Goal: Task Accomplishment & Management: Use online tool/utility

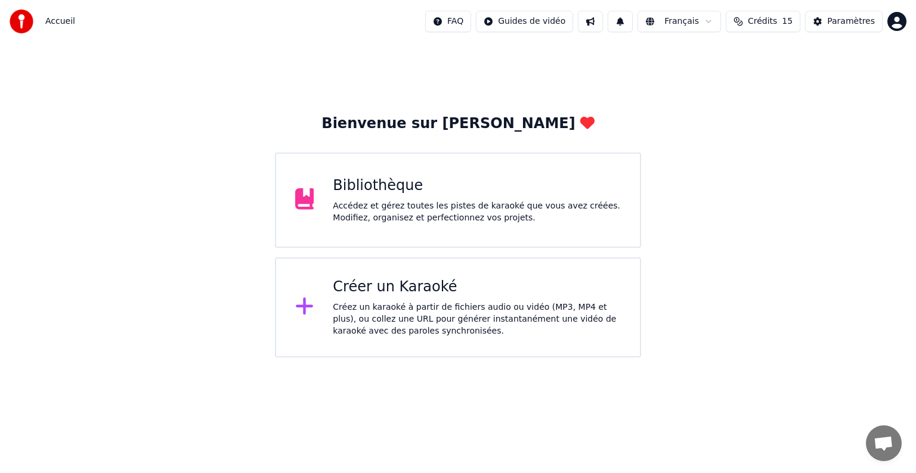
click at [446, 305] on div "Créez un karaoké à partir de fichiers audio ou vidéo (MP3, MP4 et plus), ou col…" at bounding box center [477, 320] width 288 height 36
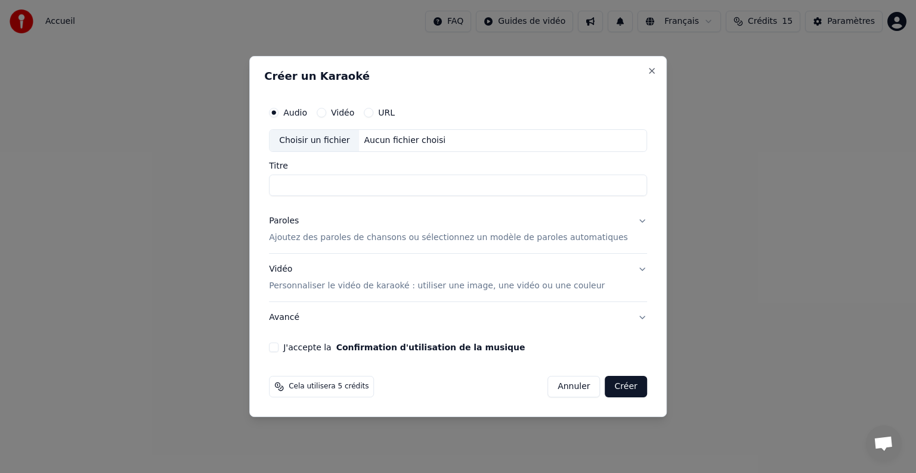
click at [398, 139] on div "Aucun fichier choisi" at bounding box center [405, 141] width 91 height 12
click at [605, 389] on button "Créer" at bounding box center [626, 386] width 42 height 21
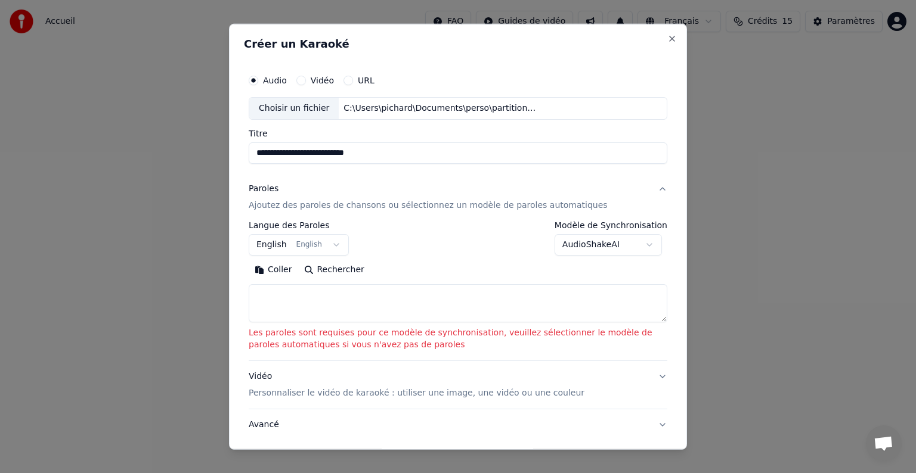
click at [400, 157] on input "**********" at bounding box center [458, 153] width 419 height 21
type input "**********"
click at [309, 247] on body "**********" at bounding box center [458, 179] width 916 height 358
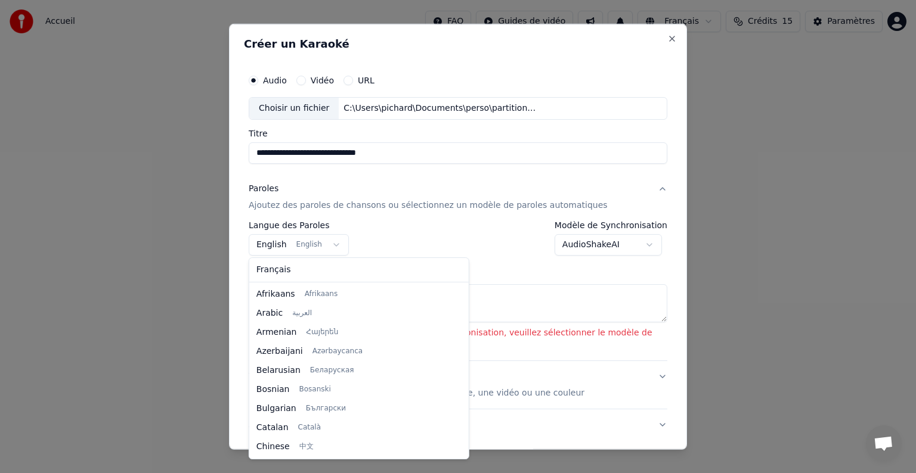
scroll to position [95, 0]
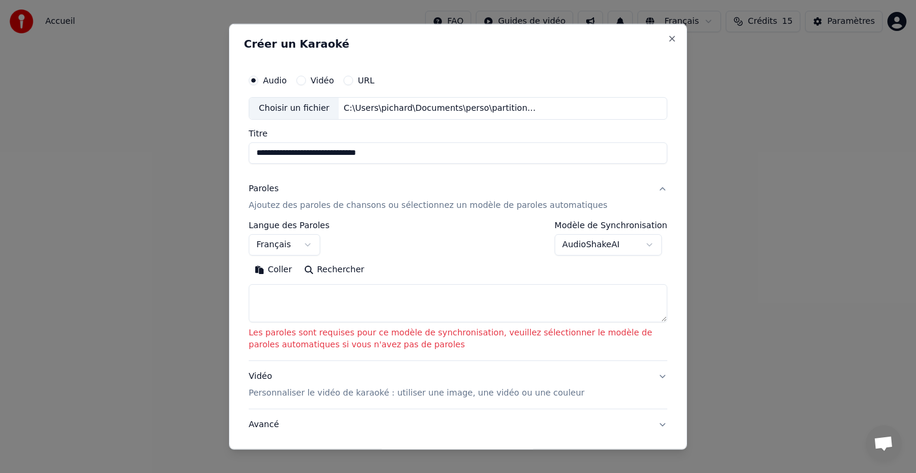
click at [268, 295] on textarea at bounding box center [458, 303] width 419 height 38
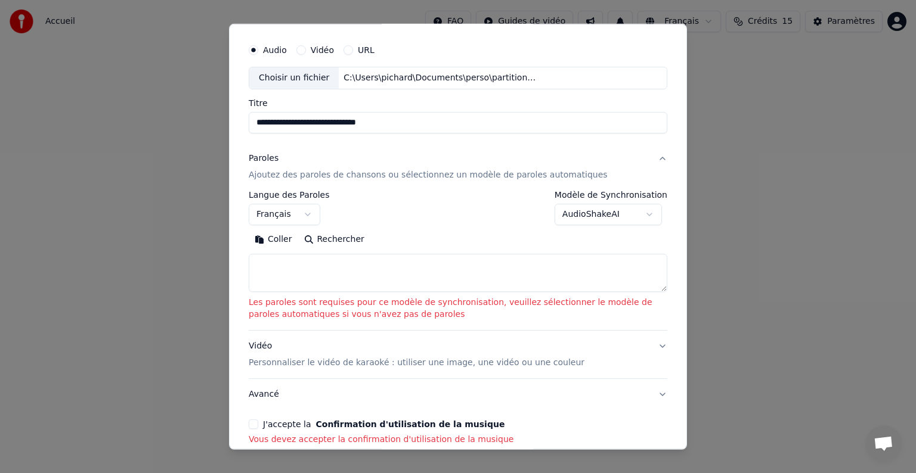
scroll to position [91, 0]
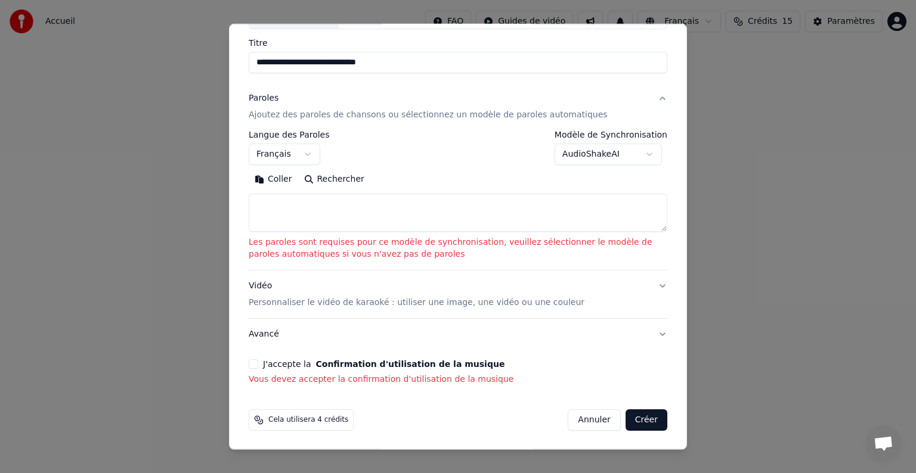
click at [255, 366] on button "J'accepte la Confirmation d'utilisation de la musique" at bounding box center [254, 365] width 10 height 10
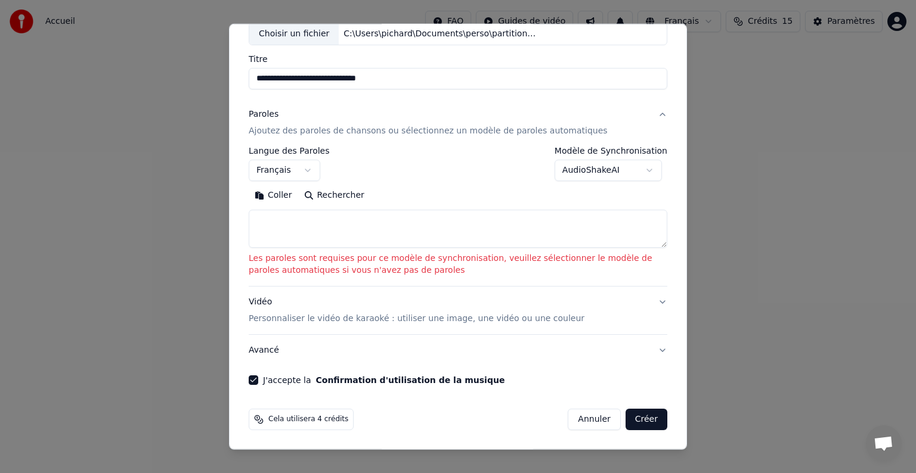
scroll to position [74, 0]
click at [644, 422] on button "Créer" at bounding box center [647, 420] width 42 height 21
select select "**"
click at [320, 228] on textarea at bounding box center [458, 229] width 419 height 38
click at [330, 194] on button "Rechercher" at bounding box center [334, 196] width 72 height 19
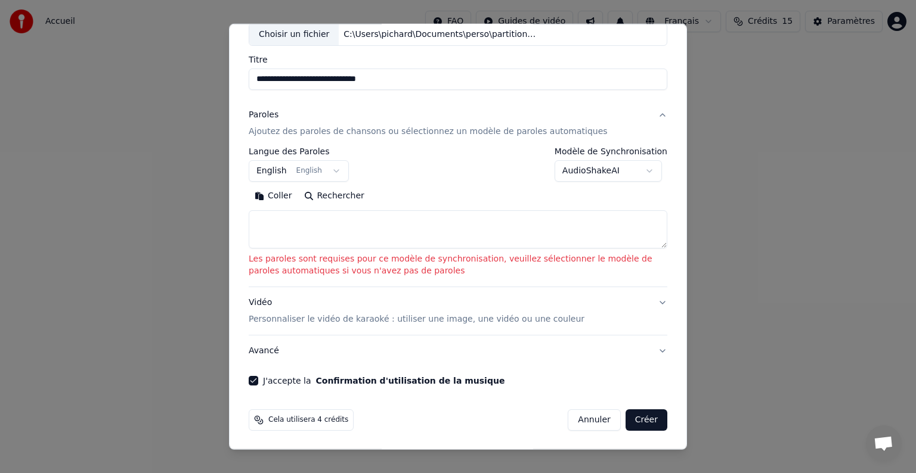
click at [275, 220] on textarea at bounding box center [458, 229] width 419 height 38
paste textarea "**********"
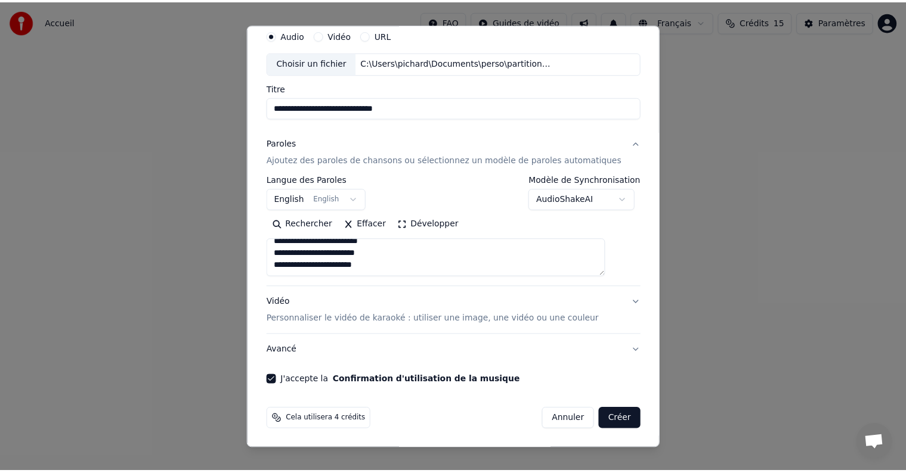
scroll to position [318, 0]
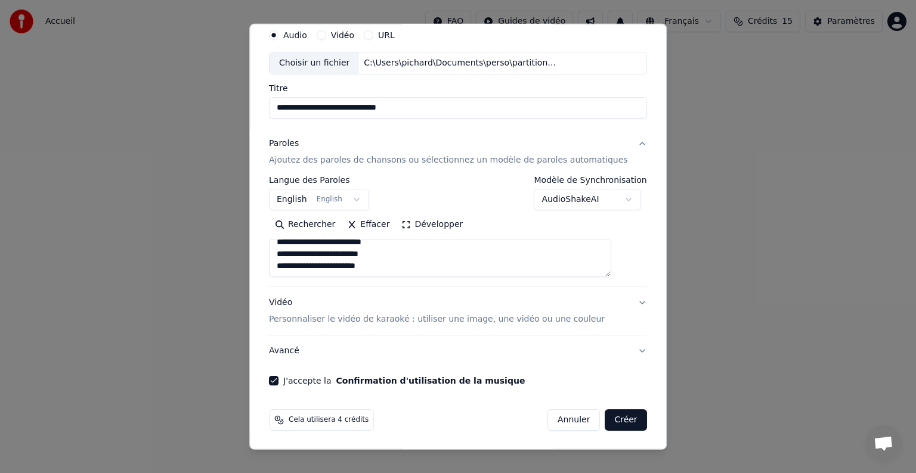
type textarea "**********"
click at [608, 419] on button "Créer" at bounding box center [626, 420] width 42 height 21
select select "**"
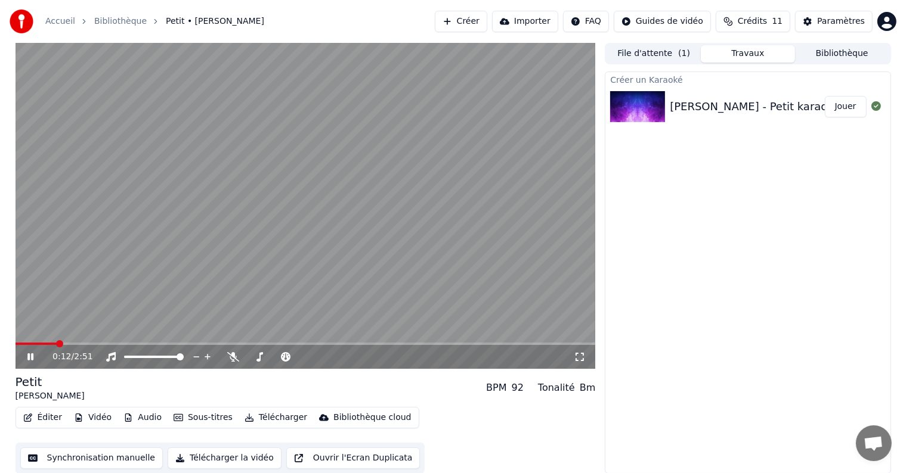
click at [43, 419] on button "Éditer" at bounding box center [42, 418] width 48 height 17
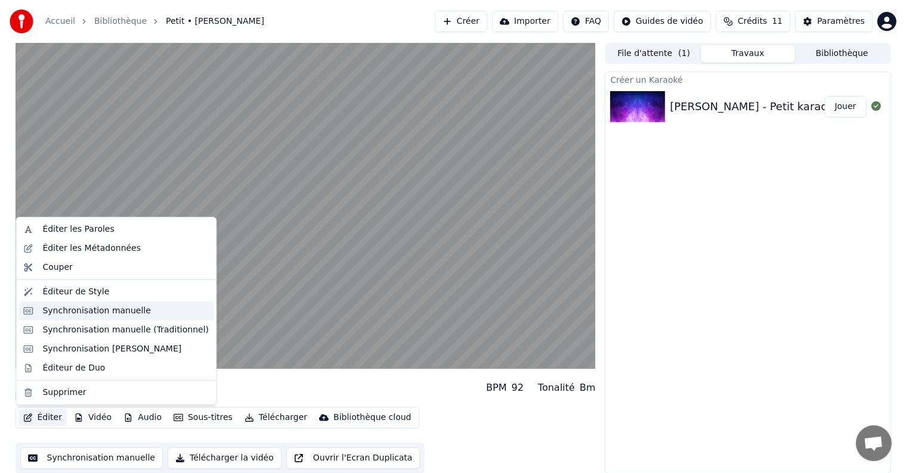
click at [52, 316] on div "Synchronisation manuelle" at bounding box center [96, 311] width 109 height 12
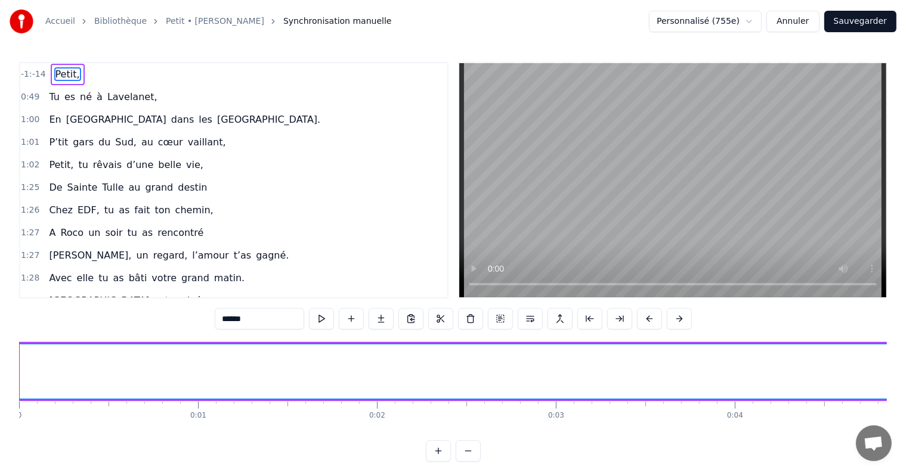
click at [790, 29] on button "Annuler" at bounding box center [792, 21] width 52 height 21
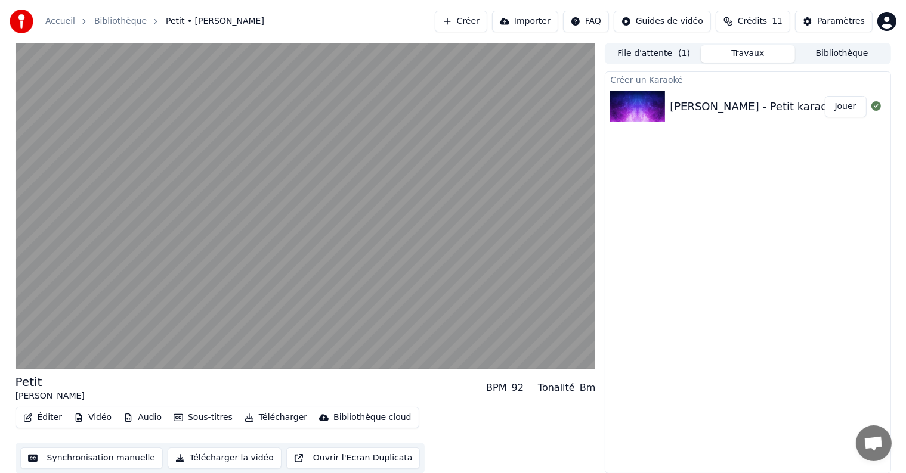
click at [40, 417] on button "Éditer" at bounding box center [42, 418] width 48 height 17
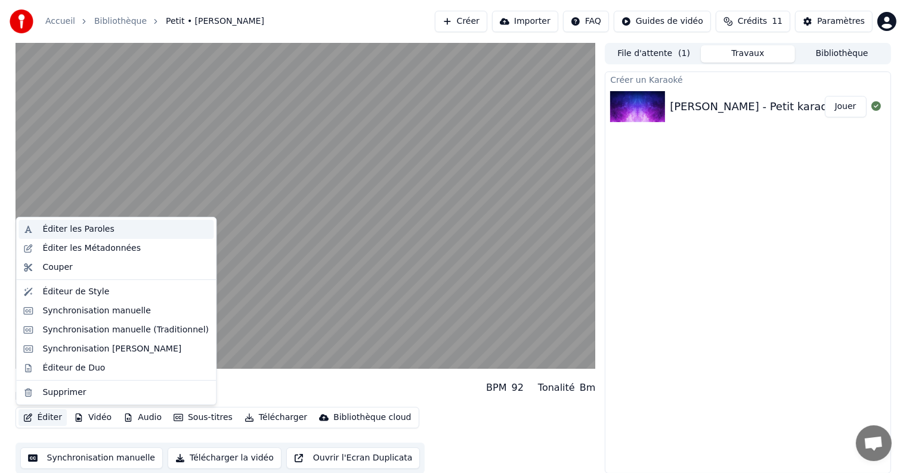
click at [62, 232] on div "Éditer les Paroles" at bounding box center [78, 230] width 72 height 12
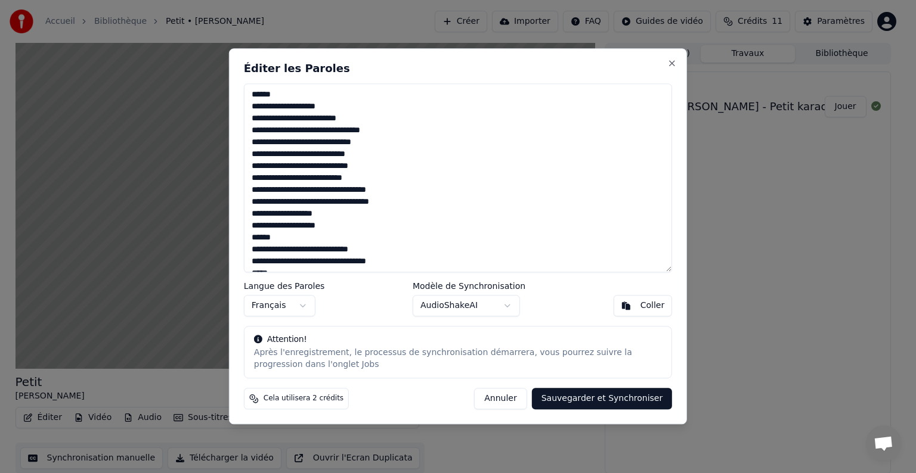
drag, startPoint x: 281, startPoint y: 105, endPoint x: 262, endPoint y: 104, distance: 19.1
click at [262, 104] on textarea "**********" at bounding box center [458, 177] width 428 height 189
type textarea "**********"
click at [606, 392] on button "Sauvegarder et Synchroniser" at bounding box center [602, 399] width 141 height 21
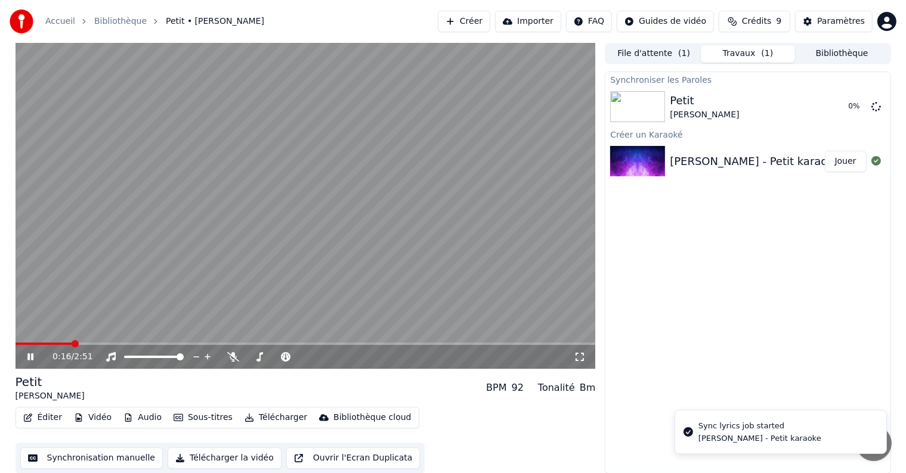
click at [37, 420] on button "Éditer" at bounding box center [42, 418] width 48 height 17
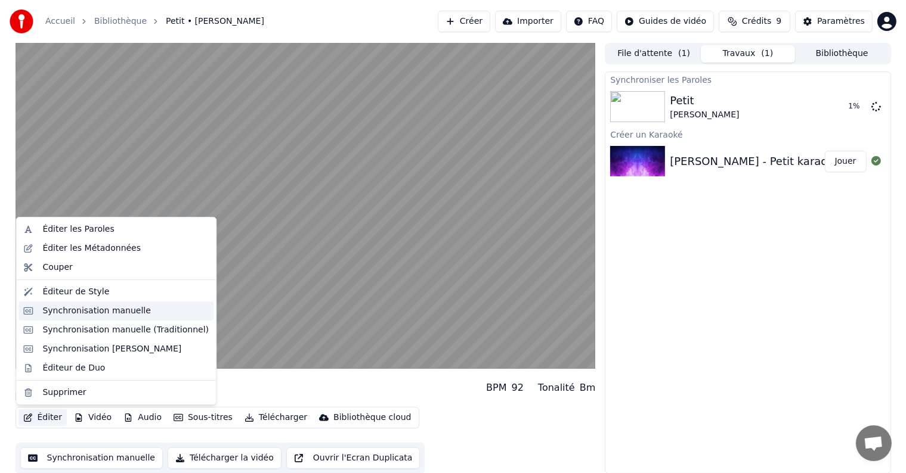
click at [45, 312] on div "Synchronisation manuelle" at bounding box center [96, 311] width 109 height 12
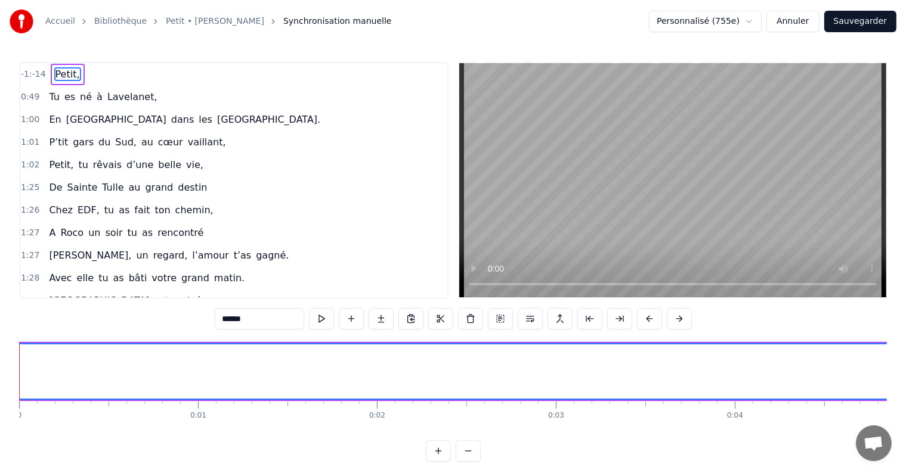
click at [809, 18] on button "Annuler" at bounding box center [792, 21] width 52 height 21
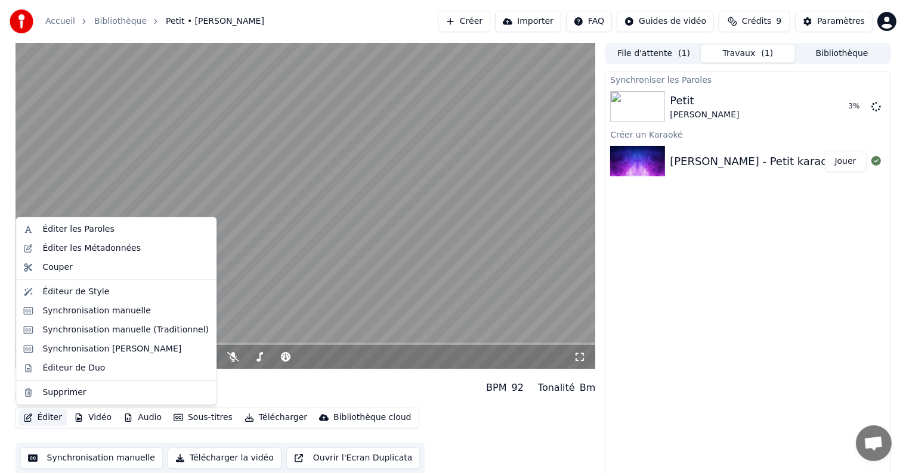
click at [42, 417] on button "Éditer" at bounding box center [42, 418] width 48 height 17
click at [60, 235] on div "Éditer les Paroles" at bounding box center [78, 230] width 72 height 12
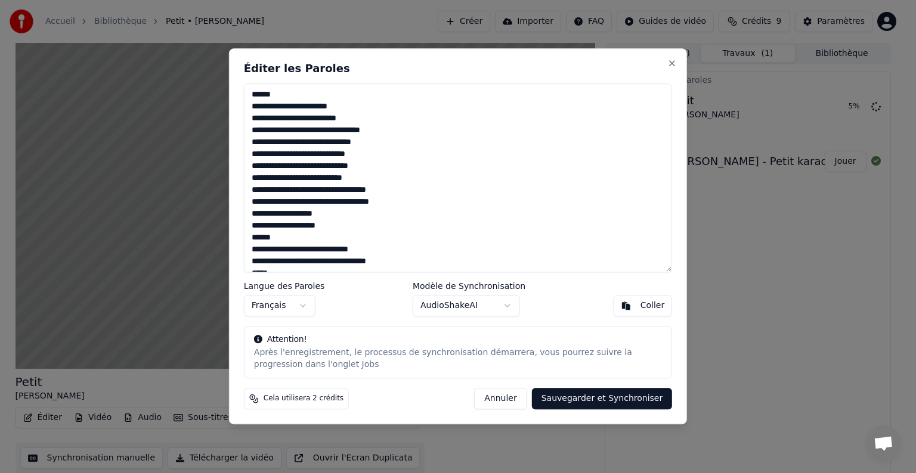
click at [510, 398] on button "Annuler" at bounding box center [500, 399] width 52 height 21
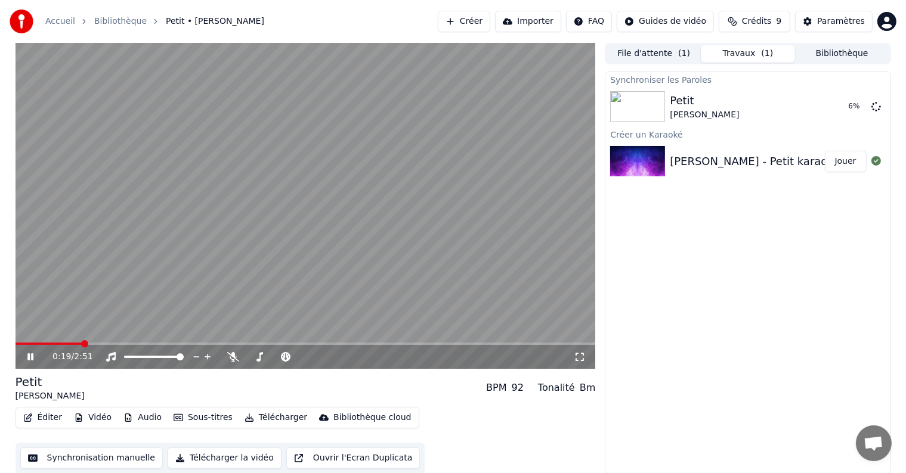
click at [642, 162] on img at bounding box center [637, 161] width 55 height 31
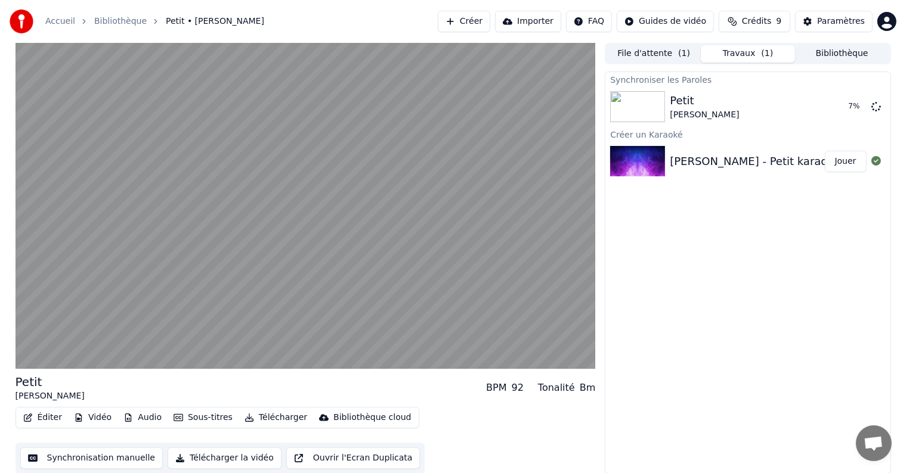
click at [838, 161] on button "Jouer" at bounding box center [846, 161] width 42 height 21
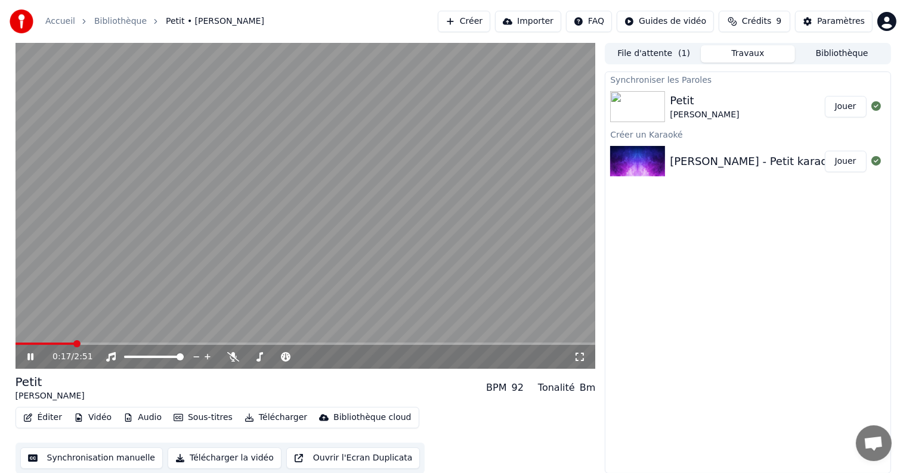
click at [661, 101] on img at bounding box center [637, 106] width 55 height 31
click at [644, 112] on img at bounding box center [637, 106] width 55 height 31
click at [29, 354] on icon at bounding box center [39, 357] width 28 height 10
click at [669, 111] on div at bounding box center [640, 106] width 60 height 31
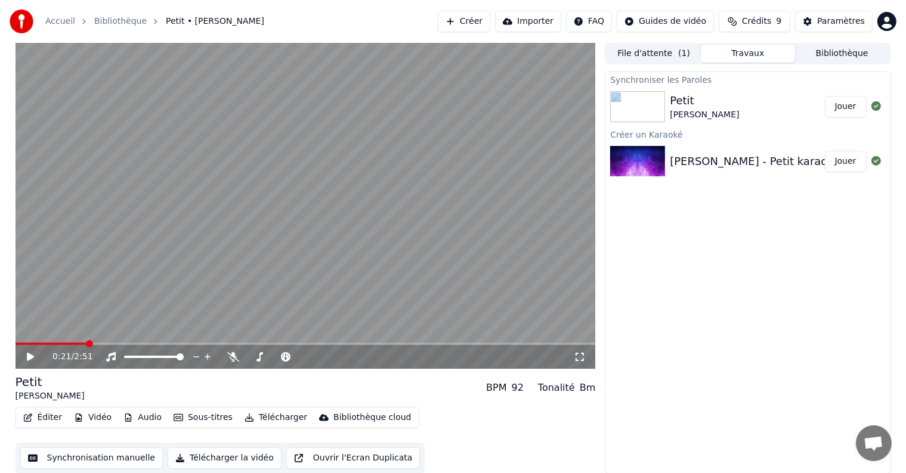
click at [669, 111] on div at bounding box center [640, 106] width 60 height 31
click at [850, 107] on button "Jouer" at bounding box center [846, 106] width 42 height 21
click at [46, 420] on button "Éditer" at bounding box center [42, 418] width 48 height 17
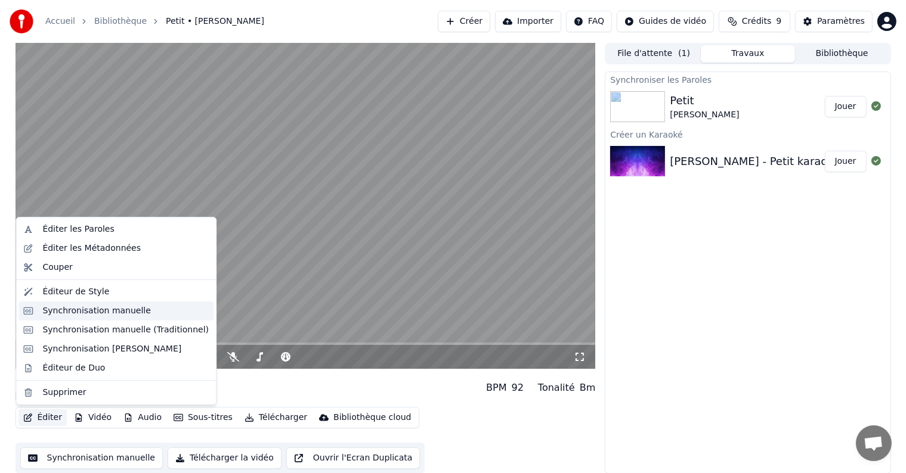
click at [50, 317] on div "Synchronisation manuelle" at bounding box center [115, 311] width 195 height 19
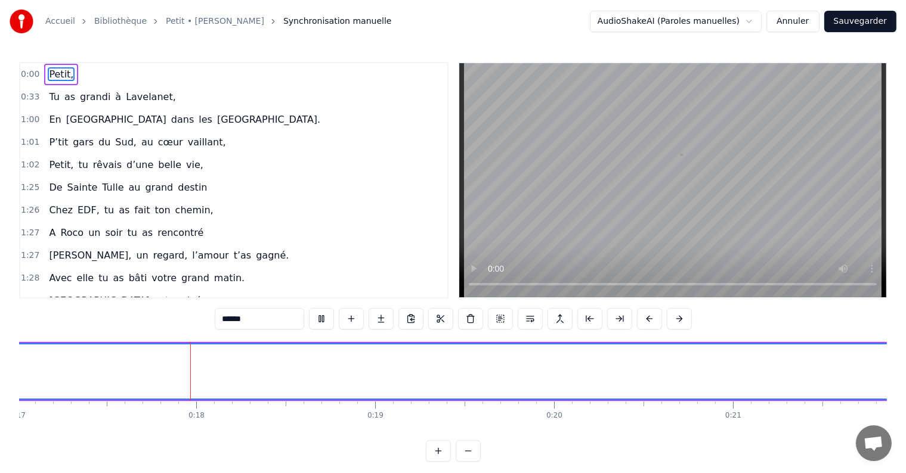
scroll to position [0, 3066]
click at [808, 17] on button "Annuler" at bounding box center [792, 21] width 52 height 21
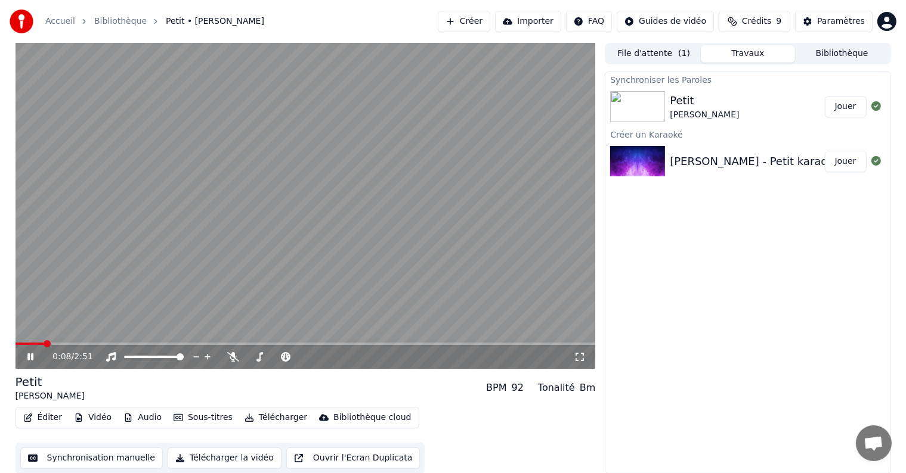
click at [541, 281] on video at bounding box center [306, 206] width 580 height 326
click at [534, 23] on button "Importer" at bounding box center [528, 21] width 66 height 21
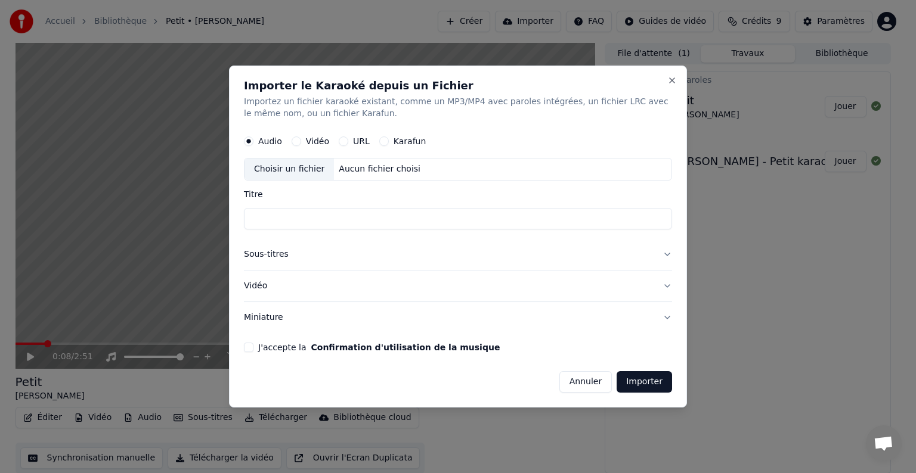
click at [296, 168] on div "Choisir un fichier" at bounding box center [288, 169] width 89 height 21
type input "**********"
click at [633, 383] on button "Importer" at bounding box center [644, 381] width 55 height 21
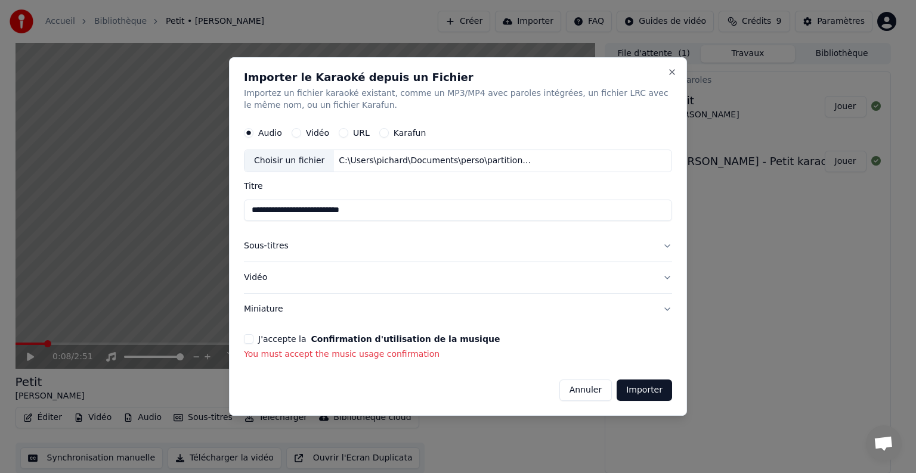
click at [248, 340] on button "J'accepte la Confirmation d'utilisation de la musique" at bounding box center [249, 340] width 10 height 10
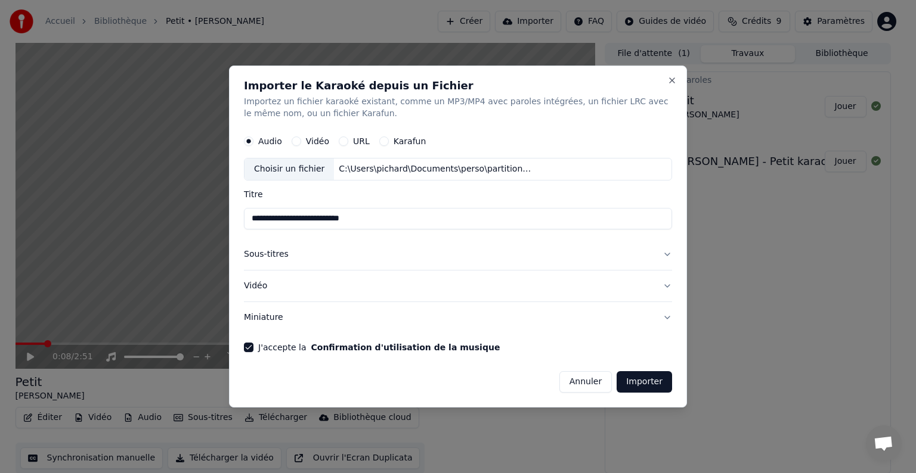
click at [641, 386] on button "Importer" at bounding box center [644, 381] width 55 height 21
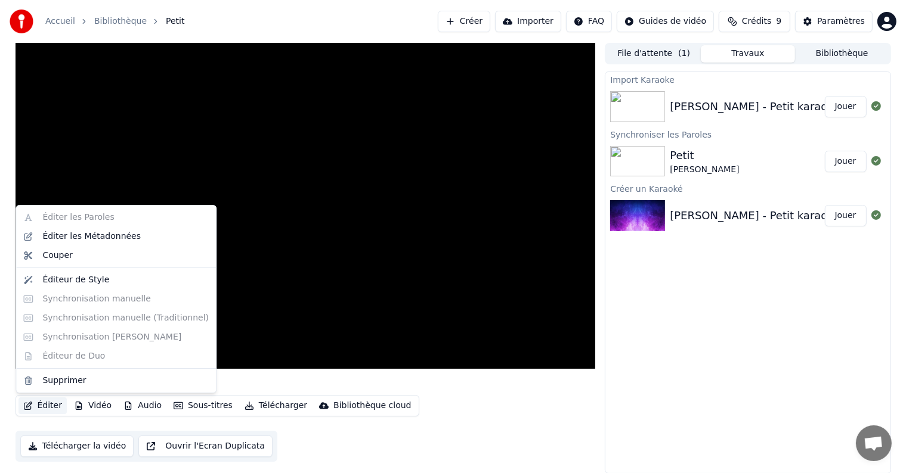
click at [46, 405] on button "Éditer" at bounding box center [42, 406] width 48 height 17
click at [477, 398] on div "Éditer Vidéo Audio Sous-titres Télécharger Bibliothèque cloud Télécharger la vi…" at bounding box center [306, 428] width 580 height 67
click at [44, 402] on button "Éditer" at bounding box center [42, 406] width 48 height 17
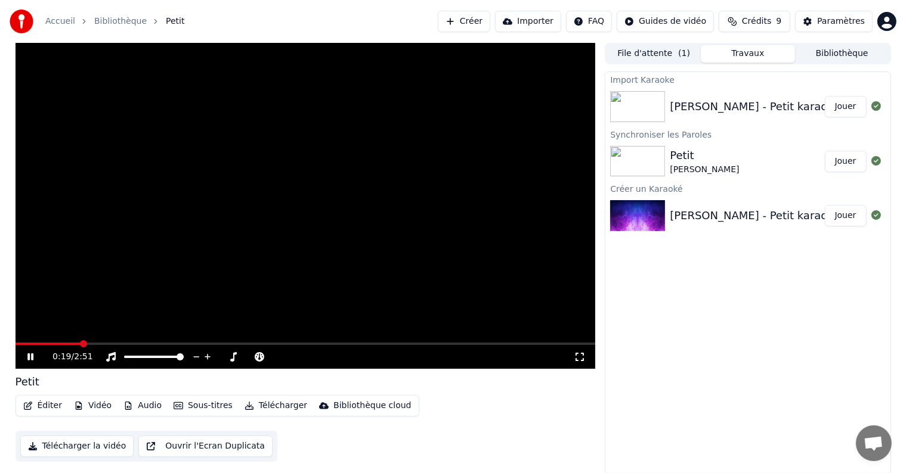
click at [145, 342] on video at bounding box center [306, 206] width 580 height 326
click at [755, 112] on div "Michel Sardou - Petit karaoke" at bounding box center [755, 106] width 170 height 17
click at [838, 105] on button "Jouer" at bounding box center [846, 106] width 42 height 21
click at [112, 346] on div "0:01 / 2:51" at bounding box center [306, 357] width 580 height 24
click at [52, 343] on span at bounding box center [48, 343] width 7 height 7
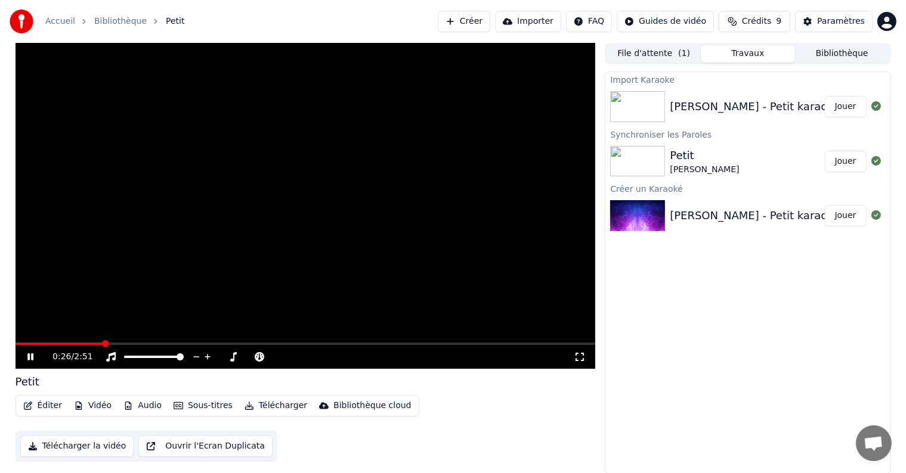
click at [103, 345] on span at bounding box center [60, 344] width 88 height 2
click at [57, 346] on div "0:29 / 2:51" at bounding box center [306, 357] width 580 height 24
click at [54, 346] on div "0:30 / 2:51" at bounding box center [306, 357] width 580 height 24
click at [43, 405] on button "Éditer" at bounding box center [42, 406] width 48 height 17
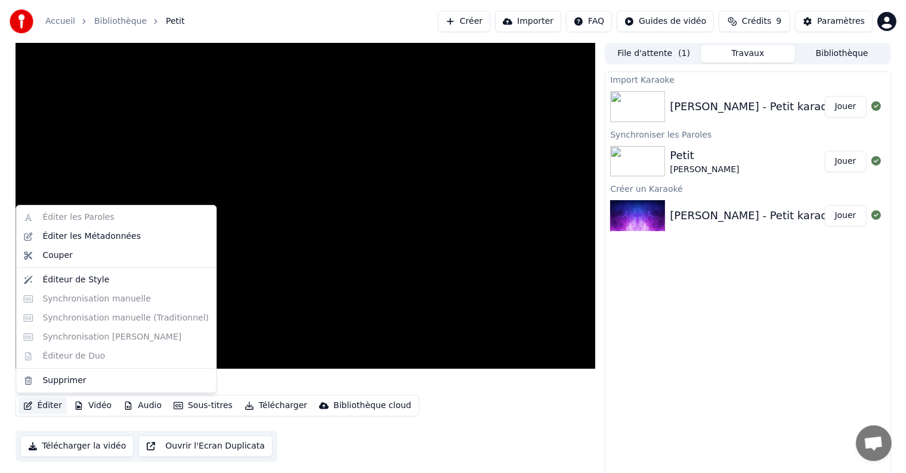
click at [61, 304] on div "Éditer les Paroles Éditer les Métadonnées Couper Éditeur de Style Synchronisati…" at bounding box center [116, 299] width 201 height 188
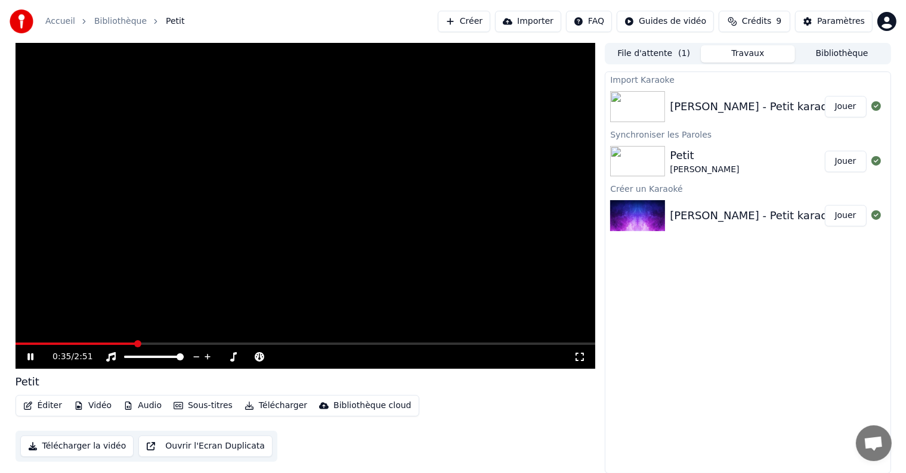
click at [757, 324] on div "Import Karaoke Michel Sardou - Petit karaoke Jouer Synchroniser les Paroles Pet…" at bounding box center [748, 273] width 286 height 402
click at [853, 110] on button "Jouer" at bounding box center [846, 106] width 42 height 21
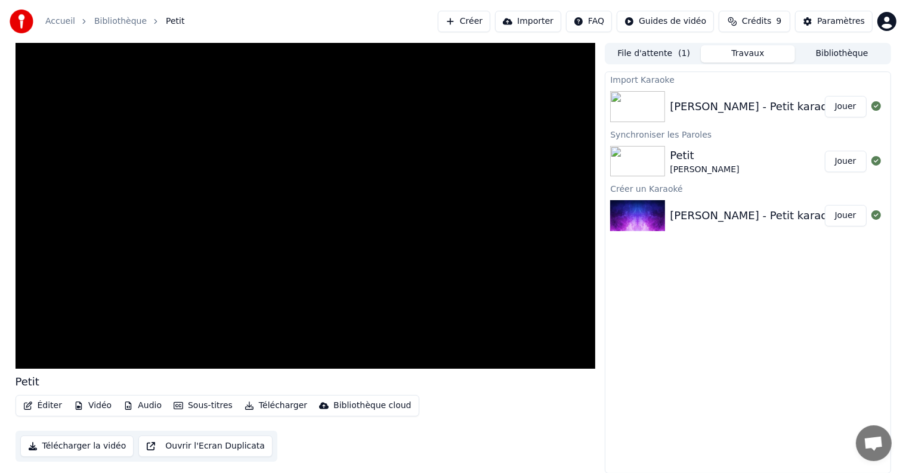
click at [680, 270] on div "Import Karaoke Michel Sardou - Petit karaoke Jouer Synchroniser les Paroles Pet…" at bounding box center [748, 273] width 286 height 402
click at [642, 214] on img at bounding box center [637, 215] width 55 height 31
click at [850, 217] on button "Jouer" at bounding box center [846, 215] width 42 height 21
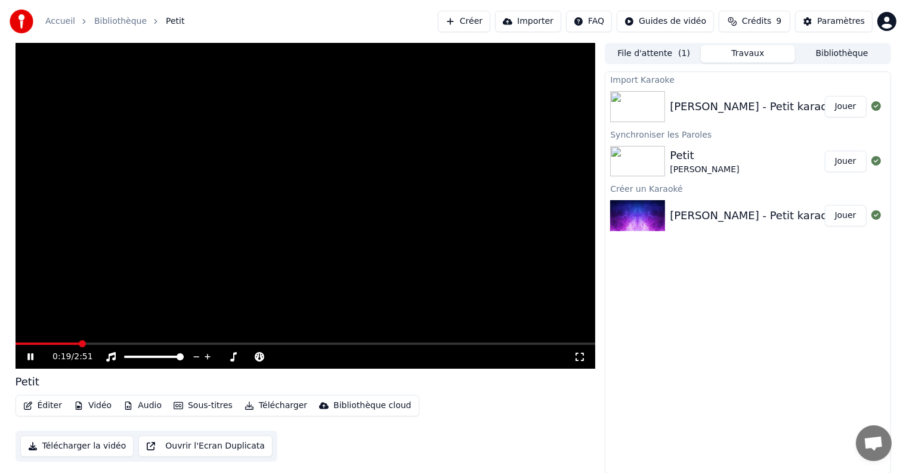
click at [79, 343] on span at bounding box center [306, 344] width 580 height 2
click at [100, 343] on span at bounding box center [306, 344] width 580 height 2
click at [127, 340] on video at bounding box center [306, 206] width 580 height 326
click at [846, 162] on button "Jouer" at bounding box center [846, 161] width 42 height 21
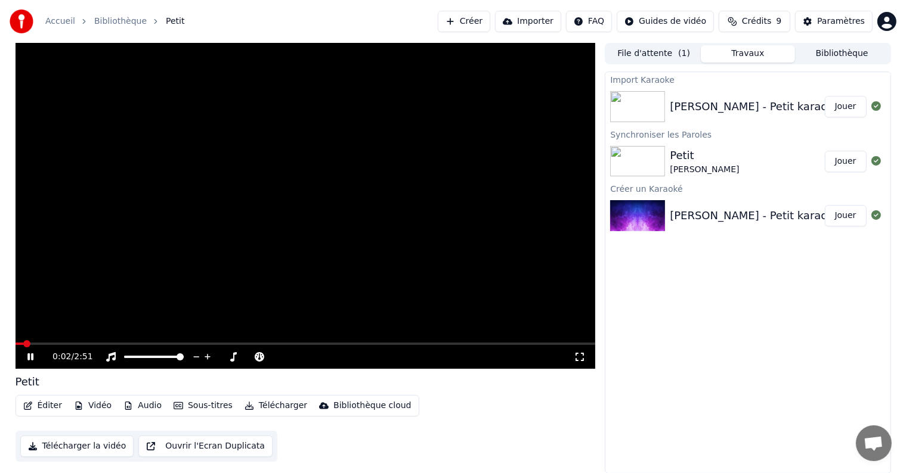
click at [35, 406] on button "Éditer" at bounding box center [42, 406] width 48 height 17
drag, startPoint x: 644, startPoint y: 289, endPoint x: 651, endPoint y: 241, distance: 48.7
click at [644, 277] on div "Import Karaoke Michel Sardou - Petit karaoke Jouer Synchroniser les Paroles Pet…" at bounding box center [748, 273] width 286 height 402
click at [661, 109] on img at bounding box center [637, 106] width 55 height 31
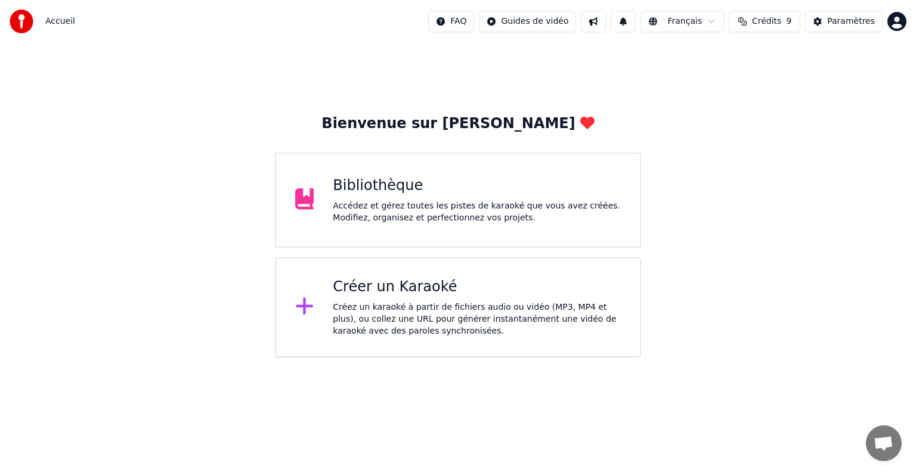
click at [405, 222] on div "Accédez et gérez toutes les pistes de karaoké que vous avez créées. Modifiez, o…" at bounding box center [477, 212] width 288 height 24
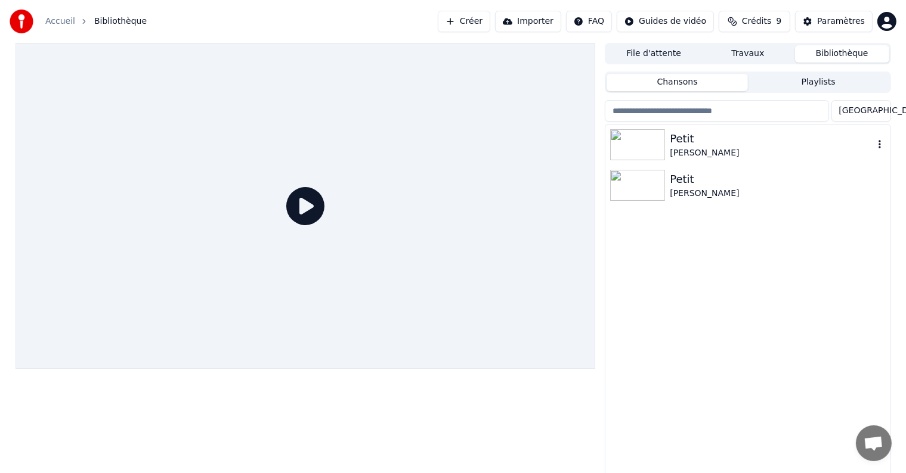
click at [687, 143] on div "Petit" at bounding box center [771, 139] width 203 height 17
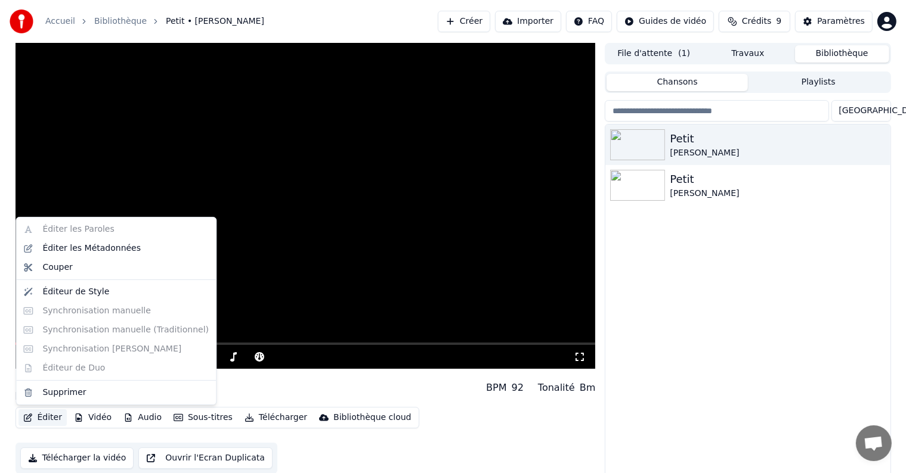
click at [44, 416] on button "Éditer" at bounding box center [42, 418] width 48 height 17
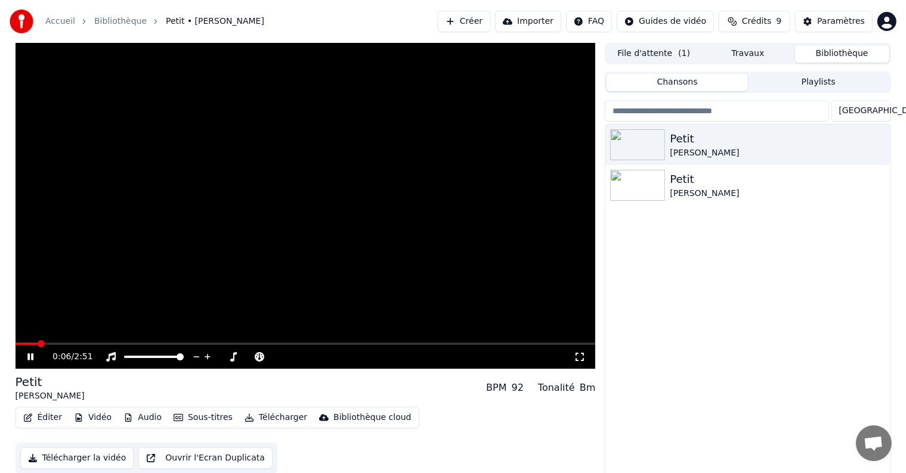
click at [627, 316] on div "Petit [PERSON_NAME] Petit [PERSON_NAME]" at bounding box center [747, 302] width 284 height 354
click at [645, 195] on img at bounding box center [637, 185] width 55 height 31
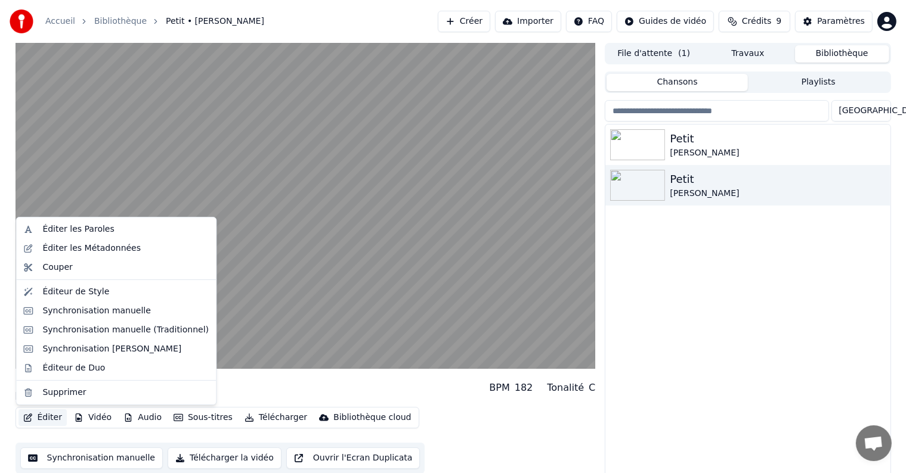
click at [33, 420] on button "Éditer" at bounding box center [42, 418] width 48 height 17
click at [62, 229] on div "Éditer les Paroles" at bounding box center [78, 230] width 72 height 12
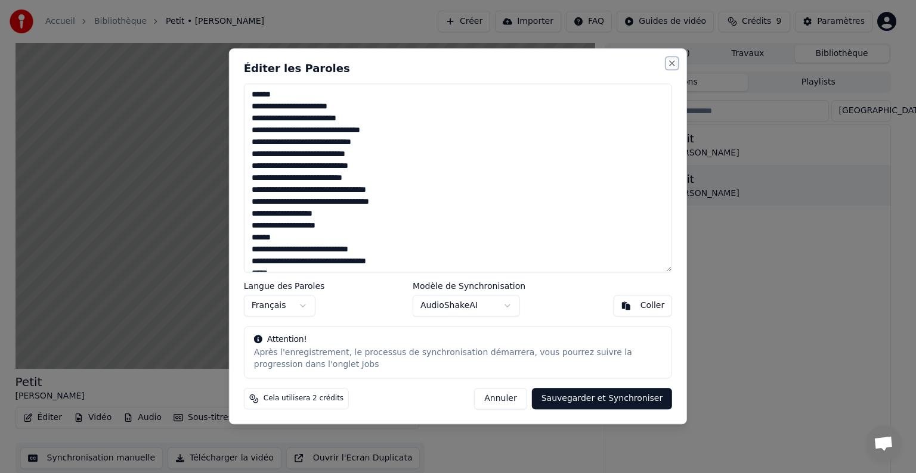
click at [669, 61] on button "Close" at bounding box center [672, 63] width 10 height 10
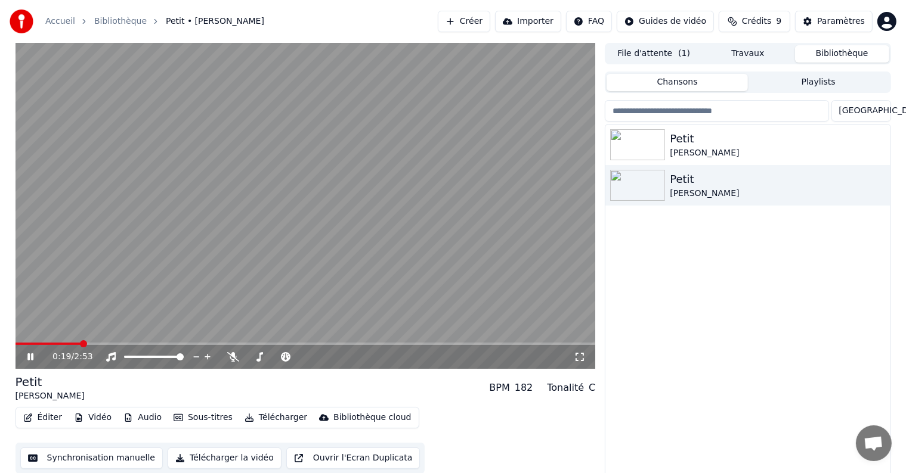
click at [30, 417] on icon "button" at bounding box center [28, 418] width 10 height 8
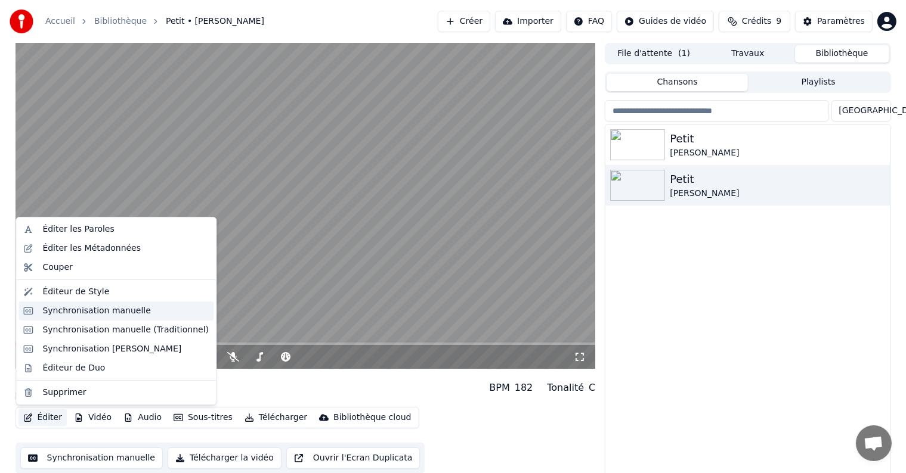
click at [40, 308] on div "Synchronisation manuelle" at bounding box center [115, 311] width 195 height 19
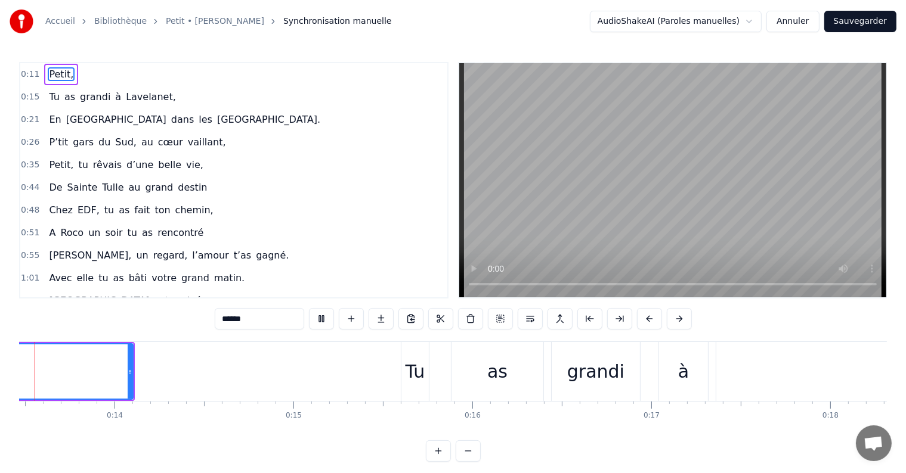
scroll to position [0, 2370]
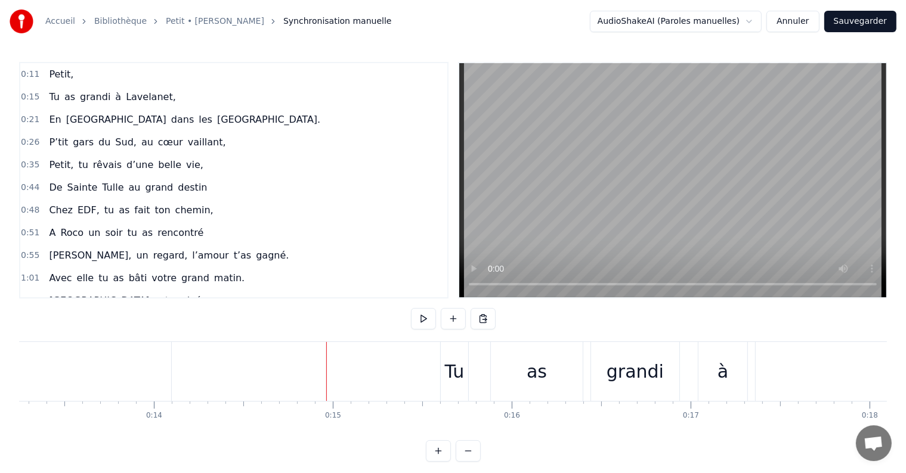
click at [448, 374] on div "Tu" at bounding box center [455, 371] width 20 height 27
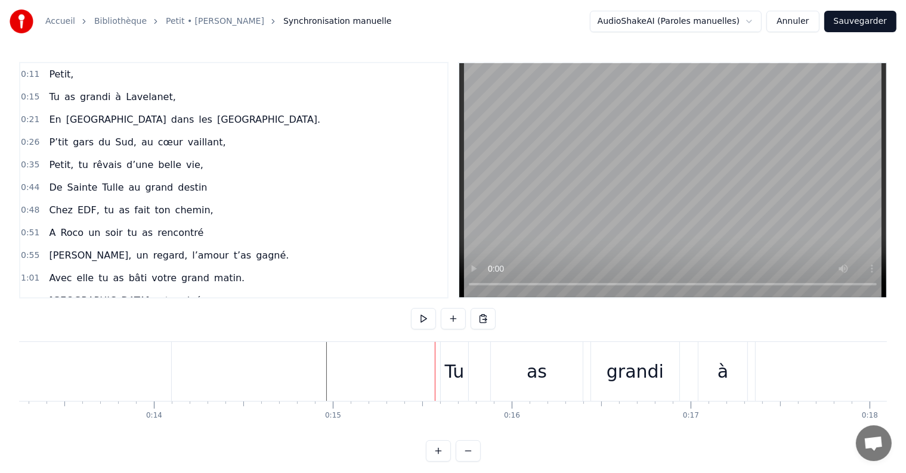
click at [447, 371] on div "Tu" at bounding box center [455, 371] width 20 height 27
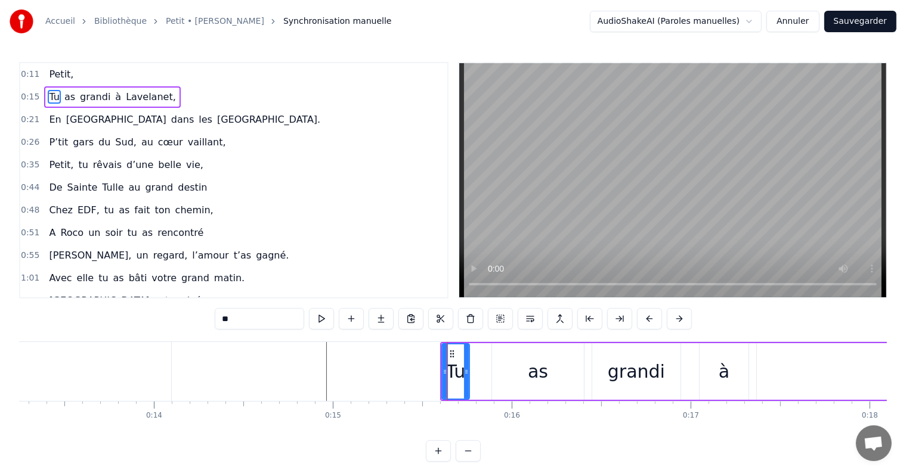
drag, startPoint x: 479, startPoint y: 348, endPoint x: 463, endPoint y: 348, distance: 16.1
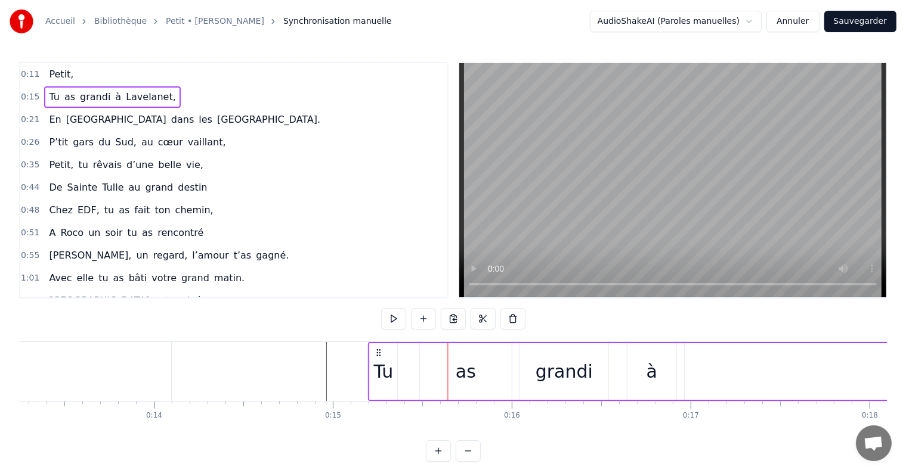
drag, startPoint x: 450, startPoint y: 351, endPoint x: 377, endPoint y: 353, distance: 72.8
click at [377, 353] on icon at bounding box center [378, 353] width 10 height 10
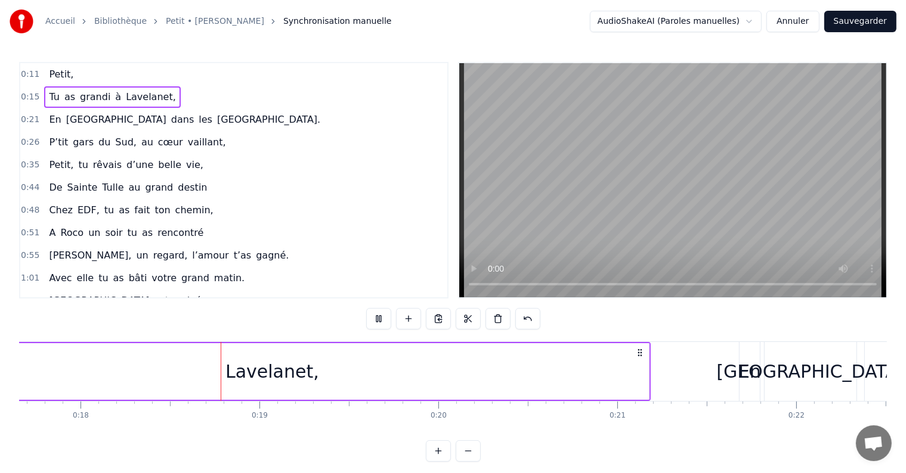
scroll to position [0, 3159]
click at [508, 360] on div "Lavelanet," at bounding box center [271, 371] width 754 height 57
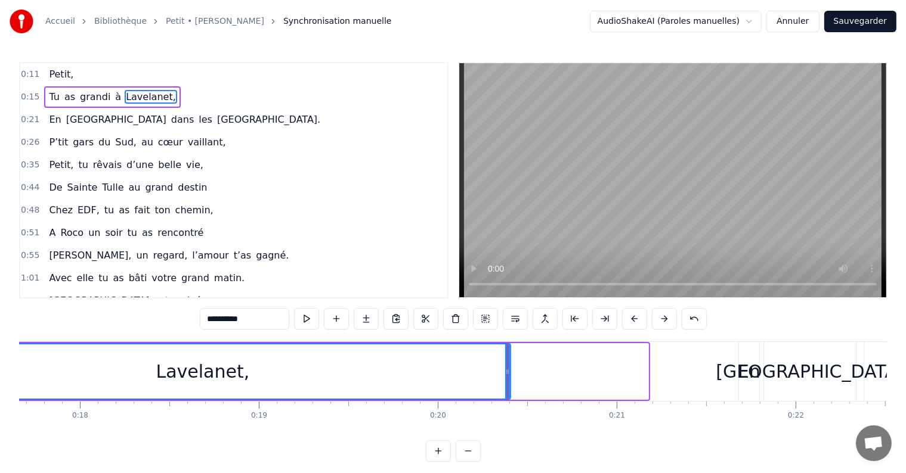
drag, startPoint x: 646, startPoint y: 374, endPoint x: 508, endPoint y: 373, distance: 137.7
click at [508, 373] on icon at bounding box center [507, 372] width 5 height 10
click at [743, 357] on div "En" at bounding box center [749, 371] width 20 height 59
type input "**"
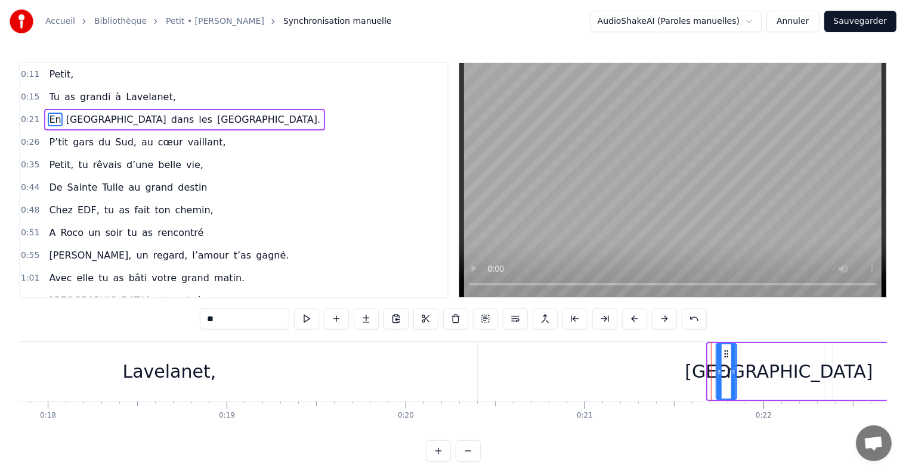
scroll to position [0, 3193]
drag, startPoint x: 751, startPoint y: 351, endPoint x: 716, endPoint y: 361, distance: 37.2
click at [716, 361] on div "En" at bounding box center [714, 372] width 19 height 54
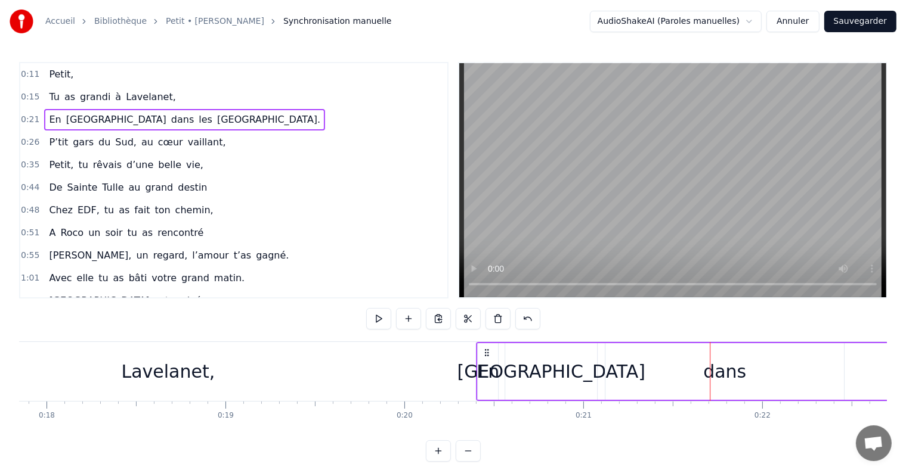
drag, startPoint x: 711, startPoint y: 349, endPoint x: 484, endPoint y: 361, distance: 226.9
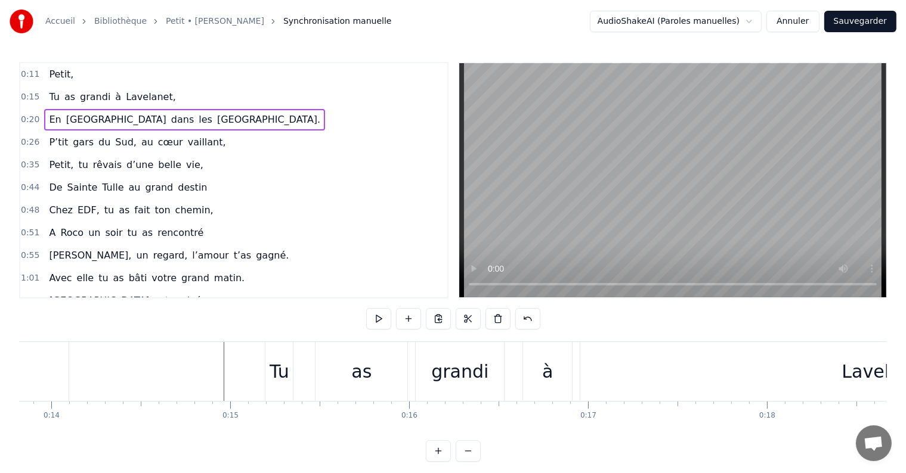
scroll to position [0, 2405]
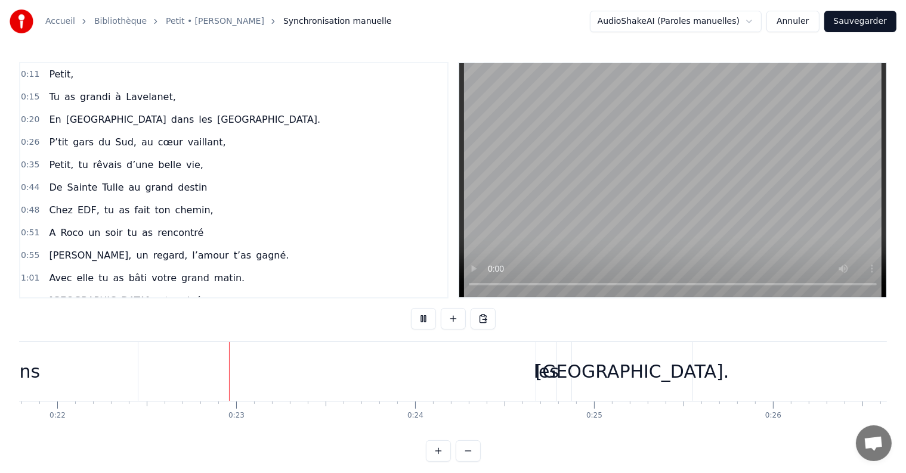
scroll to position [0, 3921]
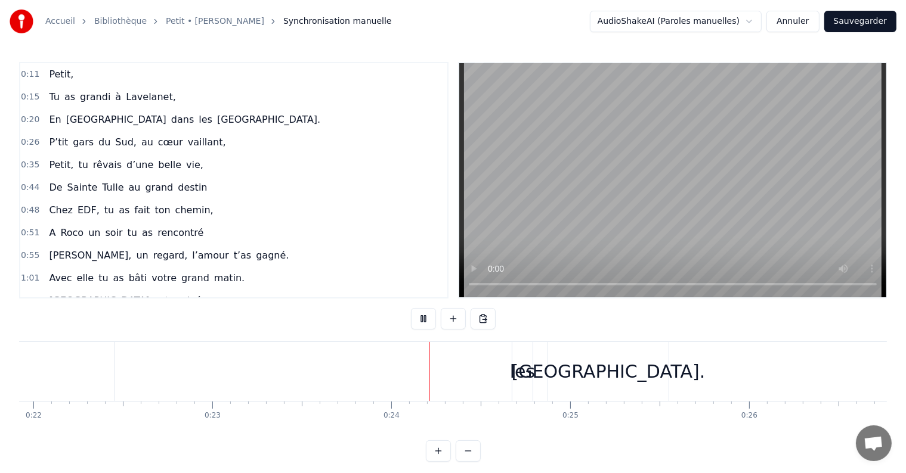
click at [268, 385] on div "En [GEOGRAPHIC_DATA] dans les [GEOGRAPHIC_DATA]." at bounding box center [209, 371] width 924 height 59
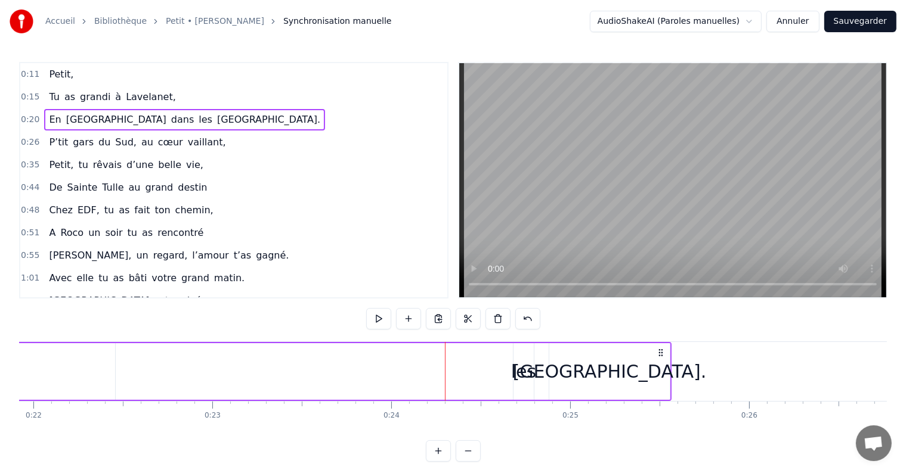
click at [518, 369] on div "les" at bounding box center [523, 371] width 25 height 27
drag, startPoint x: 520, startPoint y: 371, endPoint x: 490, endPoint y: 371, distance: 29.8
click at [490, 371] on div "En [GEOGRAPHIC_DATA] dans les [GEOGRAPHIC_DATA]." at bounding box center [209, 371] width 924 height 59
click at [518, 356] on div "les" at bounding box center [523, 371] width 20 height 57
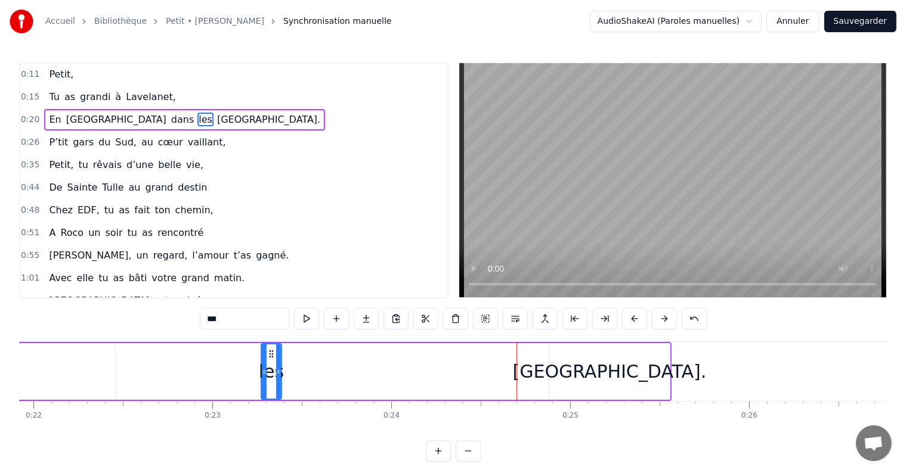
drag, startPoint x: 515, startPoint y: 351, endPoint x: 267, endPoint y: 357, distance: 248.7
click at [267, 357] on icon at bounding box center [272, 354] width 10 height 10
click at [585, 371] on div "[GEOGRAPHIC_DATA]." at bounding box center [610, 371] width 194 height 27
type input "*********"
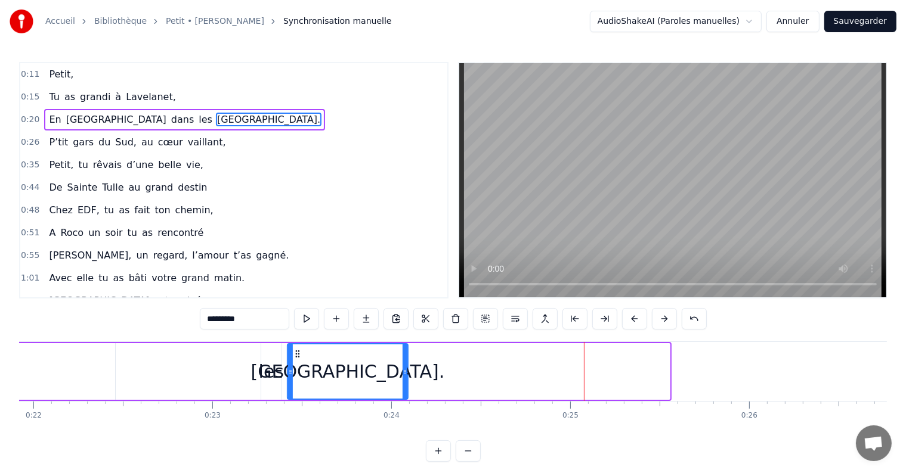
drag, startPoint x: 558, startPoint y: 352, endPoint x: 296, endPoint y: 351, distance: 261.8
click at [296, 351] on icon at bounding box center [298, 354] width 10 height 10
click at [193, 353] on div "En [GEOGRAPHIC_DATA] dans les [GEOGRAPHIC_DATA]." at bounding box center [78, 371] width 662 height 59
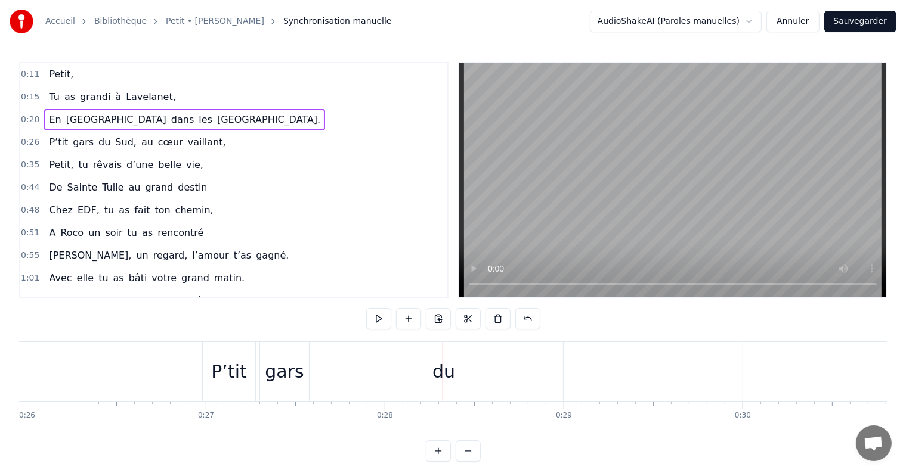
scroll to position [0, 3884]
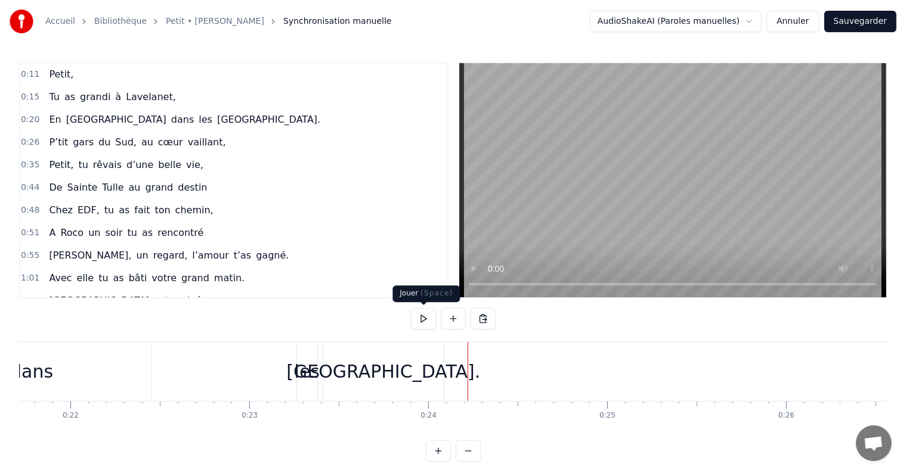
click at [422, 315] on button at bounding box center [423, 318] width 25 height 21
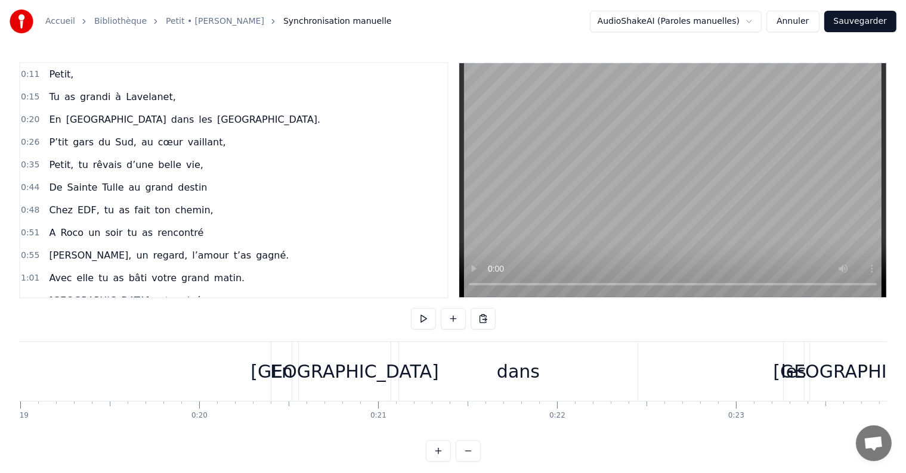
scroll to position [0, 3311]
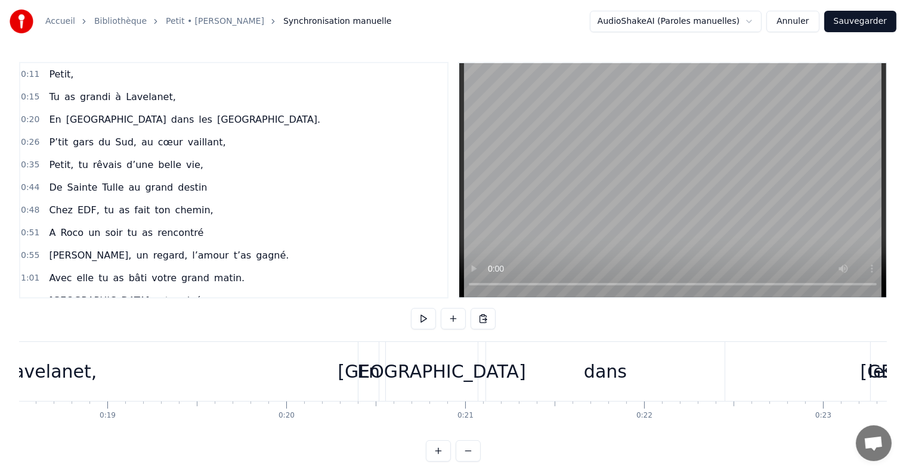
click at [202, 375] on div "Lavelanet," at bounding box center [50, 371] width 616 height 59
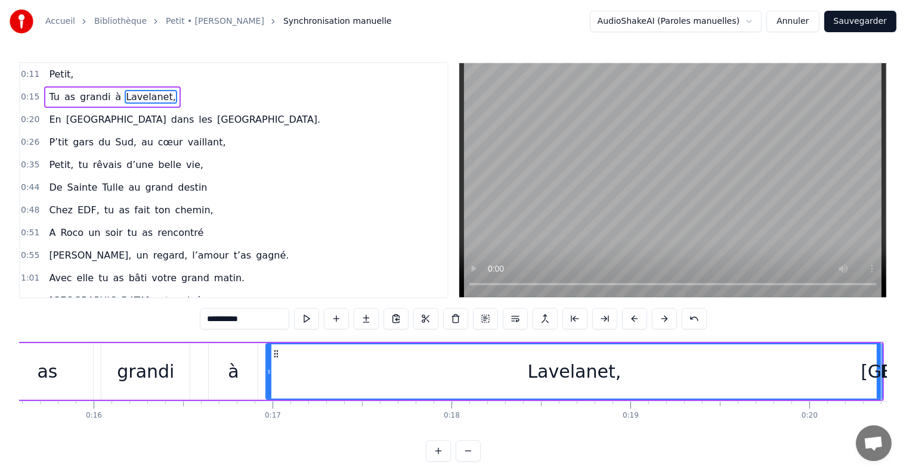
scroll to position [0, 2683]
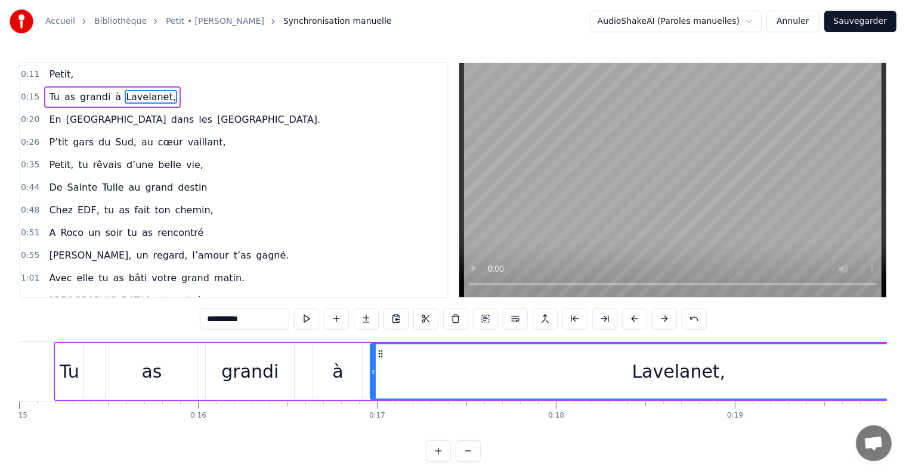
click at [642, 375] on div "Lavelanet," at bounding box center [679, 371] width 94 height 27
click at [658, 374] on div "Lavelanet," at bounding box center [679, 371] width 94 height 27
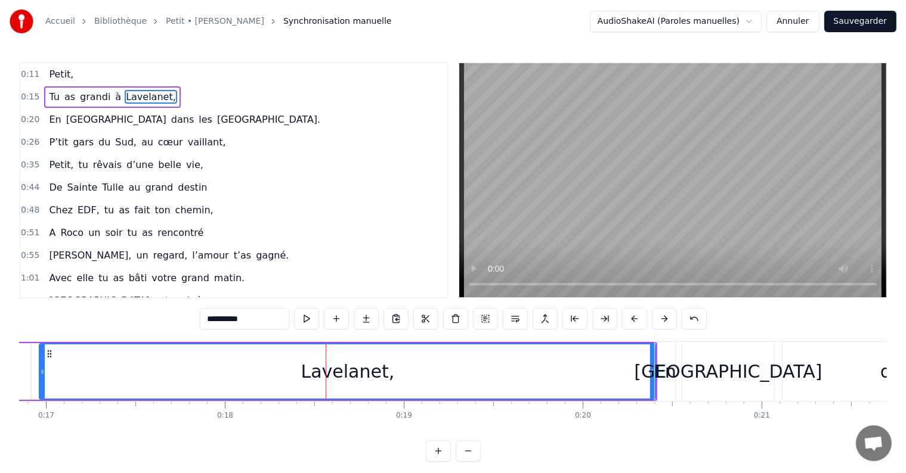
scroll to position [0, 2927]
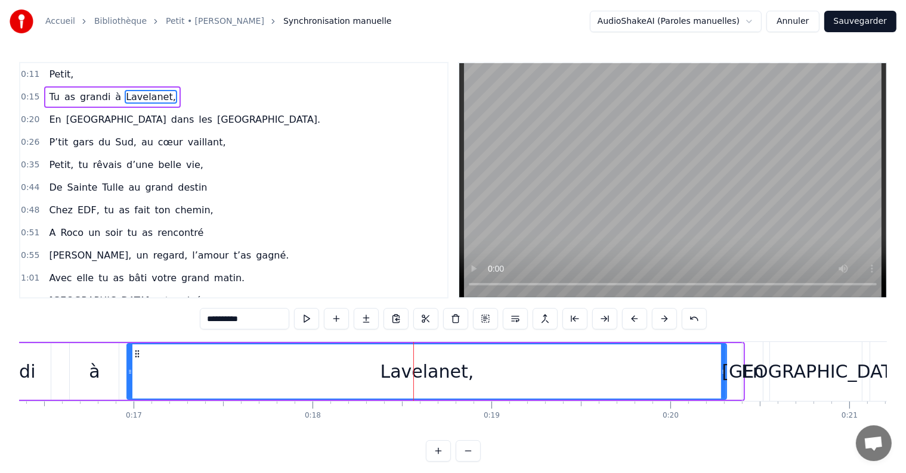
drag, startPoint x: 739, startPoint y: 378, endPoint x: 723, endPoint y: 377, distance: 16.7
click at [723, 377] on div at bounding box center [723, 372] width 5 height 54
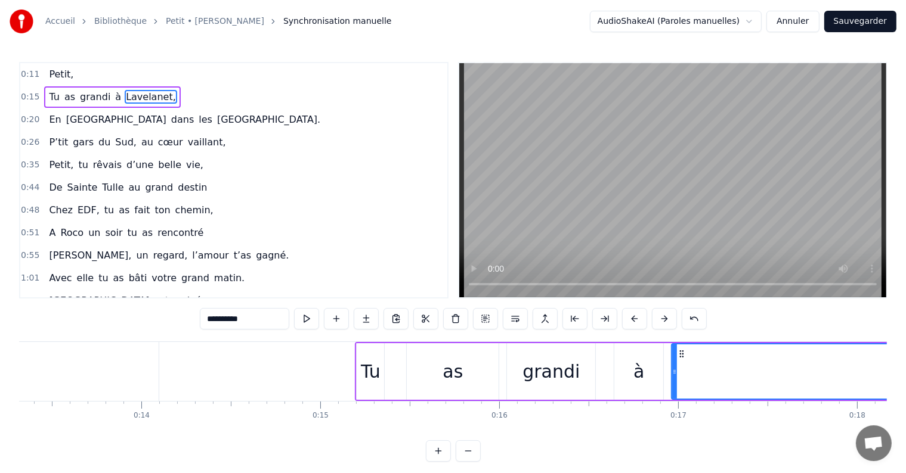
scroll to position [0, 2378]
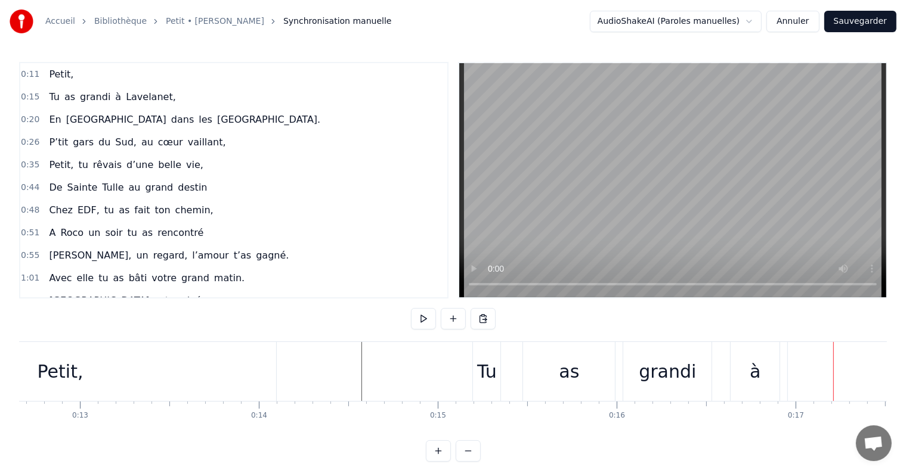
scroll to position [0, 2300]
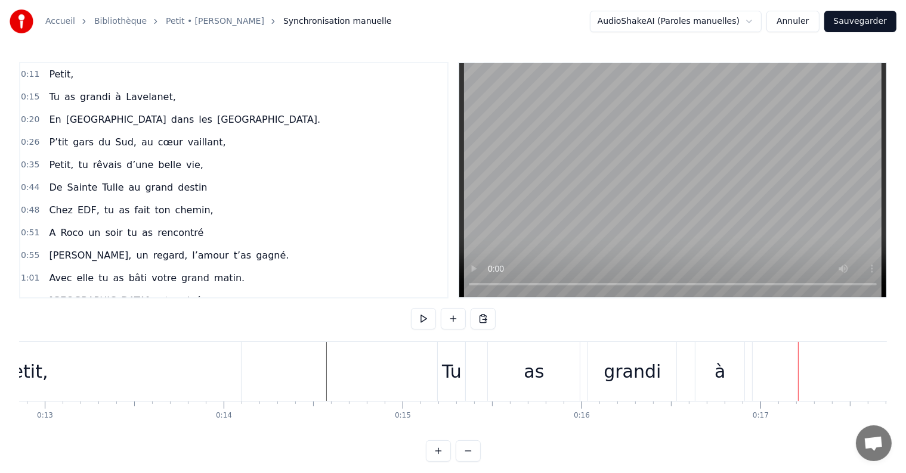
click at [535, 371] on div "as" at bounding box center [534, 371] width 20 height 27
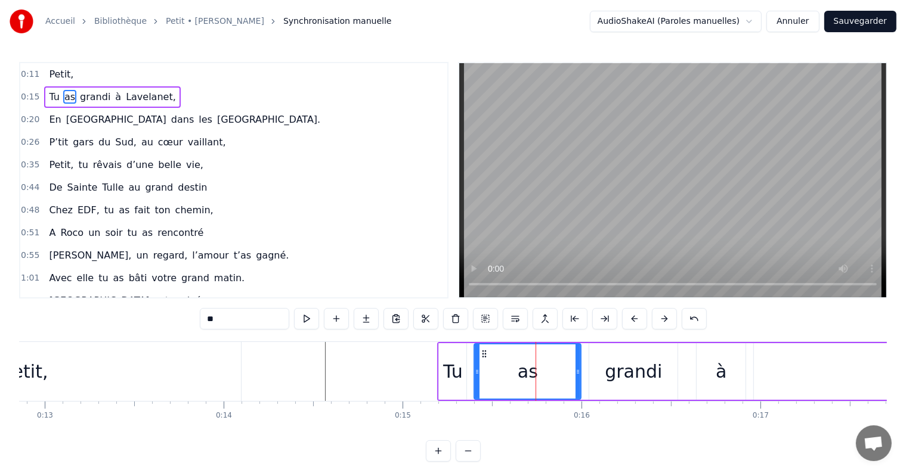
drag, startPoint x: 490, startPoint y: 367, endPoint x: 475, endPoint y: 367, distance: 14.9
click at [475, 367] on icon at bounding box center [477, 372] width 5 height 10
drag, startPoint x: 578, startPoint y: 372, endPoint x: 554, endPoint y: 370, distance: 24.5
click at [554, 370] on icon at bounding box center [553, 372] width 5 height 10
click at [617, 373] on div "grandi" at bounding box center [633, 371] width 57 height 27
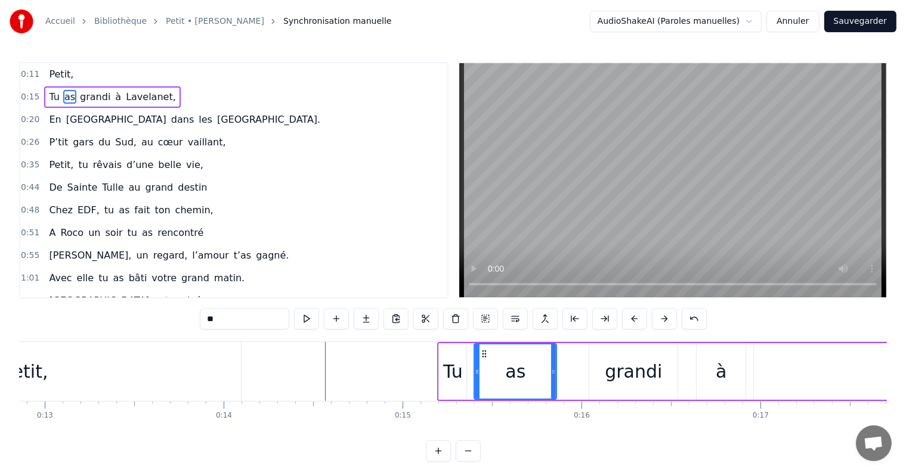
type input "******"
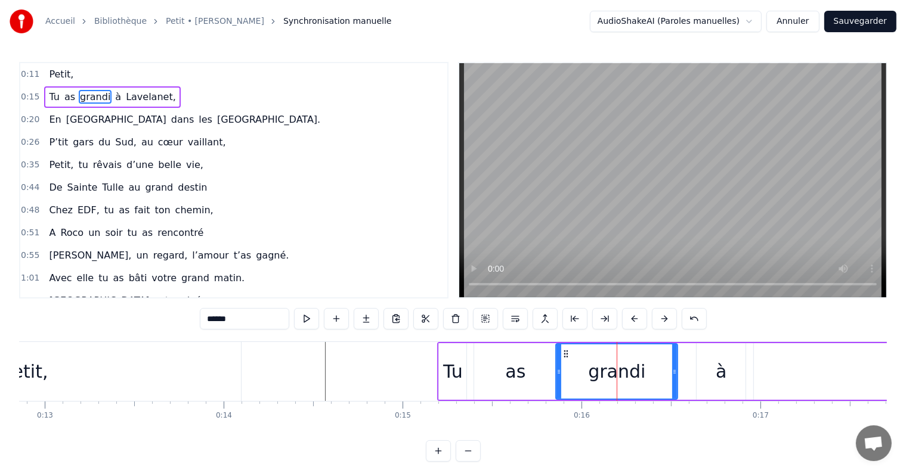
drag, startPoint x: 591, startPoint y: 370, endPoint x: 558, endPoint y: 368, distance: 33.4
click at [558, 368] on icon at bounding box center [558, 372] width 5 height 10
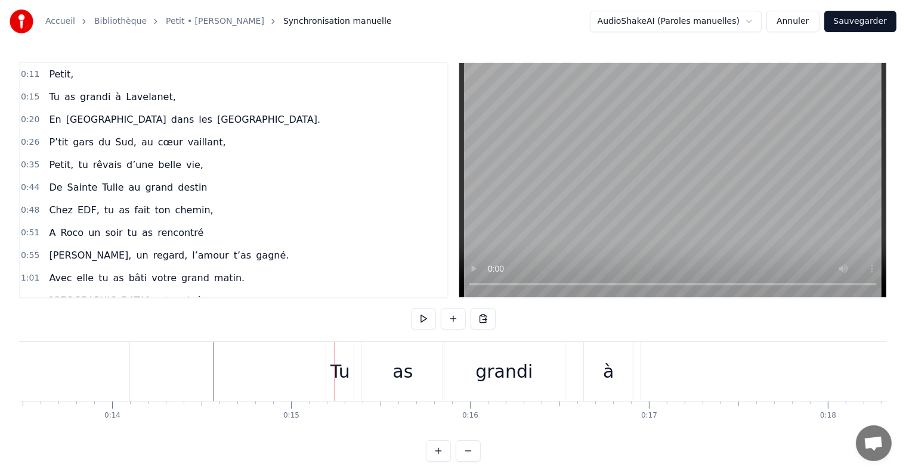
scroll to position [0, 2410]
click at [612, 374] on div "à" at bounding box center [609, 371] width 11 height 27
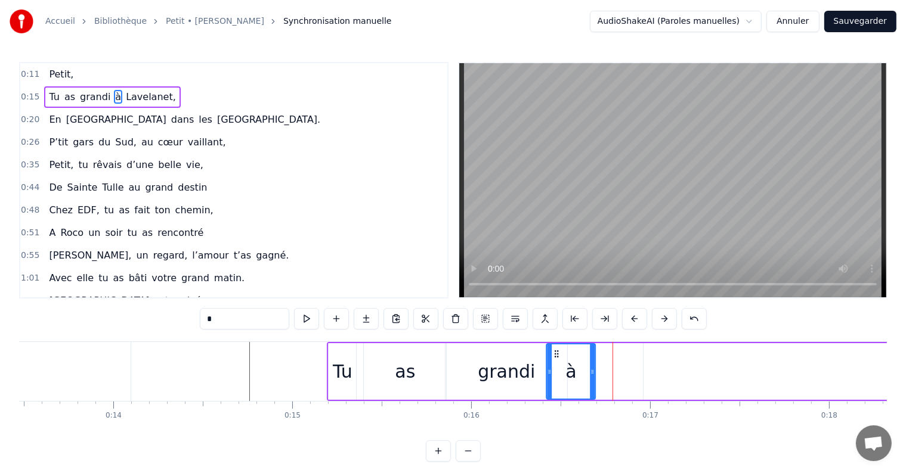
drag, startPoint x: 596, startPoint y: 351, endPoint x: 556, endPoint y: 352, distance: 40.0
click at [556, 352] on icon at bounding box center [557, 354] width 10 height 10
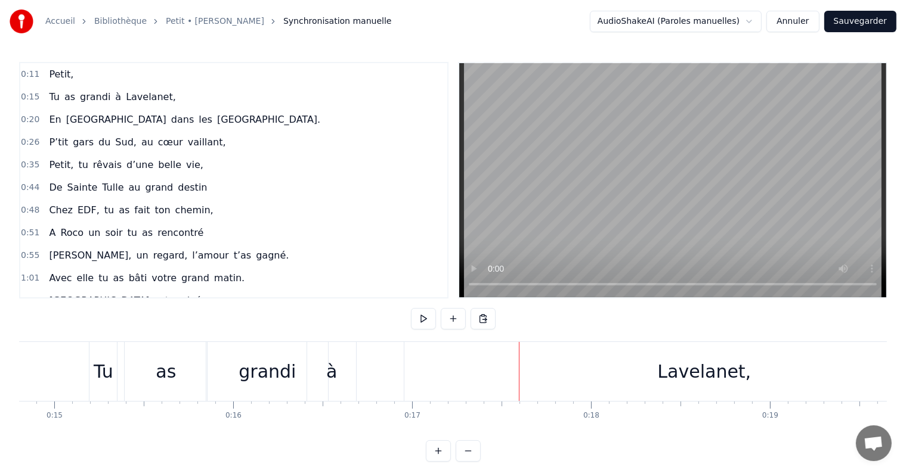
scroll to position [0, 2666]
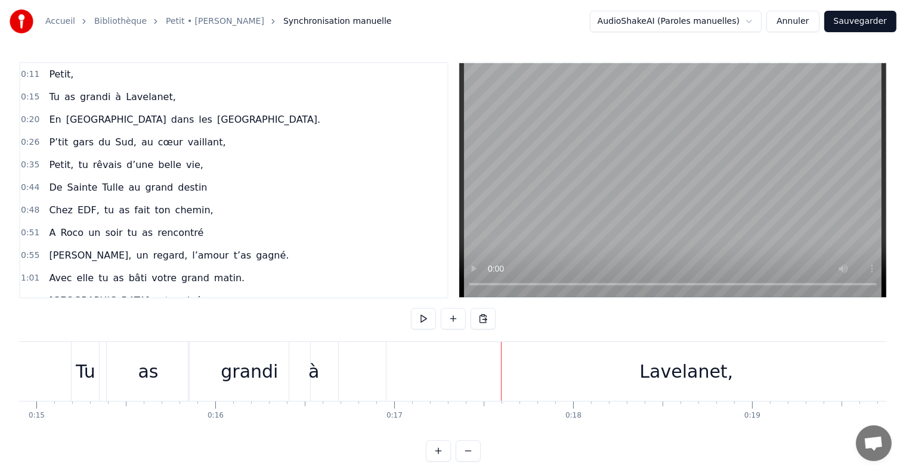
click at [649, 372] on div "Lavelanet," at bounding box center [687, 371] width 94 height 27
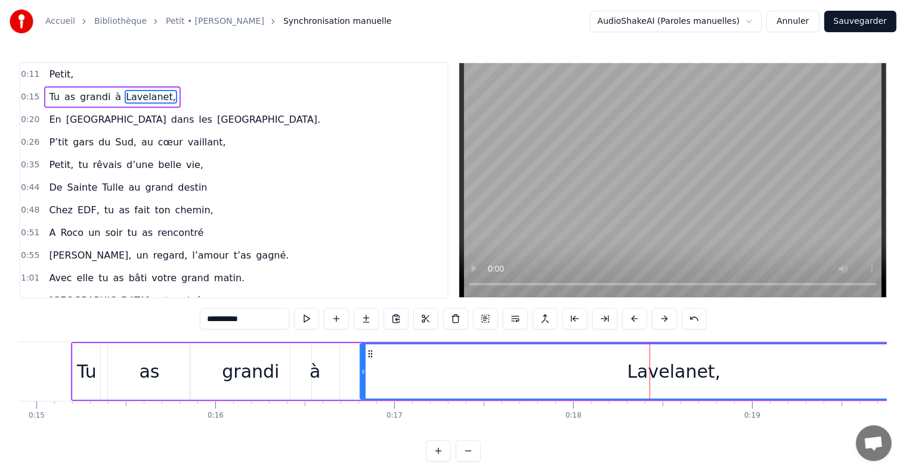
drag, startPoint x: 388, startPoint y: 367, endPoint x: 360, endPoint y: 367, distance: 27.4
click at [361, 367] on icon at bounding box center [363, 372] width 5 height 10
click at [317, 373] on div "à" at bounding box center [314, 371] width 11 height 27
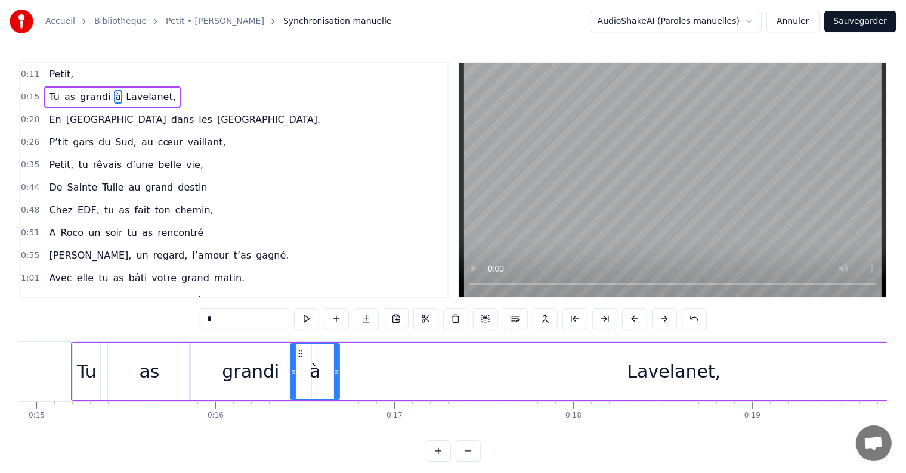
click at [392, 369] on div "Lavelanet," at bounding box center [673, 371] width 627 height 57
type input "**********"
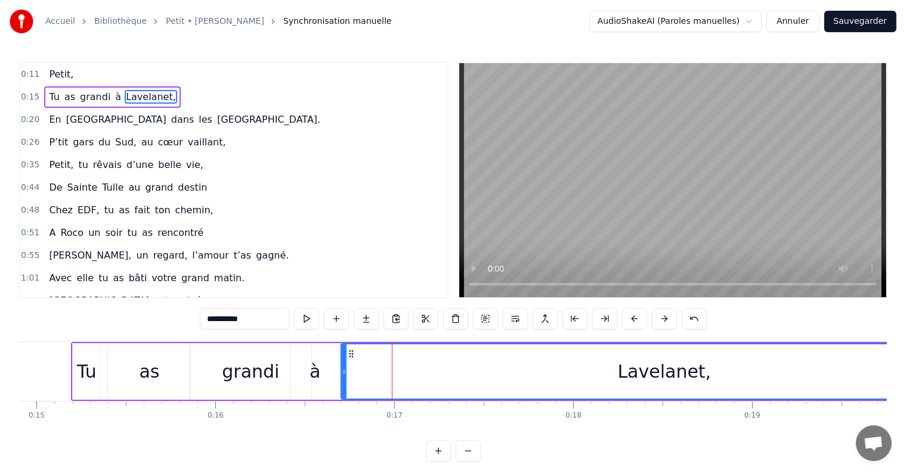
drag, startPoint x: 363, startPoint y: 373, endPoint x: 343, endPoint y: 372, distance: 19.1
click at [343, 372] on icon at bounding box center [344, 372] width 5 height 10
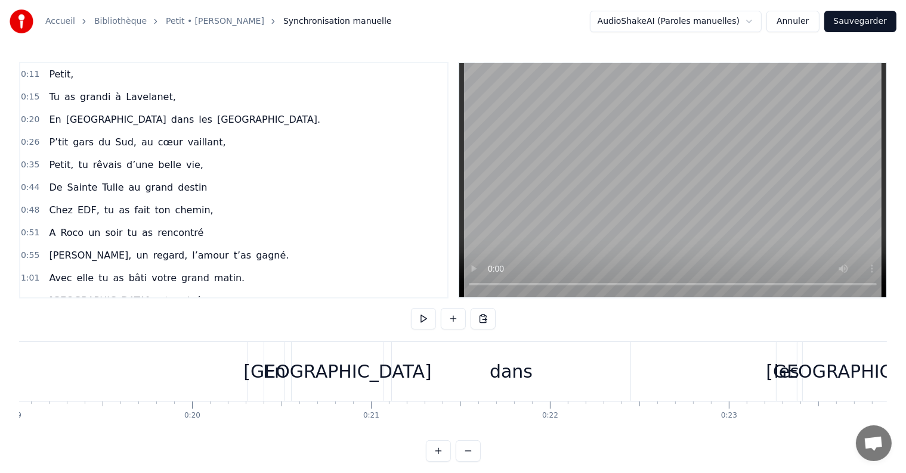
scroll to position [0, 3376]
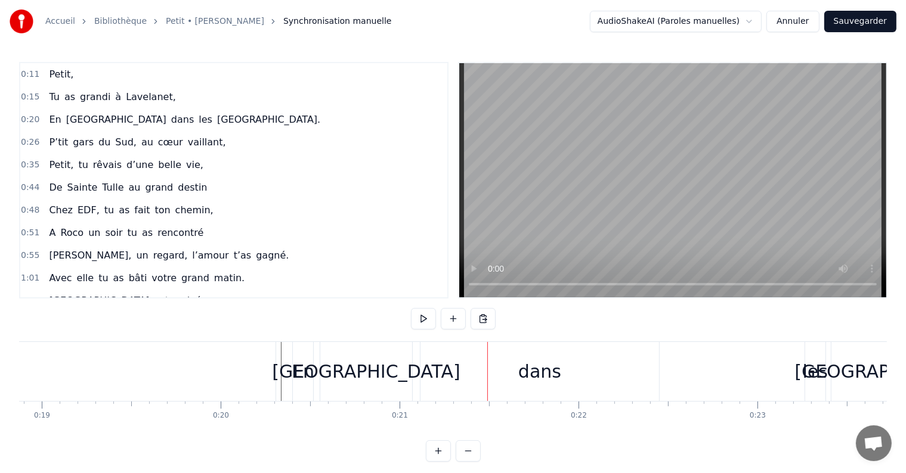
click at [531, 380] on div "dans" at bounding box center [539, 371] width 43 height 27
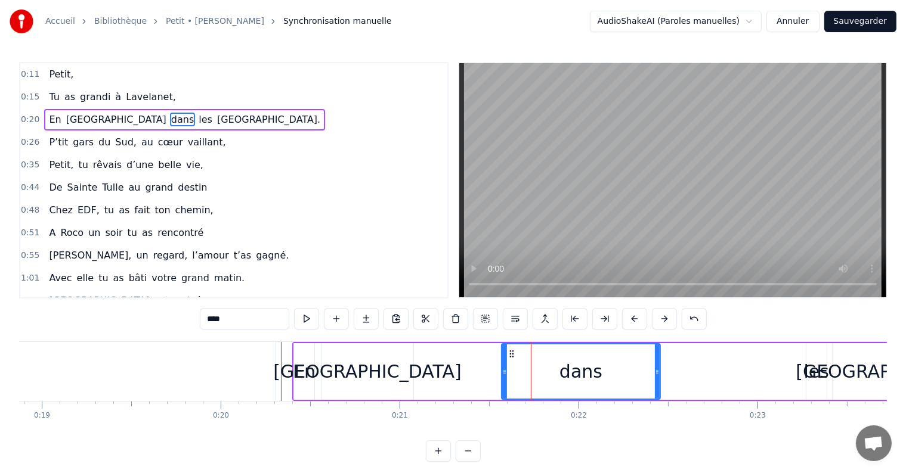
drag, startPoint x: 423, startPoint y: 365, endPoint x: 503, endPoint y: 370, distance: 80.0
click at [503, 370] on div at bounding box center [504, 372] width 5 height 54
click at [378, 367] on div "[GEOGRAPHIC_DATA]" at bounding box center [367, 371] width 188 height 27
type input "******"
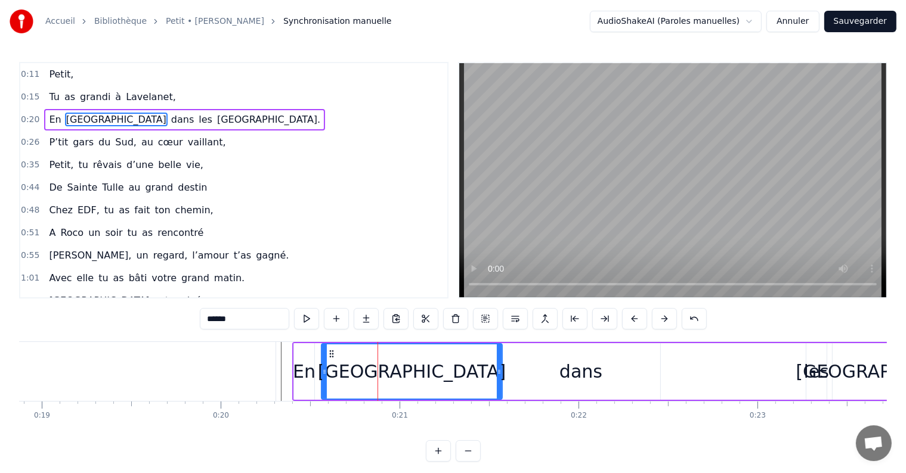
drag, startPoint x: 410, startPoint y: 369, endPoint x: 499, endPoint y: 370, distance: 88.9
click at [499, 370] on icon at bounding box center [499, 372] width 5 height 10
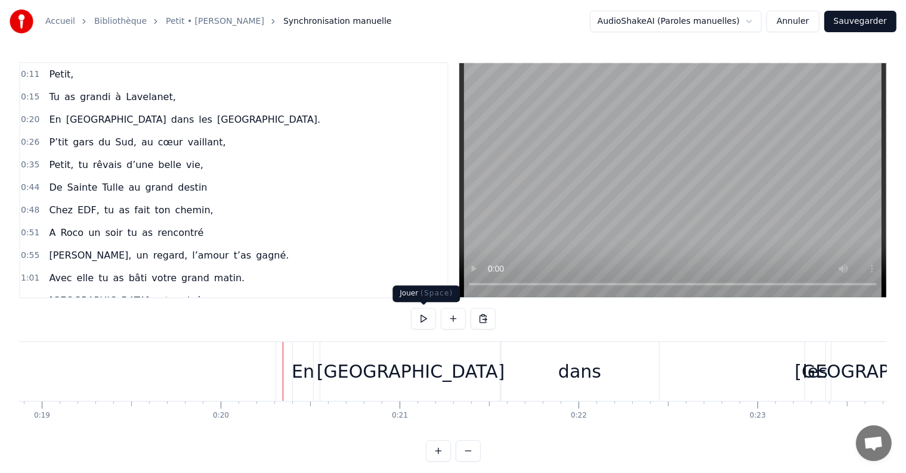
click at [423, 322] on button at bounding box center [423, 318] width 25 height 21
click at [537, 203] on video at bounding box center [672, 180] width 427 height 234
click at [811, 378] on div "les" at bounding box center [815, 371] width 25 height 27
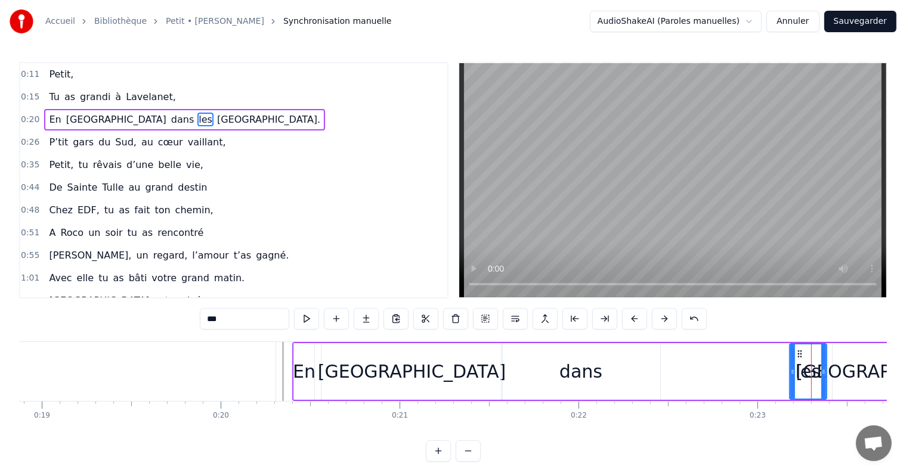
drag, startPoint x: 806, startPoint y: 371, endPoint x: 788, endPoint y: 370, distance: 17.4
click at [790, 370] on icon at bounding box center [792, 372] width 5 height 10
drag, startPoint x: 797, startPoint y: 355, endPoint x: 672, endPoint y: 364, distance: 125.0
click at [672, 364] on div "les" at bounding box center [682, 372] width 36 height 54
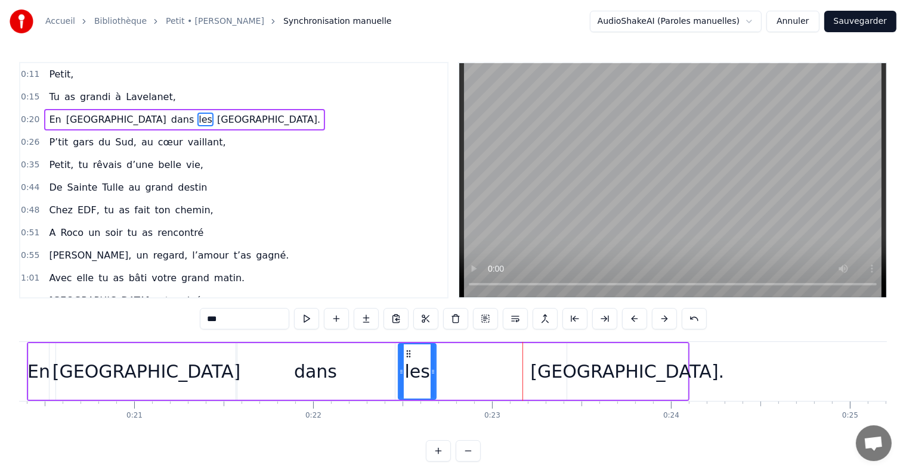
scroll to position [0, 3589]
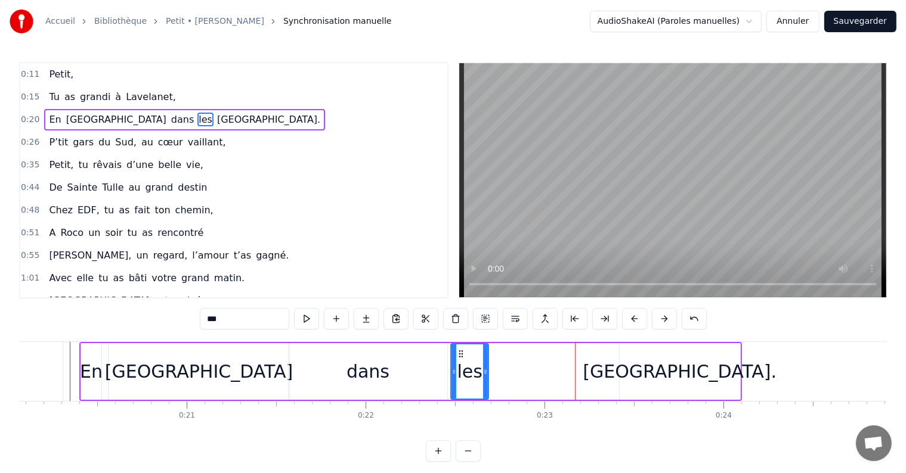
click at [605, 370] on div "En [GEOGRAPHIC_DATA] dans les [GEOGRAPHIC_DATA]." at bounding box center [410, 371] width 662 height 59
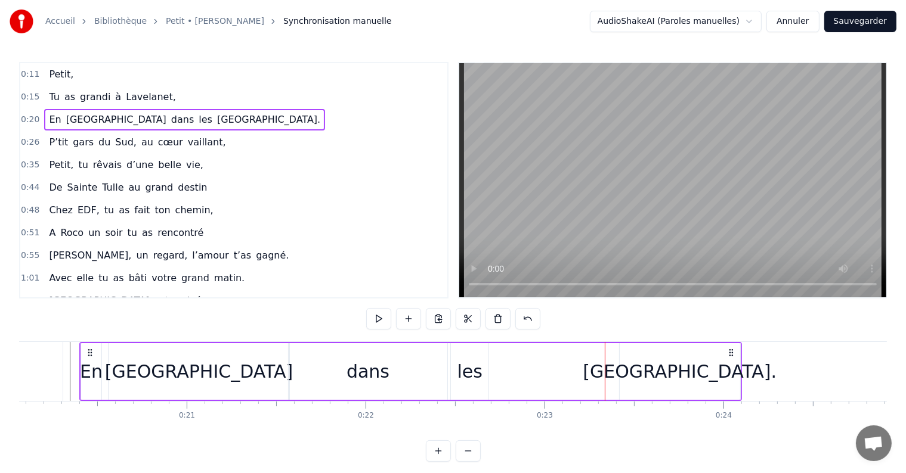
click at [629, 364] on div "[GEOGRAPHIC_DATA]." at bounding box center [680, 371] width 120 height 57
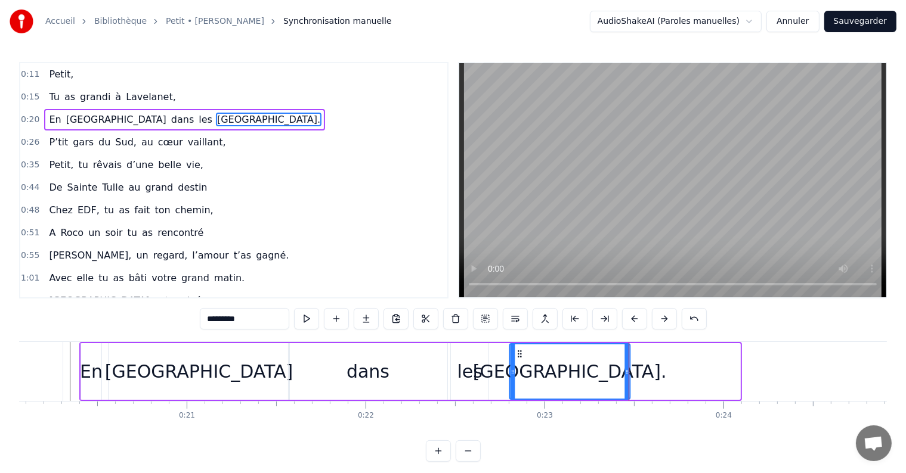
drag, startPoint x: 628, startPoint y: 351, endPoint x: 518, endPoint y: 354, distance: 110.4
click at [518, 354] on icon at bounding box center [520, 354] width 10 height 10
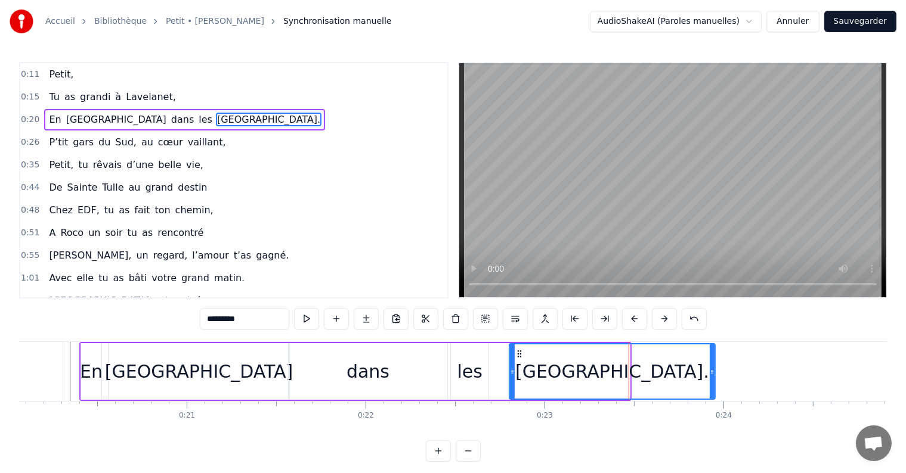
drag, startPoint x: 627, startPoint y: 370, endPoint x: 713, endPoint y: 370, distance: 85.3
click at [713, 370] on icon at bounding box center [712, 372] width 5 height 10
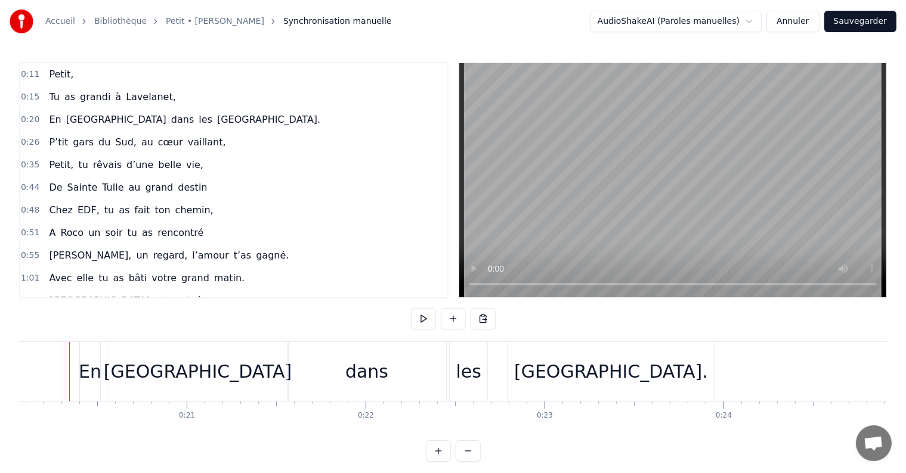
scroll to position [0, 3580]
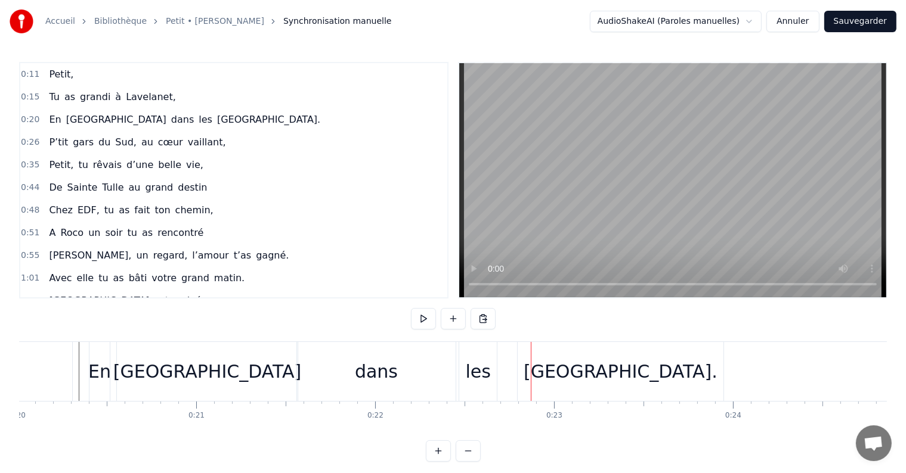
click at [478, 382] on div "les" at bounding box center [478, 371] width 25 height 27
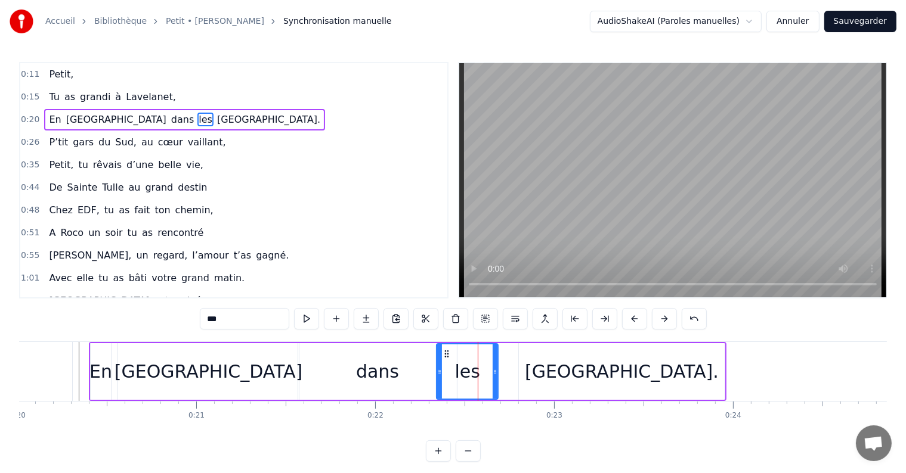
drag, startPoint x: 463, startPoint y: 373, endPoint x: 439, endPoint y: 372, distance: 23.9
click at [439, 372] on icon at bounding box center [439, 372] width 5 height 10
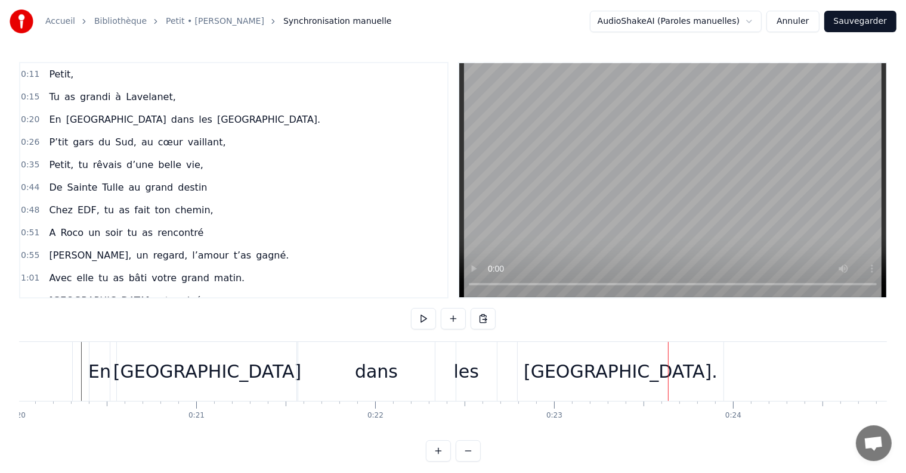
click at [603, 377] on div "[GEOGRAPHIC_DATA]." at bounding box center [621, 371] width 194 height 27
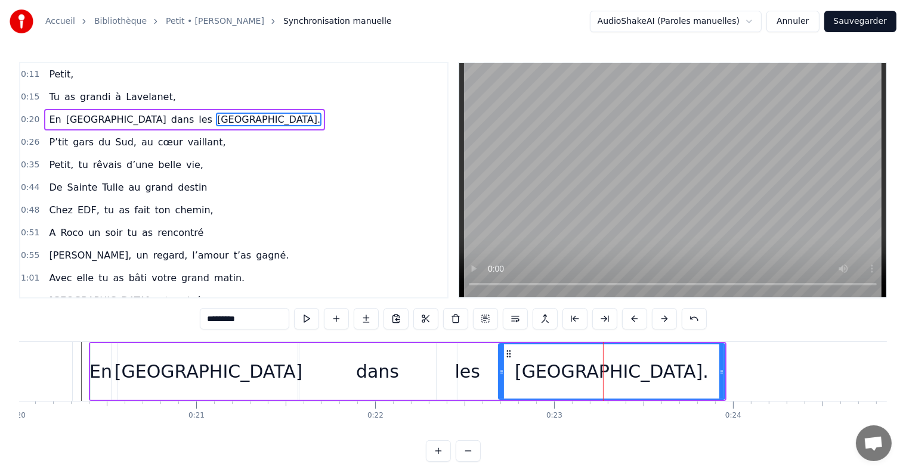
drag, startPoint x: 520, startPoint y: 364, endPoint x: 500, endPoint y: 363, distance: 20.3
click at [500, 363] on div at bounding box center [501, 372] width 5 height 54
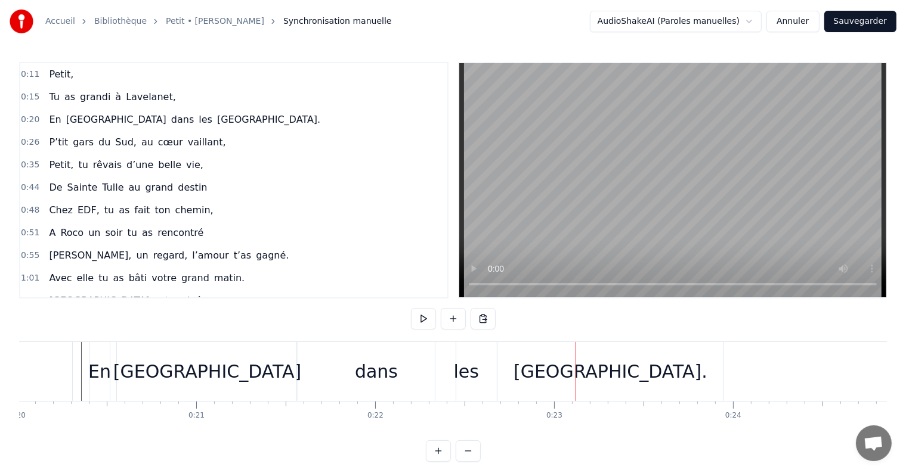
click at [398, 377] on div "dans" at bounding box center [376, 371] width 159 height 59
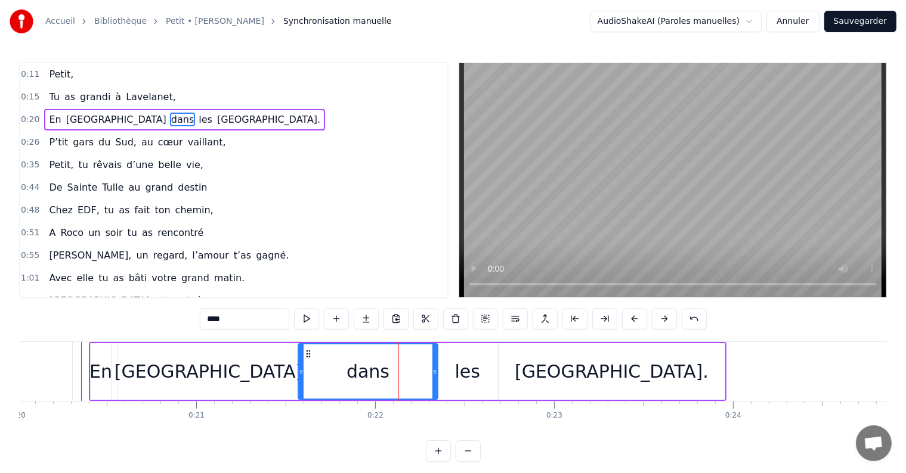
drag, startPoint x: 455, startPoint y: 372, endPoint x: 436, endPoint y: 371, distance: 19.1
click at [436, 371] on icon at bounding box center [434, 372] width 5 height 10
click at [459, 374] on div "les" at bounding box center [467, 371] width 25 height 27
type input "***"
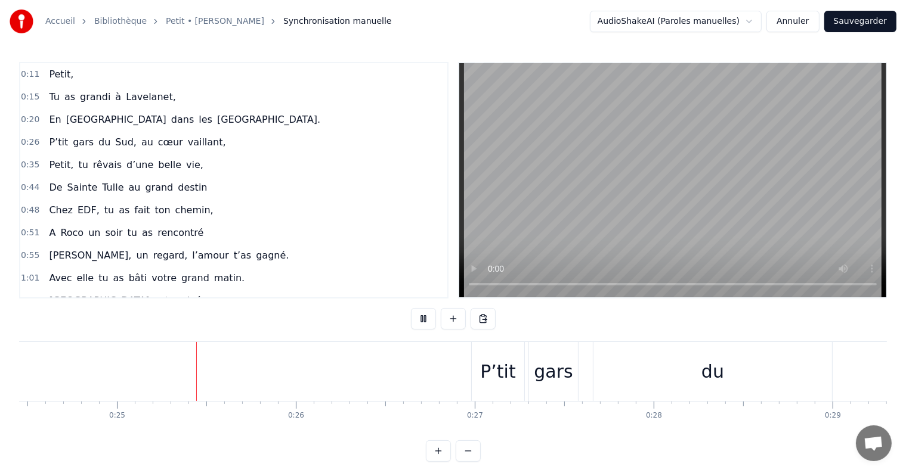
scroll to position [0, 4374]
click at [490, 373] on div "P’tit" at bounding box center [498, 371] width 36 height 27
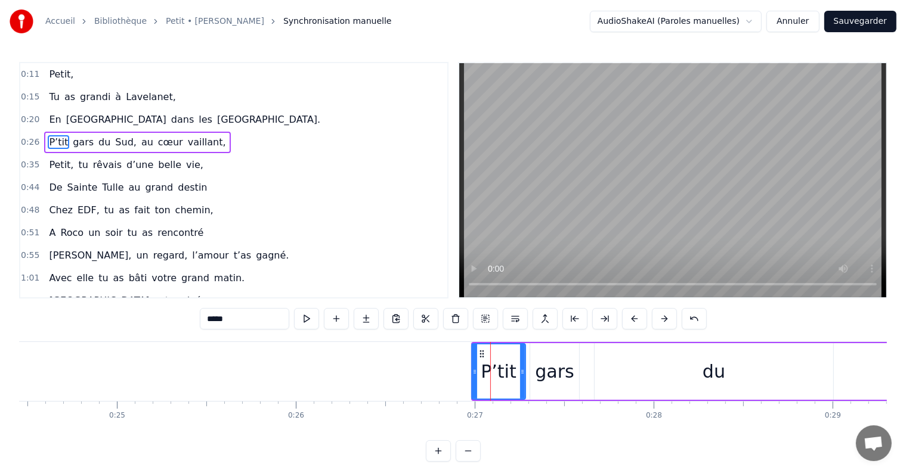
drag, startPoint x: 472, startPoint y: 374, endPoint x: 471, endPoint y: 380, distance: 6.1
click at [472, 380] on div at bounding box center [474, 372] width 5 height 54
click at [479, 354] on icon at bounding box center [481, 354] width 10 height 10
click at [531, 354] on div "gars" at bounding box center [554, 371] width 49 height 57
type input "****"
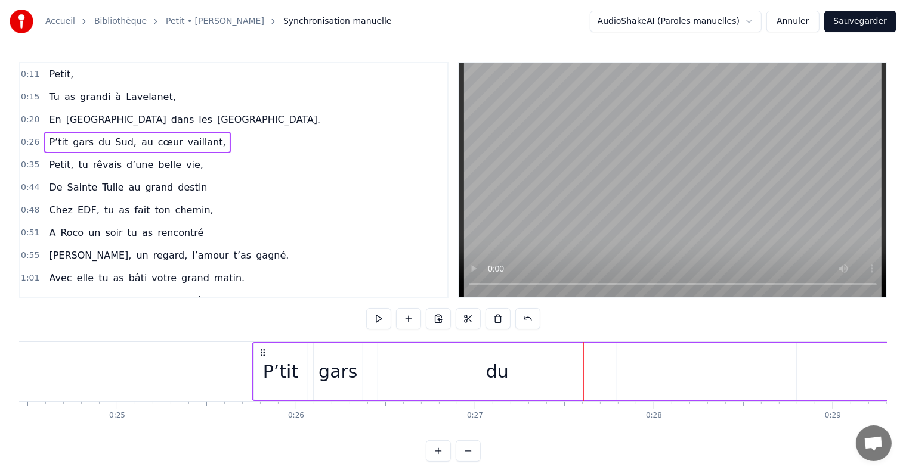
drag, startPoint x: 478, startPoint y: 352, endPoint x: 261, endPoint y: 360, distance: 216.6
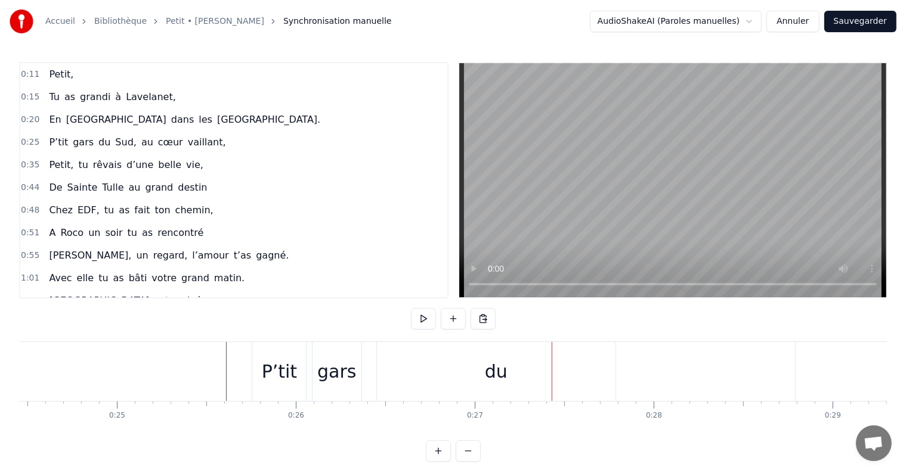
click at [498, 367] on div "du" at bounding box center [496, 371] width 23 height 27
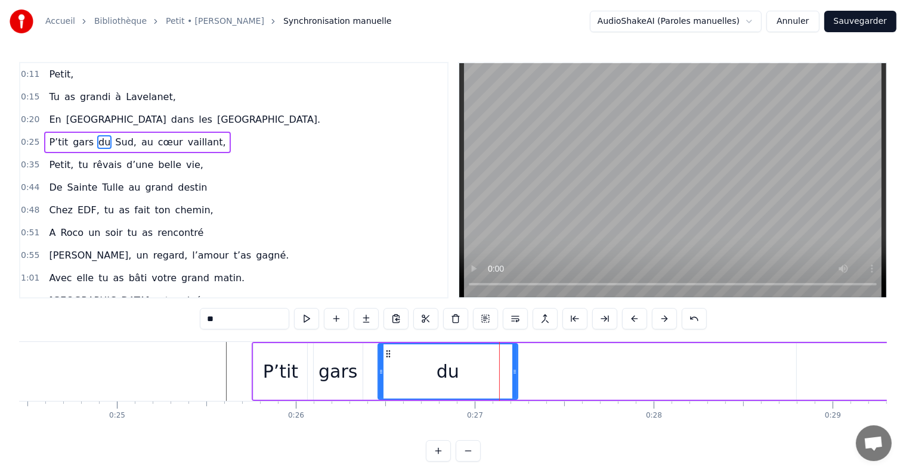
drag, startPoint x: 611, startPoint y: 370, endPoint x: 512, endPoint y: 374, distance: 99.1
click at [512, 374] on icon at bounding box center [514, 372] width 5 height 10
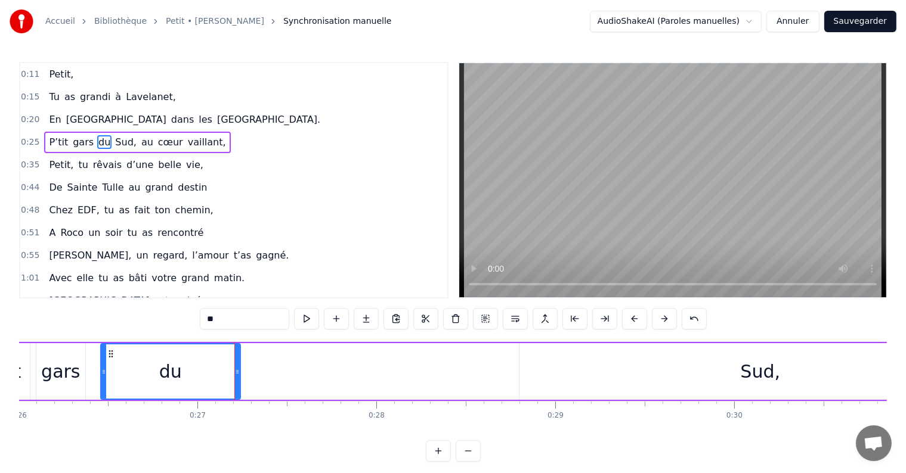
scroll to position [0, 4704]
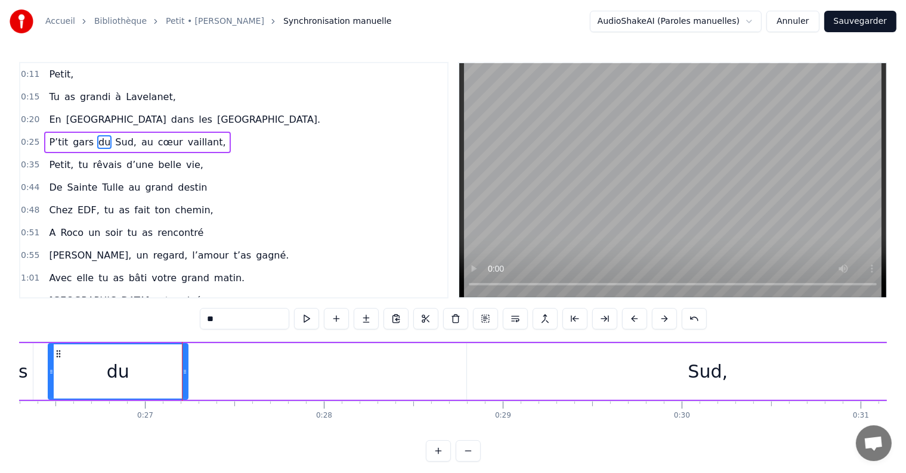
click at [689, 369] on div "Sud," at bounding box center [708, 371] width 40 height 27
type input "****"
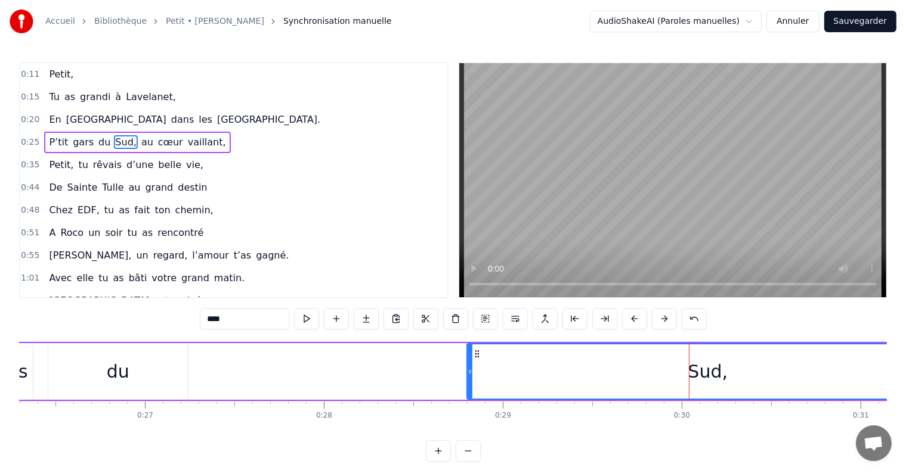
click at [702, 371] on div "Sud," at bounding box center [708, 371] width 40 height 27
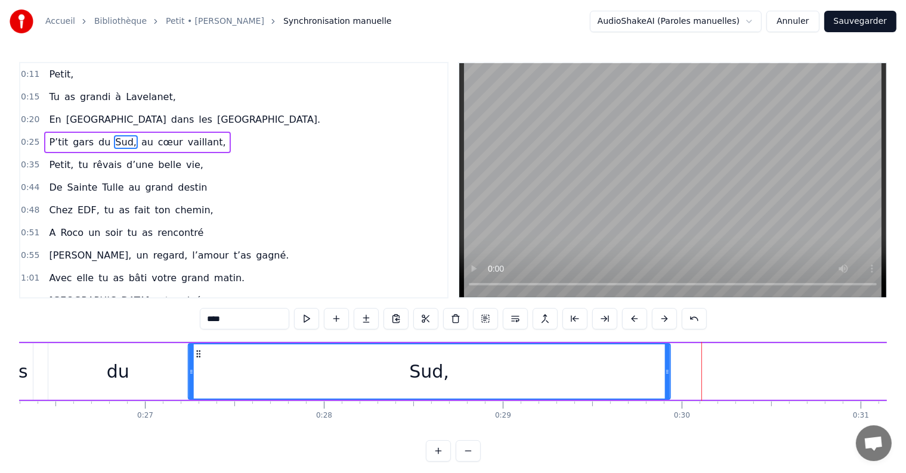
drag, startPoint x: 475, startPoint y: 352, endPoint x: 196, endPoint y: 375, distance: 279.4
click at [196, 375] on div "Sud," at bounding box center [429, 372] width 481 height 54
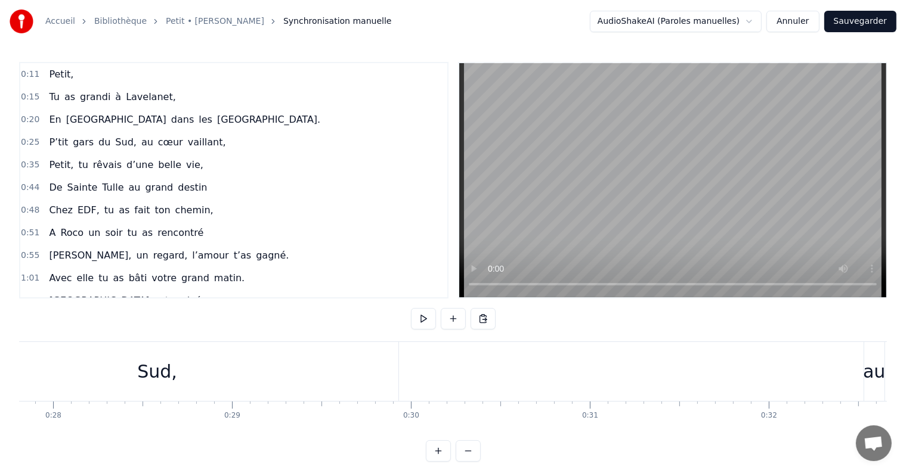
scroll to position [0, 4215]
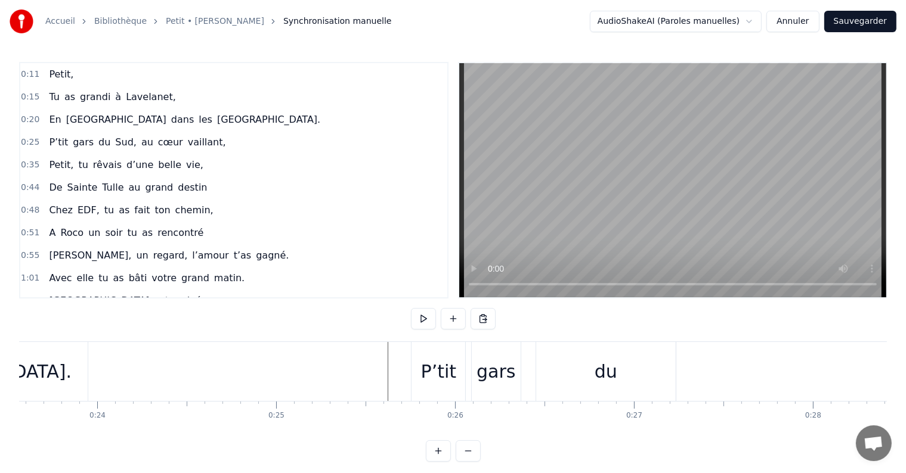
click at [600, 372] on div "du" at bounding box center [605, 371] width 23 height 27
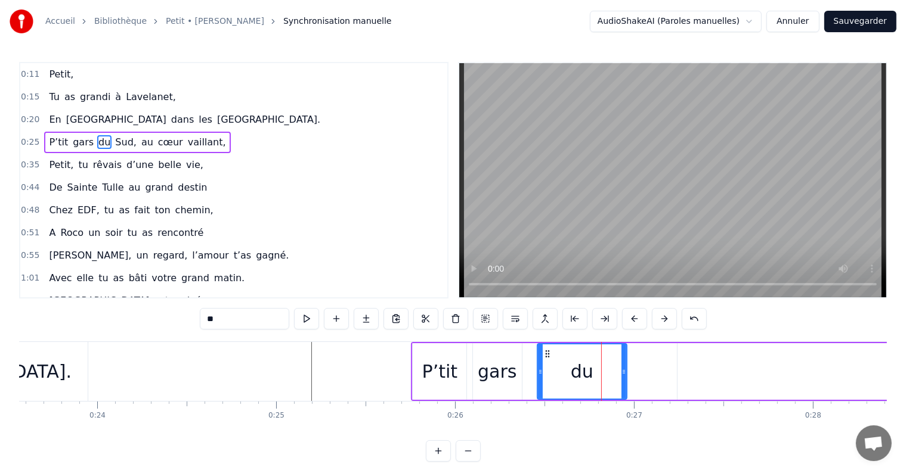
drag, startPoint x: 675, startPoint y: 371, endPoint x: 625, endPoint y: 372, distance: 50.1
click at [625, 372] on icon at bounding box center [623, 372] width 5 height 10
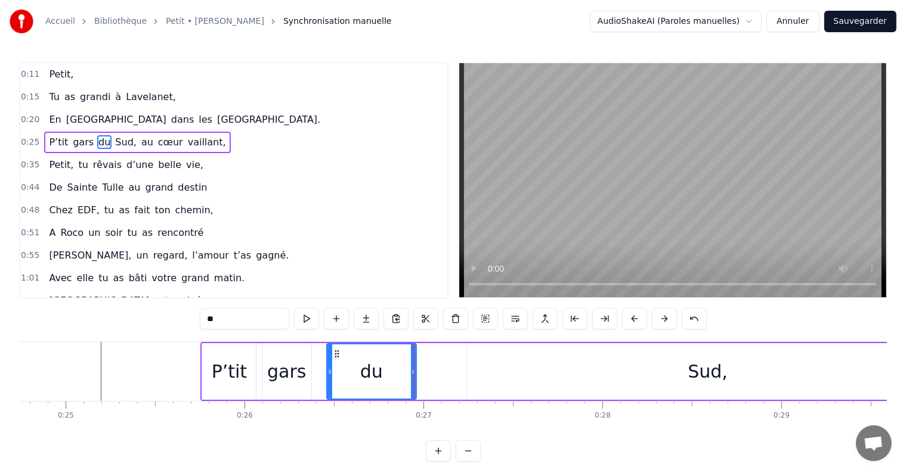
scroll to position [0, 4443]
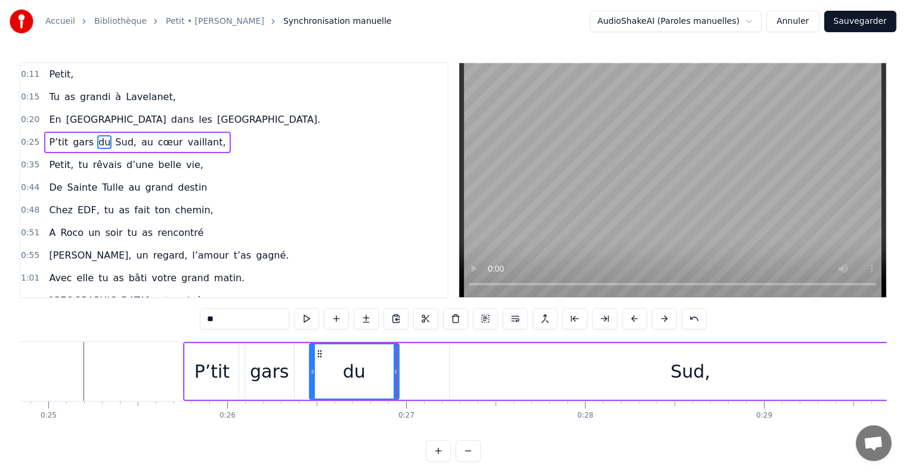
click at [690, 374] on div "Sud," at bounding box center [690, 371] width 40 height 27
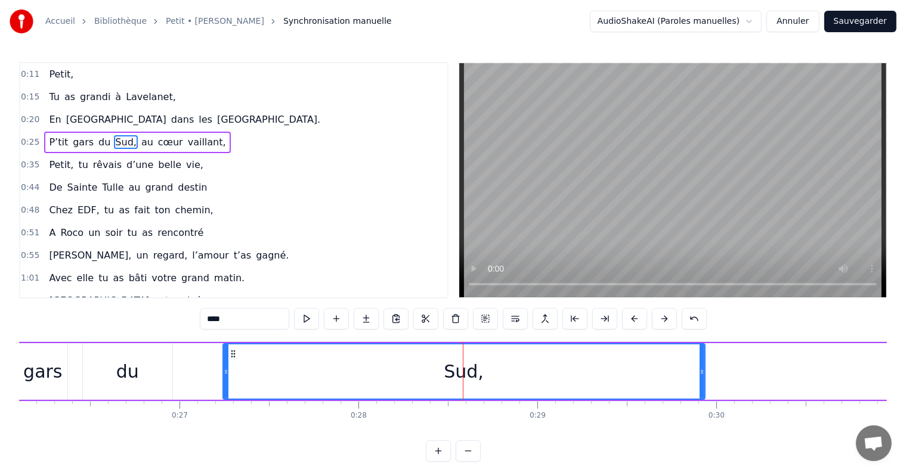
scroll to position [0, 5000]
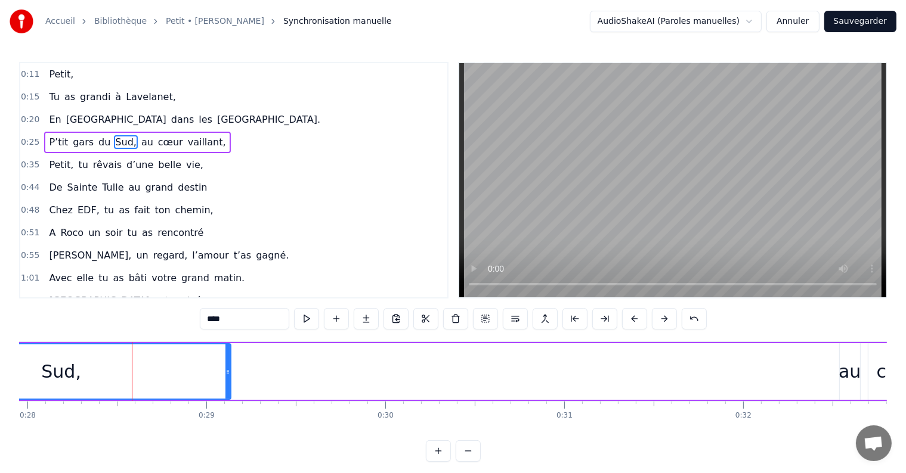
drag, startPoint x: 370, startPoint y: 372, endPoint x: 227, endPoint y: 377, distance: 143.2
click at [227, 377] on div at bounding box center [227, 372] width 5 height 54
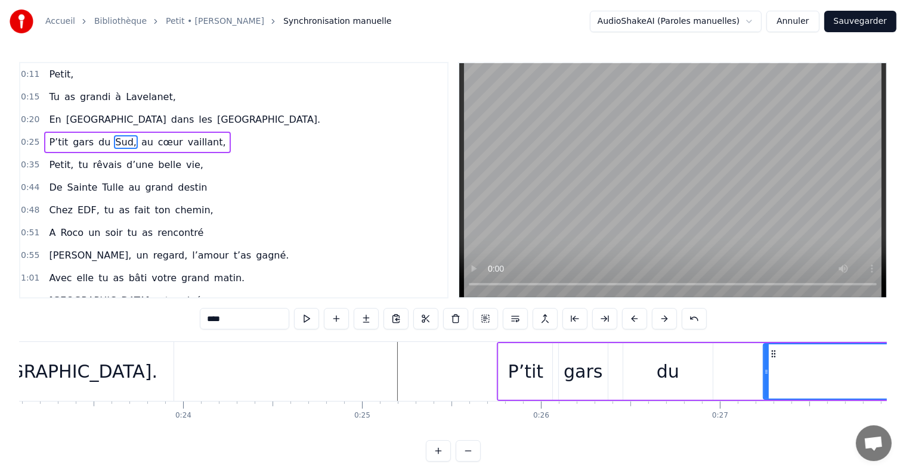
scroll to position [0, 4269]
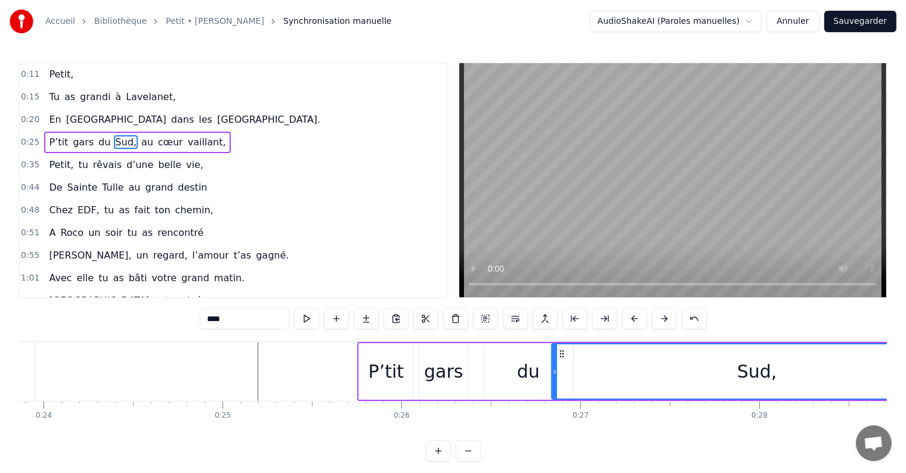
drag, startPoint x: 624, startPoint y: 372, endPoint x: 552, endPoint y: 375, distance: 72.2
click at [552, 375] on icon at bounding box center [554, 372] width 5 height 10
click at [523, 377] on div "du" at bounding box center [528, 371] width 23 height 27
type input "**"
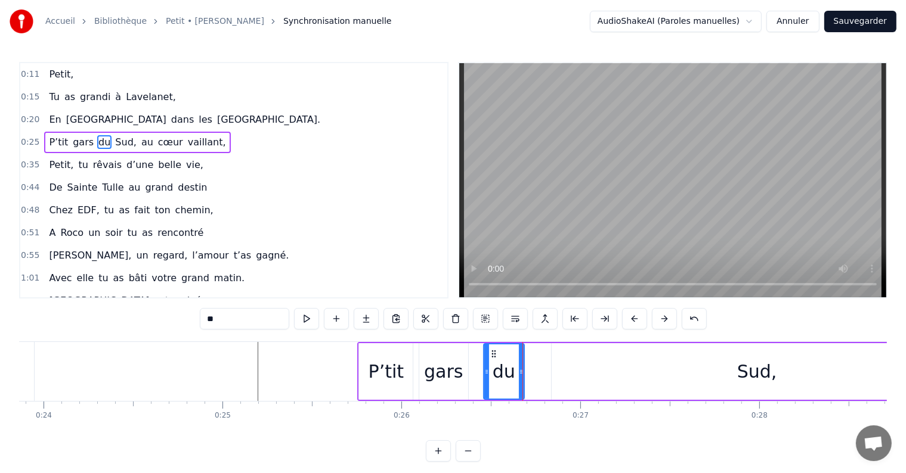
drag, startPoint x: 571, startPoint y: 367, endPoint x: 522, endPoint y: 368, distance: 48.9
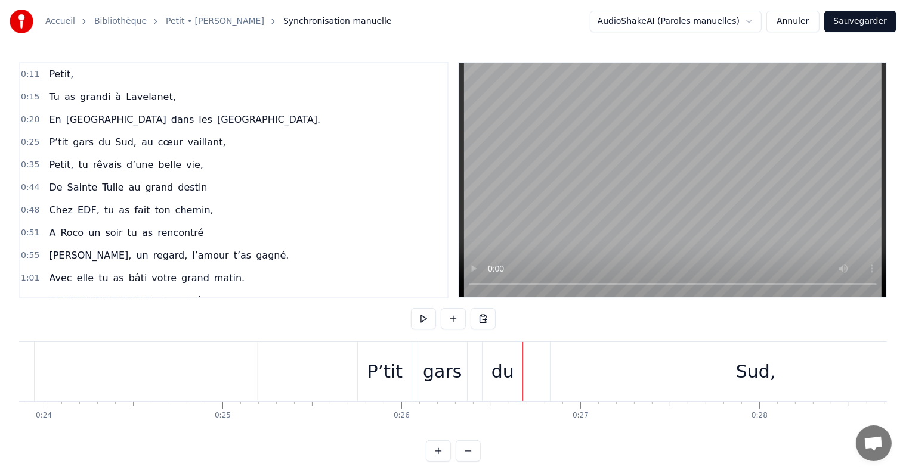
click at [706, 372] on div "Sud," at bounding box center [755, 371] width 411 height 59
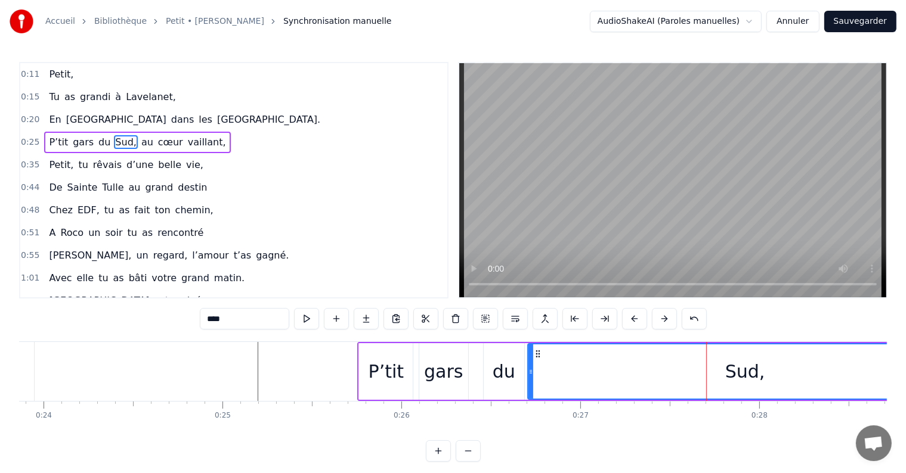
drag, startPoint x: 553, startPoint y: 373, endPoint x: 530, endPoint y: 373, distance: 23.9
click at [530, 373] on icon at bounding box center [530, 372] width 5 height 10
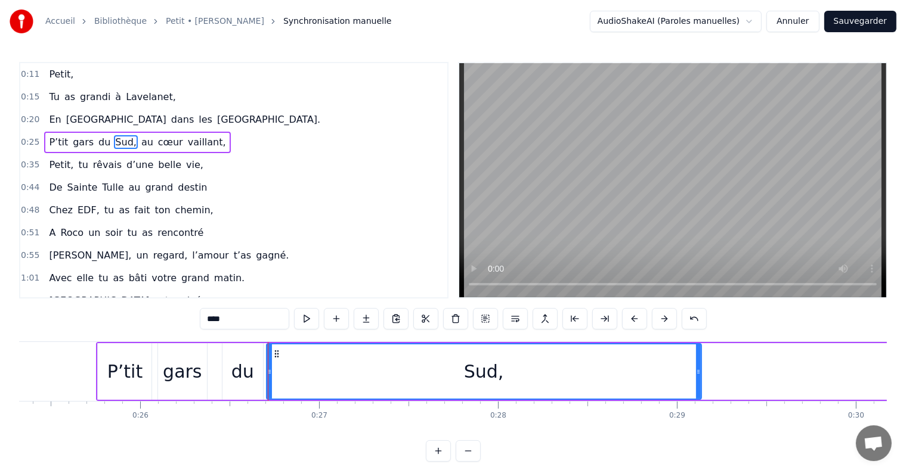
scroll to position [0, 4547]
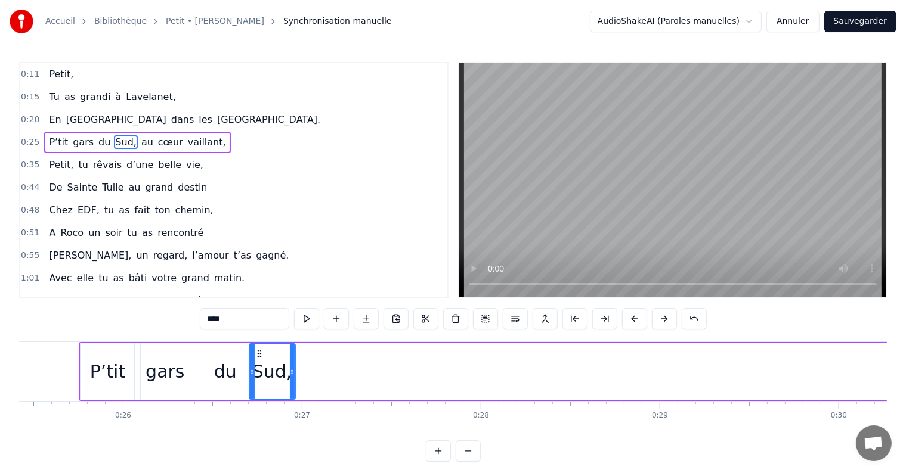
drag, startPoint x: 680, startPoint y: 370, endPoint x: 291, endPoint y: 384, distance: 389.0
click at [291, 384] on div at bounding box center [292, 372] width 5 height 54
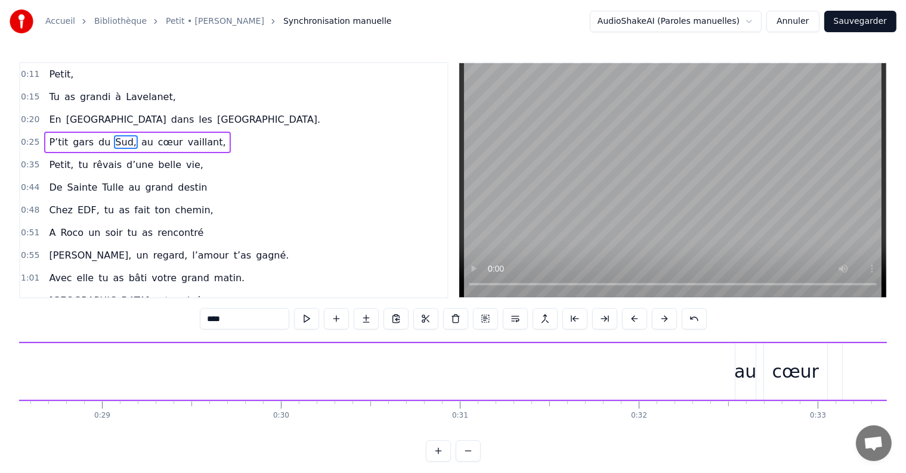
scroll to position [0, 5140]
click at [723, 348] on div "P’tit gars du Sud, au cœur vaillant," at bounding box center [248, 371] width 1525 height 59
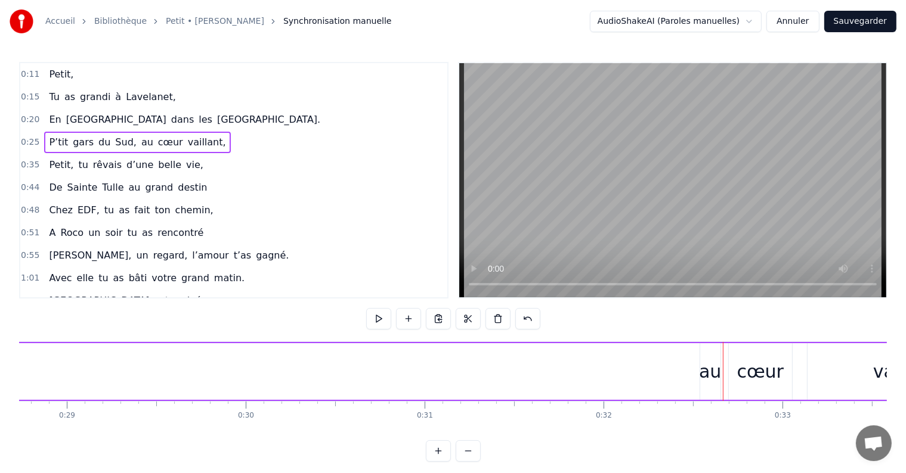
click at [708, 355] on div "au" at bounding box center [710, 371] width 20 height 57
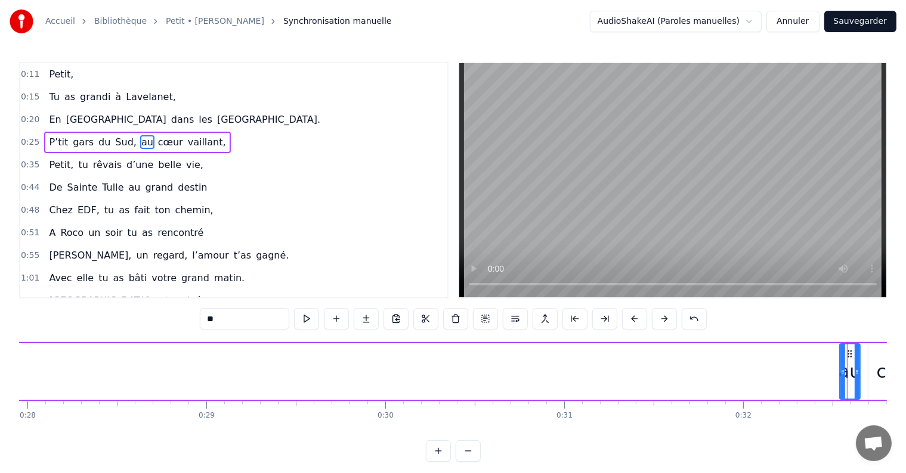
scroll to position [0, 5227]
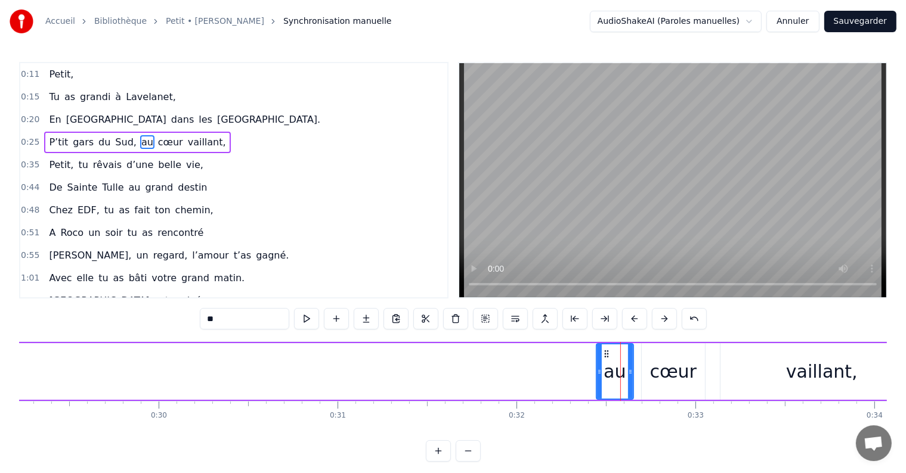
drag, startPoint x: 615, startPoint y: 376, endPoint x: 597, endPoint y: 376, distance: 17.9
click at [597, 376] on div at bounding box center [599, 372] width 5 height 54
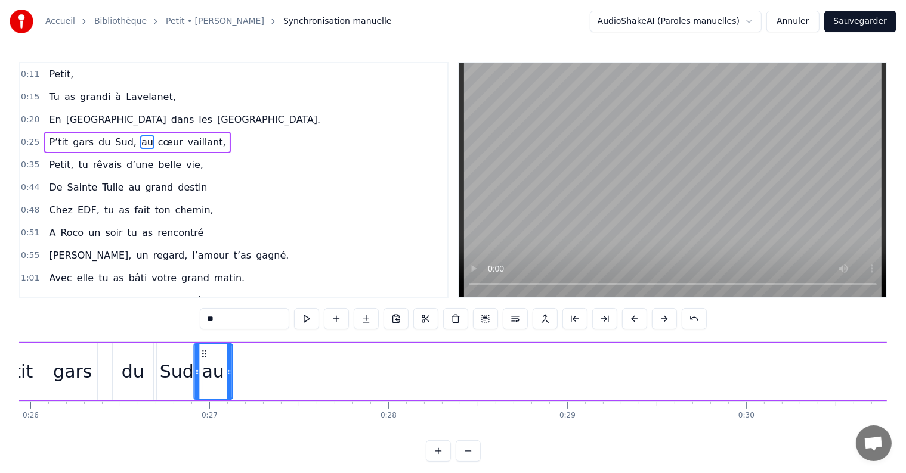
scroll to position [0, 4639]
drag, startPoint x: 605, startPoint y: 355, endPoint x: 215, endPoint y: 377, distance: 391.2
click at [215, 377] on div "au" at bounding box center [223, 372] width 37 height 54
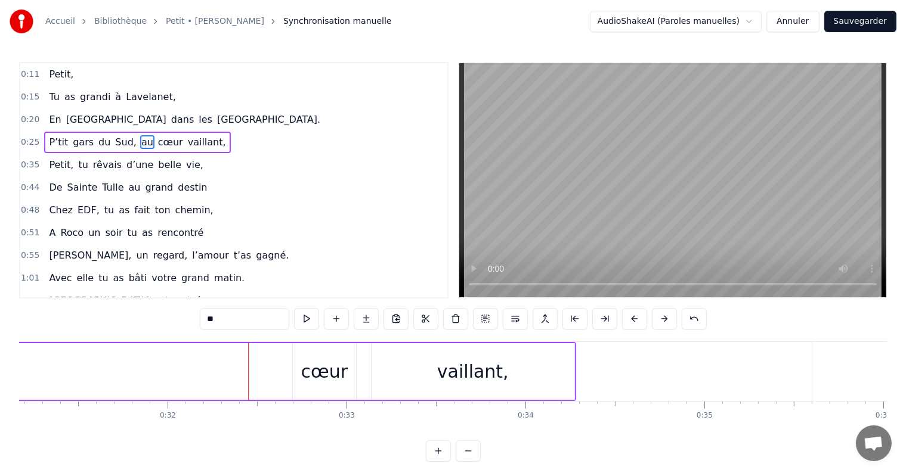
scroll to position [0, 5593]
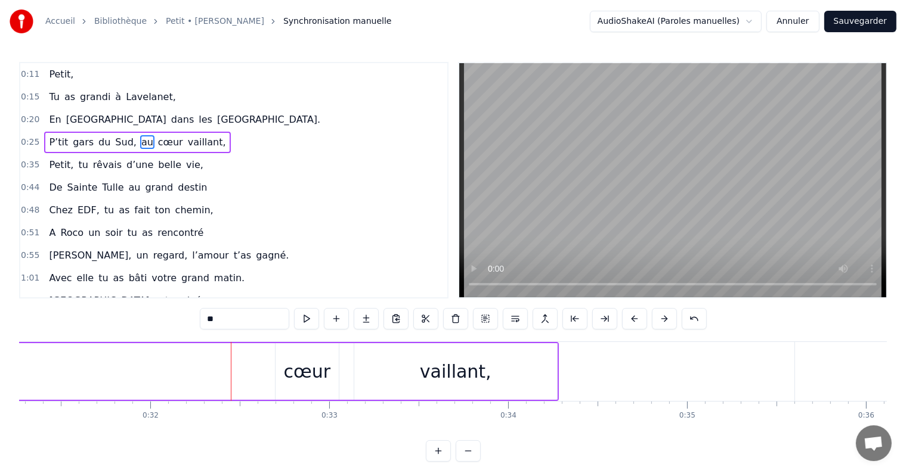
click at [304, 377] on div "cœur" at bounding box center [307, 371] width 47 height 27
click at [552, 370] on div "vaillant," at bounding box center [455, 371] width 203 height 57
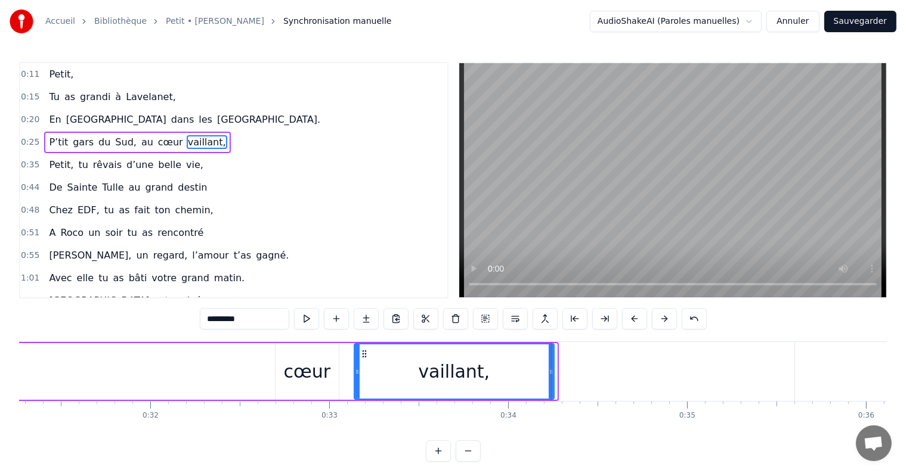
click at [550, 372] on icon at bounding box center [551, 372] width 5 height 10
click at [323, 354] on div "cœur" at bounding box center [306, 371] width 63 height 57
type input "****"
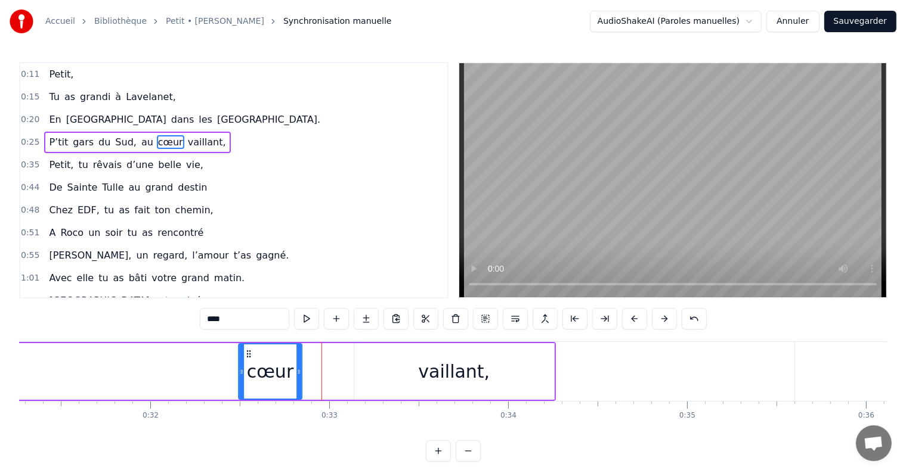
drag, startPoint x: 282, startPoint y: 351, endPoint x: 240, endPoint y: 354, distance: 42.4
click at [244, 354] on icon at bounding box center [249, 354] width 10 height 10
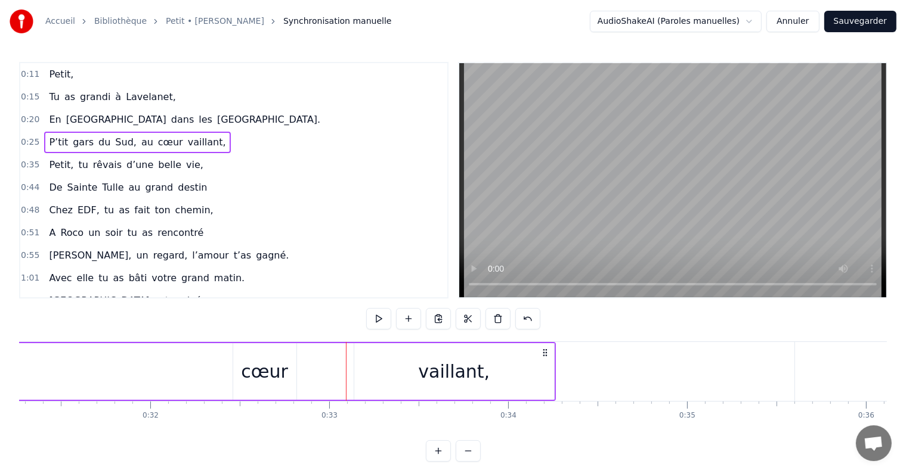
click at [455, 370] on div "vaillant," at bounding box center [454, 371] width 72 height 27
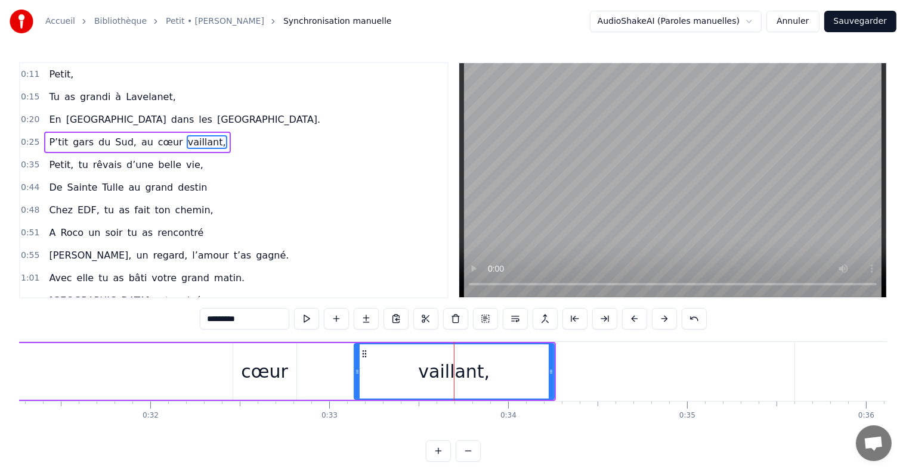
click at [262, 374] on div "cœur" at bounding box center [264, 371] width 47 height 27
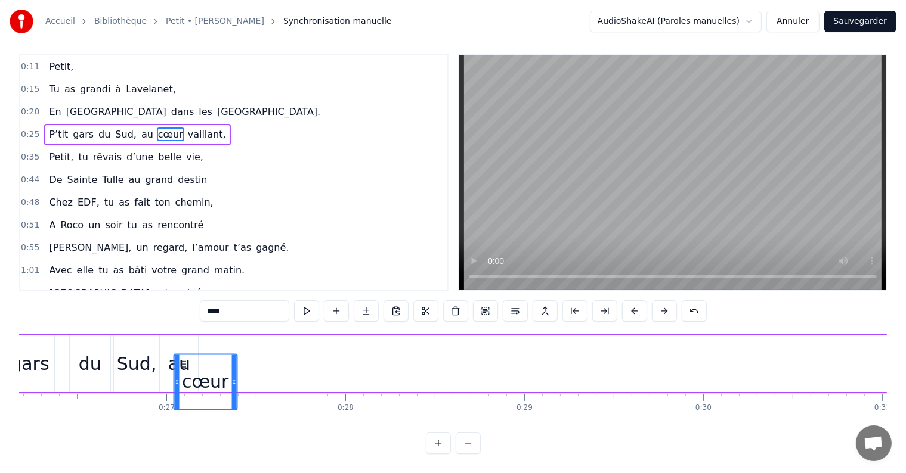
scroll to position [0, 4678]
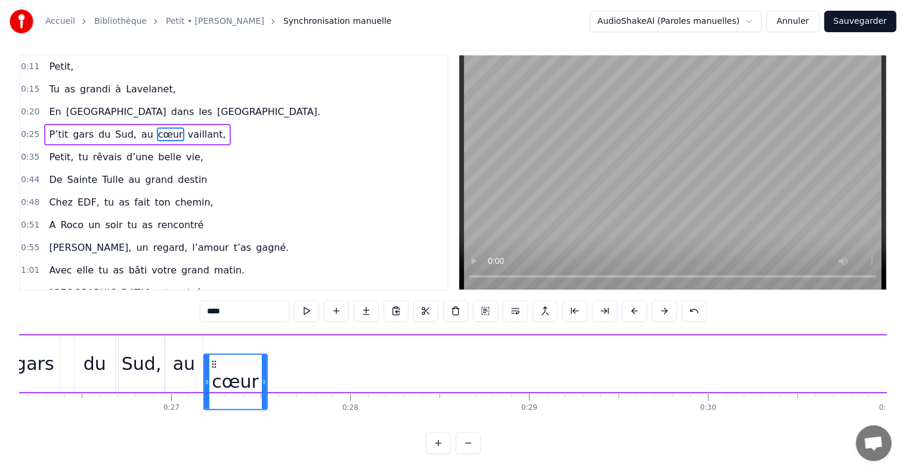
drag, startPoint x: 782, startPoint y: 353, endPoint x: 212, endPoint y: 324, distance: 570.8
click at [212, 335] on div "P’tit gars du Sud, au cœur vaillant," at bounding box center [709, 364] width 1522 height 59
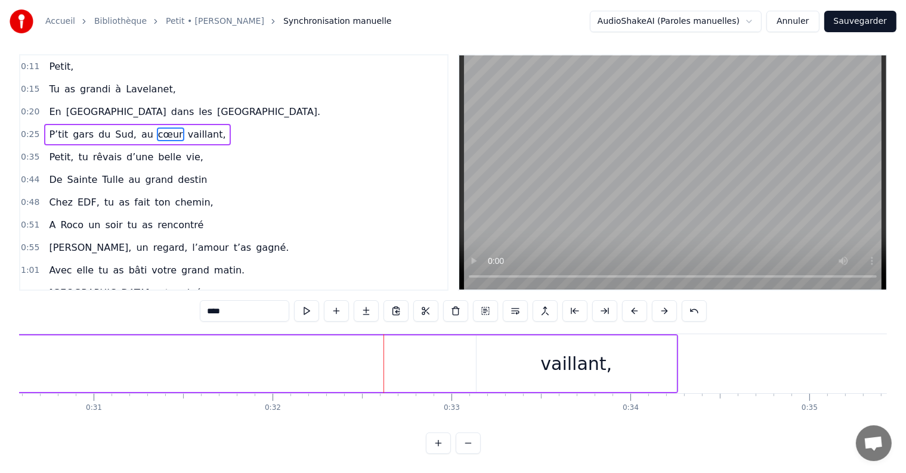
scroll to position [0, 5506]
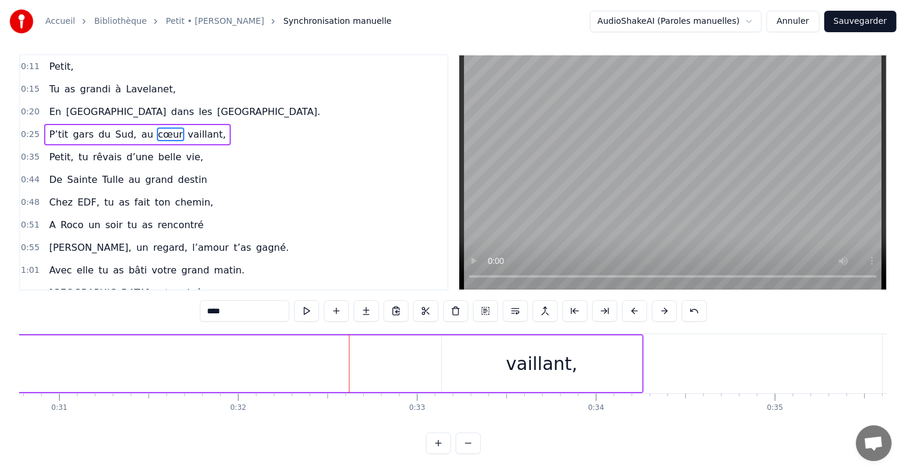
click at [546, 351] on div "vaillant," at bounding box center [542, 364] width 72 height 27
type input "*********"
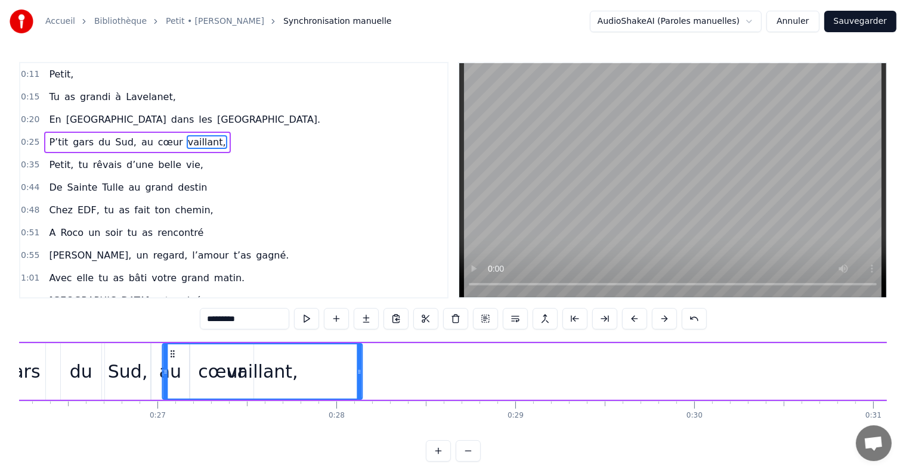
scroll to position [0, 4685]
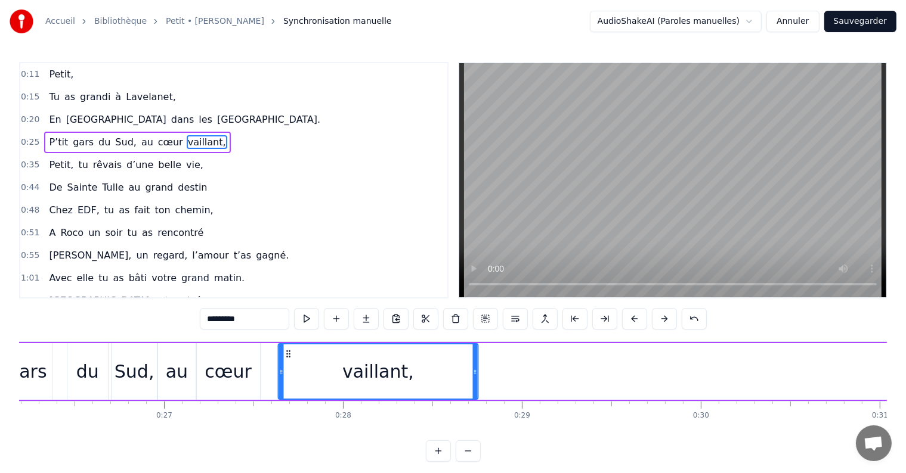
drag, startPoint x: 453, startPoint y: 349, endPoint x: 289, endPoint y: 363, distance: 164.6
click at [289, 363] on div "vaillant," at bounding box center [377, 372] width 199 height 54
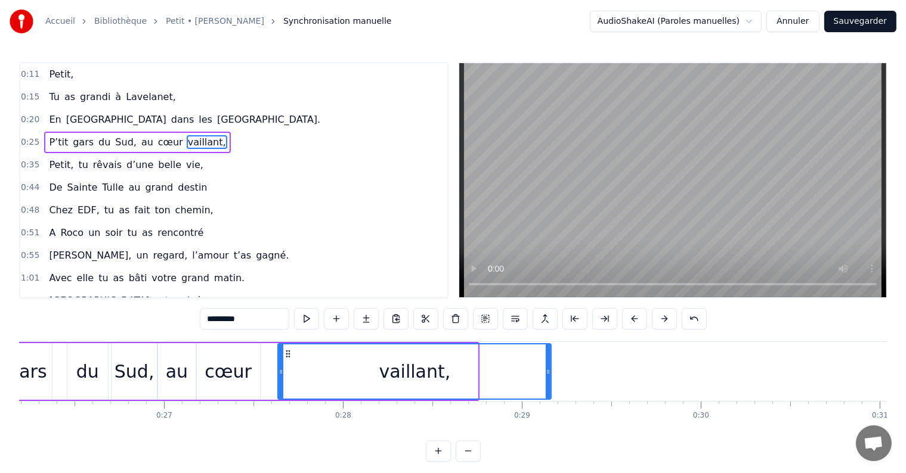
drag, startPoint x: 475, startPoint y: 373, endPoint x: 548, endPoint y: 382, distance: 73.4
click at [548, 382] on div at bounding box center [548, 372] width 5 height 54
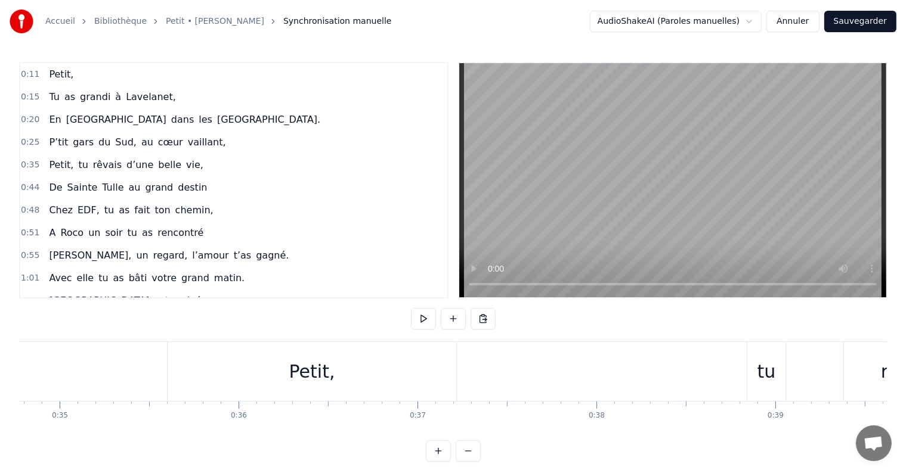
scroll to position [0, 6255]
click at [438, 356] on div "Petit, tu rêvais d’une belle vie," at bounding box center [909, 371] width 1555 height 59
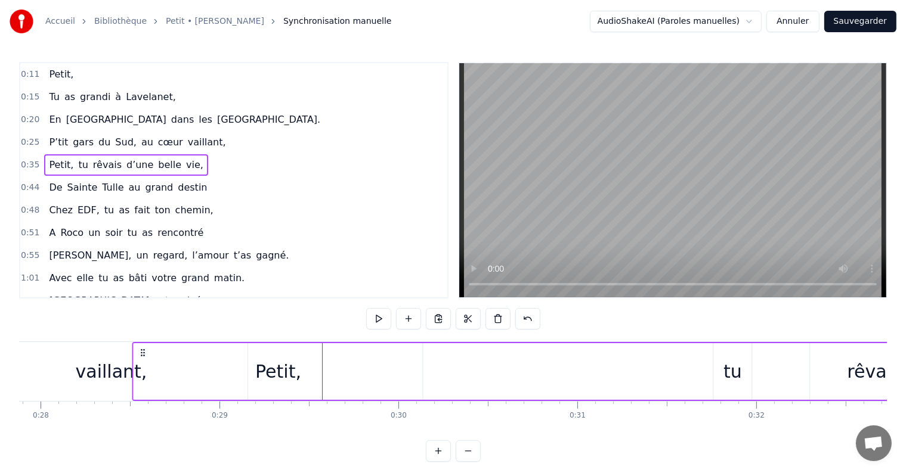
scroll to position [0, 4935]
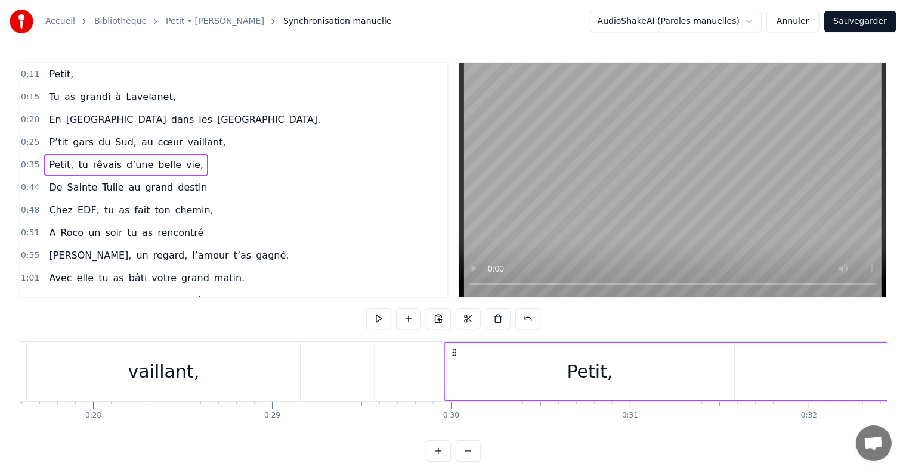
drag, startPoint x: 141, startPoint y: 351, endPoint x: 453, endPoint y: 362, distance: 312.1
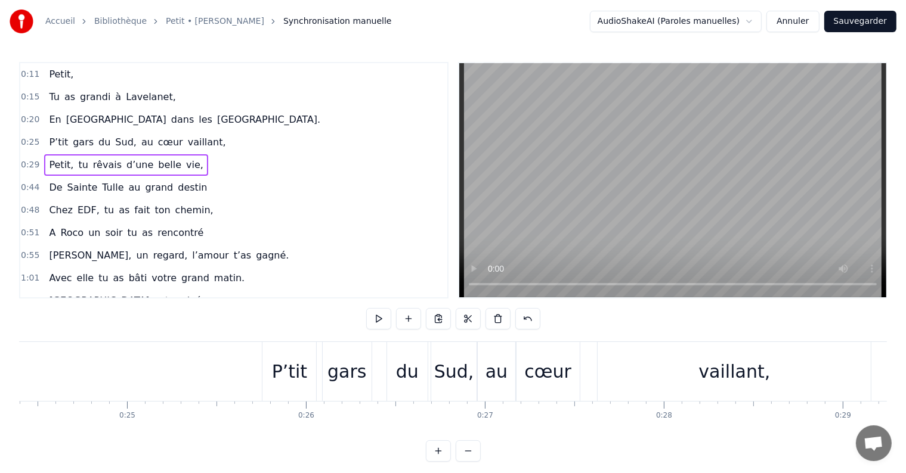
scroll to position [0, 4339]
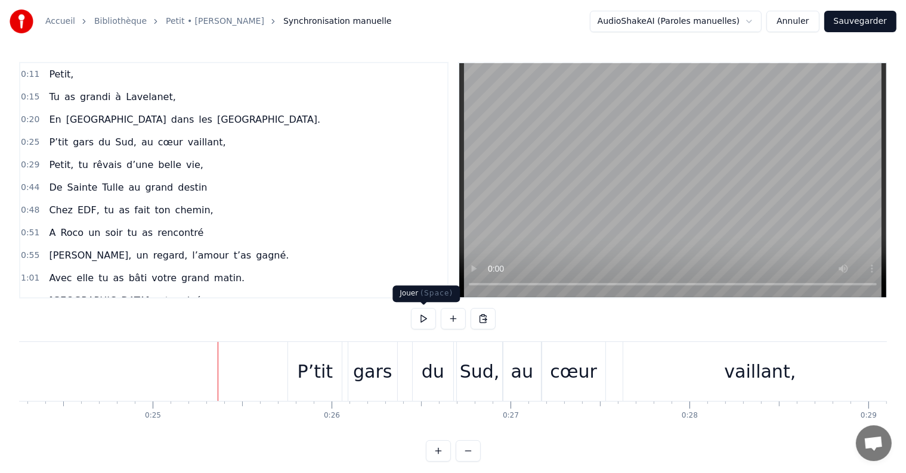
click at [425, 317] on button at bounding box center [423, 318] width 25 height 21
click at [429, 317] on button at bounding box center [423, 318] width 25 height 21
click at [432, 384] on div "du" at bounding box center [433, 371] width 23 height 27
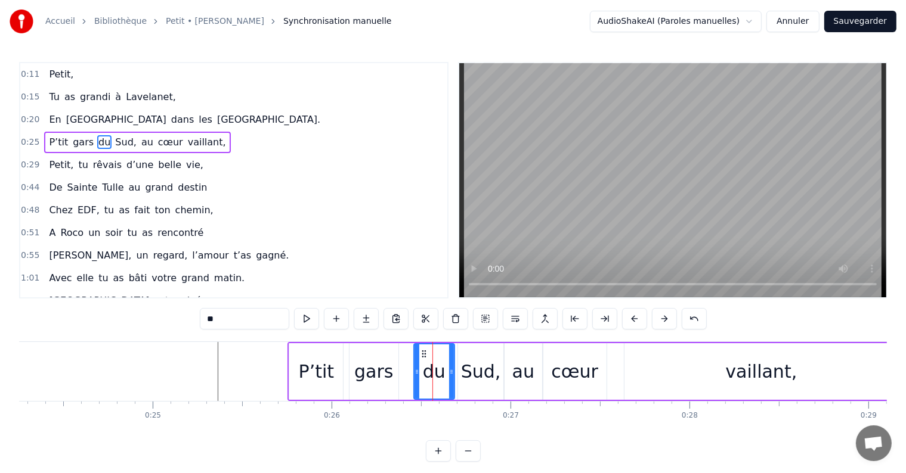
click at [398, 374] on div "gars" at bounding box center [374, 371] width 50 height 57
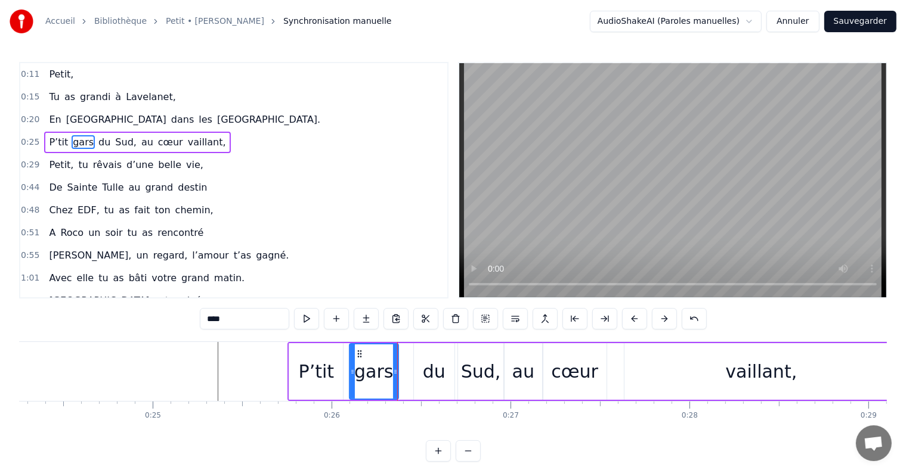
click at [423, 372] on div "du" at bounding box center [434, 371] width 23 height 27
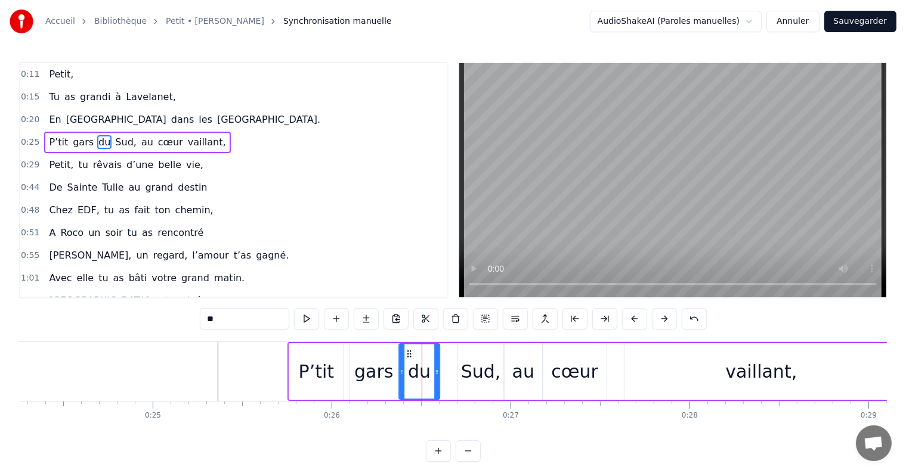
drag, startPoint x: 425, startPoint y: 353, endPoint x: 410, endPoint y: 353, distance: 14.9
click at [410, 354] on circle at bounding box center [410, 354] width 1 height 1
click at [486, 369] on div "Sud," at bounding box center [481, 371] width 40 height 27
type input "****"
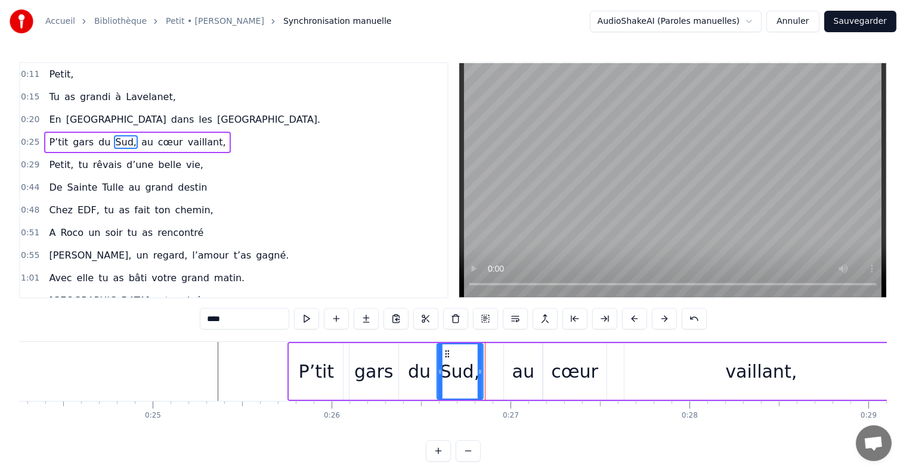
drag, startPoint x: 466, startPoint y: 353, endPoint x: 445, endPoint y: 354, distance: 20.9
click at [445, 354] on circle at bounding box center [445, 354] width 1 height 1
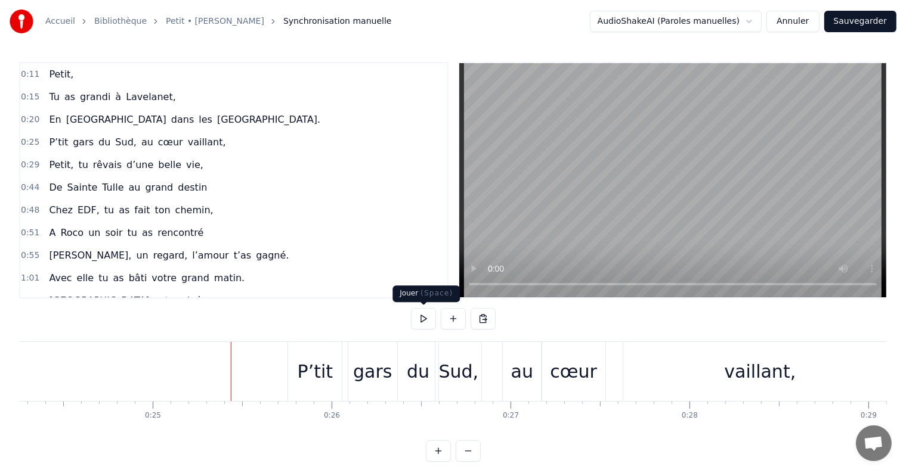
click at [423, 322] on button at bounding box center [423, 318] width 25 height 21
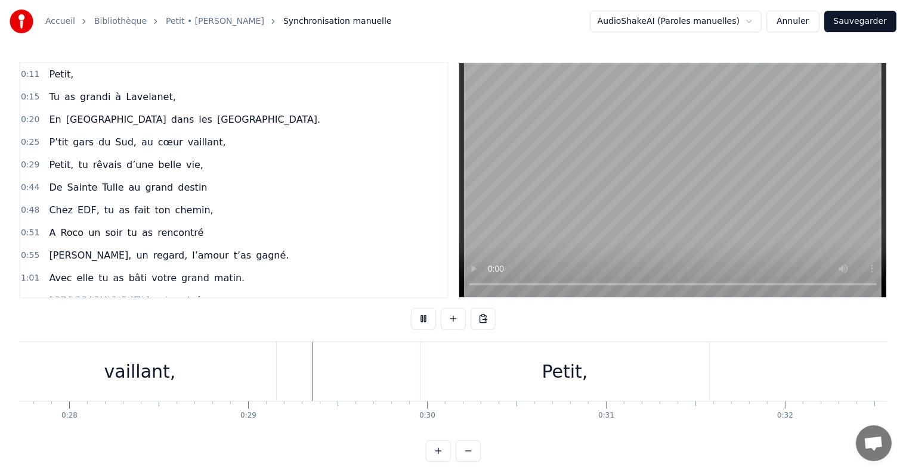
scroll to position [0, 5101]
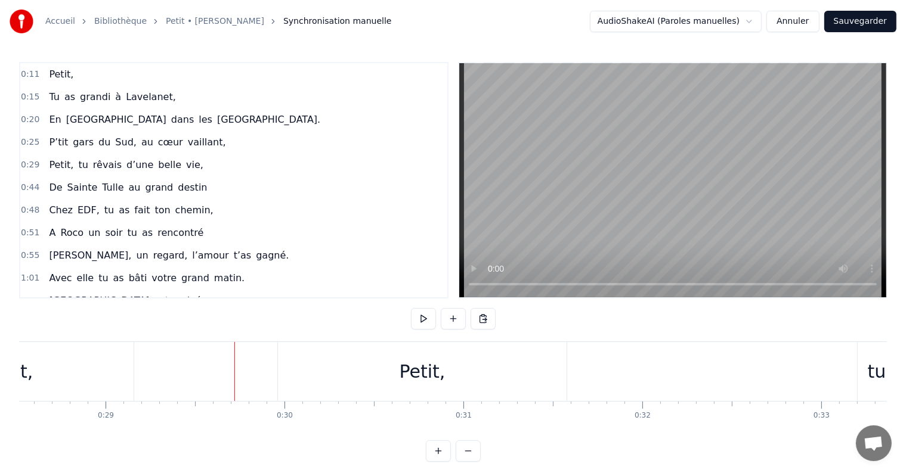
click at [409, 377] on div "Petit," at bounding box center [423, 371] width 46 height 27
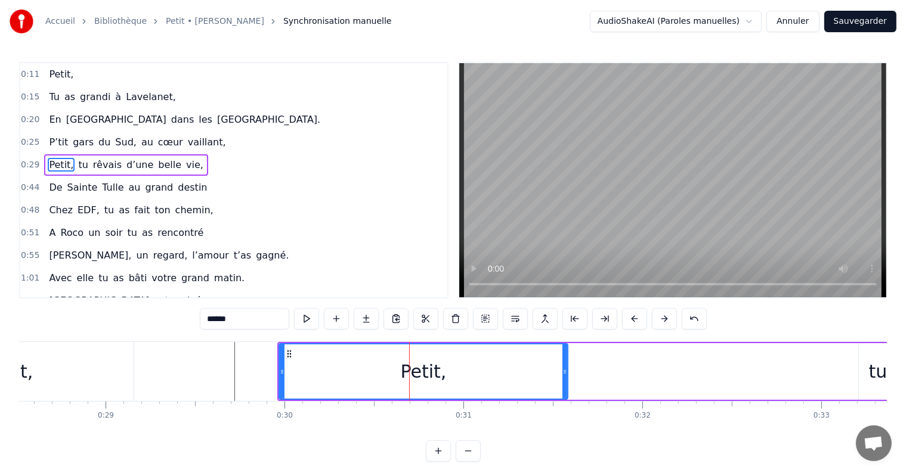
click at [414, 373] on div "Petit," at bounding box center [424, 371] width 46 height 27
drag, startPoint x: 565, startPoint y: 370, endPoint x: 504, endPoint y: 372, distance: 61.5
click at [504, 372] on icon at bounding box center [505, 372] width 5 height 10
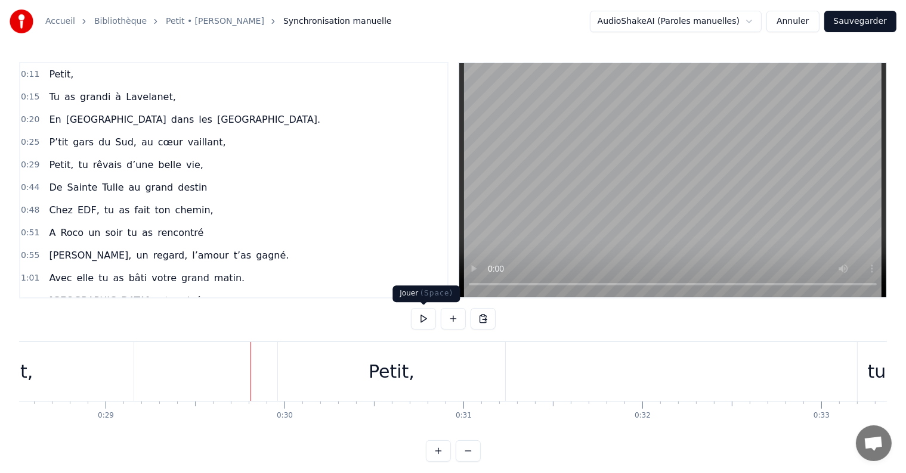
click at [424, 320] on button at bounding box center [423, 318] width 25 height 21
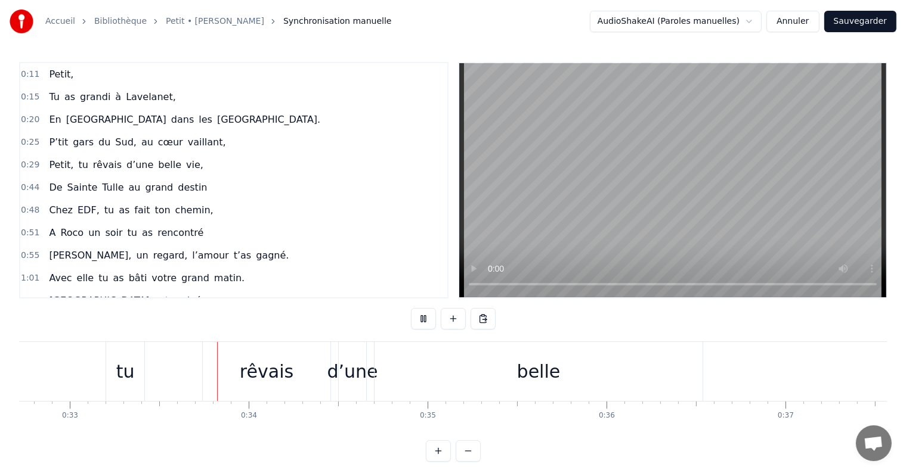
scroll to position [0, 5881]
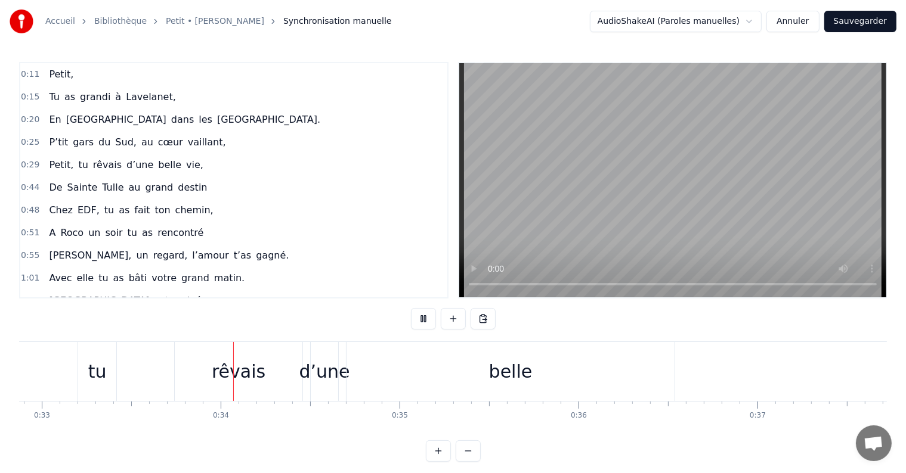
click at [417, 319] on button at bounding box center [423, 318] width 25 height 21
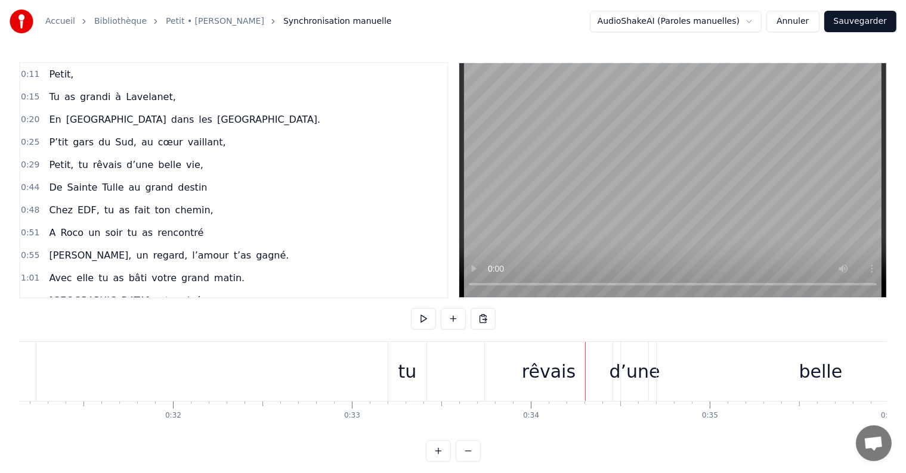
scroll to position [0, 5547]
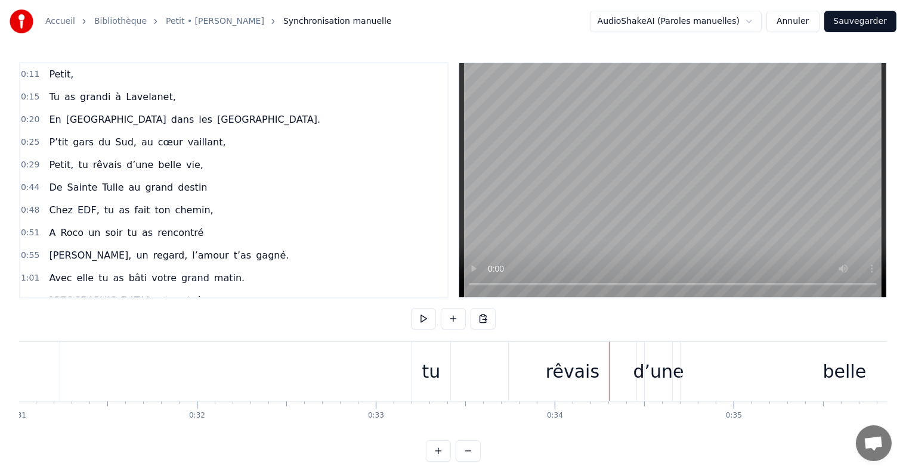
click at [419, 349] on div "tu" at bounding box center [431, 371] width 38 height 59
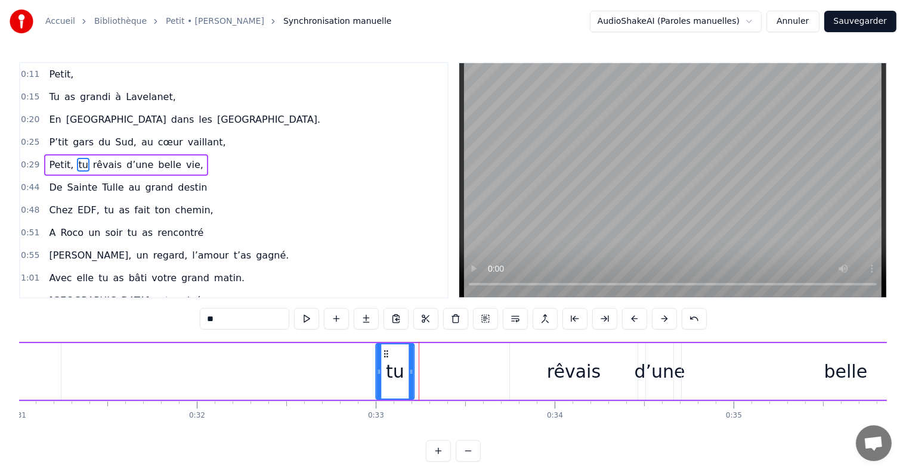
drag, startPoint x: 422, startPoint y: 349, endPoint x: 385, endPoint y: 350, distance: 37.0
click at [385, 350] on icon at bounding box center [387, 354] width 10 height 10
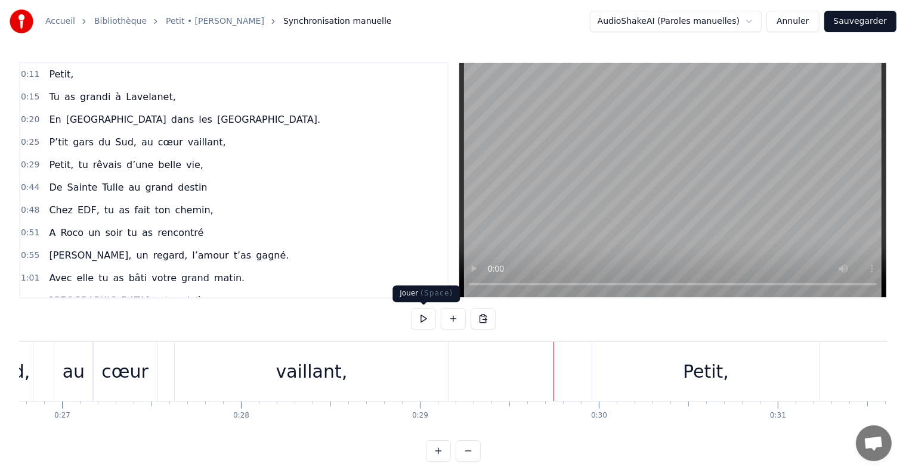
click at [419, 317] on button at bounding box center [423, 318] width 25 height 21
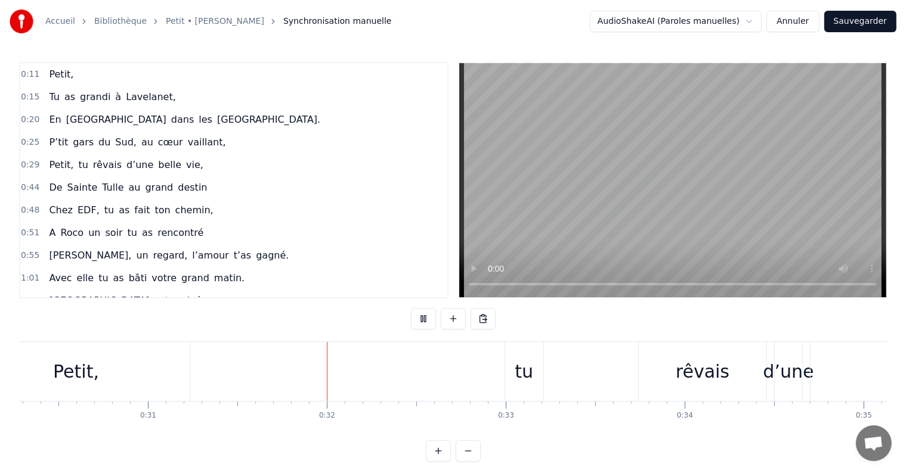
scroll to position [0, 5578]
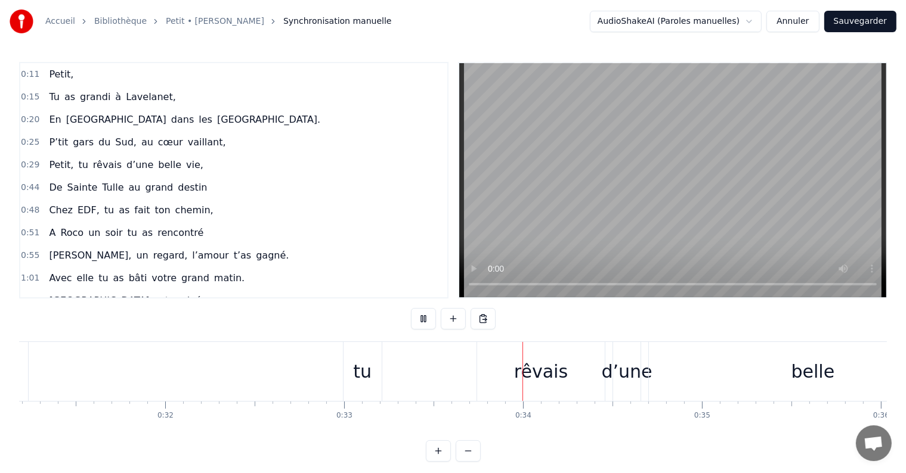
click at [419, 317] on button at bounding box center [423, 318] width 25 height 21
drag, startPoint x: 363, startPoint y: 378, endPoint x: 424, endPoint y: 374, distance: 60.9
click at [427, 374] on div "Petit, tu rêvais d’une belle vie," at bounding box center [577, 371] width 1555 height 59
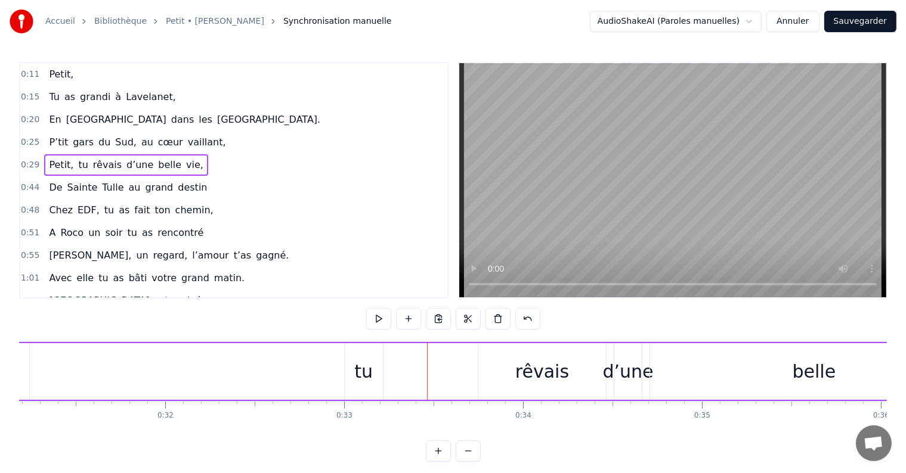
click at [345, 349] on div "tu" at bounding box center [364, 371] width 38 height 57
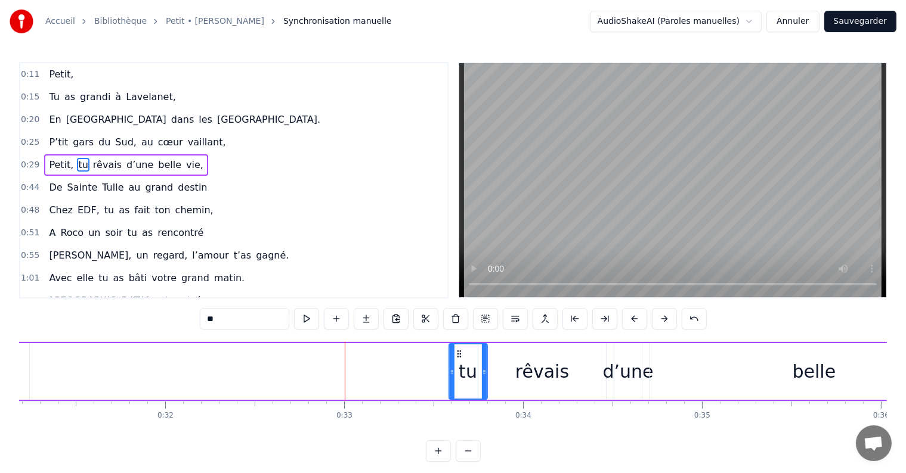
drag, startPoint x: 353, startPoint y: 352, endPoint x: 458, endPoint y: 355, distance: 105.0
click at [458, 355] on icon at bounding box center [459, 354] width 10 height 10
click at [351, 389] on div "Petit, tu rêvais d’une belle vie," at bounding box center [577, 371] width 1555 height 59
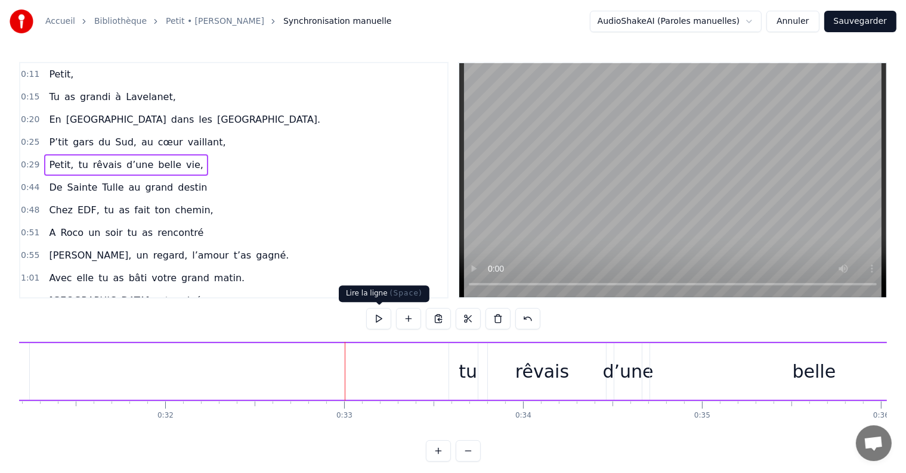
click at [376, 323] on button at bounding box center [378, 318] width 25 height 21
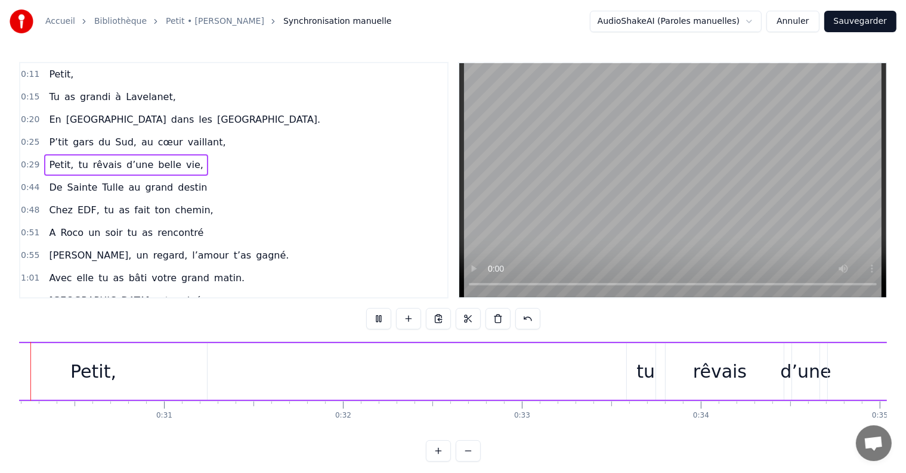
scroll to position [0, 5337]
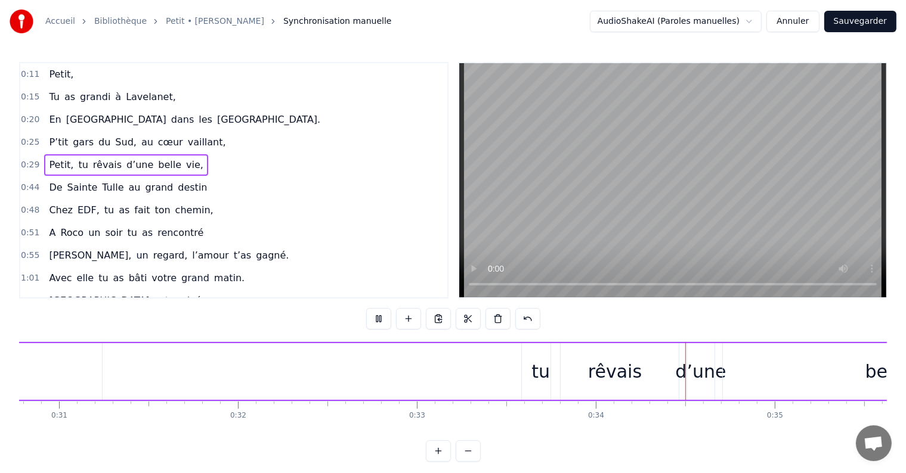
click at [376, 324] on button at bounding box center [378, 318] width 25 height 21
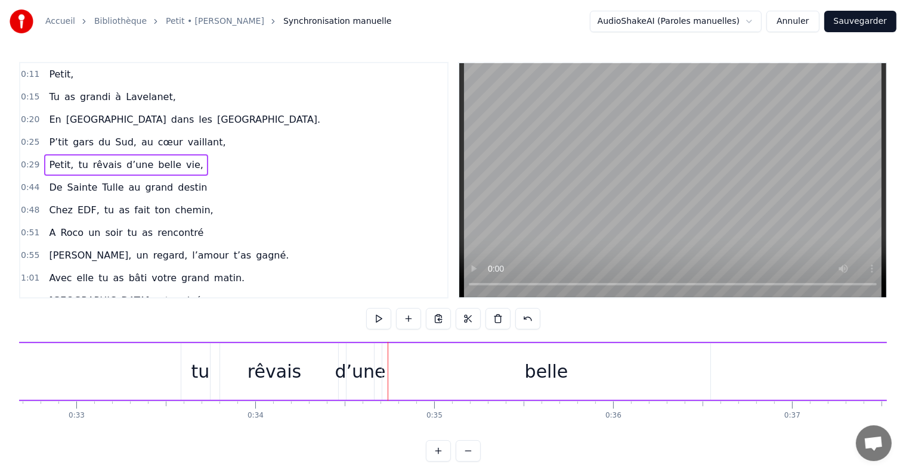
scroll to position [0, 5835]
click at [164, 355] on div "Petit, tu rêvais d’une belle vie," at bounding box center [321, 371] width 1555 height 59
click at [371, 376] on div "d’une" at bounding box center [371, 371] width 51 height 27
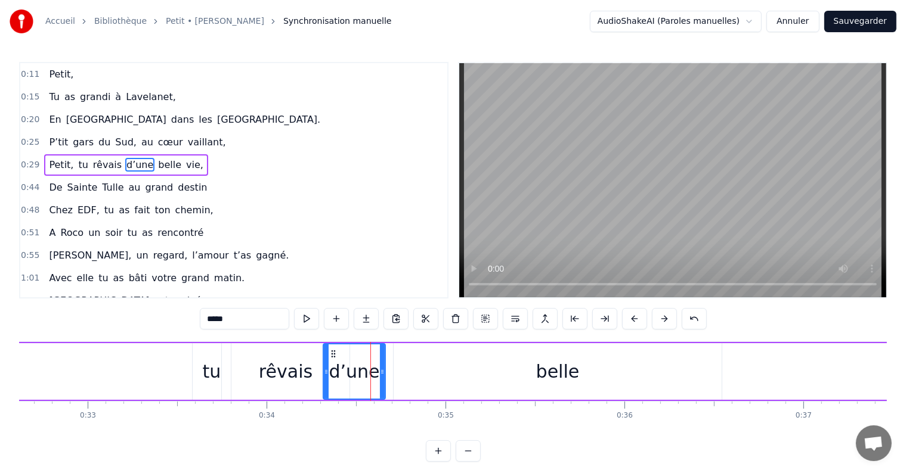
drag, startPoint x: 358, startPoint y: 373, endPoint x: 323, endPoint y: 371, distance: 34.6
click at [324, 371] on icon at bounding box center [326, 372] width 5 height 10
click at [185, 357] on div "Petit, tu rêvais d’une belle vie," at bounding box center [321, 371] width 1555 height 59
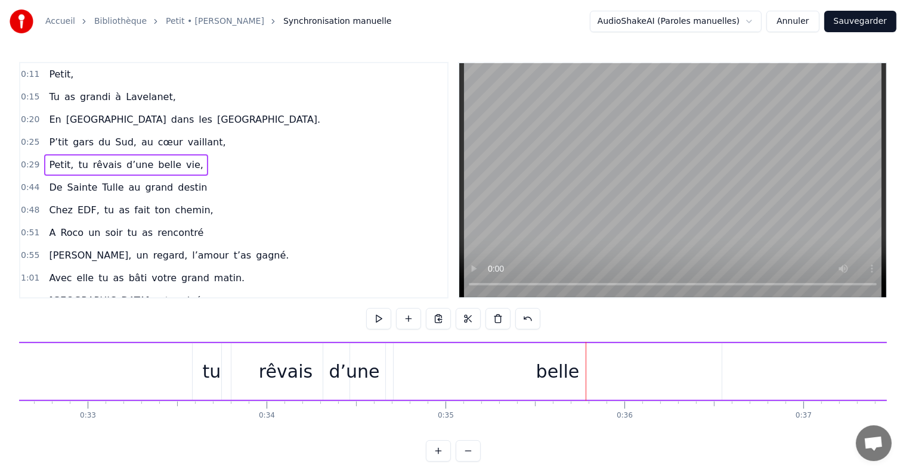
click at [550, 376] on div "belle" at bounding box center [558, 371] width 44 height 27
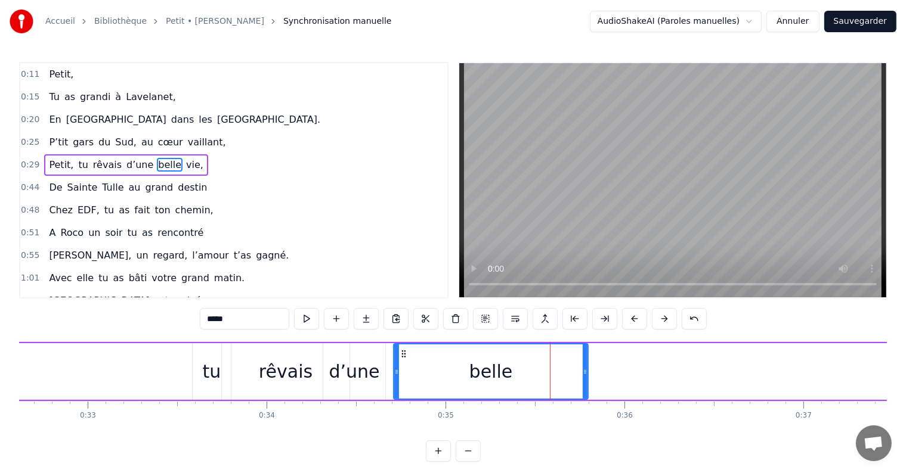
drag, startPoint x: 718, startPoint y: 376, endPoint x: 584, endPoint y: 381, distance: 133.7
click at [584, 381] on div at bounding box center [585, 372] width 5 height 54
click at [166, 365] on div "Petit, tu rêvais d’une belle vie," at bounding box center [321, 371] width 1555 height 59
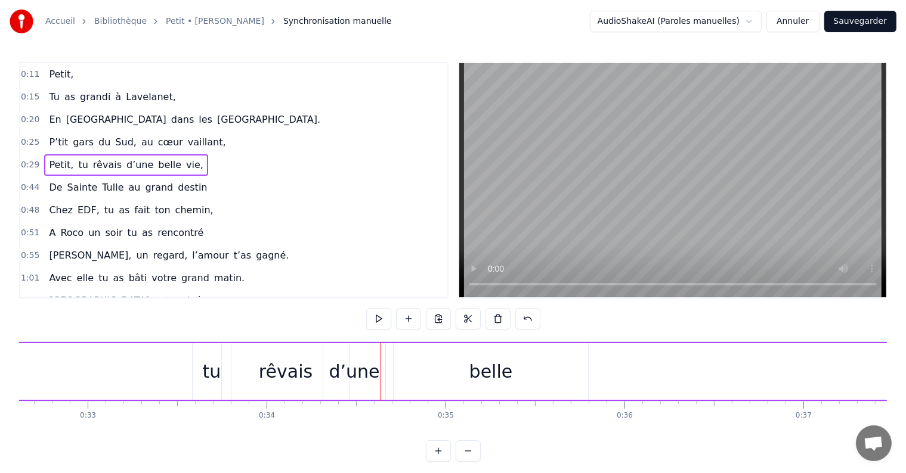
click at [165, 363] on div "Petit, tu rêvais d’une belle vie," at bounding box center [321, 371] width 1555 height 59
click at [376, 318] on button at bounding box center [378, 318] width 25 height 21
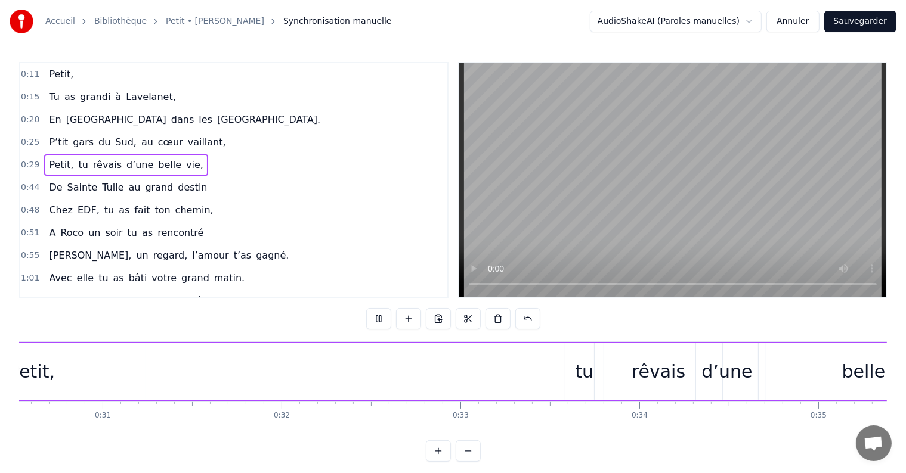
scroll to position [0, 5385]
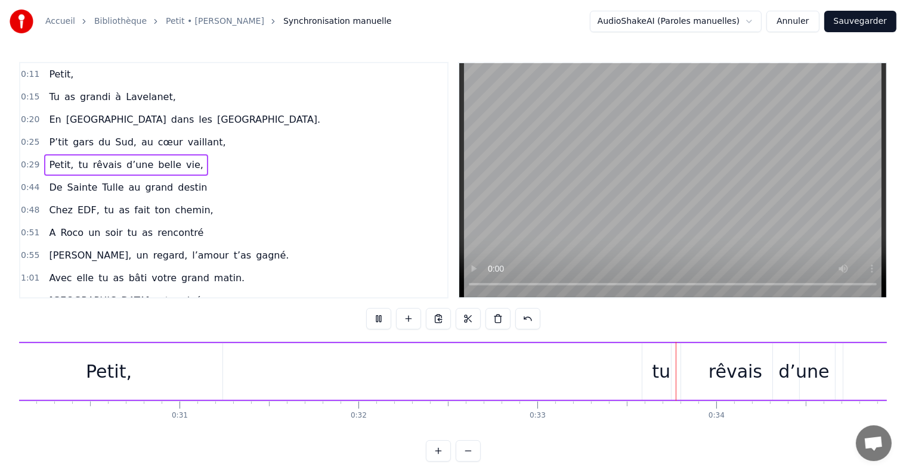
click at [376, 318] on button at bounding box center [378, 318] width 25 height 21
click at [725, 372] on div "rêvais" at bounding box center [735, 371] width 54 height 27
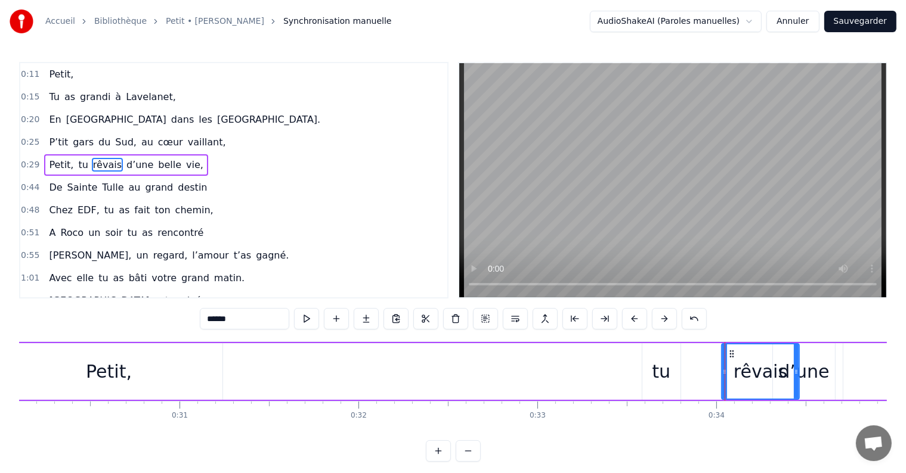
drag, startPoint x: 673, startPoint y: 371, endPoint x: 723, endPoint y: 371, distance: 50.1
click at [723, 371] on icon at bounding box center [724, 372] width 5 height 10
click at [727, 352] on icon at bounding box center [728, 354] width 10 height 10
click at [36, 354] on div "Petit," at bounding box center [108, 371] width 227 height 57
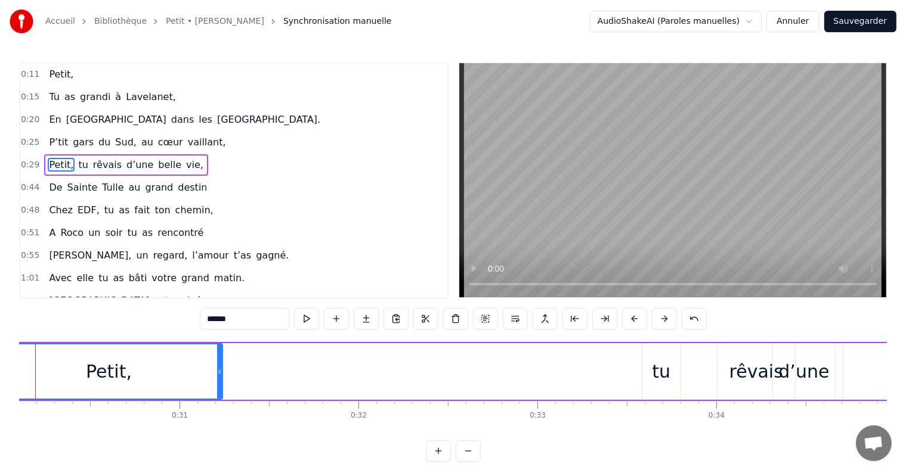
scroll to position [0, 5341]
click at [588, 339] on div "0:11 Petit, 0:15 Tu as grandi à [GEOGRAPHIC_DATA], 0:20 En Ariège dans les [GEO…" at bounding box center [453, 262] width 868 height 400
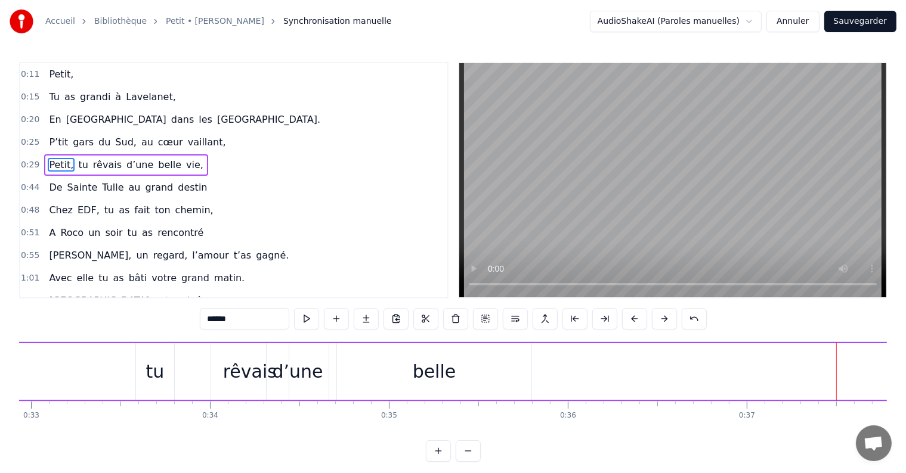
scroll to position [0, 5809]
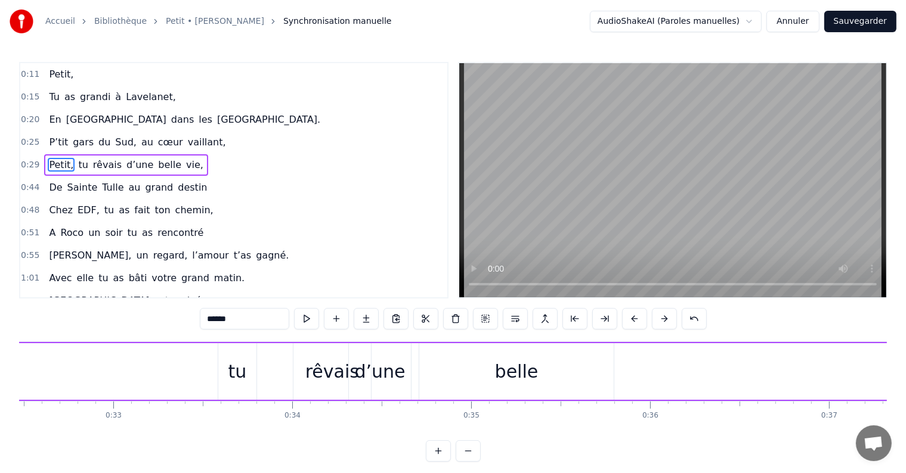
click at [312, 369] on div "rêvais" at bounding box center [332, 371] width 54 height 27
type input "******"
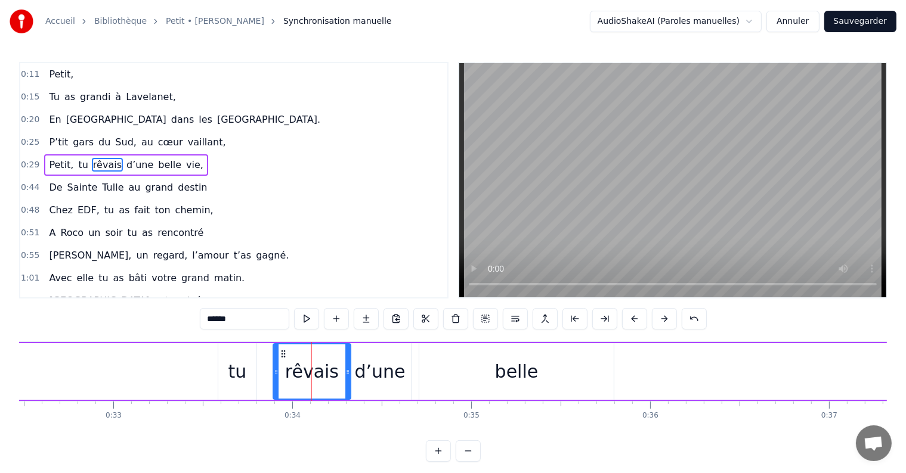
drag, startPoint x: 303, startPoint y: 349, endPoint x: 283, endPoint y: 352, distance: 19.8
click at [283, 352] on icon at bounding box center [283, 354] width 10 height 10
click at [196, 362] on div "Petit, tu rêvais d’une belle vie," at bounding box center [346, 371] width 1555 height 59
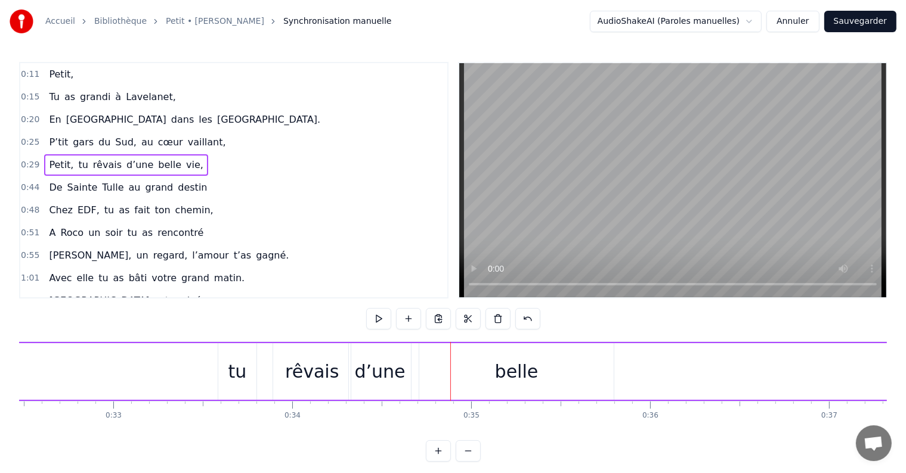
click at [297, 368] on div "rêvais" at bounding box center [312, 371] width 54 height 27
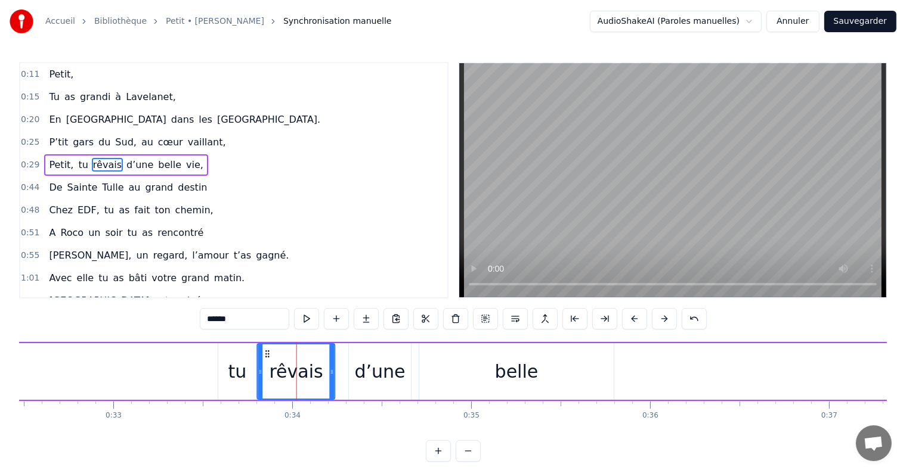
drag, startPoint x: 284, startPoint y: 351, endPoint x: 268, endPoint y: 349, distance: 16.2
click at [268, 349] on icon at bounding box center [268, 354] width 10 height 10
drag, startPoint x: 329, startPoint y: 371, endPoint x: 305, endPoint y: 371, distance: 23.9
click at [306, 371] on icon at bounding box center [308, 372] width 5 height 10
click at [367, 370] on div "d’une" at bounding box center [380, 371] width 51 height 27
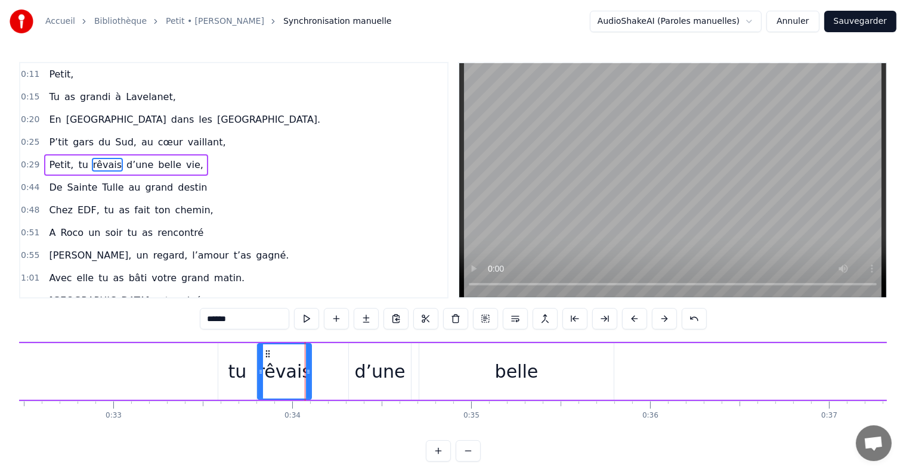
type input "*****"
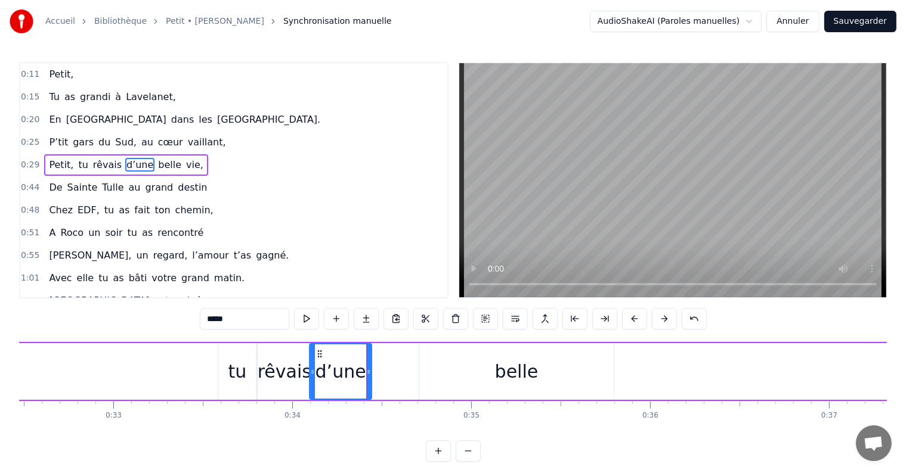
drag, startPoint x: 356, startPoint y: 357, endPoint x: 317, endPoint y: 355, distance: 38.8
click at [317, 355] on icon at bounding box center [320, 354] width 10 height 10
click at [208, 351] on div "Petit, tu rêvais d’une belle vie," at bounding box center [346, 371] width 1555 height 59
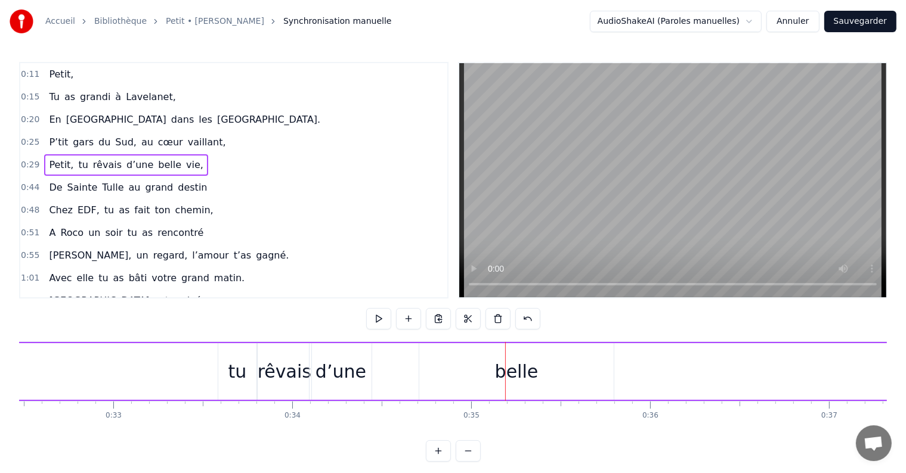
click at [344, 372] on div "d’une" at bounding box center [340, 371] width 51 height 27
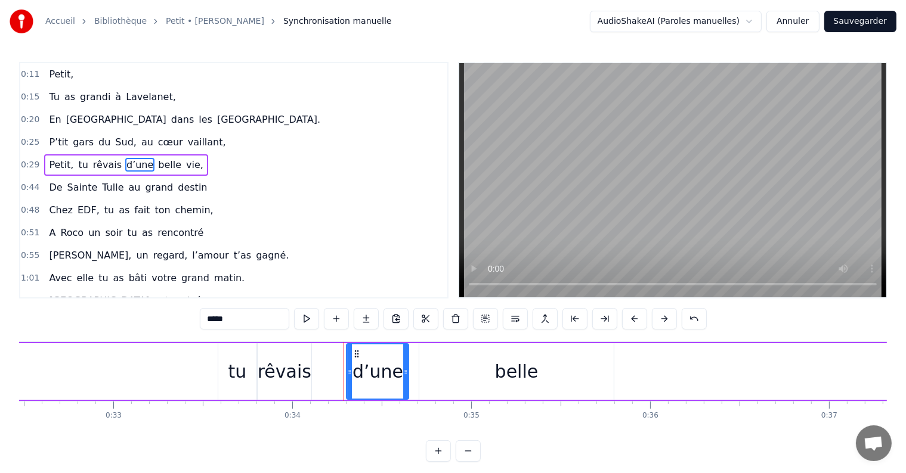
drag, startPoint x: 317, startPoint y: 354, endPoint x: 354, endPoint y: 349, distance: 37.3
click at [354, 349] on icon at bounding box center [357, 354] width 10 height 10
click at [196, 355] on div "Petit, tu rêvais d’une belle vie," at bounding box center [346, 371] width 1555 height 59
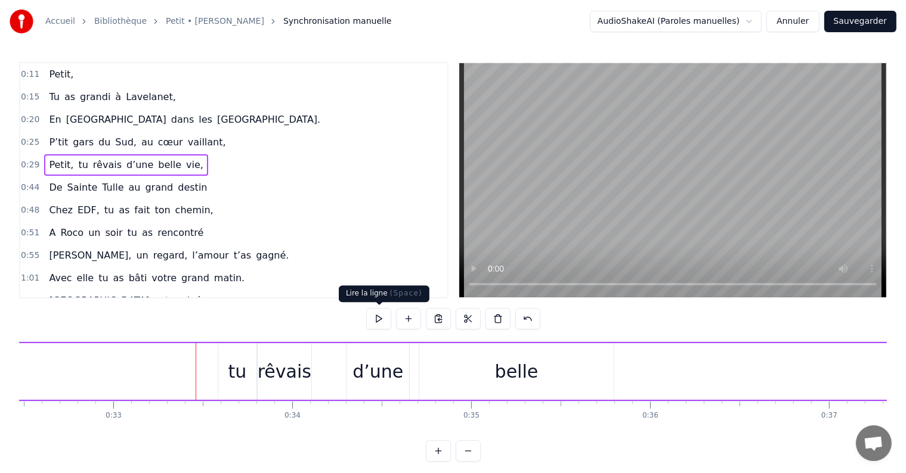
click at [374, 320] on button at bounding box center [378, 318] width 25 height 21
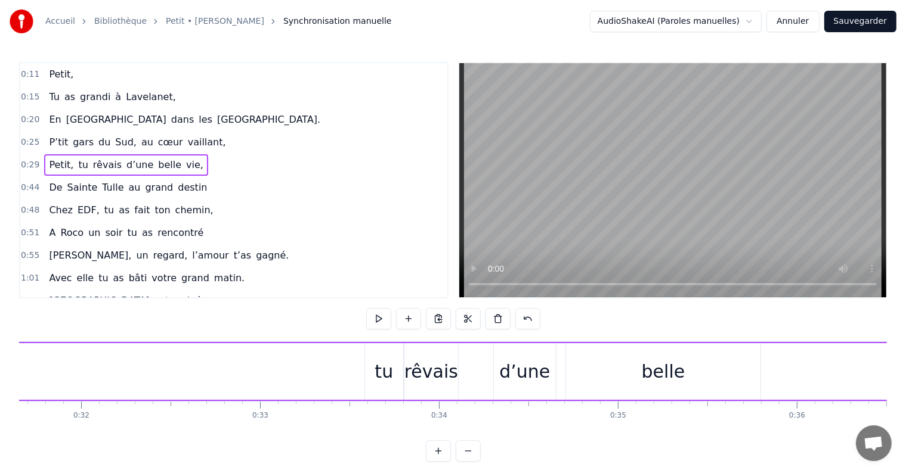
scroll to position [0, 5575]
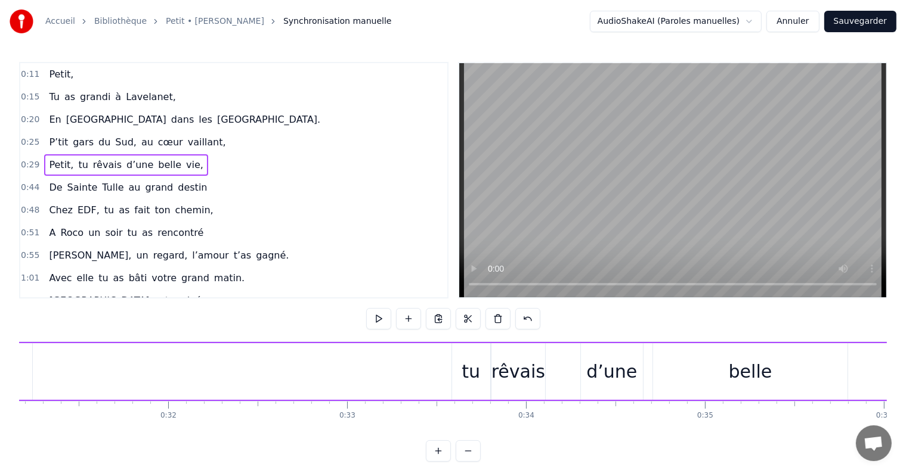
click at [412, 360] on div "Petit, tu rêvais d’une belle vie," at bounding box center [580, 371] width 1555 height 59
click at [379, 323] on button at bounding box center [378, 318] width 25 height 21
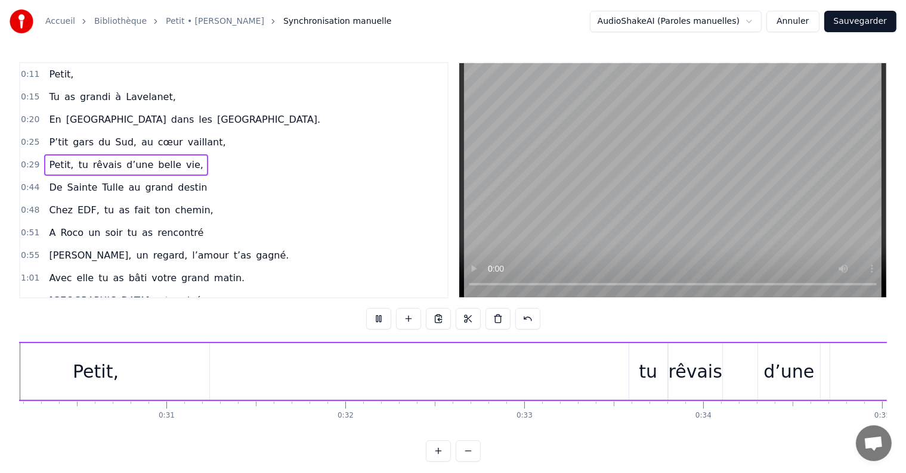
scroll to position [0, 5336]
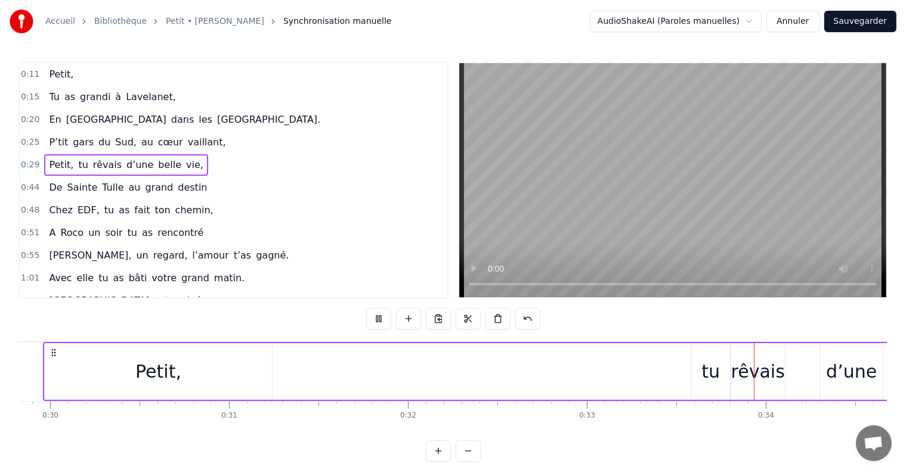
click at [380, 322] on button at bounding box center [378, 318] width 25 height 21
click at [382, 322] on button at bounding box center [378, 318] width 25 height 21
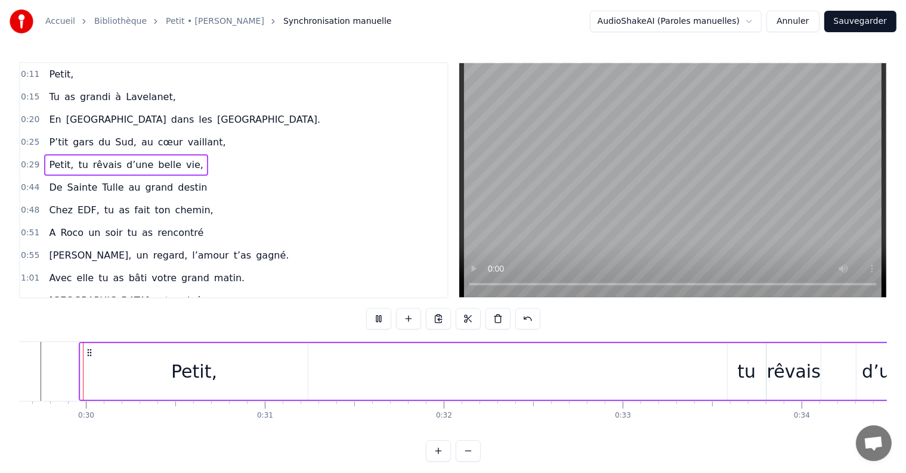
click at [382, 322] on button at bounding box center [378, 318] width 25 height 21
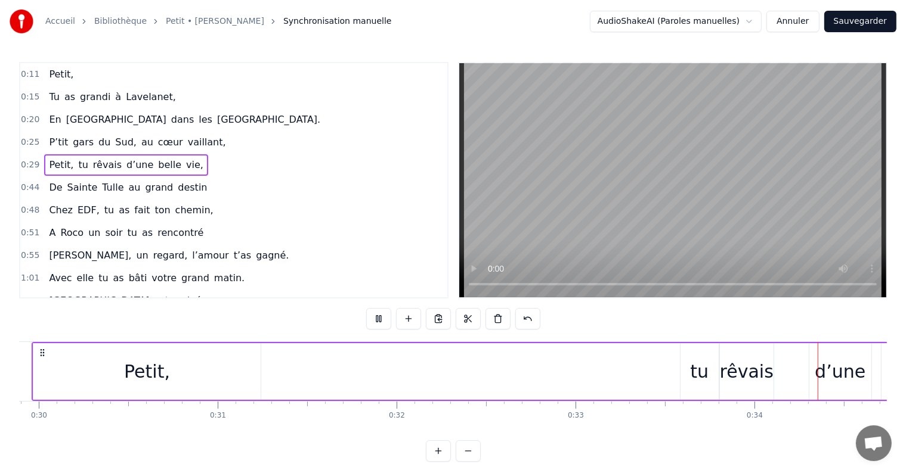
click at [382, 322] on button at bounding box center [378, 318] width 25 height 21
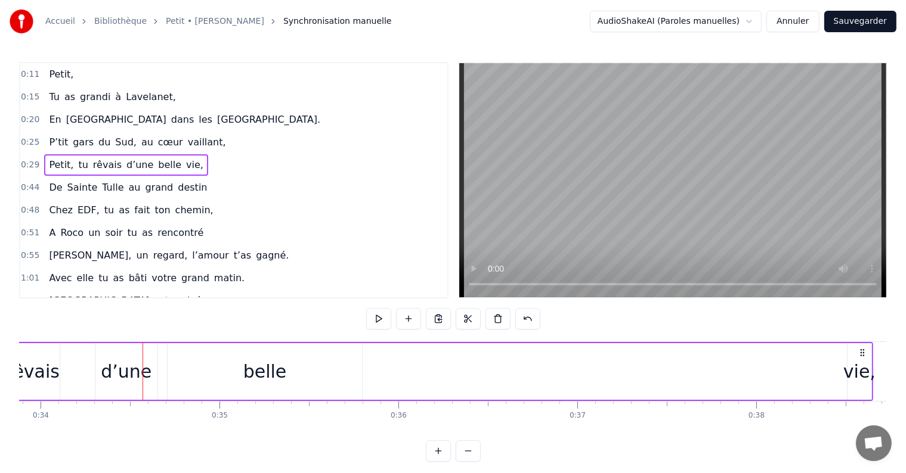
scroll to position [0, 6092]
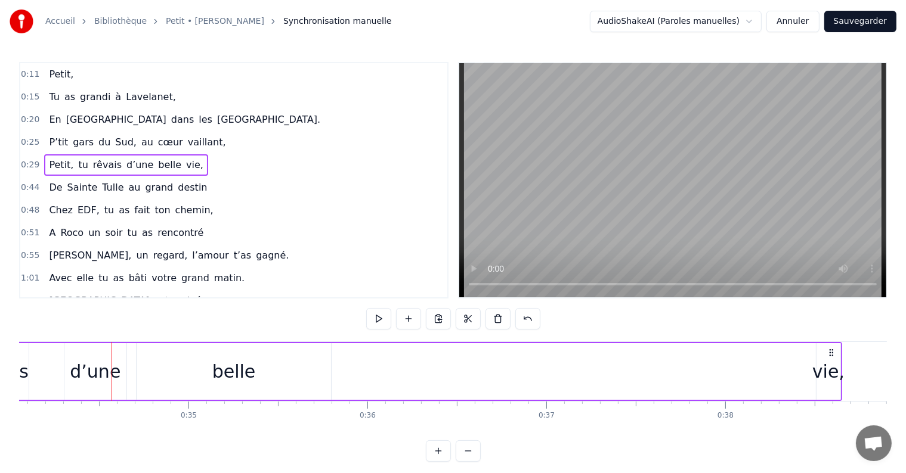
click at [98, 375] on div "d’une" at bounding box center [95, 371] width 51 height 27
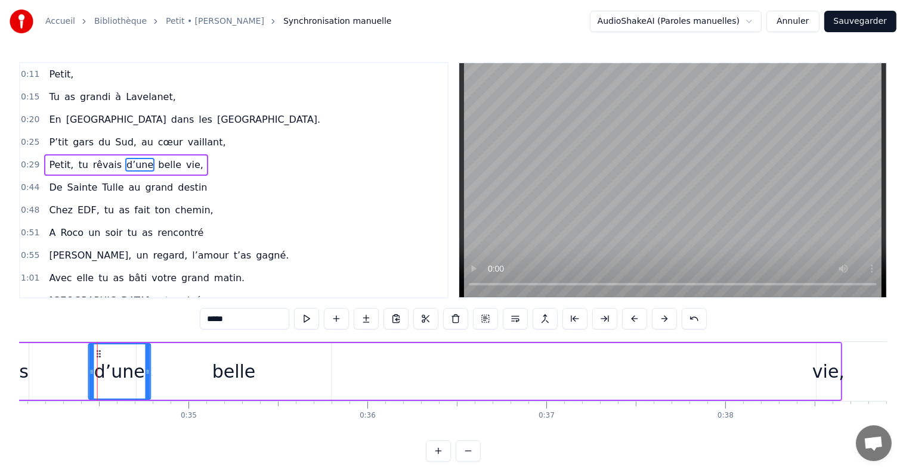
drag, startPoint x: 71, startPoint y: 354, endPoint x: 95, endPoint y: 353, distance: 24.5
click at [95, 353] on icon at bounding box center [99, 354] width 10 height 10
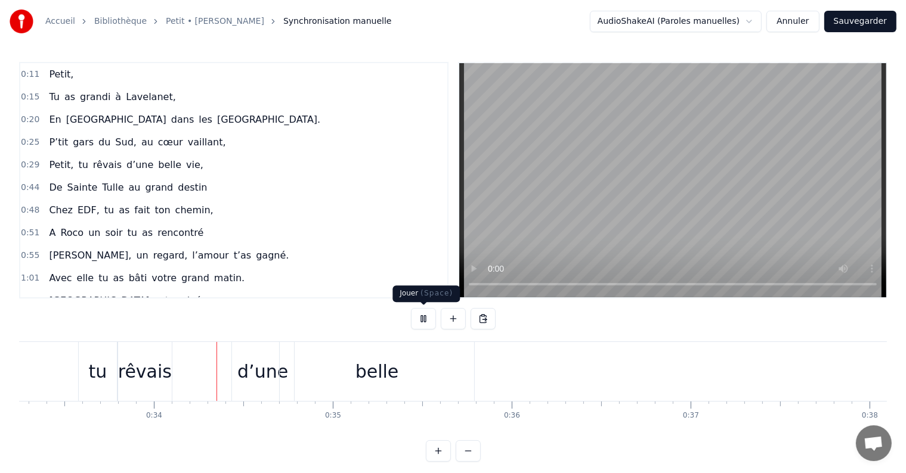
scroll to position [0, 5980]
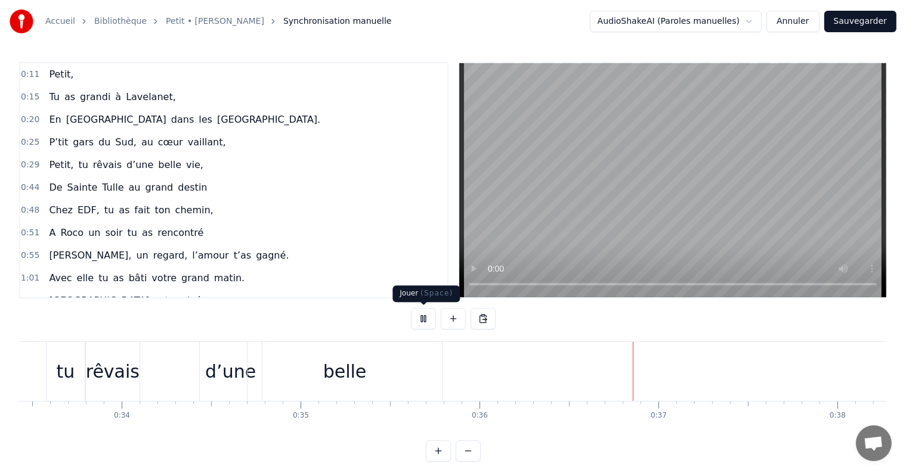
click at [426, 323] on button at bounding box center [423, 318] width 25 height 21
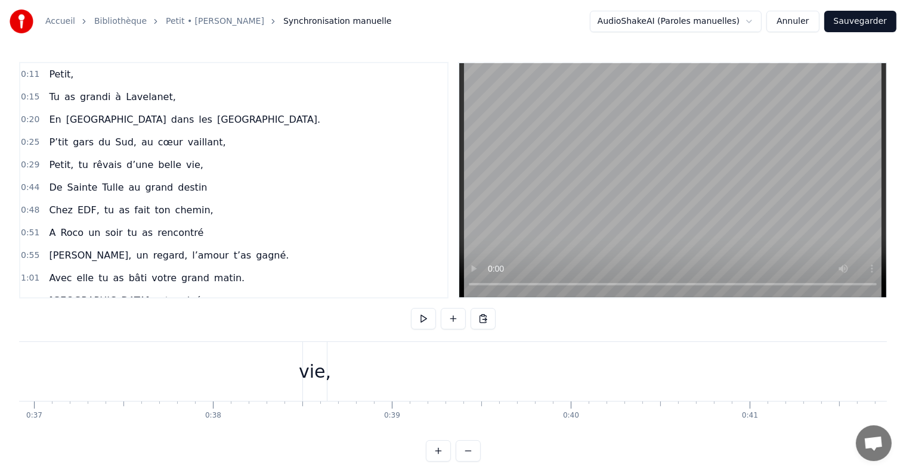
scroll to position [0, 6621]
click at [295, 367] on div "vie," at bounding box center [297, 371] width 32 height 27
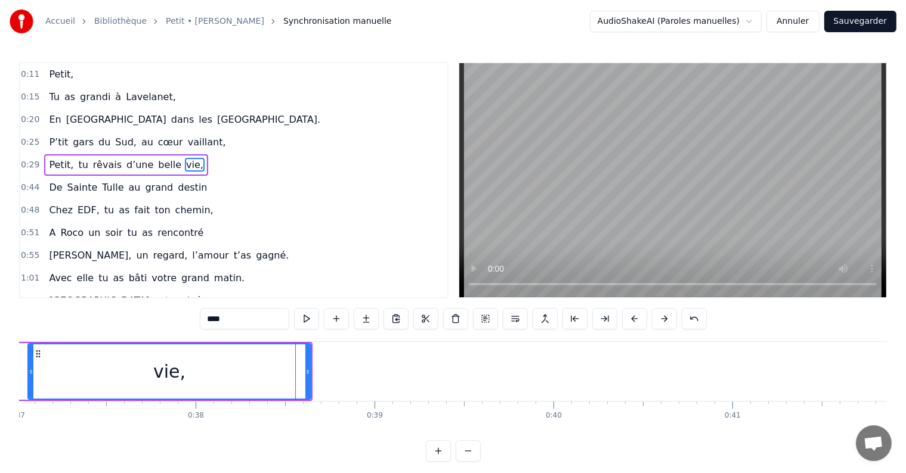
drag, startPoint x: 286, startPoint y: 371, endPoint x: 27, endPoint y: 392, distance: 259.7
click at [27, 392] on div "vie," at bounding box center [169, 371] width 284 height 57
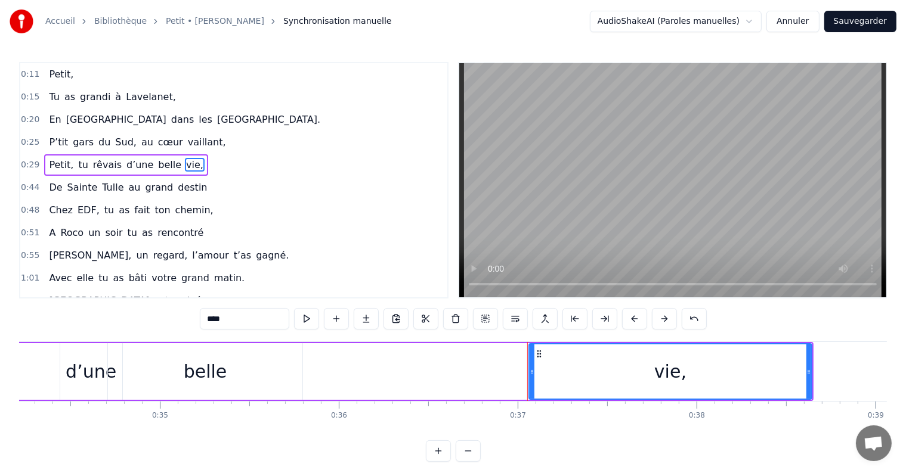
scroll to position [0, 6116]
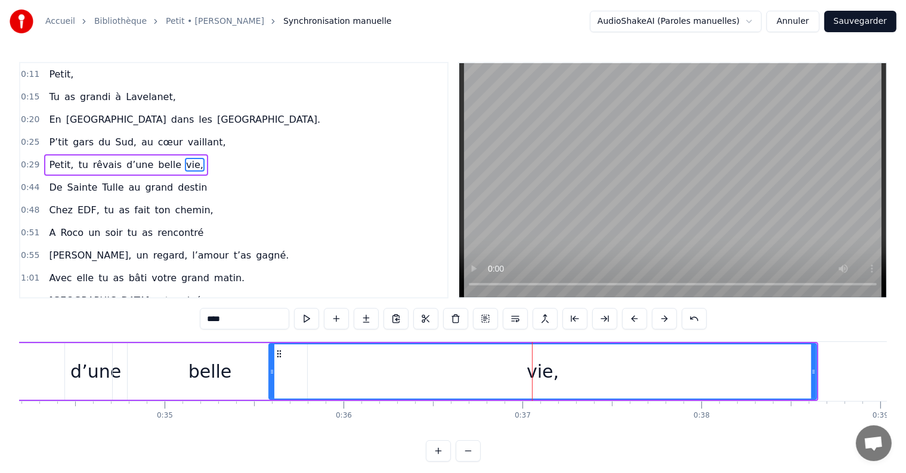
drag, startPoint x: 537, startPoint y: 373, endPoint x: 272, endPoint y: 380, distance: 264.8
click at [272, 380] on div at bounding box center [272, 372] width 5 height 54
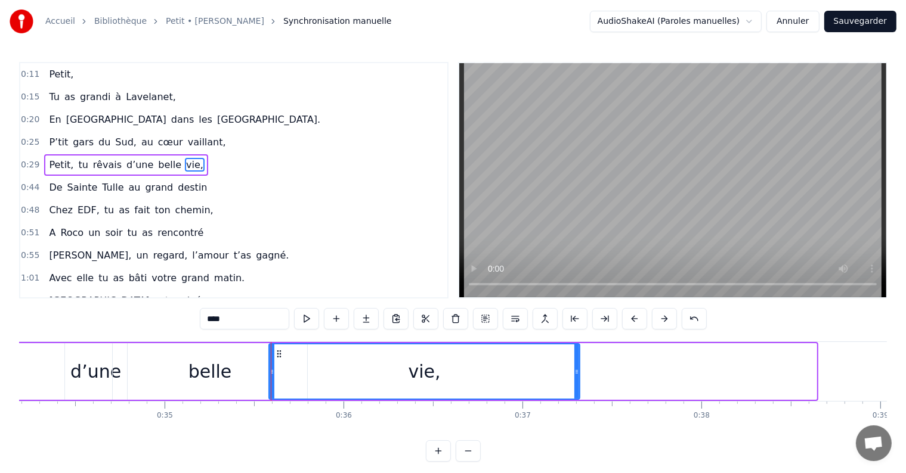
drag, startPoint x: 814, startPoint y: 371, endPoint x: 577, endPoint y: 386, distance: 237.2
click at [577, 386] on div at bounding box center [576, 372] width 5 height 54
click at [213, 380] on div "belle" at bounding box center [210, 371] width 44 height 27
type input "*****"
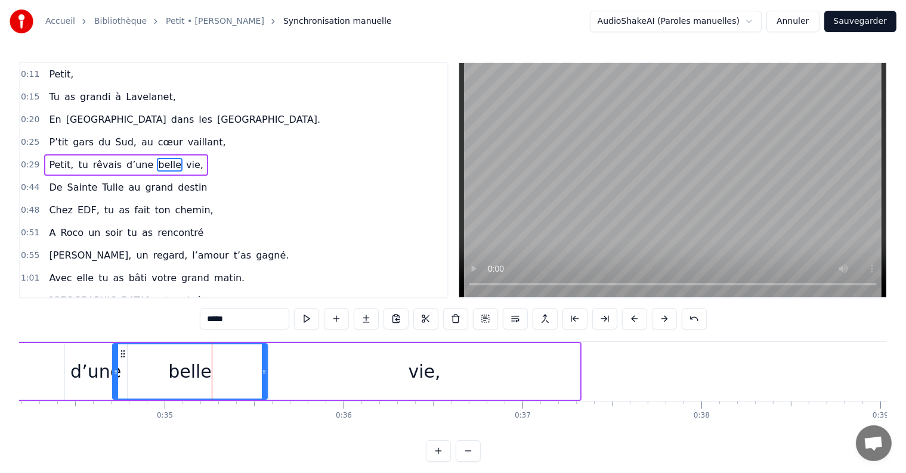
drag, startPoint x: 305, startPoint y: 370, endPoint x: 265, endPoint y: 370, distance: 40.0
click at [265, 370] on icon at bounding box center [264, 372] width 5 height 10
drag, startPoint x: 113, startPoint y: 374, endPoint x: 132, endPoint y: 374, distance: 19.1
click at [132, 374] on icon at bounding box center [134, 372] width 5 height 10
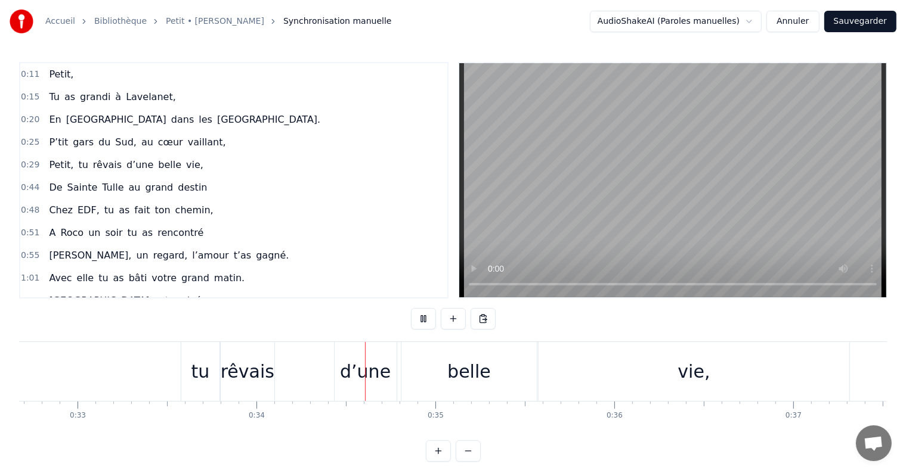
scroll to position [0, 6030]
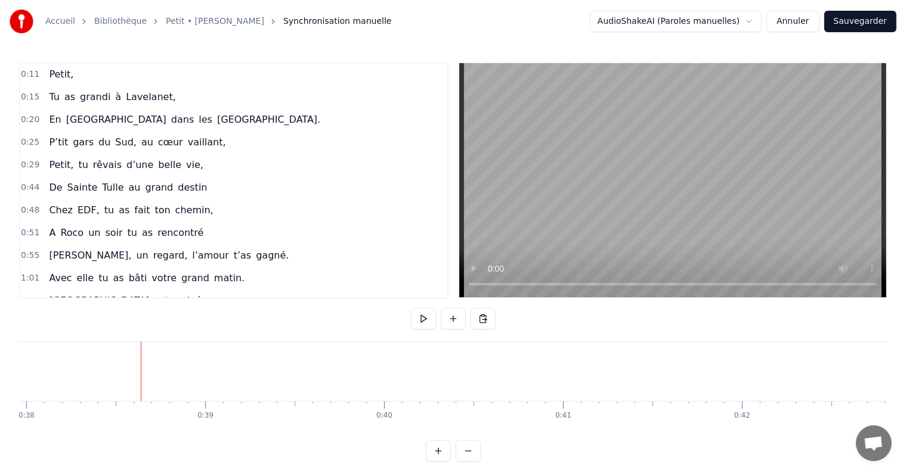
click at [372, 230] on div "0:51 A Roco un soir tu as rencontré" at bounding box center [233, 233] width 427 height 23
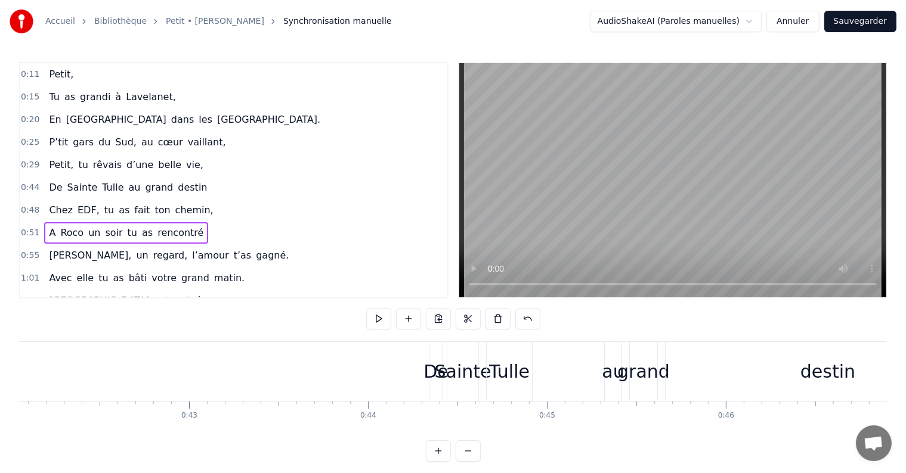
scroll to position [0, 7521]
click at [432, 369] on div "De" at bounding box center [437, 371] width 25 height 27
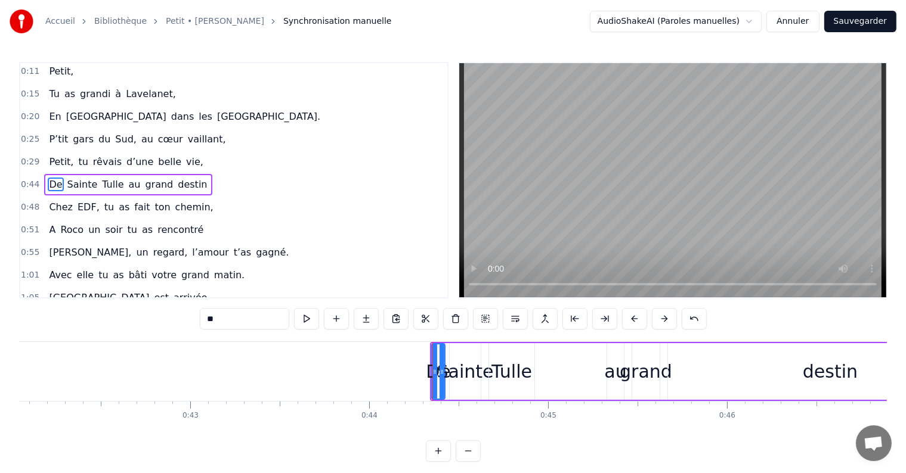
click at [568, 349] on div "De Sainte Tulle au [GEOGRAPHIC_DATA]" at bounding box center [712, 371] width 564 height 59
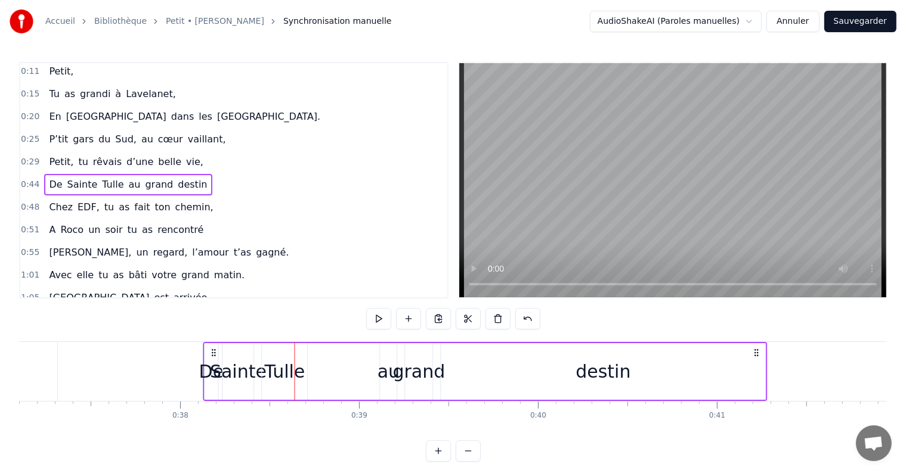
scroll to position [0, 6636]
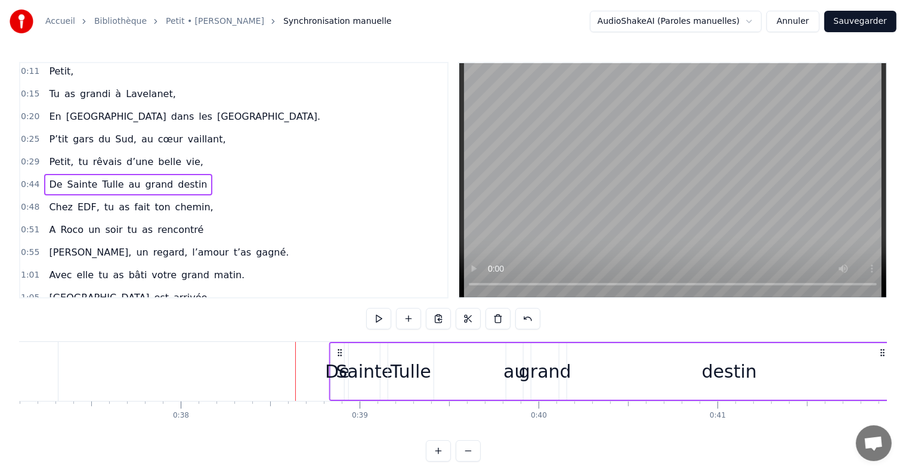
drag, startPoint x: 380, startPoint y: 350, endPoint x: 337, endPoint y: 355, distance: 42.6
click at [337, 355] on icon at bounding box center [340, 353] width 10 height 10
click at [390, 374] on div "Tulle" at bounding box center [410, 371] width 45 height 57
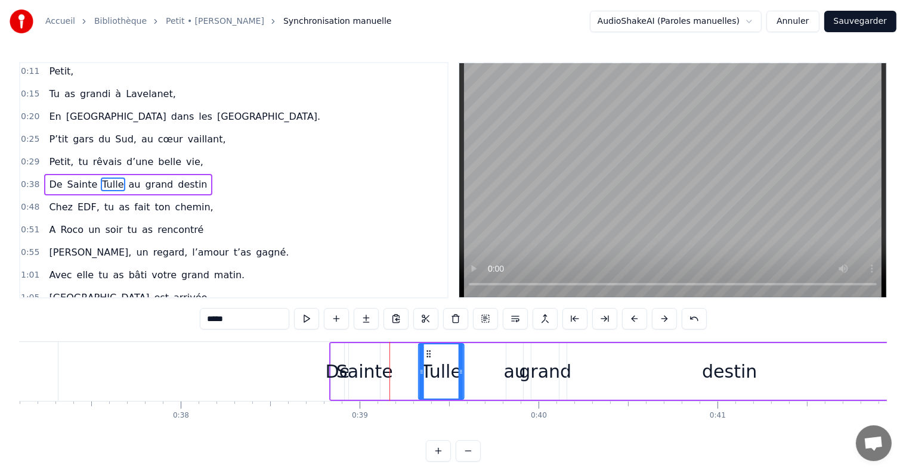
drag, startPoint x: 397, startPoint y: 349, endPoint x: 428, endPoint y: 352, distance: 30.6
click at [428, 352] on icon at bounding box center [429, 354] width 10 height 10
click at [360, 374] on div "Sainte" at bounding box center [364, 371] width 57 height 27
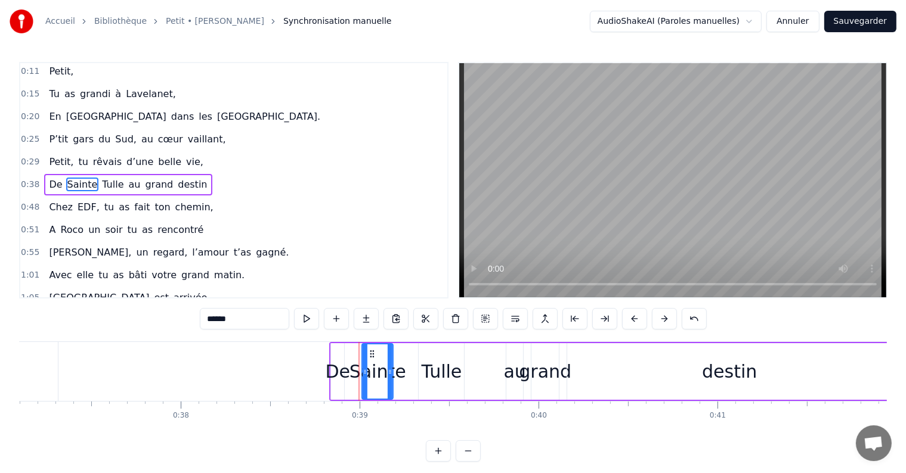
drag, startPoint x: 355, startPoint y: 352, endPoint x: 369, endPoint y: 352, distance: 13.1
click at [369, 352] on icon at bounding box center [373, 354] width 10 height 10
click at [342, 363] on div "De" at bounding box center [338, 371] width 25 height 27
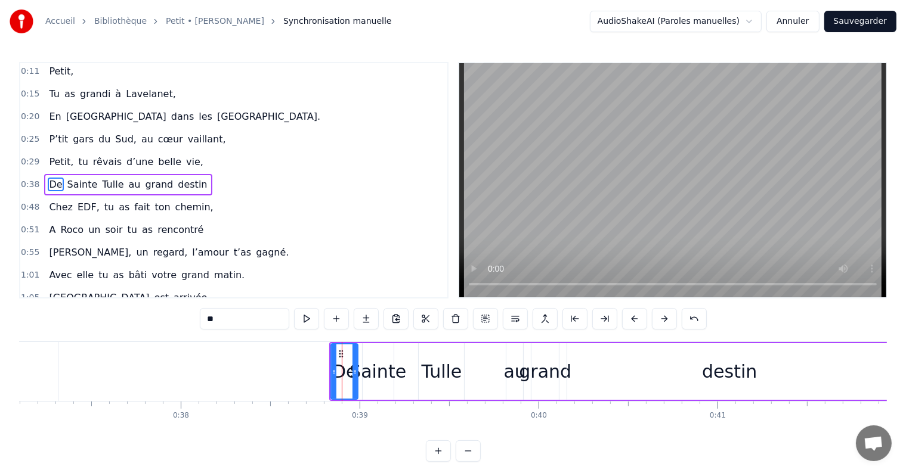
drag, startPoint x: 340, startPoint y: 371, endPoint x: 354, endPoint y: 370, distance: 13.8
click at [354, 370] on icon at bounding box center [354, 372] width 5 height 10
click at [370, 375] on div "Sainte" at bounding box center [377, 371] width 57 height 27
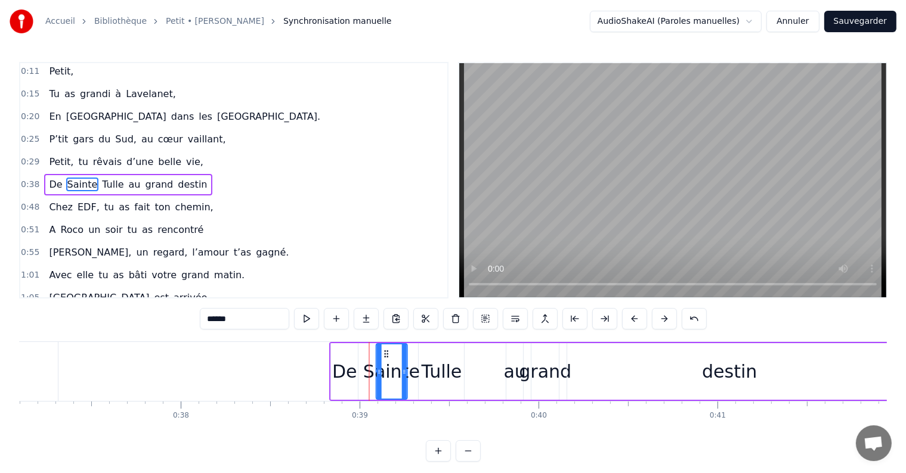
drag, startPoint x: 371, startPoint y: 352, endPoint x: 385, endPoint y: 352, distance: 13.7
click at [385, 352] on icon at bounding box center [387, 354] width 10 height 10
drag, startPoint x: 402, startPoint y: 371, endPoint x: 416, endPoint y: 372, distance: 13.8
click at [416, 372] on icon at bounding box center [418, 372] width 5 height 10
click at [436, 376] on div "Tulle" at bounding box center [442, 371] width 41 height 27
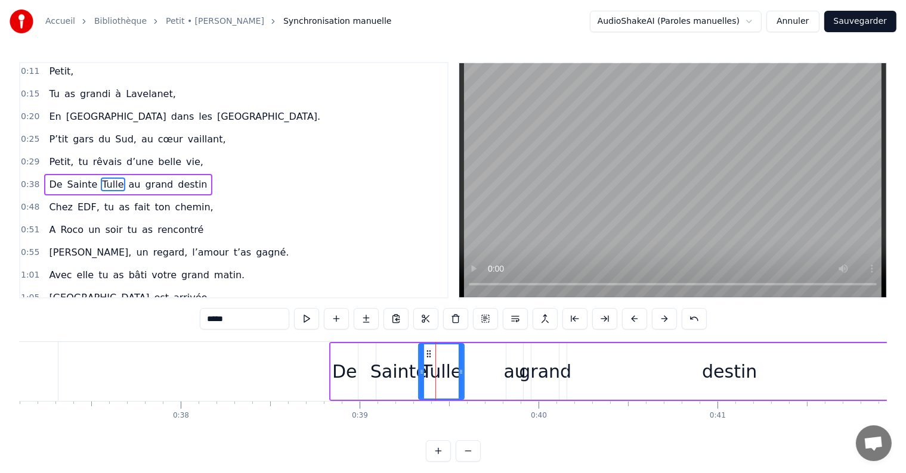
click at [509, 374] on div "au" at bounding box center [515, 371] width 22 height 27
type input "**"
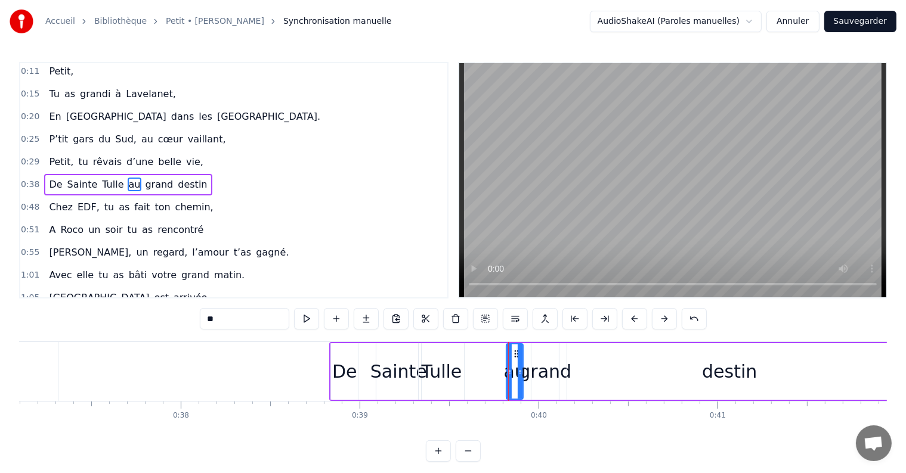
drag, startPoint x: 507, startPoint y: 375, endPoint x: 500, endPoint y: 374, distance: 7.2
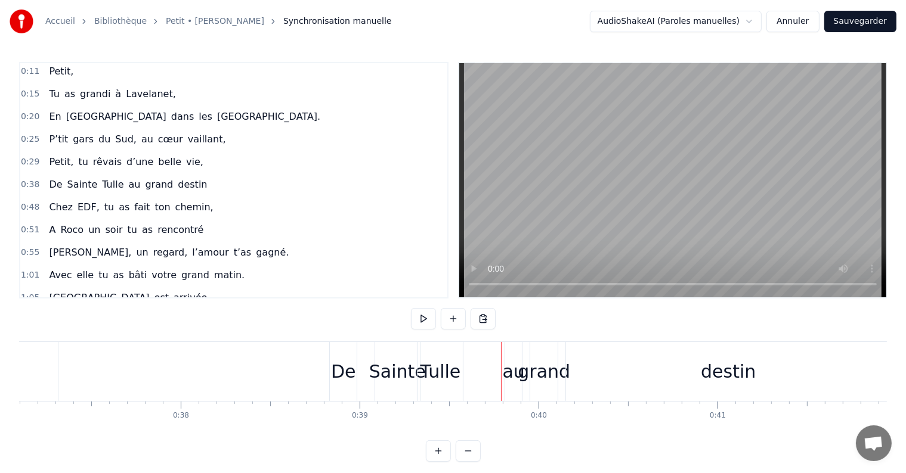
click at [506, 375] on div "au" at bounding box center [514, 371] width 22 height 27
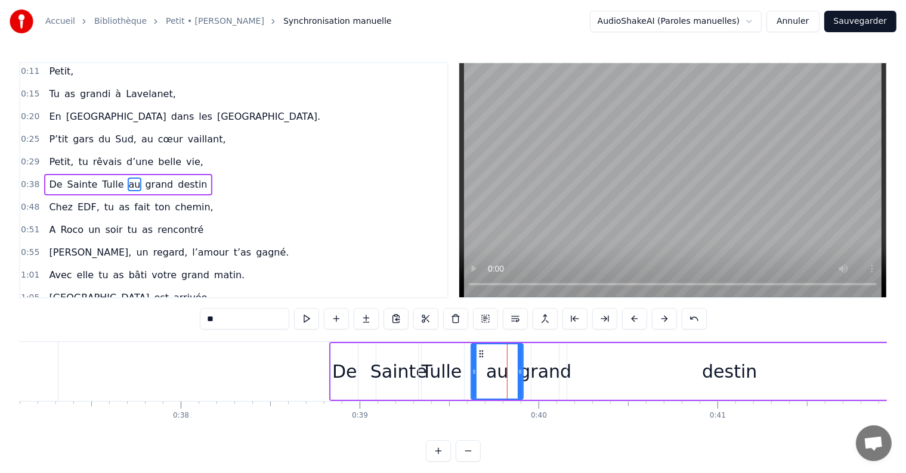
drag, startPoint x: 510, startPoint y: 373, endPoint x: 475, endPoint y: 373, distance: 35.2
click at [475, 373] on icon at bounding box center [474, 372] width 5 height 10
click at [539, 373] on div "grand" at bounding box center [545, 371] width 52 height 27
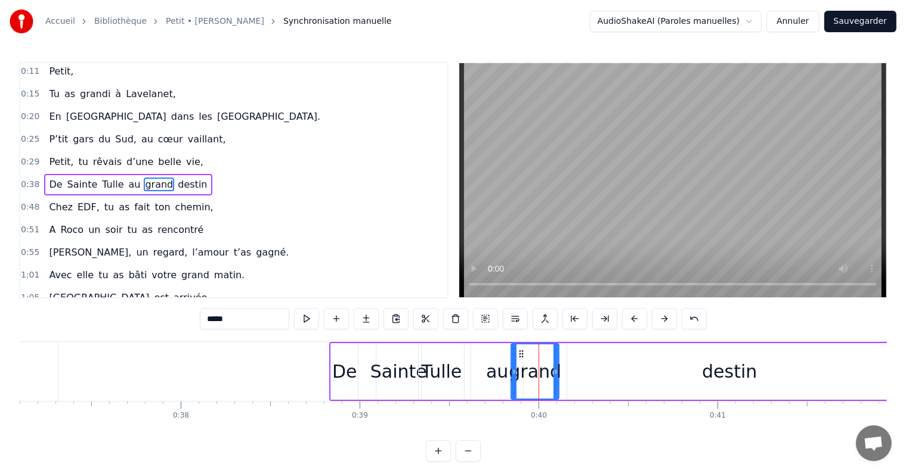
drag, startPoint x: 534, startPoint y: 373, endPoint x: 514, endPoint y: 372, distance: 20.3
click at [514, 372] on icon at bounding box center [514, 372] width 5 height 10
click at [502, 373] on div "au" at bounding box center [497, 371] width 22 height 27
type input "**"
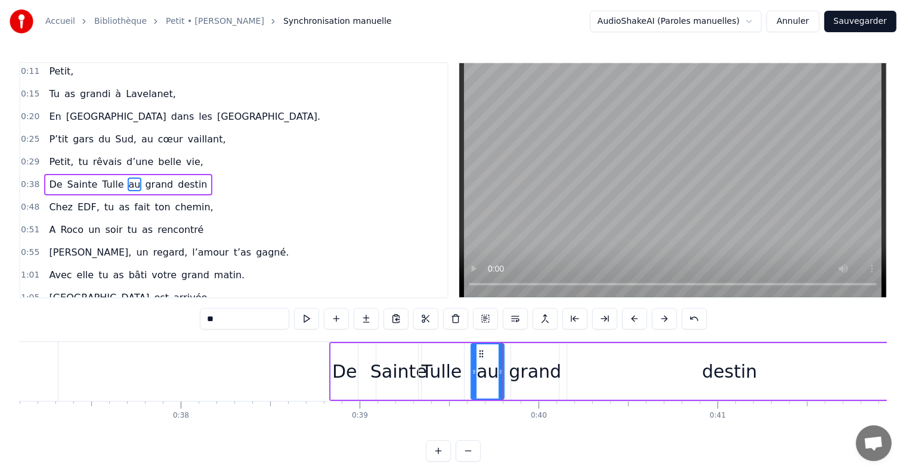
drag, startPoint x: 520, startPoint y: 369, endPoint x: 501, endPoint y: 367, distance: 19.1
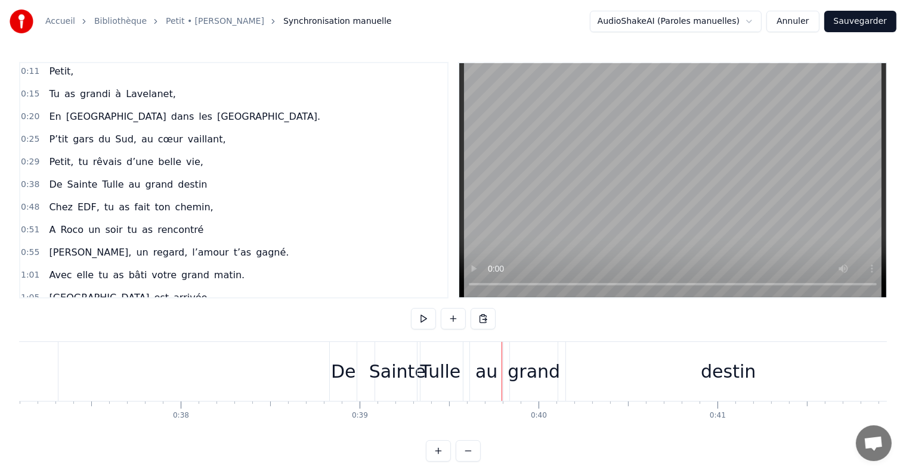
click at [526, 376] on div "grand" at bounding box center [533, 371] width 52 height 27
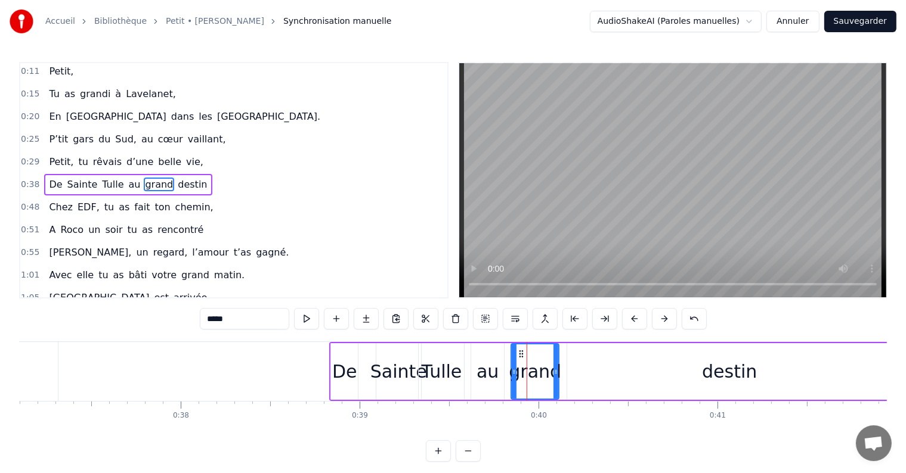
click at [694, 373] on div "destin" at bounding box center [729, 371] width 324 height 57
type input "******"
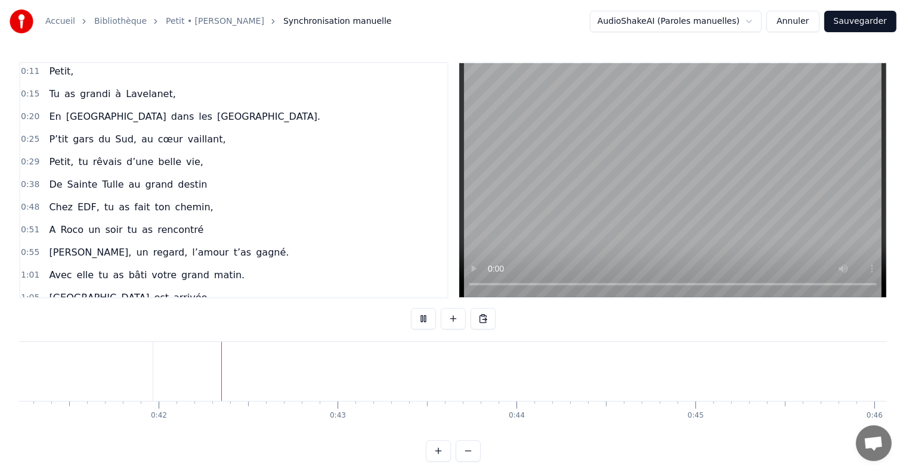
scroll to position [0, 7412]
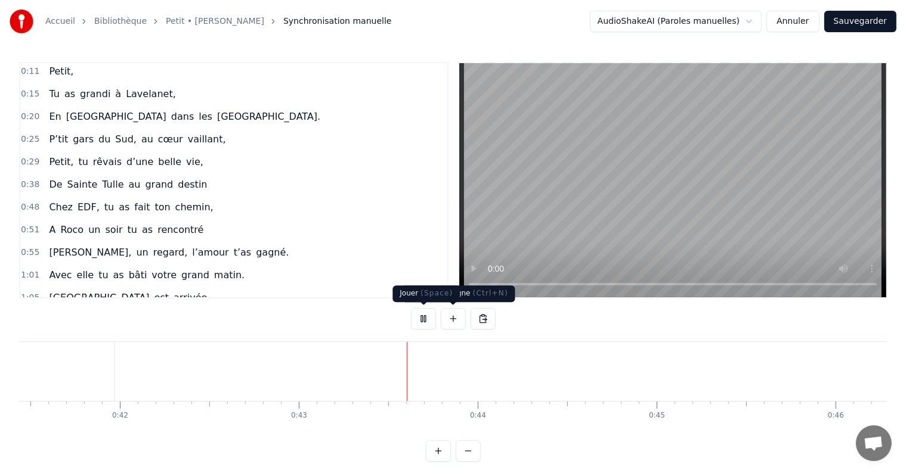
click at [425, 316] on button at bounding box center [423, 318] width 25 height 21
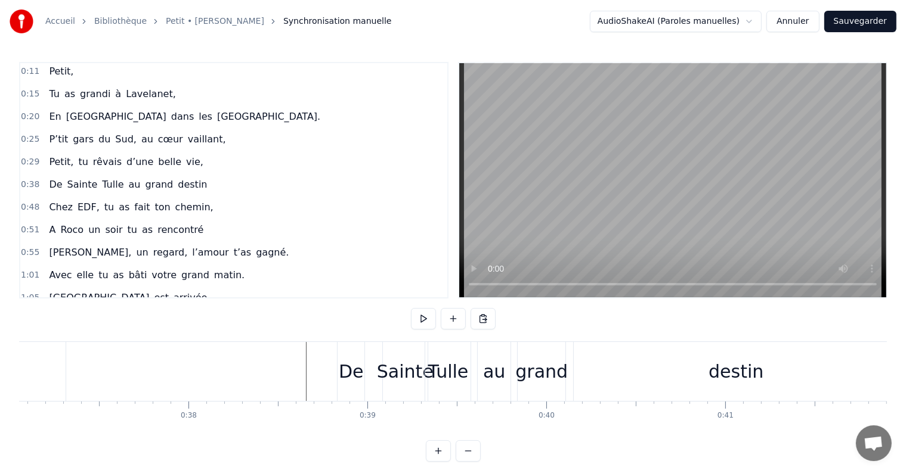
scroll to position [0, 6625]
click at [401, 367] on div "Sainte" at bounding box center [408, 371] width 57 height 27
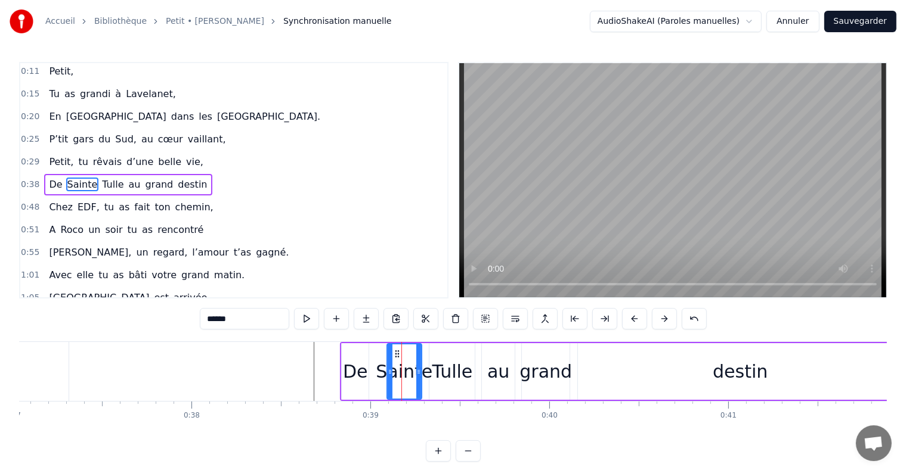
drag, startPoint x: 430, startPoint y: 369, endPoint x: 420, endPoint y: 368, distance: 10.2
click at [420, 368] on icon at bounding box center [418, 372] width 5 height 10
drag, startPoint x: 388, startPoint y: 372, endPoint x: 371, endPoint y: 371, distance: 17.3
click at [371, 371] on icon at bounding box center [372, 372] width 5 height 10
click at [443, 370] on div "Tulle" at bounding box center [452, 371] width 41 height 27
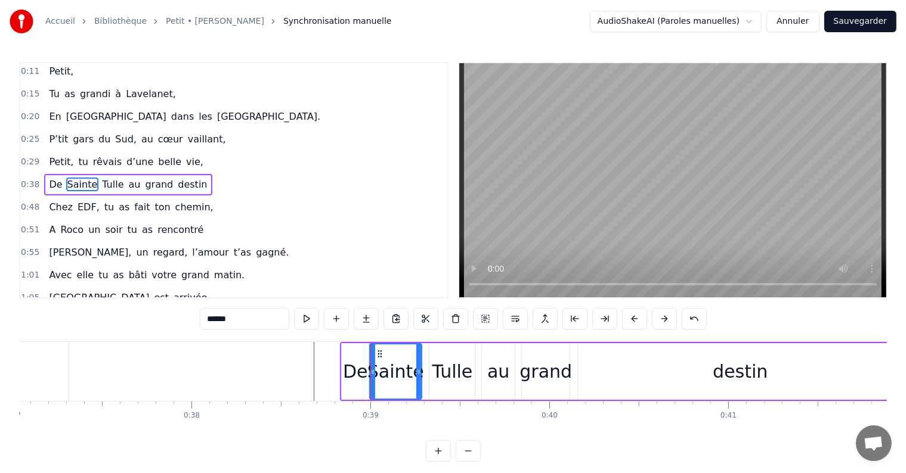
type input "*****"
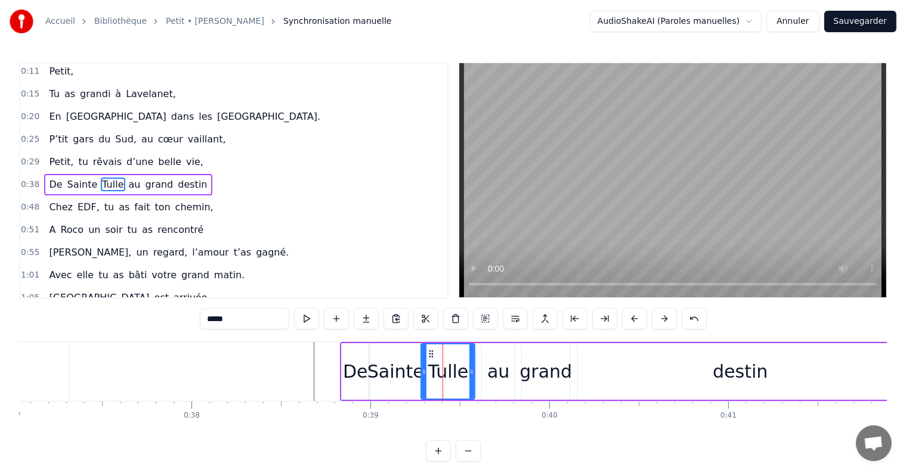
drag, startPoint x: 431, startPoint y: 370, endPoint x: 423, endPoint y: 370, distance: 8.3
click at [423, 370] on icon at bounding box center [424, 372] width 5 height 10
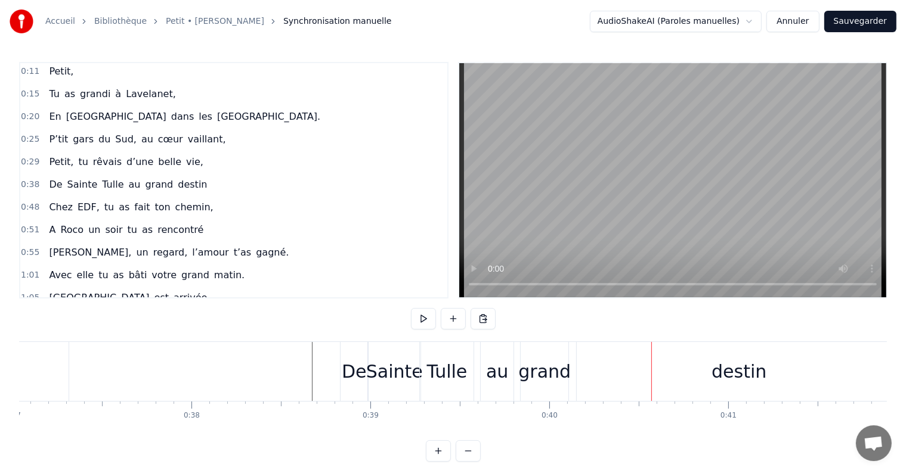
click at [717, 379] on div "destin" at bounding box center [738, 371] width 55 height 27
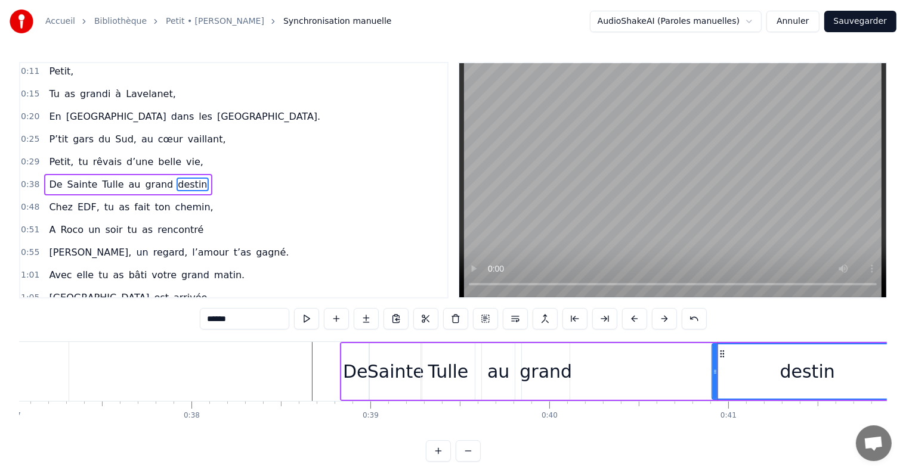
drag, startPoint x: 580, startPoint y: 370, endPoint x: 714, endPoint y: 374, distance: 134.2
click at [714, 374] on icon at bounding box center [715, 372] width 5 height 10
click at [566, 372] on div "grand" at bounding box center [545, 371] width 52 height 27
type input "*****"
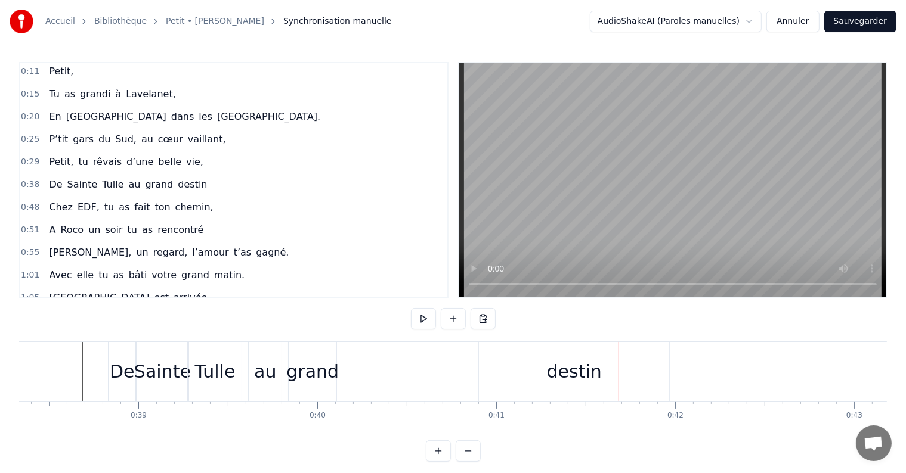
scroll to position [0, 6850]
click at [506, 376] on div "destin" at bounding box center [582, 371] width 190 height 59
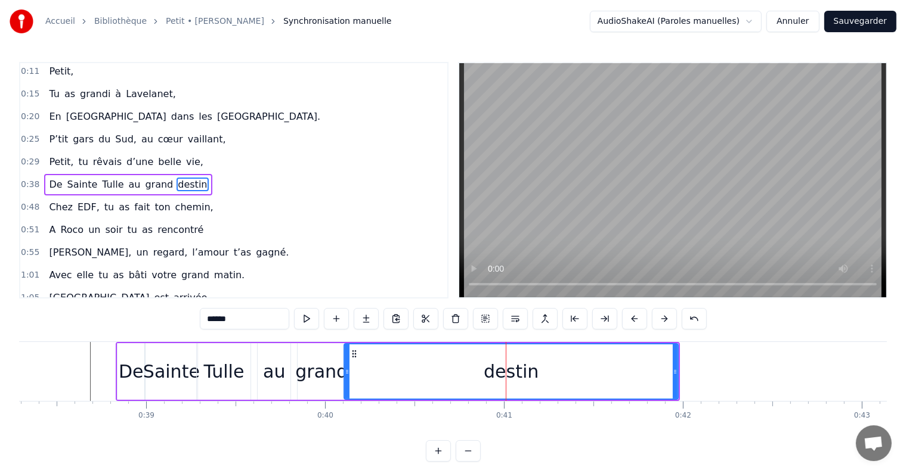
drag, startPoint x: 488, startPoint y: 371, endPoint x: 345, endPoint y: 373, distance: 143.7
click at [345, 373] on icon at bounding box center [347, 372] width 5 height 10
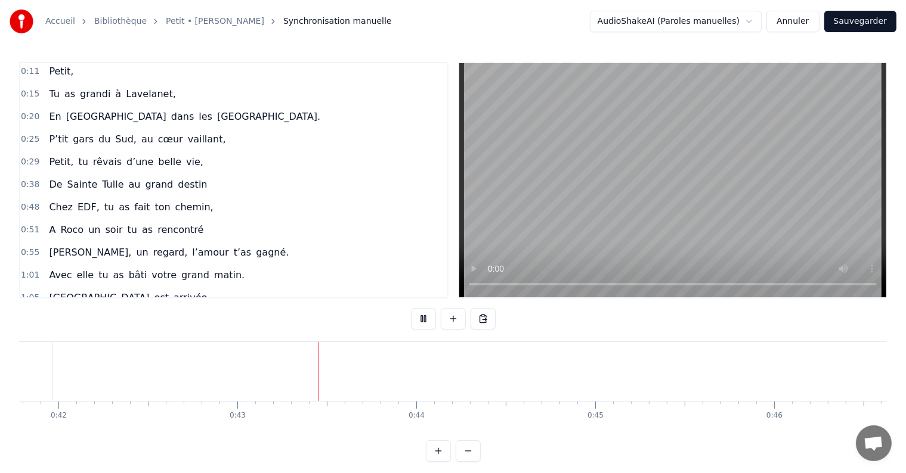
scroll to position [0, 7623]
click at [386, 270] on div "1:01 Avec elle tu as bâti votre grand matin." at bounding box center [233, 275] width 427 height 23
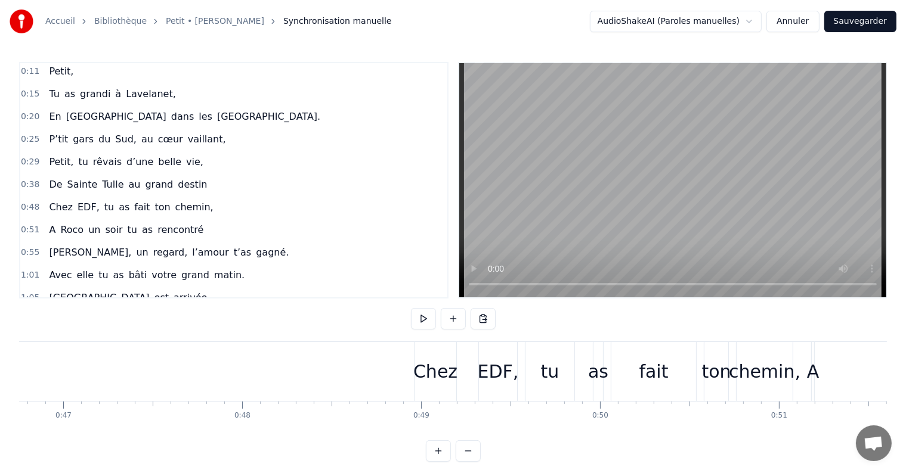
scroll to position [0, 8451]
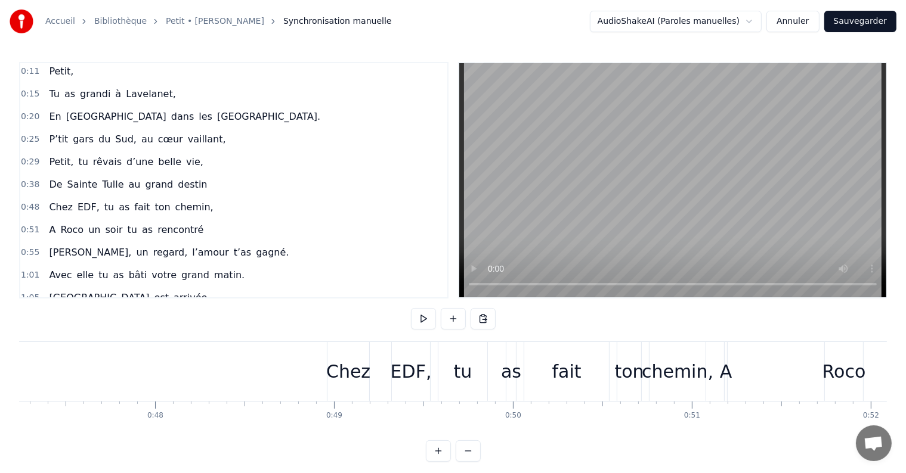
click at [386, 351] on div "Chez EDF, tu as fait ton chemin," at bounding box center [518, 371] width 382 height 59
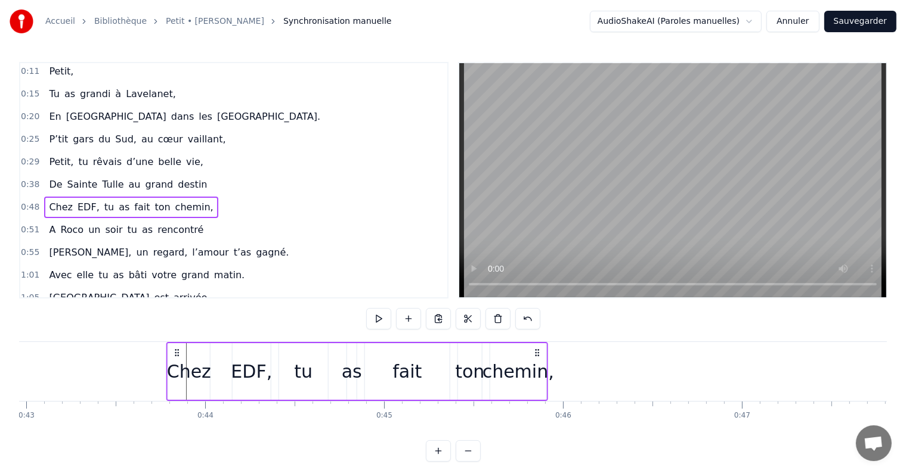
scroll to position [0, 7677]
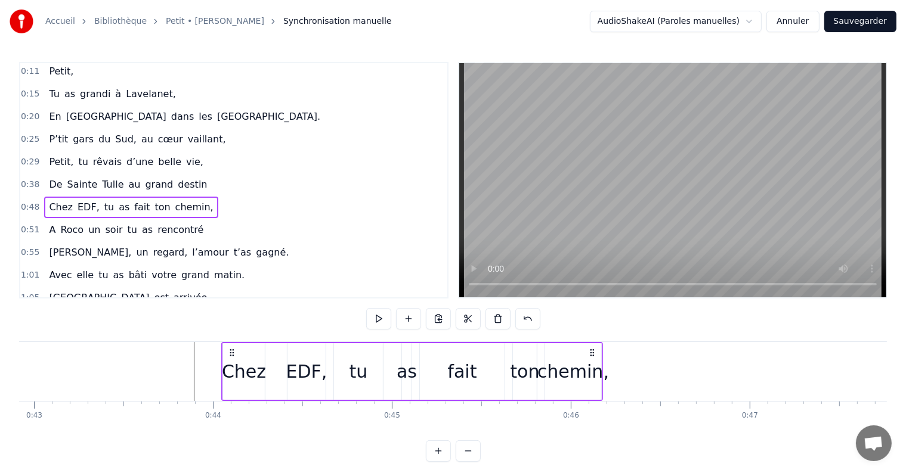
drag, startPoint x: 339, startPoint y: 349, endPoint x: 233, endPoint y: 353, distance: 105.6
click at [233, 353] on icon at bounding box center [232, 353] width 10 height 10
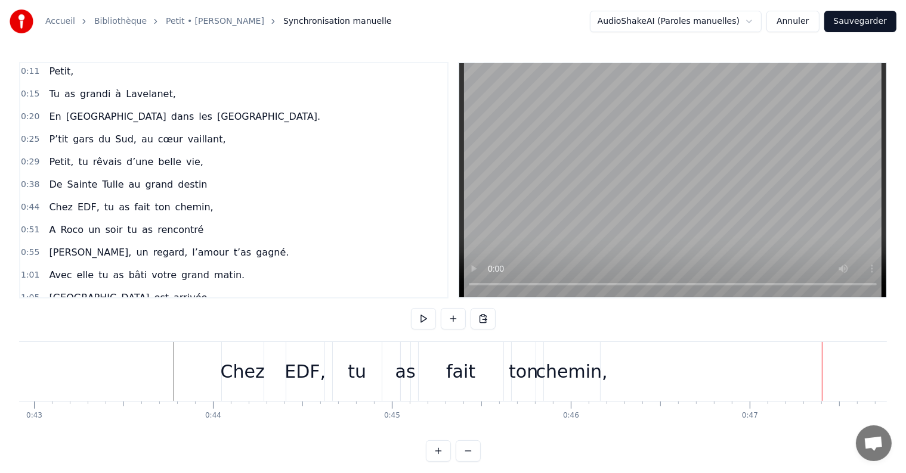
click at [594, 380] on div "chemin," at bounding box center [572, 371] width 72 height 27
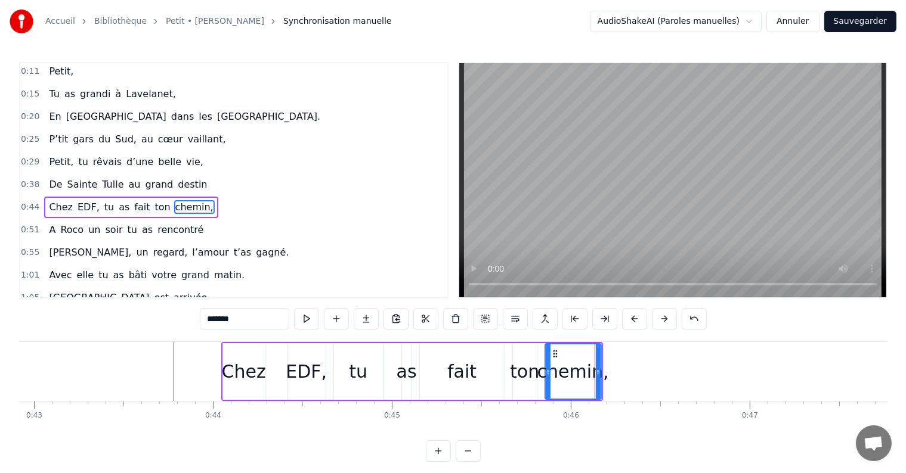
scroll to position [25, 0]
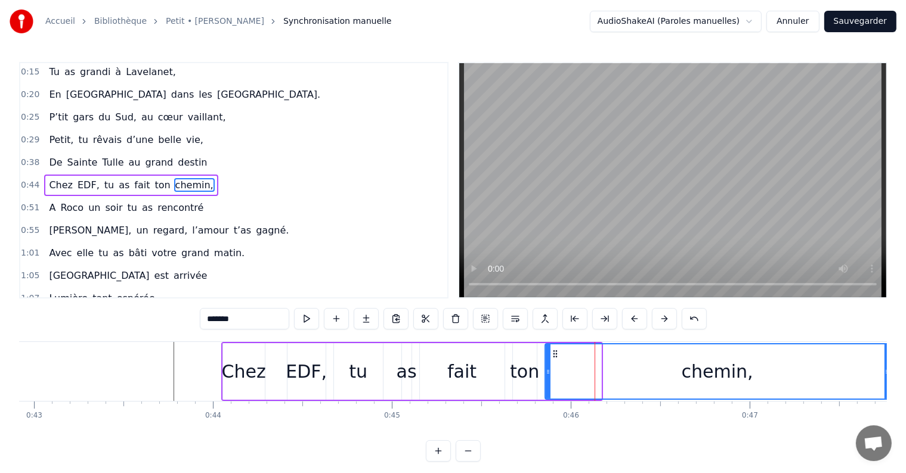
drag, startPoint x: 596, startPoint y: 372, endPoint x: 885, endPoint y: 370, distance: 288.6
click at [885, 370] on icon at bounding box center [886, 372] width 5 height 10
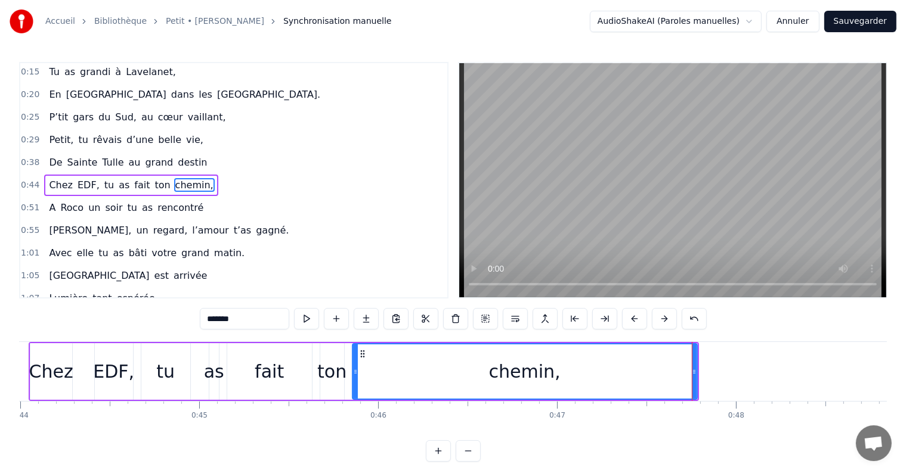
scroll to position [0, 7814]
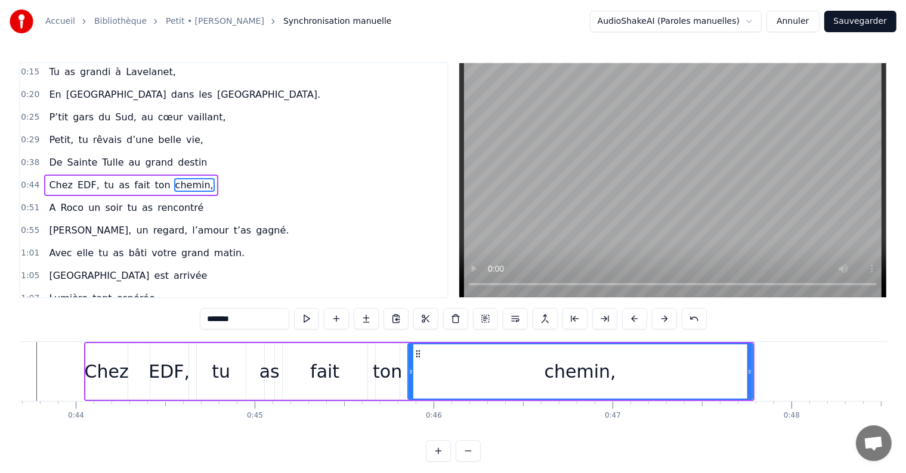
click at [379, 376] on div "ton" at bounding box center [387, 371] width 29 height 27
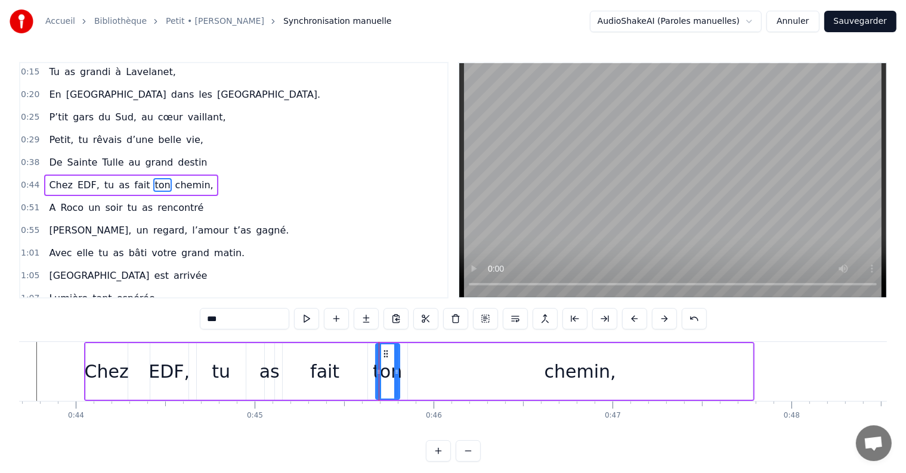
click at [163, 374] on div "EDF," at bounding box center [168, 371] width 41 height 27
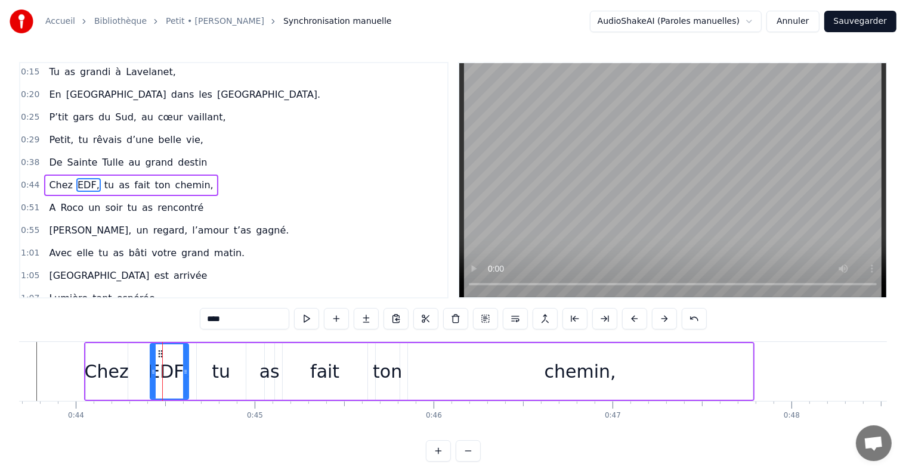
click at [117, 367] on div "Chez" at bounding box center [107, 371] width 44 height 27
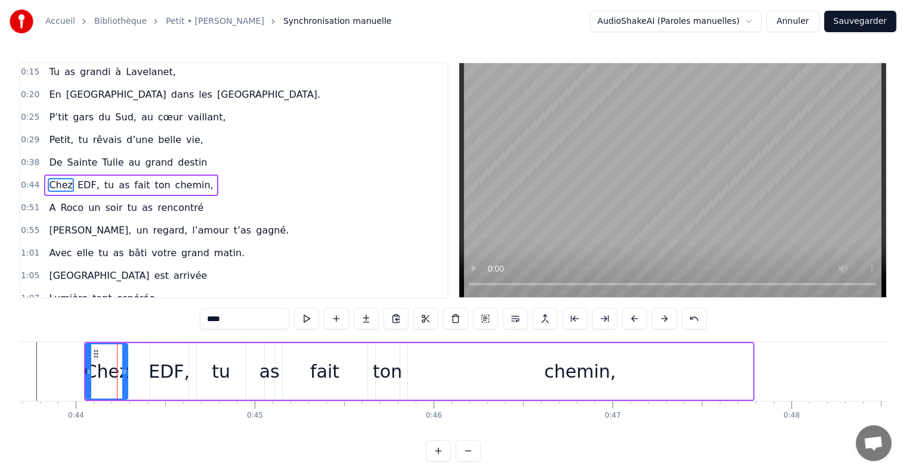
click at [156, 369] on div "EDF," at bounding box center [168, 371] width 41 height 27
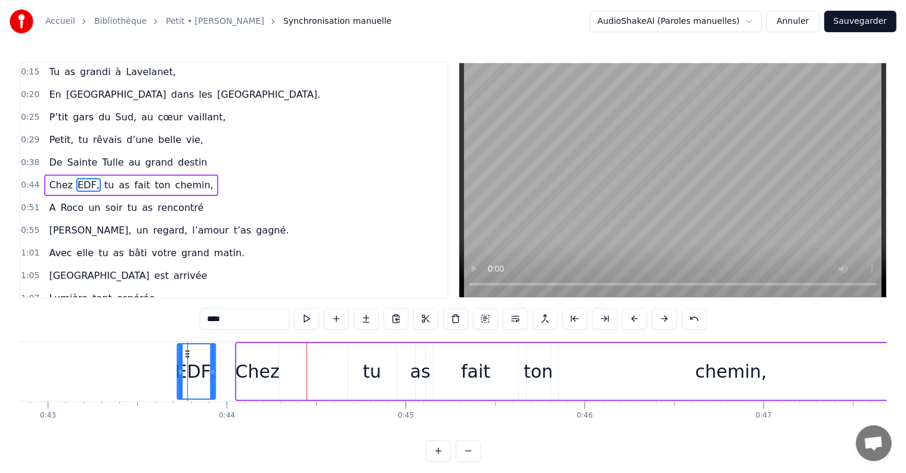
scroll to position [0, 7663]
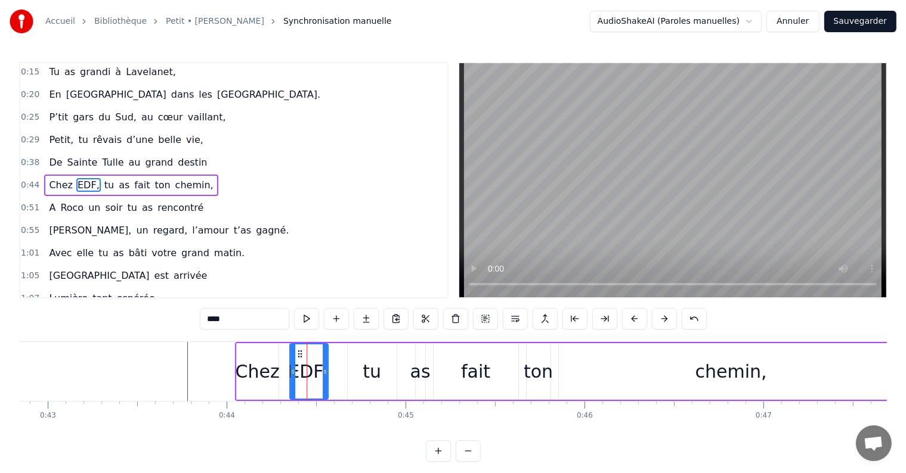
drag, startPoint x: 156, startPoint y: 352, endPoint x: 296, endPoint y: 354, distance: 140.1
click at [296, 354] on icon at bounding box center [300, 354] width 10 height 10
click at [358, 376] on div "tu" at bounding box center [372, 371] width 49 height 57
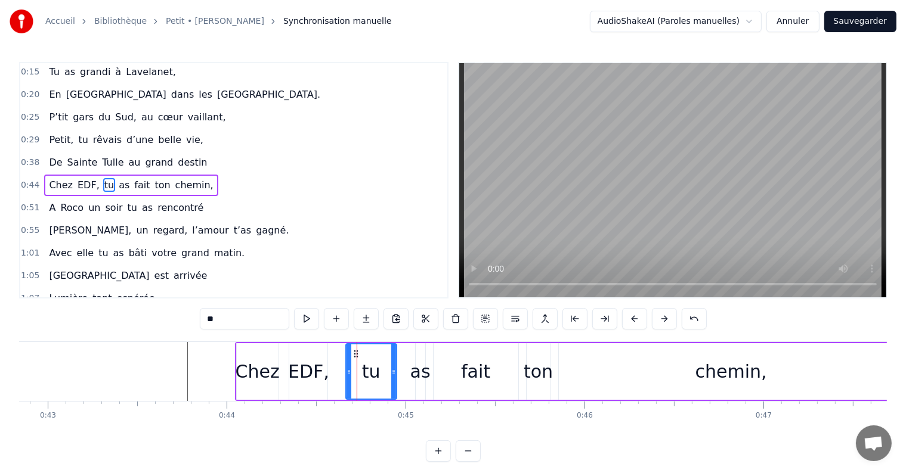
click at [346, 371] on icon at bounding box center [348, 372] width 5 height 10
click at [324, 372] on div "EDF," at bounding box center [308, 371] width 41 height 27
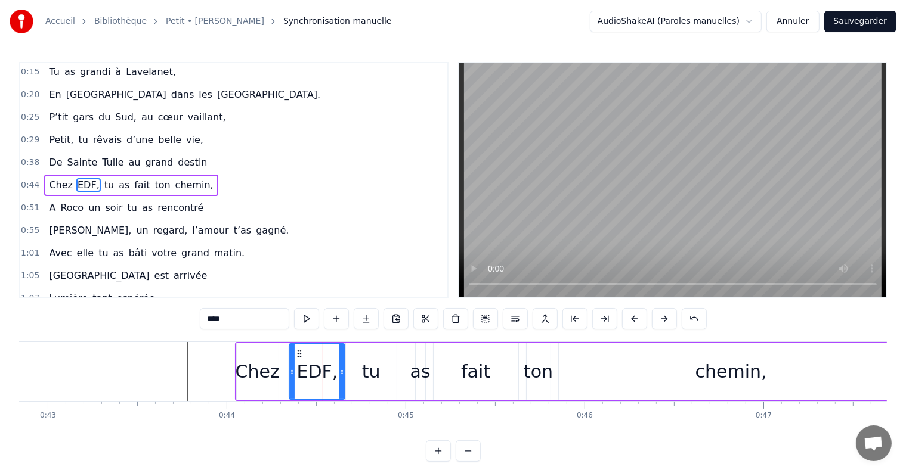
drag, startPoint x: 326, startPoint y: 372, endPoint x: 343, endPoint y: 372, distance: 17.3
click at [343, 372] on icon at bounding box center [341, 372] width 5 height 10
click at [411, 377] on div "as" at bounding box center [420, 371] width 20 height 27
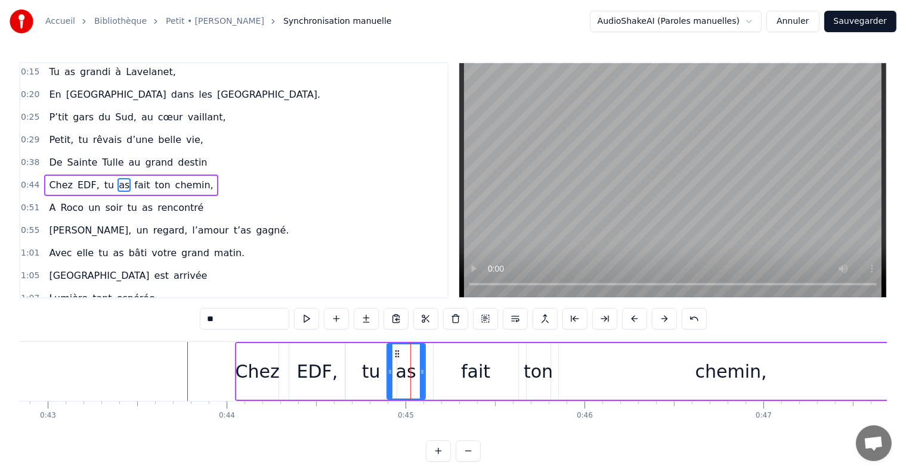
drag, startPoint x: 417, startPoint y: 370, endPoint x: 389, endPoint y: 370, distance: 28.6
click at [389, 370] on icon at bounding box center [390, 372] width 5 height 10
drag, startPoint x: 420, startPoint y: 371, endPoint x: 413, endPoint y: 371, distance: 6.6
click at [413, 371] on icon at bounding box center [415, 372] width 5 height 10
click at [462, 376] on div "fait" at bounding box center [476, 371] width 85 height 57
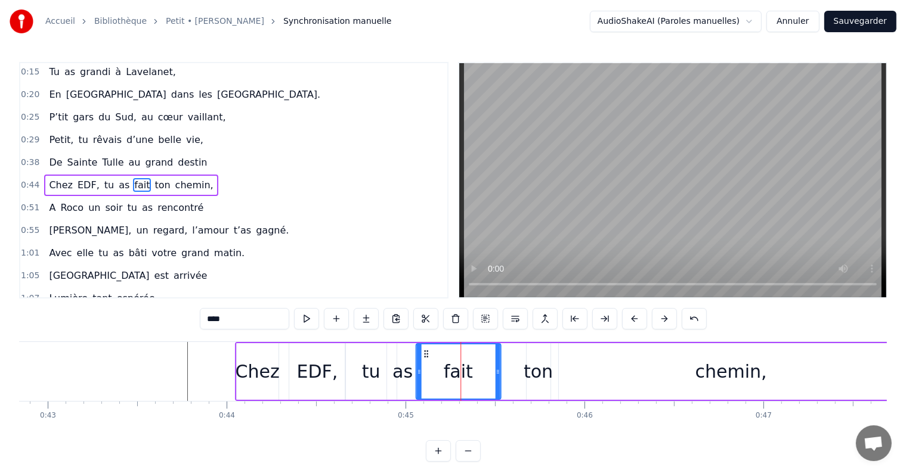
drag, startPoint x: 441, startPoint y: 351, endPoint x: 424, endPoint y: 352, distance: 17.3
click at [424, 352] on icon at bounding box center [426, 354] width 10 height 10
drag, startPoint x: 496, startPoint y: 371, endPoint x: 467, endPoint y: 370, distance: 28.6
click at [467, 370] on icon at bounding box center [468, 372] width 5 height 10
click at [534, 378] on div "ton" at bounding box center [538, 371] width 29 height 27
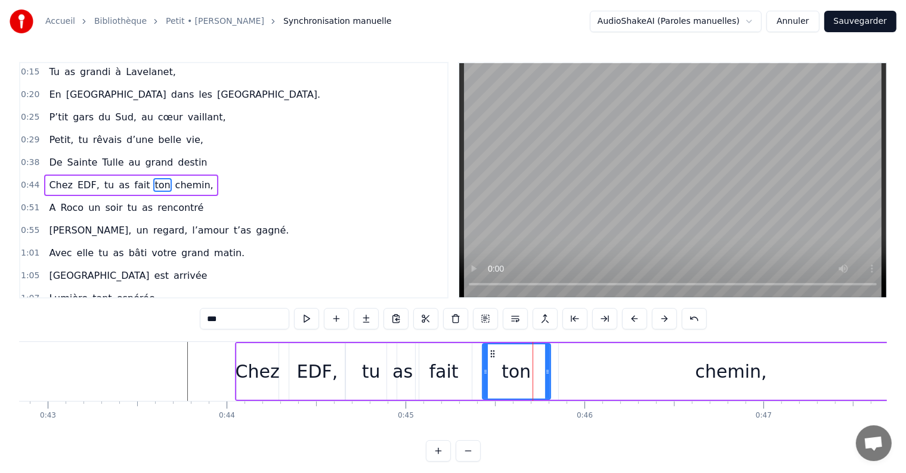
drag, startPoint x: 526, startPoint y: 372, endPoint x: 482, endPoint y: 370, distance: 44.2
click at [482, 370] on div "ton" at bounding box center [516, 371] width 69 height 57
click at [551, 370] on icon at bounding box center [553, 372] width 5 height 10
click at [686, 376] on div "chemin," at bounding box center [731, 371] width 345 height 57
type input "*******"
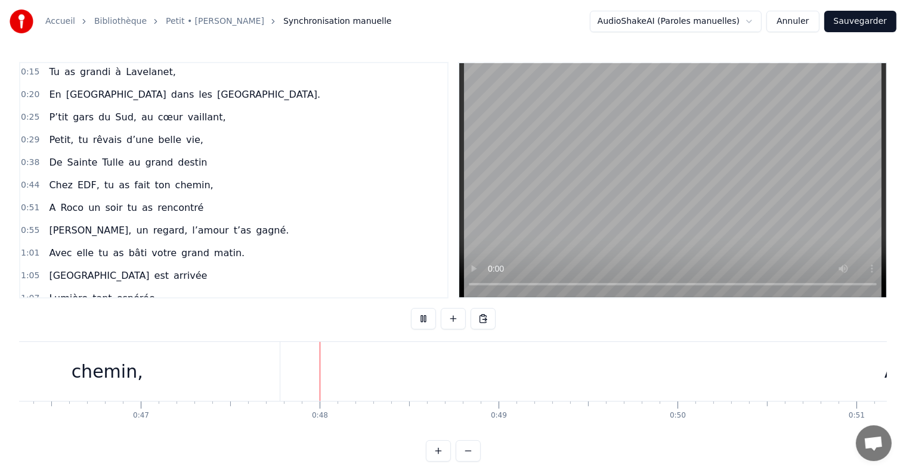
scroll to position [0, 8433]
click at [360, 243] on div "1:01 Avec elle tu as bâti votre grand matin." at bounding box center [233, 253] width 427 height 23
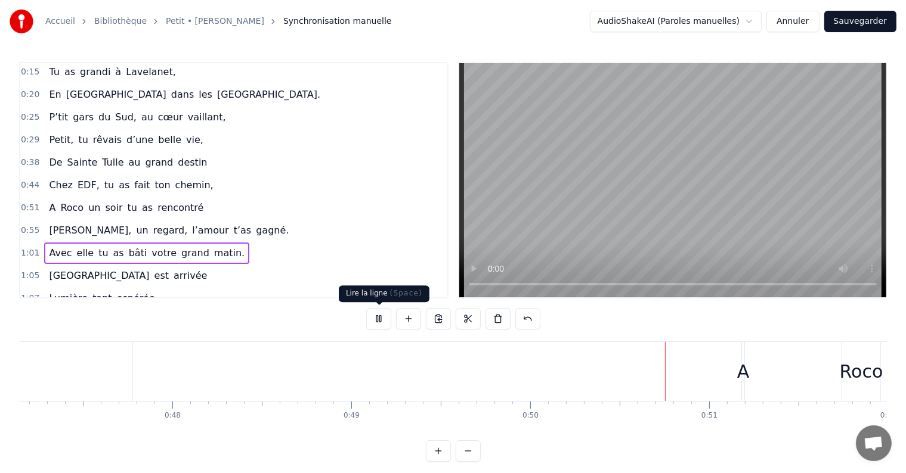
click at [377, 324] on button at bounding box center [378, 318] width 25 height 21
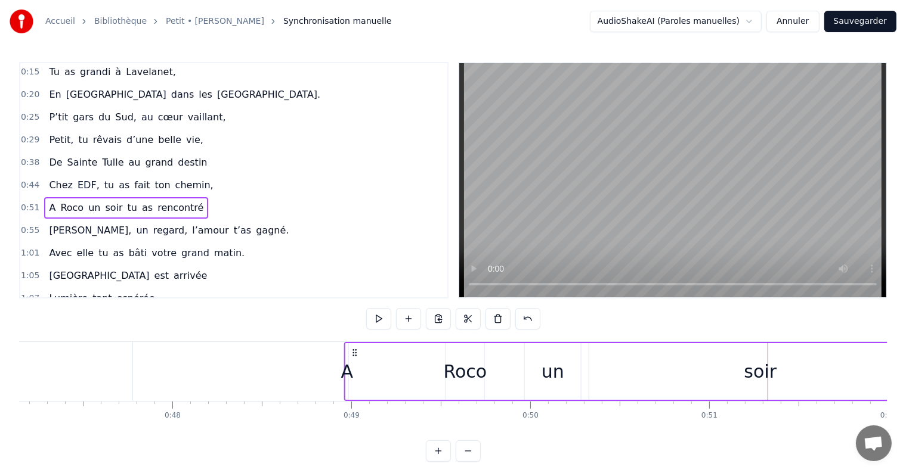
drag, startPoint x: 753, startPoint y: 348, endPoint x: 355, endPoint y: 343, distance: 397.8
click at [355, 343] on div "A Roco un soir tu as rencontré" at bounding box center [746, 371] width 804 height 59
click at [351, 376] on div "A" at bounding box center [346, 371] width 13 height 27
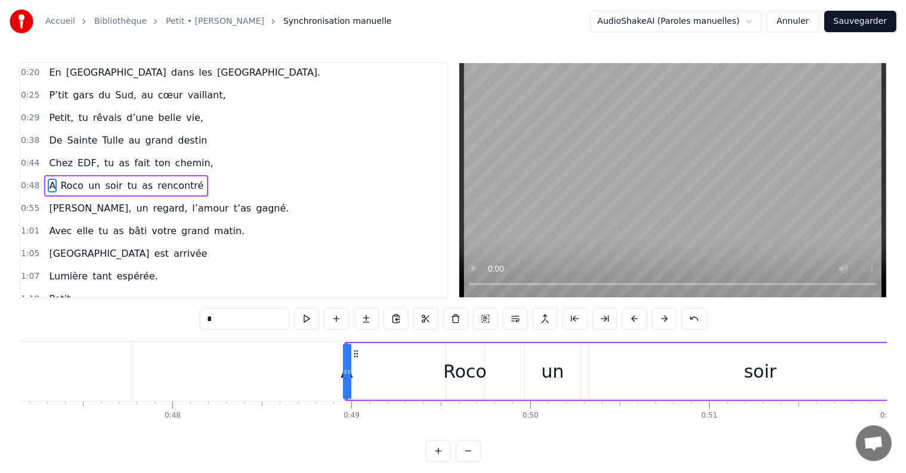
drag, startPoint x: 351, startPoint y: 376, endPoint x: 361, endPoint y: 376, distance: 10.7
click at [361, 376] on div "A Roco un soir tu as rencontré" at bounding box center [746, 371] width 804 height 59
click at [350, 372] on div at bounding box center [350, 371] width 1 height 59
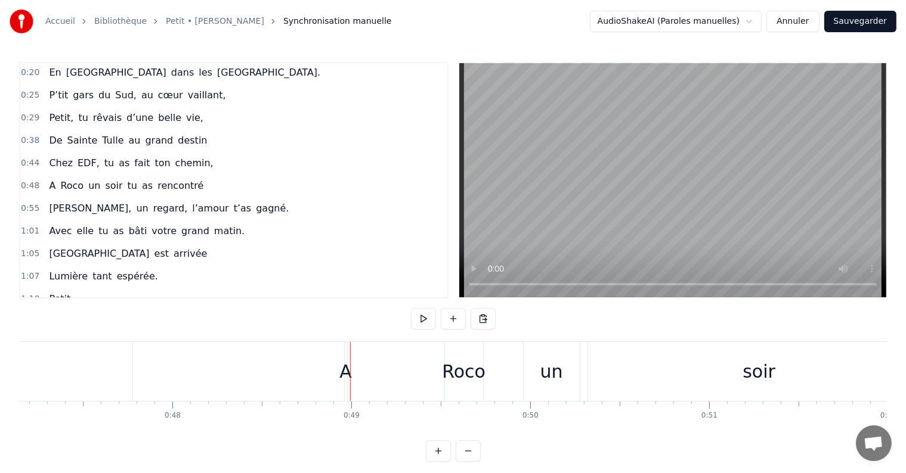
click at [345, 371] on div "A" at bounding box center [345, 371] width 13 height 27
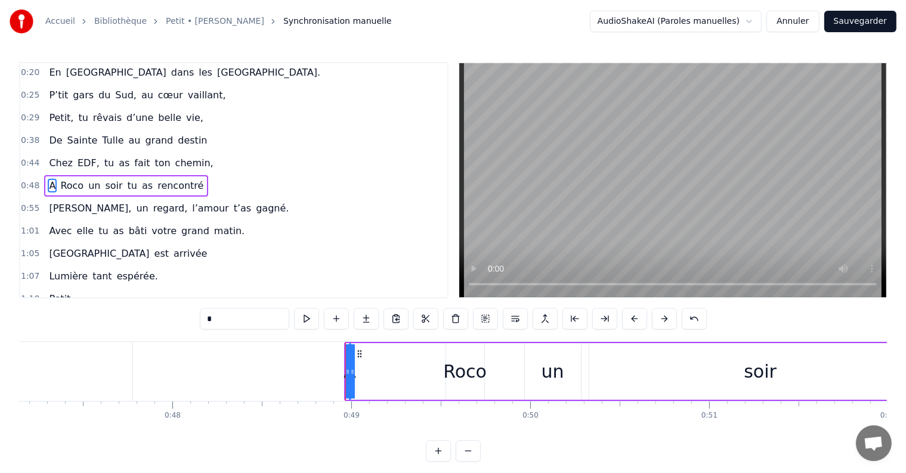
drag, startPoint x: 348, startPoint y: 371, endPoint x: 376, endPoint y: 370, distance: 28.1
click at [379, 370] on div "A Roco un soir tu as rencontré" at bounding box center [746, 371] width 804 height 59
click at [349, 370] on div "A" at bounding box center [349, 371] width 13 height 27
drag, startPoint x: 345, startPoint y: 370, endPoint x: 377, endPoint y: 370, distance: 32.8
click at [377, 370] on icon at bounding box center [377, 372] width 5 height 10
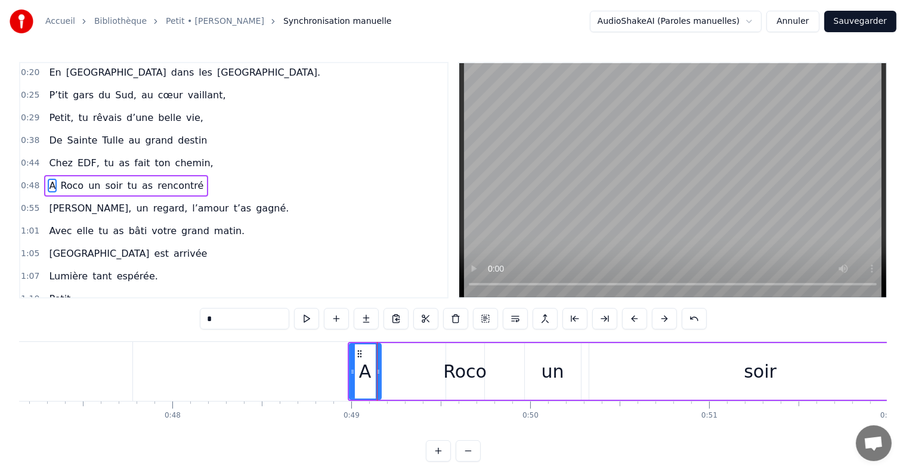
click at [394, 351] on div "A Roco un soir tu as rencontré" at bounding box center [748, 371] width 800 height 59
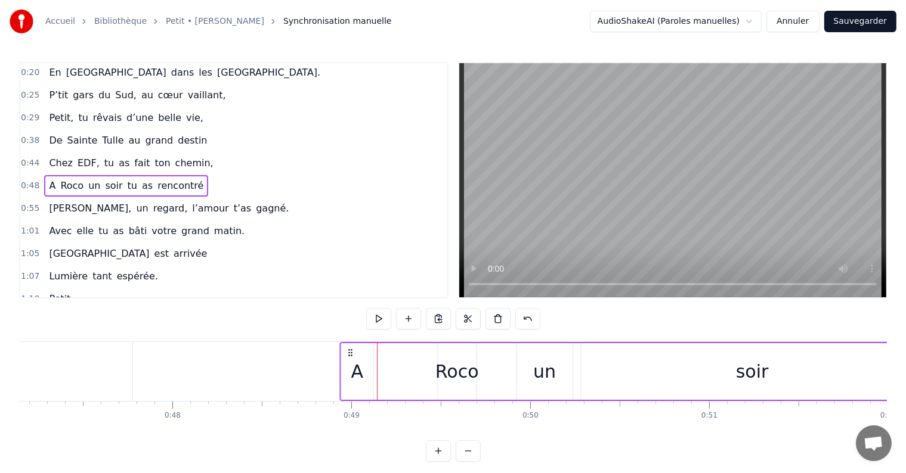
drag, startPoint x: 358, startPoint y: 351, endPoint x: 350, endPoint y: 351, distance: 7.8
click at [350, 351] on icon at bounding box center [350, 353] width 10 height 10
click at [444, 377] on div "Roco" at bounding box center [457, 371] width 44 height 27
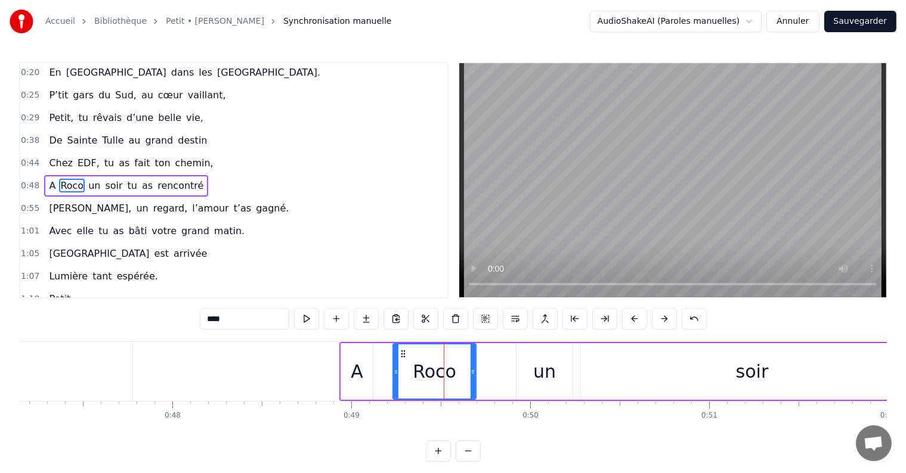
drag, startPoint x: 439, startPoint y: 372, endPoint x: 394, endPoint y: 371, distance: 44.7
click at [394, 371] on icon at bounding box center [396, 372] width 5 height 10
click at [360, 372] on div "A" at bounding box center [357, 371] width 13 height 27
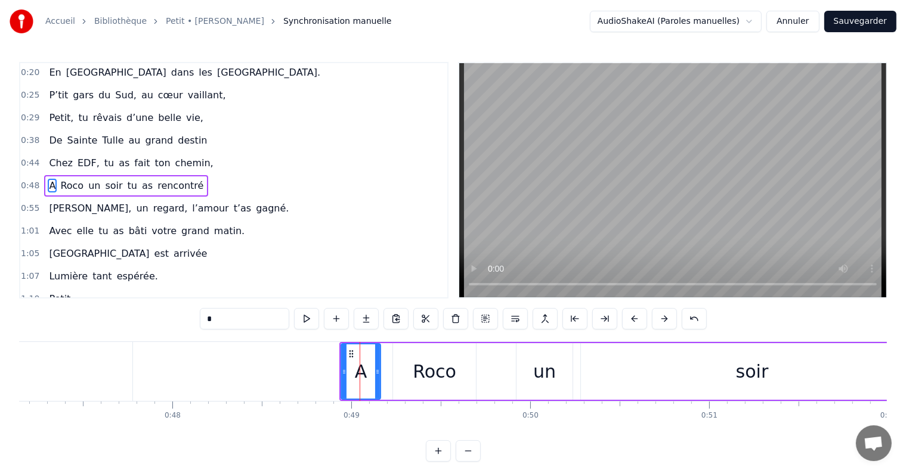
drag, startPoint x: 370, startPoint y: 370, endPoint x: 377, endPoint y: 370, distance: 7.8
click at [377, 370] on icon at bounding box center [377, 372] width 5 height 10
click at [416, 373] on div "Roco" at bounding box center [435, 371] width 44 height 27
type input "****"
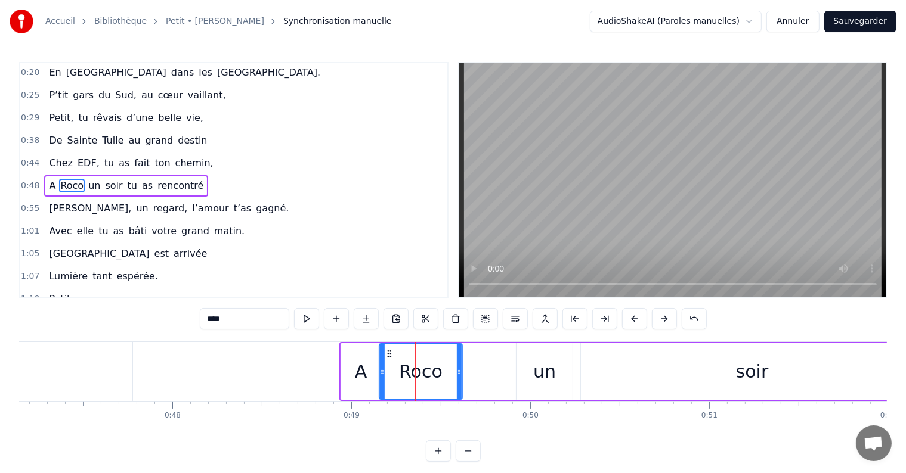
drag, startPoint x: 403, startPoint y: 353, endPoint x: 389, endPoint y: 353, distance: 14.3
click at [389, 353] on icon at bounding box center [390, 354] width 10 height 10
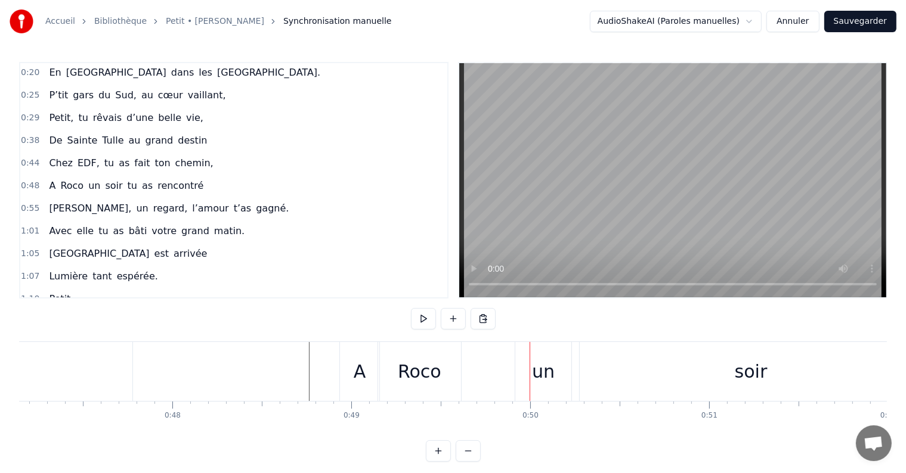
click at [539, 367] on div "un" at bounding box center [543, 371] width 23 height 27
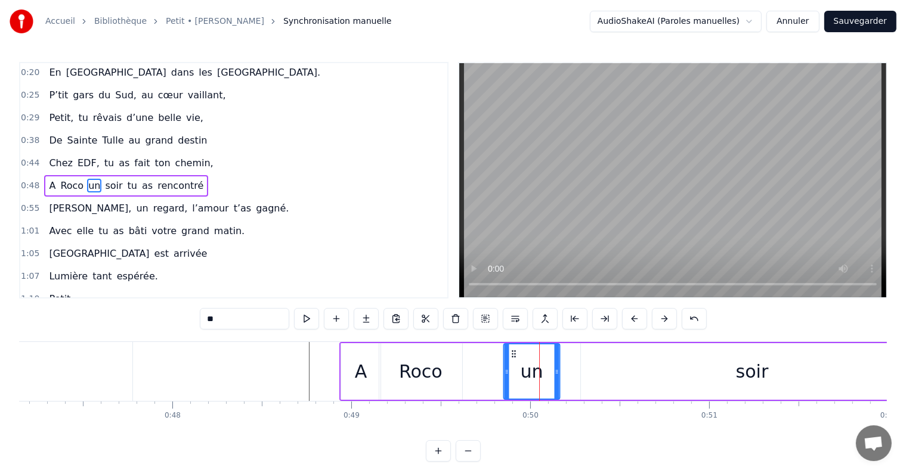
drag, startPoint x: 525, startPoint y: 354, endPoint x: 512, endPoint y: 353, distance: 12.5
click at [512, 354] on circle at bounding box center [512, 354] width 1 height 1
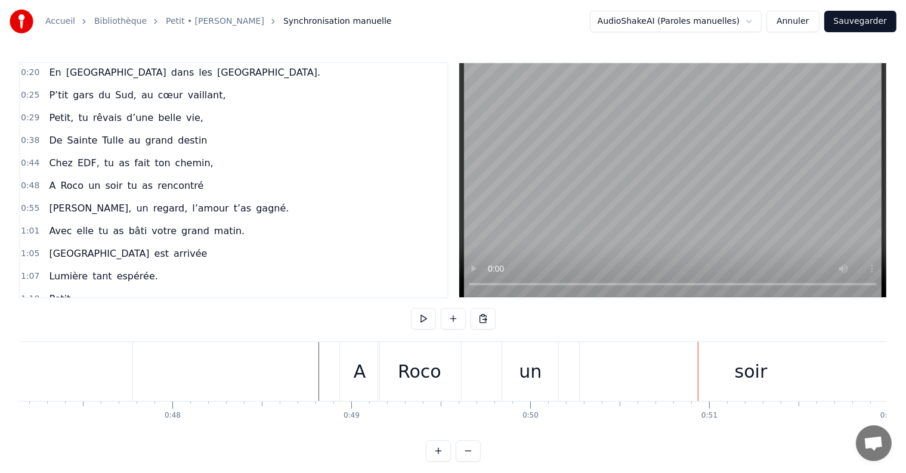
click at [745, 369] on div "soir" at bounding box center [751, 371] width 33 height 27
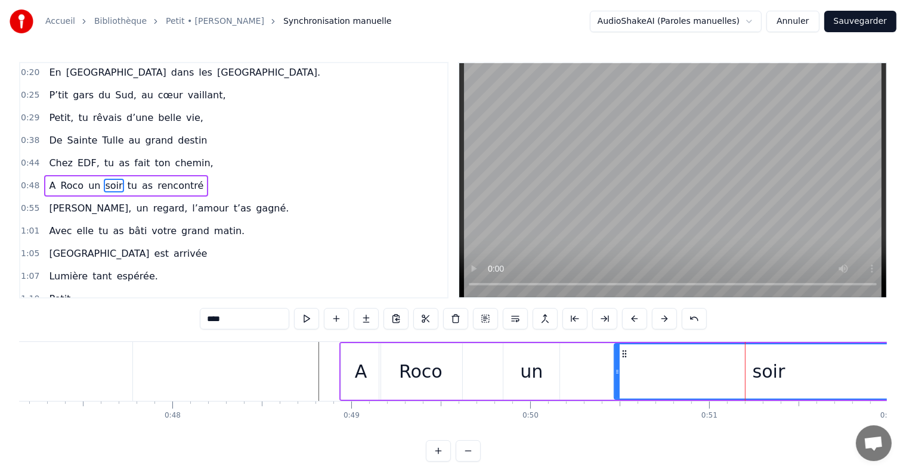
drag, startPoint x: 584, startPoint y: 372, endPoint x: 618, endPoint y: 372, distance: 33.4
click at [618, 372] on icon at bounding box center [617, 372] width 5 height 10
click at [546, 369] on div "un" at bounding box center [531, 371] width 56 height 57
type input "**"
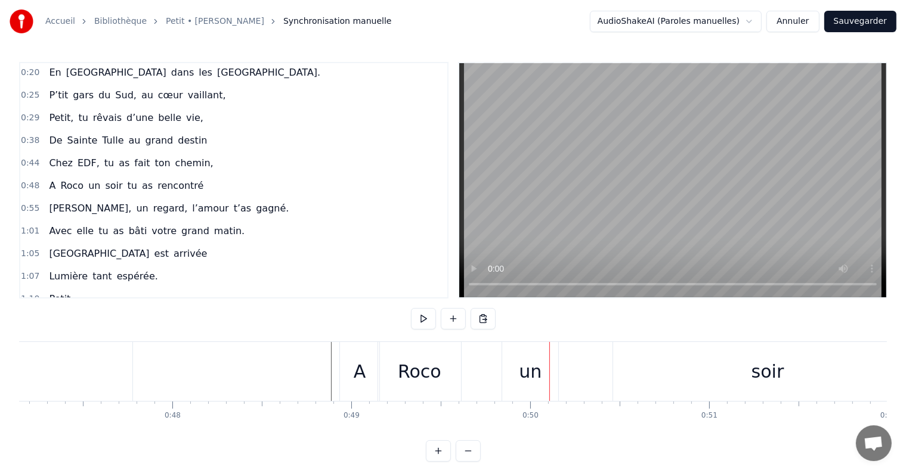
click at [520, 364] on div "un" at bounding box center [530, 371] width 23 height 27
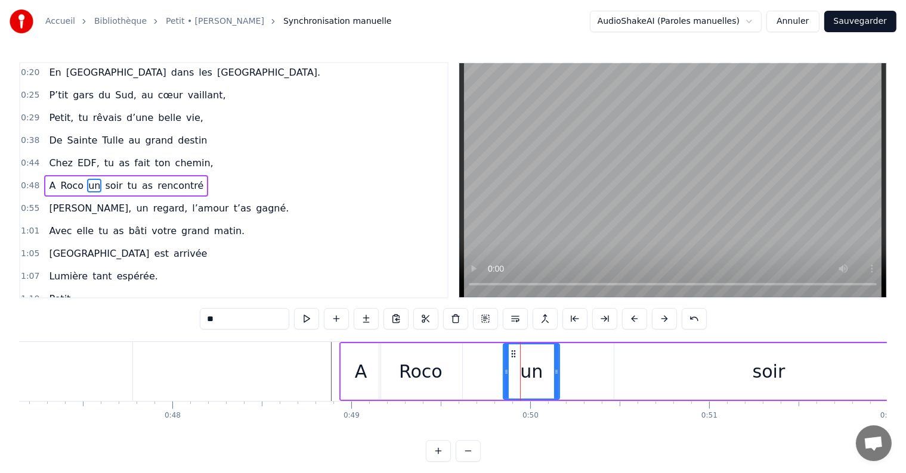
drag, startPoint x: 530, startPoint y: 374, endPoint x: 558, endPoint y: 374, distance: 28.6
click at [563, 376] on div "A Roco un soir tu as rencontré" at bounding box center [739, 371] width 800 height 59
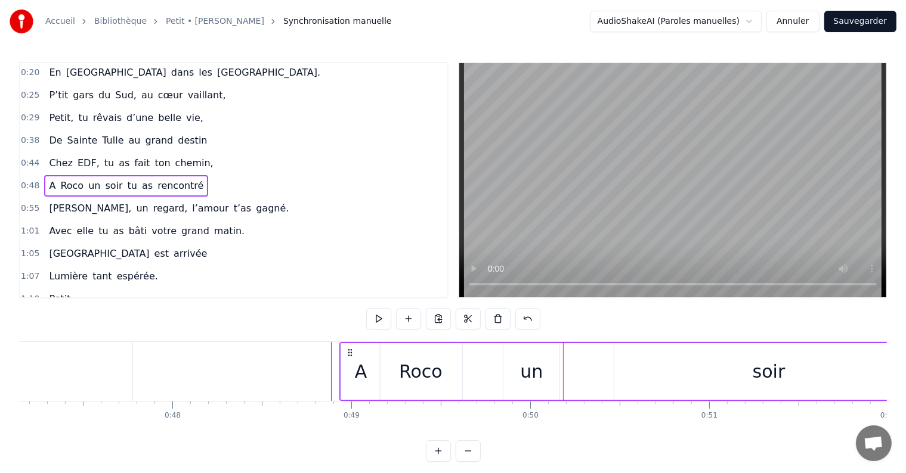
click at [565, 372] on div "A Roco un soir tu as rencontré" at bounding box center [739, 371] width 800 height 59
click at [576, 371] on div "A Roco un soir tu as rencontré" at bounding box center [739, 371] width 800 height 59
click at [537, 374] on div "un" at bounding box center [531, 371] width 23 height 27
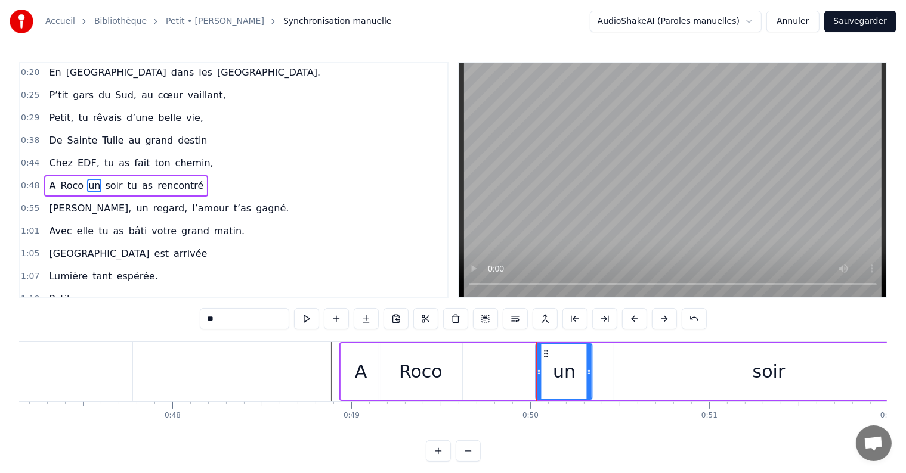
drag, startPoint x: 513, startPoint y: 354, endPoint x: 545, endPoint y: 355, distance: 32.2
click at [545, 355] on icon at bounding box center [546, 354] width 10 height 10
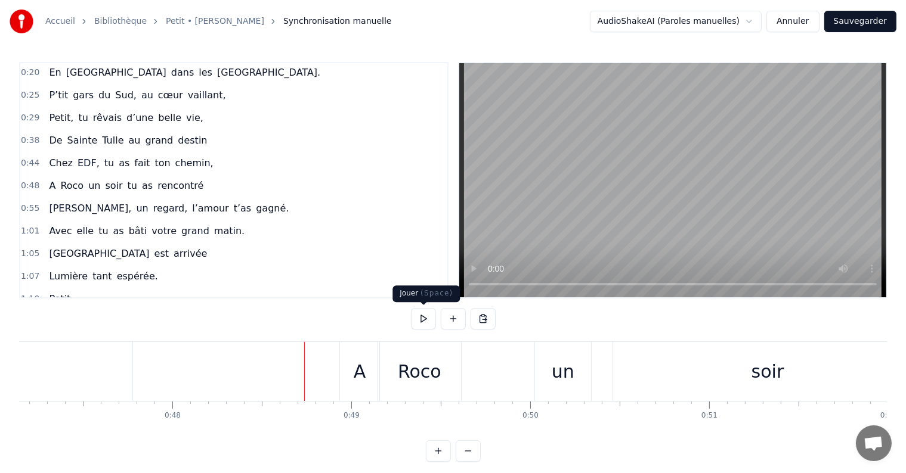
click at [424, 323] on button at bounding box center [423, 318] width 25 height 21
click at [758, 382] on div "soir" at bounding box center [767, 371] width 33 height 27
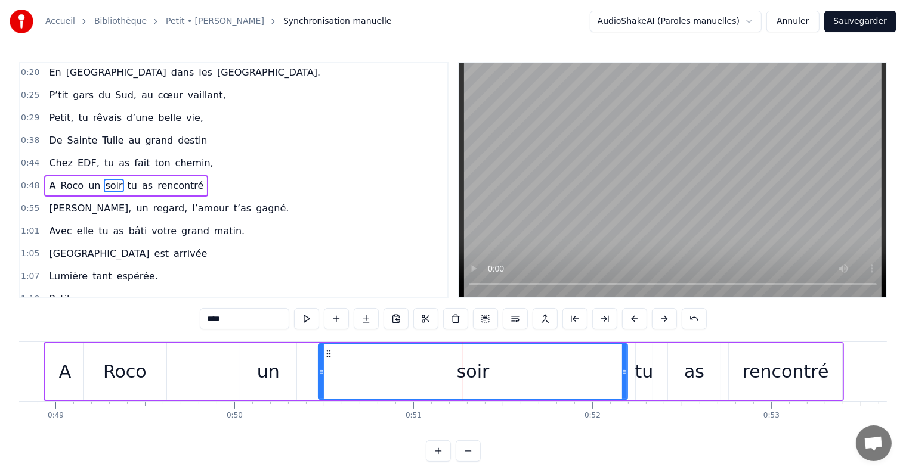
scroll to position [0, 8764]
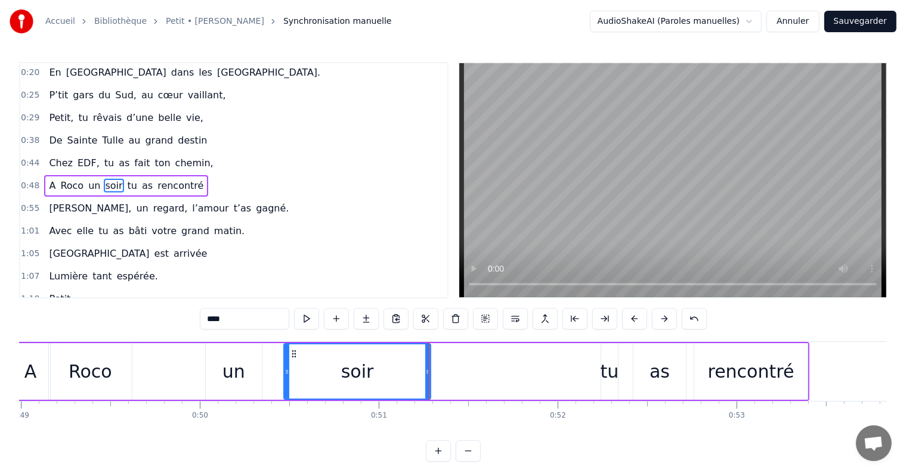
drag, startPoint x: 584, startPoint y: 368, endPoint x: 428, endPoint y: 375, distance: 156.4
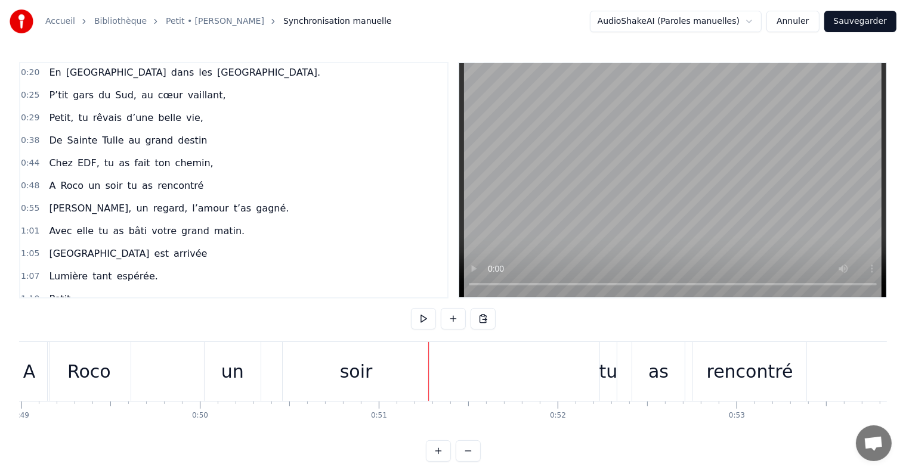
click at [299, 358] on div "soir" at bounding box center [356, 371] width 147 height 59
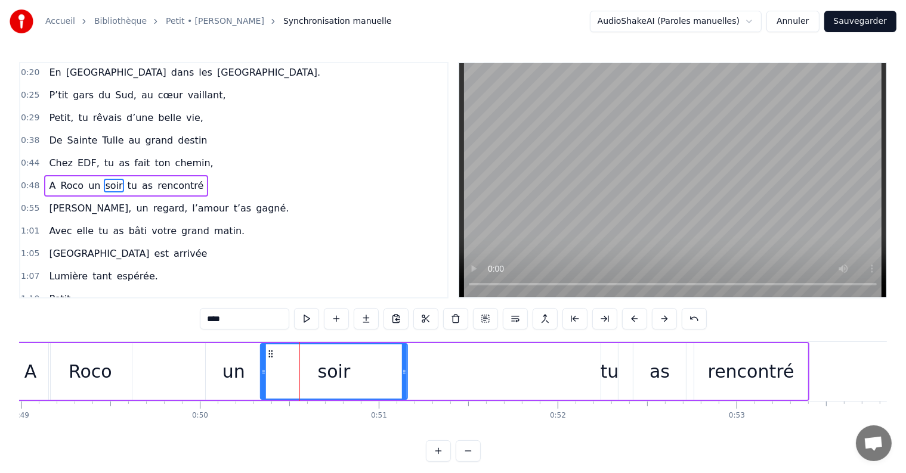
drag, startPoint x: 293, startPoint y: 351, endPoint x: 270, endPoint y: 351, distance: 23.3
click at [270, 351] on icon at bounding box center [271, 354] width 10 height 10
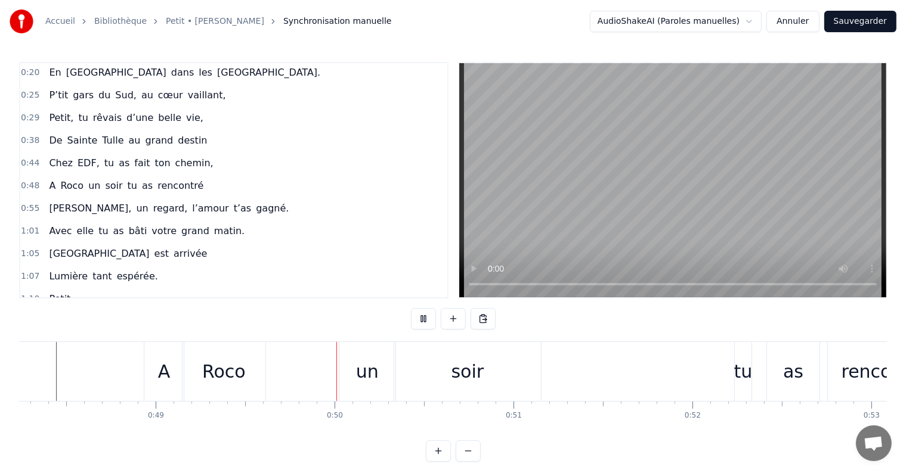
scroll to position [0, 8779]
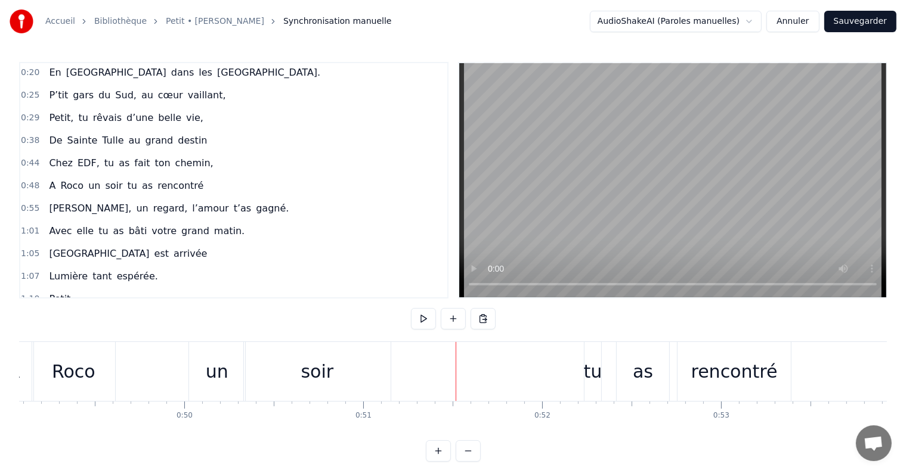
click at [327, 373] on div "soir" at bounding box center [317, 371] width 33 height 27
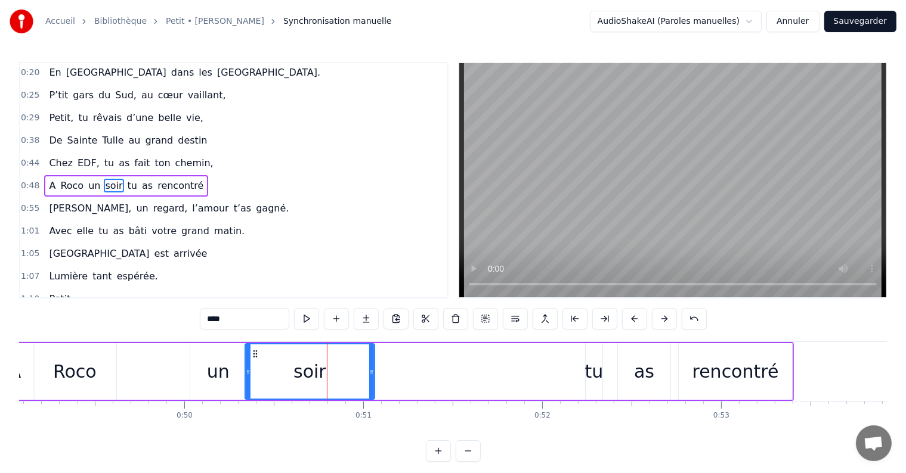
drag, startPoint x: 387, startPoint y: 367, endPoint x: 370, endPoint y: 367, distance: 17.3
click at [370, 367] on icon at bounding box center [371, 372] width 5 height 10
click at [235, 371] on div "un" at bounding box center [218, 371] width 56 height 57
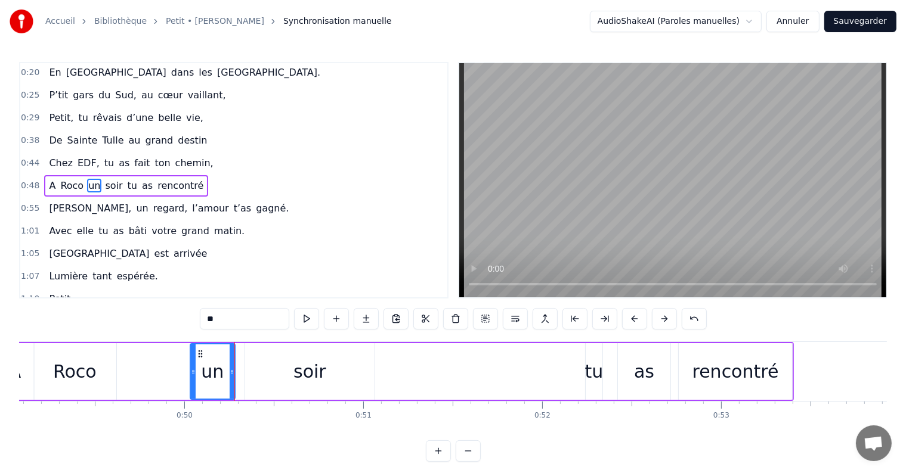
drag, startPoint x: 243, startPoint y: 371, endPoint x: 232, endPoint y: 370, distance: 11.4
click at [232, 370] on icon at bounding box center [232, 372] width 5 height 10
click at [260, 370] on div "soir" at bounding box center [309, 371] width 129 height 57
type input "****"
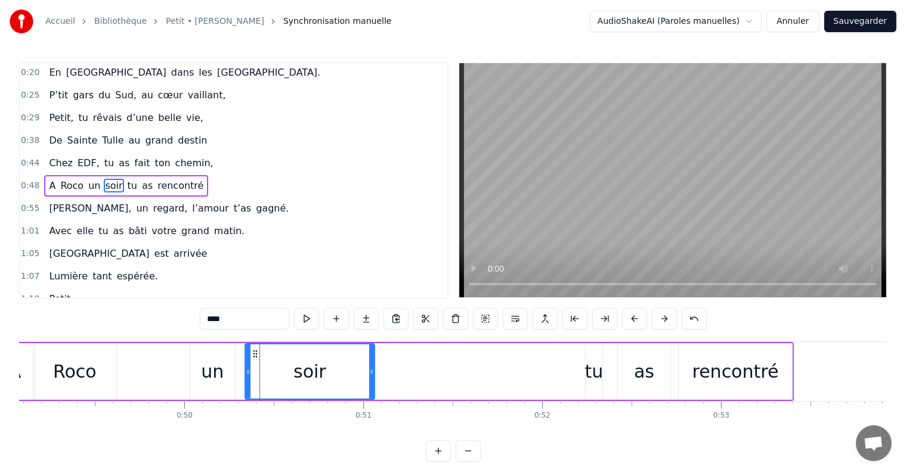
drag, startPoint x: 272, startPoint y: 367, endPoint x: 265, endPoint y: 369, distance: 7.3
click at [265, 369] on div "soir" at bounding box center [310, 372] width 128 height 54
drag, startPoint x: 255, startPoint y: 351, endPoint x: 249, endPoint y: 351, distance: 6.0
click at [249, 351] on icon at bounding box center [249, 354] width 10 height 10
drag, startPoint x: 596, startPoint y: 370, endPoint x: 467, endPoint y: 371, distance: 128.2
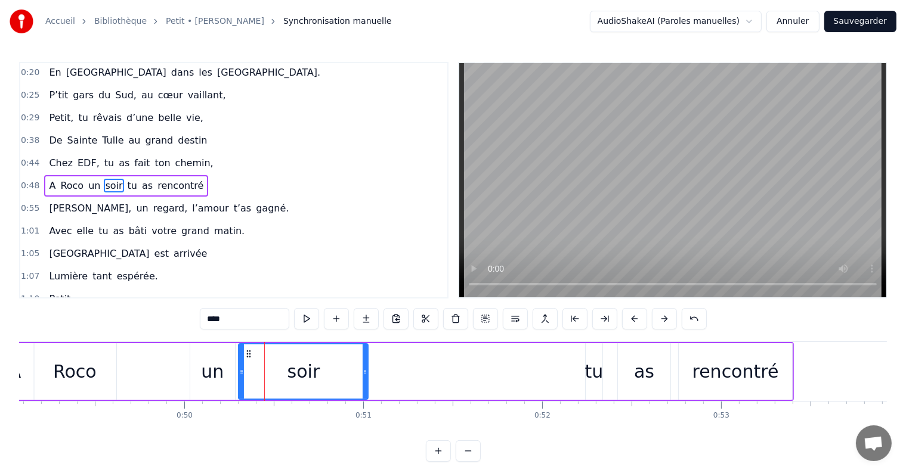
click at [467, 371] on div "A Roco un soir tu as rencontré" at bounding box center [393, 371] width 800 height 59
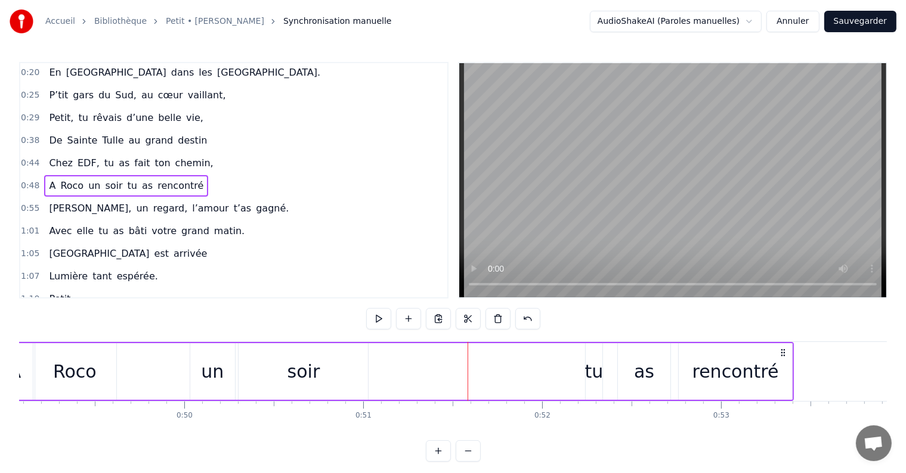
click at [598, 370] on div "tu" at bounding box center [594, 371] width 18 height 27
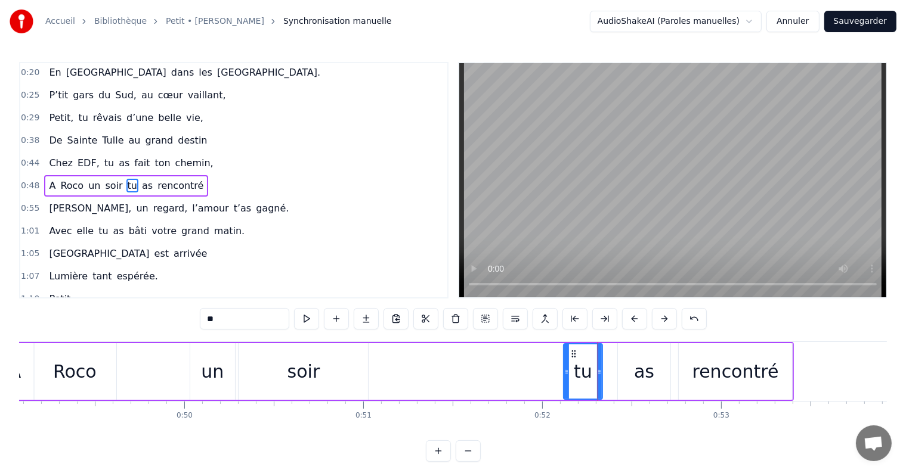
drag, startPoint x: 588, startPoint y: 373, endPoint x: 566, endPoint y: 372, distance: 22.1
click at [566, 372] on icon at bounding box center [566, 372] width 5 height 10
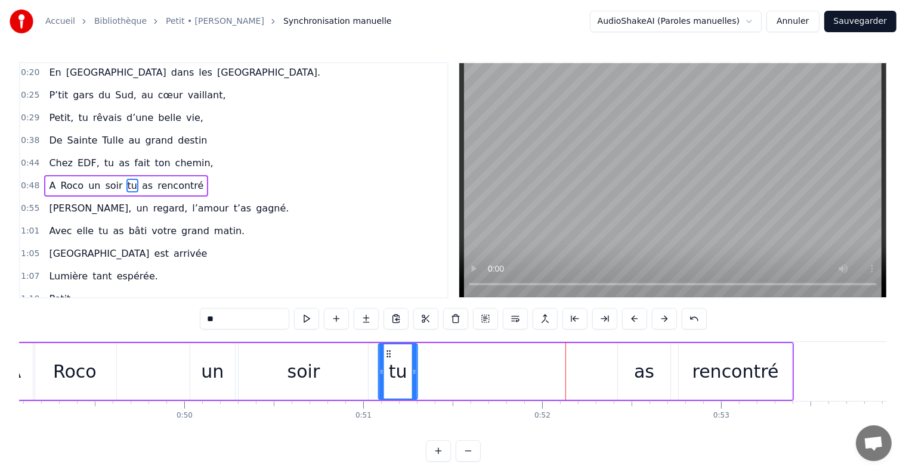
drag, startPoint x: 575, startPoint y: 351, endPoint x: 389, endPoint y: 360, distance: 185.7
click at [389, 360] on div "tu" at bounding box center [398, 372] width 38 height 54
click at [643, 374] on div "as" at bounding box center [644, 371] width 20 height 27
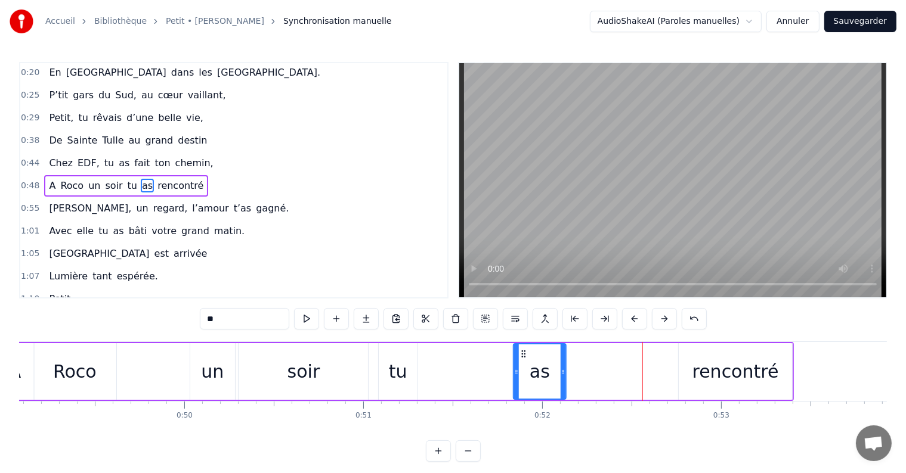
drag, startPoint x: 626, startPoint y: 353, endPoint x: 522, endPoint y: 361, distance: 104.6
click at [522, 361] on div "as" at bounding box center [539, 372] width 51 height 54
click at [694, 370] on div "rencontré" at bounding box center [735, 371] width 113 height 57
type input "*********"
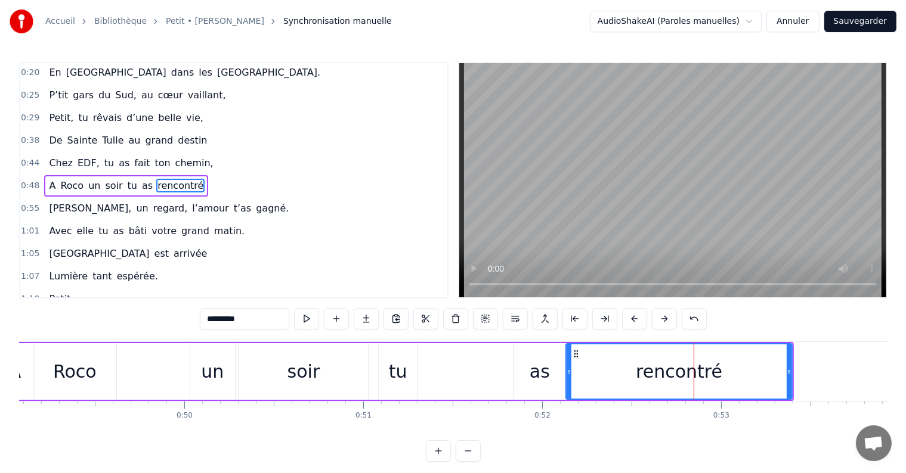
drag, startPoint x: 681, startPoint y: 370, endPoint x: 568, endPoint y: 374, distance: 112.8
click at [568, 374] on icon at bounding box center [568, 372] width 5 height 10
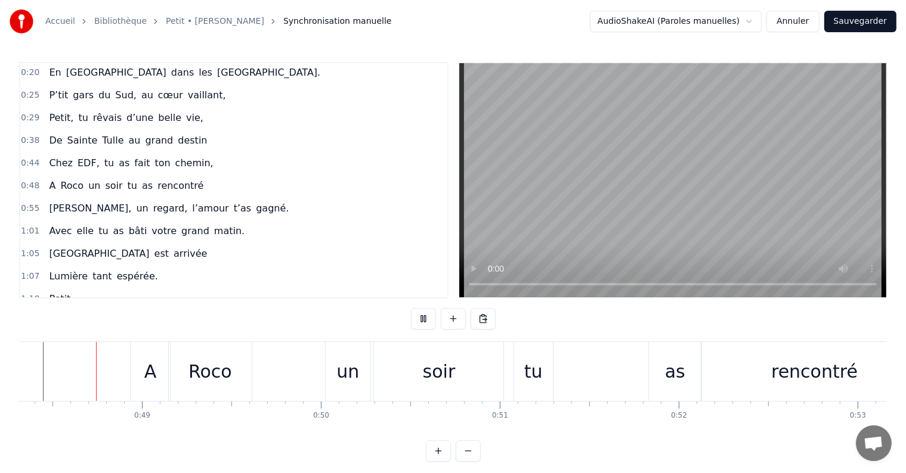
scroll to position [0, 8640]
click at [353, 371] on div "un" at bounding box center [350, 371] width 23 height 27
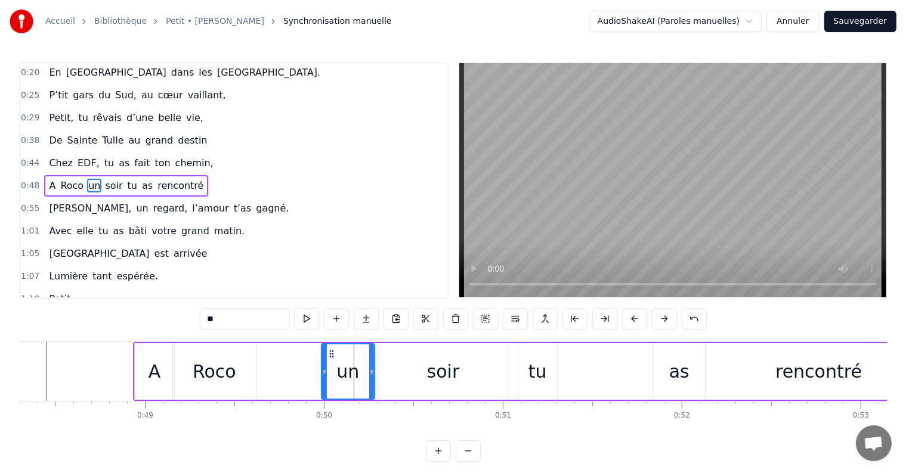
drag, startPoint x: 332, startPoint y: 370, endPoint x: 324, endPoint y: 370, distance: 8.3
click at [324, 370] on icon at bounding box center [324, 372] width 5 height 10
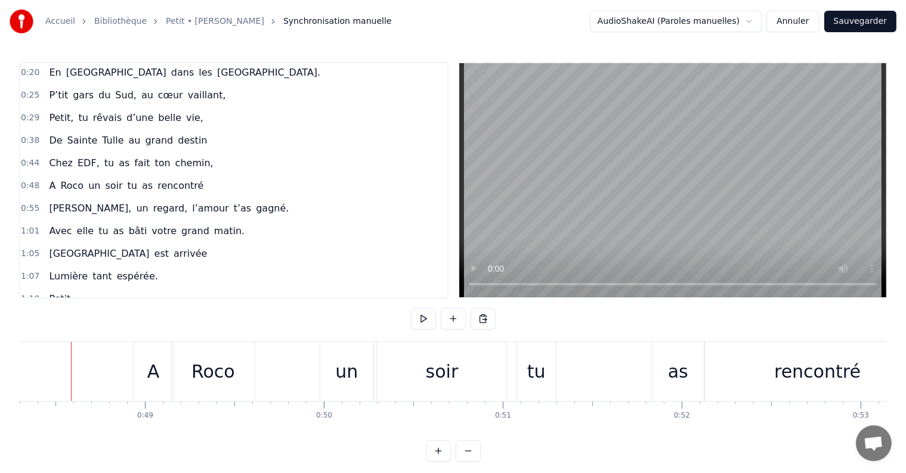
scroll to position [0, 8631]
click at [543, 379] on div "tu" at bounding box center [544, 371] width 18 height 27
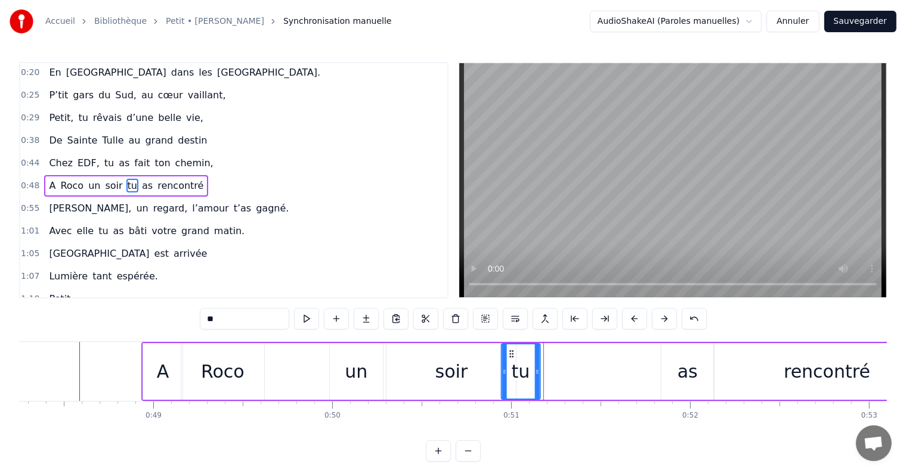
drag, startPoint x: 533, startPoint y: 352, endPoint x: 508, endPoint y: 353, distance: 25.1
click at [508, 353] on icon at bounding box center [511, 354] width 10 height 10
click at [478, 365] on div "soir" at bounding box center [450, 371] width 129 height 57
type input "****"
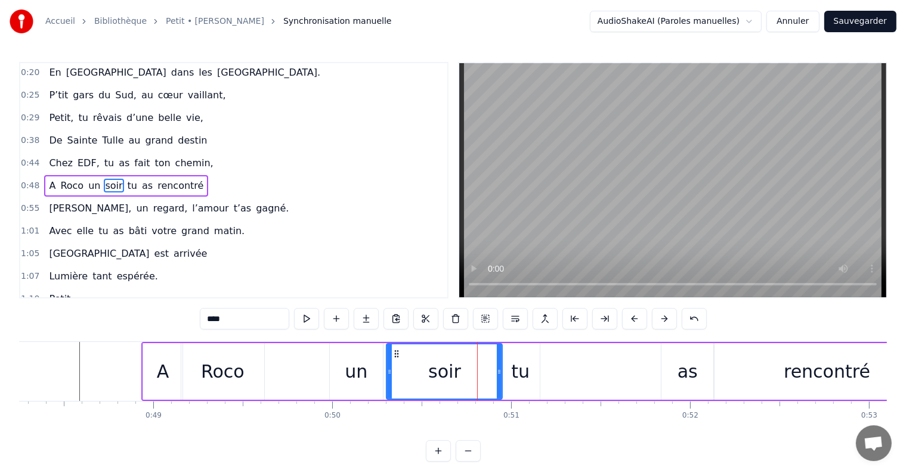
drag, startPoint x: 513, startPoint y: 367, endPoint x: 499, endPoint y: 369, distance: 13.8
click at [499, 369] on icon at bounding box center [499, 372] width 5 height 10
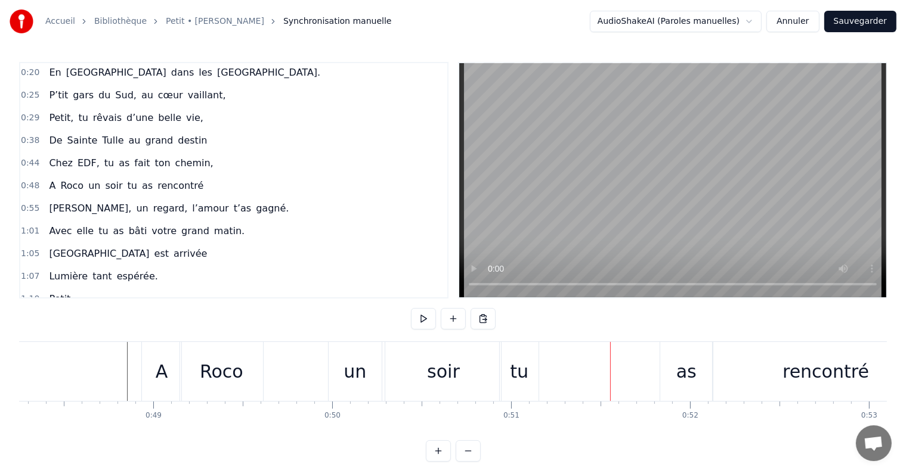
click at [679, 381] on div "as" at bounding box center [686, 371] width 20 height 27
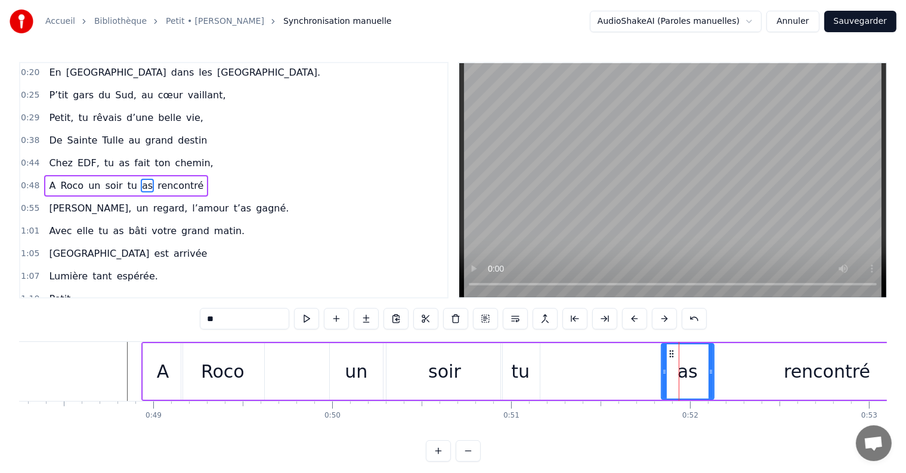
click at [587, 374] on div "A Roco un soir tu as rencontré" at bounding box center [541, 371] width 800 height 59
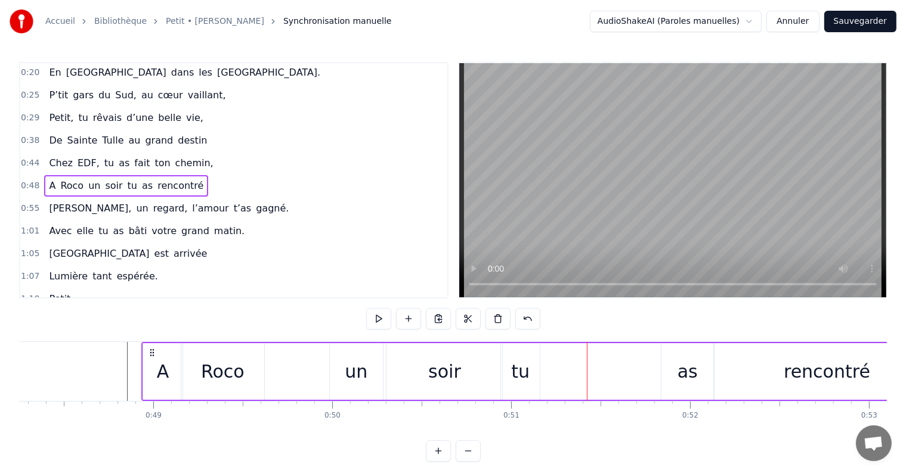
click at [530, 367] on div "tu" at bounding box center [520, 371] width 39 height 57
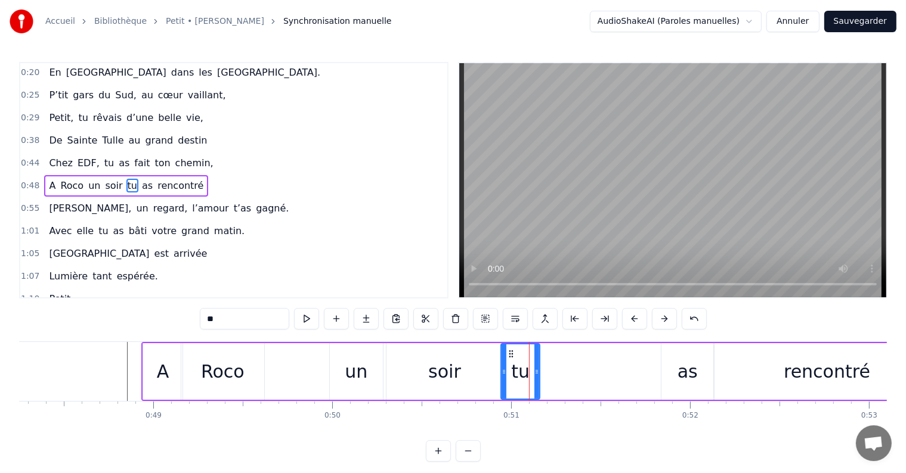
click at [682, 377] on div "as" at bounding box center [687, 371] width 20 height 27
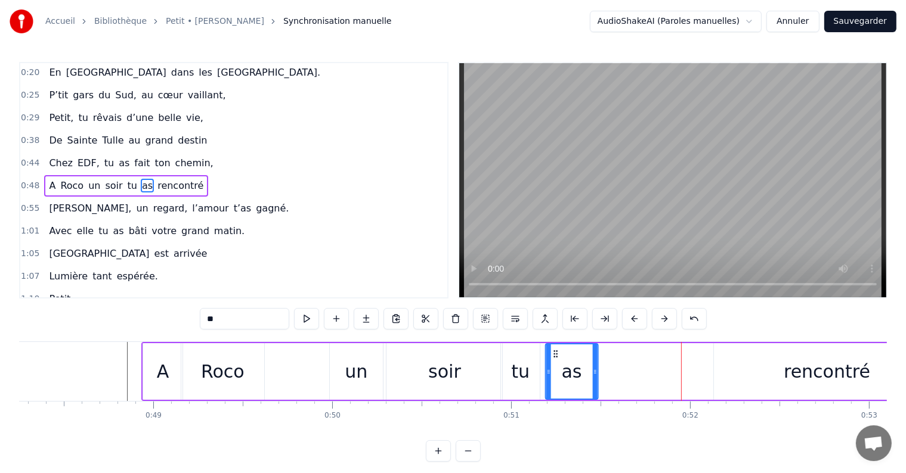
drag, startPoint x: 670, startPoint y: 352, endPoint x: 555, endPoint y: 354, distance: 115.7
click at [555, 354] on icon at bounding box center [555, 354] width 10 height 10
click at [800, 373] on div "rencontré" at bounding box center [827, 371] width 86 height 27
type input "*********"
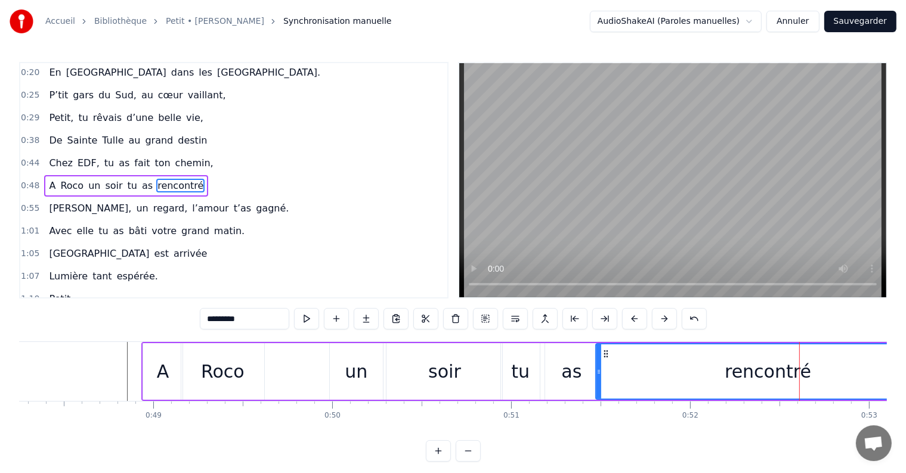
drag, startPoint x: 714, startPoint y: 372, endPoint x: 596, endPoint y: 373, distance: 118.1
click at [596, 373] on icon at bounding box center [598, 372] width 5 height 10
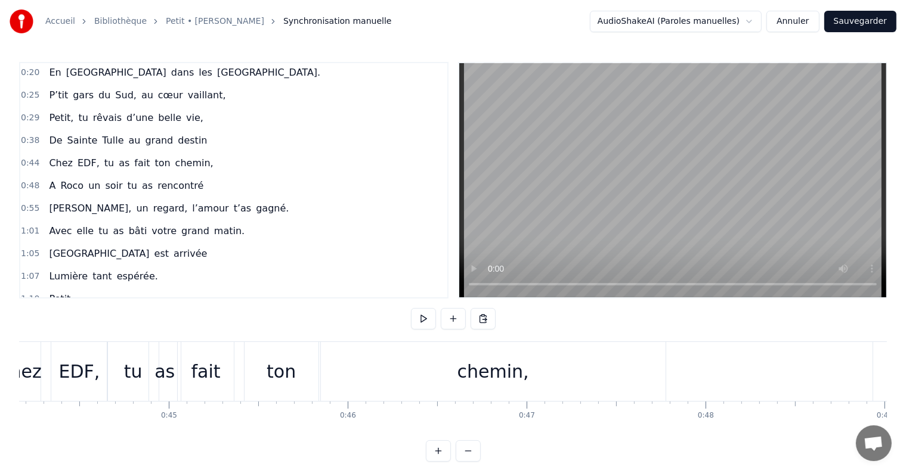
scroll to position [0, 8660]
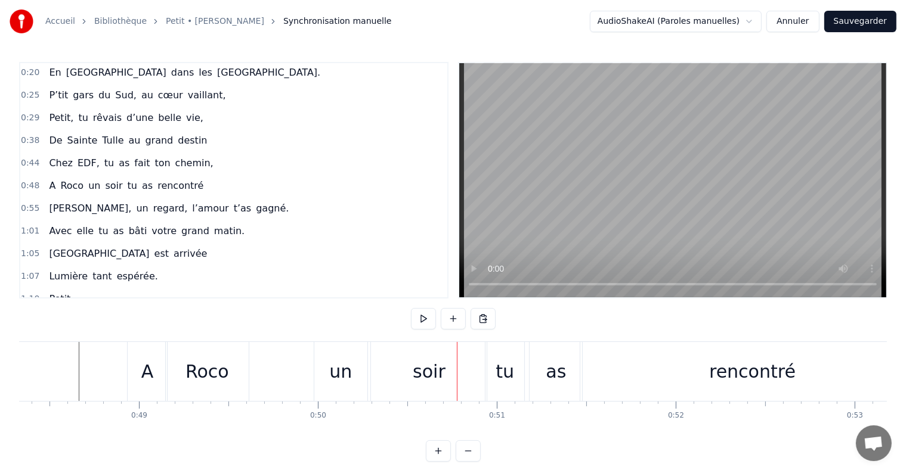
click at [336, 375] on div "un" at bounding box center [340, 371] width 23 height 27
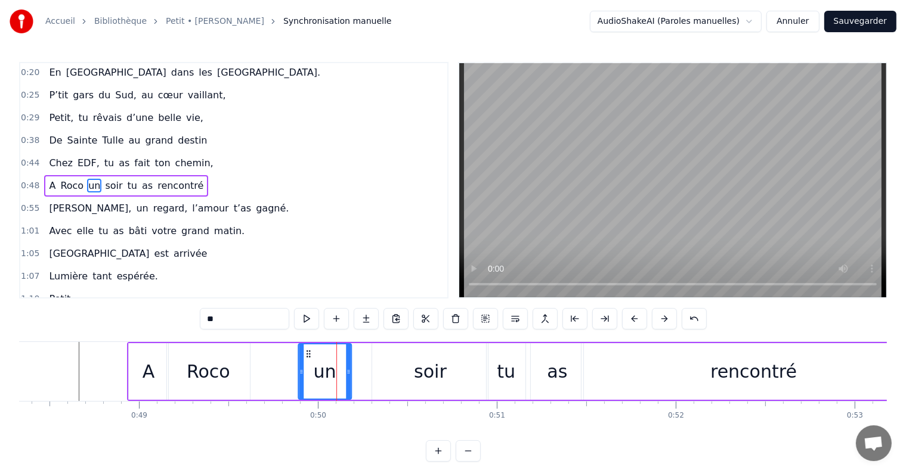
drag, startPoint x: 326, startPoint y: 351, endPoint x: 309, endPoint y: 350, distance: 17.3
click at [309, 351] on circle at bounding box center [309, 351] width 1 height 1
click at [414, 369] on div "soir" at bounding box center [430, 371] width 116 height 57
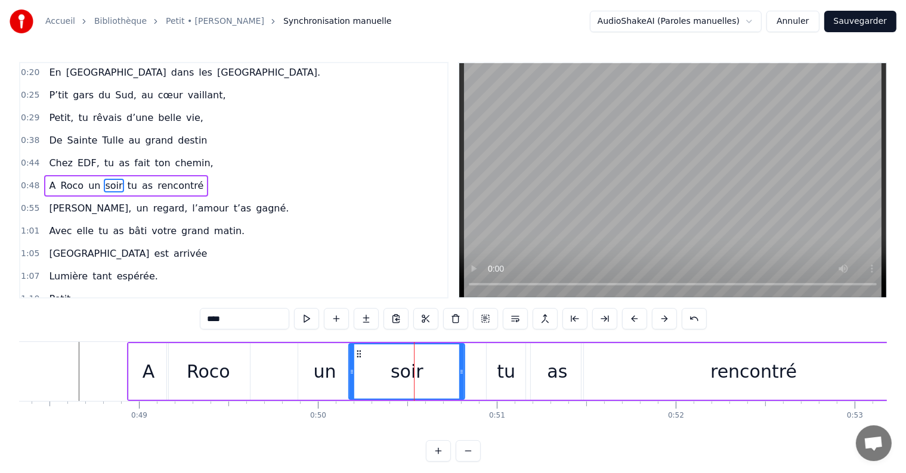
drag, startPoint x: 380, startPoint y: 353, endPoint x: 357, endPoint y: 352, distance: 23.3
click at [357, 352] on icon at bounding box center [359, 354] width 10 height 10
click at [501, 360] on div "tu" at bounding box center [506, 371] width 18 height 27
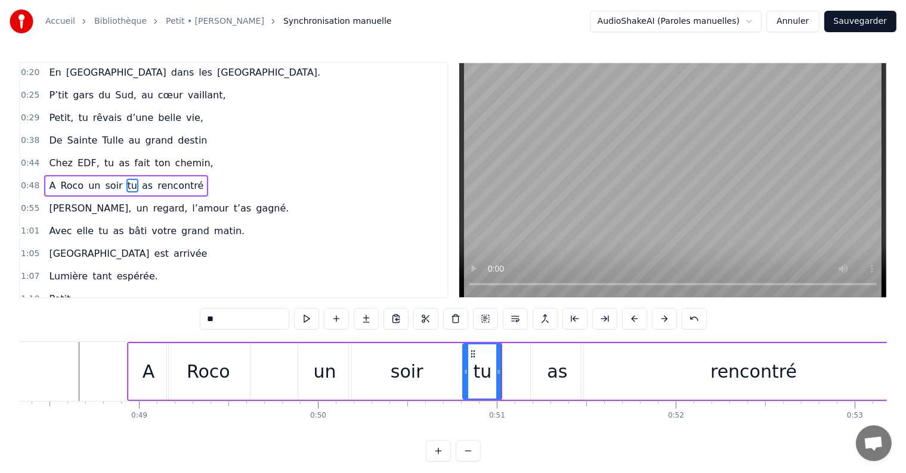
drag, startPoint x: 494, startPoint y: 353, endPoint x: 470, endPoint y: 352, distance: 23.9
click at [470, 352] on icon at bounding box center [473, 354] width 10 height 10
click at [546, 361] on div "as" at bounding box center [557, 371] width 52 height 57
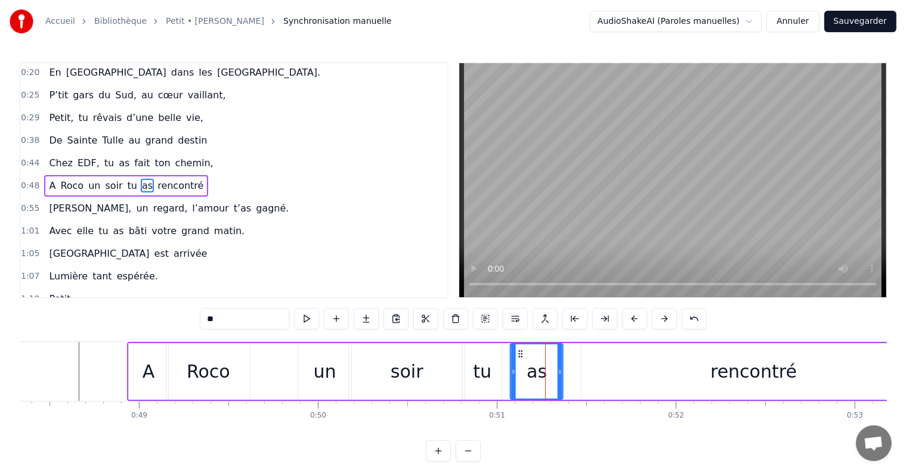
drag, startPoint x: 537, startPoint y: 351, endPoint x: 517, endPoint y: 351, distance: 20.3
click at [517, 351] on icon at bounding box center [521, 354] width 10 height 10
click at [685, 364] on div "rencontré" at bounding box center [753, 371] width 344 height 57
type input "*********"
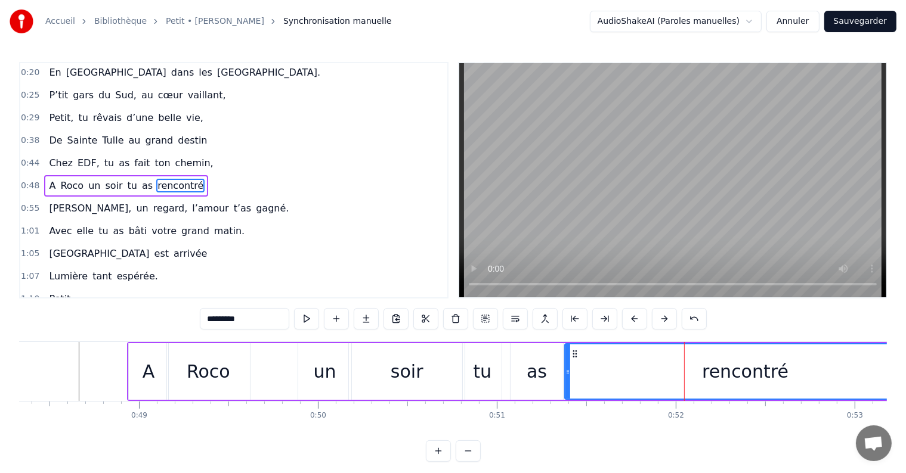
drag, startPoint x: 582, startPoint y: 369, endPoint x: 565, endPoint y: 369, distance: 16.7
click at [565, 369] on icon at bounding box center [567, 372] width 5 height 10
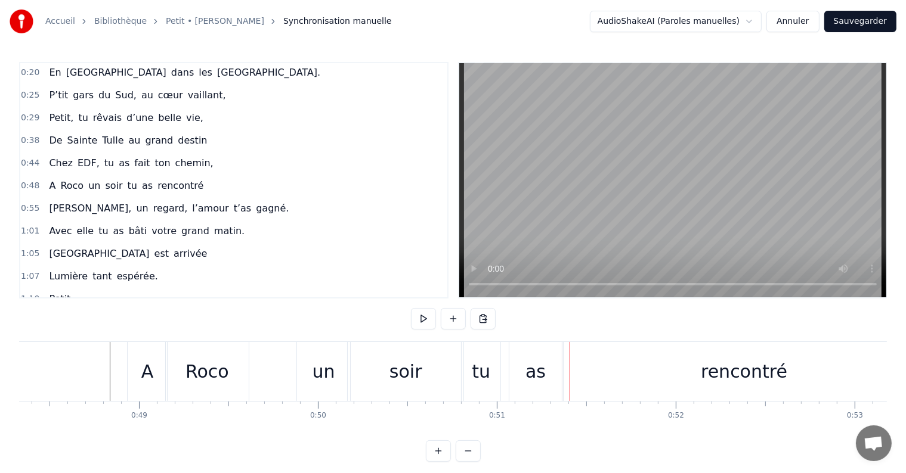
click at [482, 374] on div "tu" at bounding box center [481, 371] width 18 height 27
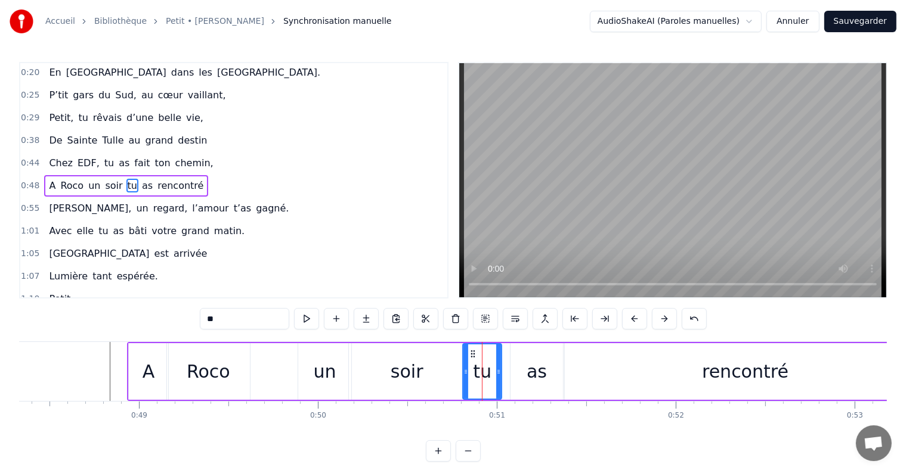
click at [431, 370] on div "soir" at bounding box center [407, 371] width 116 height 57
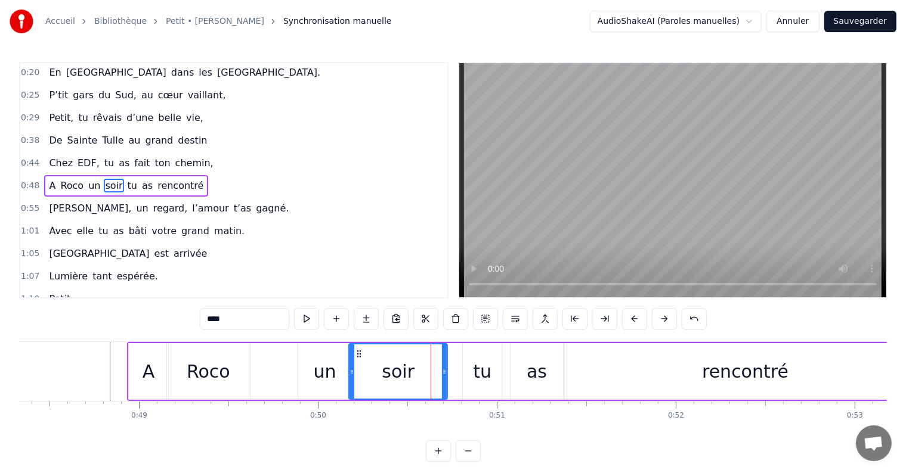
drag, startPoint x: 461, startPoint y: 370, endPoint x: 444, endPoint y: 370, distance: 17.3
click at [444, 370] on icon at bounding box center [444, 372] width 5 height 10
click at [477, 370] on div "tu" at bounding box center [482, 371] width 18 height 27
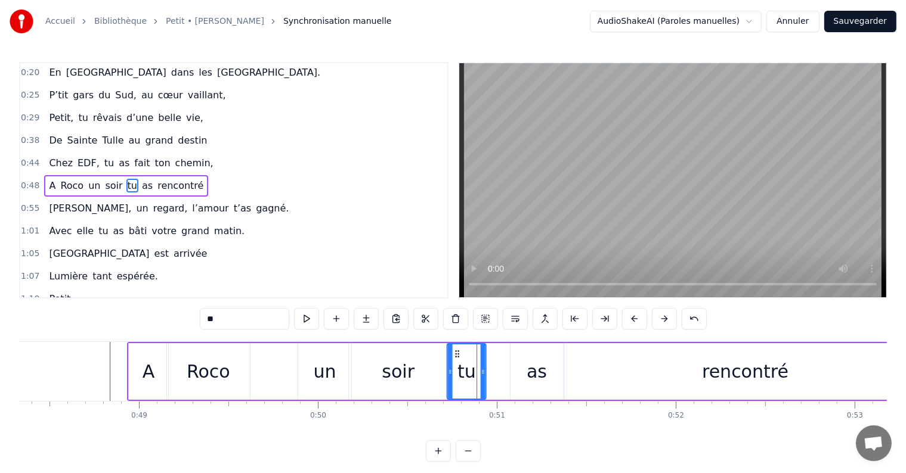
drag, startPoint x: 473, startPoint y: 352, endPoint x: 457, endPoint y: 351, distance: 16.1
click at [457, 351] on icon at bounding box center [458, 354] width 10 height 10
click at [529, 374] on div "as" at bounding box center [537, 371] width 20 height 27
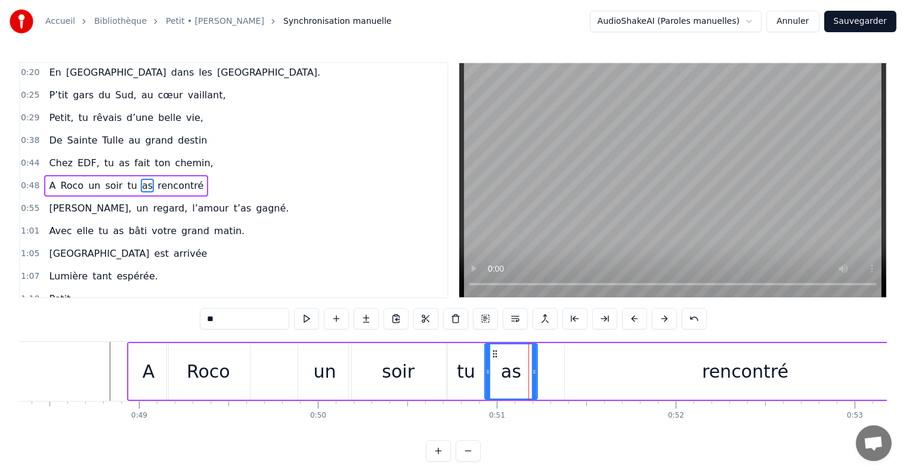
drag, startPoint x: 519, startPoint y: 351, endPoint x: 493, endPoint y: 350, distance: 25.6
click at [493, 351] on circle at bounding box center [493, 351] width 1 height 1
click at [654, 374] on div "rencontré" at bounding box center [745, 371] width 361 height 57
type input "*********"
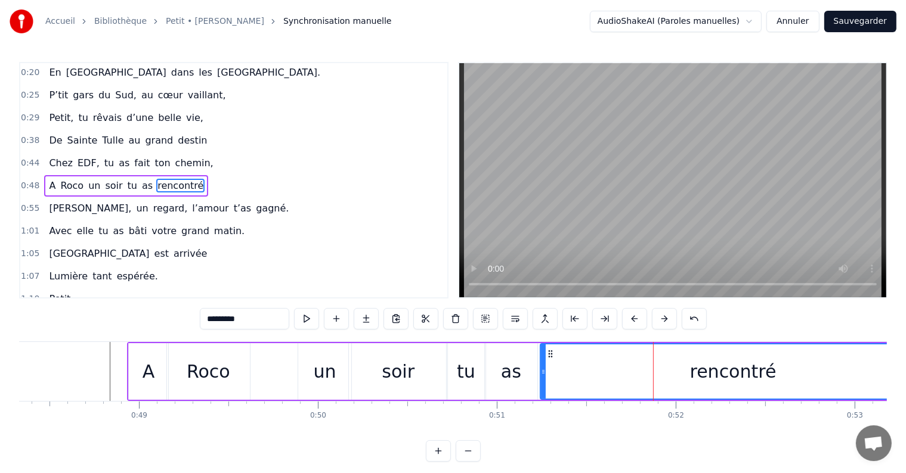
drag, startPoint x: 566, startPoint y: 370, endPoint x: 543, endPoint y: 370, distance: 23.9
click at [543, 370] on icon at bounding box center [543, 372] width 5 height 10
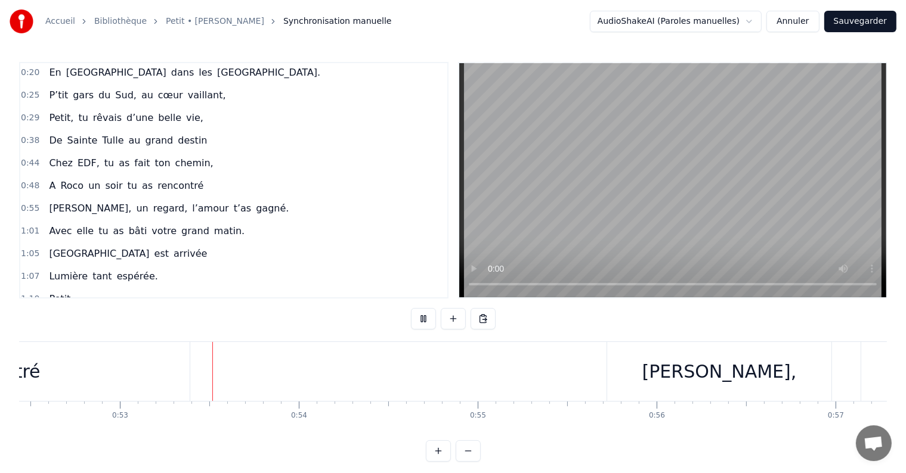
scroll to position [0, 9403]
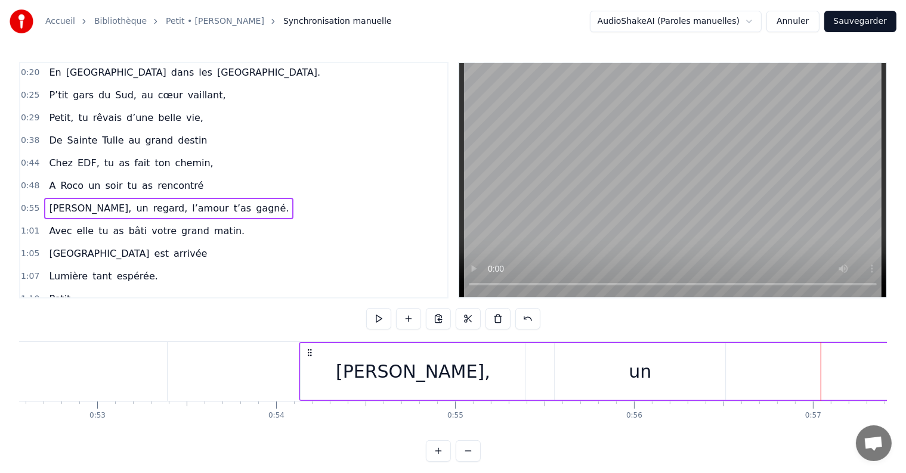
drag, startPoint x: 594, startPoint y: 353, endPoint x: 309, endPoint y: 351, distance: 285.0
click at [309, 351] on icon at bounding box center [310, 353] width 10 height 10
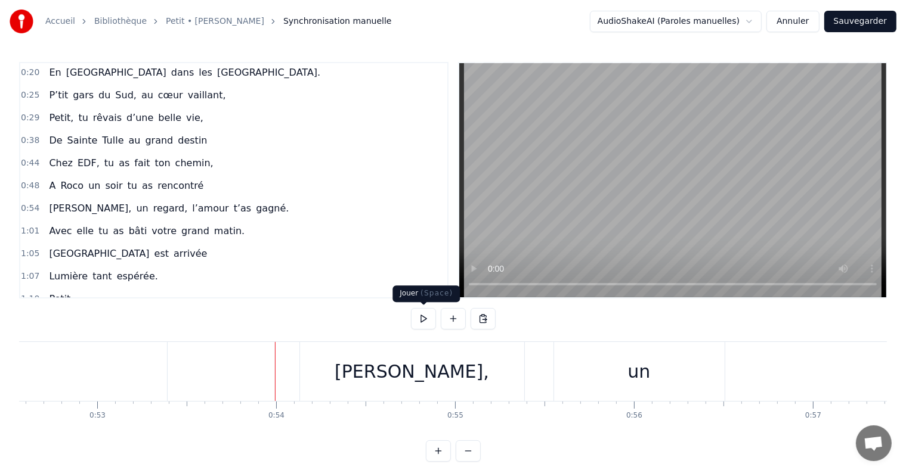
click at [416, 315] on button at bounding box center [423, 318] width 25 height 21
click at [640, 382] on div "un" at bounding box center [638, 371] width 23 height 27
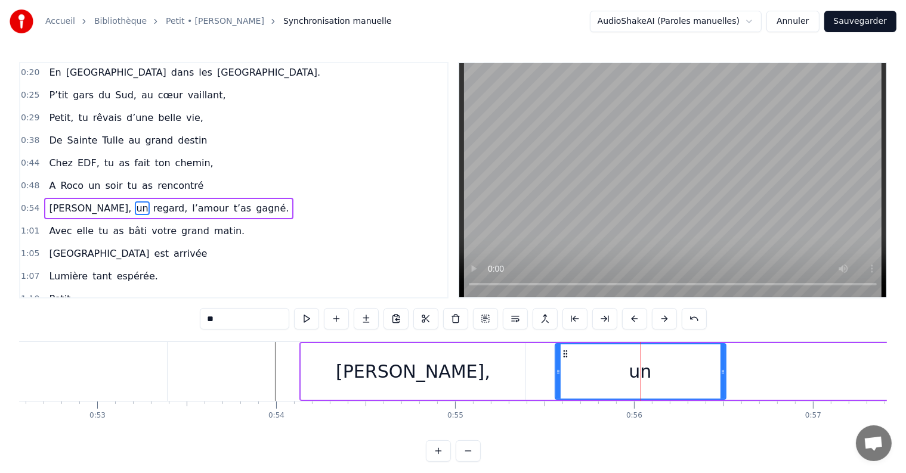
scroll to position [69, 0]
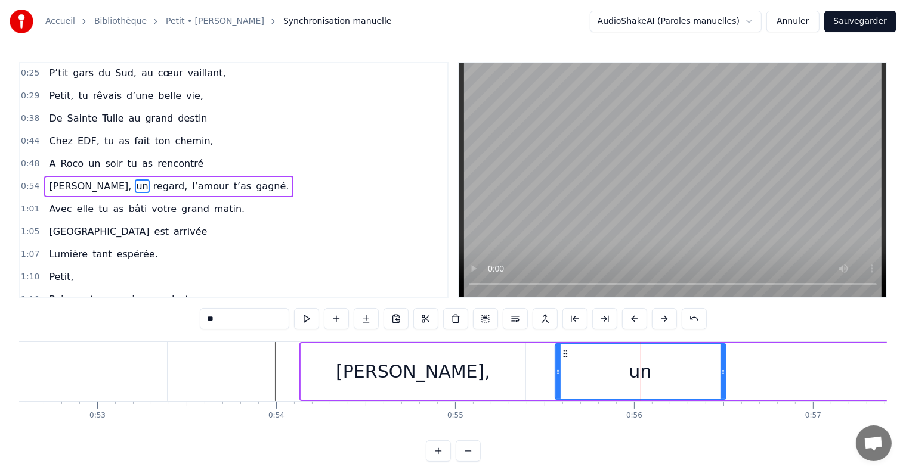
click at [472, 369] on div "[PERSON_NAME]," at bounding box center [413, 371] width 224 height 57
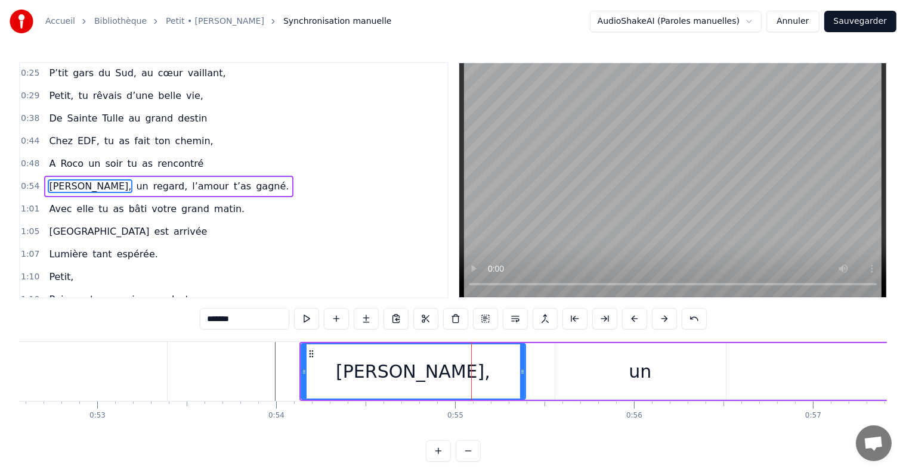
click at [613, 371] on div "un" at bounding box center [640, 371] width 171 height 57
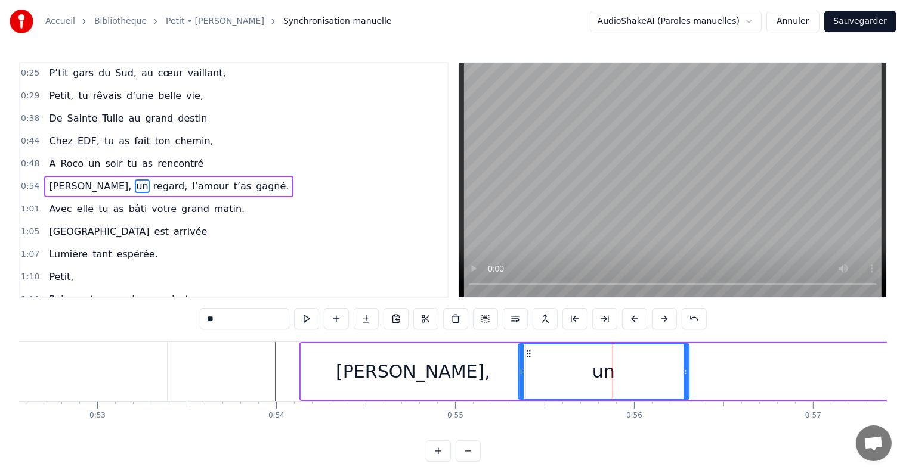
drag, startPoint x: 563, startPoint y: 353, endPoint x: 527, endPoint y: 351, distance: 36.5
click at [527, 351] on icon at bounding box center [529, 354] width 10 height 10
click at [498, 365] on div "[PERSON_NAME]," at bounding box center [413, 371] width 224 height 57
type input "*******"
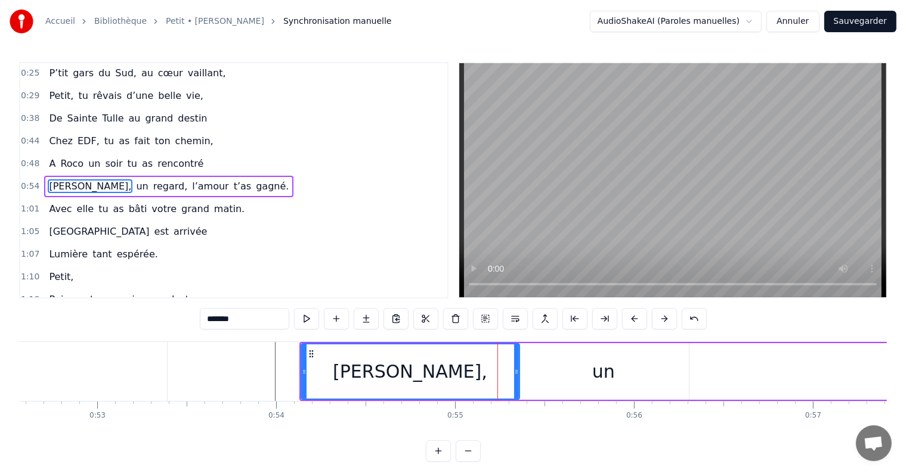
click at [515, 370] on icon at bounding box center [516, 372] width 5 height 10
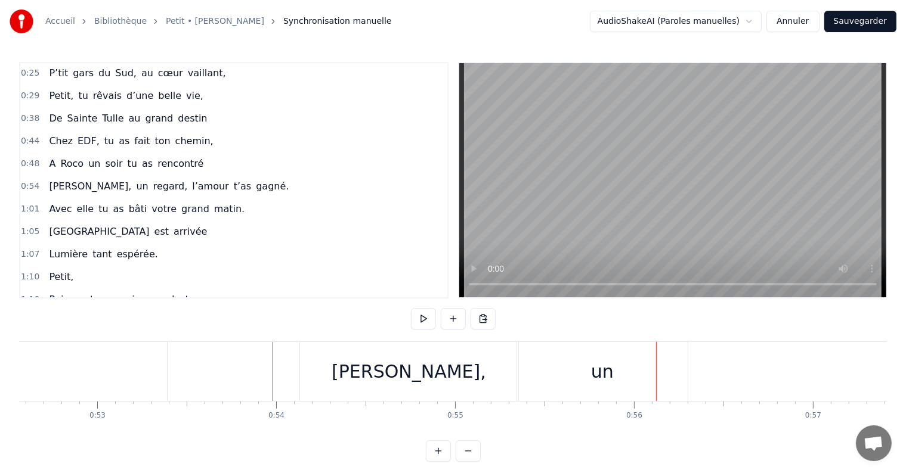
click at [577, 381] on div "un" at bounding box center [602, 371] width 171 height 59
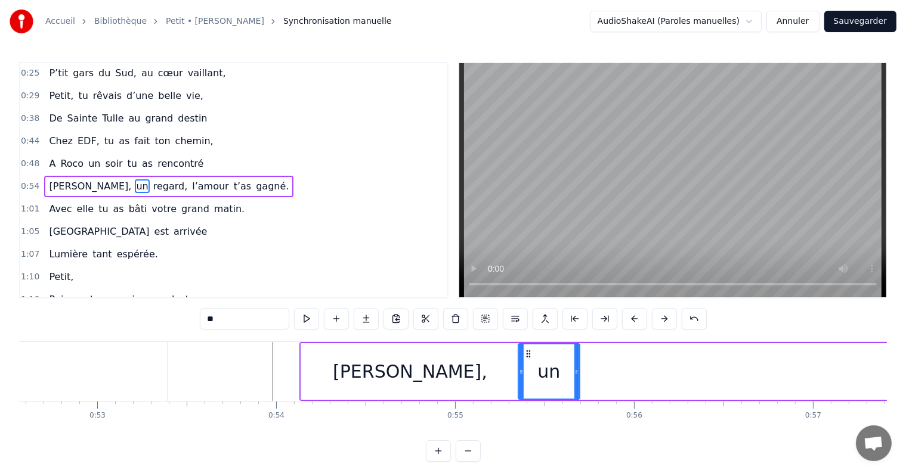
drag, startPoint x: 685, startPoint y: 374, endPoint x: 576, endPoint y: 368, distance: 109.3
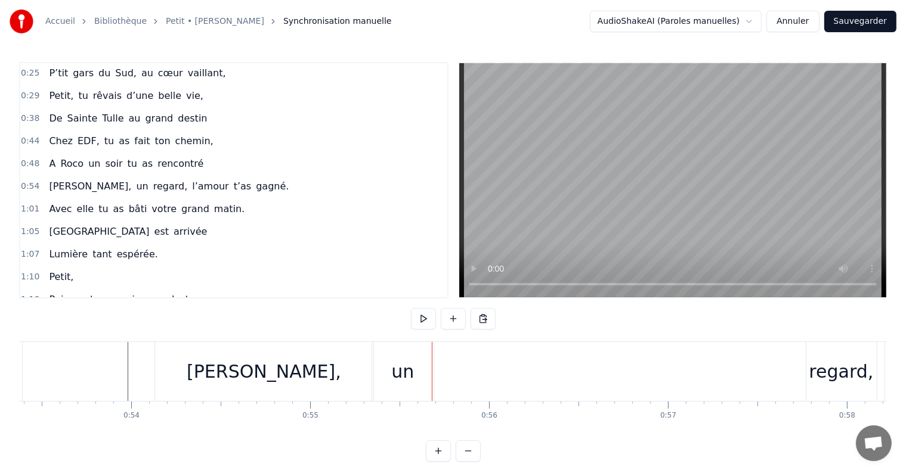
scroll to position [0, 9775]
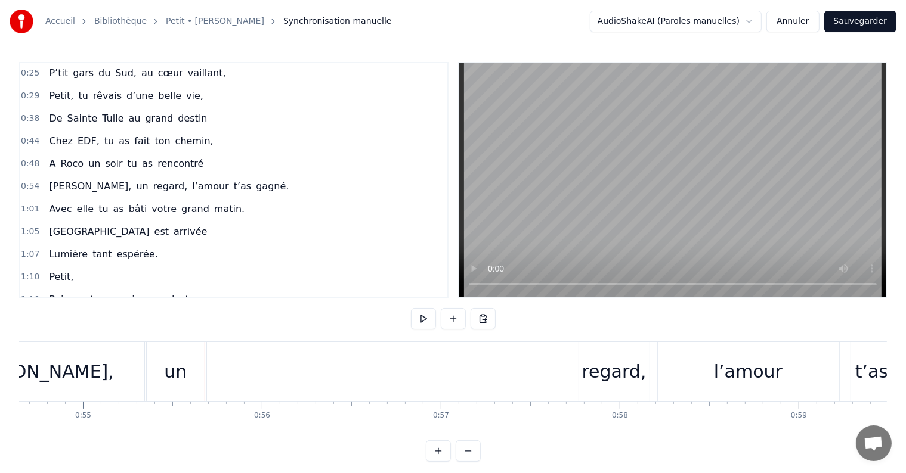
click at [601, 373] on div "regard," at bounding box center [614, 371] width 64 height 27
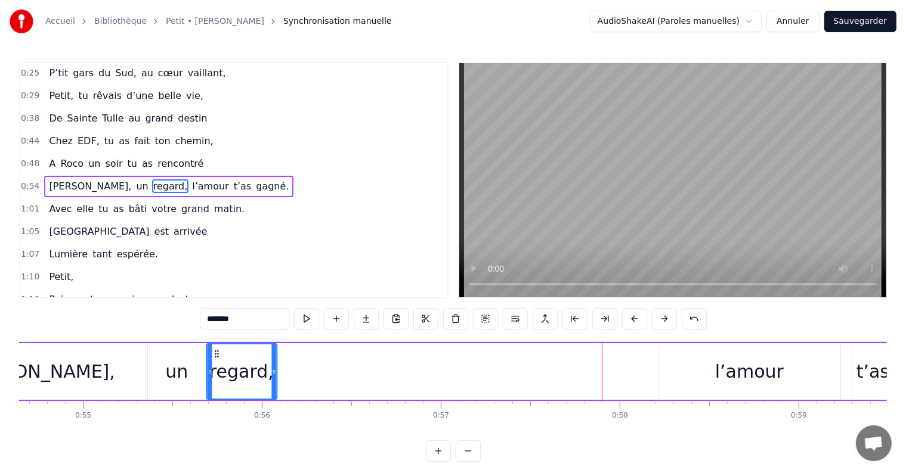
drag, startPoint x: 589, startPoint y: 355, endPoint x: 215, endPoint y: 360, distance: 373.9
click at [215, 360] on div "regard," at bounding box center [241, 372] width 69 height 54
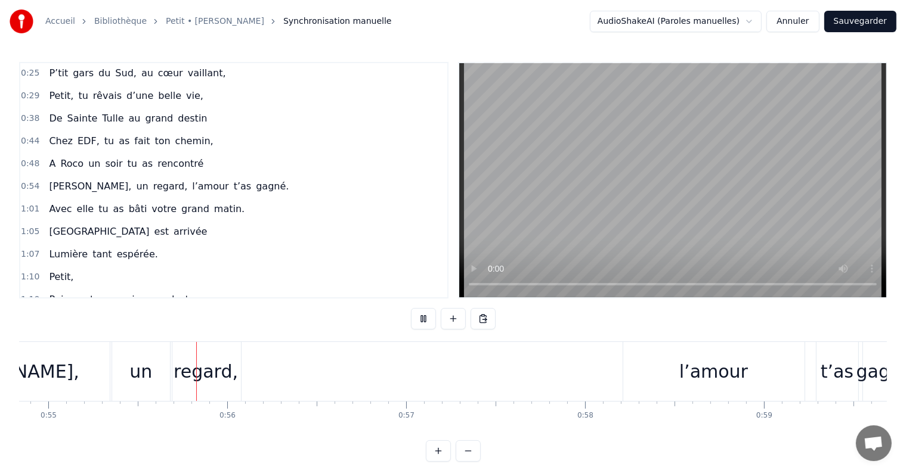
scroll to position [0, 9810]
click at [698, 384] on div "l’amour" at bounding box center [713, 371] width 69 height 27
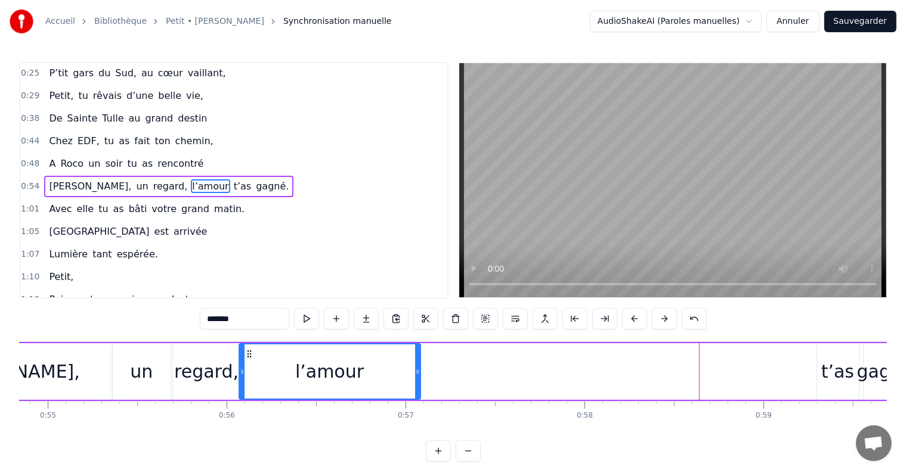
drag, startPoint x: 634, startPoint y: 355, endPoint x: 249, endPoint y: 368, distance: 384.8
click at [249, 368] on div "l’amour" at bounding box center [330, 372] width 180 height 54
click at [828, 367] on div "t’as" at bounding box center [837, 371] width 33 height 27
type input "****"
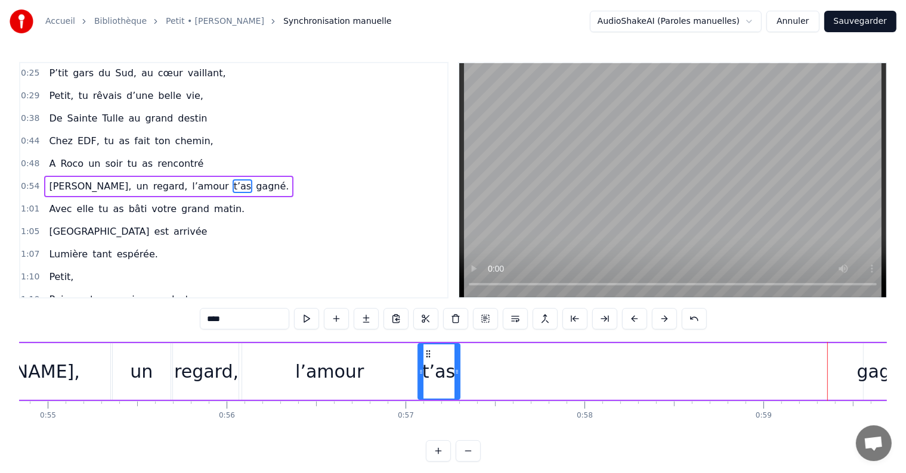
drag, startPoint x: 823, startPoint y: 352, endPoint x: 425, endPoint y: 360, distance: 398.4
click at [425, 360] on div "t’as" at bounding box center [439, 372] width 41 height 54
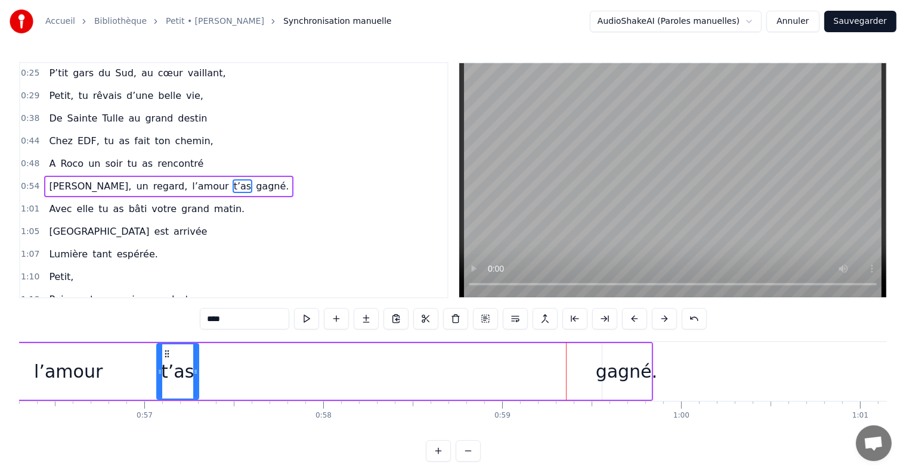
scroll to position [0, 10193]
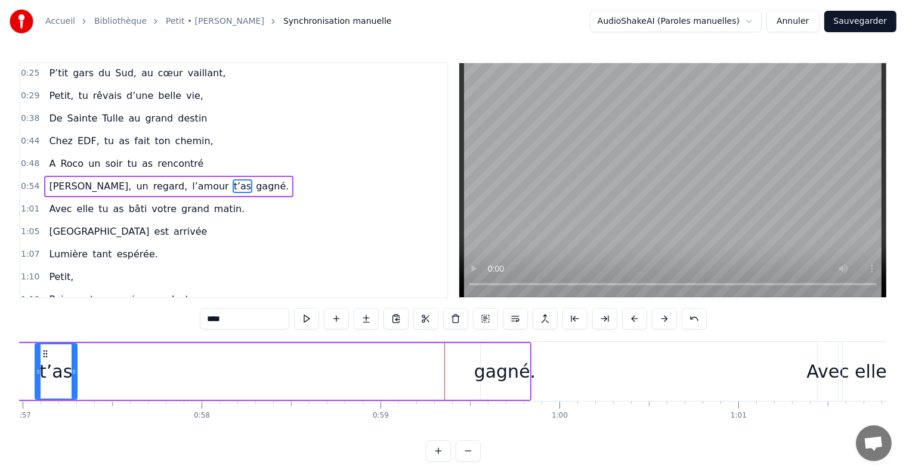
click at [463, 366] on div "[PERSON_NAME], un regard, l’amour t’as gagné." at bounding box center [20, 371] width 1022 height 59
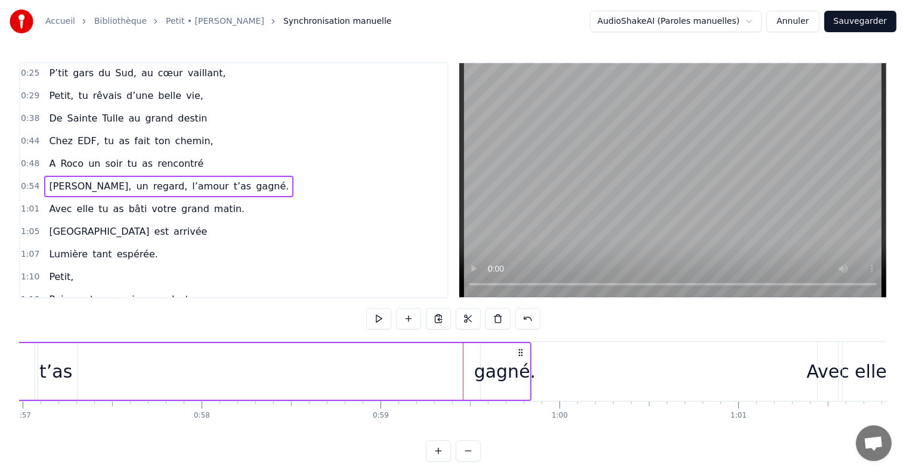
click at [498, 368] on div "gagné." at bounding box center [504, 371] width 61 height 27
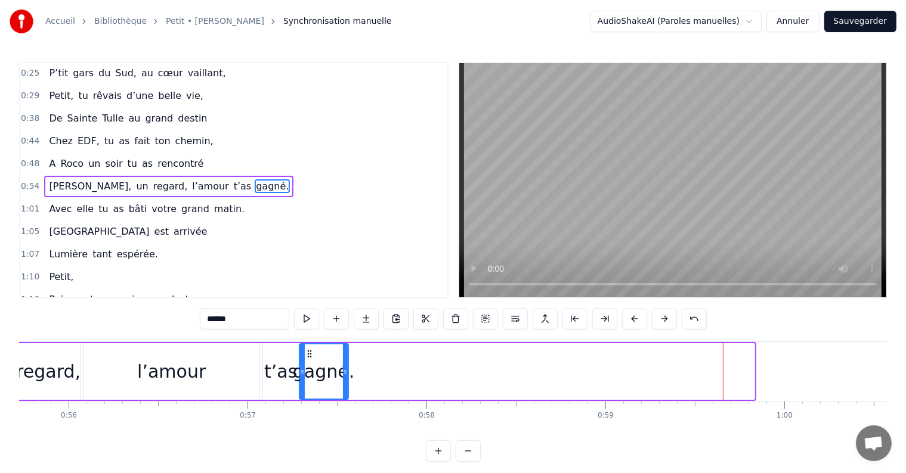
scroll to position [0, 9966]
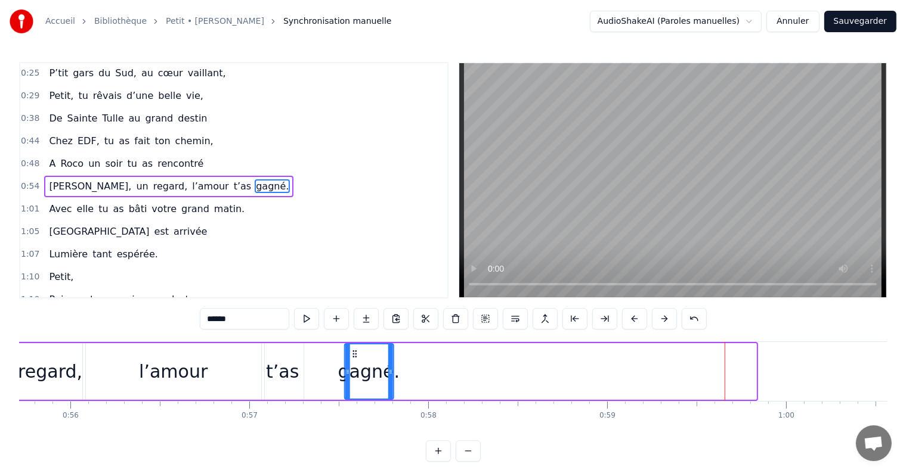
drag, startPoint x: 488, startPoint y: 353, endPoint x: 332, endPoint y: 369, distance: 157.1
click at [345, 369] on div "gagné." at bounding box center [369, 372] width 48 height 54
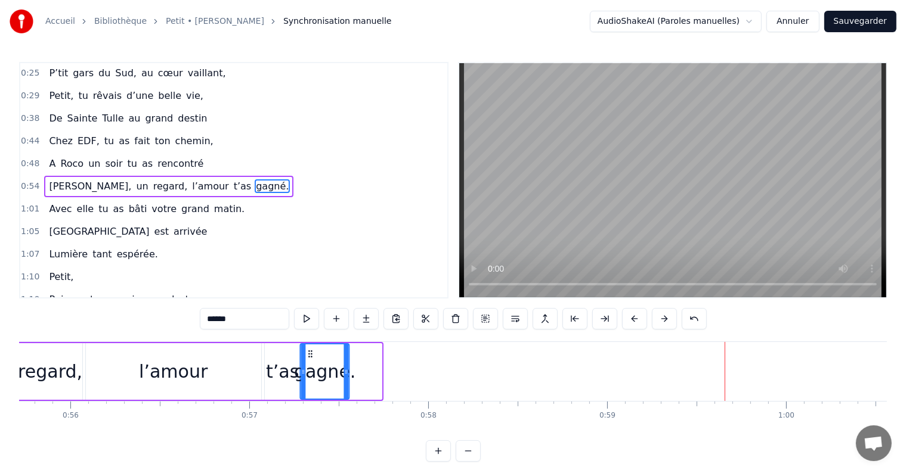
drag, startPoint x: 342, startPoint y: 354, endPoint x: 310, endPoint y: 352, distance: 32.2
click at [310, 352] on icon at bounding box center [311, 354] width 10 height 10
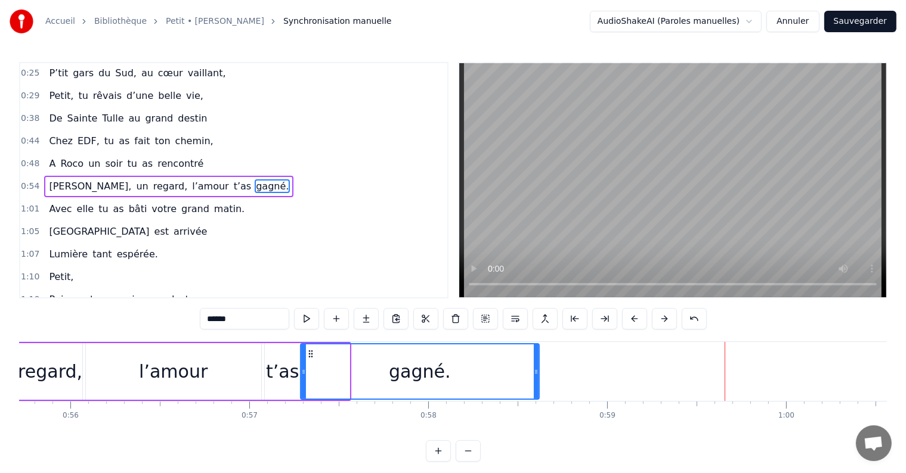
drag, startPoint x: 346, startPoint y: 374, endPoint x: 535, endPoint y: 369, distance: 189.7
click at [535, 369] on icon at bounding box center [536, 372] width 5 height 10
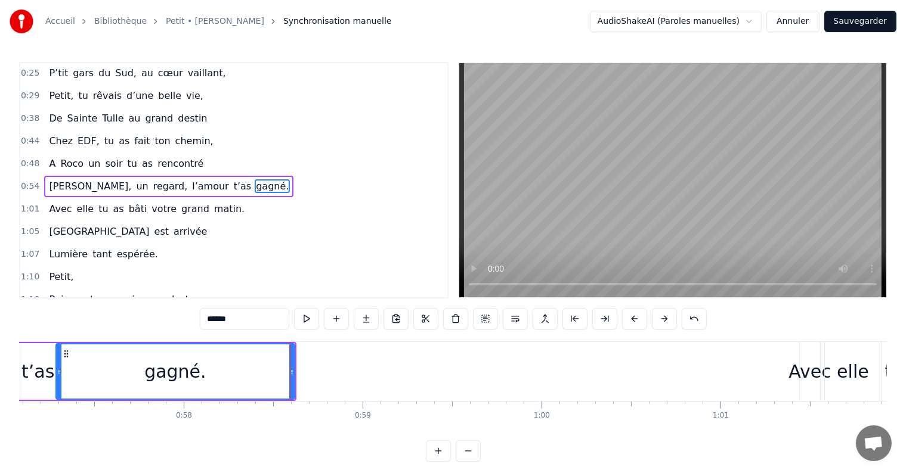
scroll to position [0, 10297]
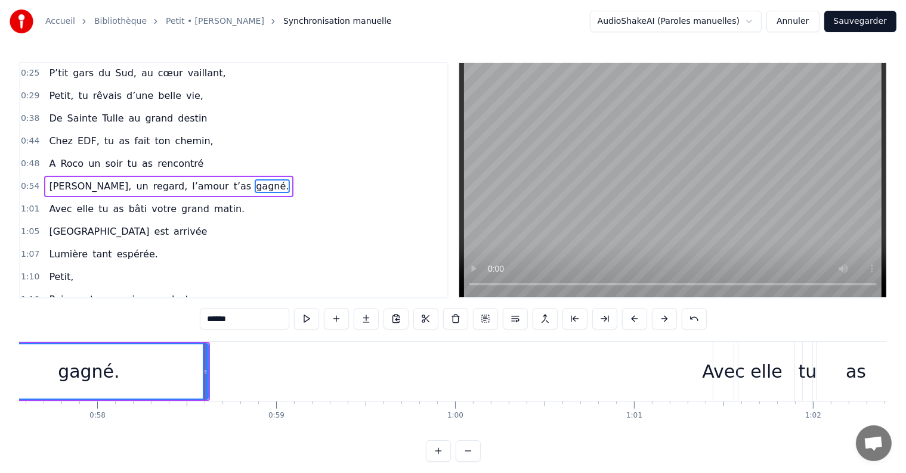
click at [724, 346] on div "Avec" at bounding box center [723, 371] width 20 height 59
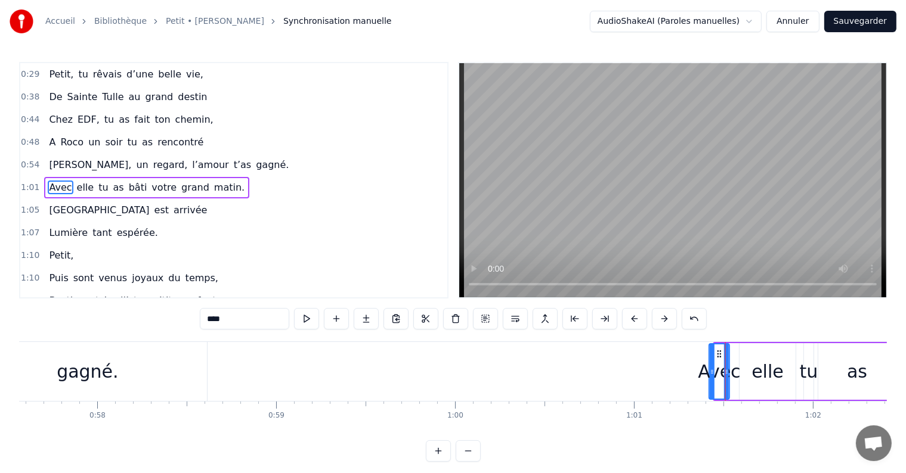
drag, startPoint x: 720, startPoint y: 349, endPoint x: 716, endPoint y: 354, distance: 7.2
click at [716, 354] on icon at bounding box center [719, 354] width 10 height 10
click at [748, 346] on div "elle" at bounding box center [767, 371] width 56 height 57
type input "****"
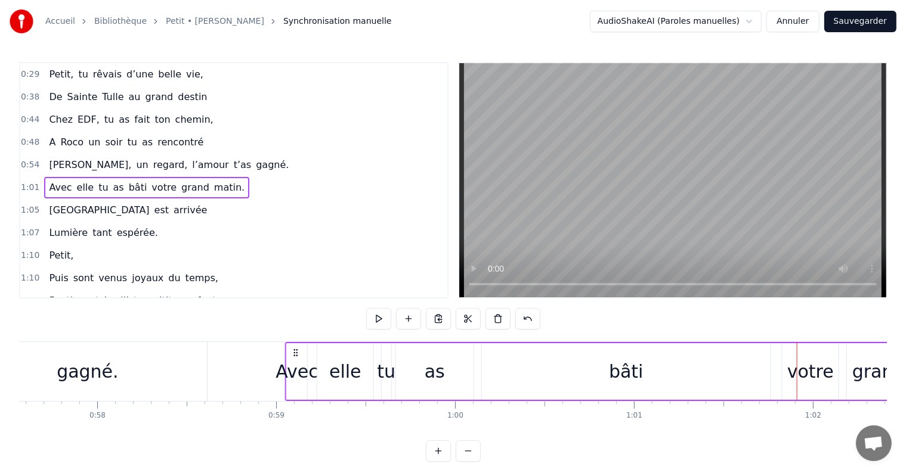
drag, startPoint x: 716, startPoint y: 353, endPoint x: 293, endPoint y: 376, distance: 422.8
click at [293, 376] on div "Avec elle tu as bâti votre grand matin." at bounding box center [627, 371] width 684 height 59
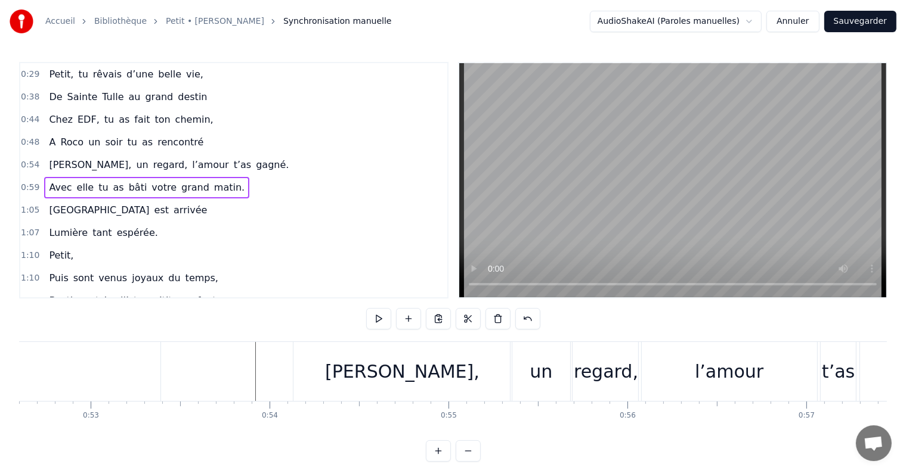
scroll to position [0, 9391]
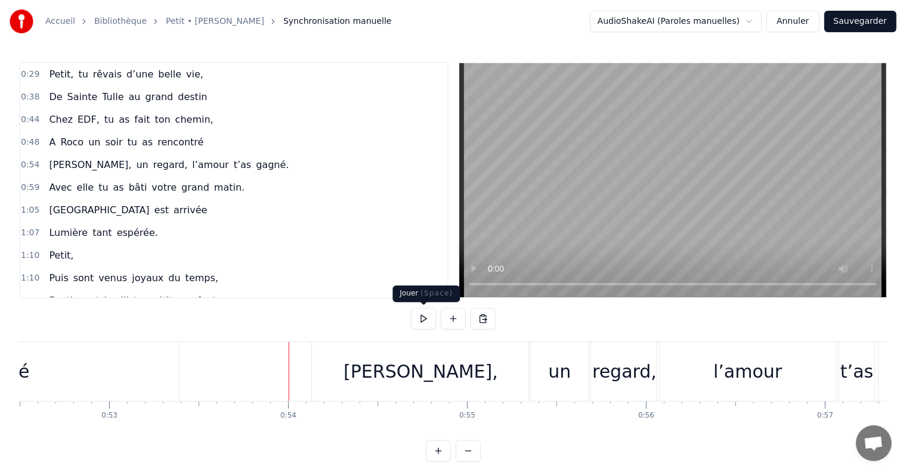
click at [423, 315] on button at bounding box center [423, 318] width 25 height 21
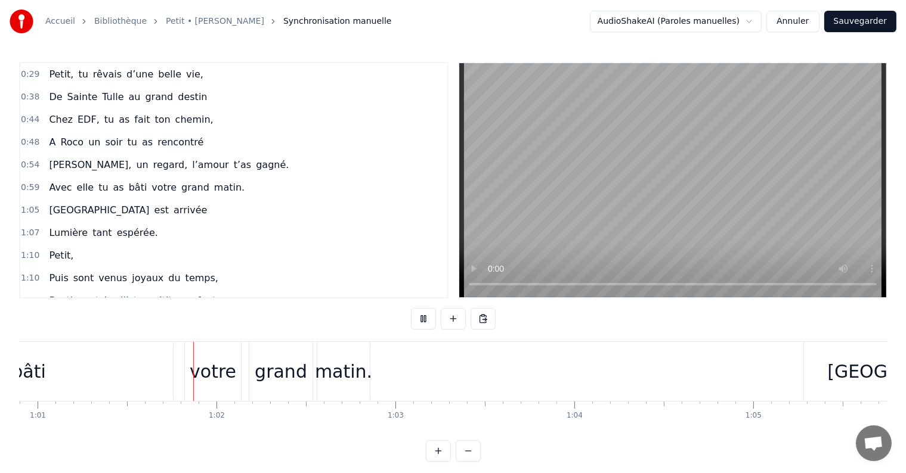
scroll to position [0, 10917]
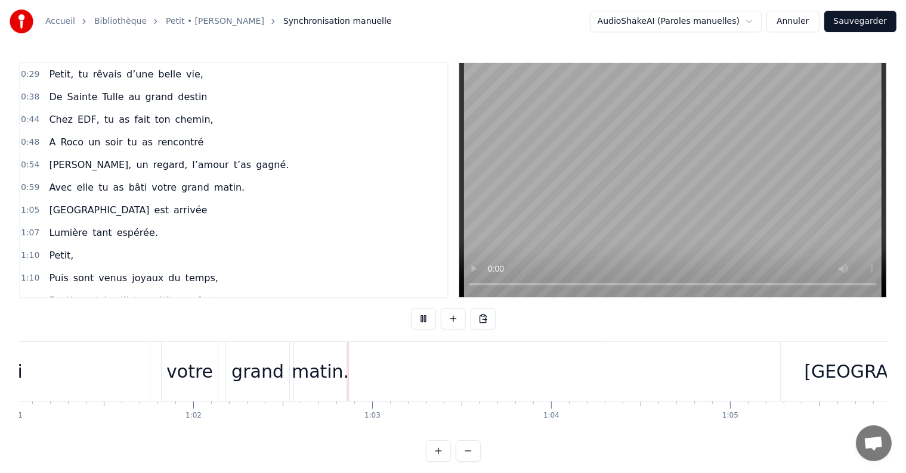
click at [278, 267] on div "1:10 Puis sont venus joyaux du temps," at bounding box center [233, 278] width 427 height 23
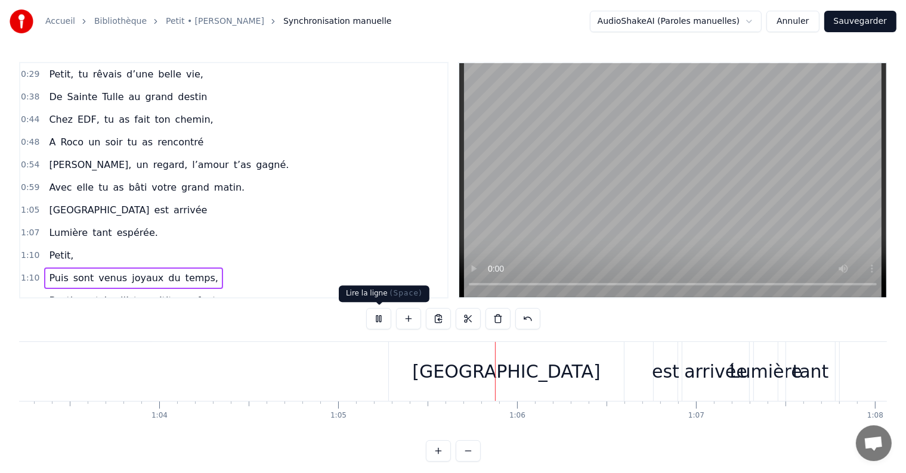
click at [379, 318] on button at bounding box center [378, 318] width 25 height 21
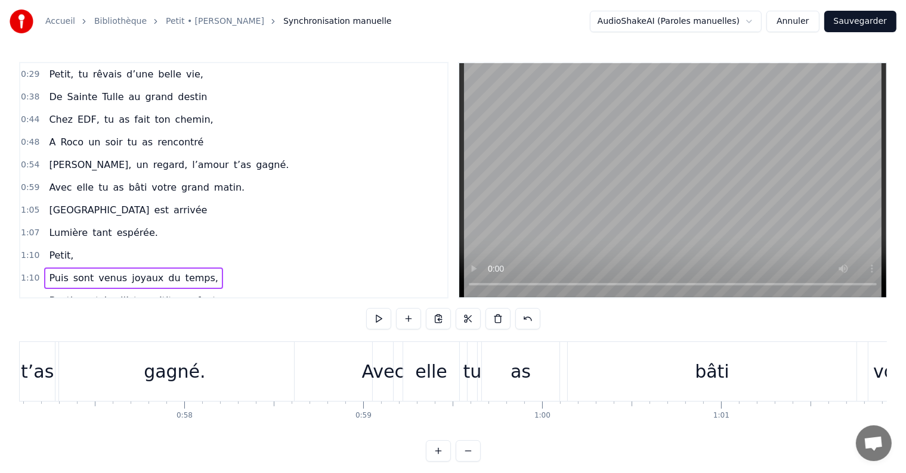
scroll to position [0, 10106]
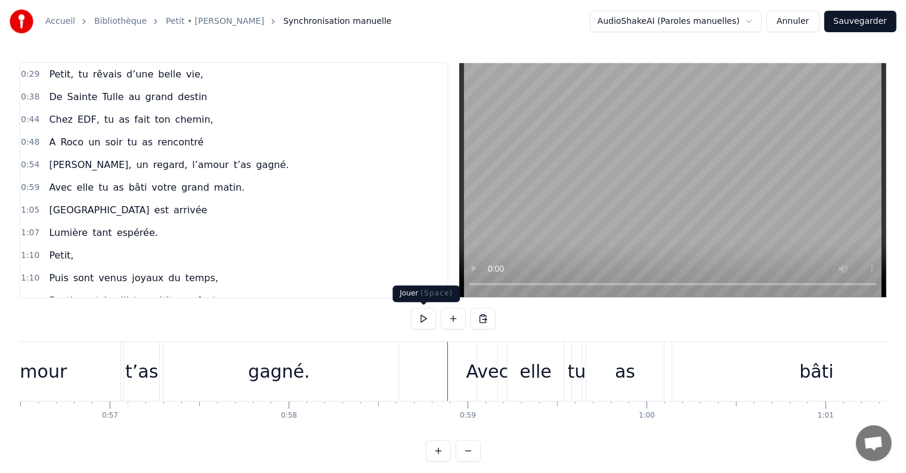
click at [426, 317] on button at bounding box center [423, 318] width 25 height 21
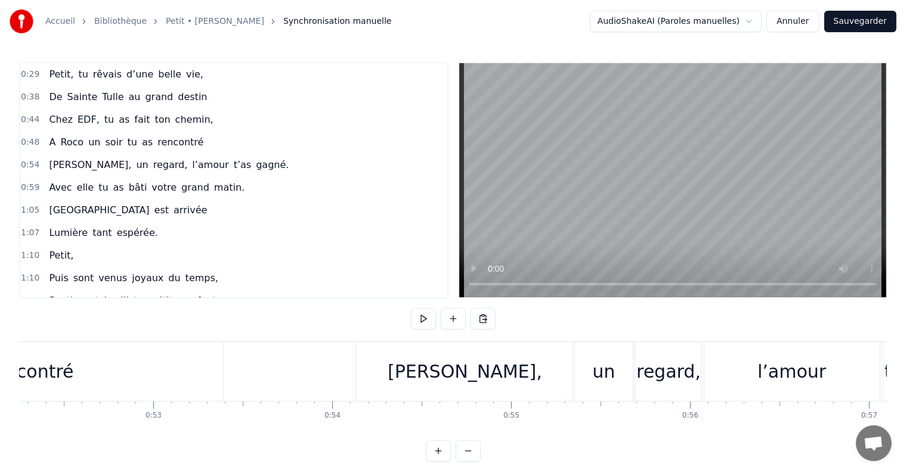
click at [422, 321] on button at bounding box center [423, 318] width 25 height 21
click at [594, 374] on div "un" at bounding box center [603, 371] width 23 height 27
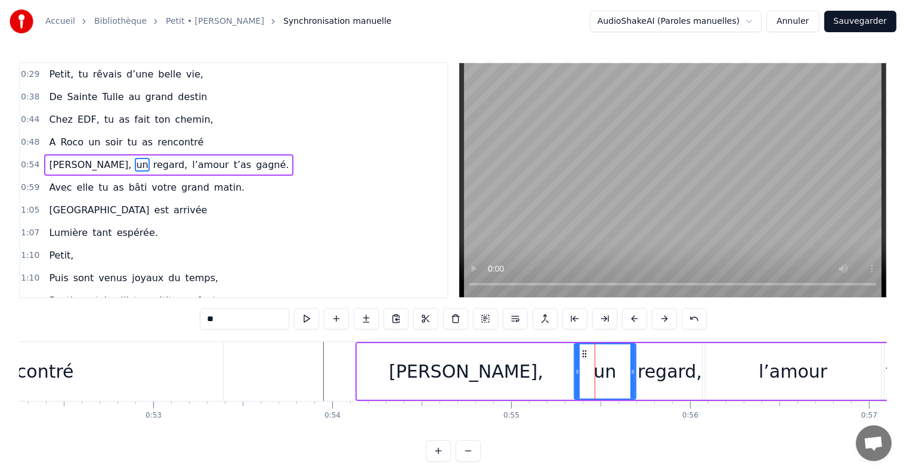
scroll to position [69, 0]
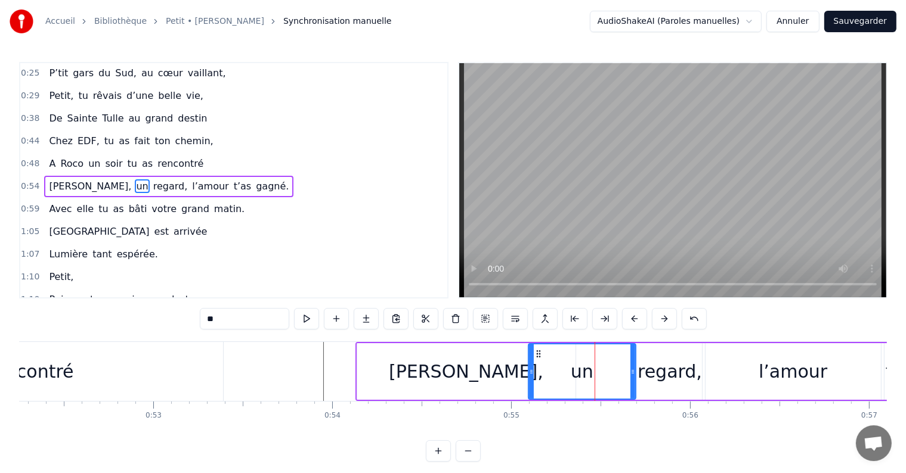
drag, startPoint x: 575, startPoint y: 373, endPoint x: 530, endPoint y: 371, distance: 45.9
click at [530, 371] on icon at bounding box center [531, 372] width 5 height 10
click at [607, 372] on div "un" at bounding box center [582, 372] width 106 height 54
click at [500, 369] on div "[PERSON_NAME]," at bounding box center [466, 371] width 218 height 57
type input "*******"
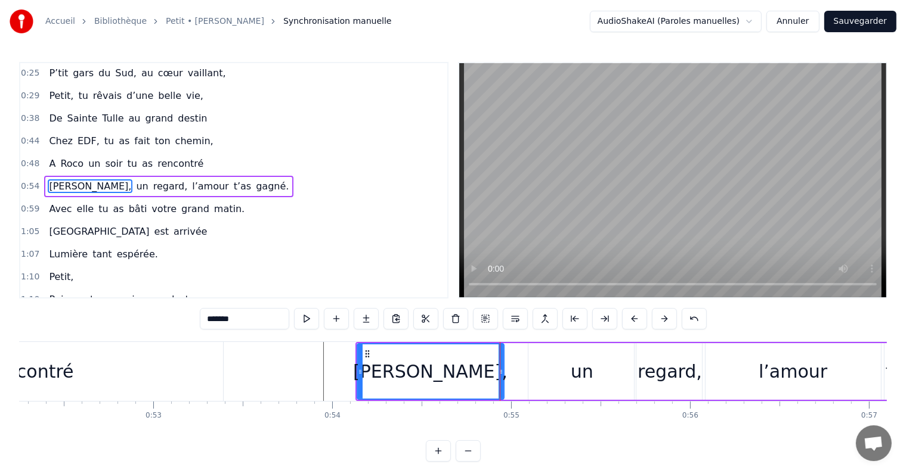
drag, startPoint x: 572, startPoint y: 370, endPoint x: 500, endPoint y: 367, distance: 71.6
click at [500, 367] on icon at bounding box center [500, 372] width 5 height 10
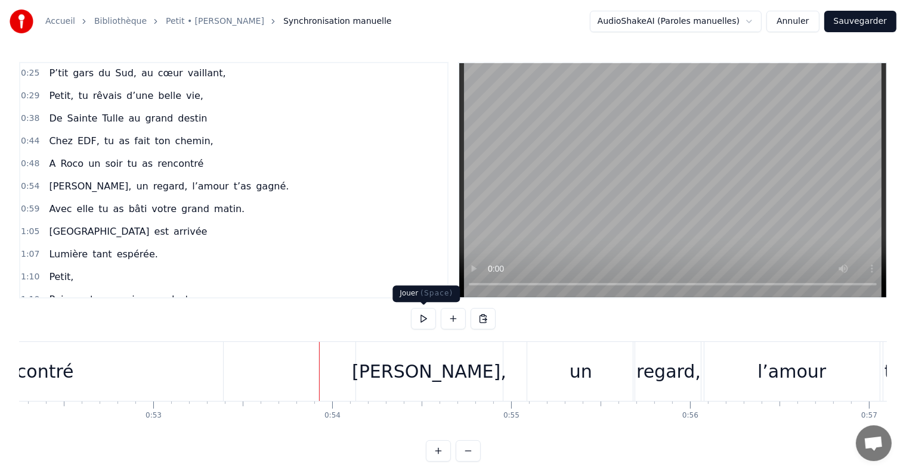
click at [420, 322] on button at bounding box center [423, 318] width 25 height 21
click at [568, 379] on div "un" at bounding box center [580, 371] width 107 height 59
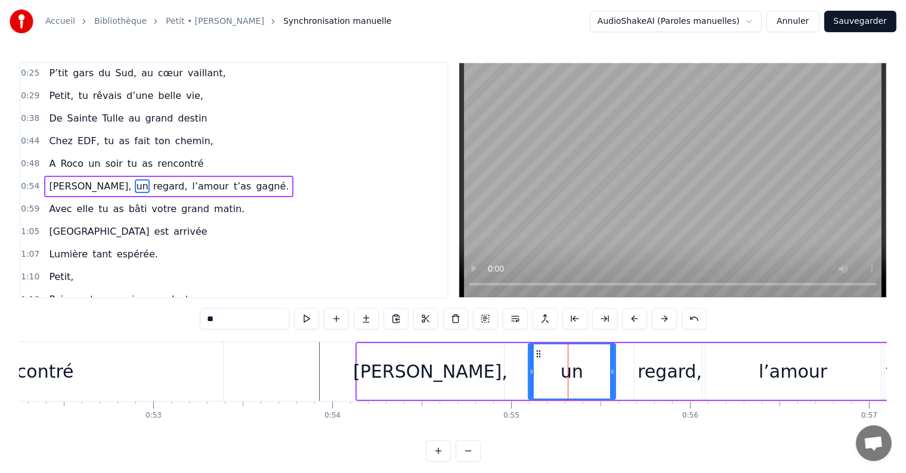
drag, startPoint x: 632, startPoint y: 372, endPoint x: 612, endPoint y: 372, distance: 20.3
click at [612, 372] on icon at bounding box center [612, 372] width 5 height 10
click at [651, 377] on div "regard," at bounding box center [669, 371] width 64 height 27
type input "*******"
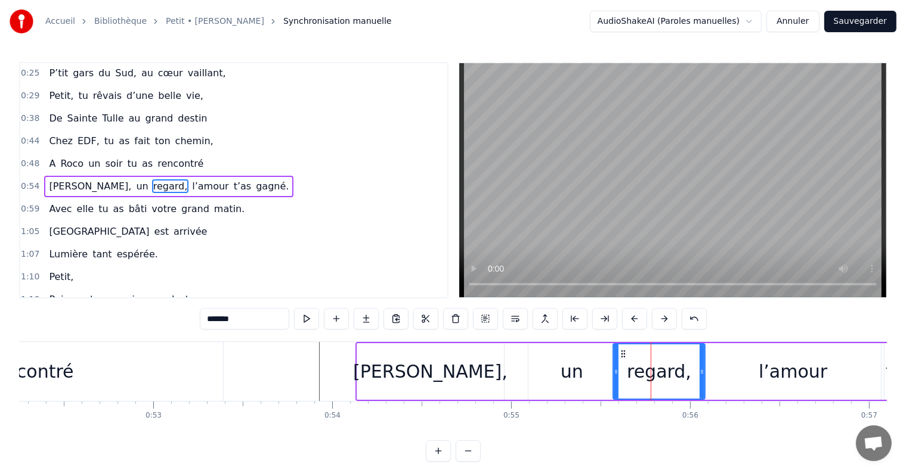
drag, startPoint x: 634, startPoint y: 371, endPoint x: 613, endPoint y: 370, distance: 21.5
click at [614, 370] on icon at bounding box center [616, 372] width 5 height 10
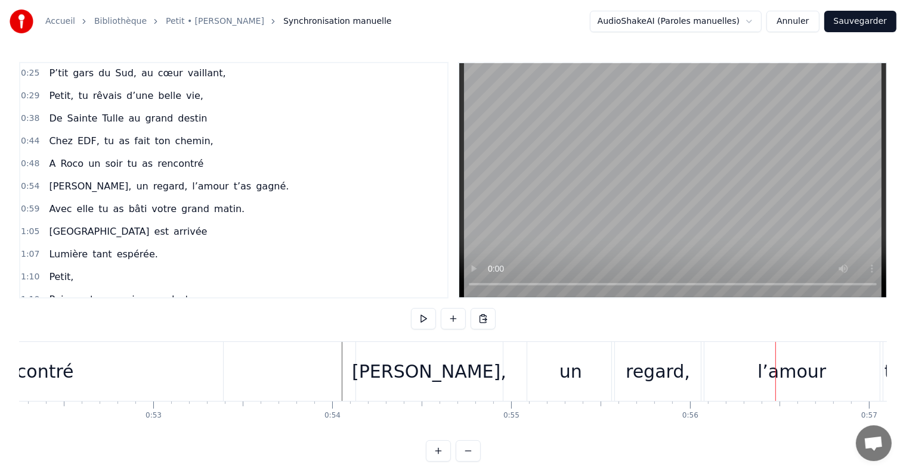
click at [794, 379] on div "l’amour" at bounding box center [791, 371] width 69 height 27
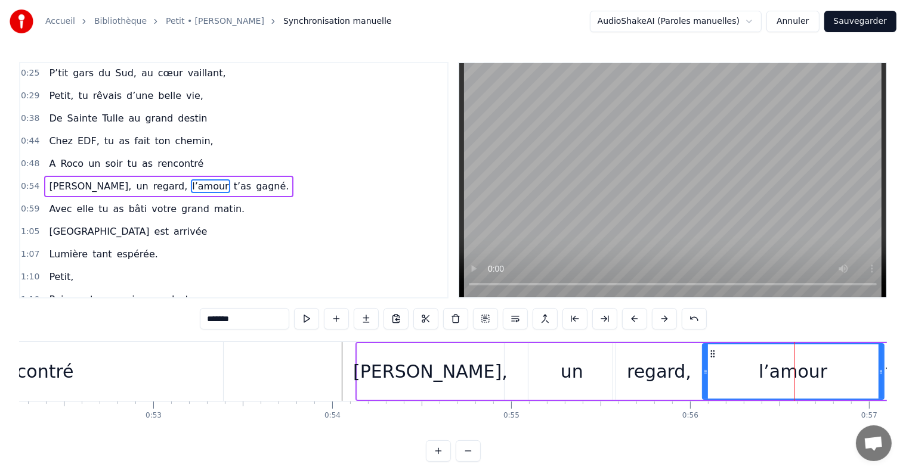
click at [680, 377] on div "regard," at bounding box center [659, 371] width 64 height 27
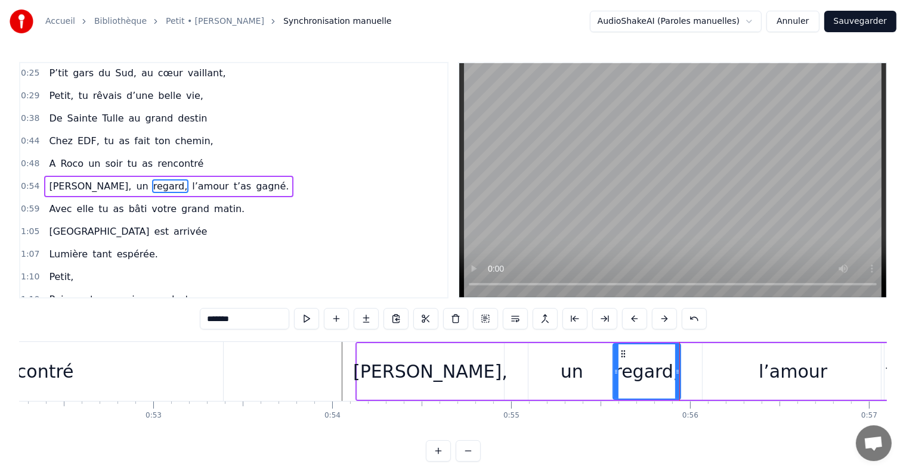
drag, startPoint x: 702, startPoint y: 375, endPoint x: 677, endPoint y: 373, distance: 24.5
click at [677, 373] on icon at bounding box center [677, 372] width 5 height 10
click at [731, 370] on div "l’amour" at bounding box center [792, 371] width 181 height 57
type input "*******"
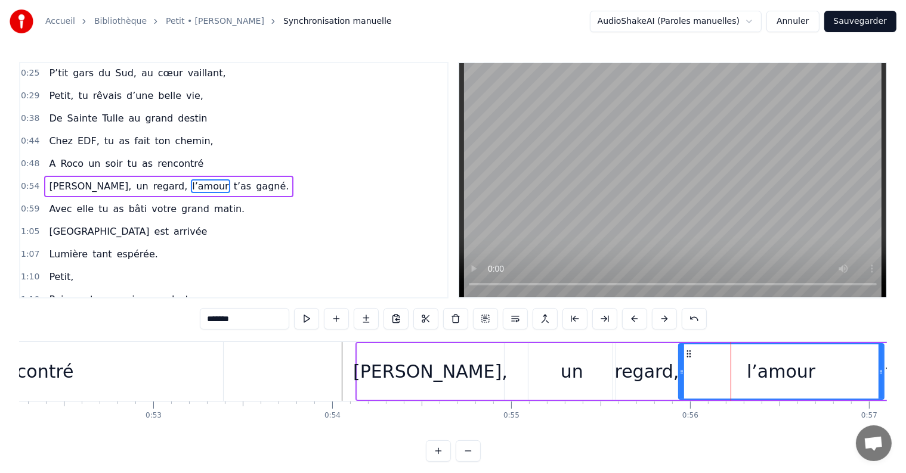
drag, startPoint x: 703, startPoint y: 370, endPoint x: 679, endPoint y: 370, distance: 23.9
click at [679, 370] on icon at bounding box center [681, 372] width 5 height 10
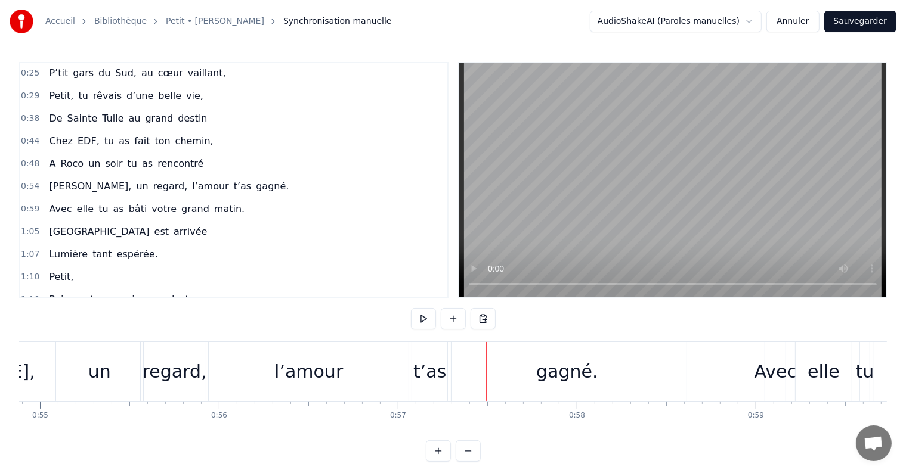
scroll to position [0, 9812]
click at [375, 367] on div "l’amour" at bounding box center [314, 371] width 205 height 59
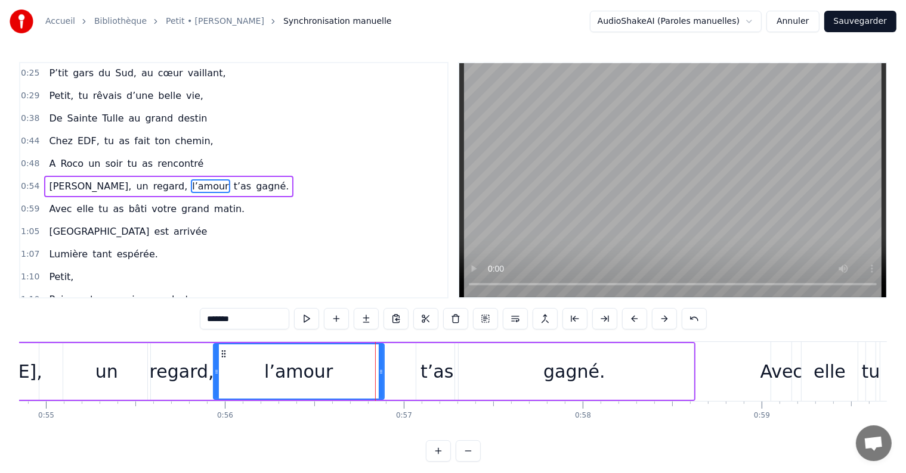
drag, startPoint x: 416, startPoint y: 369, endPoint x: 382, endPoint y: 367, distance: 34.0
click at [382, 367] on icon at bounding box center [381, 372] width 5 height 10
click at [425, 368] on div "t’as" at bounding box center [436, 371] width 33 height 27
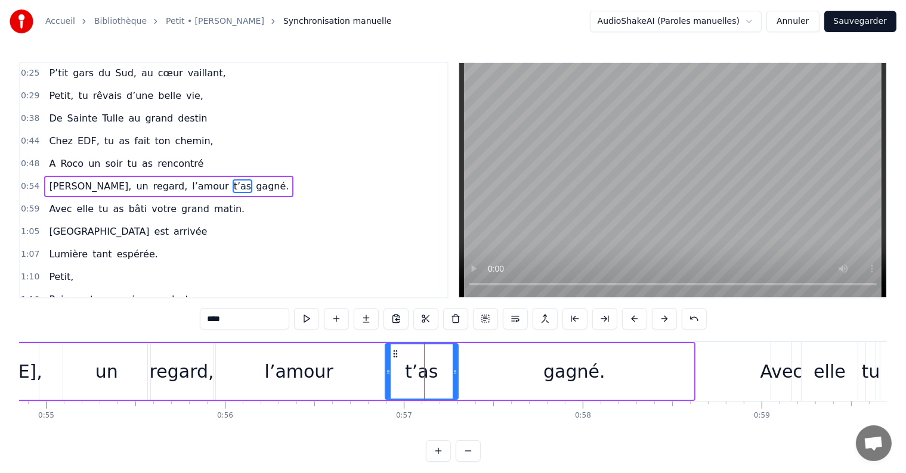
drag, startPoint x: 417, startPoint y: 371, endPoint x: 386, endPoint y: 370, distance: 31.0
click at [386, 370] on icon at bounding box center [388, 372] width 5 height 10
drag, startPoint x: 453, startPoint y: 370, endPoint x: 433, endPoint y: 371, distance: 19.7
click at [433, 371] on icon at bounding box center [435, 372] width 5 height 10
click at [498, 368] on div "gagné." at bounding box center [574, 371] width 239 height 57
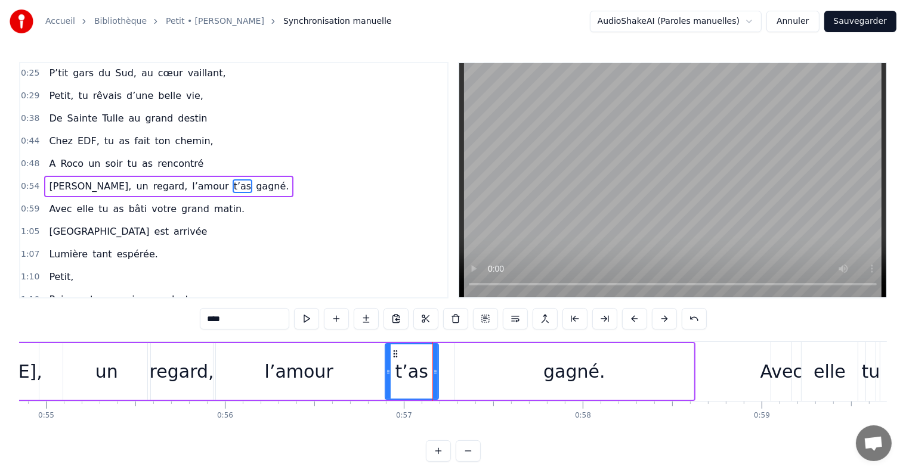
type input "******"
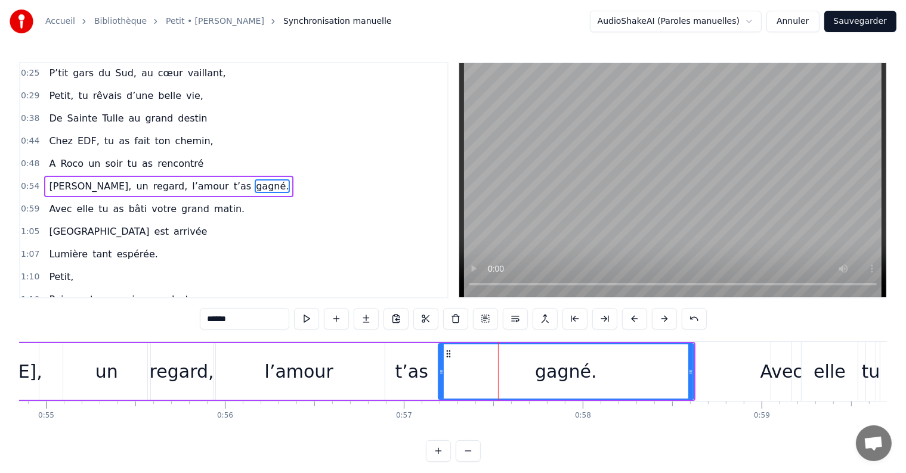
drag, startPoint x: 458, startPoint y: 371, endPoint x: 441, endPoint y: 371, distance: 16.7
click at [441, 371] on icon at bounding box center [441, 372] width 5 height 10
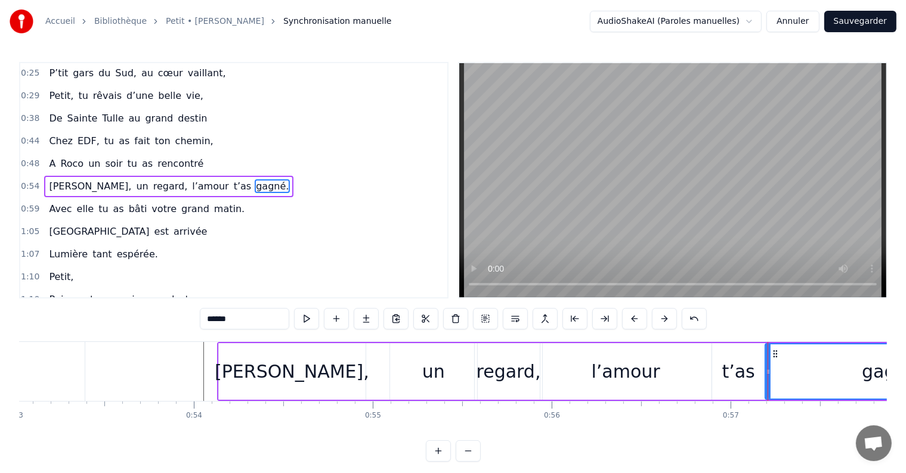
scroll to position [0, 9478]
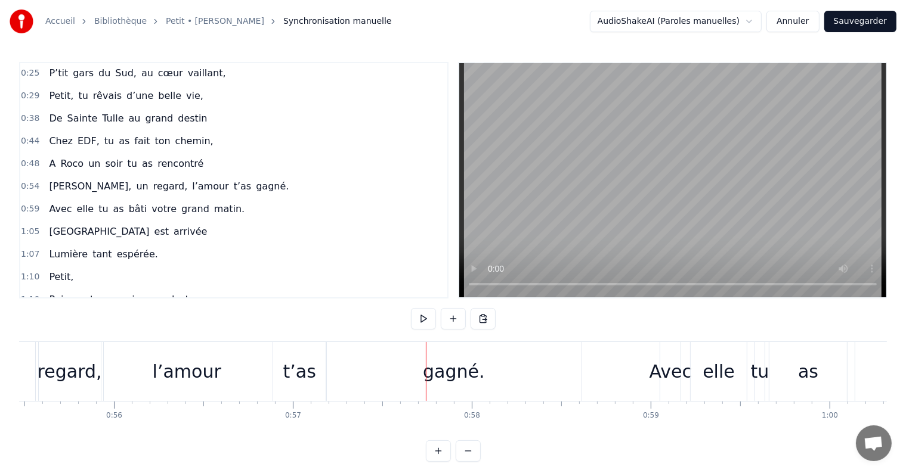
scroll to position [0, 9911]
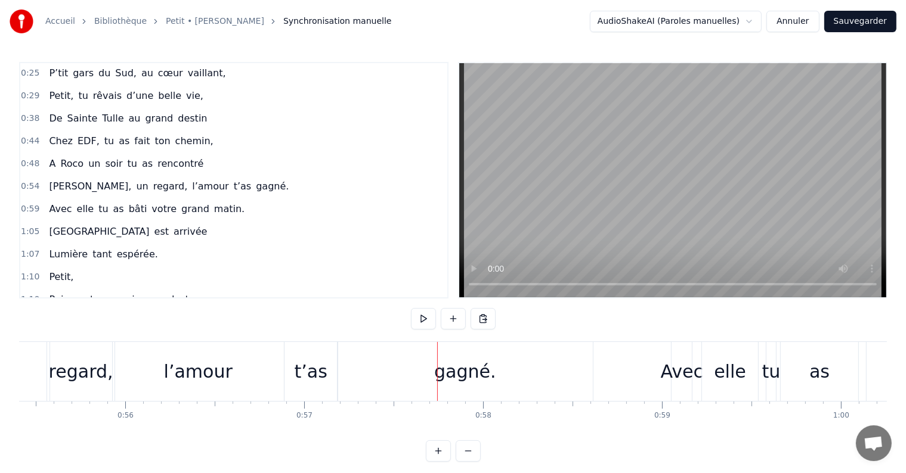
click at [15, 438] on div "Accueil Bibliothèque Petit • [PERSON_NAME] Synchronisation manuelle AudioShakeA…" at bounding box center [453, 231] width 906 height 462
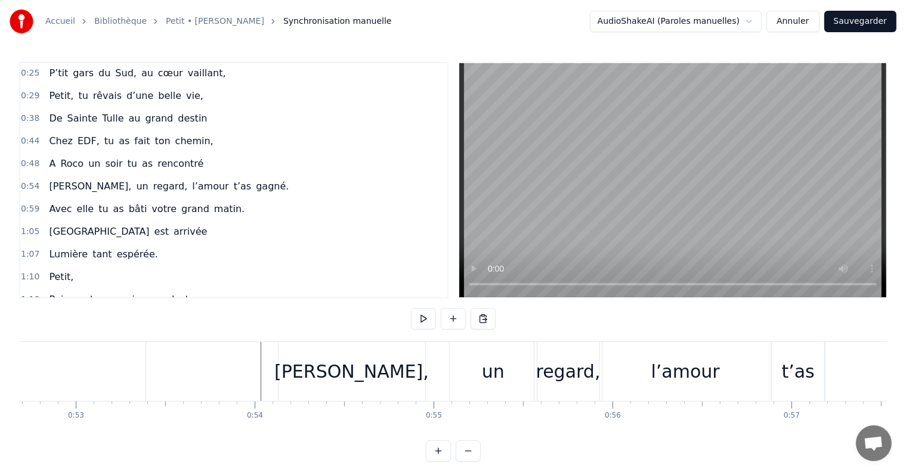
scroll to position [0, 9411]
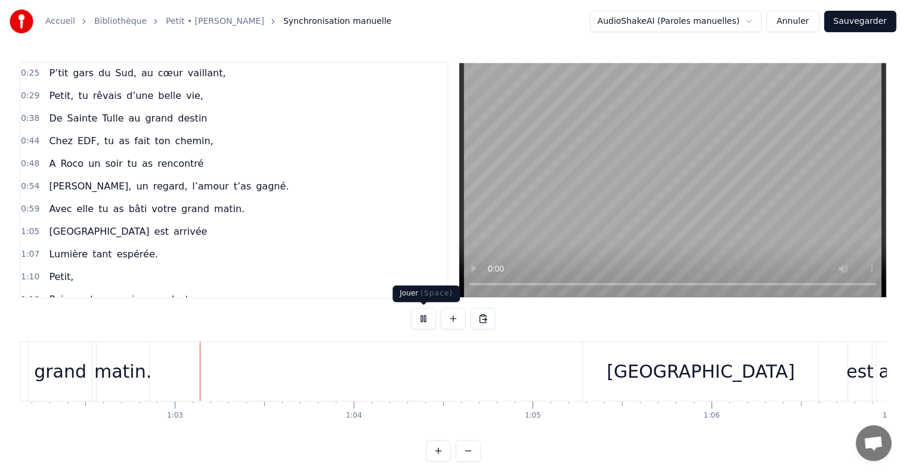
scroll to position [0, 11152]
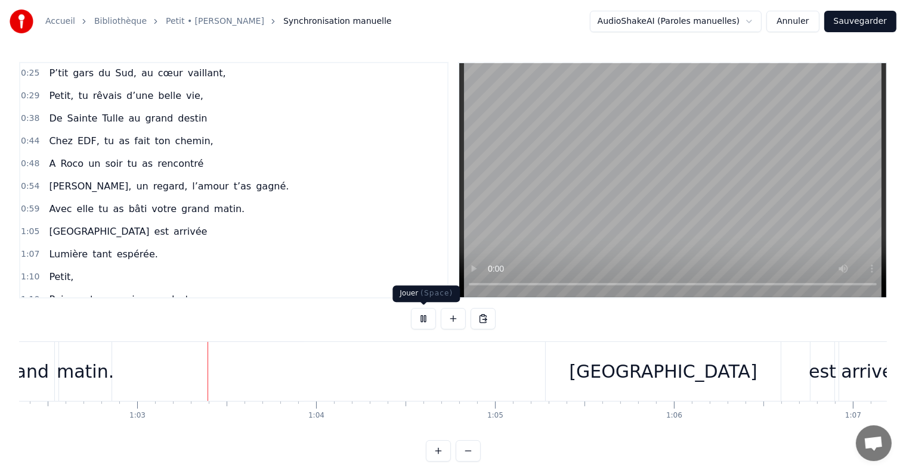
click at [422, 317] on button at bounding box center [423, 318] width 25 height 21
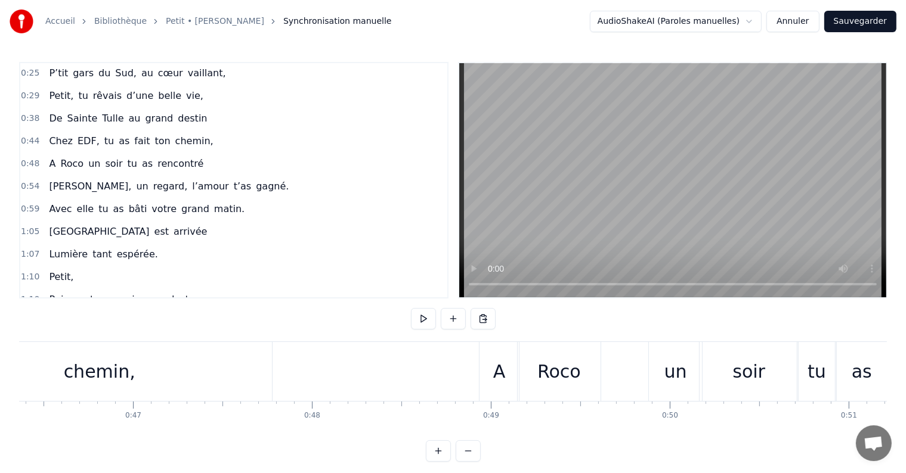
scroll to position [0, 8346]
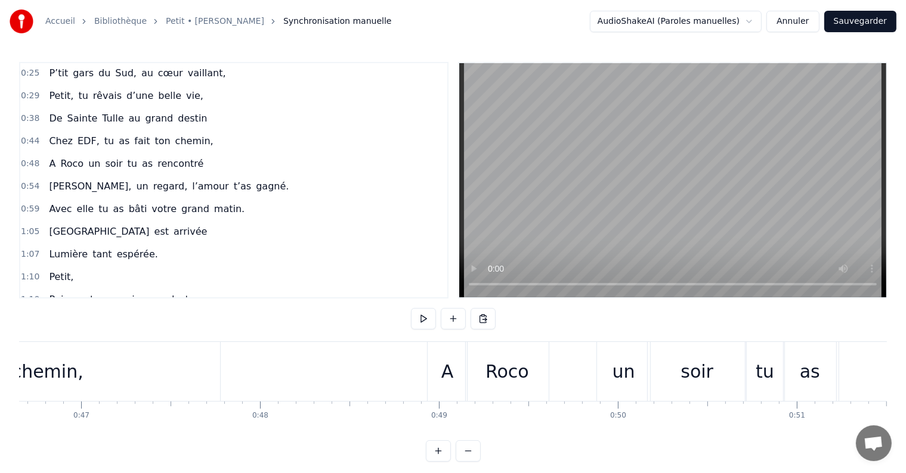
click at [422, 320] on button at bounding box center [423, 318] width 25 height 21
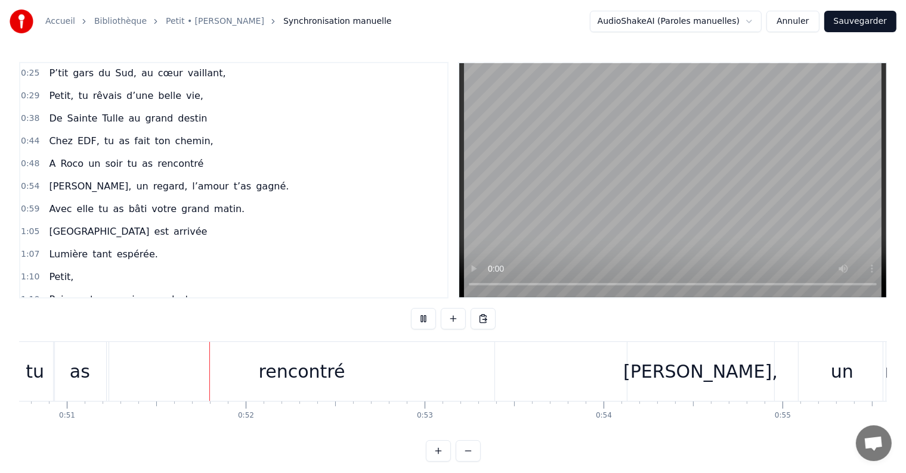
click at [422, 320] on button at bounding box center [423, 318] width 25 height 21
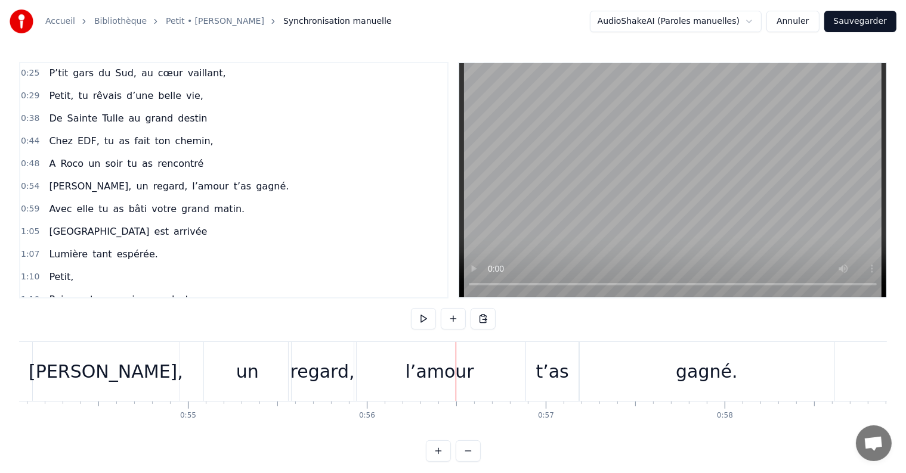
scroll to position [0, 9665]
click at [316, 370] on div "regard," at bounding box center [328, 371] width 64 height 27
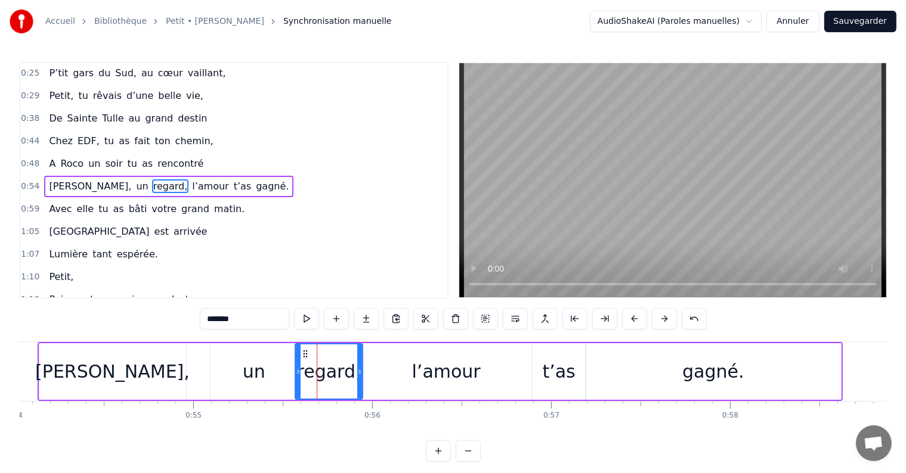
click at [379, 370] on div "l’amour" at bounding box center [446, 371] width 171 height 57
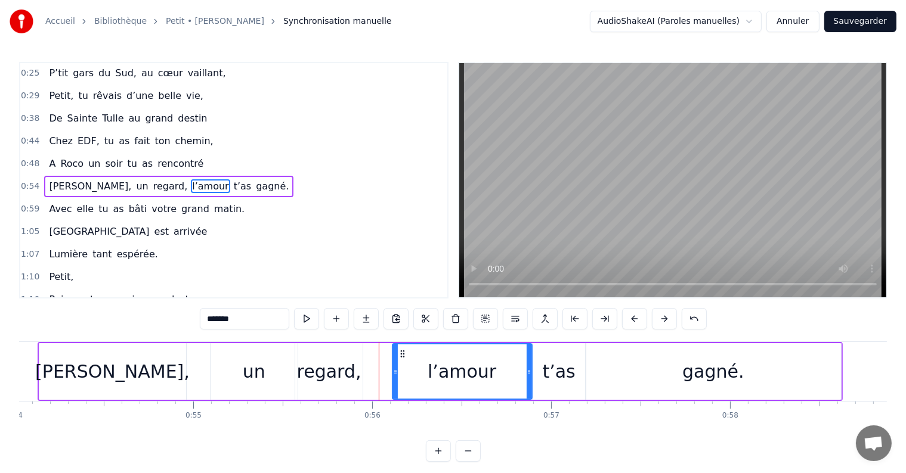
drag, startPoint x: 364, startPoint y: 369, endPoint x: 395, endPoint y: 373, distance: 32.0
click at [395, 373] on icon at bounding box center [395, 372] width 5 height 10
click at [351, 373] on div "regard," at bounding box center [329, 371] width 64 height 27
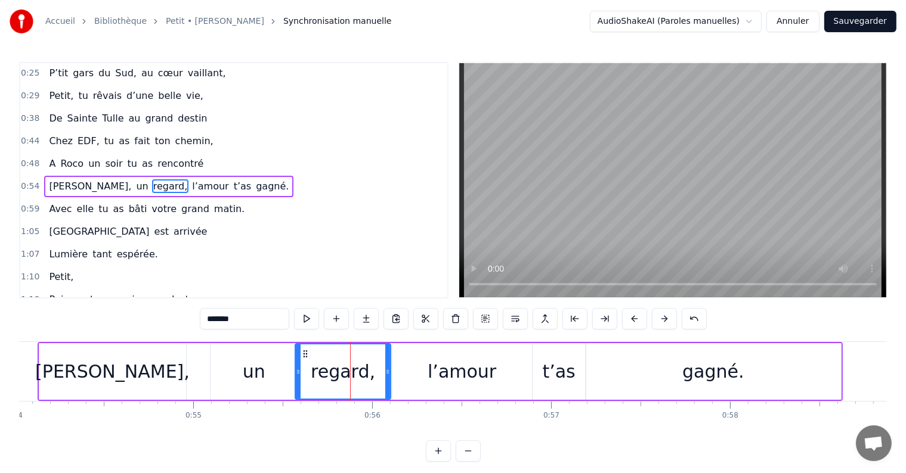
drag, startPoint x: 358, startPoint y: 374, endPoint x: 386, endPoint y: 374, distance: 28.0
click at [386, 374] on icon at bounding box center [387, 372] width 5 height 10
click at [410, 373] on div "l’amour" at bounding box center [462, 371] width 140 height 57
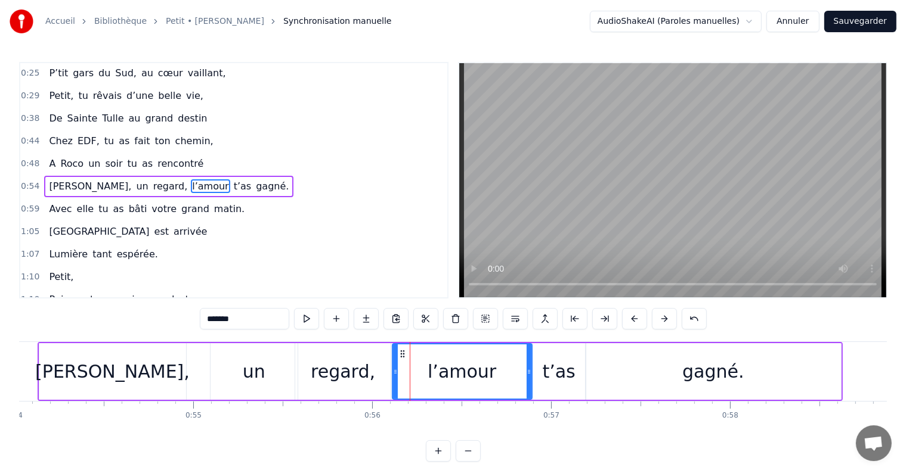
click at [377, 371] on div "regard," at bounding box center [342, 371] width 95 height 57
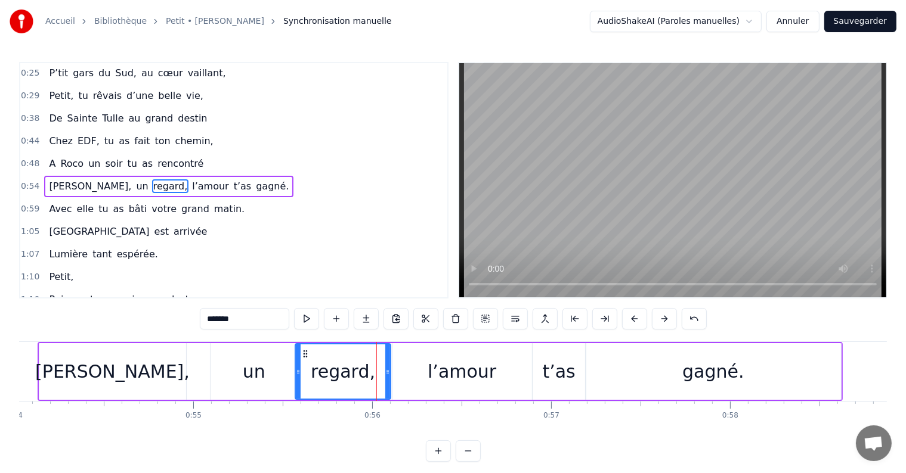
click at [395, 371] on div "l’amour" at bounding box center [462, 371] width 140 height 57
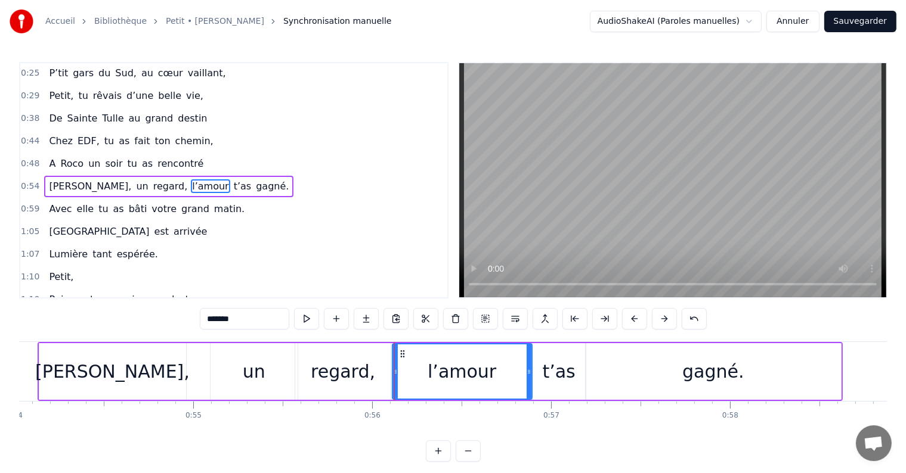
click at [388, 370] on div "regard," at bounding box center [342, 371] width 95 height 57
type input "*******"
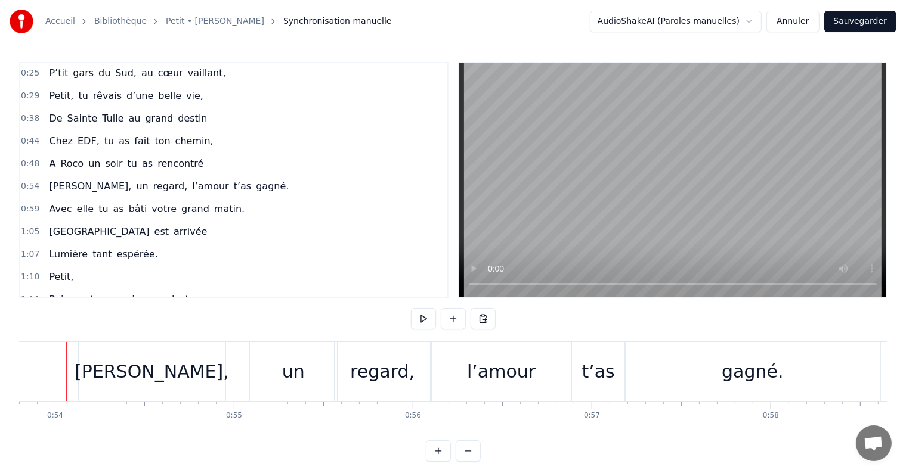
scroll to position [0, 9611]
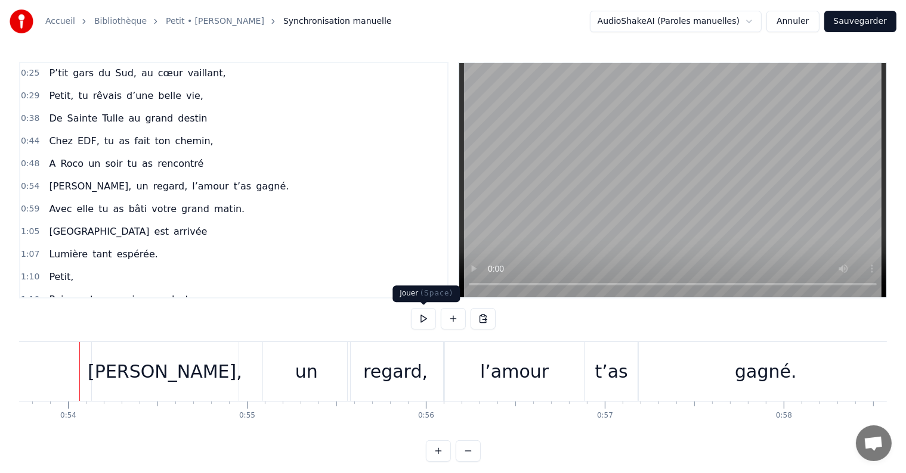
click at [423, 317] on button at bounding box center [423, 318] width 25 height 21
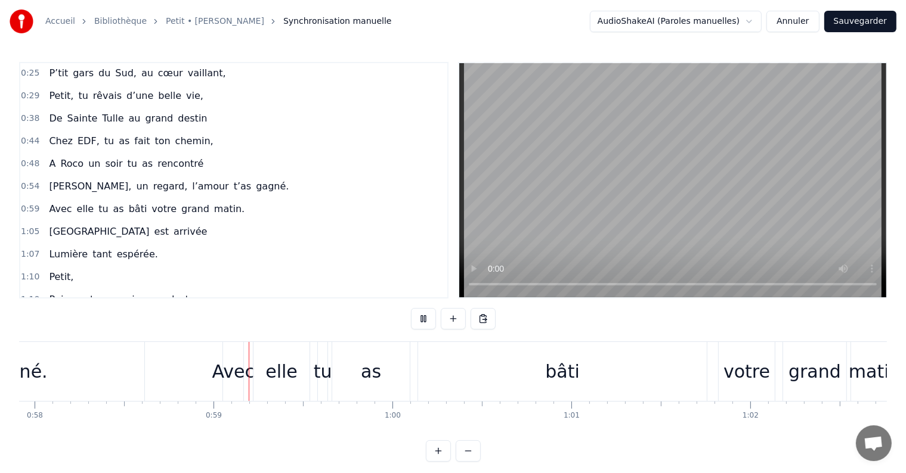
scroll to position [0, 10404]
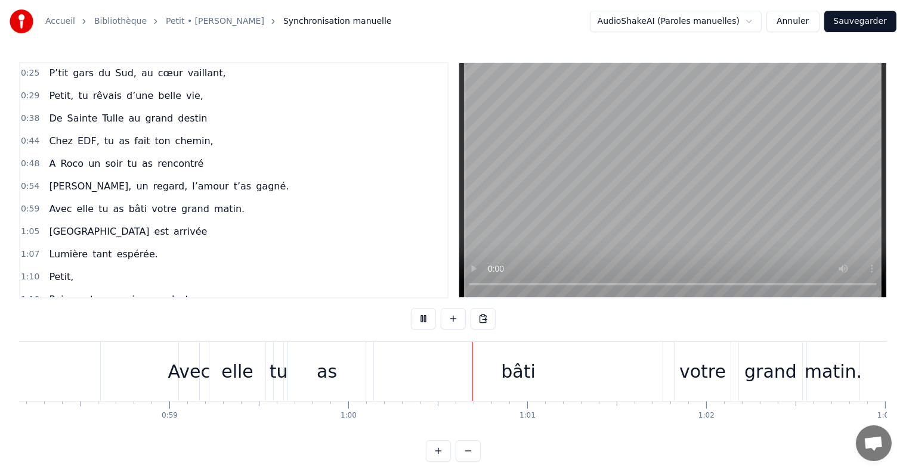
click at [423, 317] on button at bounding box center [423, 318] width 25 height 21
click at [425, 317] on button at bounding box center [423, 318] width 25 height 21
click at [191, 374] on div "Avec" at bounding box center [189, 371] width 42 height 27
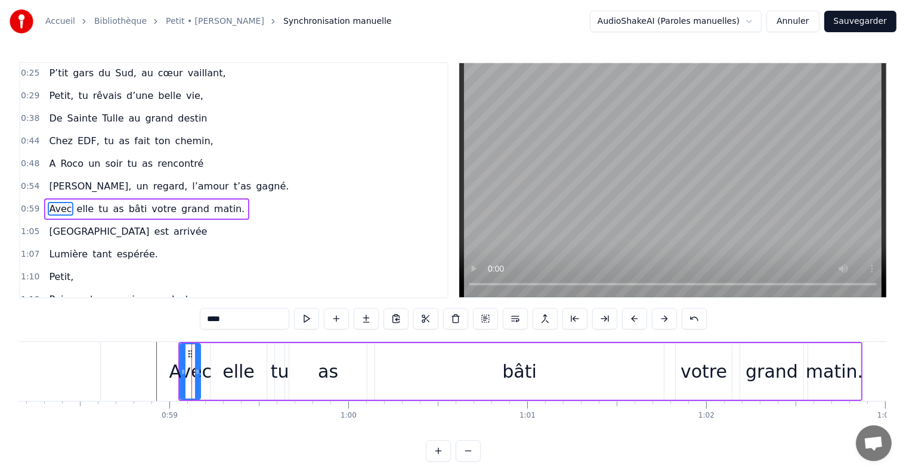
scroll to position [91, 0]
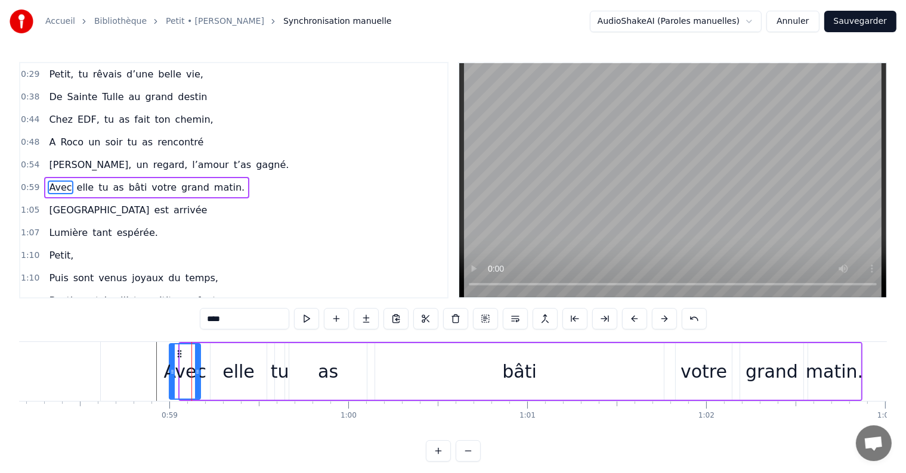
drag, startPoint x: 180, startPoint y: 374, endPoint x: 169, endPoint y: 373, distance: 10.8
click at [170, 373] on icon at bounding box center [172, 372] width 5 height 10
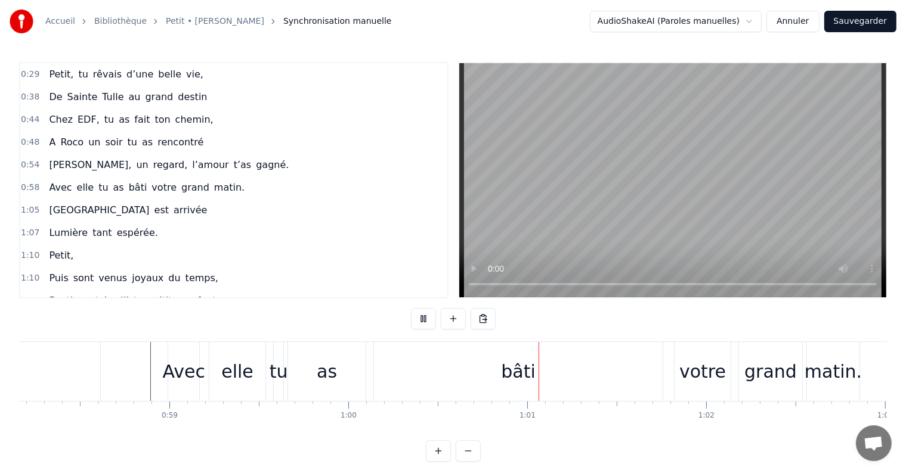
click at [188, 382] on div "Avec" at bounding box center [184, 371] width 42 height 27
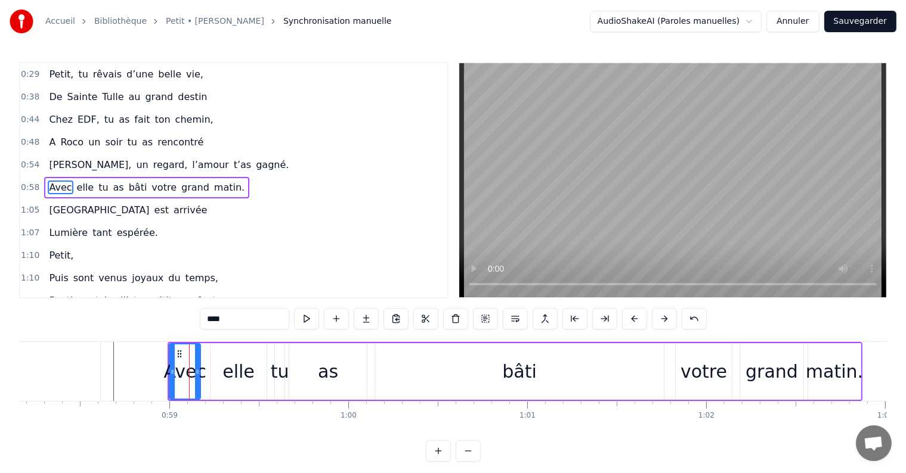
click at [330, 367] on div "as" at bounding box center [328, 371] width 20 height 27
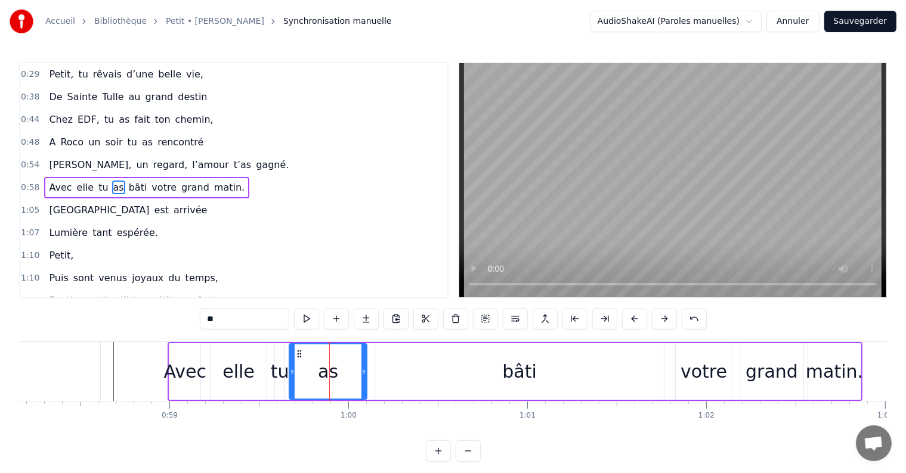
click at [392, 370] on div "bâti" at bounding box center [519, 371] width 289 height 57
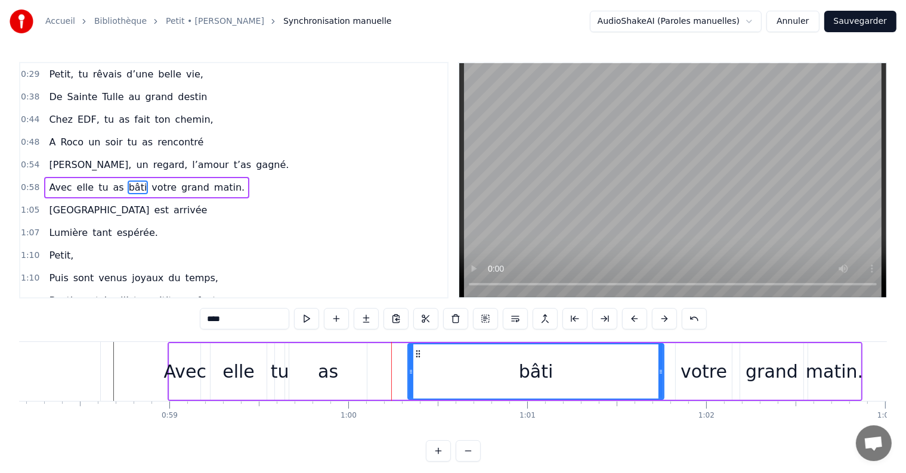
drag, startPoint x: 377, startPoint y: 367, endPoint x: 410, endPoint y: 369, distance: 32.8
click at [410, 369] on icon at bounding box center [410, 372] width 5 height 10
drag, startPoint x: 327, startPoint y: 370, endPoint x: 340, endPoint y: 371, distance: 13.1
click at [340, 371] on div "as" at bounding box center [328, 371] width 78 height 57
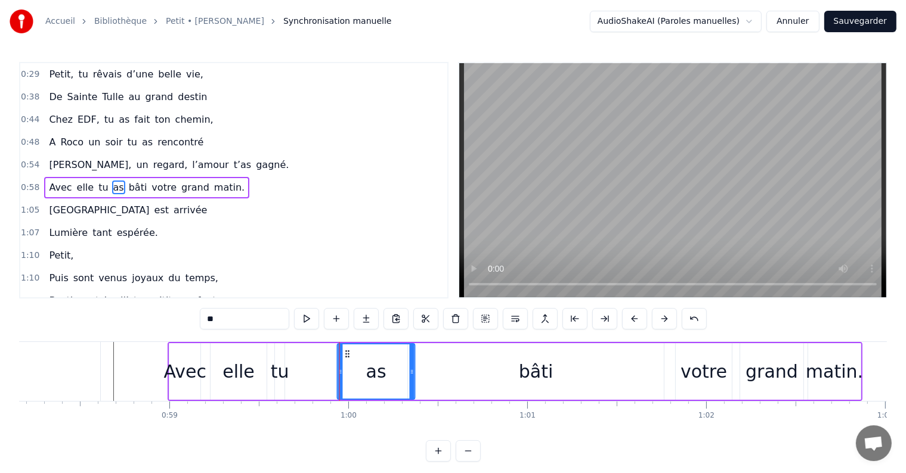
drag, startPoint x: 300, startPoint y: 351, endPoint x: 348, endPoint y: 360, distance: 49.1
click at [348, 360] on div "as" at bounding box center [376, 372] width 76 height 54
click at [441, 374] on div "bâti" at bounding box center [536, 371] width 256 height 57
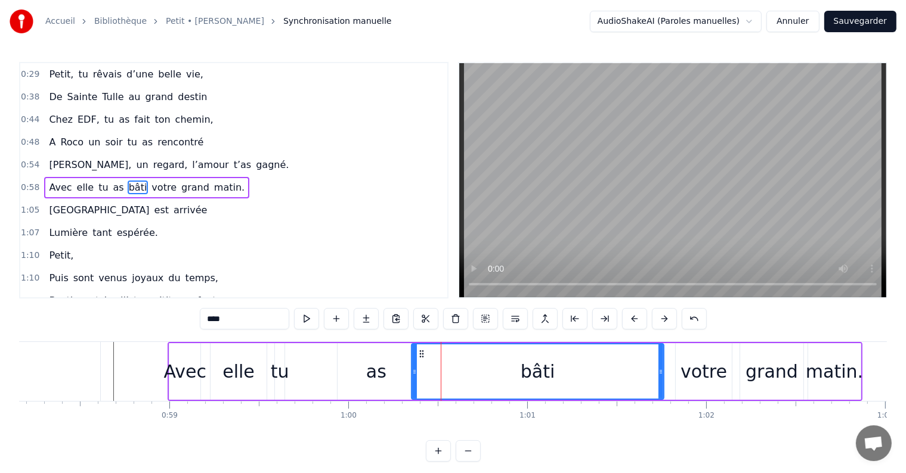
click at [415, 373] on icon at bounding box center [414, 372] width 5 height 10
click at [281, 377] on div "tu" at bounding box center [280, 371] width 18 height 27
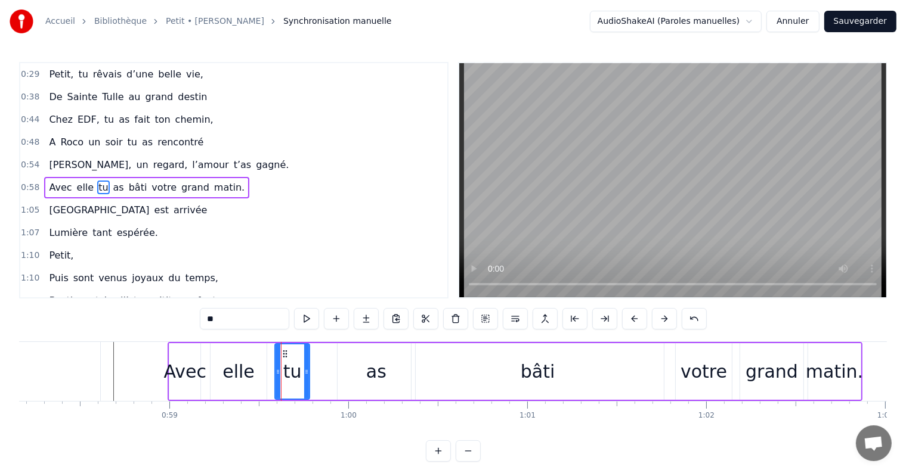
drag, startPoint x: 282, startPoint y: 373, endPoint x: 307, endPoint y: 377, distance: 25.4
click at [307, 377] on div at bounding box center [306, 372] width 5 height 54
drag, startPoint x: 283, startPoint y: 352, endPoint x: 329, endPoint y: 360, distance: 46.1
click at [329, 360] on div "tu" at bounding box center [337, 372] width 33 height 54
click at [370, 374] on div "as" at bounding box center [376, 371] width 20 height 27
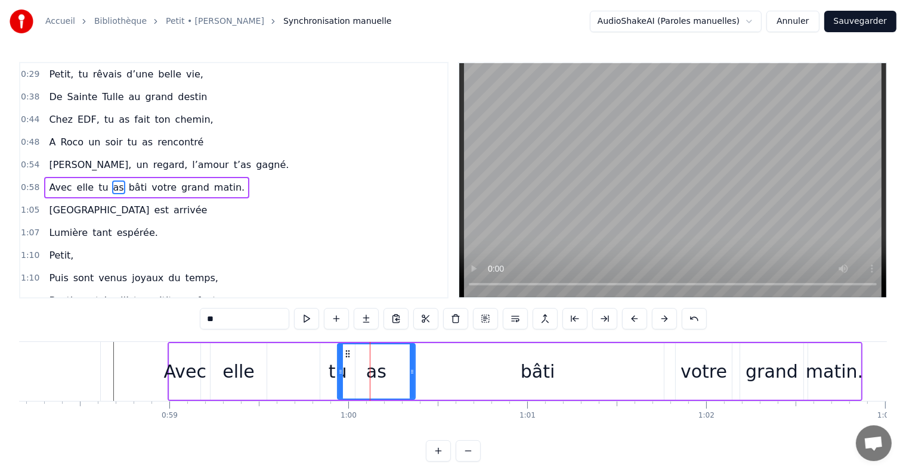
click at [325, 370] on div "tu" at bounding box center [337, 371] width 35 height 57
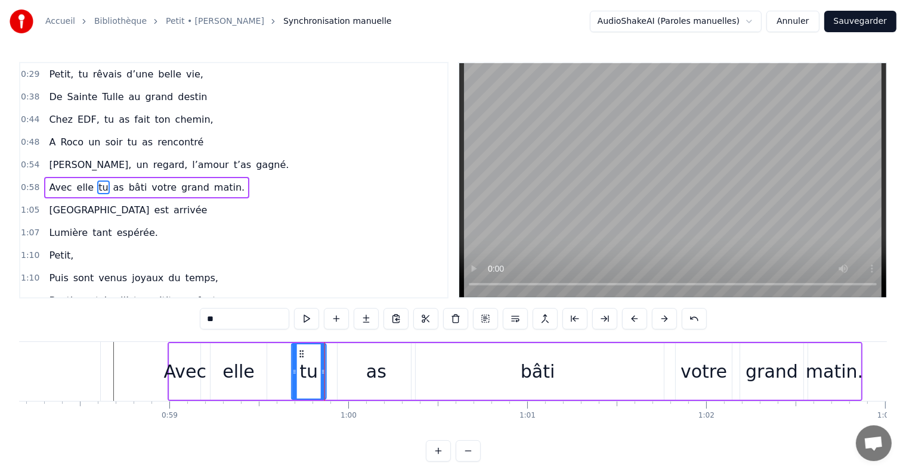
drag, startPoint x: 329, startPoint y: 355, endPoint x: 301, endPoint y: 355, distance: 28.6
click at [301, 355] on icon at bounding box center [302, 354] width 10 height 10
click at [246, 372] on div "elle" at bounding box center [238, 371] width 32 height 27
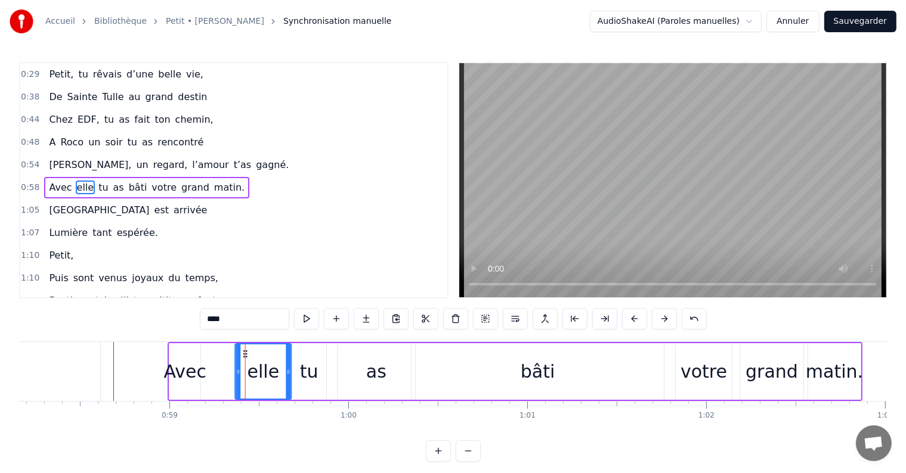
drag, startPoint x: 217, startPoint y: 353, endPoint x: 206, endPoint y: 366, distance: 17.3
click at [241, 355] on icon at bounding box center [246, 354] width 10 height 10
click at [185, 376] on div "Avec" at bounding box center [185, 371] width 42 height 27
type input "****"
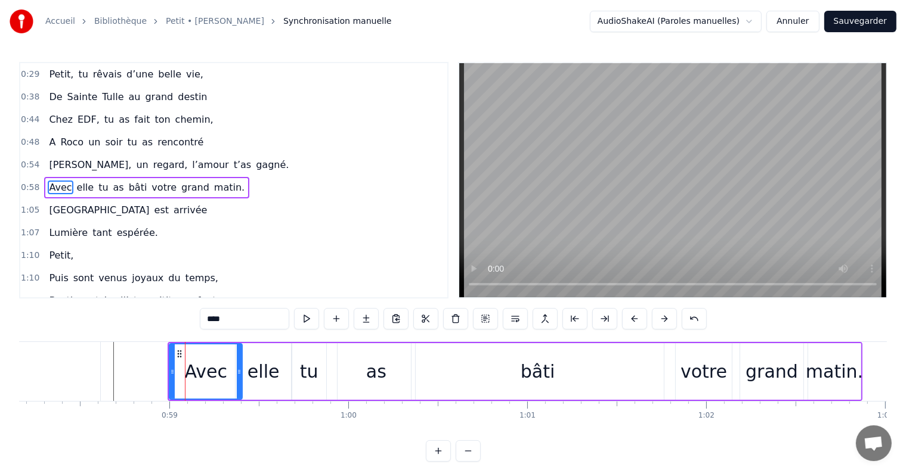
drag, startPoint x: 197, startPoint y: 372, endPoint x: 239, endPoint y: 376, distance: 41.9
click at [239, 376] on icon at bounding box center [239, 372] width 5 height 10
drag, startPoint x: 172, startPoint y: 372, endPoint x: 185, endPoint y: 372, distance: 13.7
click at [185, 372] on icon at bounding box center [186, 372] width 5 height 10
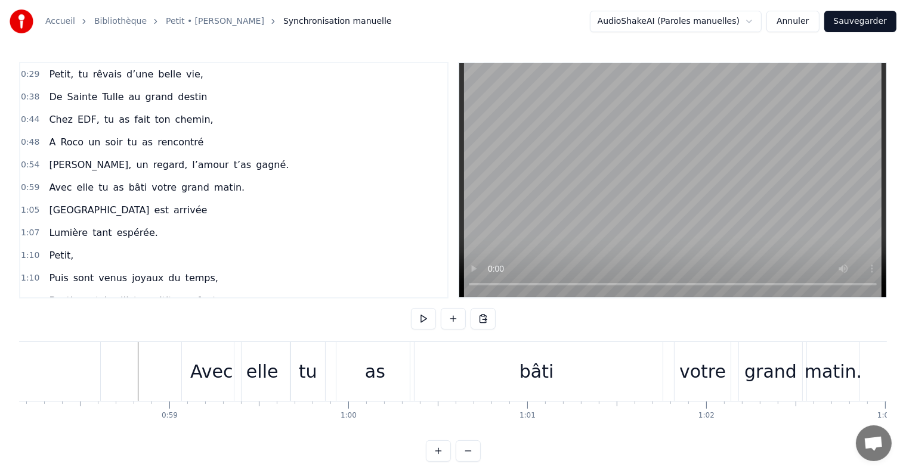
scroll to position [0, 10327]
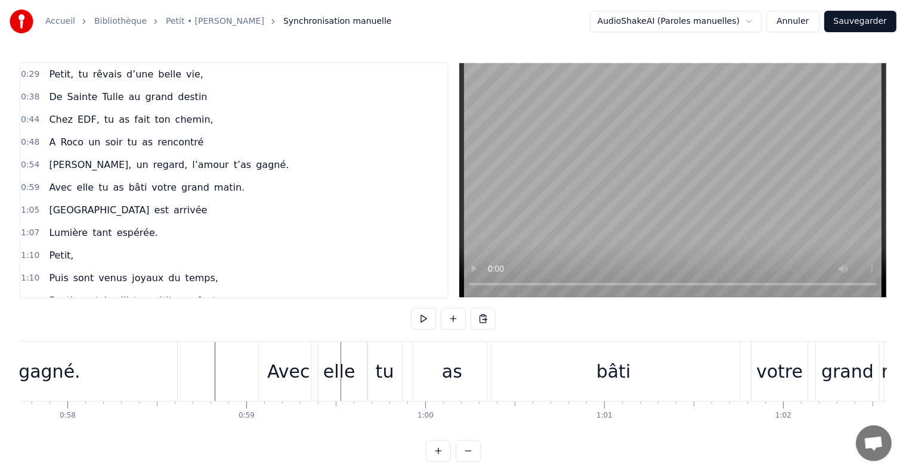
click at [333, 369] on div "elle" at bounding box center [339, 371] width 32 height 27
click at [599, 373] on div "bâti" at bounding box center [613, 371] width 35 height 27
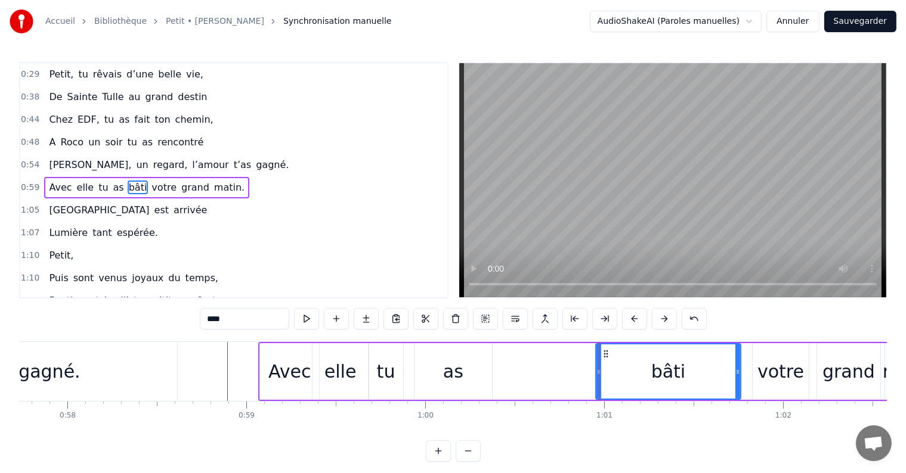
drag, startPoint x: 491, startPoint y: 376, endPoint x: 598, endPoint y: 376, distance: 107.3
click at [598, 376] on div at bounding box center [598, 372] width 5 height 54
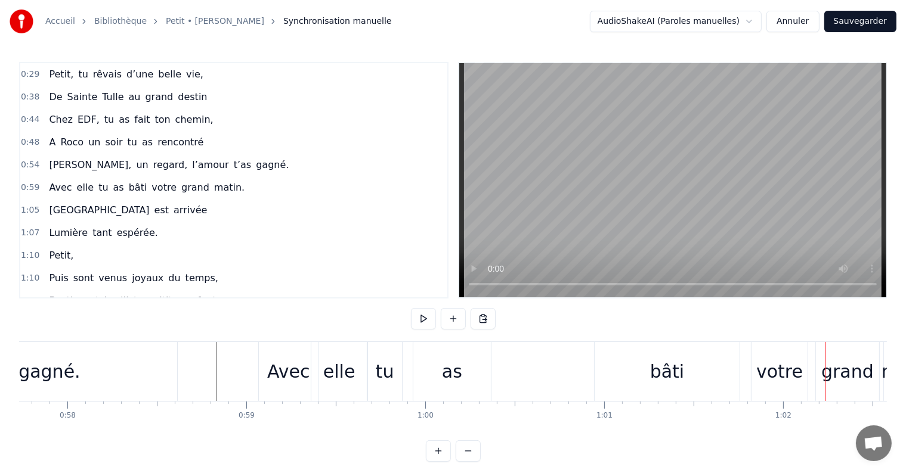
click at [778, 373] on div "votre" at bounding box center [779, 371] width 47 height 27
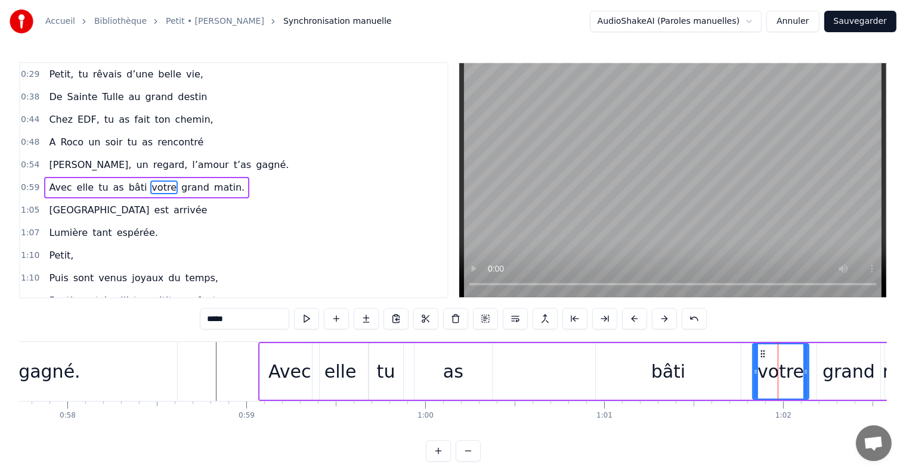
click at [737, 370] on div "bâti" at bounding box center [668, 371] width 145 height 57
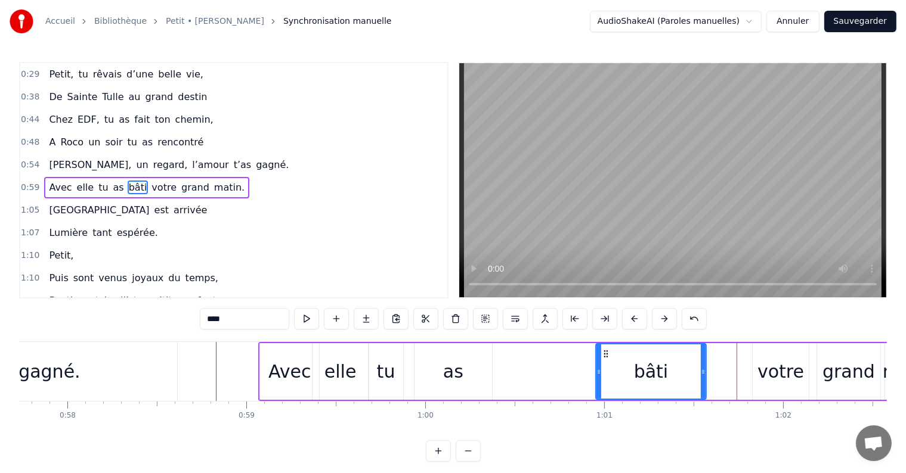
drag, startPoint x: 737, startPoint y: 370, endPoint x: 702, endPoint y: 372, distance: 34.6
click at [702, 372] on icon at bounding box center [703, 372] width 5 height 10
click at [769, 376] on div "votre" at bounding box center [780, 371] width 47 height 27
type input "*****"
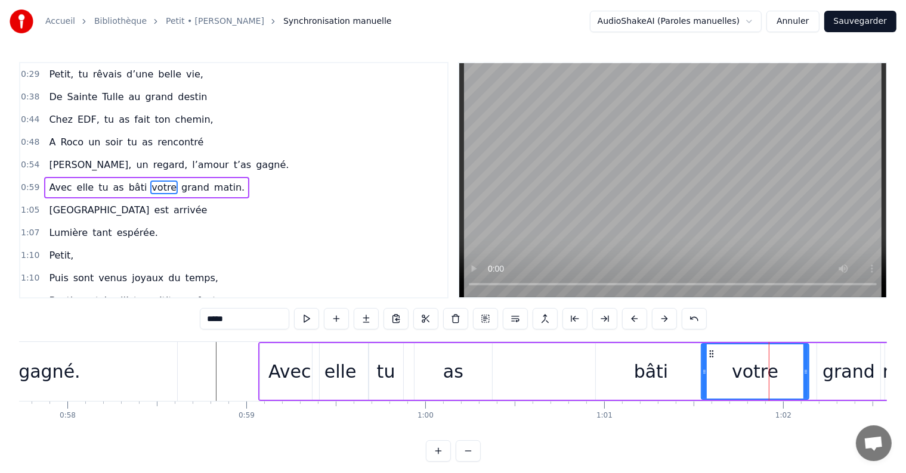
drag, startPoint x: 754, startPoint y: 370, endPoint x: 702, endPoint y: 374, distance: 51.5
click at [702, 374] on icon at bounding box center [704, 372] width 5 height 10
click at [327, 253] on div "1:10 Petit," at bounding box center [233, 255] width 427 height 23
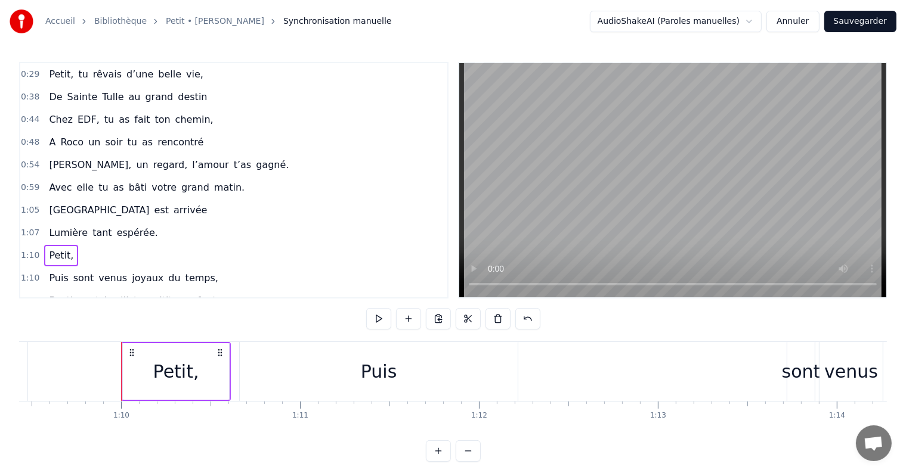
scroll to position [0, 12462]
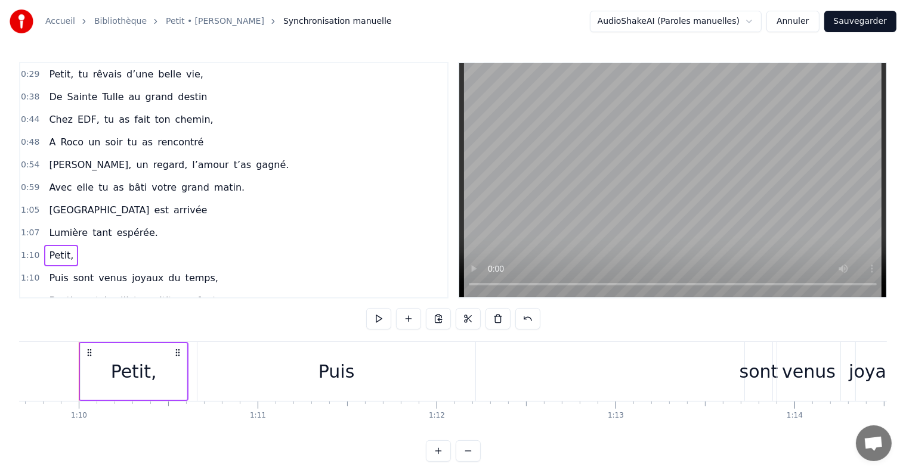
click at [143, 441] on div "0:11 Petit, 0:15 Tu as grandi à [GEOGRAPHIC_DATA], 0:20 En Ariège dans les [GEO…" at bounding box center [453, 262] width 868 height 400
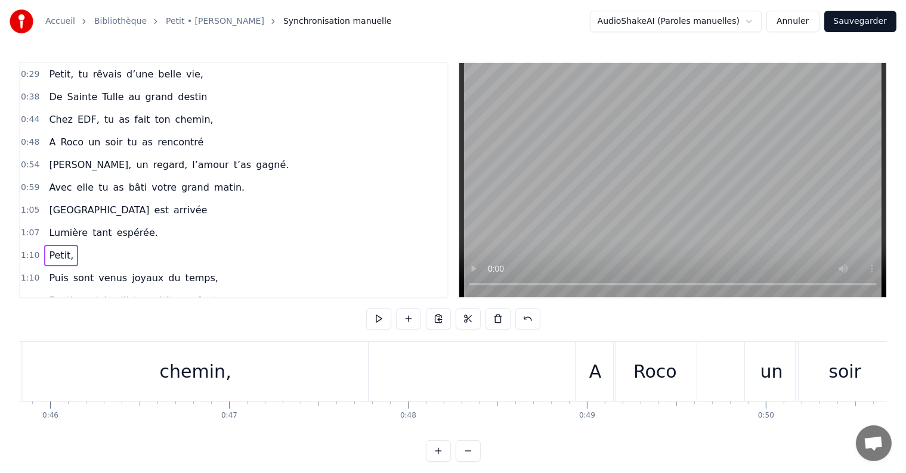
scroll to position [0, 7907]
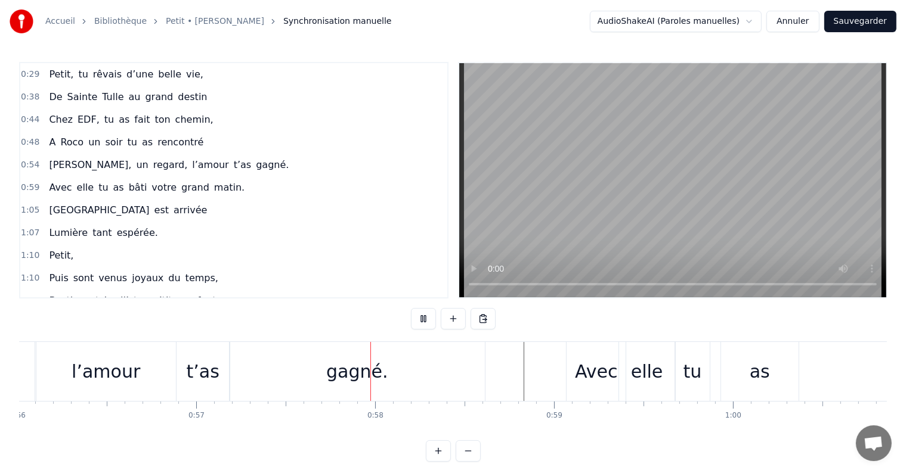
scroll to position [0, 10213]
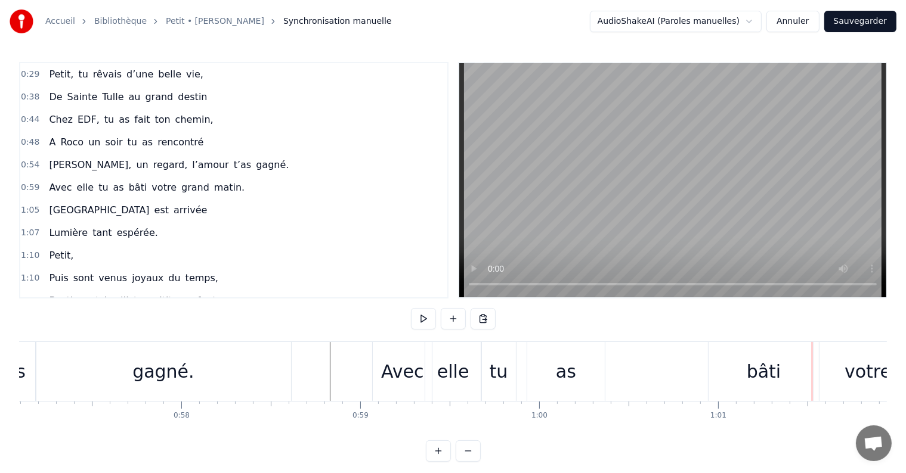
click at [748, 384] on div "bâti" at bounding box center [763, 371] width 110 height 59
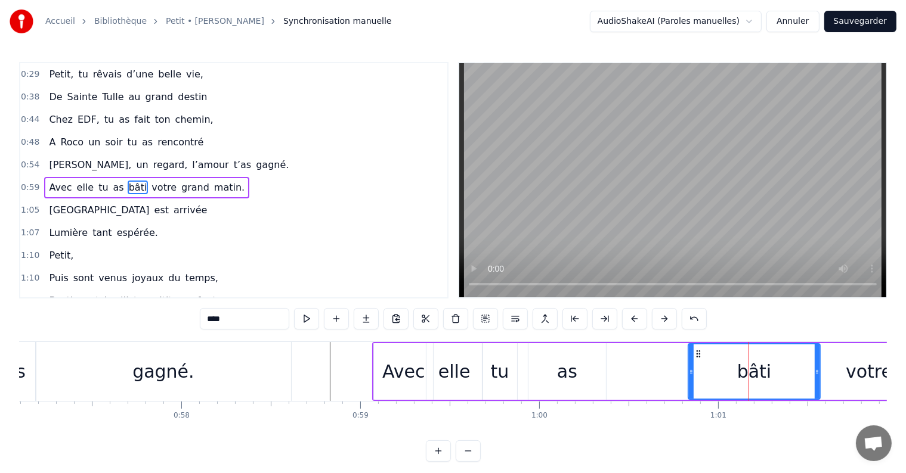
drag, startPoint x: 714, startPoint y: 374, endPoint x: 692, endPoint y: 373, distance: 21.5
click at [692, 373] on icon at bounding box center [691, 372] width 5 height 10
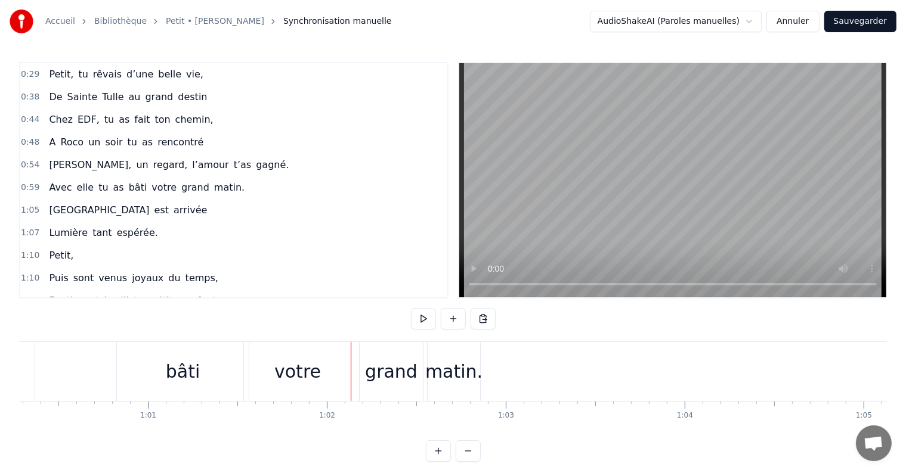
scroll to position [0, 10986]
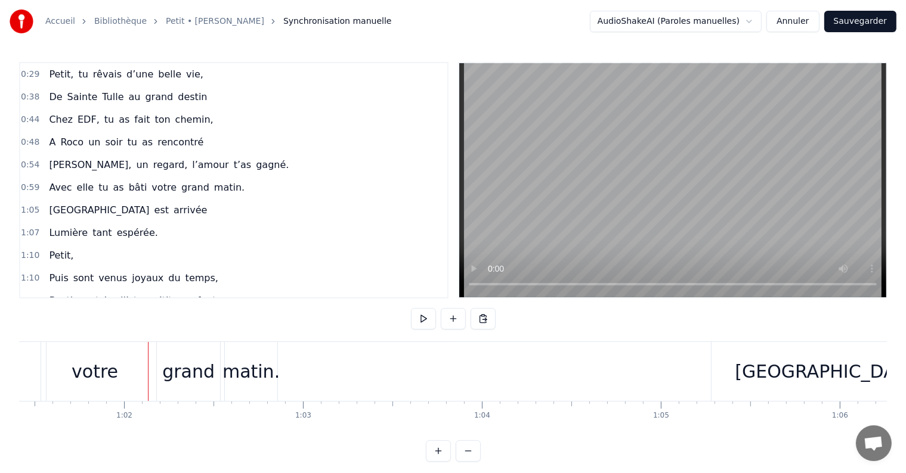
click at [177, 377] on div "grand" at bounding box center [188, 371] width 52 height 27
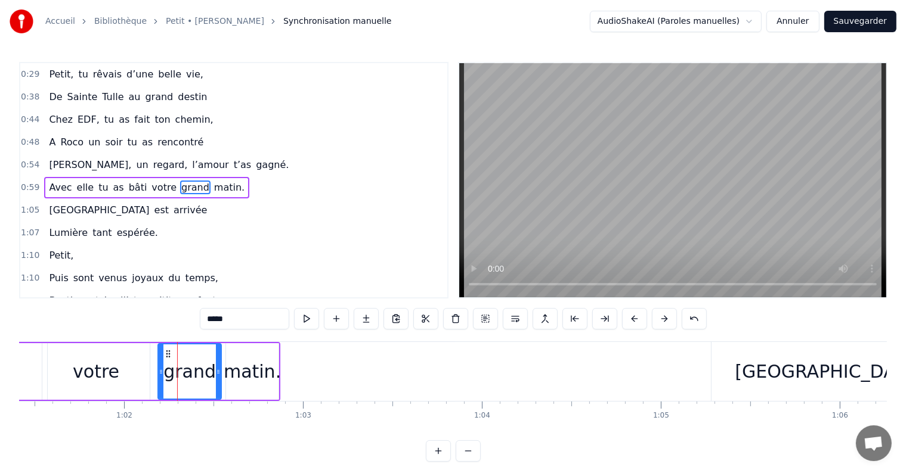
click at [119, 377] on div "votre" at bounding box center [95, 371] width 107 height 57
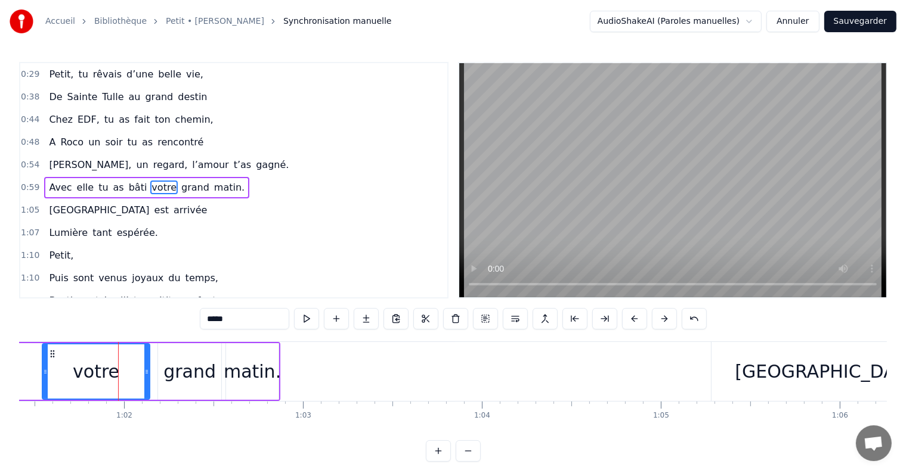
click at [42, 372] on div "votre" at bounding box center [96, 371] width 109 height 57
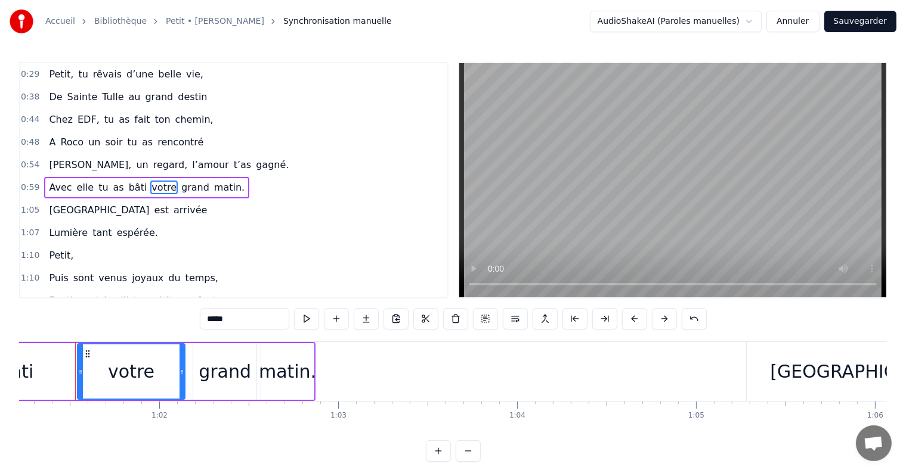
scroll to position [0, 10947]
click at [69, 372] on div "bâti" at bounding box center [20, 371] width 132 height 57
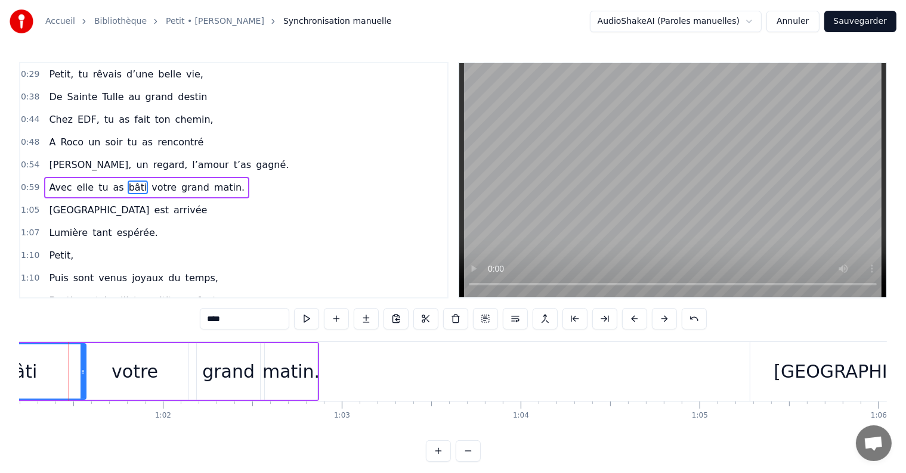
scroll to position [0, 10936]
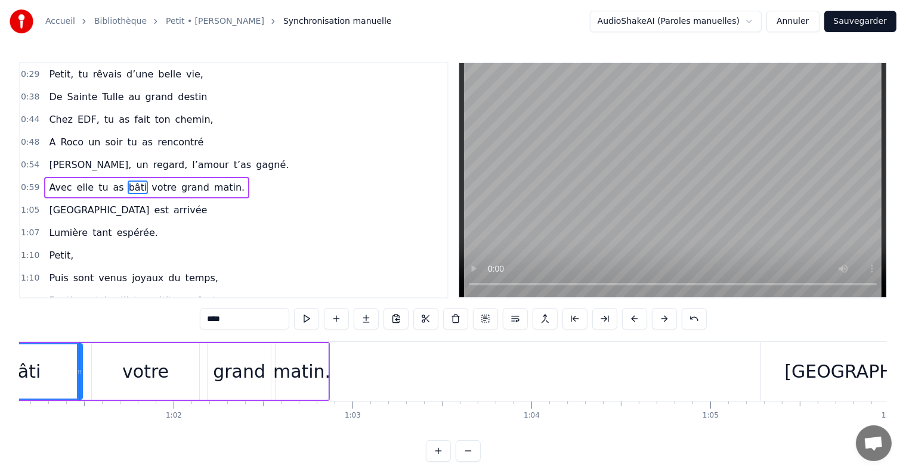
drag, startPoint x: 94, startPoint y: 370, endPoint x: 79, endPoint y: 371, distance: 14.3
click at [79, 371] on icon at bounding box center [79, 372] width 5 height 10
click at [131, 371] on div "votre" at bounding box center [146, 371] width 47 height 27
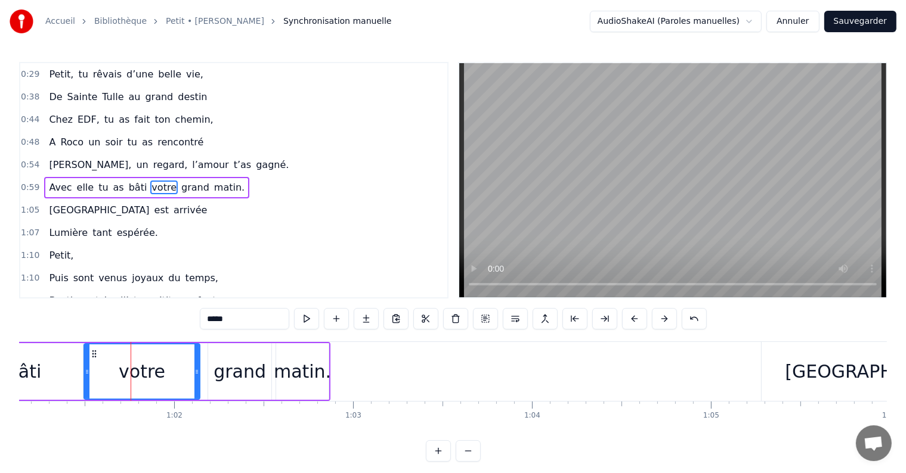
drag, startPoint x: 95, startPoint y: 371, endPoint x: 87, endPoint y: 372, distance: 8.4
click at [87, 372] on icon at bounding box center [87, 372] width 5 height 10
drag, startPoint x: 195, startPoint y: 367, endPoint x: 179, endPoint y: 369, distance: 16.2
click at [179, 369] on icon at bounding box center [180, 372] width 5 height 10
click at [214, 370] on div "grand" at bounding box center [239, 371] width 63 height 57
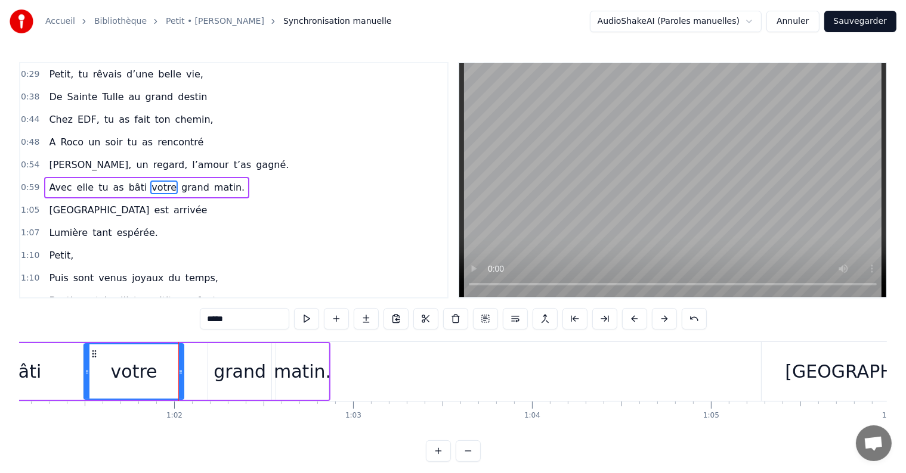
type input "*****"
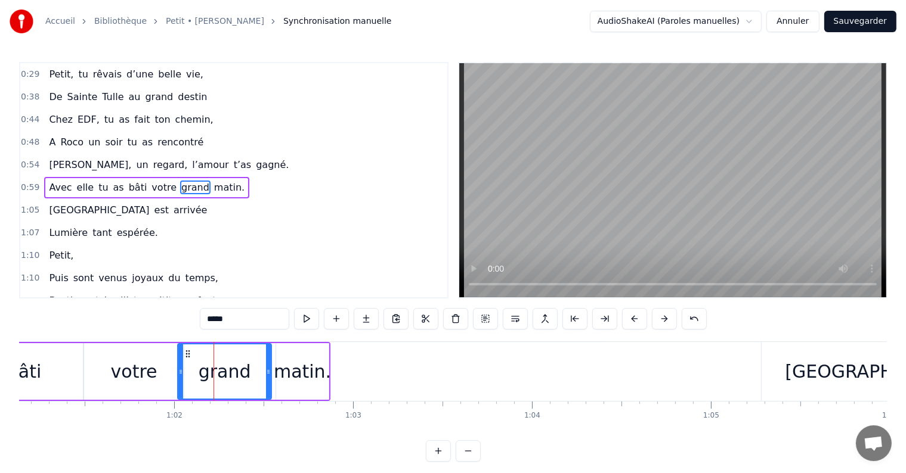
drag, startPoint x: 209, startPoint y: 371, endPoint x: 179, endPoint y: 373, distance: 30.5
click at [179, 373] on icon at bounding box center [180, 372] width 5 height 10
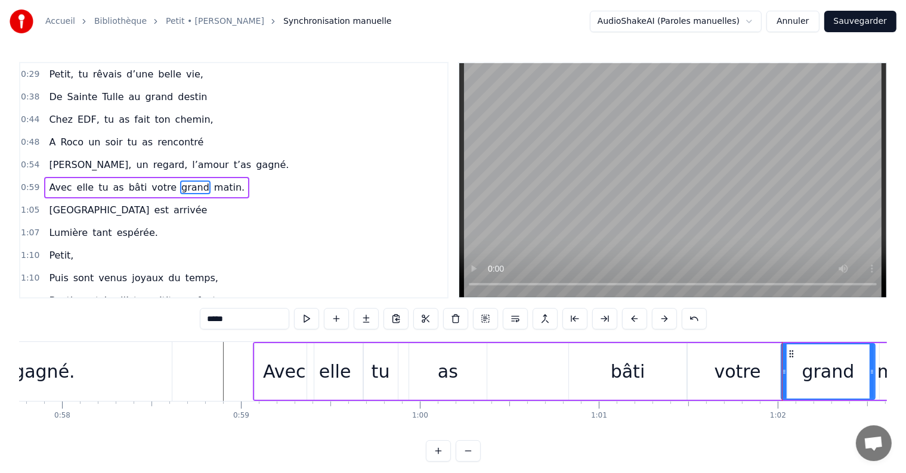
scroll to position [0, 10316]
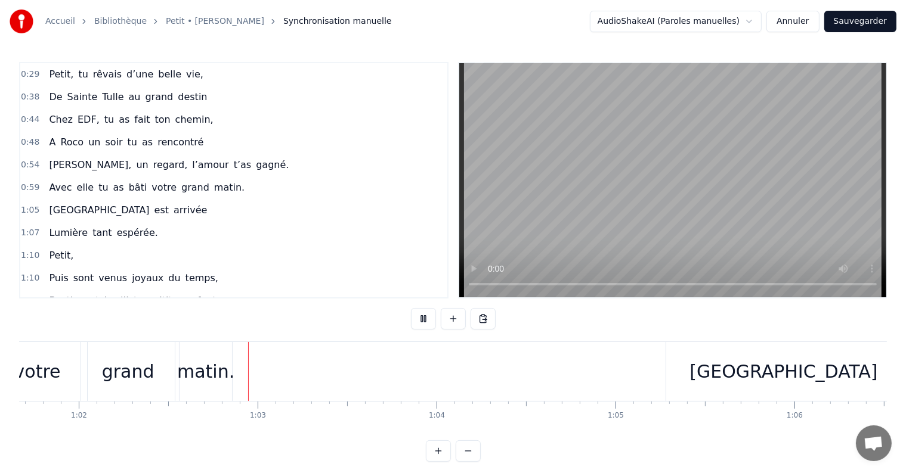
scroll to position [0, 11078]
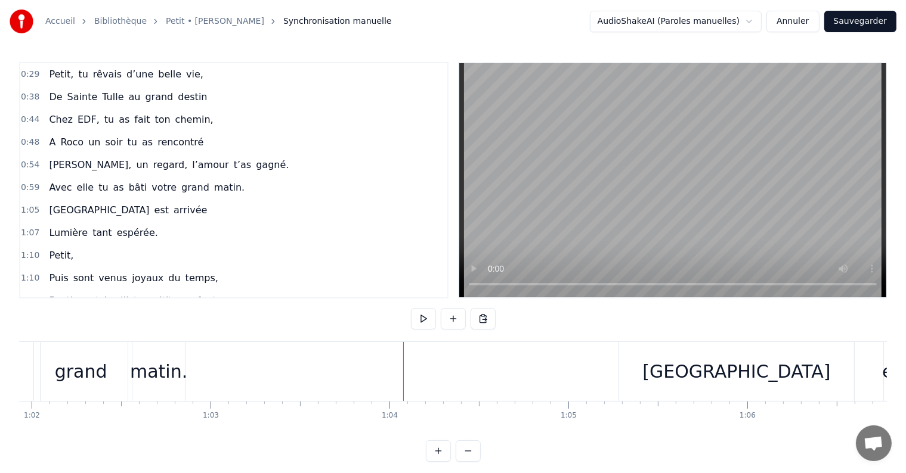
click at [731, 371] on div "[GEOGRAPHIC_DATA]" at bounding box center [736, 371] width 188 height 27
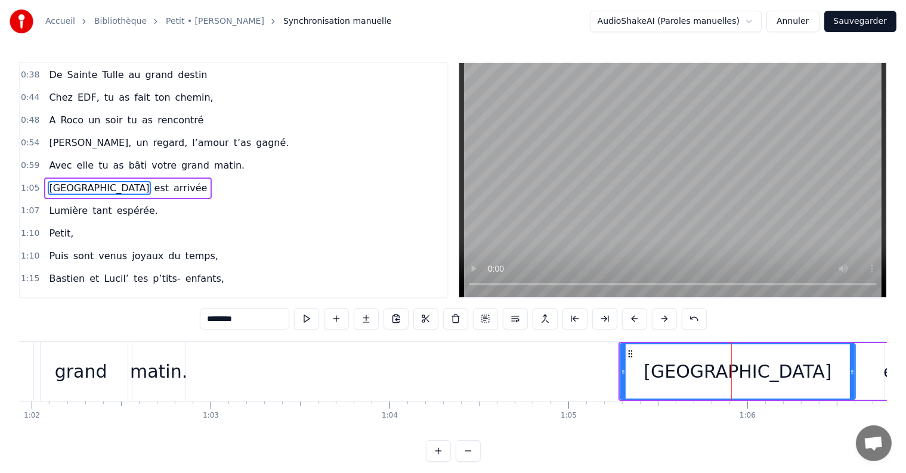
click at [860, 346] on div "[PERSON_NAME] est arrivée" at bounding box center [800, 371] width 364 height 59
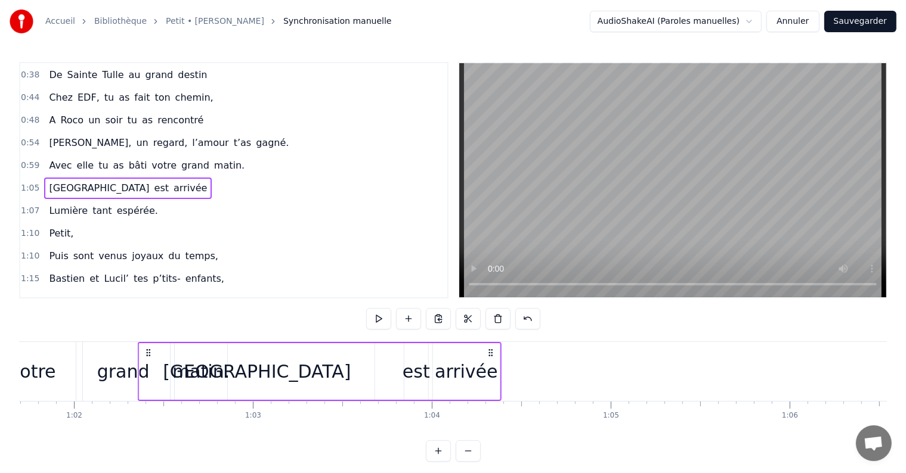
scroll to position [0, 11031]
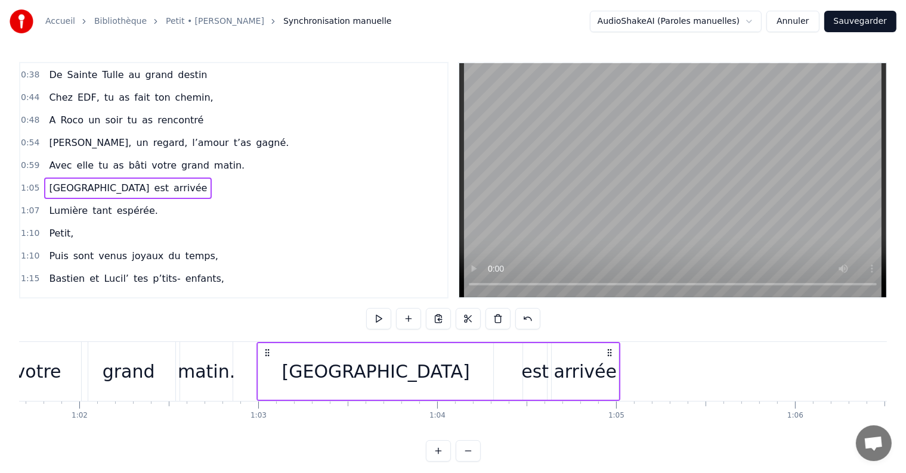
drag, startPoint x: 397, startPoint y: 351, endPoint x: 268, endPoint y: 363, distance: 129.3
click at [268, 363] on div "[PERSON_NAME] est arrivée" at bounding box center [439, 371] width 364 height 59
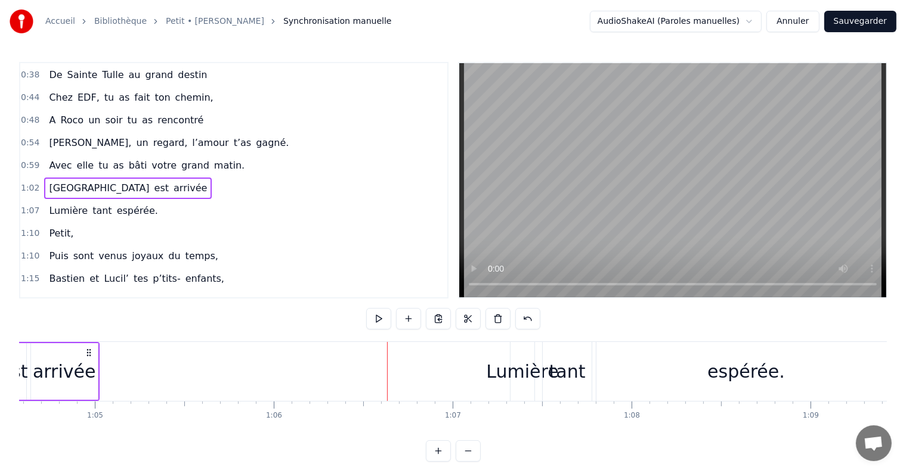
scroll to position [0, 11482]
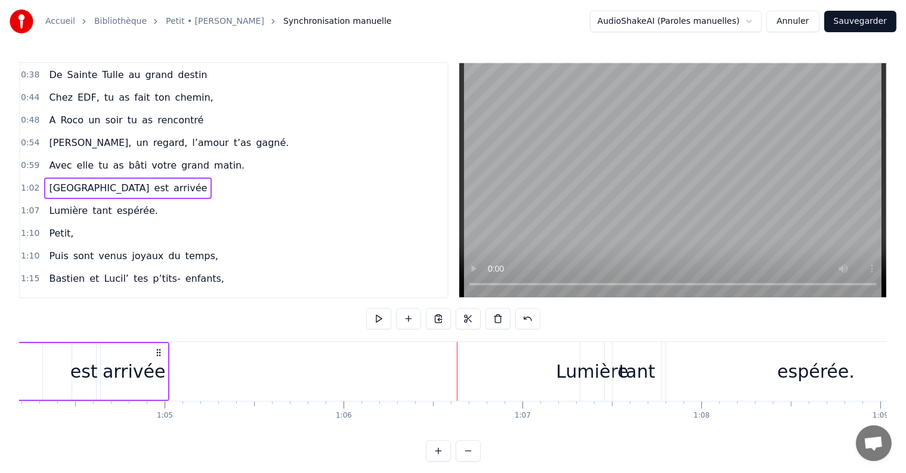
click at [564, 361] on div "Lumière" at bounding box center [592, 371] width 72 height 27
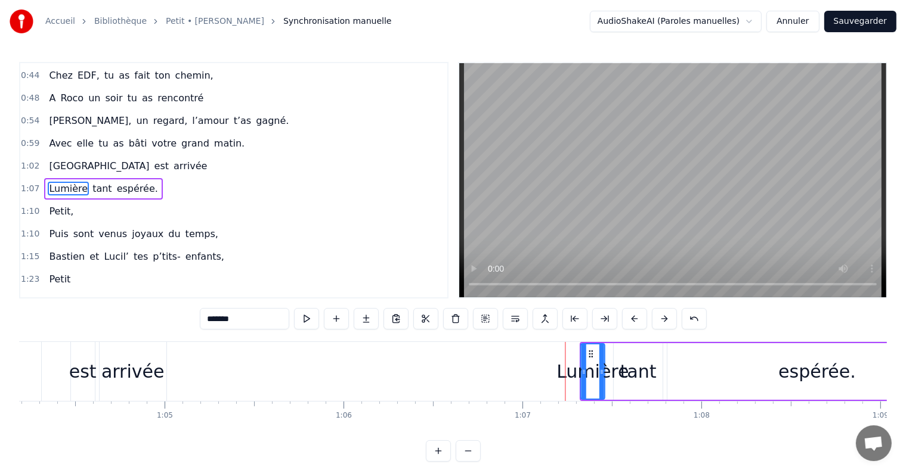
drag, startPoint x: 589, startPoint y: 348, endPoint x: 587, endPoint y: 371, distance: 22.7
click at [587, 371] on div "Lumière" at bounding box center [592, 372] width 23 height 54
click at [608, 346] on div "Lumière tant espérée." at bounding box center [774, 371] width 390 height 59
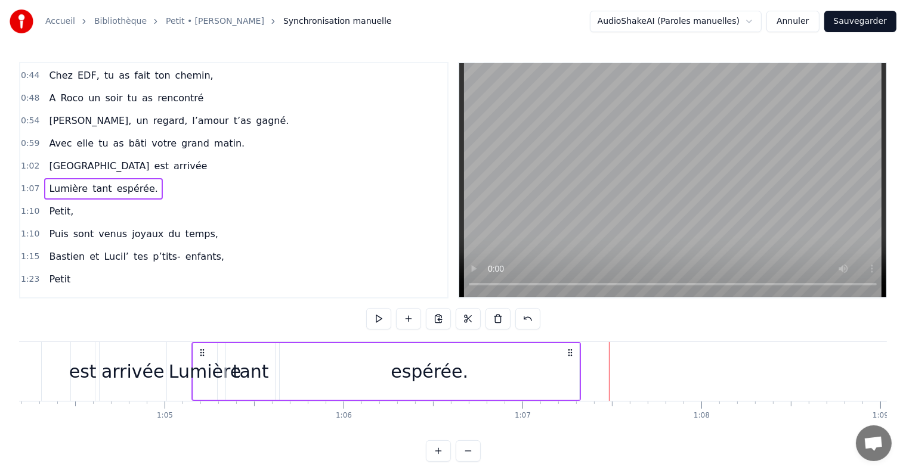
drag, startPoint x: 590, startPoint y: 351, endPoint x: 202, endPoint y: 384, distance: 389.0
click at [202, 384] on div "Lumière tant espérée." at bounding box center [386, 371] width 390 height 59
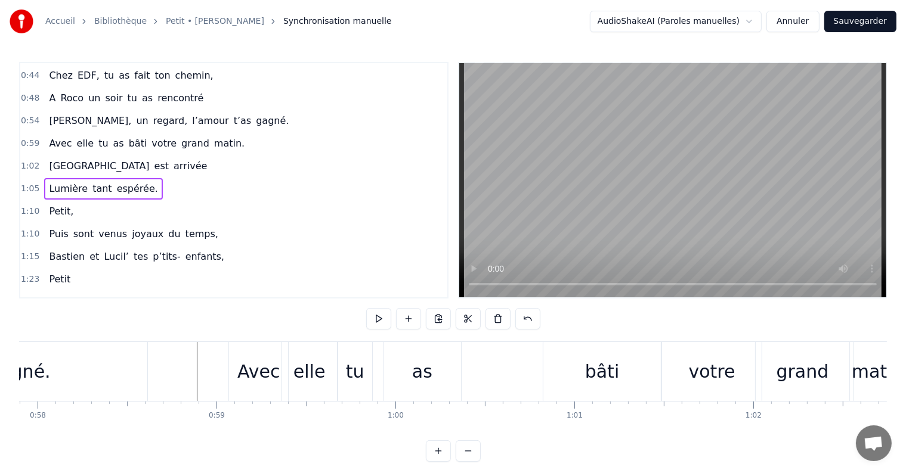
scroll to position [0, 10337]
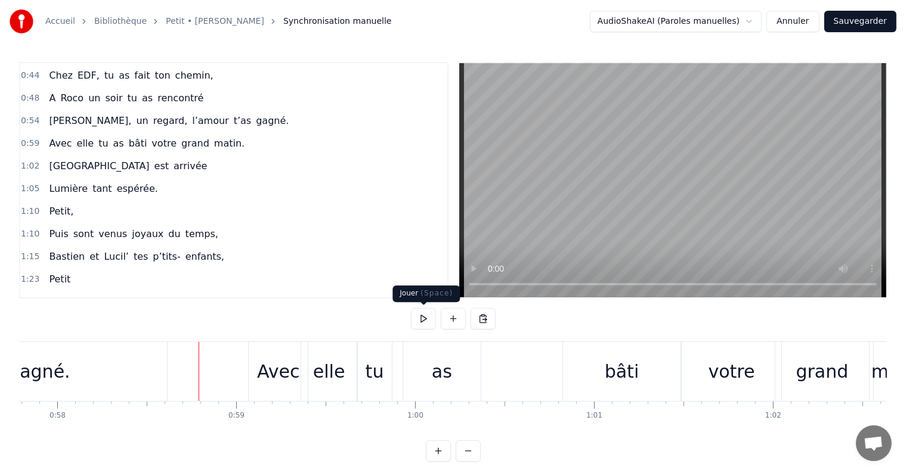
click at [420, 315] on button at bounding box center [423, 318] width 25 height 21
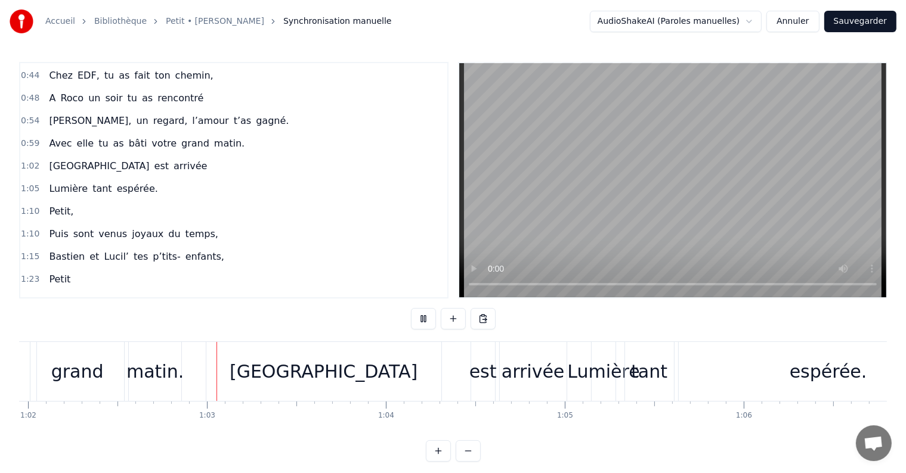
scroll to position [0, 11108]
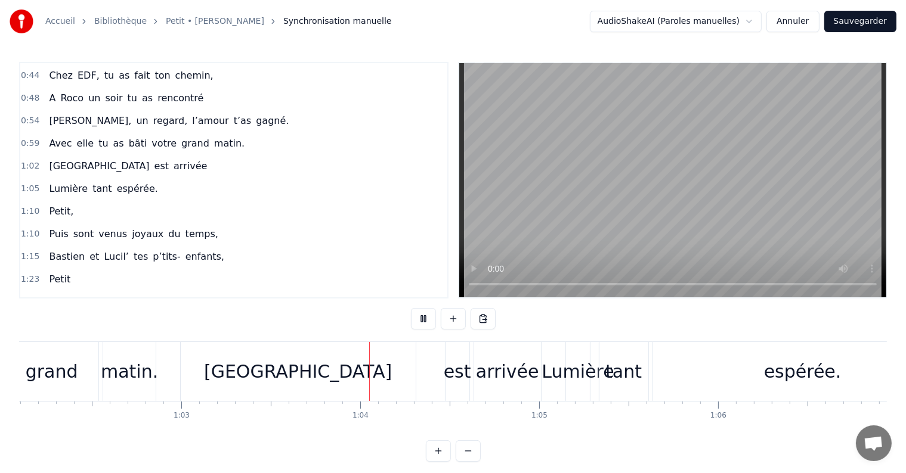
click at [420, 315] on button at bounding box center [423, 318] width 25 height 21
click at [277, 379] on div "[GEOGRAPHIC_DATA]" at bounding box center [298, 371] width 188 height 27
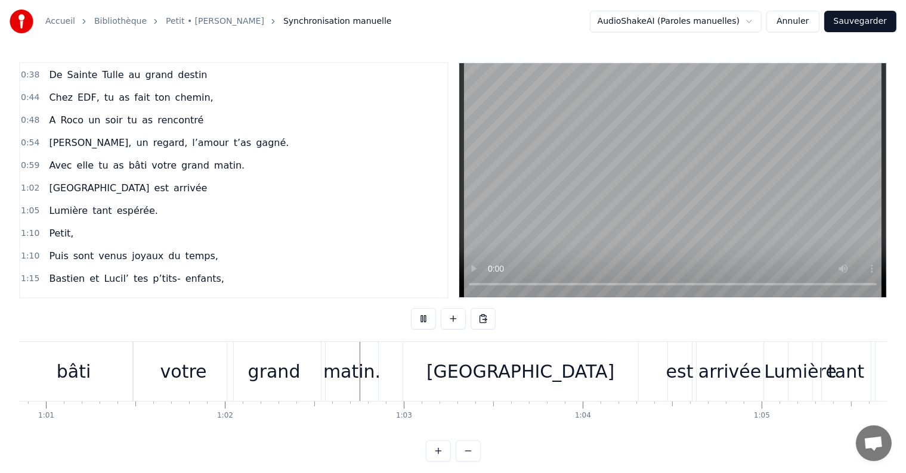
scroll to position [0, 11069]
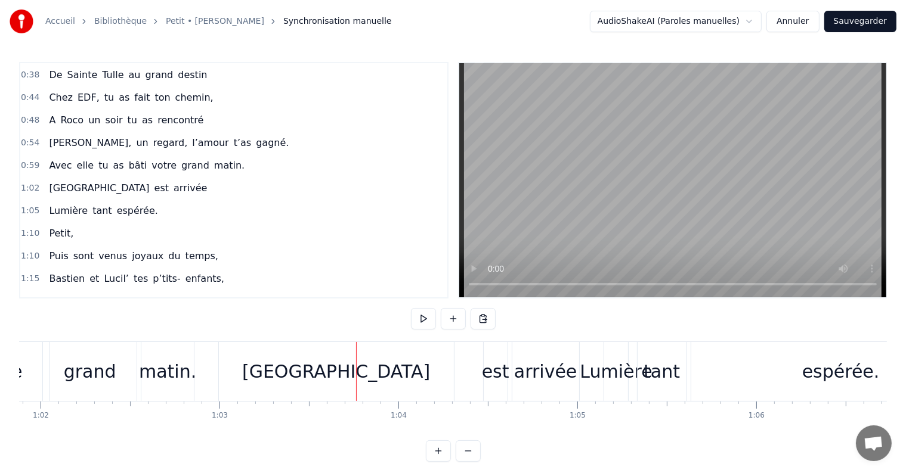
click at [351, 370] on div "[GEOGRAPHIC_DATA]" at bounding box center [336, 371] width 188 height 27
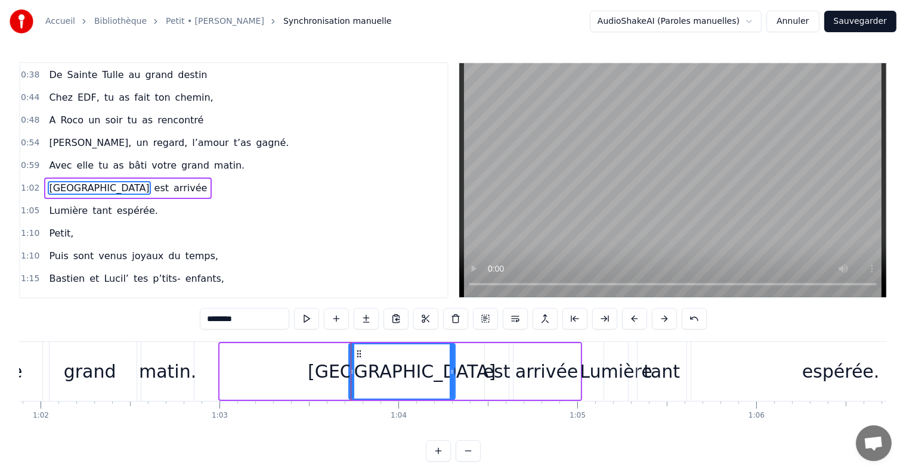
drag, startPoint x: 221, startPoint y: 372, endPoint x: 350, endPoint y: 372, distance: 128.8
click at [350, 372] on icon at bounding box center [351, 372] width 5 height 10
click at [316, 320] on button at bounding box center [306, 318] width 25 height 21
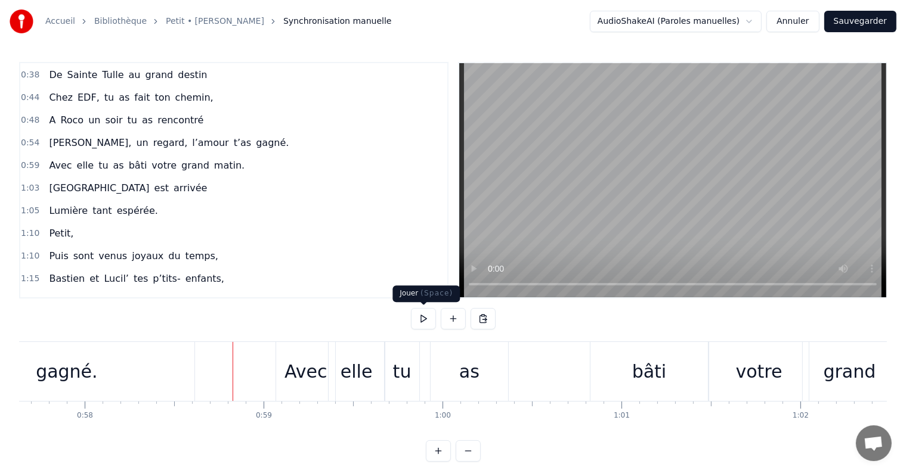
click at [416, 316] on button at bounding box center [423, 318] width 25 height 21
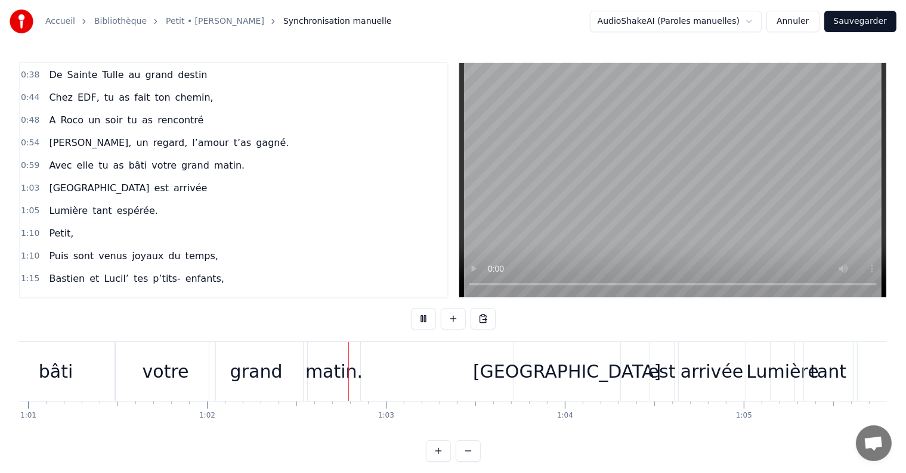
scroll to position [0, 11068]
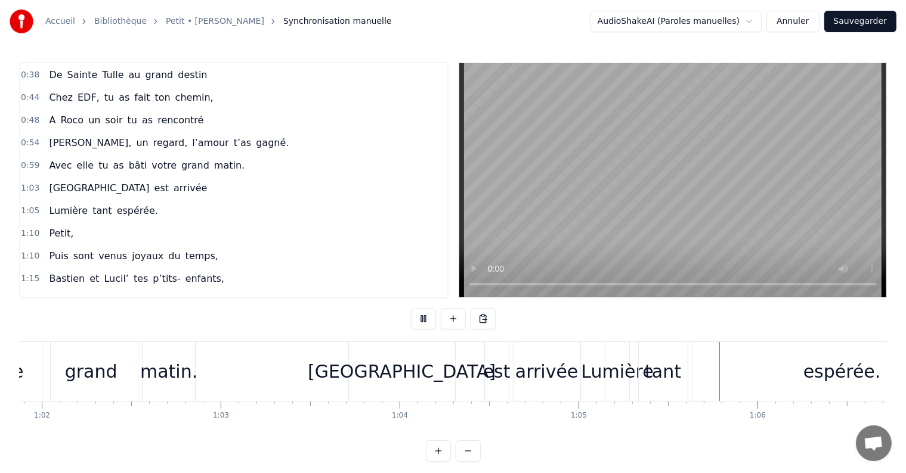
click at [416, 316] on button at bounding box center [423, 318] width 25 height 21
click at [422, 322] on button at bounding box center [423, 318] width 25 height 21
click at [624, 372] on div "Lumière" at bounding box center [617, 371] width 72 height 27
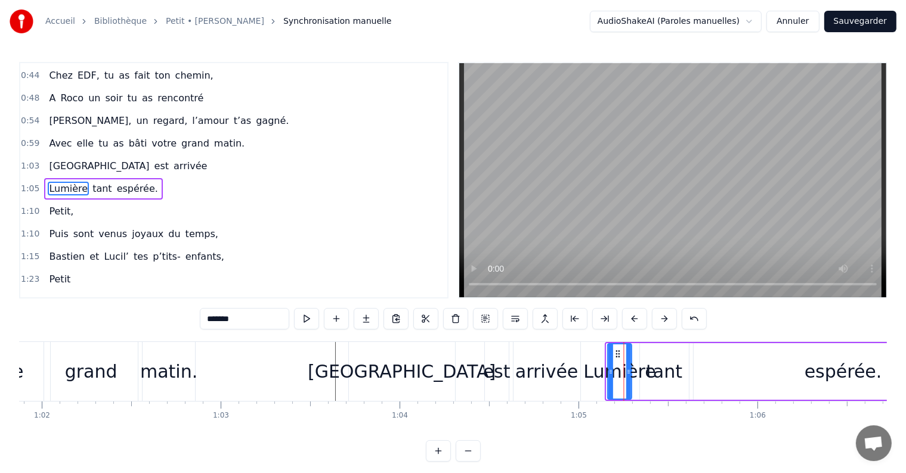
click at [616, 349] on icon at bounding box center [618, 354] width 10 height 10
click at [661, 346] on div "tant" at bounding box center [664, 371] width 49 height 57
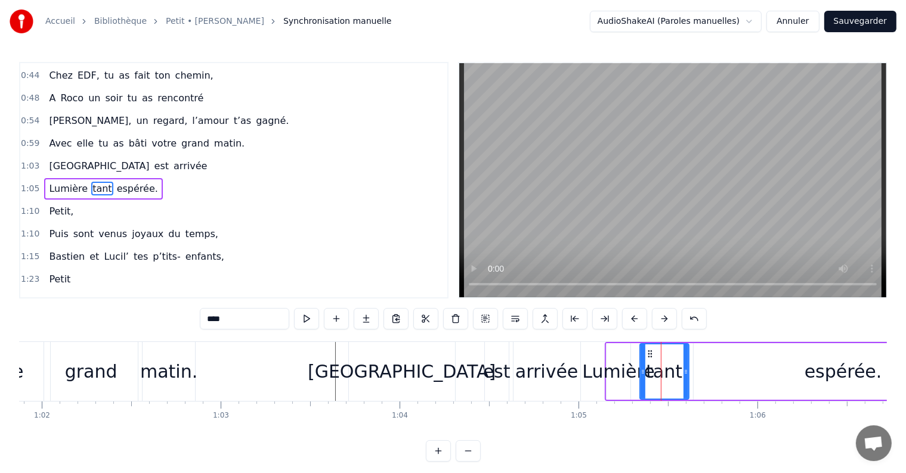
click at [708, 345] on div "espérée." at bounding box center [842, 371] width 299 height 57
type input "********"
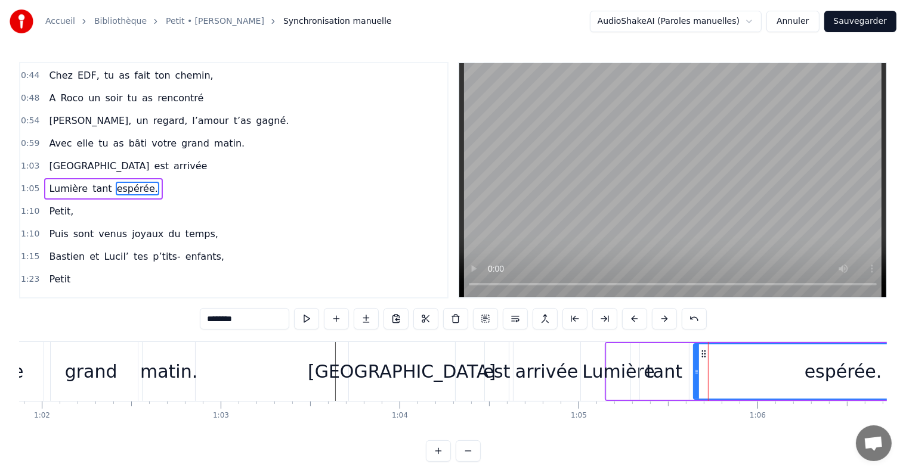
click at [691, 348] on div "Lumière tant espérée." at bounding box center [800, 371] width 390 height 59
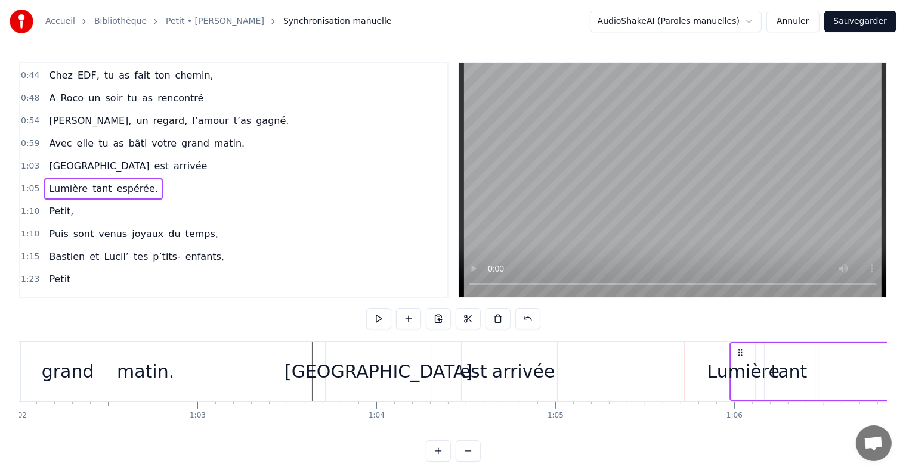
scroll to position [0, 11108]
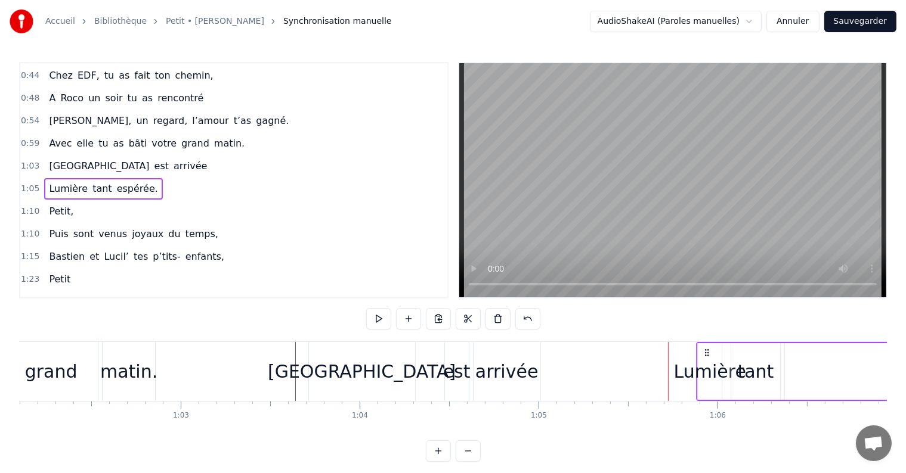
drag, startPoint x: 614, startPoint y: 352, endPoint x: 704, endPoint y: 348, distance: 90.7
click at [704, 348] on icon at bounding box center [707, 353] width 10 height 10
click at [707, 368] on div "Lumière" at bounding box center [709, 371] width 72 height 27
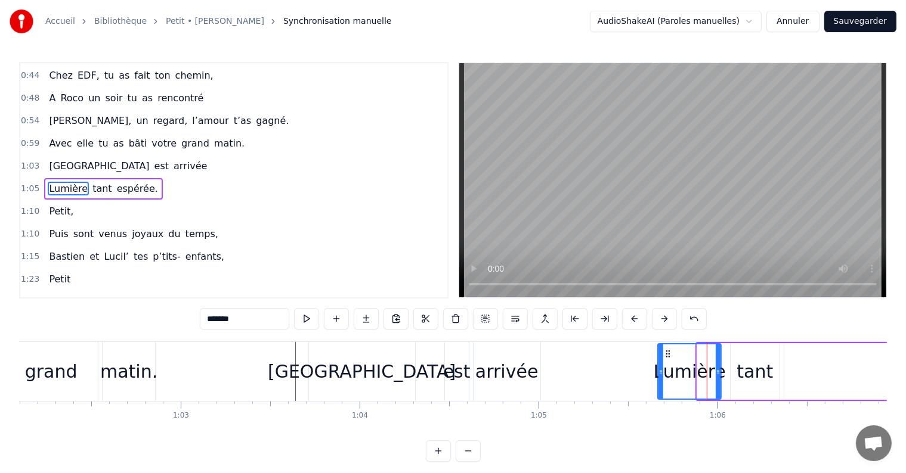
drag, startPoint x: 698, startPoint y: 367, endPoint x: 658, endPoint y: 369, distance: 39.4
click at [658, 369] on icon at bounding box center [660, 372] width 5 height 10
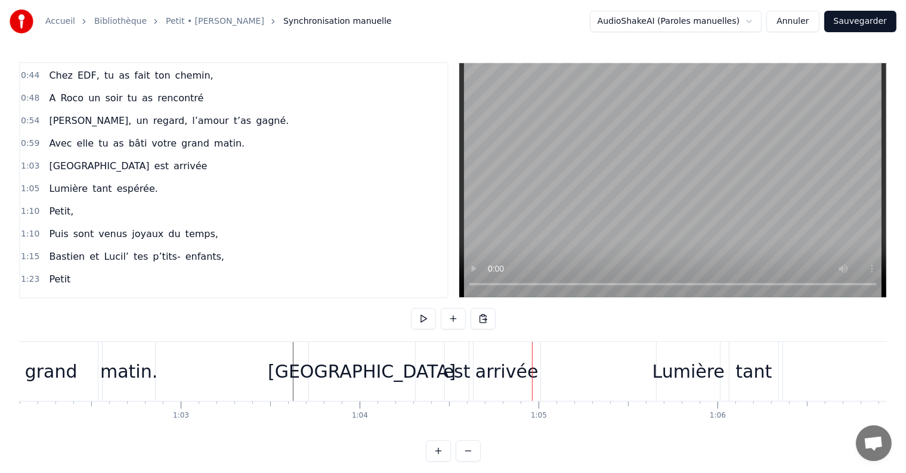
click at [456, 373] on div "est" at bounding box center [456, 371] width 27 height 27
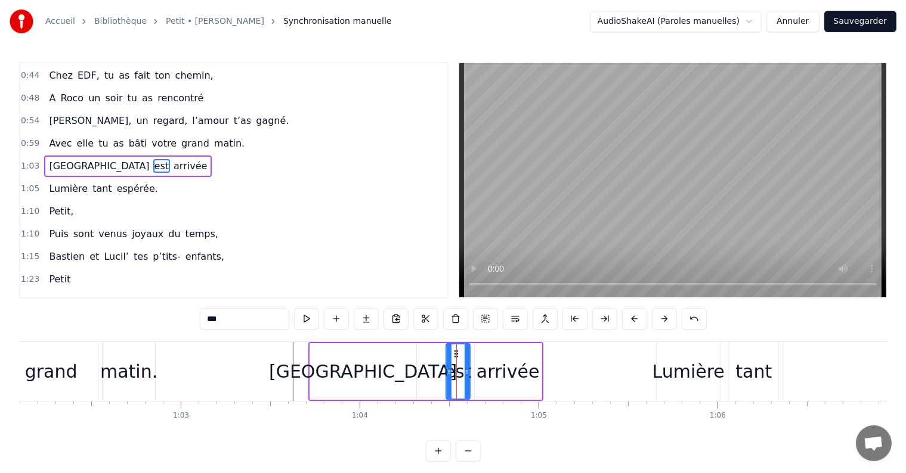
scroll to position [113, 0]
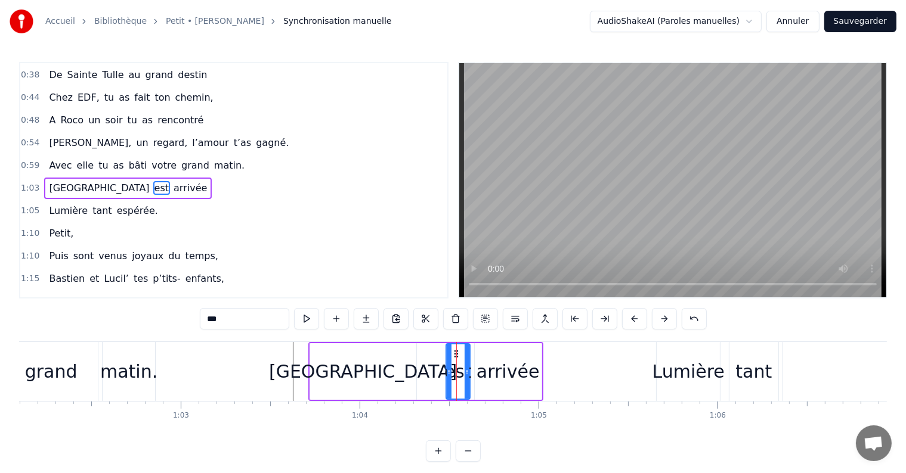
click at [481, 363] on div "arrivée" at bounding box center [507, 371] width 63 height 27
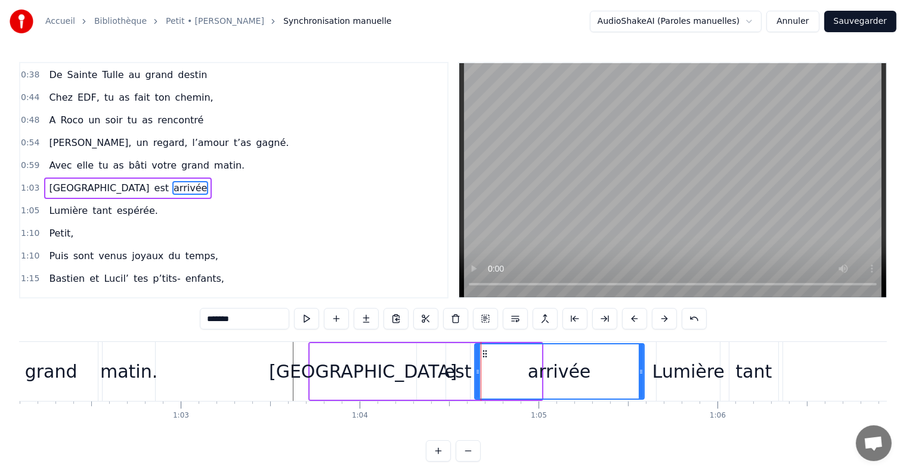
drag, startPoint x: 539, startPoint y: 369, endPoint x: 642, endPoint y: 365, distance: 102.6
click at [642, 365] on div at bounding box center [641, 372] width 5 height 54
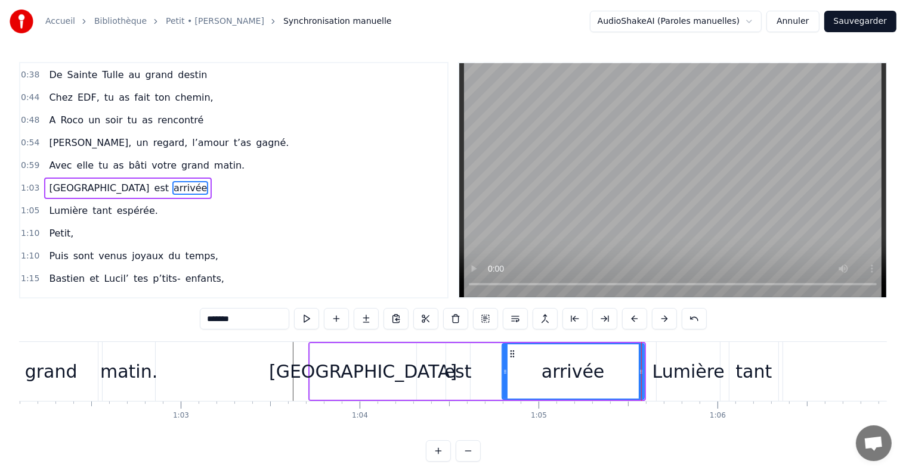
drag, startPoint x: 477, startPoint y: 370, endPoint x: 504, endPoint y: 372, distance: 27.5
click at [504, 372] on icon at bounding box center [505, 372] width 5 height 10
click at [465, 374] on div "est" at bounding box center [457, 371] width 27 height 27
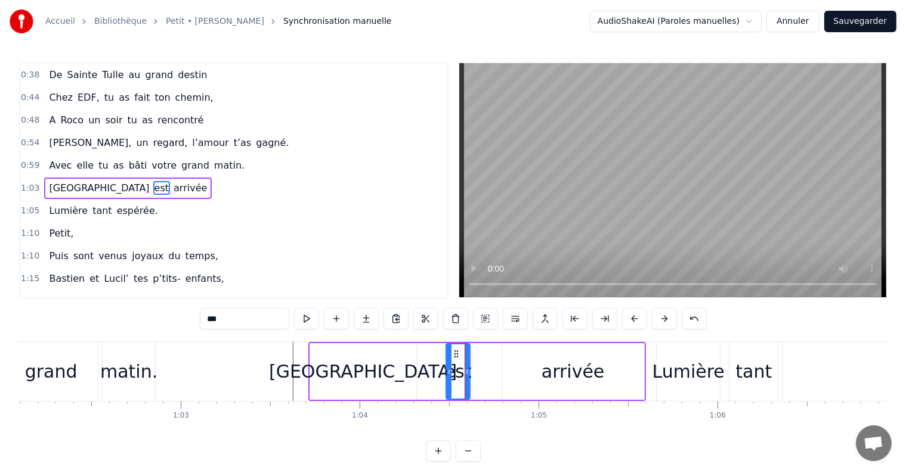
click at [370, 383] on div "[GEOGRAPHIC_DATA]" at bounding box center [363, 371] width 188 height 27
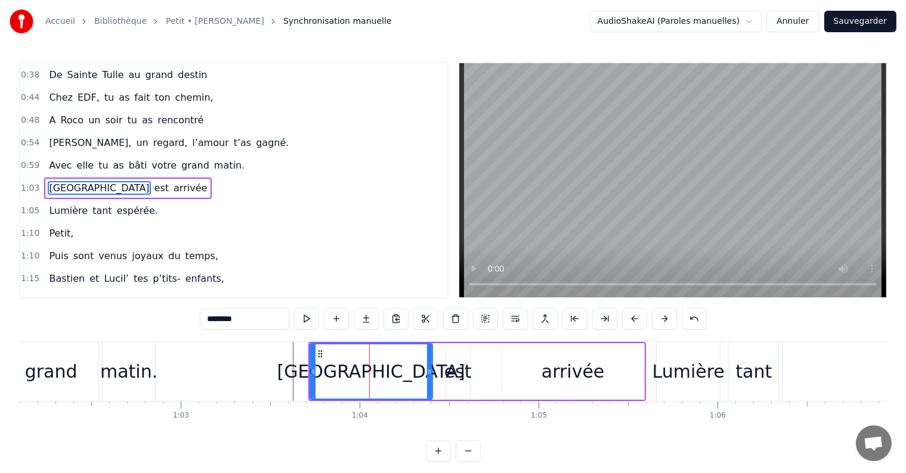
drag, startPoint x: 411, startPoint y: 370, endPoint x: 427, endPoint y: 370, distance: 16.1
click at [427, 370] on icon at bounding box center [429, 372] width 5 height 10
click at [450, 371] on div "est" at bounding box center [457, 371] width 27 height 27
type input "***"
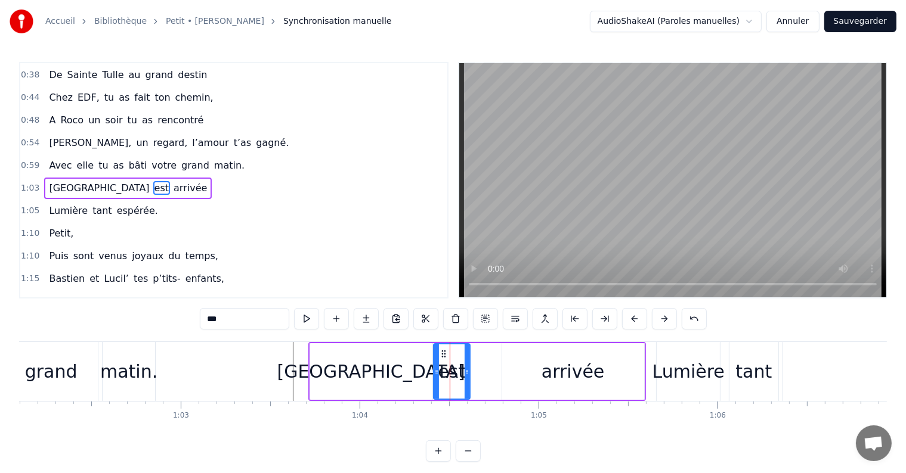
drag, startPoint x: 446, startPoint y: 371, endPoint x: 432, endPoint y: 371, distance: 14.3
click at [434, 371] on icon at bounding box center [436, 372] width 5 height 10
click at [491, 372] on div "[PERSON_NAME] est arrivée" at bounding box center [476, 371] width 337 height 59
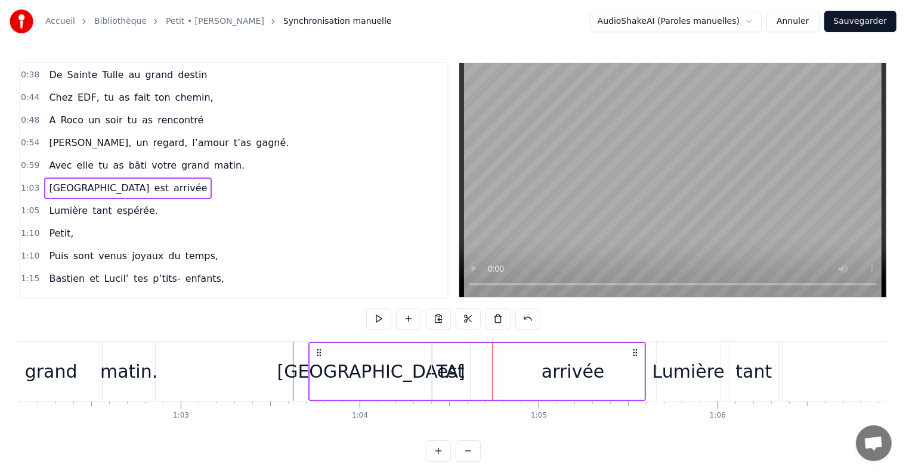
click at [515, 373] on div "arrivée" at bounding box center [573, 371] width 142 height 57
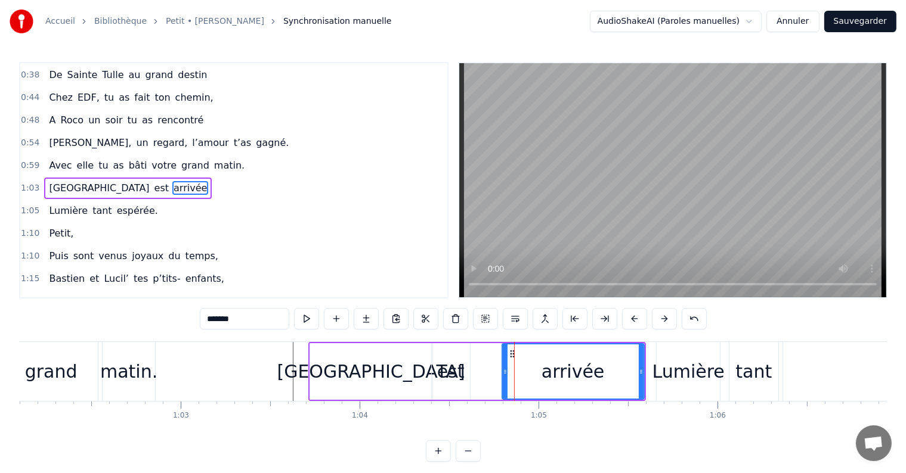
click at [460, 373] on div "est" at bounding box center [450, 371] width 27 height 27
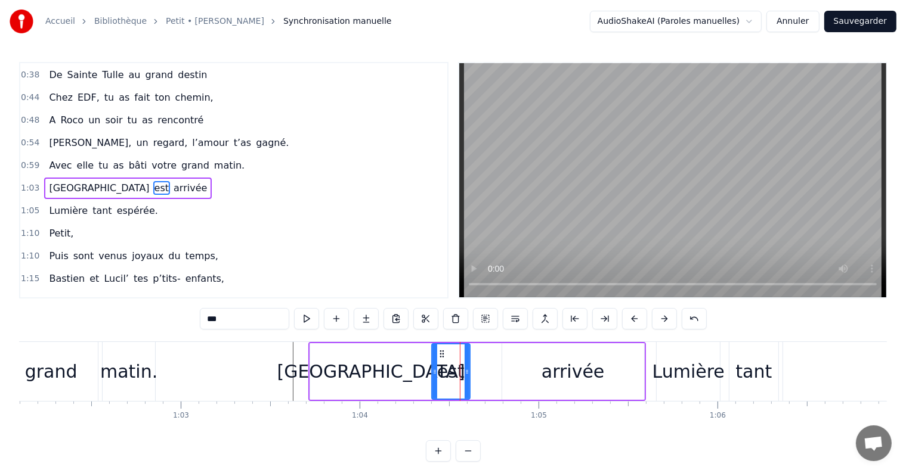
click at [504, 374] on div "arrivée" at bounding box center [573, 371] width 142 height 57
type input "*******"
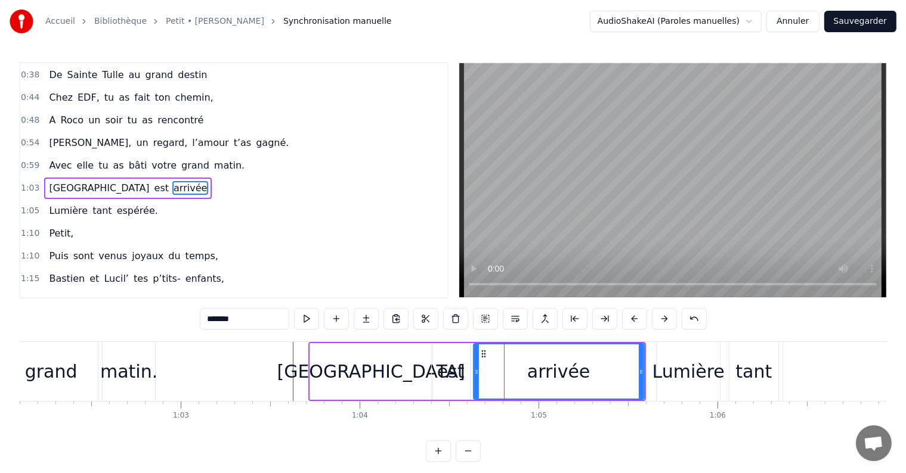
drag, startPoint x: 501, startPoint y: 373, endPoint x: 473, endPoint y: 373, distance: 28.6
click at [474, 373] on icon at bounding box center [476, 372] width 5 height 10
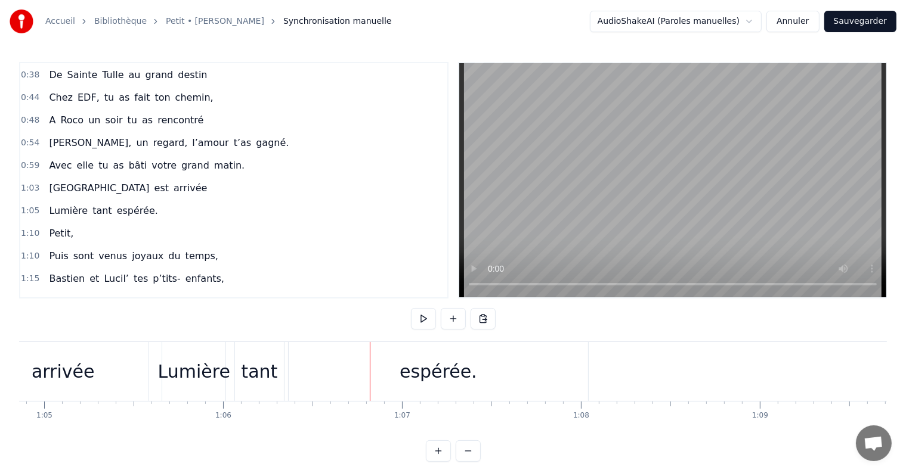
scroll to position [0, 11583]
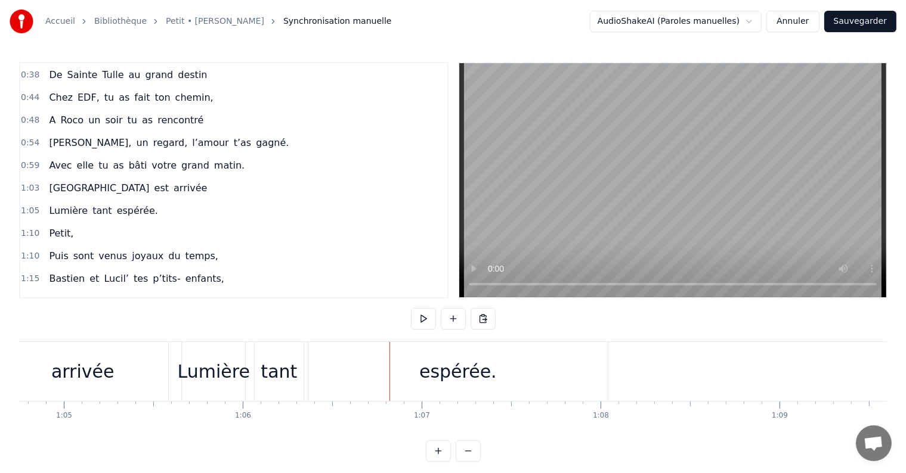
drag, startPoint x: 451, startPoint y: 366, endPoint x: 530, endPoint y: 361, distance: 79.5
click at [530, 361] on div "espérée." at bounding box center [457, 371] width 299 height 59
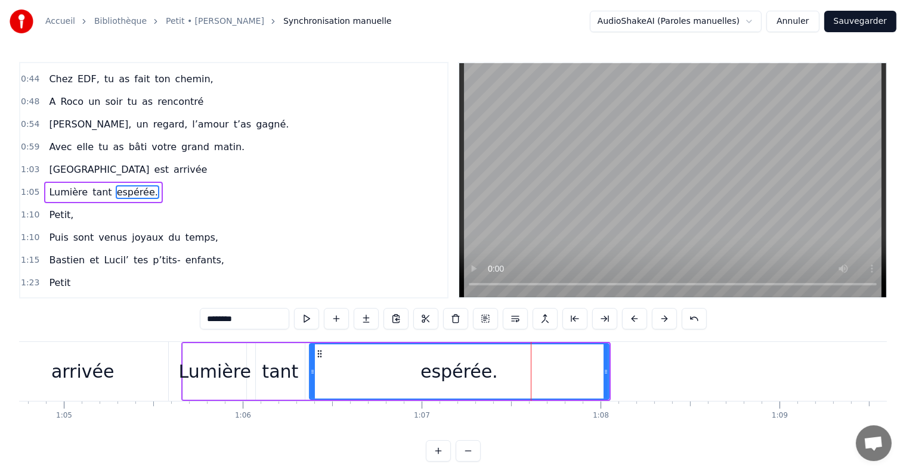
scroll to position [135, 0]
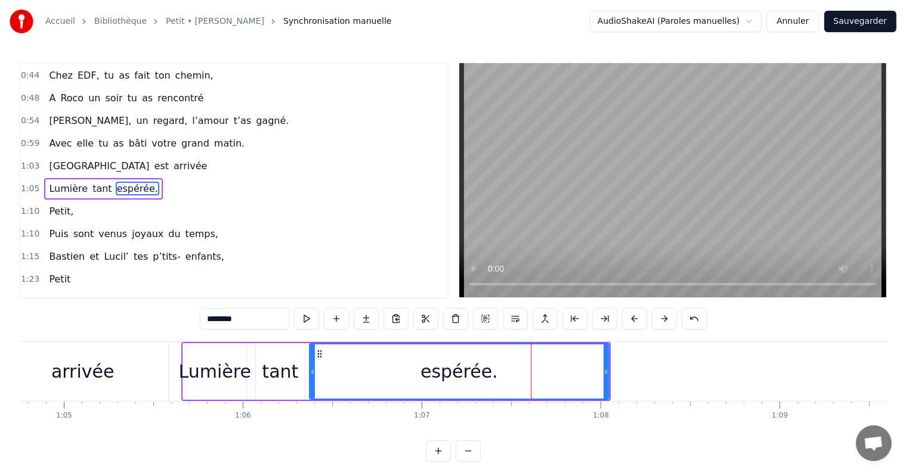
drag, startPoint x: 434, startPoint y: 372, endPoint x: 491, endPoint y: 369, distance: 56.7
click at [491, 369] on div "espérée." at bounding box center [459, 371] width 78 height 27
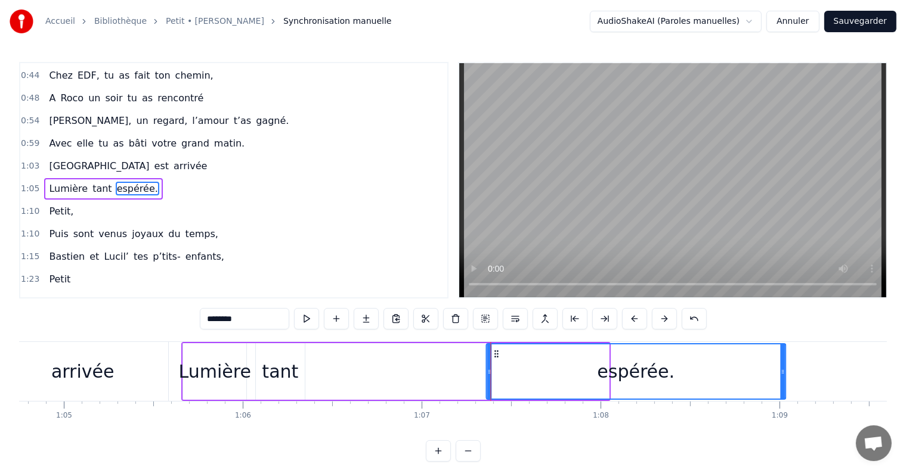
drag, startPoint x: 319, startPoint y: 353, endPoint x: 496, endPoint y: 346, distance: 176.6
click at [496, 346] on div "espérée." at bounding box center [636, 372] width 298 height 54
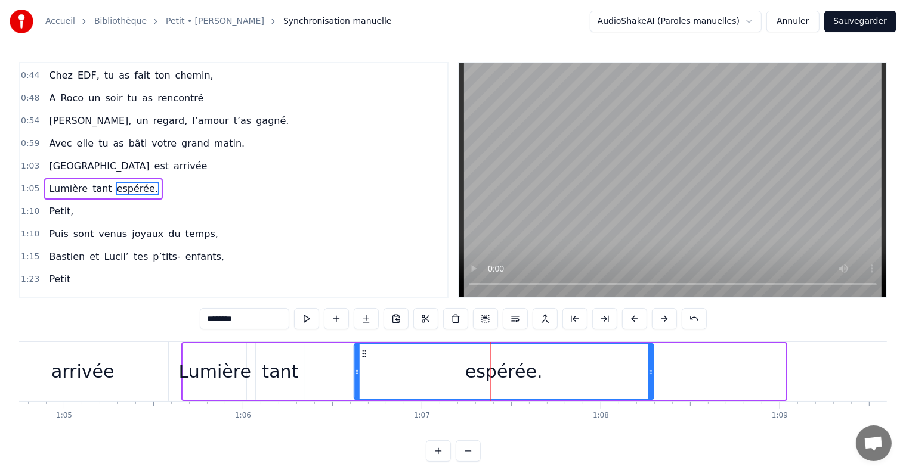
drag, startPoint x: 494, startPoint y: 354, endPoint x: 362, endPoint y: 351, distance: 131.8
click at [362, 351] on icon at bounding box center [364, 354] width 10 height 10
click at [342, 351] on div "Lumière tant espérée." at bounding box center [417, 371] width 473 height 59
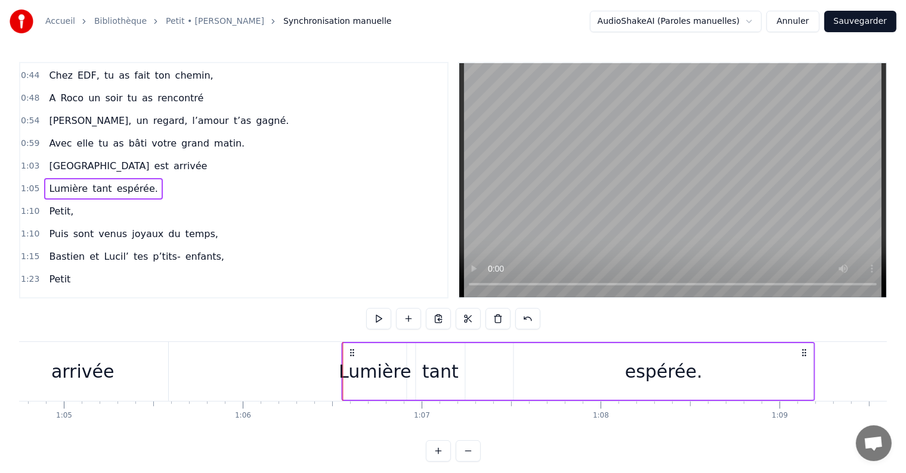
drag, startPoint x: 191, startPoint y: 354, endPoint x: 351, endPoint y: 352, distance: 159.8
click at [351, 352] on icon at bounding box center [352, 353] width 10 height 10
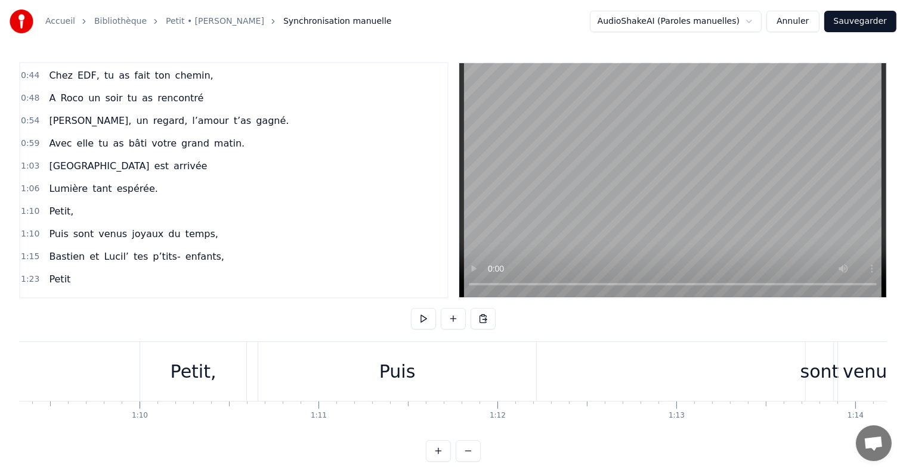
scroll to position [0, 12398]
click at [205, 379] on div "Petit," at bounding box center [197, 371] width 46 height 27
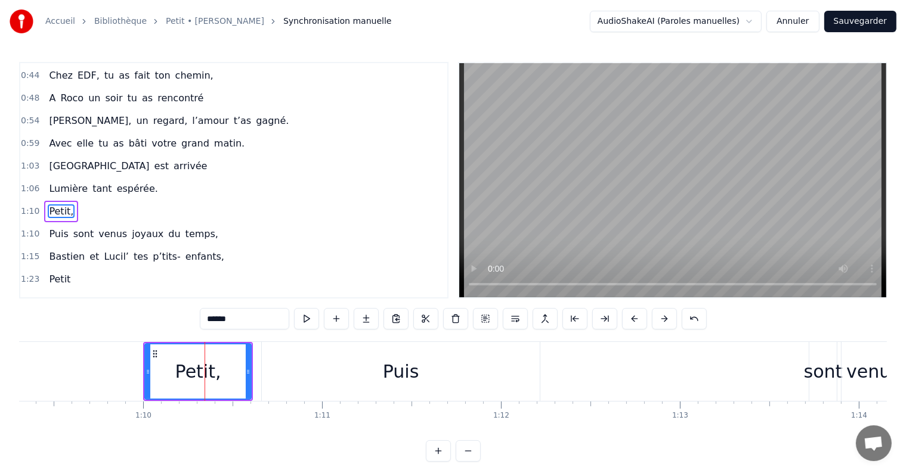
scroll to position [157, 0]
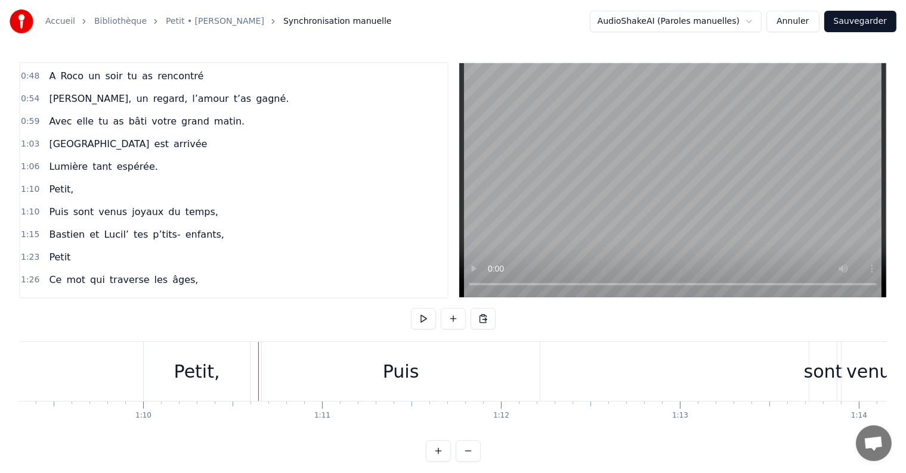
click at [569, 345] on div "Puis sont venus joyaux du temps," at bounding box center [655, 371] width 789 height 59
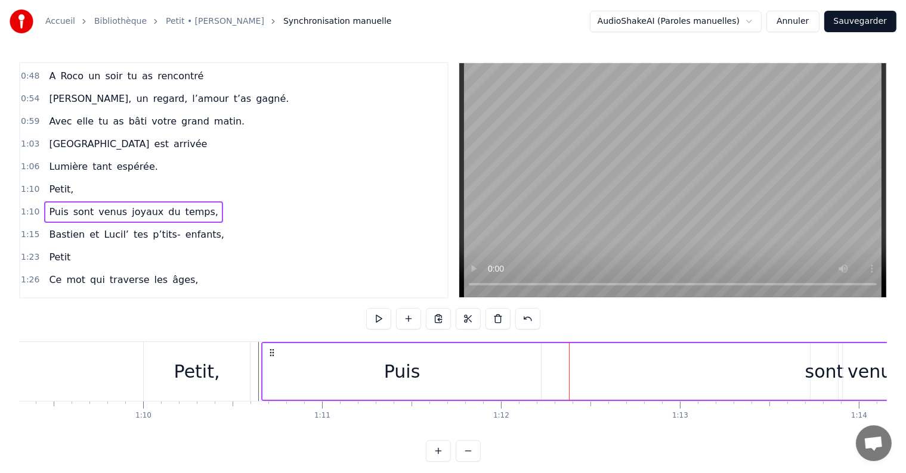
drag, startPoint x: 569, startPoint y: 345, endPoint x: 608, endPoint y: 342, distance: 38.9
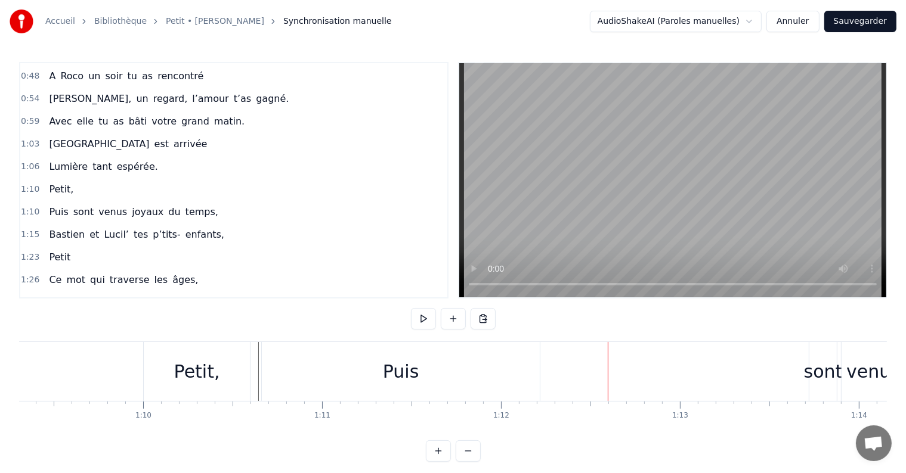
click at [569, 347] on div "Puis sont venus joyaux du temps," at bounding box center [655, 371] width 789 height 59
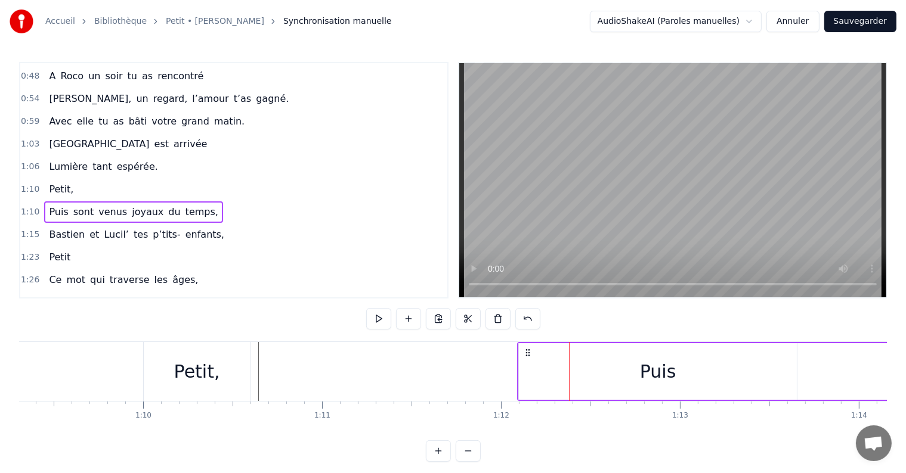
drag, startPoint x: 268, startPoint y: 348, endPoint x: 493, endPoint y: 342, distance: 225.5
click at [518, 342] on div "Puis sont venus joyaux du temps," at bounding box center [911, 371] width 789 height 59
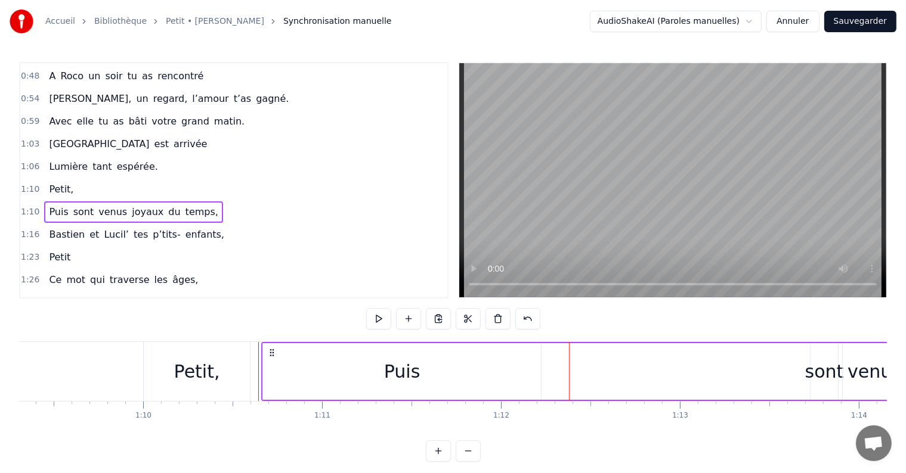
click at [190, 377] on div "Petit," at bounding box center [197, 371] width 46 height 27
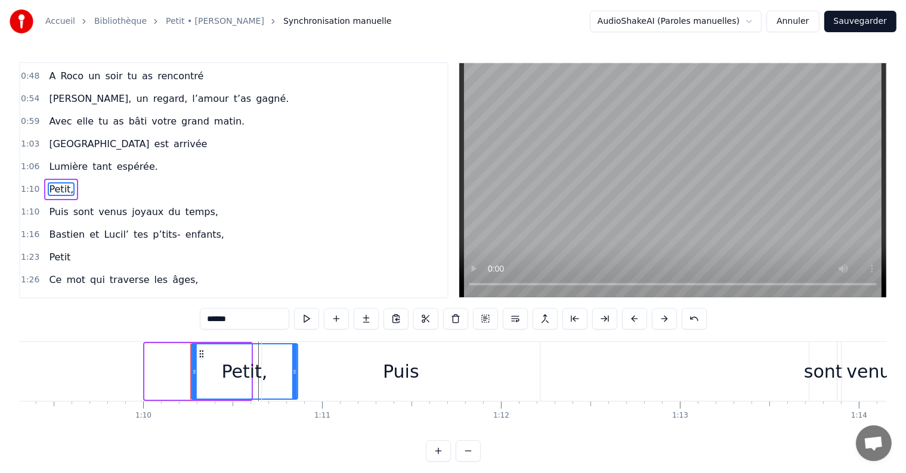
drag, startPoint x: 153, startPoint y: 352, endPoint x: 200, endPoint y: 354, distance: 46.5
click at [200, 354] on icon at bounding box center [202, 354] width 10 height 10
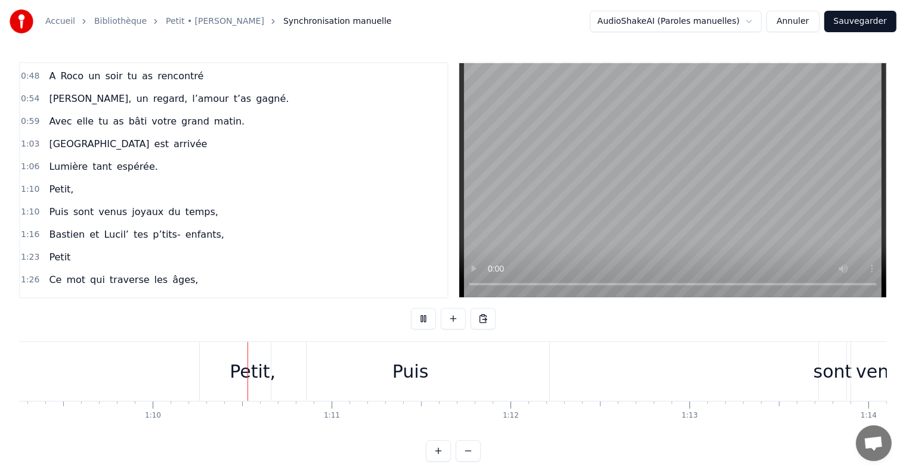
scroll to position [0, 12434]
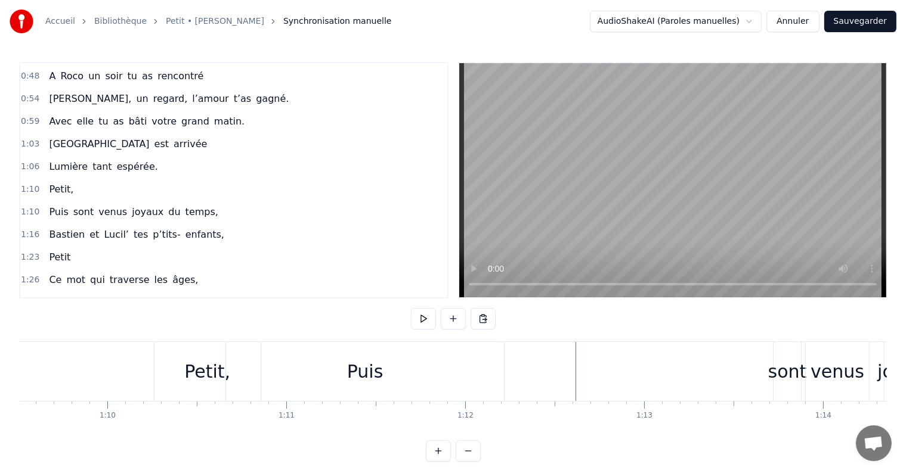
click at [376, 367] on div "Puis" at bounding box center [365, 371] width 36 height 27
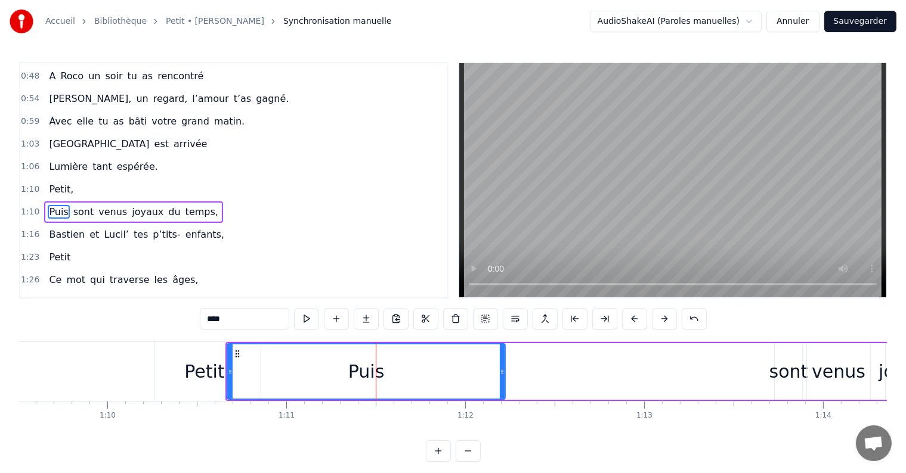
scroll to position [179, 0]
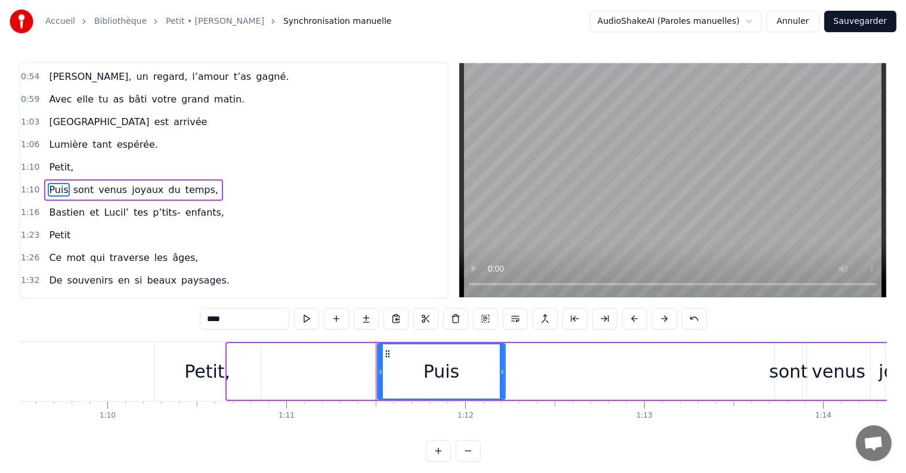
drag, startPoint x: 229, startPoint y: 373, endPoint x: 379, endPoint y: 371, distance: 150.3
click at [379, 371] on icon at bounding box center [380, 372] width 5 height 10
click at [240, 369] on div "Petit," at bounding box center [207, 371] width 106 height 59
type input "******"
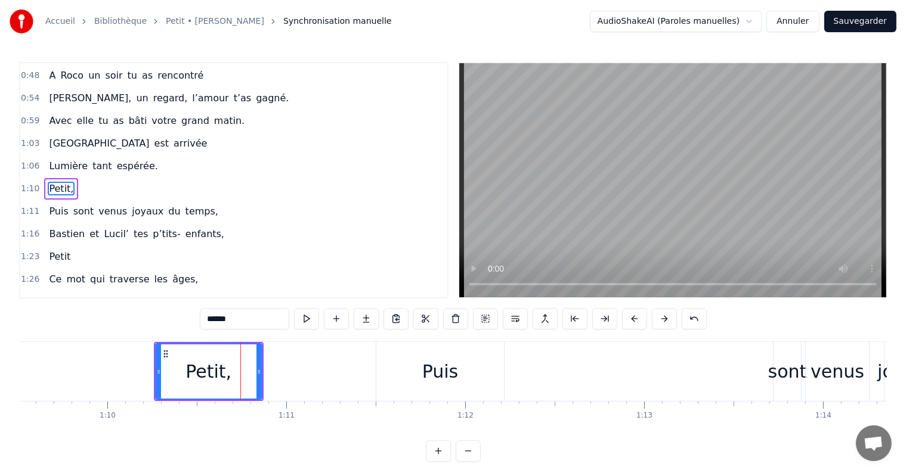
scroll to position [157, 0]
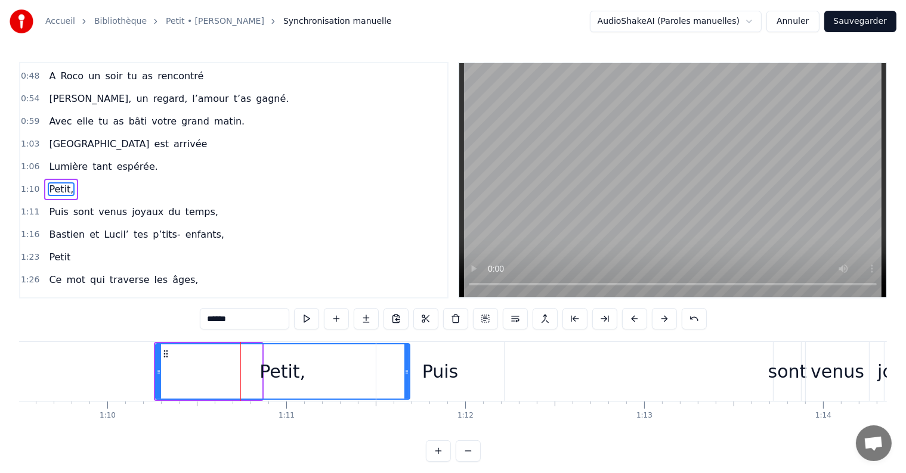
drag, startPoint x: 257, startPoint y: 370, endPoint x: 429, endPoint y: 367, distance: 172.4
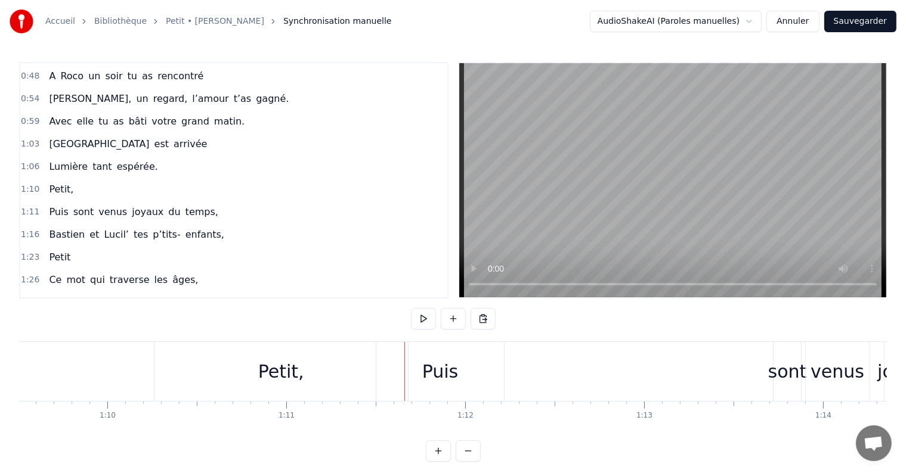
click at [448, 369] on div "Puis" at bounding box center [440, 371] width 36 height 27
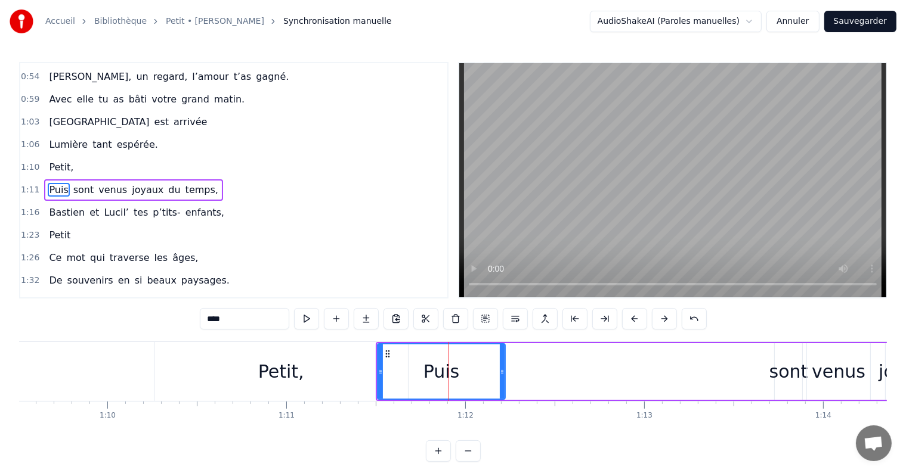
click at [339, 380] on div "Petit," at bounding box center [280, 371] width 253 height 59
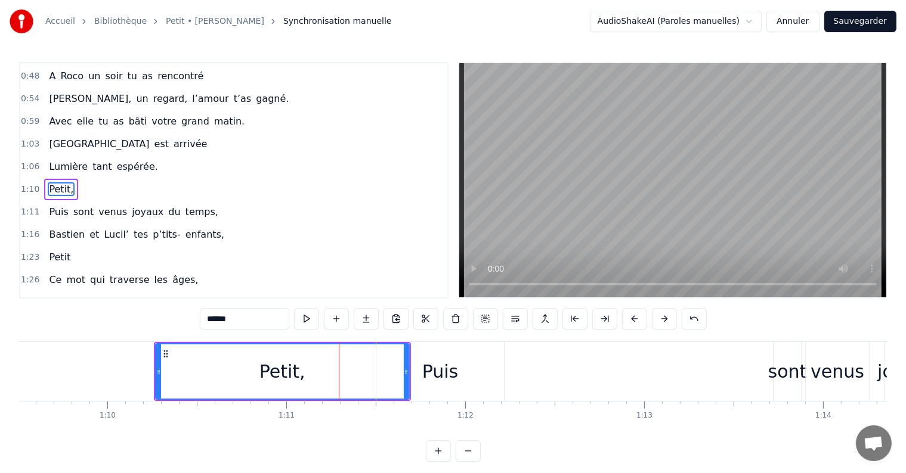
click at [404, 371] on div "Puis" at bounding box center [440, 371] width 128 height 59
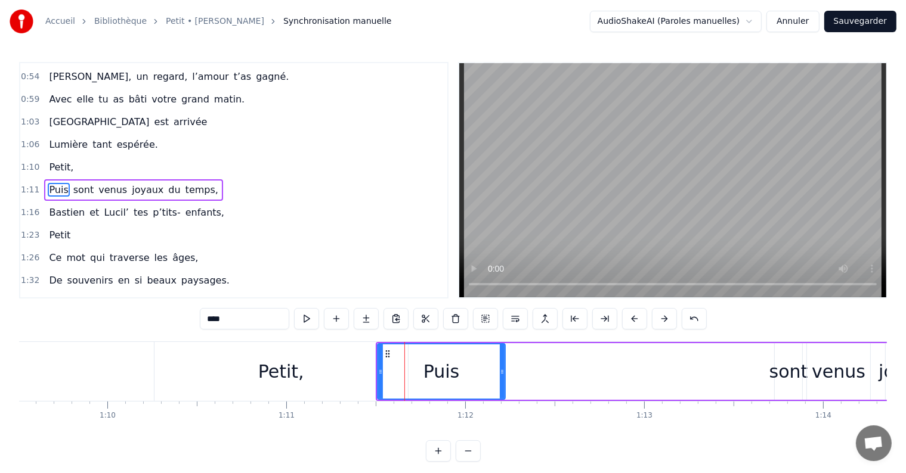
click at [320, 375] on div "Petit," at bounding box center [280, 371] width 253 height 59
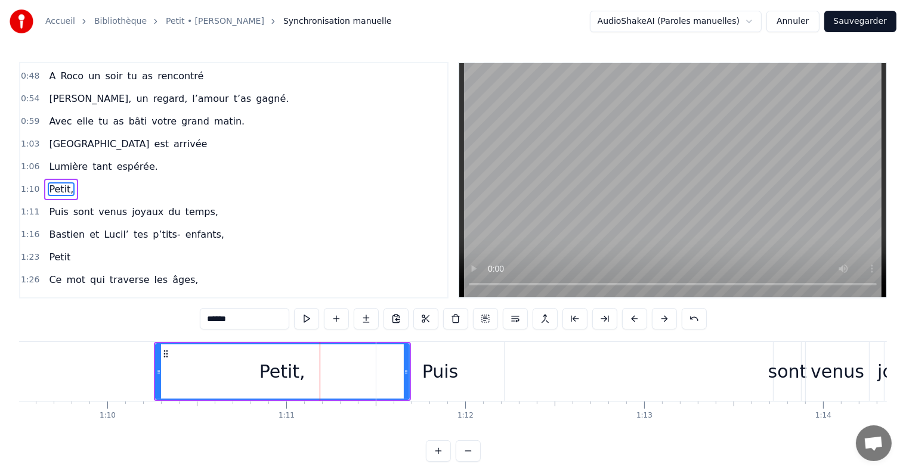
click at [429, 371] on div "Puis" at bounding box center [440, 371] width 36 height 27
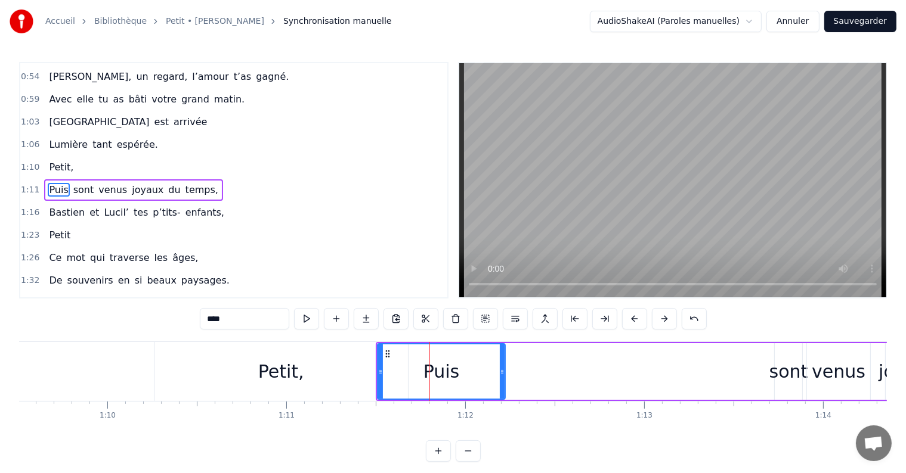
click at [321, 380] on div "Petit," at bounding box center [280, 371] width 253 height 59
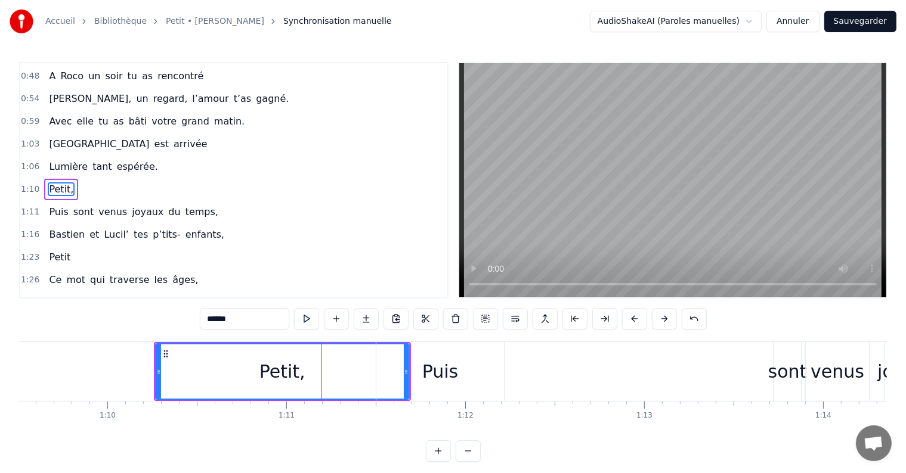
drag, startPoint x: 403, startPoint y: 371, endPoint x: 389, endPoint y: 370, distance: 13.8
click at [389, 370] on div "Puis" at bounding box center [440, 371] width 128 height 59
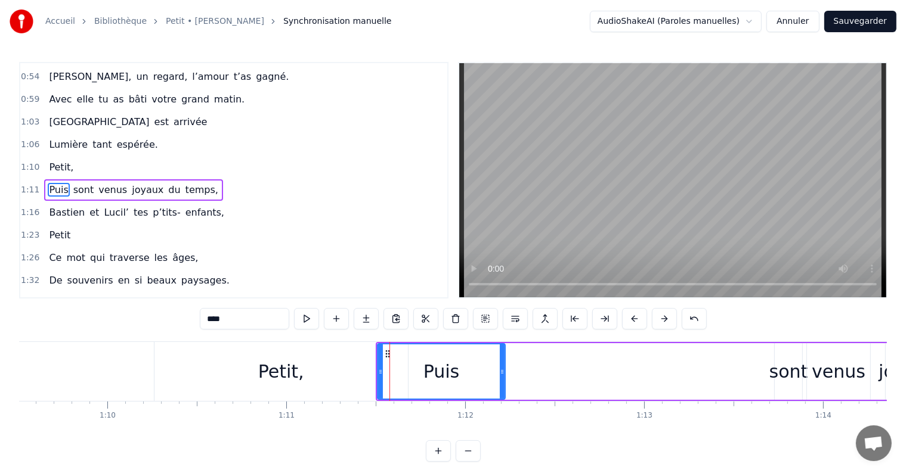
click at [328, 382] on div "Petit," at bounding box center [280, 371] width 253 height 59
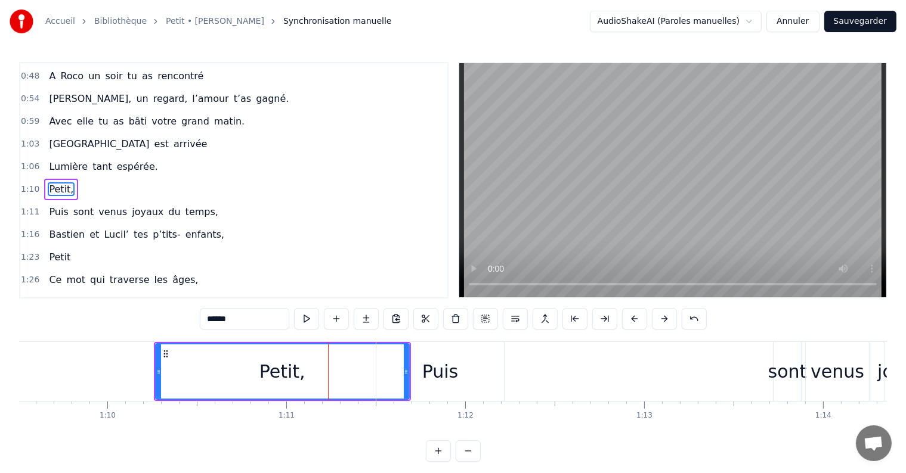
drag, startPoint x: 405, startPoint y: 374, endPoint x: 392, endPoint y: 374, distance: 13.1
click at [392, 374] on div "Puis" at bounding box center [440, 371] width 128 height 59
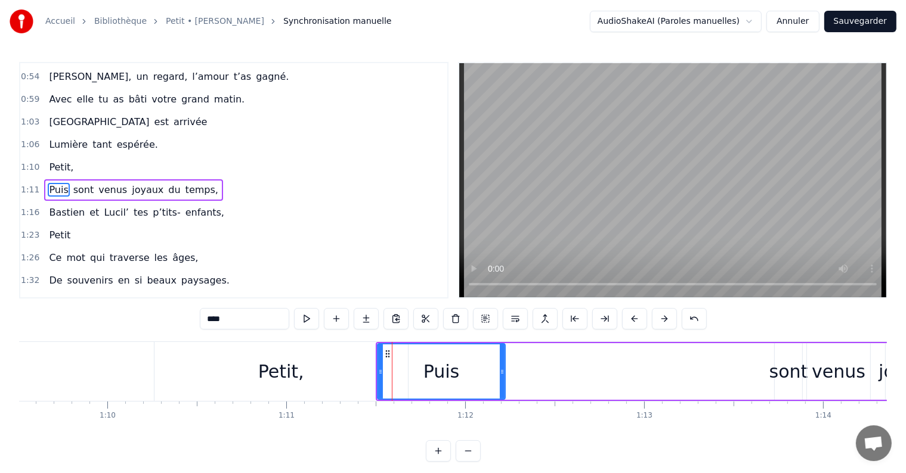
click at [309, 382] on div "Petit," at bounding box center [280, 371] width 253 height 59
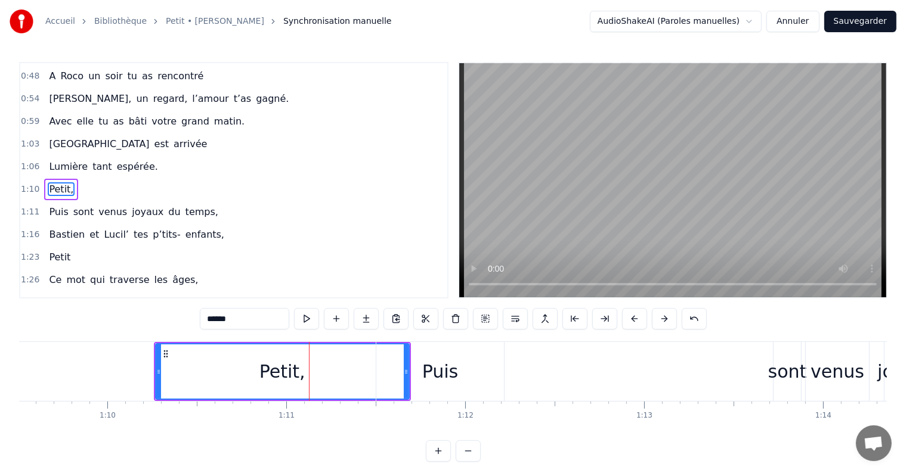
drag, startPoint x: 405, startPoint y: 373, endPoint x: 399, endPoint y: 372, distance: 6.6
click at [399, 372] on div "Puis" at bounding box center [440, 371] width 128 height 59
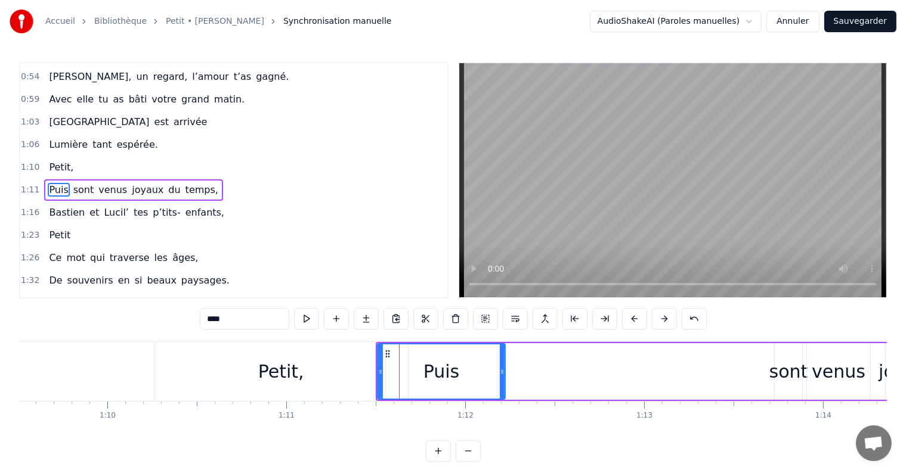
click at [278, 370] on div "Petit," at bounding box center [281, 371] width 46 height 27
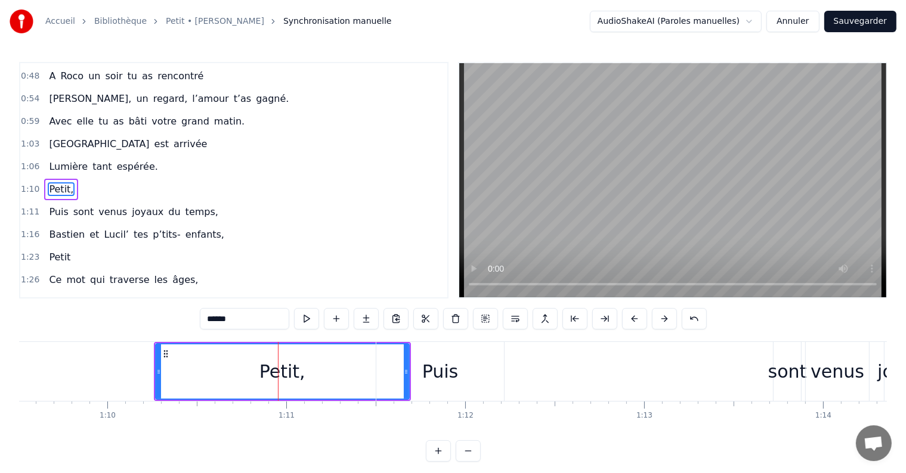
click at [158, 373] on div "Petit," at bounding box center [282, 371] width 255 height 57
click at [421, 358] on div "Puis" at bounding box center [440, 371] width 128 height 59
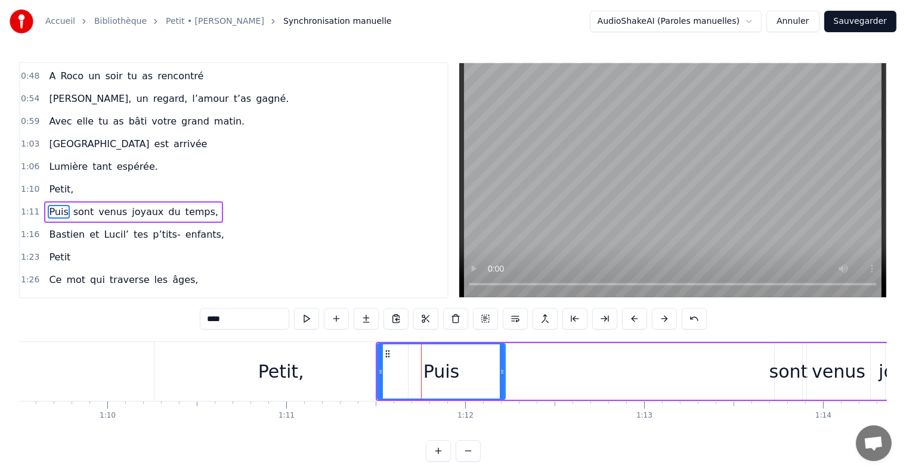
scroll to position [179, 0]
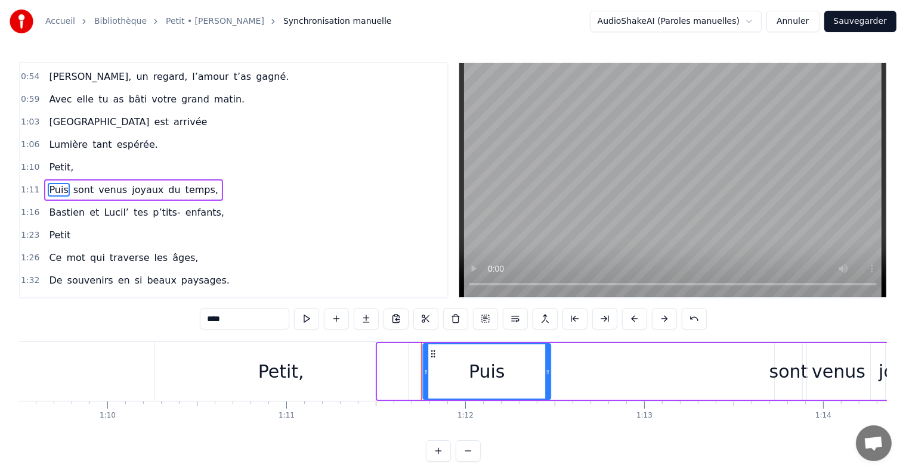
drag, startPoint x: 384, startPoint y: 355, endPoint x: 429, endPoint y: 357, distance: 45.4
click at [429, 357] on icon at bounding box center [433, 354] width 10 height 10
click at [379, 367] on div "Petit," at bounding box center [280, 371] width 253 height 59
type input "******"
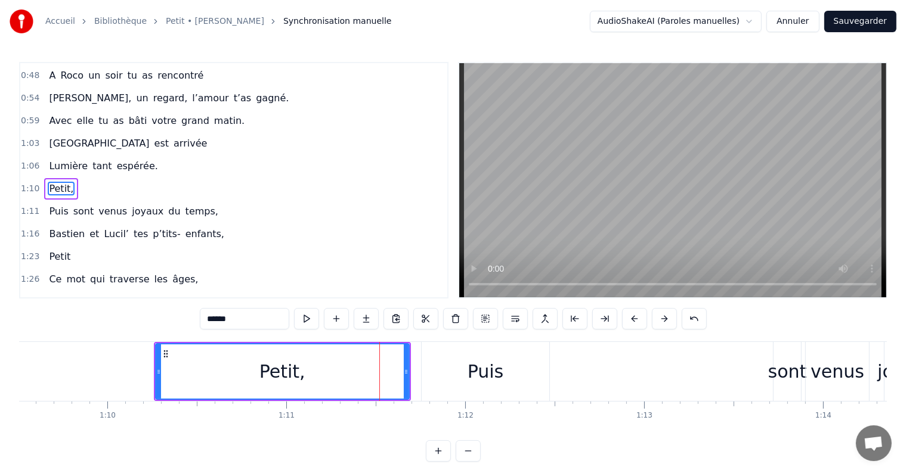
scroll to position [157, 0]
drag, startPoint x: 404, startPoint y: 371, endPoint x: 420, endPoint y: 372, distance: 15.5
click at [420, 372] on icon at bounding box center [421, 372] width 5 height 10
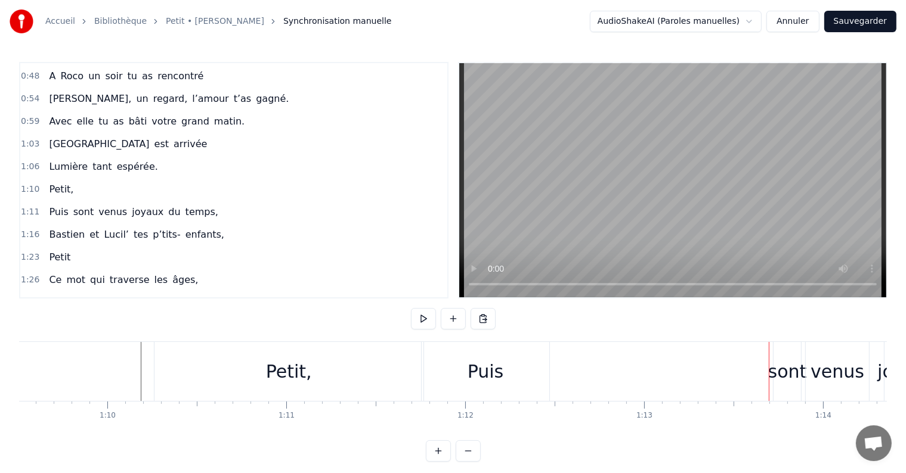
click at [477, 368] on div "Puis" at bounding box center [485, 371] width 36 height 27
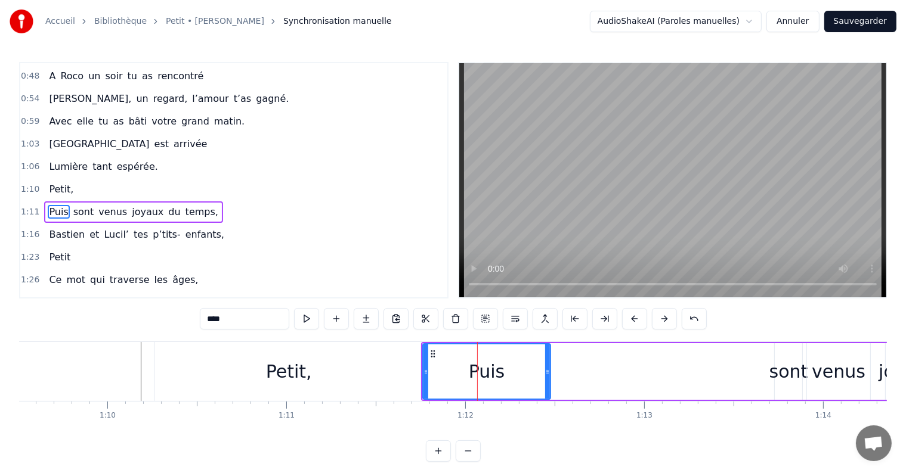
scroll to position [179, 0]
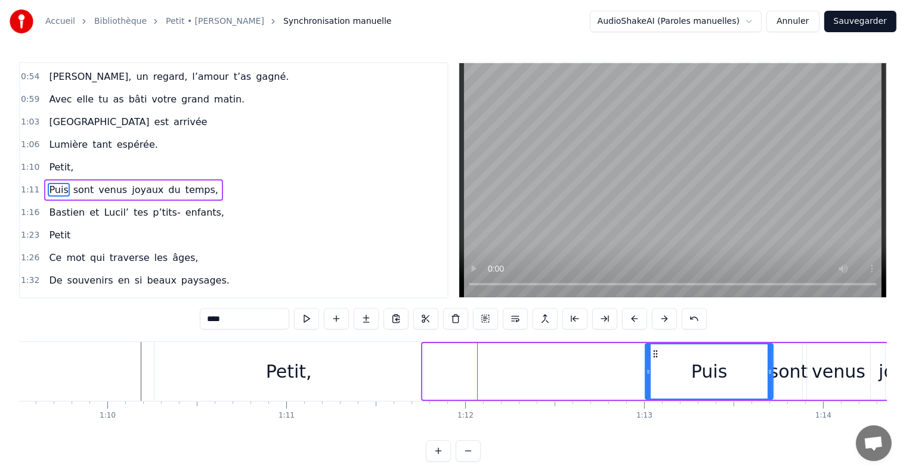
drag, startPoint x: 431, startPoint y: 353, endPoint x: 654, endPoint y: 358, distance: 222.5
click at [654, 358] on icon at bounding box center [656, 354] width 10 height 10
click at [804, 347] on div "Puis sont venus joyaux du temps," at bounding box center [828, 371] width 371 height 59
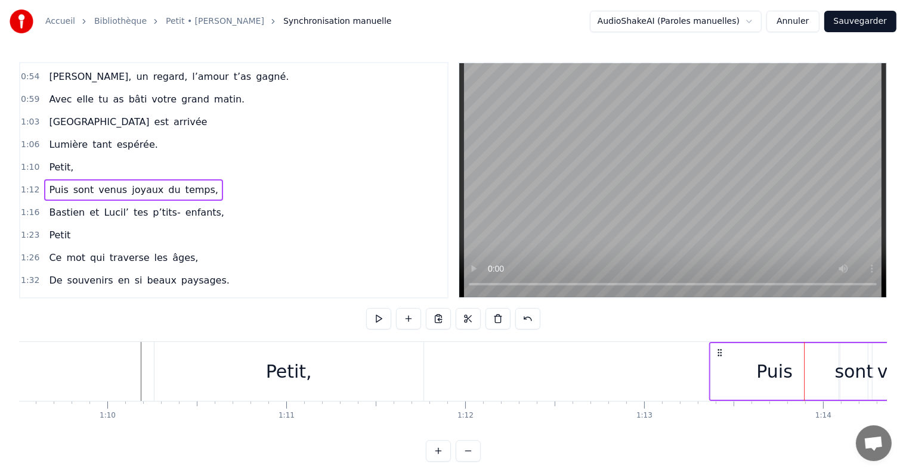
drag, startPoint x: 652, startPoint y: 351, endPoint x: 718, endPoint y: 346, distance: 65.8
click at [718, 346] on div "Puis sont venus joyaux du temps," at bounding box center [893, 371] width 371 height 59
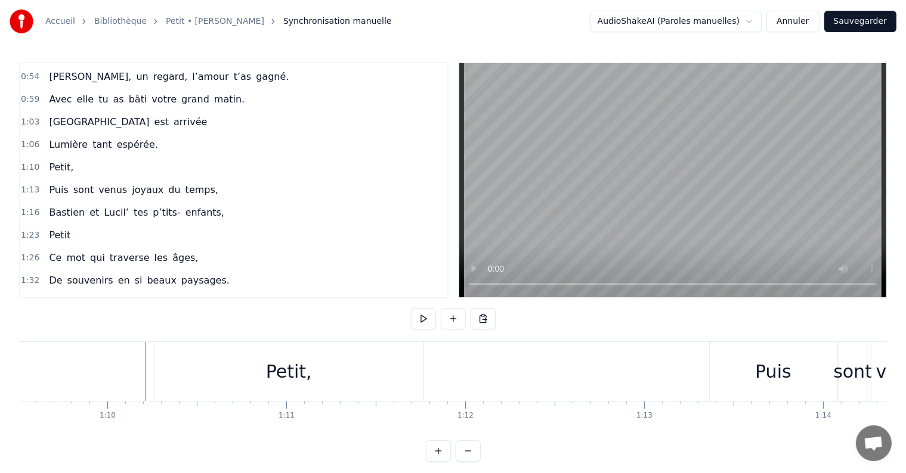
click at [423, 317] on button at bounding box center [423, 318] width 25 height 21
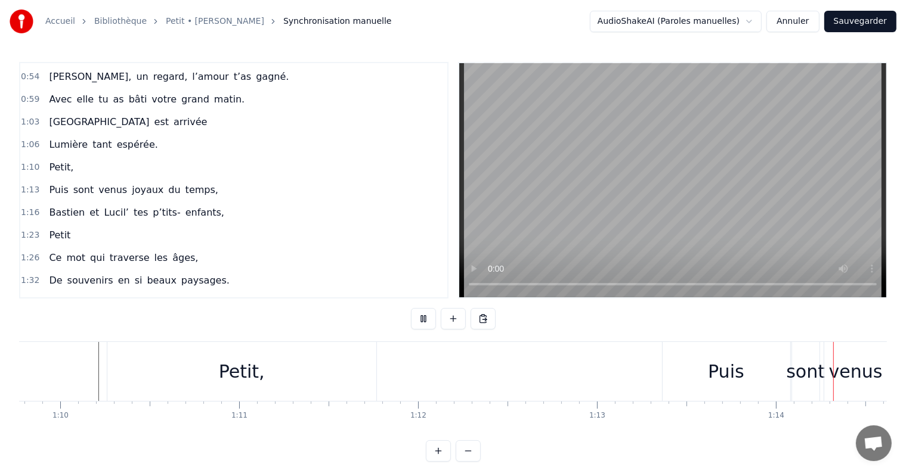
click at [423, 316] on button at bounding box center [423, 318] width 25 height 21
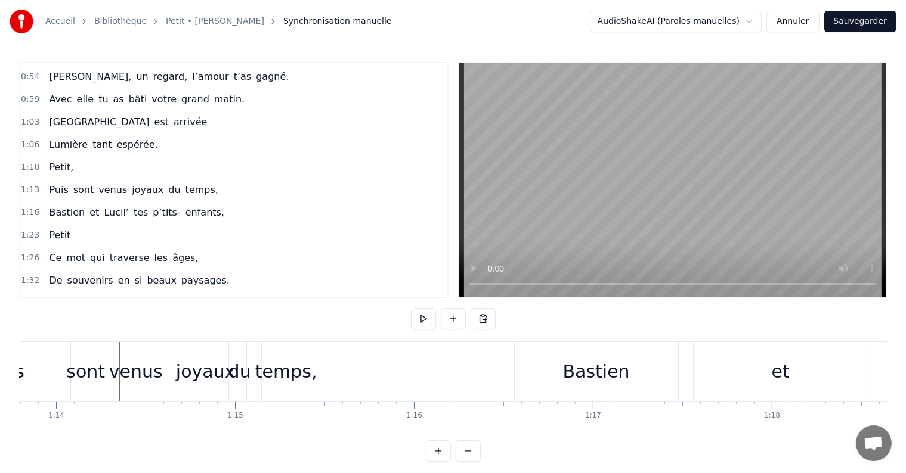
scroll to position [0, 12441]
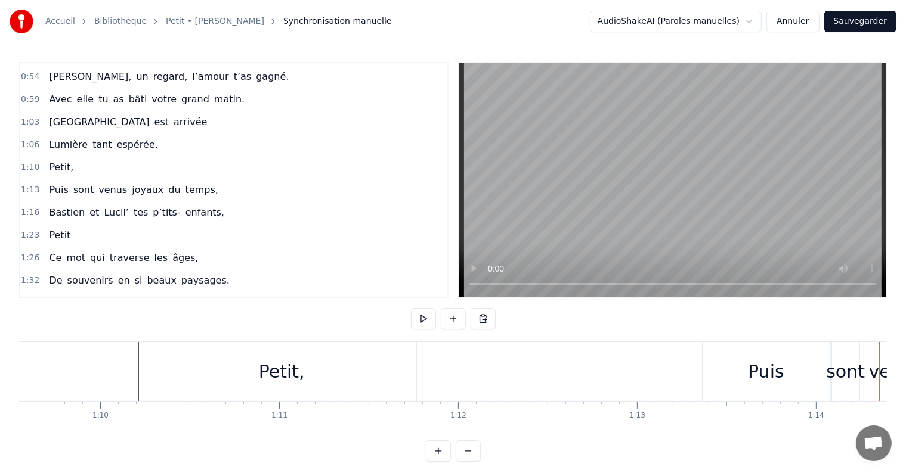
click at [775, 372] on div "Puis" at bounding box center [766, 371] width 36 height 27
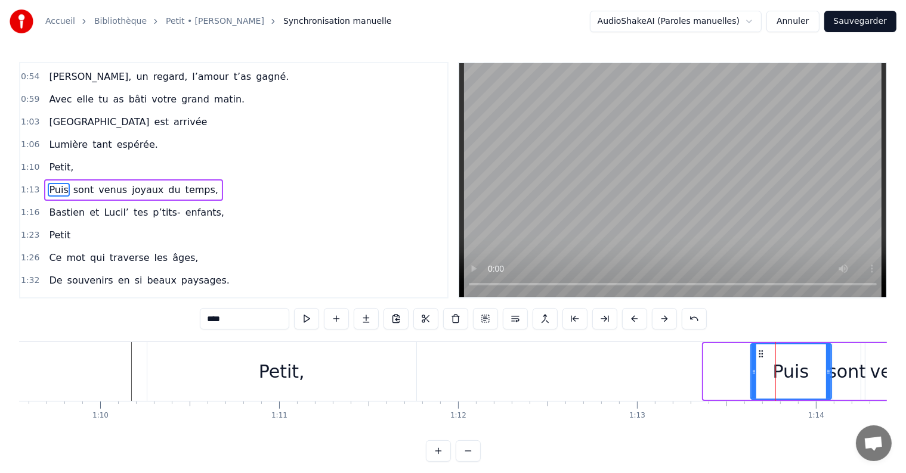
drag, startPoint x: 704, startPoint y: 370, endPoint x: 751, endPoint y: 371, distance: 47.1
click at [751, 371] on icon at bounding box center [753, 372] width 5 height 10
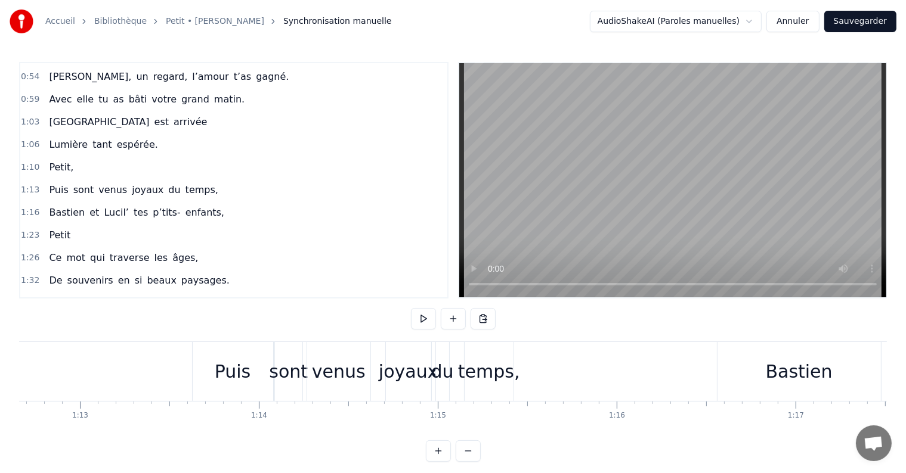
scroll to position [0, 12946]
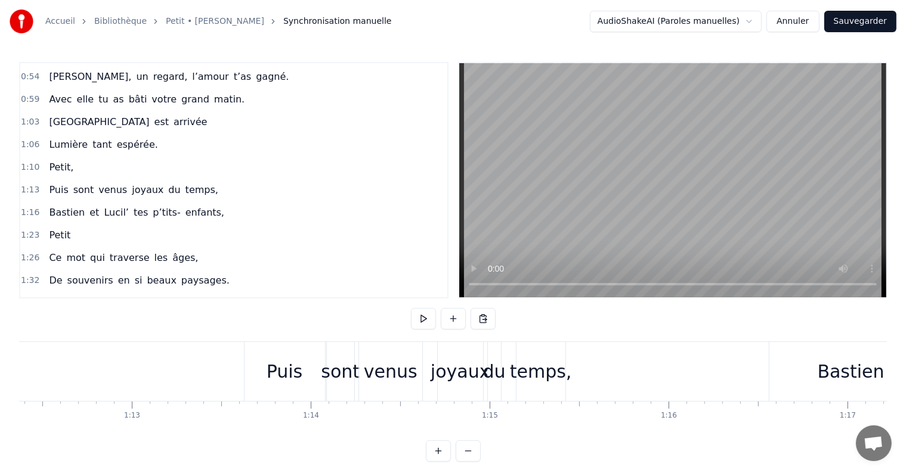
click at [832, 377] on div "Bastien" at bounding box center [851, 371] width 67 height 27
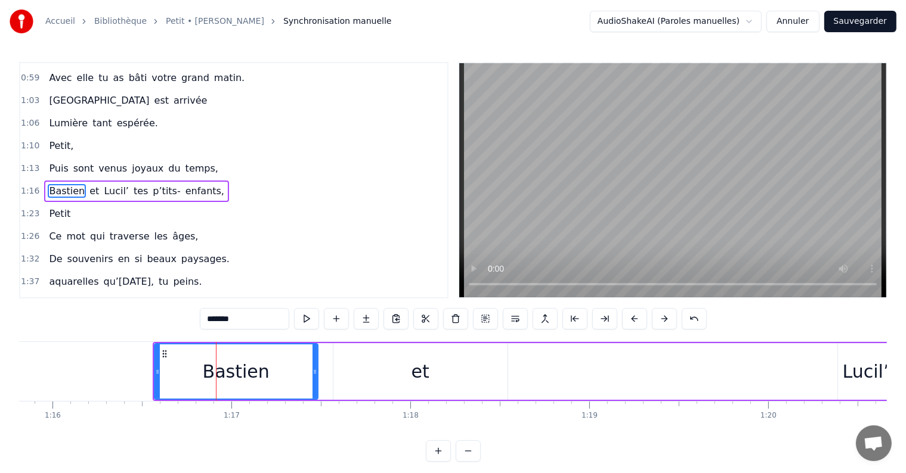
scroll to position [0, 13698]
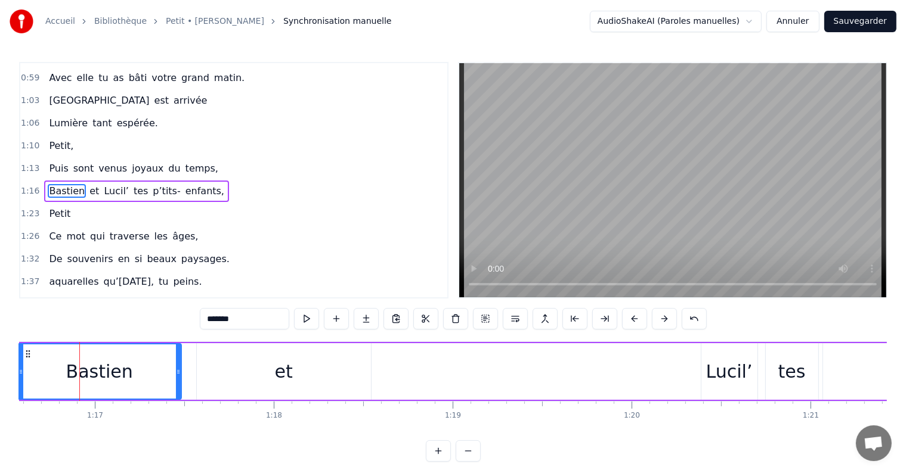
click at [27, 352] on icon at bounding box center [28, 354] width 10 height 10
drag, startPoint x: 177, startPoint y: 369, endPoint x: 122, endPoint y: 367, distance: 54.9
click at [122, 367] on icon at bounding box center [123, 372] width 5 height 10
click at [308, 377] on div "et" at bounding box center [284, 371] width 174 height 57
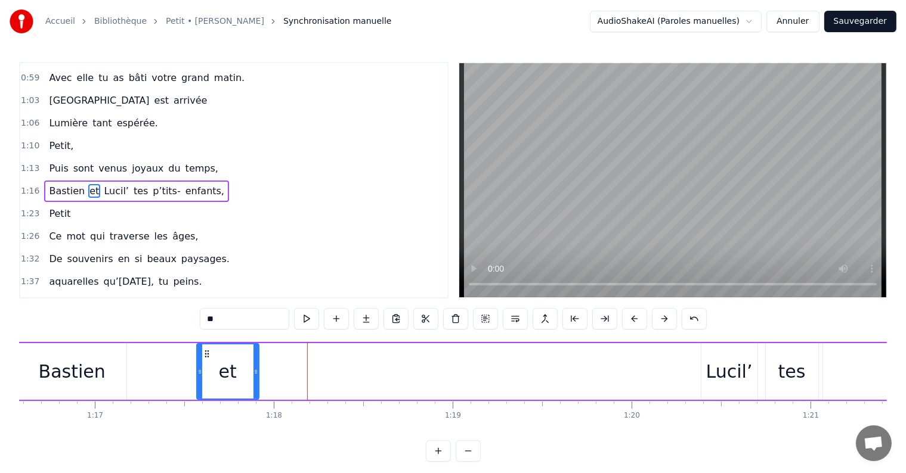
drag, startPoint x: 367, startPoint y: 375, endPoint x: 255, endPoint y: 371, distance: 112.2
click at [255, 371] on icon at bounding box center [255, 372] width 5 height 10
click at [736, 373] on div "Lucil’" at bounding box center [729, 371] width 47 height 27
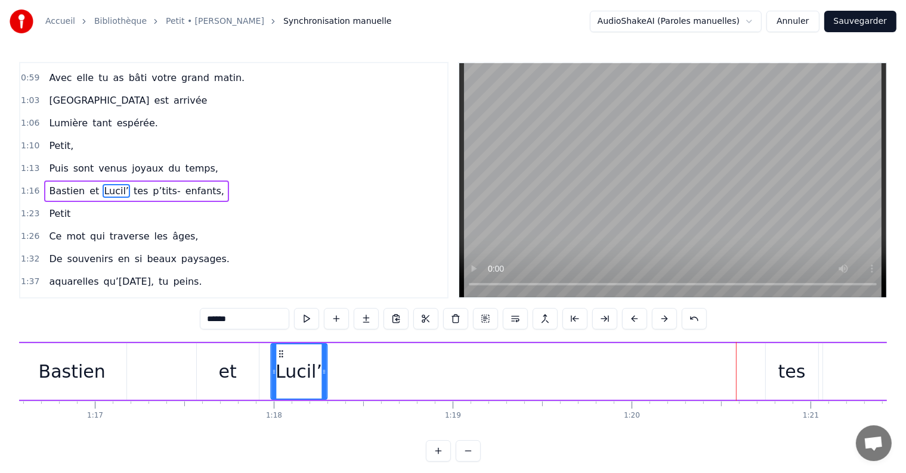
drag, startPoint x: 710, startPoint y: 351, endPoint x: 279, endPoint y: 360, distance: 430.6
click at [279, 360] on div "Lucil’" at bounding box center [298, 372] width 55 height 54
click at [782, 373] on div "tes" at bounding box center [791, 371] width 27 height 27
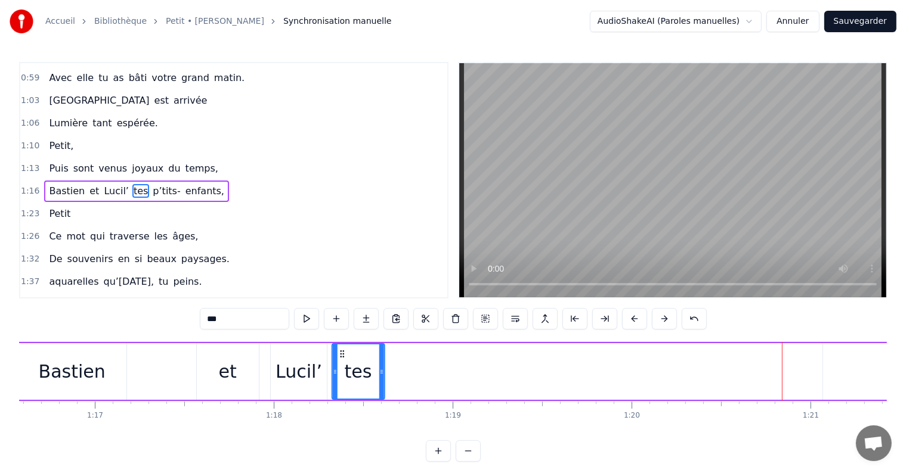
drag, startPoint x: 775, startPoint y: 351, endPoint x: 341, endPoint y: 351, distance: 433.5
click at [341, 351] on icon at bounding box center [342, 354] width 10 height 10
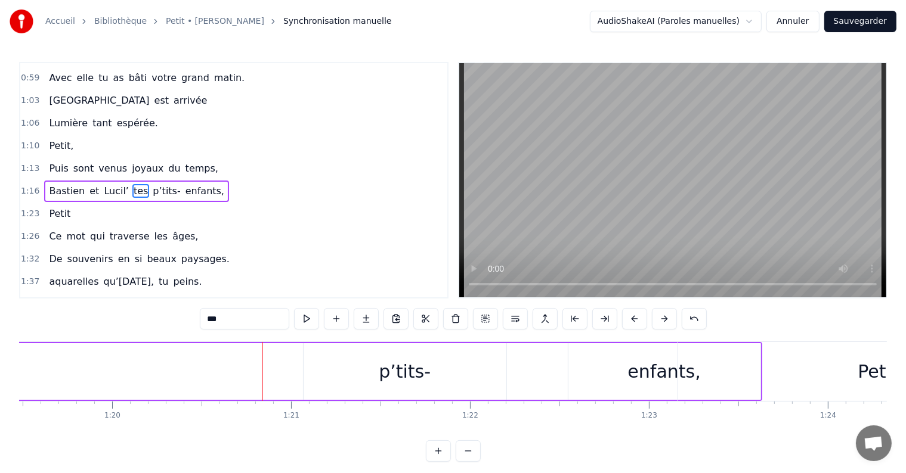
scroll to position [0, 14061]
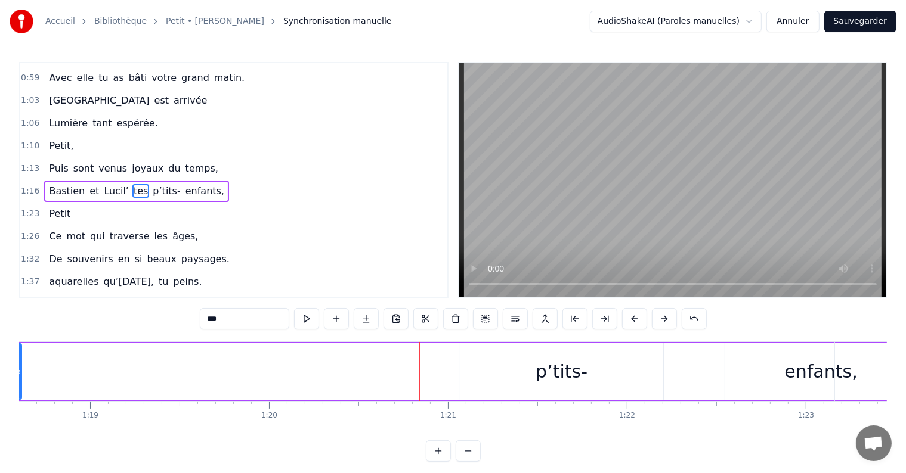
click at [544, 367] on div "p’tits-" at bounding box center [561, 371] width 52 height 27
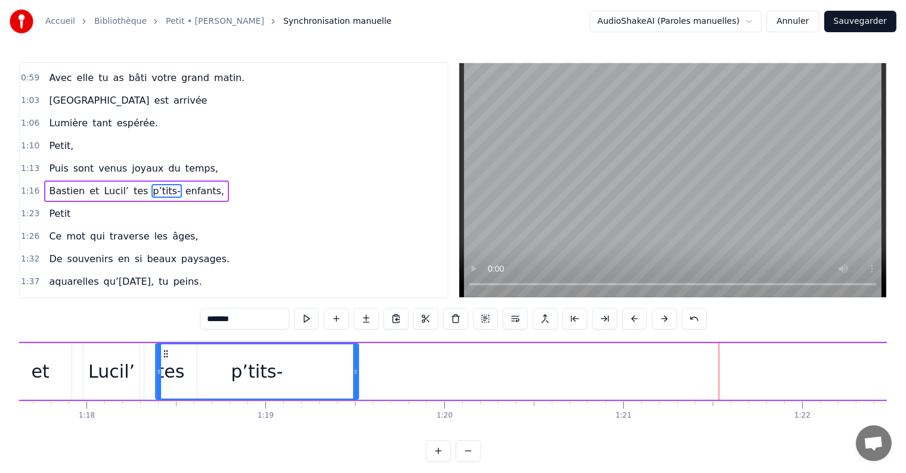
scroll to position [0, 13877]
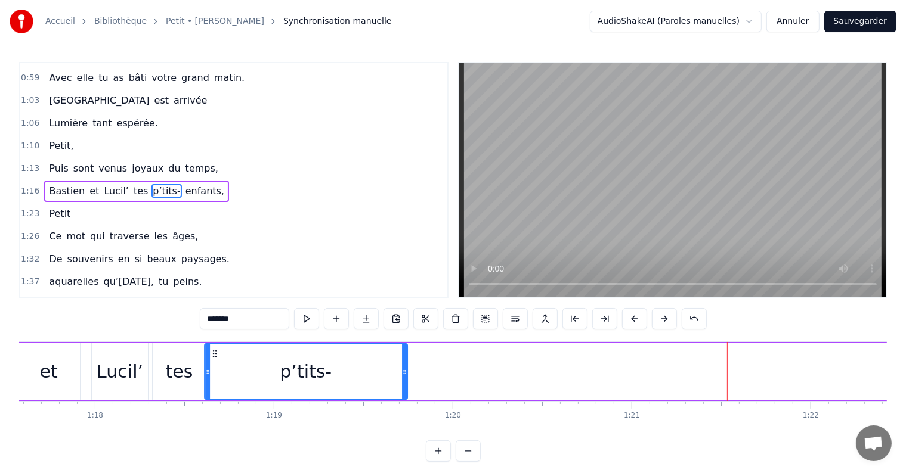
drag, startPoint x: 468, startPoint y: 351, endPoint x: 212, endPoint y: 368, distance: 256.4
click at [212, 368] on div "p’tits-" at bounding box center [306, 372] width 202 height 54
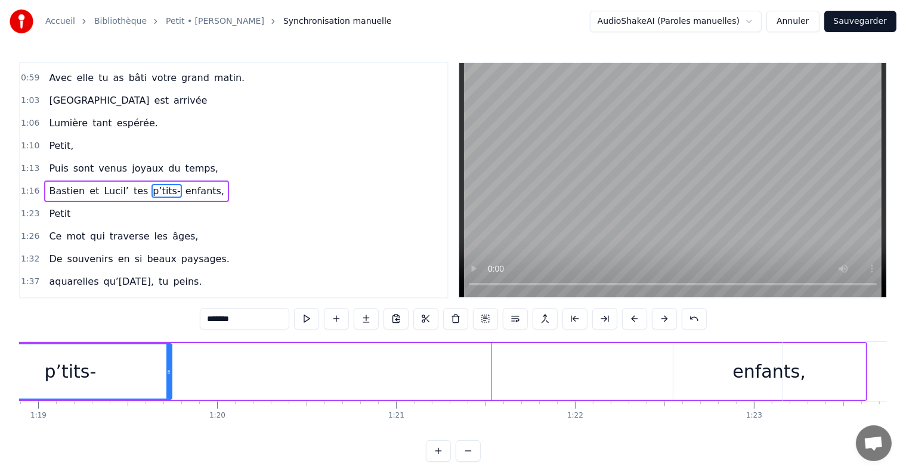
scroll to position [0, 14462]
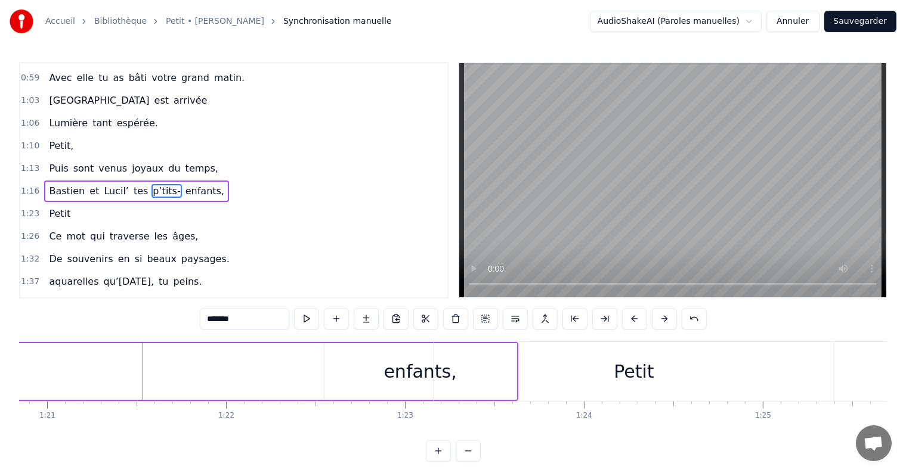
click at [418, 373] on div "enfants," at bounding box center [420, 371] width 73 height 27
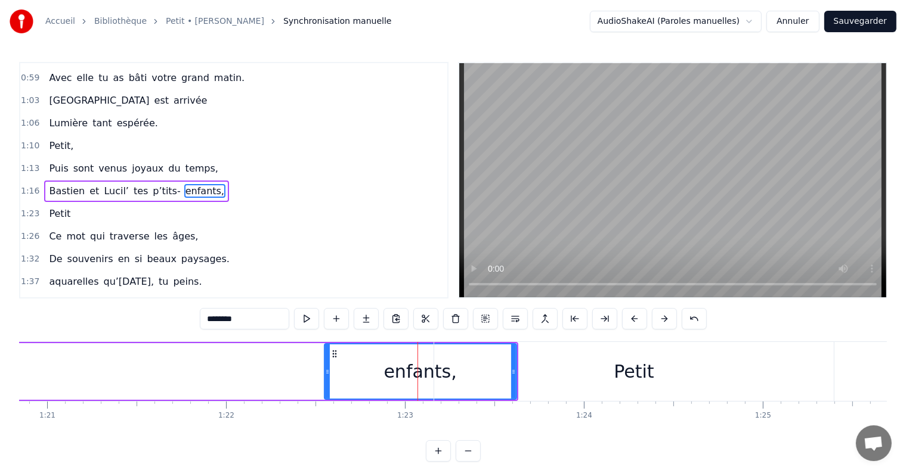
click at [510, 374] on div "Petit" at bounding box center [634, 371] width 400 height 59
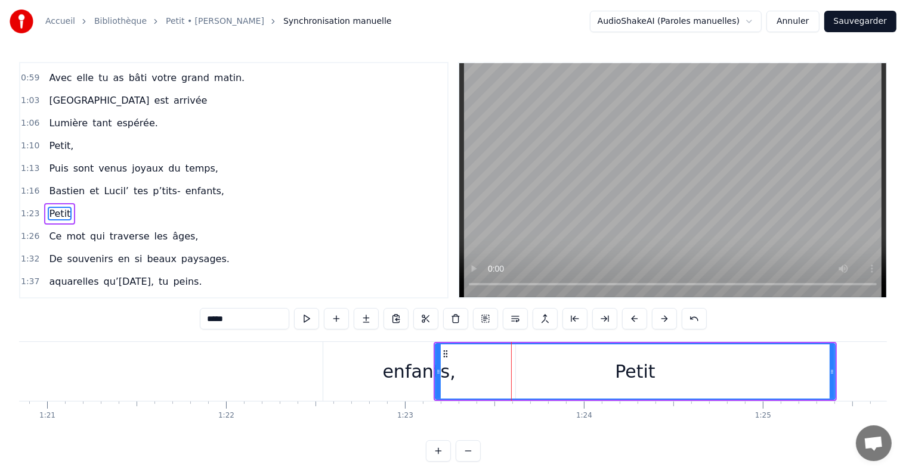
scroll to position [222, 0]
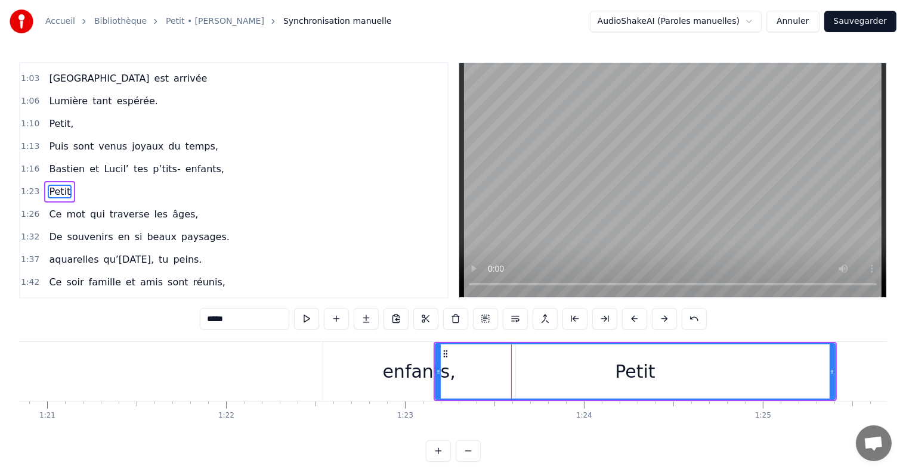
click at [430, 372] on div "enfants," at bounding box center [419, 371] width 73 height 27
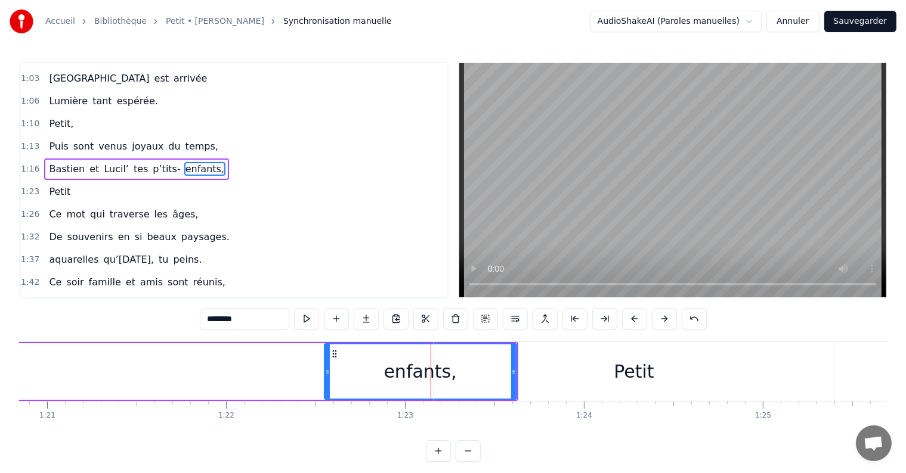
scroll to position [200, 0]
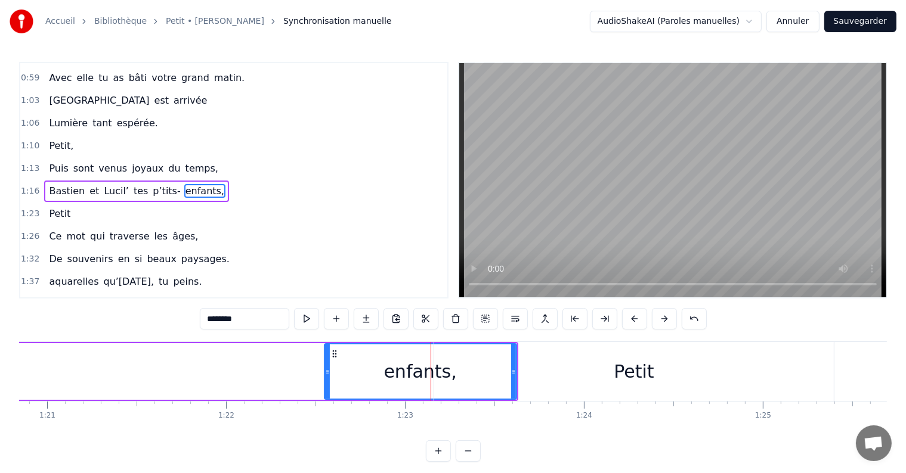
drag, startPoint x: 513, startPoint y: 372, endPoint x: 495, endPoint y: 372, distance: 17.9
click at [495, 372] on div "Petit" at bounding box center [634, 371] width 400 height 59
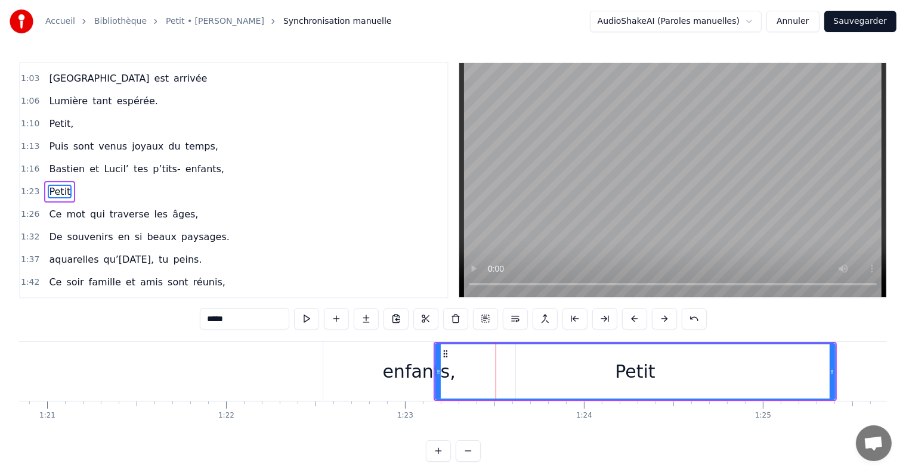
click at [388, 366] on div "enfants," at bounding box center [419, 371] width 73 height 27
type input "********"
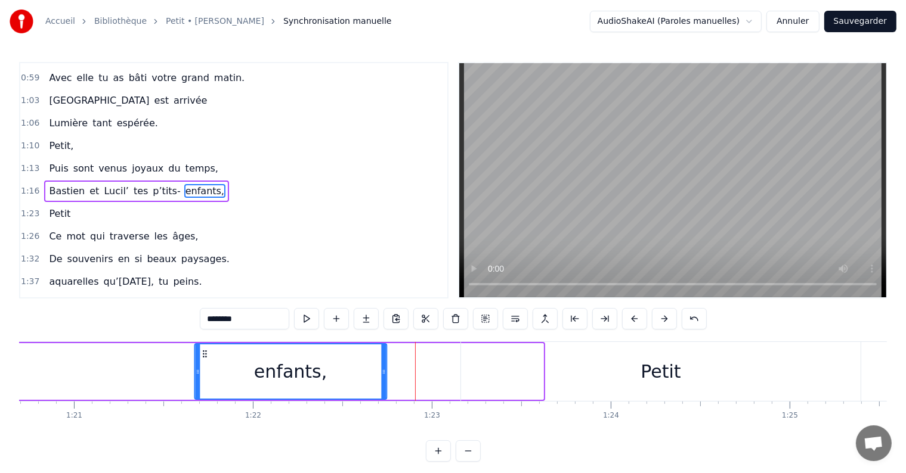
drag, startPoint x: 331, startPoint y: 351, endPoint x: 191, endPoint y: 352, distance: 140.1
click at [200, 352] on icon at bounding box center [205, 354] width 10 height 10
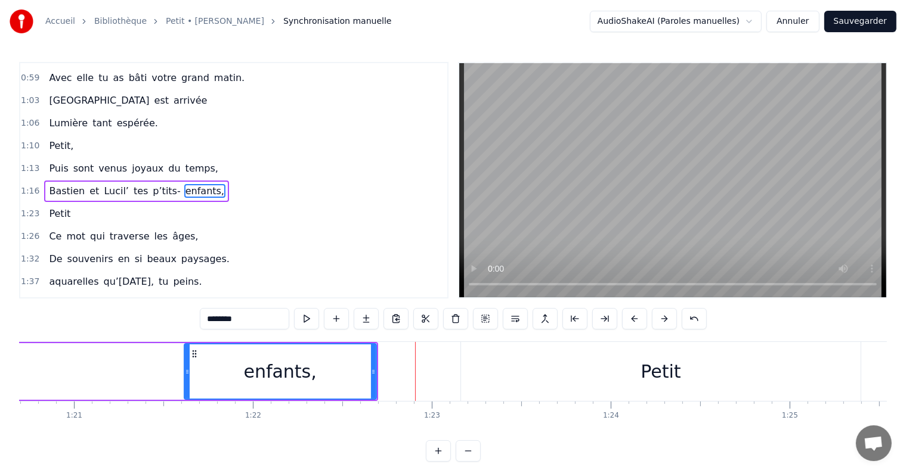
scroll to position [0, 14435]
drag, startPoint x: 371, startPoint y: 371, endPoint x: 310, endPoint y: 370, distance: 61.4
click at [310, 370] on icon at bounding box center [311, 372] width 5 height 10
click at [202, 360] on div "enfants," at bounding box center [249, 372] width 129 height 54
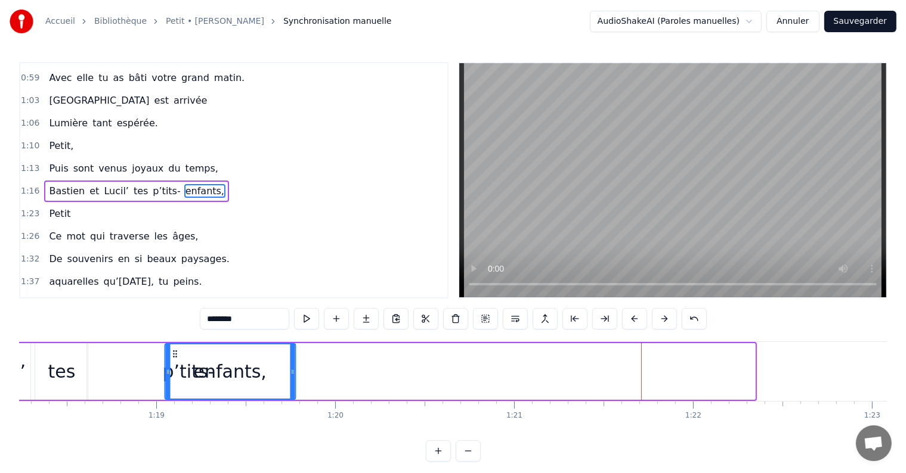
scroll to position [0, 13987]
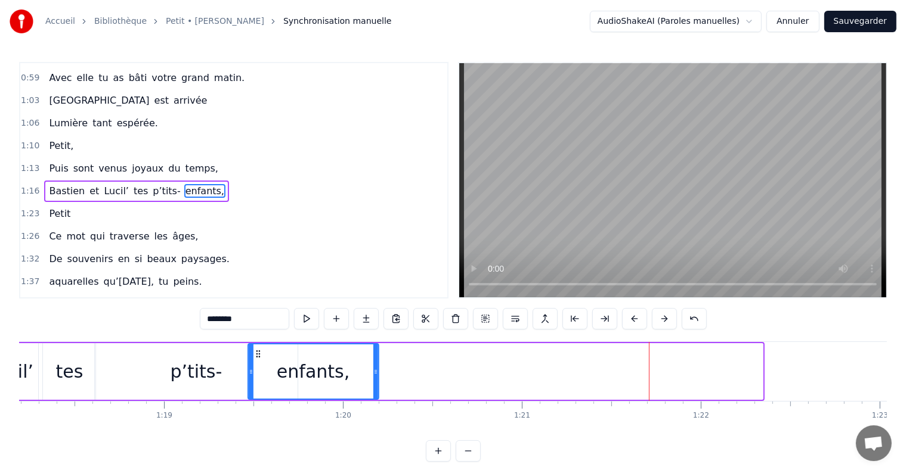
drag, startPoint x: 192, startPoint y: 352, endPoint x: 255, endPoint y: 365, distance: 64.6
click at [255, 365] on div "enfants," at bounding box center [313, 372] width 129 height 54
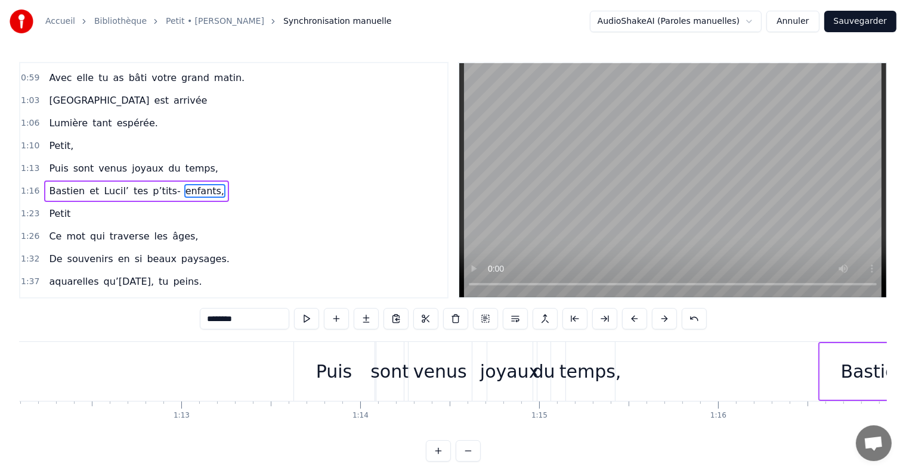
scroll to position [0, 12894]
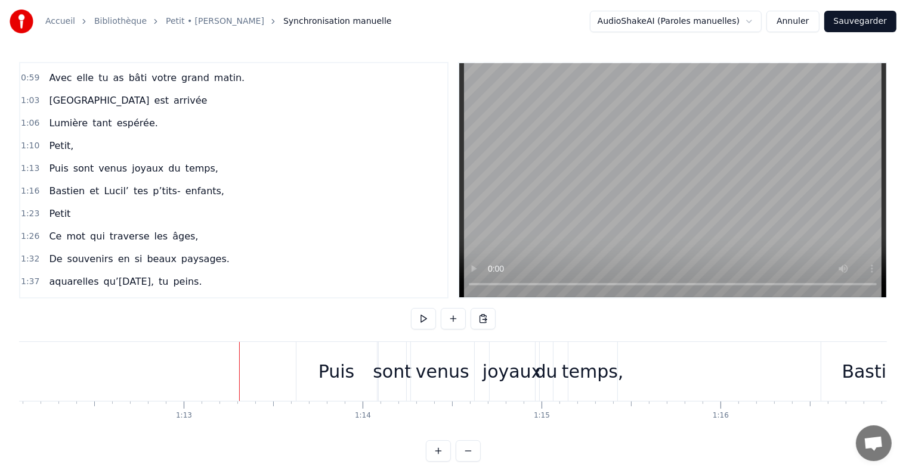
click at [424, 313] on button at bounding box center [423, 318] width 25 height 21
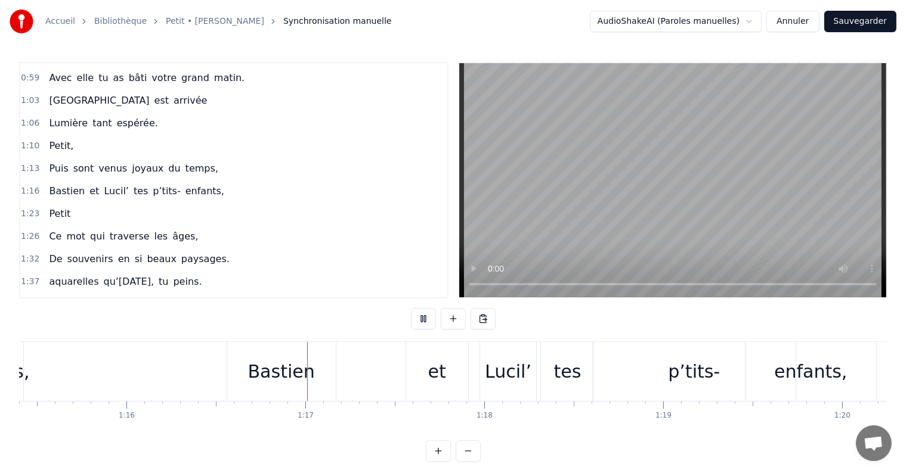
click at [424, 313] on button at bounding box center [423, 318] width 25 height 21
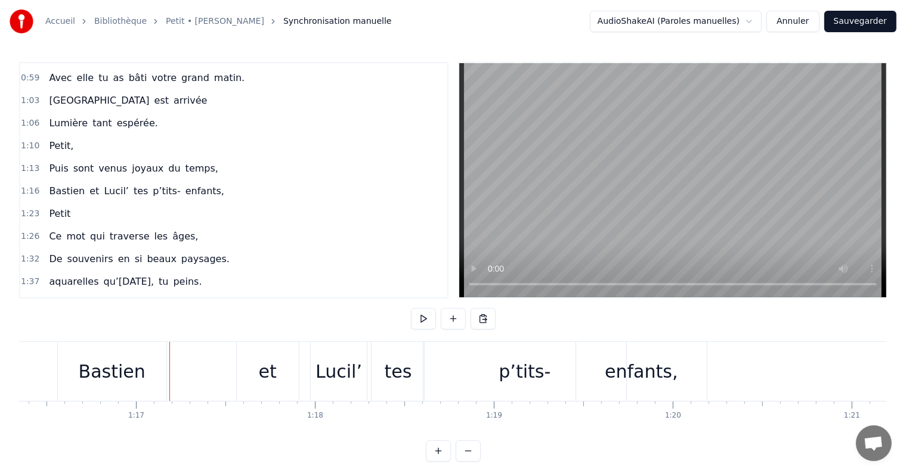
click at [95, 380] on div "Bastien" at bounding box center [112, 371] width 67 height 27
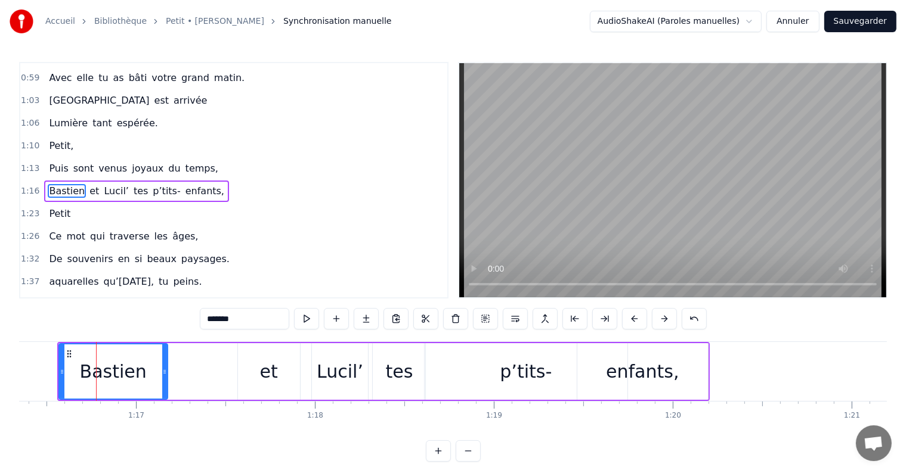
click at [188, 346] on div "[PERSON_NAME] et [PERSON_NAME]’ tes p’tits- enfants," at bounding box center [383, 371] width 652 height 59
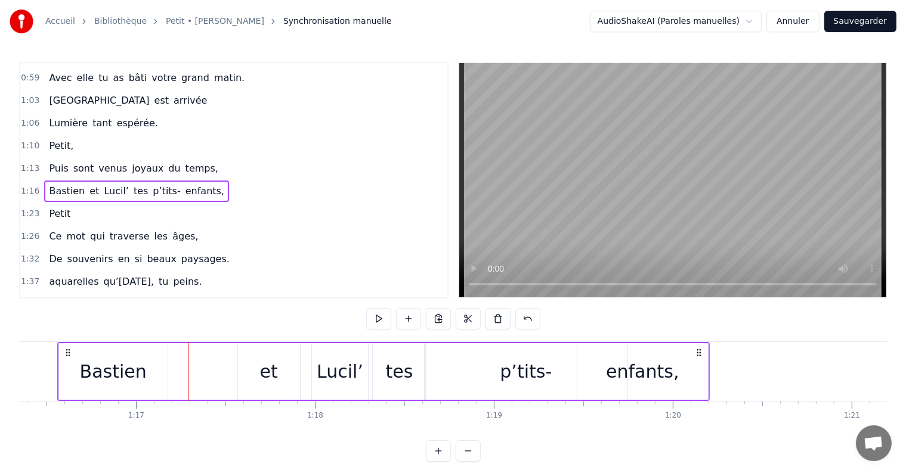
drag, startPoint x: 62, startPoint y: 347, endPoint x: 126, endPoint y: 349, distance: 63.8
click at [126, 349] on div "Bastien" at bounding box center [113, 371] width 109 height 57
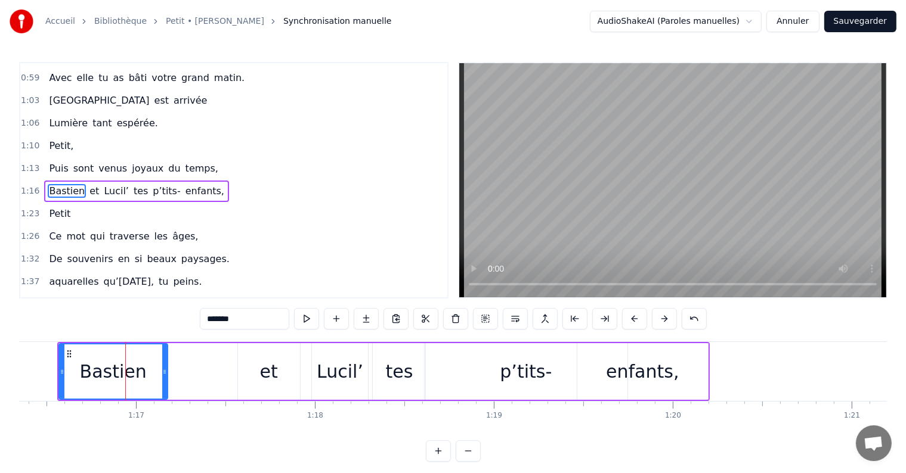
click at [187, 355] on div "[PERSON_NAME] et [PERSON_NAME]’ tes p’tits- enfants," at bounding box center [383, 371] width 652 height 59
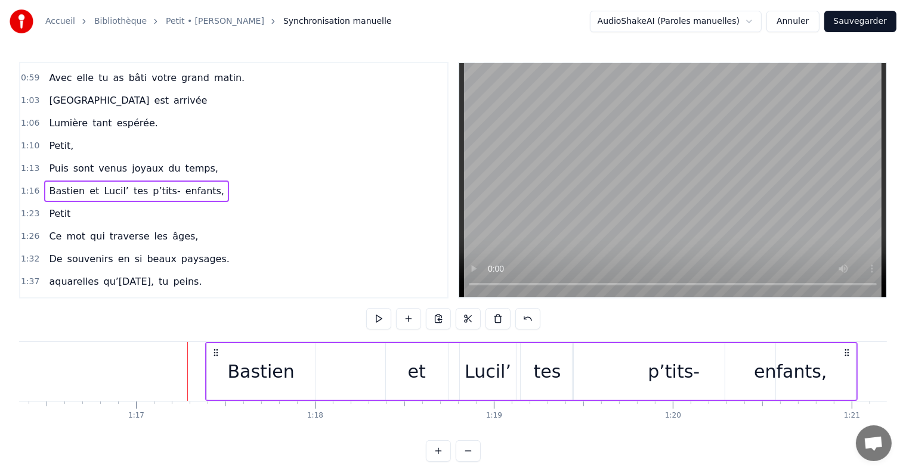
drag, startPoint x: 67, startPoint y: 351, endPoint x: 215, endPoint y: 353, distance: 147.9
click at [215, 353] on icon at bounding box center [216, 353] width 10 height 10
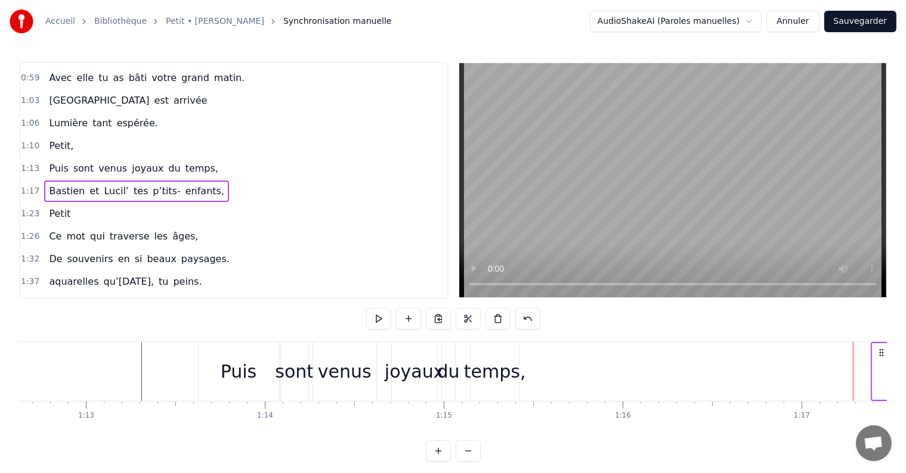
scroll to position [0, 12990]
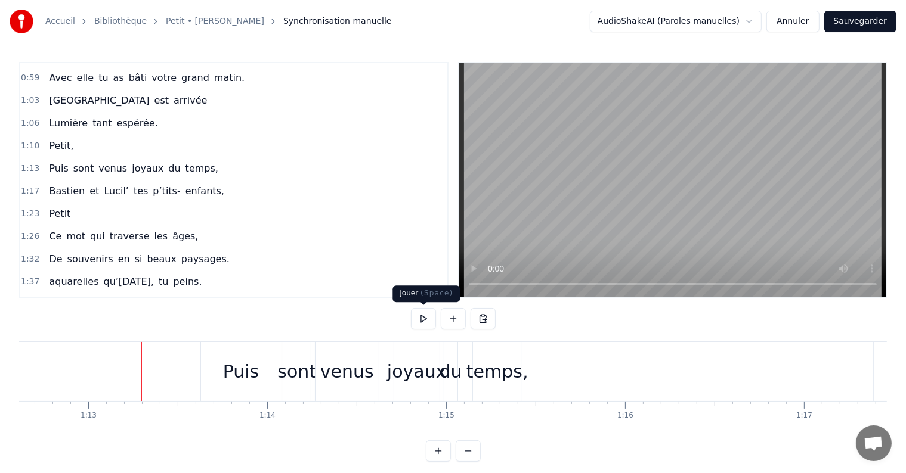
click at [421, 318] on button at bounding box center [423, 318] width 25 height 21
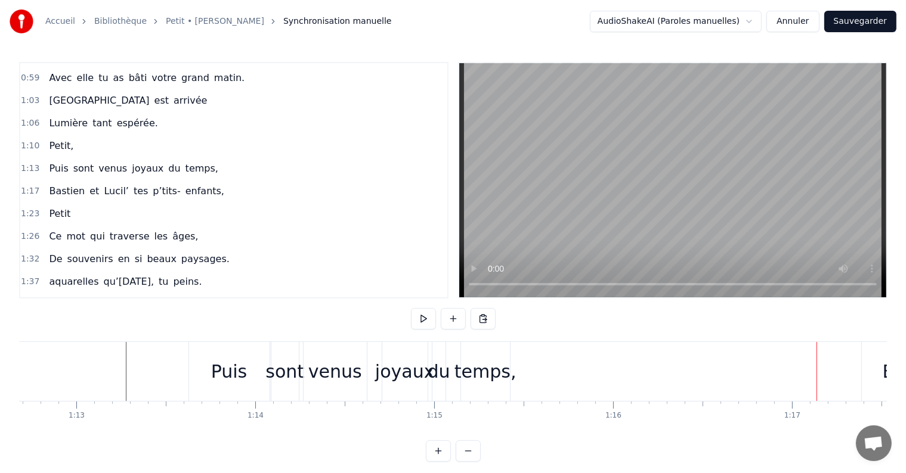
scroll to position [0, 12999]
click at [468, 379] on div "temps," at bounding box center [488, 371] width 62 height 27
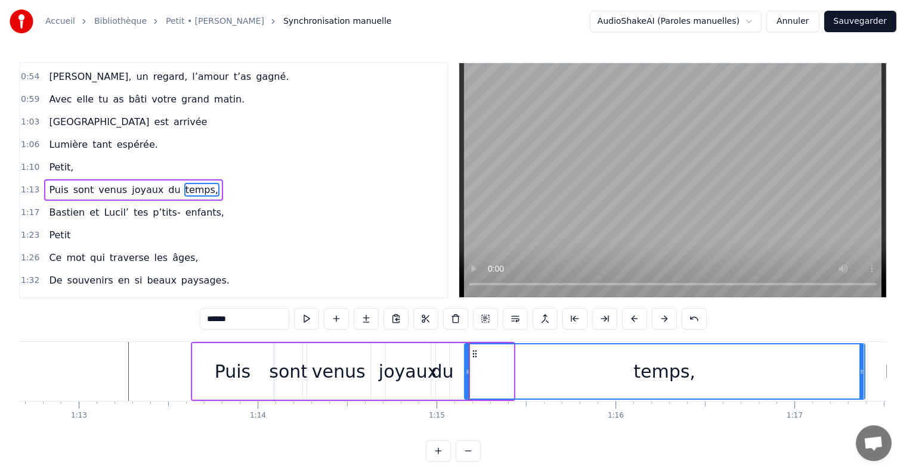
drag, startPoint x: 510, startPoint y: 371, endPoint x: 861, endPoint y: 391, distance: 351.7
click at [861, 391] on div at bounding box center [861, 372] width 5 height 54
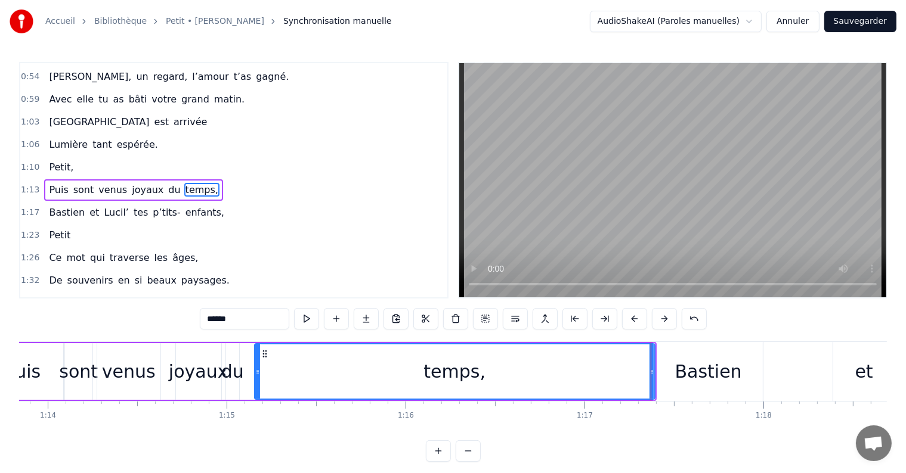
scroll to position [0, 13184]
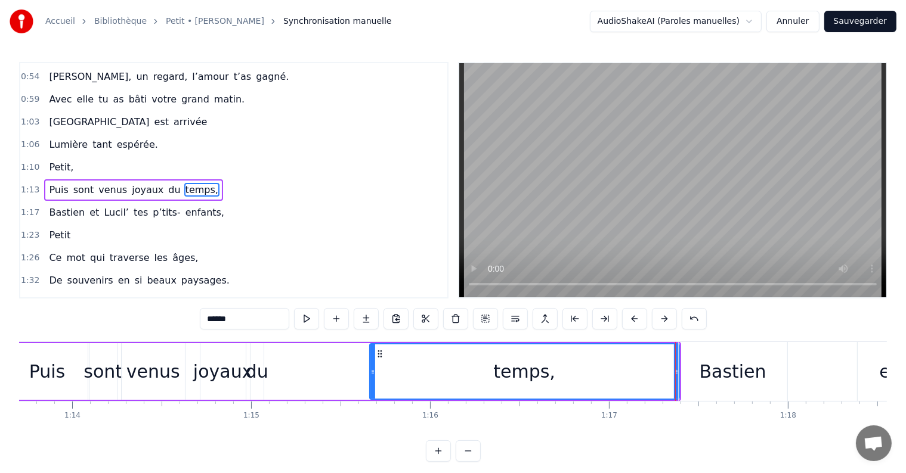
drag, startPoint x: 281, startPoint y: 371, endPoint x: 371, endPoint y: 377, distance: 90.8
click at [371, 377] on div at bounding box center [372, 372] width 5 height 54
click at [254, 367] on div "du" at bounding box center [257, 371] width 23 height 27
type input "**"
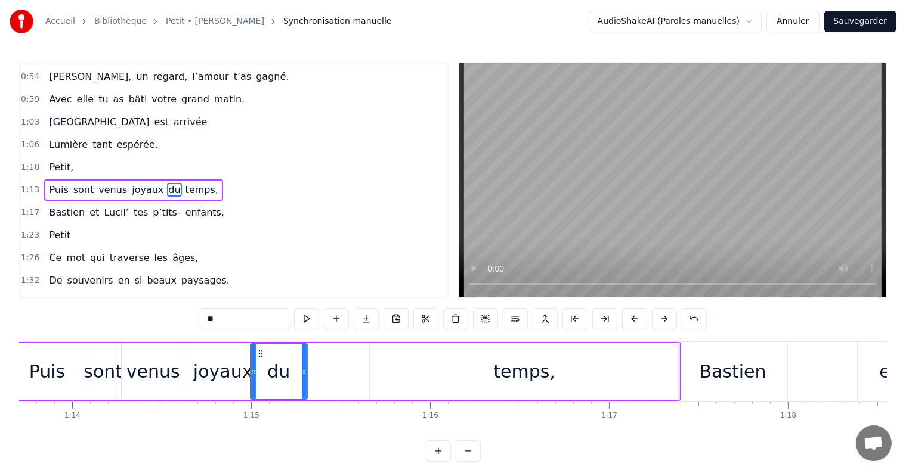
drag, startPoint x: 262, startPoint y: 371, endPoint x: 306, endPoint y: 379, distance: 44.2
click at [306, 379] on div "du" at bounding box center [279, 371] width 58 height 57
drag, startPoint x: 256, startPoint y: 351, endPoint x: 277, endPoint y: 354, distance: 20.6
click at [277, 354] on icon at bounding box center [281, 354] width 10 height 10
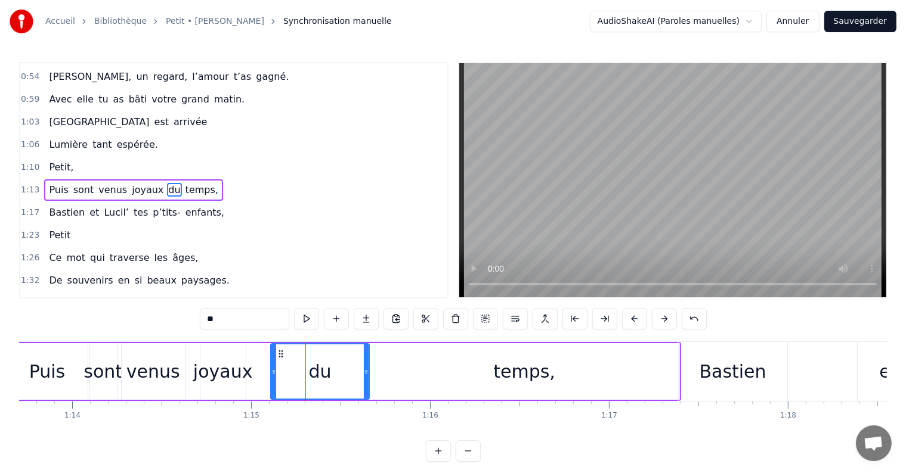
drag, startPoint x: 326, startPoint y: 373, endPoint x: 367, endPoint y: 377, distance: 41.9
click at [367, 377] on div at bounding box center [366, 372] width 5 height 54
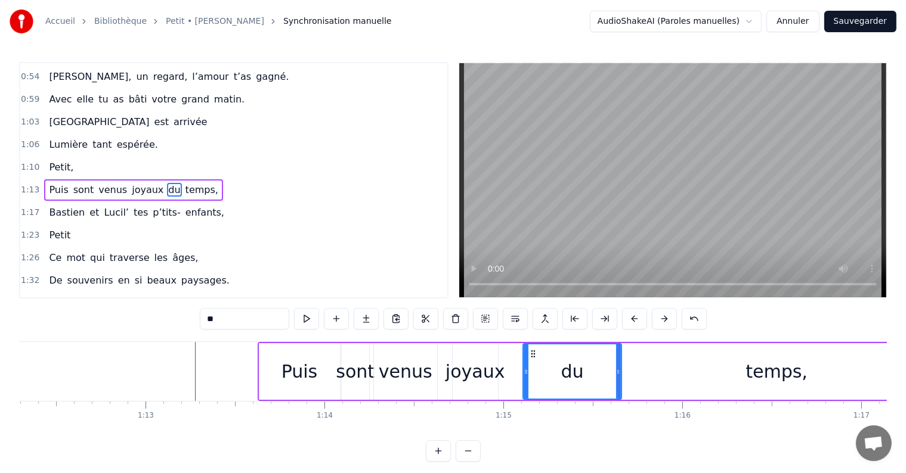
scroll to position [0, 12922]
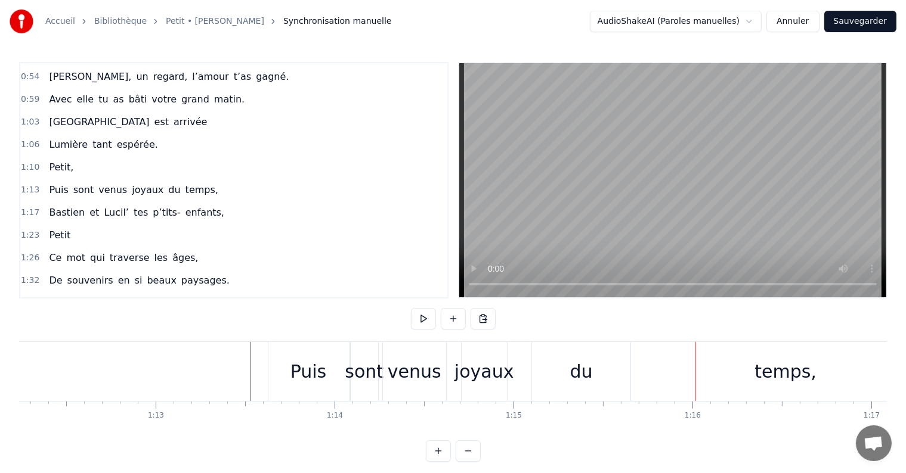
click at [419, 320] on button at bounding box center [423, 318] width 25 height 21
click at [419, 319] on button at bounding box center [423, 318] width 25 height 21
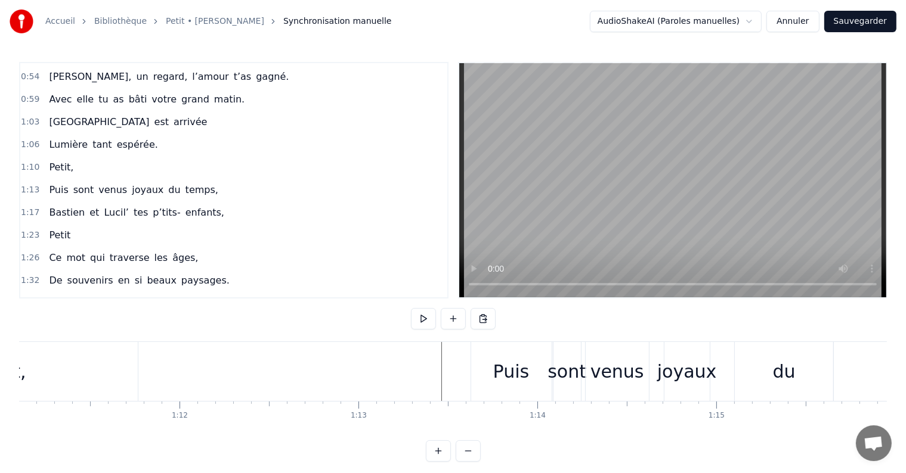
scroll to position [0, 12737]
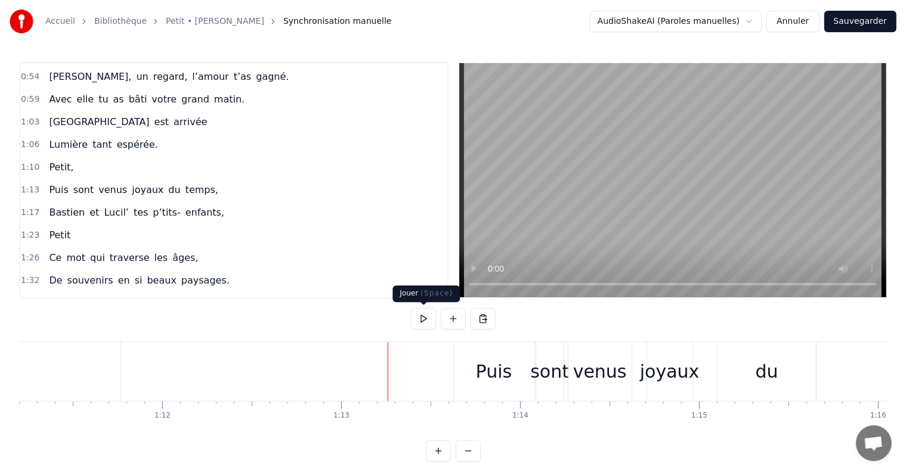
click at [425, 320] on button at bounding box center [423, 318] width 25 height 21
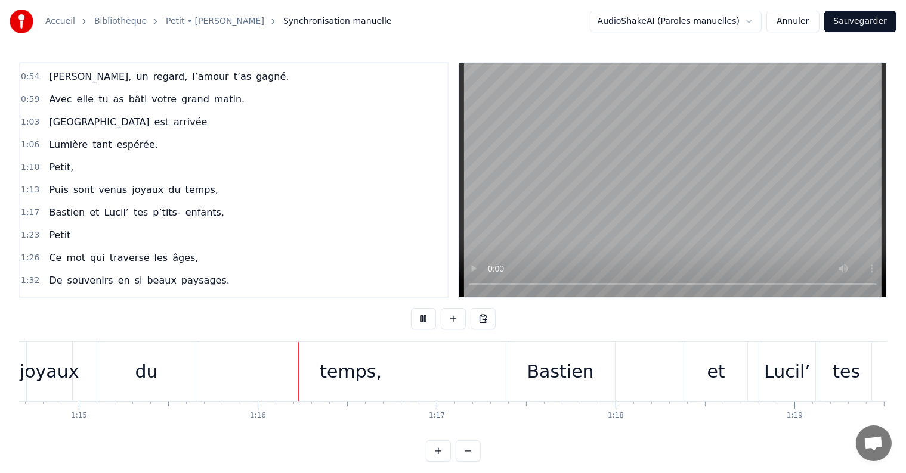
click at [425, 320] on button at bounding box center [423, 318] width 25 height 21
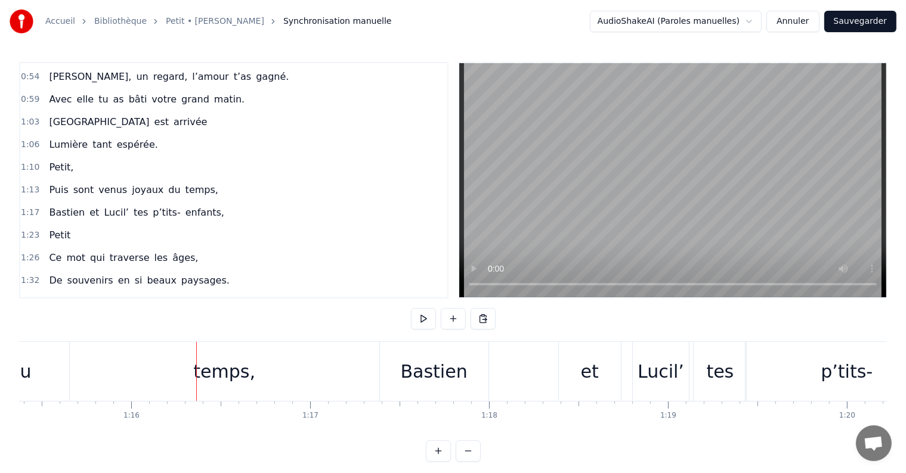
scroll to position [0, 13509]
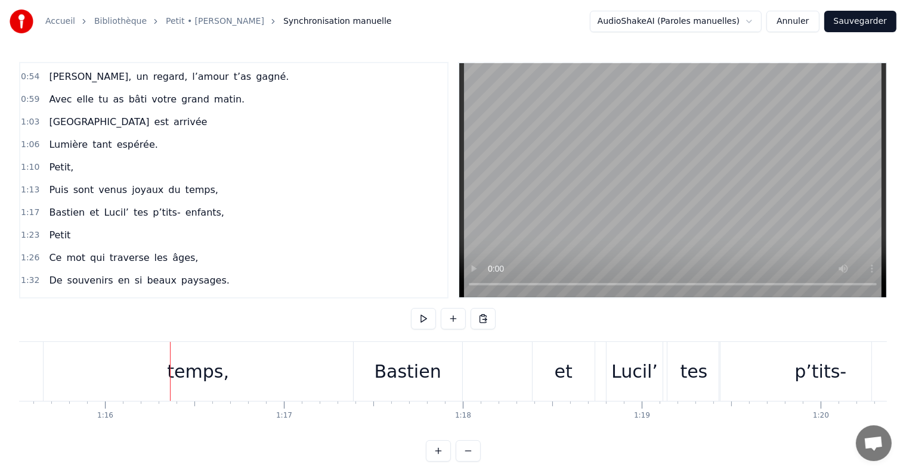
click at [47, 374] on div "temps," at bounding box center [198, 371] width 309 height 59
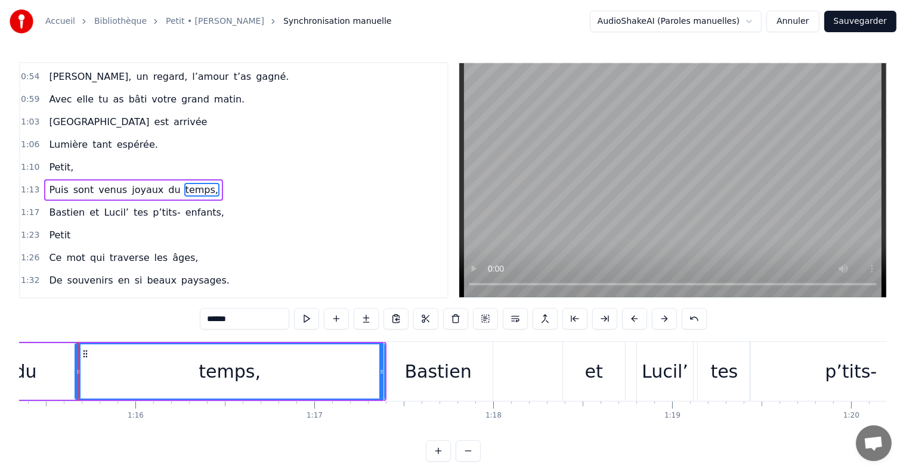
scroll to position [0, 13478]
drag, startPoint x: 79, startPoint y: 373, endPoint x: 100, endPoint y: 374, distance: 21.5
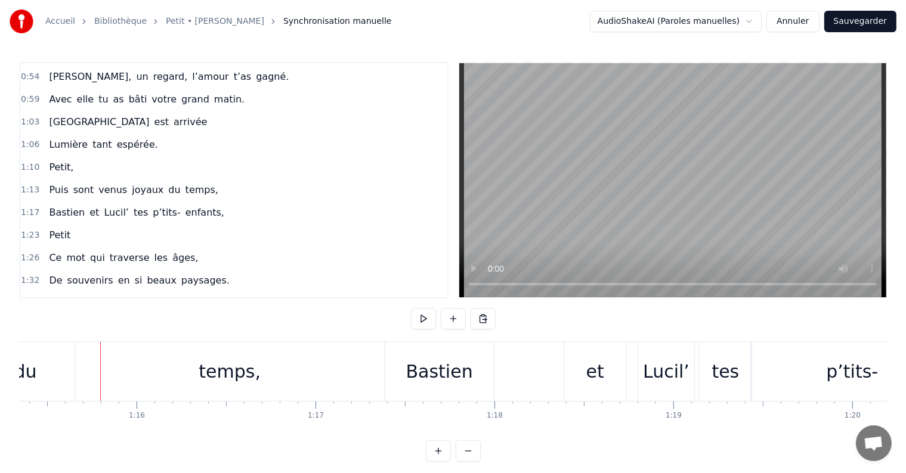
click at [75, 369] on div "temps," at bounding box center [230, 371] width 311 height 59
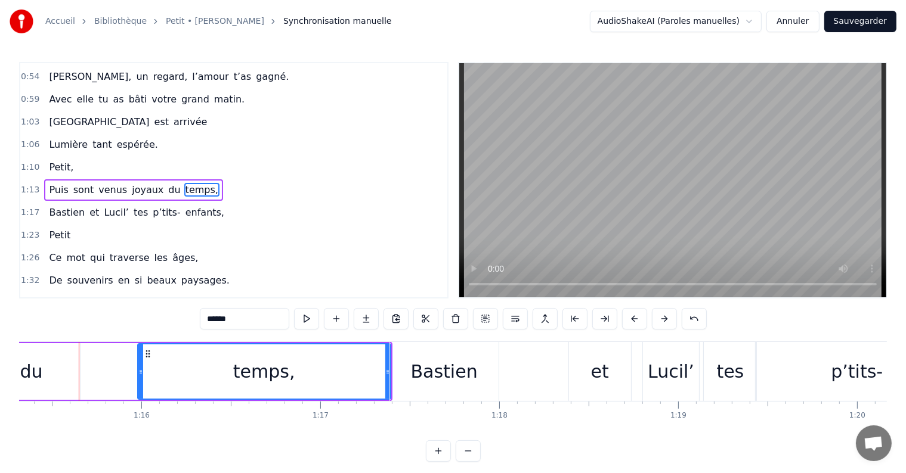
drag, startPoint x: 82, startPoint y: 371, endPoint x: 138, endPoint y: 371, distance: 56.7
click at [138, 371] on icon at bounding box center [140, 372] width 5 height 10
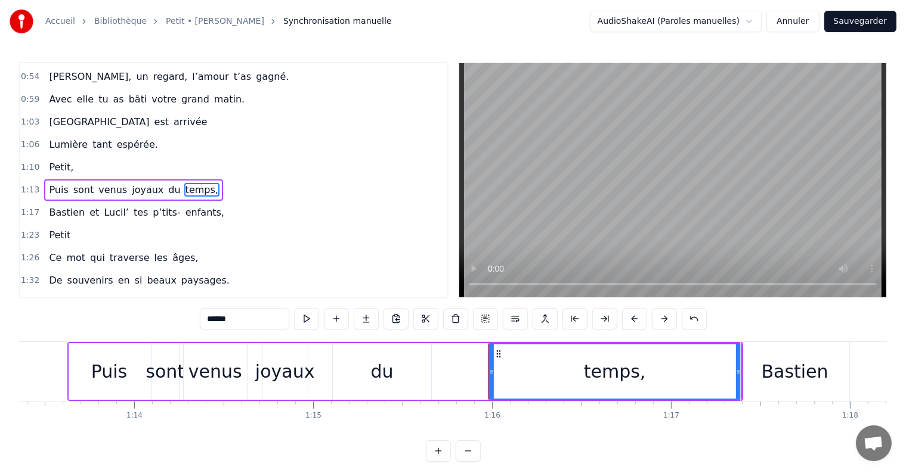
scroll to position [0, 13115]
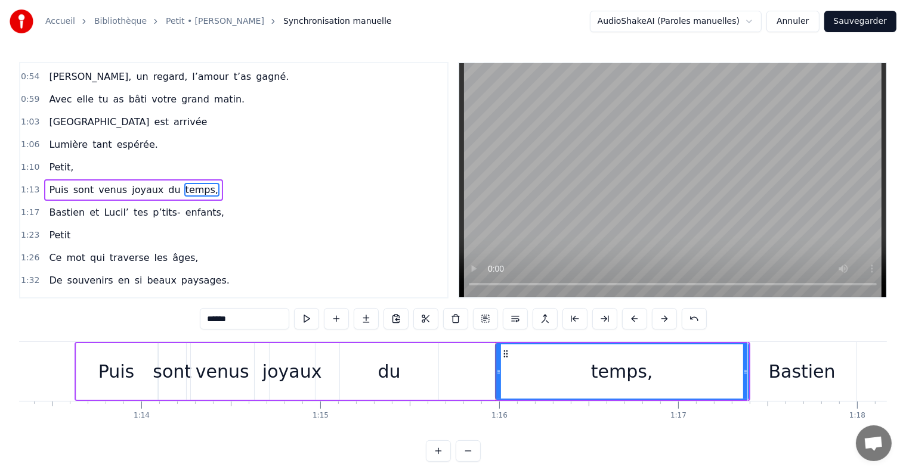
click at [377, 379] on div "du" at bounding box center [389, 371] width 98 height 57
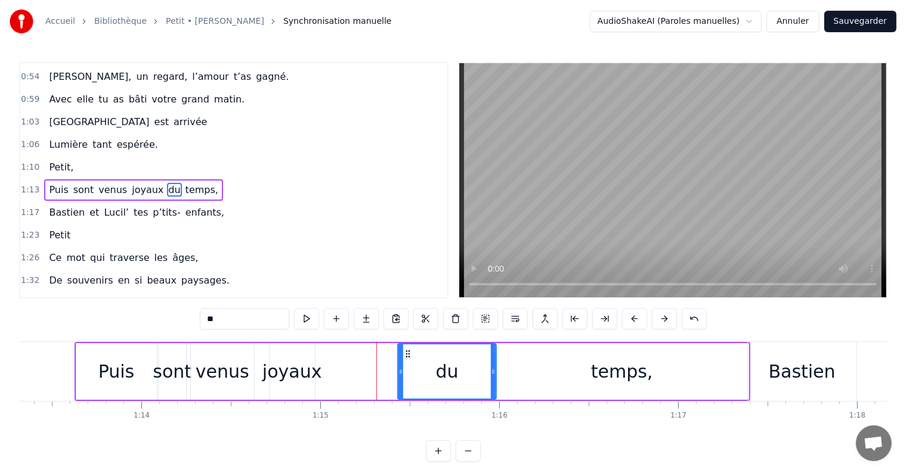
drag, startPoint x: 346, startPoint y: 351, endPoint x: 404, endPoint y: 357, distance: 58.2
click at [404, 357] on icon at bounding box center [408, 354] width 10 height 10
drag, startPoint x: 399, startPoint y: 372, endPoint x: 436, endPoint y: 373, distance: 37.0
click at [436, 373] on icon at bounding box center [437, 372] width 5 height 10
click at [304, 373] on div "joyaux" at bounding box center [292, 371] width 60 height 27
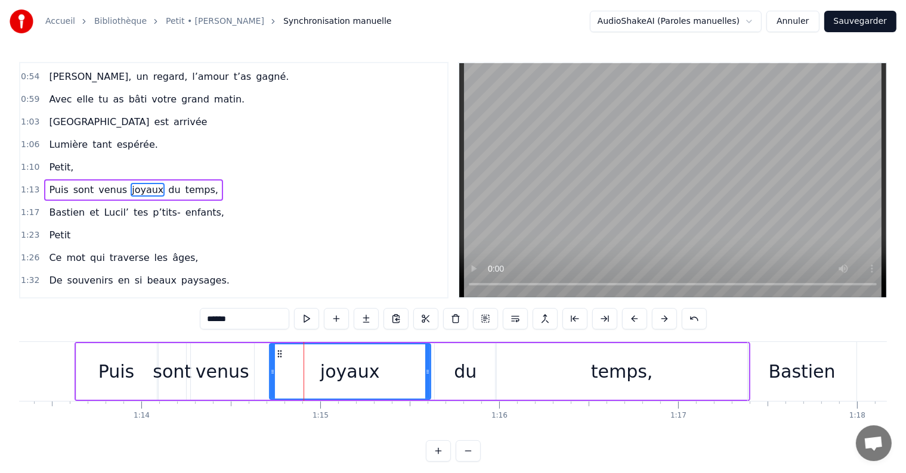
drag, startPoint x: 311, startPoint y: 372, endPoint x: 417, endPoint y: 379, distance: 106.3
click at [427, 376] on div at bounding box center [427, 372] width 5 height 54
drag, startPoint x: 272, startPoint y: 370, endPoint x: 317, endPoint y: 370, distance: 45.3
click at [317, 370] on icon at bounding box center [315, 372] width 5 height 10
click at [234, 371] on div "venus" at bounding box center [223, 371] width 54 height 27
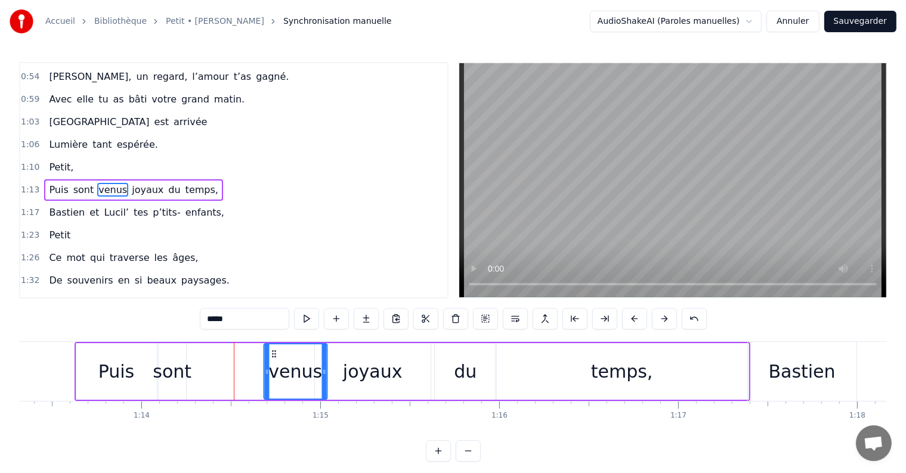
drag, startPoint x: 199, startPoint y: 354, endPoint x: 272, endPoint y: 363, distance: 73.2
click at [272, 363] on div "venus" at bounding box center [295, 372] width 62 height 54
click at [171, 372] on div "sont" at bounding box center [172, 371] width 39 height 27
type input "****"
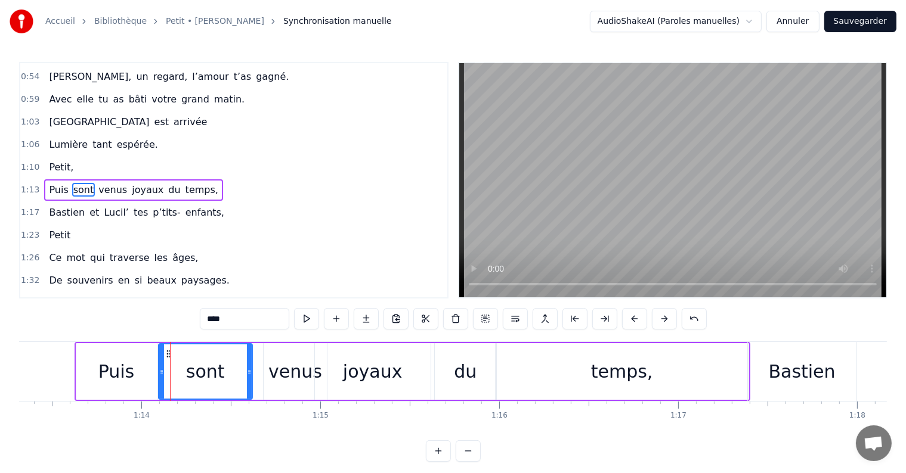
drag, startPoint x: 184, startPoint y: 372, endPoint x: 250, endPoint y: 374, distance: 66.2
click at [250, 374] on icon at bounding box center [249, 372] width 5 height 10
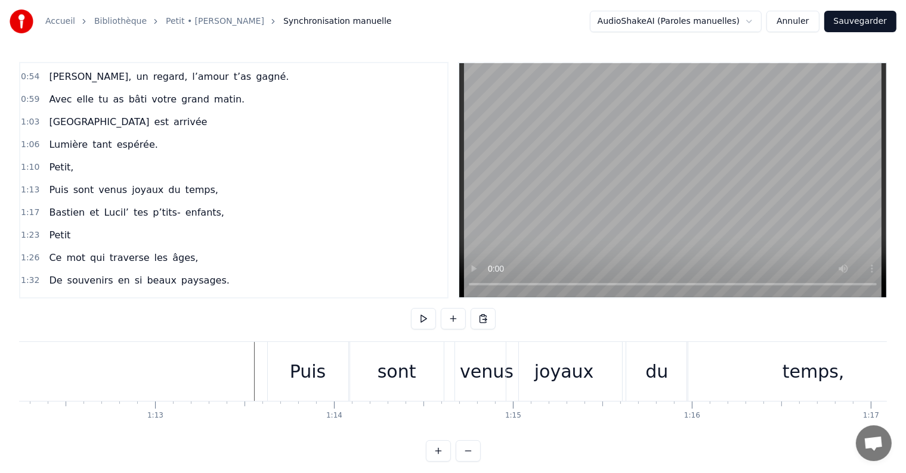
scroll to position [0, 12832]
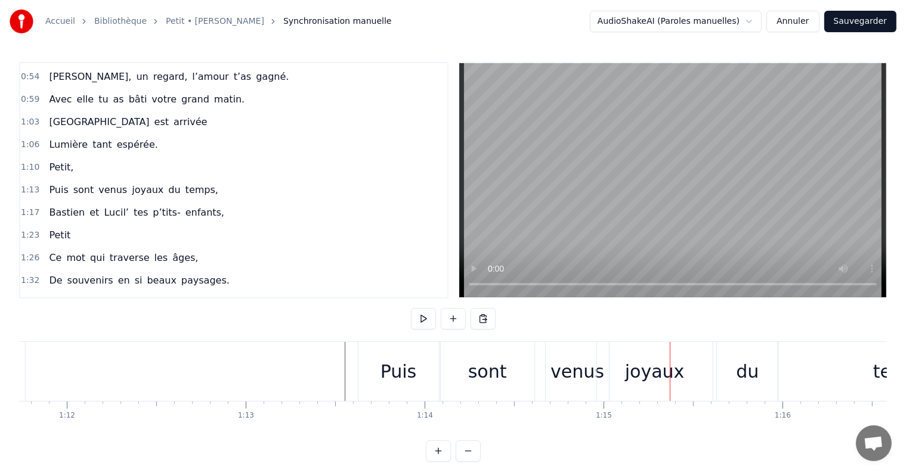
click at [634, 379] on div "joyaux" at bounding box center [655, 371] width 60 height 27
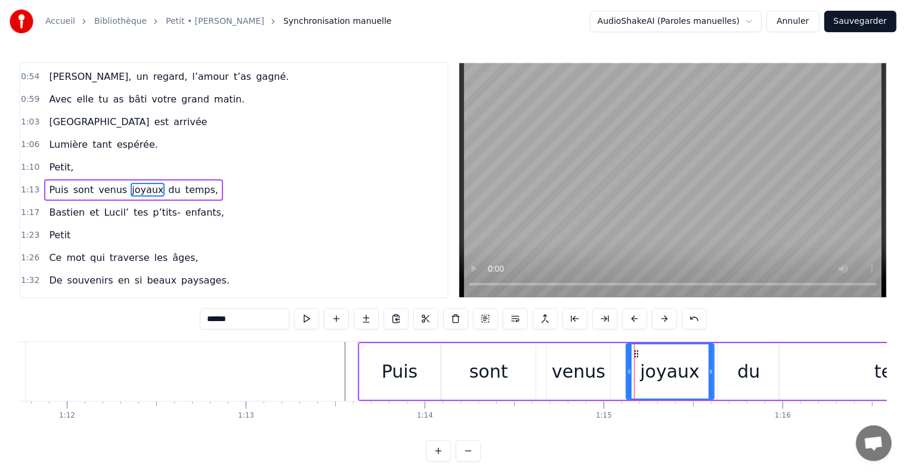
drag, startPoint x: 599, startPoint y: 372, endPoint x: 627, endPoint y: 374, distance: 28.1
click at [627, 374] on icon at bounding box center [629, 372] width 5 height 10
click at [585, 373] on div "venus" at bounding box center [579, 371] width 54 height 27
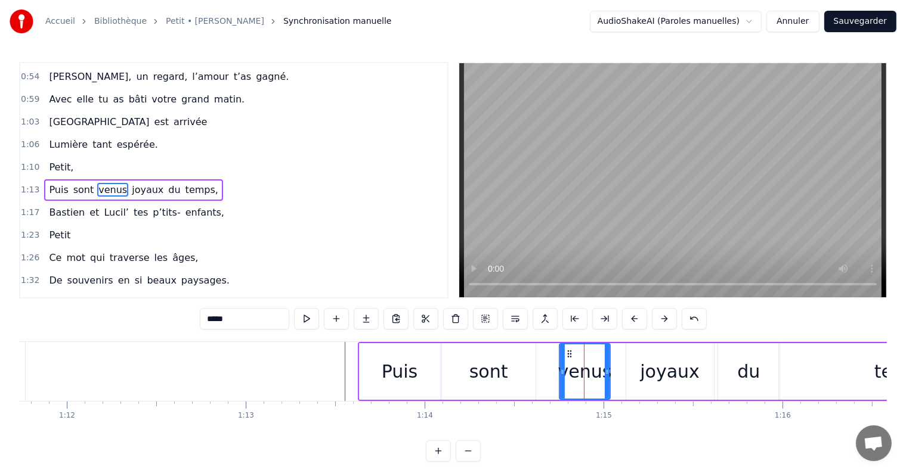
drag, startPoint x: 549, startPoint y: 370, endPoint x: 561, endPoint y: 371, distance: 12.5
click at [561, 371] on icon at bounding box center [562, 372] width 5 height 10
drag, startPoint x: 606, startPoint y: 371, endPoint x: 625, endPoint y: 372, distance: 18.5
click at [625, 372] on icon at bounding box center [625, 372] width 5 height 10
click at [503, 367] on div "sont" at bounding box center [488, 371] width 39 height 27
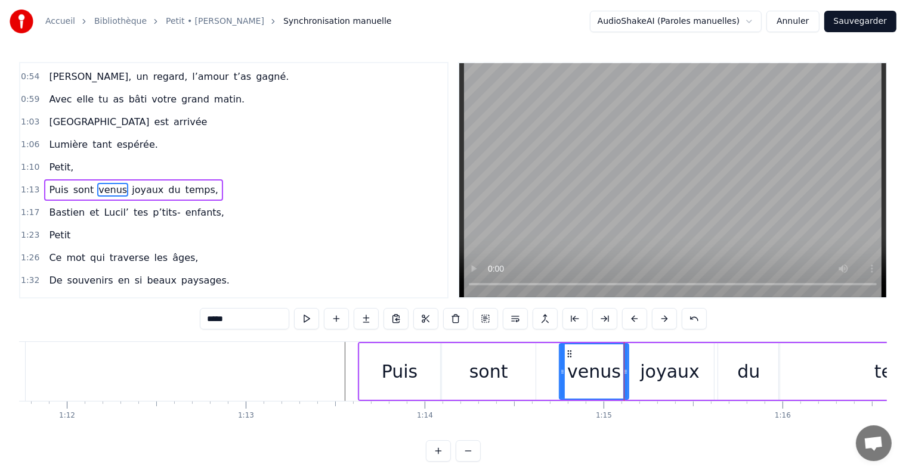
type input "****"
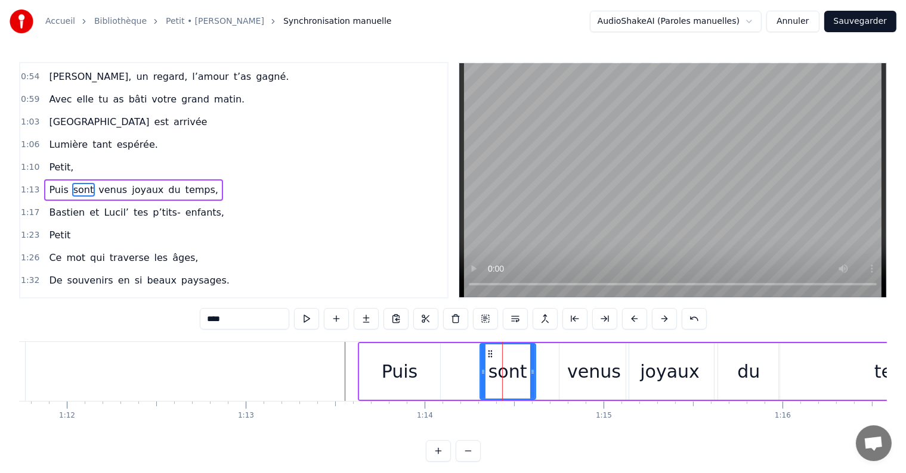
drag, startPoint x: 444, startPoint y: 370, endPoint x: 482, endPoint y: 371, distance: 38.2
click at [482, 371] on icon at bounding box center [483, 372] width 5 height 10
drag, startPoint x: 532, startPoint y: 373, endPoint x: 559, endPoint y: 374, distance: 27.5
click at [559, 374] on icon at bounding box center [560, 372] width 5 height 10
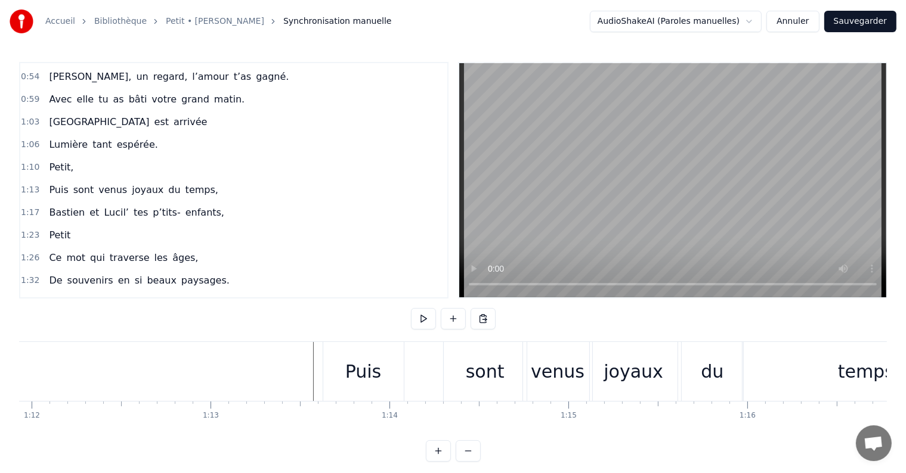
scroll to position [0, 12847]
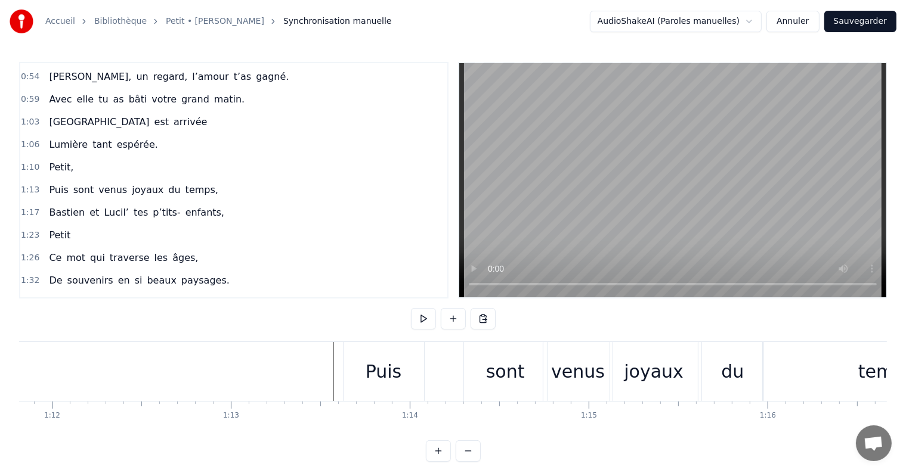
click at [387, 368] on div "Puis" at bounding box center [384, 371] width 36 height 27
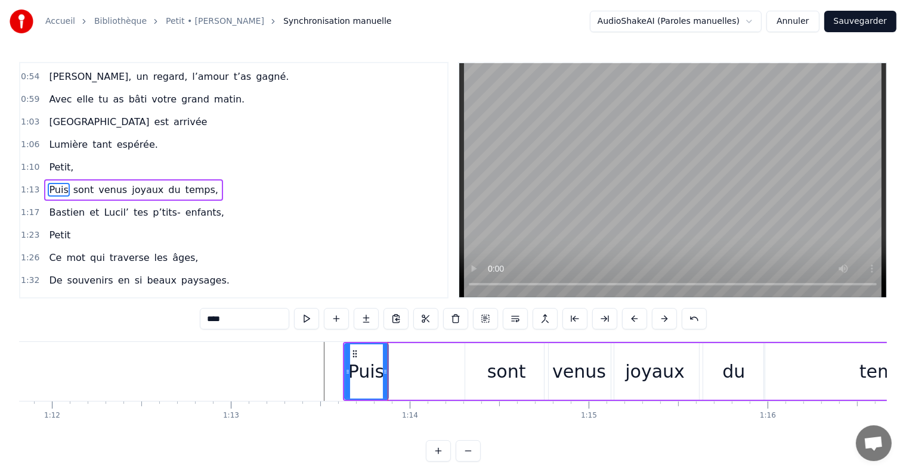
drag, startPoint x: 422, startPoint y: 372, endPoint x: 385, endPoint y: 370, distance: 37.0
click at [385, 370] on icon at bounding box center [385, 372] width 5 height 10
click at [491, 372] on div "sont" at bounding box center [506, 371] width 39 height 27
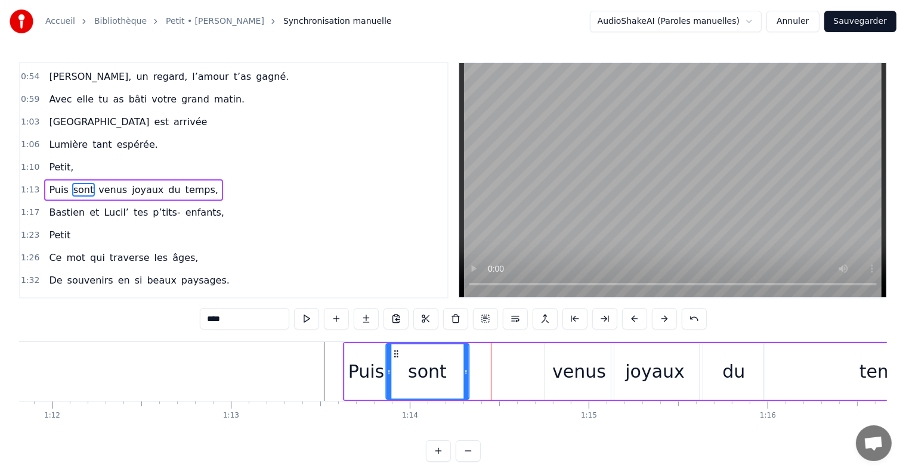
drag, startPoint x: 473, startPoint y: 351, endPoint x: 394, endPoint y: 351, distance: 79.3
click at [394, 351] on circle at bounding box center [394, 351] width 1 height 1
drag, startPoint x: 465, startPoint y: 370, endPoint x: 444, endPoint y: 369, distance: 21.5
click at [444, 369] on icon at bounding box center [444, 372] width 5 height 10
click at [556, 371] on div "venus" at bounding box center [579, 371] width 54 height 27
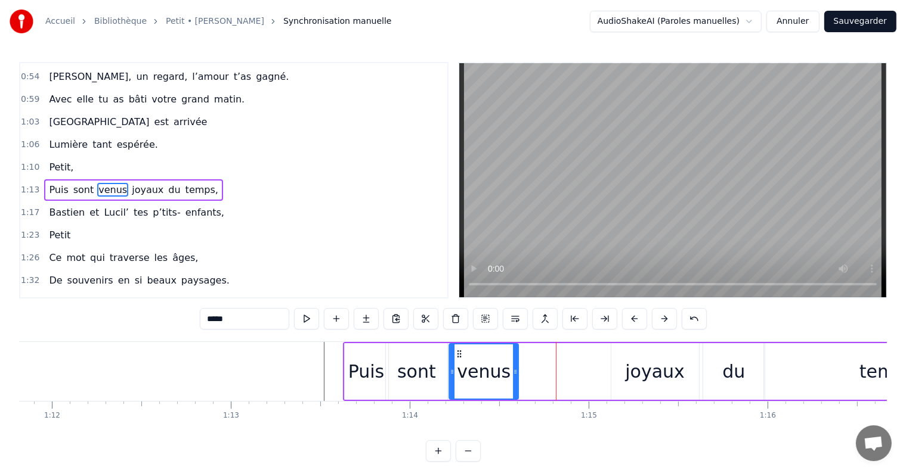
drag, startPoint x: 553, startPoint y: 351, endPoint x: 458, endPoint y: 358, distance: 95.7
click at [458, 358] on div "venus" at bounding box center [484, 372] width 68 height 54
click at [521, 374] on icon at bounding box center [520, 372] width 5 height 10
click at [621, 372] on div "joyaux" at bounding box center [655, 371] width 88 height 57
type input "******"
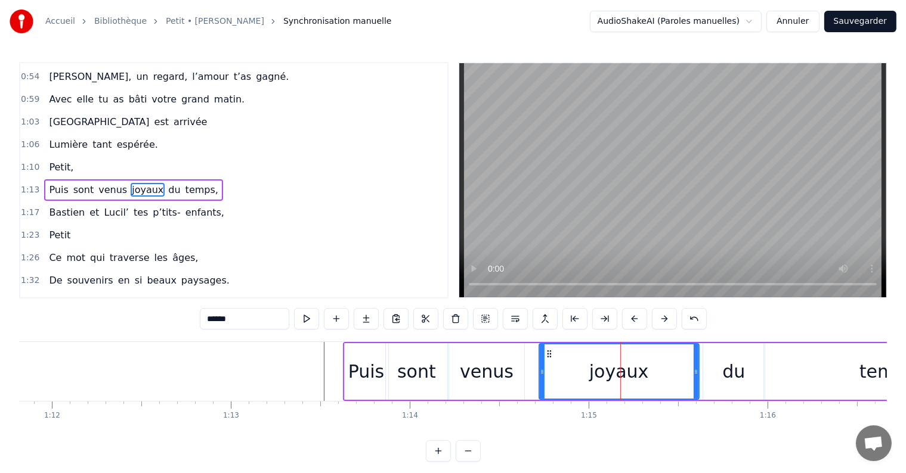
drag, startPoint x: 611, startPoint y: 373, endPoint x: 538, endPoint y: 373, distance: 72.2
click at [540, 373] on icon at bounding box center [542, 372] width 5 height 10
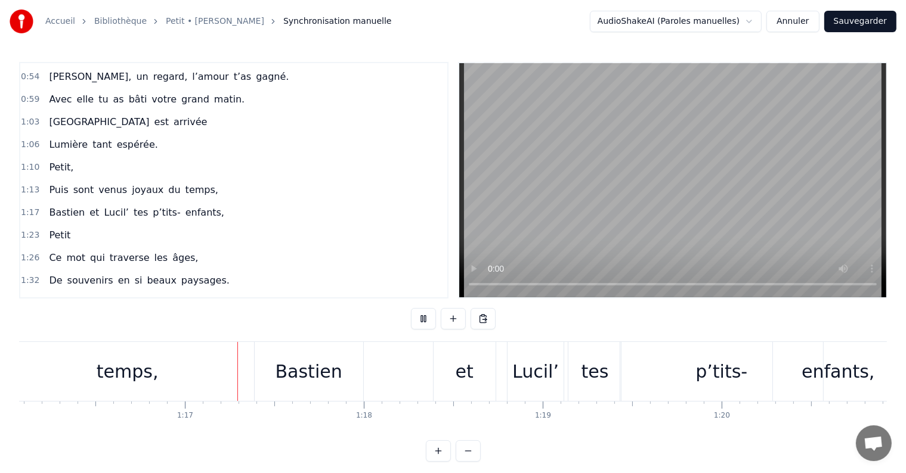
scroll to position [0, 13641]
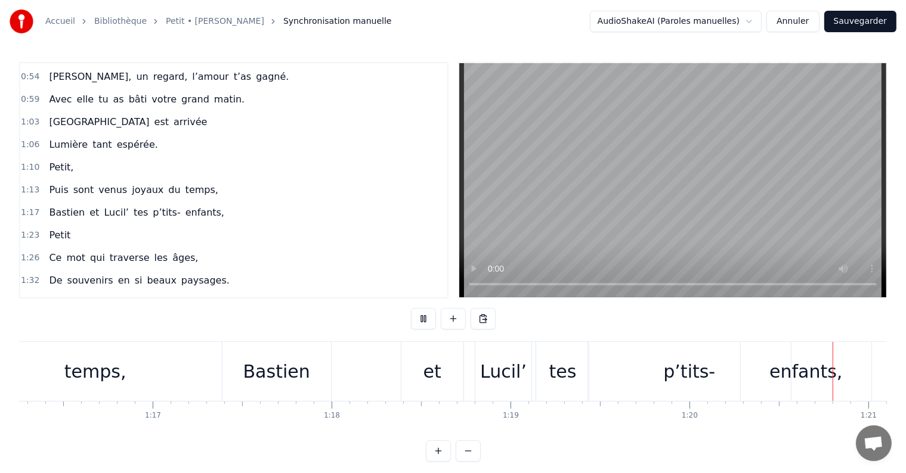
click at [308, 270] on div "1:32 De souvenirs en si beaux paysages." at bounding box center [233, 281] width 427 height 23
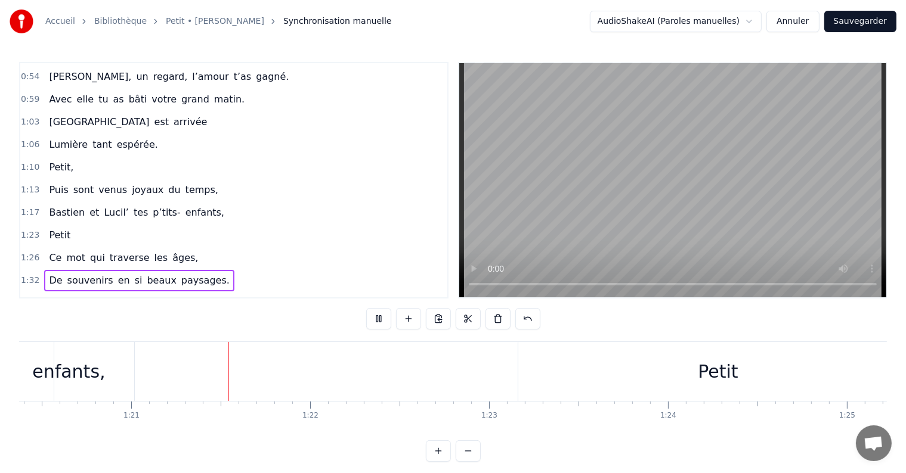
scroll to position [0, 14400]
click at [310, 270] on div "1:32 De souvenirs en si beaux paysages." at bounding box center [233, 281] width 427 height 23
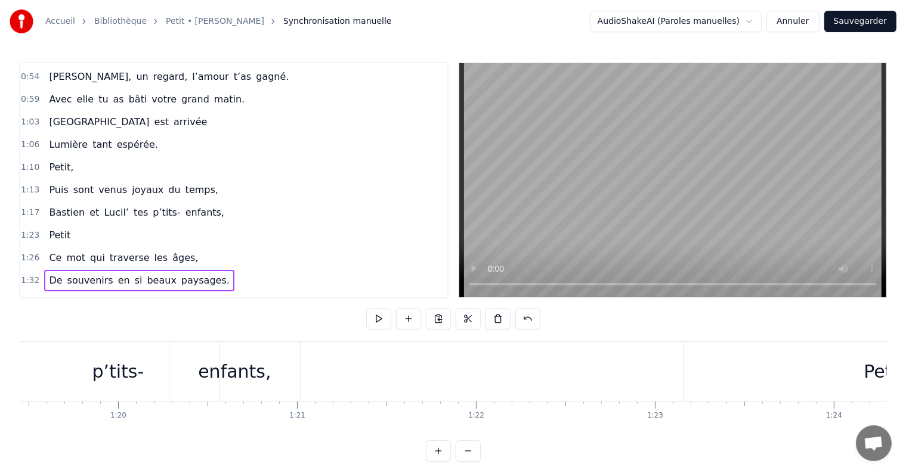
scroll to position [0, 13453]
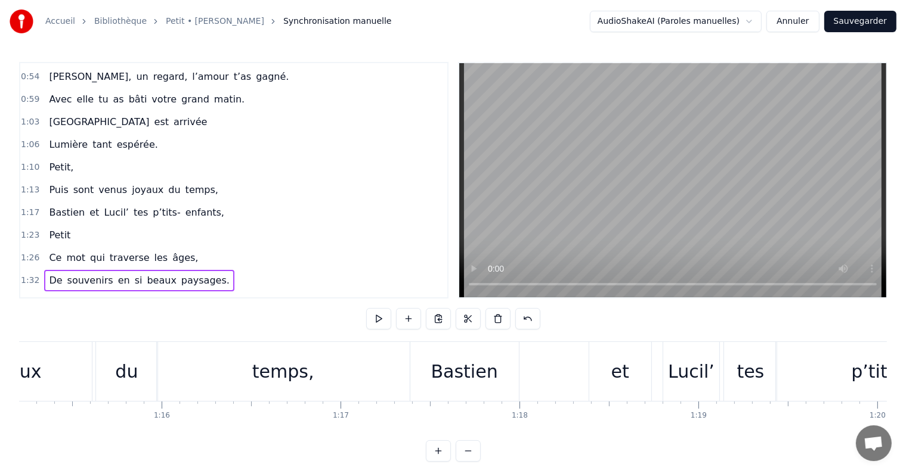
click at [460, 379] on div "Bastien" at bounding box center [464, 371] width 67 height 27
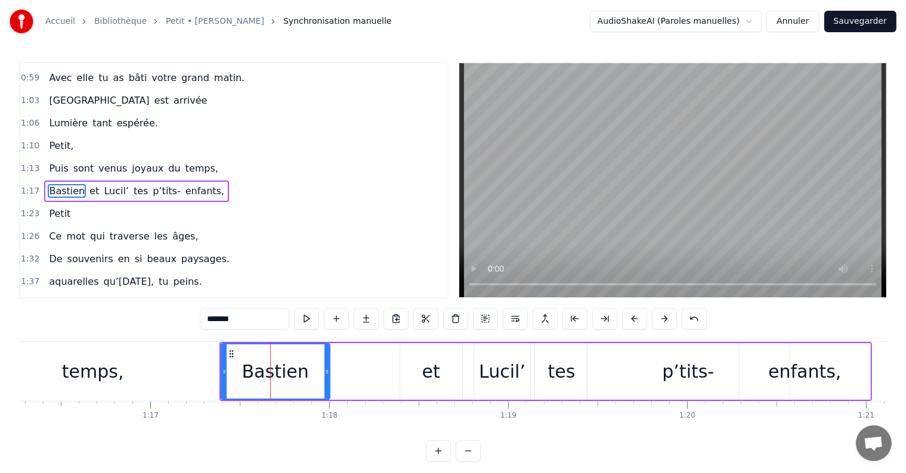
scroll to position [0, 13573]
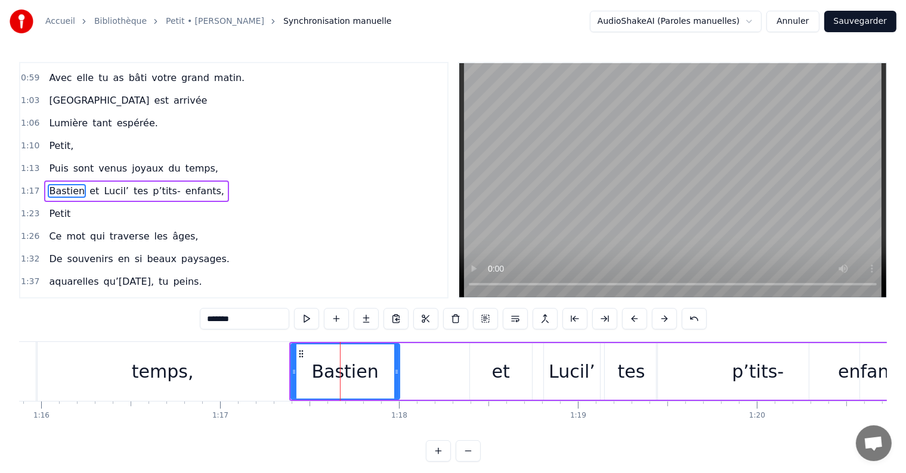
click at [411, 348] on div "[PERSON_NAME] et [PERSON_NAME]’ tes p’tits- enfants," at bounding box center [615, 371] width 652 height 59
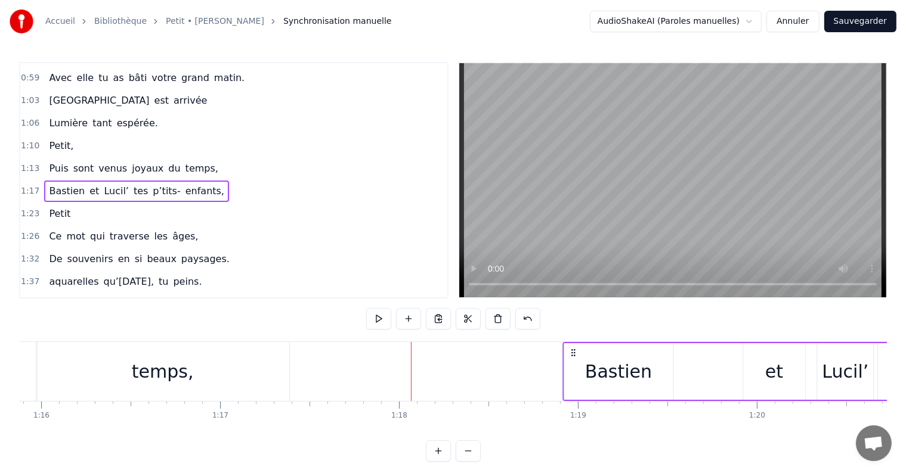
drag, startPoint x: 297, startPoint y: 351, endPoint x: 570, endPoint y: 357, distance: 273.2
click at [570, 357] on icon at bounding box center [573, 353] width 10 height 10
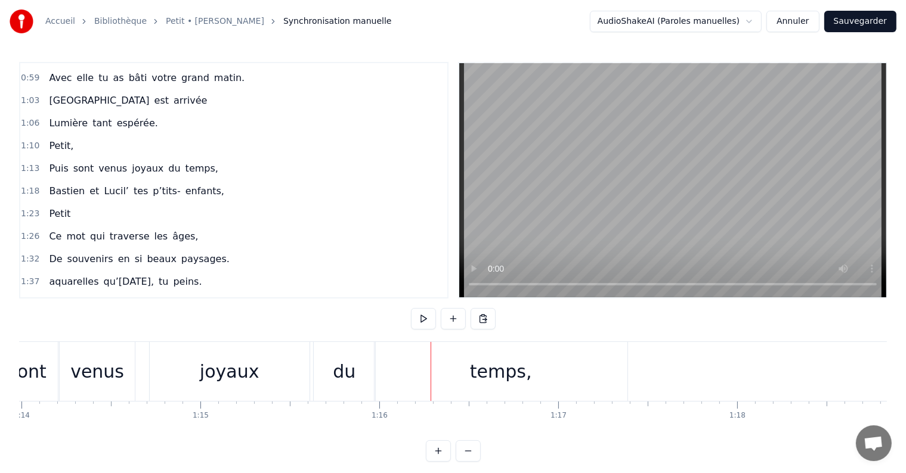
scroll to position [0, 13229]
click at [345, 376] on div "du" at bounding box center [350, 371] width 23 height 27
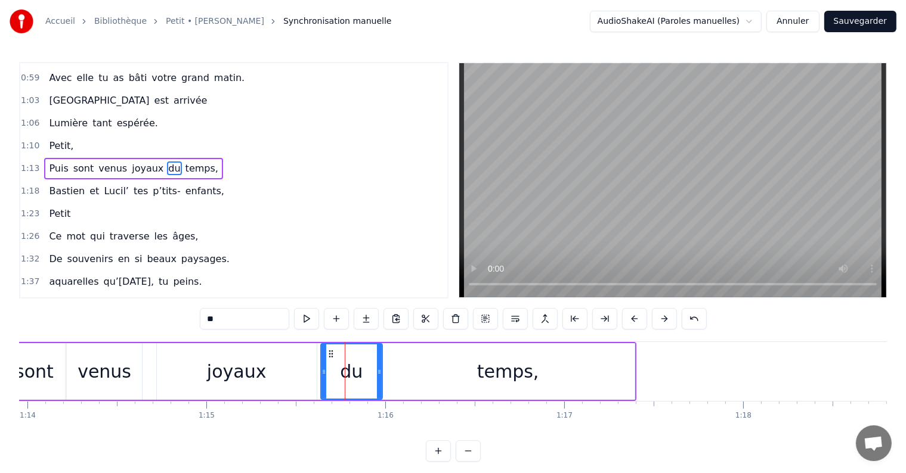
scroll to position [179, 0]
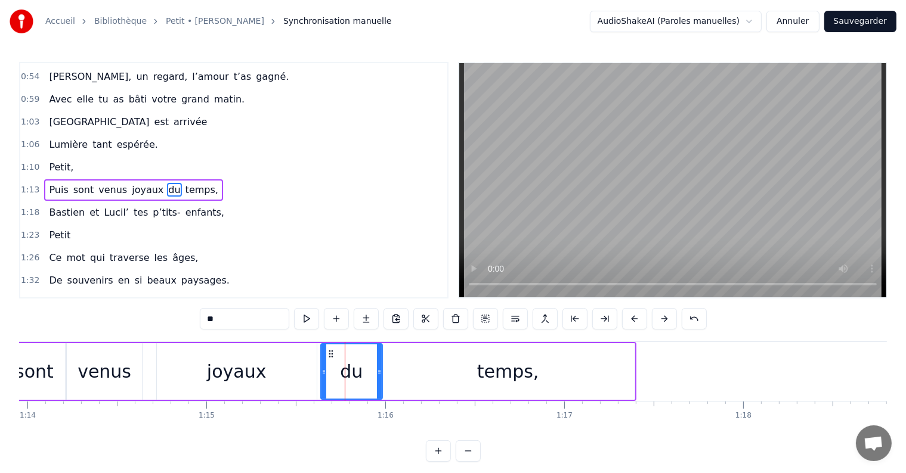
click at [402, 359] on div "temps," at bounding box center [508, 371] width 253 height 57
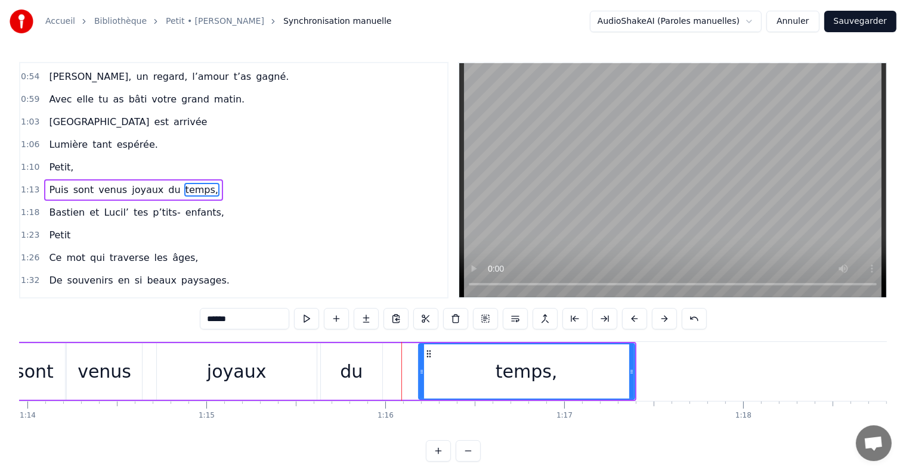
drag, startPoint x: 385, startPoint y: 372, endPoint x: 422, endPoint y: 377, distance: 37.3
click at [422, 377] on div at bounding box center [421, 372] width 5 height 54
click at [322, 352] on div "du" at bounding box center [351, 371] width 61 height 57
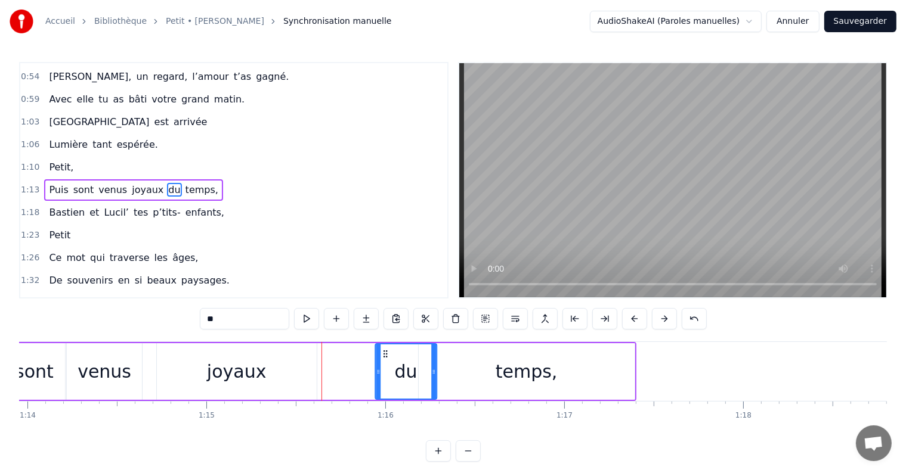
drag, startPoint x: 327, startPoint y: 353, endPoint x: 383, endPoint y: 360, distance: 56.5
click at [383, 360] on div "du" at bounding box center [406, 372] width 60 height 54
click at [488, 364] on div "temps," at bounding box center [527, 371] width 216 height 57
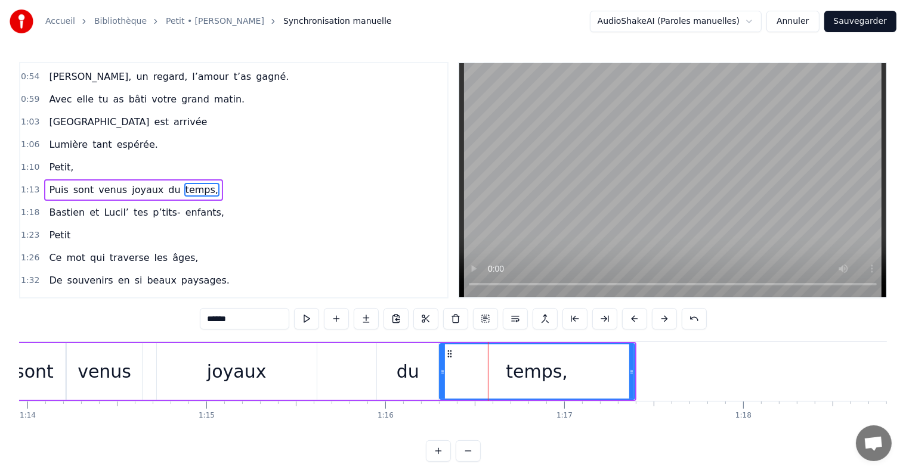
drag, startPoint x: 421, startPoint y: 372, endPoint x: 442, endPoint y: 372, distance: 20.9
click at [442, 372] on icon at bounding box center [442, 372] width 5 height 10
click at [249, 364] on div "joyaux" at bounding box center [237, 371] width 60 height 27
type input "******"
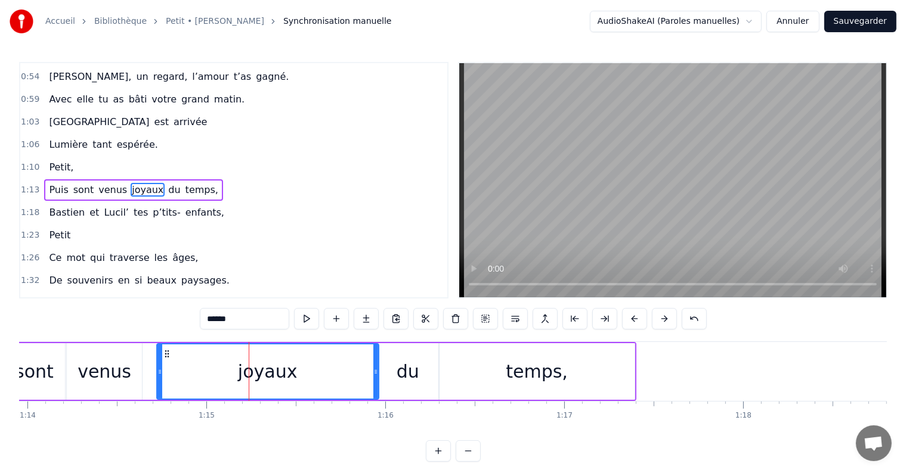
drag, startPoint x: 314, startPoint y: 374, endPoint x: 376, endPoint y: 378, distance: 62.1
click at [376, 378] on div at bounding box center [375, 372] width 5 height 54
click at [152, 441] on div "0:11 Petit, 0:15 Tu as grandi à [GEOGRAPHIC_DATA], 0:20 En Ariège dans les [GEO…" at bounding box center [453, 262] width 868 height 400
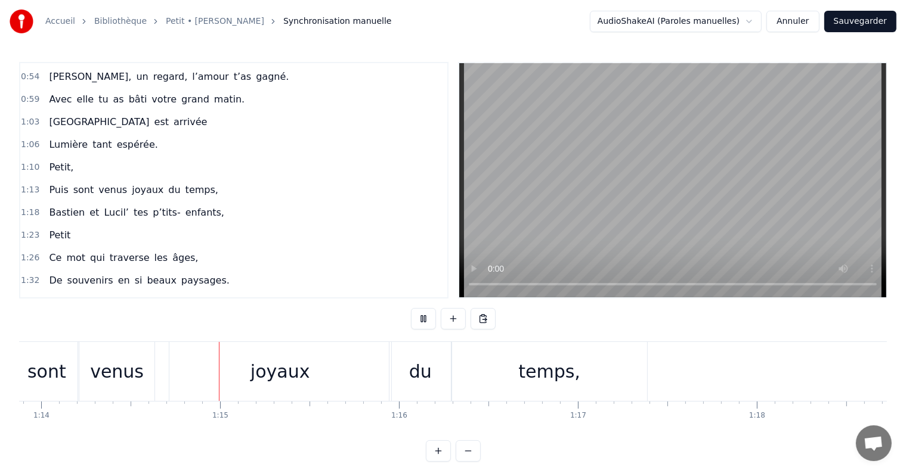
scroll to position [0, 13241]
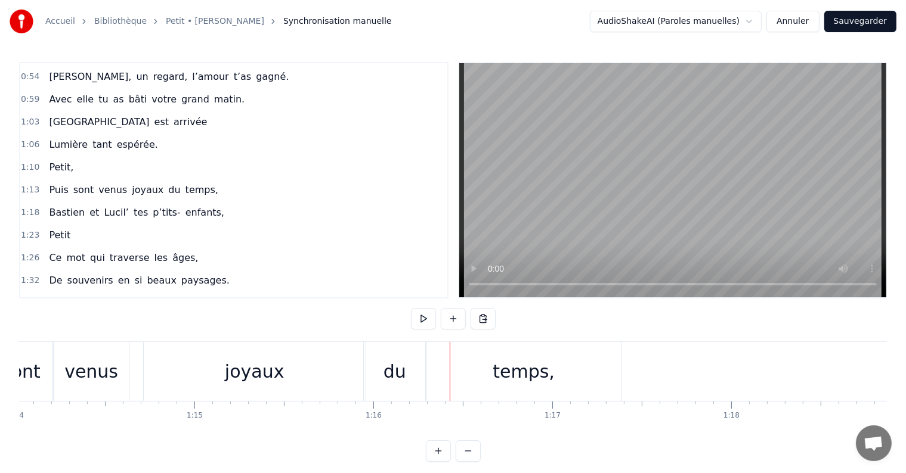
click at [392, 370] on div "du" at bounding box center [394, 371] width 23 height 27
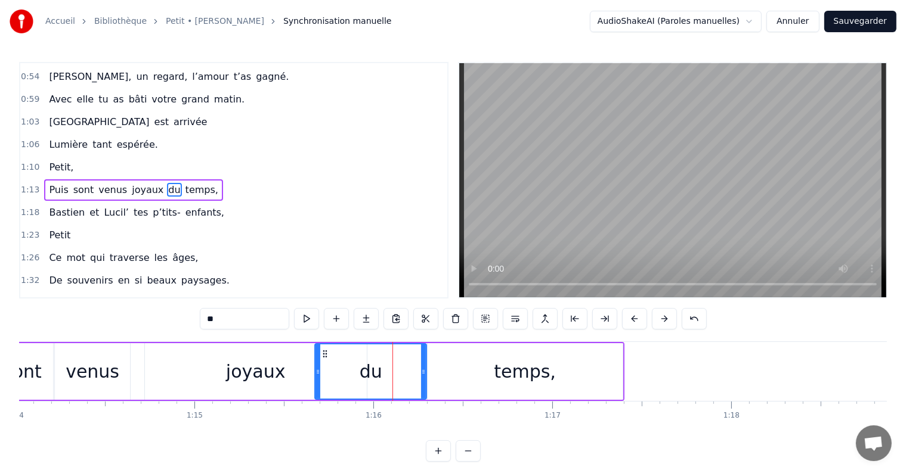
drag, startPoint x: 366, startPoint y: 370, endPoint x: 316, endPoint y: 370, distance: 50.1
click at [316, 370] on icon at bounding box center [317, 372] width 5 height 10
click at [406, 370] on div "du" at bounding box center [370, 372] width 110 height 54
click at [423, 371] on icon at bounding box center [423, 372] width 5 height 10
drag, startPoint x: 423, startPoint y: 371, endPoint x: 380, endPoint y: 370, distance: 42.4
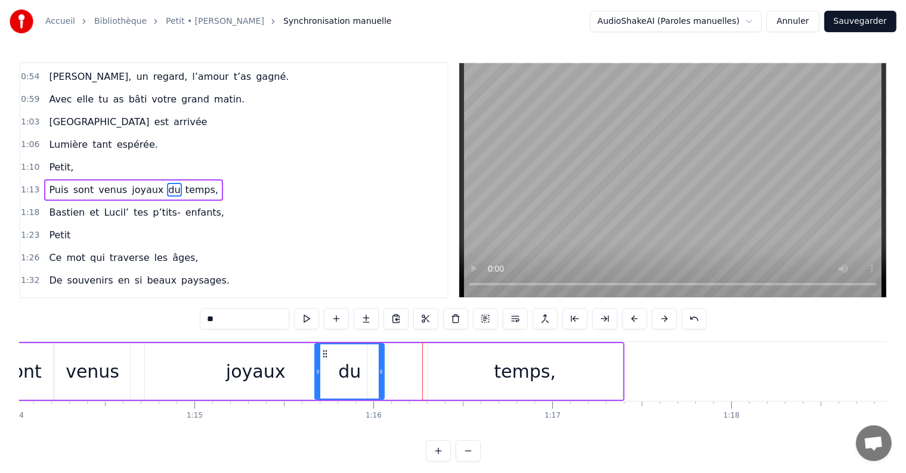
click at [380, 370] on icon at bounding box center [381, 372] width 5 height 10
click at [434, 372] on div "temps," at bounding box center [525, 371] width 195 height 57
type input "******"
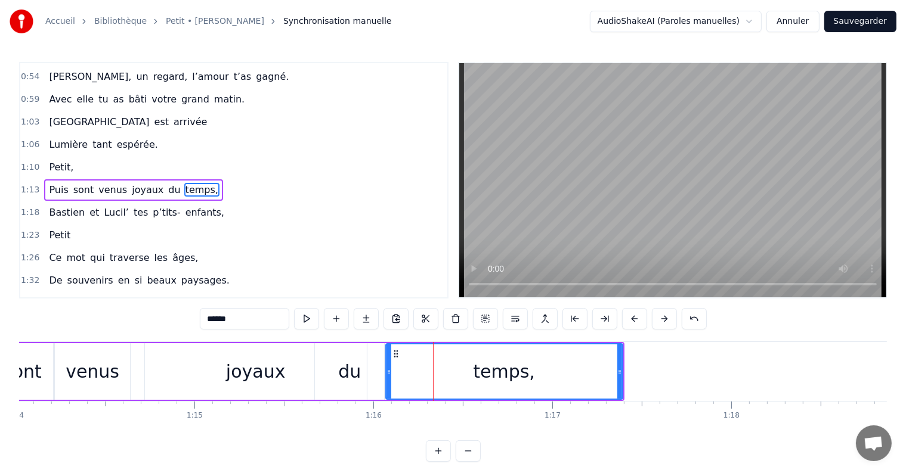
drag, startPoint x: 428, startPoint y: 372, endPoint x: 386, endPoint y: 370, distance: 41.8
click at [386, 370] on icon at bounding box center [388, 372] width 5 height 10
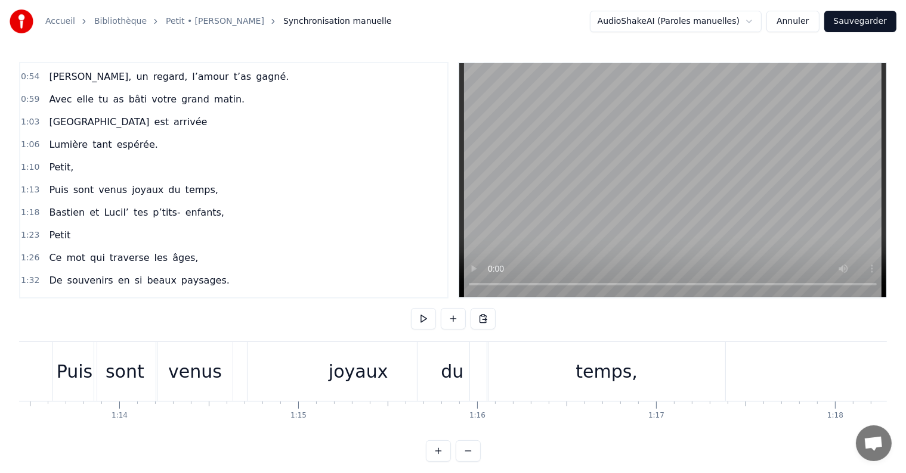
scroll to position [0, 12981]
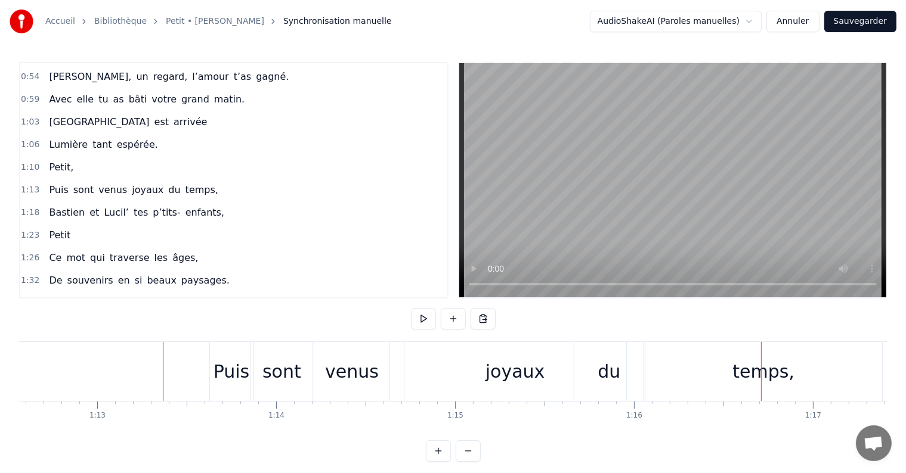
click at [594, 370] on div "du" at bounding box center [608, 371] width 69 height 59
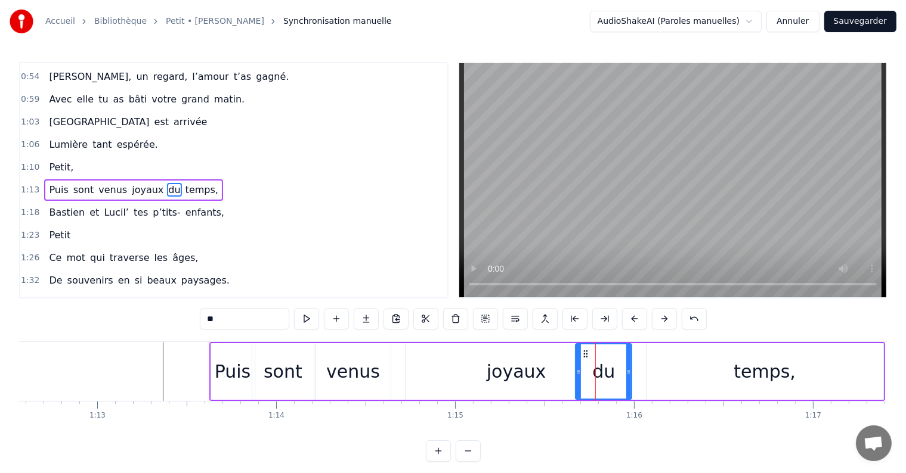
drag, startPoint x: 642, startPoint y: 372, endPoint x: 629, endPoint y: 372, distance: 13.1
click at [629, 372] on icon at bounding box center [628, 372] width 5 height 10
drag, startPoint x: 577, startPoint y: 372, endPoint x: 568, endPoint y: 372, distance: 9.5
click at [568, 372] on icon at bounding box center [568, 372] width 5 height 10
click at [538, 376] on div "joyaux" at bounding box center [517, 371] width 60 height 27
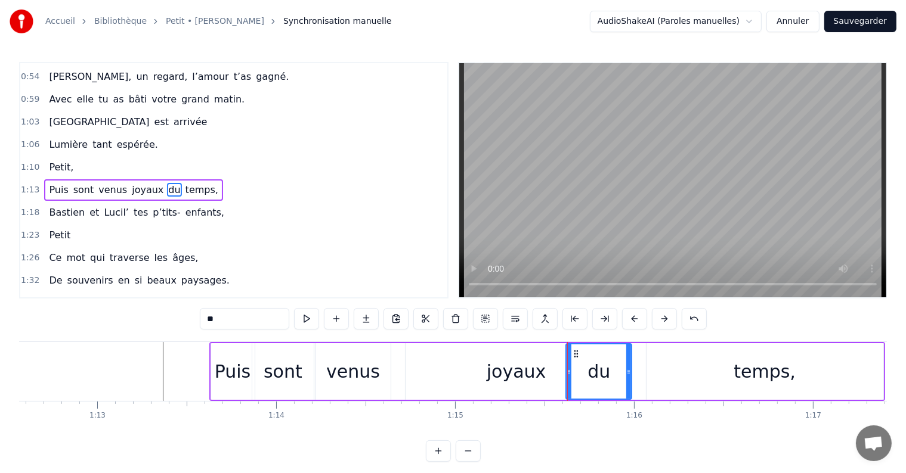
type input "******"
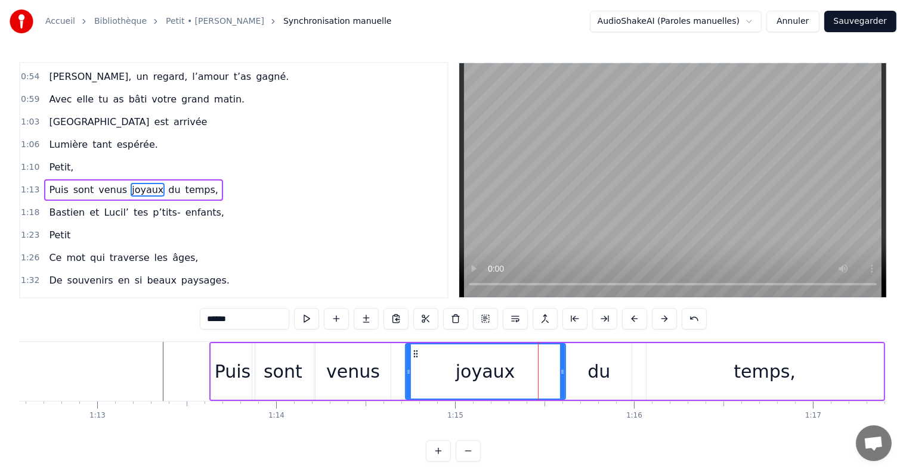
drag, startPoint x: 624, startPoint y: 369, endPoint x: 562, endPoint y: 370, distance: 62.0
click at [562, 370] on icon at bounding box center [562, 372] width 5 height 10
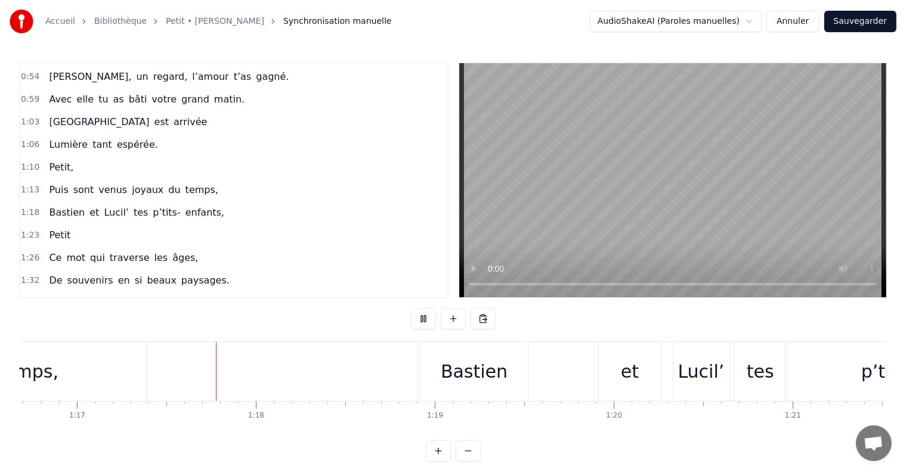
scroll to position [0, 13739]
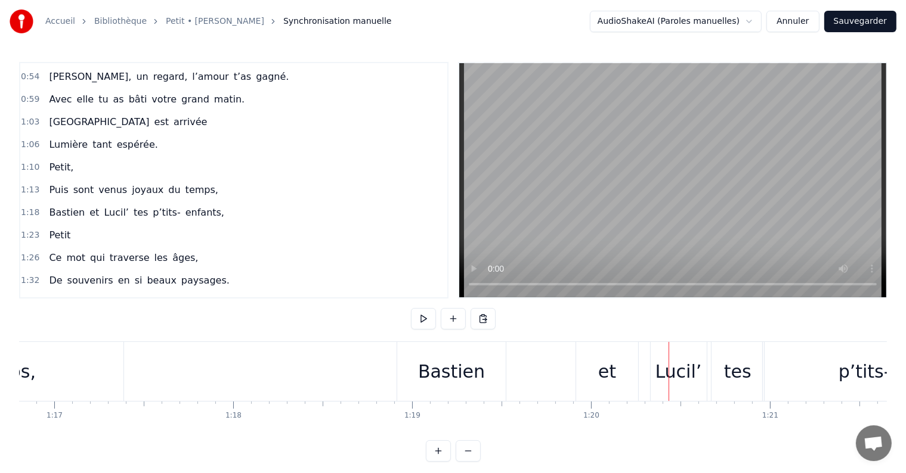
click at [611, 374] on div "et" at bounding box center [607, 371] width 18 height 27
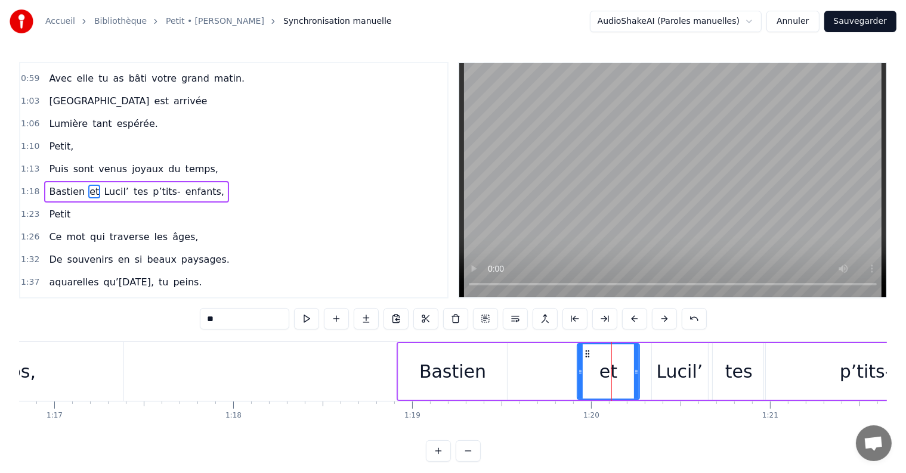
scroll to position [200, 0]
drag, startPoint x: 637, startPoint y: 374, endPoint x: 616, endPoint y: 373, distance: 21.5
click at [616, 373] on icon at bounding box center [614, 372] width 5 height 10
drag, startPoint x: 579, startPoint y: 371, endPoint x: 561, endPoint y: 370, distance: 17.9
click at [561, 370] on icon at bounding box center [563, 372] width 5 height 10
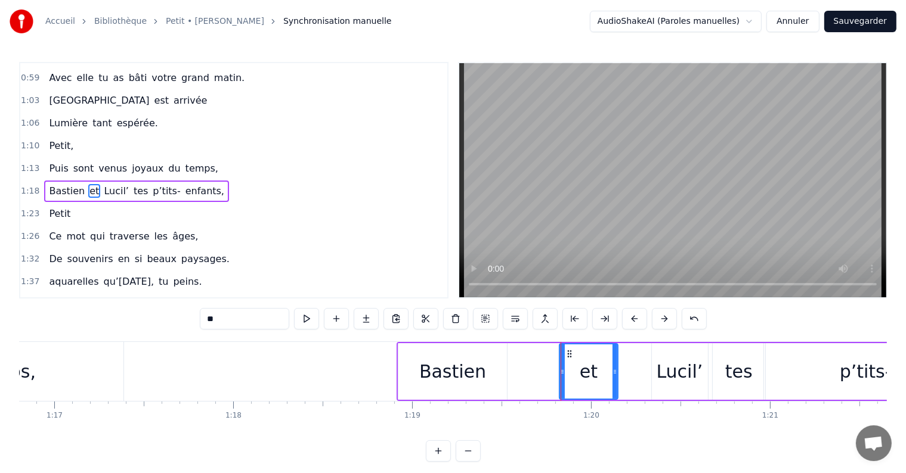
click at [528, 374] on div "[PERSON_NAME] et [PERSON_NAME]’ tes p’tits- enfants," at bounding box center [723, 371] width 652 height 59
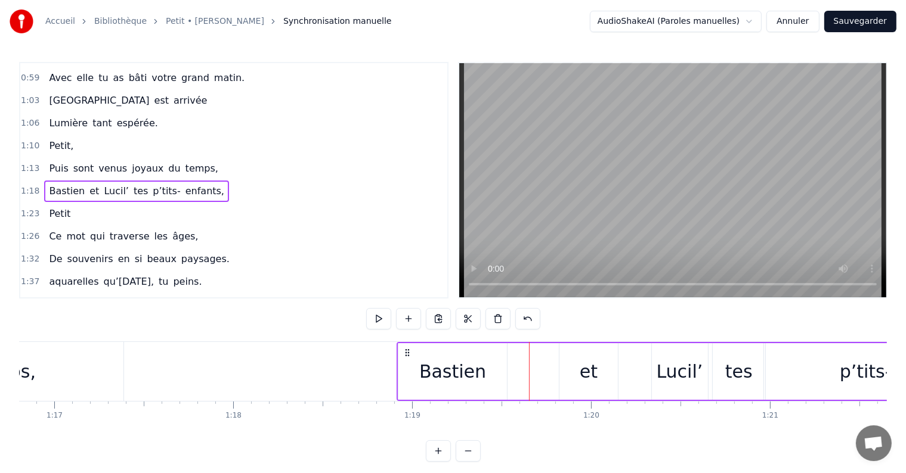
click at [484, 374] on div "Bastien" at bounding box center [452, 371] width 109 height 57
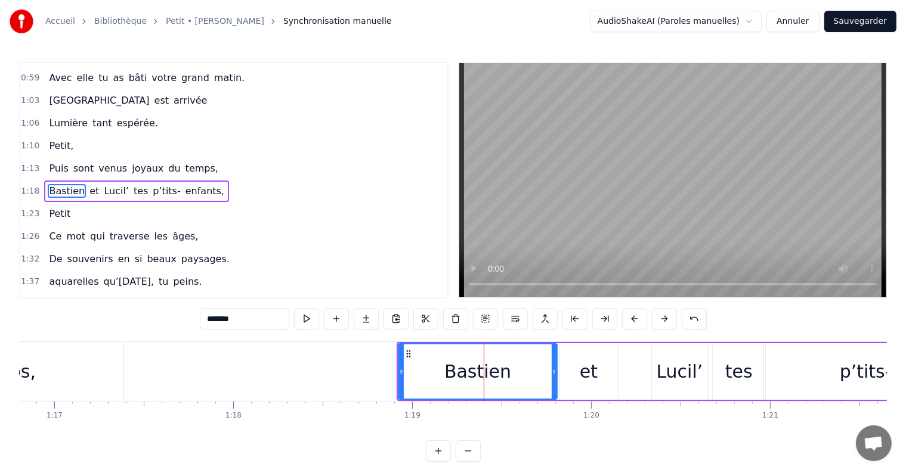
drag, startPoint x: 503, startPoint y: 371, endPoint x: 553, endPoint y: 373, distance: 50.1
click at [553, 373] on icon at bounding box center [554, 372] width 5 height 10
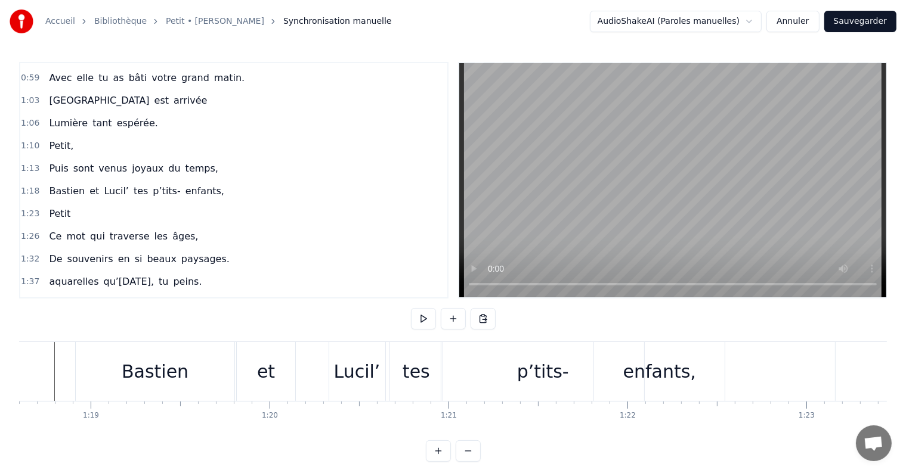
scroll to position [0, 14079]
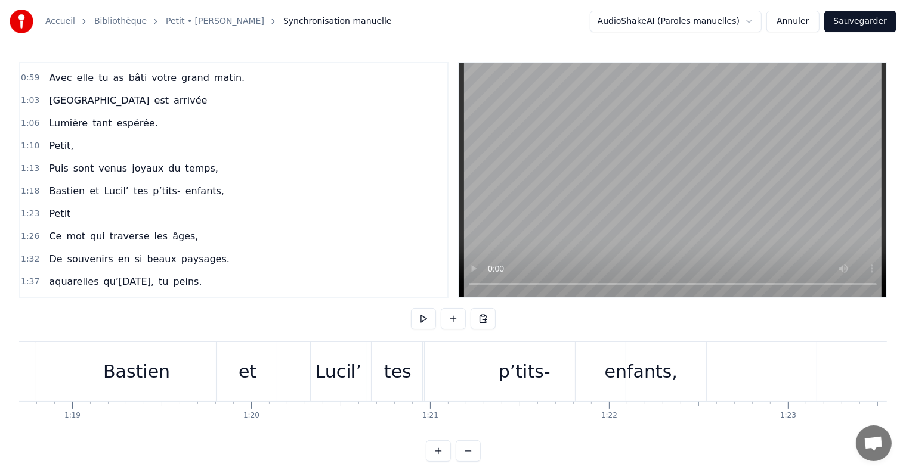
click at [398, 369] on div "tes" at bounding box center [397, 371] width 27 height 27
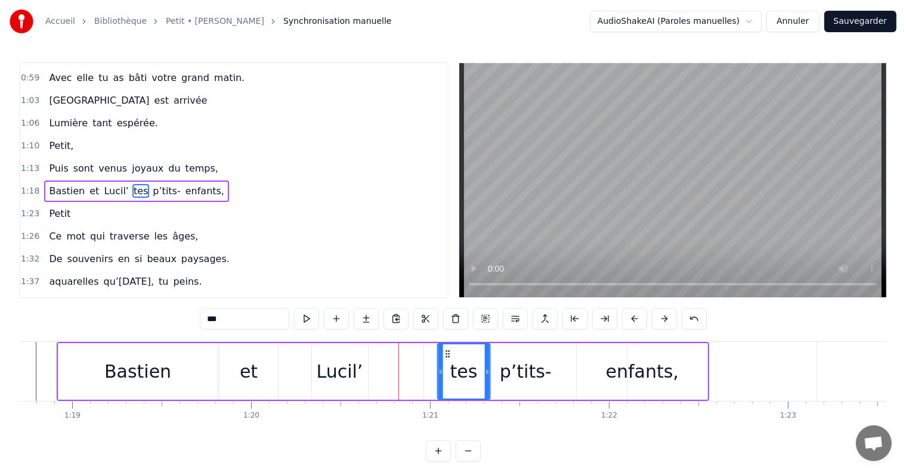
drag, startPoint x: 379, startPoint y: 351, endPoint x: 444, endPoint y: 360, distance: 65.6
click at [532, 380] on div "p’tits-" at bounding box center [526, 371] width 52 height 27
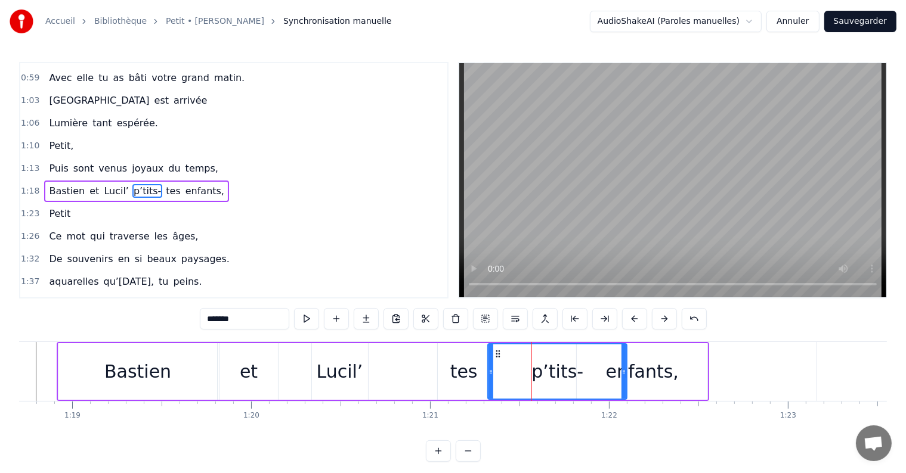
drag, startPoint x: 427, startPoint y: 376, endPoint x: 490, endPoint y: 379, distance: 62.7
click at [623, 368] on div "p’tits-" at bounding box center [556, 371] width 141 height 57
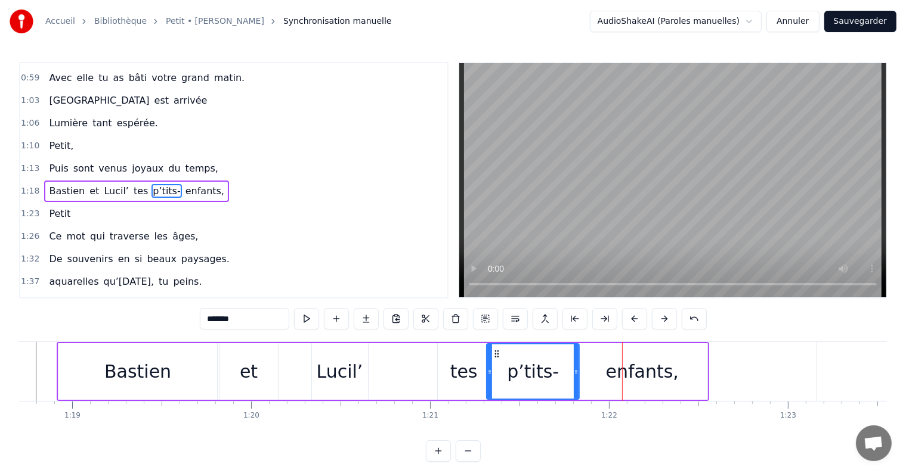
drag, startPoint x: 623, startPoint y: 368, endPoint x: 575, endPoint y: 367, distance: 47.7
click at [575, 367] on icon at bounding box center [576, 372] width 5 height 10
click at [624, 386] on div "enfants," at bounding box center [642, 371] width 131 height 57
type input "********"
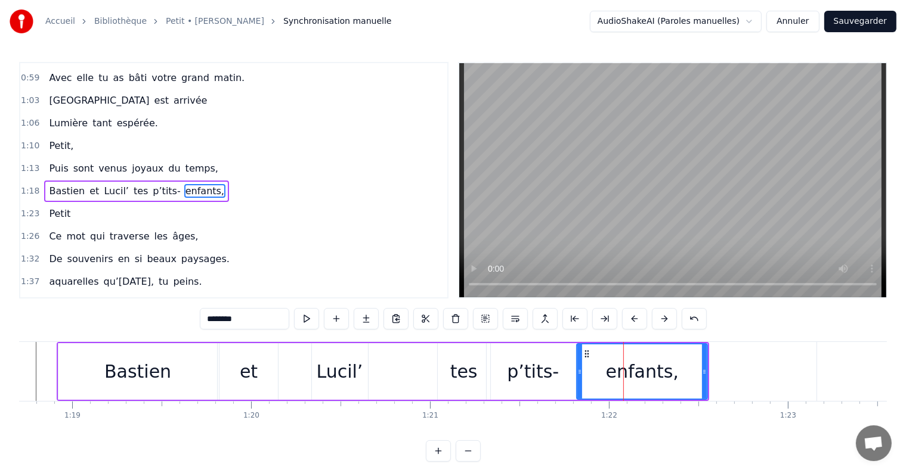
click at [374, 366] on div "[PERSON_NAME] et [PERSON_NAME]’ tes p’tits- enfants," at bounding box center [383, 371] width 652 height 59
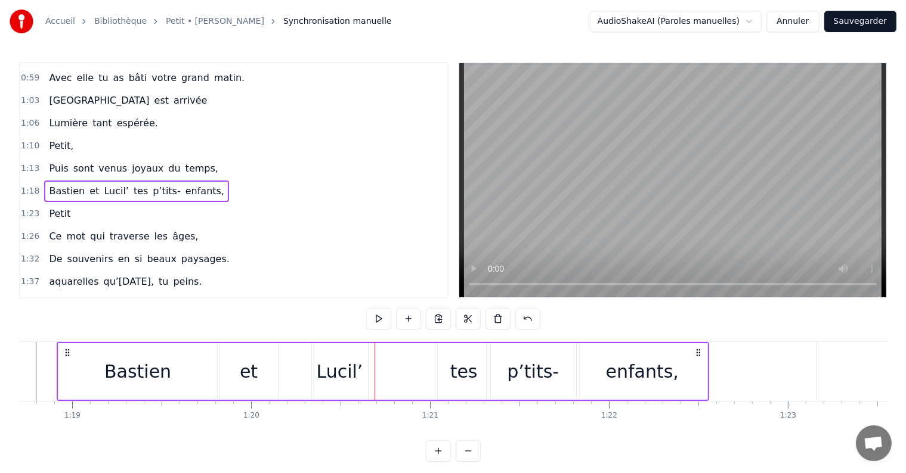
click at [358, 367] on div "Lucil’" at bounding box center [340, 371] width 47 height 27
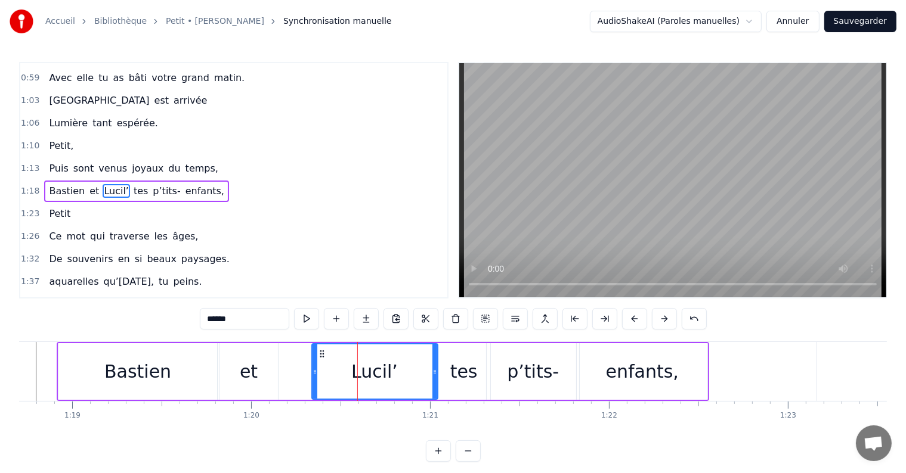
drag, startPoint x: 366, startPoint y: 369, endPoint x: 436, endPoint y: 371, distance: 71.0
click at [436, 371] on icon at bounding box center [434, 372] width 5 height 10
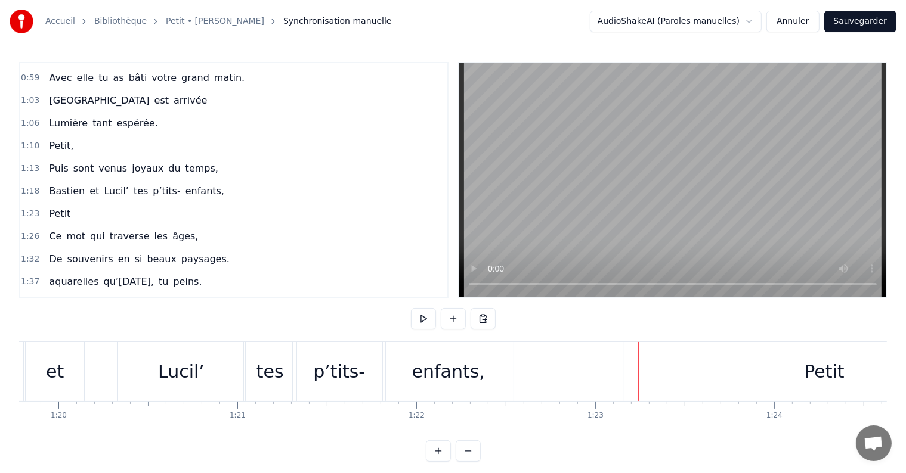
scroll to position [0, 14258]
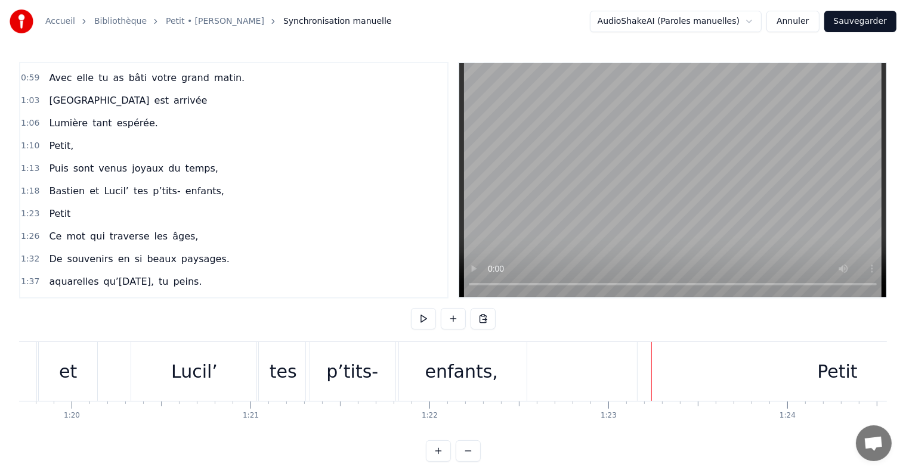
click at [342, 376] on div "p’tits-" at bounding box center [352, 371] width 52 height 27
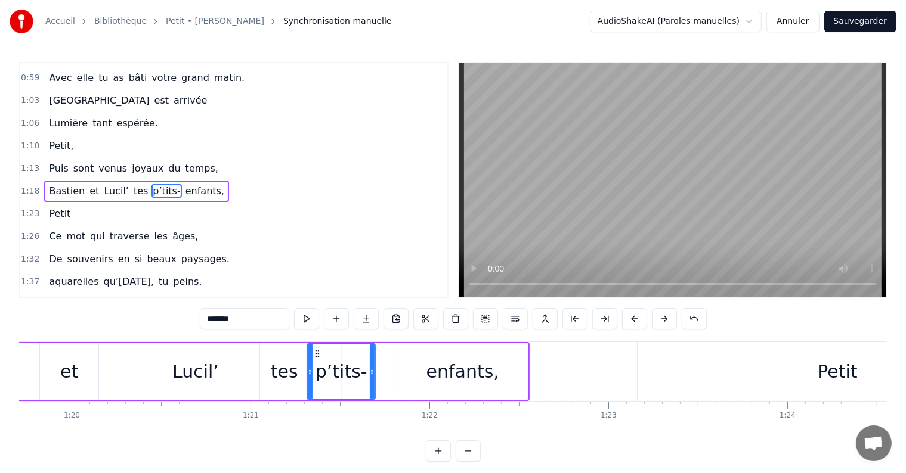
drag, startPoint x: 397, startPoint y: 372, endPoint x: 372, endPoint y: 371, distance: 24.5
click at [372, 371] on icon at bounding box center [372, 372] width 5 height 10
click at [408, 373] on div "enfants," at bounding box center [462, 371] width 131 height 57
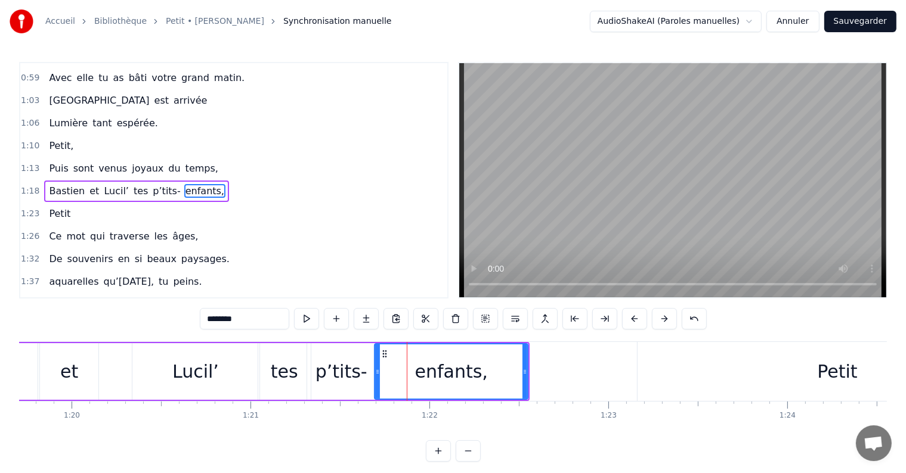
drag, startPoint x: 398, startPoint y: 374, endPoint x: 376, endPoint y: 373, distance: 22.7
click at [376, 373] on icon at bounding box center [377, 372] width 5 height 10
click at [185, 377] on div "Lucil’" at bounding box center [195, 371] width 47 height 27
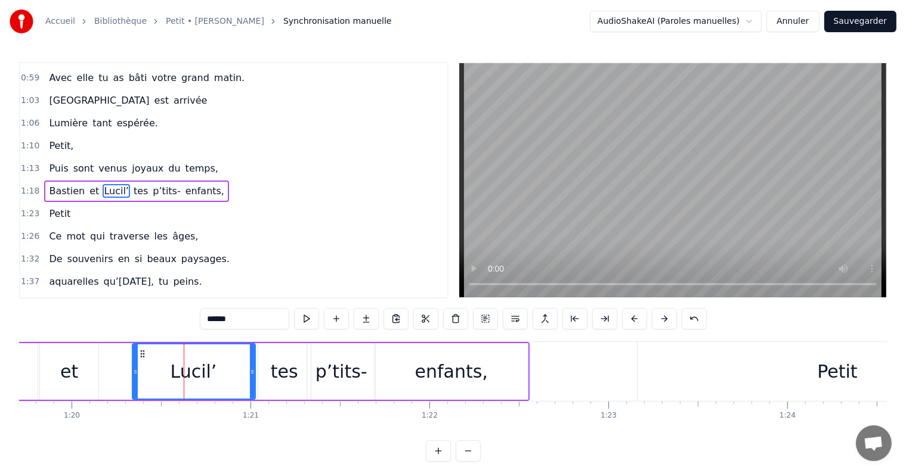
click at [250, 369] on icon at bounding box center [252, 372] width 5 height 10
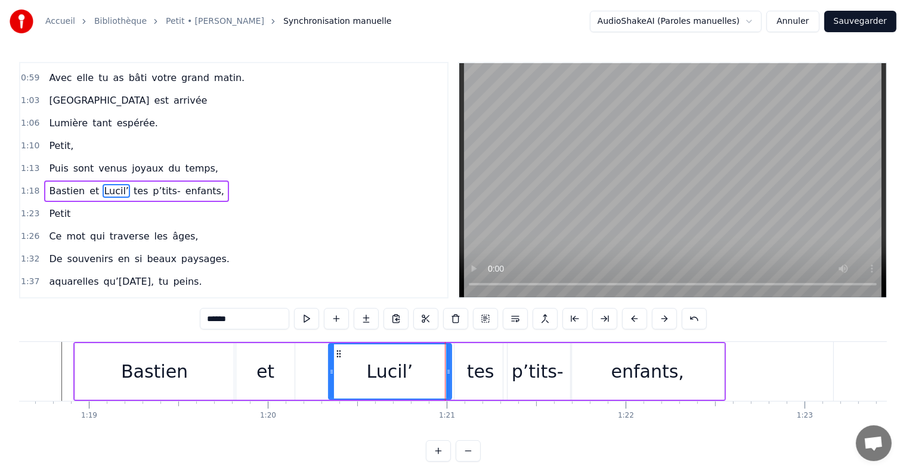
scroll to position [0, 13996]
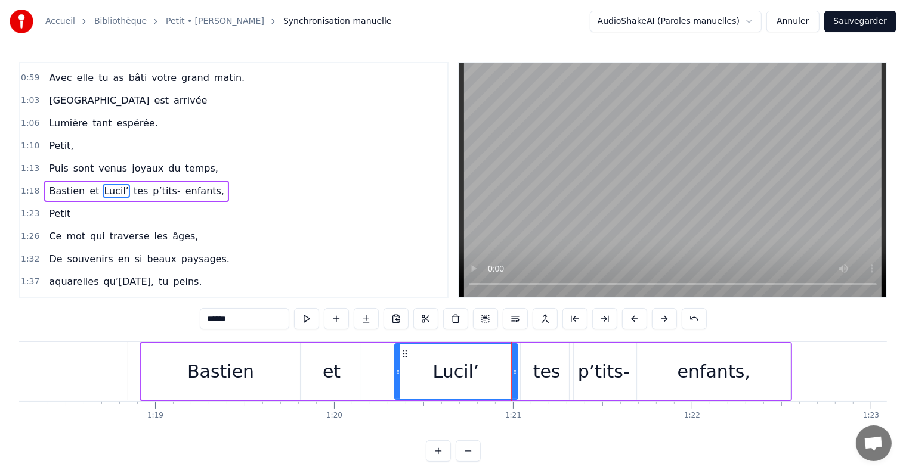
click at [181, 379] on div "Bastien" at bounding box center [220, 371] width 159 height 57
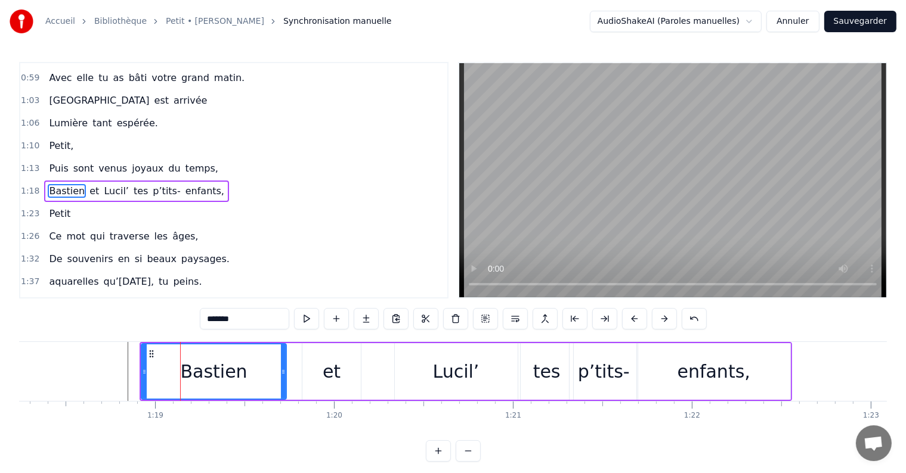
drag, startPoint x: 297, startPoint y: 372, endPoint x: 283, endPoint y: 371, distance: 13.8
click at [283, 371] on icon at bounding box center [283, 372] width 5 height 10
click at [320, 373] on div "et" at bounding box center [331, 371] width 58 height 57
type input "**"
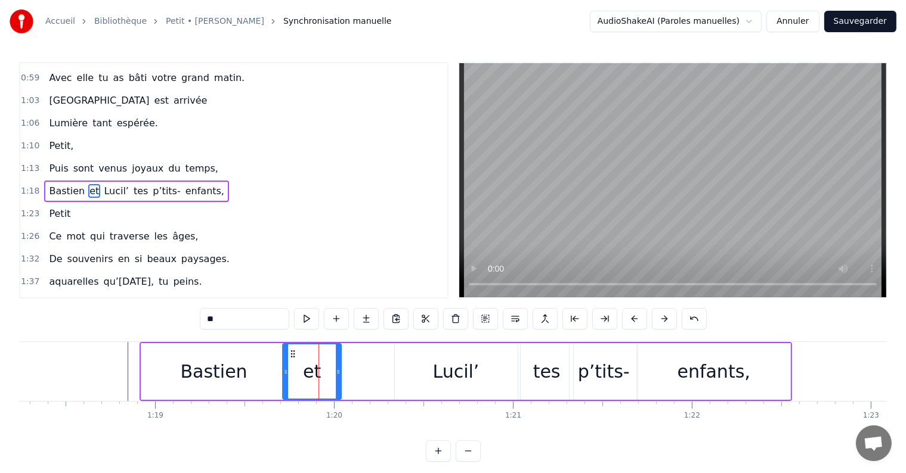
drag, startPoint x: 312, startPoint y: 353, endPoint x: 293, endPoint y: 353, distance: 19.7
click at [293, 353] on icon at bounding box center [293, 354] width 10 height 10
click at [370, 373] on div "[PERSON_NAME] et [PERSON_NAME]’ tes p’tits- enfants," at bounding box center [466, 371] width 652 height 59
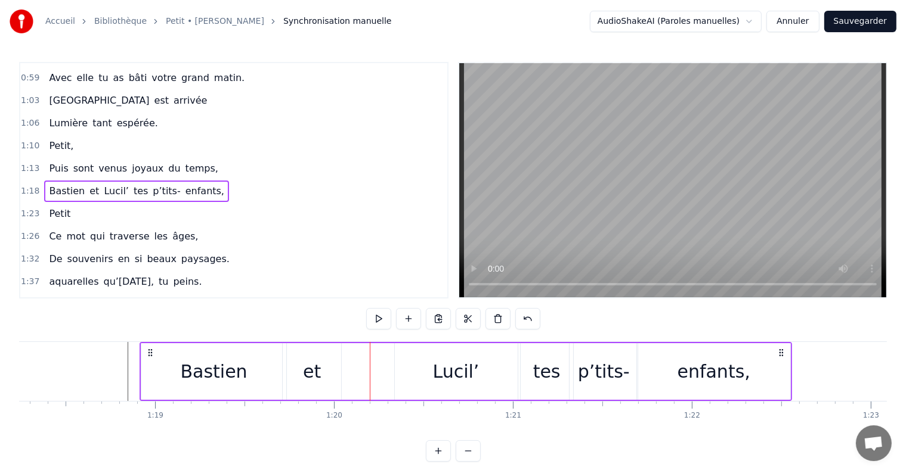
click at [394, 373] on div "Lucil’" at bounding box center [456, 371] width 124 height 57
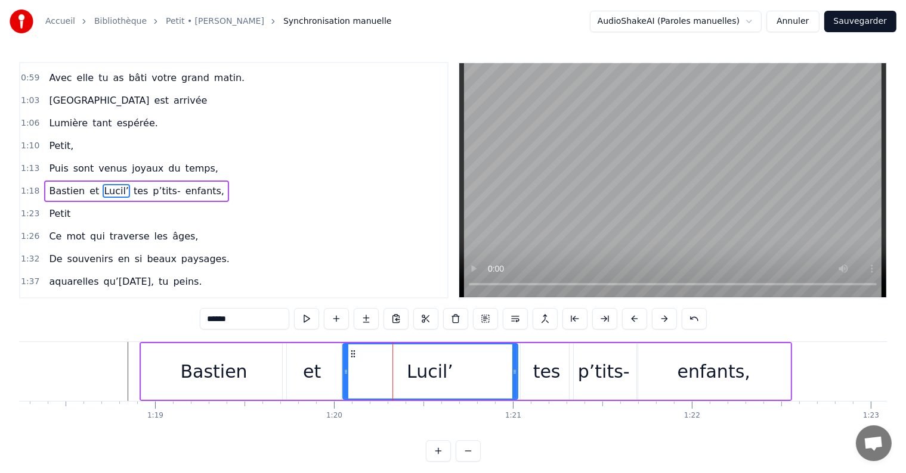
drag, startPoint x: 395, startPoint y: 371, endPoint x: 343, endPoint y: 368, distance: 52.0
click at [343, 368] on icon at bounding box center [345, 372] width 5 height 10
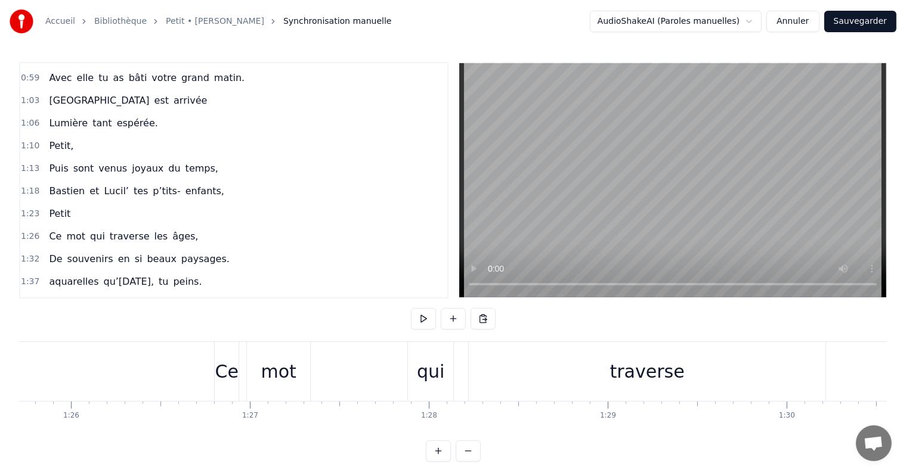
scroll to position [0, 15331]
click at [422, 372] on div "qui" at bounding box center [432, 371] width 27 height 27
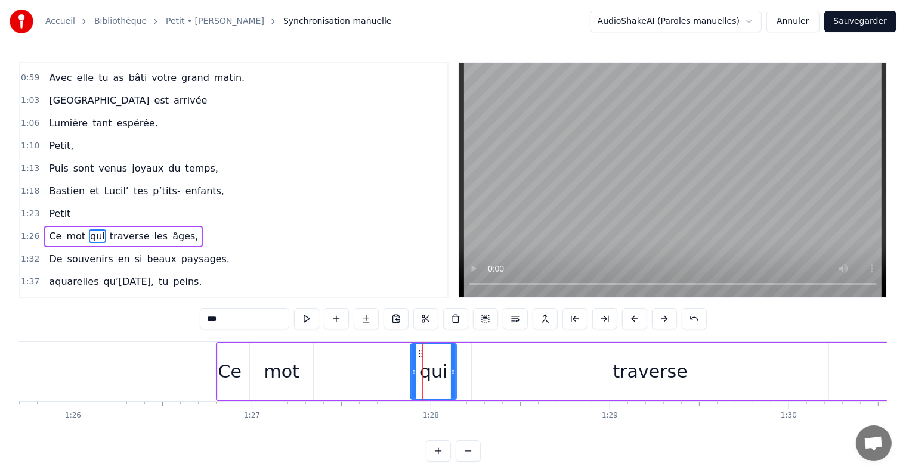
scroll to position [244, 0]
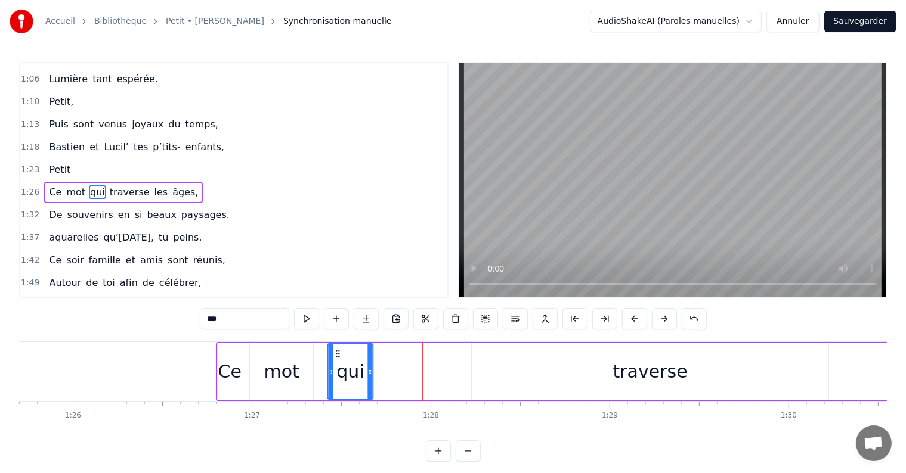
drag, startPoint x: 420, startPoint y: 353, endPoint x: 337, endPoint y: 351, distance: 82.9
click at [337, 351] on icon at bounding box center [338, 354] width 10 height 10
click at [244, 348] on div "Ce mot qui traverse les âges," at bounding box center [755, 371] width 1079 height 59
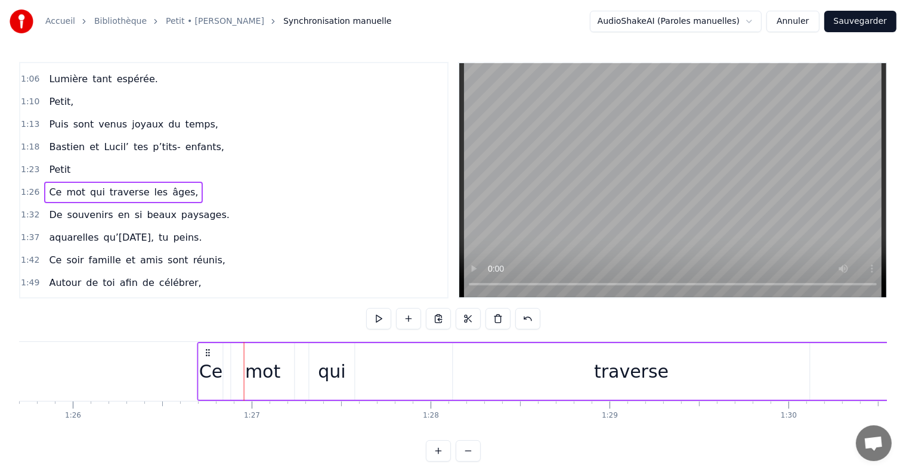
drag, startPoint x: 227, startPoint y: 351, endPoint x: 208, endPoint y: 350, distance: 18.5
click at [208, 350] on icon at bounding box center [208, 353] width 10 height 10
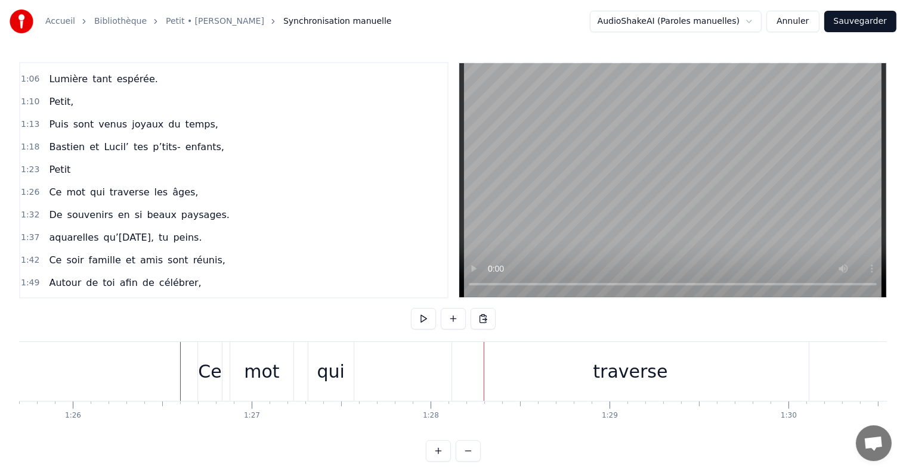
click at [334, 373] on div "qui" at bounding box center [330, 371] width 27 height 27
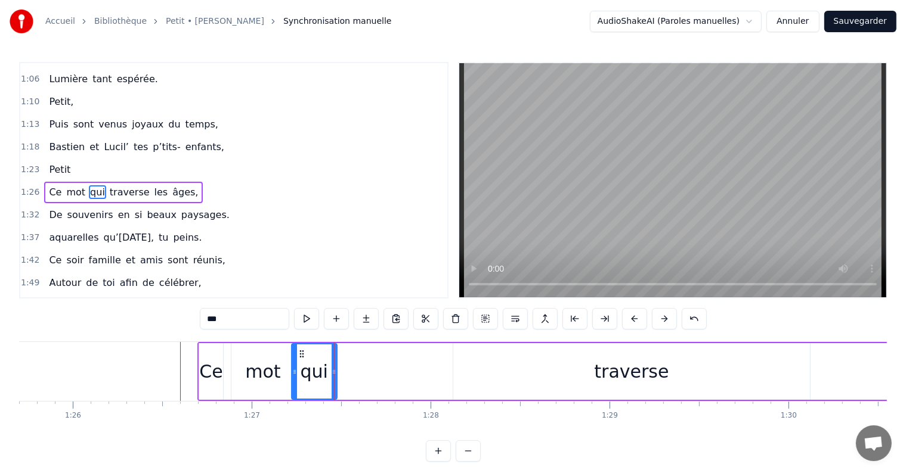
drag, startPoint x: 319, startPoint y: 353, endPoint x: 301, endPoint y: 353, distance: 17.9
click at [301, 353] on icon at bounding box center [302, 354] width 10 height 10
click at [569, 366] on div "traverse" at bounding box center [631, 371] width 357 height 57
type input "********"
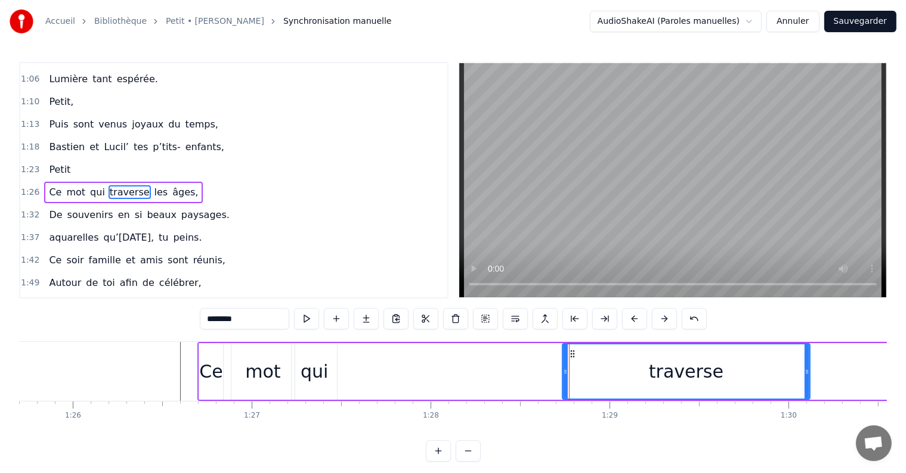
drag, startPoint x: 454, startPoint y: 368, endPoint x: 563, endPoint y: 376, distance: 109.4
click at [563, 376] on div at bounding box center [565, 372] width 5 height 54
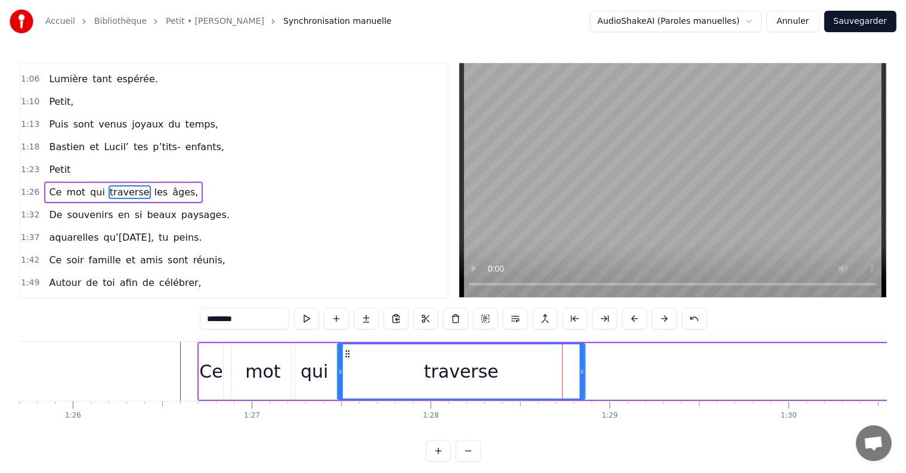
drag, startPoint x: 571, startPoint y: 354, endPoint x: 346, endPoint y: 358, distance: 224.8
click at [346, 358] on icon at bounding box center [348, 354] width 10 height 10
click at [170, 362] on div at bounding box center [168, 371] width 30959 height 59
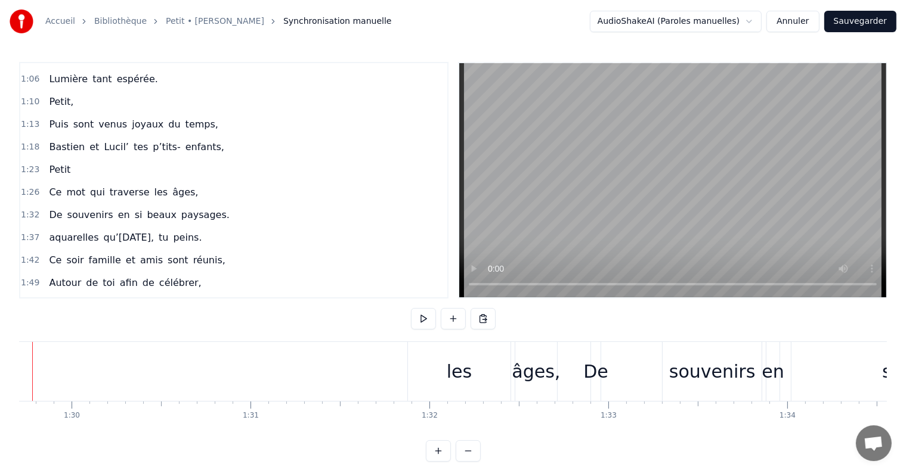
scroll to position [0, 16100]
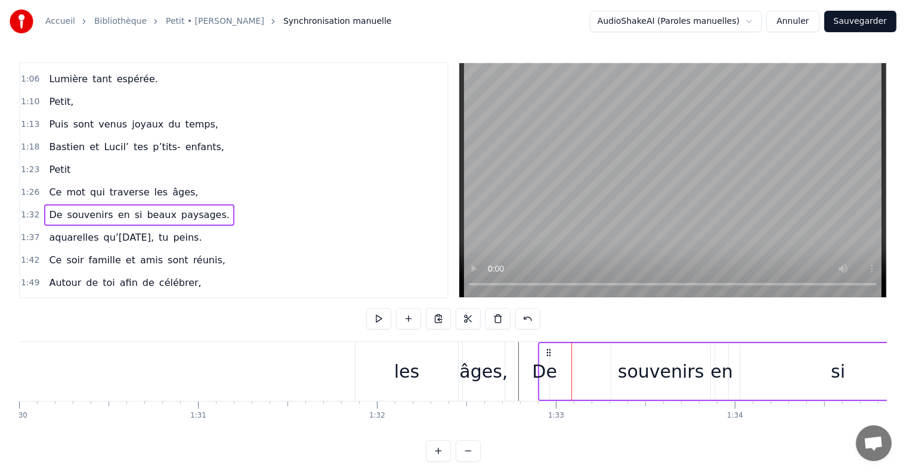
click at [412, 348] on div "les" at bounding box center [406, 371] width 103 height 59
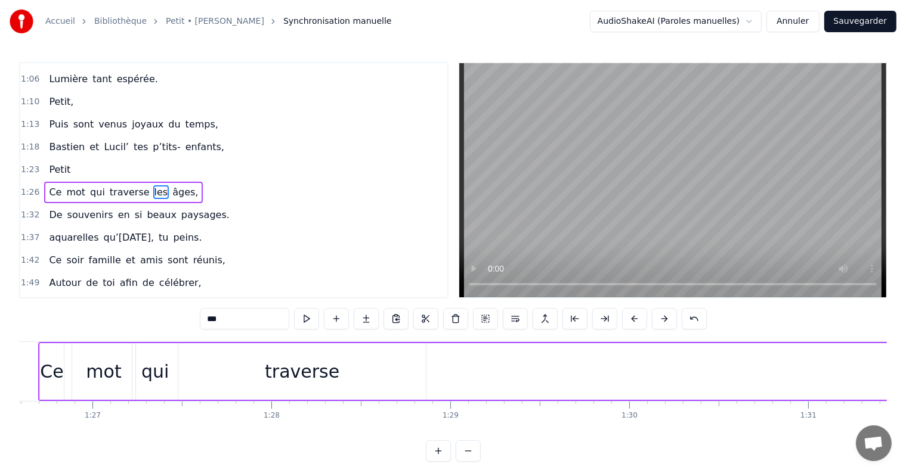
scroll to position [0, 15647]
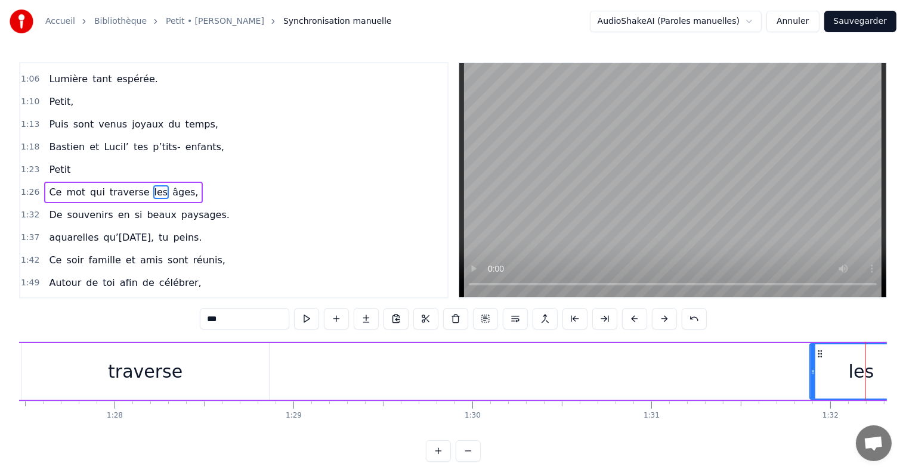
click at [849, 370] on div "les" at bounding box center [860, 372] width 101 height 54
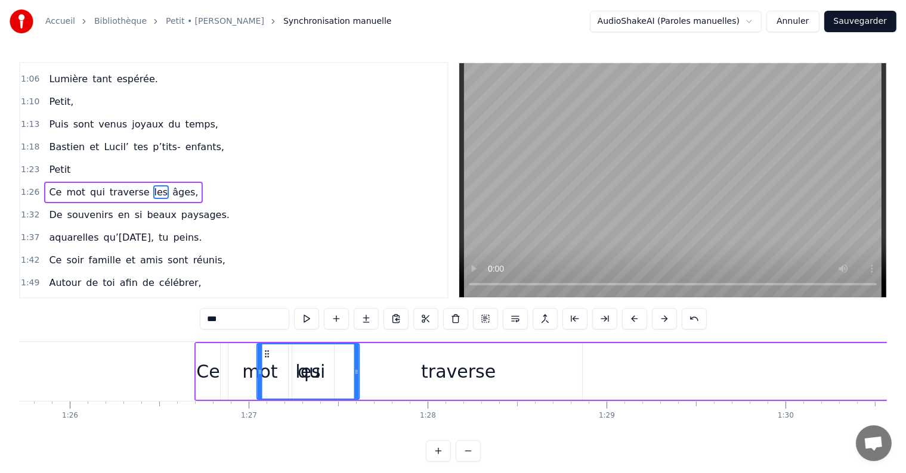
scroll to position [0, 15333]
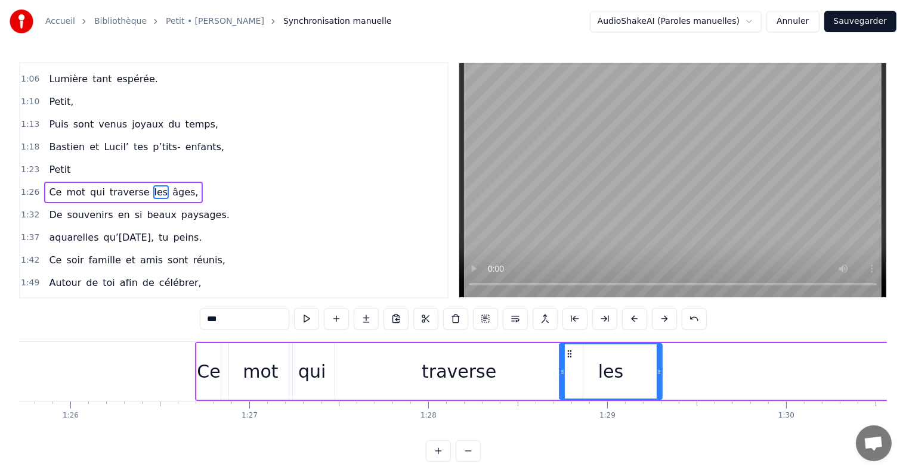
drag, startPoint x: 52, startPoint y: 352, endPoint x: 571, endPoint y: 363, distance: 518.9
click at [571, 363] on div "les" at bounding box center [610, 372] width 101 height 54
drag, startPoint x: 658, startPoint y: 371, endPoint x: 584, endPoint y: 367, distance: 74.1
click at [584, 367] on icon at bounding box center [585, 372] width 5 height 10
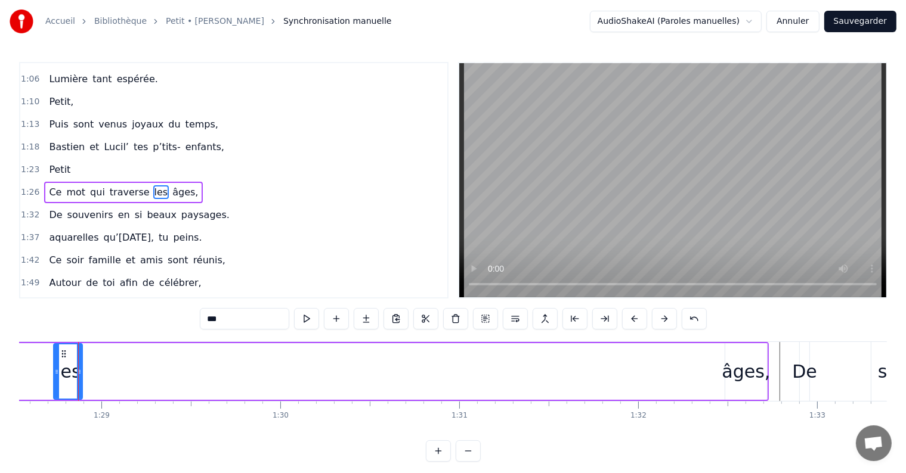
scroll to position [0, 15943]
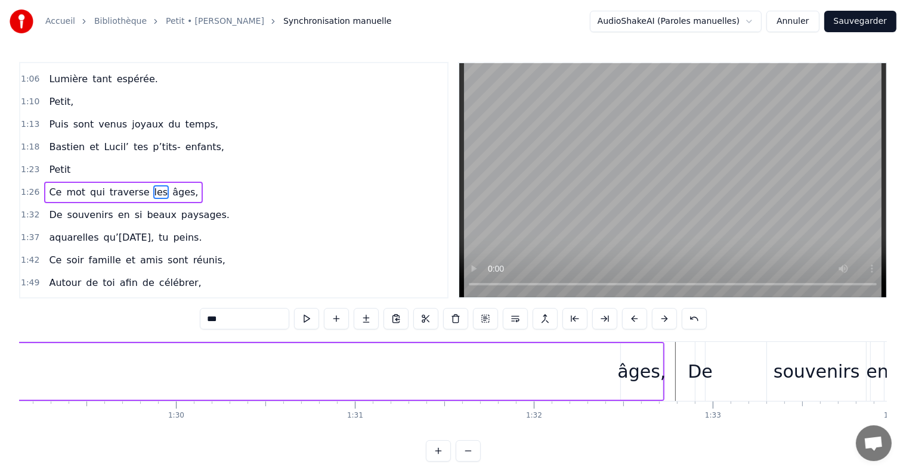
click at [618, 379] on div "Ce mot qui traverse les âges," at bounding box center [124, 371] width 1079 height 59
click at [645, 356] on div "âges," at bounding box center [642, 371] width 42 height 57
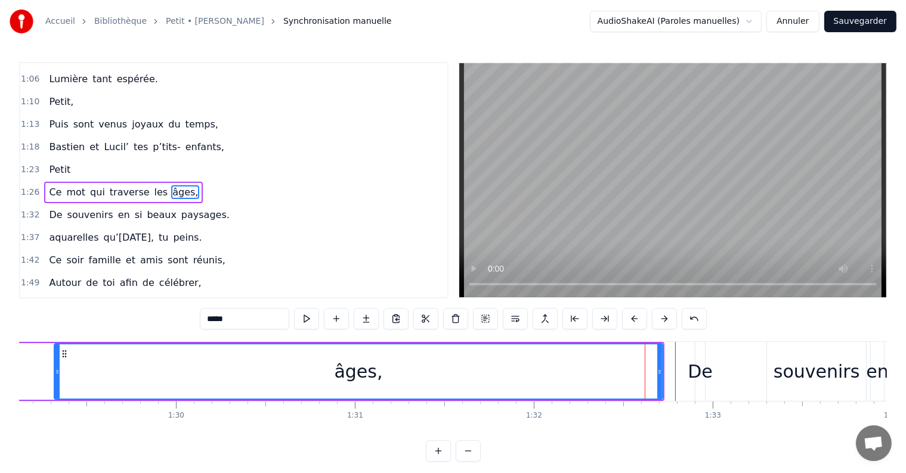
drag, startPoint x: 620, startPoint y: 370, endPoint x: 54, endPoint y: 386, distance: 566.7
click at [55, 386] on div at bounding box center [57, 372] width 5 height 54
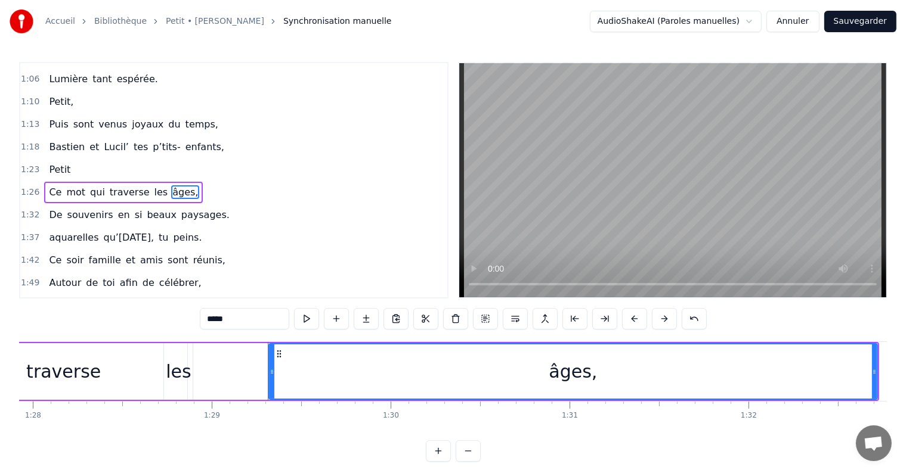
scroll to position [0, 15726]
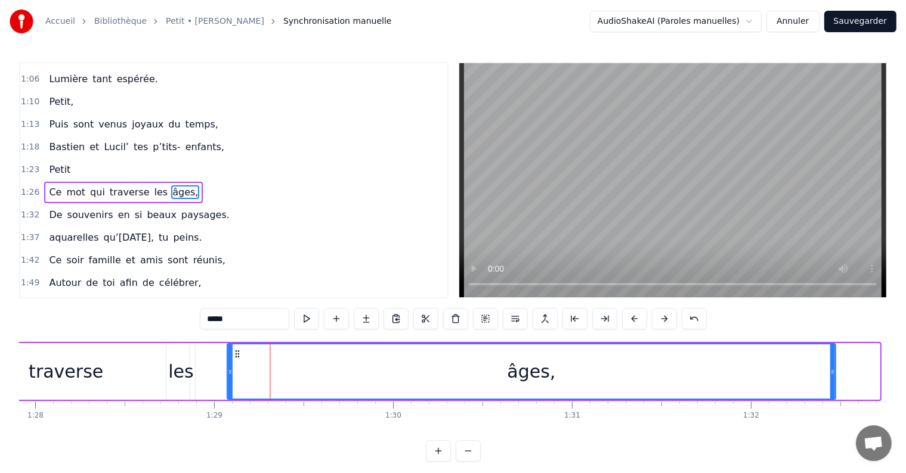
drag, startPoint x: 281, startPoint y: 349, endPoint x: 238, endPoint y: 351, distance: 43.5
click at [238, 351] on icon at bounding box center [238, 354] width 10 height 10
click at [184, 365] on div "les" at bounding box center [180, 371] width 25 height 27
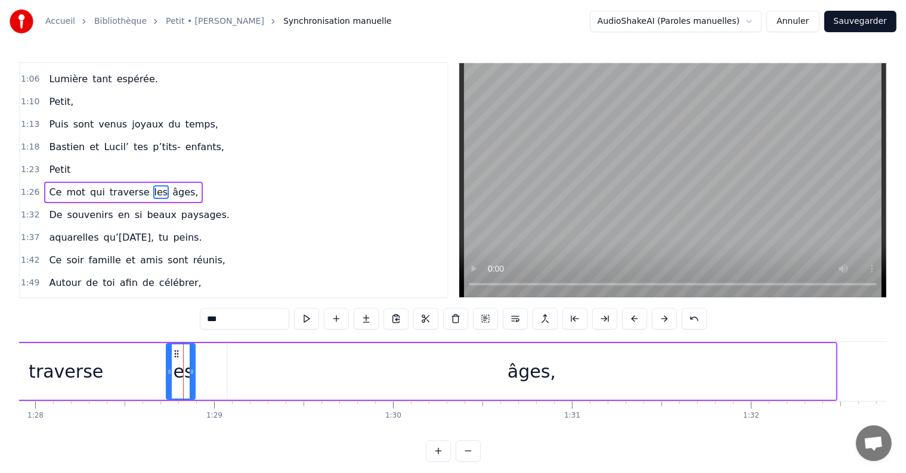
click at [233, 358] on div "âges," at bounding box center [531, 371] width 608 height 57
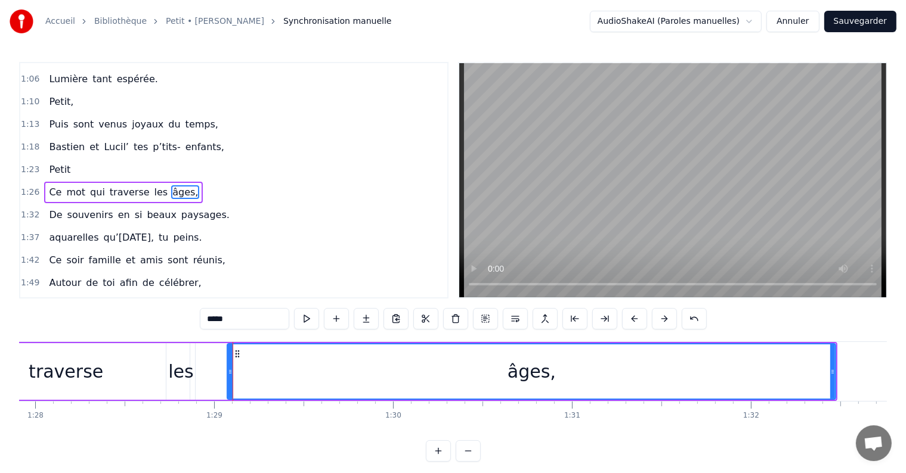
click at [184, 372] on div "les" at bounding box center [180, 371] width 25 height 27
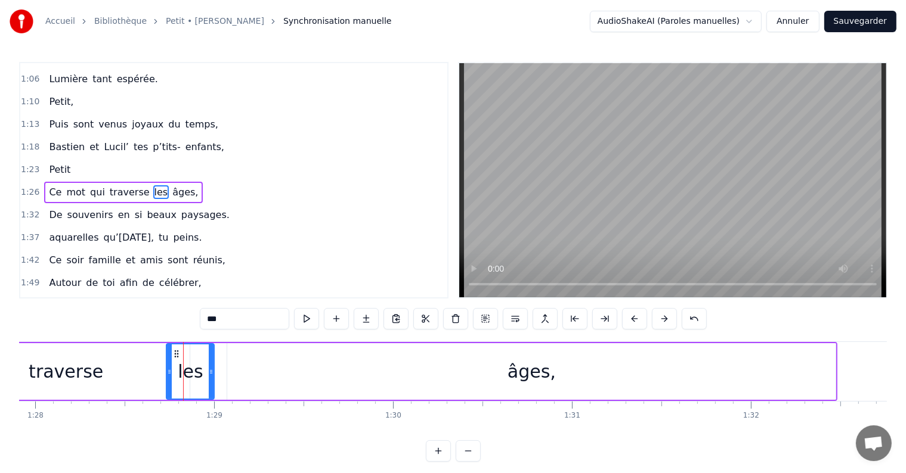
drag, startPoint x: 193, startPoint y: 372, endPoint x: 212, endPoint y: 373, distance: 19.1
click at [212, 373] on icon at bounding box center [211, 372] width 5 height 10
click at [246, 363] on div "âges," at bounding box center [531, 371] width 608 height 57
type input "*****"
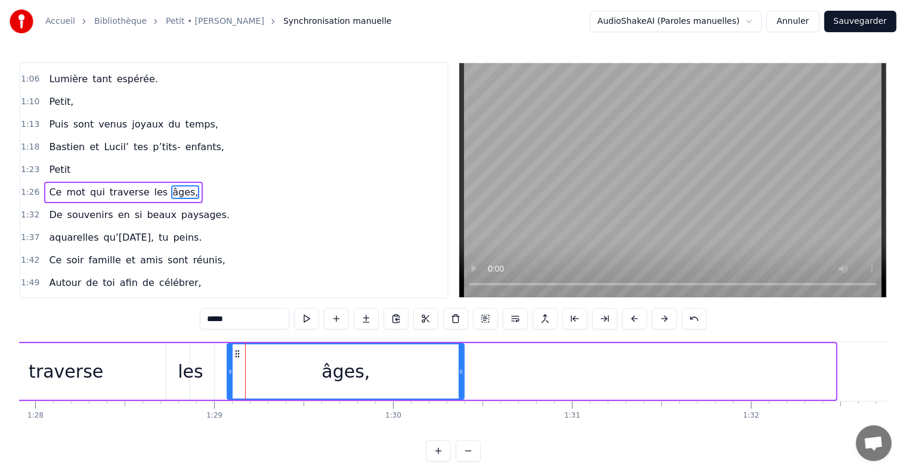
drag, startPoint x: 831, startPoint y: 370, endPoint x: 460, endPoint y: 381, distance: 371.7
click at [460, 381] on div at bounding box center [461, 372] width 5 height 54
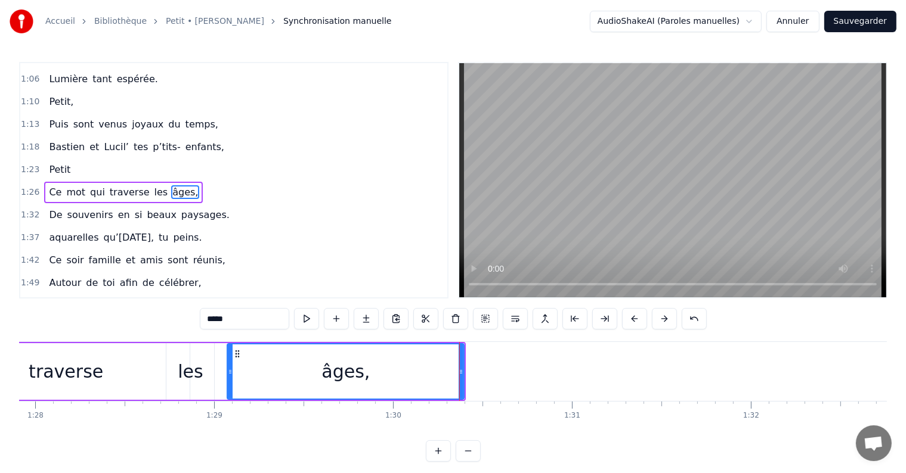
scroll to position [0, 14967]
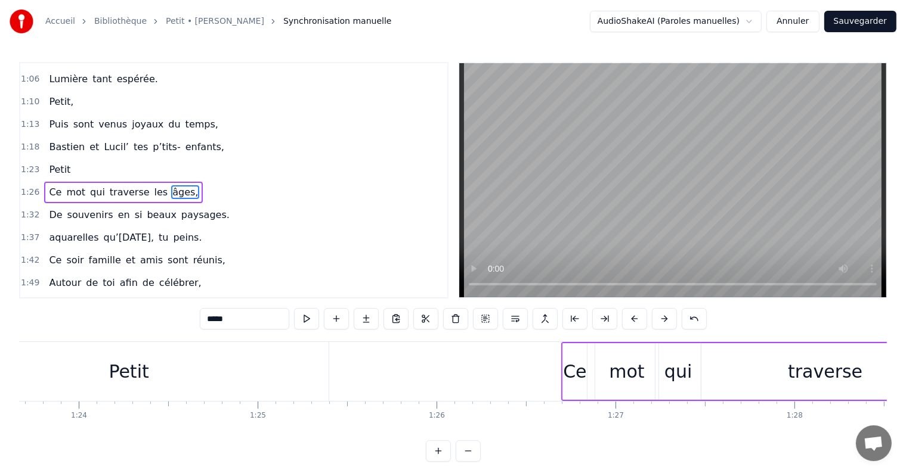
click at [496, 358] on div at bounding box center [531, 371] width 30959 height 59
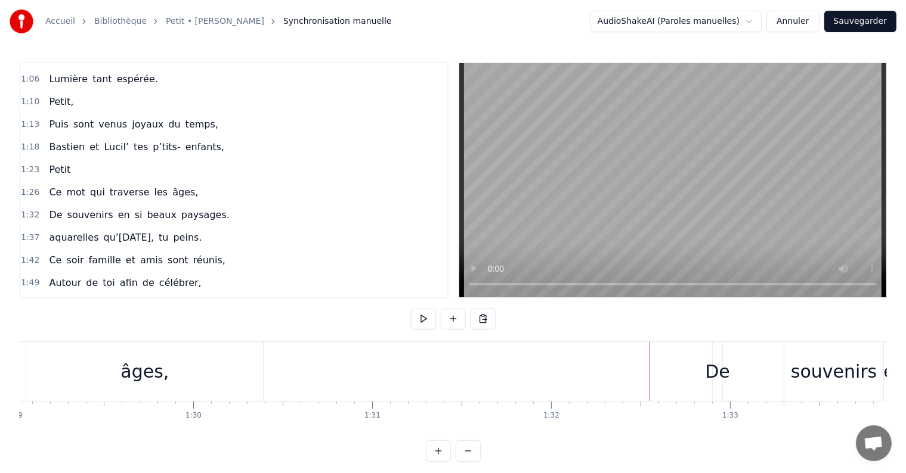
scroll to position [0, 15978]
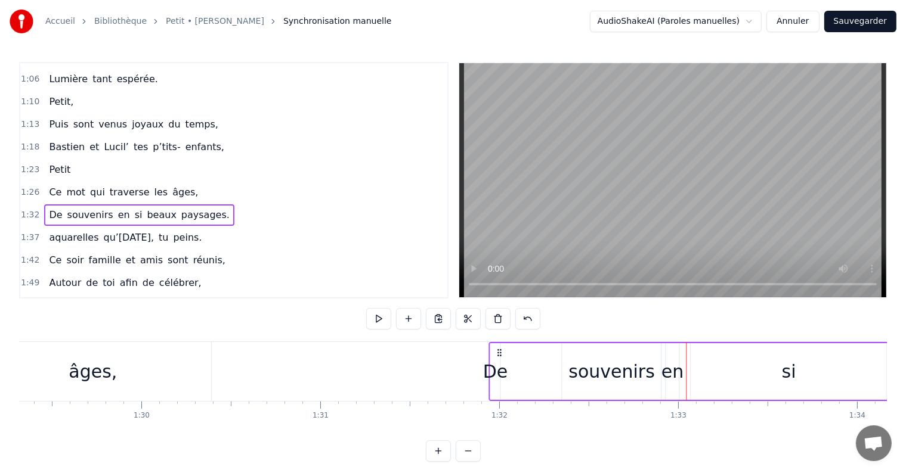
drag, startPoint x: 667, startPoint y: 349, endPoint x: 496, endPoint y: 351, distance: 171.7
click at [496, 351] on icon at bounding box center [499, 353] width 10 height 10
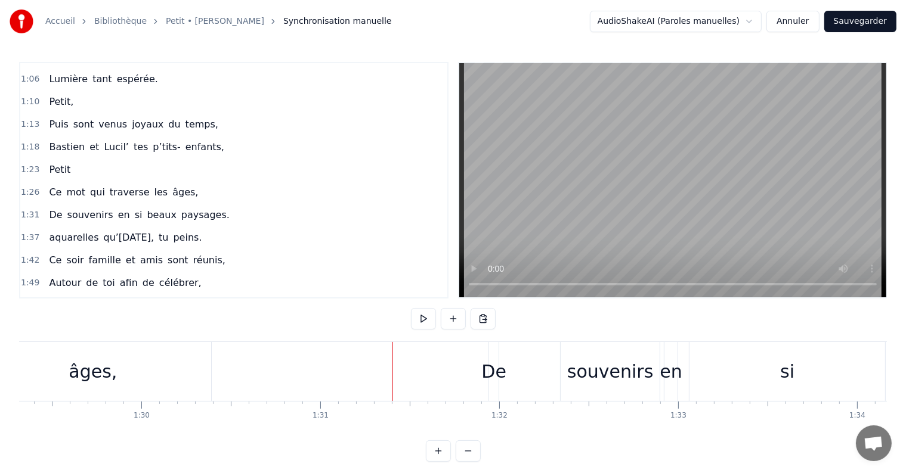
click at [493, 377] on div "De" at bounding box center [493, 371] width 25 height 27
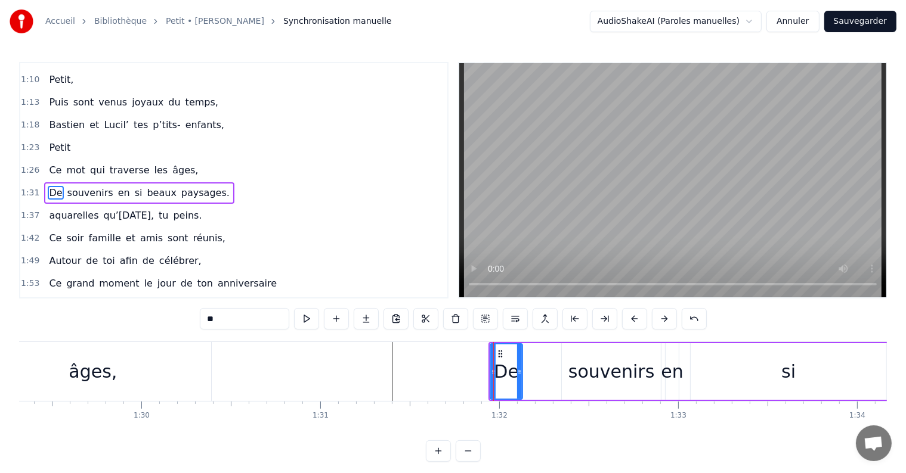
drag, startPoint x: 498, startPoint y: 372, endPoint x: 521, endPoint y: 372, distance: 22.7
click at [521, 372] on icon at bounding box center [519, 372] width 5 height 10
click at [567, 370] on div "souvenirs" at bounding box center [611, 371] width 99 height 57
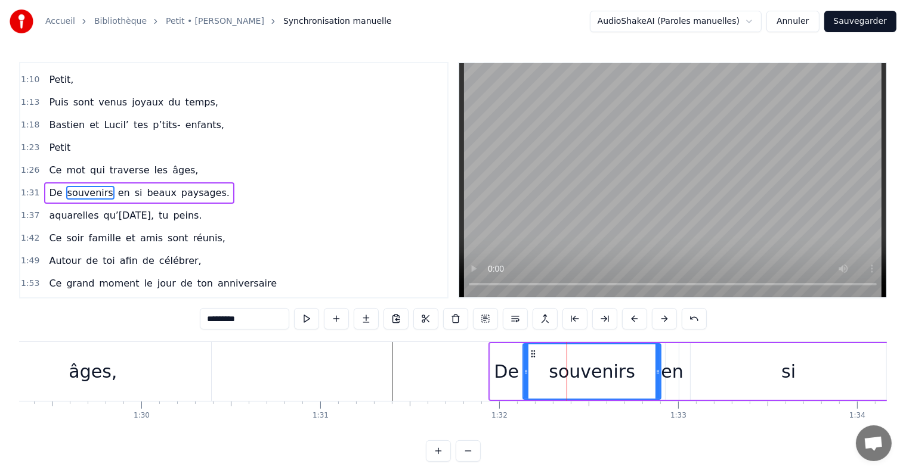
drag, startPoint x: 563, startPoint y: 370, endPoint x: 524, endPoint y: 370, distance: 38.8
click at [524, 370] on icon at bounding box center [526, 372] width 5 height 10
click at [506, 373] on div "De" at bounding box center [506, 371] width 25 height 27
type input "**"
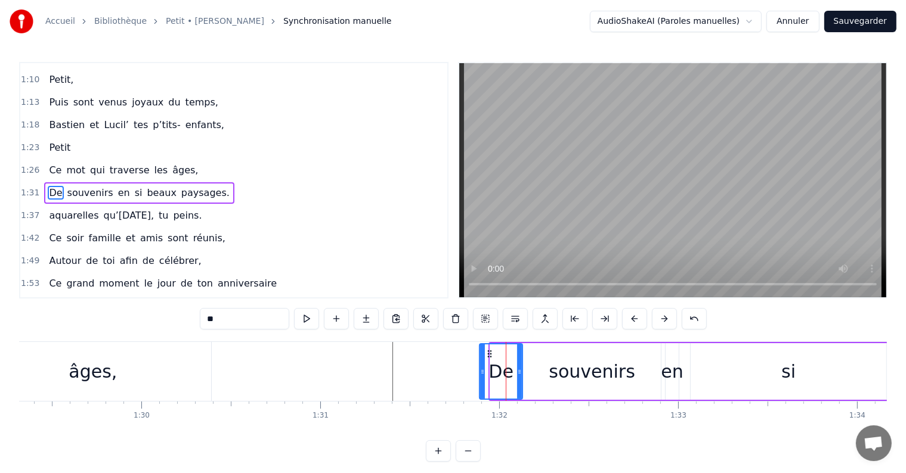
drag, startPoint x: 492, startPoint y: 370, endPoint x: 481, endPoint y: 370, distance: 10.7
click at [481, 370] on icon at bounding box center [482, 372] width 5 height 10
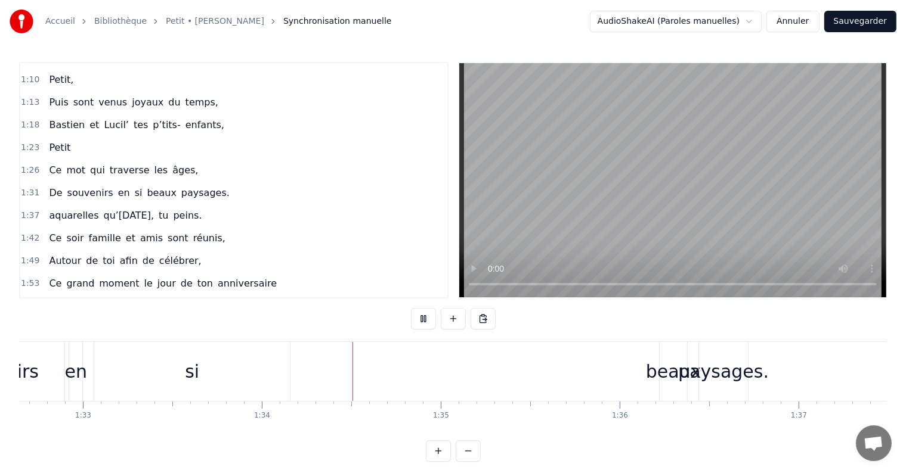
scroll to position [0, 16742]
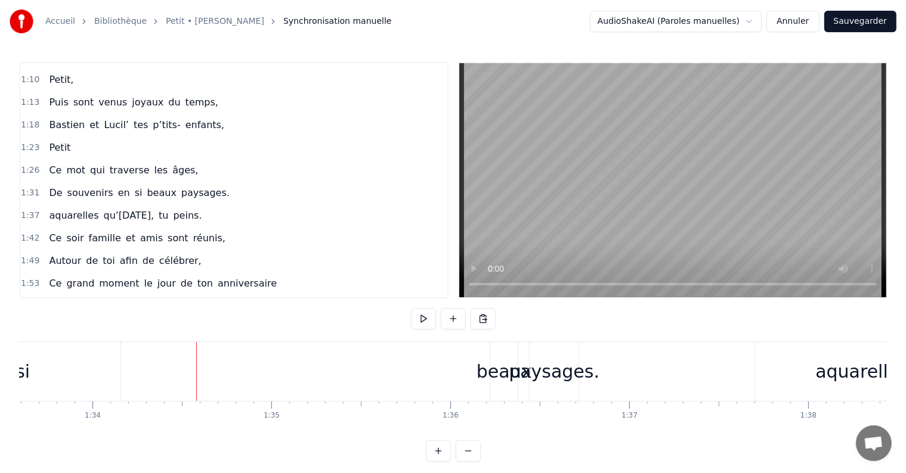
click at [503, 374] on div "beaux" at bounding box center [503, 371] width 55 height 27
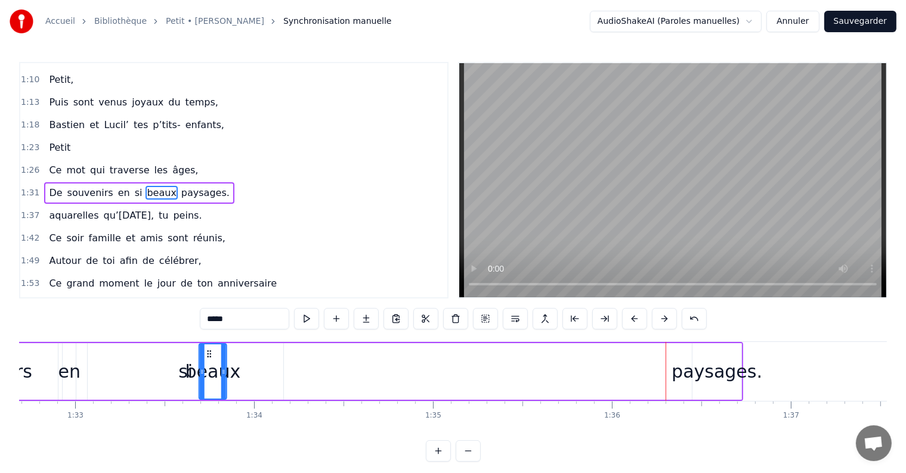
scroll to position [0, 16573]
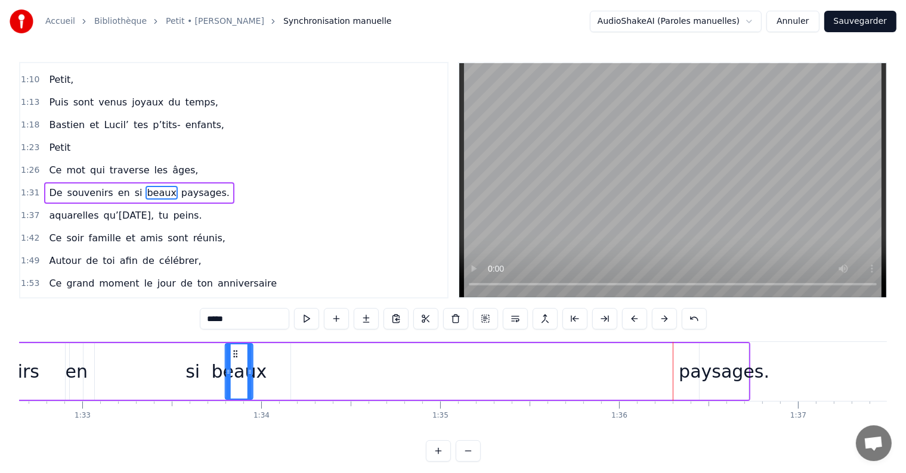
drag, startPoint x: 500, startPoint y: 352, endPoint x: 234, endPoint y: 360, distance: 266.1
click at [234, 360] on div "beaux" at bounding box center [239, 372] width 26 height 54
drag, startPoint x: 249, startPoint y: 370, endPoint x: 308, endPoint y: 370, distance: 59.0
click at [309, 370] on icon at bounding box center [311, 372] width 5 height 10
click at [711, 380] on div "paysages." at bounding box center [724, 371] width 91 height 27
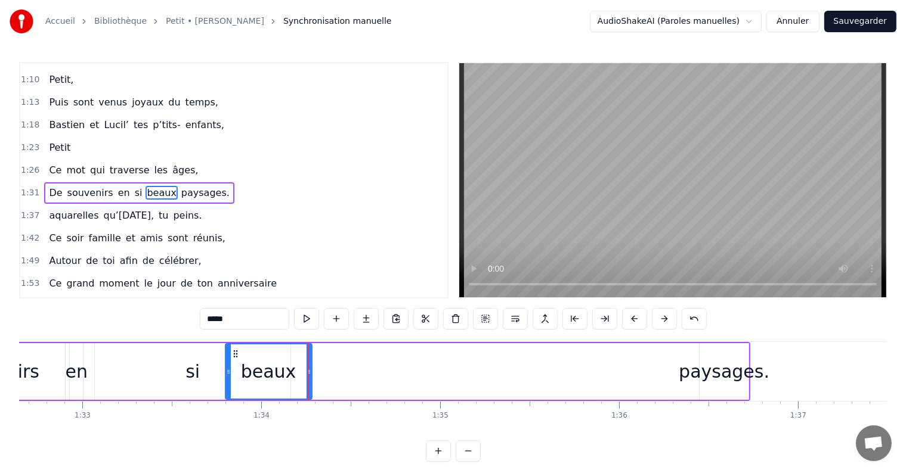
type input "*********"
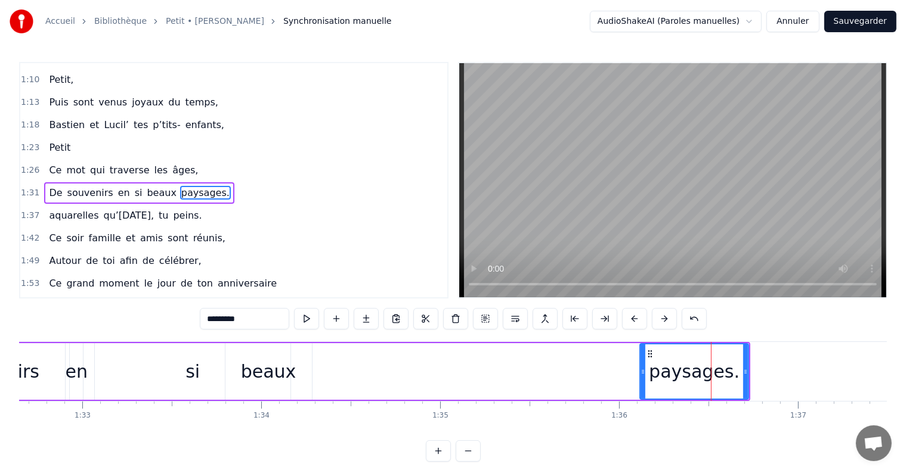
drag, startPoint x: 701, startPoint y: 367, endPoint x: 640, endPoint y: 367, distance: 60.8
click at [640, 367] on icon at bounding box center [642, 372] width 5 height 10
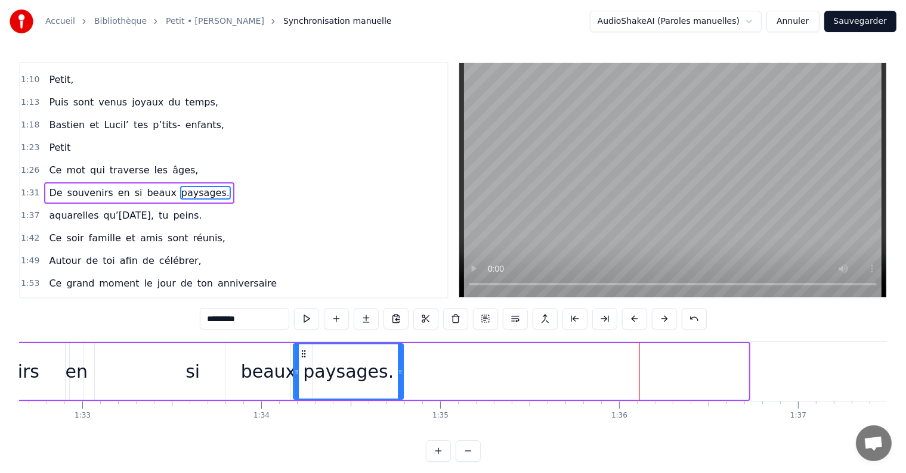
drag, startPoint x: 646, startPoint y: 349, endPoint x: 301, endPoint y: 373, distance: 346.1
click at [301, 373] on div "paysages." at bounding box center [348, 372] width 109 height 54
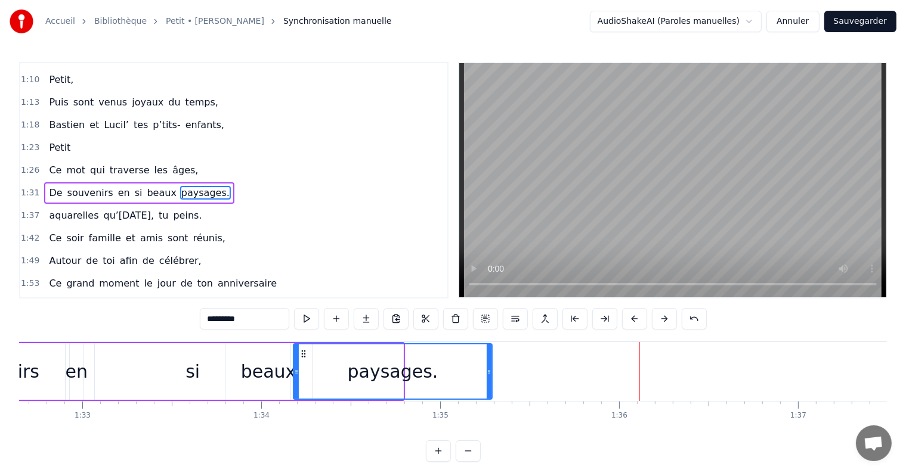
drag, startPoint x: 401, startPoint y: 370, endPoint x: 490, endPoint y: 372, distance: 88.9
click at [490, 372] on icon at bounding box center [489, 372] width 5 height 10
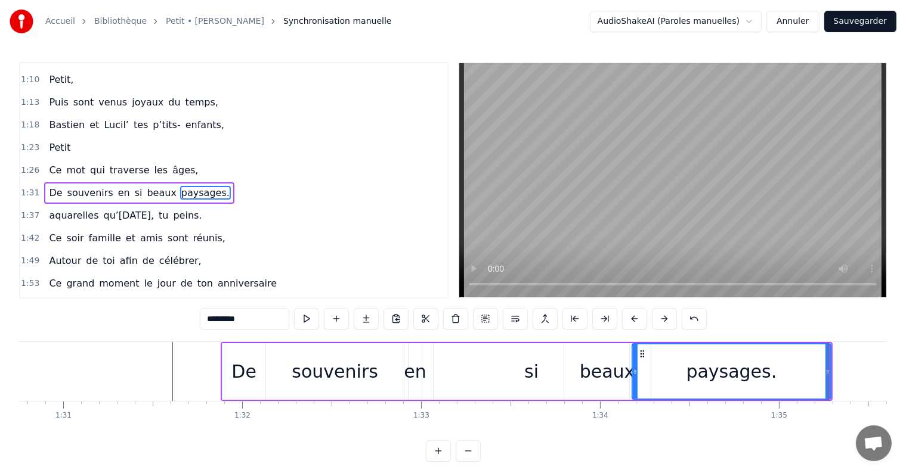
scroll to position [0, 16215]
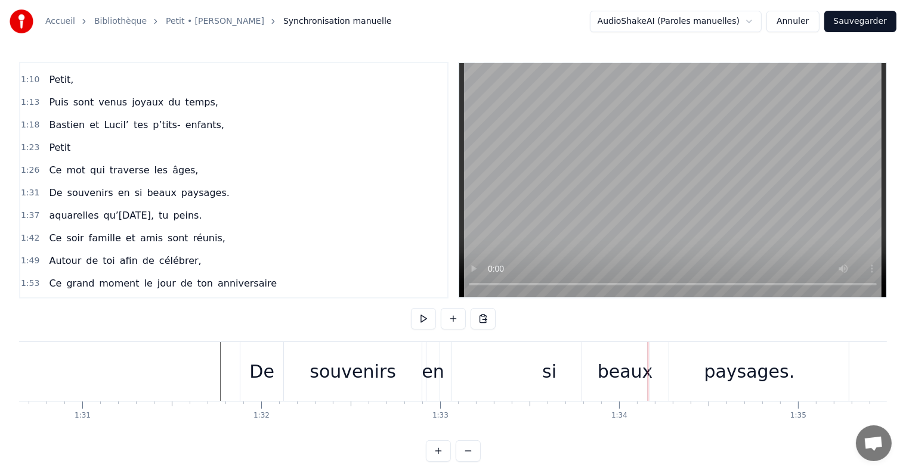
click at [558, 376] on div "si" at bounding box center [549, 371] width 196 height 59
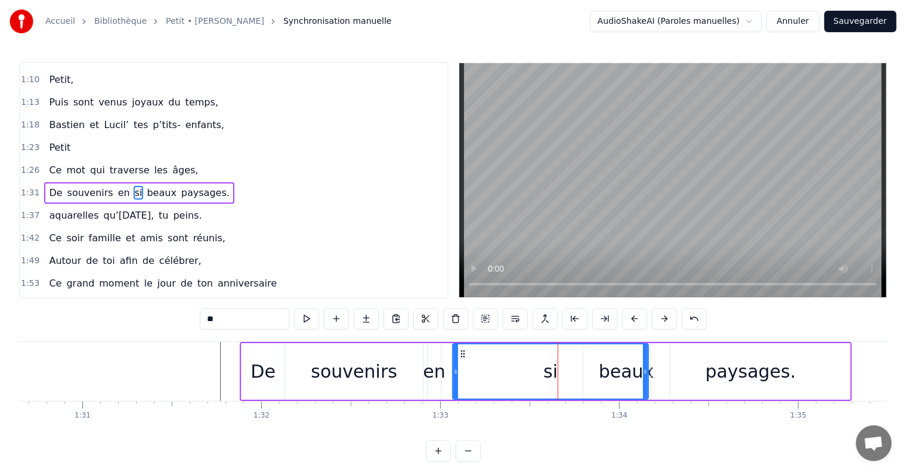
click at [553, 374] on div "si" at bounding box center [550, 371] width 14 height 27
click at [547, 374] on div "si" at bounding box center [550, 371] width 14 height 27
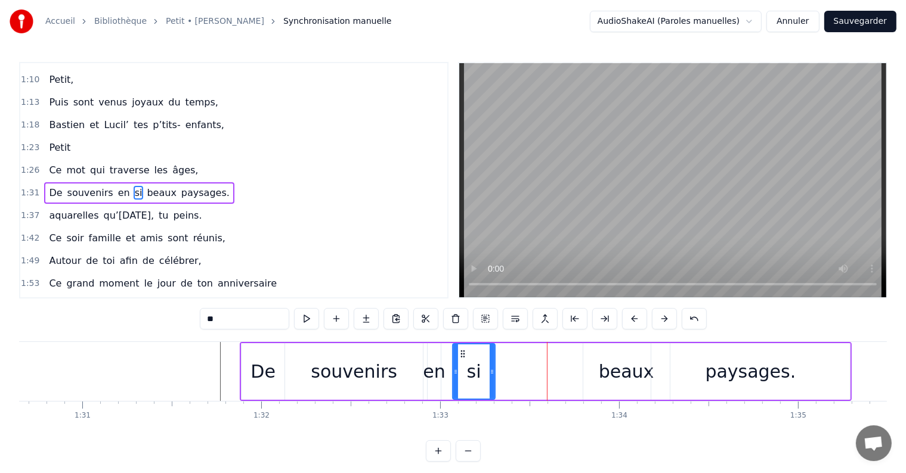
drag, startPoint x: 642, startPoint y: 372, endPoint x: 489, endPoint y: 372, distance: 153.2
click at [490, 372] on icon at bounding box center [492, 372] width 5 height 10
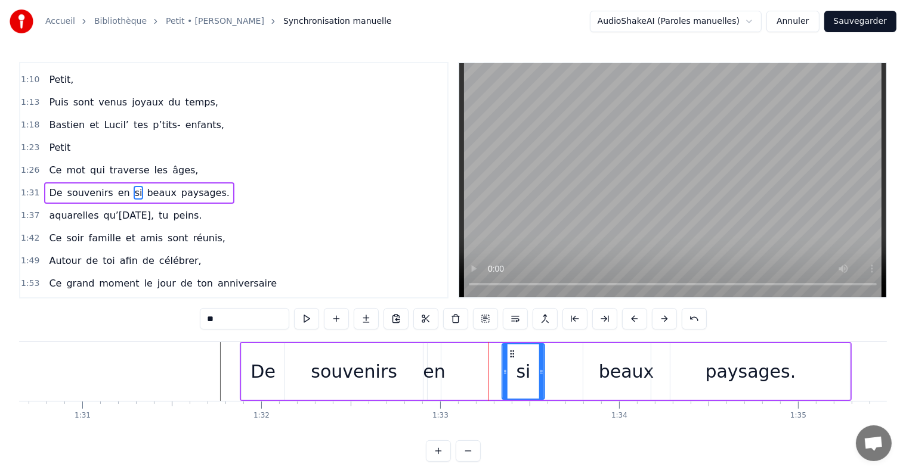
drag, startPoint x: 458, startPoint y: 350, endPoint x: 507, endPoint y: 353, distance: 49.0
click at [507, 353] on icon at bounding box center [512, 354] width 10 height 10
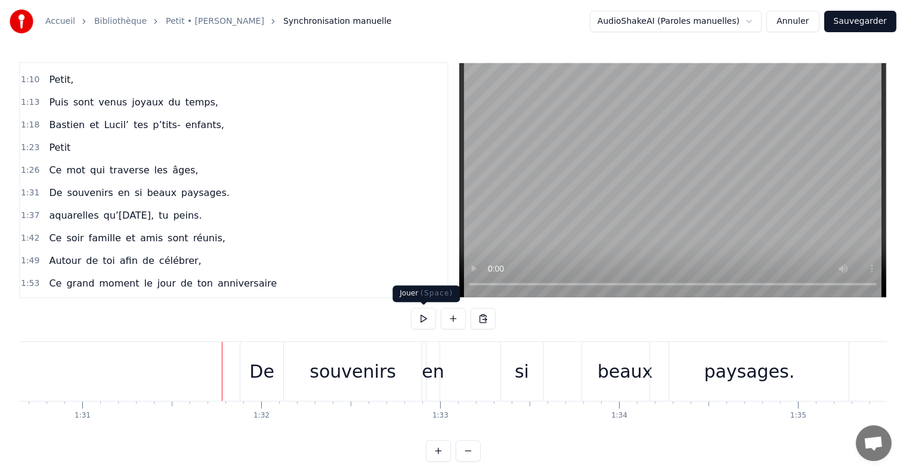
click at [422, 317] on button at bounding box center [423, 318] width 25 height 21
click at [432, 370] on div "en" at bounding box center [433, 371] width 22 height 27
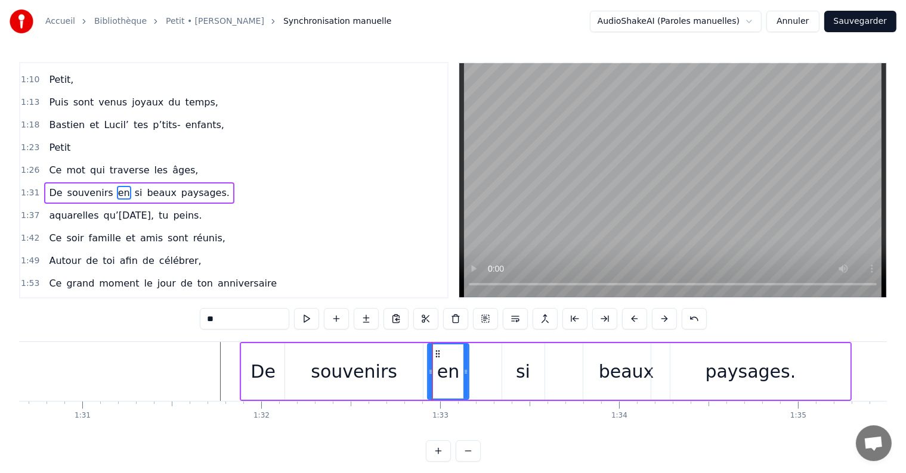
drag, startPoint x: 437, startPoint y: 370, endPoint x: 465, endPoint y: 368, distance: 28.1
click at [465, 368] on icon at bounding box center [465, 372] width 5 height 10
drag, startPoint x: 432, startPoint y: 351, endPoint x: 466, endPoint y: 351, distance: 34.0
click at [467, 351] on icon at bounding box center [472, 354] width 10 height 10
click at [518, 353] on div "si" at bounding box center [523, 371] width 42 height 57
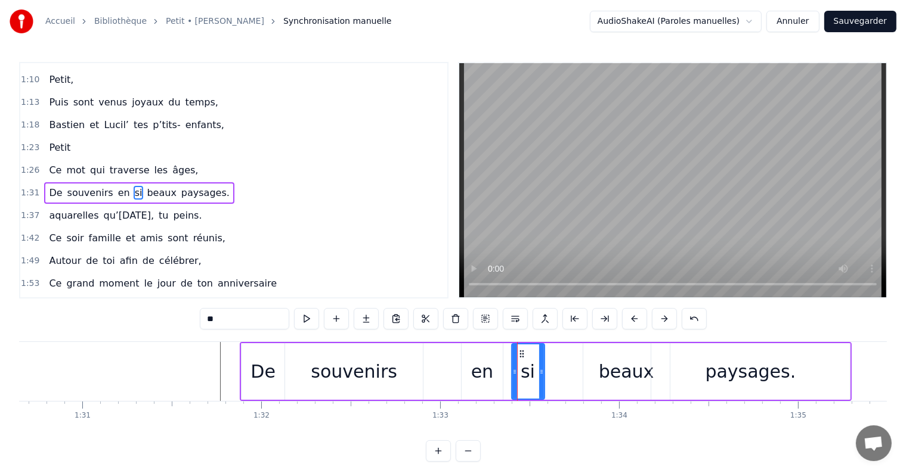
drag, startPoint x: 506, startPoint y: 352, endPoint x: 515, endPoint y: 351, distance: 9.6
click at [515, 351] on div at bounding box center [514, 372] width 5 height 54
drag, startPoint x: 520, startPoint y: 351, endPoint x: 559, endPoint y: 351, distance: 38.8
click at [559, 351] on icon at bounding box center [560, 354] width 10 height 10
click at [602, 364] on div "beaux" at bounding box center [626, 371] width 55 height 27
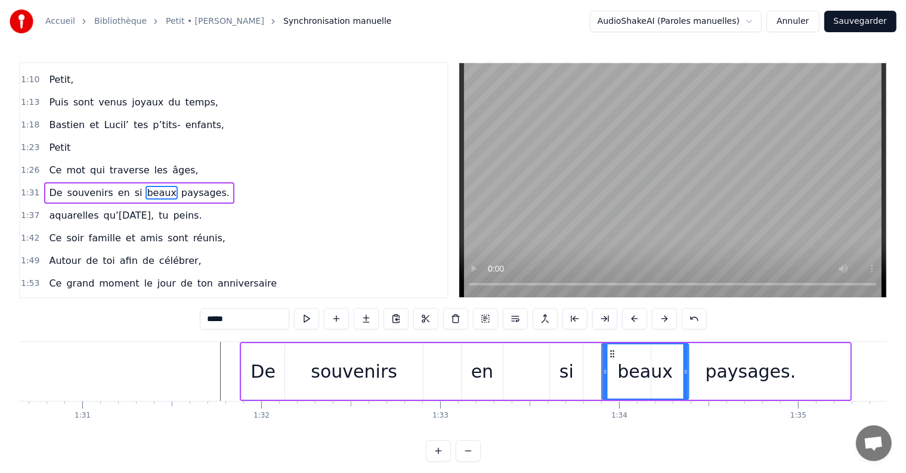
drag, startPoint x: 591, startPoint y: 351, endPoint x: 609, endPoint y: 351, distance: 18.5
click at [610, 351] on circle at bounding box center [610, 351] width 1 height 1
click at [556, 353] on div "si" at bounding box center [566, 371] width 33 height 57
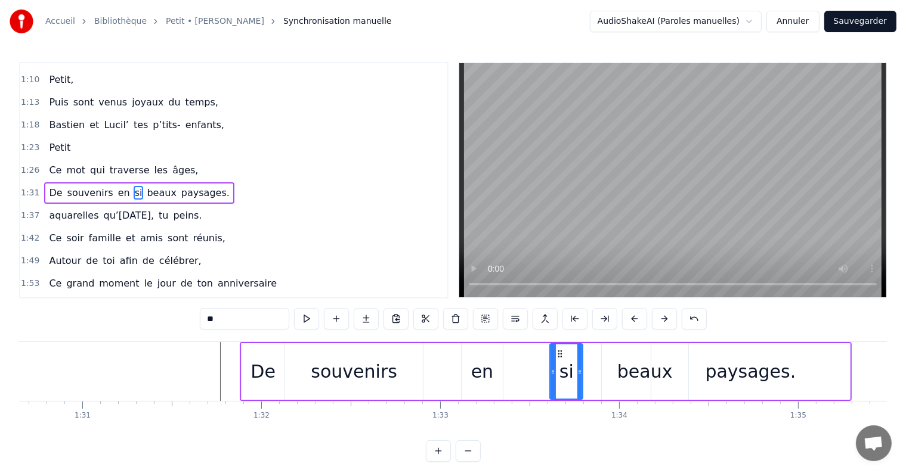
drag, startPoint x: 557, startPoint y: 348, endPoint x: 572, endPoint y: 348, distance: 14.9
click at [572, 348] on div "si" at bounding box center [566, 372] width 32 height 54
drag, startPoint x: 559, startPoint y: 353, endPoint x: 578, endPoint y: 353, distance: 19.7
click at [578, 353] on icon at bounding box center [580, 354] width 10 height 10
click at [496, 368] on div "en" at bounding box center [482, 371] width 41 height 57
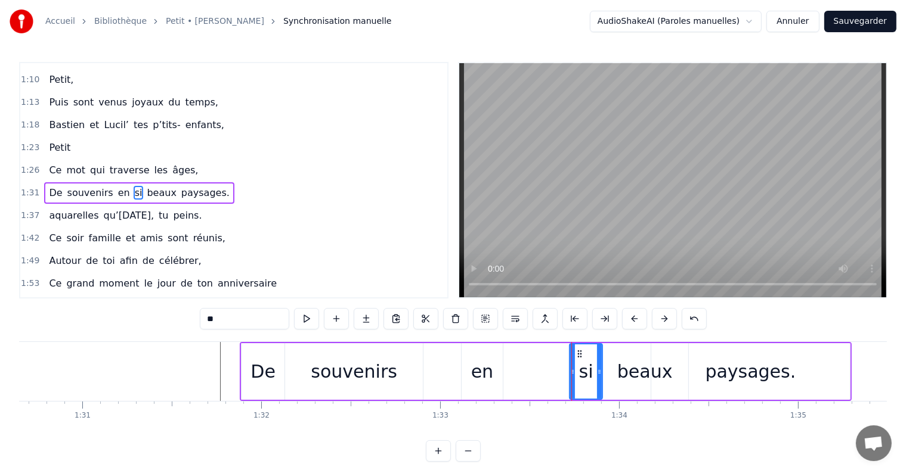
type input "**"
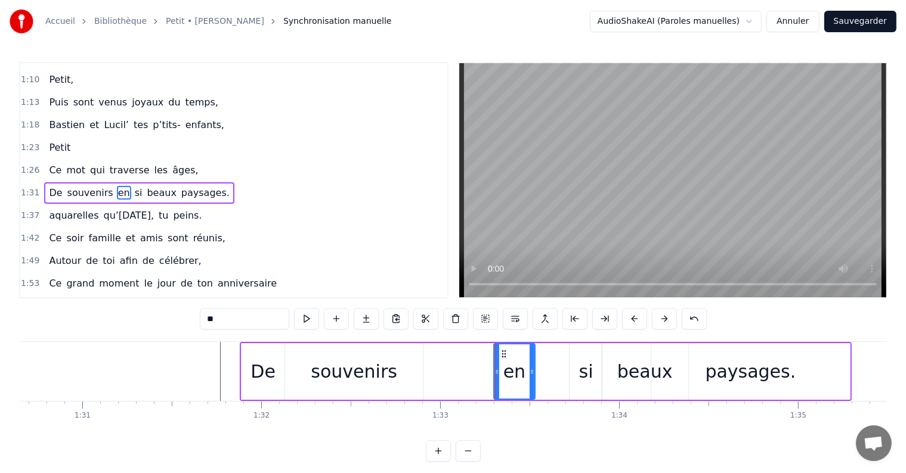
drag, startPoint x: 472, startPoint y: 352, endPoint x: 504, endPoint y: 354, distance: 32.2
click at [504, 354] on icon at bounding box center [504, 354] width 10 height 10
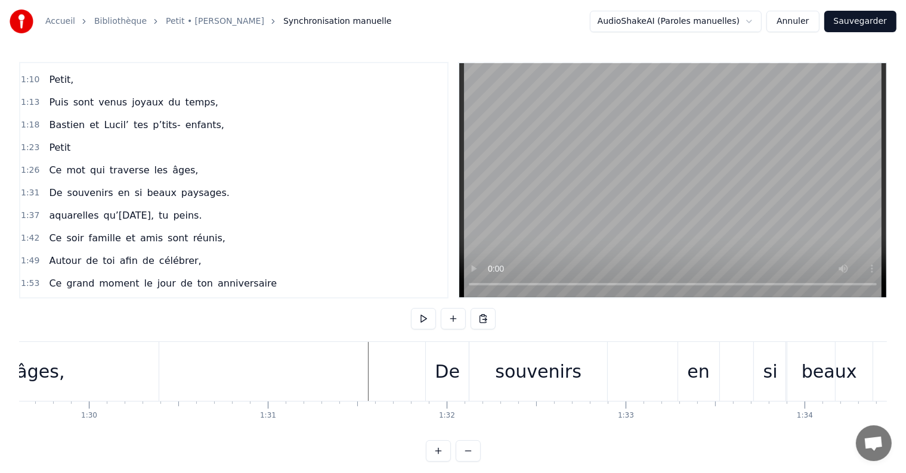
scroll to position [0, 16019]
click at [708, 377] on div "en" at bounding box center [709, 371] width 22 height 27
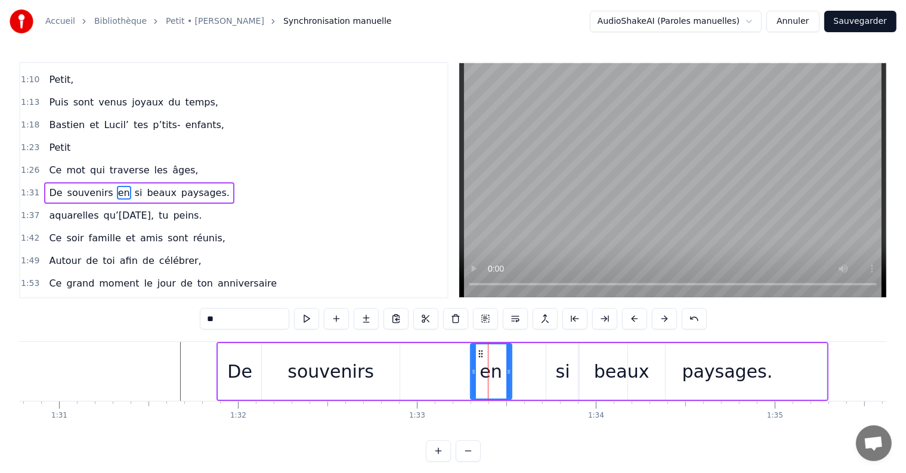
scroll to position [0, 16309]
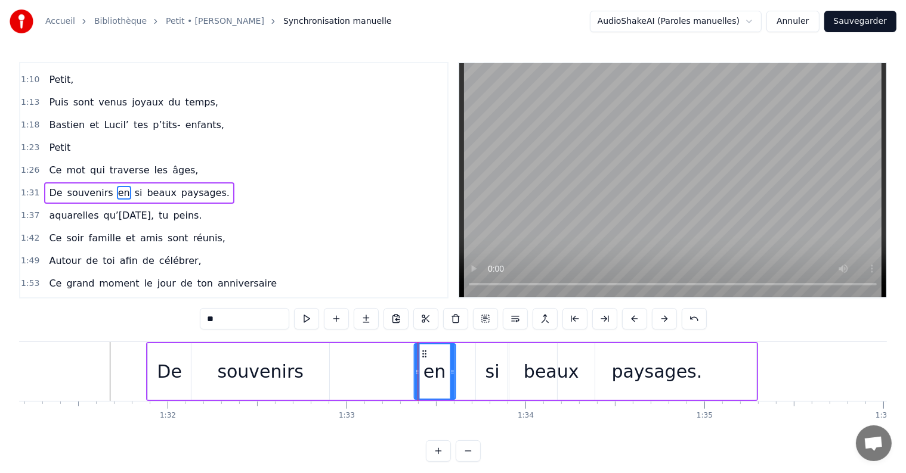
drag, startPoint x: 408, startPoint y: 355, endPoint x: 422, endPoint y: 354, distance: 14.3
click at [422, 354] on icon at bounding box center [424, 354] width 10 height 10
click at [486, 371] on div "si" at bounding box center [492, 371] width 14 height 27
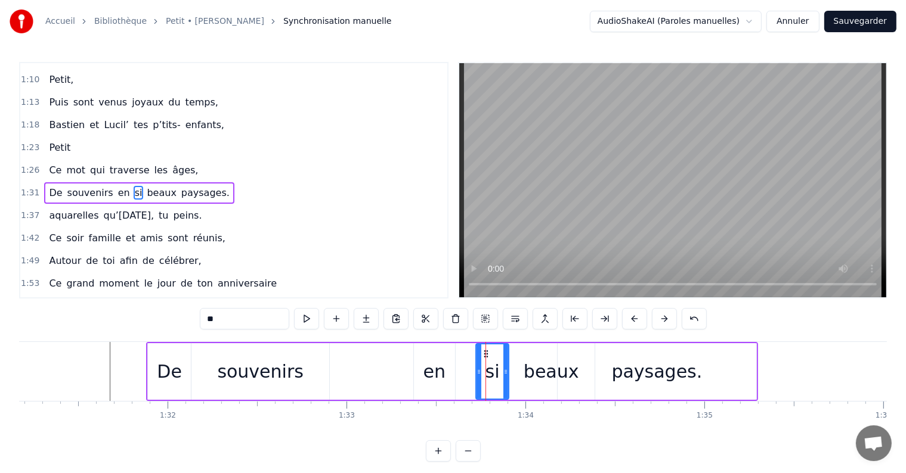
click at [247, 373] on div "souvenirs" at bounding box center [260, 371] width 86 height 27
type input "*********"
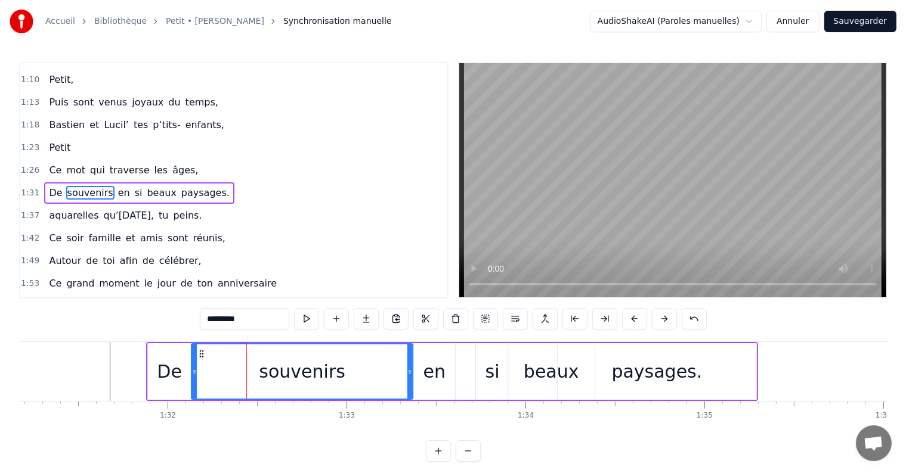
drag, startPoint x: 326, startPoint y: 374, endPoint x: 409, endPoint y: 377, distance: 83.5
click at [409, 377] on div at bounding box center [409, 372] width 5 height 54
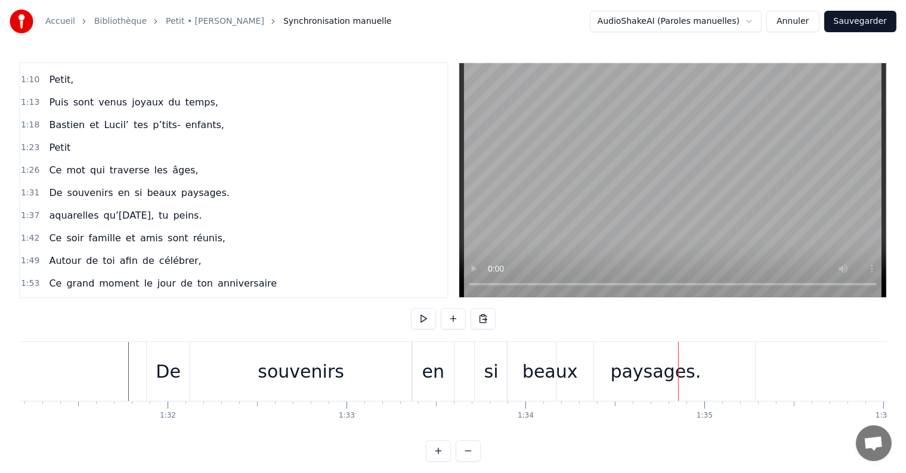
click at [633, 386] on div "paysages." at bounding box center [655, 371] width 199 height 59
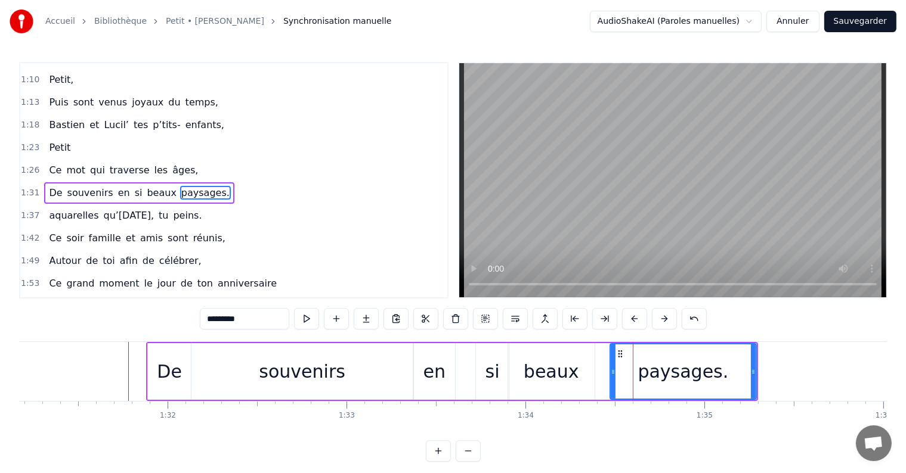
drag, startPoint x: 558, startPoint y: 371, endPoint x: 613, endPoint y: 372, distance: 54.9
click at [613, 372] on icon at bounding box center [613, 372] width 5 height 10
click at [577, 374] on div "beaux" at bounding box center [551, 371] width 86 height 57
type input "*****"
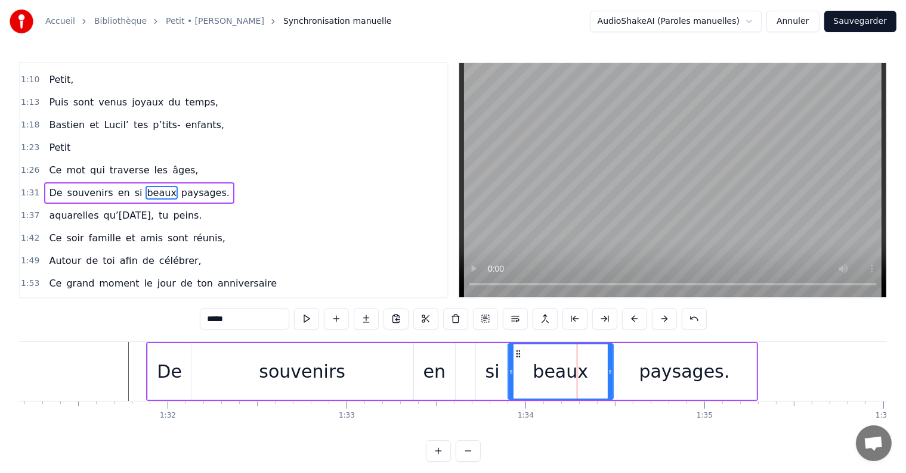
drag, startPoint x: 593, startPoint y: 373, endPoint x: 613, endPoint y: 373, distance: 19.7
click at [612, 373] on icon at bounding box center [610, 372] width 5 height 10
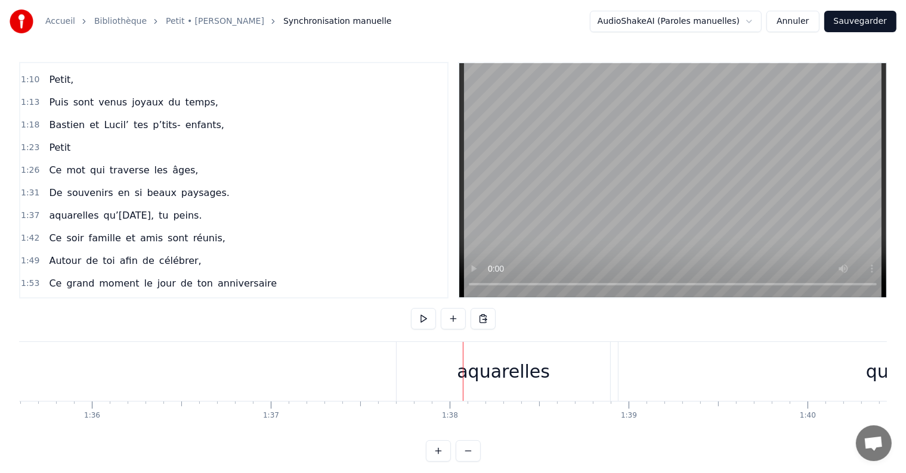
scroll to position [0, 16341]
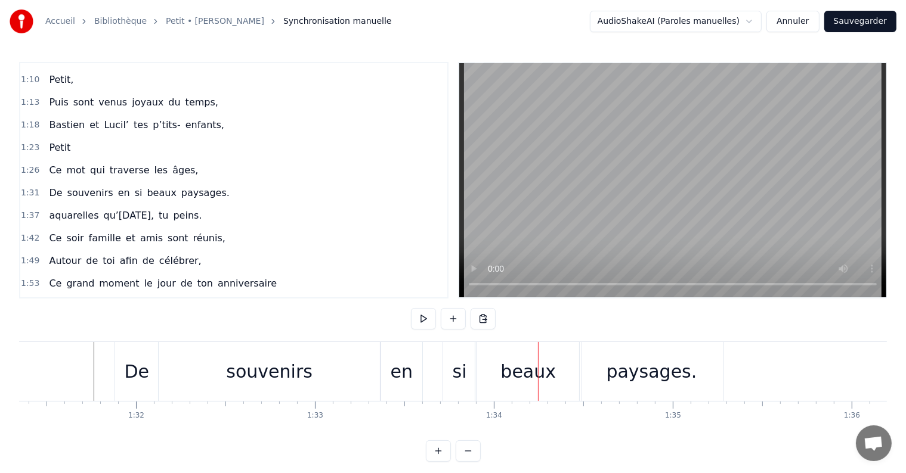
click at [513, 366] on div "beaux" at bounding box center [527, 371] width 55 height 27
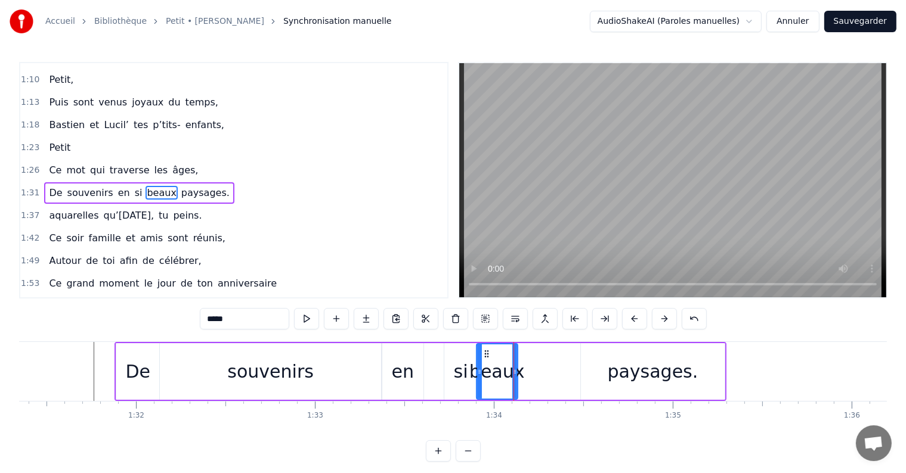
drag, startPoint x: 579, startPoint y: 374, endPoint x: 514, endPoint y: 372, distance: 65.0
click at [514, 372] on icon at bounding box center [514, 372] width 5 height 10
click at [610, 372] on div "paysages." at bounding box center [653, 371] width 144 height 57
type input "*********"
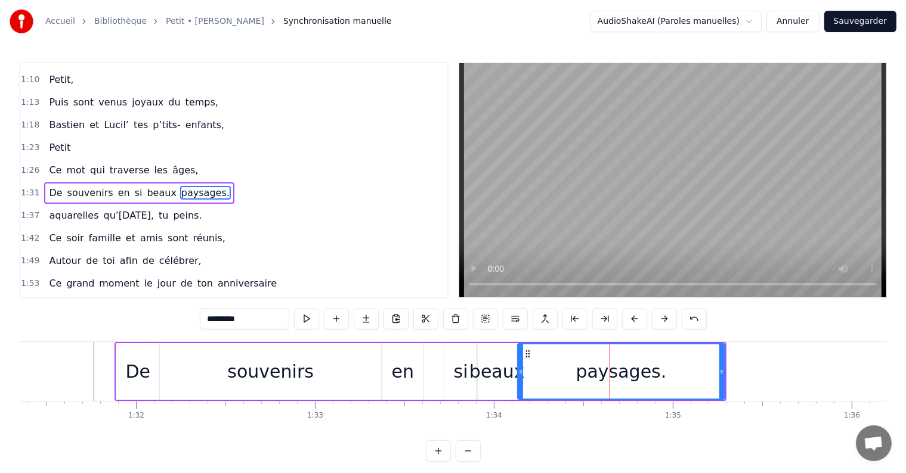
drag, startPoint x: 581, startPoint y: 372, endPoint x: 518, endPoint y: 371, distance: 63.2
click at [518, 371] on icon at bounding box center [520, 372] width 5 height 10
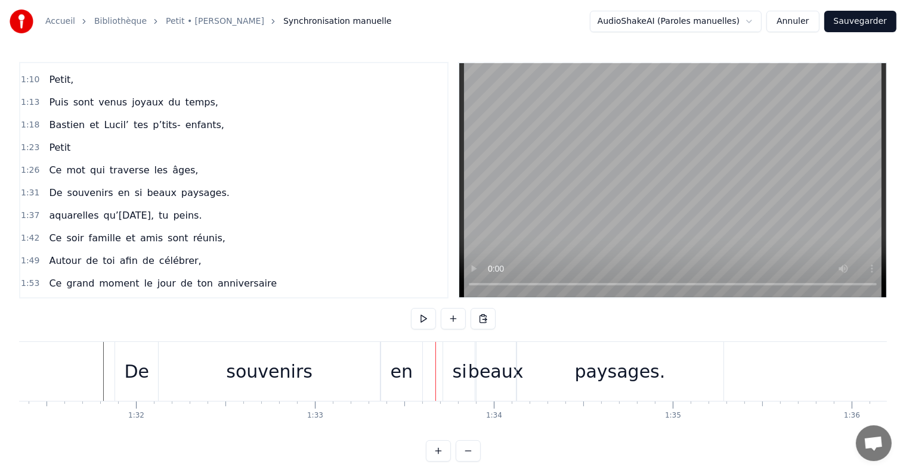
click at [456, 372] on div "si" at bounding box center [460, 371] width 14 height 27
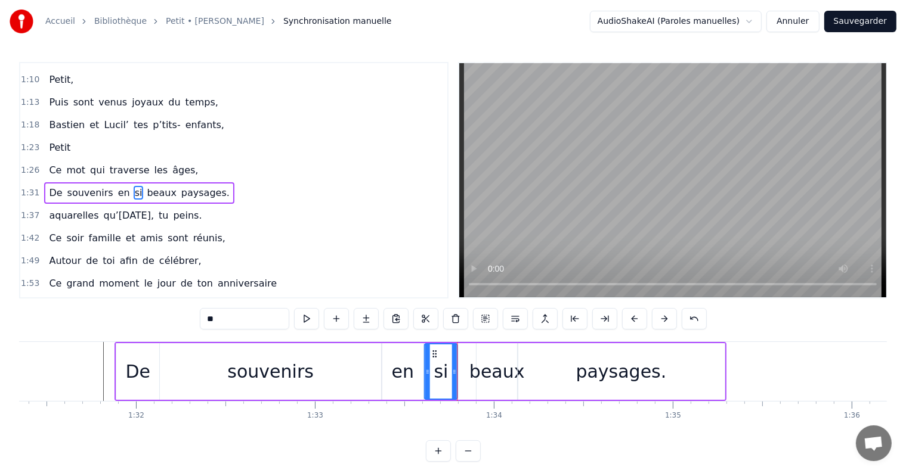
drag, startPoint x: 454, startPoint y: 351, endPoint x: 434, endPoint y: 351, distance: 19.7
click at [434, 351] on icon at bounding box center [435, 354] width 10 height 10
click at [412, 365] on div "en" at bounding box center [402, 371] width 41 height 57
click at [445, 353] on div "si" at bounding box center [441, 371] width 33 height 57
click at [417, 361] on div "en" at bounding box center [402, 371] width 41 height 57
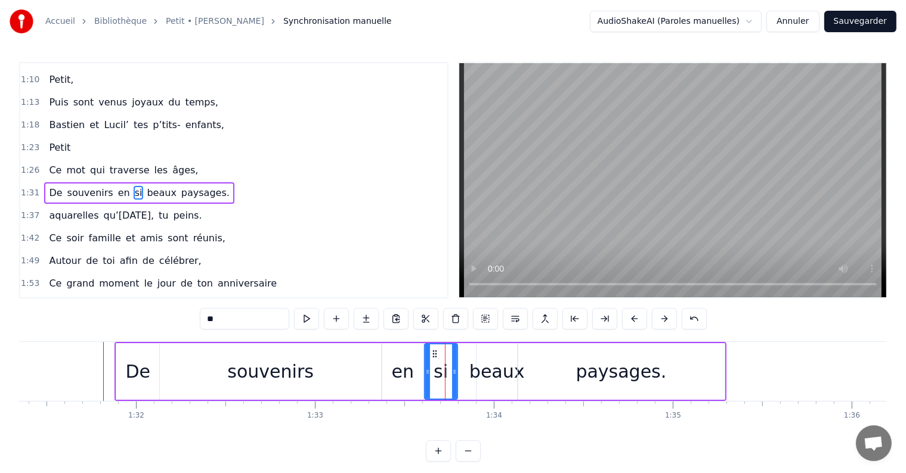
type input "**"
click at [417, 366] on div "en" at bounding box center [403, 371] width 42 height 57
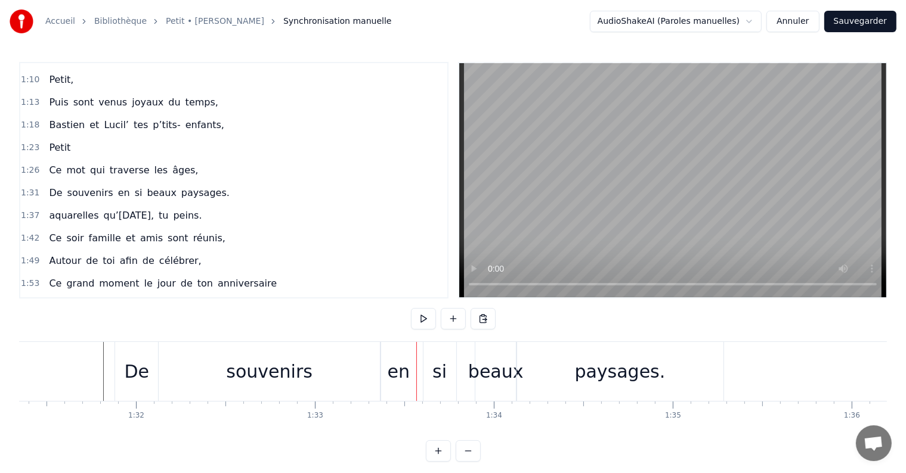
click at [429, 366] on div "si" at bounding box center [439, 371] width 33 height 59
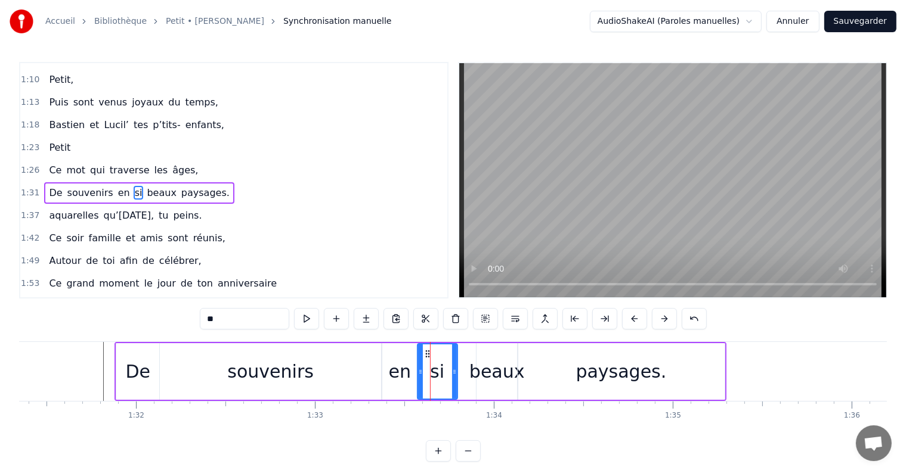
drag, startPoint x: 426, startPoint y: 371, endPoint x: 419, endPoint y: 371, distance: 7.2
click at [419, 371] on icon at bounding box center [420, 372] width 5 height 10
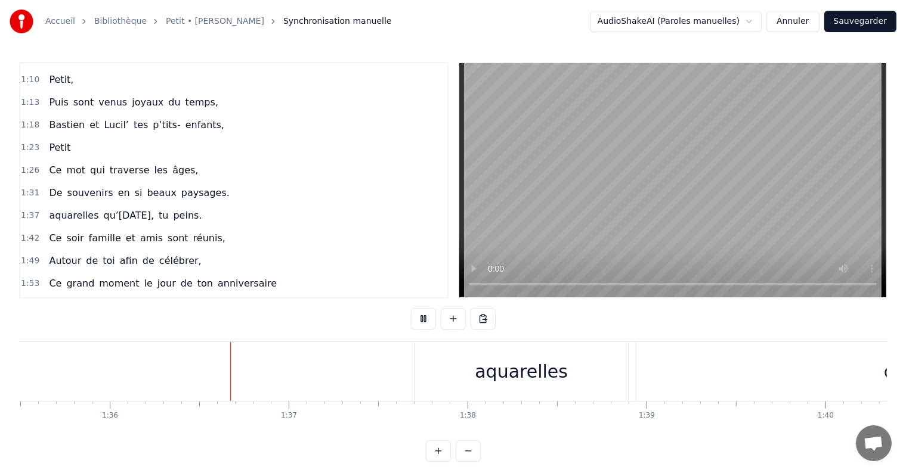
scroll to position [0, 17107]
click at [606, 348] on div "aquarelles qu’[DATE], tu peins." at bounding box center [857, 371] width 936 height 59
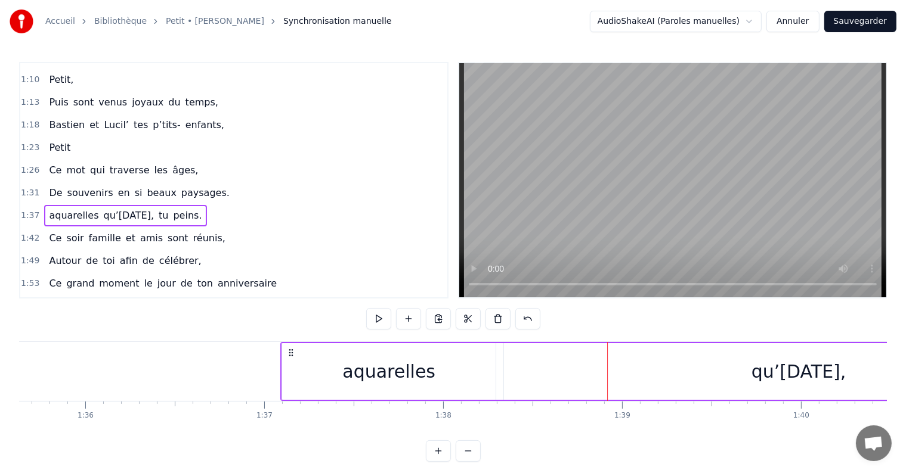
drag, startPoint x: 401, startPoint y: 352, endPoint x: 291, endPoint y: 360, distance: 110.0
click at [291, 360] on div "aquarelles qu’[DATE], tu peins." at bounding box center [748, 371] width 936 height 59
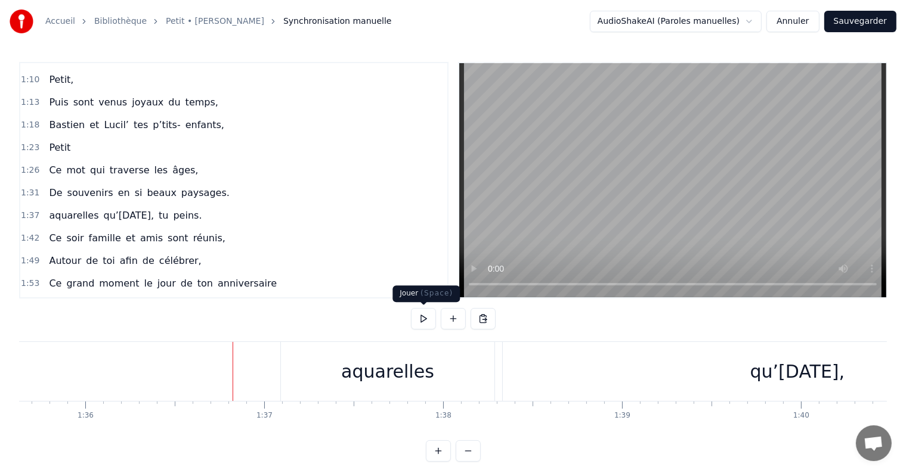
click at [420, 315] on button at bounding box center [423, 318] width 25 height 21
click at [751, 367] on div "qu’[DATE]," at bounding box center [797, 371] width 95 height 27
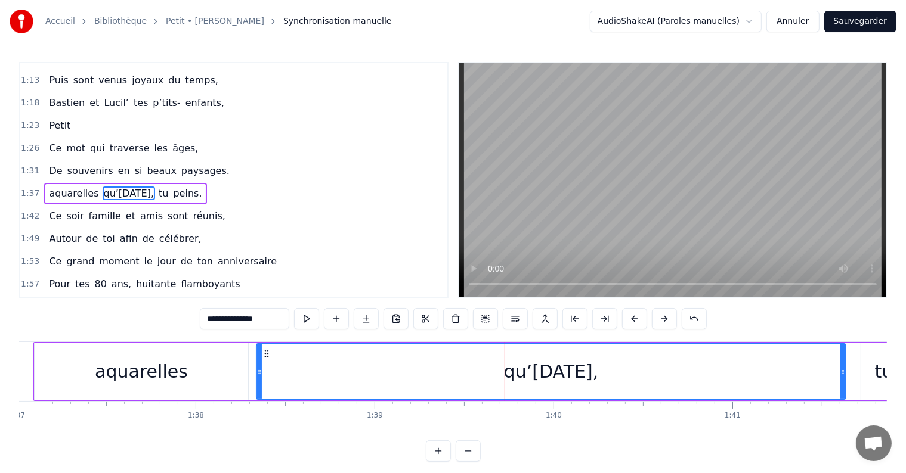
scroll to position [0, 17389]
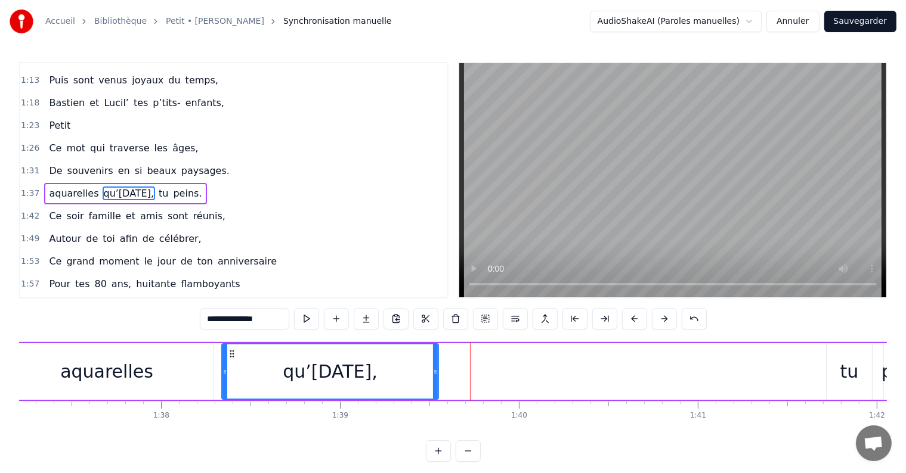
drag, startPoint x: 805, startPoint y: 373, endPoint x: 432, endPoint y: 377, distance: 372.7
click at [433, 377] on div at bounding box center [435, 372] width 5 height 54
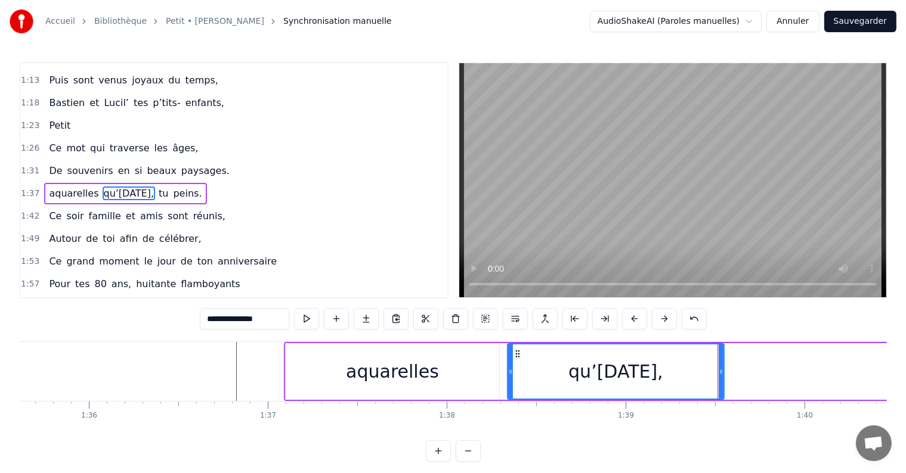
scroll to position [0, 17103]
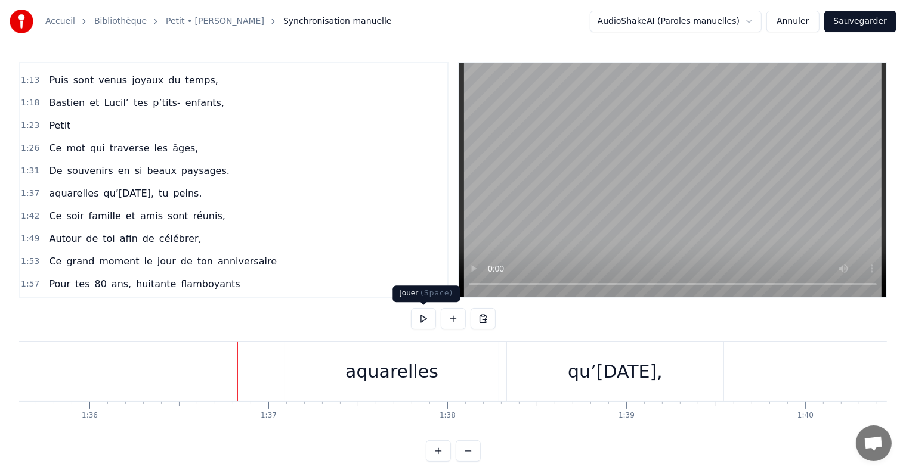
click at [426, 322] on button at bounding box center [423, 318] width 25 height 21
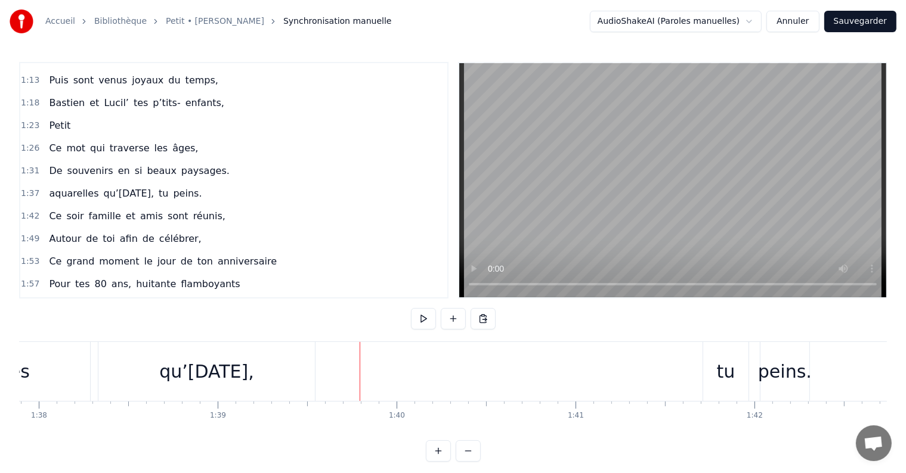
scroll to position [0, 17546]
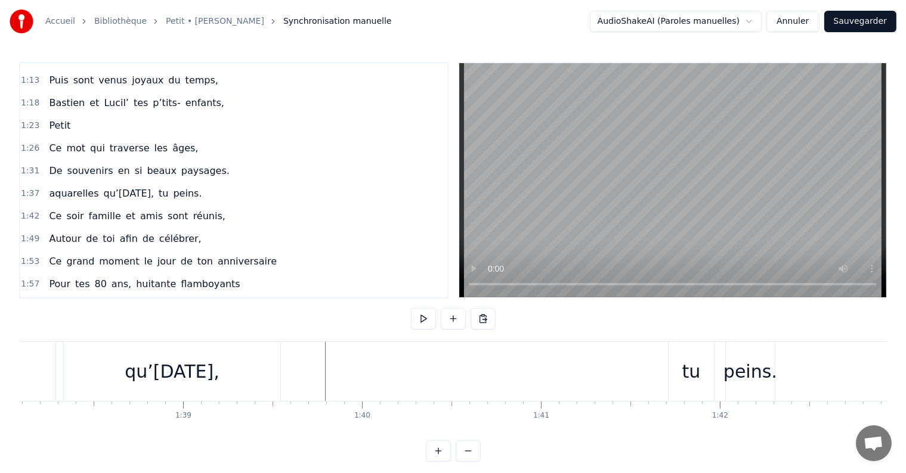
click at [676, 383] on div "tu" at bounding box center [690, 371] width 45 height 59
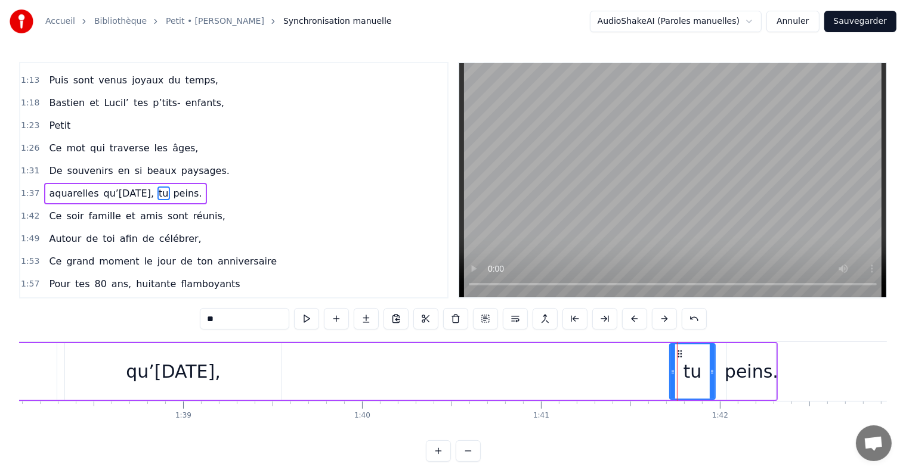
drag, startPoint x: 676, startPoint y: 353, endPoint x: 434, endPoint y: 370, distance: 242.1
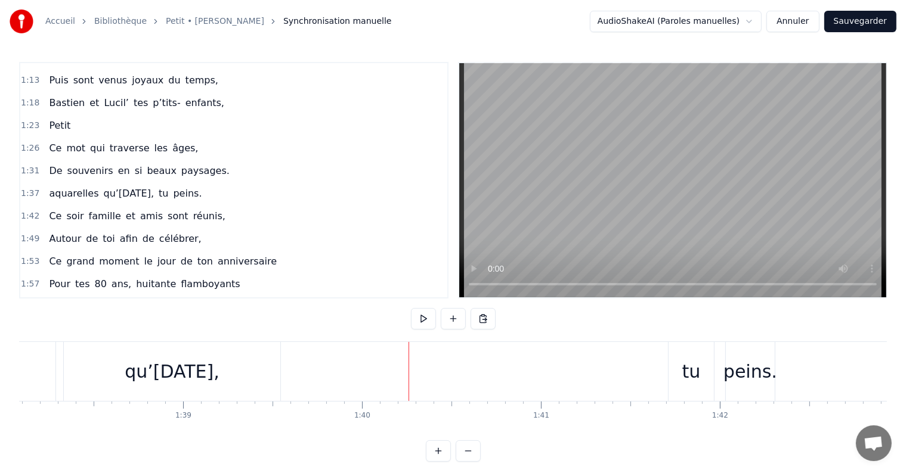
click at [680, 363] on div "tu" at bounding box center [690, 371] width 45 height 59
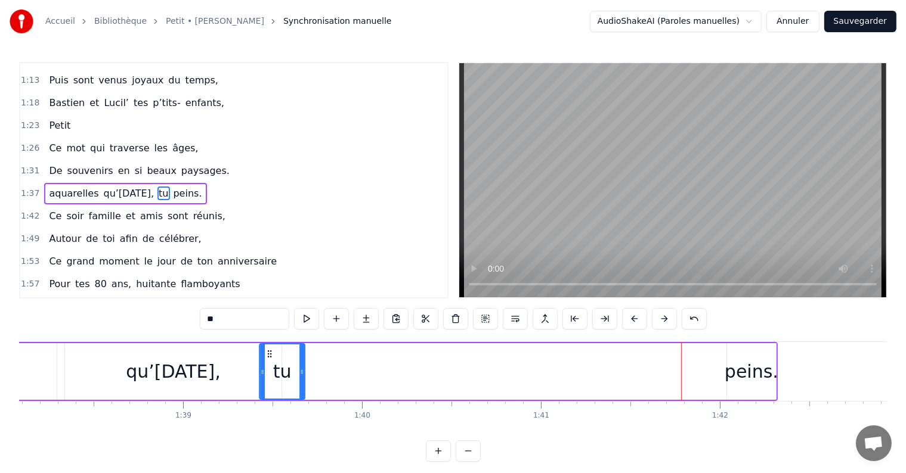
drag, startPoint x: 677, startPoint y: 352, endPoint x: 267, endPoint y: 367, distance: 410.5
click at [267, 367] on div "tu" at bounding box center [282, 372] width 44 height 54
click at [735, 370] on div "peins." at bounding box center [751, 371] width 54 height 27
type input "******"
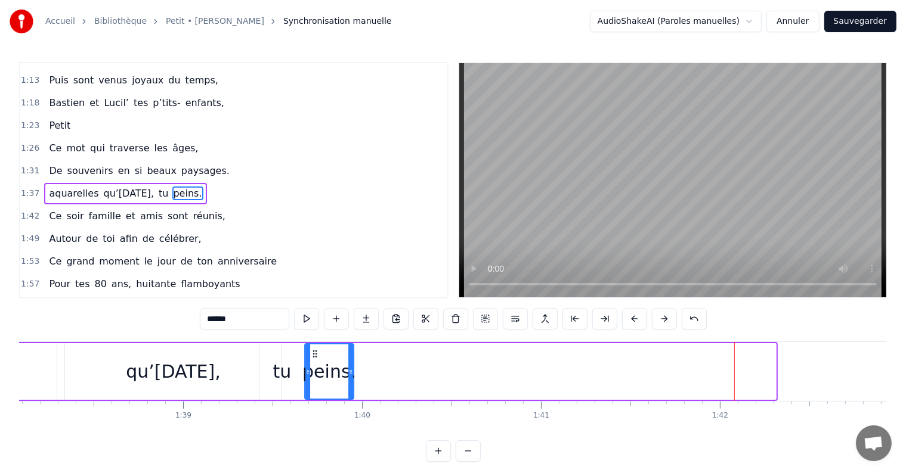
drag, startPoint x: 735, startPoint y: 349, endPoint x: 312, endPoint y: 371, distance: 422.7
click at [312, 371] on div "peins." at bounding box center [329, 372] width 48 height 54
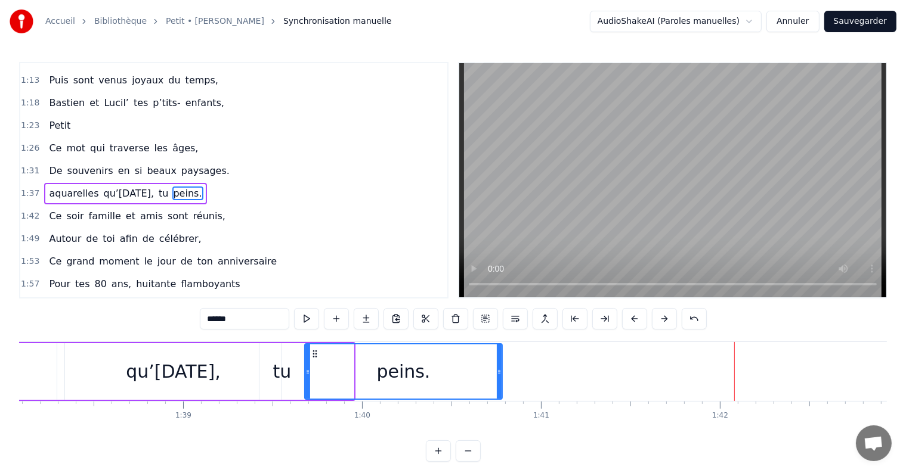
drag, startPoint x: 348, startPoint y: 372, endPoint x: 497, endPoint y: 377, distance: 149.1
click at [497, 377] on div at bounding box center [499, 372] width 5 height 54
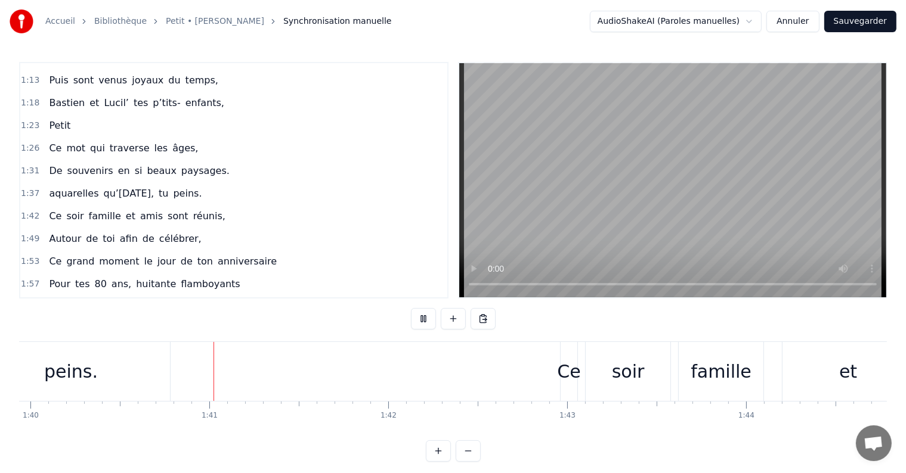
scroll to position [0, 17901]
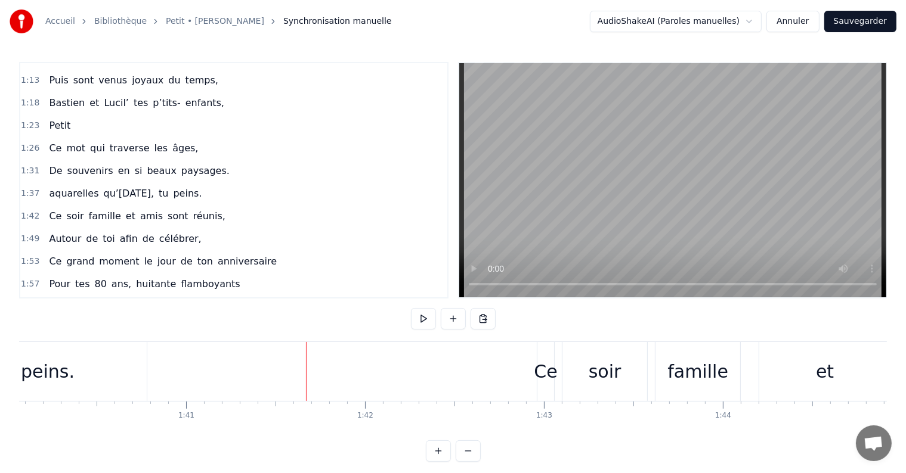
click at [597, 349] on div "soir" at bounding box center [604, 371] width 85 height 59
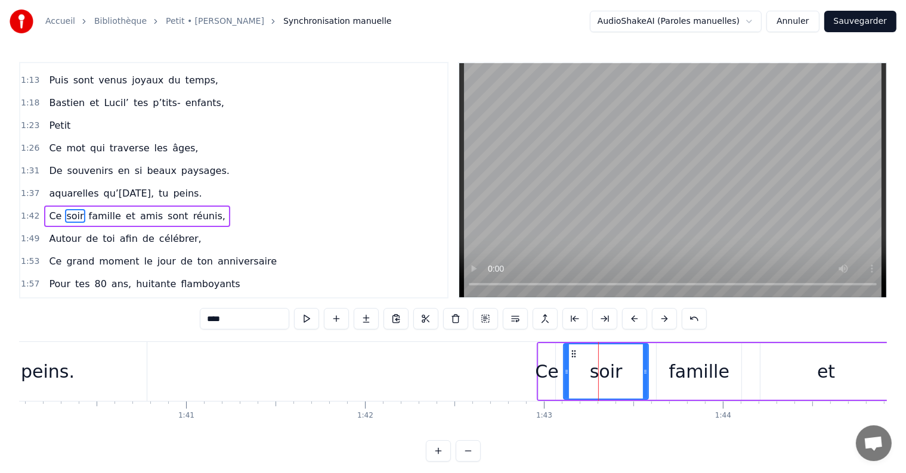
scroll to position [310, 0]
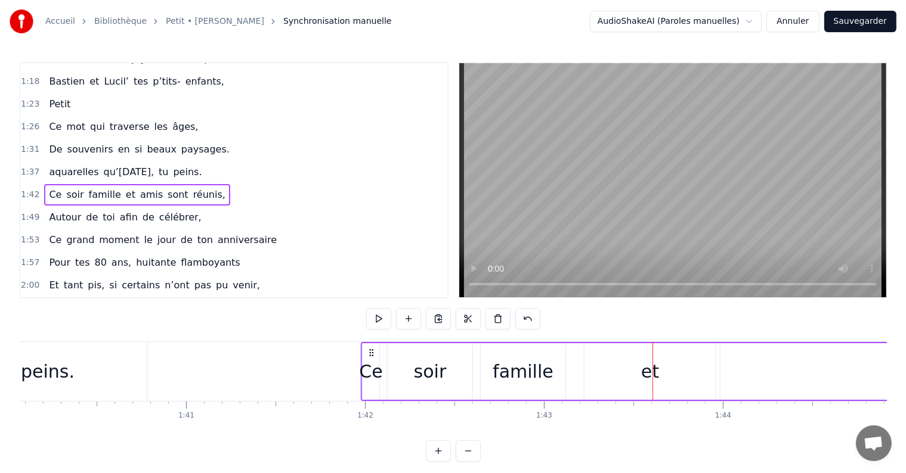
drag, startPoint x: 546, startPoint y: 352, endPoint x: 370, endPoint y: 356, distance: 175.9
click at [370, 356] on icon at bounding box center [372, 353] width 10 height 10
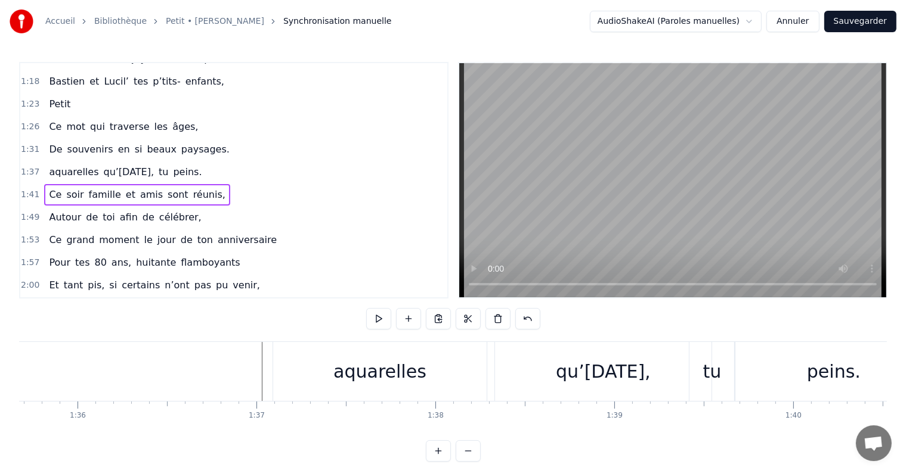
scroll to position [0, 17090]
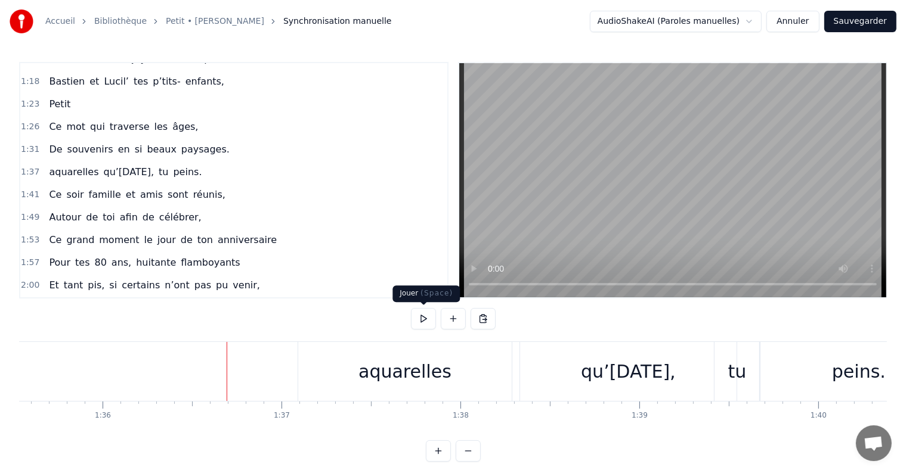
click at [417, 324] on button at bounding box center [423, 318] width 25 height 21
click at [600, 384] on div "qu’[DATE]," at bounding box center [628, 371] width 95 height 27
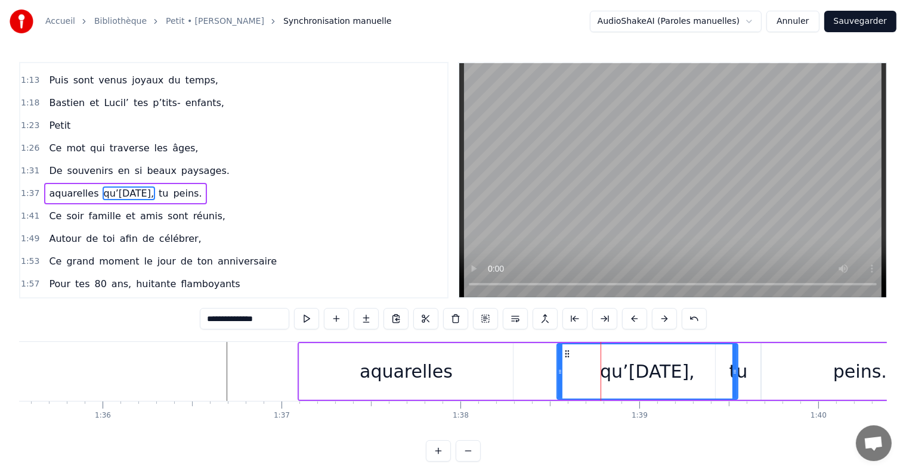
drag, startPoint x: 524, startPoint y: 371, endPoint x: 561, endPoint y: 372, distance: 36.4
click at [561, 372] on icon at bounding box center [560, 372] width 5 height 10
click at [503, 375] on div "aquarelles" at bounding box center [405, 371] width 213 height 57
type input "**********"
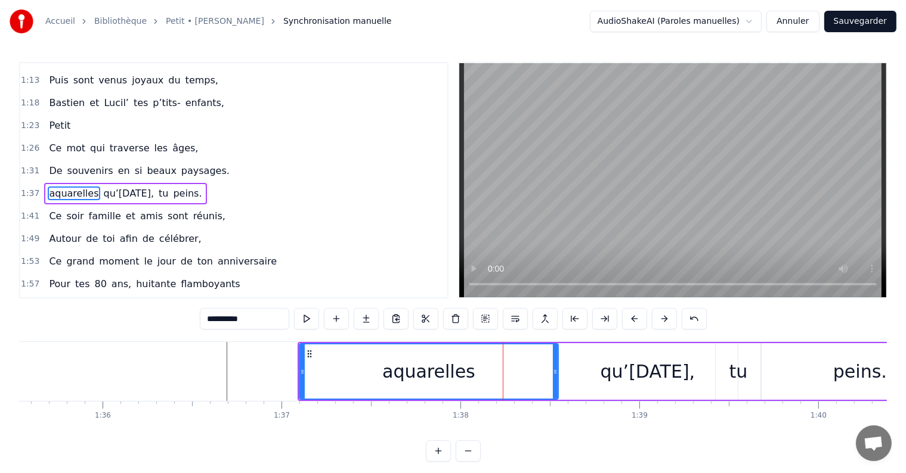
drag, startPoint x: 509, startPoint y: 373, endPoint x: 554, endPoint y: 374, distance: 45.3
click at [554, 374] on icon at bounding box center [555, 372] width 5 height 10
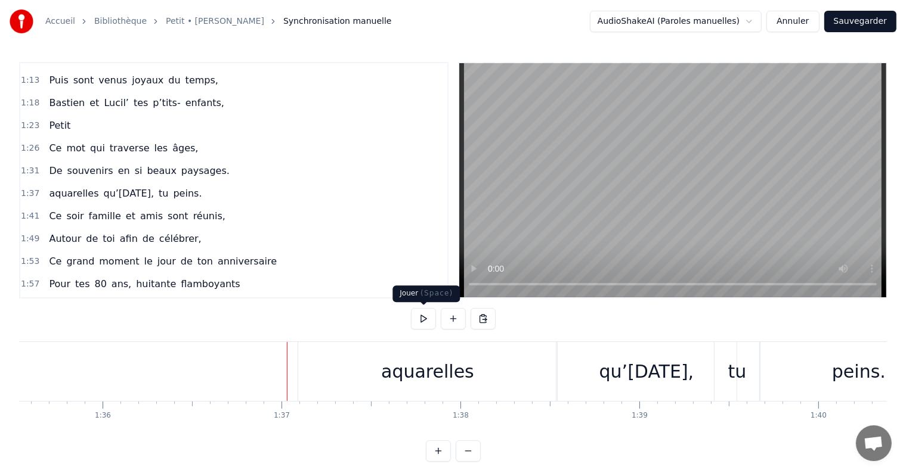
click at [420, 318] on button at bounding box center [423, 318] width 25 height 21
click at [420, 317] on button at bounding box center [423, 318] width 25 height 21
click at [606, 395] on div "qu’[DATE]," at bounding box center [646, 371] width 180 height 59
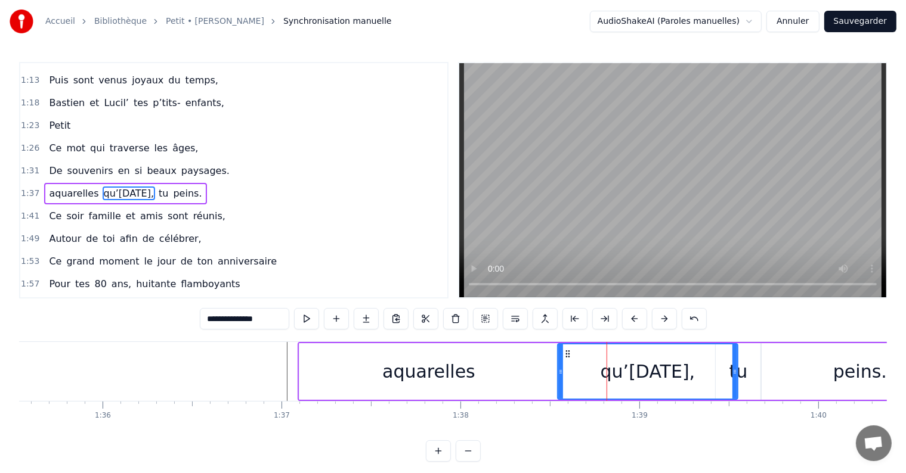
click at [739, 376] on div "tu" at bounding box center [738, 371] width 18 height 27
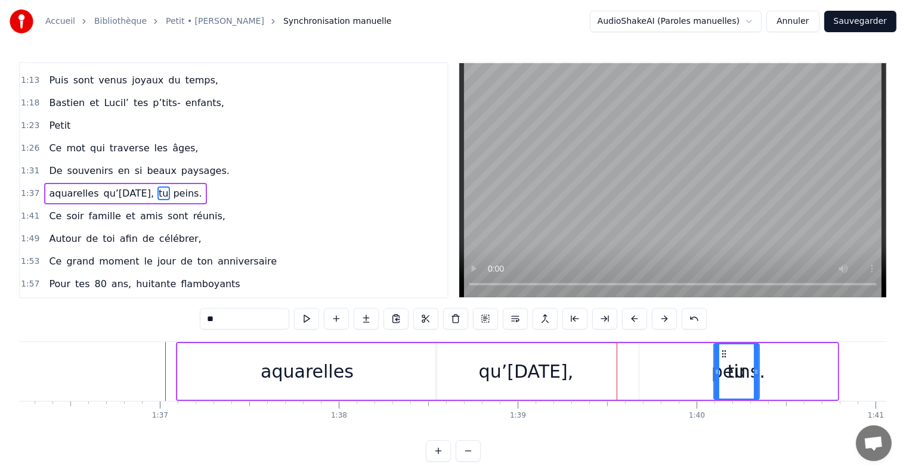
scroll to position [0, 17213]
drag, startPoint x: 726, startPoint y: 352, endPoint x: 685, endPoint y: 358, distance: 42.2
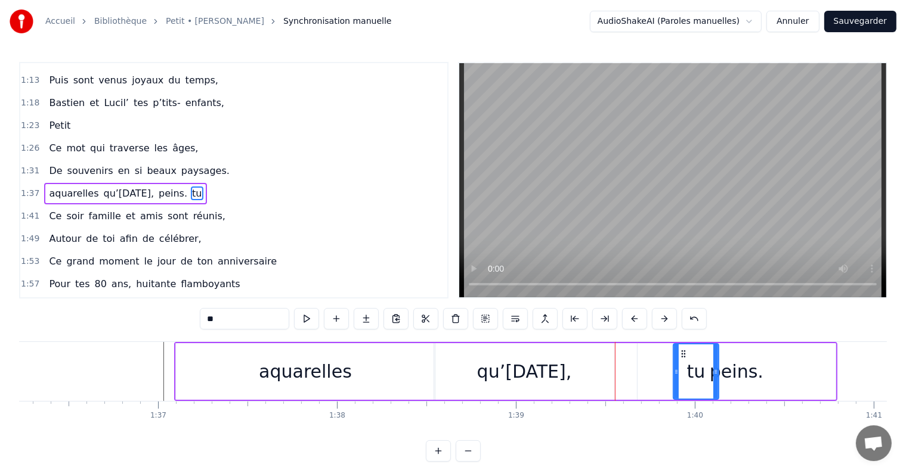
click at [744, 381] on div "peins." at bounding box center [737, 371] width 54 height 27
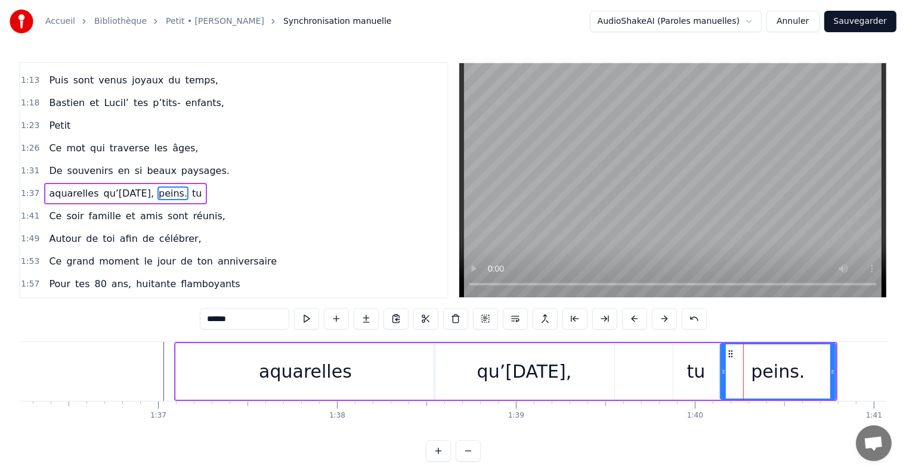
drag, startPoint x: 639, startPoint y: 371, endPoint x: 722, endPoint y: 377, distance: 83.1
click at [696, 378] on div "tu" at bounding box center [696, 371] width 18 height 27
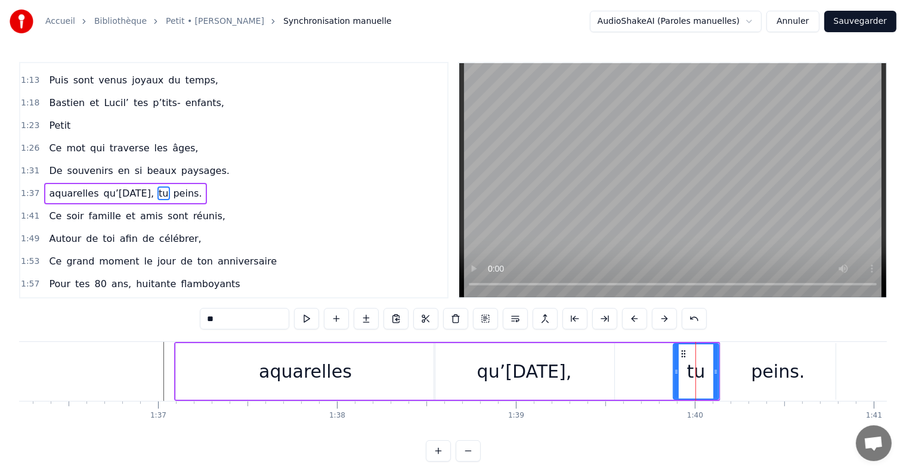
click at [536, 367] on div "qu’[DATE]," at bounding box center [524, 371] width 95 height 27
type input "**********"
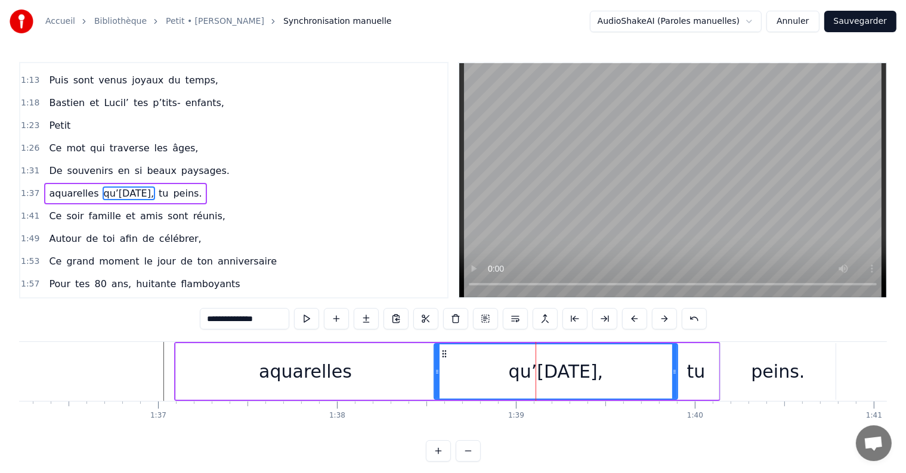
drag, startPoint x: 611, startPoint y: 373, endPoint x: 674, endPoint y: 379, distance: 63.4
click at [674, 379] on div at bounding box center [674, 372] width 5 height 54
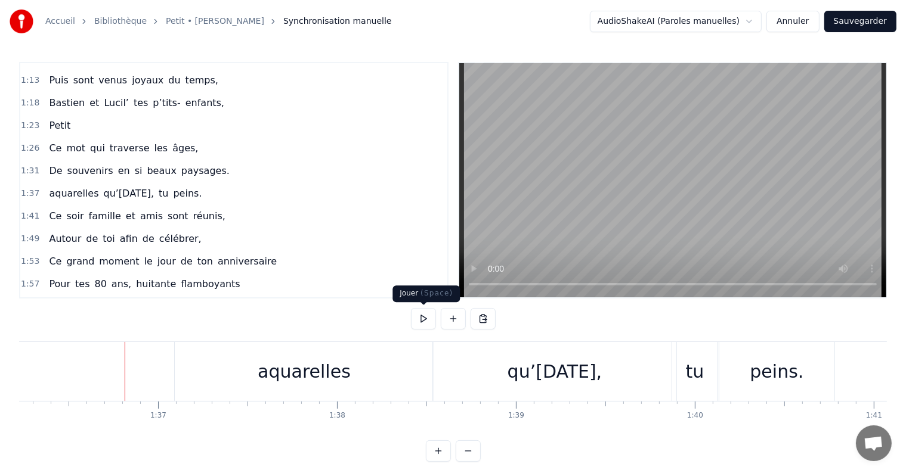
click at [423, 320] on button at bounding box center [423, 318] width 25 height 21
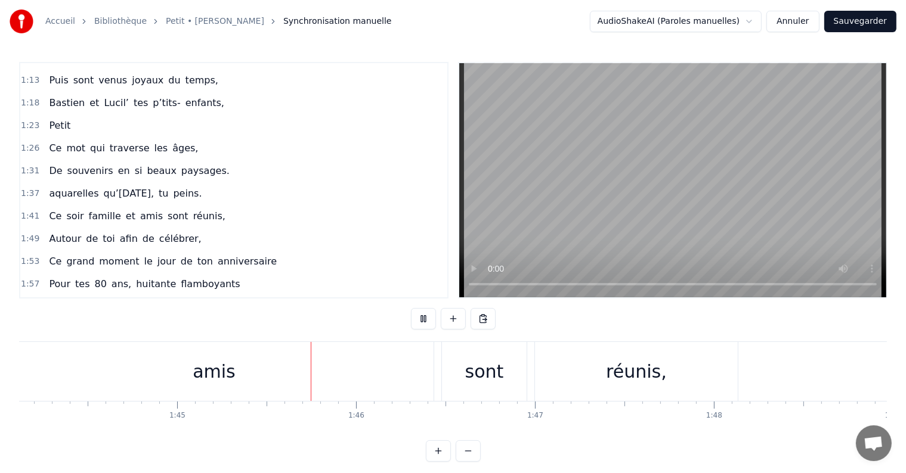
scroll to position [0, 18766]
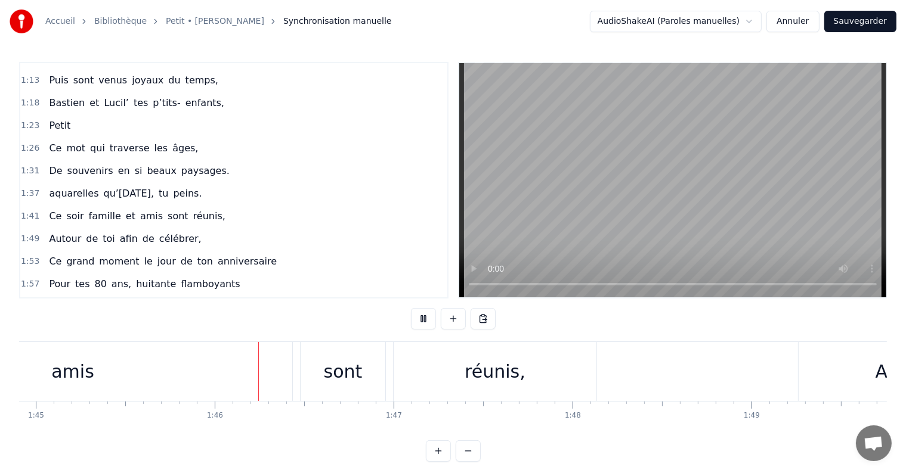
click at [423, 320] on button at bounding box center [423, 318] width 25 height 21
click at [550, 386] on div "réunis," at bounding box center [495, 371] width 203 height 59
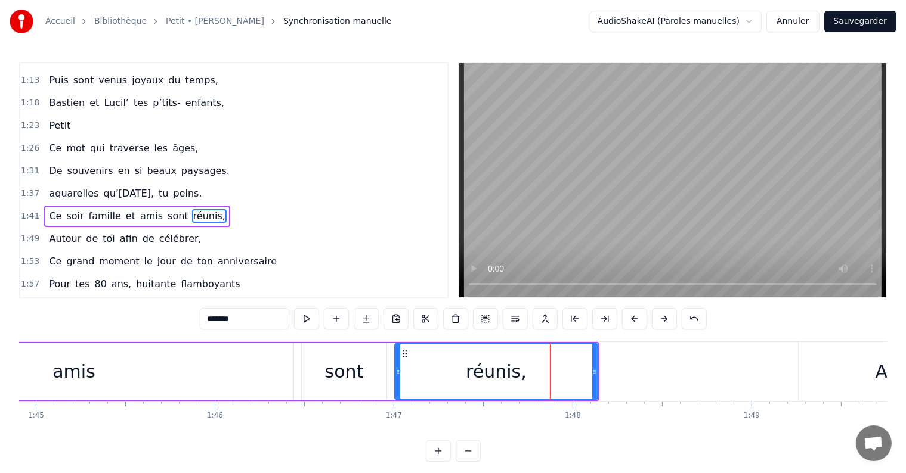
scroll to position [310, 0]
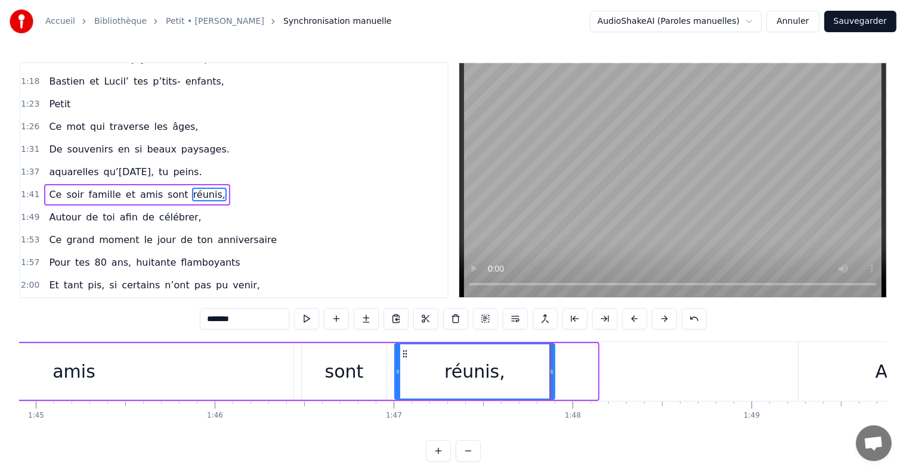
drag, startPoint x: 596, startPoint y: 373, endPoint x: 553, endPoint y: 371, distance: 43.0
click at [553, 371] on icon at bounding box center [551, 372] width 5 height 10
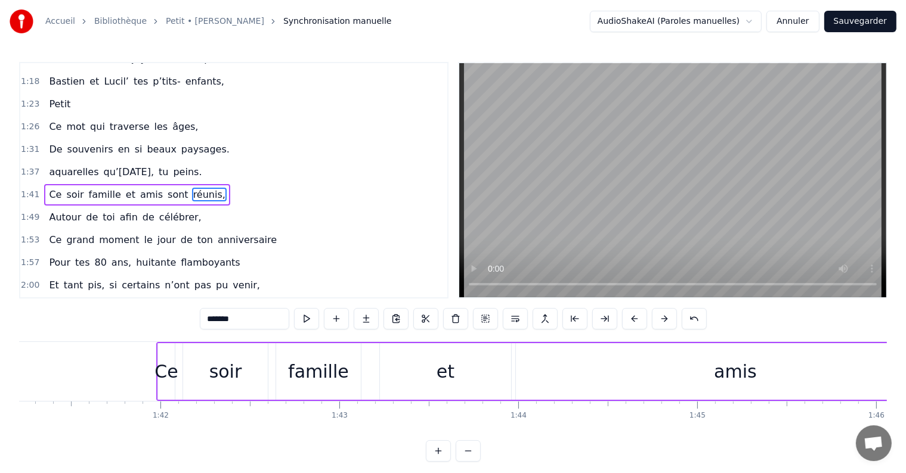
scroll to position [0, 18098]
click at [451, 370] on div "et" at bounding box center [452, 371] width 18 height 27
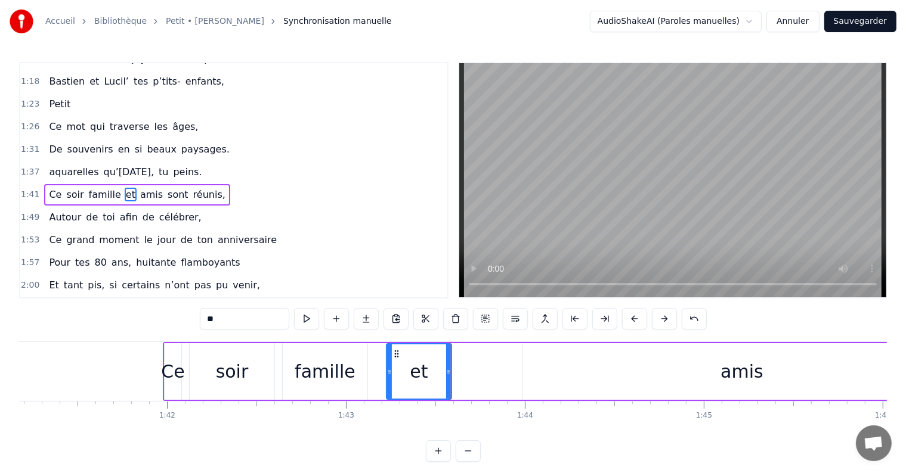
drag, startPoint x: 513, startPoint y: 368, endPoint x: 446, endPoint y: 370, distance: 66.8
click at [446, 370] on icon at bounding box center [448, 372] width 5 height 10
drag, startPoint x: 398, startPoint y: 354, endPoint x: 371, endPoint y: 352, distance: 26.3
click at [371, 352] on icon at bounding box center [372, 354] width 10 height 10
click at [702, 377] on div "amis" at bounding box center [741, 371] width 439 height 57
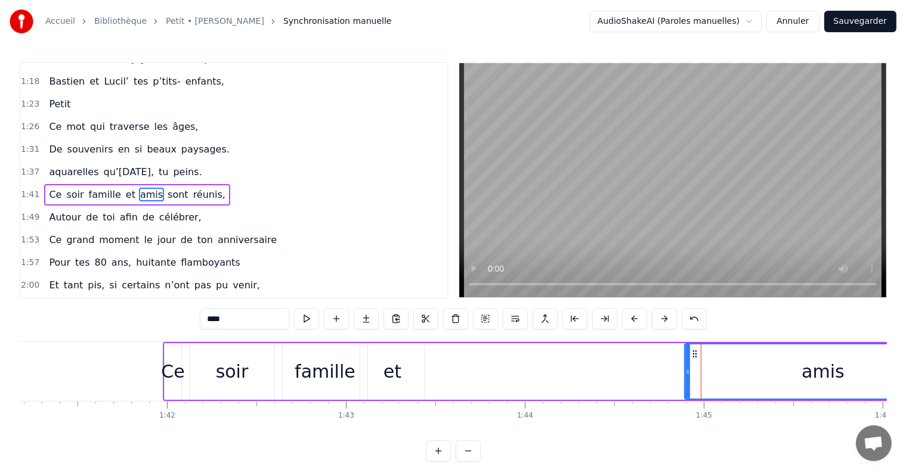
drag, startPoint x: 524, startPoint y: 371, endPoint x: 687, endPoint y: 386, distance: 164.1
click at [687, 386] on div at bounding box center [687, 372] width 5 height 54
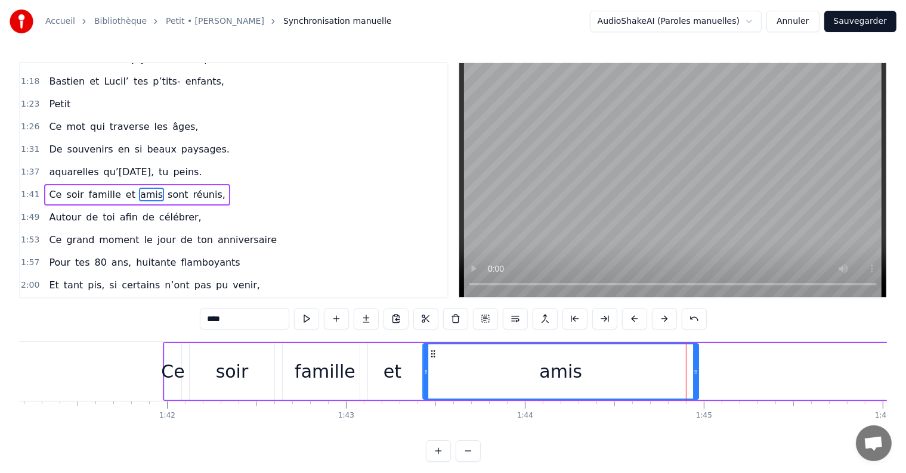
drag, startPoint x: 698, startPoint y: 352, endPoint x: 435, endPoint y: 370, distance: 263.5
click at [435, 370] on div "amis" at bounding box center [560, 372] width 274 height 54
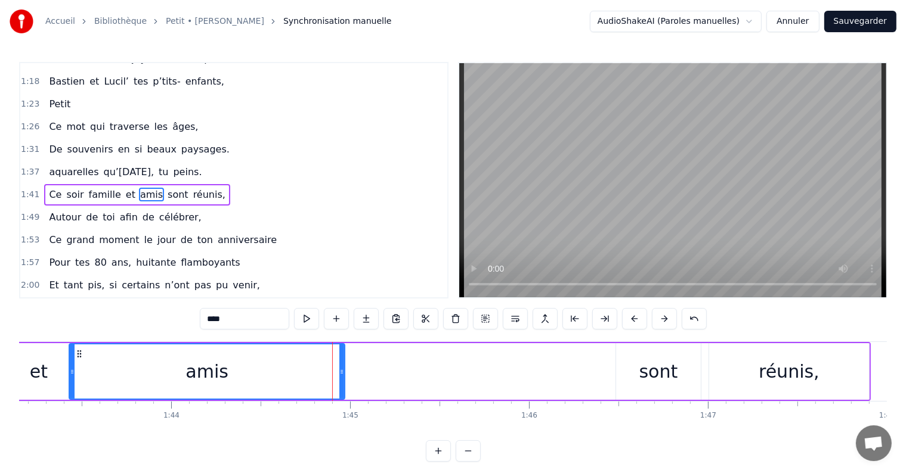
scroll to position [0, 18469]
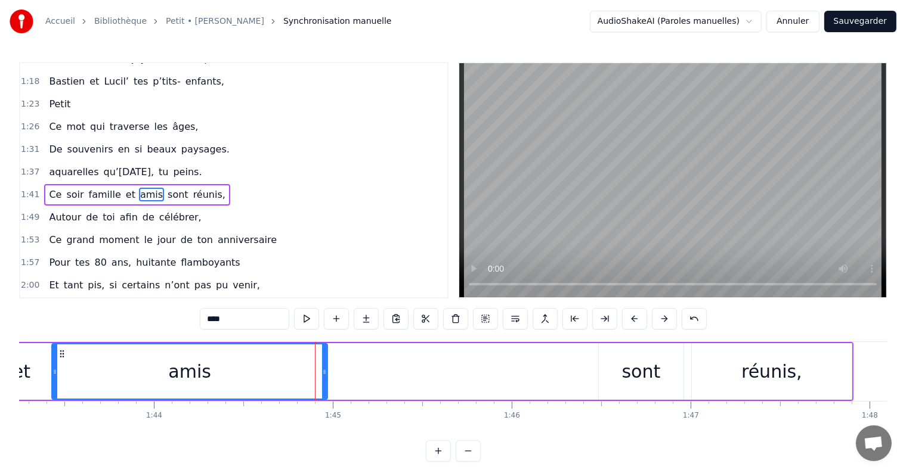
click at [624, 363] on div "sont" at bounding box center [641, 371] width 39 height 27
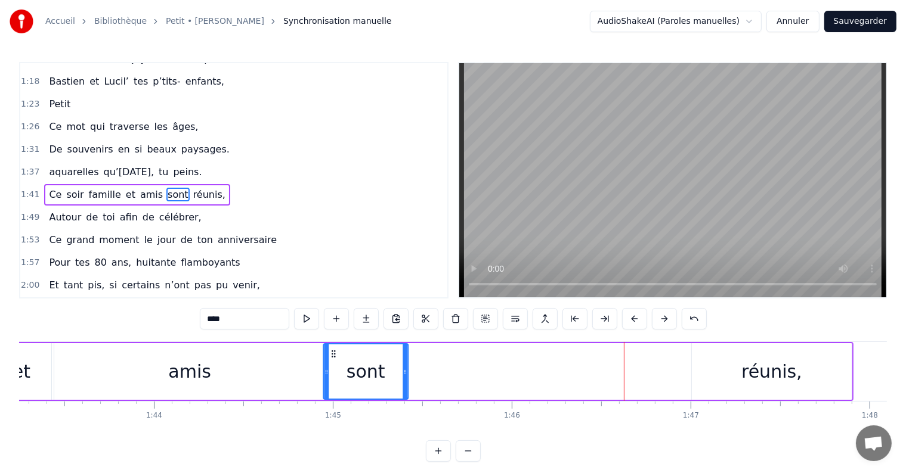
drag, startPoint x: 606, startPoint y: 352, endPoint x: 332, endPoint y: 374, distance: 275.7
click at [332, 374] on div "sont" at bounding box center [365, 372] width 83 height 54
click at [736, 371] on div "réunis," at bounding box center [772, 371] width 160 height 57
type input "*******"
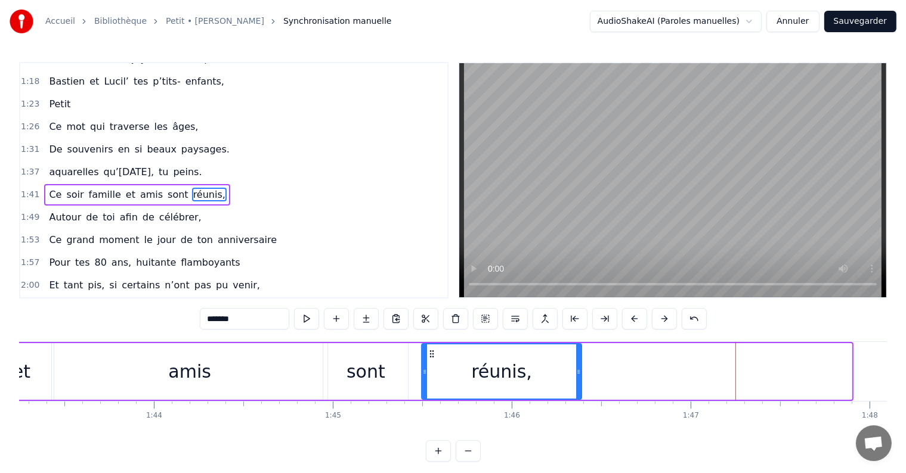
drag, startPoint x: 701, startPoint y: 355, endPoint x: 431, endPoint y: 372, distance: 270.7
click at [431, 372] on div "réunis," at bounding box center [501, 372] width 159 height 54
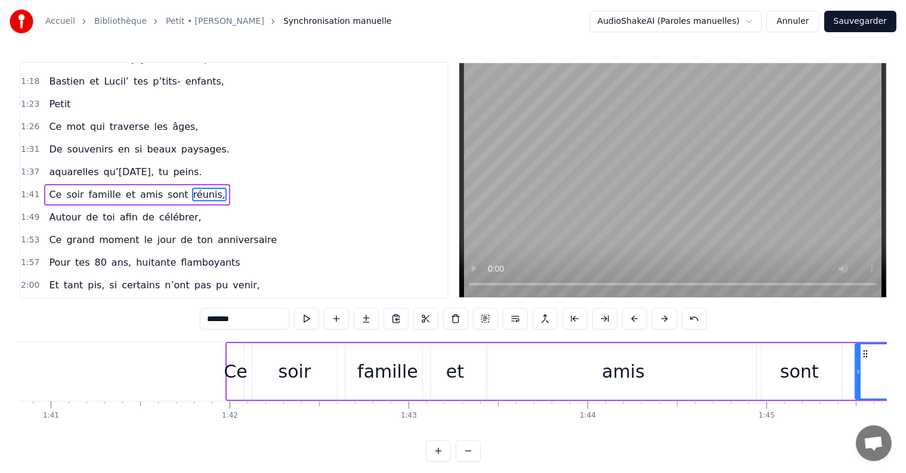
scroll to position [0, 18016]
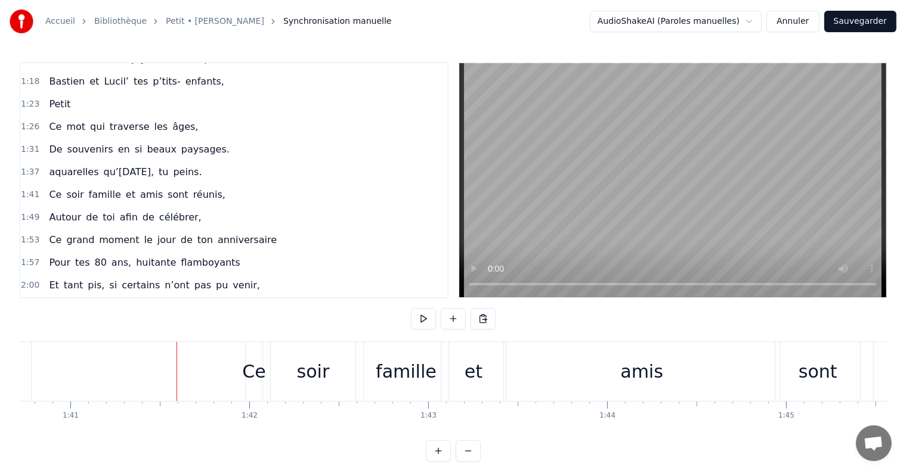
click at [250, 371] on div "Ce" at bounding box center [253, 371] width 23 height 27
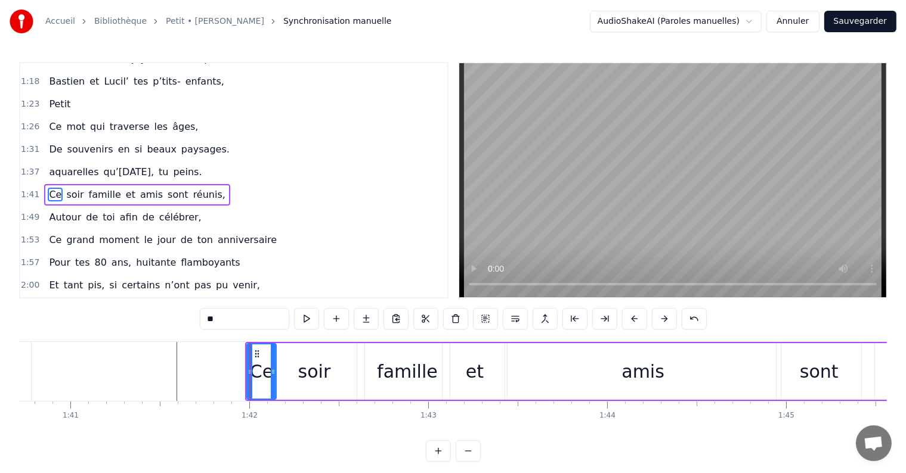
drag, startPoint x: 260, startPoint y: 372, endPoint x: 273, endPoint y: 372, distance: 12.5
click at [273, 372] on icon at bounding box center [273, 372] width 5 height 10
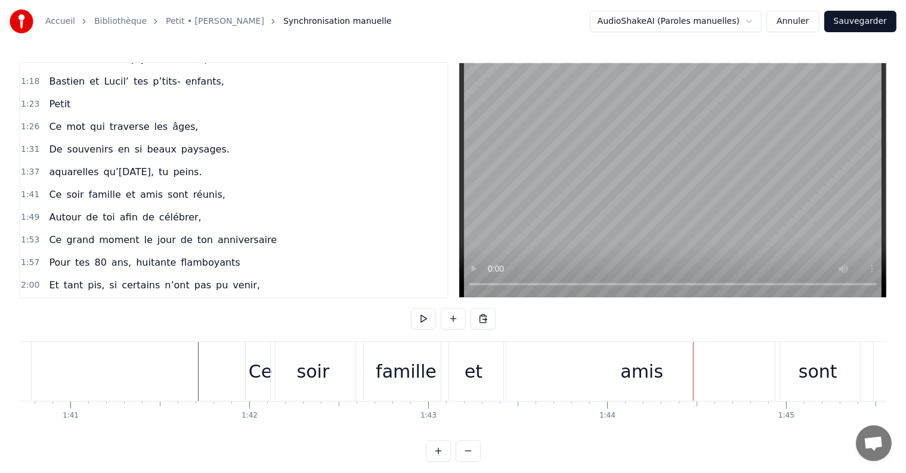
click at [414, 360] on div "famille" at bounding box center [406, 371] width 61 height 27
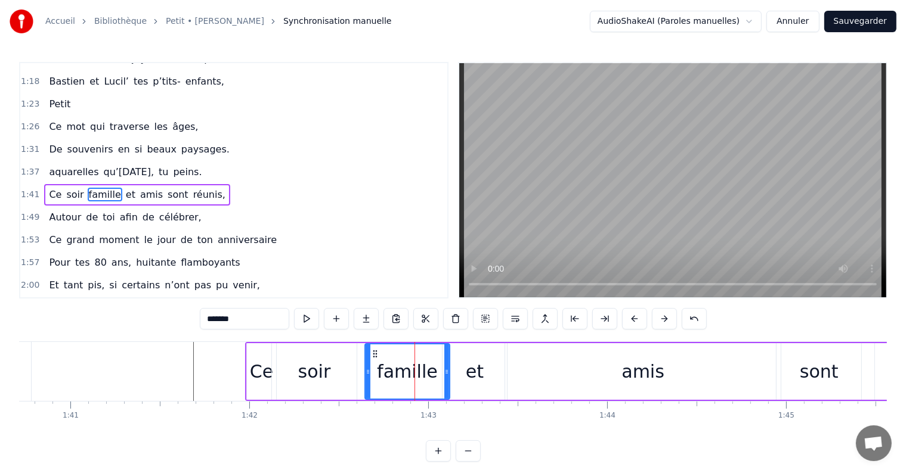
click at [464, 370] on div "et" at bounding box center [474, 371] width 64 height 57
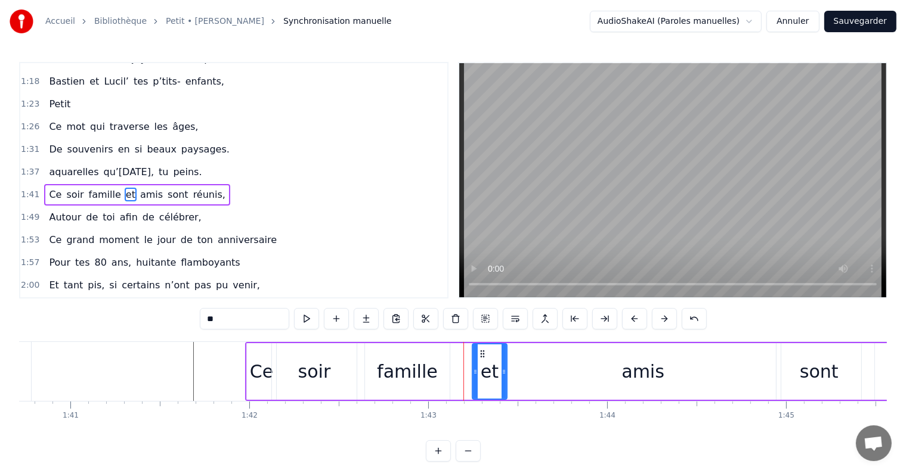
drag, startPoint x: 442, startPoint y: 372, endPoint x: 472, endPoint y: 372, distance: 29.8
click at [473, 372] on icon at bounding box center [475, 372] width 5 height 10
click at [429, 373] on div "famille" at bounding box center [407, 371] width 61 height 27
type input "*******"
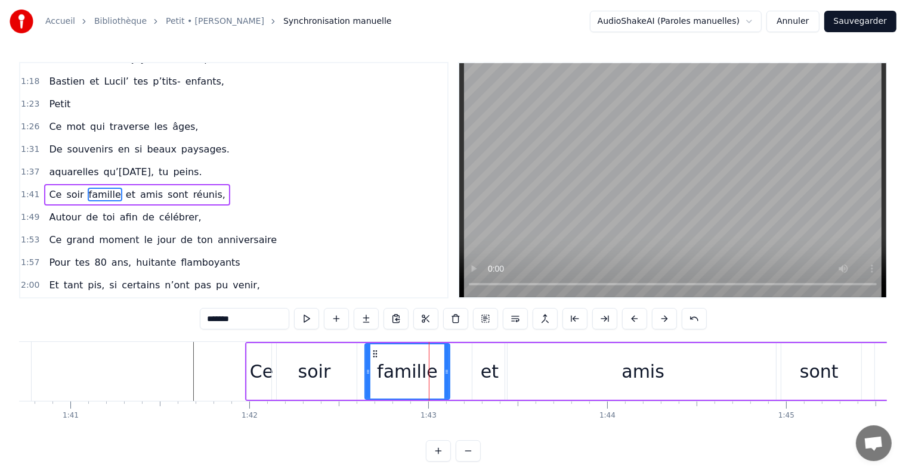
click at [470, 371] on div "Ce soir famille et amis sont réunis," at bounding box center [640, 371] width 791 height 59
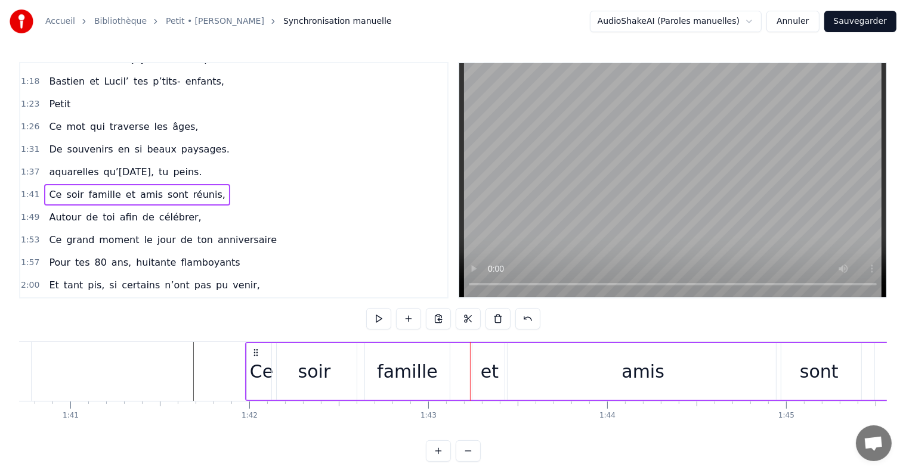
click at [549, 376] on div "amis" at bounding box center [642, 371] width 275 height 57
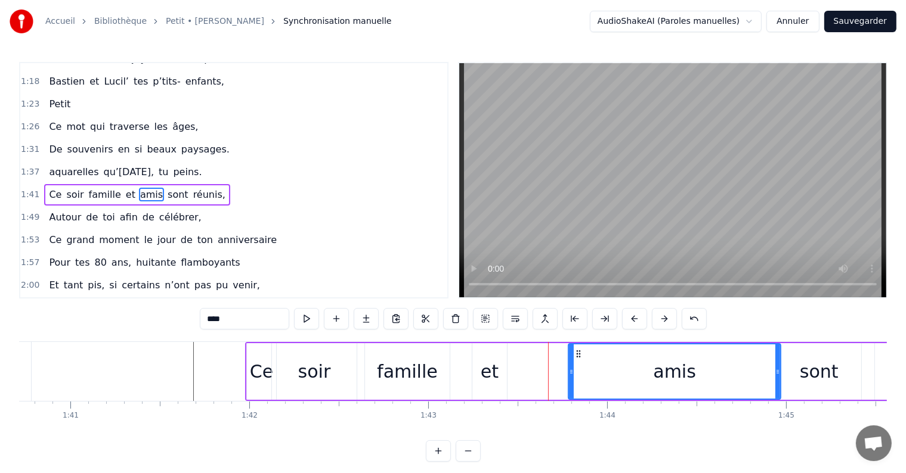
drag, startPoint x: 508, startPoint y: 372, endPoint x: 571, endPoint y: 372, distance: 63.2
click at [571, 372] on icon at bounding box center [571, 372] width 5 height 10
drag, startPoint x: 501, startPoint y: 376, endPoint x: 524, endPoint y: 376, distance: 22.7
click at [525, 376] on div "Ce soir famille et amis sont réunis," at bounding box center [640, 371] width 791 height 59
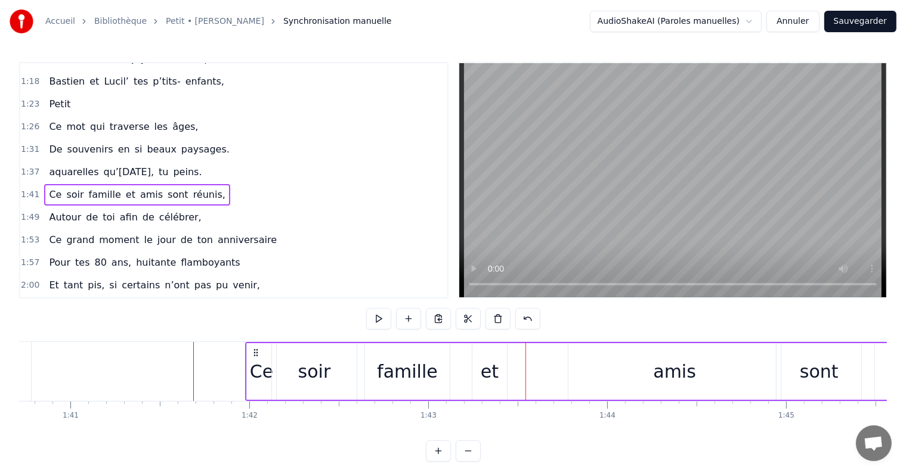
click at [475, 346] on div "et" at bounding box center [489, 371] width 35 height 57
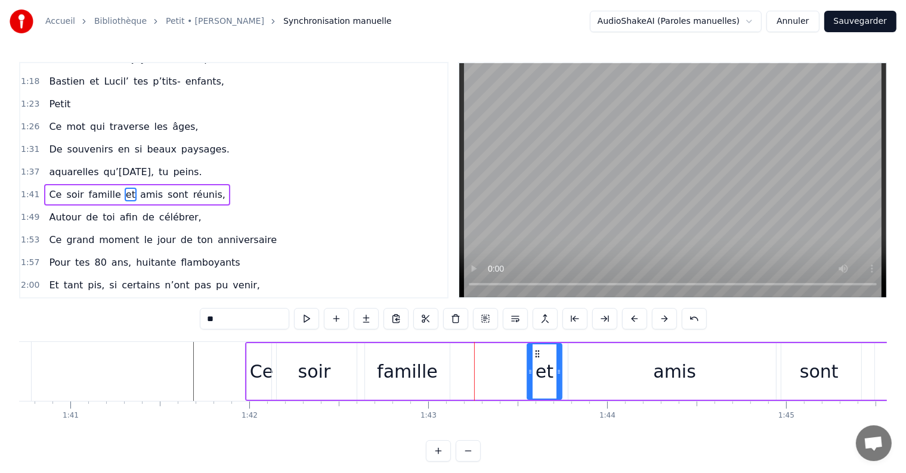
drag, startPoint x: 479, startPoint y: 349, endPoint x: 534, endPoint y: 355, distance: 55.1
click at [534, 355] on icon at bounding box center [537, 354] width 10 height 10
click at [421, 358] on div "famille" at bounding box center [407, 371] width 61 height 27
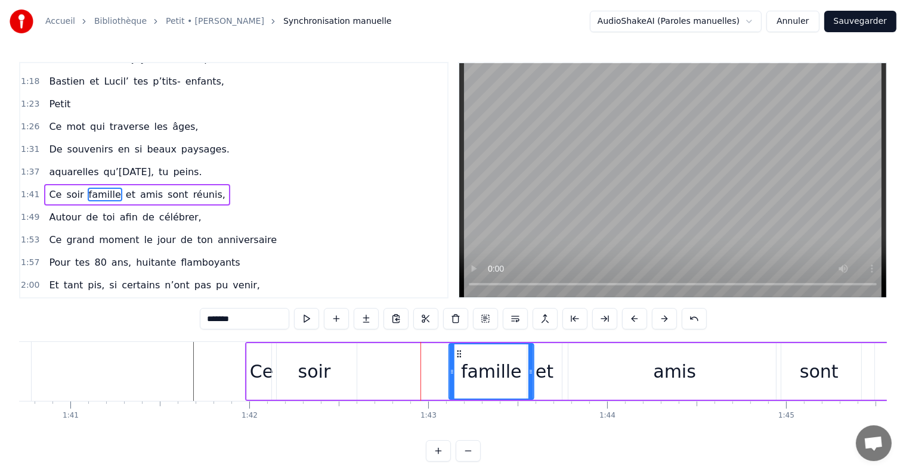
drag, startPoint x: 373, startPoint y: 352, endPoint x: 457, endPoint y: 358, distance: 84.2
click at [457, 358] on icon at bounding box center [459, 354] width 10 height 10
click at [323, 370] on div "soir" at bounding box center [314, 371] width 33 height 27
type input "****"
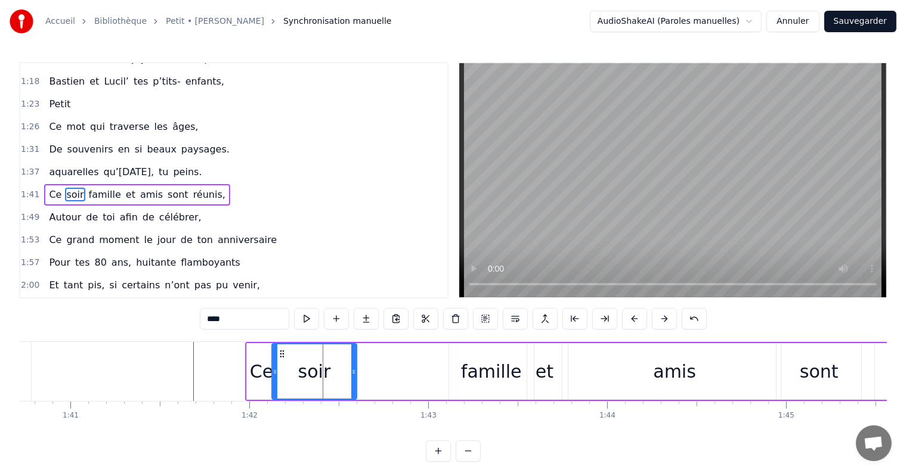
click at [314, 370] on div "soir" at bounding box center [314, 371] width 33 height 27
drag, startPoint x: 351, startPoint y: 370, endPoint x: 367, endPoint y: 370, distance: 16.7
click at [368, 370] on icon at bounding box center [370, 372] width 5 height 10
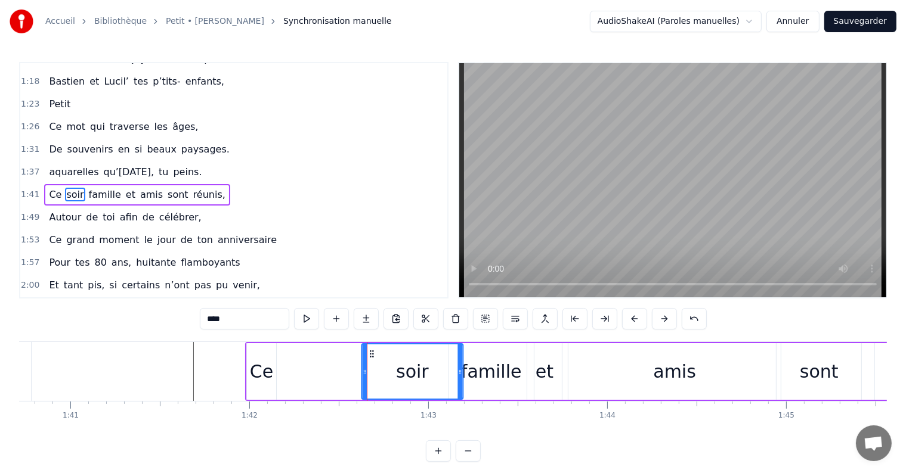
drag, startPoint x: 281, startPoint y: 352, endPoint x: 370, endPoint y: 357, distance: 89.6
click at [370, 357] on icon at bounding box center [372, 354] width 10 height 10
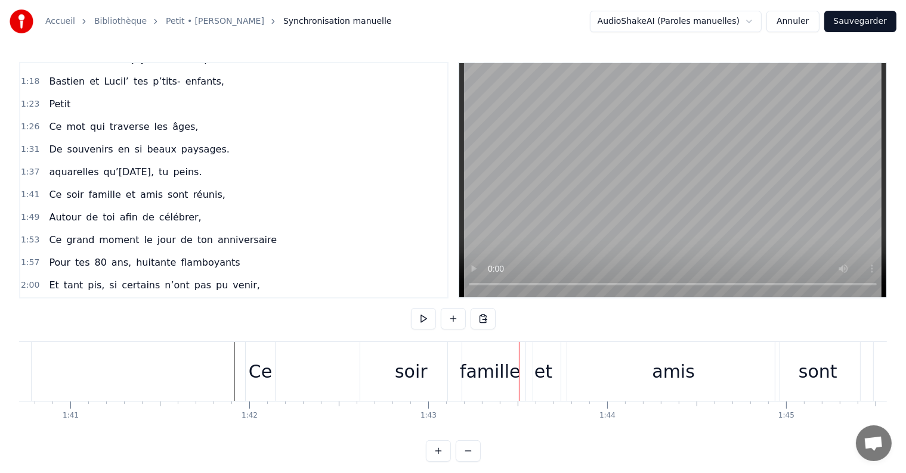
click at [409, 363] on div "soir" at bounding box center [411, 371] width 33 height 27
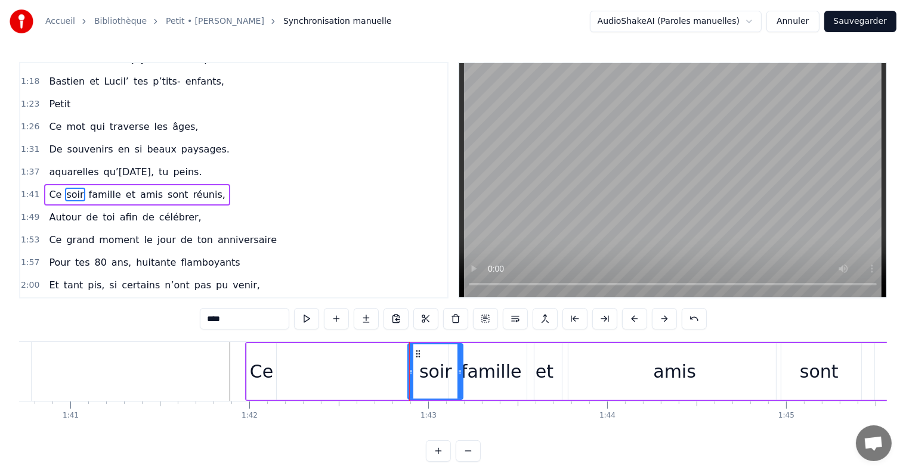
drag, startPoint x: 363, startPoint y: 374, endPoint x: 410, endPoint y: 375, distance: 46.5
click at [410, 375] on icon at bounding box center [410, 372] width 5 height 10
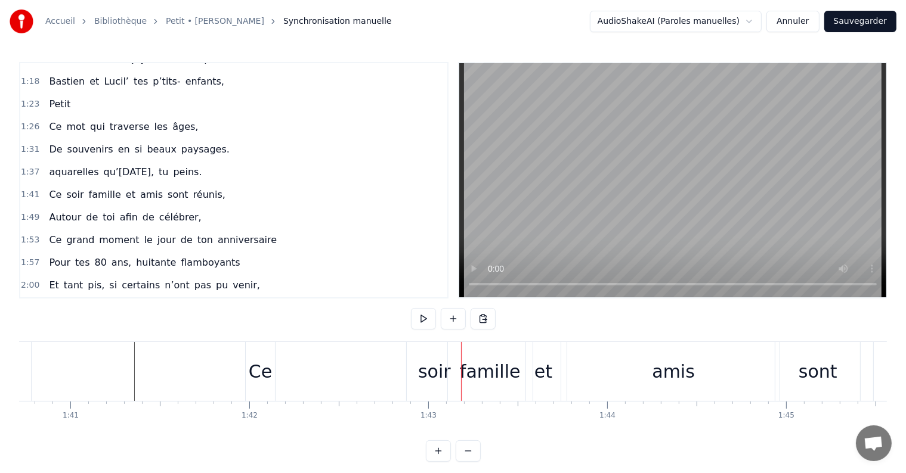
click at [432, 371] on div "soir" at bounding box center [434, 371] width 33 height 27
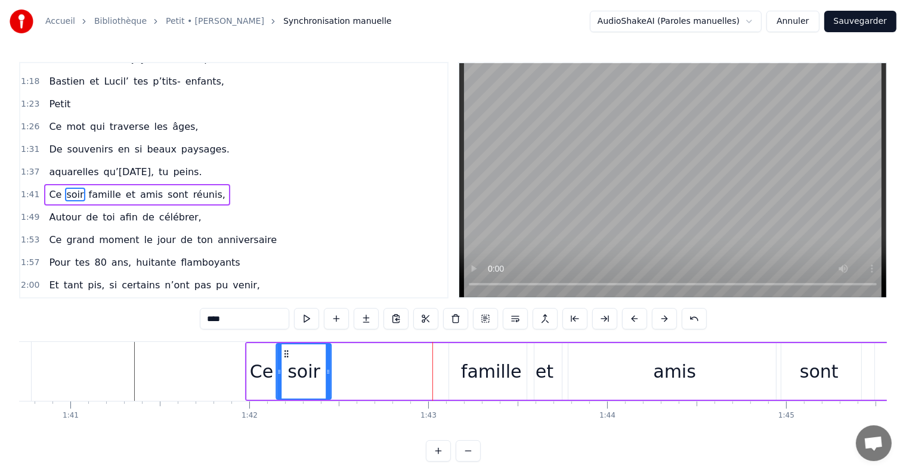
drag, startPoint x: 419, startPoint y: 354, endPoint x: 287, endPoint y: 358, distance: 131.8
click at [287, 358] on div "soir" at bounding box center [304, 372] width 54 height 54
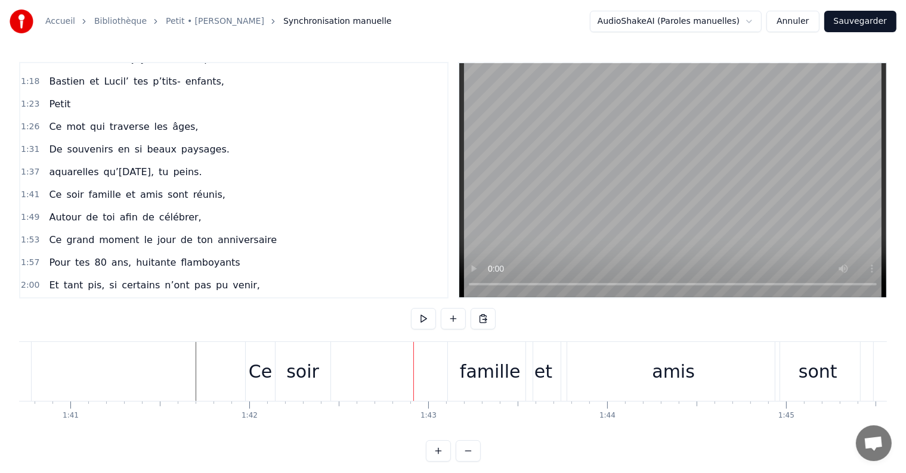
click at [489, 370] on div "famille" at bounding box center [490, 371] width 61 height 27
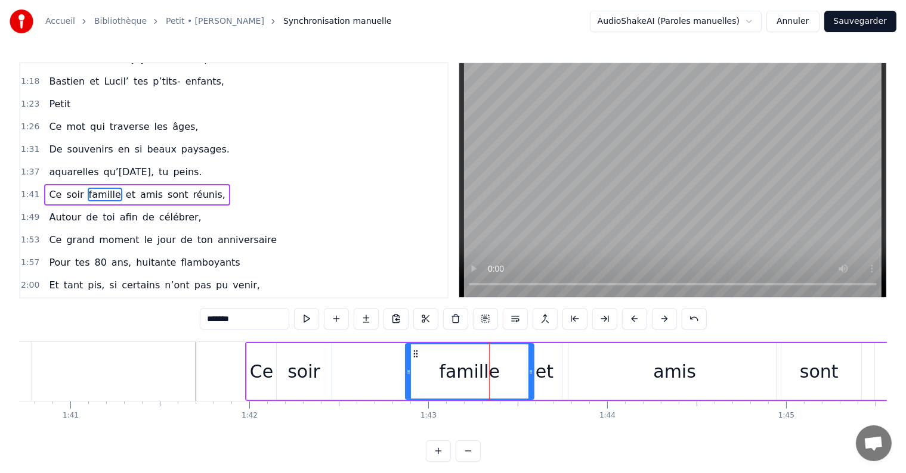
drag, startPoint x: 450, startPoint y: 373, endPoint x: 406, endPoint y: 372, distance: 43.5
click at [406, 372] on icon at bounding box center [408, 372] width 5 height 10
click at [315, 371] on div "soir" at bounding box center [303, 371] width 33 height 27
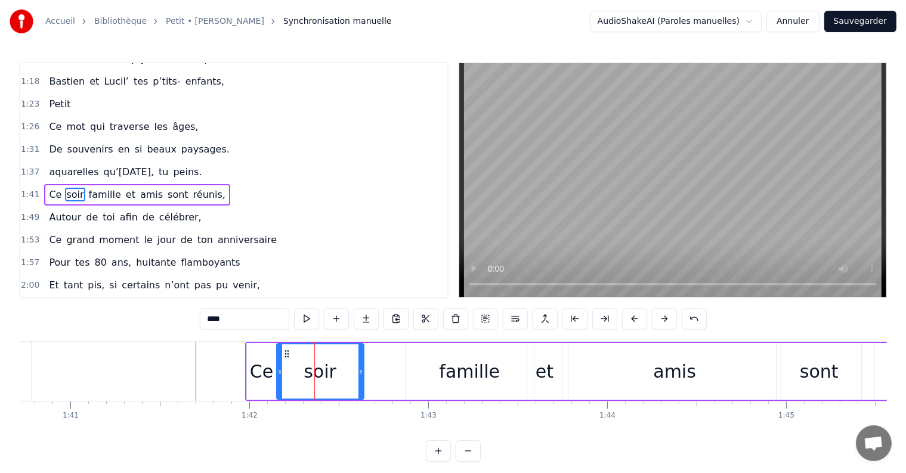
drag, startPoint x: 328, startPoint y: 372, endPoint x: 360, endPoint y: 373, distance: 32.2
click at [360, 373] on icon at bounding box center [360, 372] width 5 height 10
click at [467, 374] on div "famille" at bounding box center [469, 371] width 61 height 27
type input "*******"
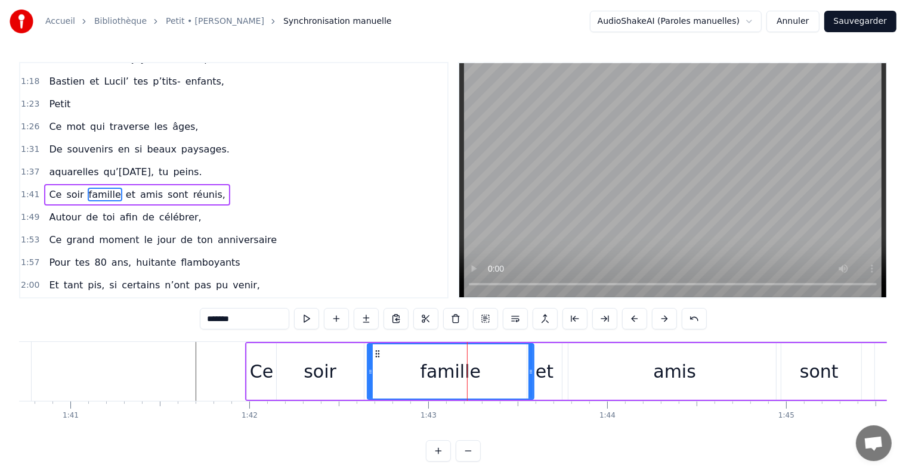
drag, startPoint x: 408, startPoint y: 370, endPoint x: 370, endPoint y: 369, distance: 38.2
click at [370, 369] on icon at bounding box center [370, 372] width 5 height 10
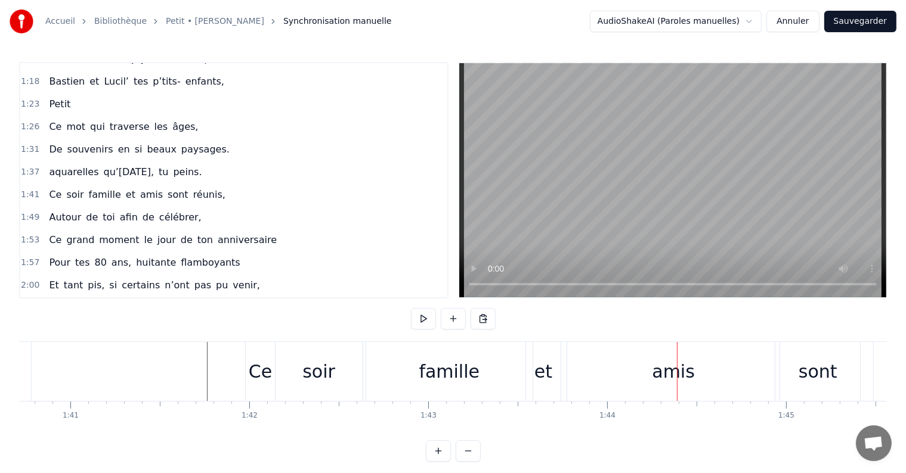
click at [549, 367] on div "et" at bounding box center [543, 371] width 18 height 27
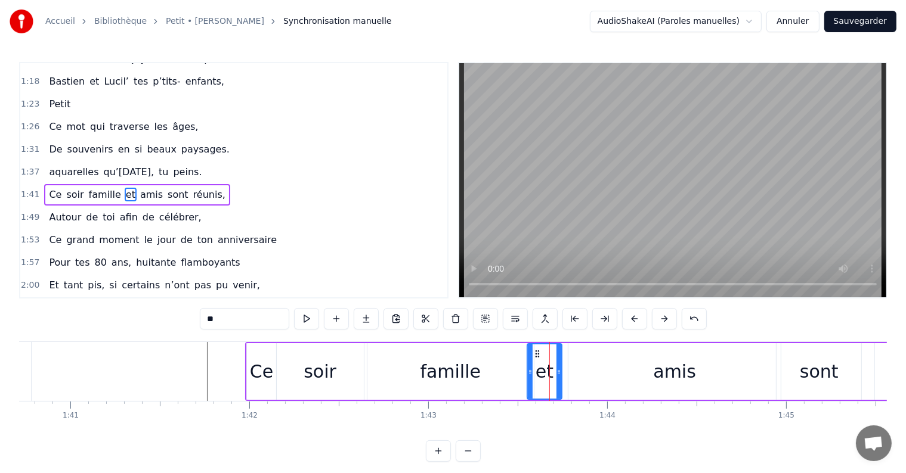
click at [510, 372] on div "famille" at bounding box center [450, 371] width 166 height 57
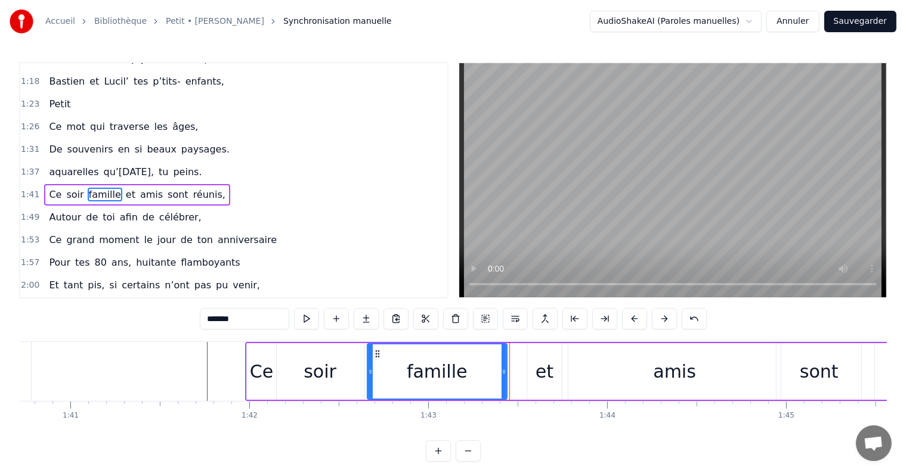
drag, startPoint x: 528, startPoint y: 370, endPoint x: 501, endPoint y: 369, distance: 27.4
click at [501, 369] on icon at bounding box center [503, 372] width 5 height 10
click at [537, 370] on div "et" at bounding box center [544, 371] width 18 height 27
type input "**"
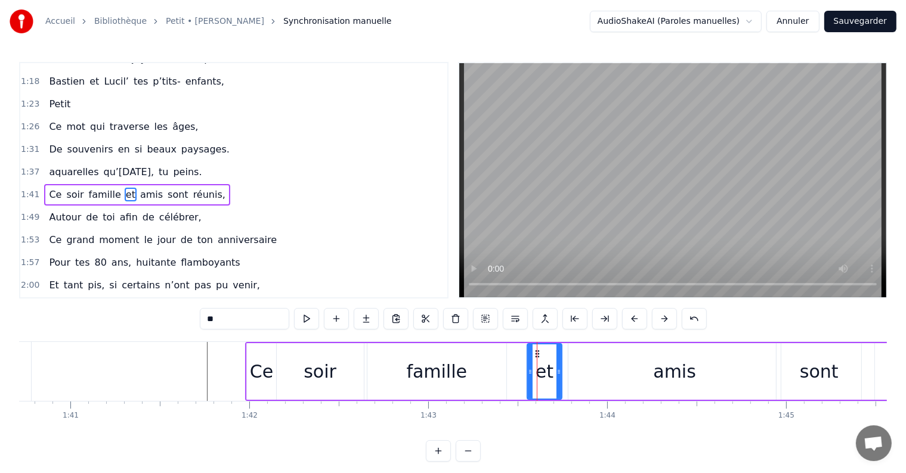
drag, startPoint x: 537, startPoint y: 353, endPoint x: 513, endPoint y: 353, distance: 23.9
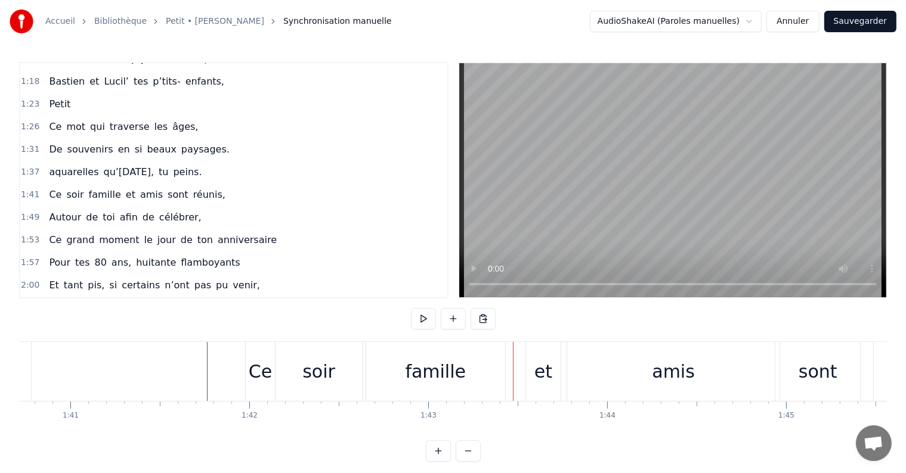
click at [534, 352] on div "et" at bounding box center [543, 371] width 35 height 59
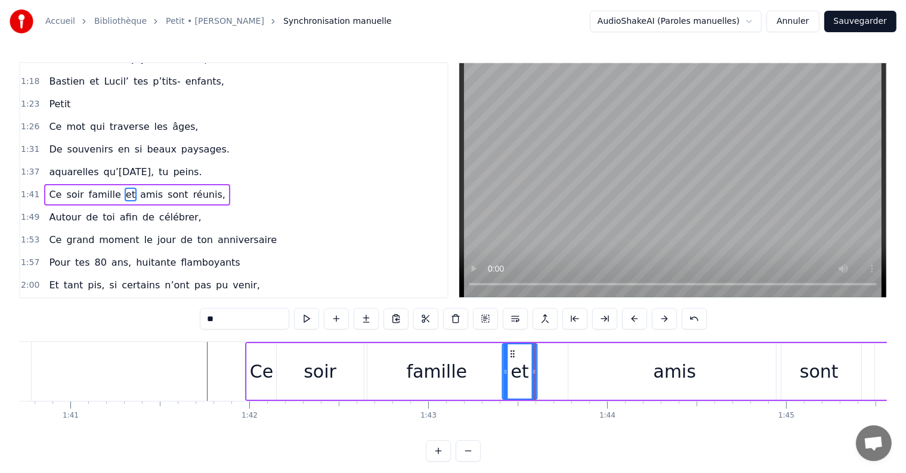
drag, startPoint x: 537, startPoint y: 351, endPoint x: 512, endPoint y: 352, distance: 25.1
click at [512, 352] on icon at bounding box center [512, 354] width 10 height 10
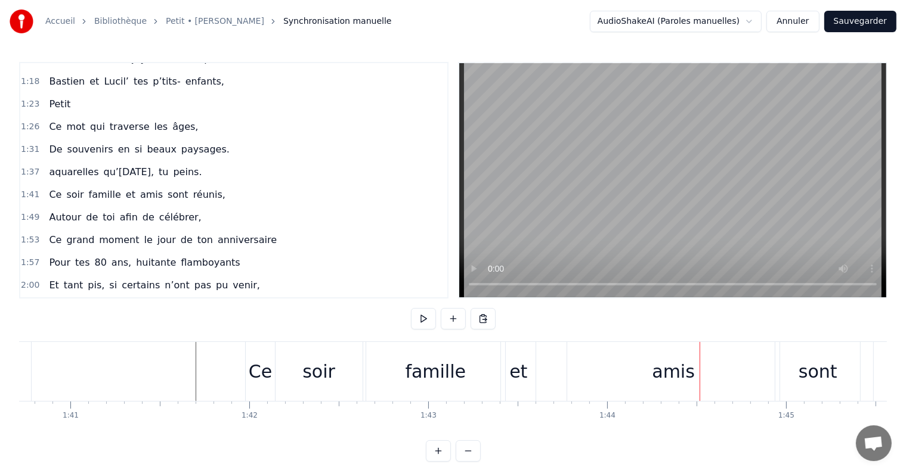
click at [665, 383] on div "amis" at bounding box center [673, 371] width 43 height 27
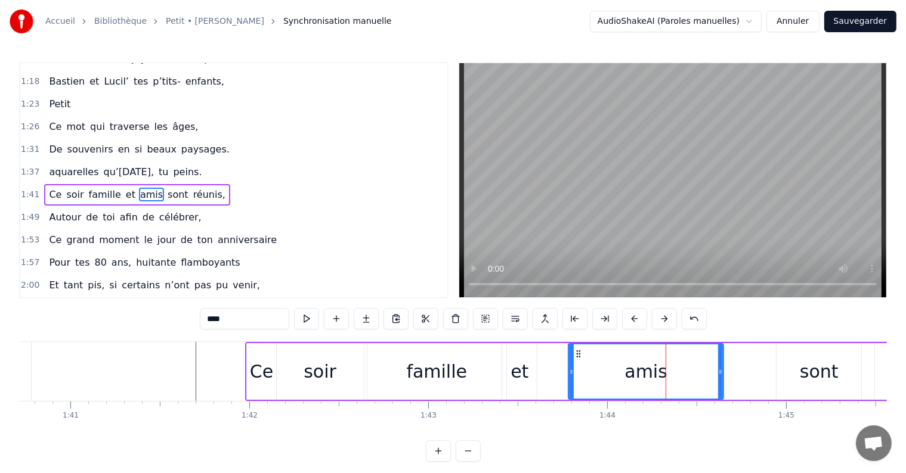
drag, startPoint x: 778, startPoint y: 373, endPoint x: 720, endPoint y: 372, distance: 57.2
click at [720, 372] on icon at bounding box center [720, 372] width 5 height 10
click at [782, 373] on div "sont" at bounding box center [818, 371] width 85 height 57
type input "****"
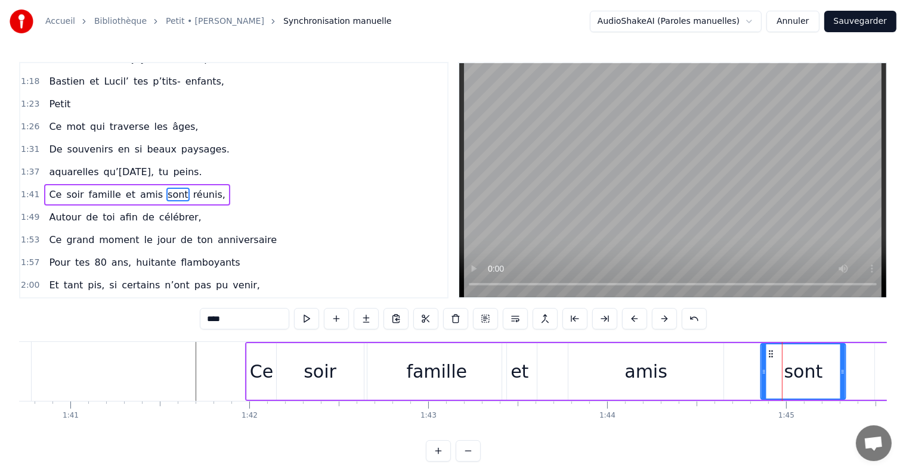
drag, startPoint x: 784, startPoint y: 355, endPoint x: 768, endPoint y: 358, distance: 15.8
click at [768, 358] on icon at bounding box center [771, 354] width 10 height 10
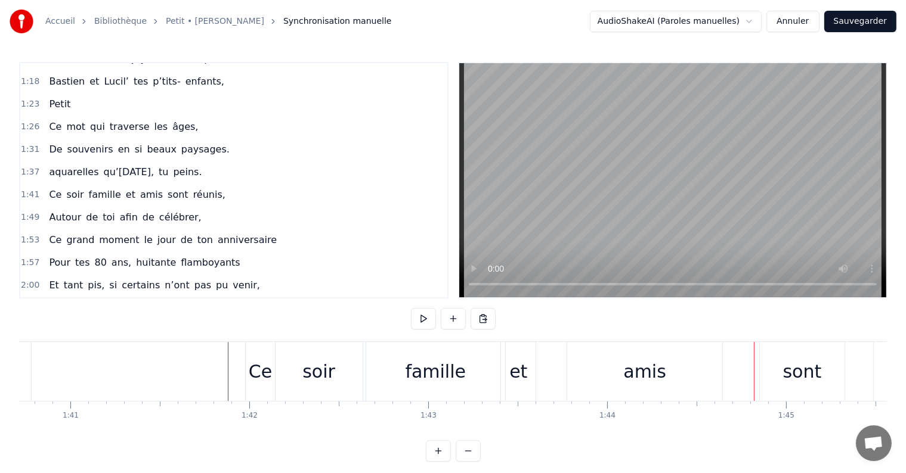
click at [617, 373] on div "amis" at bounding box center [644, 371] width 155 height 59
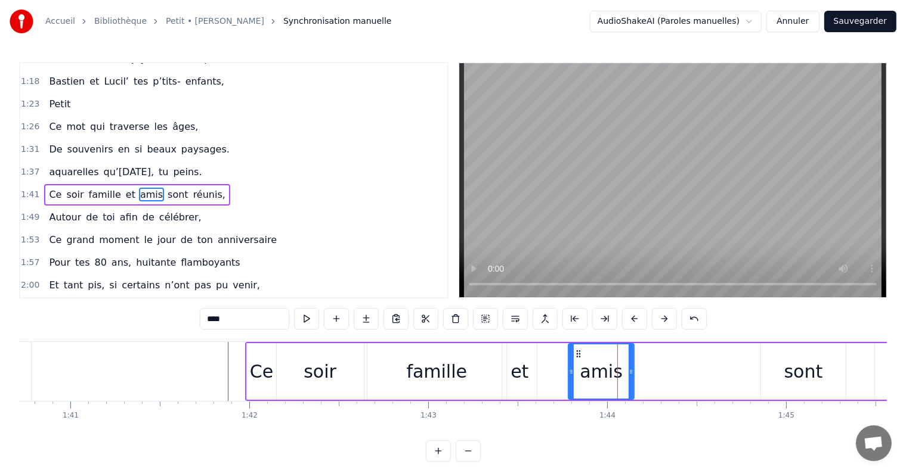
drag, startPoint x: 721, startPoint y: 374, endPoint x: 631, endPoint y: 374, distance: 89.4
click at [631, 374] on icon at bounding box center [630, 372] width 5 height 10
click at [776, 374] on div "sont" at bounding box center [803, 371] width 85 height 57
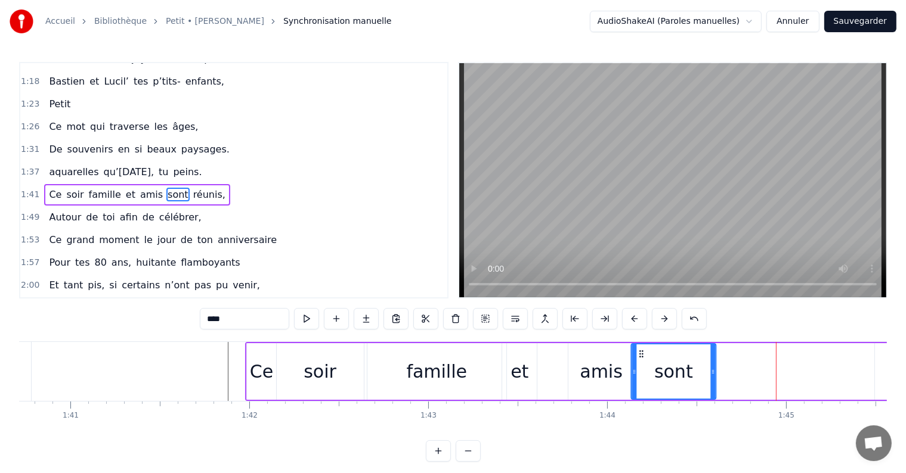
drag, startPoint x: 769, startPoint y: 352, endPoint x: 640, endPoint y: 365, distance: 130.0
click at [640, 365] on div "sont" at bounding box center [672, 372] width 83 height 54
click at [708, 372] on div "sont" at bounding box center [672, 372] width 83 height 54
drag, startPoint x: 711, startPoint y: 372, endPoint x: 745, endPoint y: 379, distance: 34.7
click at [745, 379] on div at bounding box center [746, 372] width 5 height 54
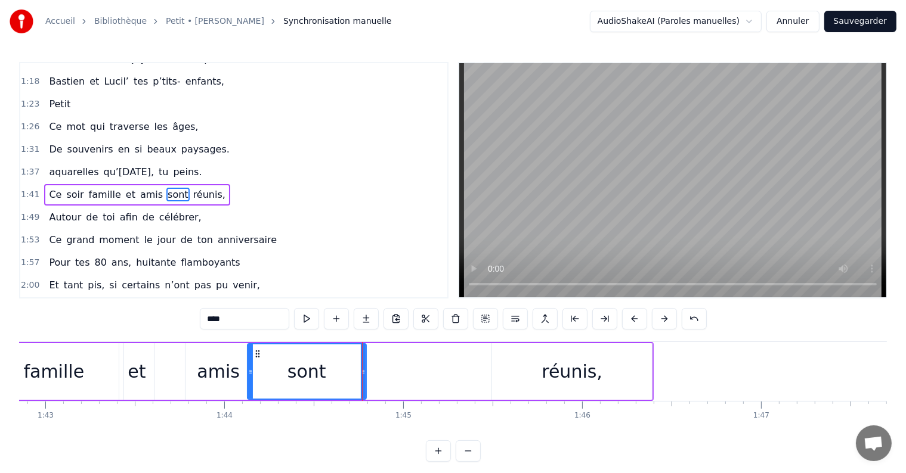
scroll to position [0, 18347]
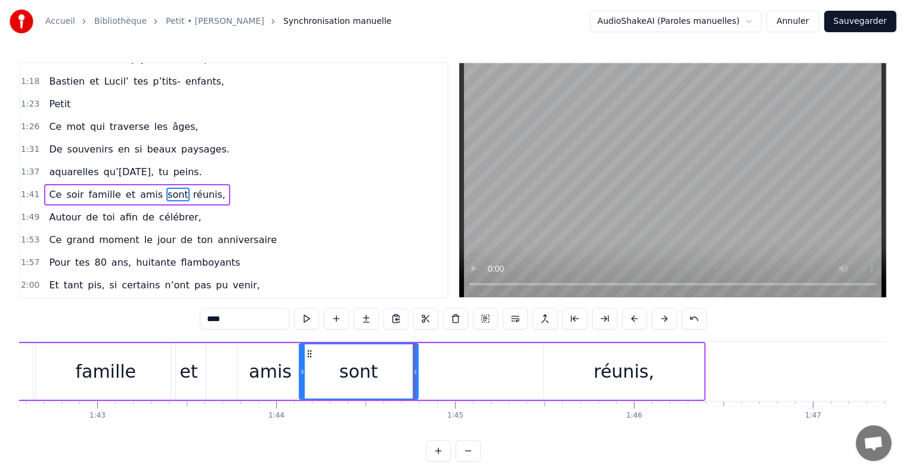
click at [597, 373] on div "réunis," at bounding box center [623, 371] width 61 height 27
type input "*******"
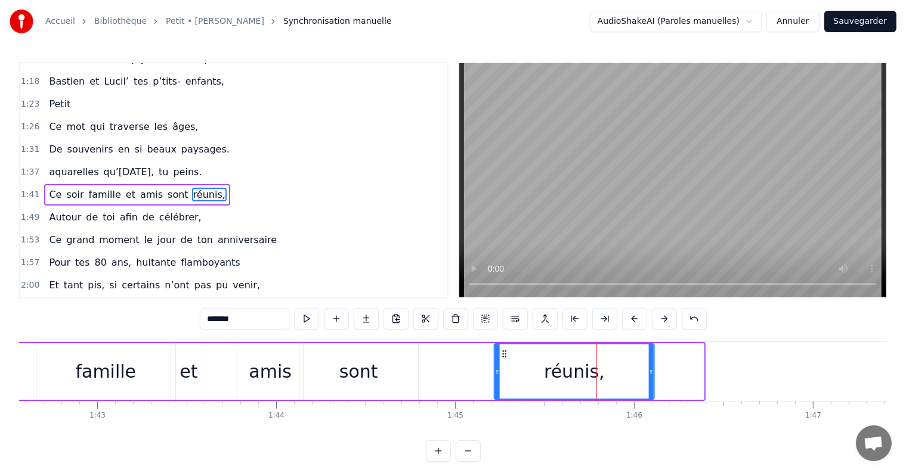
drag, startPoint x: 555, startPoint y: 354, endPoint x: 458, endPoint y: 357, distance: 97.2
click at [500, 357] on icon at bounding box center [505, 354] width 10 height 10
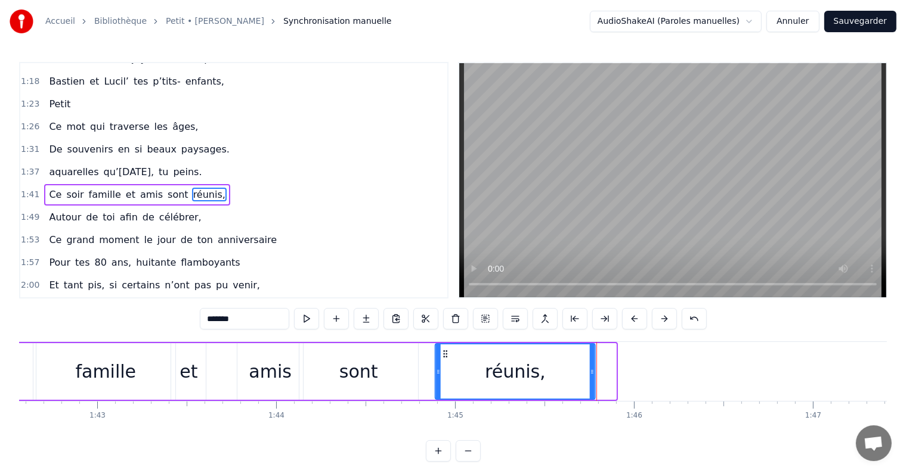
drag, startPoint x: 458, startPoint y: 357, endPoint x: 440, endPoint y: 355, distance: 17.9
click at [441, 355] on icon at bounding box center [446, 354] width 10 height 10
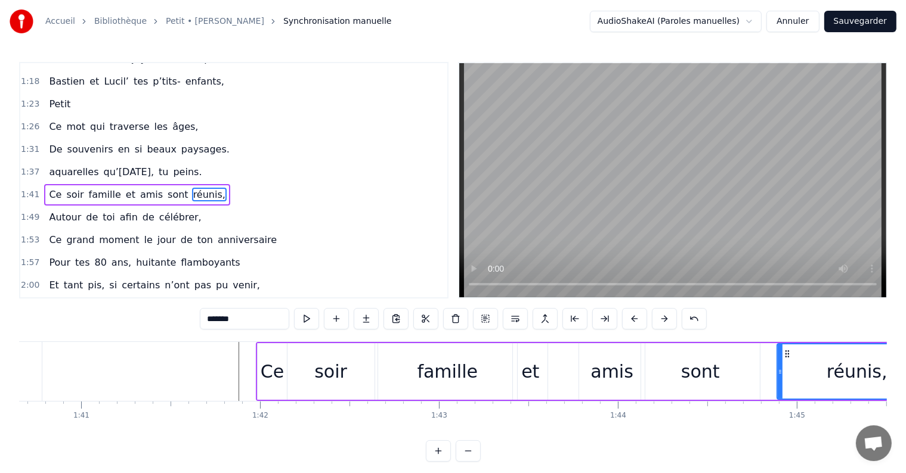
scroll to position [0, 18004]
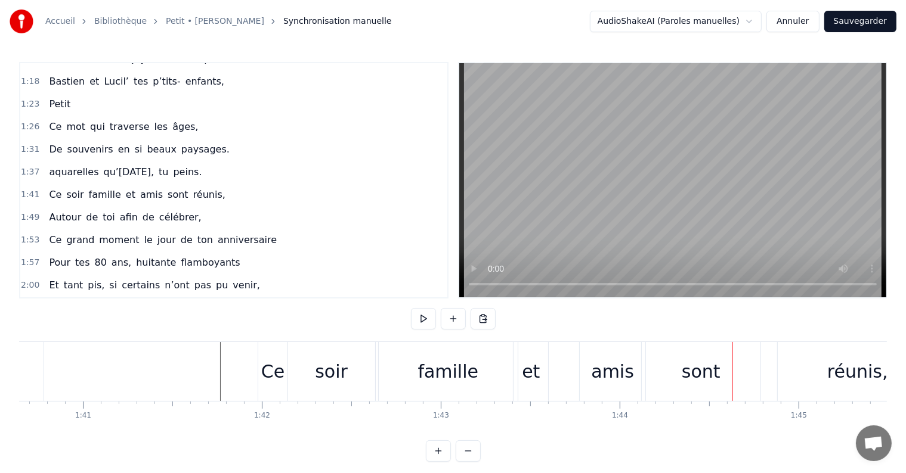
click at [527, 373] on div "et" at bounding box center [531, 371] width 18 height 27
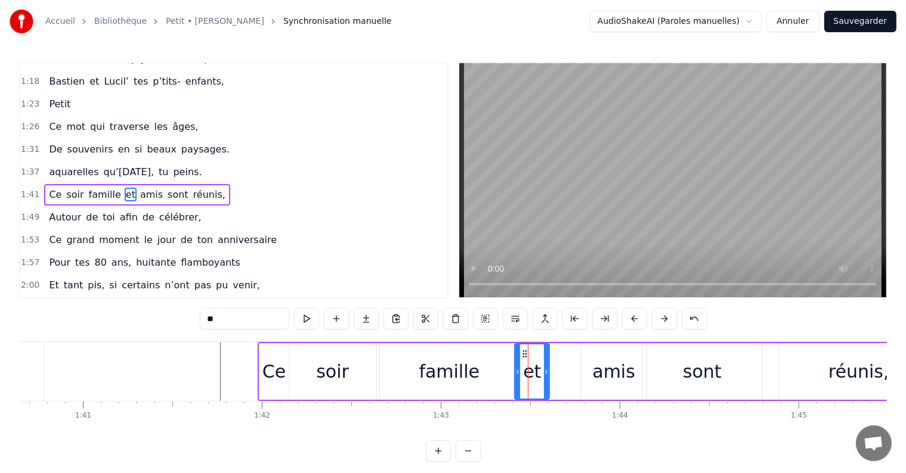
click at [506, 371] on div "famille" at bounding box center [449, 371] width 139 height 57
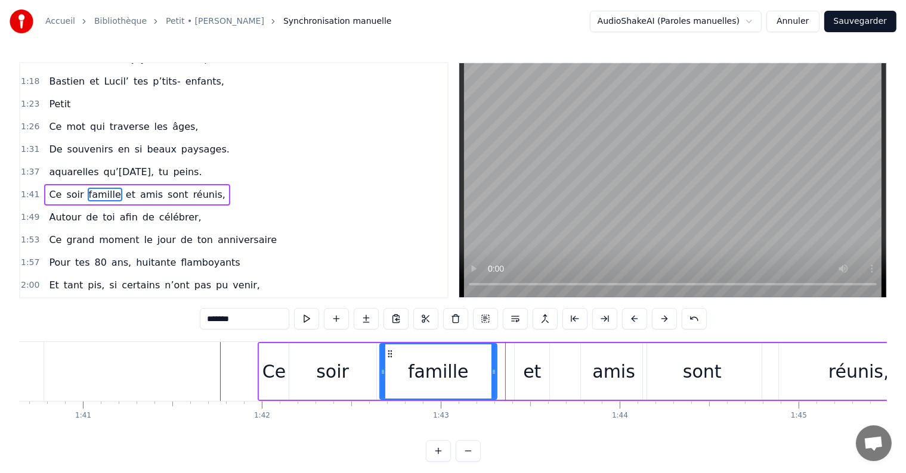
drag, startPoint x: 515, startPoint y: 371, endPoint x: 491, endPoint y: 371, distance: 23.3
click at [491, 371] on icon at bounding box center [493, 372] width 5 height 10
drag, startPoint x: 526, startPoint y: 371, endPoint x: 518, endPoint y: 372, distance: 7.8
click at [518, 372] on div "et" at bounding box center [532, 371] width 35 height 57
type input "**"
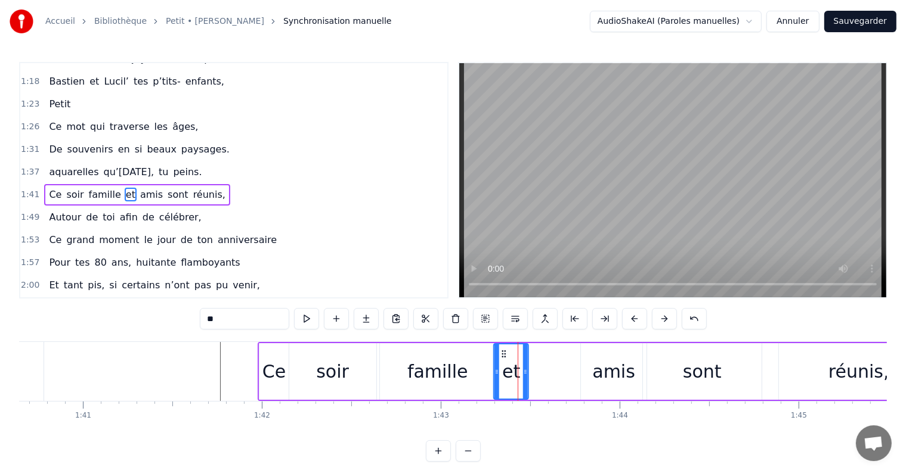
drag, startPoint x: 521, startPoint y: 351, endPoint x: 500, endPoint y: 352, distance: 20.9
click at [500, 352] on icon at bounding box center [504, 354] width 10 height 10
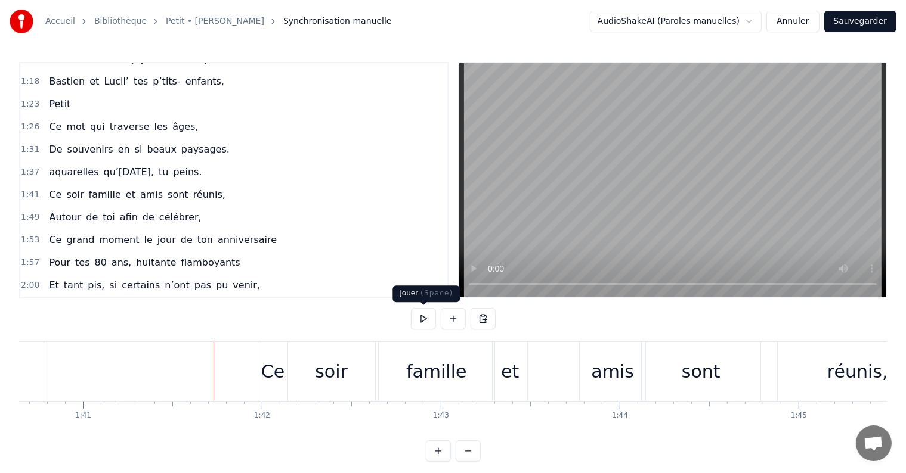
click at [425, 322] on button at bounding box center [423, 318] width 25 height 21
click at [599, 382] on div "amis" at bounding box center [612, 371] width 43 height 27
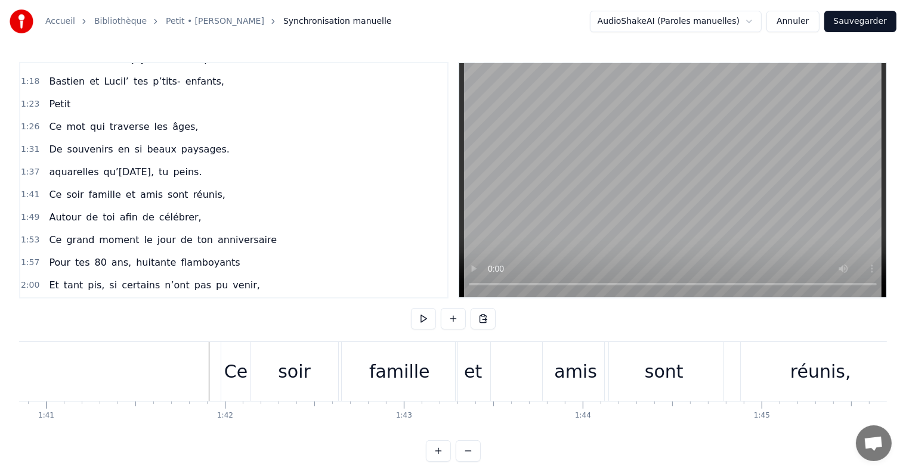
scroll to position [0, 17966]
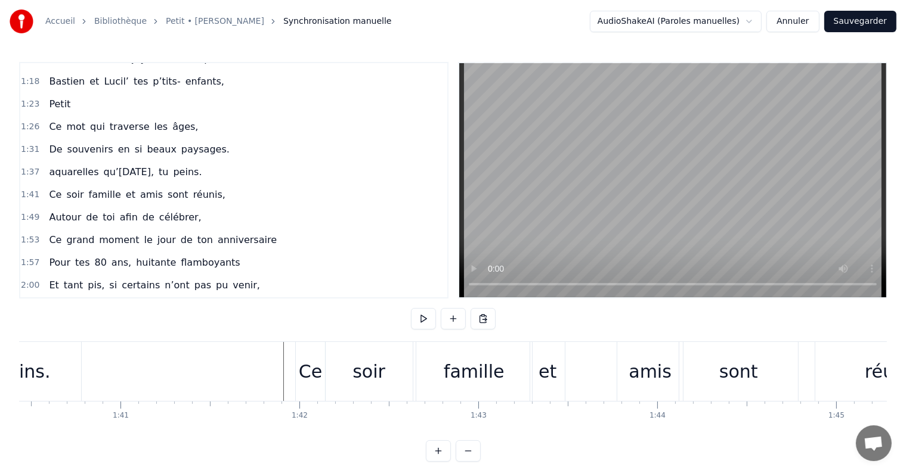
click at [456, 380] on div "famille" at bounding box center [474, 371] width 61 height 27
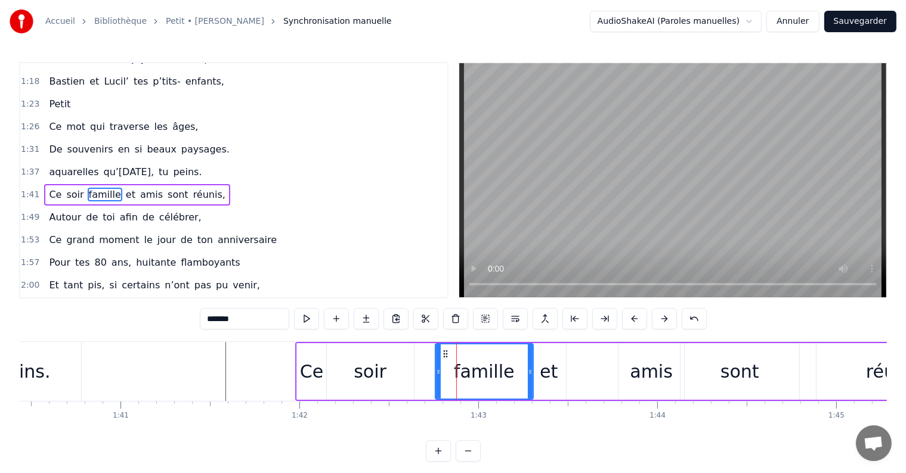
drag, startPoint x: 420, startPoint y: 371, endPoint x: 438, endPoint y: 373, distance: 17.9
click at [438, 373] on icon at bounding box center [438, 372] width 5 height 10
click at [400, 374] on div "soir" at bounding box center [370, 371] width 87 height 57
type input "****"
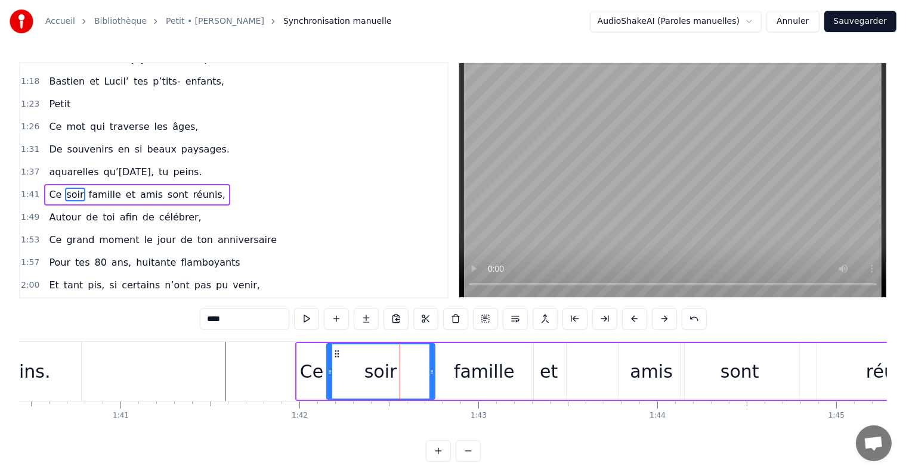
drag, startPoint x: 410, startPoint y: 371, endPoint x: 431, endPoint y: 372, distance: 20.9
click at [431, 372] on icon at bounding box center [431, 372] width 5 height 10
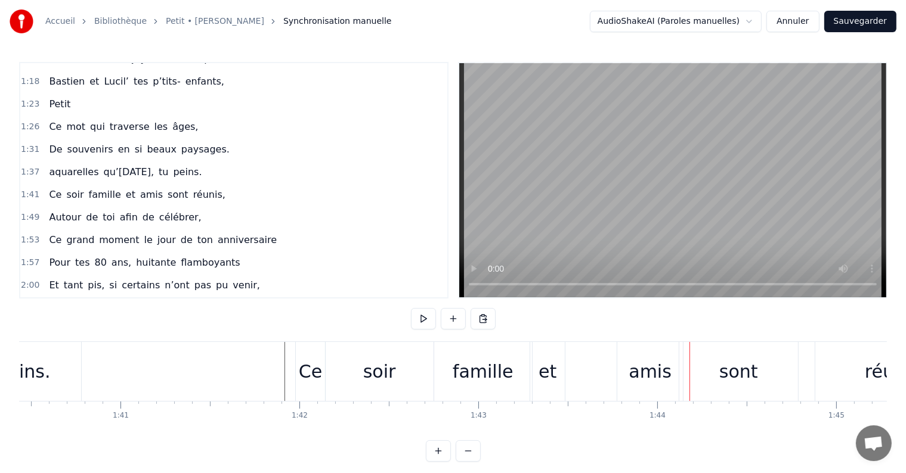
click at [557, 377] on div "et" at bounding box center [547, 371] width 35 height 59
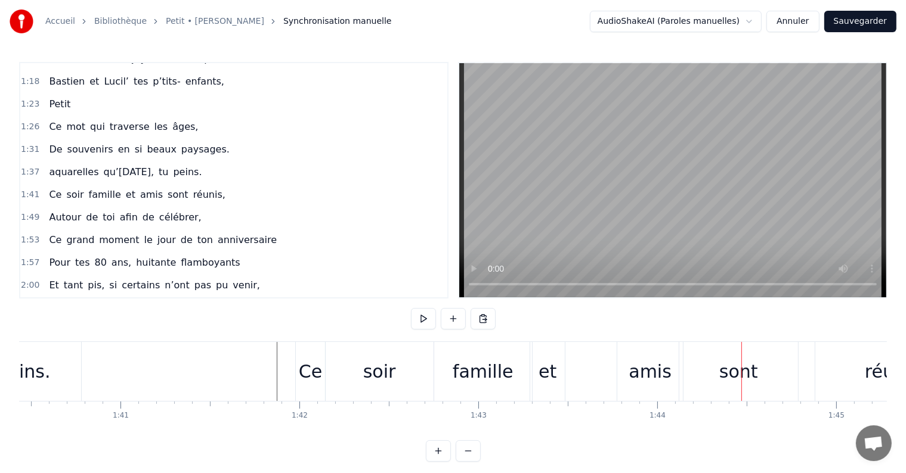
click at [622, 374] on div "amis" at bounding box center [650, 371] width 66 height 59
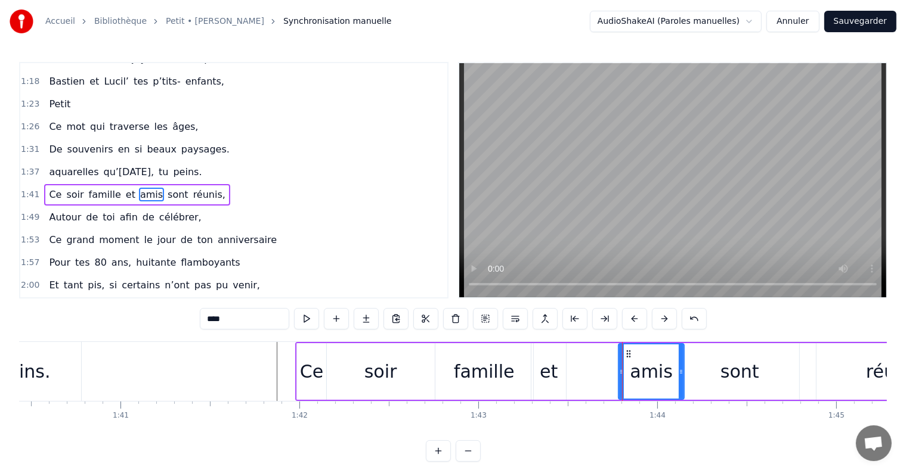
click at [590, 368] on div "Ce soir famille et amis sont réunis," at bounding box center [636, 371] width 683 height 59
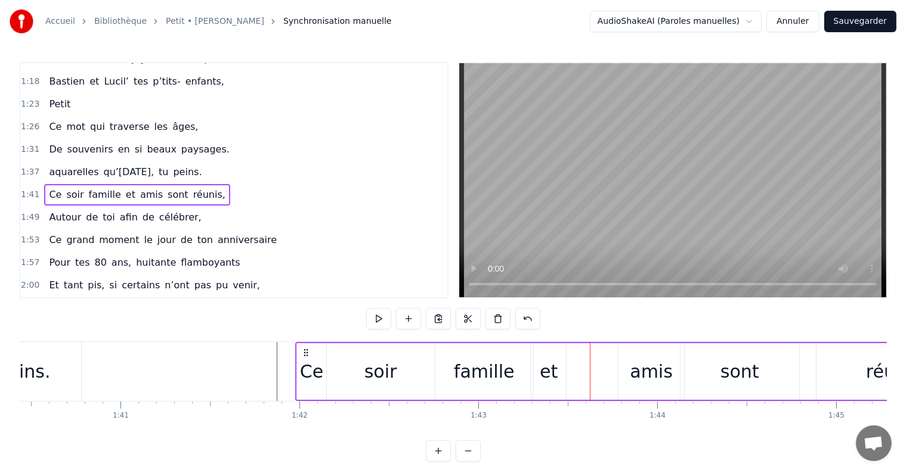
click at [555, 370] on div "et" at bounding box center [549, 371] width 18 height 27
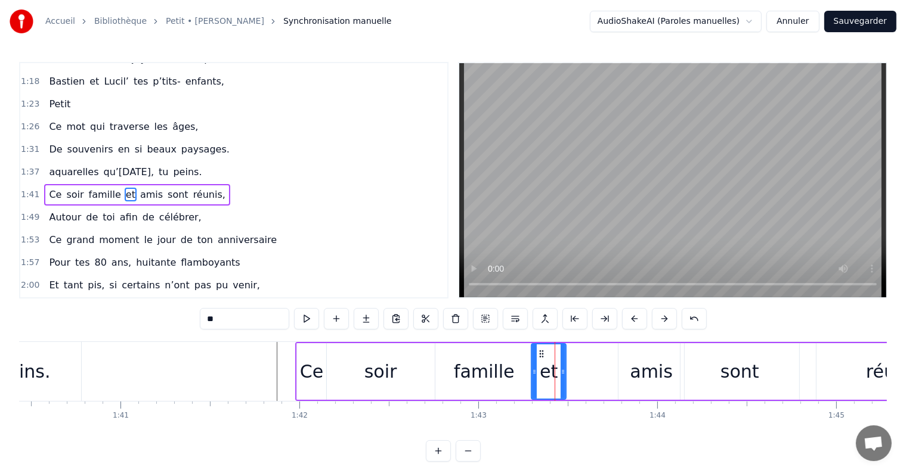
click at [614, 374] on div "Ce soir famille et amis sont réunis," at bounding box center [636, 371] width 683 height 59
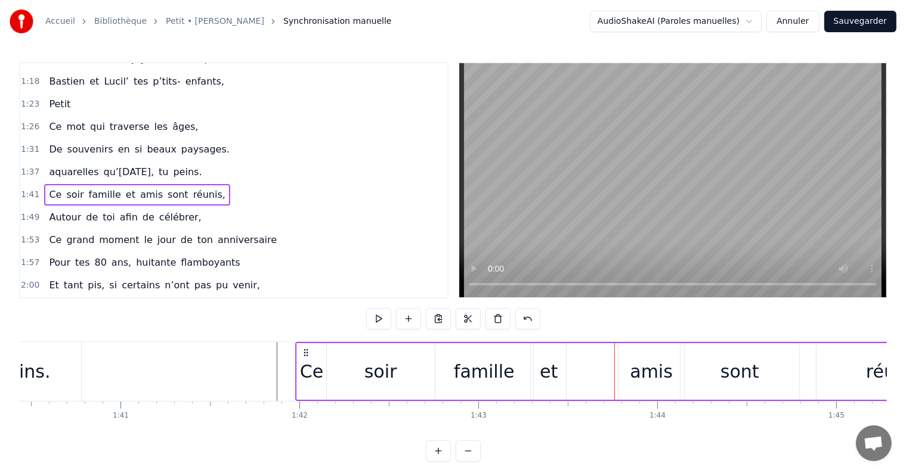
click at [626, 374] on div "amis" at bounding box center [651, 371] width 66 height 57
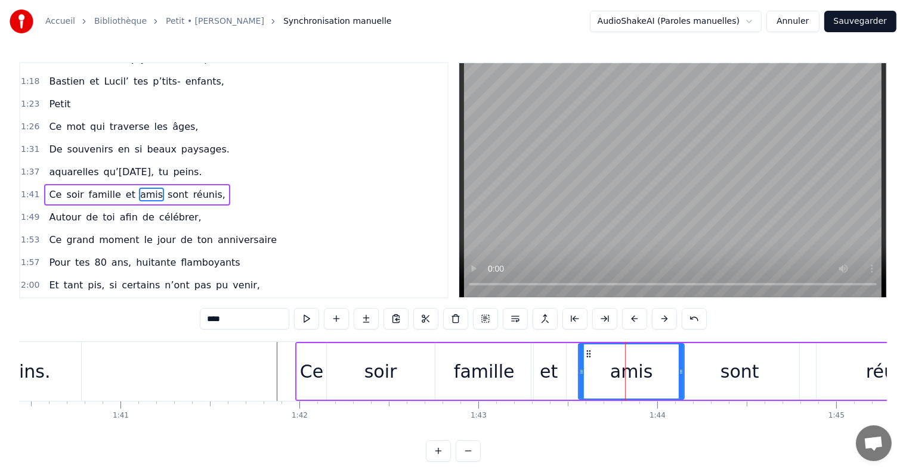
drag, startPoint x: 620, startPoint y: 371, endPoint x: 580, endPoint y: 370, distance: 40.0
click at [580, 370] on icon at bounding box center [581, 372] width 5 height 10
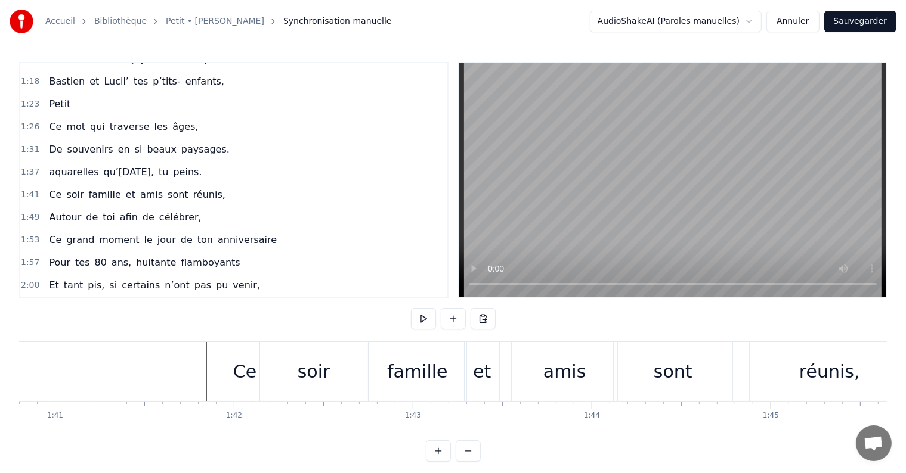
scroll to position [0, 18032]
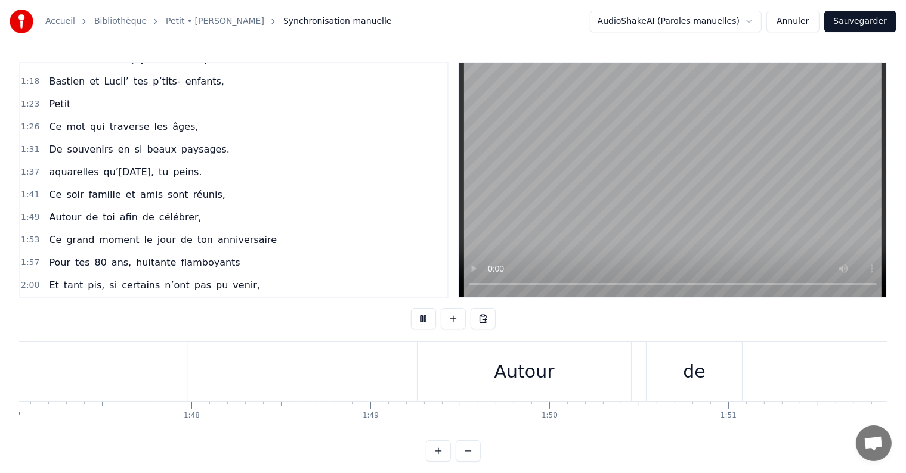
scroll to position [0, 19149]
click at [55, 442] on div "0:11 Petit, 0:15 Tu as grandi à [GEOGRAPHIC_DATA], 0:20 En Ariège dans les [GEO…" at bounding box center [453, 262] width 868 height 400
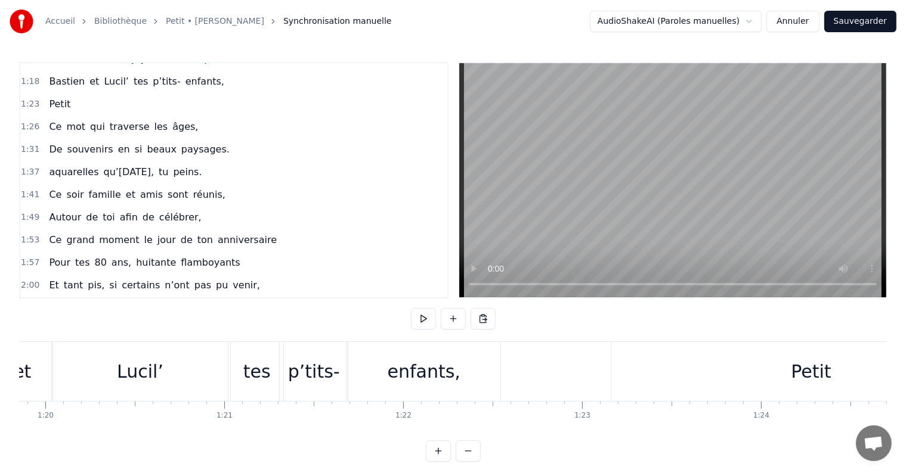
scroll to position [0, 13075]
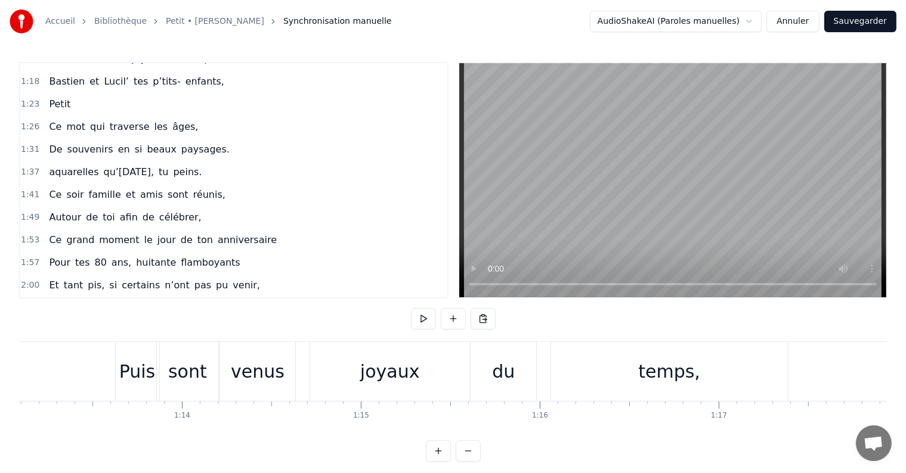
click at [565, 442] on div "0:11 Petit, 0:15 Tu as grandi à [GEOGRAPHIC_DATA], 0:20 En Ariège dans les [GEO…" at bounding box center [453, 262] width 868 height 400
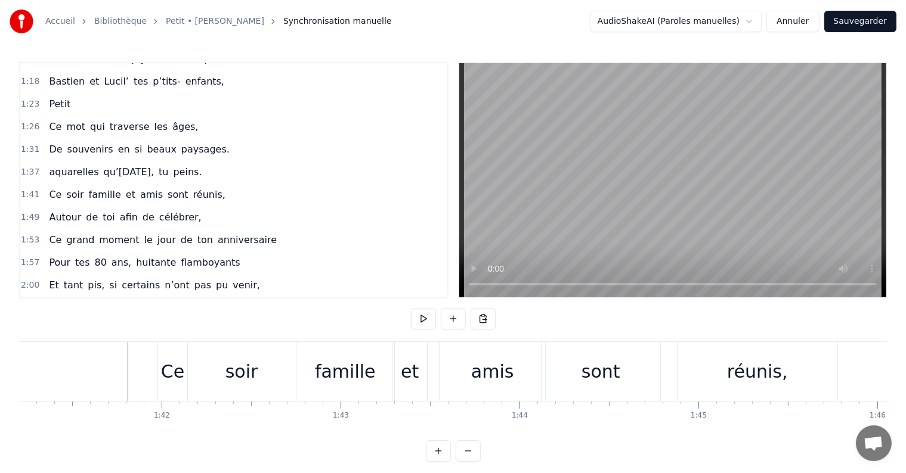
scroll to position [0, 18103]
click at [723, 368] on div "réunis," at bounding box center [758, 371] width 160 height 59
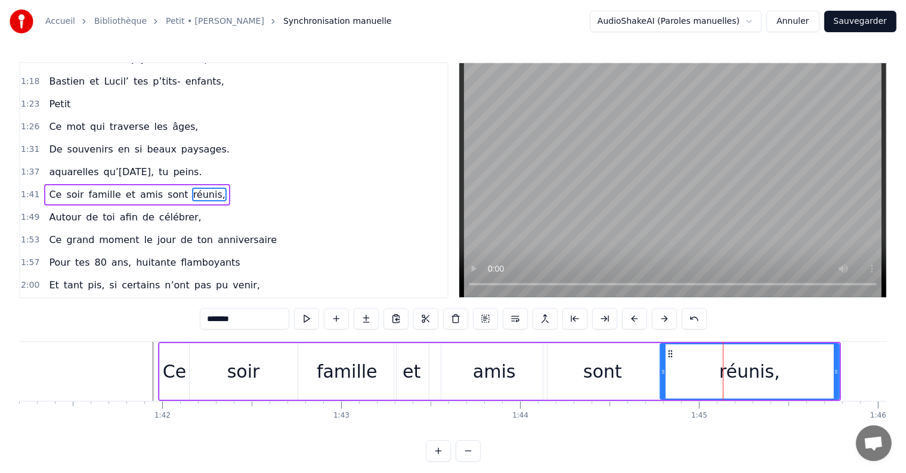
drag, startPoint x: 680, startPoint y: 371, endPoint x: 661, endPoint y: 372, distance: 19.1
click at [661, 372] on icon at bounding box center [663, 372] width 5 height 10
click at [599, 374] on div "sont" at bounding box center [602, 371] width 39 height 27
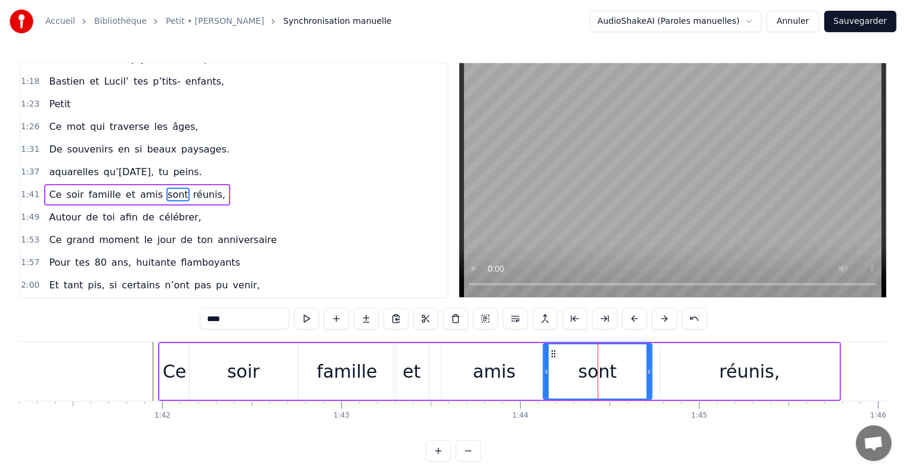
drag, startPoint x: 659, startPoint y: 372, endPoint x: 649, endPoint y: 372, distance: 10.1
click at [649, 372] on icon at bounding box center [648, 372] width 5 height 10
click at [671, 374] on div "réunis," at bounding box center [749, 371] width 179 height 57
type input "*******"
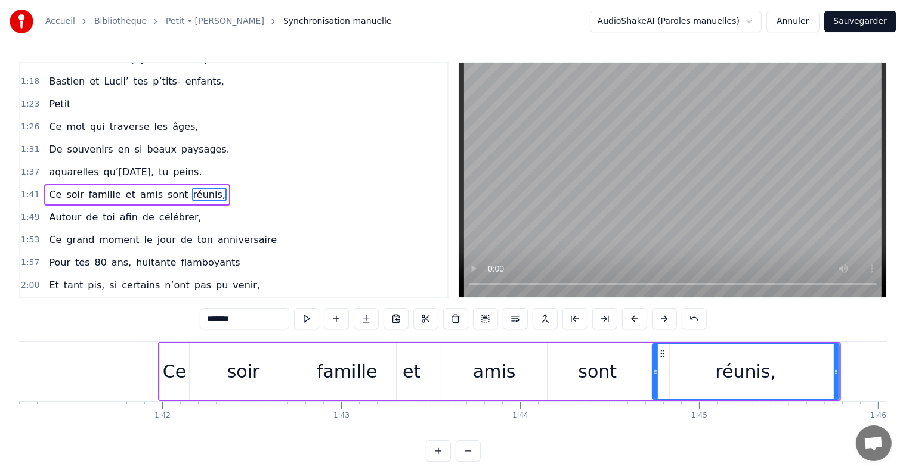
drag, startPoint x: 662, startPoint y: 372, endPoint x: 654, endPoint y: 372, distance: 8.3
click at [654, 372] on icon at bounding box center [655, 372] width 5 height 10
drag, startPoint x: 838, startPoint y: 371, endPoint x: 890, endPoint y: 379, distance: 53.1
click at [890, 379] on div "Accueil Bibliothèque Petit • [PERSON_NAME] Synchronisation manuelle AudioShakeA…" at bounding box center [453, 231] width 906 height 462
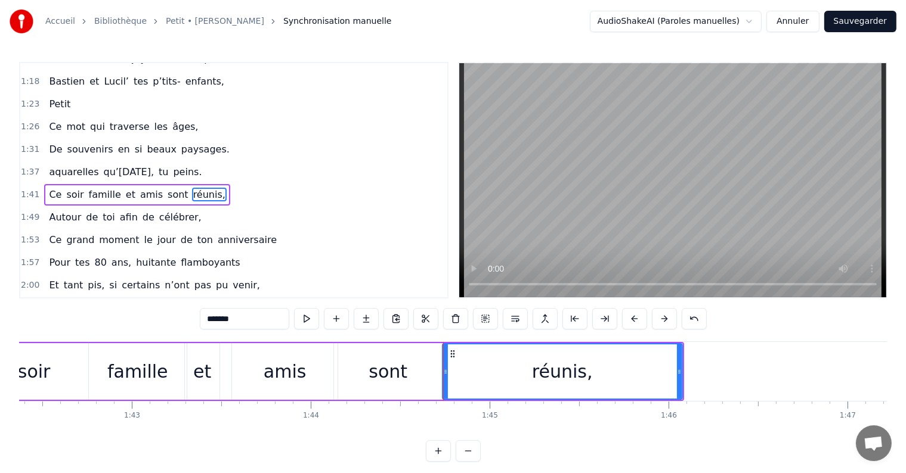
scroll to position [0, 18347]
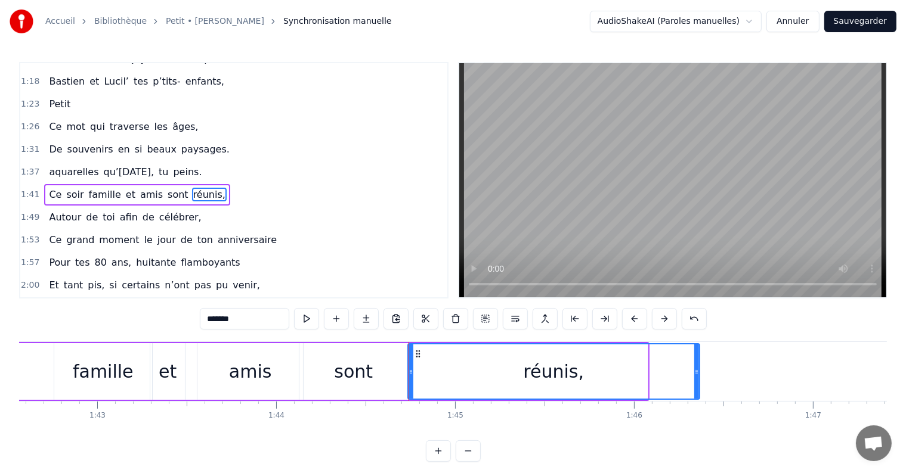
drag, startPoint x: 645, startPoint y: 371, endPoint x: 696, endPoint y: 377, distance: 52.2
click at [696, 377] on div at bounding box center [696, 372] width 5 height 54
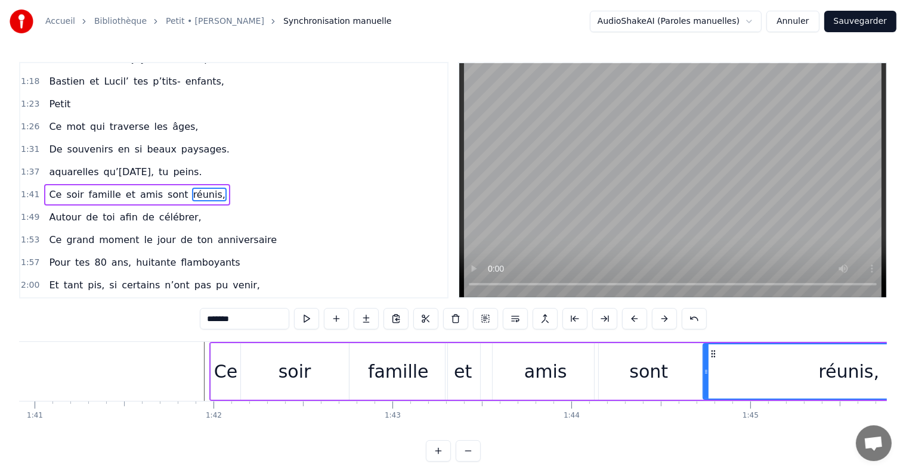
scroll to position [0, 18037]
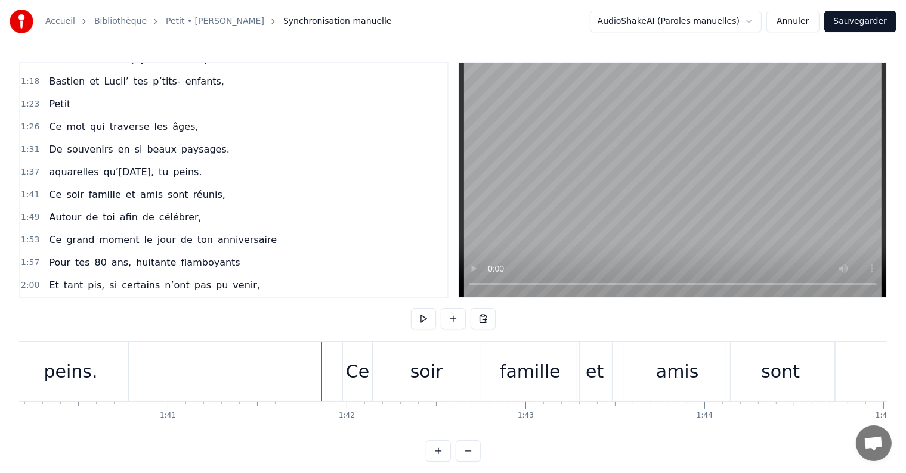
scroll to position [0, 17902]
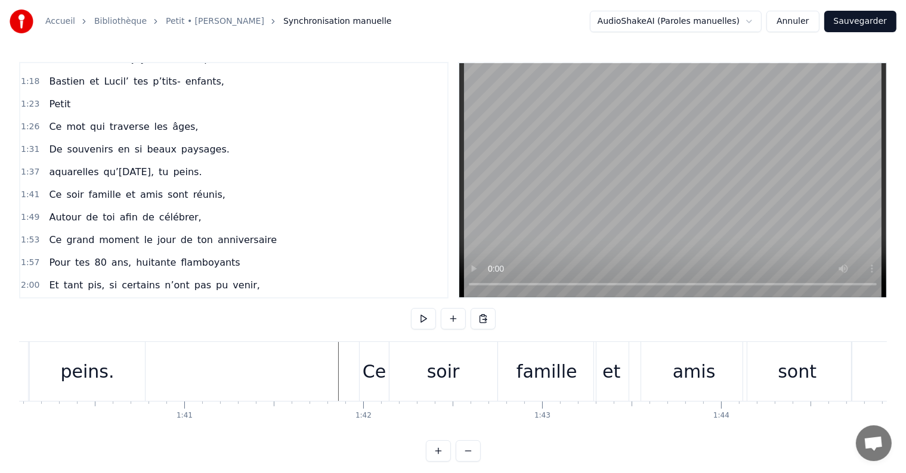
click at [699, 377] on div "amis" at bounding box center [694, 371] width 43 height 27
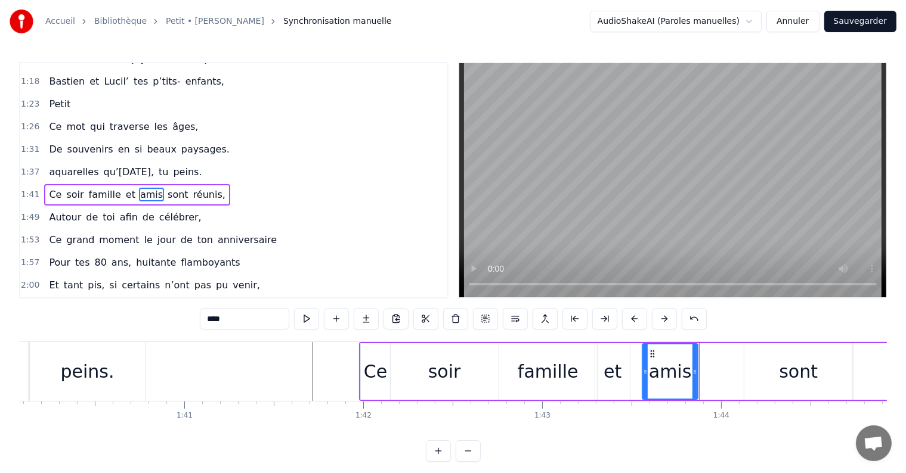
drag, startPoint x: 744, startPoint y: 372, endPoint x: 694, endPoint y: 371, distance: 50.1
click at [694, 371] on icon at bounding box center [694, 372] width 5 height 10
click at [747, 371] on div "sont" at bounding box center [798, 371] width 109 height 57
type input "****"
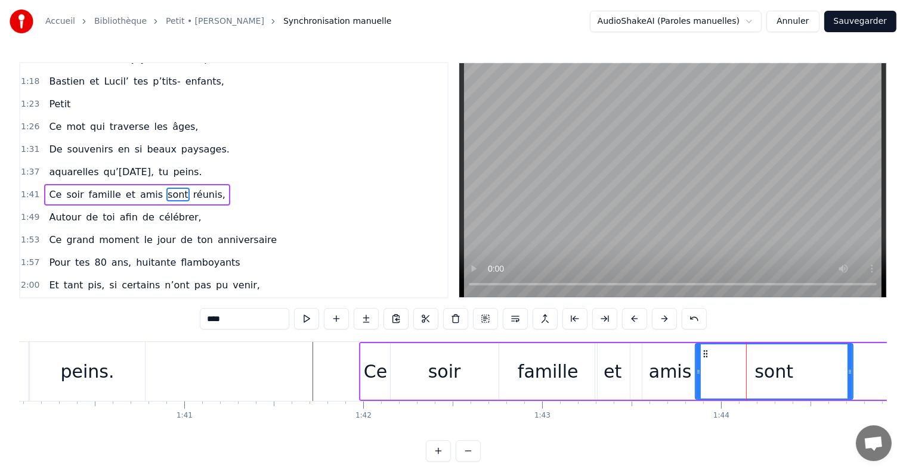
drag, startPoint x: 745, startPoint y: 371, endPoint x: 696, endPoint y: 370, distance: 48.9
click at [696, 370] on icon at bounding box center [698, 372] width 5 height 10
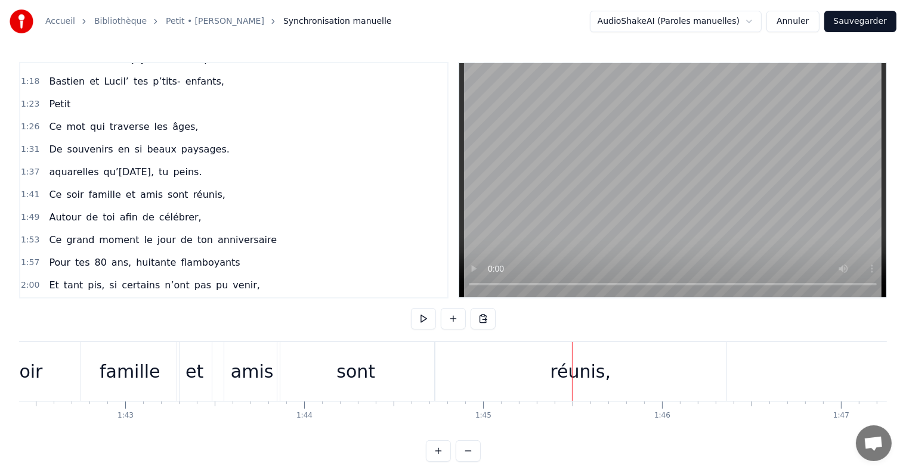
scroll to position [0, 18317]
click at [390, 383] on div "sont" at bounding box center [358, 371] width 157 height 59
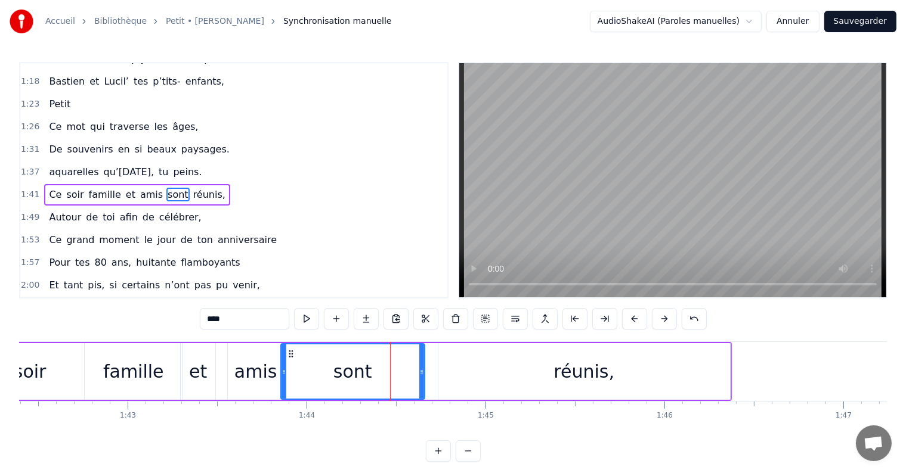
drag, startPoint x: 434, startPoint y: 372, endPoint x: 420, endPoint y: 372, distance: 13.7
click at [420, 372] on icon at bounding box center [421, 372] width 5 height 10
click at [481, 370] on div "réunis," at bounding box center [584, 371] width 292 height 57
type input "*******"
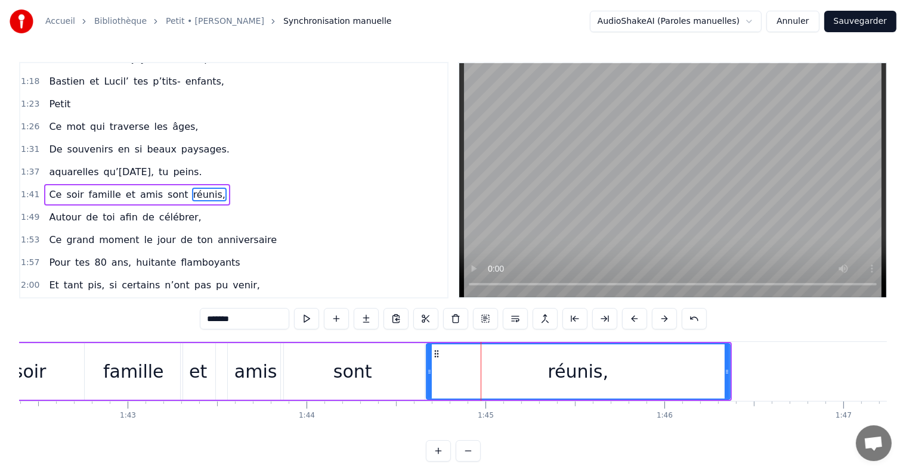
drag, startPoint x: 441, startPoint y: 369, endPoint x: 429, endPoint y: 368, distance: 11.9
click at [429, 368] on icon at bounding box center [429, 372] width 5 height 10
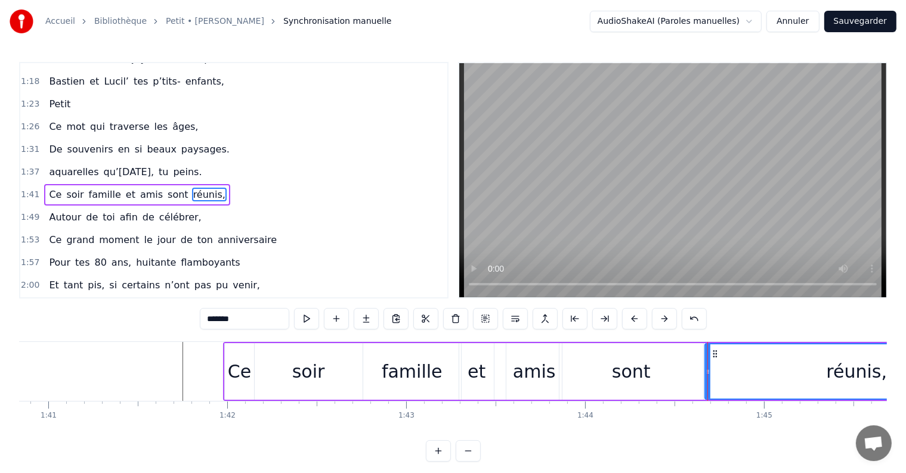
scroll to position [0, 18031]
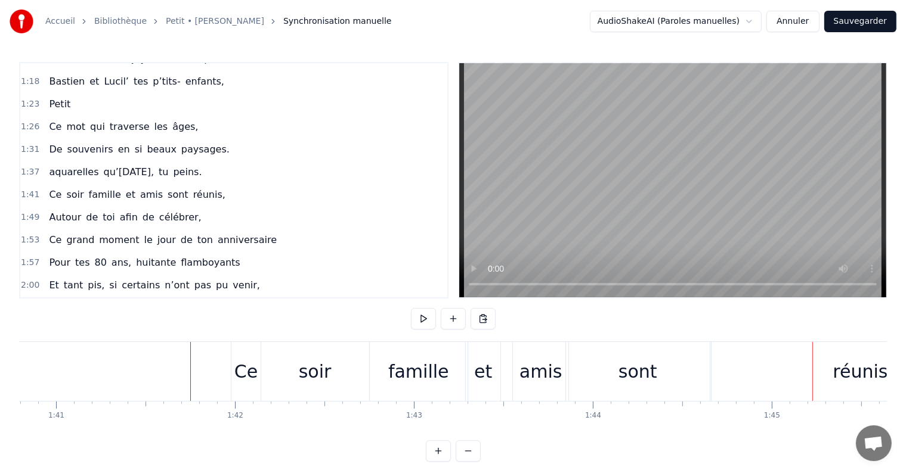
click at [840, 364] on div "réunis," at bounding box center [862, 371] width 61 height 27
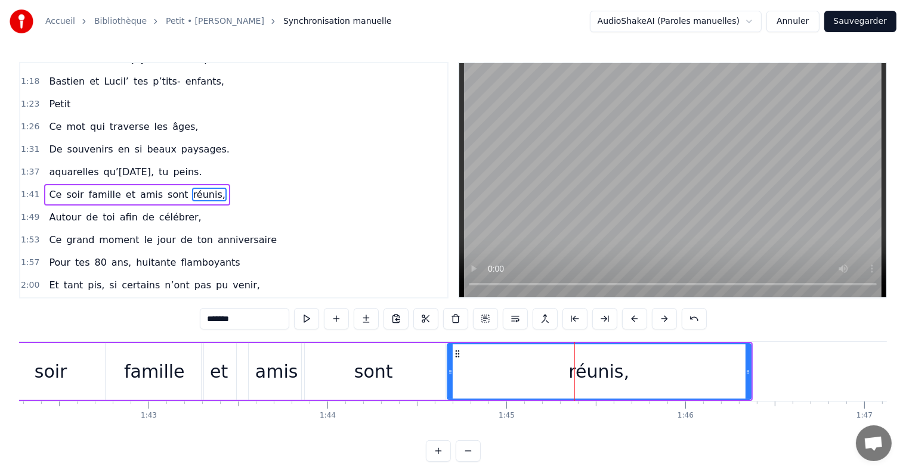
scroll to position [0, 18290]
click at [374, 372] on div "sont" at bounding box center [379, 371] width 39 height 27
type input "****"
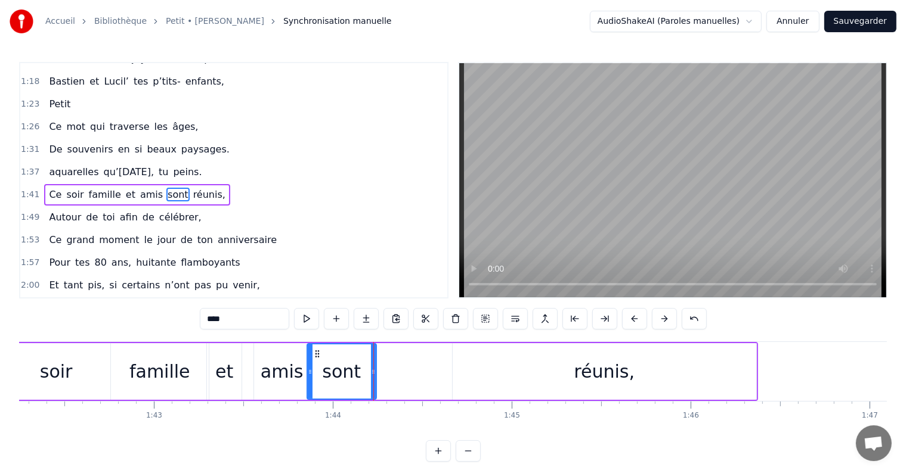
drag, startPoint x: 447, startPoint y: 377, endPoint x: 373, endPoint y: 377, distance: 74.5
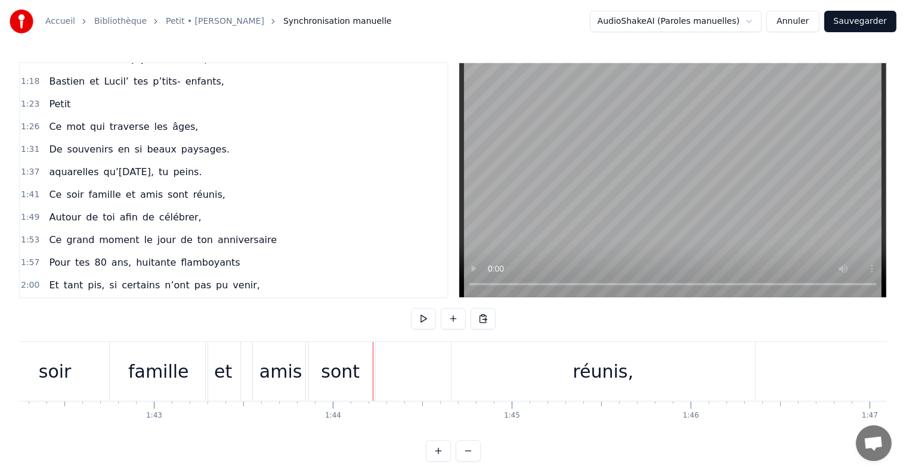
click at [453, 378] on div "réunis," at bounding box center [603, 371] width 304 height 59
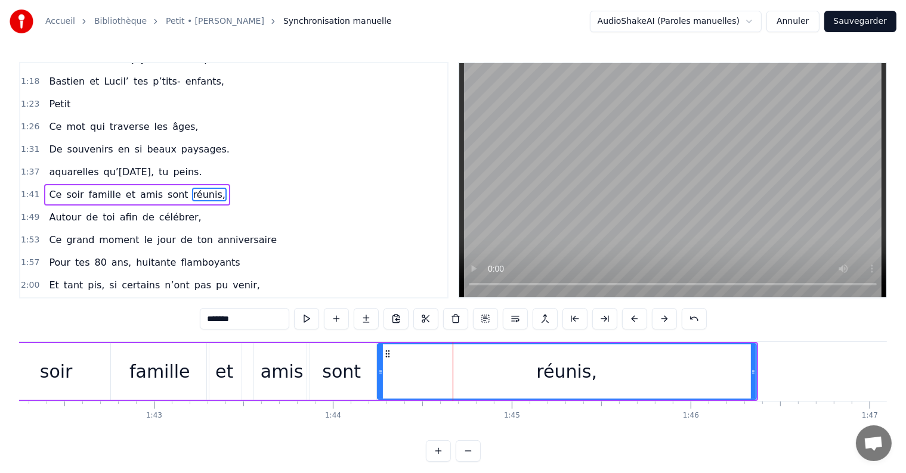
drag, startPoint x: 454, startPoint y: 378, endPoint x: 378, endPoint y: 380, distance: 76.4
click at [378, 380] on div at bounding box center [380, 372] width 5 height 54
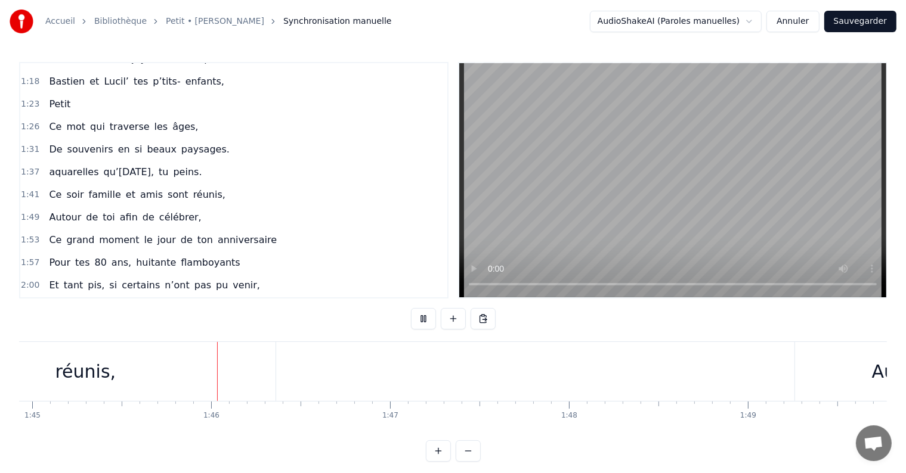
scroll to position [0, 18795]
click at [863, 354] on div "Autour" at bounding box center [876, 371] width 213 height 59
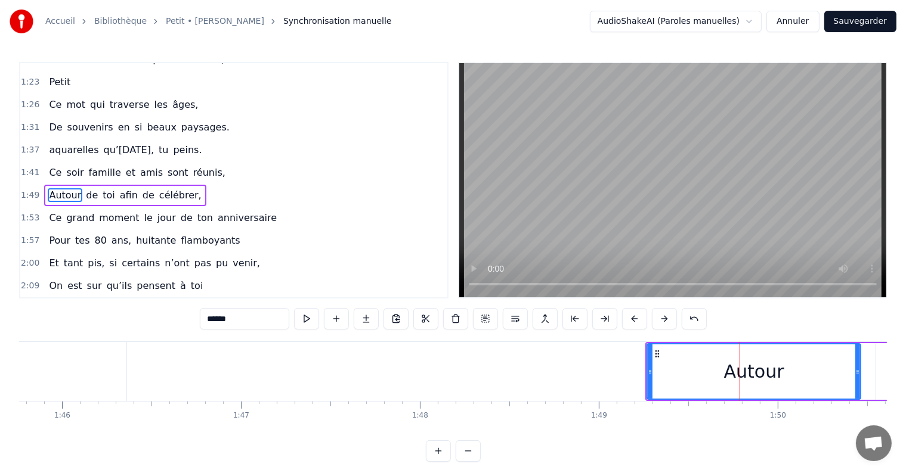
scroll to position [0, 18912]
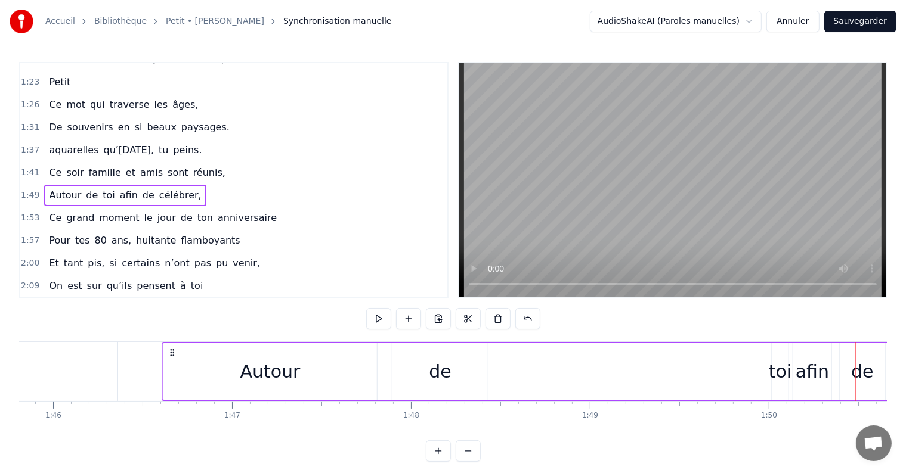
scroll to position [0, 18926]
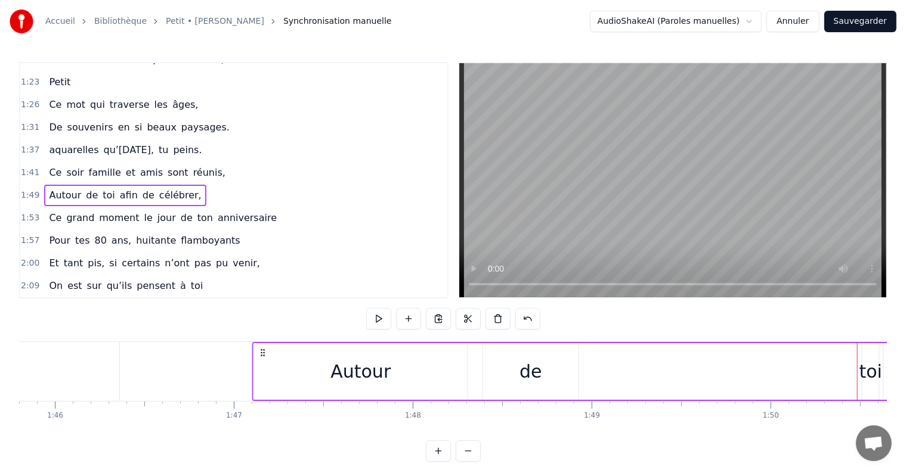
drag, startPoint x: 467, startPoint y: 352, endPoint x: 262, endPoint y: 364, distance: 205.5
click at [262, 364] on div "Autour de toi afin de célébrer," at bounding box center [657, 371] width 811 height 59
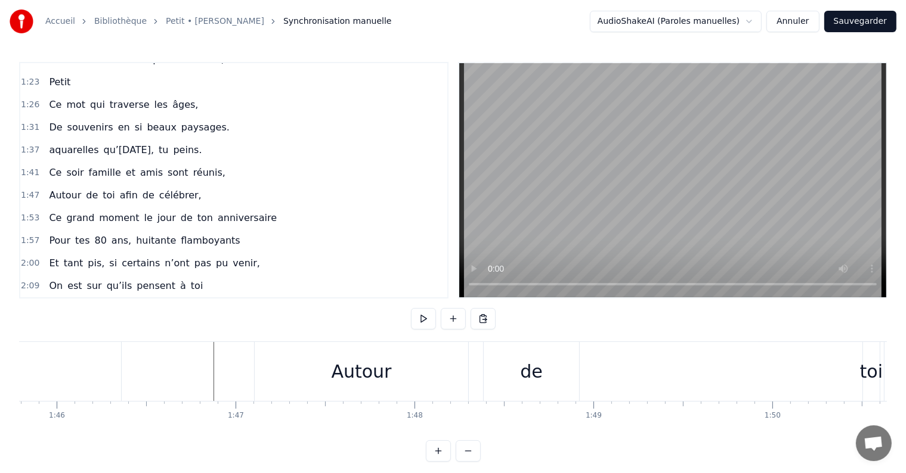
scroll to position [0, 18900]
click at [379, 379] on div "Autour" at bounding box center [385, 371] width 60 height 27
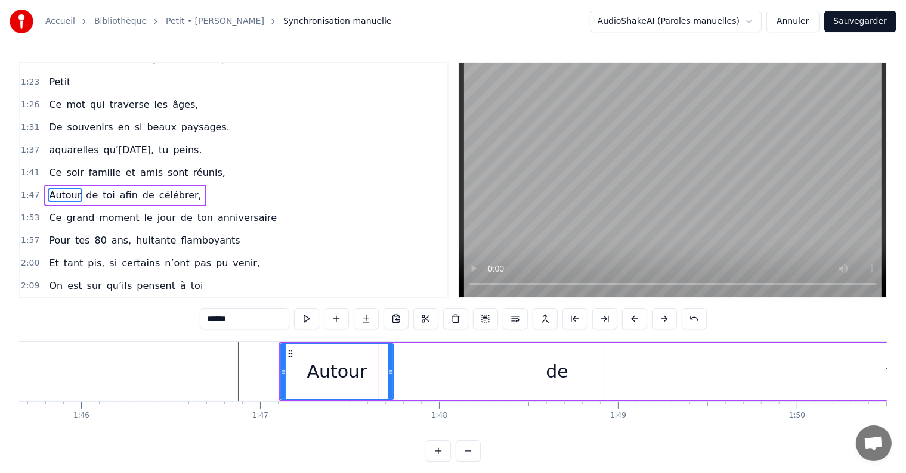
drag, startPoint x: 489, startPoint y: 374, endPoint x: 389, endPoint y: 373, distance: 100.2
click at [389, 373] on icon at bounding box center [390, 372] width 5 height 10
click at [553, 373] on div "de" at bounding box center [557, 371] width 23 height 27
type input "**"
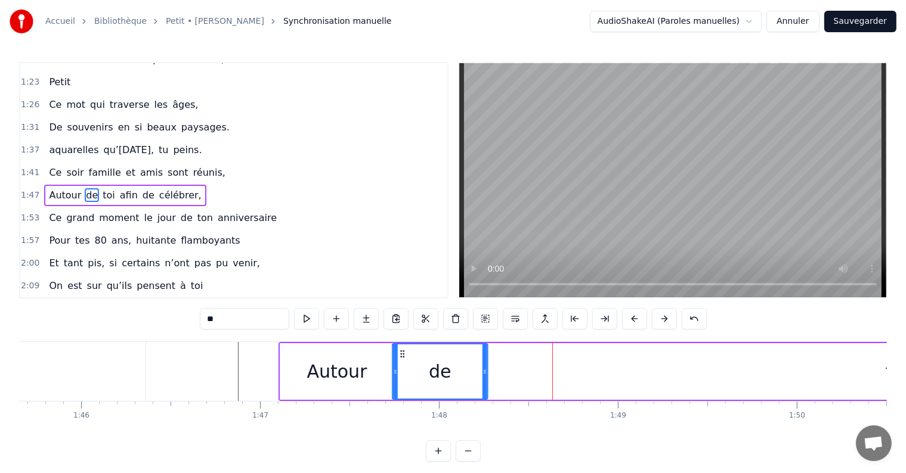
drag, startPoint x: 521, startPoint y: 351, endPoint x: 404, endPoint y: 349, distance: 116.9
click at [404, 349] on icon at bounding box center [403, 354] width 10 height 10
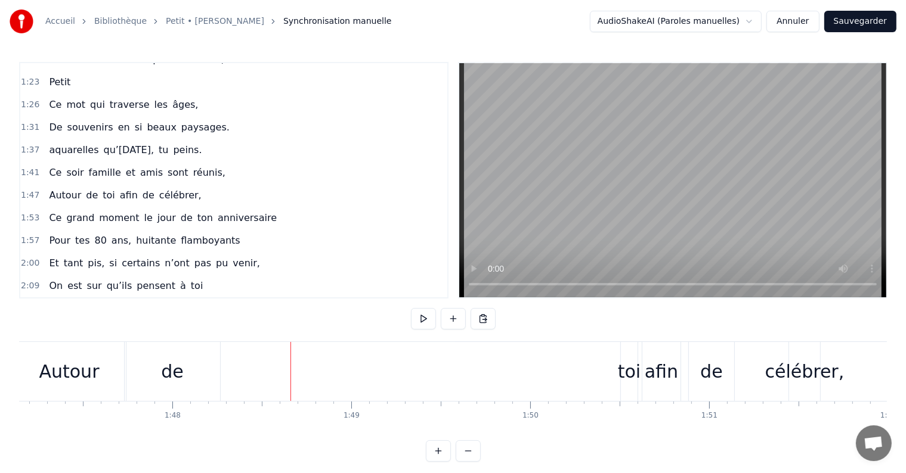
scroll to position [0, 19149]
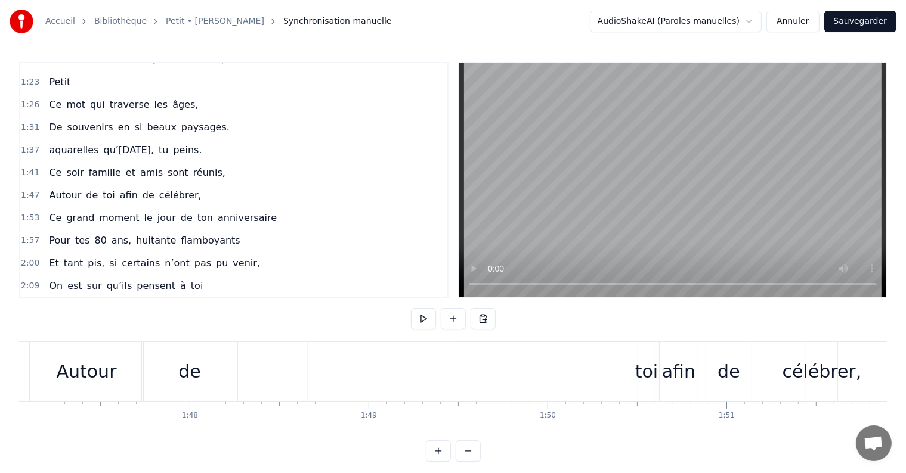
click at [644, 383] on div "toi" at bounding box center [646, 371] width 23 height 27
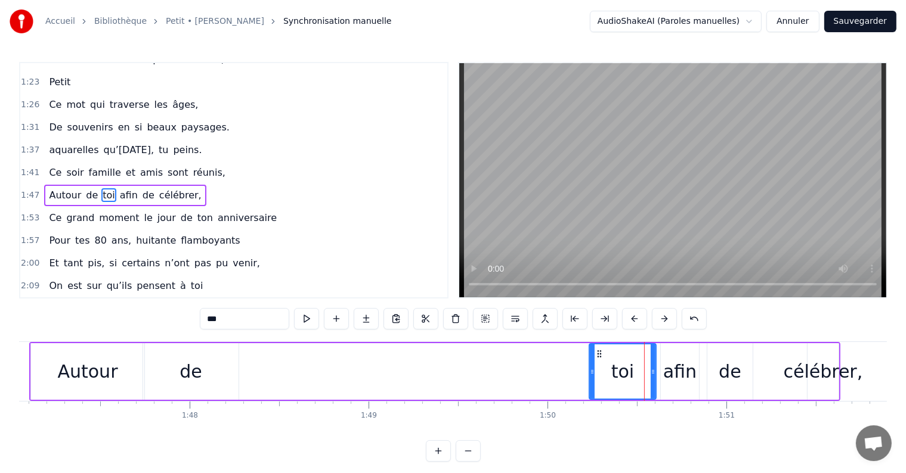
drag, startPoint x: 641, startPoint y: 376, endPoint x: 589, endPoint y: 374, distance: 51.9
click at [590, 374] on div at bounding box center [592, 372] width 5 height 54
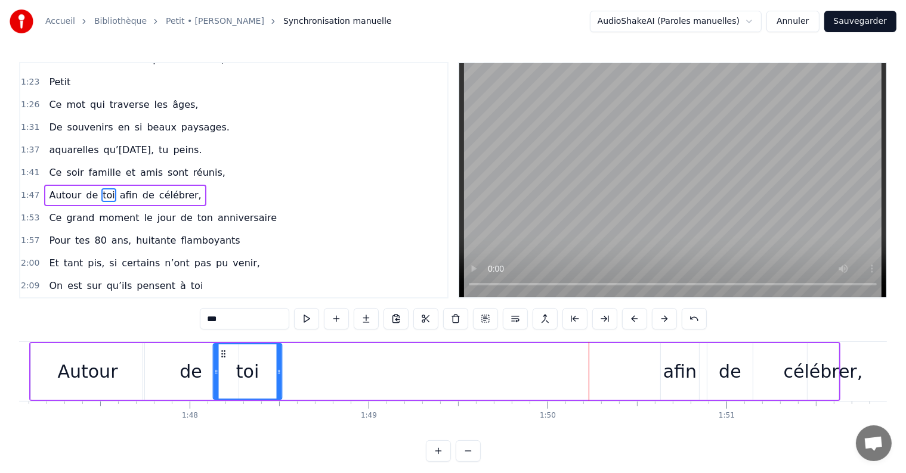
drag, startPoint x: 595, startPoint y: 352, endPoint x: 210, endPoint y: 378, distance: 385.5
click at [214, 378] on div "toi" at bounding box center [247, 372] width 67 height 54
click at [182, 382] on div "de" at bounding box center [190, 371] width 23 height 27
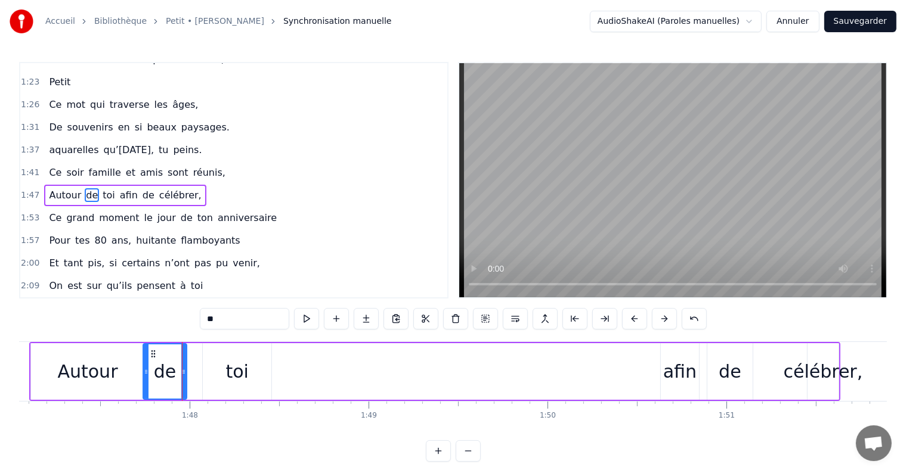
drag, startPoint x: 236, startPoint y: 370, endPoint x: 184, endPoint y: 367, distance: 51.9
click at [184, 367] on icon at bounding box center [183, 372] width 5 height 10
click at [239, 372] on div "toi" at bounding box center [236, 371] width 23 height 27
type input "***"
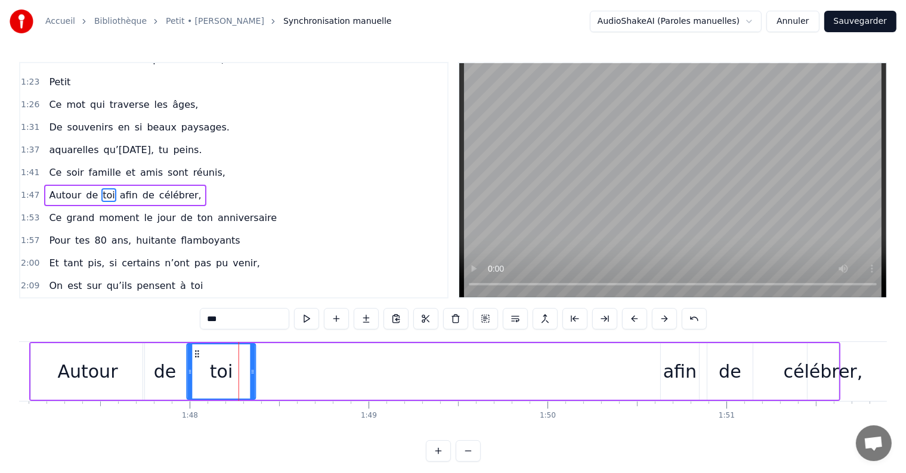
drag, startPoint x: 212, startPoint y: 354, endPoint x: 197, endPoint y: 353, distance: 15.5
click at [197, 353] on icon at bounding box center [198, 354] width 10 height 10
click at [11, 360] on div "Accueil Bibliothèque Petit • [PERSON_NAME] Synchronisation manuelle AudioShakeA…" at bounding box center [453, 231] width 906 height 462
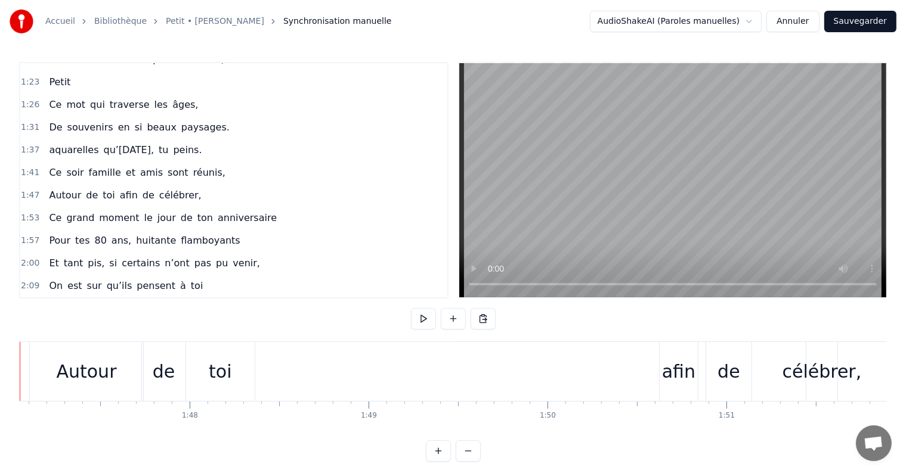
scroll to position [0, 19090]
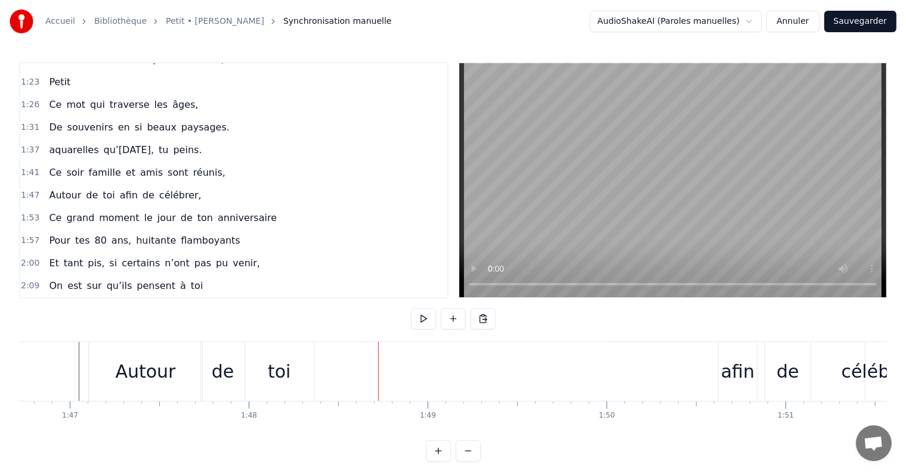
click at [732, 380] on div "afin" at bounding box center [737, 371] width 33 height 27
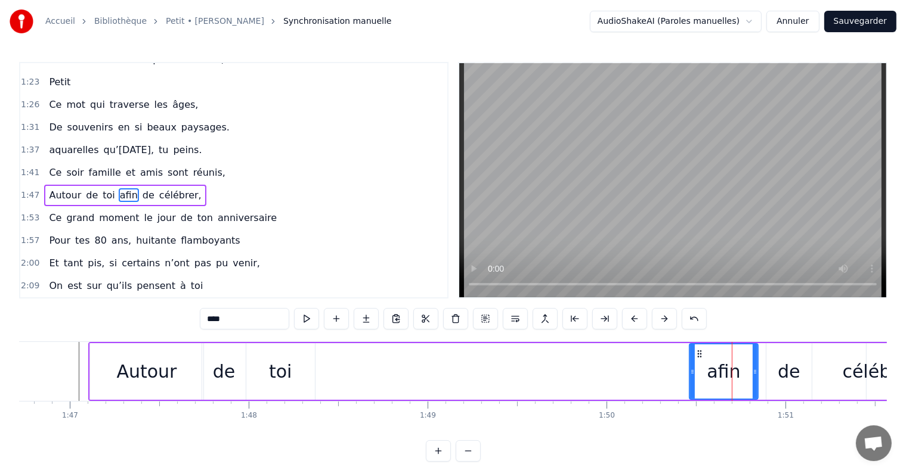
drag, startPoint x: 720, startPoint y: 371, endPoint x: 689, endPoint y: 370, distance: 31.0
click at [690, 370] on icon at bounding box center [692, 372] width 5 height 10
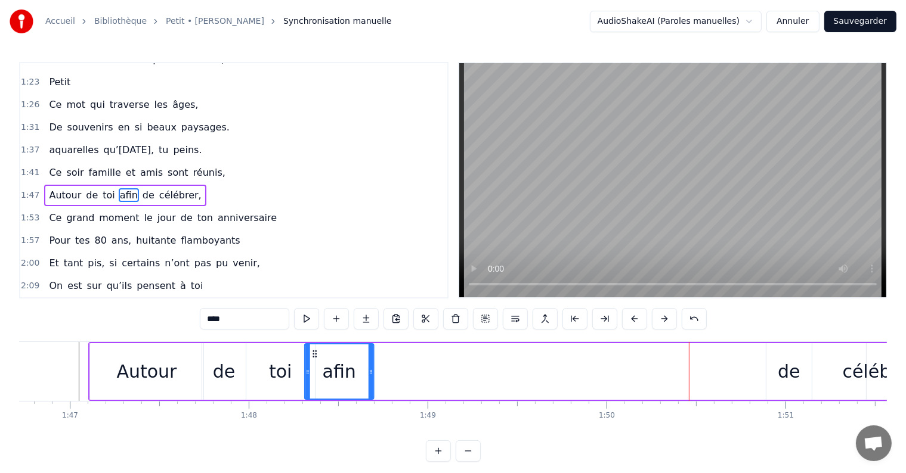
drag, startPoint x: 699, startPoint y: 353, endPoint x: 315, endPoint y: 374, distance: 384.6
click at [315, 374] on div "afin" at bounding box center [339, 372] width 68 height 54
click at [270, 379] on div "toi" at bounding box center [280, 371] width 23 height 27
type input "***"
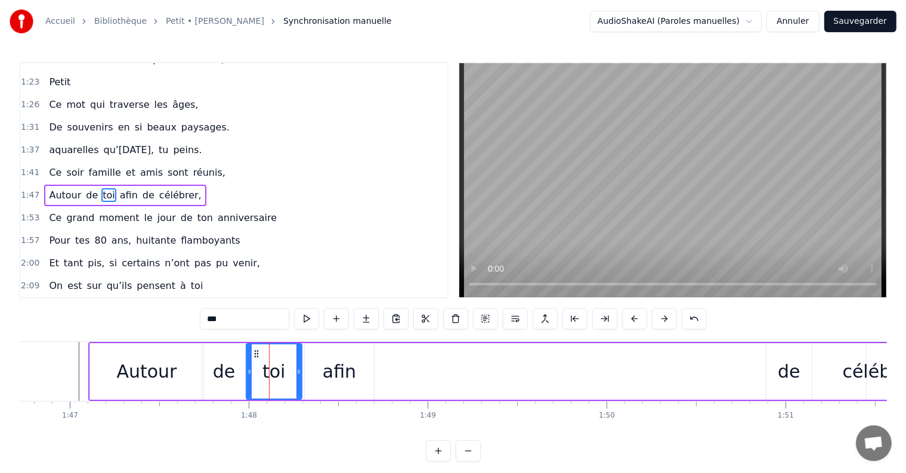
drag, startPoint x: 310, startPoint y: 367, endPoint x: 297, endPoint y: 367, distance: 13.1
click at [297, 367] on icon at bounding box center [298, 372] width 5 height 10
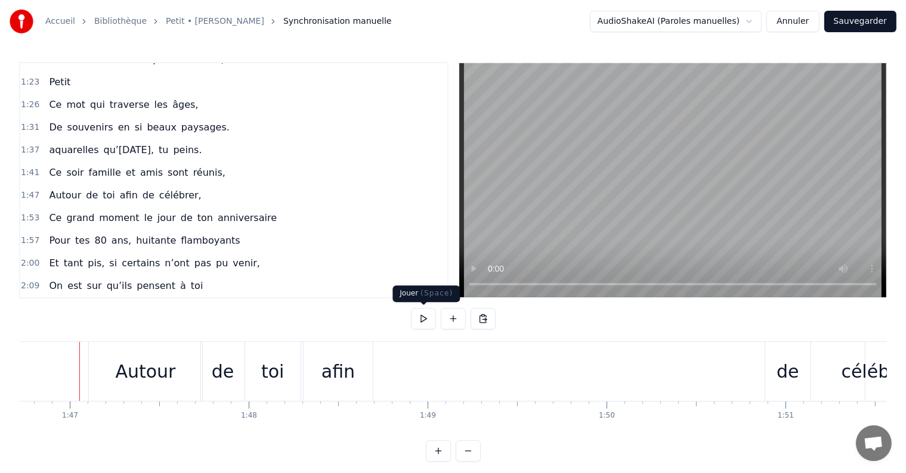
click at [420, 317] on button at bounding box center [423, 318] width 25 height 21
click at [420, 316] on button at bounding box center [423, 318] width 25 height 21
click at [800, 377] on div "de" at bounding box center [787, 371] width 45 height 59
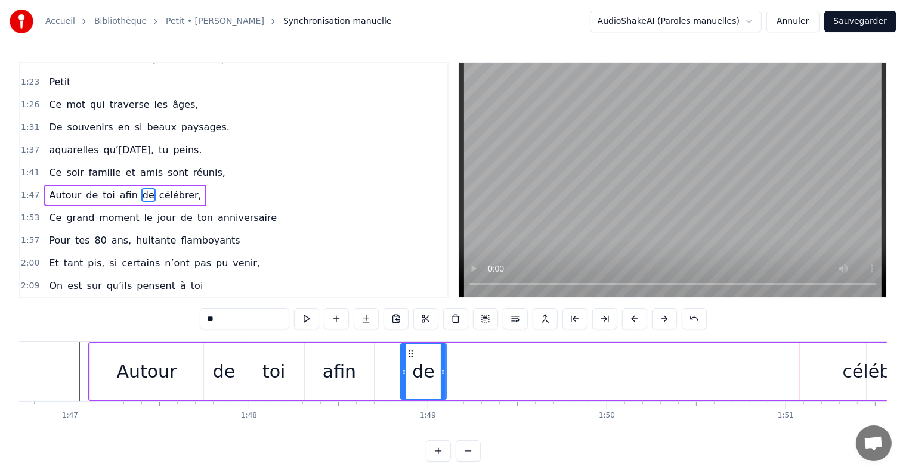
drag, startPoint x: 776, startPoint y: 354, endPoint x: 410, endPoint y: 369, distance: 365.9
click at [410, 369] on div "de" at bounding box center [423, 372] width 44 height 54
click at [849, 374] on div "célébrer," at bounding box center [882, 371] width 79 height 27
type input "*********"
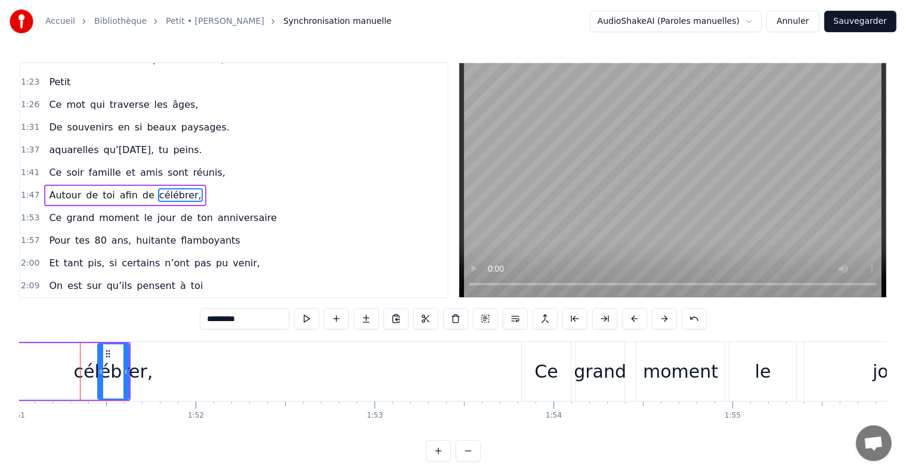
scroll to position [0, 19859]
drag, startPoint x: 100, startPoint y: 371, endPoint x: 29, endPoint y: 372, distance: 71.0
click at [29, 372] on icon at bounding box center [29, 372] width 5 height 10
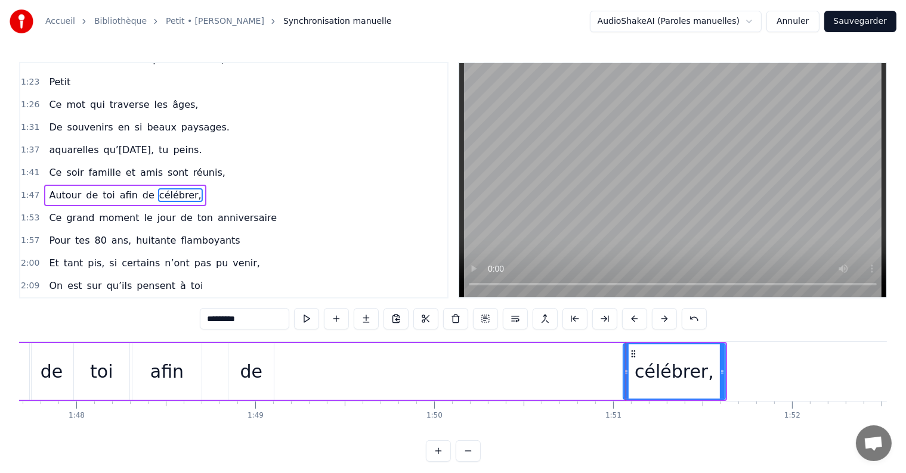
scroll to position [0, 19260]
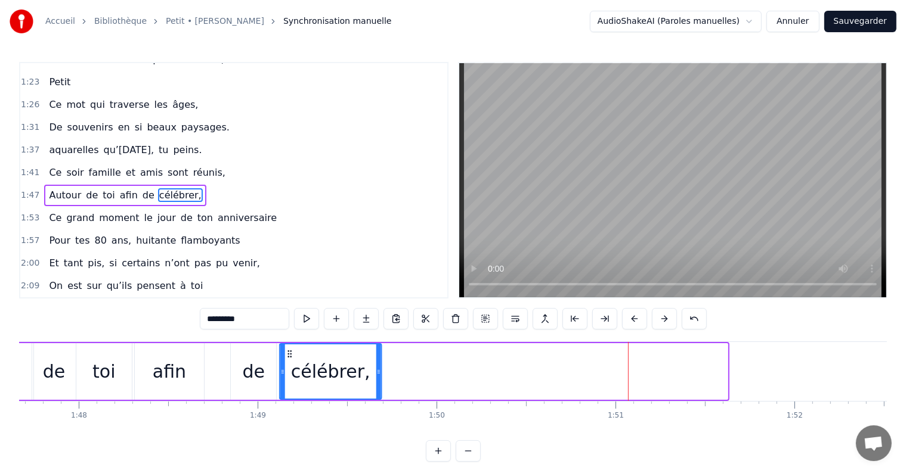
drag, startPoint x: 634, startPoint y: 352, endPoint x: 289, endPoint y: 374, distance: 346.5
click at [289, 374] on div "célébrer," at bounding box center [330, 372] width 101 height 54
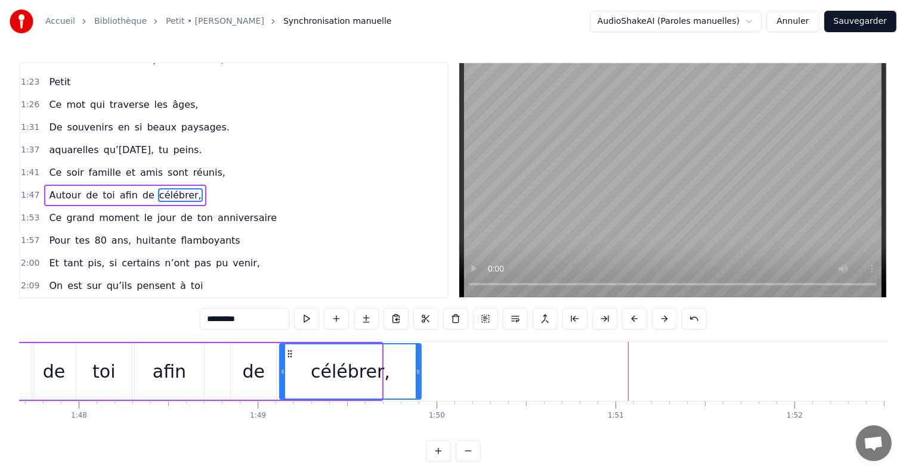
drag, startPoint x: 377, startPoint y: 367, endPoint x: 417, endPoint y: 368, distance: 39.4
click at [417, 368] on icon at bounding box center [418, 372] width 5 height 10
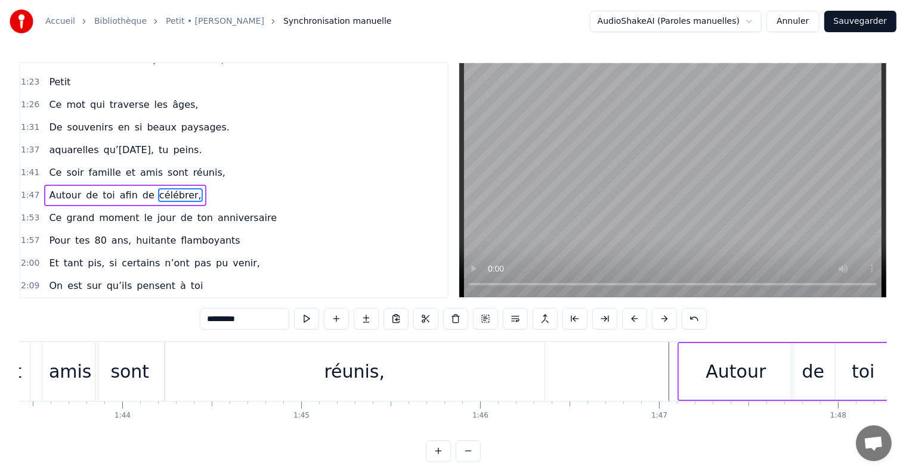
scroll to position [0, 17741]
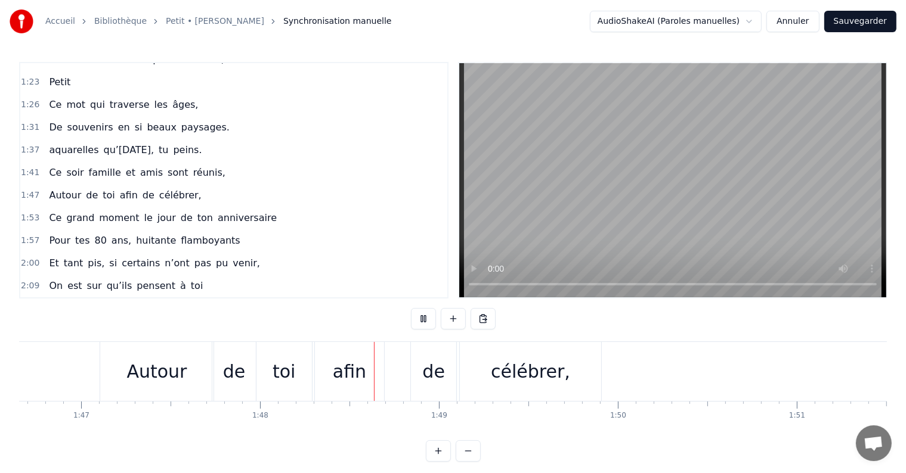
scroll to position [0, 19273]
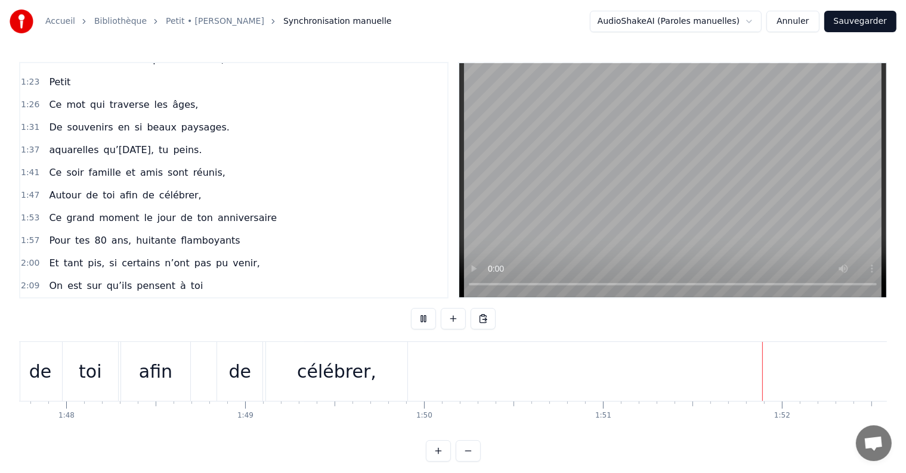
click at [374, 275] on div "2:09 On est sur qu’ils pensent à toi" at bounding box center [233, 286] width 427 height 23
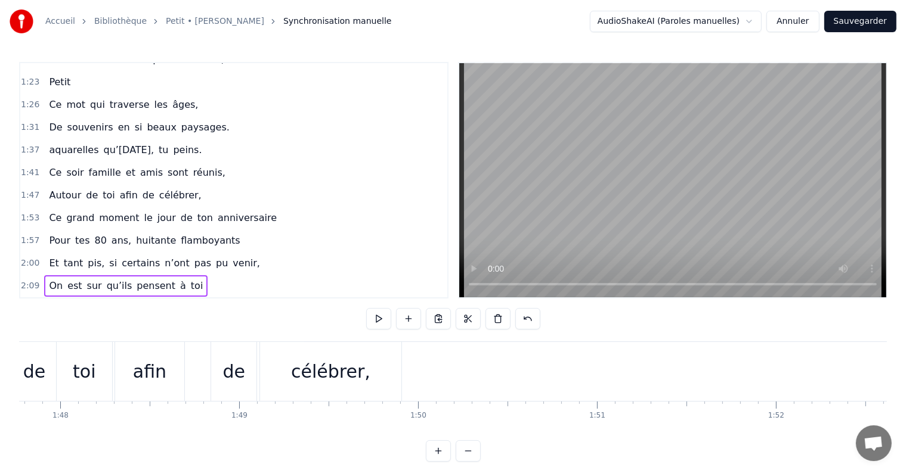
scroll to position [0, 19270]
click at [324, 377] on div "célébrer," at bounding box center [338, 371] width 79 height 27
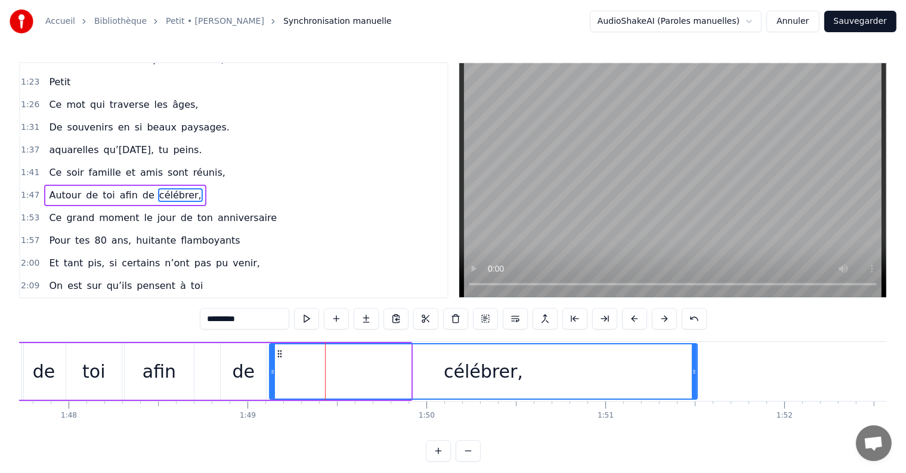
drag, startPoint x: 409, startPoint y: 374, endPoint x: 695, endPoint y: 378, distance: 286.2
click at [695, 378] on div at bounding box center [694, 372] width 5 height 54
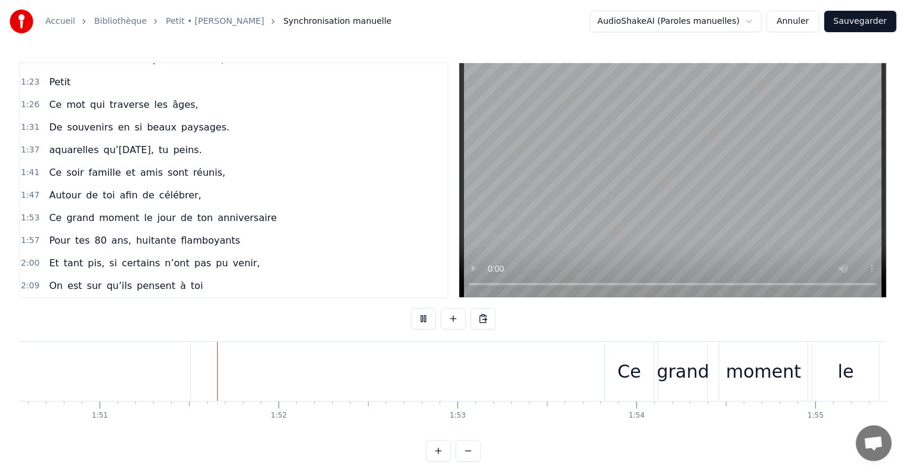
scroll to position [0, 19776]
click at [614, 346] on div "Ce" at bounding box center [628, 371] width 49 height 59
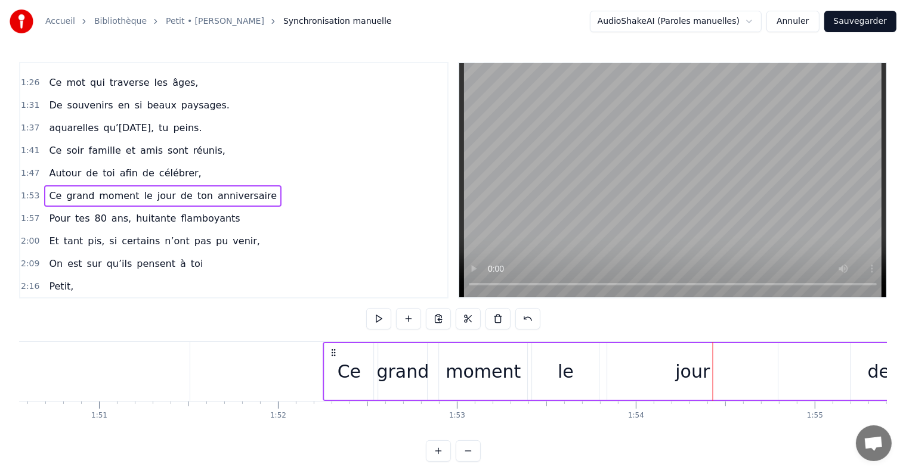
drag, startPoint x: 613, startPoint y: 348, endPoint x: 333, endPoint y: 353, distance: 280.3
click at [333, 353] on icon at bounding box center [334, 353] width 10 height 10
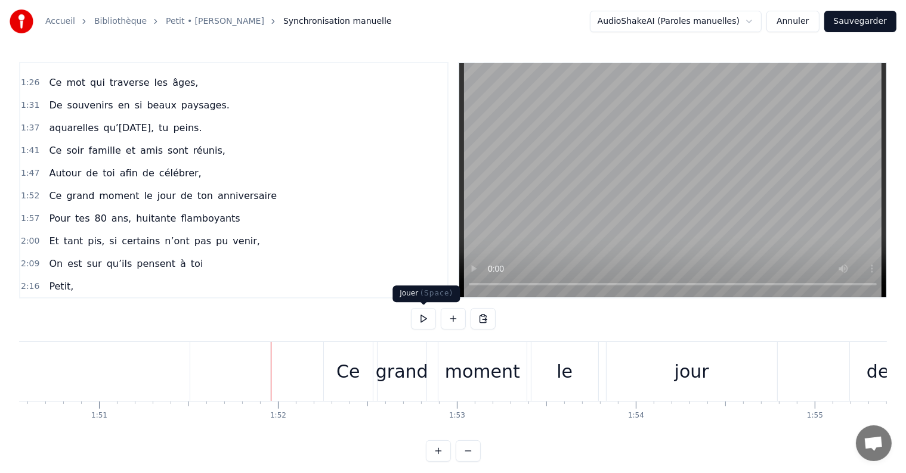
click at [422, 318] on button at bounding box center [423, 318] width 25 height 21
click at [567, 379] on div "le" at bounding box center [564, 371] width 16 height 27
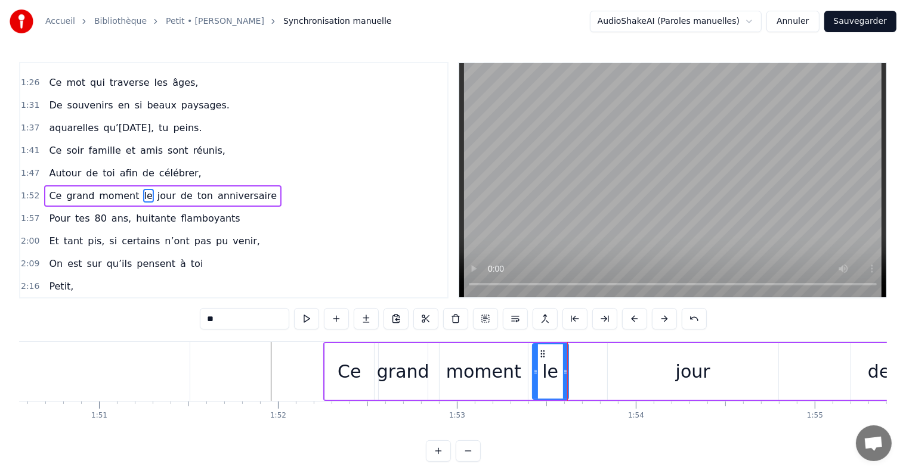
drag, startPoint x: 594, startPoint y: 374, endPoint x: 563, endPoint y: 373, distance: 31.0
click at [563, 373] on icon at bounding box center [565, 372] width 5 height 10
click at [531, 365] on div at bounding box center [532, 372] width 5 height 54
click at [679, 369] on div "jour" at bounding box center [693, 371] width 35 height 27
type input "****"
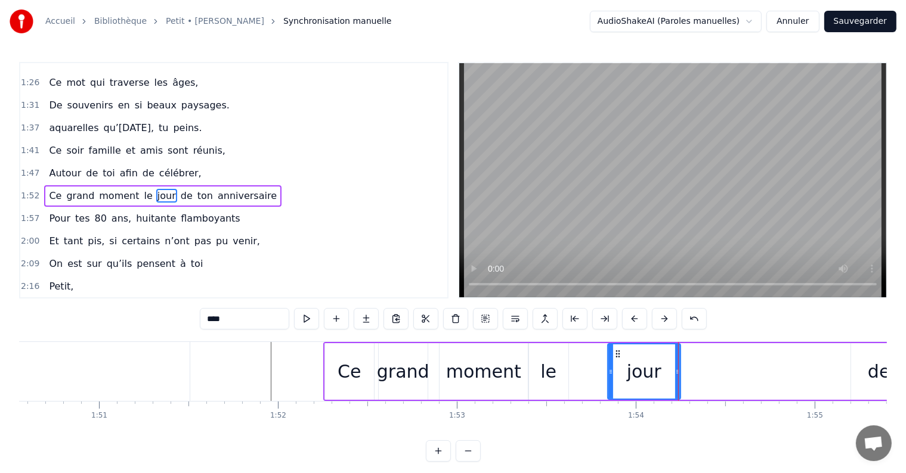
drag, startPoint x: 775, startPoint y: 371, endPoint x: 677, endPoint y: 375, distance: 97.9
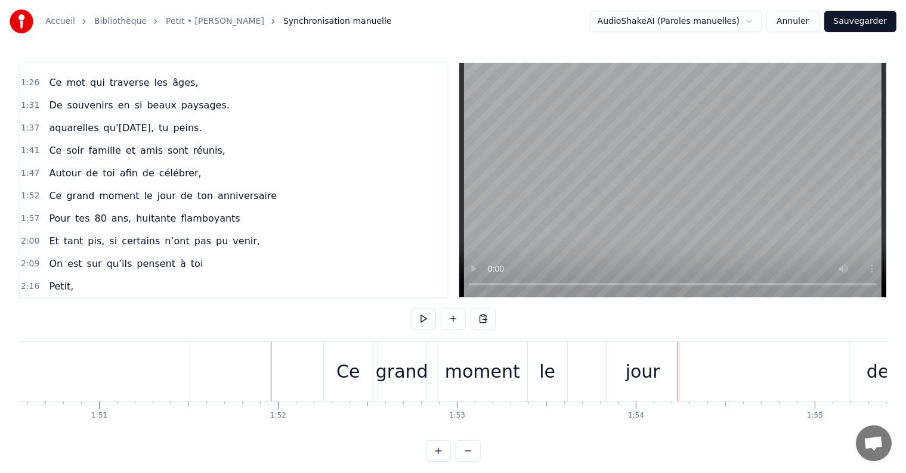
click at [609, 353] on div "jour" at bounding box center [642, 371] width 73 height 59
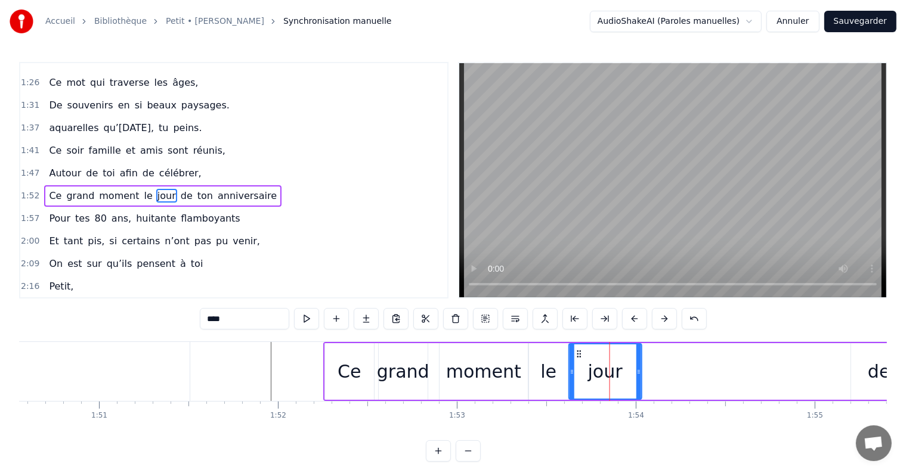
drag, startPoint x: 615, startPoint y: 349, endPoint x: 576, endPoint y: 348, distance: 38.8
click at [576, 348] on div "jour" at bounding box center [605, 372] width 72 height 54
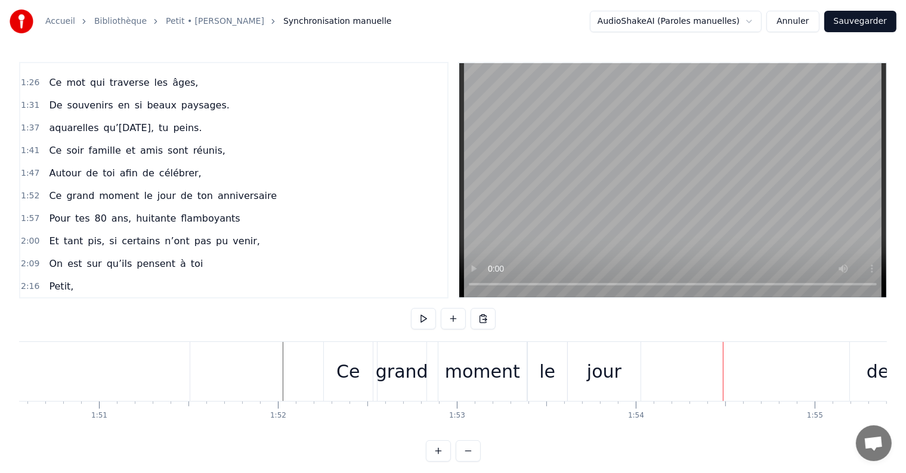
click at [597, 377] on div "jour" at bounding box center [604, 371] width 35 height 27
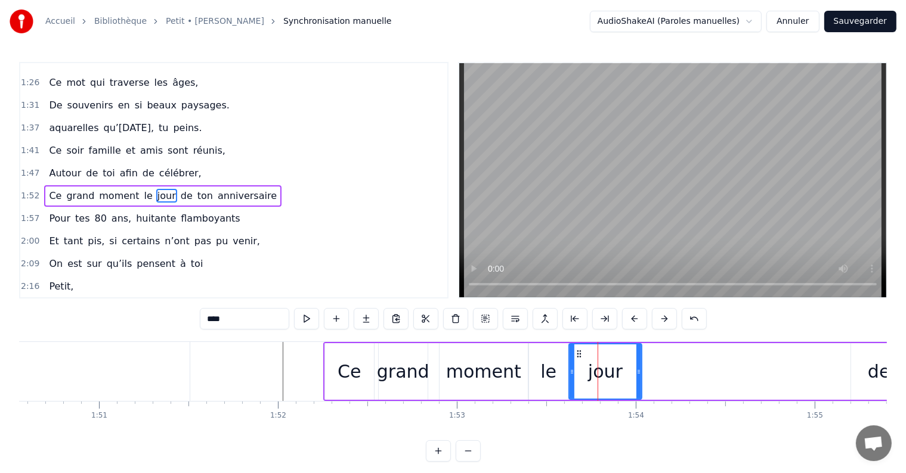
click at [868, 369] on div "de" at bounding box center [879, 371] width 23 height 27
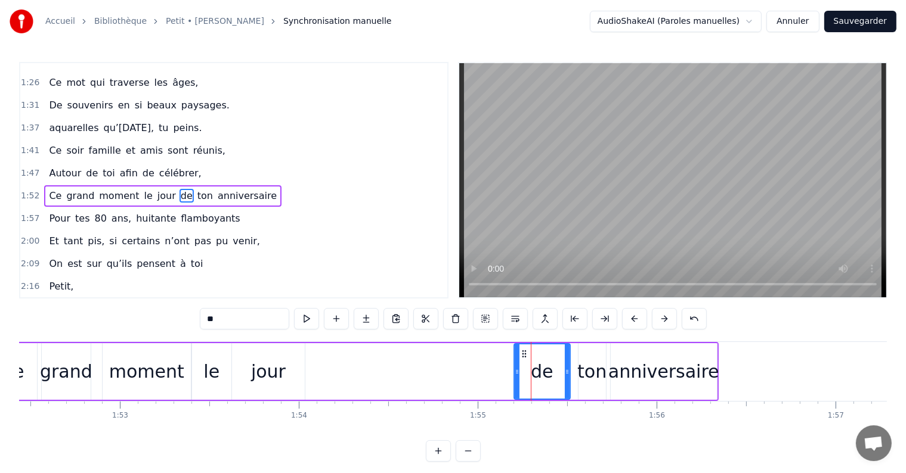
scroll to position [0, 20112]
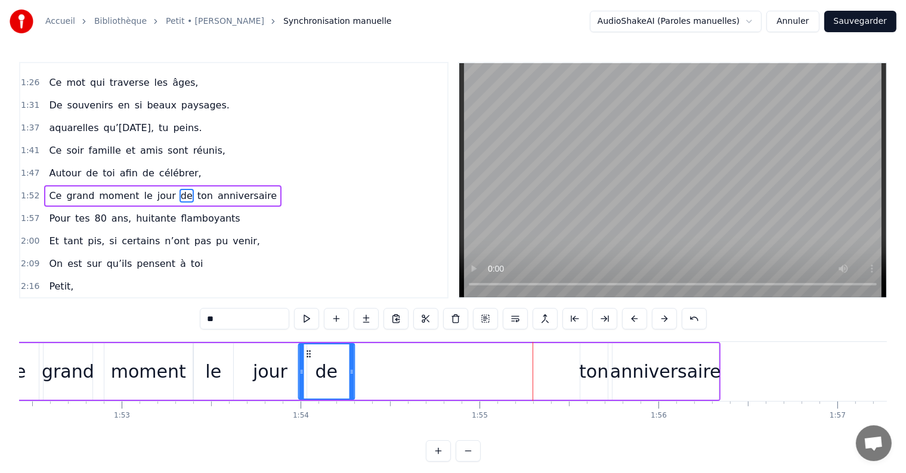
drag, startPoint x: 524, startPoint y: 353, endPoint x: 307, endPoint y: 359, distance: 217.1
click at [307, 359] on div "de" at bounding box center [326, 372] width 55 height 54
click at [584, 376] on div "ton" at bounding box center [593, 371] width 29 height 27
type input "***"
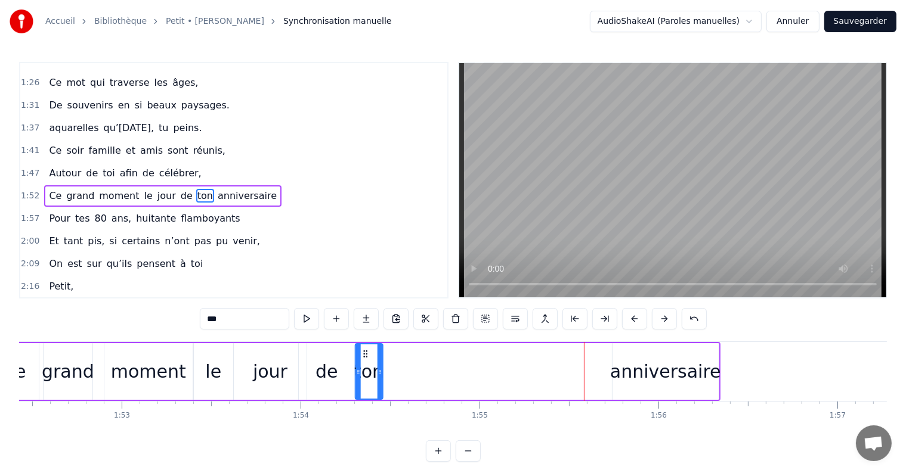
drag, startPoint x: 587, startPoint y: 351, endPoint x: 363, endPoint y: 360, distance: 224.4
click at [363, 360] on div "ton" at bounding box center [369, 372] width 26 height 54
drag, startPoint x: 379, startPoint y: 370, endPoint x: 392, endPoint y: 370, distance: 13.1
click at [392, 370] on icon at bounding box center [393, 372] width 5 height 10
click at [571, 370] on div "Ce grand moment le jour de ton anniversaire" at bounding box center [354, 371] width 732 height 59
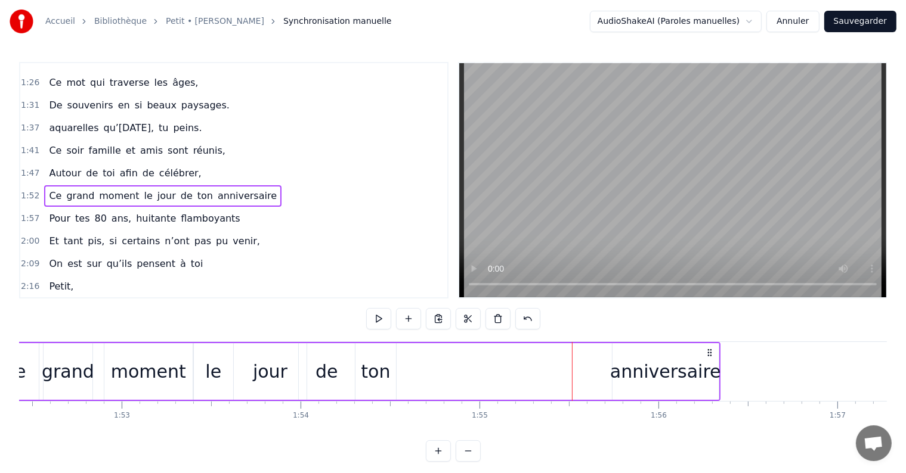
click at [607, 372] on div "Ce grand moment le jour de ton anniversaire" at bounding box center [354, 371] width 732 height 59
click at [628, 372] on div "anniversaire" at bounding box center [665, 371] width 111 height 27
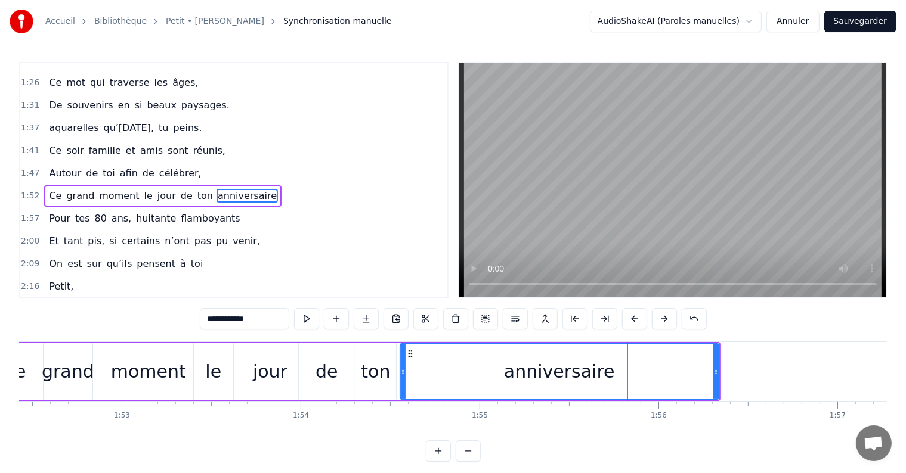
drag, startPoint x: 613, startPoint y: 370, endPoint x: 401, endPoint y: 378, distance: 212.4
click at [401, 378] on div at bounding box center [403, 372] width 5 height 54
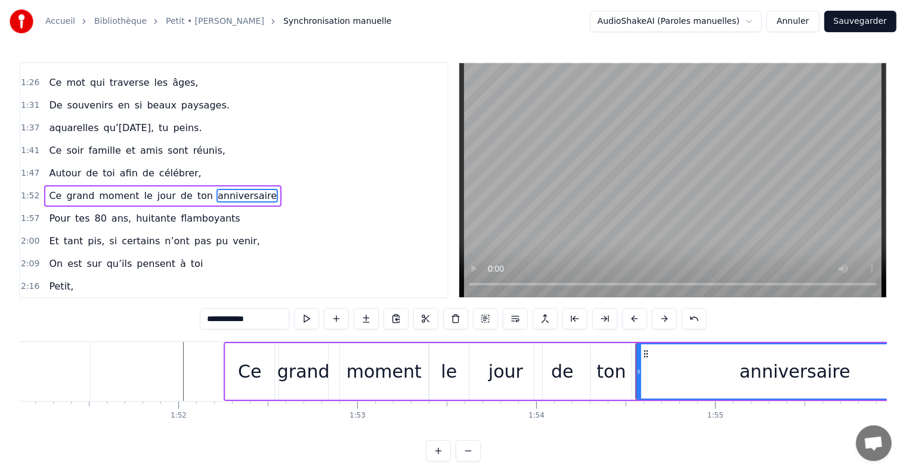
scroll to position [0, 19873]
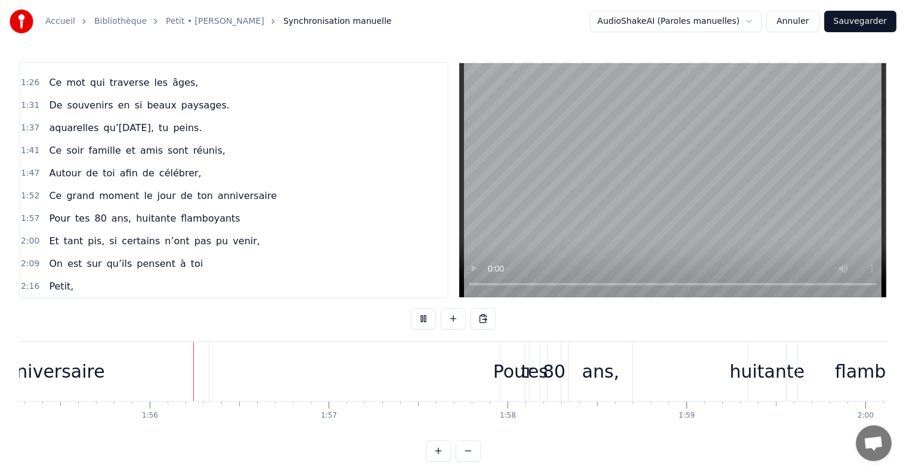
scroll to position [0, 20647]
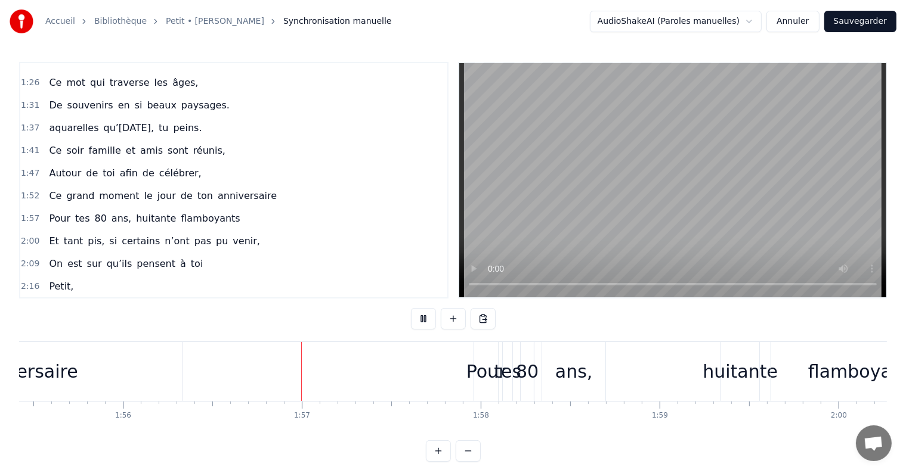
click at [332, 230] on div "2:00 Et tant pis, si certains n’ont pas pu venir," at bounding box center [233, 241] width 427 height 23
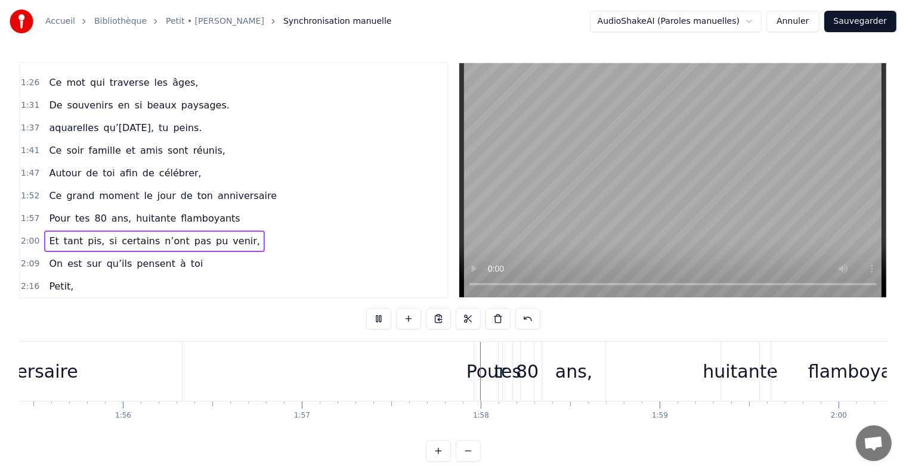
click at [354, 230] on div "2:00 Et tant pis, si certains n’ont pas pu venir," at bounding box center [233, 241] width 427 height 23
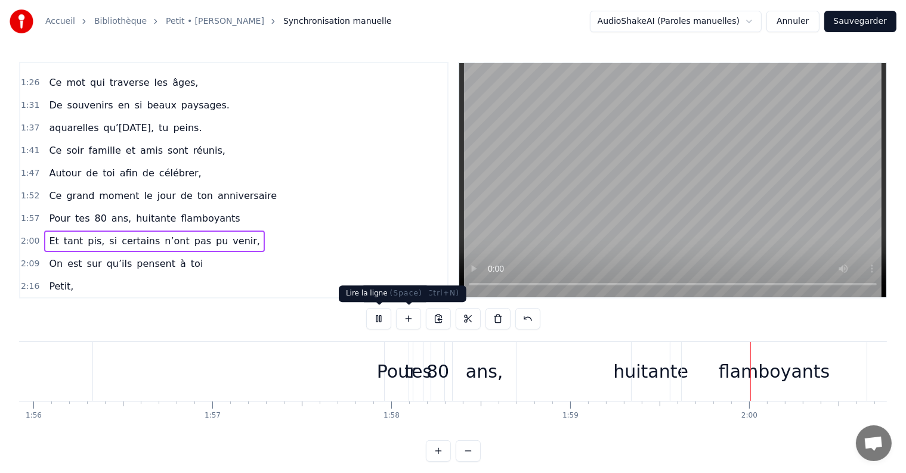
click at [382, 321] on button at bounding box center [378, 318] width 25 height 21
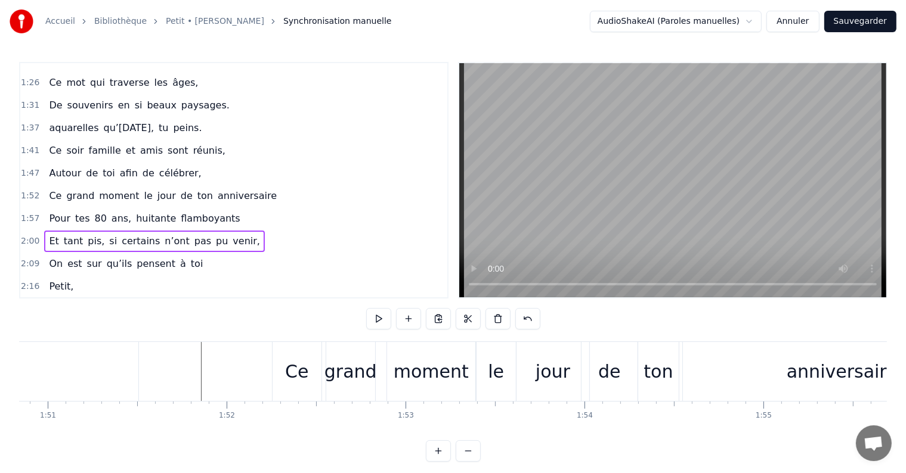
scroll to position [0, 19809]
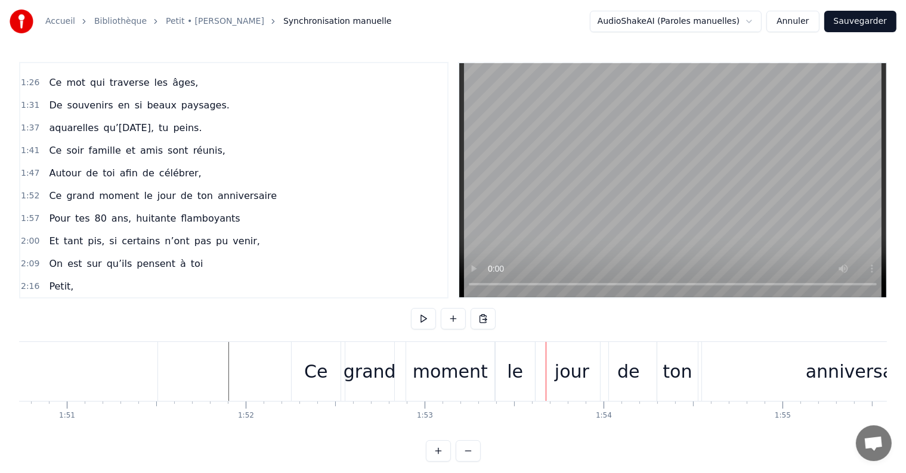
click at [521, 365] on div "le" at bounding box center [515, 371] width 16 height 27
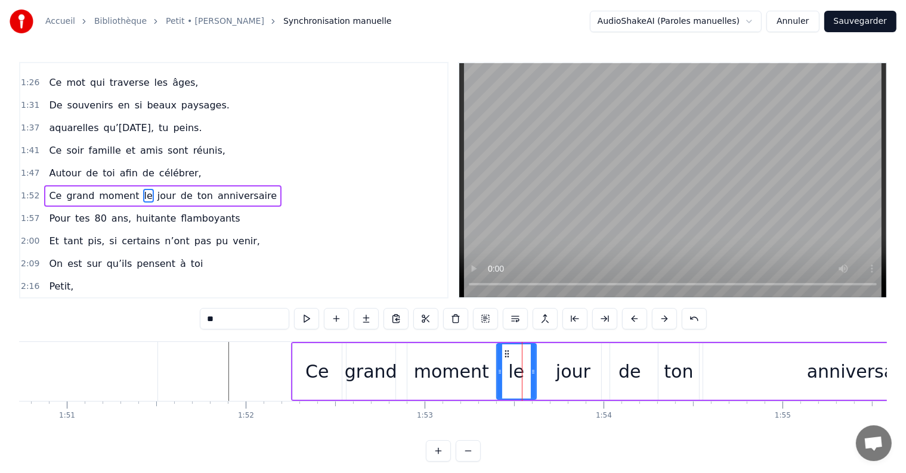
click at [562, 371] on div "jour" at bounding box center [573, 371] width 35 height 27
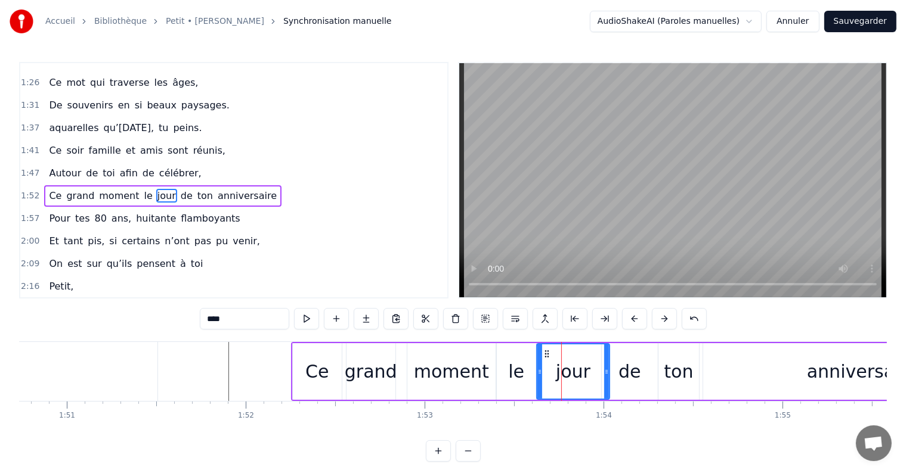
click at [634, 379] on div "de" at bounding box center [629, 371] width 23 height 27
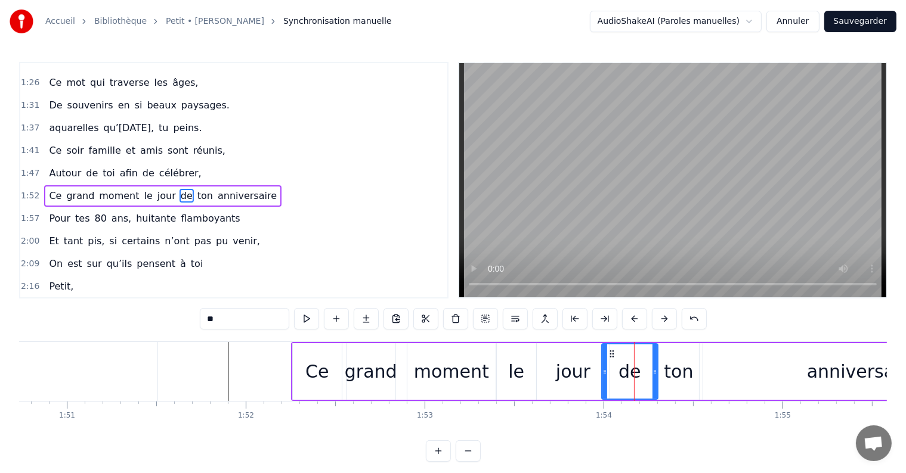
click at [667, 376] on div "ton" at bounding box center [678, 371] width 29 height 27
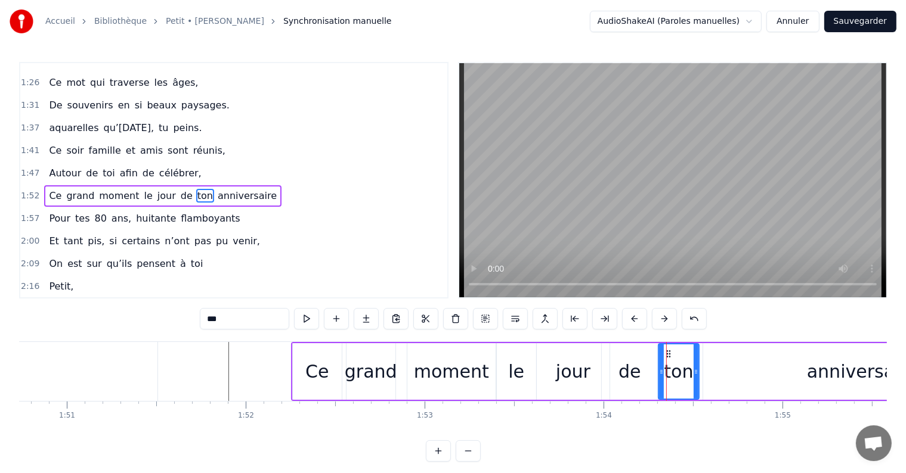
click at [739, 379] on div "anniversaire" at bounding box center [862, 371] width 318 height 57
type input "**********"
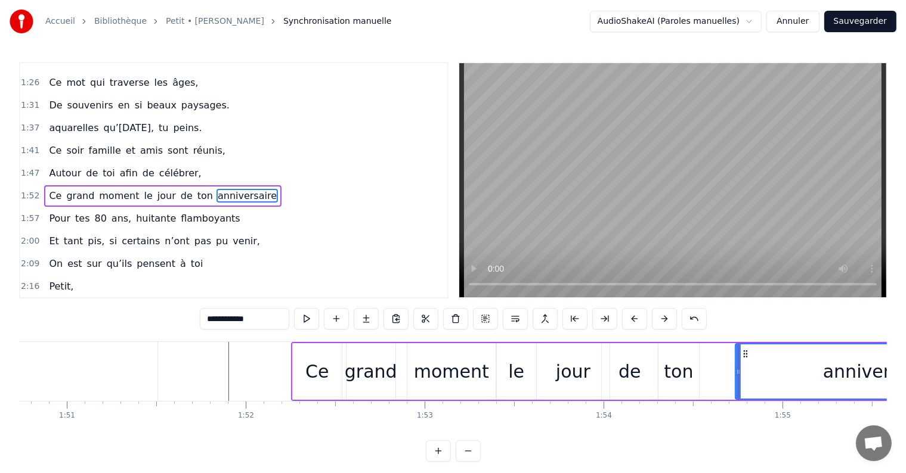
drag, startPoint x: 704, startPoint y: 372, endPoint x: 736, endPoint y: 374, distance: 32.3
click at [736, 374] on icon at bounding box center [738, 372] width 5 height 10
drag, startPoint x: 681, startPoint y: 372, endPoint x: 703, endPoint y: 373, distance: 22.1
click at [703, 373] on div "Ce grand moment le jour de ton anniversaire" at bounding box center [657, 371] width 732 height 59
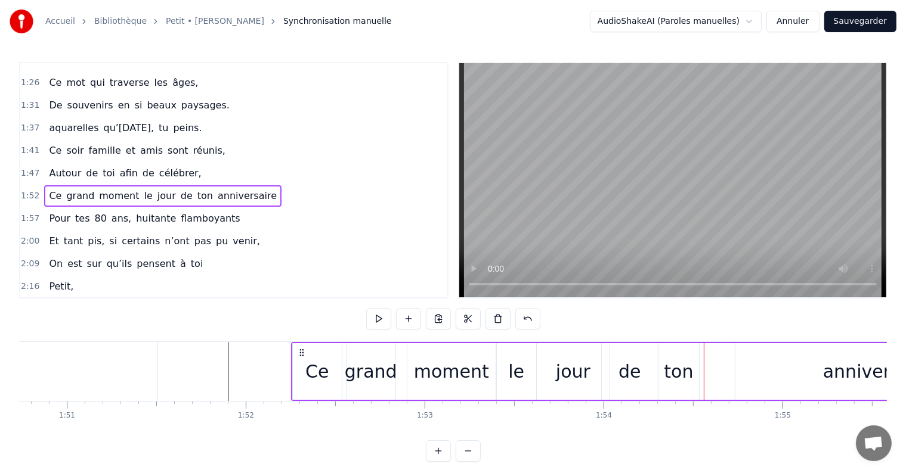
click at [663, 349] on div "ton" at bounding box center [678, 371] width 41 height 57
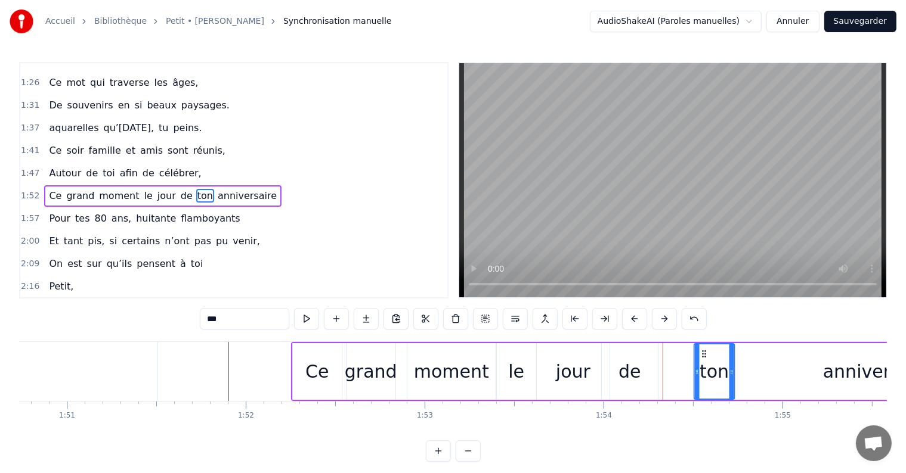
drag, startPoint x: 666, startPoint y: 351, endPoint x: 702, endPoint y: 355, distance: 36.0
click at [702, 355] on icon at bounding box center [704, 354] width 10 height 10
click at [631, 360] on div "de" at bounding box center [629, 371] width 23 height 27
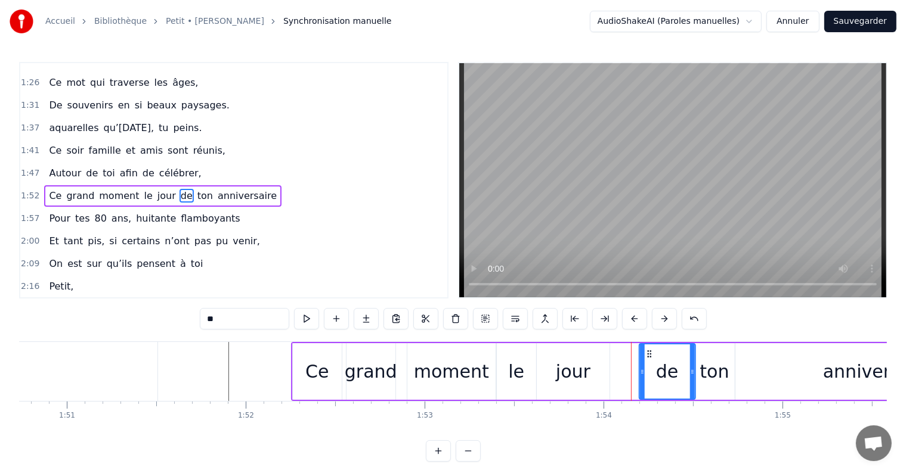
drag, startPoint x: 610, startPoint y: 354, endPoint x: 648, endPoint y: 354, distance: 37.6
click at [648, 354] on icon at bounding box center [650, 354] width 10 height 10
click at [592, 357] on div "jour" at bounding box center [573, 371] width 73 height 57
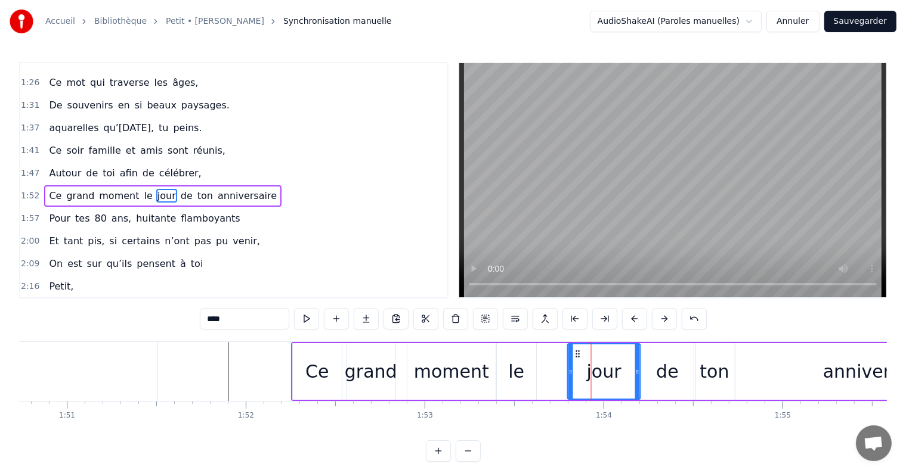
drag, startPoint x: 545, startPoint y: 351, endPoint x: 576, endPoint y: 351, distance: 31.0
click at [576, 351] on icon at bounding box center [578, 354] width 10 height 10
click at [517, 355] on div "le" at bounding box center [516, 371] width 39 height 57
type input "**"
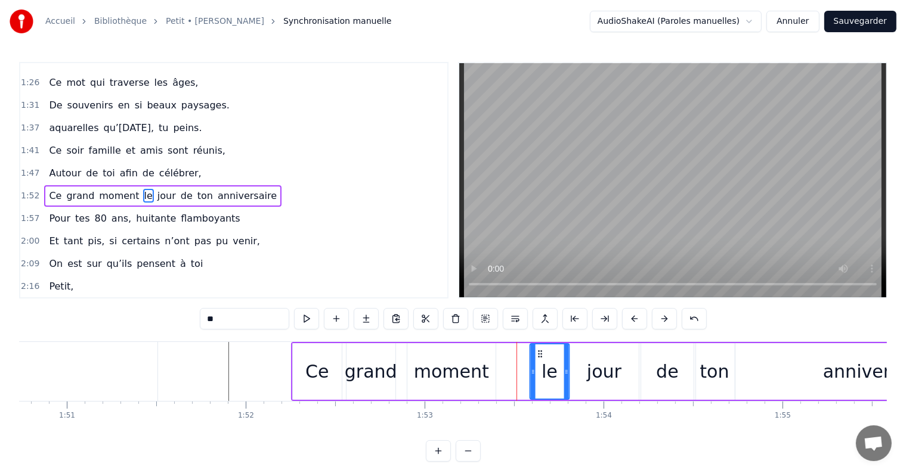
drag, startPoint x: 502, startPoint y: 351, endPoint x: 535, endPoint y: 352, distance: 33.4
click at [535, 352] on icon at bounding box center [540, 354] width 10 height 10
drag, startPoint x: 531, startPoint y: 371, endPoint x: 518, endPoint y: 370, distance: 13.1
click at [518, 370] on icon at bounding box center [520, 372] width 5 height 10
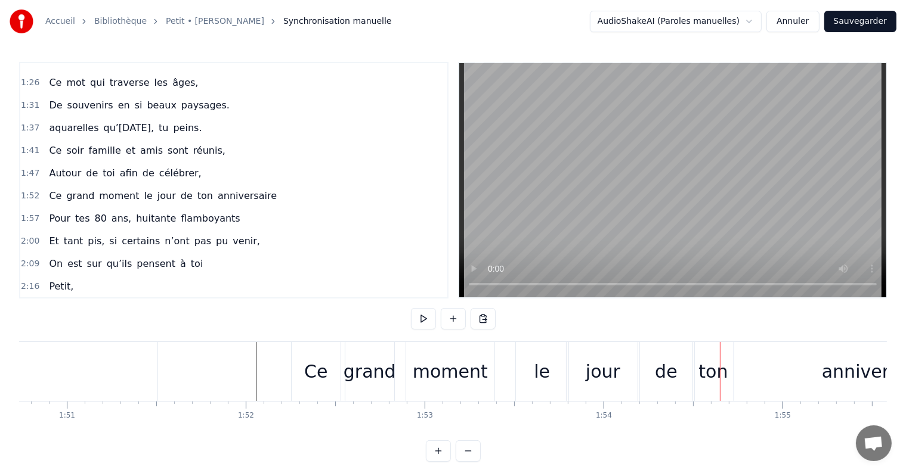
click at [705, 372] on div "ton" at bounding box center [712, 371] width 29 height 27
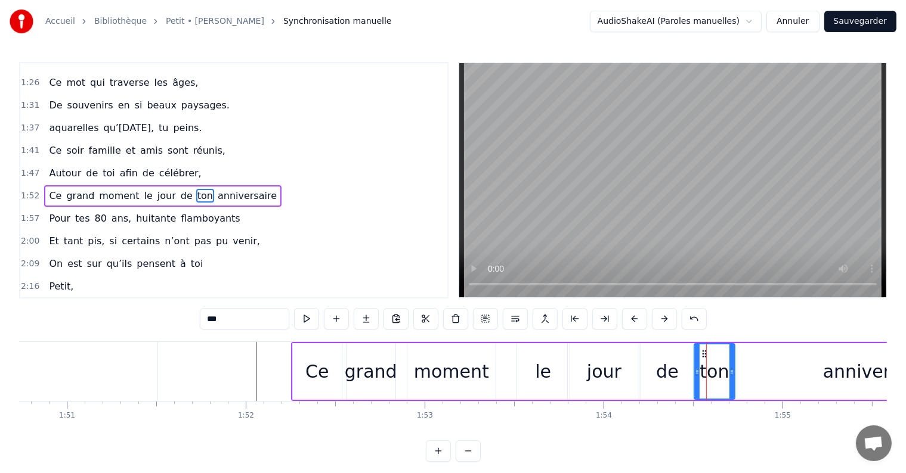
click at [743, 369] on div "anniversaire" at bounding box center [878, 371] width 286 height 57
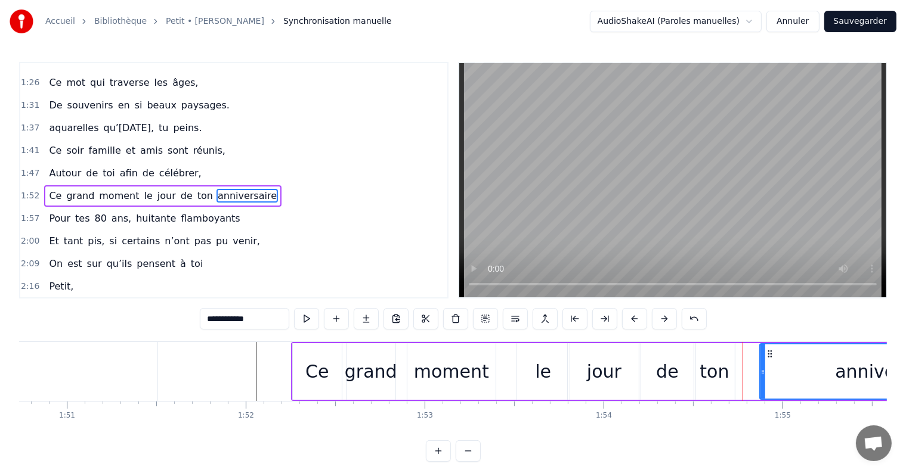
drag, startPoint x: 737, startPoint y: 369, endPoint x: 762, endPoint y: 374, distance: 25.6
click at [762, 374] on icon at bounding box center [762, 372] width 5 height 10
click at [713, 366] on div "ton" at bounding box center [713, 371] width 29 height 27
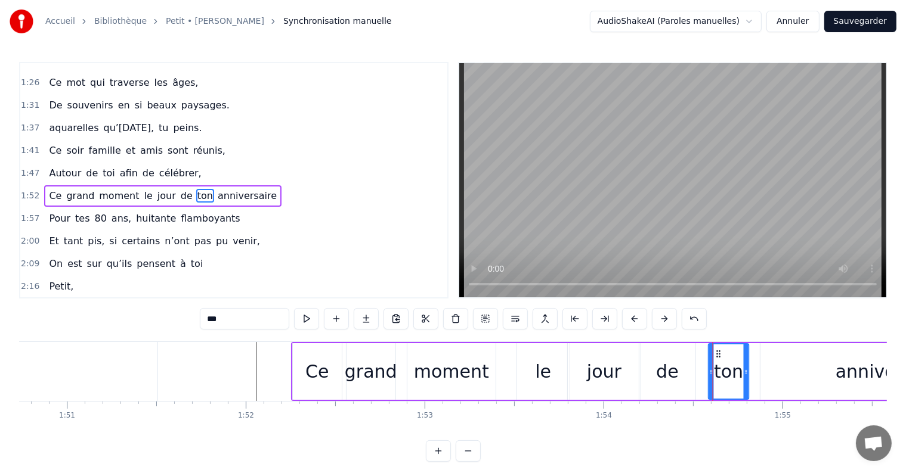
drag, startPoint x: 702, startPoint y: 352, endPoint x: 717, endPoint y: 352, distance: 14.3
click at [717, 352] on icon at bounding box center [719, 354] width 10 height 10
click at [684, 363] on div "de" at bounding box center [667, 371] width 56 height 57
type input "**"
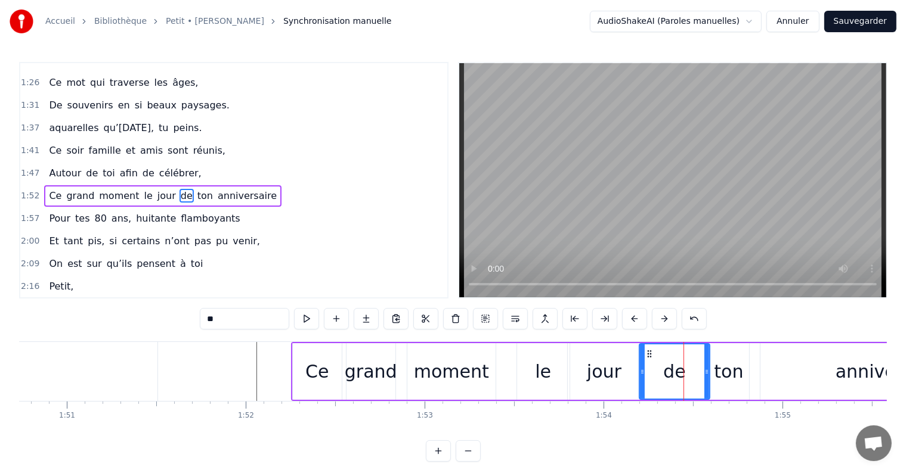
drag, startPoint x: 692, startPoint y: 369, endPoint x: 706, endPoint y: 369, distance: 14.3
click at [706, 369] on icon at bounding box center [706, 372] width 5 height 10
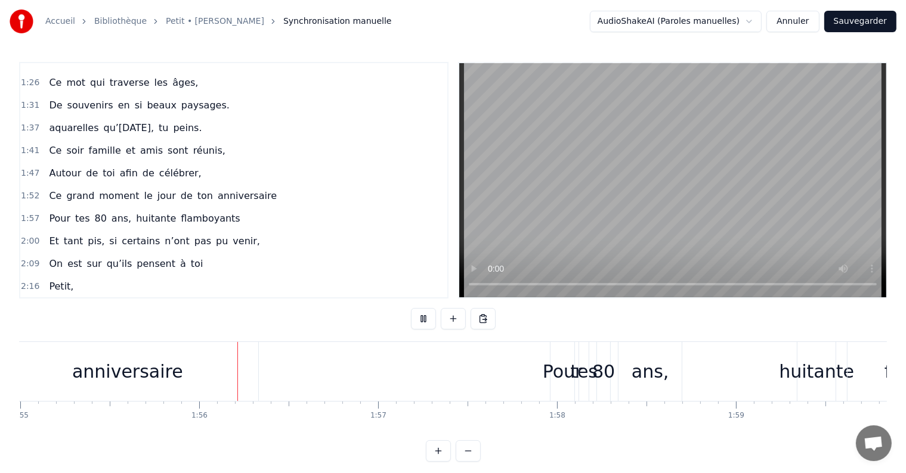
scroll to position [0, 20603]
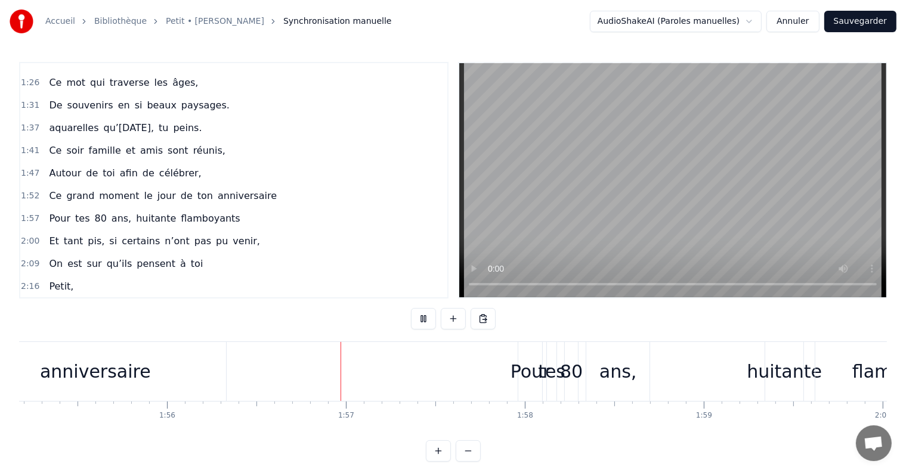
click at [417, 301] on div "0:11 Petit, 0:15 Tu as grandi à [GEOGRAPHIC_DATA], 0:20 En Ariège dans les [GEO…" at bounding box center [453, 262] width 868 height 400
click at [417, 316] on button at bounding box center [423, 318] width 25 height 21
click at [658, 342] on div "Pour tes 80 ans, huitante flamboyants" at bounding box center [760, 371] width 485 height 59
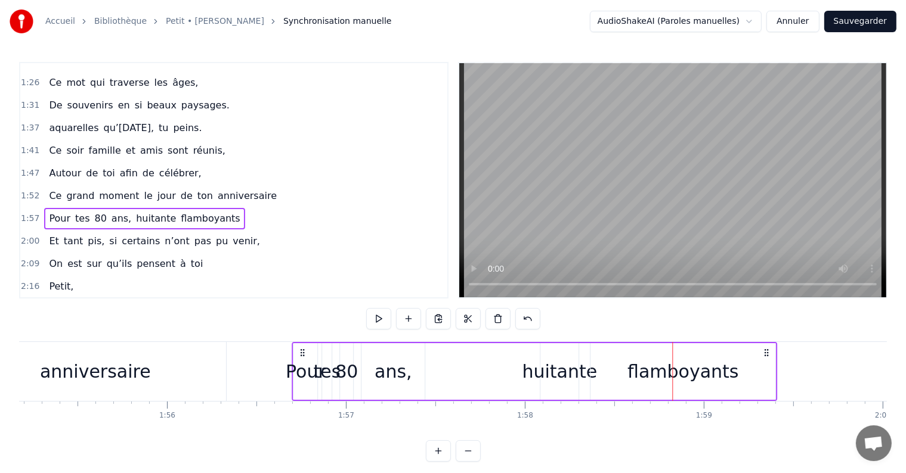
drag, startPoint x: 528, startPoint y: 348, endPoint x: 302, endPoint y: 345, distance: 226.0
click at [302, 345] on div "Pour tes 80 ans, huitante flamboyants" at bounding box center [534, 371] width 485 height 59
click at [311, 383] on div "Pour" at bounding box center [306, 371] width 40 height 27
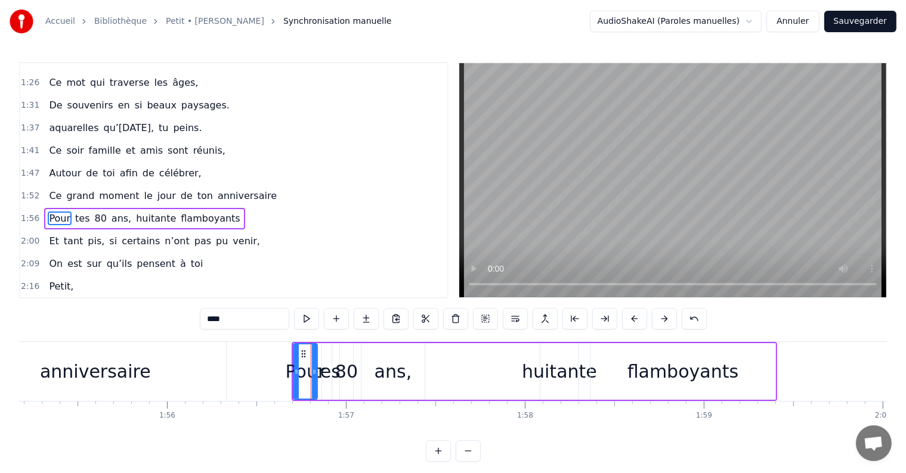
scroll to position [376, 0]
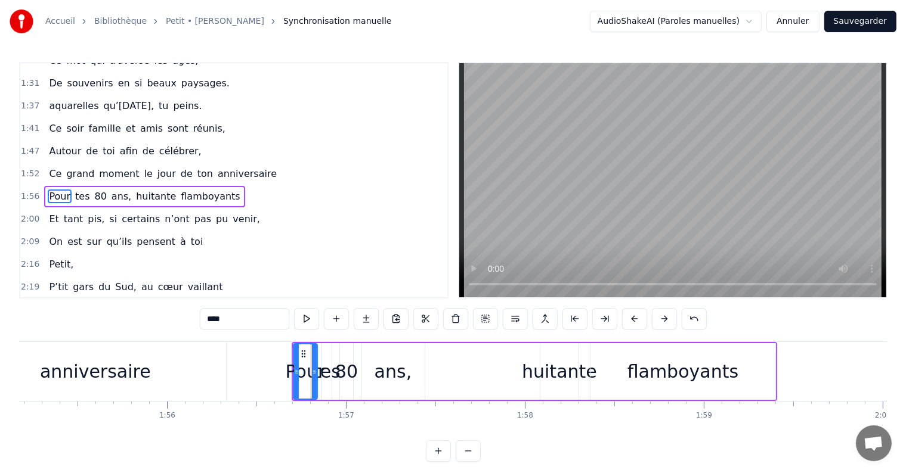
click at [324, 375] on div "tes" at bounding box center [326, 371] width 27 height 27
click at [386, 383] on div "ans," at bounding box center [393, 371] width 38 height 27
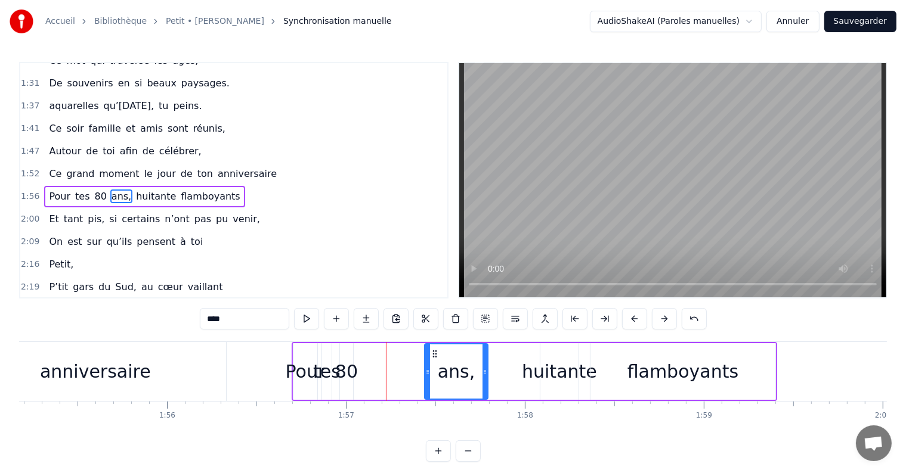
drag, startPoint x: 374, startPoint y: 351, endPoint x: 437, endPoint y: 356, distance: 62.8
click at [437, 356] on icon at bounding box center [435, 354] width 10 height 10
click at [348, 362] on div "80" at bounding box center [346, 371] width 23 height 27
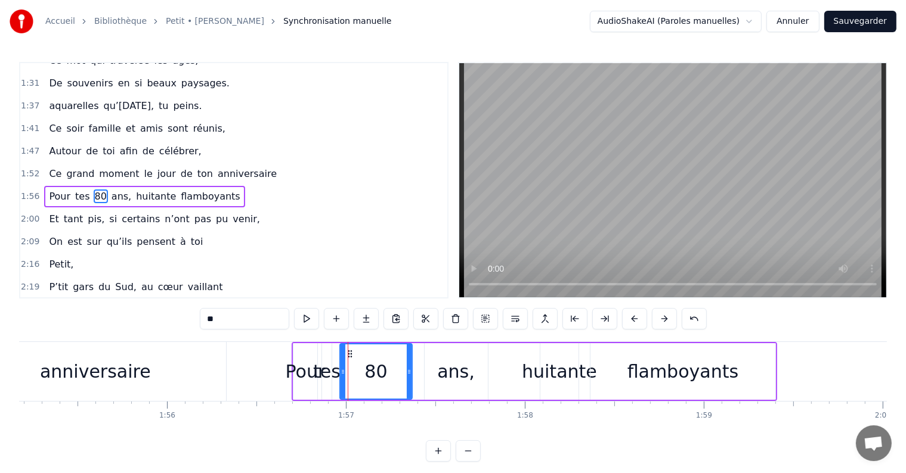
drag, startPoint x: 351, startPoint y: 372, endPoint x: 410, endPoint y: 376, distance: 59.1
click at [410, 376] on icon at bounding box center [409, 372] width 5 height 10
drag, startPoint x: 348, startPoint y: 355, endPoint x: 373, endPoint y: 355, distance: 25.0
click at [373, 355] on icon at bounding box center [375, 354] width 10 height 10
click at [335, 371] on div "tes" at bounding box center [326, 371] width 27 height 27
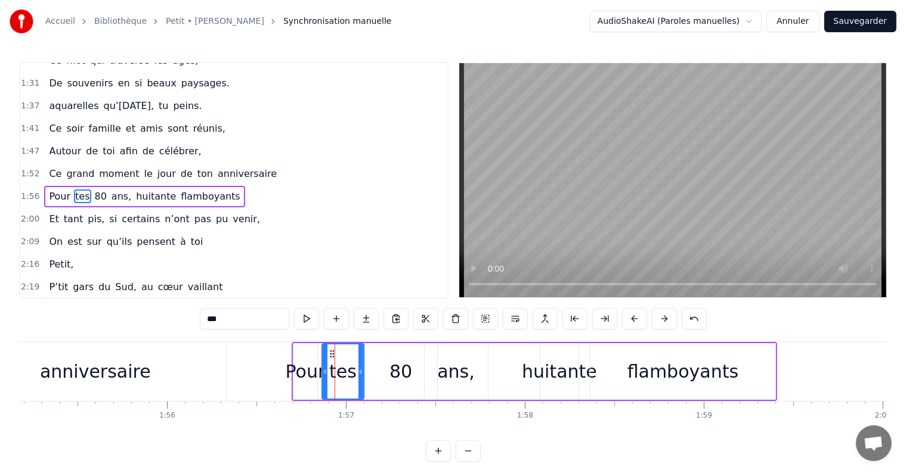
drag, startPoint x: 329, startPoint y: 371, endPoint x: 361, endPoint y: 371, distance: 32.2
click at [361, 371] on icon at bounding box center [360, 372] width 5 height 10
click at [314, 371] on div "Pour" at bounding box center [306, 371] width 40 height 27
type input "****"
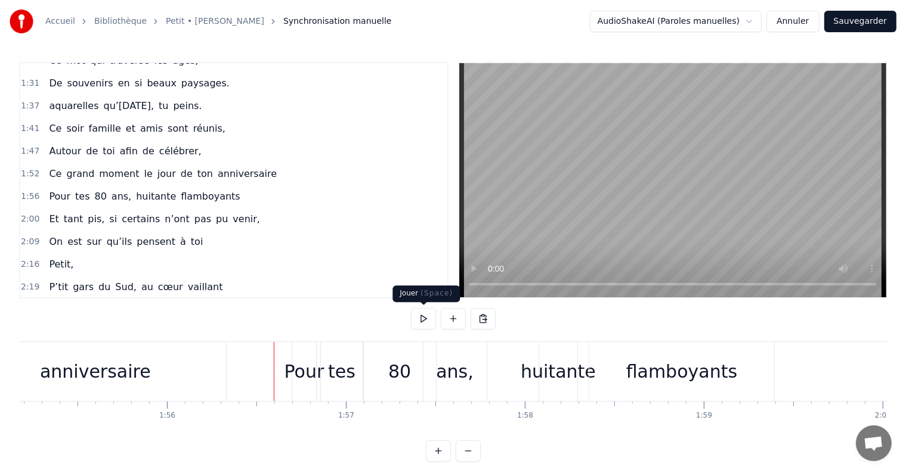
click at [417, 317] on button at bounding box center [423, 318] width 25 height 21
click at [662, 383] on div "flamboyants" at bounding box center [681, 371] width 111 height 27
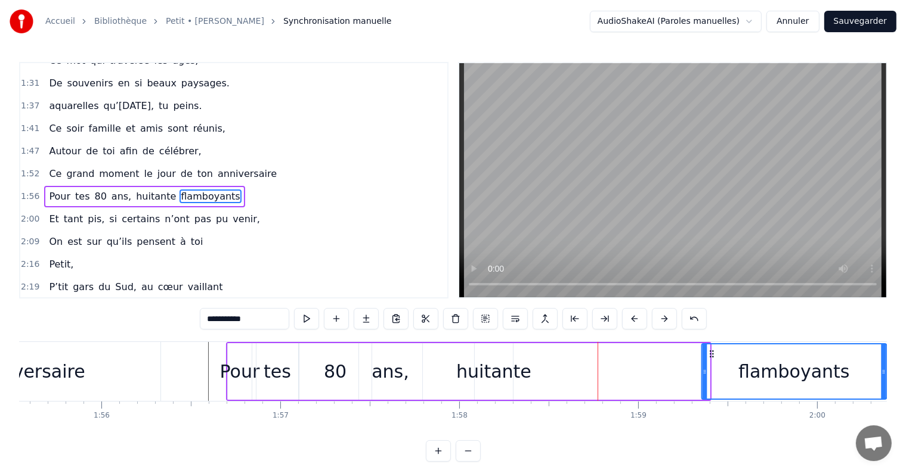
scroll to position [0, 20670]
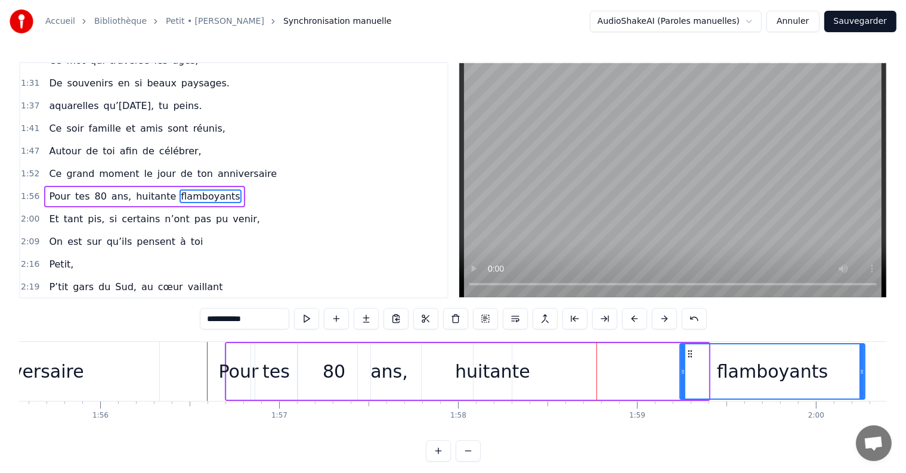
drag, startPoint x: 597, startPoint y: 351, endPoint x: 687, endPoint y: 358, distance: 89.7
click at [687, 358] on icon at bounding box center [690, 354] width 10 height 10
click at [485, 367] on div "huitante" at bounding box center [492, 371] width 75 height 27
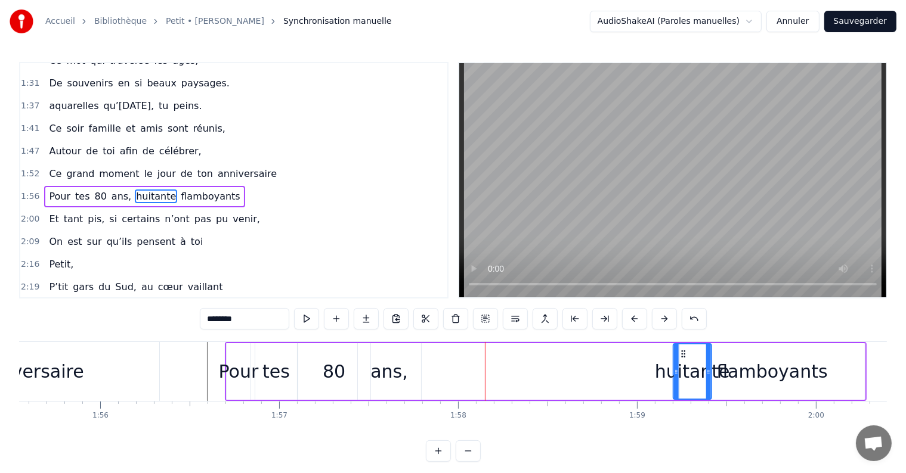
drag, startPoint x: 478, startPoint y: 351, endPoint x: 677, endPoint y: 356, distance: 199.2
click at [678, 356] on icon at bounding box center [683, 354] width 10 height 10
click at [229, 373] on div "Pour" at bounding box center [239, 371] width 40 height 27
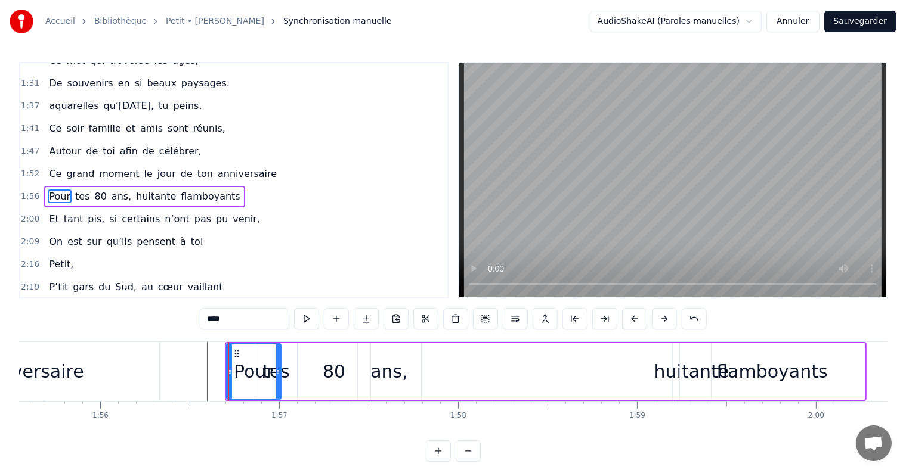
drag, startPoint x: 248, startPoint y: 368, endPoint x: 278, endPoint y: 369, distance: 30.4
click at [278, 369] on icon at bounding box center [277, 372] width 5 height 10
click at [290, 360] on div "tes" at bounding box center [276, 371] width 42 height 57
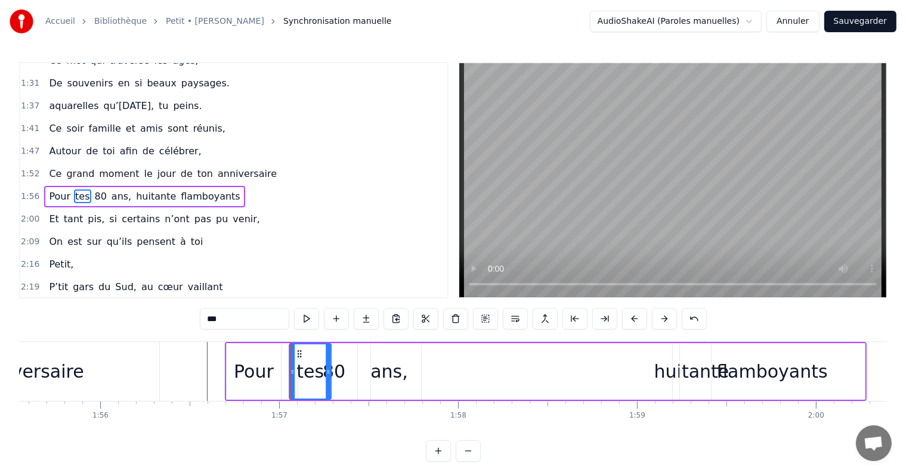
drag, startPoint x: 266, startPoint y: 349, endPoint x: 300, endPoint y: 351, distance: 34.0
click at [300, 351] on icon at bounding box center [300, 354] width 10 height 10
click at [352, 370] on div "80" at bounding box center [334, 371] width 72 height 57
click at [388, 374] on div "ans," at bounding box center [389, 371] width 38 height 27
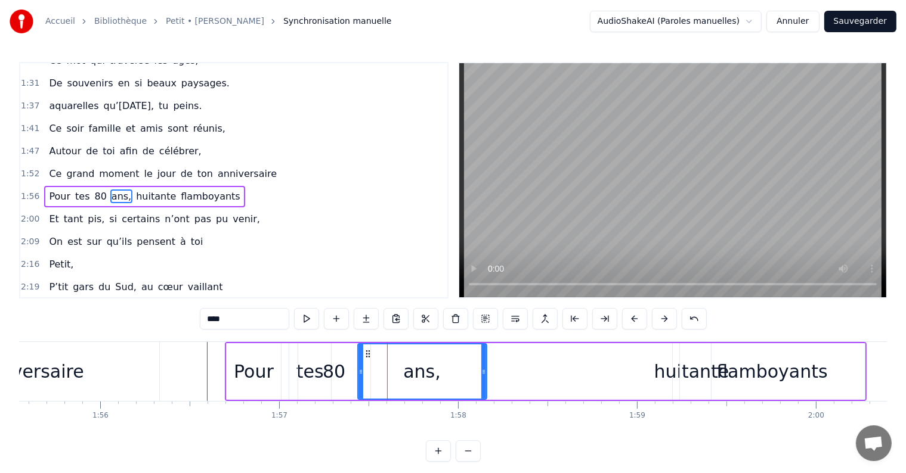
drag, startPoint x: 417, startPoint y: 371, endPoint x: 482, endPoint y: 373, distance: 65.0
click at [482, 373] on icon at bounding box center [483, 372] width 5 height 10
drag, startPoint x: 360, startPoint y: 372, endPoint x: 389, endPoint y: 373, distance: 29.2
click at [389, 373] on icon at bounding box center [390, 372] width 5 height 10
click at [351, 371] on div "80" at bounding box center [334, 371] width 72 height 57
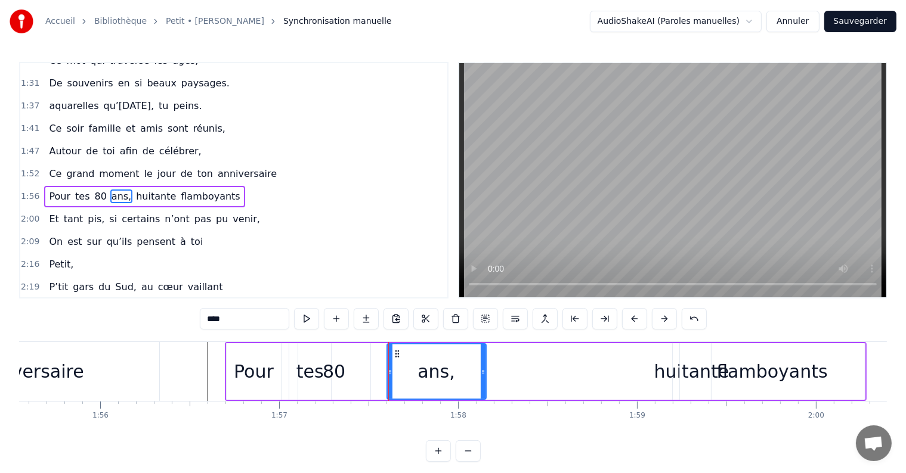
type input "**"
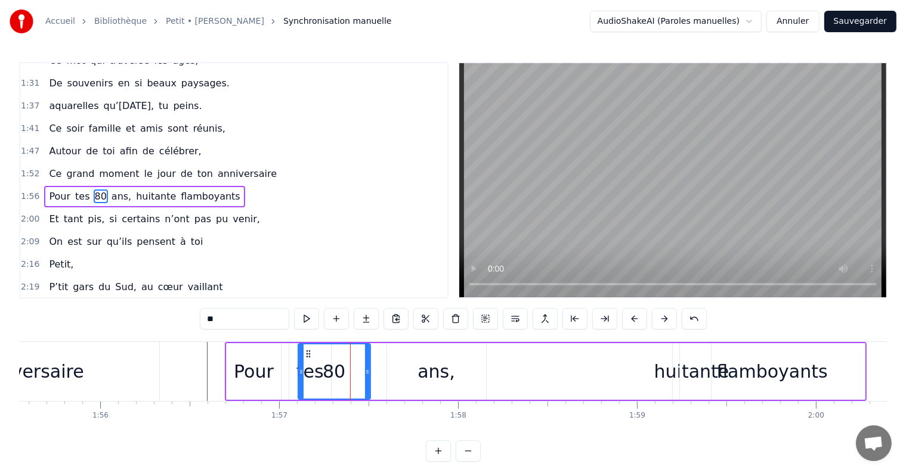
drag, startPoint x: 334, startPoint y: 367, endPoint x: 350, endPoint y: 369, distance: 16.1
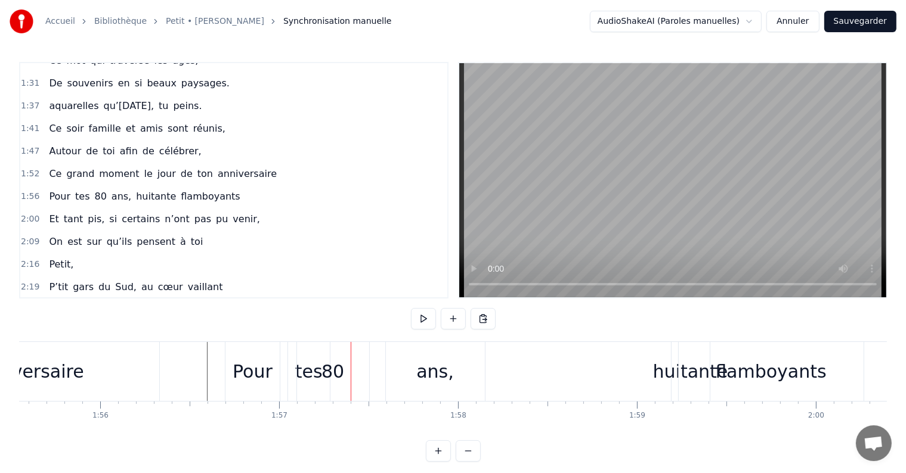
click at [312, 352] on div "80" at bounding box center [333, 371] width 72 height 59
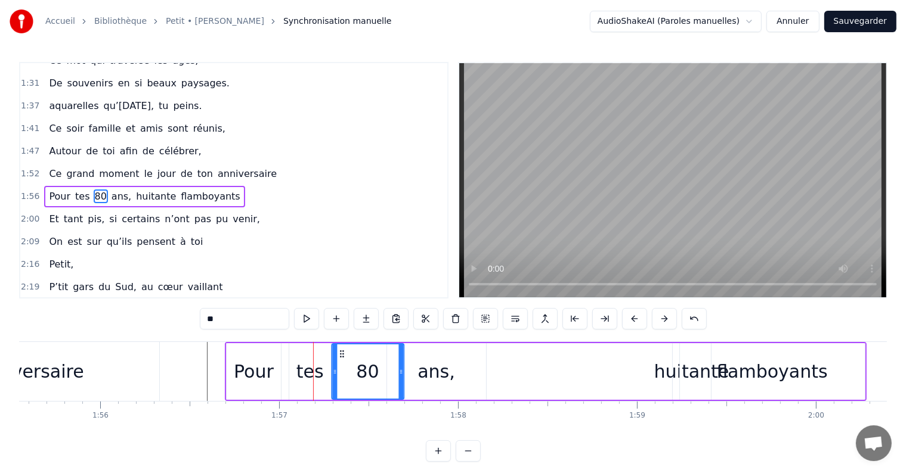
drag, startPoint x: 309, startPoint y: 352, endPoint x: 342, endPoint y: 353, distance: 33.4
click at [342, 353] on icon at bounding box center [342, 354] width 10 height 10
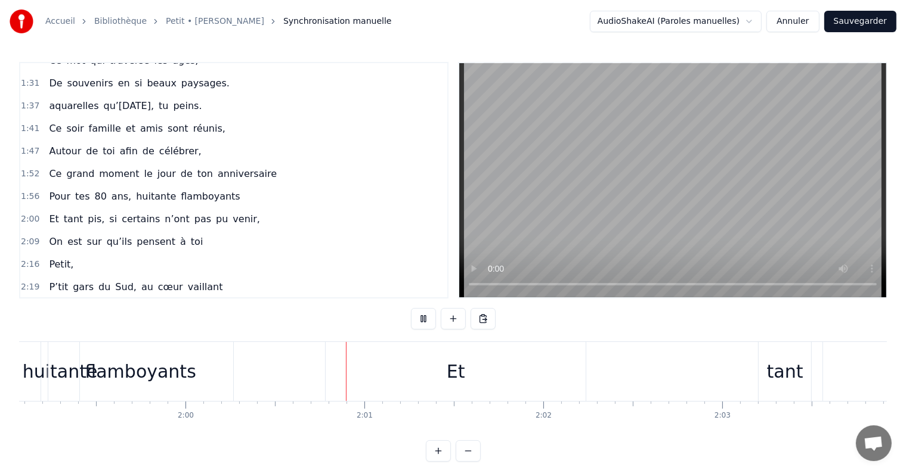
scroll to position [0, 21462]
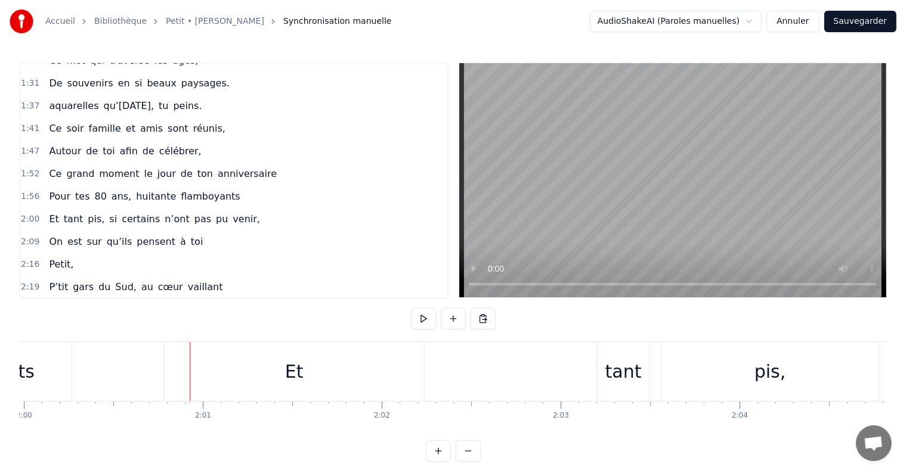
click at [298, 366] on div "Et" at bounding box center [294, 371] width 18 height 27
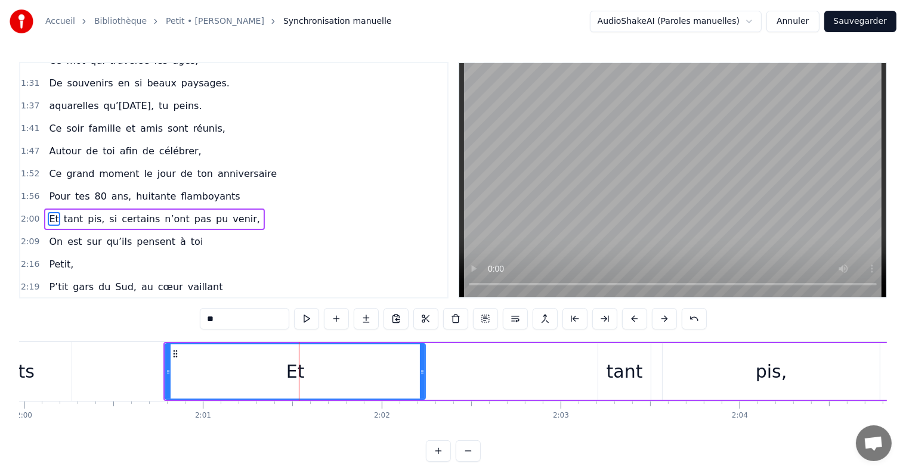
scroll to position [398, 0]
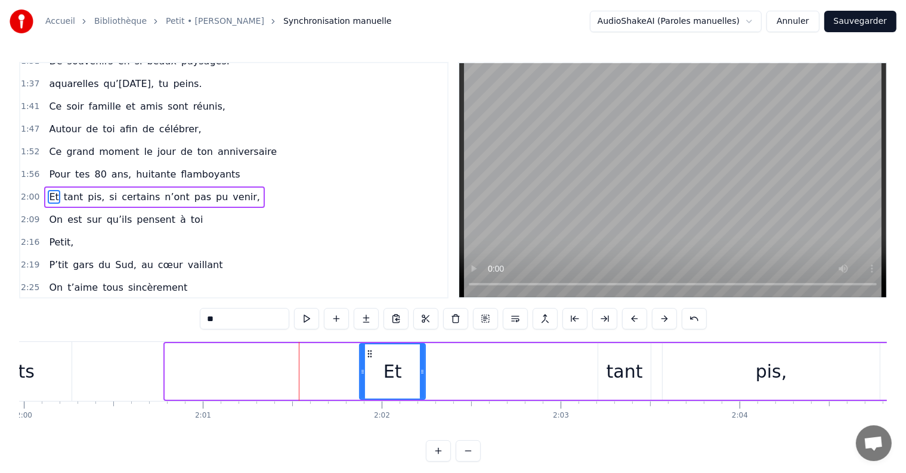
drag, startPoint x: 166, startPoint y: 368, endPoint x: 361, endPoint y: 372, distance: 194.4
click at [361, 372] on icon at bounding box center [362, 372] width 5 height 10
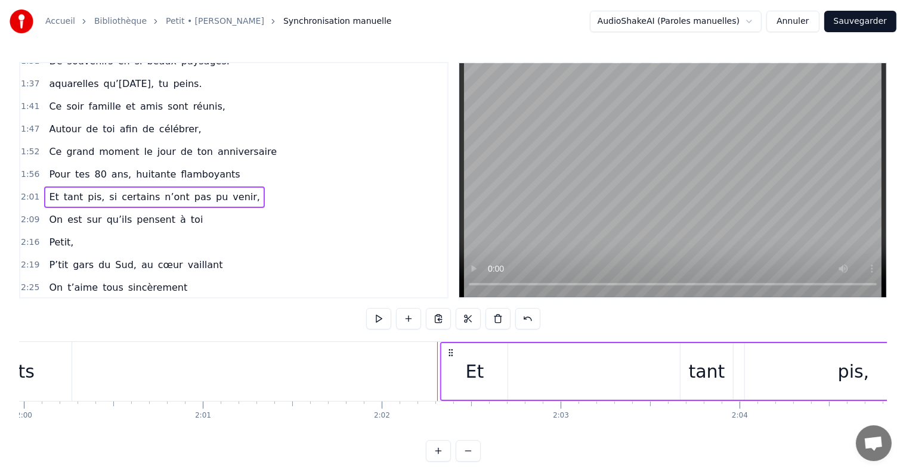
drag, startPoint x: 369, startPoint y: 349, endPoint x: 451, endPoint y: 353, distance: 81.8
click at [451, 353] on icon at bounding box center [451, 353] width 10 height 10
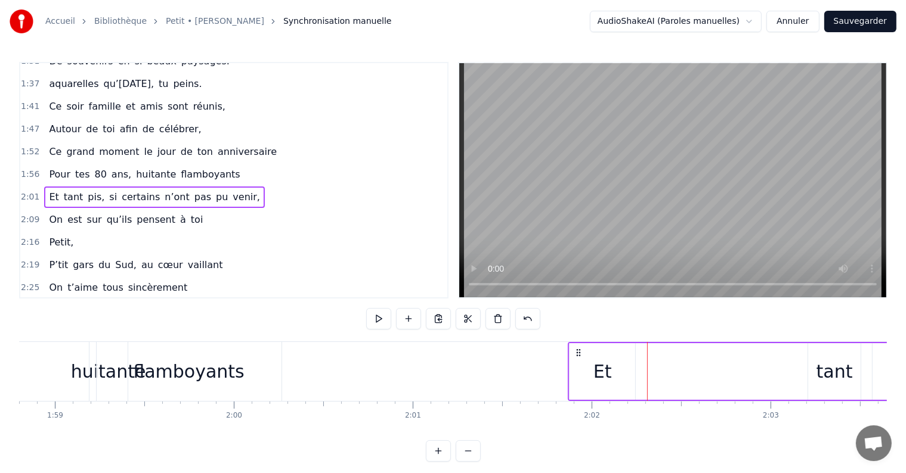
scroll to position [0, 21175]
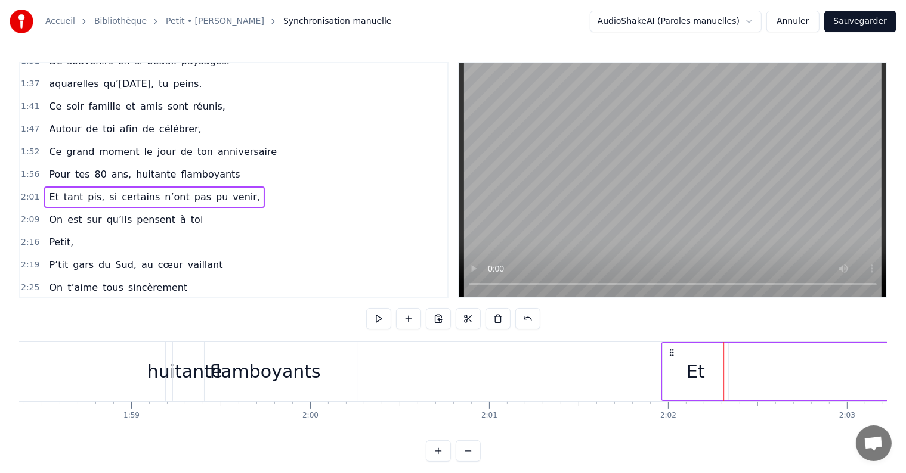
drag, startPoint x: 657, startPoint y: 351, endPoint x: 673, endPoint y: 350, distance: 16.7
click at [673, 350] on icon at bounding box center [672, 353] width 10 height 10
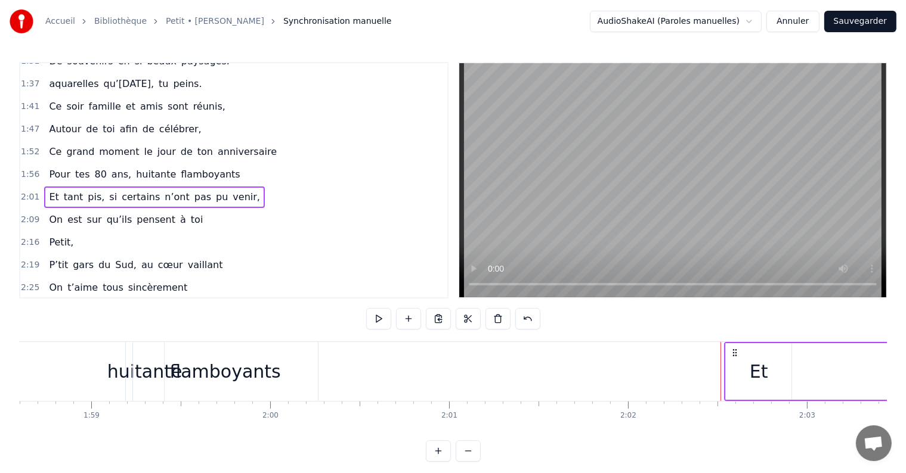
scroll to position [0, 21228]
drag, startPoint x: 672, startPoint y: 353, endPoint x: 708, endPoint y: 349, distance: 36.6
click at [714, 349] on icon at bounding box center [719, 353] width 10 height 10
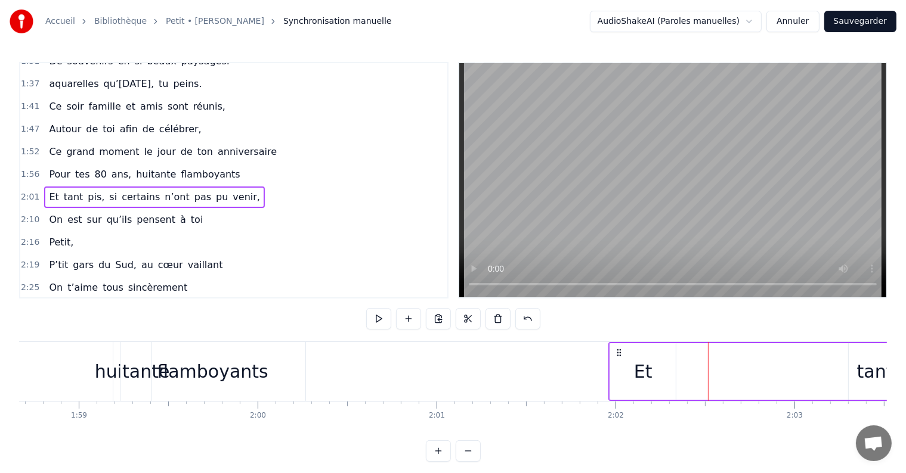
drag, startPoint x: 708, startPoint y: 349, endPoint x: 698, endPoint y: 351, distance: 10.3
drag, startPoint x: 696, startPoint y: 345, endPoint x: 748, endPoint y: 345, distance: 51.9
drag, startPoint x: 619, startPoint y: 352, endPoint x: 716, endPoint y: 348, distance: 96.7
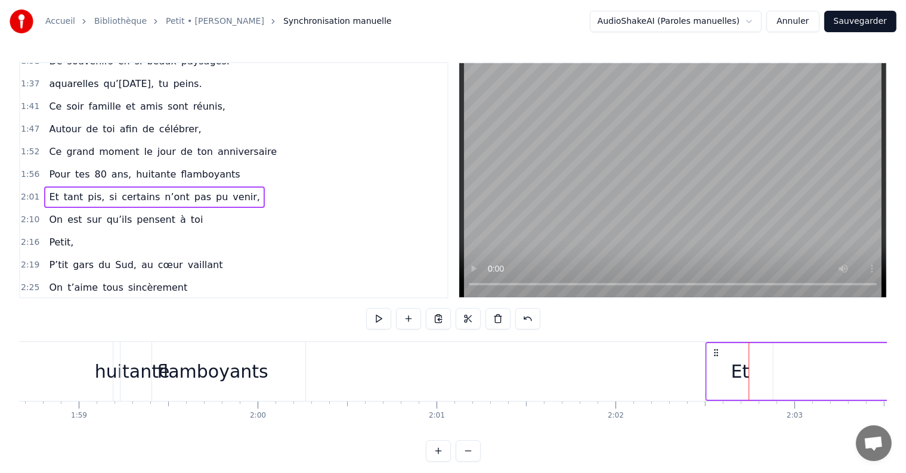
click at [716, 348] on icon at bounding box center [716, 353] width 10 height 10
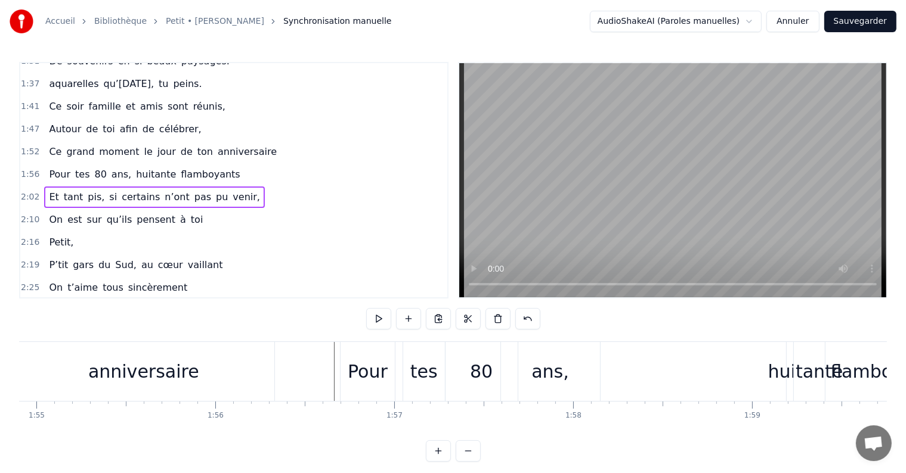
scroll to position [0, 20536]
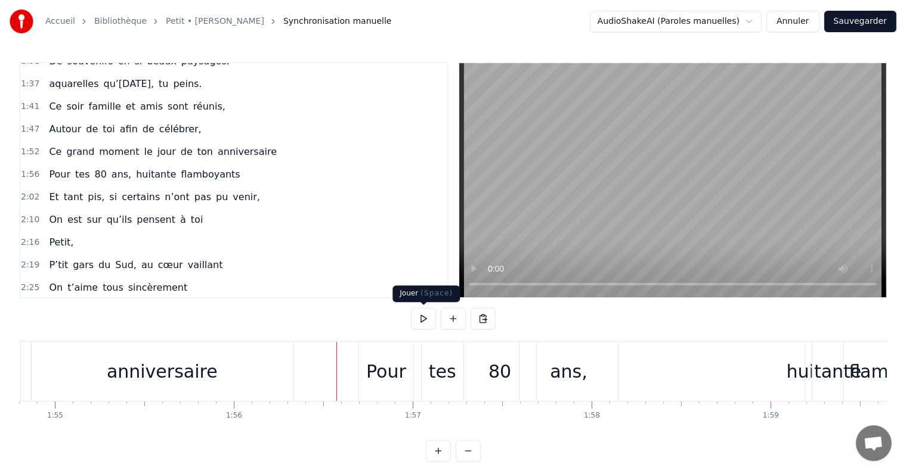
click at [423, 317] on button at bounding box center [423, 318] width 25 height 21
click at [561, 371] on div "ans," at bounding box center [569, 371] width 38 height 27
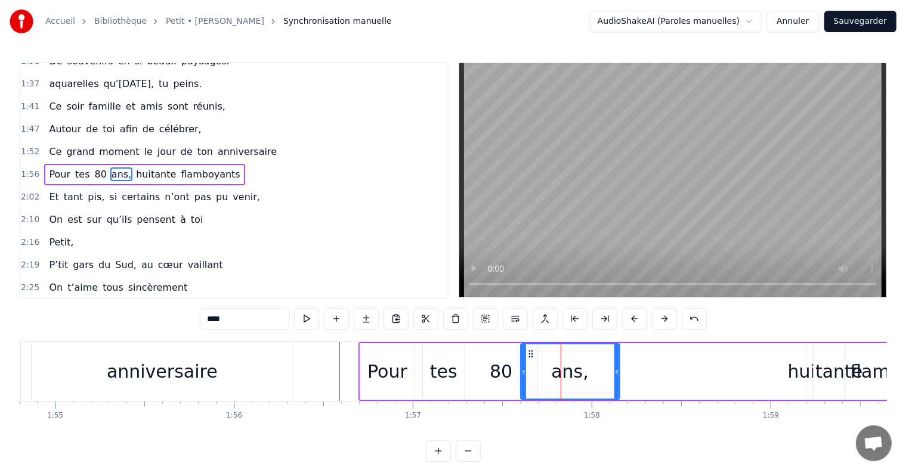
scroll to position [376, 0]
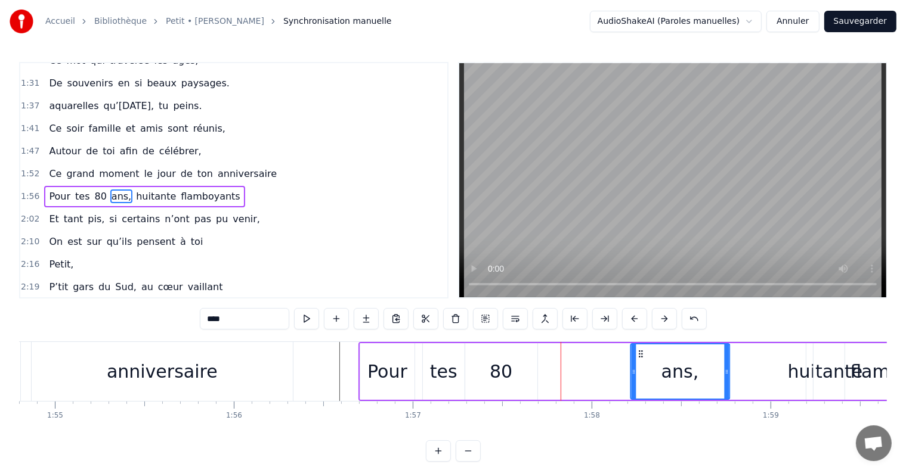
drag, startPoint x: 530, startPoint y: 354, endPoint x: 646, endPoint y: 360, distance: 116.5
click at [648, 360] on div "ans," at bounding box center [680, 372] width 98 height 54
click at [501, 363] on div "80" at bounding box center [501, 371] width 23 height 27
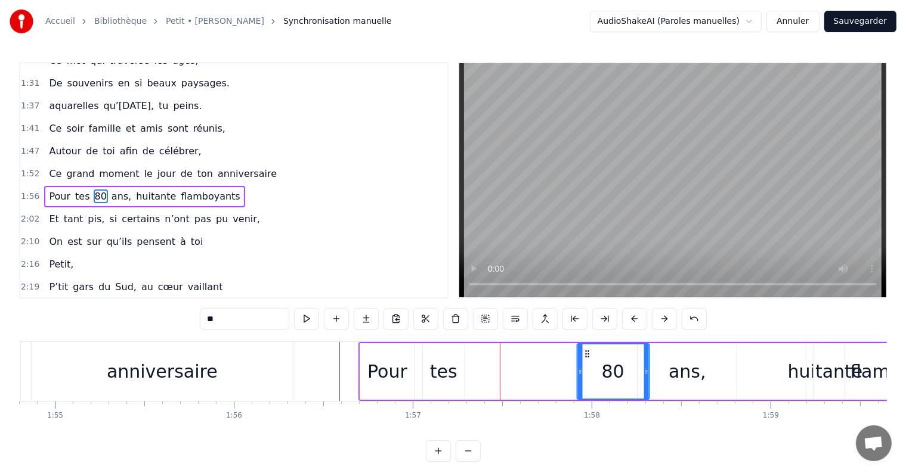
drag, startPoint x: 472, startPoint y: 352, endPoint x: 583, endPoint y: 352, distance: 111.5
click at [583, 352] on icon at bounding box center [587, 354] width 10 height 10
click at [441, 374] on div "tes" at bounding box center [443, 371] width 27 height 27
type input "***"
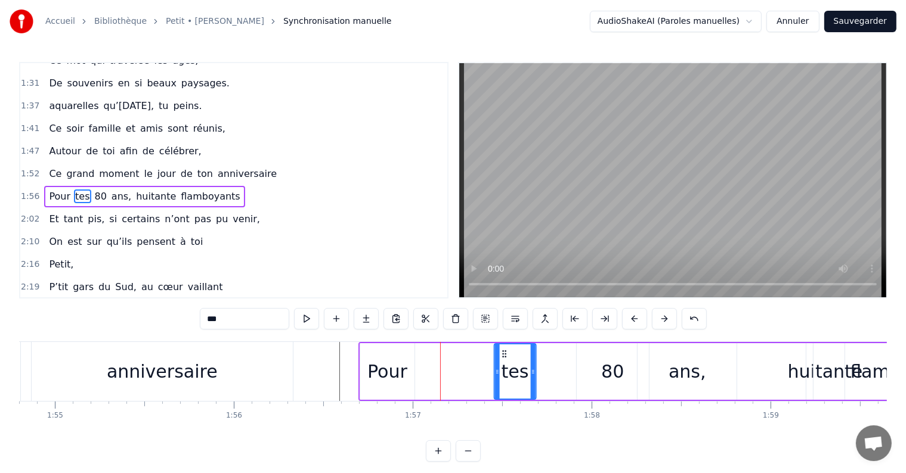
drag, startPoint x: 431, startPoint y: 351, endPoint x: 501, endPoint y: 359, distance: 70.8
click at [501, 359] on div "tes" at bounding box center [514, 372] width 41 height 54
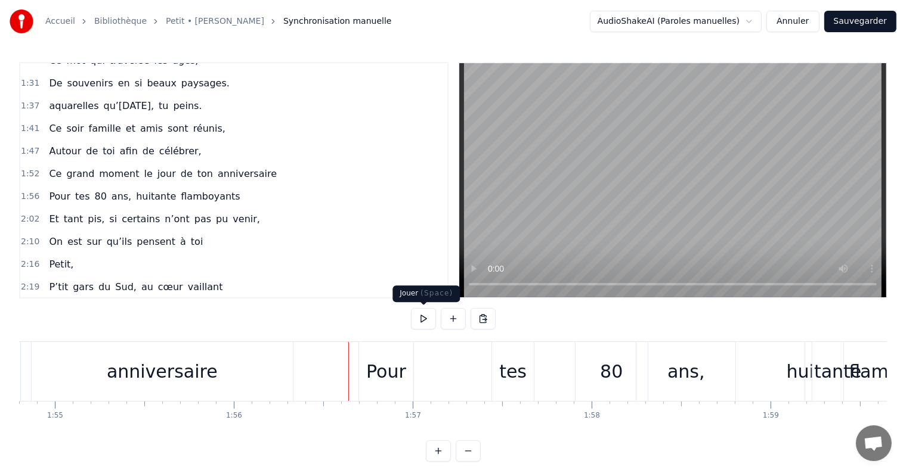
click at [422, 316] on button at bounding box center [423, 318] width 25 height 21
click at [508, 373] on div "tes" at bounding box center [512, 371] width 27 height 27
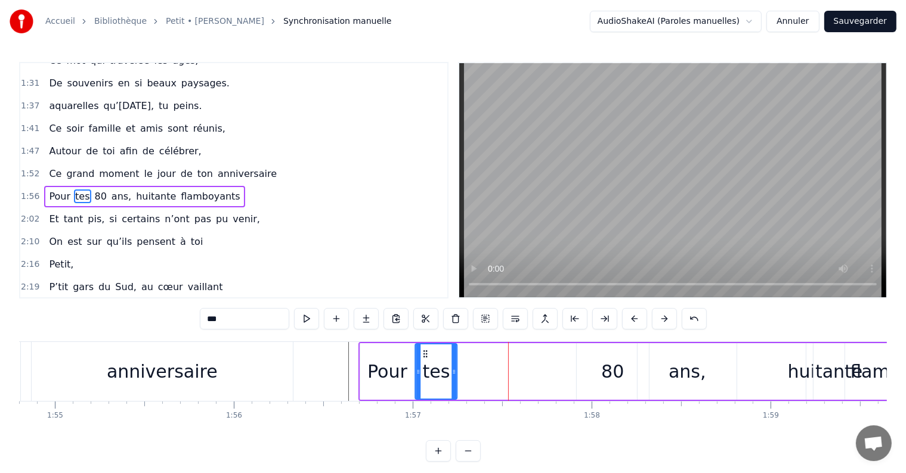
drag, startPoint x: 503, startPoint y: 352, endPoint x: 425, endPoint y: 348, distance: 78.8
click at [425, 349] on icon at bounding box center [425, 354] width 10 height 10
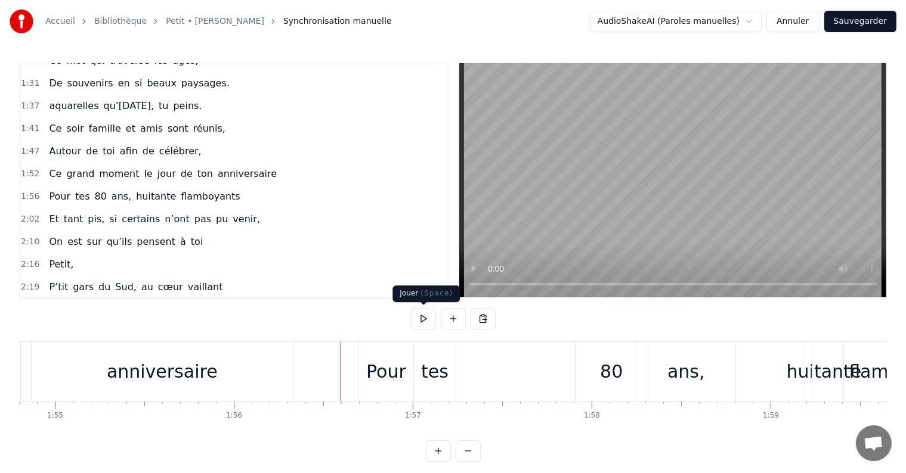
click at [418, 319] on button at bounding box center [423, 318] width 25 height 21
click at [593, 363] on div "80" at bounding box center [611, 371] width 72 height 59
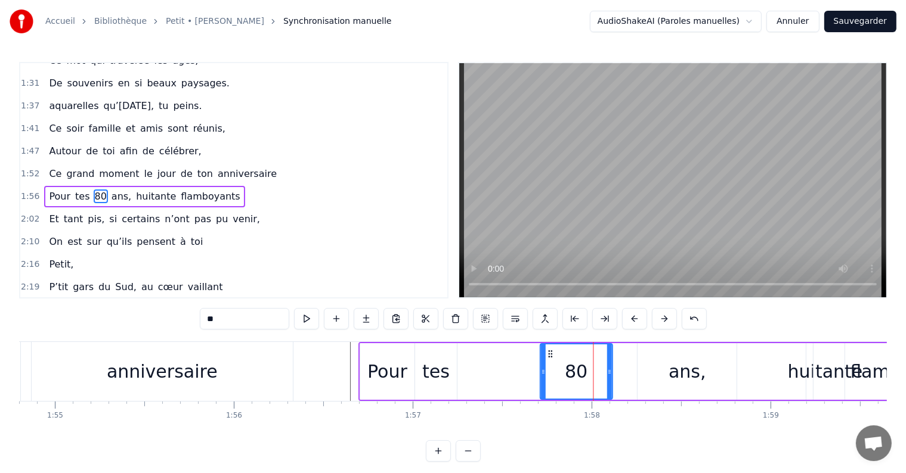
drag, startPoint x: 584, startPoint y: 350, endPoint x: 547, endPoint y: 349, distance: 37.0
click at [547, 349] on icon at bounding box center [550, 354] width 10 height 10
drag, startPoint x: 608, startPoint y: 376, endPoint x: 590, endPoint y: 375, distance: 18.5
click at [590, 375] on div at bounding box center [590, 372] width 5 height 54
click at [631, 374] on div "Pour tes 80 ans, huitante flamboyants" at bounding box center [679, 371] width 642 height 59
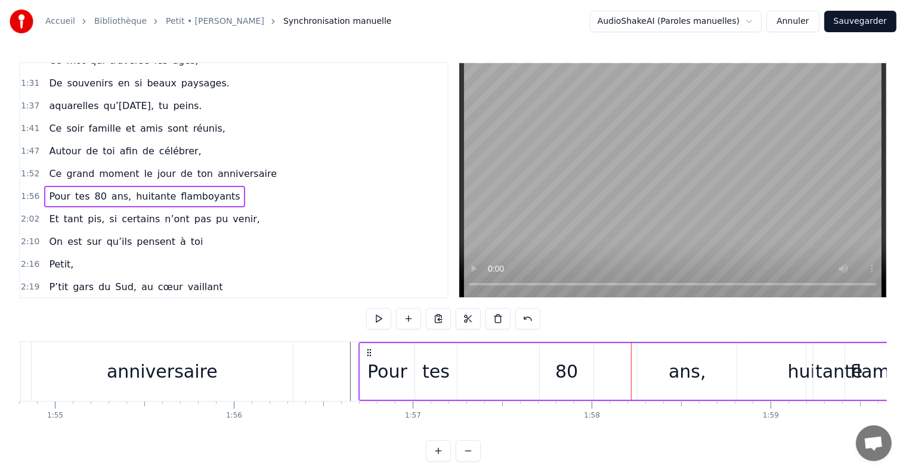
click at [651, 374] on div "ans," at bounding box center [686, 371] width 99 height 57
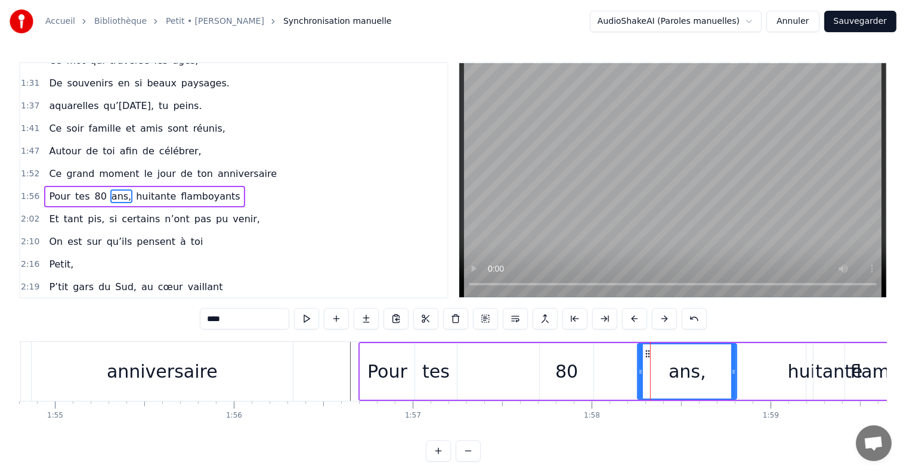
click at [620, 369] on div "Pour tes 80 ans, huitante flamboyants" at bounding box center [679, 371] width 642 height 59
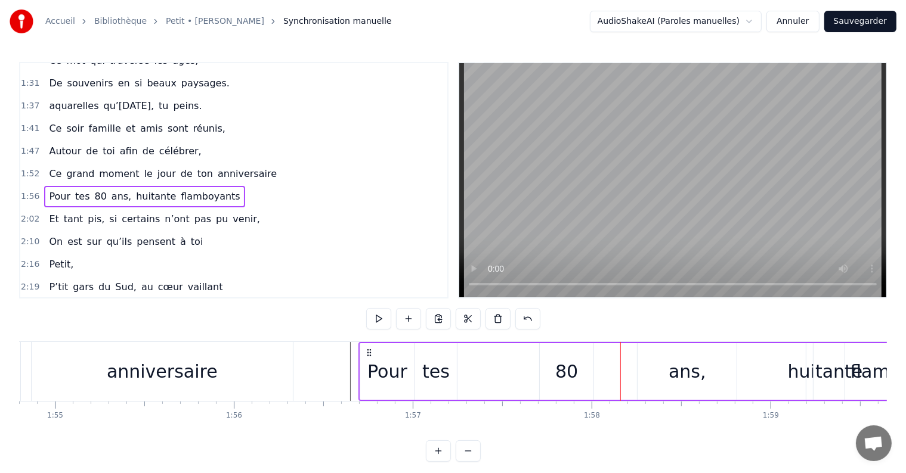
click at [645, 363] on div "ans," at bounding box center [686, 371] width 99 height 57
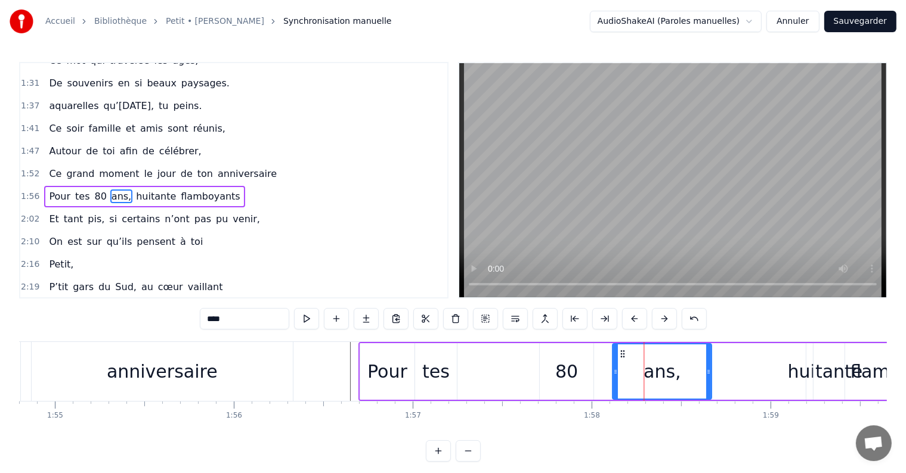
drag, startPoint x: 645, startPoint y: 353, endPoint x: 620, endPoint y: 352, distance: 25.1
click at [620, 352] on icon at bounding box center [623, 354] width 10 height 10
click at [587, 365] on div "80" at bounding box center [567, 371] width 54 height 57
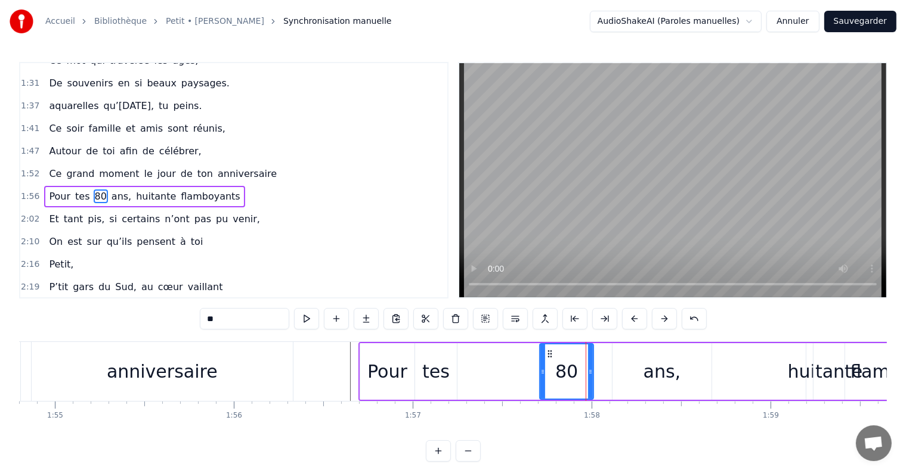
click at [618, 362] on div "ans," at bounding box center [661, 371] width 99 height 57
type input "****"
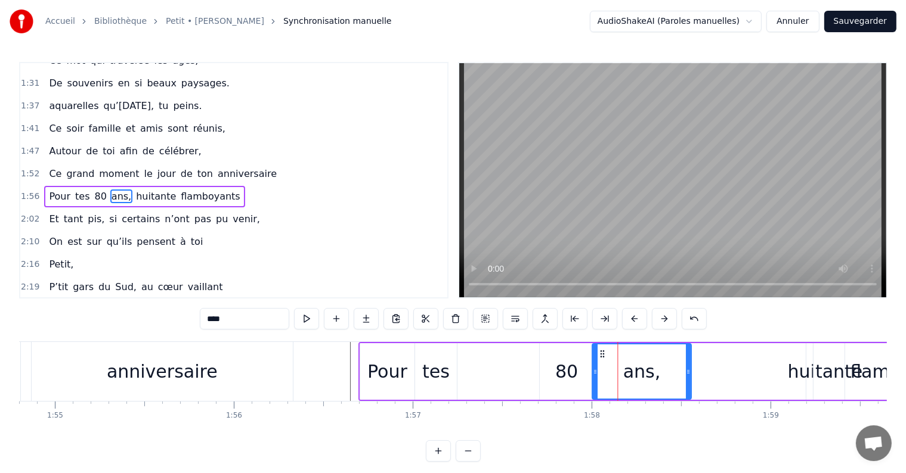
drag, startPoint x: 620, startPoint y: 351, endPoint x: 600, endPoint y: 350, distance: 20.3
click at [600, 351] on circle at bounding box center [600, 351] width 1 height 1
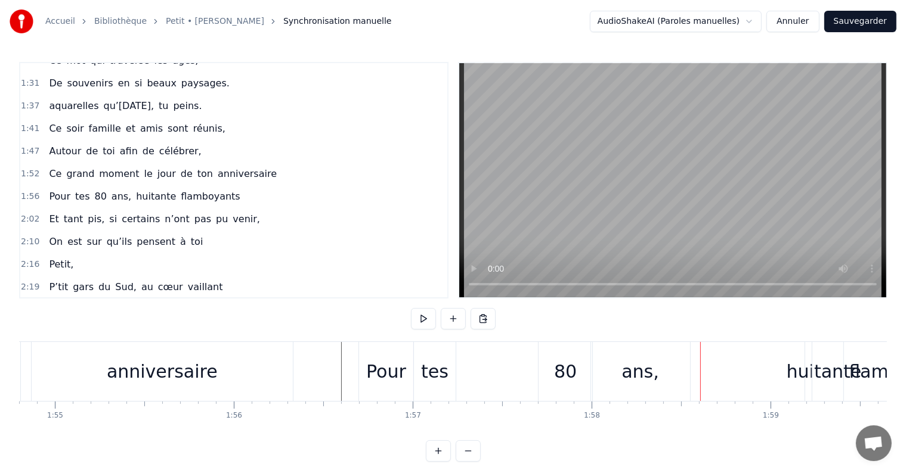
click at [557, 372] on div "80" at bounding box center [565, 371] width 23 height 27
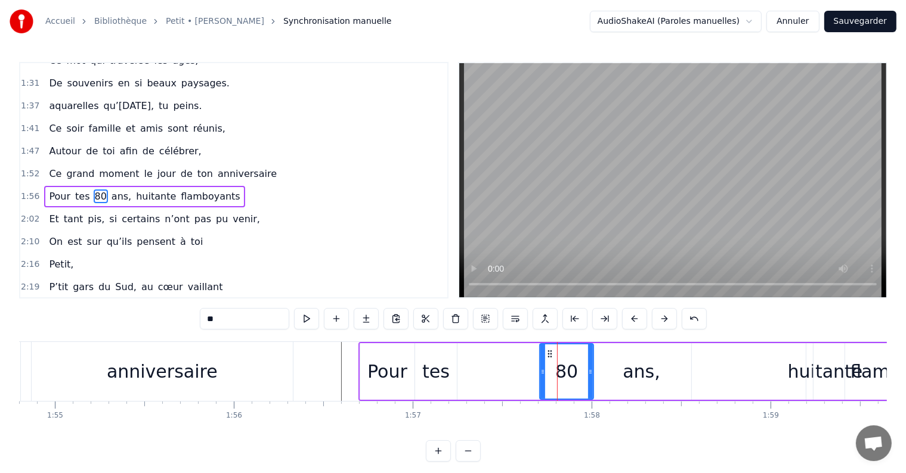
click at [449, 369] on div "tes" at bounding box center [436, 371] width 42 height 57
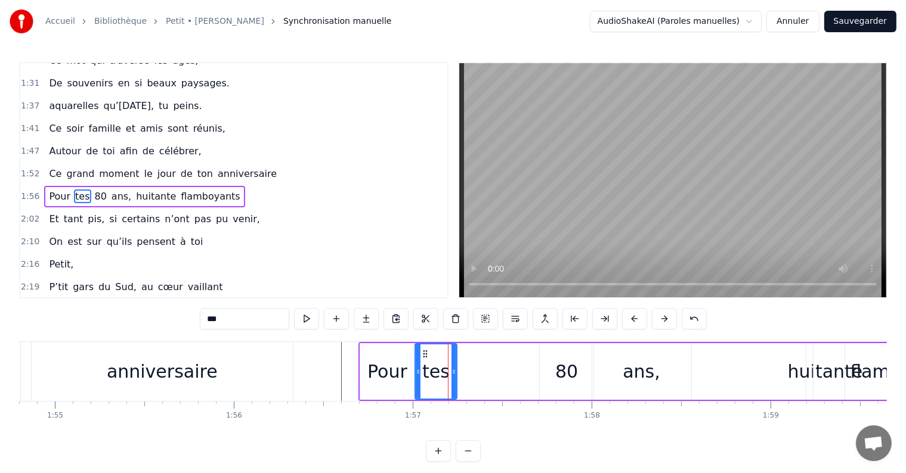
click at [548, 373] on div "80" at bounding box center [567, 371] width 54 height 57
type input "**"
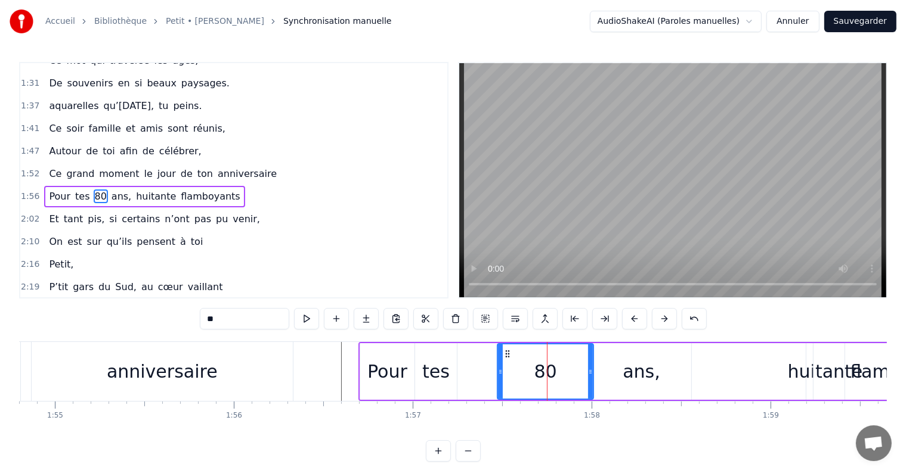
drag, startPoint x: 541, startPoint y: 372, endPoint x: 499, endPoint y: 371, distance: 42.4
click at [499, 371] on icon at bounding box center [500, 372] width 5 height 10
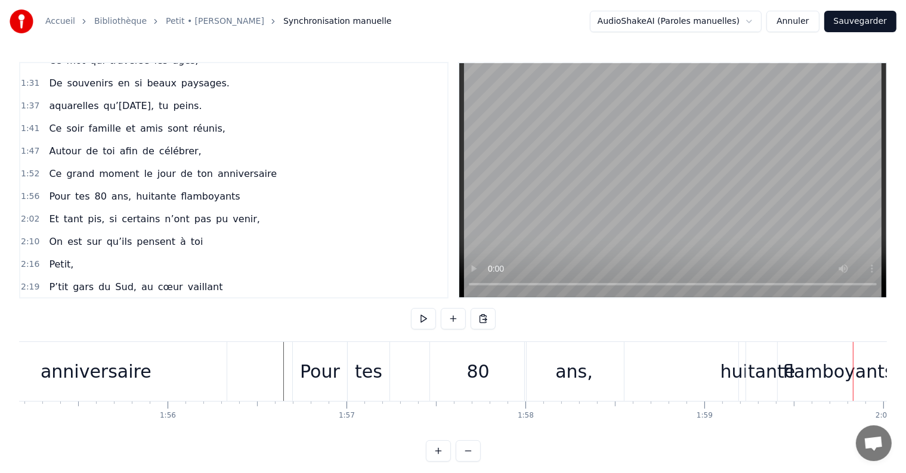
scroll to position [0, 20601]
click at [293, 350] on div "Pour" at bounding box center [320, 371] width 55 height 59
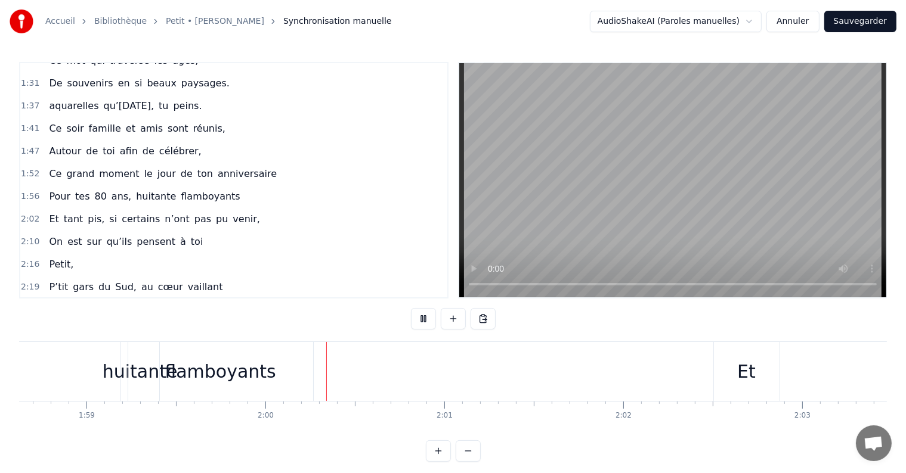
scroll to position [0, 21360]
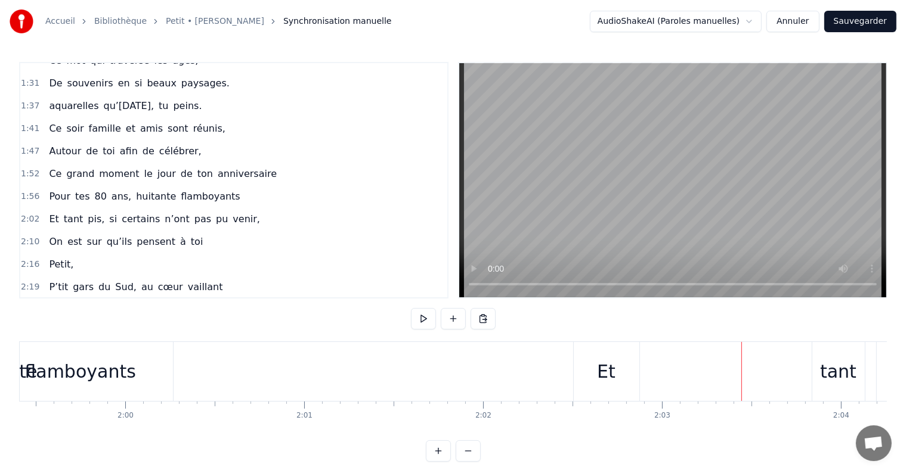
click at [596, 369] on div "Et" at bounding box center [607, 371] width 66 height 59
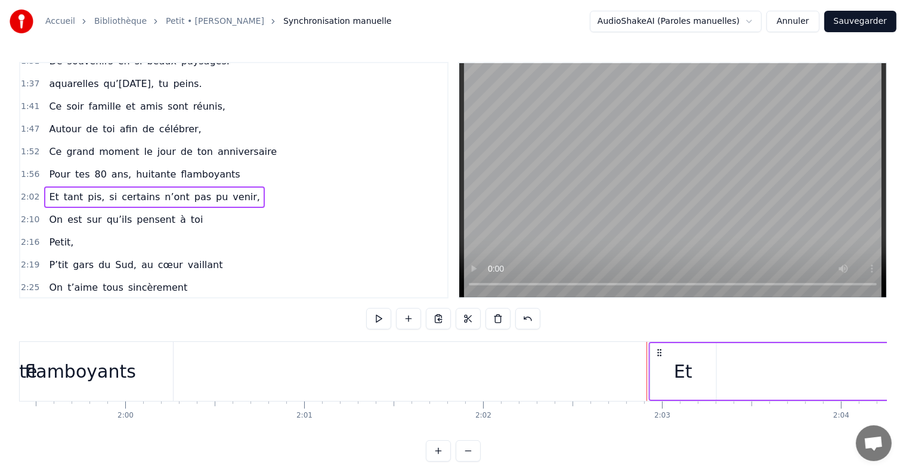
drag, startPoint x: 581, startPoint y: 352, endPoint x: 657, endPoint y: 351, distance: 75.2
click at [657, 351] on icon at bounding box center [659, 353] width 10 height 10
click at [143, 380] on div "flamboyants" at bounding box center [80, 371] width 185 height 59
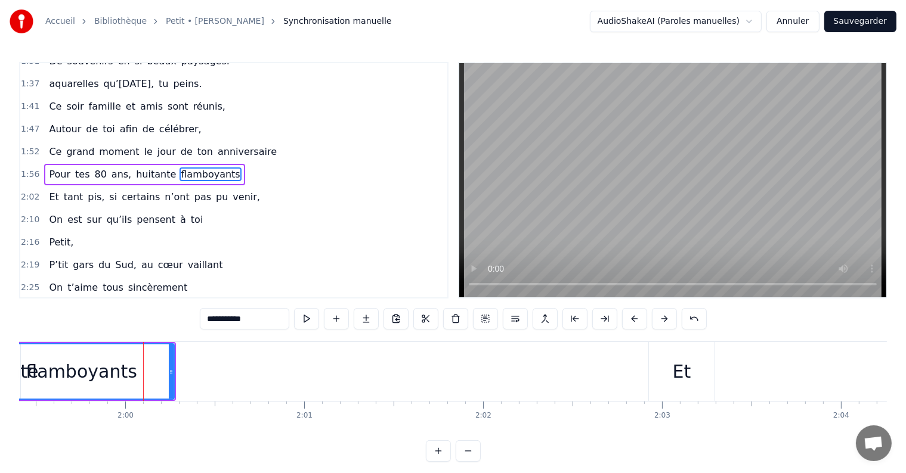
scroll to position [376, 0]
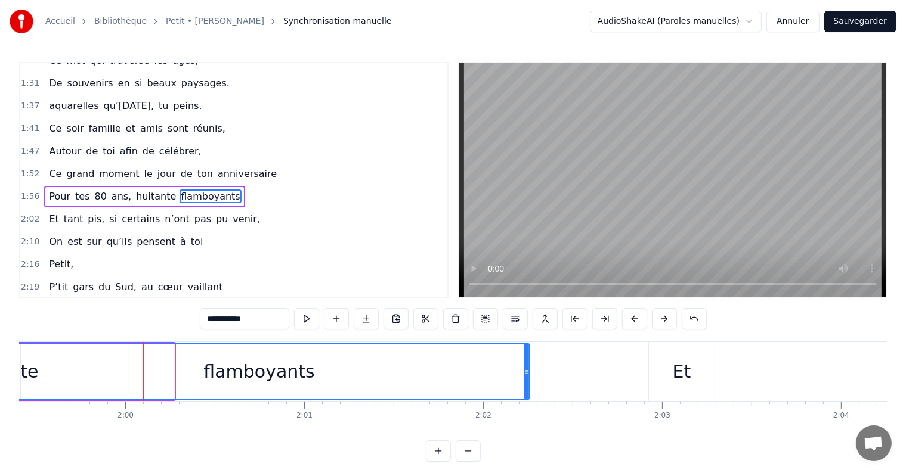
drag, startPoint x: 171, startPoint y: 370, endPoint x: 527, endPoint y: 372, distance: 355.4
click at [527, 372] on icon at bounding box center [526, 372] width 5 height 10
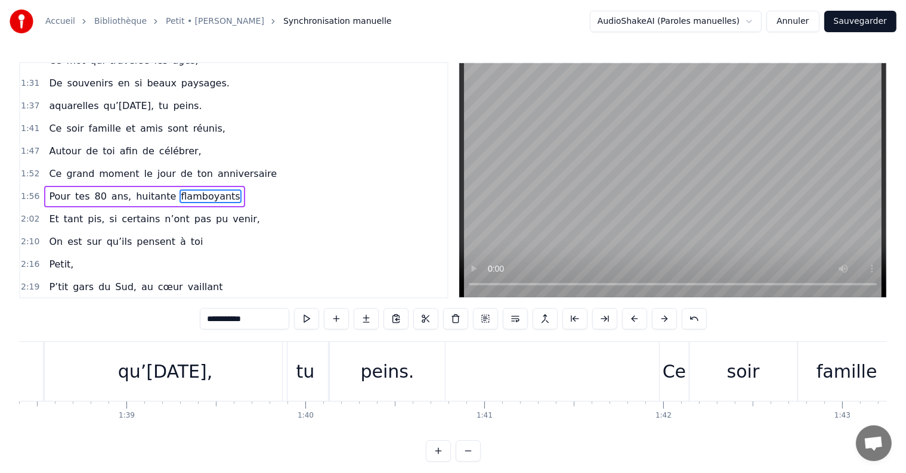
scroll to position [0, 16045]
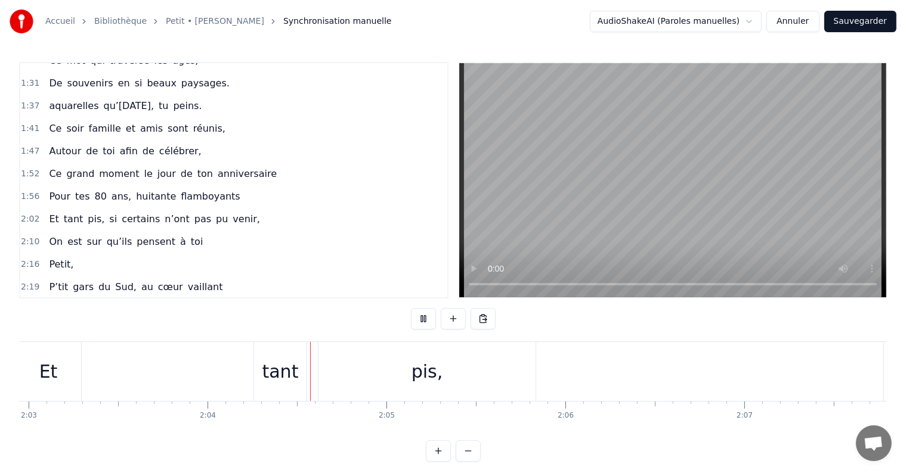
scroll to position [0, 22135]
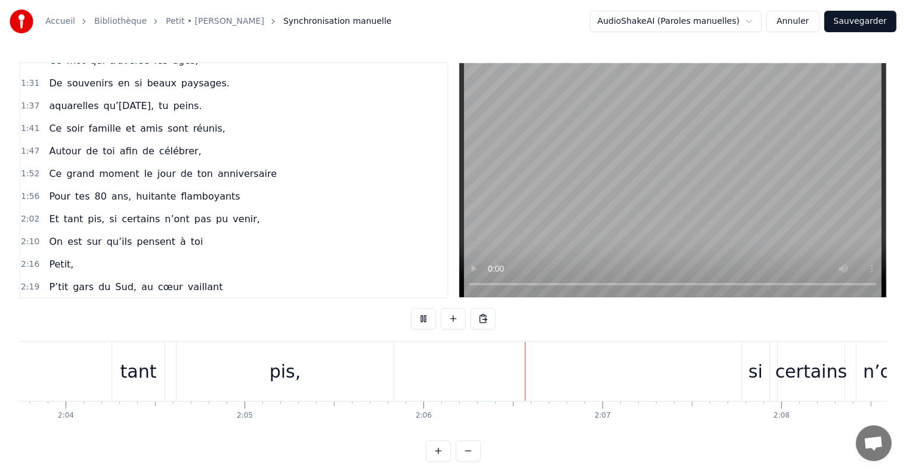
click at [454, 366] on div "Et tant pis, si certains n’ont pas pu venir," at bounding box center [526, 371] width 1307 height 59
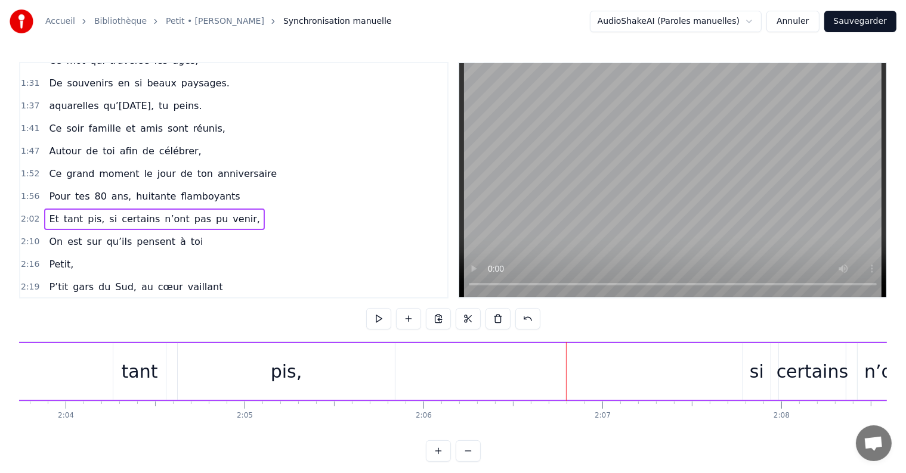
click at [777, 348] on div "Et tant pis, si certains n’ont pas pu venir," at bounding box center [526, 371] width 1307 height 59
click at [787, 345] on div "certains" at bounding box center [812, 371] width 67 height 57
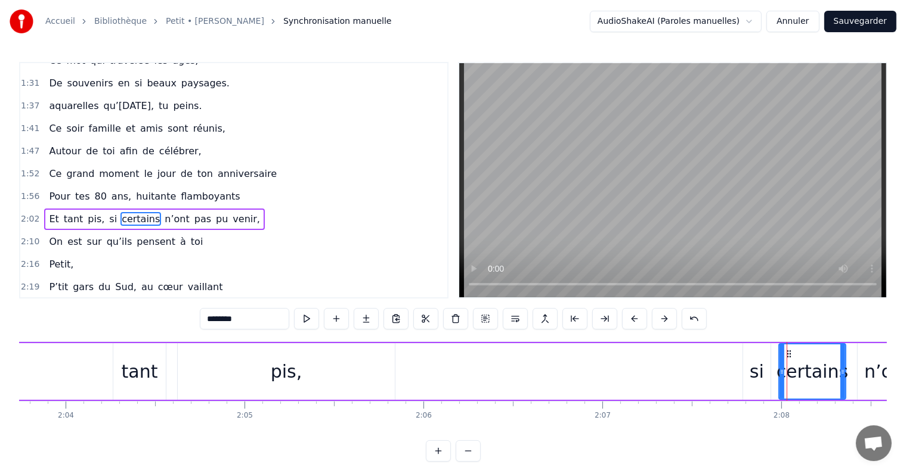
scroll to position [398, 0]
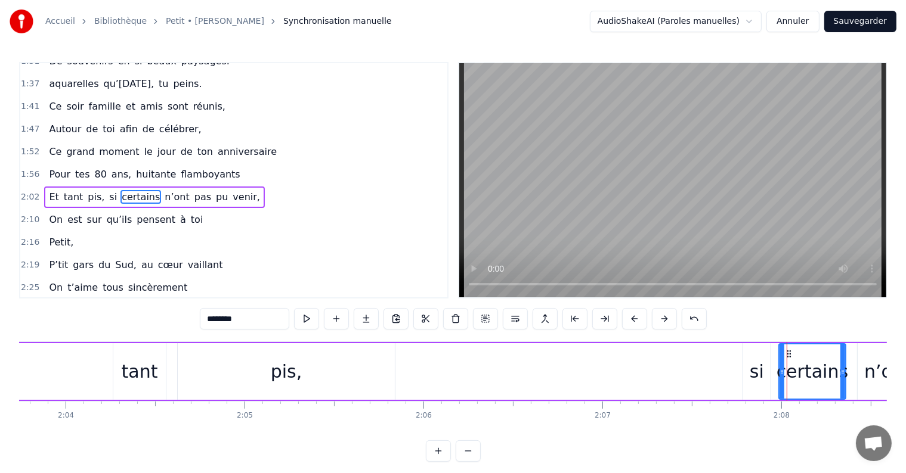
click at [758, 371] on div "si" at bounding box center [757, 371] width 14 height 27
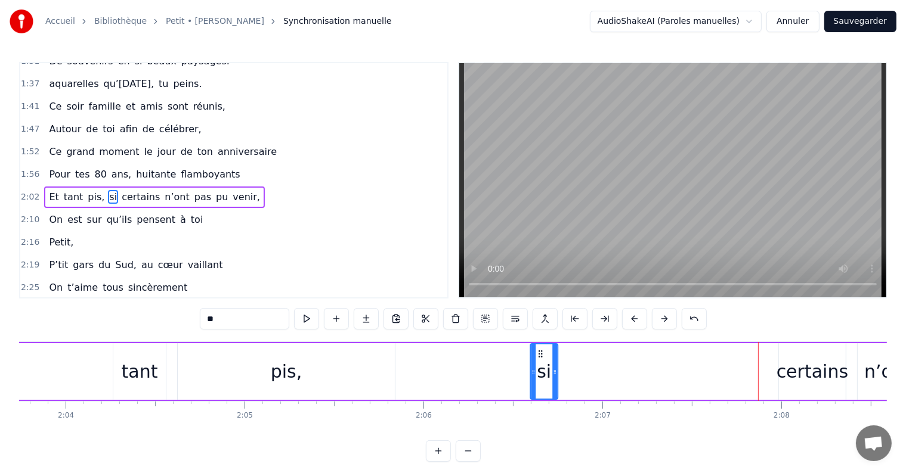
drag, startPoint x: 748, startPoint y: 351, endPoint x: 535, endPoint y: 365, distance: 213.4
click at [535, 365] on div "si" at bounding box center [544, 372] width 26 height 54
drag, startPoint x: 553, startPoint y: 370, endPoint x: 578, endPoint y: 370, distance: 24.4
click at [578, 370] on icon at bounding box center [579, 372] width 5 height 10
click at [792, 367] on div "certains" at bounding box center [812, 371] width 72 height 27
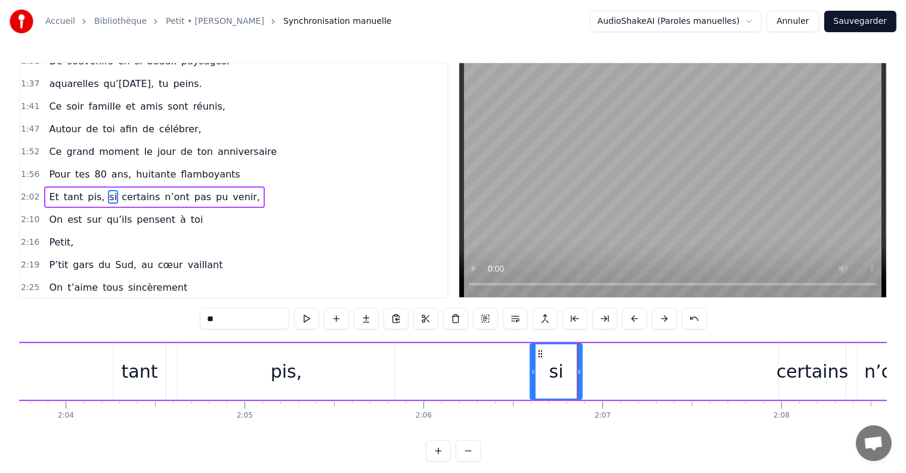
type input "********"
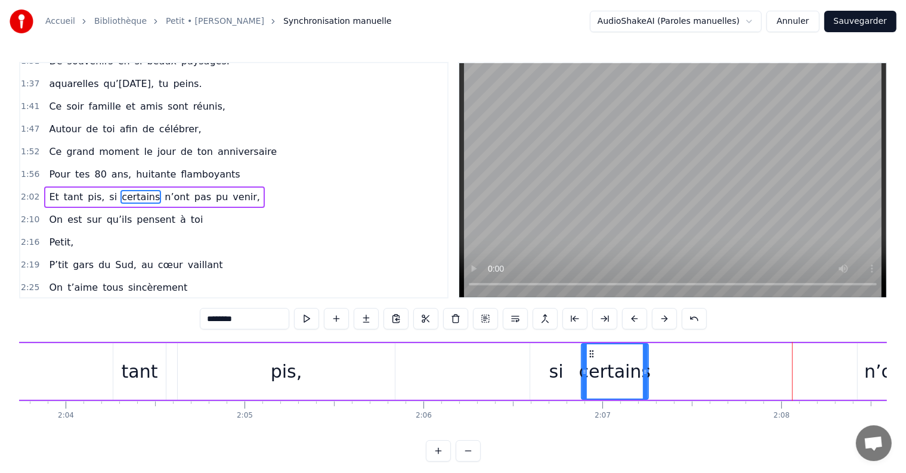
drag, startPoint x: 788, startPoint y: 353, endPoint x: 590, endPoint y: 362, distance: 197.6
click at [590, 362] on div "certains" at bounding box center [615, 372] width 66 height 54
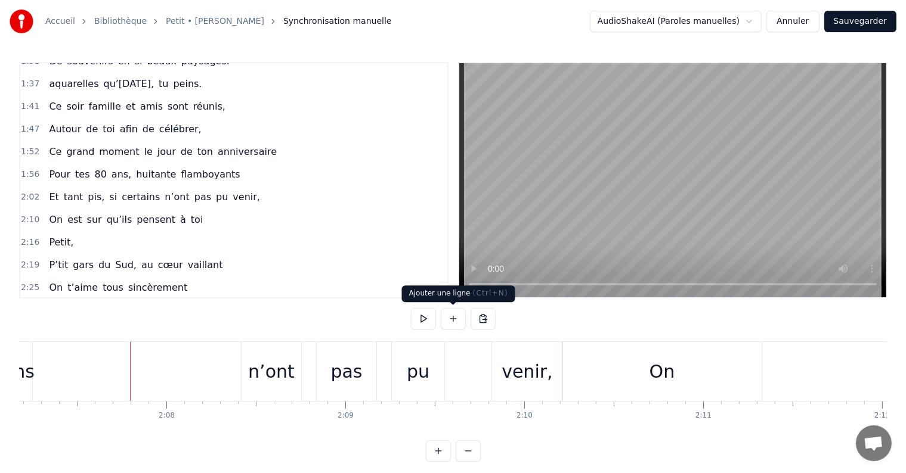
scroll to position [0, 22773]
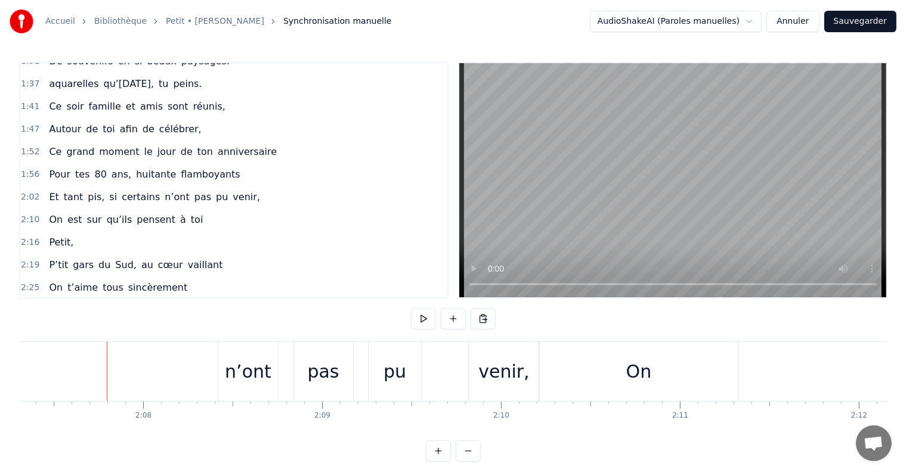
click at [25, 428] on div "Petit, Tu as grandi à [GEOGRAPHIC_DATA], En [GEOGRAPHIC_DATA] dans les [GEOGRAP…" at bounding box center [453, 386] width 868 height 89
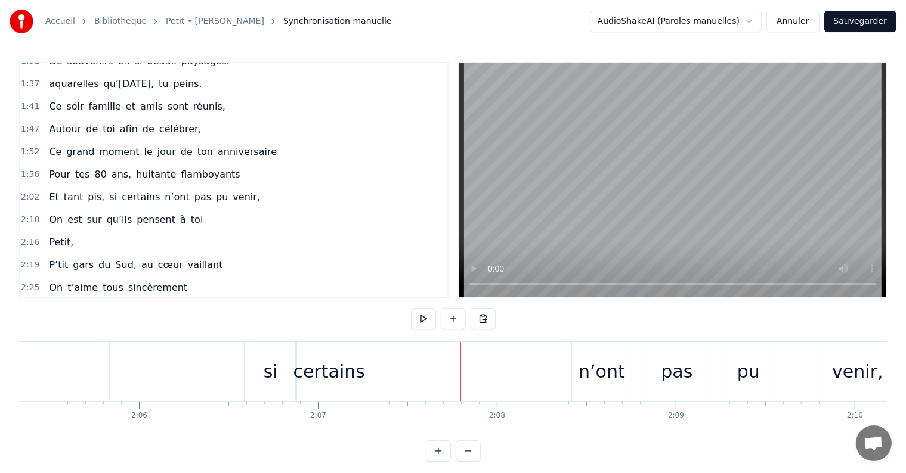
scroll to position [0, 22416]
click at [596, 382] on div "n’ont" at bounding box center [606, 371] width 47 height 27
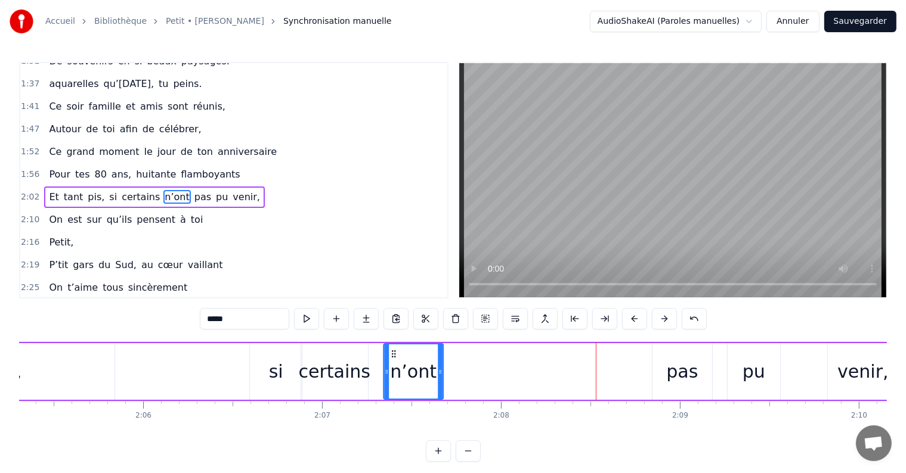
drag, startPoint x: 587, startPoint y: 352, endPoint x: 394, endPoint y: 355, distance: 193.8
click at [394, 355] on icon at bounding box center [394, 354] width 10 height 10
click at [668, 374] on div "pas" at bounding box center [682, 371] width 32 height 27
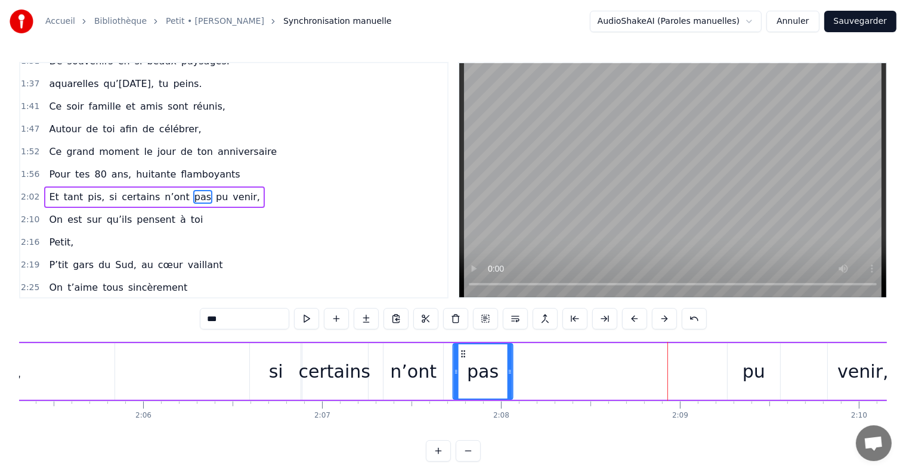
drag, startPoint x: 663, startPoint y: 353, endPoint x: 464, endPoint y: 360, distance: 199.3
click at [464, 360] on div "pas" at bounding box center [483, 372] width 58 height 54
click at [737, 368] on div "pu" at bounding box center [753, 371] width 52 height 57
type input "**"
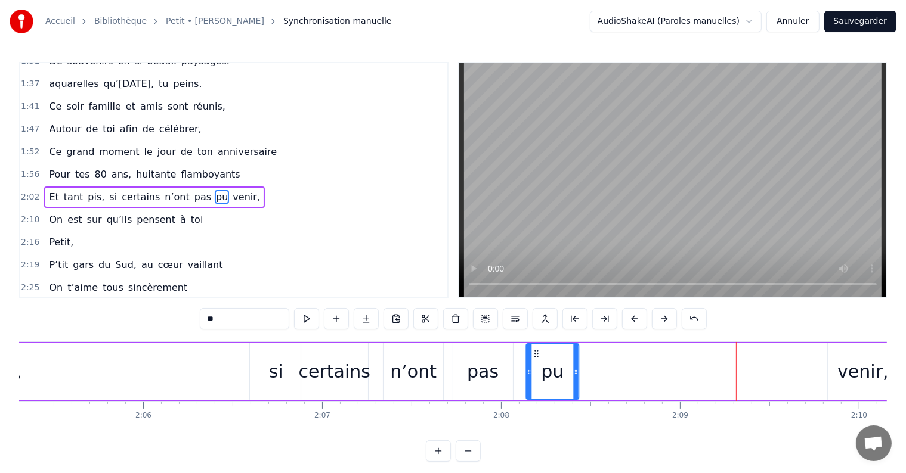
drag, startPoint x: 738, startPoint y: 351, endPoint x: 537, endPoint y: 360, distance: 201.1
click at [537, 360] on div "pu" at bounding box center [552, 372] width 51 height 54
click at [823, 360] on div "Et tant pis, si certains n’ont pas pu venir," at bounding box center [246, 371] width 1307 height 59
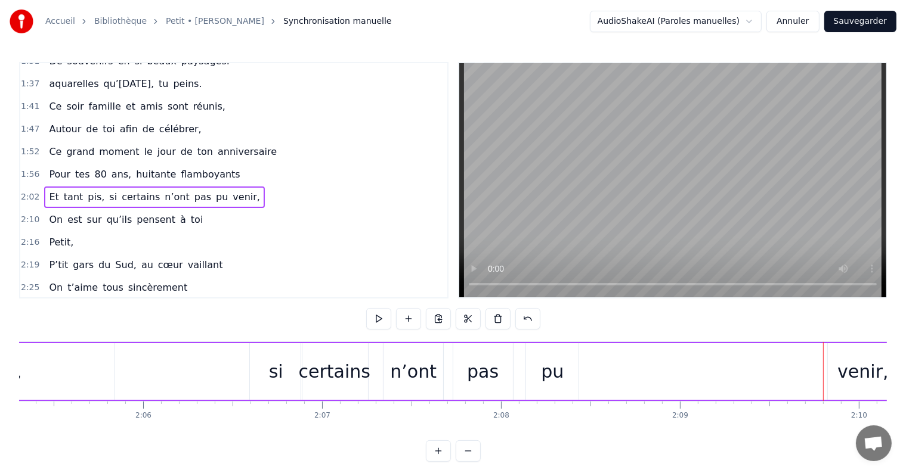
click at [838, 361] on div "venir," at bounding box center [863, 371] width 70 height 57
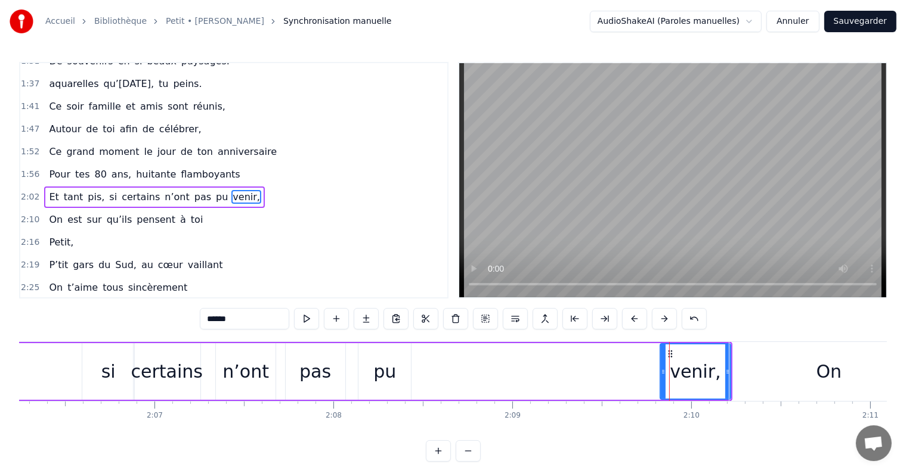
scroll to position [0, 22577]
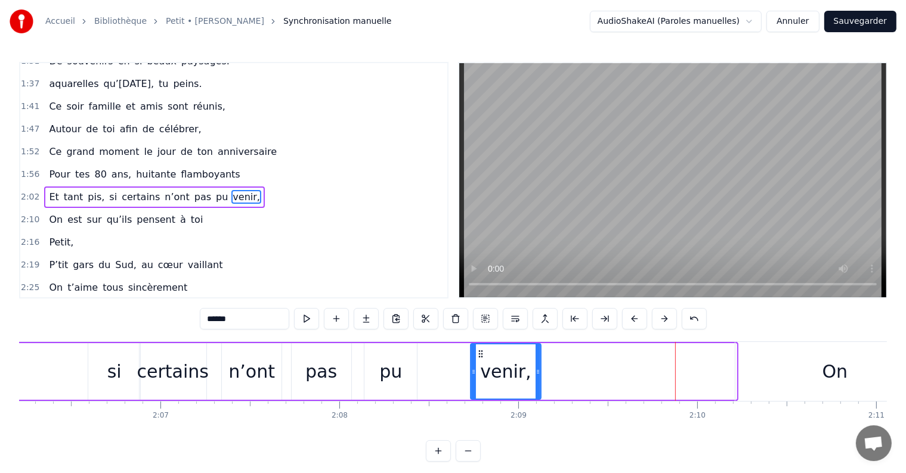
drag, startPoint x: 672, startPoint y: 349, endPoint x: 476, endPoint y: 363, distance: 196.1
click at [476, 363] on div "venir," at bounding box center [505, 372] width 69 height 54
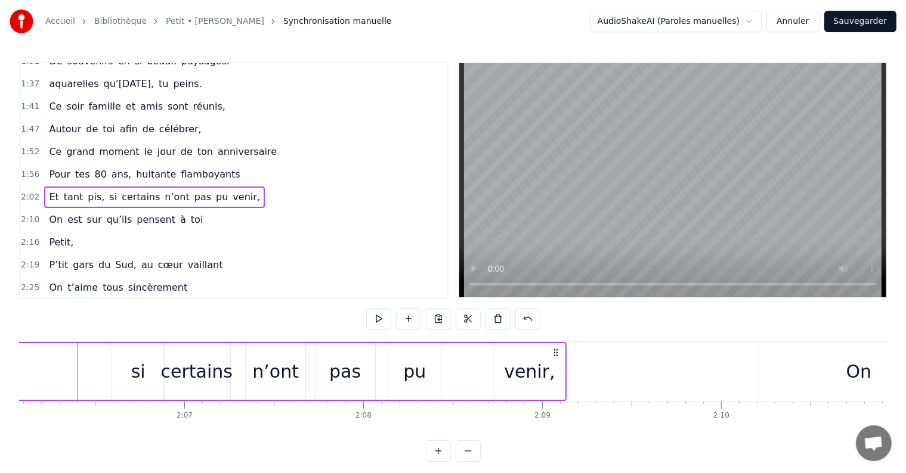
scroll to position [0, 22552]
click at [379, 315] on button at bounding box center [378, 318] width 25 height 21
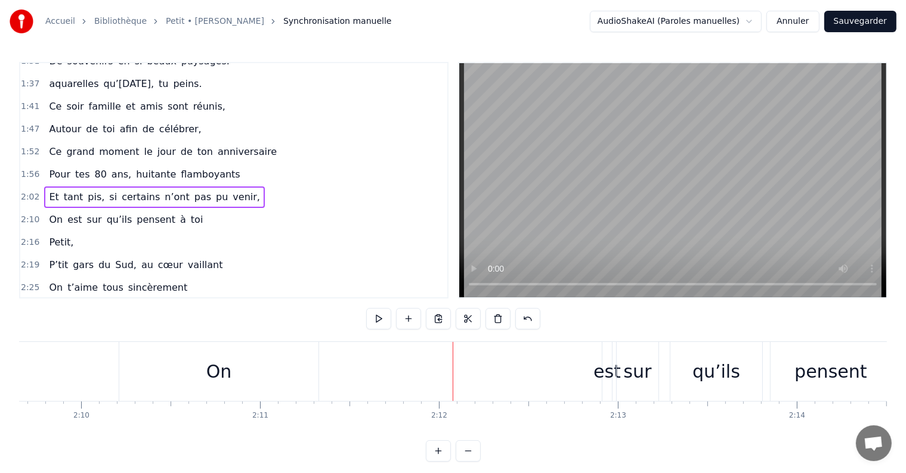
scroll to position [0, 23185]
click at [216, 375] on div "On" at bounding box center [227, 371] width 26 height 27
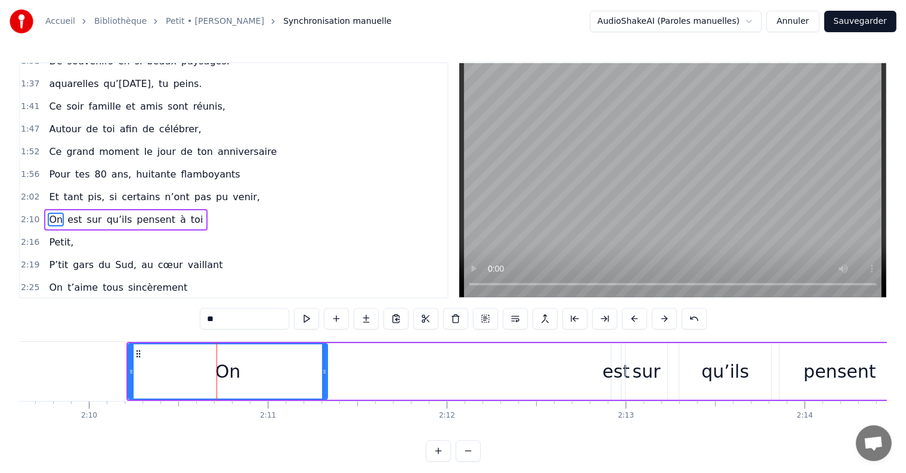
scroll to position [420, 0]
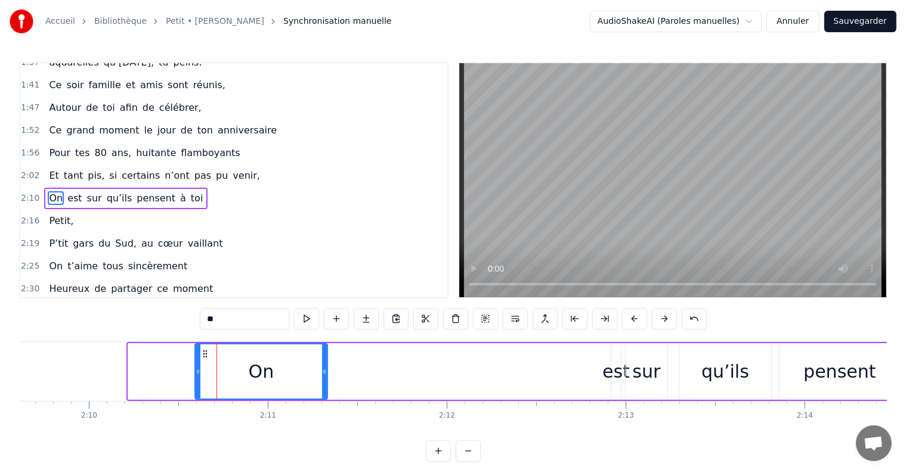
drag, startPoint x: 129, startPoint y: 371, endPoint x: 196, endPoint y: 374, distance: 66.9
click at [196, 374] on icon at bounding box center [198, 372] width 5 height 10
click at [343, 351] on div "On est sur qu’ils pensent à toi" at bounding box center [740, 371] width 1095 height 59
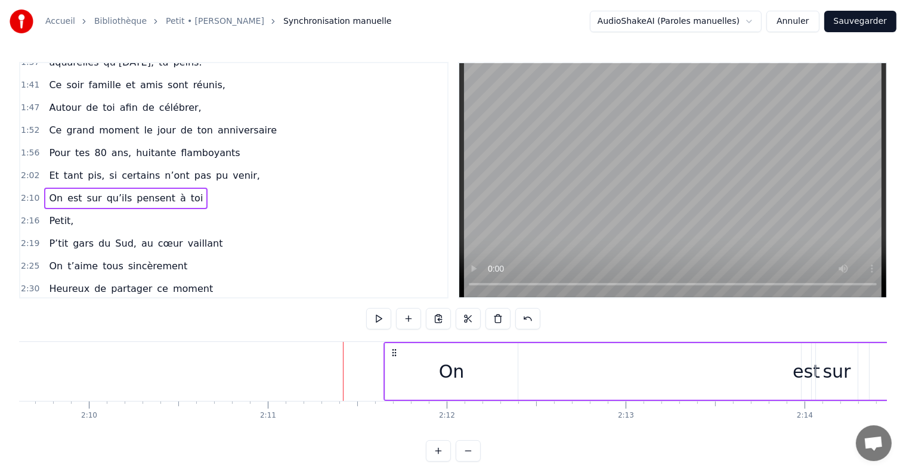
drag, startPoint x: 203, startPoint y: 351, endPoint x: 393, endPoint y: 355, distance: 190.3
click at [393, 355] on icon at bounding box center [394, 353] width 10 height 10
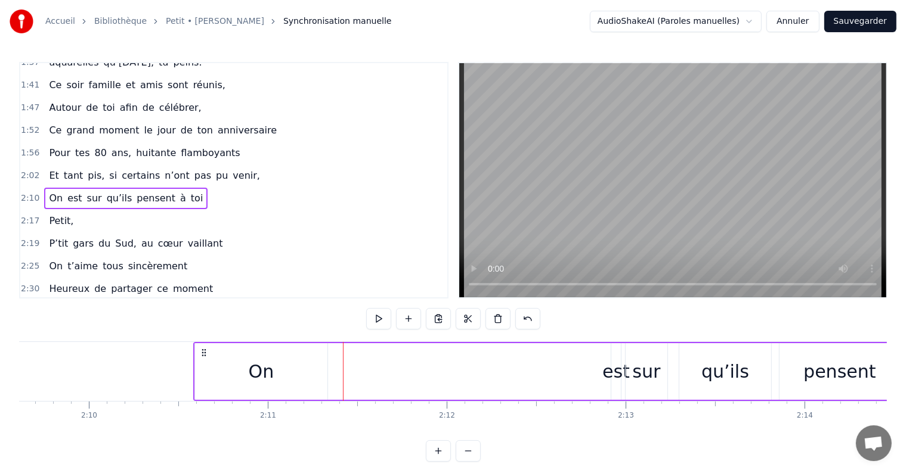
click at [324, 377] on div "On" at bounding box center [261, 371] width 132 height 57
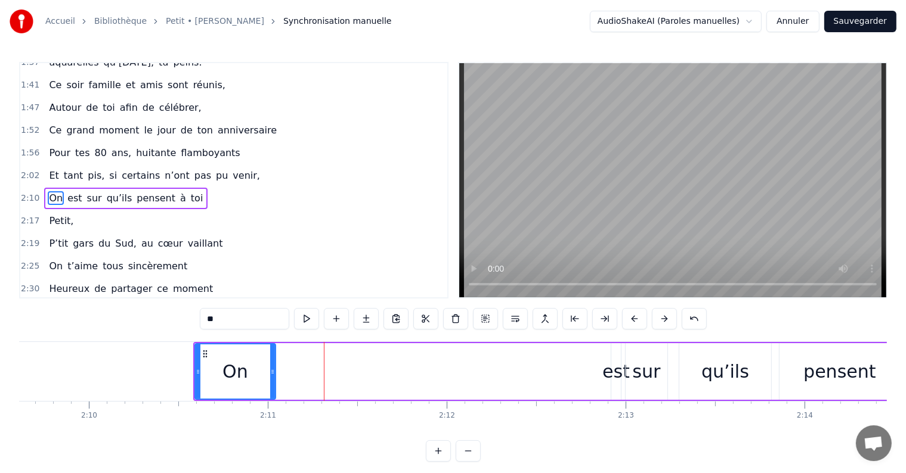
drag, startPoint x: 326, startPoint y: 372, endPoint x: 267, endPoint y: 371, distance: 59.6
click at [270, 371] on icon at bounding box center [272, 372] width 5 height 10
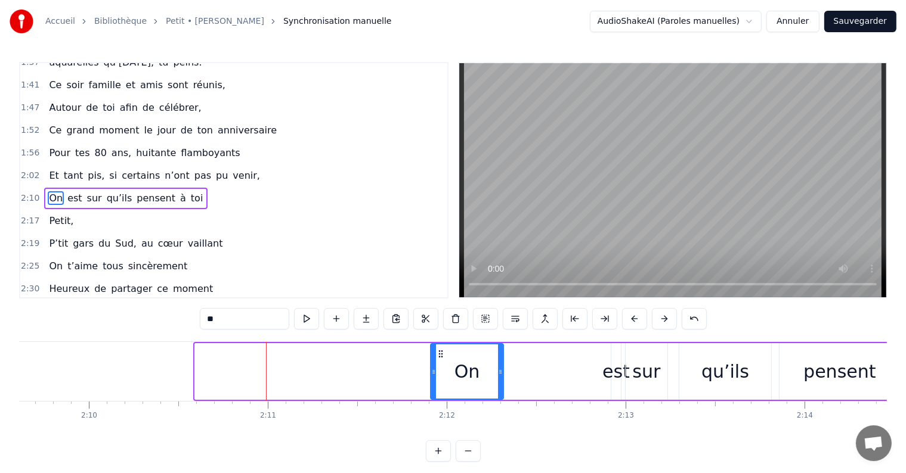
drag, startPoint x: 205, startPoint y: 354, endPoint x: 441, endPoint y: 369, distance: 236.6
click at [441, 369] on div "On" at bounding box center [467, 372] width 72 height 54
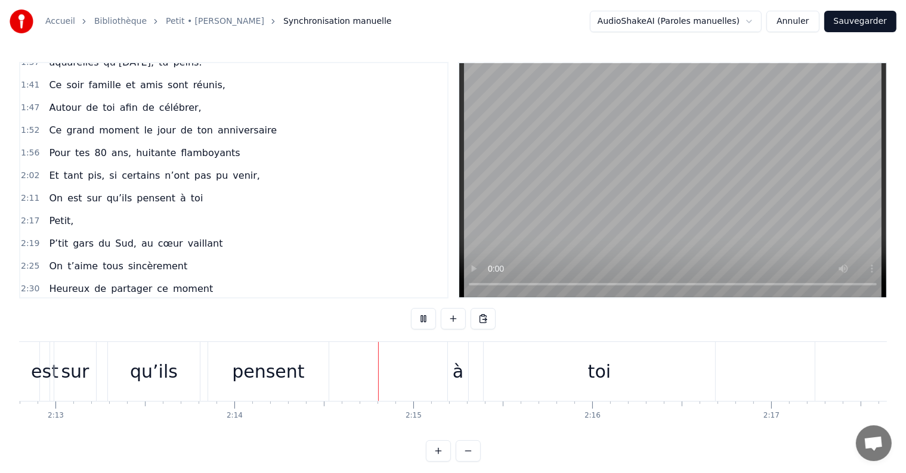
scroll to position [0, 23952]
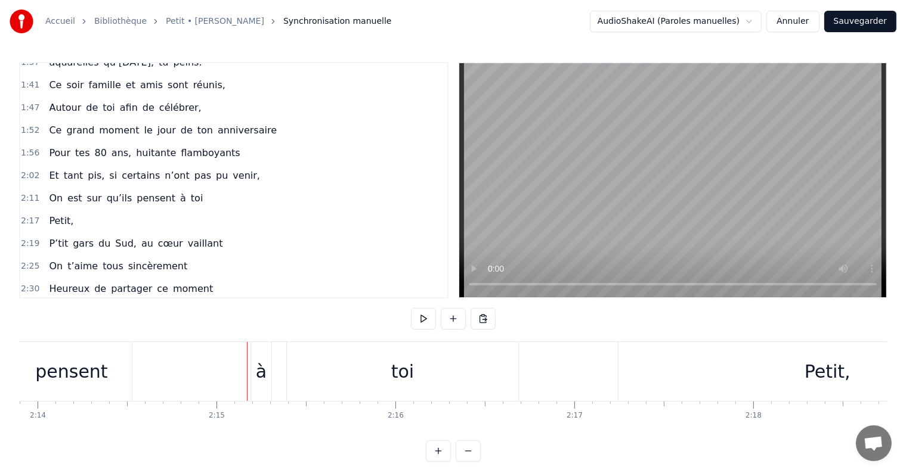
click at [264, 366] on div "à" at bounding box center [261, 371] width 11 height 27
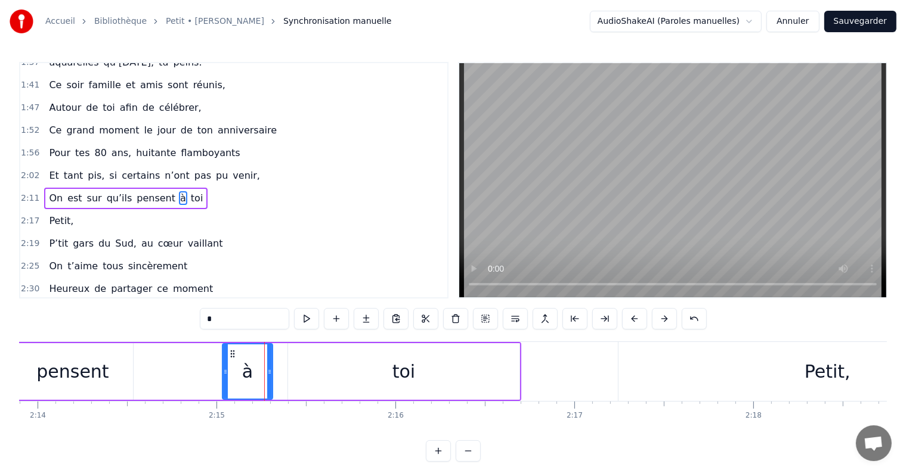
drag, startPoint x: 239, startPoint y: 369, endPoint x: 222, endPoint y: 368, distance: 16.7
click at [223, 368] on icon at bounding box center [225, 372] width 5 height 10
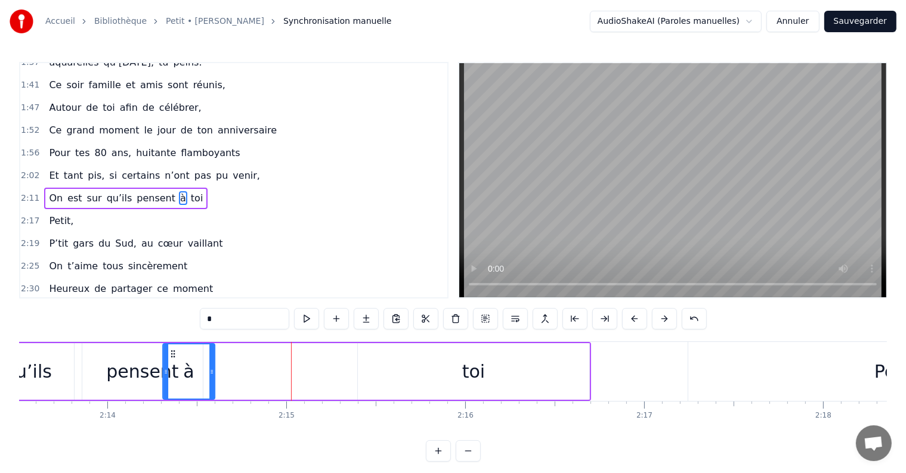
scroll to position [0, 23875]
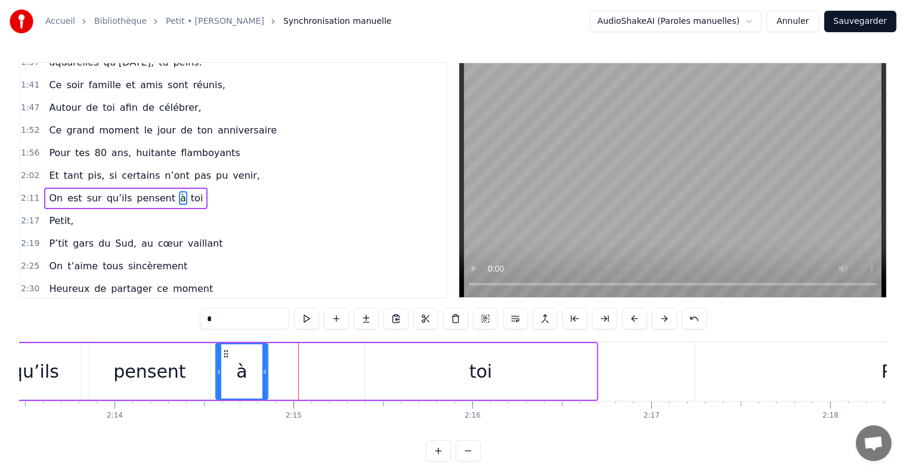
click at [225, 356] on icon at bounding box center [226, 354] width 10 height 10
click at [453, 355] on div "toi" at bounding box center [480, 371] width 231 height 57
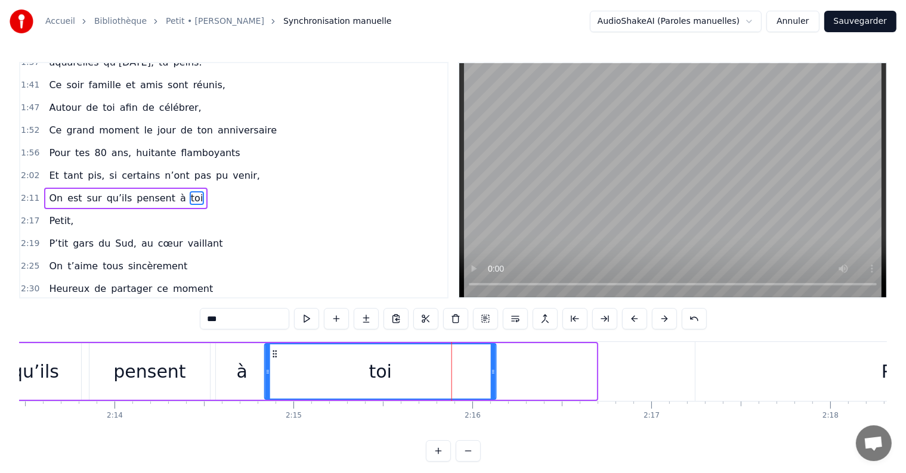
drag, startPoint x: 373, startPoint y: 353, endPoint x: 273, endPoint y: 360, distance: 100.4
click at [273, 360] on div "toi" at bounding box center [380, 372] width 230 height 54
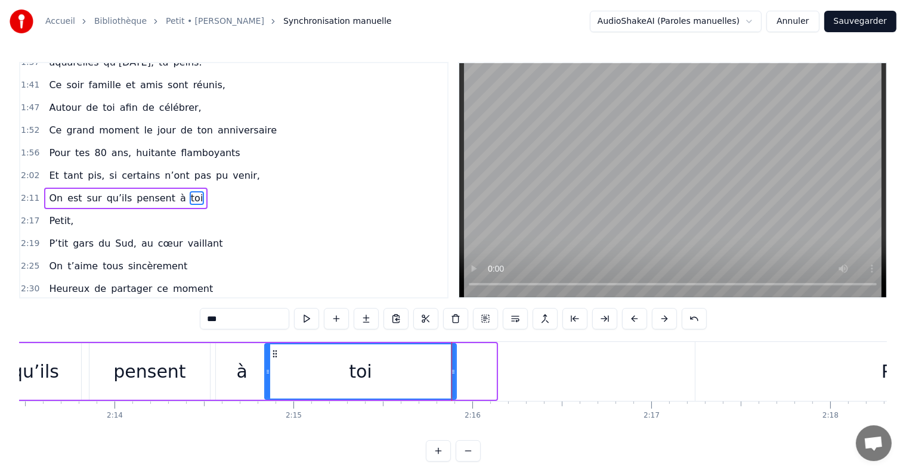
drag, startPoint x: 490, startPoint y: 370, endPoint x: 450, endPoint y: 367, distance: 40.0
click at [450, 367] on div "toi" at bounding box center [360, 372] width 190 height 54
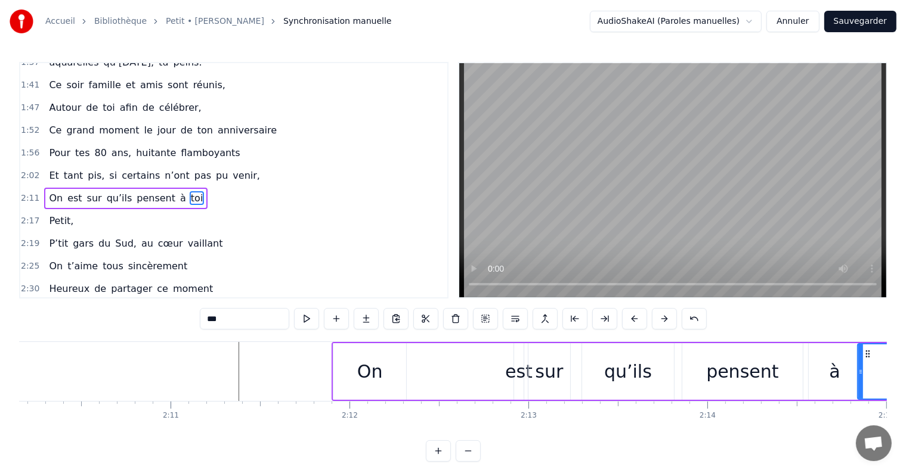
scroll to position [0, 23279]
click at [518, 377] on div "est" at bounding box center [522, 371] width 27 height 27
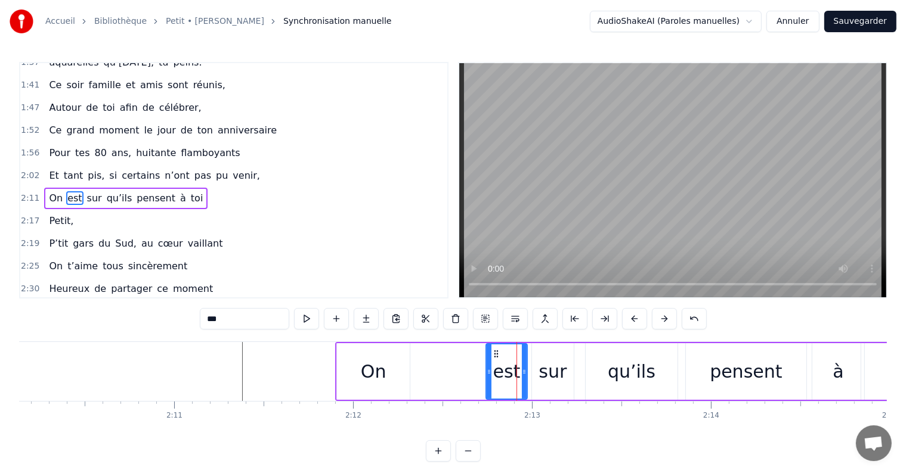
drag, startPoint x: 518, startPoint y: 370, endPoint x: 487, endPoint y: 368, distance: 31.7
click at [487, 368] on icon at bounding box center [489, 372] width 5 height 10
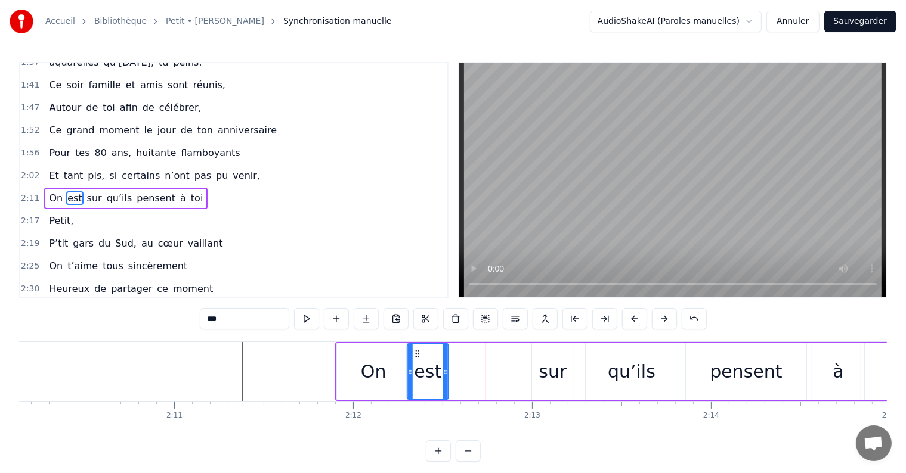
drag, startPoint x: 496, startPoint y: 349, endPoint x: 417, endPoint y: 364, distance: 80.0
click at [417, 364] on div "est" at bounding box center [428, 372] width 40 height 54
click at [546, 374] on div "sur" at bounding box center [552, 371] width 28 height 27
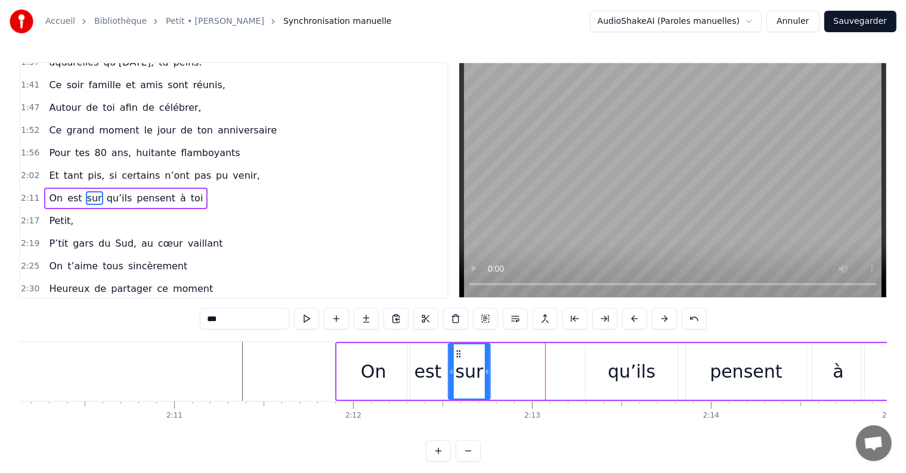
drag, startPoint x: 543, startPoint y: 352, endPoint x: 459, endPoint y: 358, distance: 84.9
click at [459, 358] on div "sur" at bounding box center [469, 372] width 41 height 54
click at [608, 370] on div "qu’ils" at bounding box center [632, 371] width 92 height 57
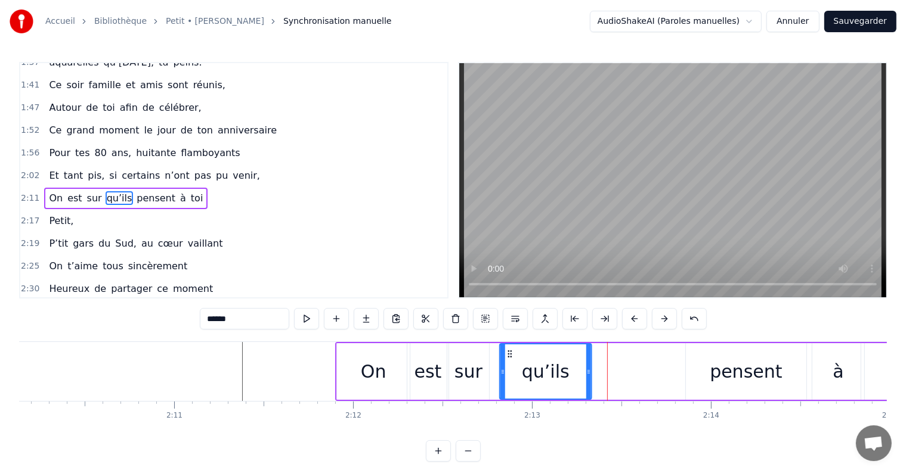
drag, startPoint x: 594, startPoint y: 353, endPoint x: 507, endPoint y: 360, distance: 87.3
click at [507, 360] on div "qu’ils" at bounding box center [545, 372] width 91 height 54
drag, startPoint x: 587, startPoint y: 372, endPoint x: 550, endPoint y: 372, distance: 37.6
click at [550, 372] on icon at bounding box center [549, 372] width 5 height 10
click at [704, 374] on div "pensent" at bounding box center [746, 371] width 120 height 57
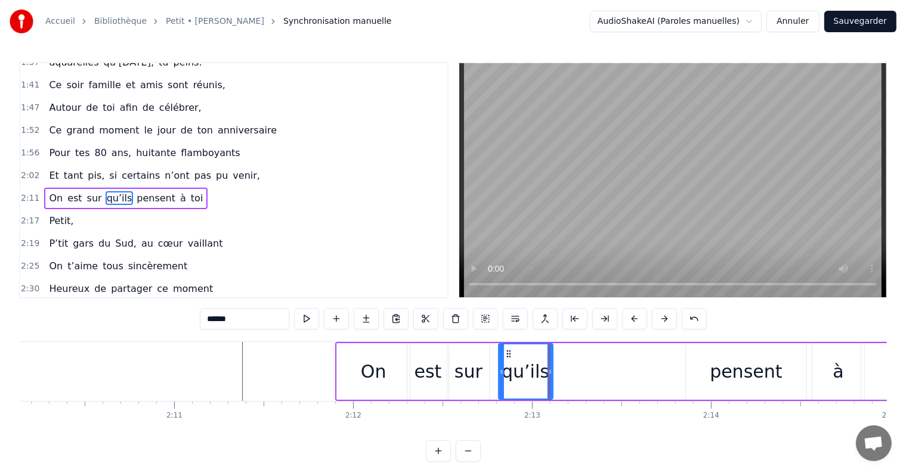
type input "*******"
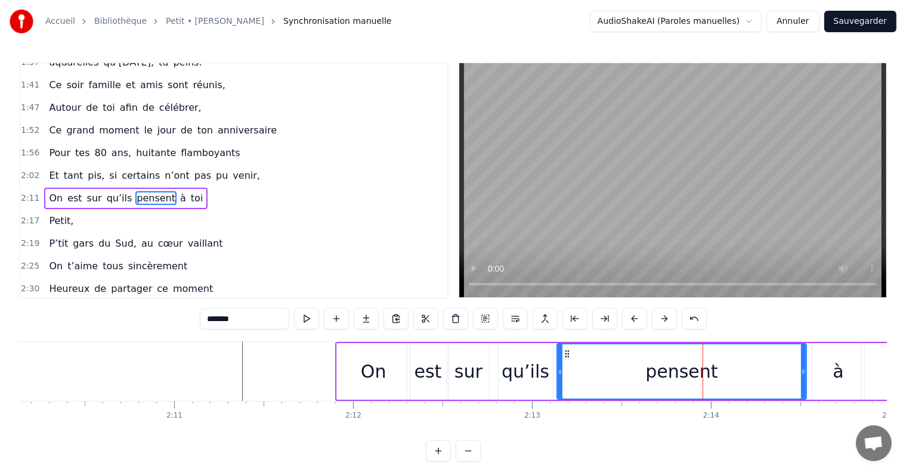
drag, startPoint x: 688, startPoint y: 374, endPoint x: 556, endPoint y: 382, distance: 132.0
click at [558, 382] on div at bounding box center [560, 372] width 5 height 54
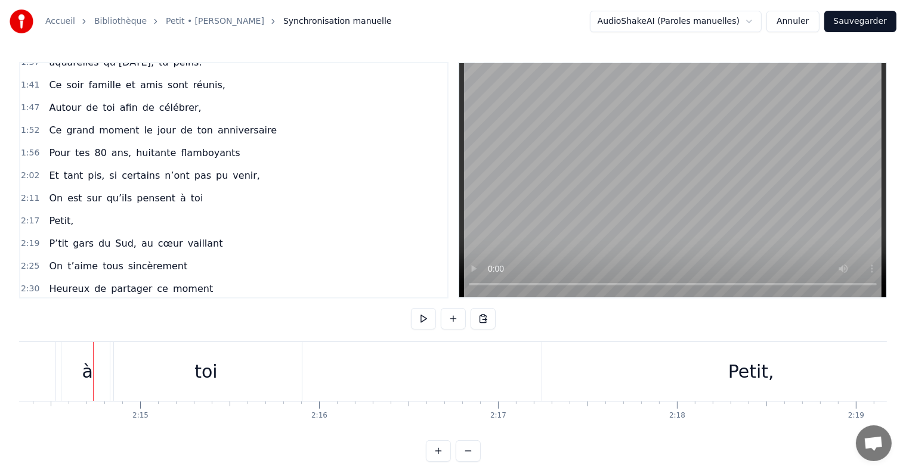
scroll to position [0, 24042]
click at [28, 431] on div "Petit, Tu as grandi à [GEOGRAPHIC_DATA], En [GEOGRAPHIC_DATA] dans les [GEOGRAP…" at bounding box center [453, 386] width 868 height 89
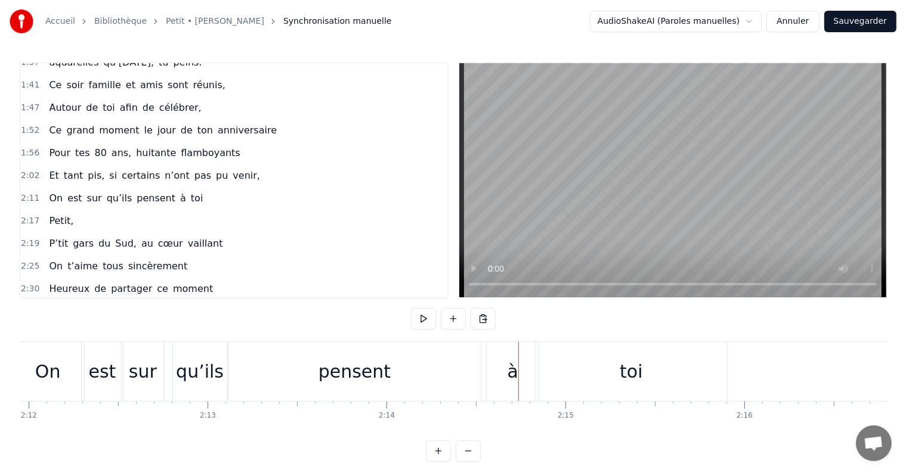
scroll to position [0, 23589]
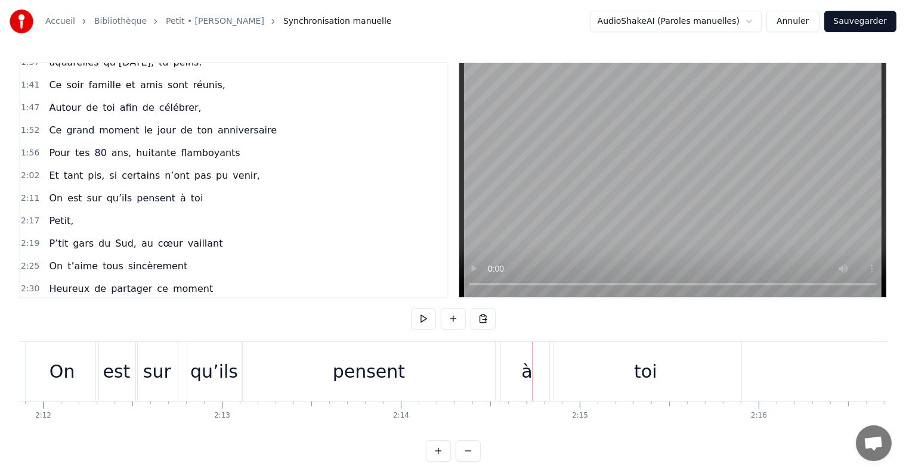
click at [530, 377] on div "à" at bounding box center [526, 371] width 11 height 27
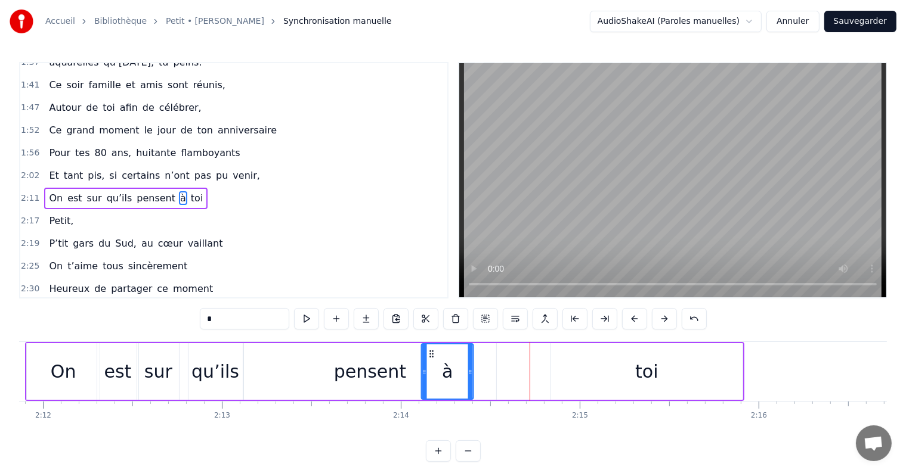
drag, startPoint x: 513, startPoint y: 353, endPoint x: 433, endPoint y: 358, distance: 80.6
click at [433, 358] on icon at bounding box center [432, 354] width 10 height 10
click at [381, 384] on div "pensent" at bounding box center [370, 371] width 72 height 27
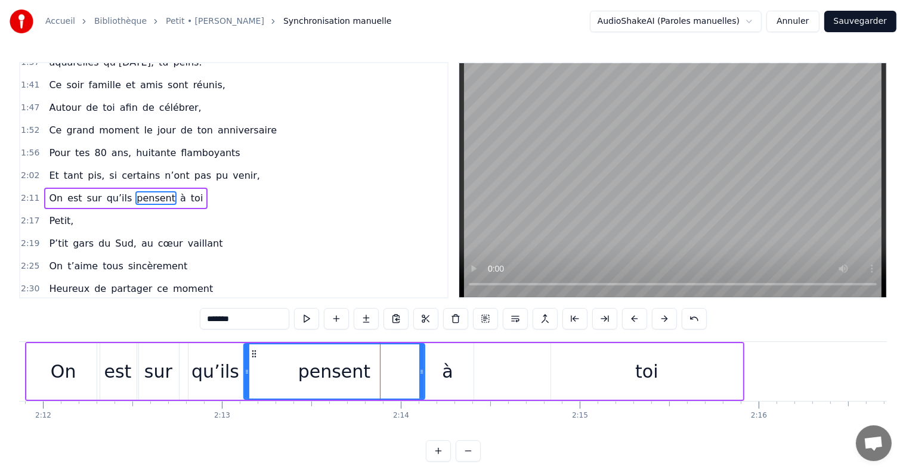
drag, startPoint x: 493, startPoint y: 369, endPoint x: 421, endPoint y: 367, distance: 71.6
click at [421, 367] on icon at bounding box center [421, 372] width 5 height 10
click at [203, 386] on div "qu’ils" at bounding box center [215, 371] width 54 height 57
type input "******"
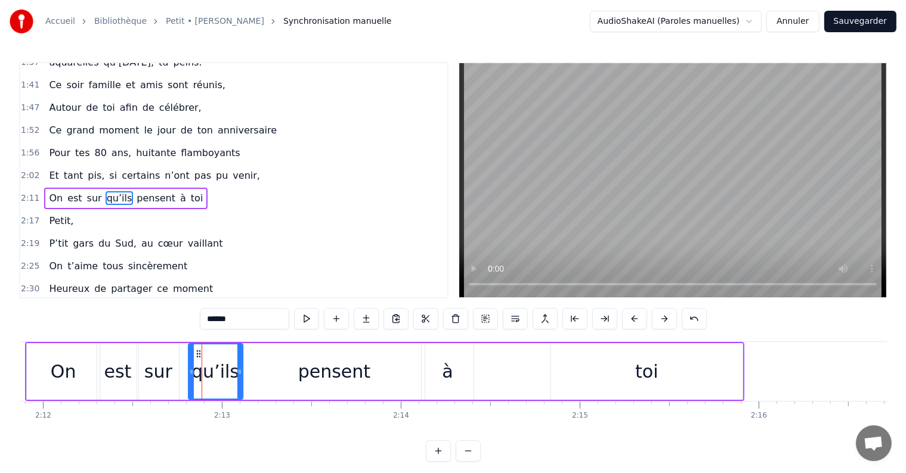
click at [17, 388] on div "Accueil Bibliothèque Petit • [PERSON_NAME] Synchronisation manuelle AudioShakeA…" at bounding box center [453, 231] width 906 height 462
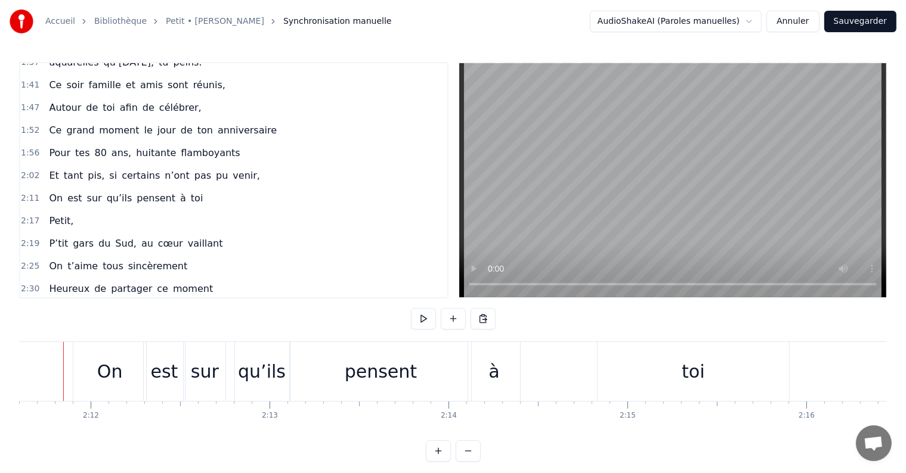
scroll to position [0, 23525]
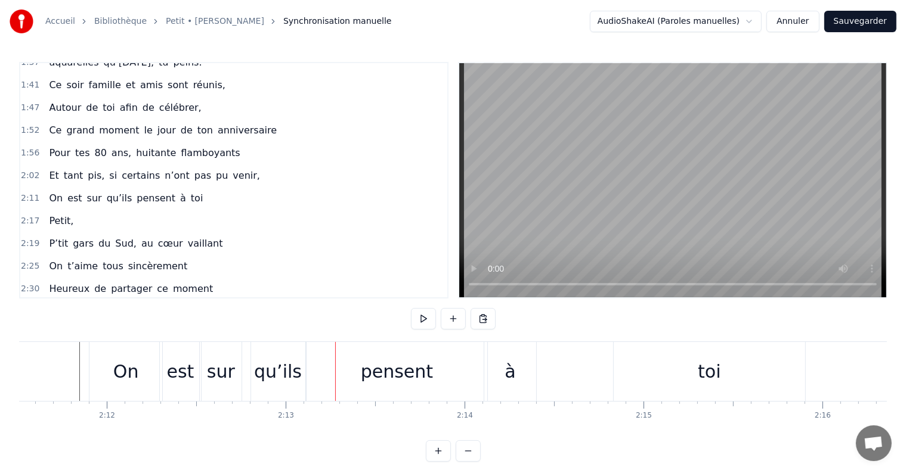
click at [279, 370] on div "qu’ils" at bounding box center [282, 371] width 48 height 27
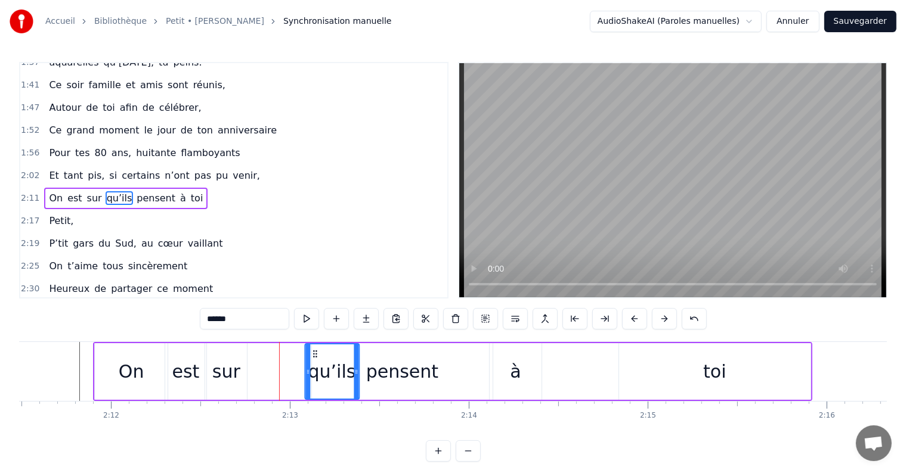
drag, startPoint x: 264, startPoint y: 351, endPoint x: 312, endPoint y: 351, distance: 48.9
click at [314, 351] on circle at bounding box center [314, 351] width 1 height 1
click at [220, 372] on div "sur" at bounding box center [226, 371] width 28 height 27
type input "***"
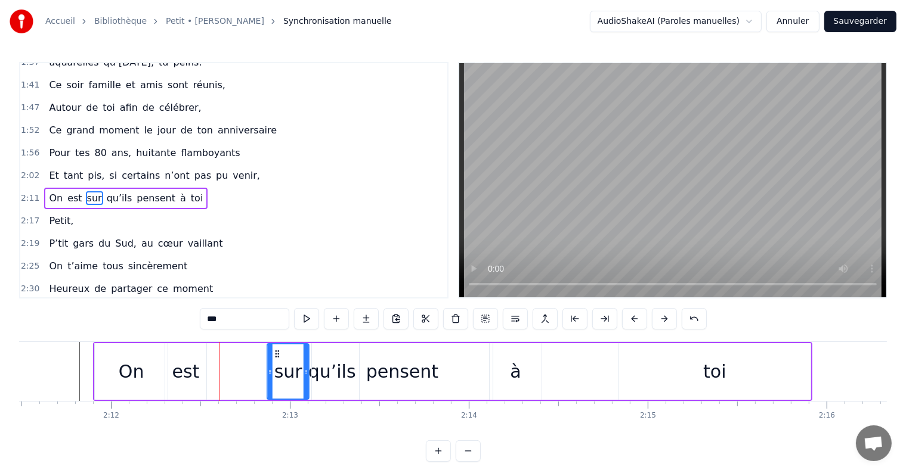
drag, startPoint x: 212, startPoint y: 351, endPoint x: 274, endPoint y: 357, distance: 62.4
click at [274, 357] on icon at bounding box center [278, 354] width 10 height 10
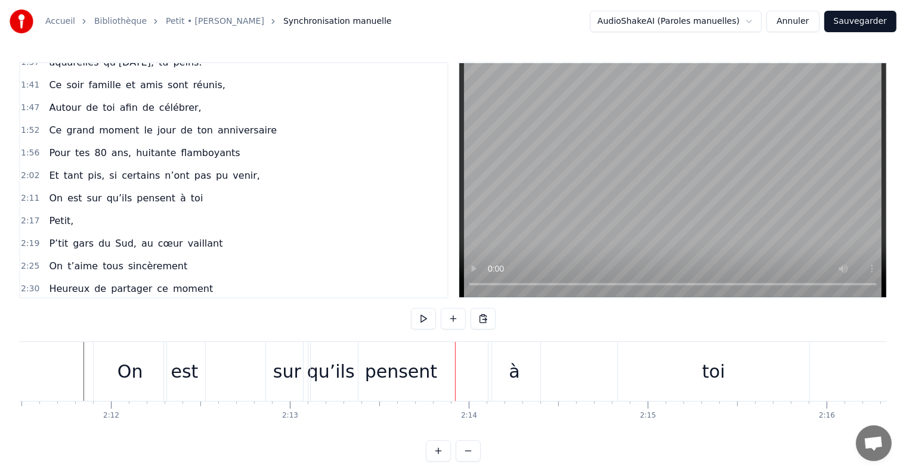
click at [286, 364] on div "sur" at bounding box center [287, 371] width 28 height 27
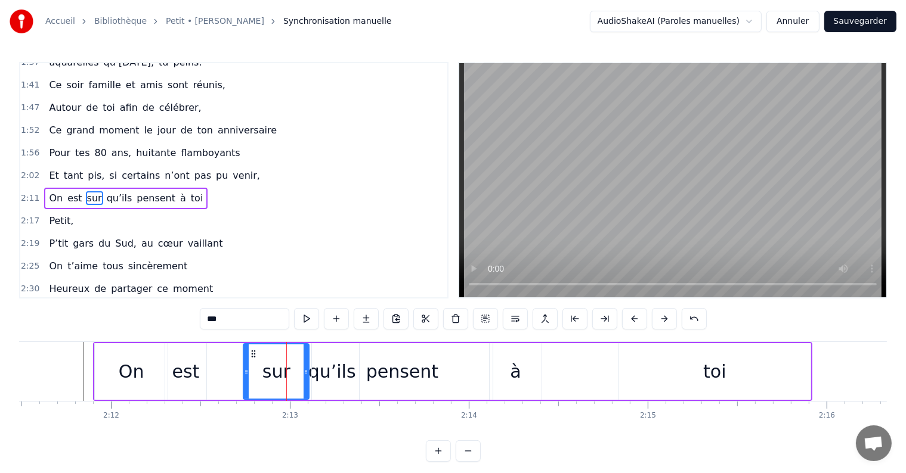
drag, startPoint x: 269, startPoint y: 367, endPoint x: 245, endPoint y: 367, distance: 23.9
click at [245, 367] on icon at bounding box center [246, 372] width 5 height 10
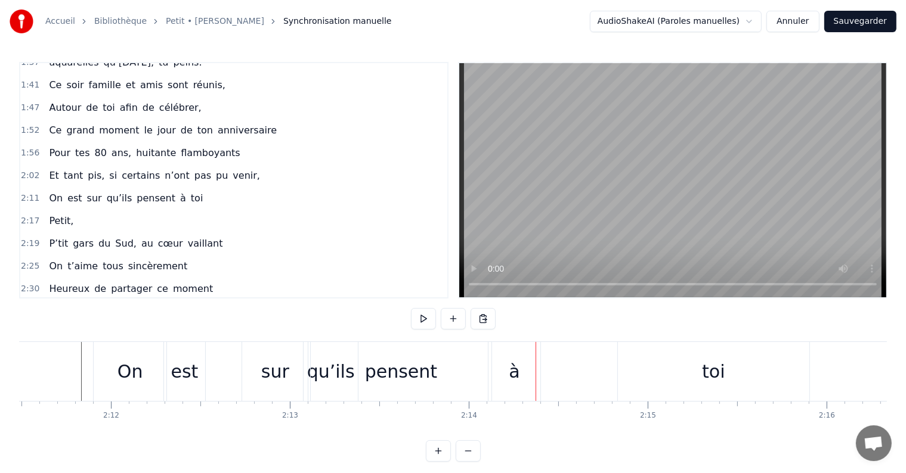
click at [518, 367] on div "à" at bounding box center [514, 371] width 11 height 27
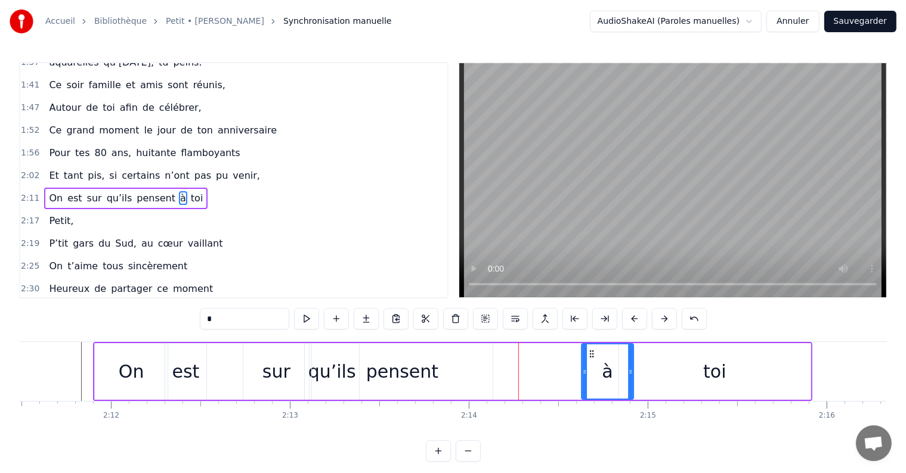
drag, startPoint x: 497, startPoint y: 352, endPoint x: 596, endPoint y: 360, distance: 99.3
click at [596, 360] on div "à" at bounding box center [607, 372] width 51 height 54
click at [674, 369] on div "toi" at bounding box center [714, 371] width 191 height 57
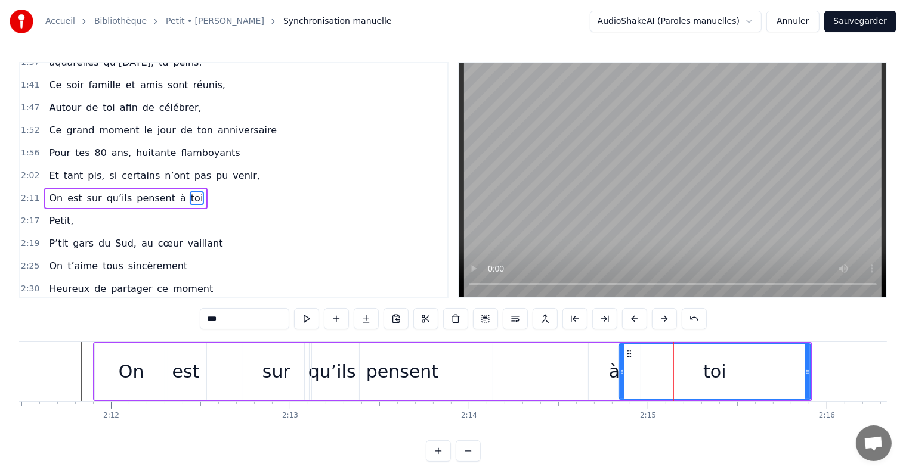
click at [618, 373] on div "toi" at bounding box center [714, 371] width 193 height 57
drag, startPoint x: 620, startPoint y: 372, endPoint x: 638, endPoint y: 372, distance: 17.9
click at [638, 372] on icon at bounding box center [637, 372] width 5 height 10
click at [415, 371] on div "pensent" at bounding box center [402, 371] width 72 height 27
type input "*******"
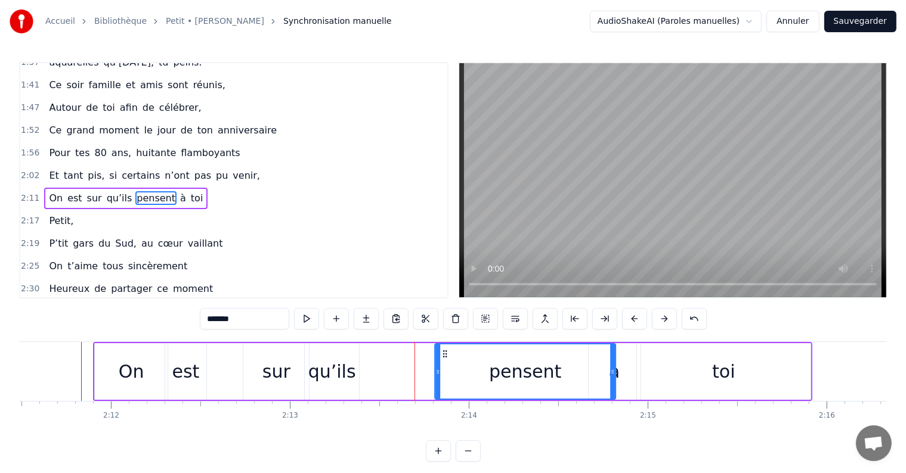
drag, startPoint x: 322, startPoint y: 352, endPoint x: 445, endPoint y: 357, distance: 123.0
click at [445, 357] on icon at bounding box center [445, 354] width 10 height 10
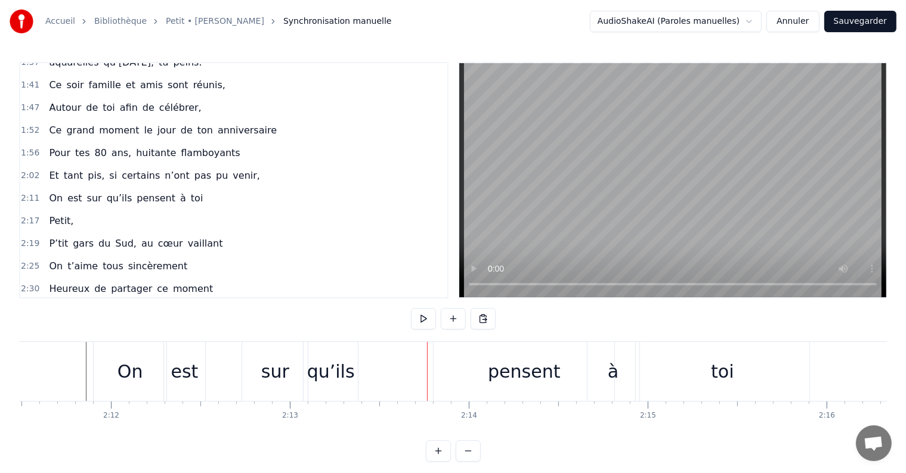
click at [506, 373] on div "pensent" at bounding box center [525, 371] width 72 height 27
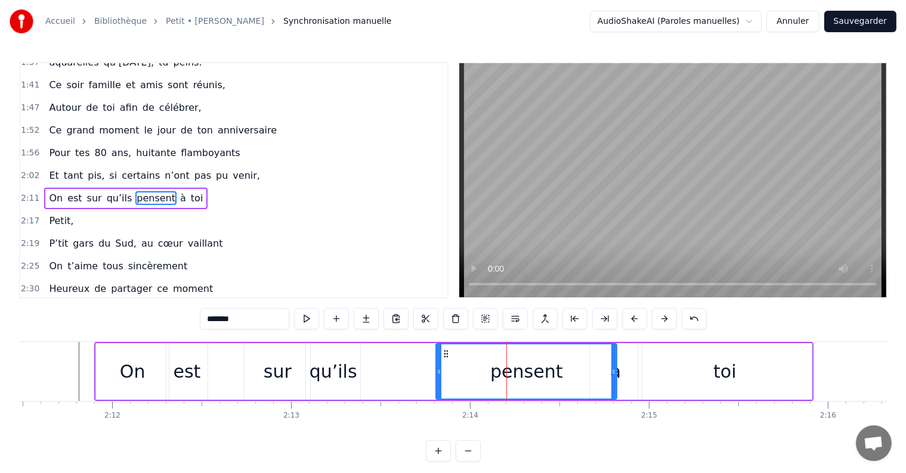
click at [360, 366] on div "qu’ils" at bounding box center [332, 371] width 55 height 57
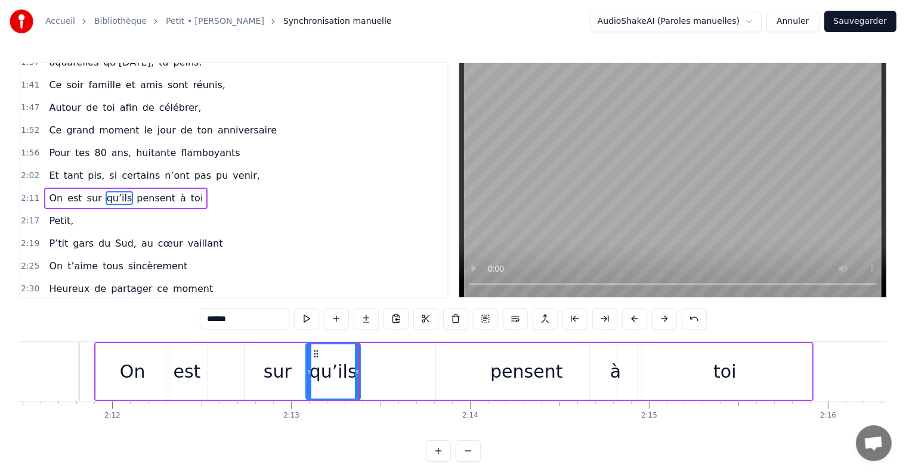
click at [277, 373] on div "sur" at bounding box center [278, 371] width 28 height 27
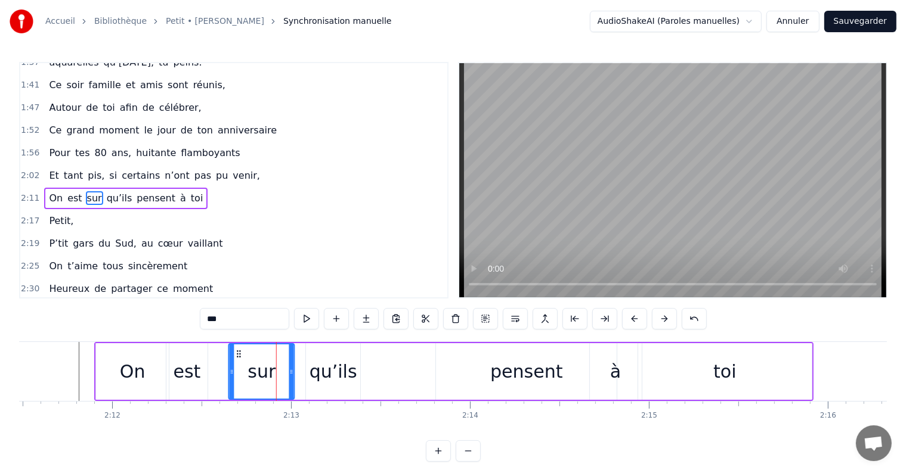
drag, startPoint x: 253, startPoint y: 351, endPoint x: 238, endPoint y: 353, distance: 15.7
click at [238, 353] on icon at bounding box center [239, 354] width 10 height 10
click at [327, 367] on div "qu’ils" at bounding box center [333, 371] width 48 height 27
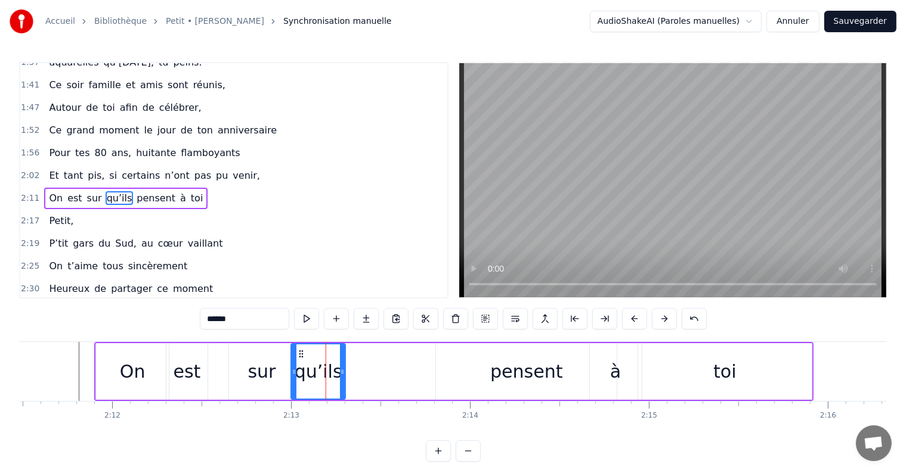
drag, startPoint x: 315, startPoint y: 352, endPoint x: 300, endPoint y: 355, distance: 15.2
click at [300, 355] on icon at bounding box center [301, 354] width 10 height 10
click at [509, 377] on div "pensent" at bounding box center [526, 371] width 72 height 27
type input "*******"
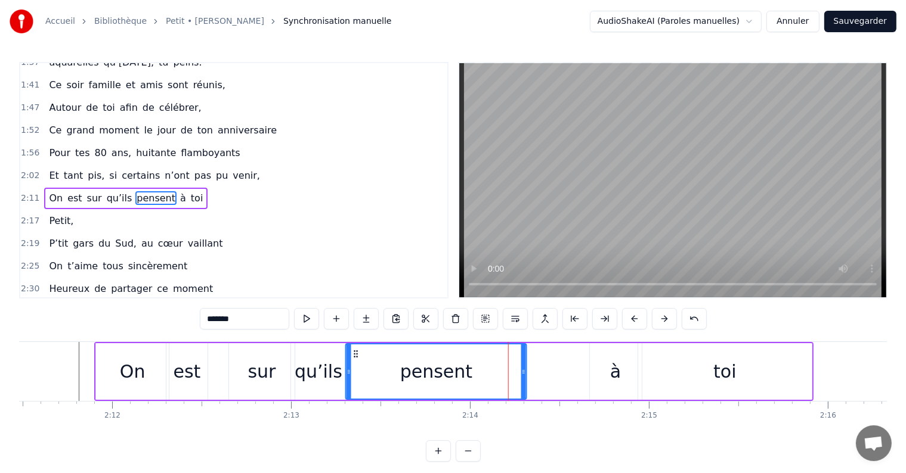
drag, startPoint x: 446, startPoint y: 350, endPoint x: 355, endPoint y: 360, distance: 91.1
click at [355, 360] on div "pensent" at bounding box center [435, 372] width 179 height 54
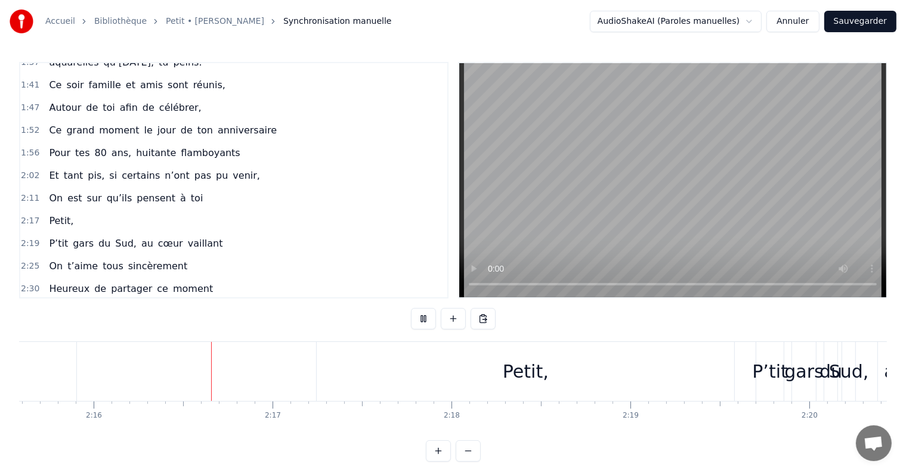
scroll to position [0, 24276]
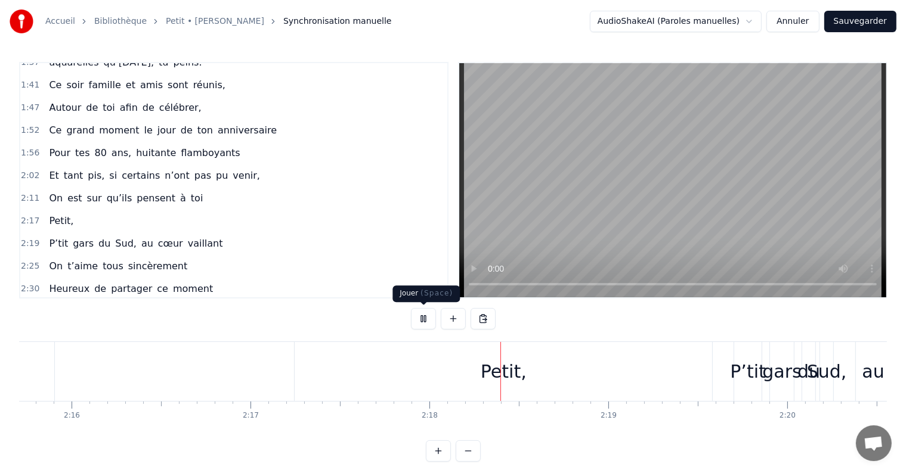
click at [427, 317] on button at bounding box center [423, 318] width 25 height 21
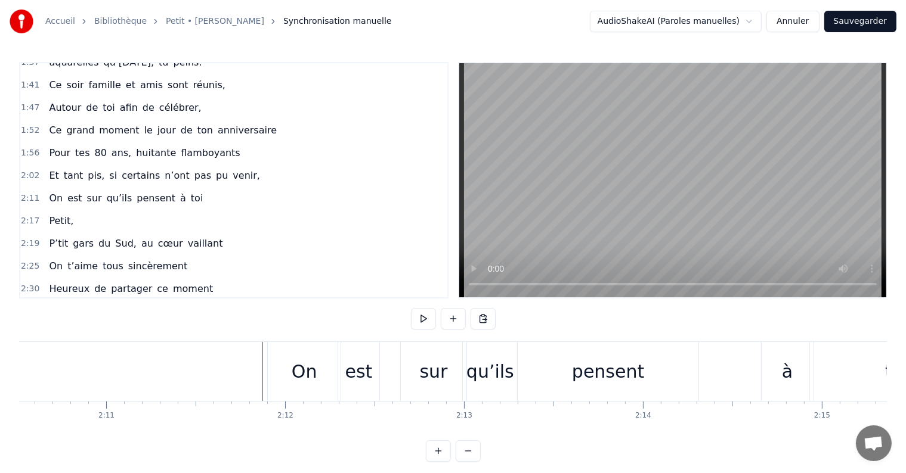
scroll to position [0, 23346]
click at [443, 374] on div "sur" at bounding box center [434, 371] width 28 height 27
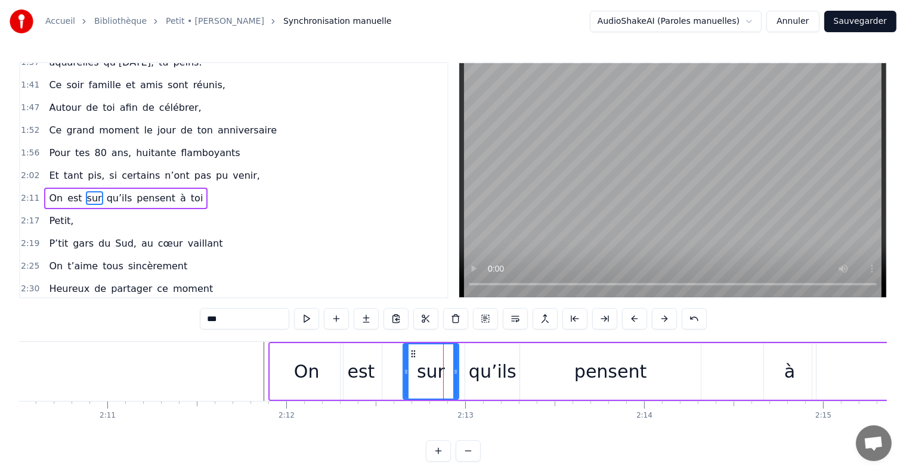
drag, startPoint x: 462, startPoint y: 373, endPoint x: 456, endPoint y: 373, distance: 6.6
click at [456, 373] on icon at bounding box center [455, 372] width 5 height 10
click at [484, 373] on div "qu’ils" at bounding box center [493, 371] width 48 height 27
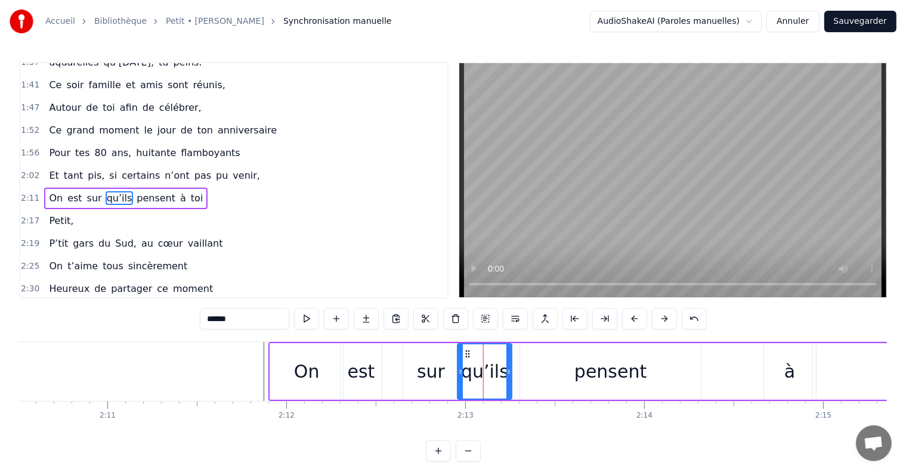
drag, startPoint x: 473, startPoint y: 351, endPoint x: 466, endPoint y: 351, distance: 7.8
click at [466, 351] on circle at bounding box center [466, 351] width 1 height 1
click at [606, 382] on div "pensent" at bounding box center [610, 371] width 72 height 27
type input "*******"
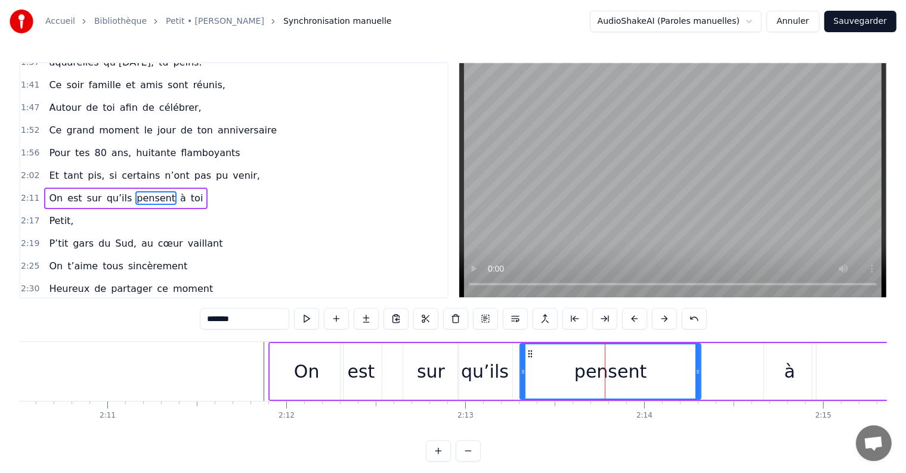
drag, startPoint x: 701, startPoint y: 374, endPoint x: 667, endPoint y: 373, distance: 34.6
click at [667, 373] on div "On est sur qu’ils pensent à toi" at bounding box center [627, 371] width 719 height 59
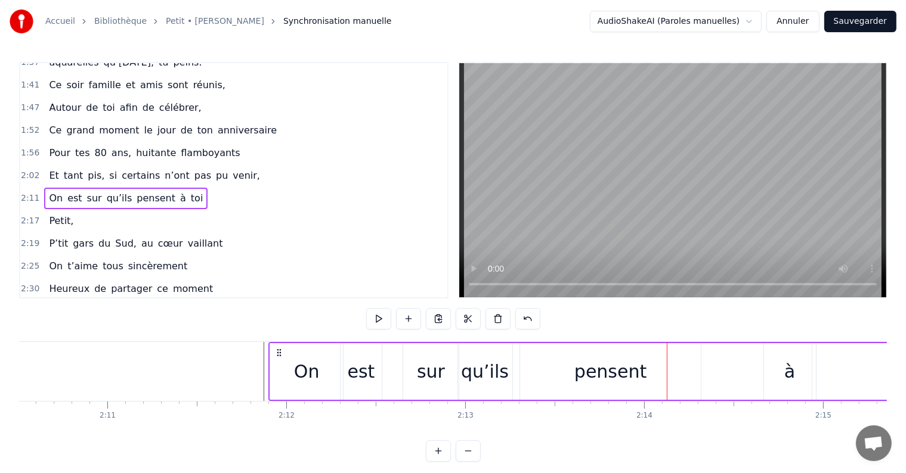
click at [563, 377] on div "pensent" at bounding box center [610, 371] width 181 height 57
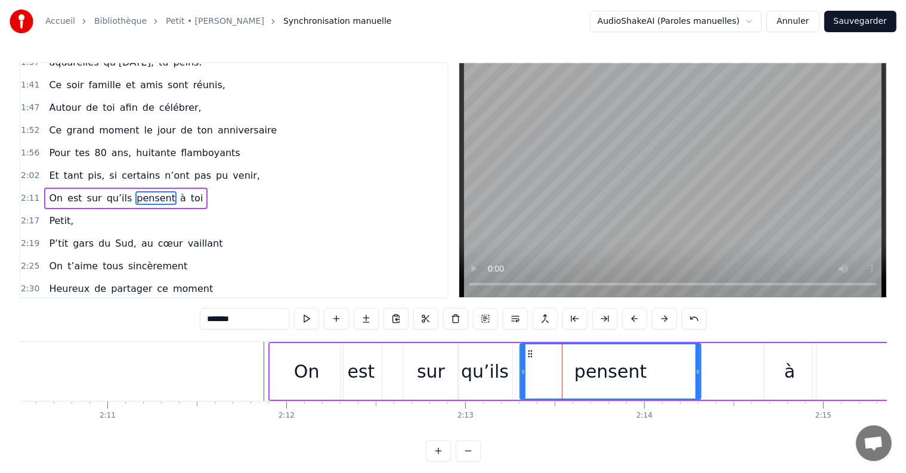
click at [515, 371] on div "On est sur qu’ils pensent à toi" at bounding box center [627, 371] width 719 height 59
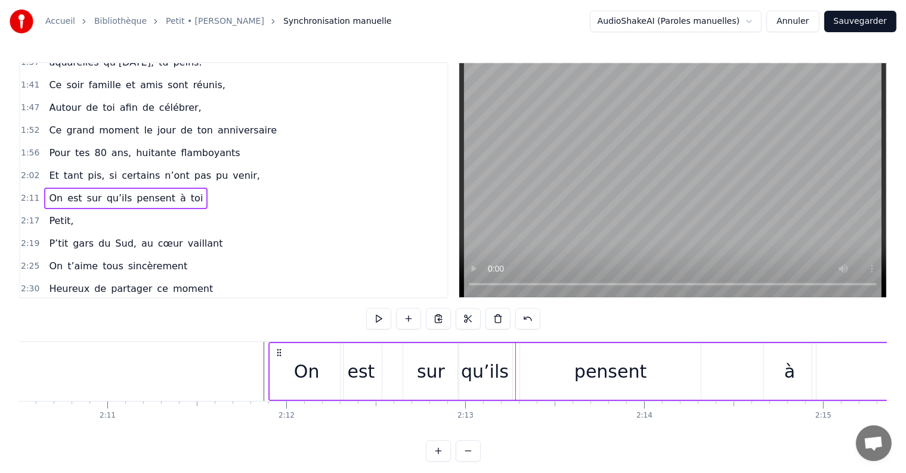
click at [525, 371] on div "pensent" at bounding box center [610, 371] width 181 height 57
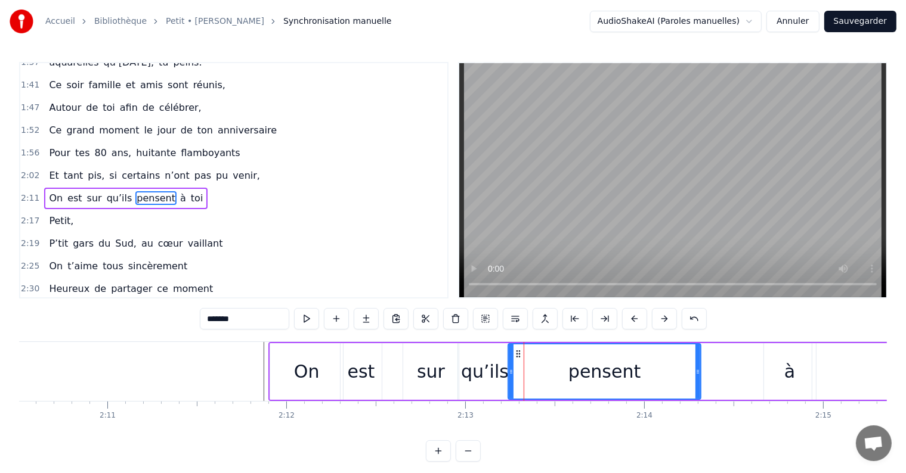
drag, startPoint x: 522, startPoint y: 372, endPoint x: 510, endPoint y: 372, distance: 11.9
click at [510, 372] on icon at bounding box center [511, 372] width 5 height 10
click at [488, 373] on div "qu’ils" at bounding box center [485, 371] width 48 height 27
type input "******"
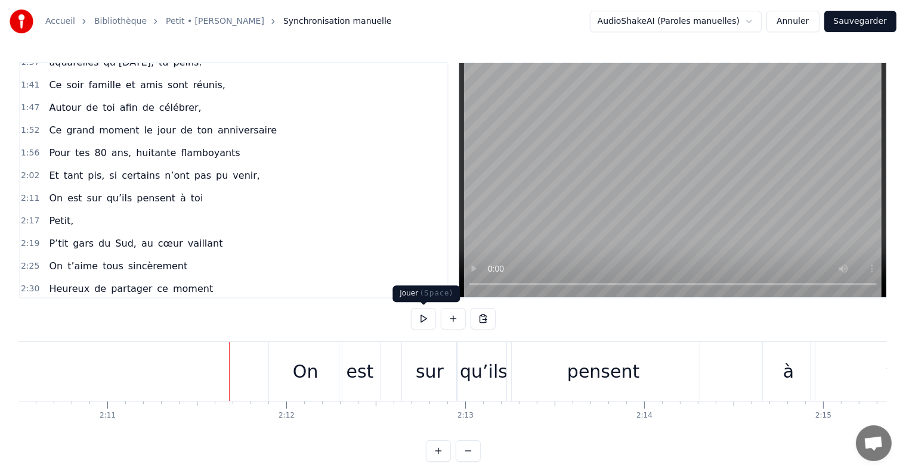
click at [422, 317] on button at bounding box center [423, 318] width 25 height 21
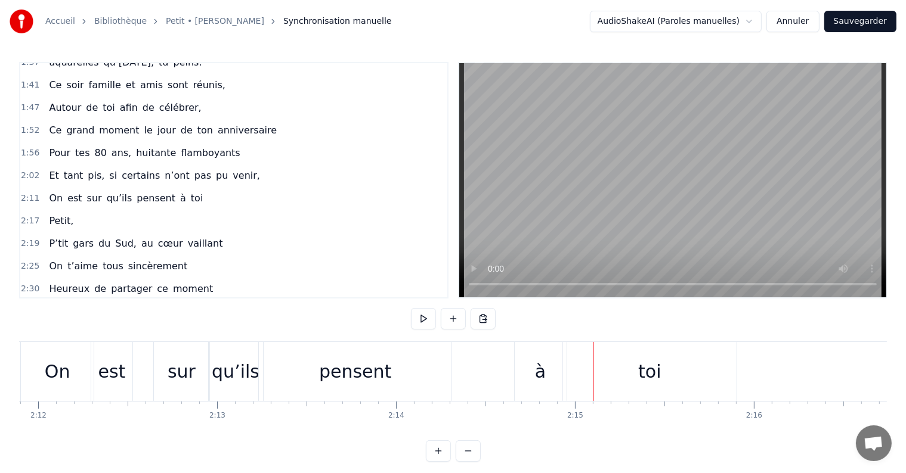
scroll to position [0, 23583]
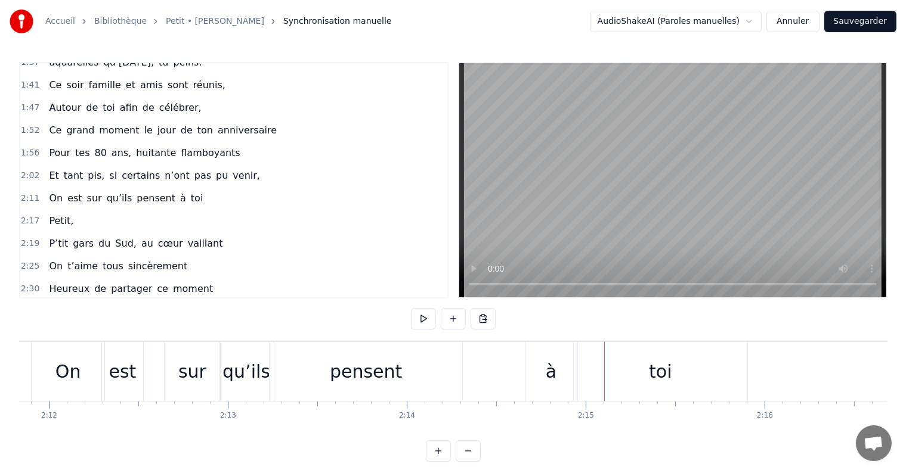
click at [334, 381] on div "pensent" at bounding box center [366, 371] width 72 height 27
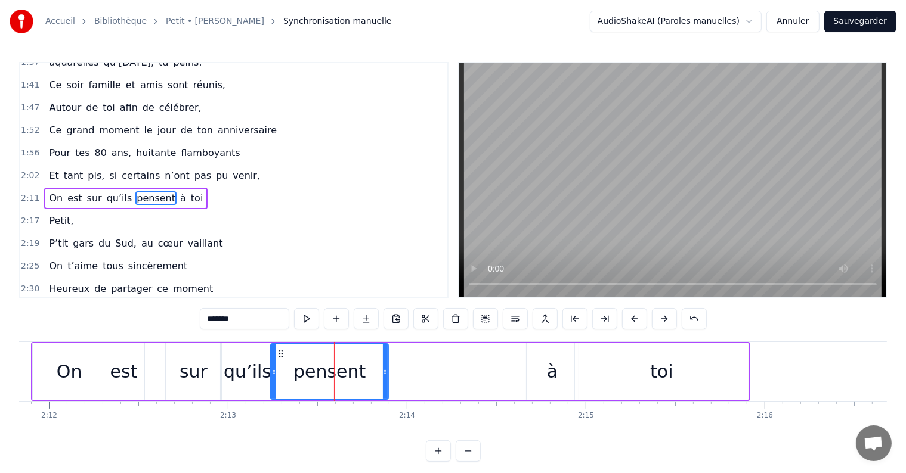
drag, startPoint x: 459, startPoint y: 369, endPoint x: 384, endPoint y: 369, distance: 75.1
click at [384, 369] on icon at bounding box center [385, 372] width 5 height 10
click at [11, 380] on div "Accueil Bibliothèque Petit • [PERSON_NAME] Synchronisation manuelle AudioShakeA…" at bounding box center [453, 231] width 906 height 462
click at [10, 354] on div "Accueil Bibliothèque Petit • [PERSON_NAME] Synchronisation manuelle AudioShakeA…" at bounding box center [453, 231] width 906 height 462
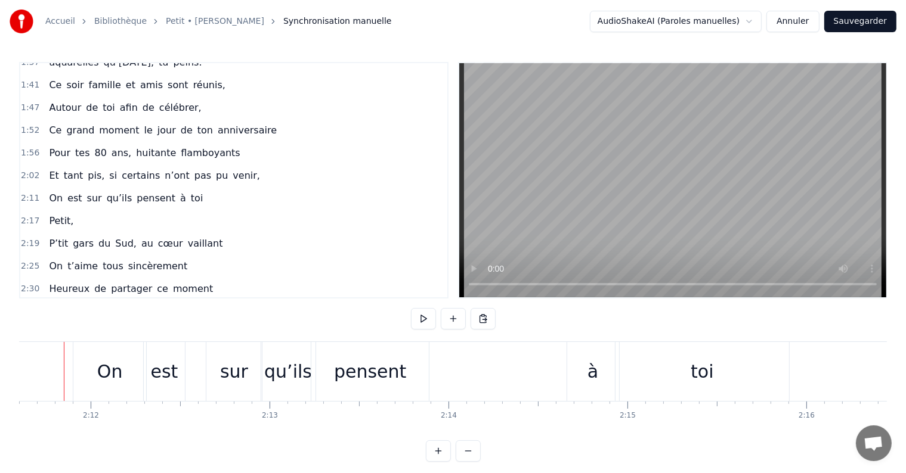
scroll to position [0, 23526]
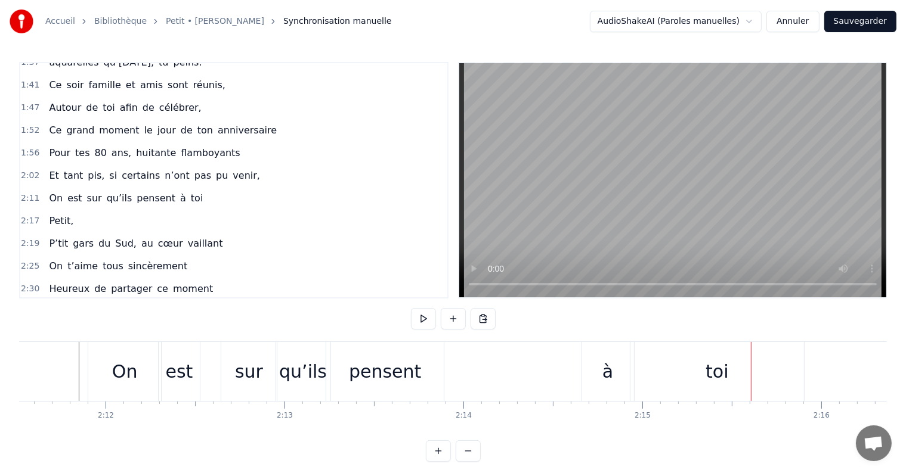
click at [606, 379] on div "à" at bounding box center [607, 371] width 11 height 27
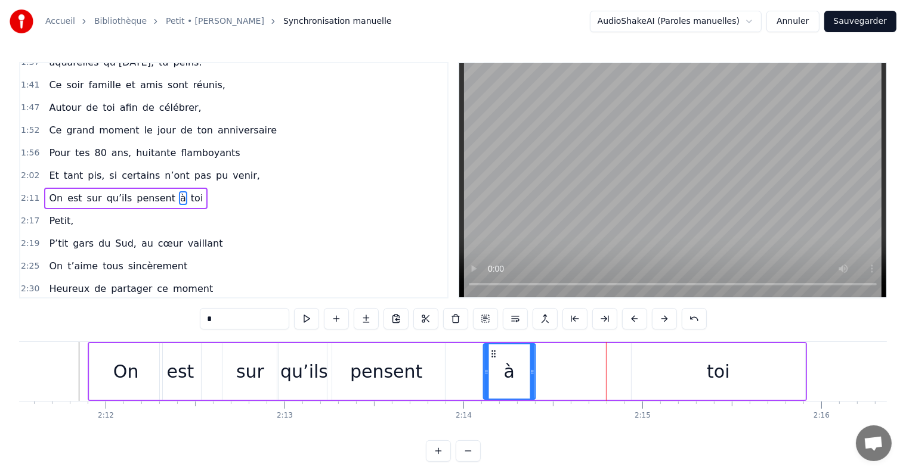
drag, startPoint x: 592, startPoint y: 355, endPoint x: 491, endPoint y: 354, distance: 100.2
click at [491, 354] on icon at bounding box center [493, 354] width 10 height 10
click at [608, 365] on div "On est sur qu’ils pensent à toi" at bounding box center [447, 371] width 719 height 59
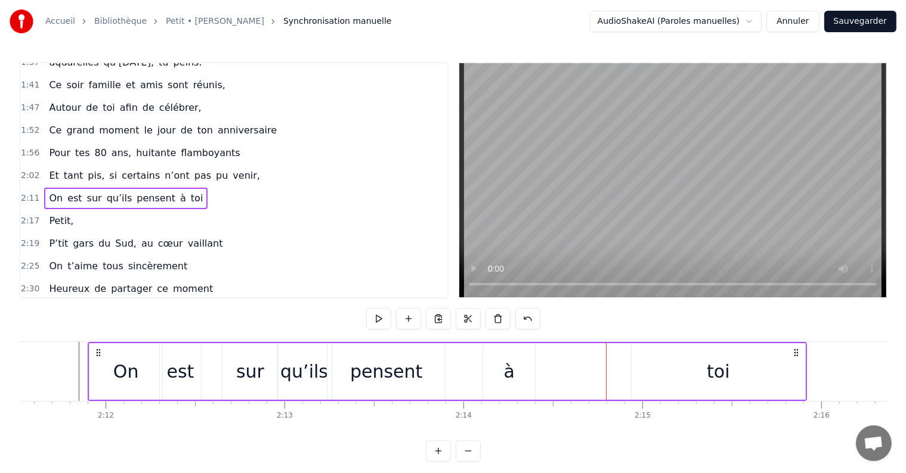
click at [487, 375] on div "à" at bounding box center [509, 371] width 52 height 57
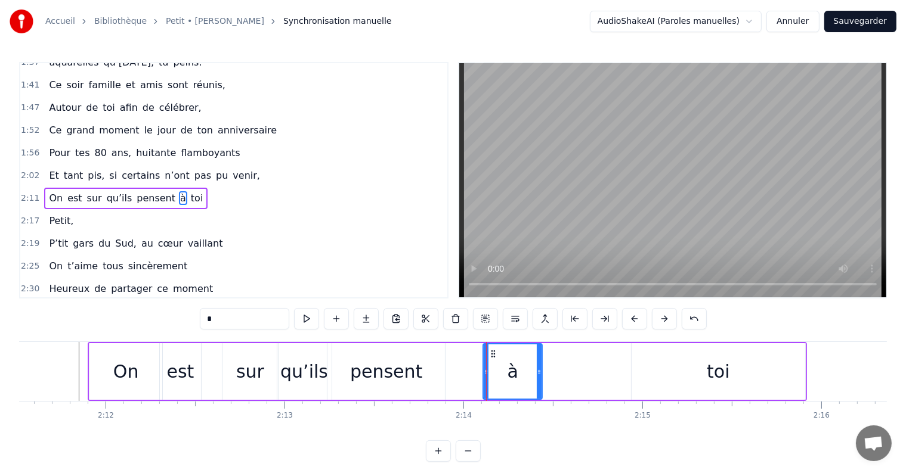
drag, startPoint x: 532, startPoint y: 374, endPoint x: 539, endPoint y: 373, distance: 7.2
click at [539, 373] on icon at bounding box center [539, 372] width 5 height 10
drag, startPoint x: 671, startPoint y: 379, endPoint x: 652, endPoint y: 376, distance: 19.2
click at [666, 379] on div "toi" at bounding box center [718, 371] width 174 height 57
type input "***"
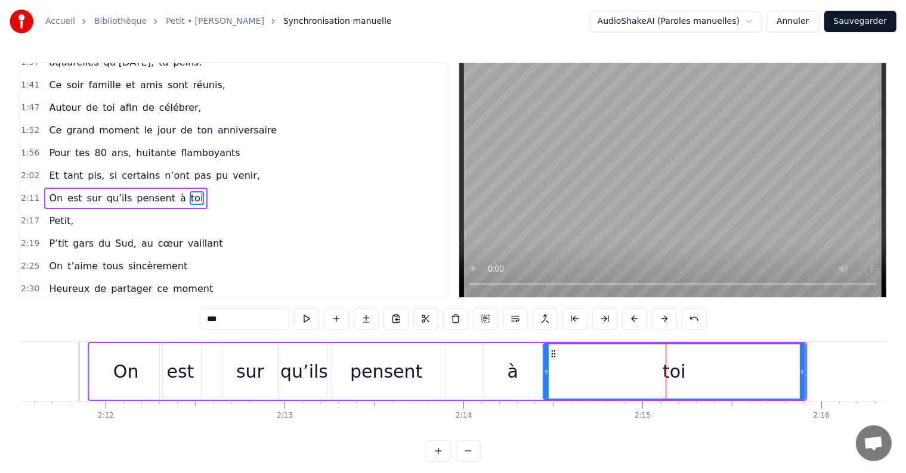
drag, startPoint x: 633, startPoint y: 370, endPoint x: 544, endPoint y: 370, distance: 88.3
click at [544, 370] on icon at bounding box center [546, 372] width 5 height 10
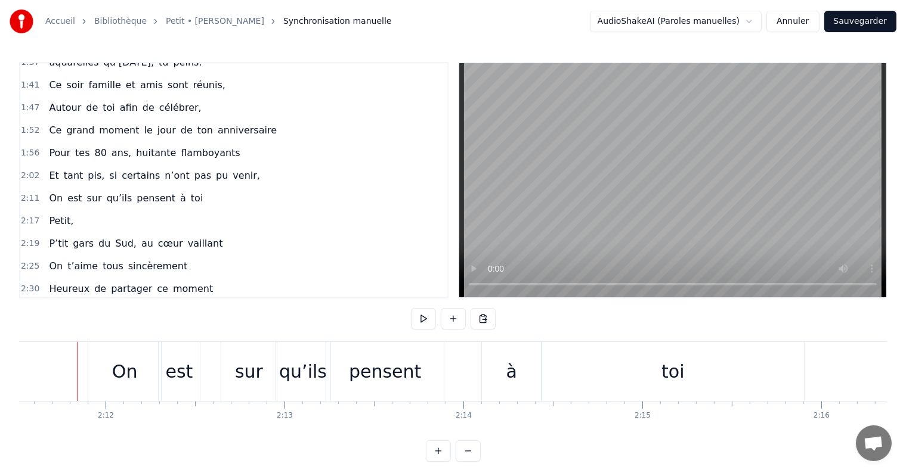
scroll to position [0, 23525]
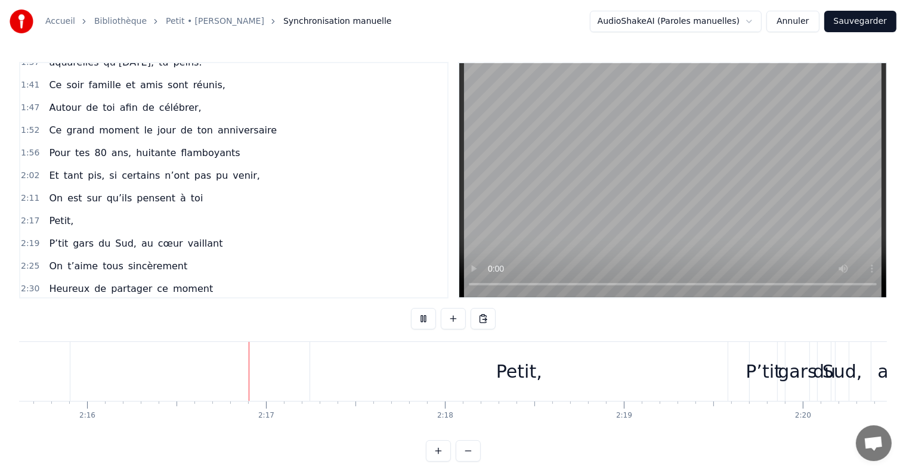
scroll to position [0, 24305]
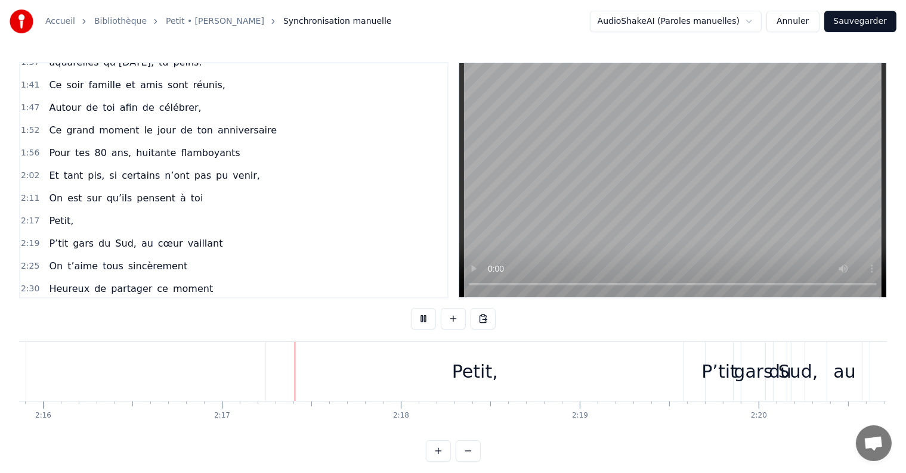
click at [322, 210] on div "2:17 Petit," at bounding box center [233, 221] width 427 height 23
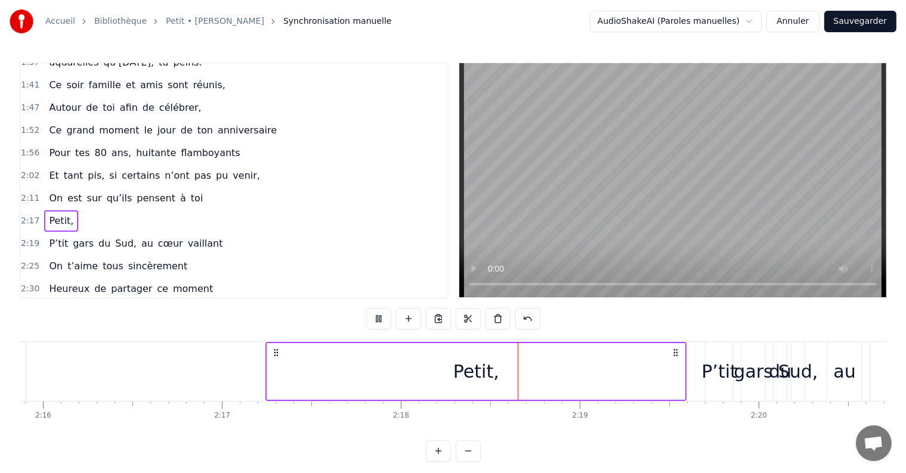
click at [340, 255] on div "2:25 On t’aime tous sincèrement" at bounding box center [233, 266] width 427 height 23
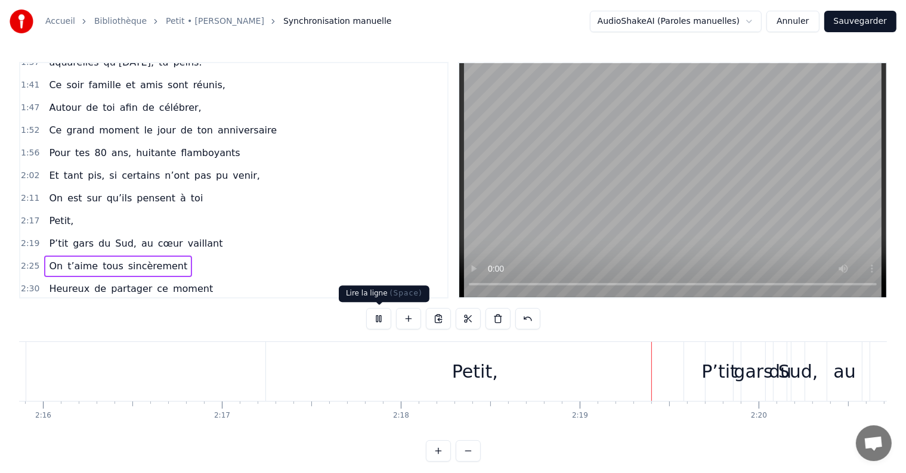
click at [385, 312] on button at bounding box center [378, 318] width 25 height 21
click at [523, 348] on div "Petit," at bounding box center [474, 371] width 417 height 59
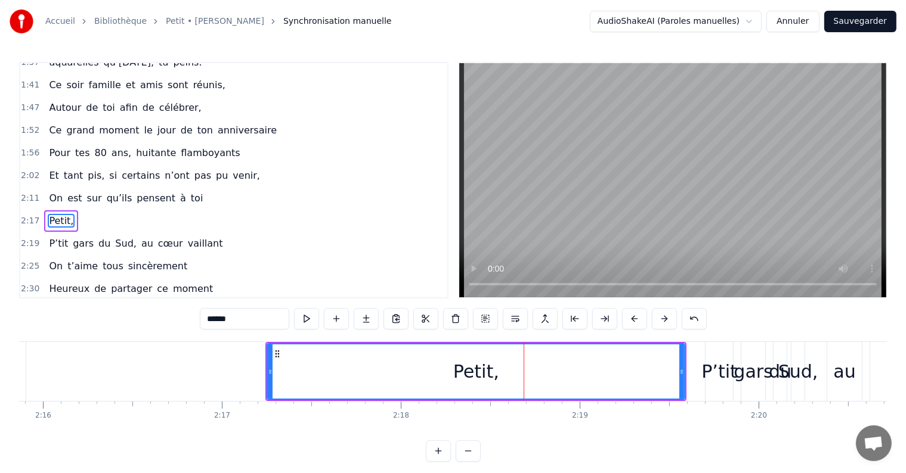
scroll to position [423, 0]
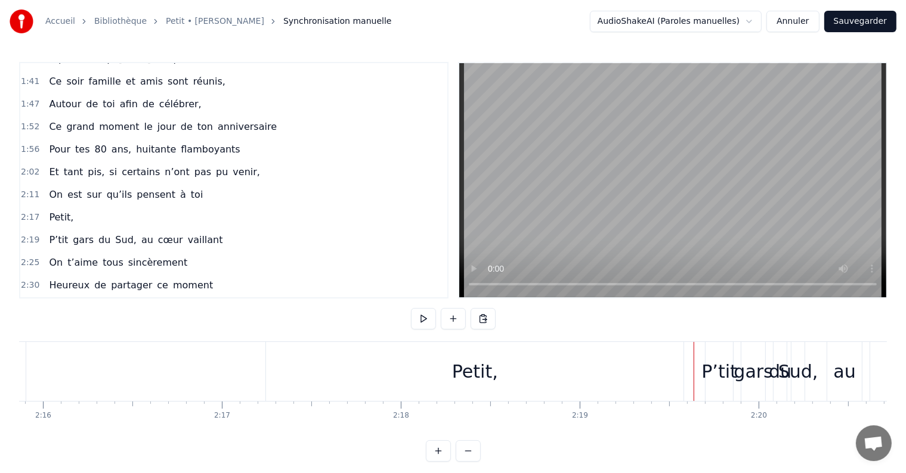
click at [669, 352] on div "Petit," at bounding box center [474, 371] width 417 height 59
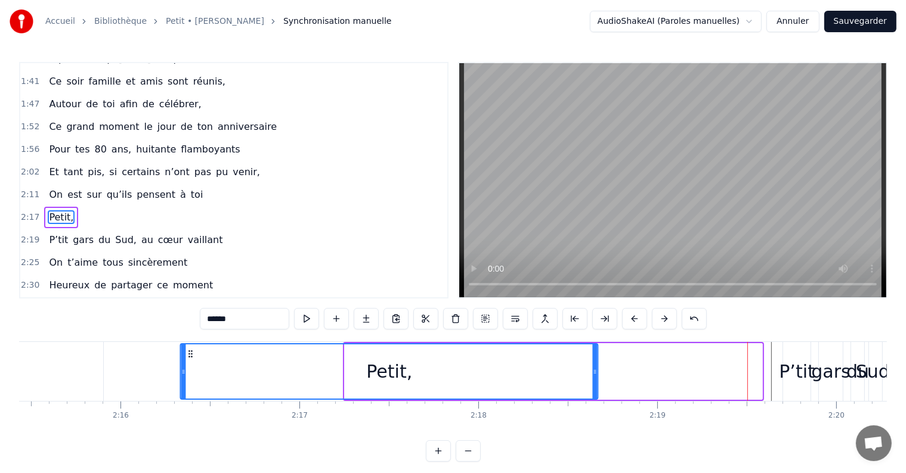
scroll to position [0, 24217]
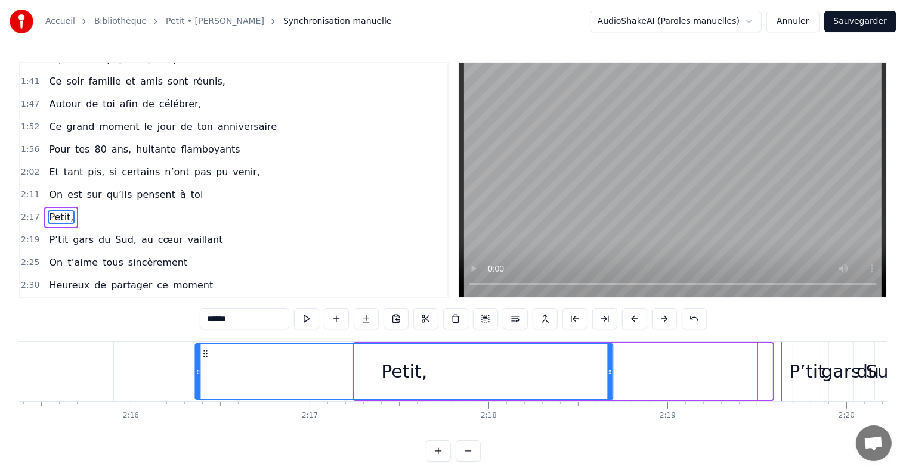
drag, startPoint x: 278, startPoint y: 354, endPoint x: 207, endPoint y: 357, distance: 71.6
click at [207, 357] on icon at bounding box center [206, 354] width 10 height 10
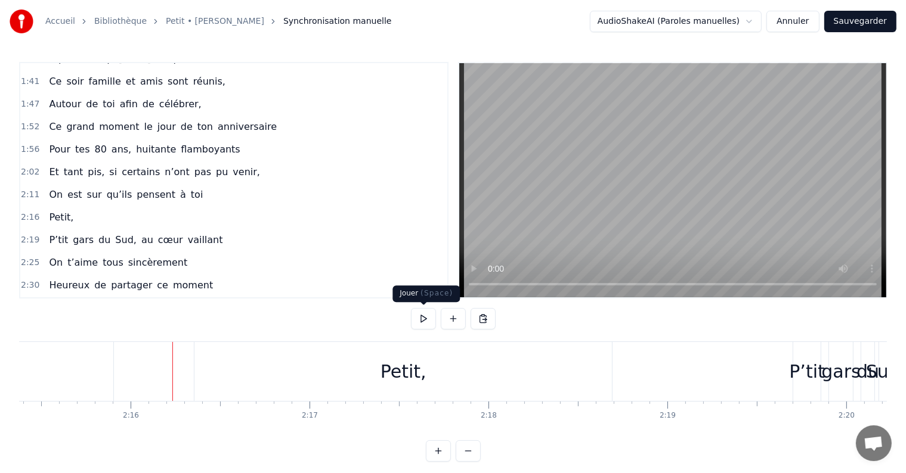
click at [420, 317] on button at bounding box center [423, 318] width 25 height 21
click at [842, 377] on div "gars" at bounding box center [841, 371] width 39 height 27
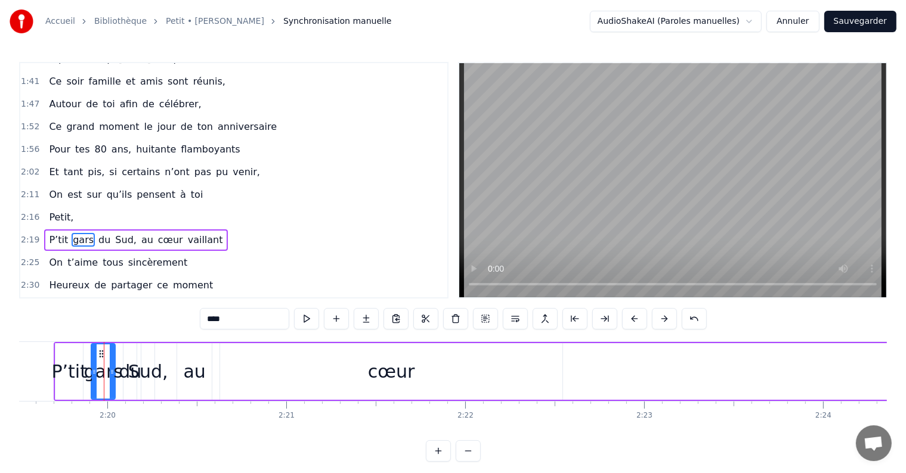
scroll to position [0, 24980]
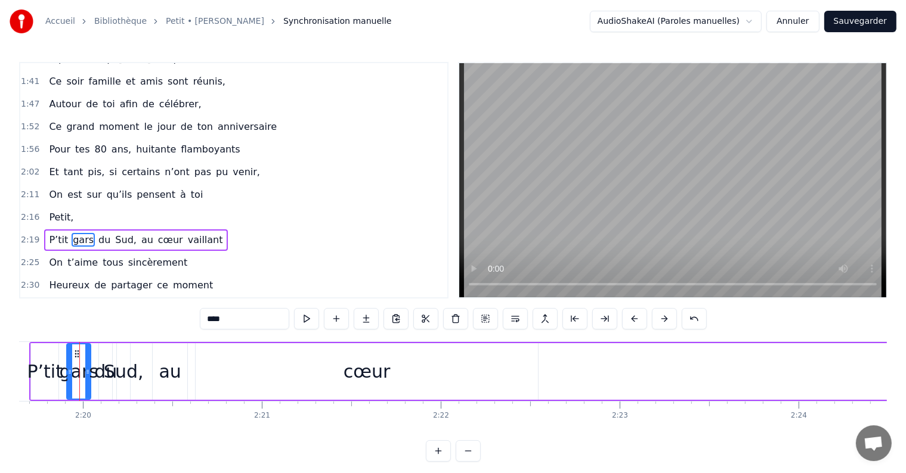
click at [25, 431] on div "Petit, Tu as grandi à [GEOGRAPHIC_DATA], En [GEOGRAPHIC_DATA] dans les [GEOGRAP…" at bounding box center [453, 386] width 868 height 89
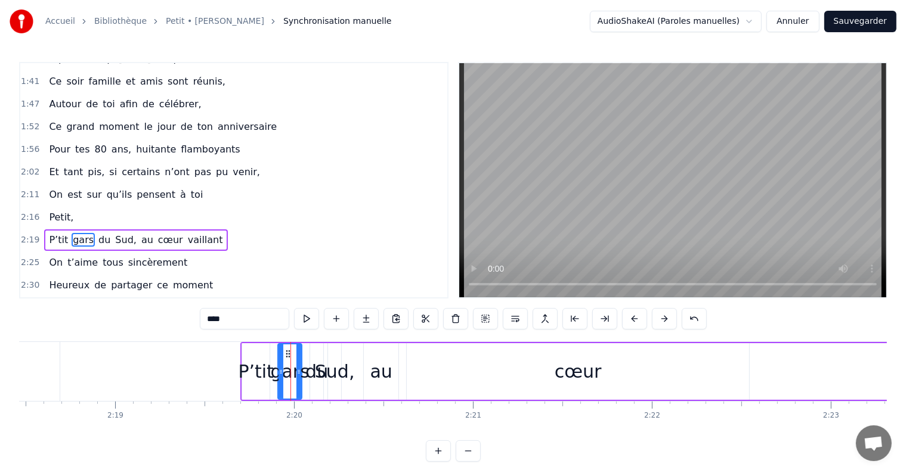
scroll to position [0, 24766]
click at [279, 349] on div "P’tit gars du Sud, au cœur vaillant" at bounding box center [760, 371] width 1033 height 59
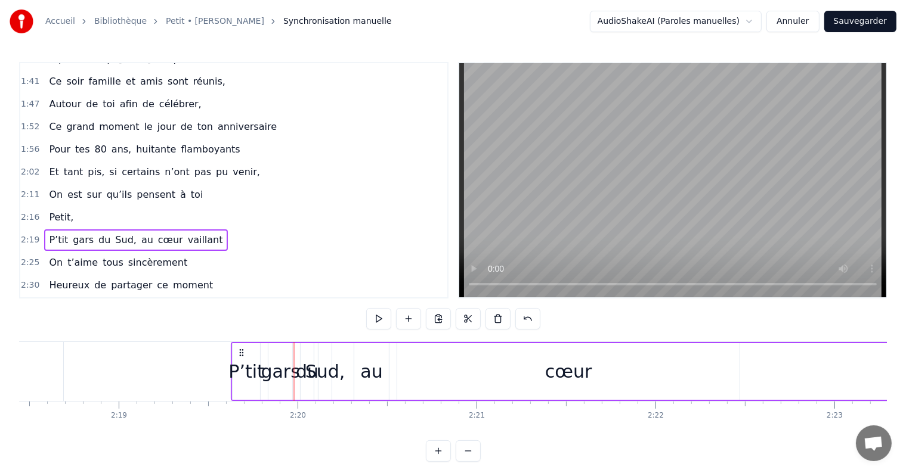
drag, startPoint x: 252, startPoint y: 349, endPoint x: 239, endPoint y: 348, distance: 13.1
click at [239, 348] on icon at bounding box center [242, 353] width 10 height 10
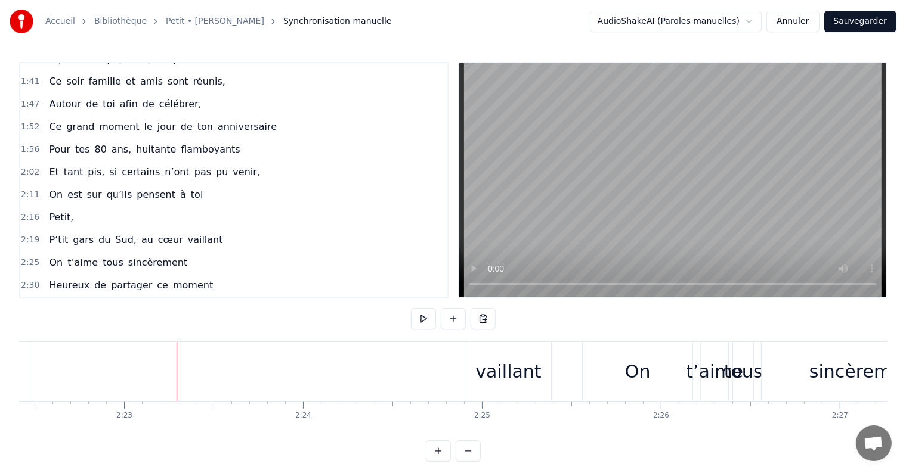
scroll to position [0, 25521]
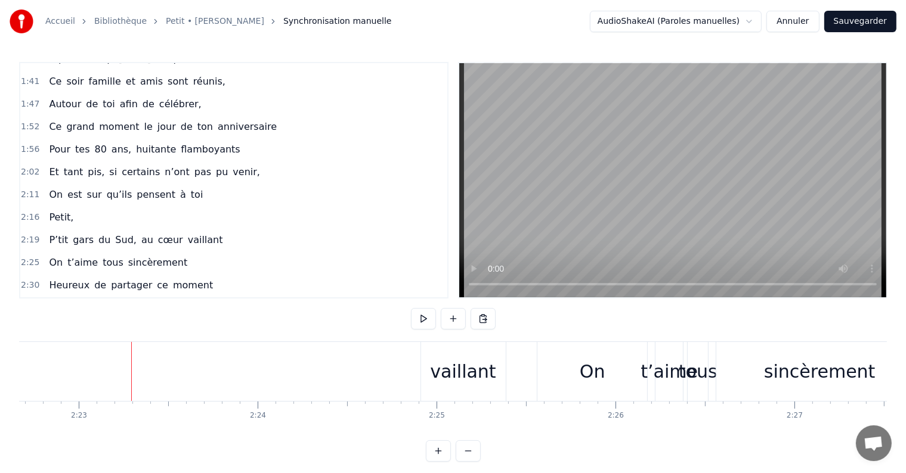
click at [451, 381] on div "vaillant" at bounding box center [463, 371] width 66 height 27
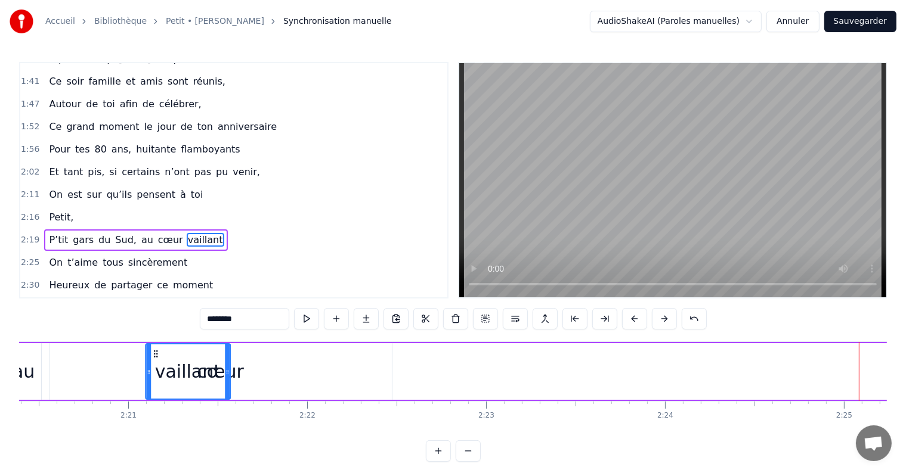
scroll to position [0, 25101]
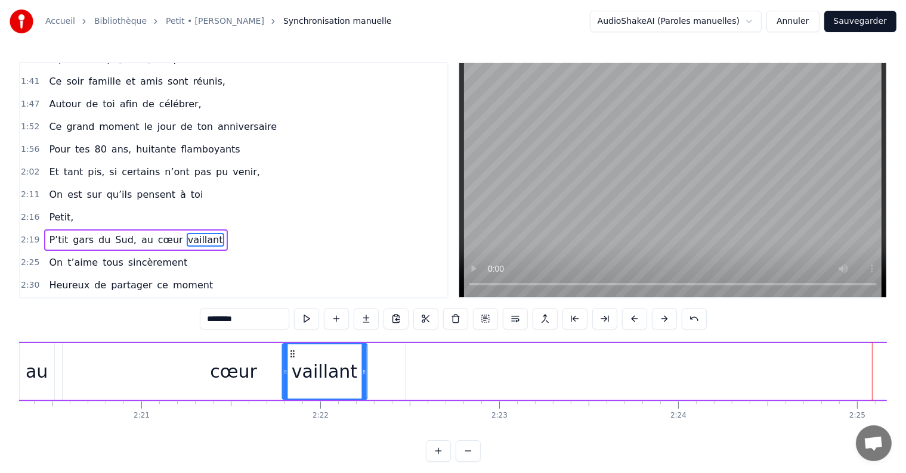
drag, startPoint x: 430, startPoint y: 350, endPoint x: 290, endPoint y: 376, distance: 142.6
click at [290, 376] on div "vaillant" at bounding box center [324, 372] width 83 height 54
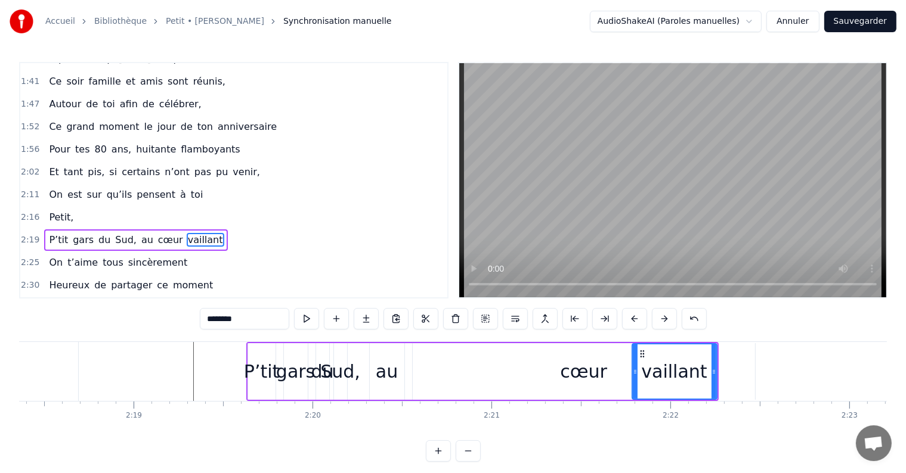
scroll to position [0, 24743]
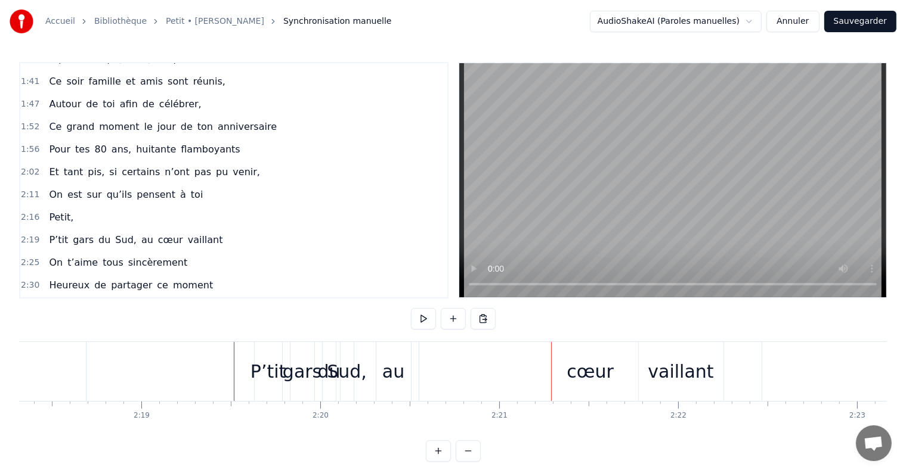
click at [577, 373] on div "cœur" at bounding box center [589, 371] width 47 height 27
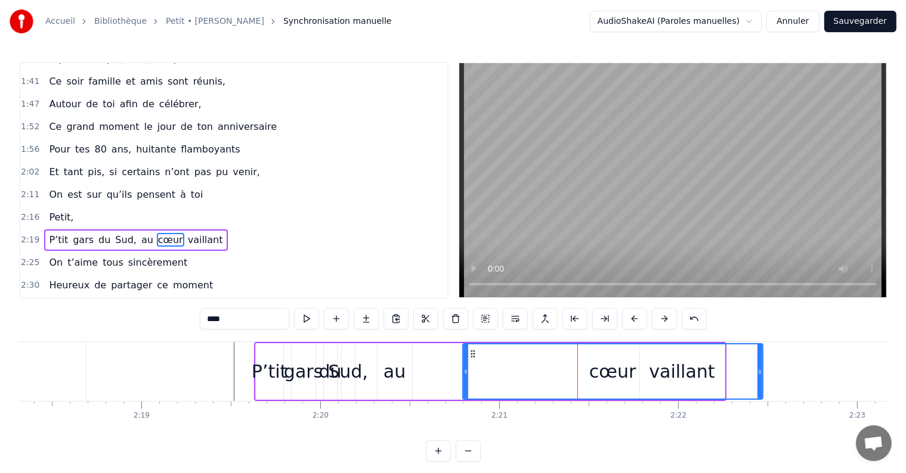
drag, startPoint x: 423, startPoint y: 373, endPoint x: 465, endPoint y: 370, distance: 42.5
click at [465, 370] on icon at bounding box center [465, 372] width 5 height 10
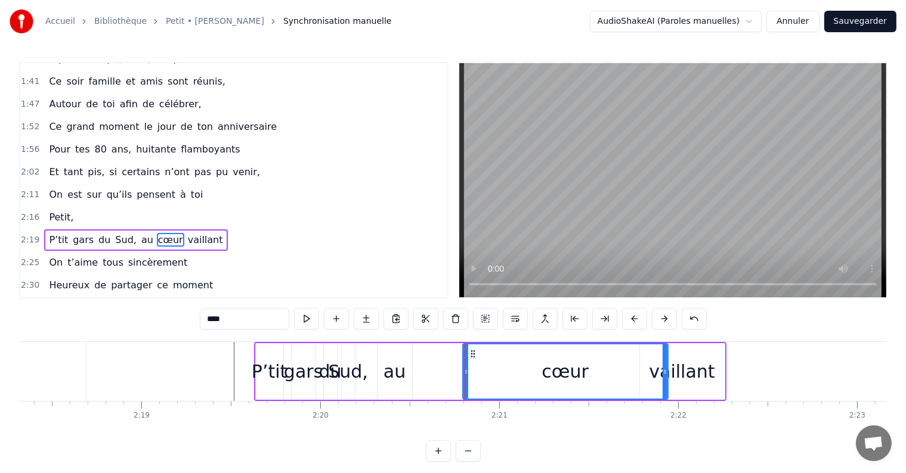
drag, startPoint x: 761, startPoint y: 369, endPoint x: 623, endPoint y: 383, distance: 139.0
click at [628, 382] on div "cœur" at bounding box center [565, 372] width 204 height 54
drag, startPoint x: 627, startPoint y: 374, endPoint x: 587, endPoint y: 372, distance: 40.6
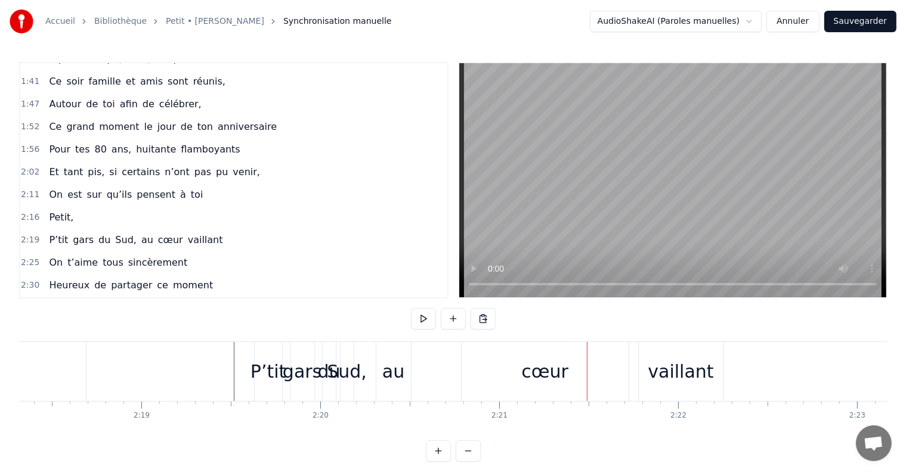
click at [528, 374] on div "cœur" at bounding box center [544, 371] width 47 height 27
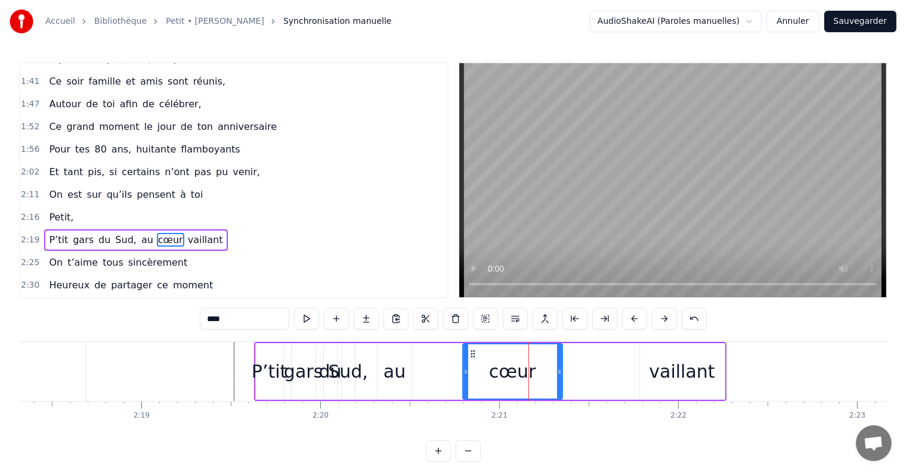
drag, startPoint x: 627, startPoint y: 369, endPoint x: 560, endPoint y: 372, distance: 67.4
click at [560, 372] on icon at bounding box center [559, 372] width 5 height 10
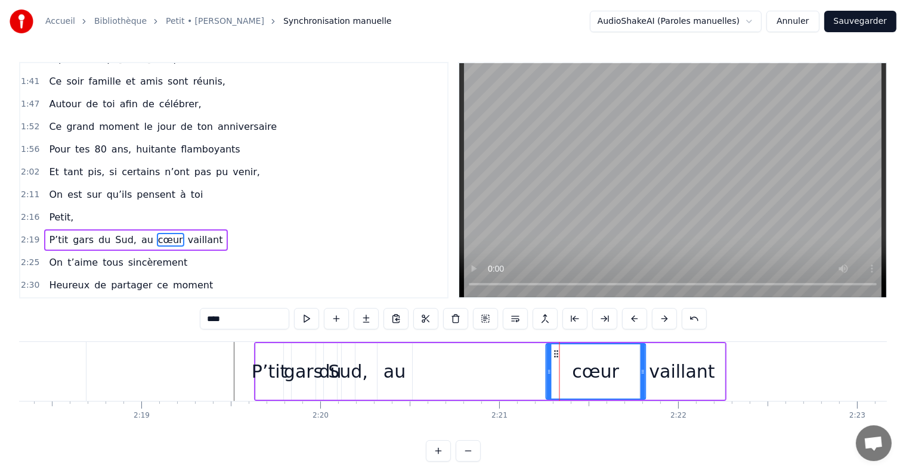
drag, startPoint x: 470, startPoint y: 353, endPoint x: 553, endPoint y: 355, distance: 83.5
click at [553, 355] on icon at bounding box center [557, 354] width 10 height 10
click at [555, 370] on circle at bounding box center [555, 370] width 1 height 1
click at [398, 376] on div "au" at bounding box center [394, 371] width 22 height 27
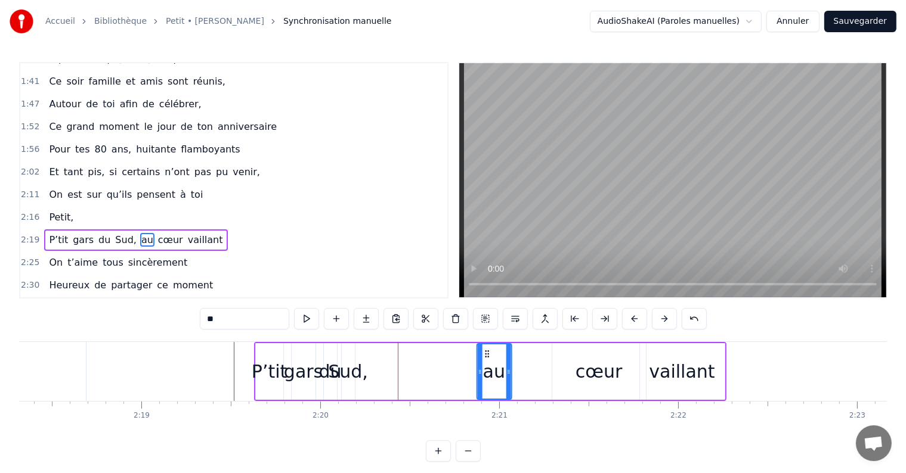
drag, startPoint x: 382, startPoint y: 351, endPoint x: 482, endPoint y: 356, distance: 99.7
click at [482, 356] on icon at bounding box center [487, 354] width 10 height 10
click at [352, 371] on div "Sud," at bounding box center [348, 371] width 40 height 27
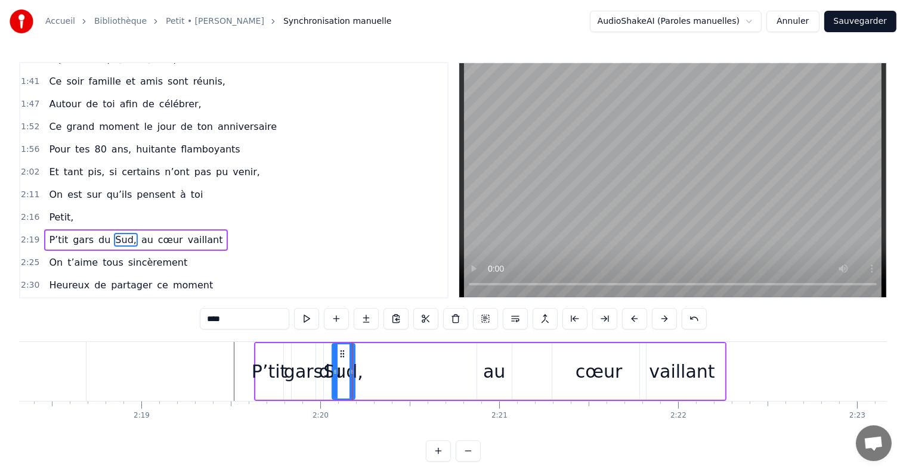
drag, startPoint x: 343, startPoint y: 371, endPoint x: 334, endPoint y: 372, distance: 9.6
click at [334, 372] on icon at bounding box center [335, 372] width 5 height 10
drag, startPoint x: 352, startPoint y: 374, endPoint x: 386, endPoint y: 374, distance: 34.6
click at [386, 374] on icon at bounding box center [384, 372] width 5 height 10
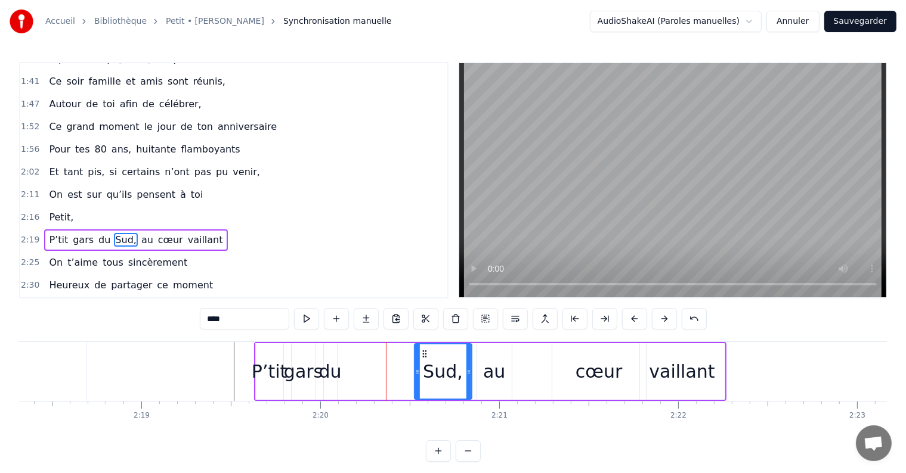
drag, startPoint x: 339, startPoint y: 351, endPoint x: 422, endPoint y: 358, distance: 83.2
click at [422, 358] on icon at bounding box center [425, 354] width 10 height 10
click at [336, 367] on div "du" at bounding box center [330, 371] width 23 height 27
type input "**"
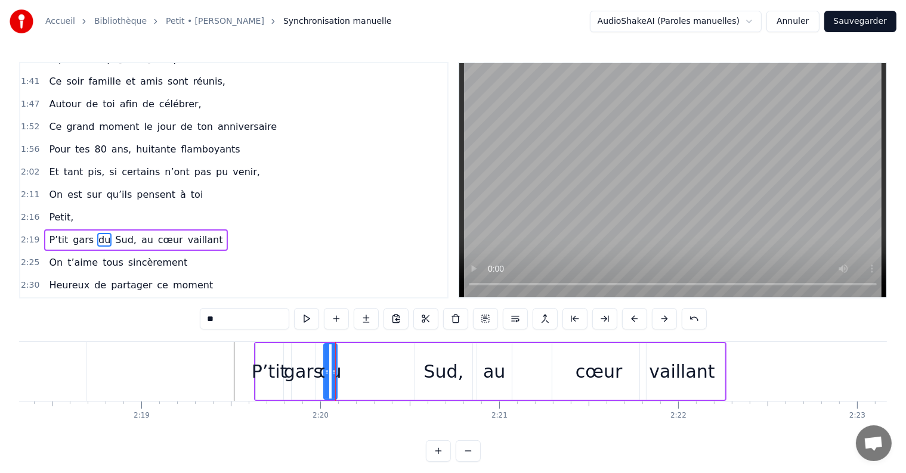
click at [335, 371] on div at bounding box center [335, 371] width 1 height 59
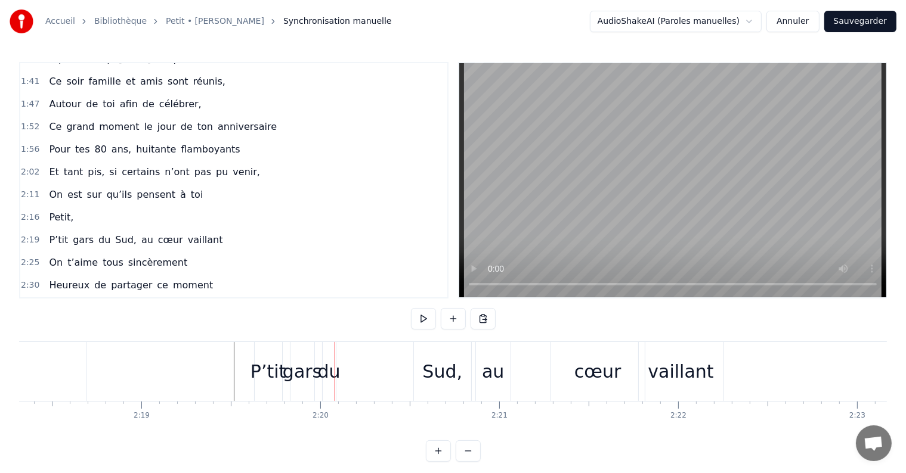
click at [328, 371] on div "du" at bounding box center [329, 371] width 23 height 27
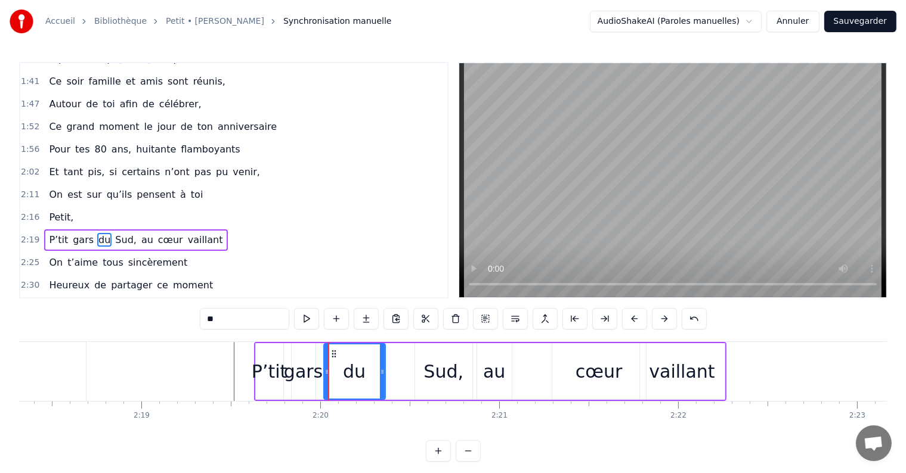
drag, startPoint x: 334, startPoint y: 371, endPoint x: 377, endPoint y: 371, distance: 43.5
click at [382, 371] on icon at bounding box center [382, 372] width 5 height 10
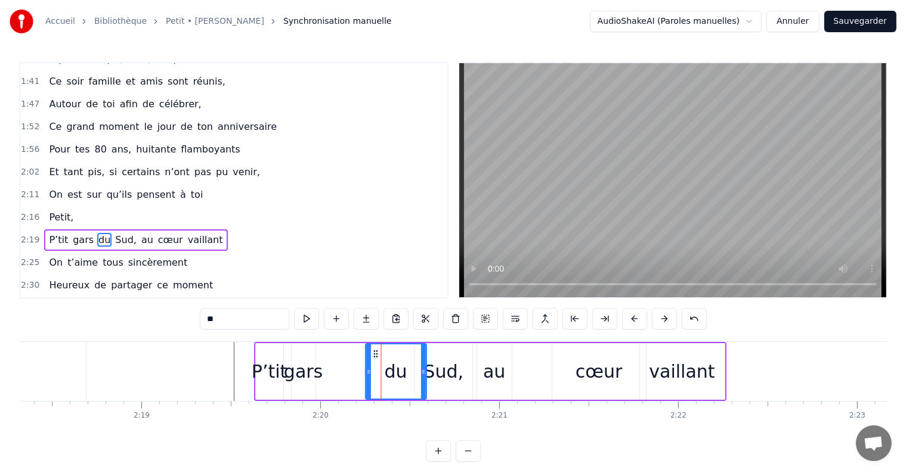
drag, startPoint x: 334, startPoint y: 352, endPoint x: 376, endPoint y: 355, distance: 41.8
click at [376, 355] on icon at bounding box center [376, 354] width 10 height 10
click at [314, 371] on div "gars" at bounding box center [303, 371] width 39 height 27
type input "****"
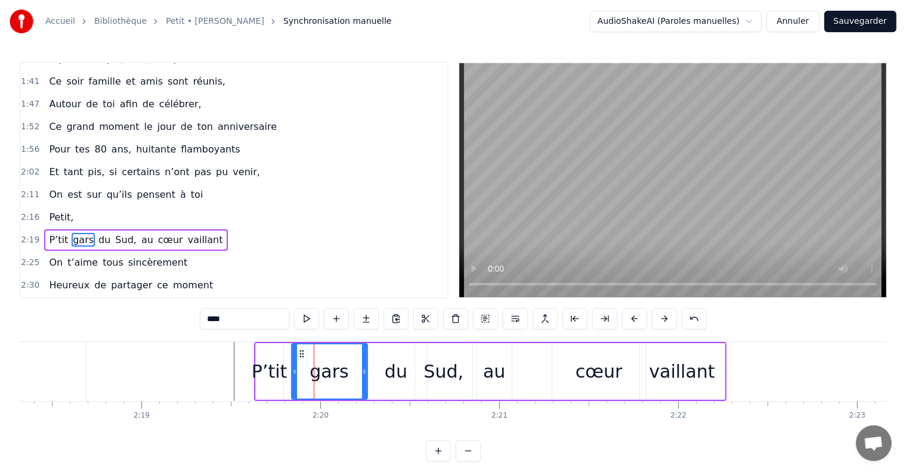
drag, startPoint x: 311, startPoint y: 371, endPoint x: 363, endPoint y: 374, distance: 51.9
click at [363, 374] on icon at bounding box center [364, 372] width 5 height 10
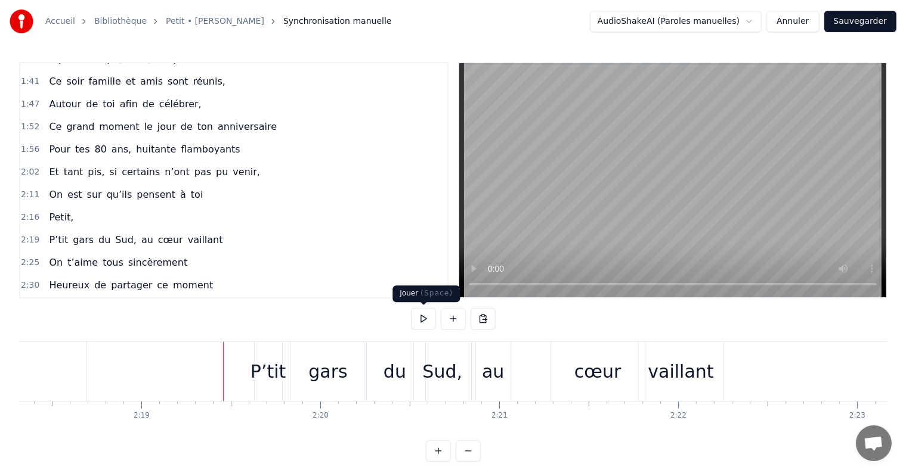
click at [420, 320] on button at bounding box center [423, 318] width 25 height 21
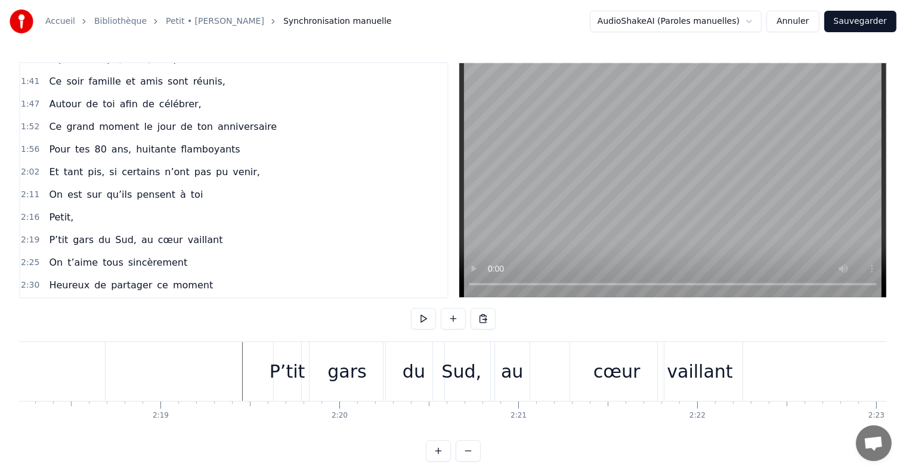
scroll to position [0, 24722]
click at [506, 372] on div "au" at bounding box center [514, 371] width 22 height 27
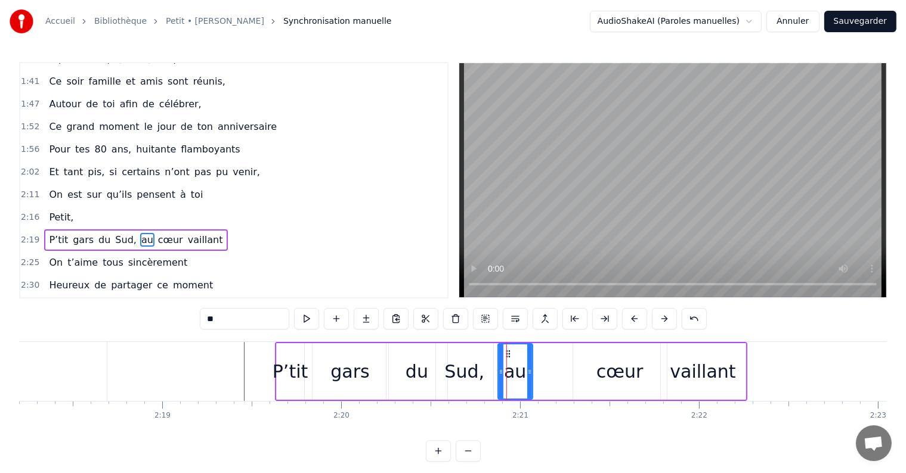
drag, startPoint x: 506, startPoint y: 353, endPoint x: 546, endPoint y: 362, distance: 41.5
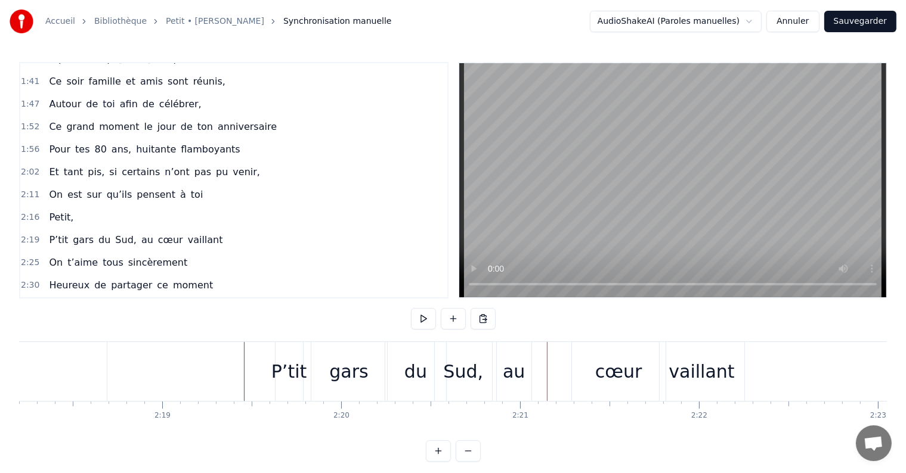
click at [506, 355] on div "au" at bounding box center [514, 371] width 35 height 59
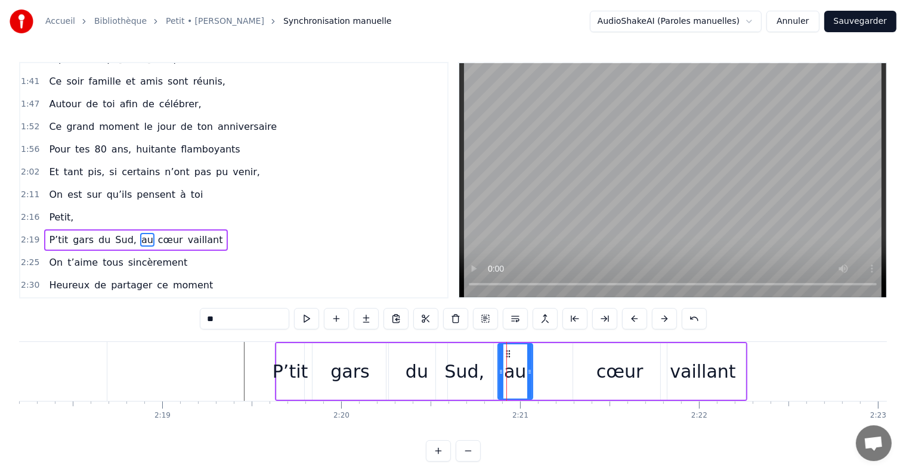
drag, startPoint x: 506, startPoint y: 350, endPoint x: 532, endPoint y: 353, distance: 26.4
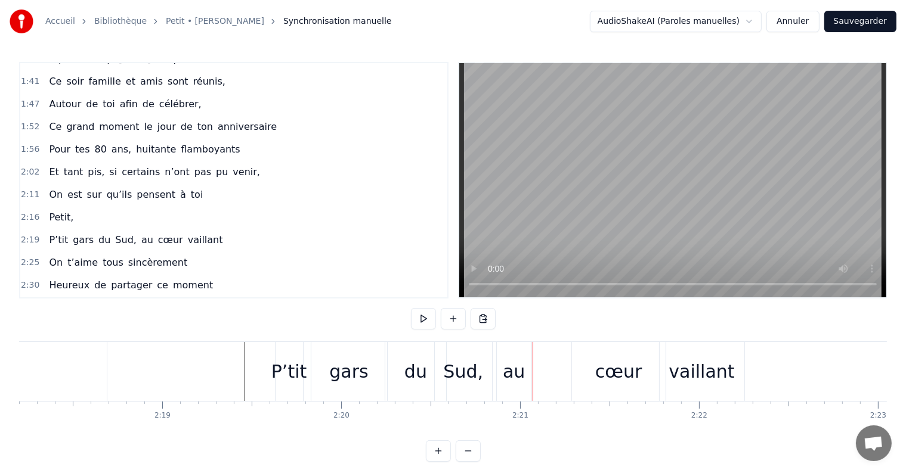
click at [572, 369] on div "cœur" at bounding box center [619, 371] width 94 height 59
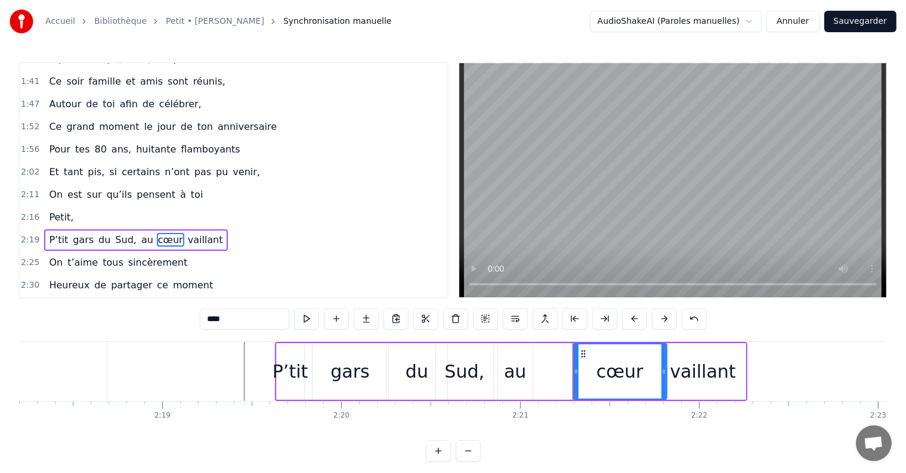
click at [515, 362] on div "au" at bounding box center [515, 371] width 22 height 27
type input "**"
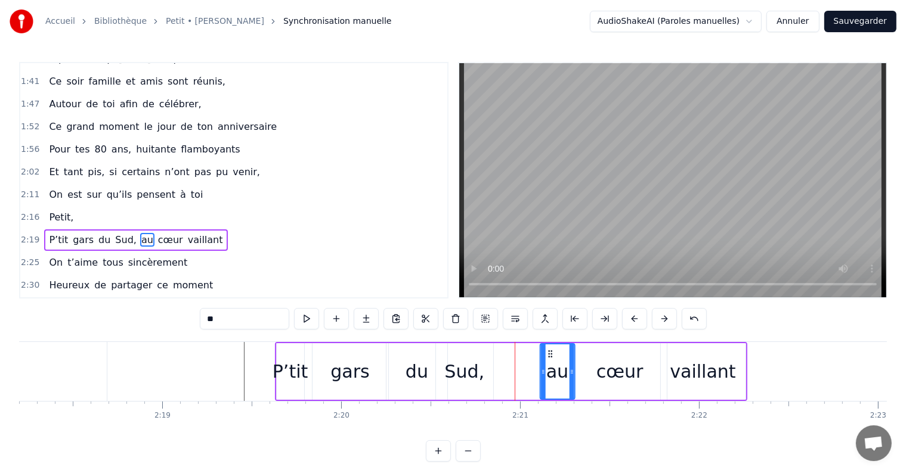
drag, startPoint x: 508, startPoint y: 353, endPoint x: 551, endPoint y: 356, distance: 43.0
click at [551, 356] on icon at bounding box center [551, 354] width 10 height 10
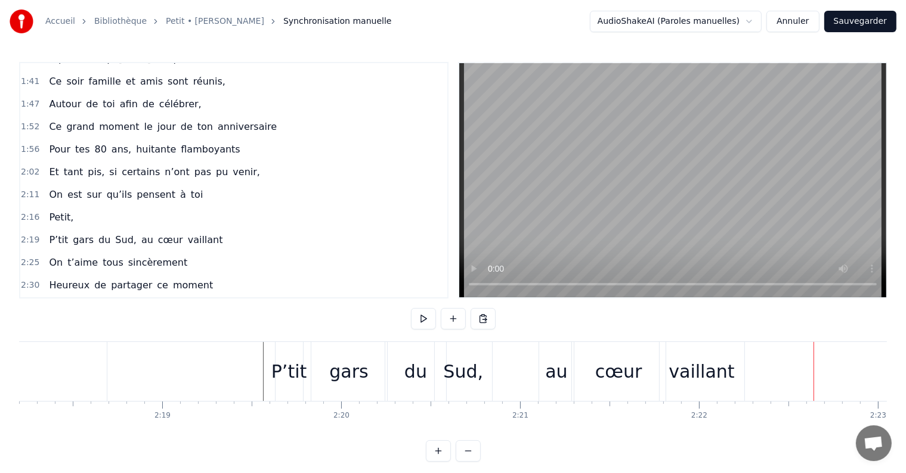
click at [675, 381] on div "vaillant" at bounding box center [701, 371] width 66 height 27
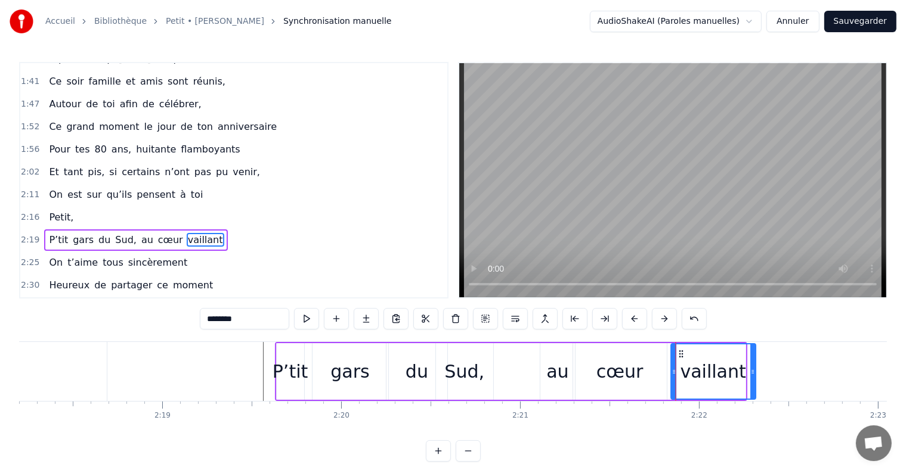
drag, startPoint x: 670, startPoint y: 355, endPoint x: 680, endPoint y: 355, distance: 10.1
click at [680, 355] on icon at bounding box center [681, 354] width 10 height 10
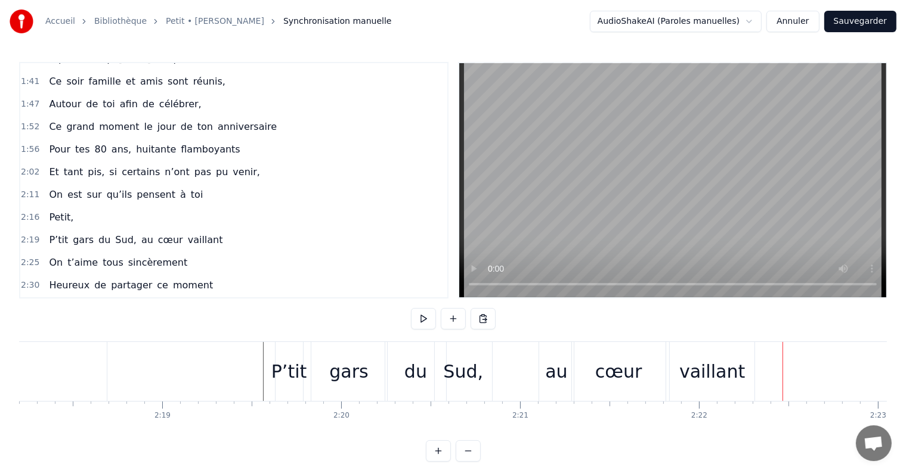
click at [711, 369] on div "vaillant" at bounding box center [712, 371] width 66 height 27
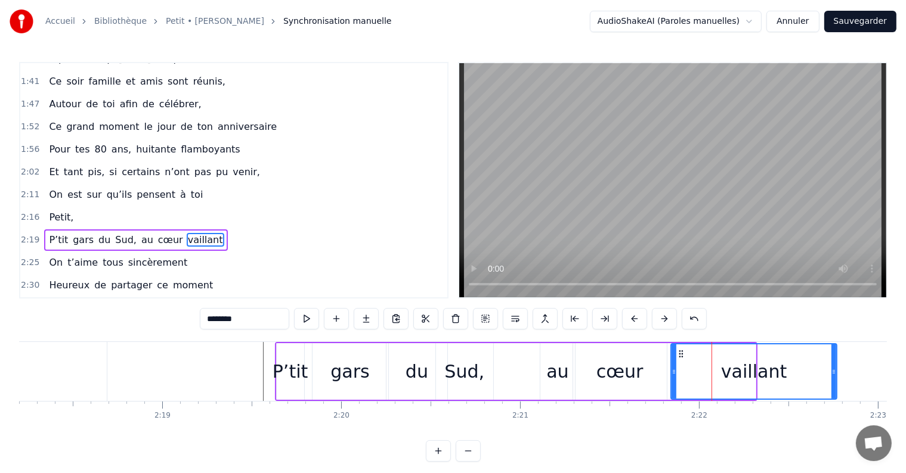
drag, startPoint x: 751, startPoint y: 373, endPoint x: 832, endPoint y: 379, distance: 81.3
click at [832, 379] on div at bounding box center [833, 372] width 5 height 54
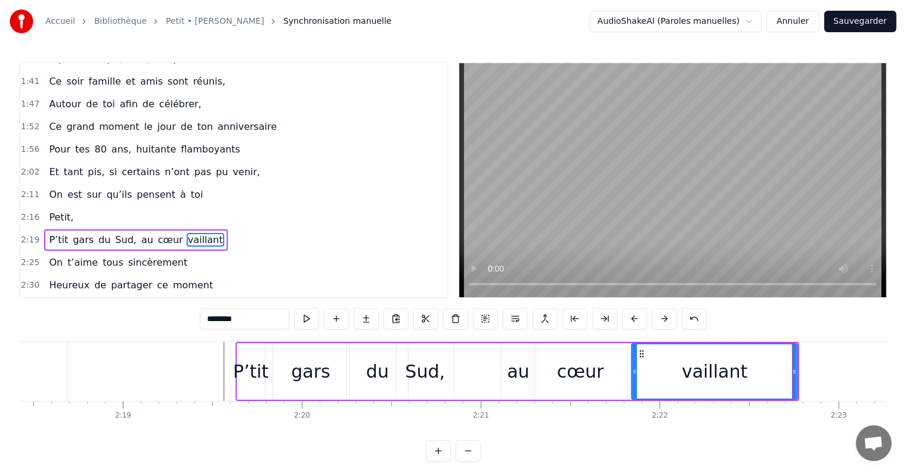
scroll to position [0, 24760]
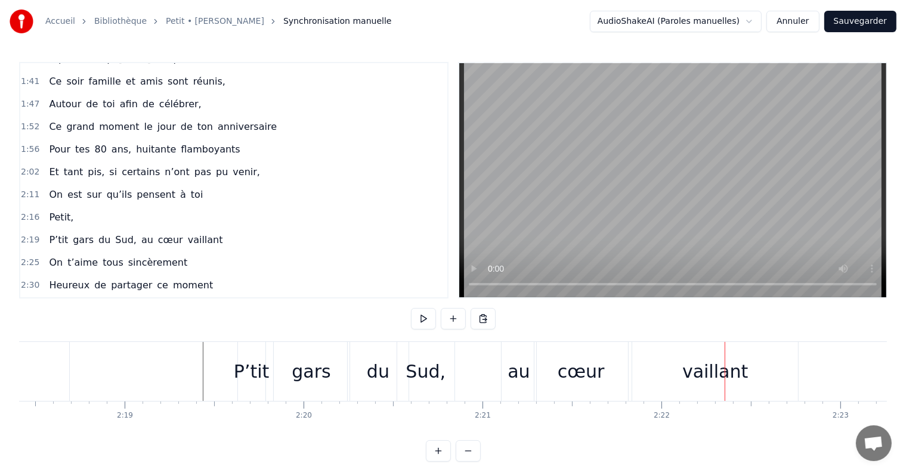
click at [510, 375] on div "au" at bounding box center [518, 371] width 22 height 27
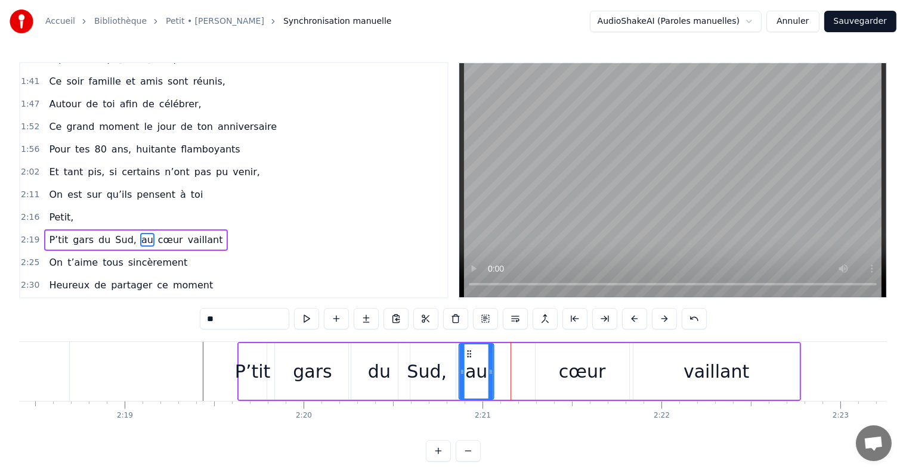
drag, startPoint x: 512, startPoint y: 353, endPoint x: 469, endPoint y: 351, distance: 43.6
click at [469, 351] on icon at bounding box center [470, 354] width 10 height 10
click at [558, 371] on div "cœur" at bounding box center [582, 371] width 94 height 57
type input "****"
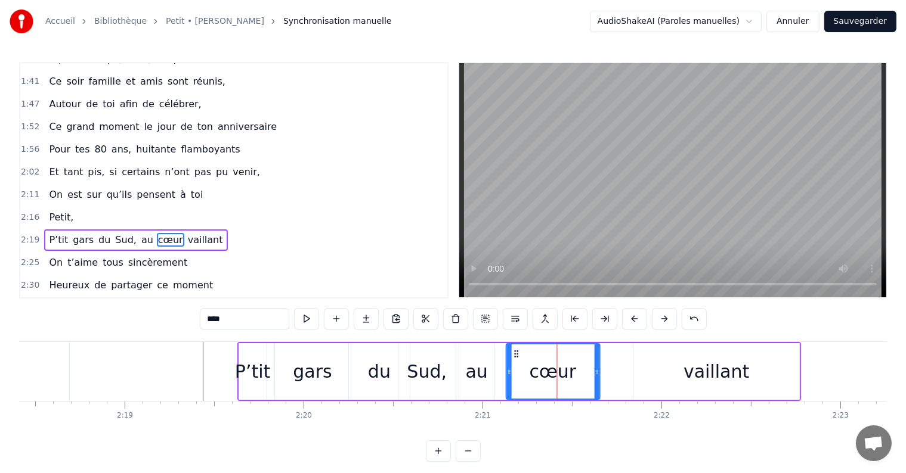
drag, startPoint x: 544, startPoint y: 352, endPoint x: 515, endPoint y: 354, distance: 29.3
click at [515, 354] on icon at bounding box center [517, 354] width 10 height 10
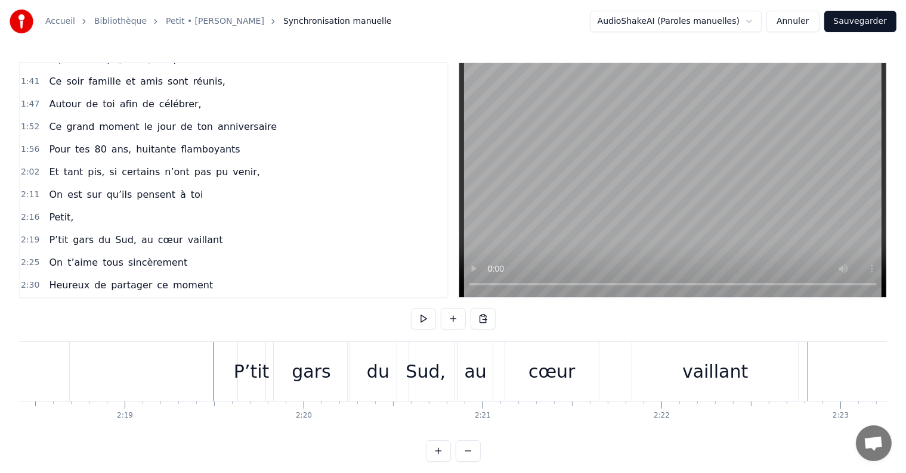
click at [690, 379] on div "vaillant" at bounding box center [715, 371] width 66 height 27
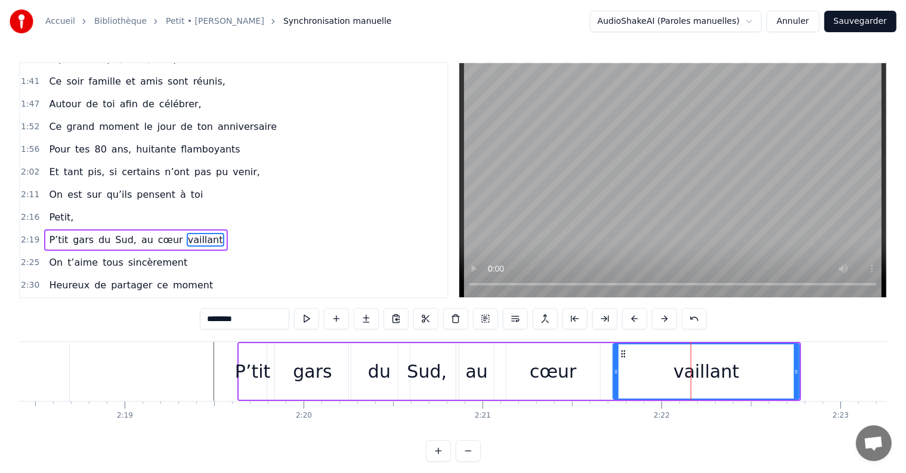
drag, startPoint x: 636, startPoint y: 367, endPoint x: 616, endPoint y: 367, distance: 20.3
click at [616, 367] on icon at bounding box center [616, 372] width 5 height 10
click at [534, 371] on div "cœur" at bounding box center [553, 371] width 47 height 27
type input "****"
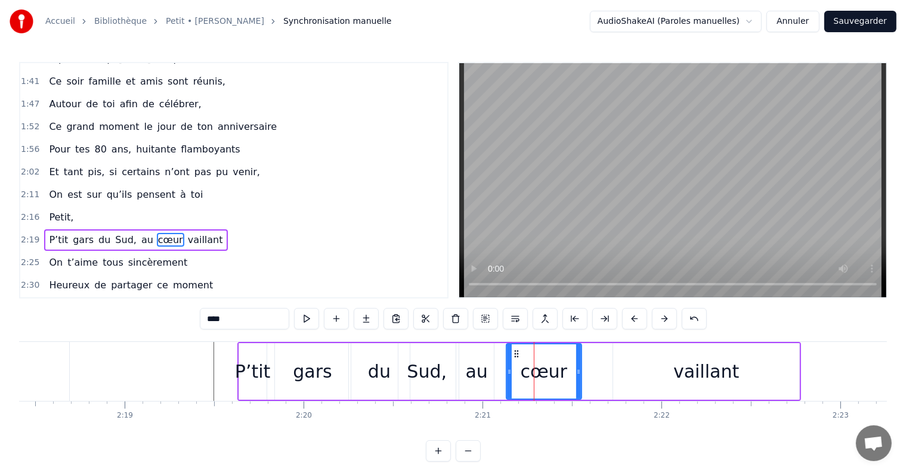
drag, startPoint x: 596, startPoint y: 371, endPoint x: 577, endPoint y: 372, distance: 19.1
click at [577, 372] on icon at bounding box center [578, 372] width 5 height 10
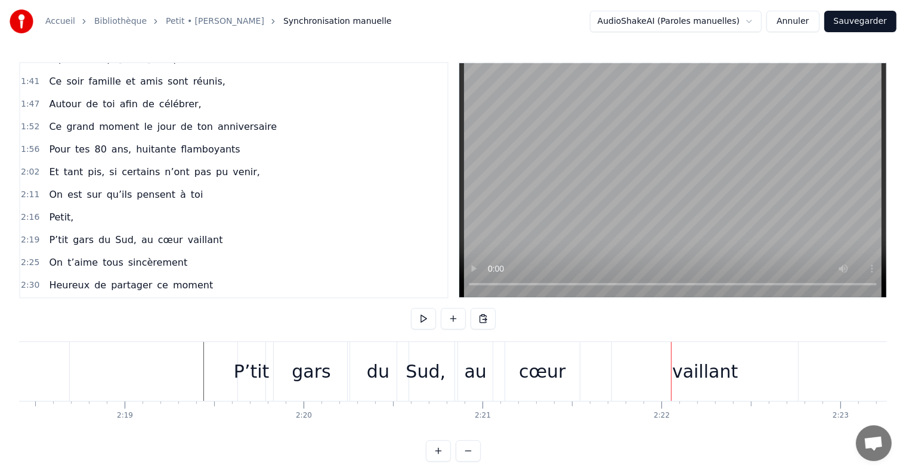
click at [472, 369] on div "au" at bounding box center [475, 371] width 22 height 27
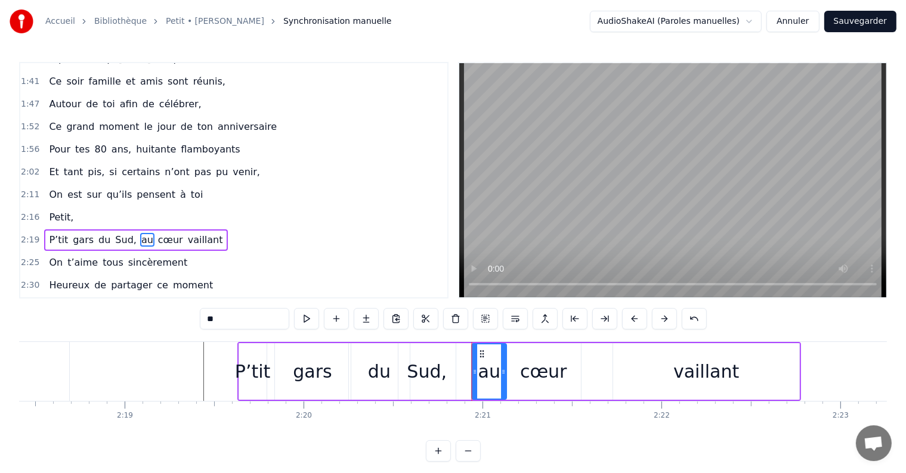
drag, startPoint x: 469, startPoint y: 351, endPoint x: 482, endPoint y: 351, distance: 12.5
click at [483, 351] on circle at bounding box center [483, 351] width 1 height 1
click at [432, 366] on div "Sud," at bounding box center [427, 371] width 40 height 27
type input "****"
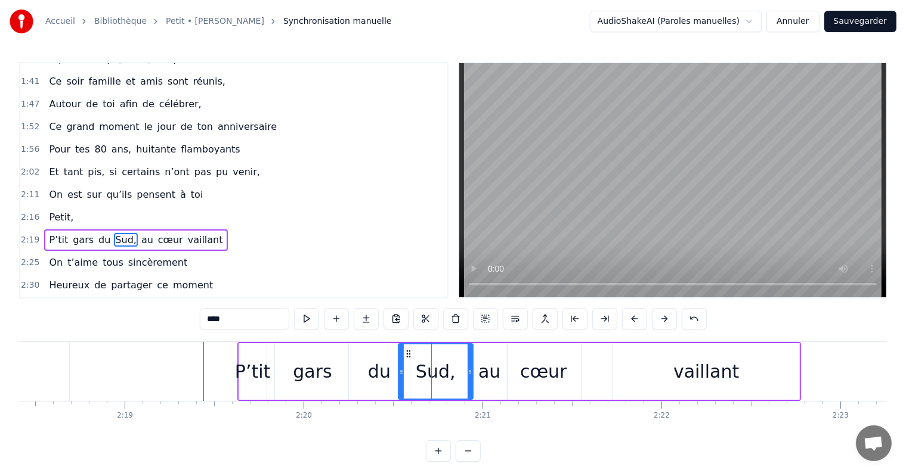
drag, startPoint x: 453, startPoint y: 368, endPoint x: 470, endPoint y: 369, distance: 17.3
click at [470, 369] on icon at bounding box center [469, 372] width 5 height 10
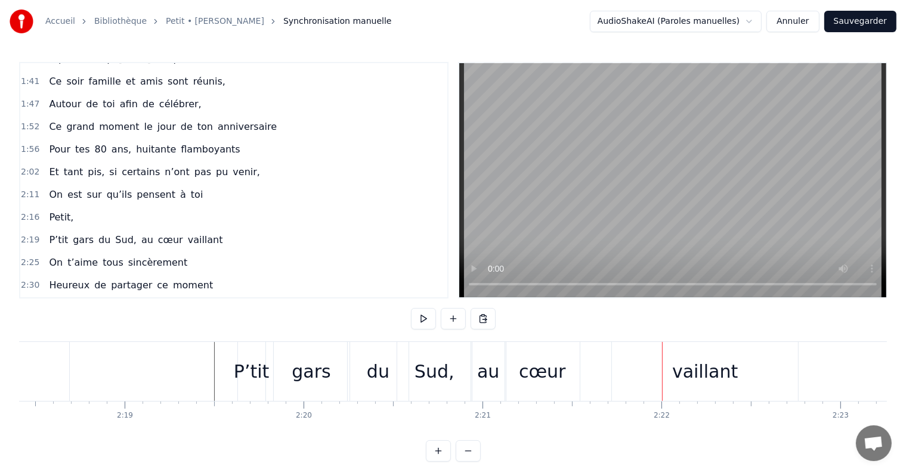
click at [689, 391] on div "vaillant" at bounding box center [705, 371] width 186 height 59
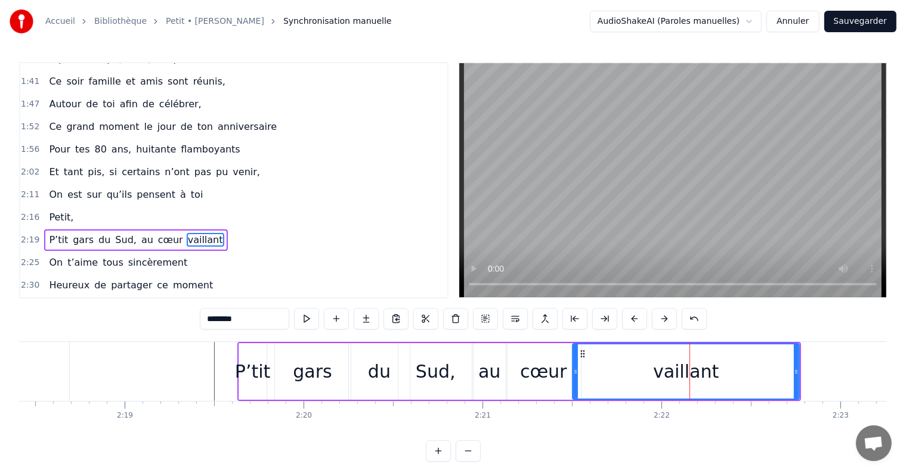
drag, startPoint x: 614, startPoint y: 374, endPoint x: 574, endPoint y: 372, distance: 40.6
click at [574, 372] on icon at bounding box center [575, 372] width 5 height 10
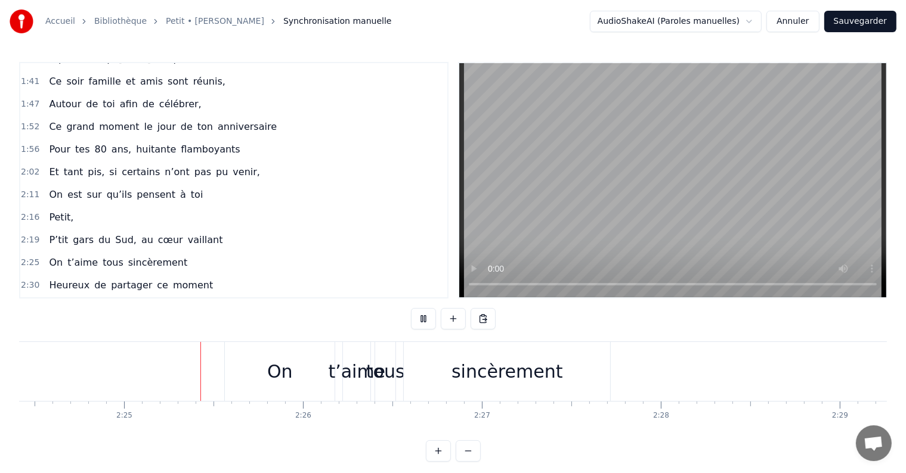
scroll to position [0, 25844]
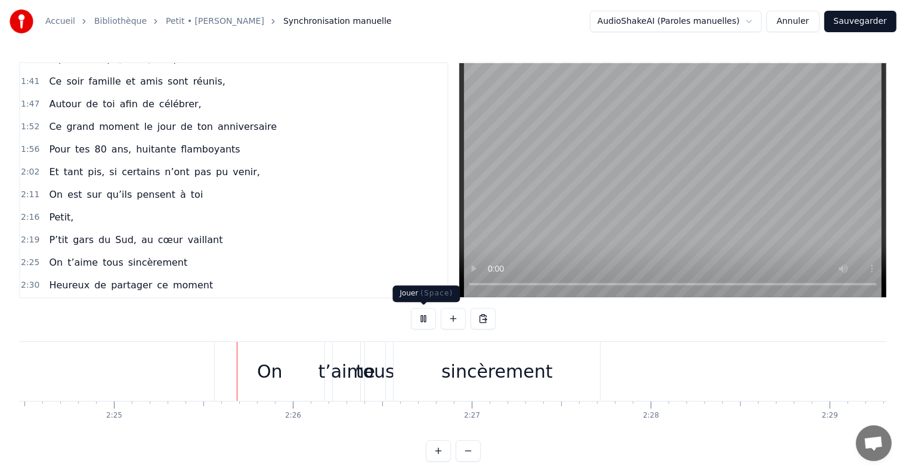
click at [418, 321] on button at bounding box center [423, 318] width 25 height 21
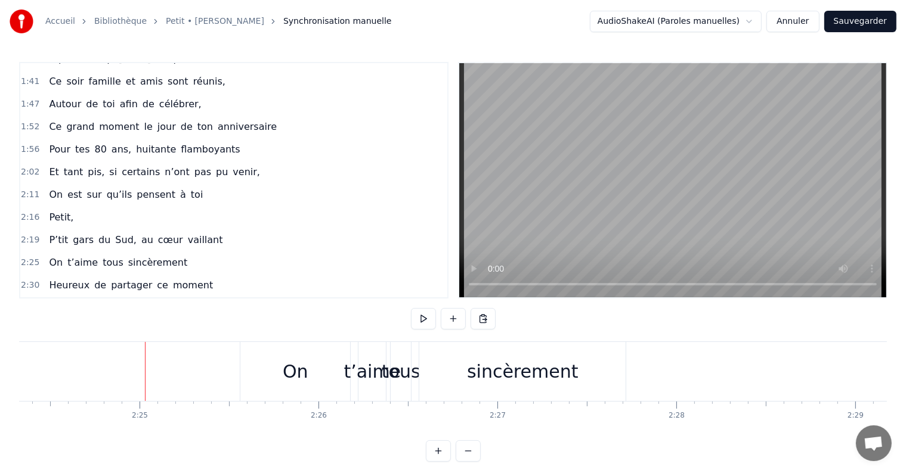
scroll to position [0, 25841]
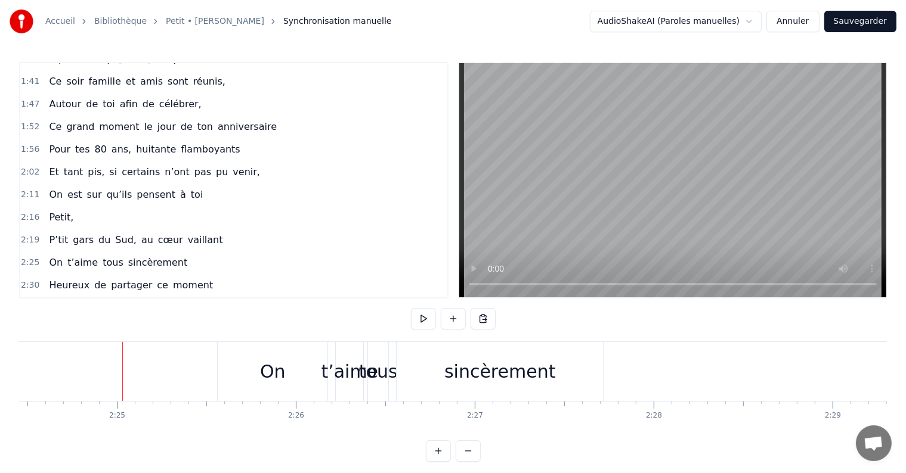
click at [317, 348] on div "On" at bounding box center [273, 371] width 110 height 59
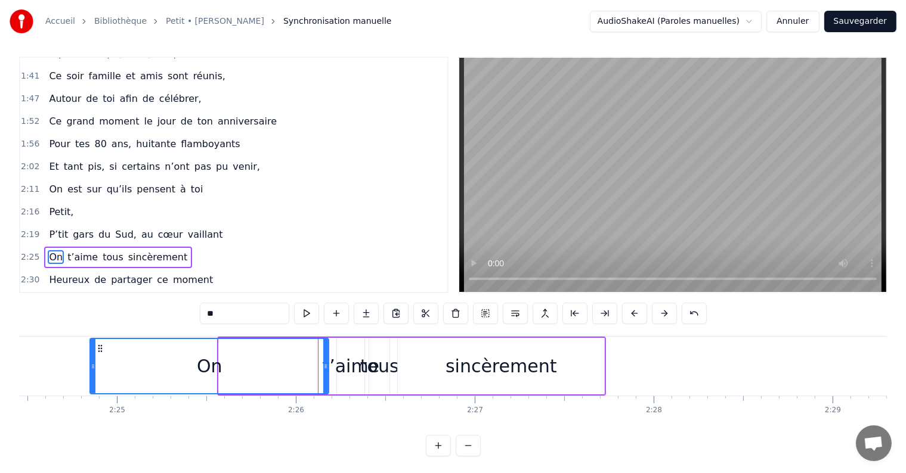
drag, startPoint x: 221, startPoint y: 365, endPoint x: 92, endPoint y: 371, distance: 128.9
click at [92, 371] on div at bounding box center [93, 366] width 5 height 54
click at [198, 364] on div "On" at bounding box center [210, 366] width 26 height 27
click at [210, 364] on div "On" at bounding box center [210, 366] width 26 height 27
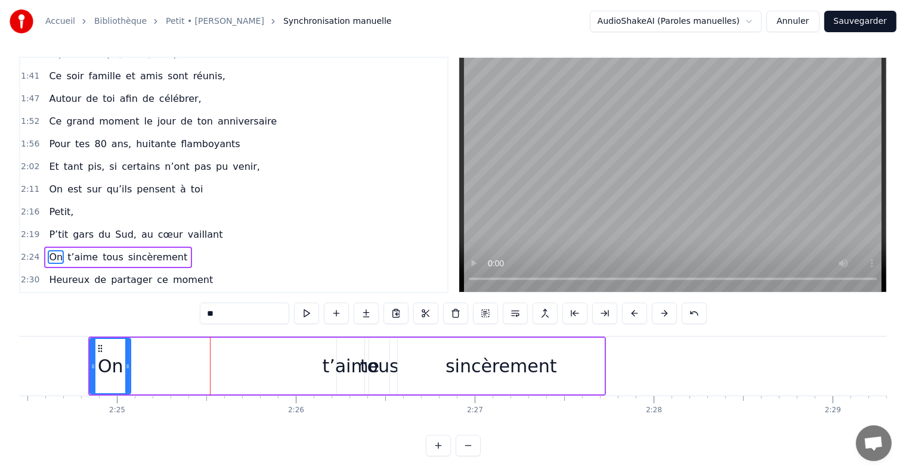
drag, startPoint x: 324, startPoint y: 364, endPoint x: 125, endPoint y: 366, distance: 199.2
click at [126, 366] on icon at bounding box center [127, 367] width 5 height 10
click at [333, 366] on div "t’aime" at bounding box center [350, 366] width 57 height 27
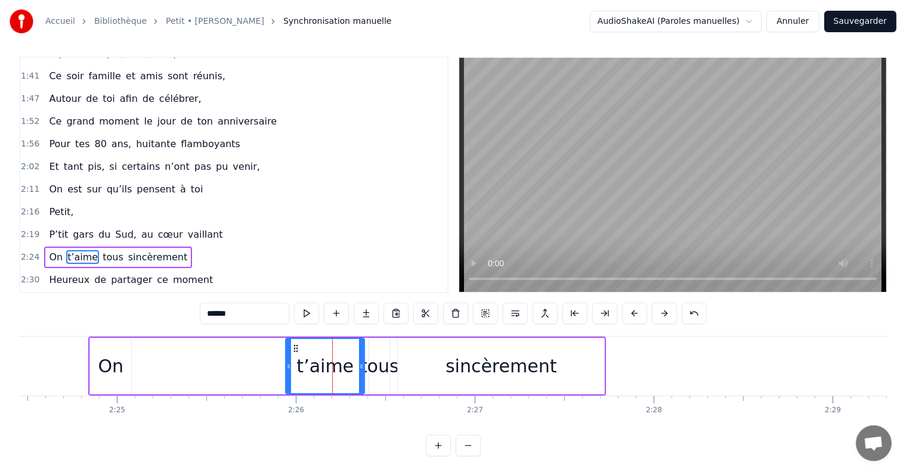
drag, startPoint x: 337, startPoint y: 366, endPoint x: 286, endPoint y: 365, distance: 51.3
click at [286, 365] on icon at bounding box center [288, 367] width 5 height 10
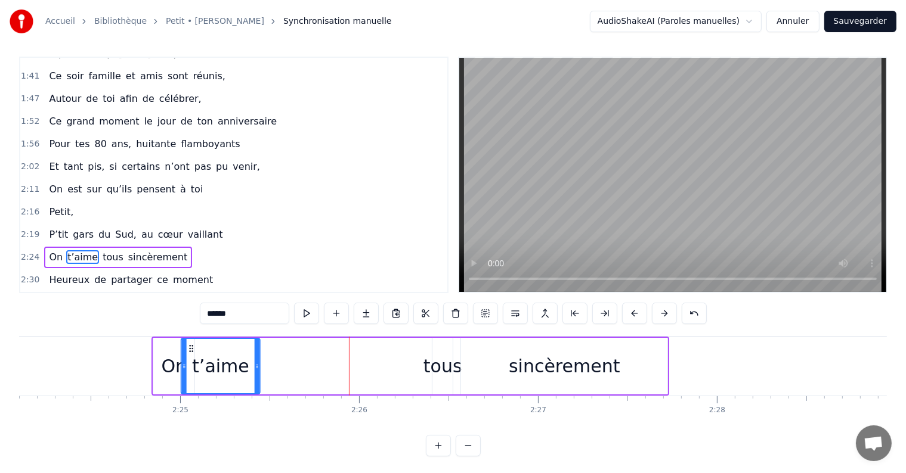
scroll to position [0, 25777]
drag, startPoint x: 296, startPoint y: 344, endPoint x: 206, endPoint y: 361, distance: 91.1
click at [206, 361] on div "t’aime" at bounding box center [236, 366] width 78 height 54
drag, startPoint x: 273, startPoint y: 367, endPoint x: 284, endPoint y: 367, distance: 10.7
click at [284, 367] on icon at bounding box center [282, 367] width 5 height 10
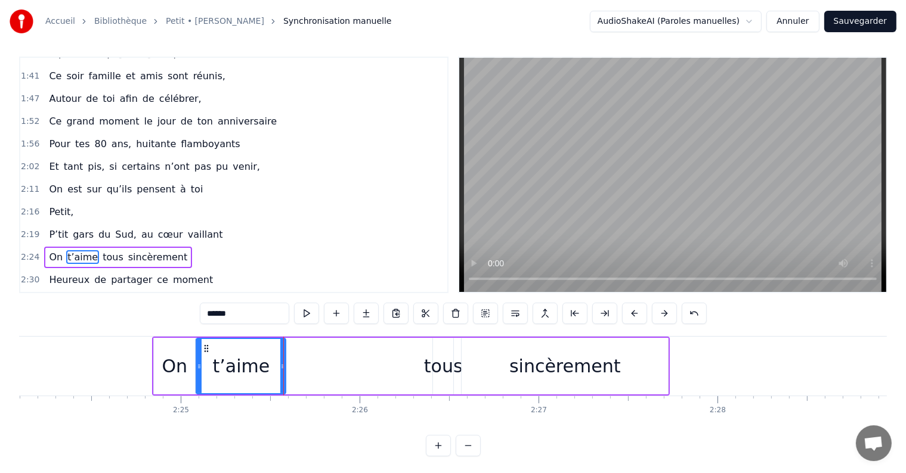
click at [433, 377] on div "tous" at bounding box center [443, 366] width 39 height 27
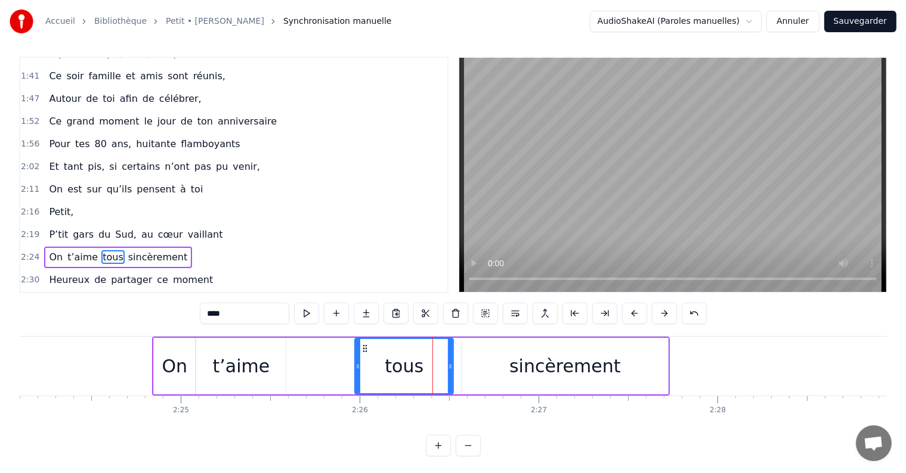
drag, startPoint x: 430, startPoint y: 367, endPoint x: 355, endPoint y: 368, distance: 75.1
click at [355, 368] on icon at bounding box center [357, 367] width 5 height 10
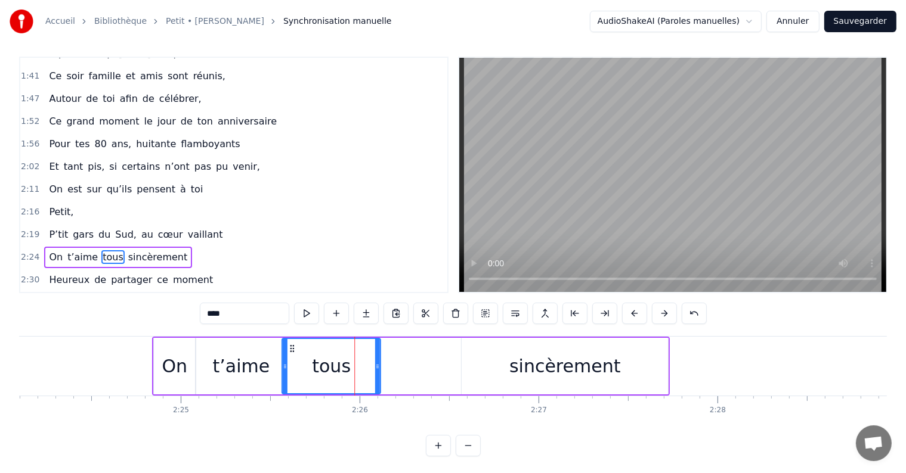
drag, startPoint x: 364, startPoint y: 343, endPoint x: 291, endPoint y: 346, distance: 72.8
click at [291, 346] on icon at bounding box center [292, 349] width 10 height 10
click at [520, 365] on div "sincèrement" at bounding box center [565, 366] width 112 height 27
type input "**********"
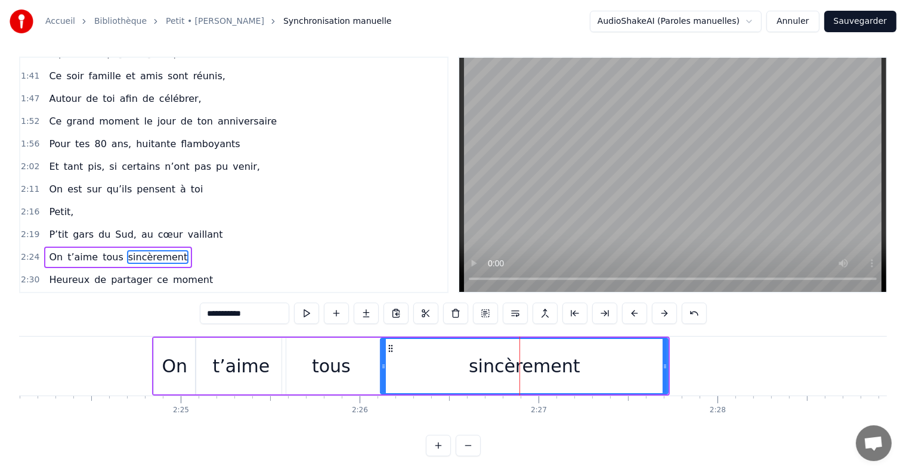
drag, startPoint x: 462, startPoint y: 364, endPoint x: 380, endPoint y: 371, distance: 81.4
click at [381, 371] on div at bounding box center [383, 366] width 5 height 54
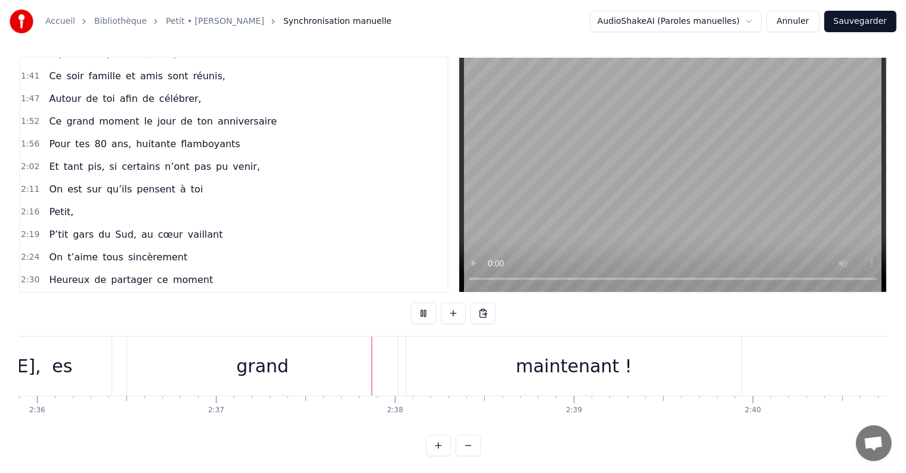
scroll to position [0, 28081]
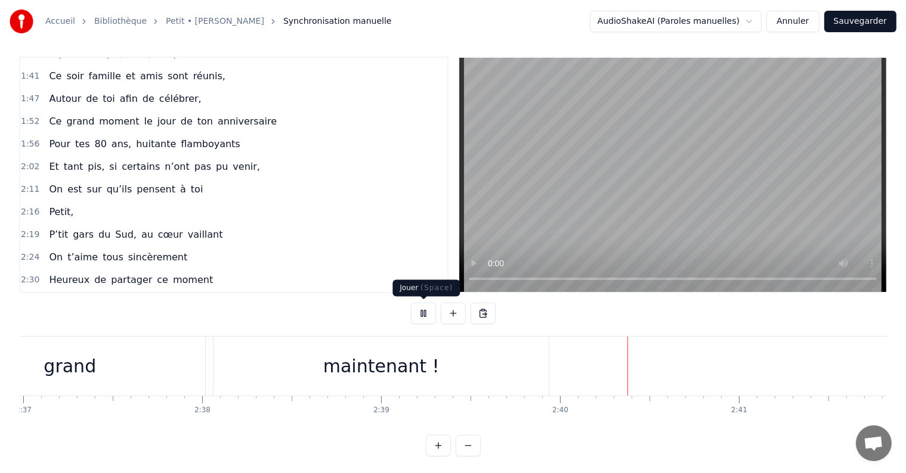
click at [419, 315] on button at bounding box center [423, 313] width 25 height 21
click at [314, 365] on div "maintenant !" at bounding box center [380, 366] width 335 height 59
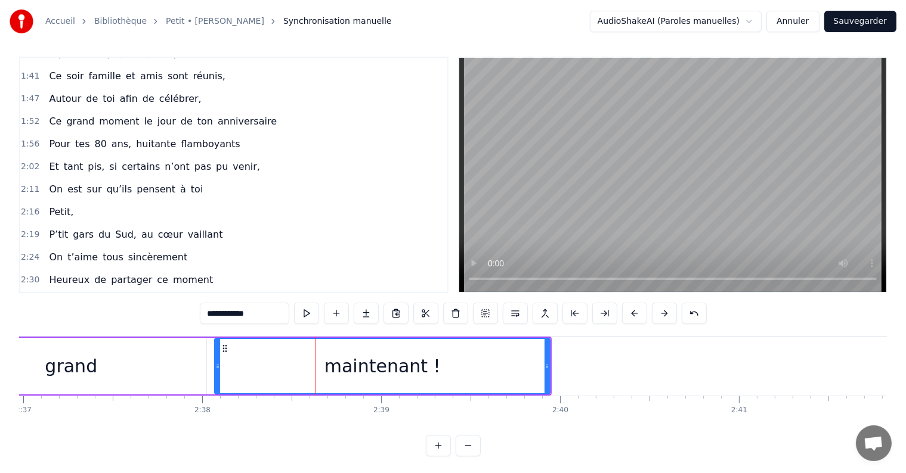
scroll to position [18, 0]
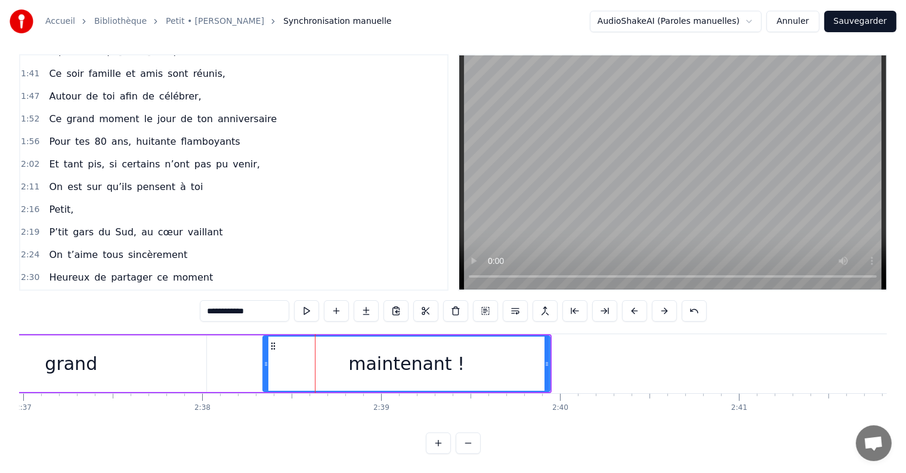
drag, startPoint x: 218, startPoint y: 353, endPoint x: 266, endPoint y: 351, distance: 48.3
click at [266, 360] on icon at bounding box center [266, 365] width 5 height 10
click at [119, 349] on div "grand" at bounding box center [71, 364] width 271 height 57
type input "*****"
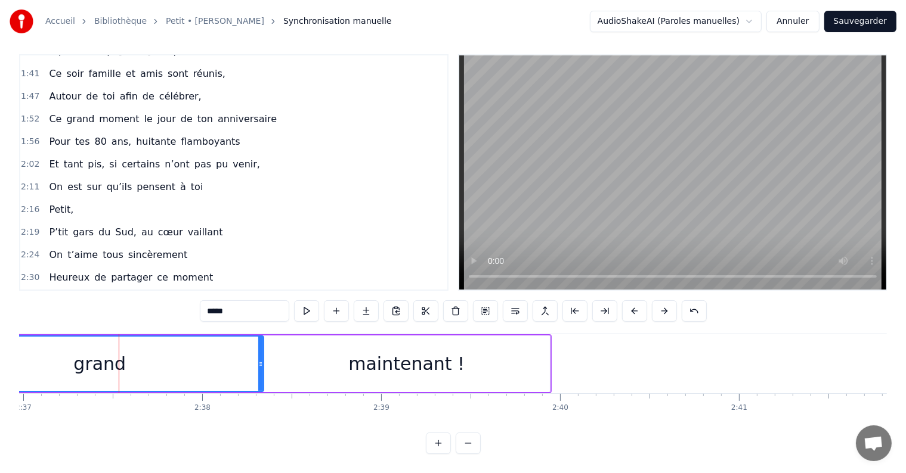
drag, startPoint x: 203, startPoint y: 353, endPoint x: 261, endPoint y: 355, distance: 57.3
click at [261, 360] on icon at bounding box center [260, 365] width 5 height 10
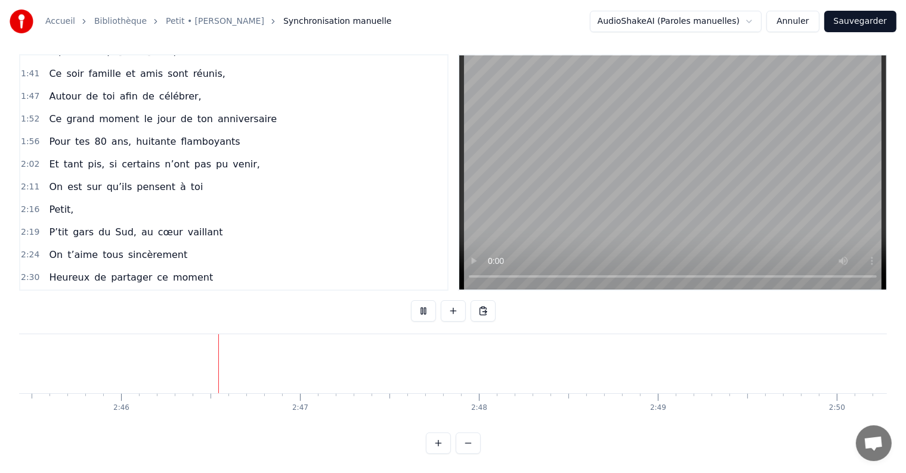
scroll to position [0, 29617]
click at [863, 32] on div "Accueil Bibliothèque Petit • [PERSON_NAME] Synchronisation manuelle AudioShakeA…" at bounding box center [453, 21] width 906 height 43
click at [865, 27] on button "Sauvegarder" at bounding box center [860, 21] width 72 height 21
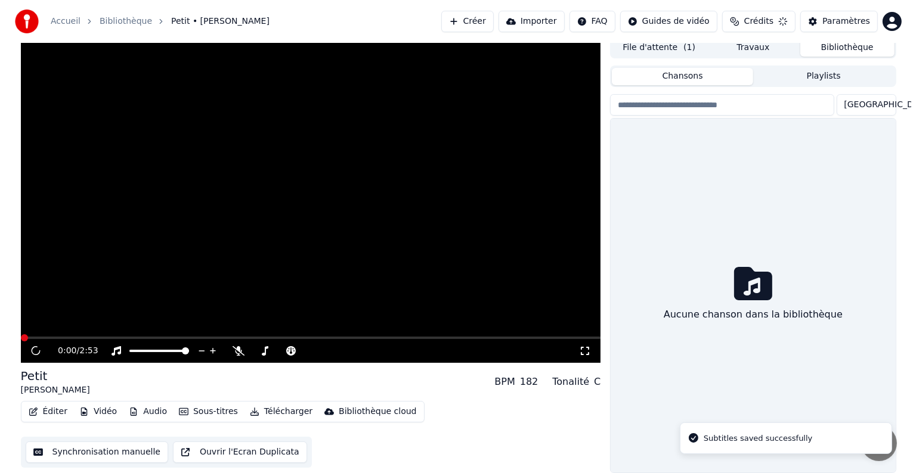
scroll to position [5, 0]
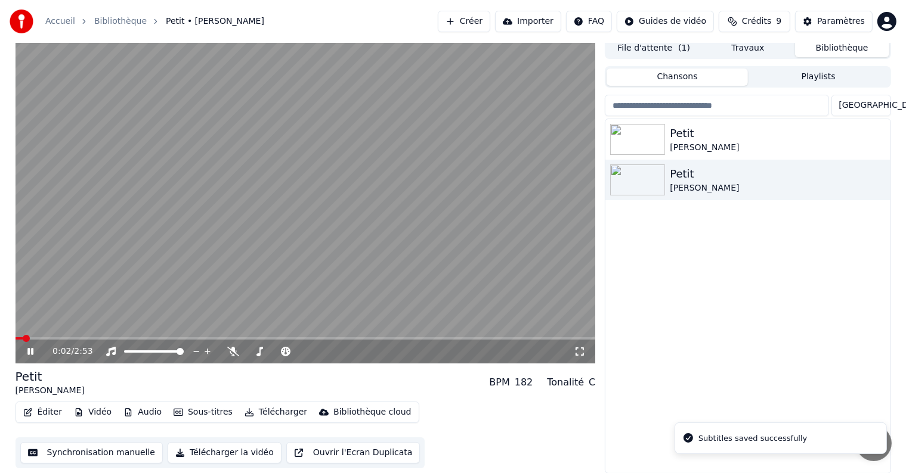
click at [272, 293] on video at bounding box center [306, 201] width 580 height 326
click at [41, 411] on button "Éditer" at bounding box center [42, 412] width 48 height 17
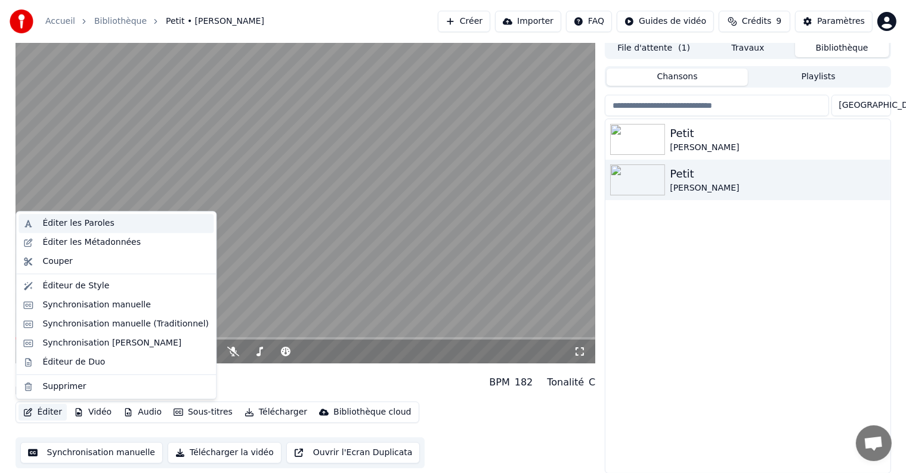
click at [72, 224] on div "Éditer les Paroles" at bounding box center [78, 224] width 72 height 12
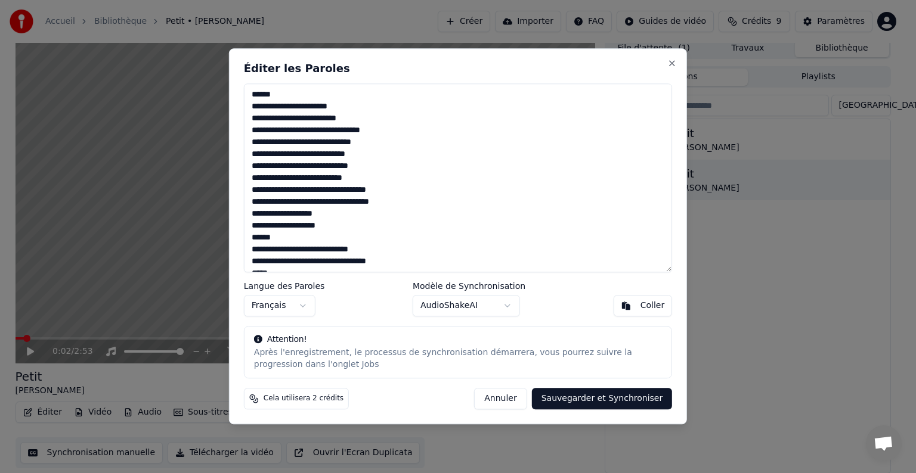
scroll to position [60, 0]
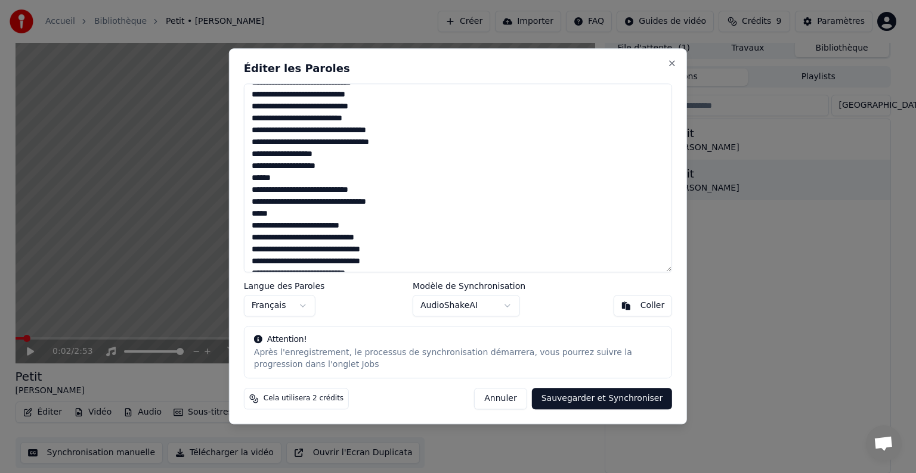
click at [287, 205] on textarea "**********" at bounding box center [458, 177] width 428 height 189
type textarea "**********"
click at [564, 398] on button "Sauvegarder et Synchroniser" at bounding box center [602, 399] width 141 height 21
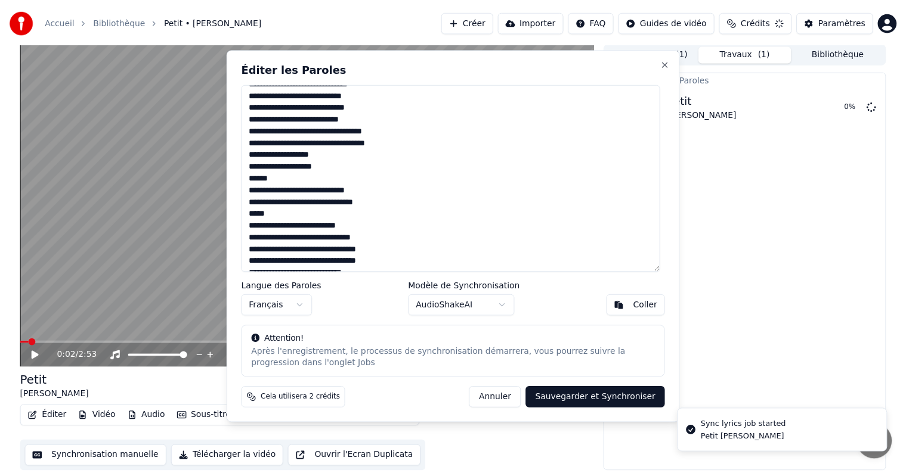
scroll to position [1, 0]
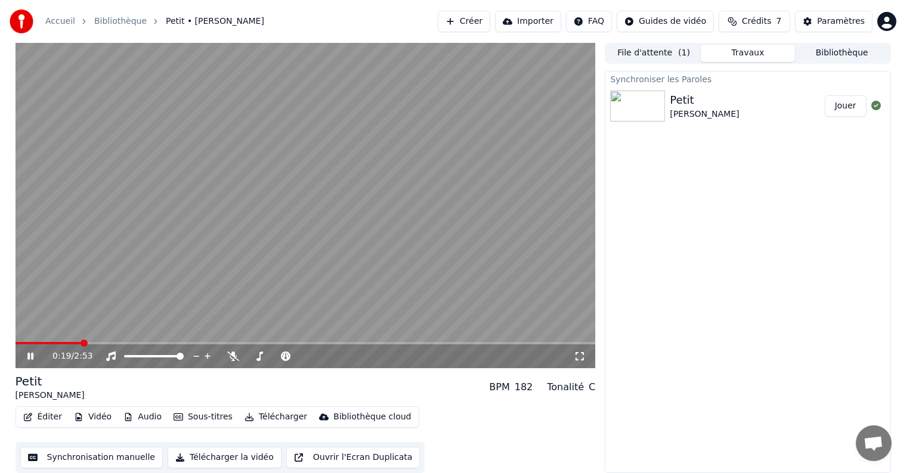
click at [18, 342] on span at bounding box center [49, 343] width 66 height 2
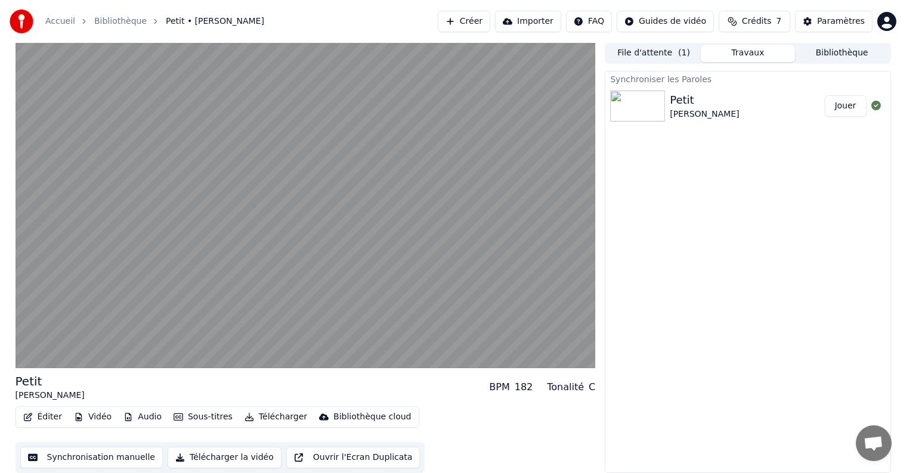
click at [489, 425] on div "Éditer Vidéo Audio Sous-titres Télécharger Bibliothèque cloud Synchronisation m…" at bounding box center [306, 440] width 580 height 67
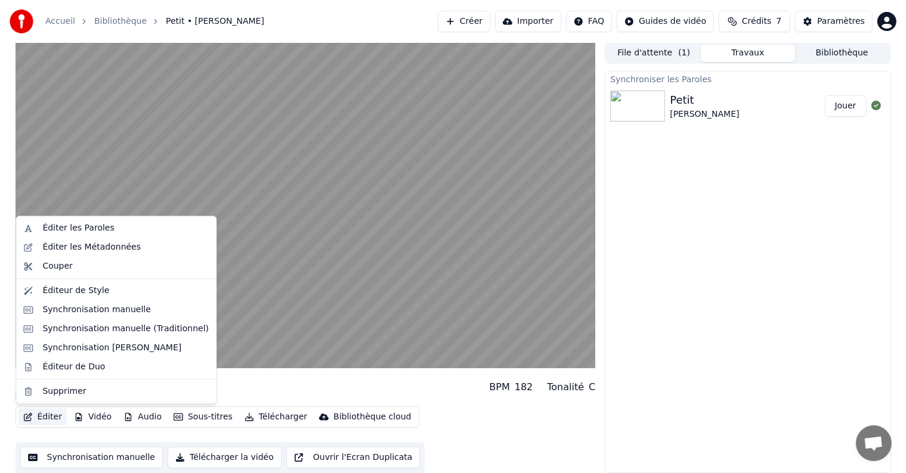
click at [57, 415] on button "Éditer" at bounding box center [42, 417] width 48 height 17
click at [57, 330] on div "Synchronisation manuelle (Traditionnel)" at bounding box center [125, 329] width 166 height 12
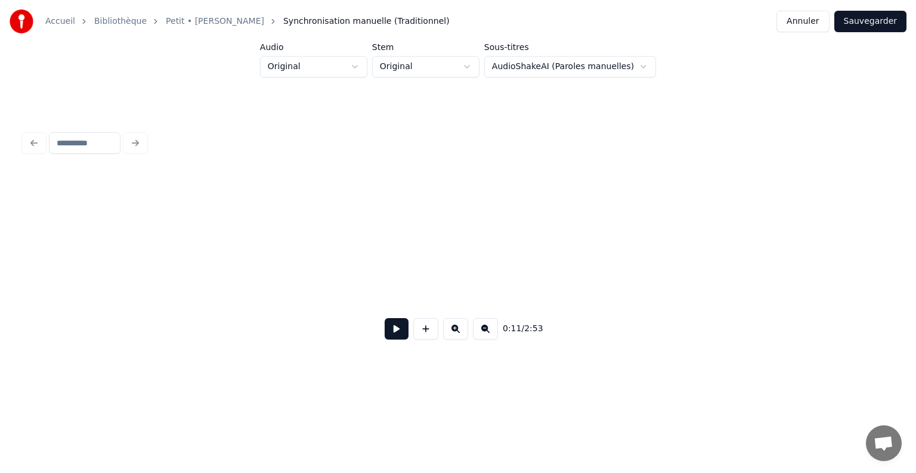
click at [812, 24] on button "Annuler" at bounding box center [802, 21] width 52 height 21
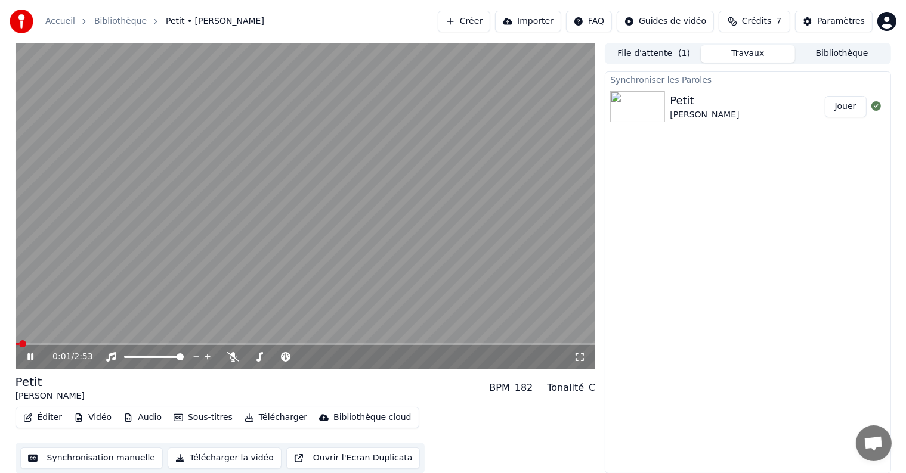
click at [31, 411] on button "Éditer" at bounding box center [42, 418] width 48 height 17
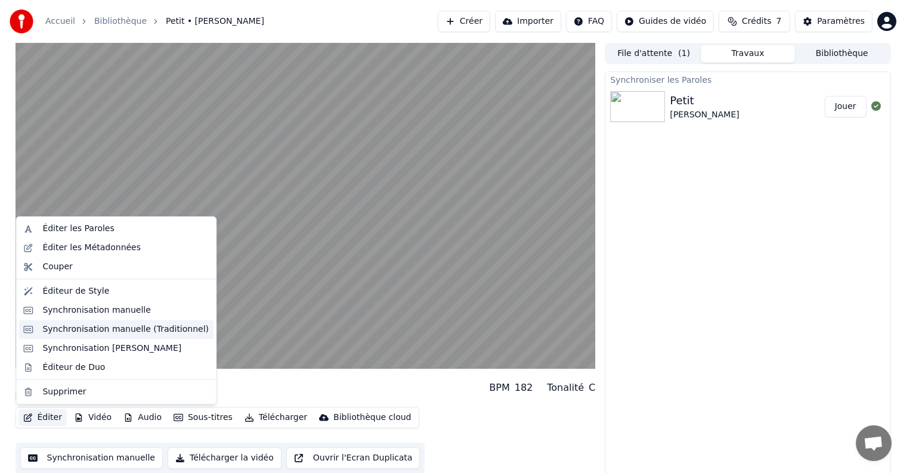
click at [49, 335] on div "Synchronisation manuelle (Traditionnel)" at bounding box center [115, 329] width 195 height 19
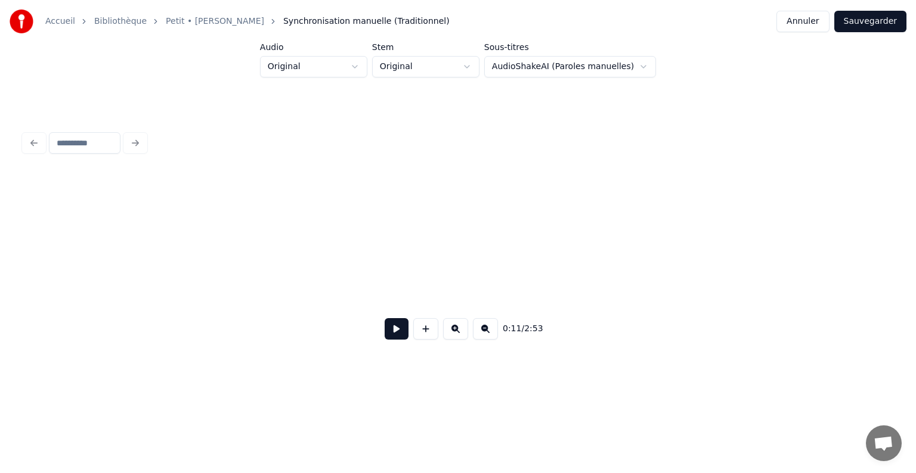
scroll to position [0, 1393]
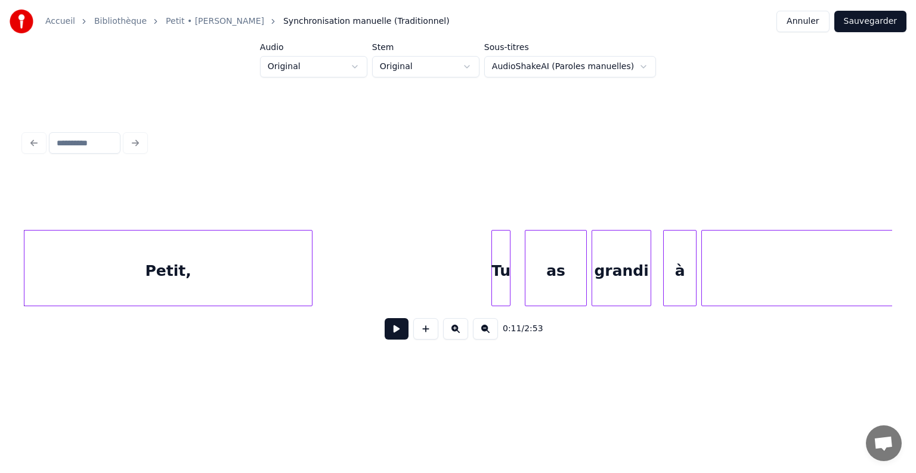
click at [808, 20] on button "Annuler" at bounding box center [802, 21] width 52 height 21
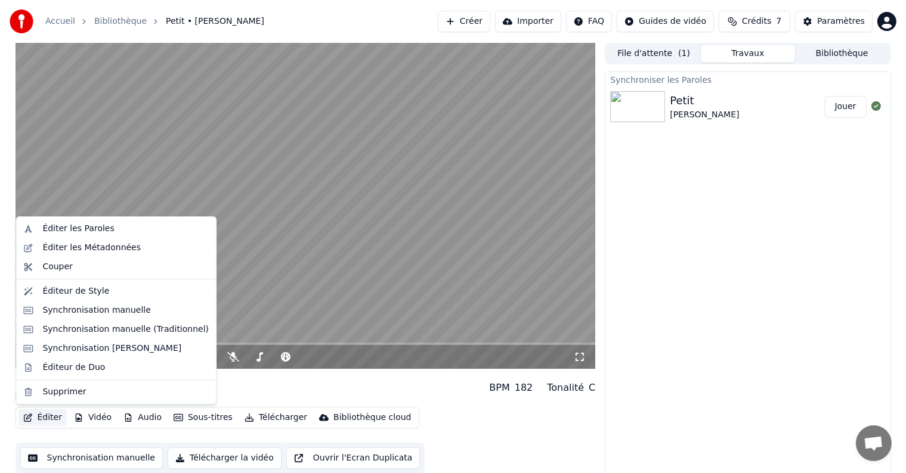
click at [35, 416] on button "Éditer" at bounding box center [42, 418] width 48 height 17
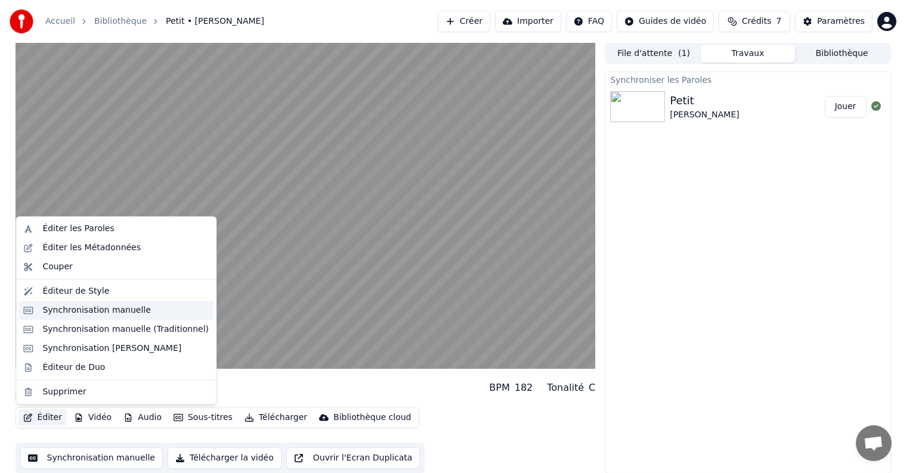
click at [55, 315] on div "Synchronisation manuelle" at bounding box center [96, 311] width 109 height 12
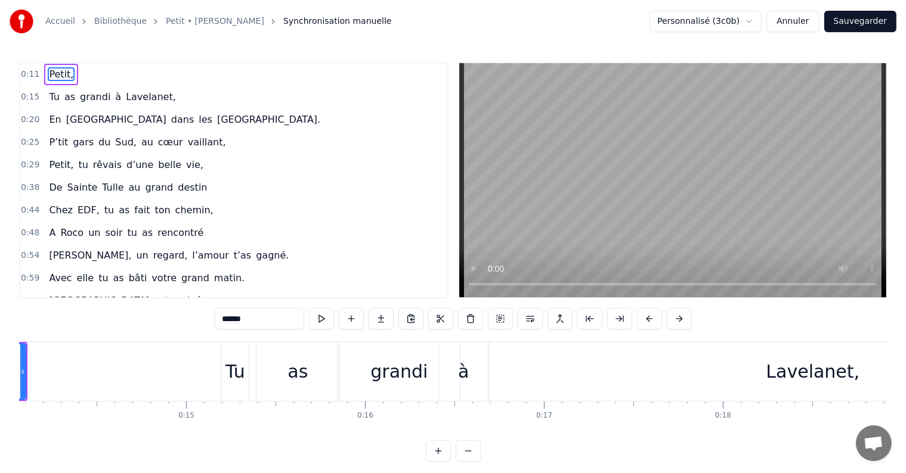
scroll to position [0, 2489]
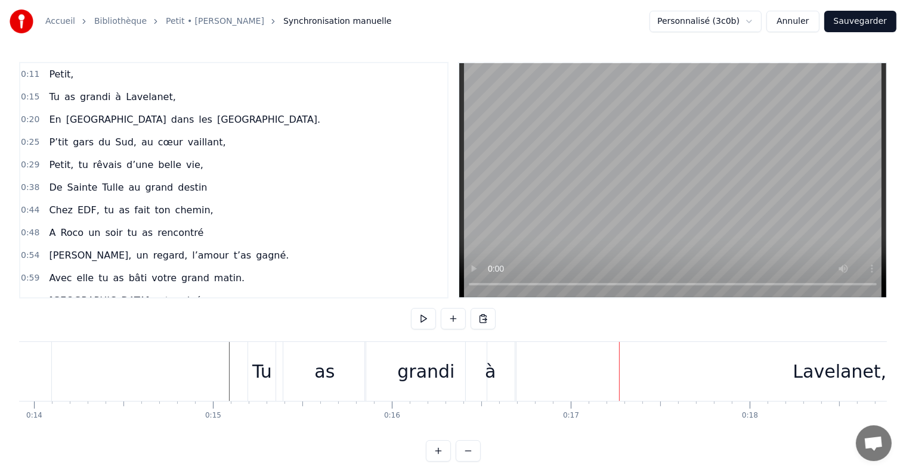
click at [485, 376] on div "à" at bounding box center [490, 371] width 11 height 27
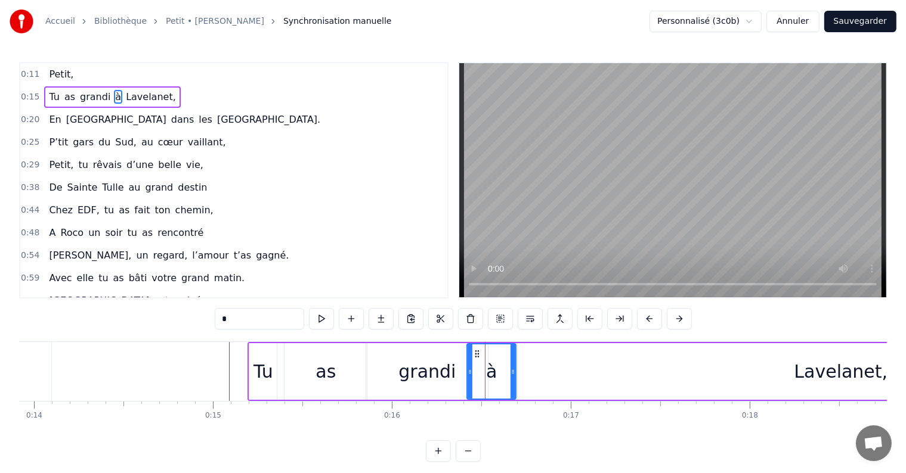
click at [442, 374] on div "grandi" at bounding box center [426, 371] width 57 height 27
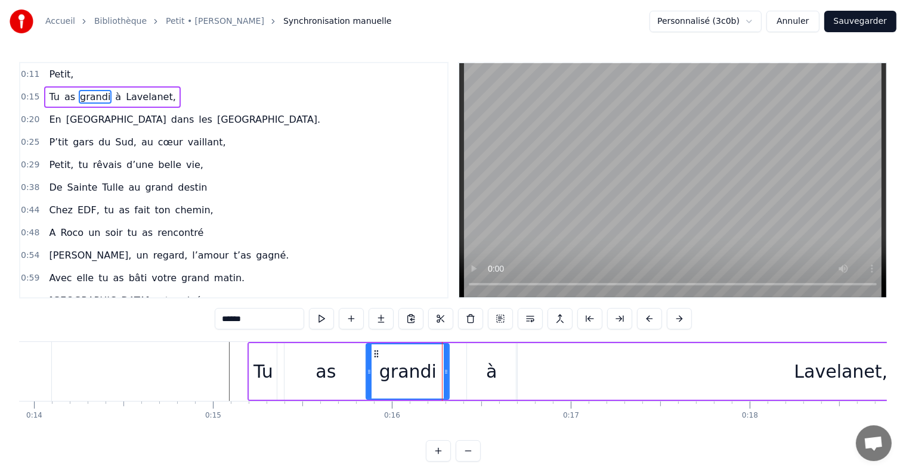
drag, startPoint x: 484, startPoint y: 374, endPoint x: 445, endPoint y: 371, distance: 38.9
click at [445, 371] on icon at bounding box center [446, 372] width 5 height 10
click at [484, 373] on div "à" at bounding box center [491, 371] width 49 height 57
type input "*"
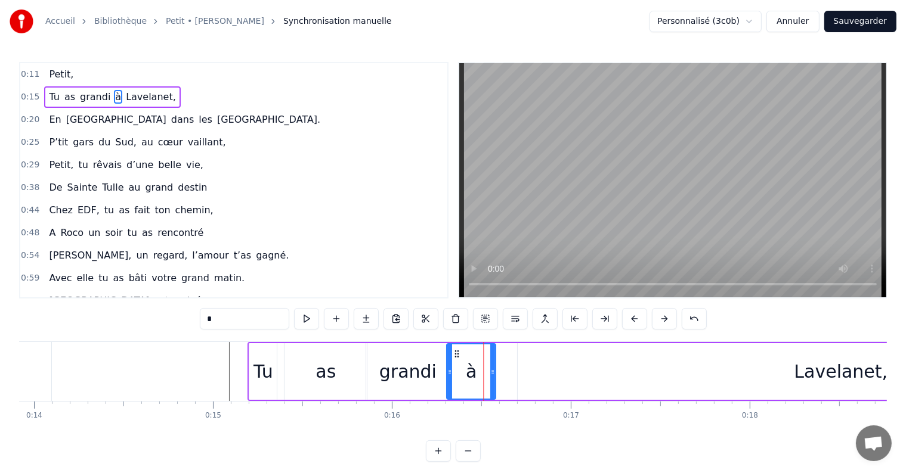
drag, startPoint x: 473, startPoint y: 351, endPoint x: 453, endPoint y: 351, distance: 20.9
click at [453, 351] on icon at bounding box center [457, 354] width 10 height 10
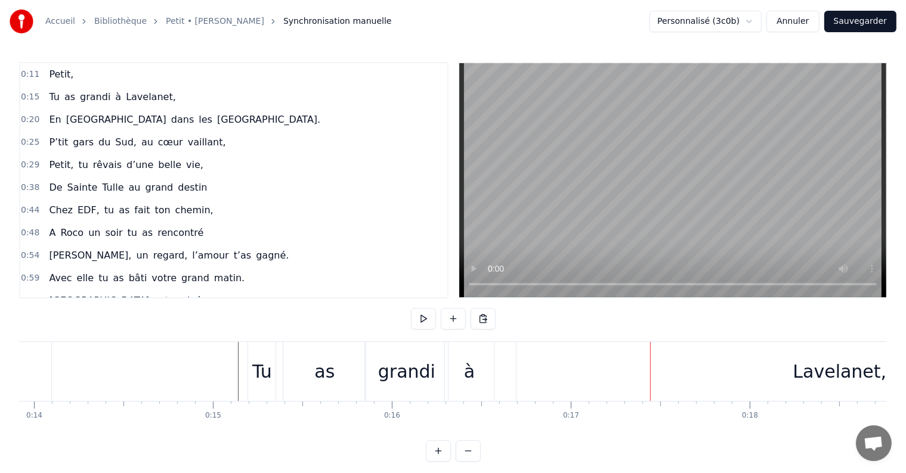
click at [788, 379] on div "Lavelanet," at bounding box center [839, 371] width 646 height 59
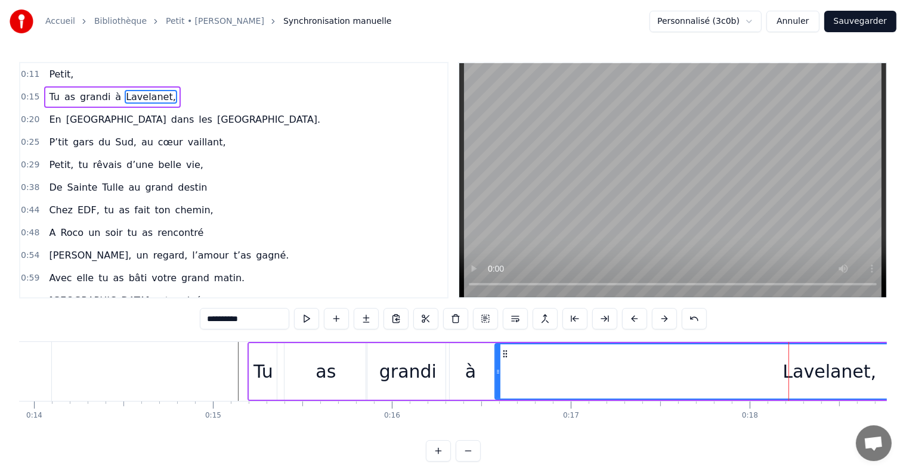
drag, startPoint x: 518, startPoint y: 372, endPoint x: 496, endPoint y: 371, distance: 22.1
click at [496, 371] on icon at bounding box center [498, 372] width 5 height 10
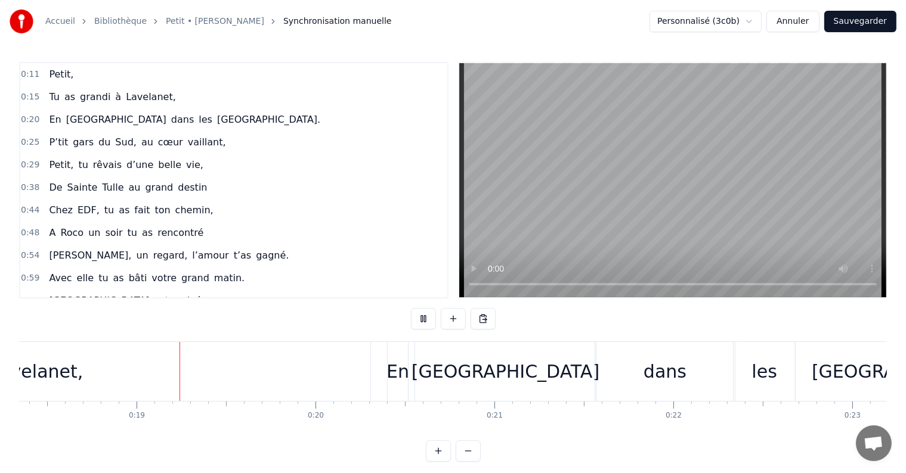
scroll to position [0, 3282]
click at [425, 224] on div "0:48 A Roco un soir tu as rencontré" at bounding box center [233, 233] width 427 height 23
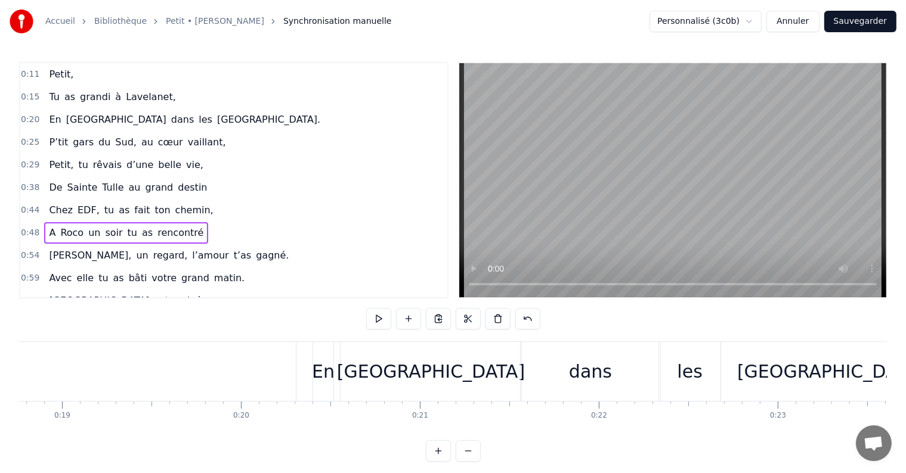
scroll to position [0, 3350]
click at [599, 367] on div "dans" at bounding box center [596, 371] width 43 height 27
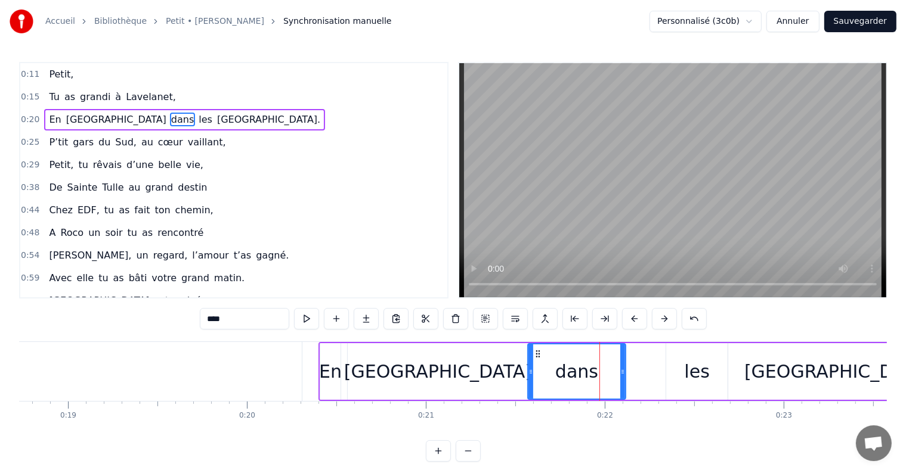
drag, startPoint x: 663, startPoint y: 371, endPoint x: 621, endPoint y: 372, distance: 41.8
click at [621, 372] on icon at bounding box center [622, 372] width 5 height 10
click at [679, 372] on div "les" at bounding box center [696, 371] width 61 height 57
type input "***"
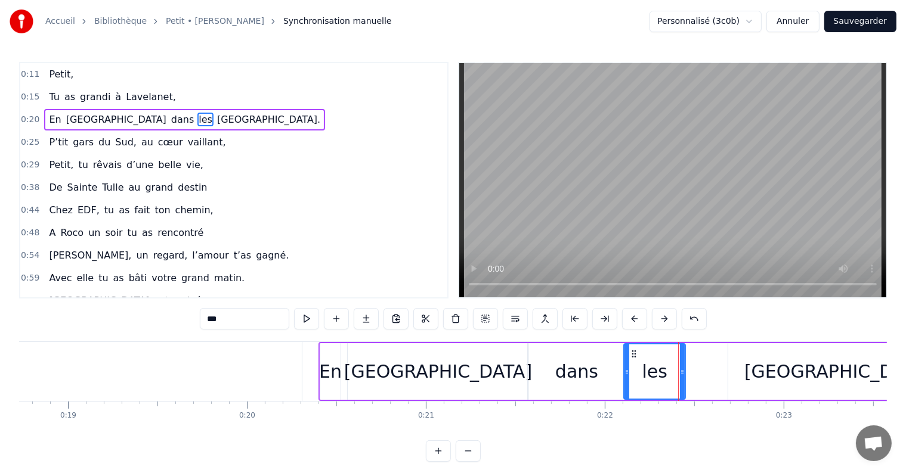
drag, startPoint x: 673, startPoint y: 352, endPoint x: 630, endPoint y: 353, distance: 42.4
click at [630, 353] on icon at bounding box center [634, 354] width 10 height 10
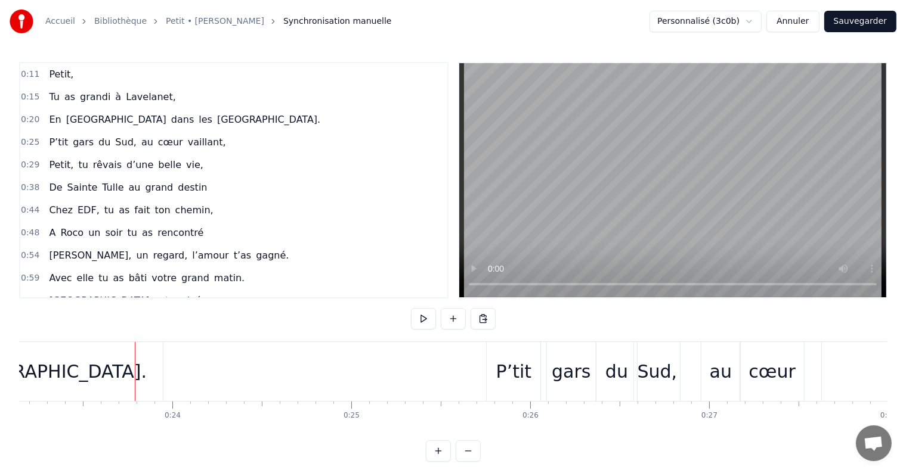
scroll to position [0, 3380]
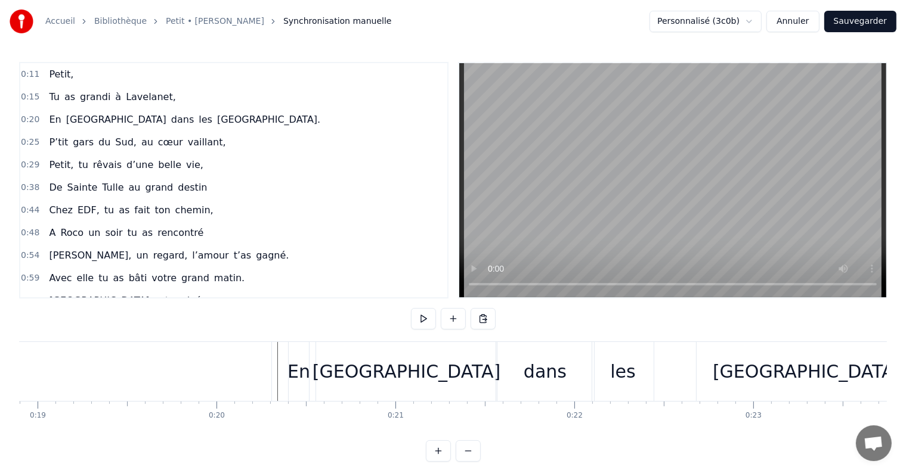
click at [706, 361] on div "[GEOGRAPHIC_DATA]." at bounding box center [809, 371] width 226 height 59
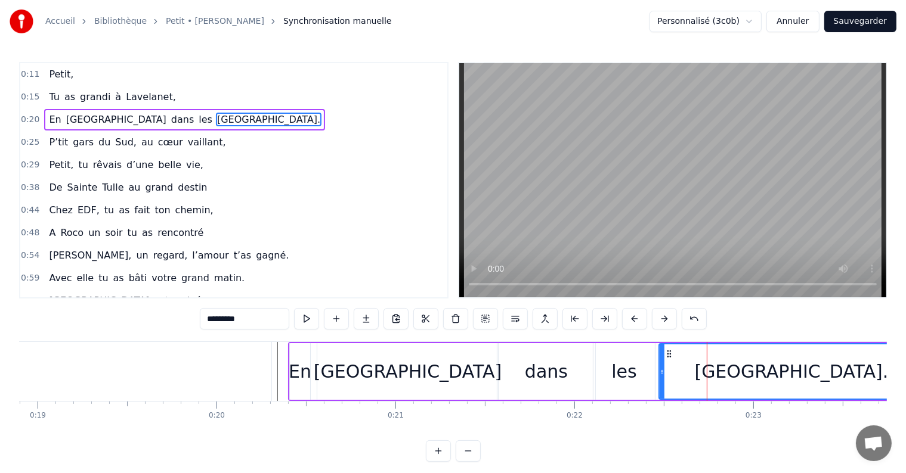
drag, startPoint x: 699, startPoint y: 367, endPoint x: 660, endPoint y: 365, distance: 38.8
click at [660, 365] on div at bounding box center [661, 372] width 5 height 54
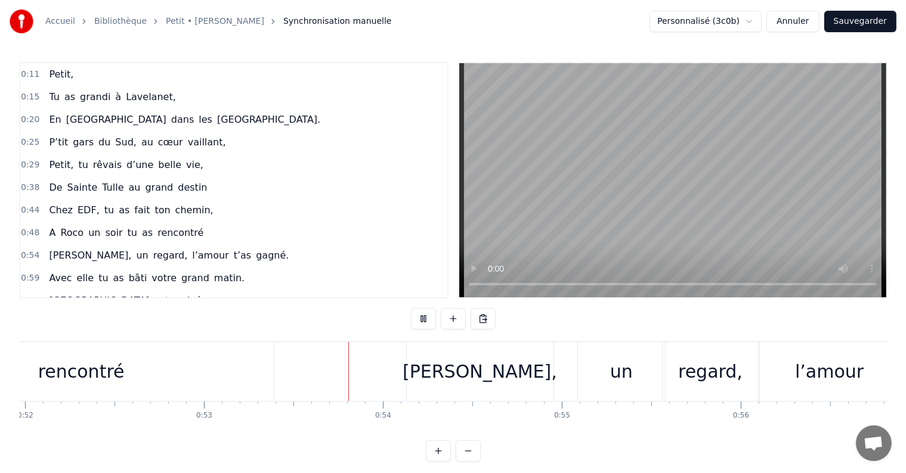
scroll to position [0, 9462]
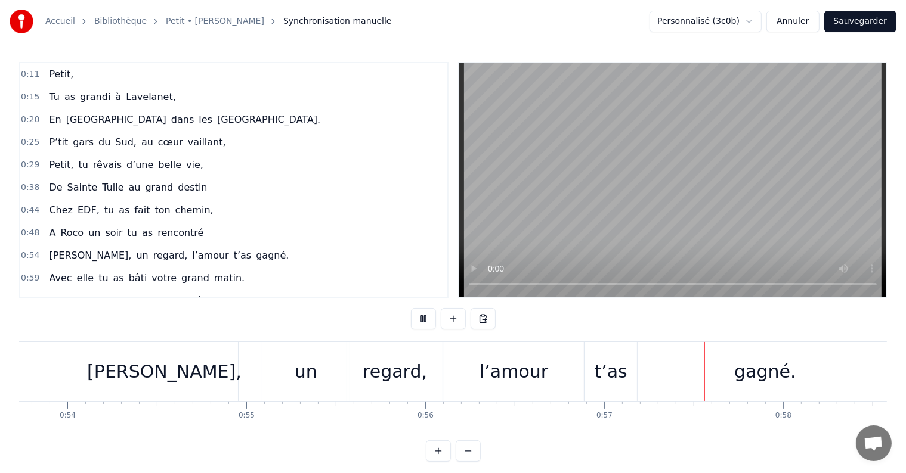
click at [350, 222] on div "0:48 A Roco un soir tu as rencontré" at bounding box center [233, 233] width 427 height 23
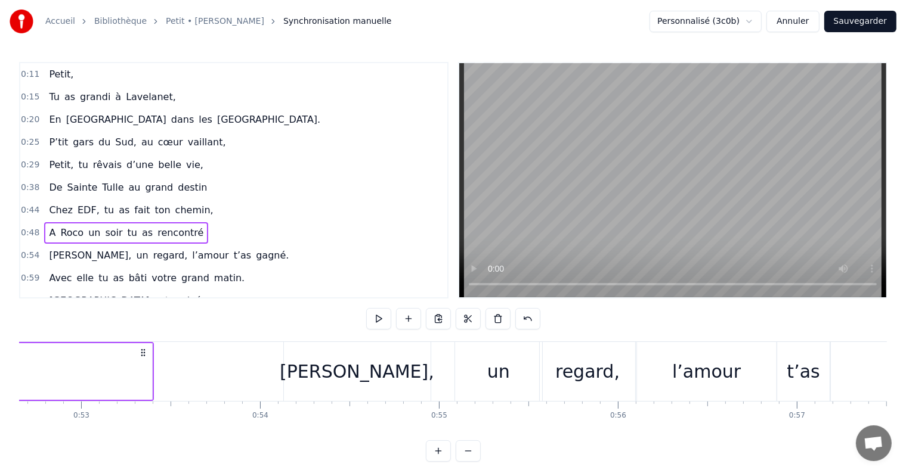
scroll to position [0, 9411]
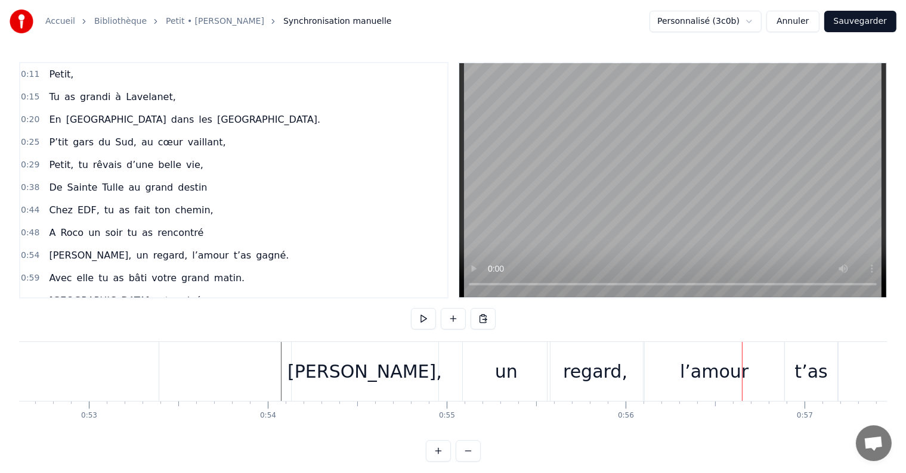
click at [687, 364] on div "l’amour" at bounding box center [714, 371] width 69 height 27
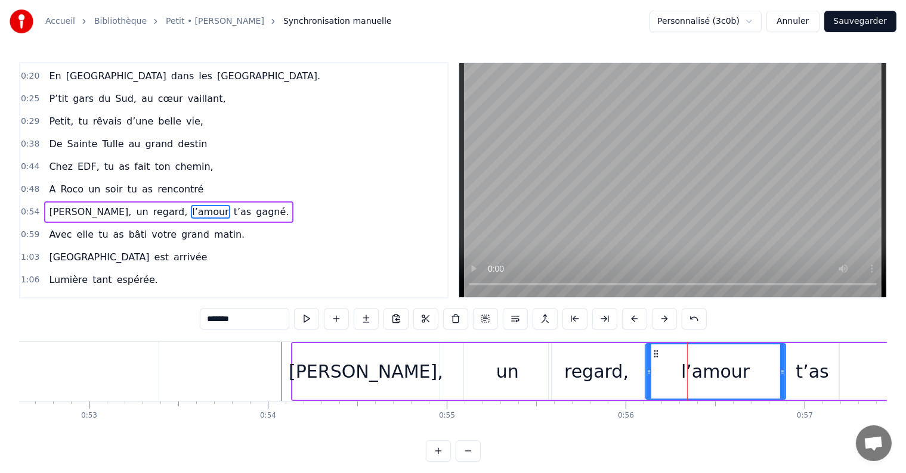
scroll to position [69, 0]
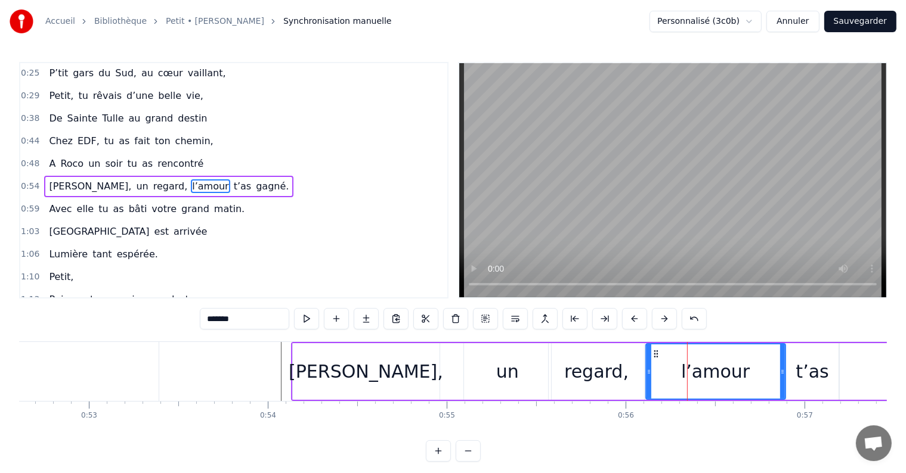
click at [615, 373] on div "regard," at bounding box center [596, 371] width 64 height 27
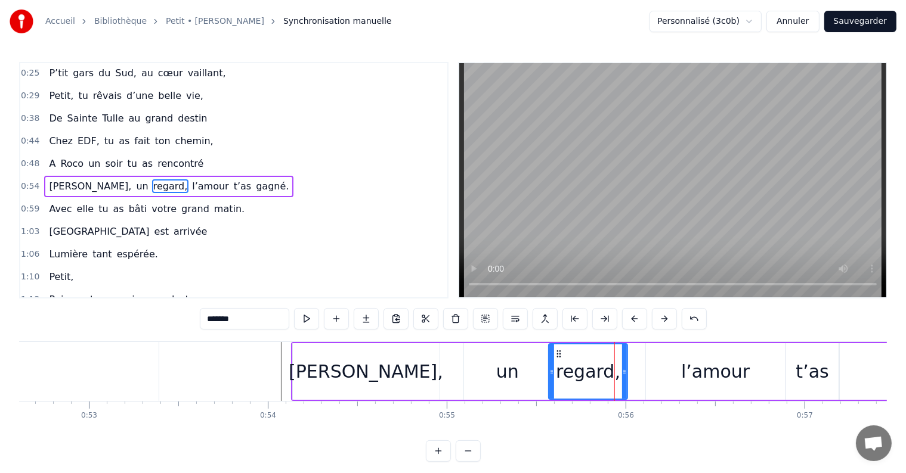
drag, startPoint x: 640, startPoint y: 373, endPoint x: 622, endPoint y: 372, distance: 18.5
click at [622, 372] on icon at bounding box center [624, 372] width 5 height 10
click at [518, 371] on div "un" at bounding box center [507, 371] width 87 height 57
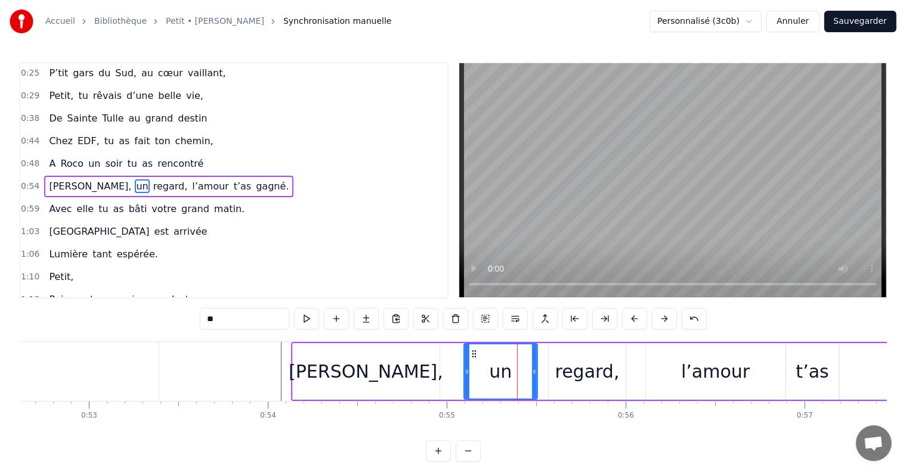
drag, startPoint x: 549, startPoint y: 372, endPoint x: 535, endPoint y: 371, distance: 13.7
click at [535, 371] on icon at bounding box center [534, 372] width 5 height 10
click at [562, 375] on div "regard," at bounding box center [587, 371] width 64 height 27
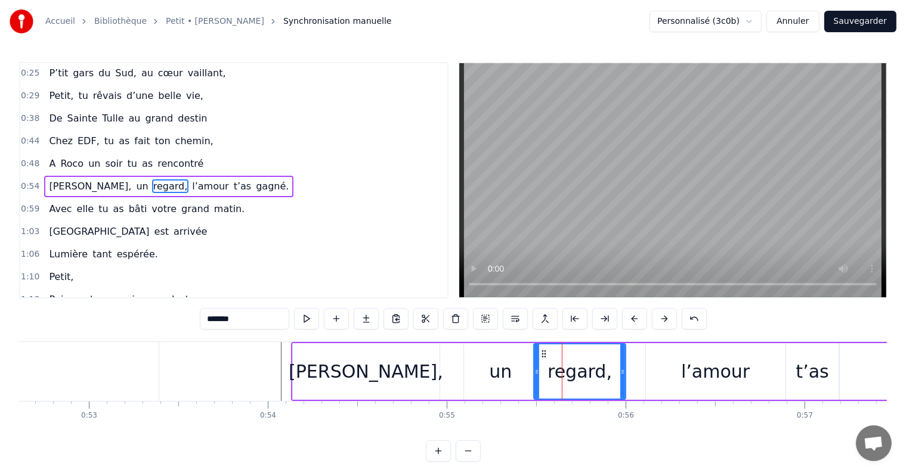
drag, startPoint x: 549, startPoint y: 370, endPoint x: 534, endPoint y: 370, distance: 14.9
click at [534, 370] on icon at bounding box center [536, 372] width 5 height 10
click at [667, 369] on div "l’amour" at bounding box center [716, 371] width 140 height 57
type input "*******"
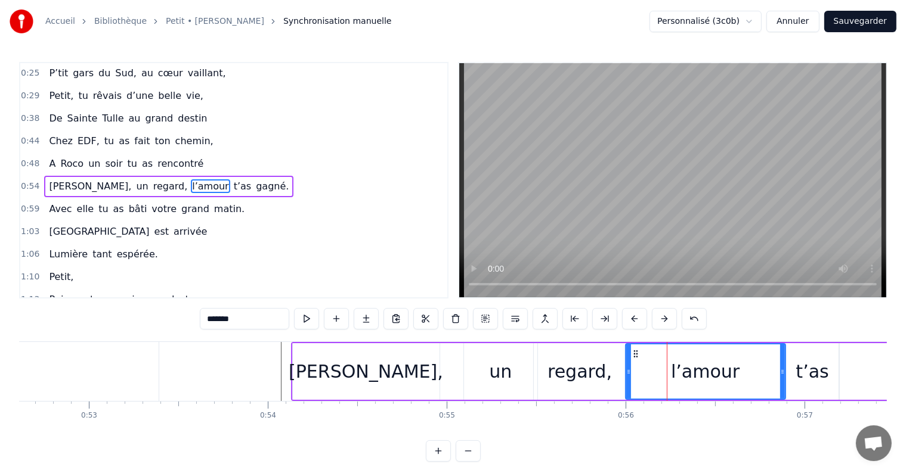
drag, startPoint x: 648, startPoint y: 370, endPoint x: 628, endPoint y: 370, distance: 20.3
click at [628, 370] on icon at bounding box center [628, 372] width 5 height 10
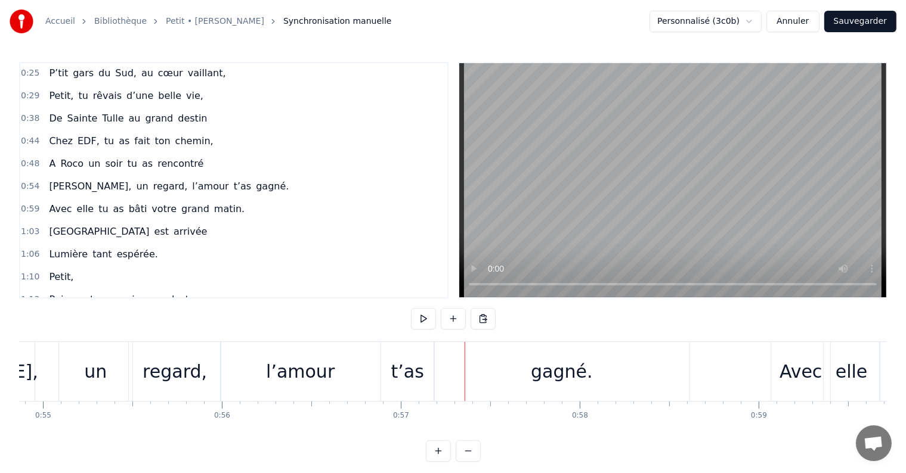
scroll to position [0, 9811]
click at [305, 367] on div "l’amour" at bounding box center [304, 371] width 69 height 27
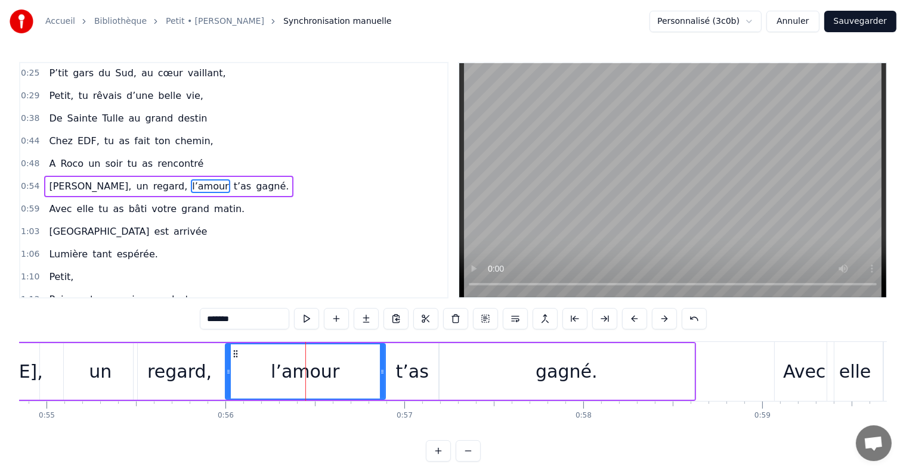
click at [402, 369] on div "t’as" at bounding box center [412, 371] width 33 height 27
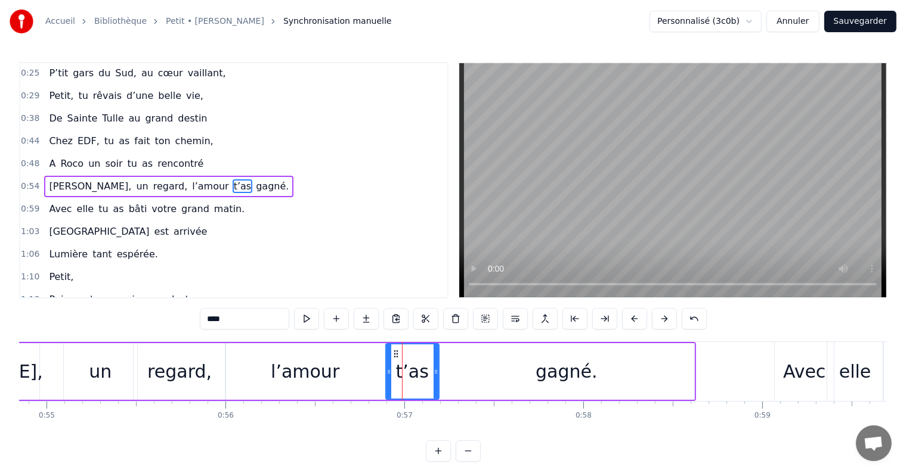
click at [357, 376] on div "l’amour" at bounding box center [305, 371] width 160 height 57
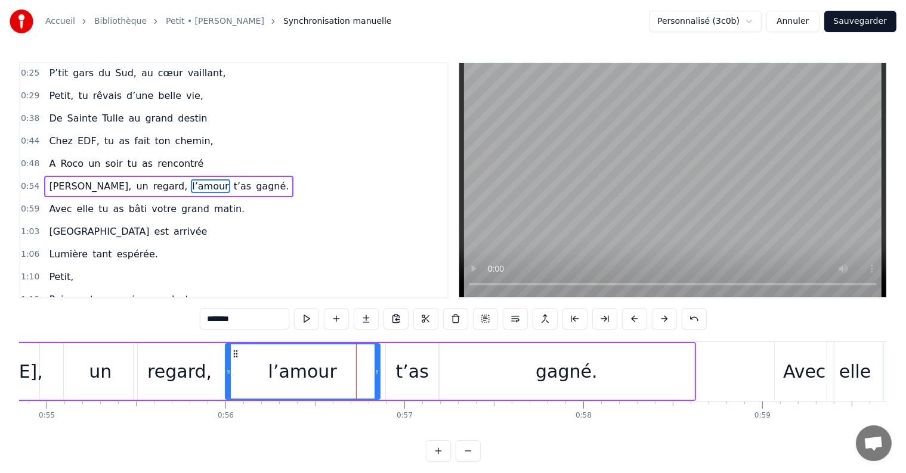
click at [376, 374] on icon at bounding box center [376, 372] width 5 height 10
click at [408, 374] on div "t’as" at bounding box center [412, 371] width 33 height 27
type input "****"
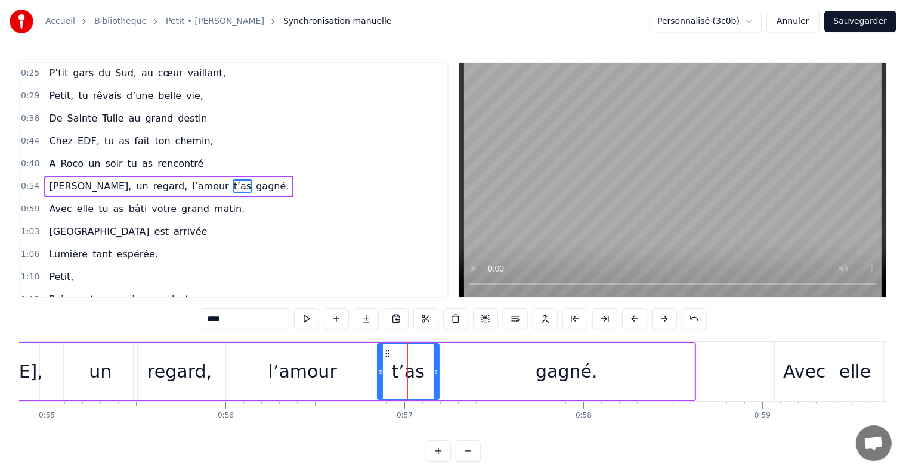
drag, startPoint x: 388, startPoint y: 370, endPoint x: 380, endPoint y: 370, distance: 8.3
click at [380, 370] on icon at bounding box center [380, 372] width 5 height 10
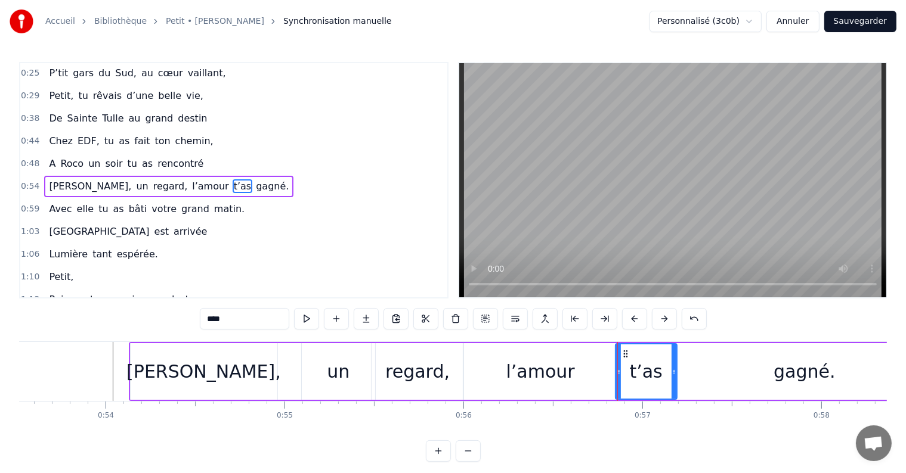
scroll to position [0, 9573]
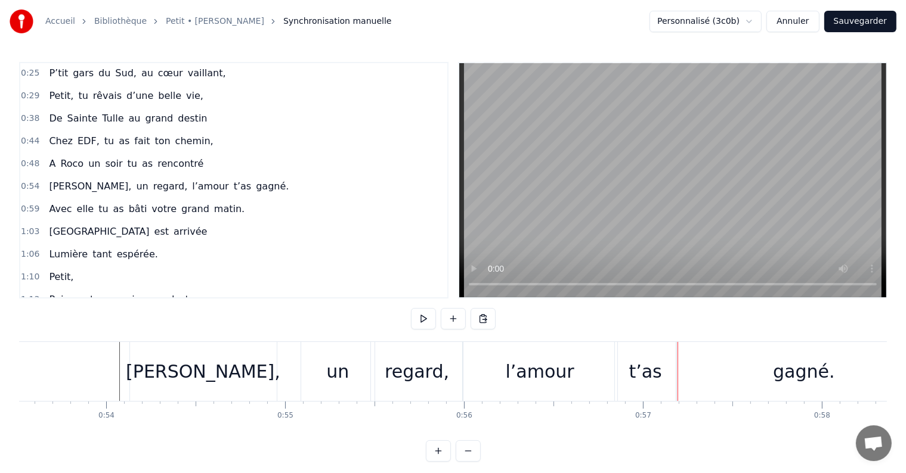
click at [638, 382] on div "t’as" at bounding box center [645, 371] width 33 height 27
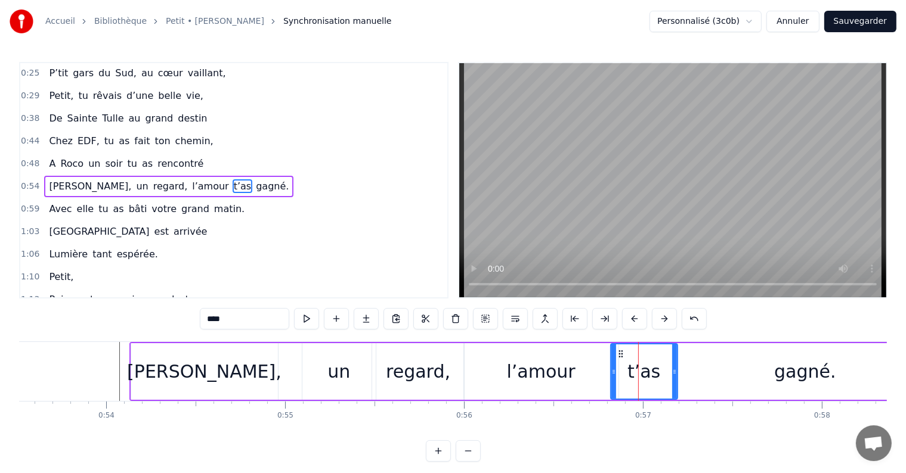
click at [613, 373] on icon at bounding box center [613, 372] width 5 height 10
click at [600, 372] on div "l’amour" at bounding box center [541, 371] width 154 height 57
type input "*******"
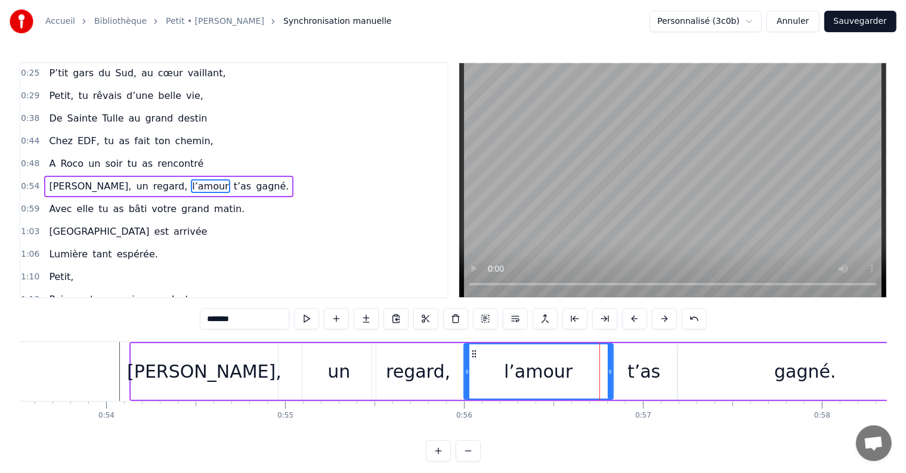
click at [609, 371] on icon at bounding box center [610, 372] width 5 height 10
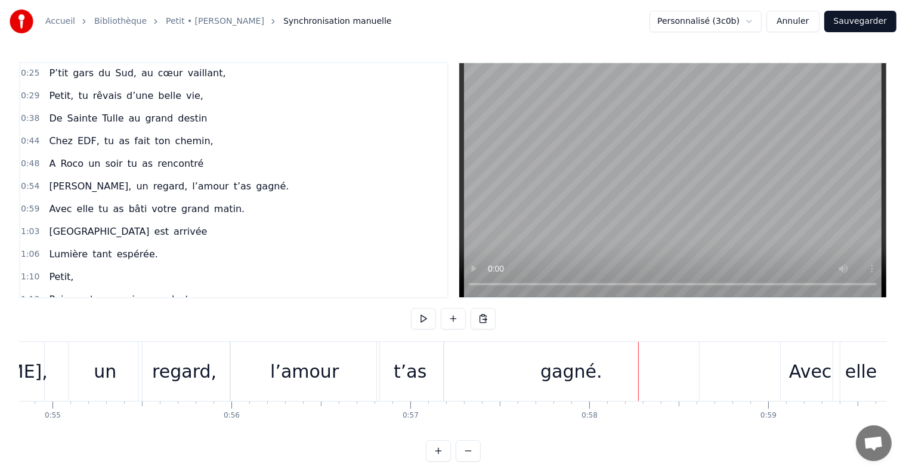
scroll to position [0, 9802]
click at [367, 377] on div "l’amour" at bounding box center [308, 371] width 149 height 59
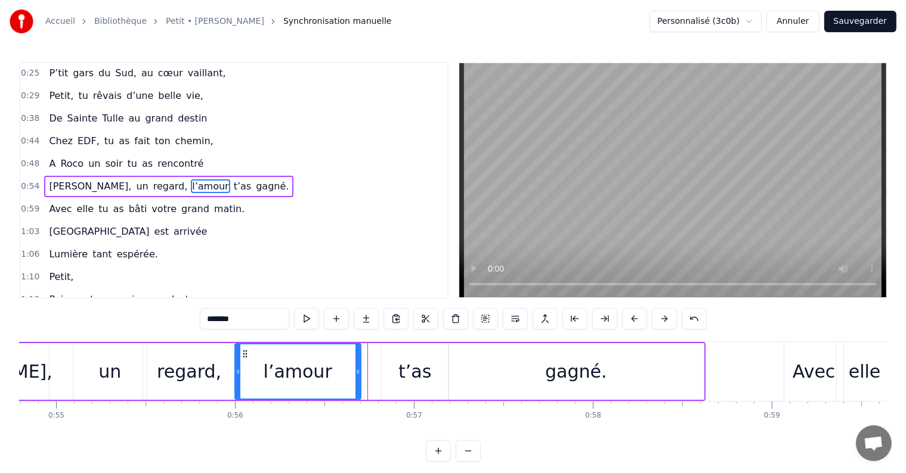
drag, startPoint x: 379, startPoint y: 372, endPoint x: 356, endPoint y: 371, distance: 23.3
click at [356, 371] on icon at bounding box center [357, 372] width 5 height 10
click at [414, 377] on div "t’as" at bounding box center [414, 371] width 33 height 27
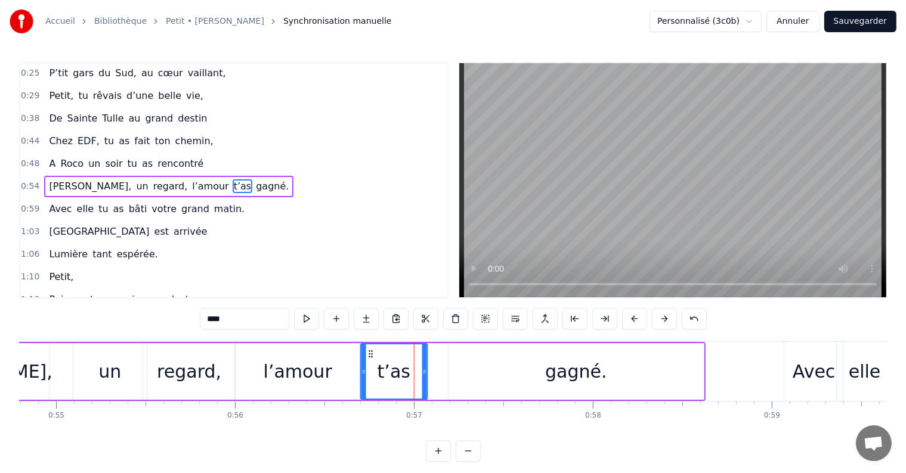
drag, startPoint x: 389, startPoint y: 352, endPoint x: 367, endPoint y: 351, distance: 21.5
click at [367, 351] on icon at bounding box center [371, 354] width 10 height 10
drag, startPoint x: 423, startPoint y: 373, endPoint x: 410, endPoint y: 372, distance: 13.1
click at [410, 372] on icon at bounding box center [411, 372] width 5 height 10
click at [481, 374] on div "gagné." at bounding box center [575, 371] width 255 height 57
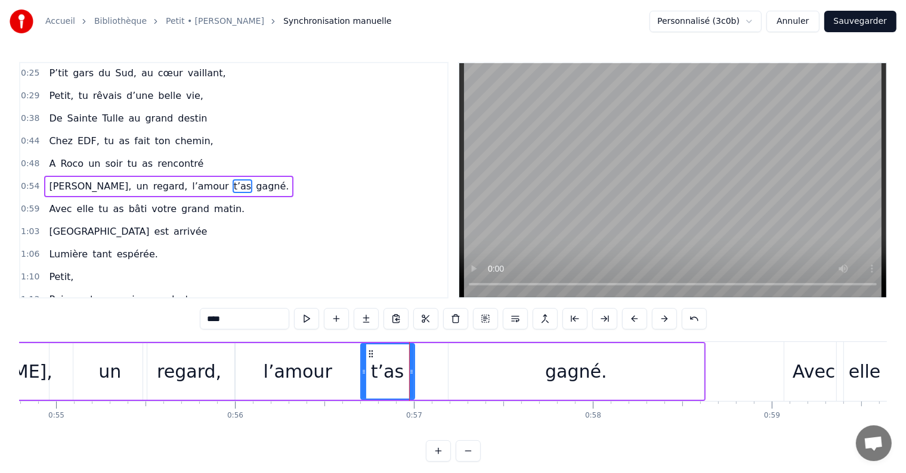
type input "******"
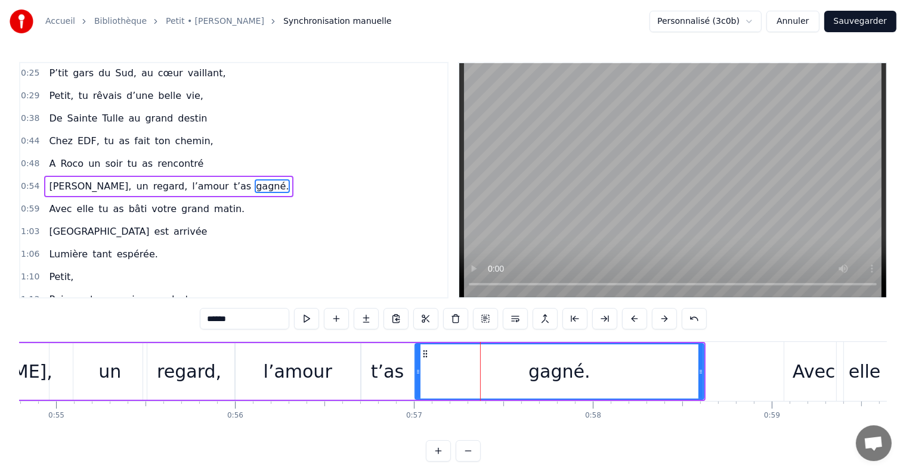
drag, startPoint x: 451, startPoint y: 370, endPoint x: 417, endPoint y: 372, distance: 33.5
click at [417, 372] on icon at bounding box center [418, 372] width 5 height 10
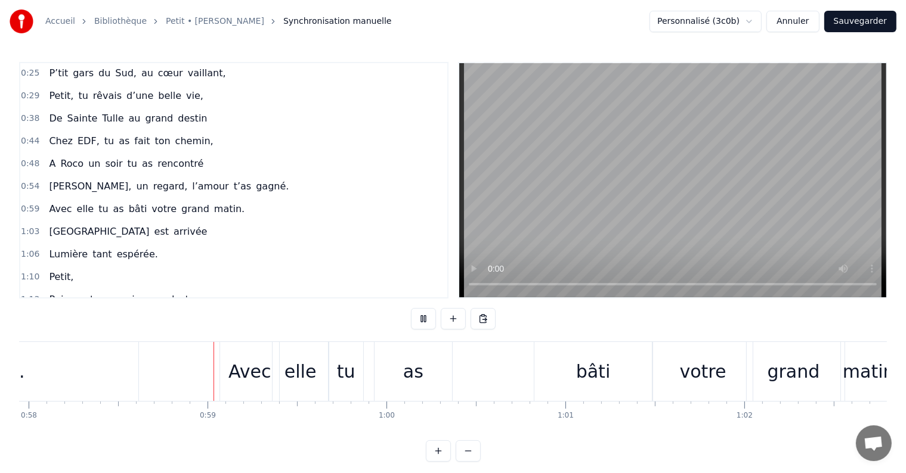
scroll to position [0, 10389]
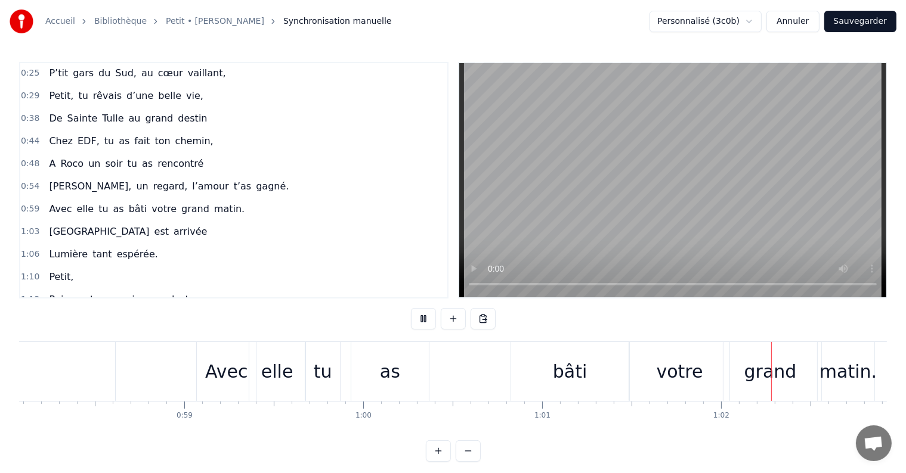
click at [397, 243] on div "1:06 Lumière tant espérée." at bounding box center [233, 254] width 427 height 23
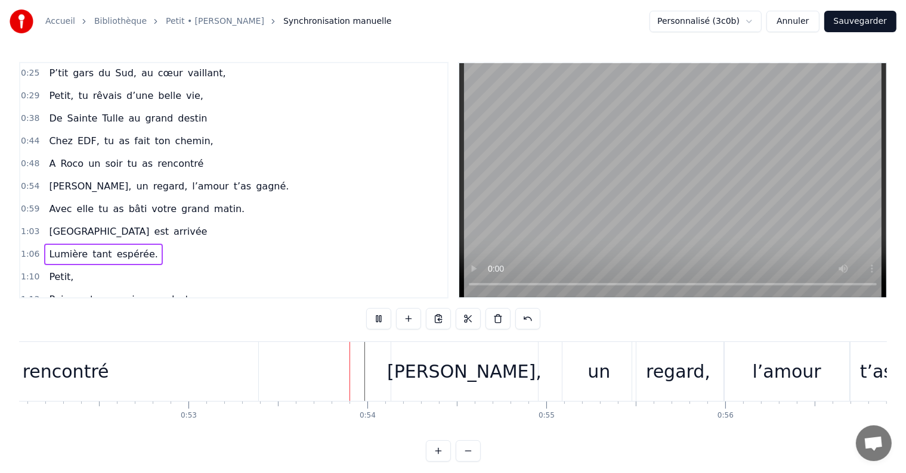
scroll to position [0, 9479]
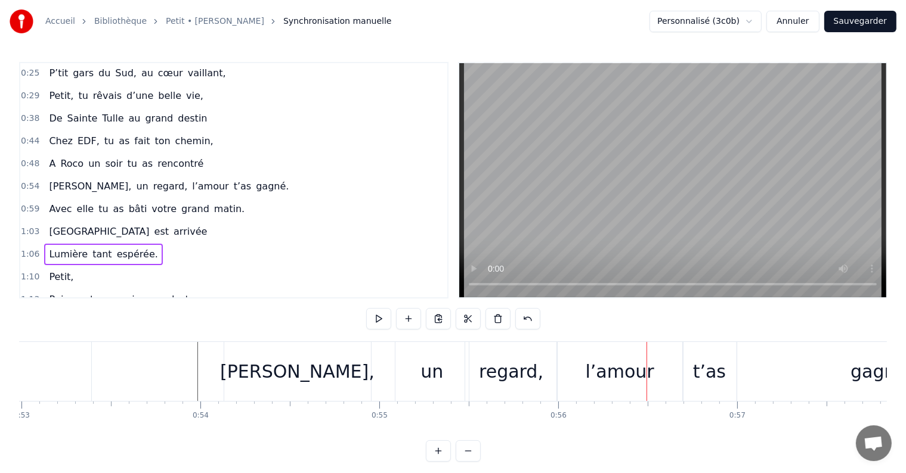
click at [525, 372] on div "regard," at bounding box center [511, 371] width 64 height 27
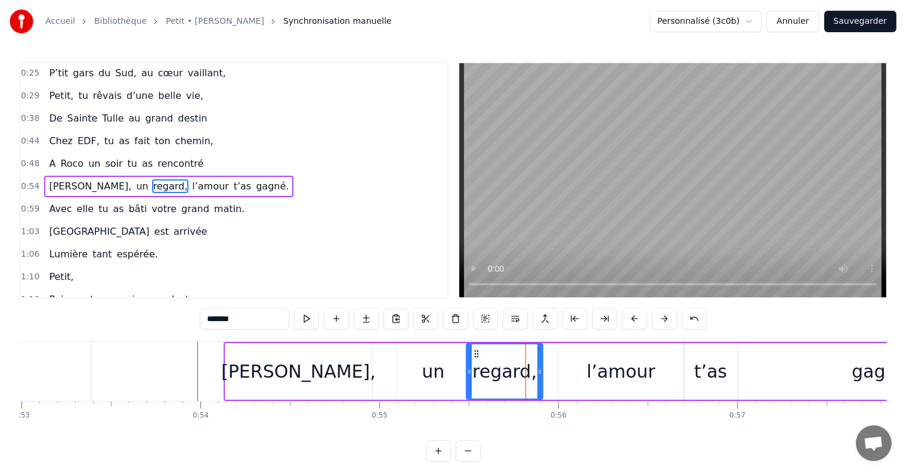
drag, startPoint x: 554, startPoint y: 370, endPoint x: 538, endPoint y: 370, distance: 15.5
click at [538, 370] on icon at bounding box center [539, 372] width 5 height 10
click at [576, 372] on div "l’amour" at bounding box center [621, 371] width 126 height 57
type input "*******"
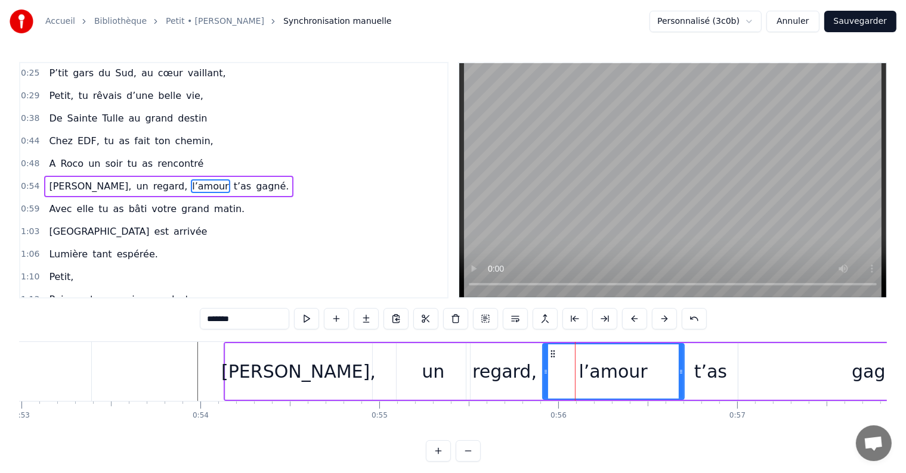
drag, startPoint x: 559, startPoint y: 371, endPoint x: 544, endPoint y: 370, distance: 15.5
click at [544, 370] on icon at bounding box center [545, 372] width 5 height 10
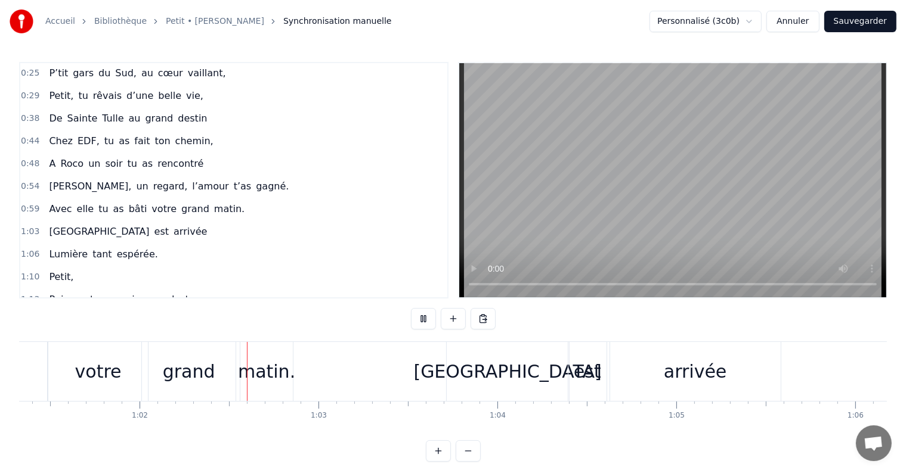
scroll to position [0, 11016]
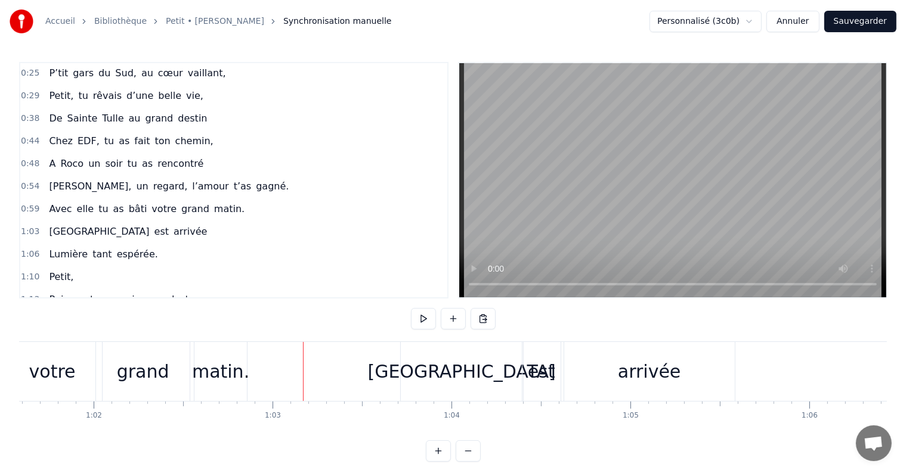
click at [55, 380] on div "votre" at bounding box center [52, 371] width 47 height 27
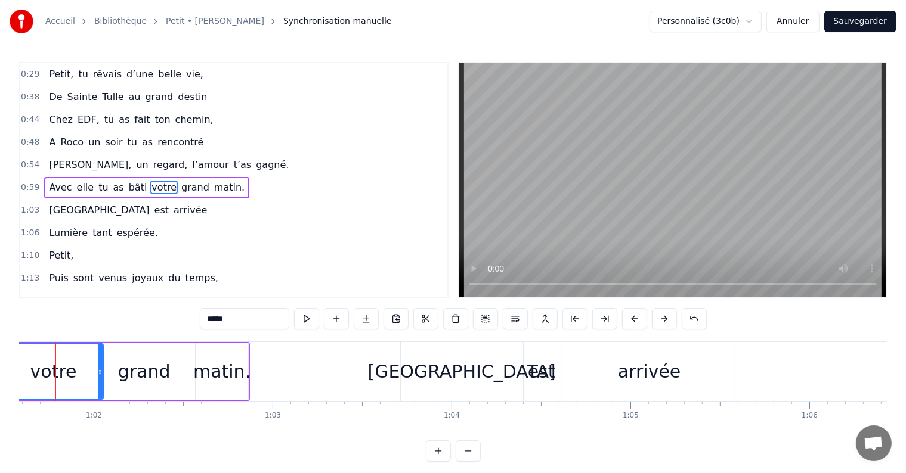
scroll to position [0, 10993]
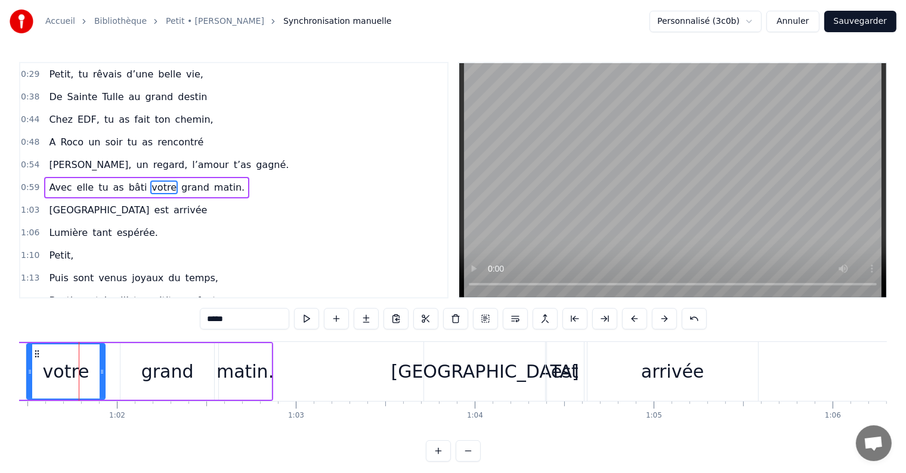
drag, startPoint x: 124, startPoint y: 369, endPoint x: 103, endPoint y: 367, distance: 21.5
click at [103, 367] on icon at bounding box center [102, 372] width 5 height 10
click at [159, 379] on div "grand" at bounding box center [167, 371] width 52 height 27
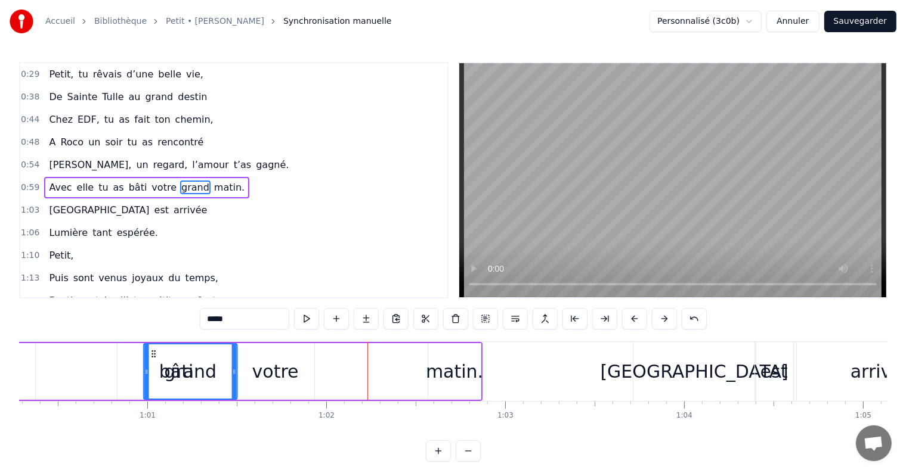
scroll to position [0, 10764]
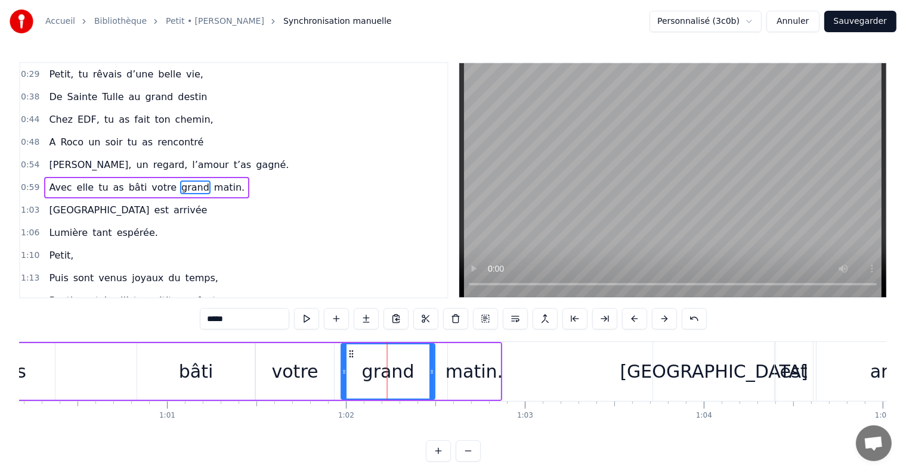
drag, startPoint x: 129, startPoint y: 350, endPoint x: 351, endPoint y: 351, distance: 221.2
click at [351, 351] on icon at bounding box center [351, 354] width 10 height 10
click at [318, 361] on div "votre" at bounding box center [295, 371] width 78 height 57
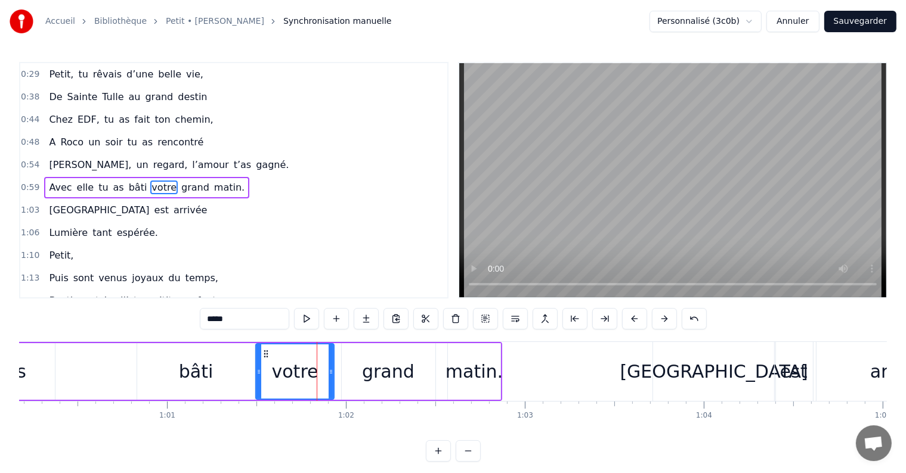
click at [370, 366] on div "grand" at bounding box center [388, 371] width 52 height 27
type input "*****"
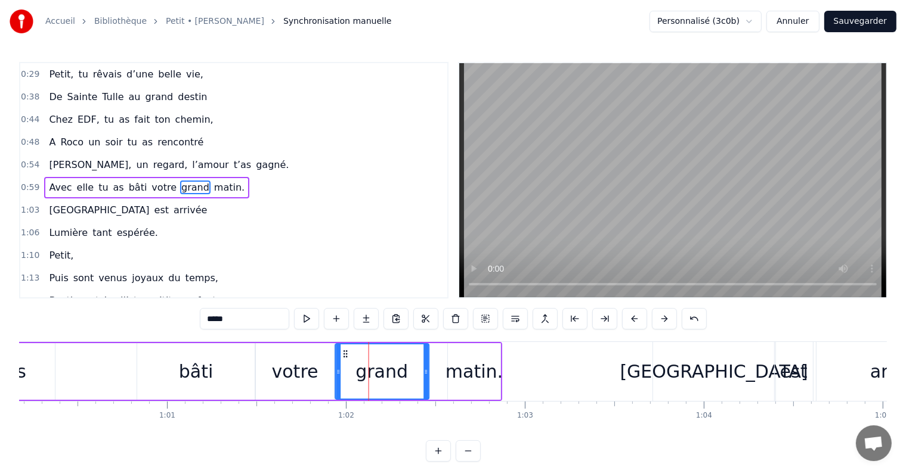
drag, startPoint x: 351, startPoint y: 352, endPoint x: 344, endPoint y: 352, distance: 6.6
click at [344, 352] on icon at bounding box center [345, 354] width 10 height 10
click at [444, 362] on div "Avec elle tu as bâti votre grand matin." at bounding box center [161, 371] width 681 height 59
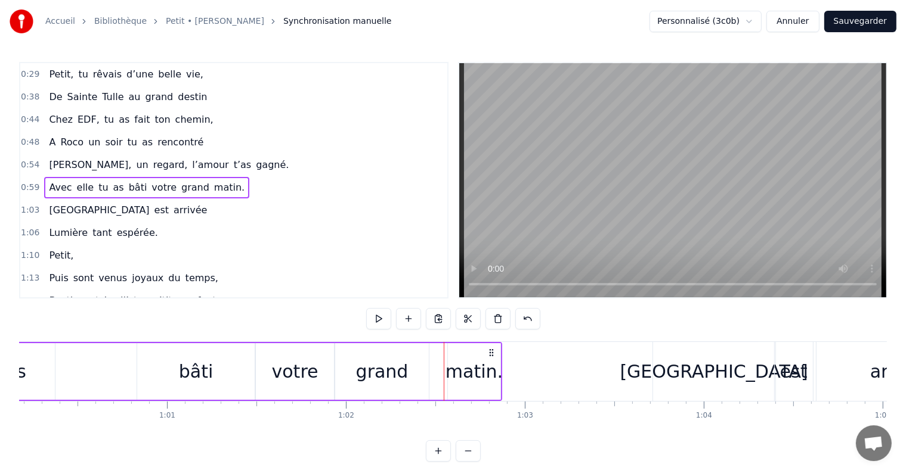
click at [422, 361] on div "grand" at bounding box center [382, 371] width 94 height 57
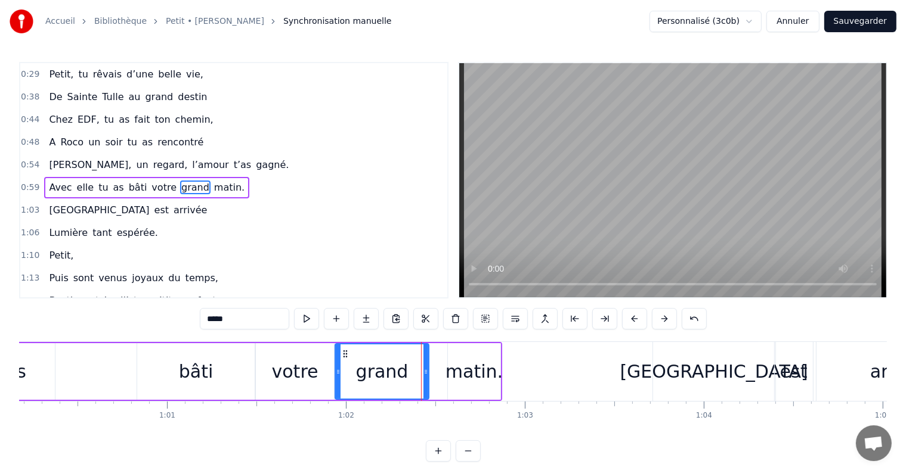
click at [444, 361] on div "Avec elle tu as bâti votre grand matin." at bounding box center [161, 371] width 681 height 59
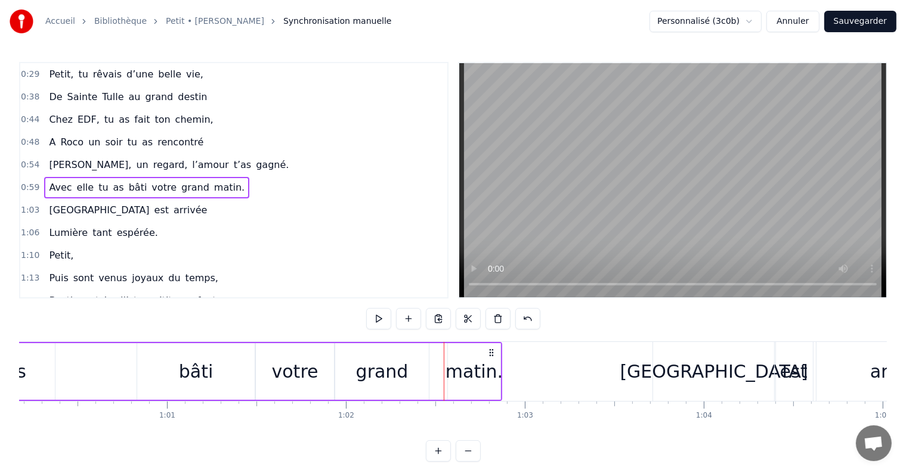
click at [416, 362] on div "grand" at bounding box center [382, 371] width 94 height 57
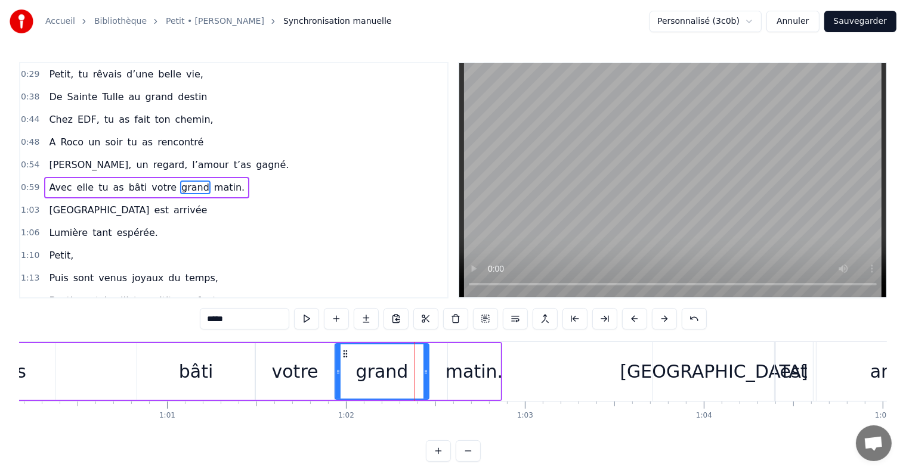
click at [458, 365] on div "matin." at bounding box center [473, 371] width 57 height 27
type input "******"
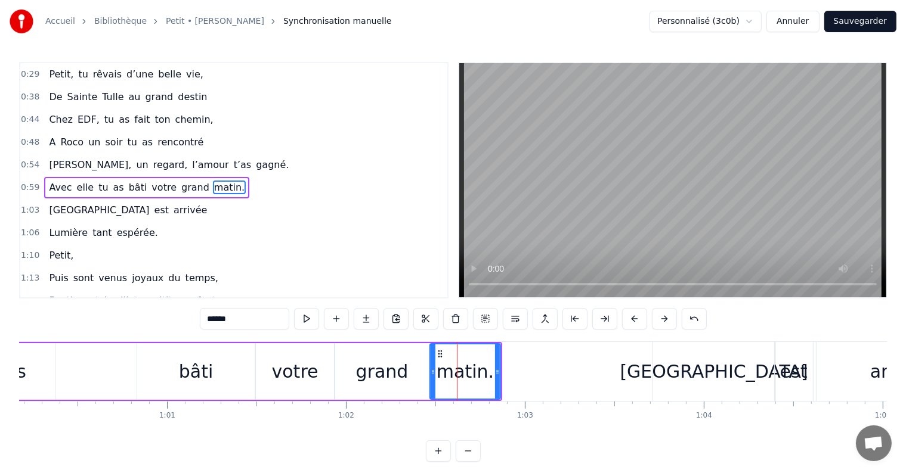
drag, startPoint x: 448, startPoint y: 369, endPoint x: 431, endPoint y: 368, distance: 17.9
click at [431, 368] on icon at bounding box center [433, 372] width 5 height 10
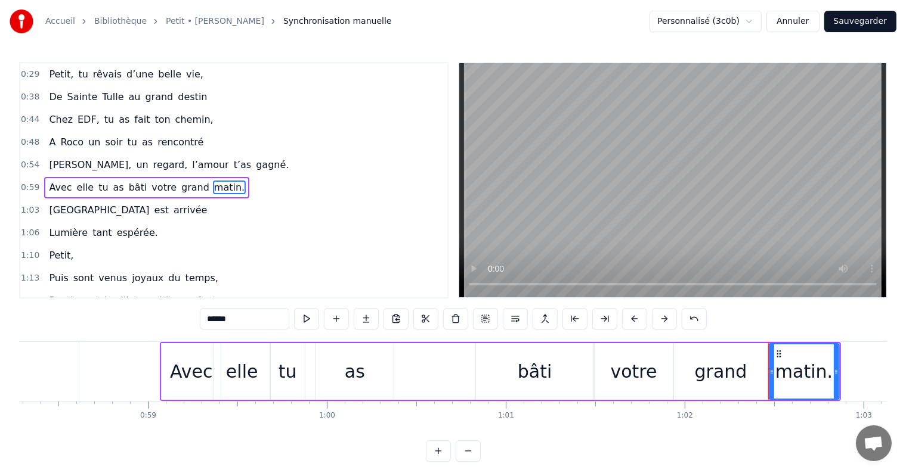
scroll to position [0, 10406]
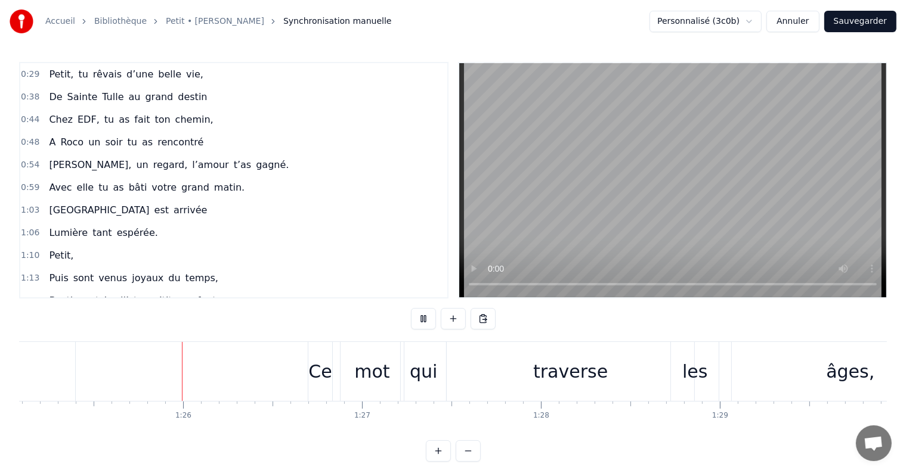
scroll to position [0, 15221]
click at [408, 122] on div "0:44 Chez EDF, tu as fait ton chemin," at bounding box center [233, 120] width 427 height 23
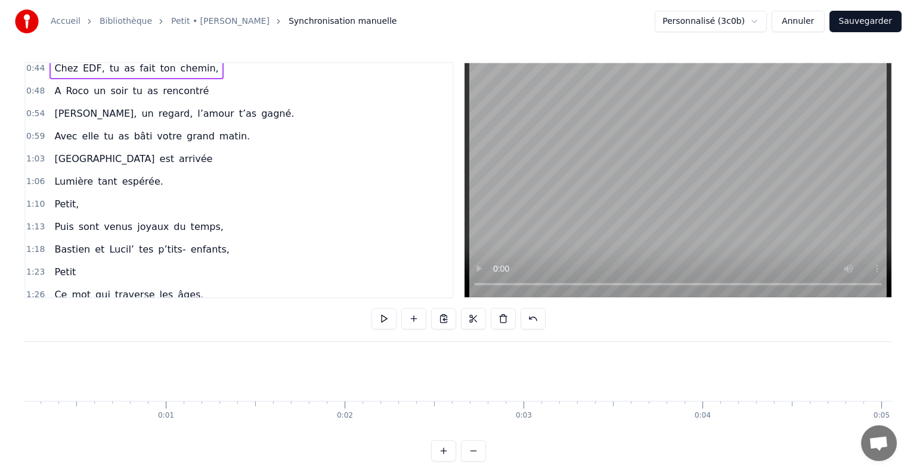
scroll to position [179, 0]
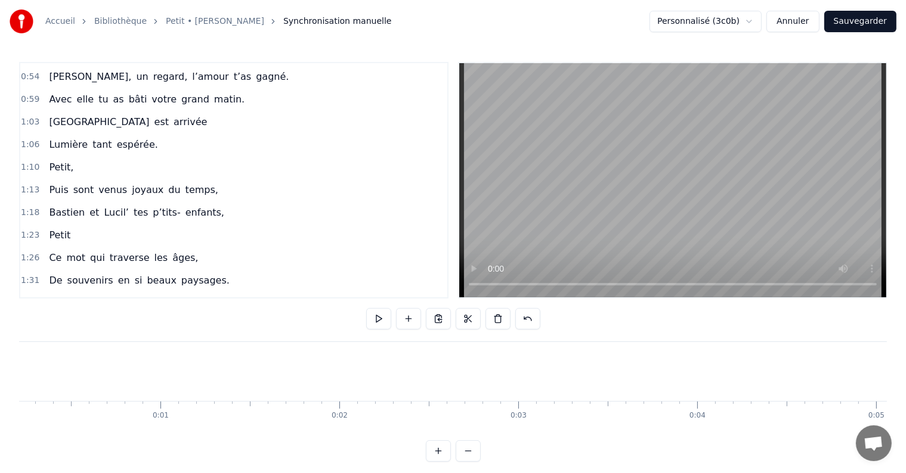
click at [844, 19] on button "Sauvegarder" at bounding box center [860, 21] width 72 height 21
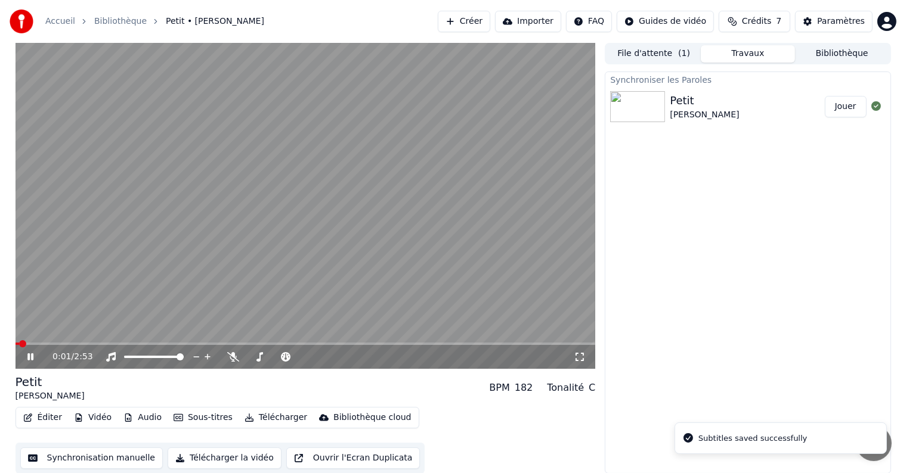
click at [38, 417] on button "Éditer" at bounding box center [42, 418] width 48 height 17
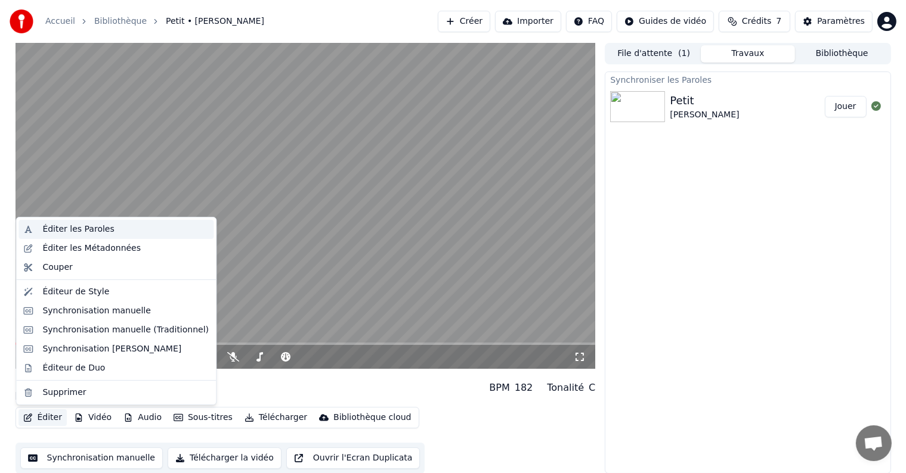
click at [51, 231] on div "Éditer les Paroles" at bounding box center [78, 230] width 72 height 12
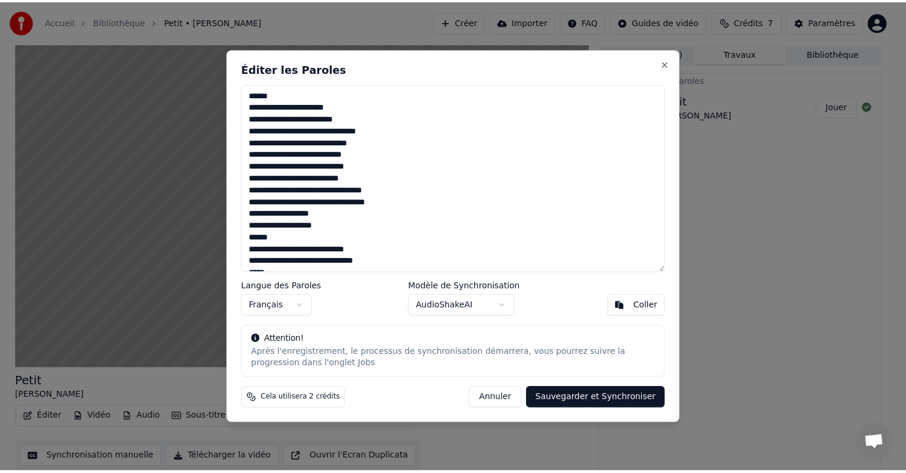
scroll to position [60, 0]
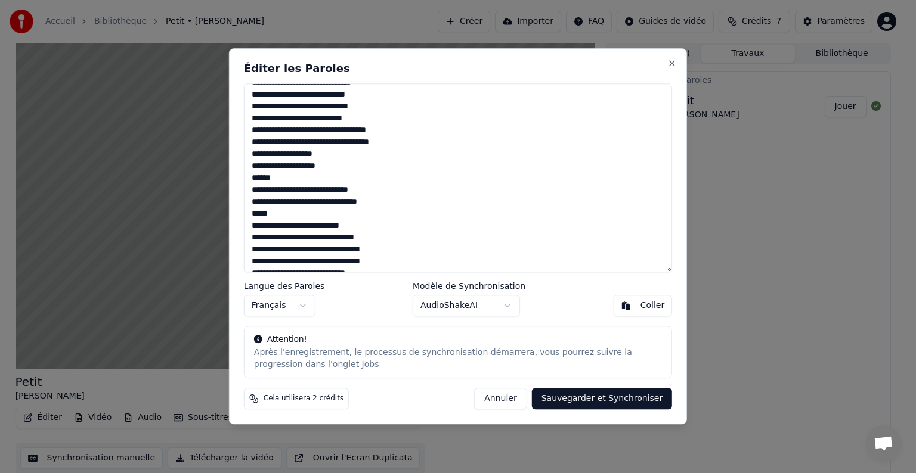
click at [612, 405] on button "Sauvegarder et Synchroniser" at bounding box center [602, 399] width 141 height 21
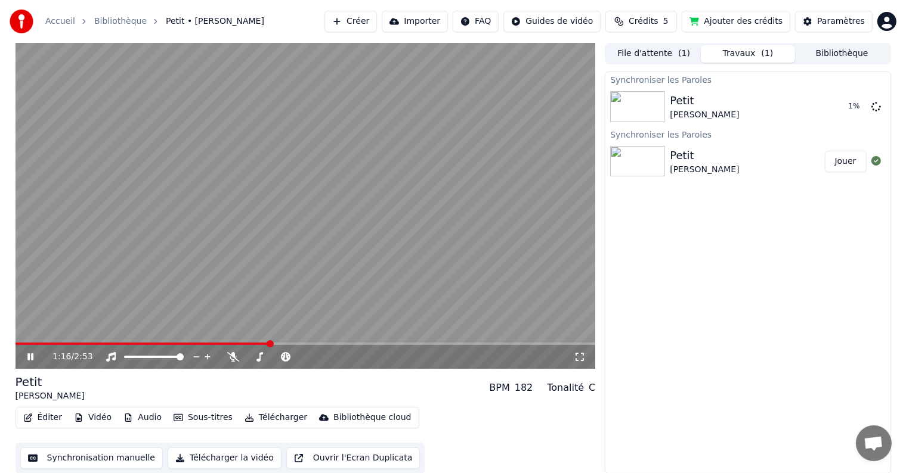
click at [273, 340] on span at bounding box center [270, 343] width 7 height 7
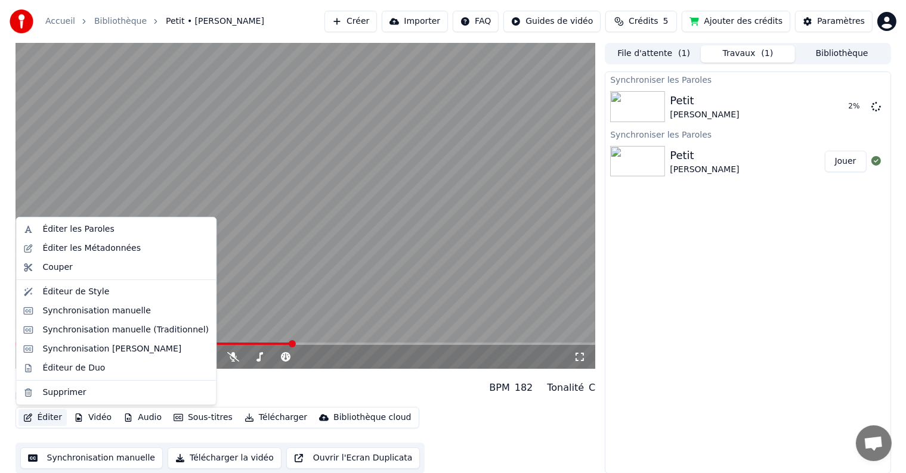
click at [48, 418] on button "Éditer" at bounding box center [42, 418] width 48 height 17
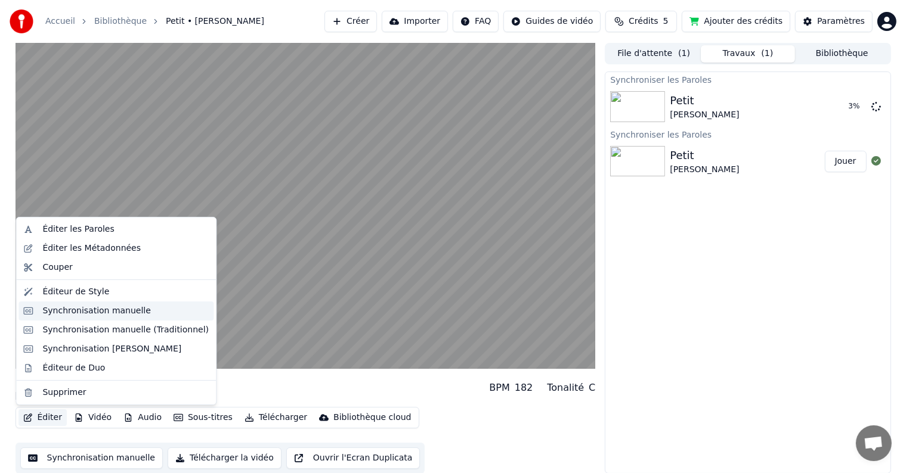
click at [64, 315] on div "Synchronisation manuelle" at bounding box center [96, 311] width 109 height 12
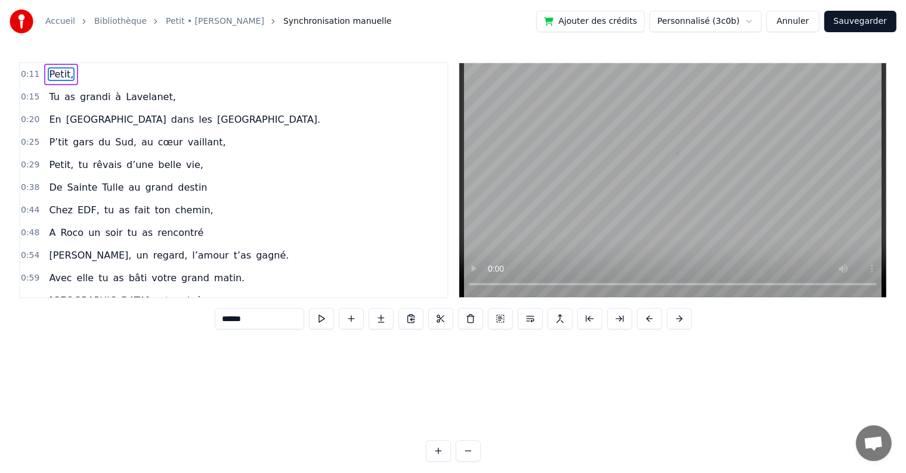
scroll to position [0, 930]
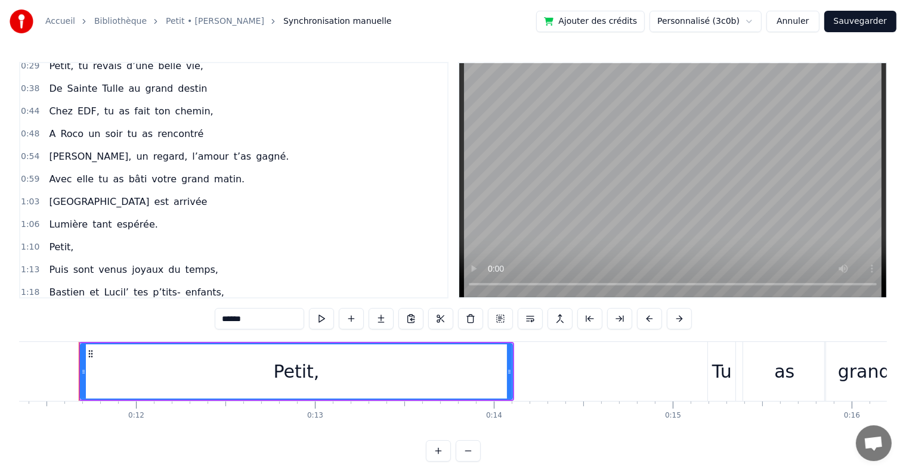
scroll to position [119, 0]
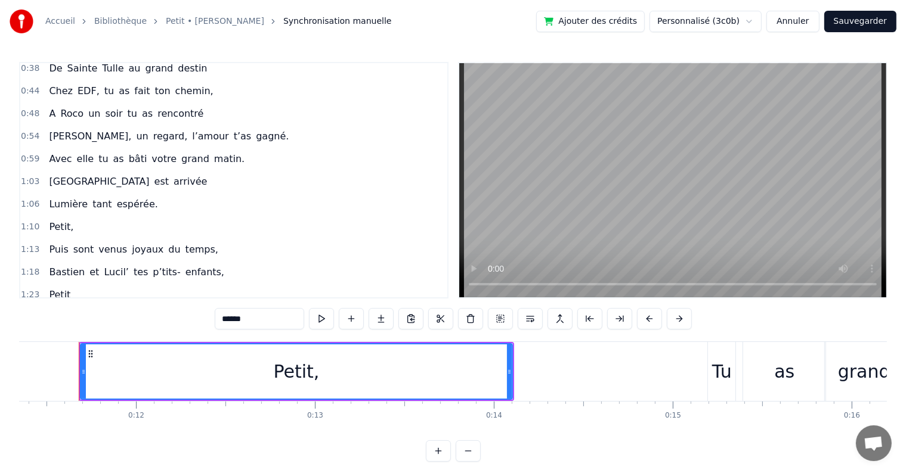
click at [88, 265] on span "et" at bounding box center [94, 272] width 12 height 14
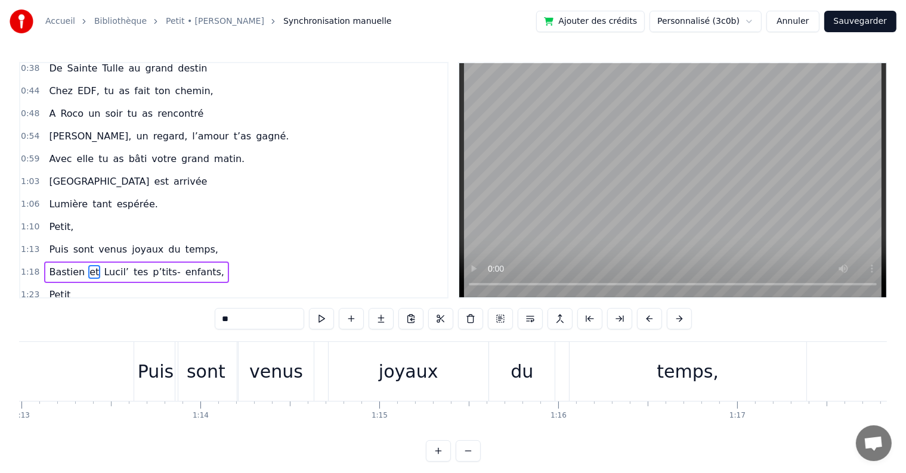
scroll to position [0, 14198]
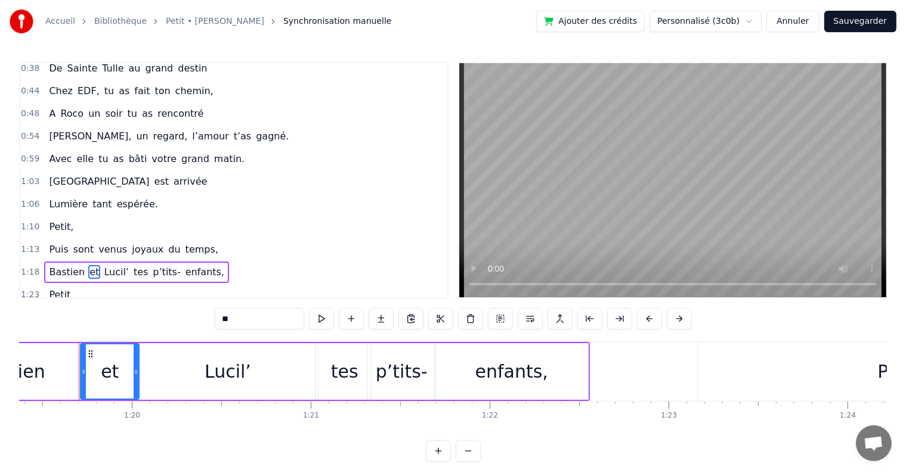
type input "******"
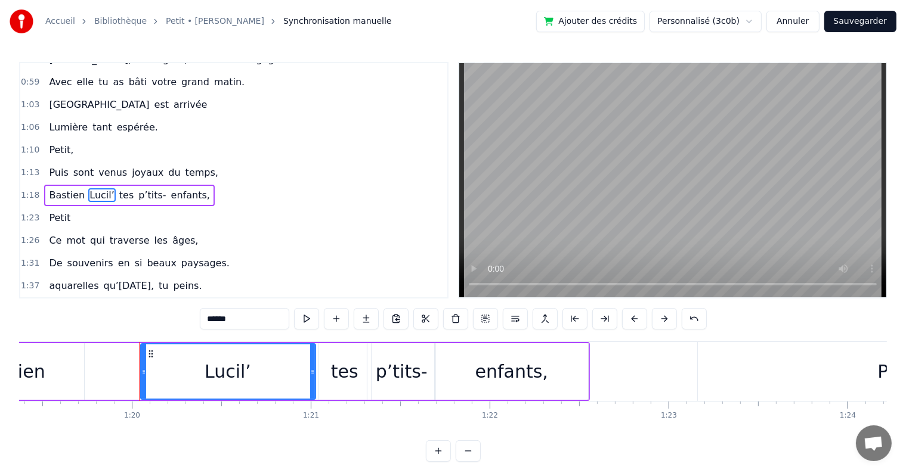
scroll to position [200, 0]
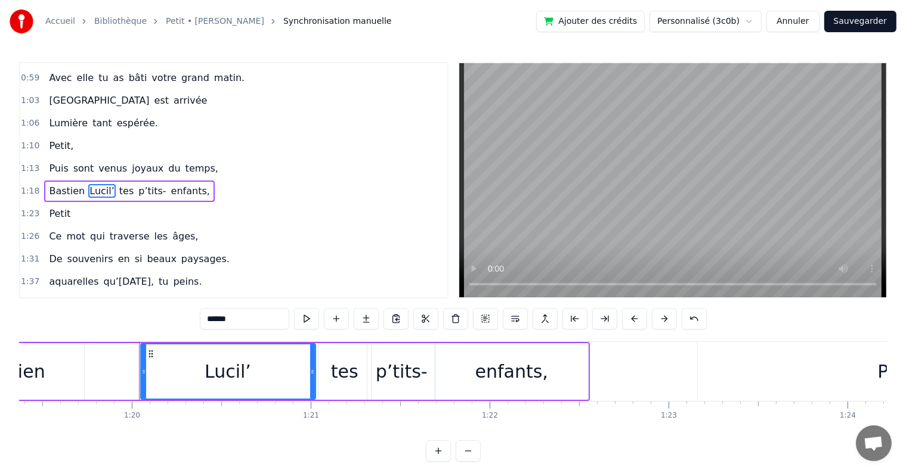
click at [865, 17] on button "Sauvegarder" at bounding box center [860, 21] width 72 height 21
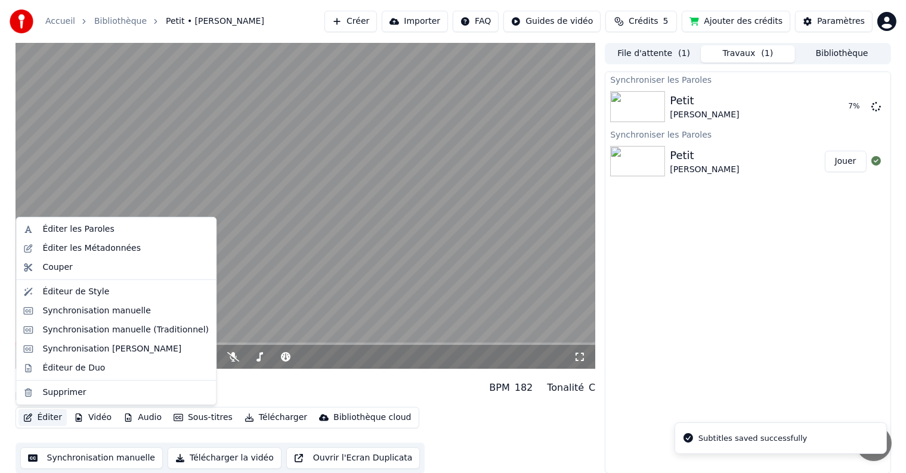
click at [41, 417] on button "Éditer" at bounding box center [42, 418] width 48 height 17
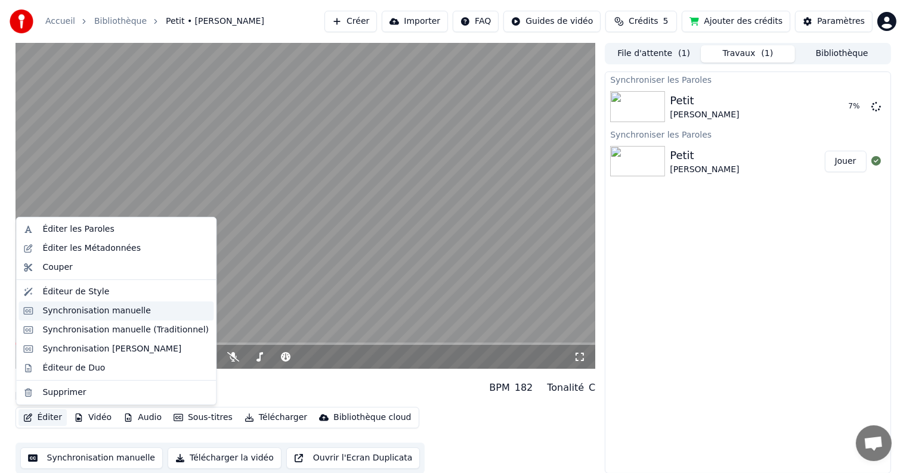
click at [49, 315] on div "Synchronisation manuelle" at bounding box center [96, 311] width 109 height 12
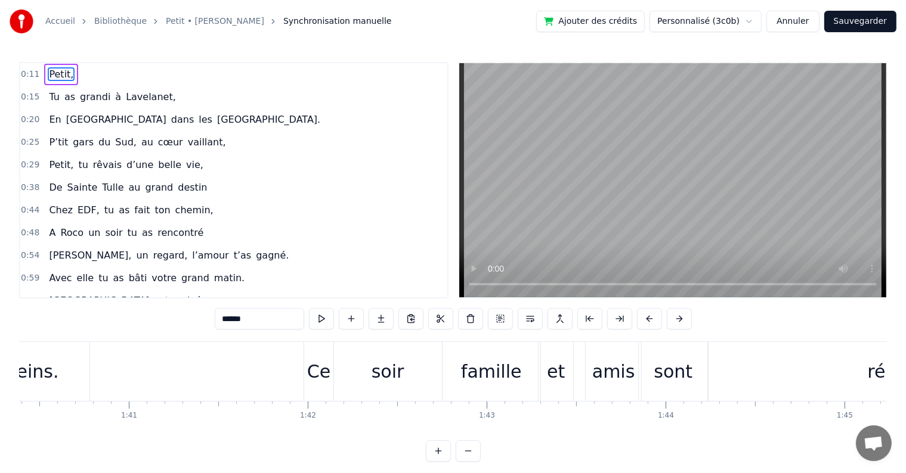
scroll to position [0, 17951]
click at [401, 370] on div "soir" at bounding box center [395, 371] width 33 height 27
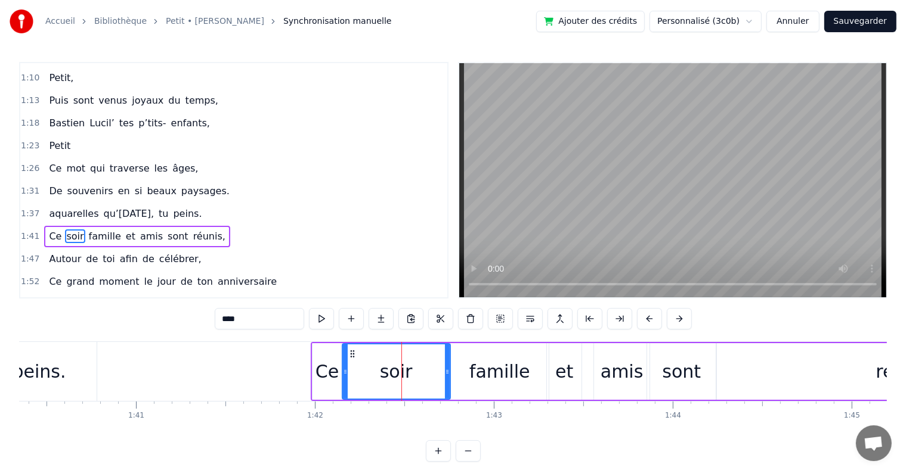
scroll to position [310, 0]
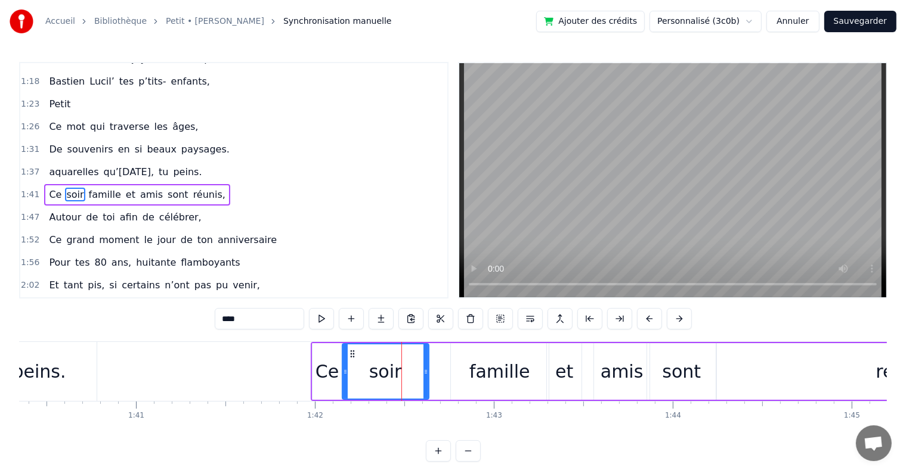
drag, startPoint x: 446, startPoint y: 372, endPoint x: 425, endPoint y: 371, distance: 21.5
click at [425, 371] on icon at bounding box center [425, 372] width 5 height 10
click at [490, 376] on div "famille" at bounding box center [499, 371] width 61 height 27
type input "*******"
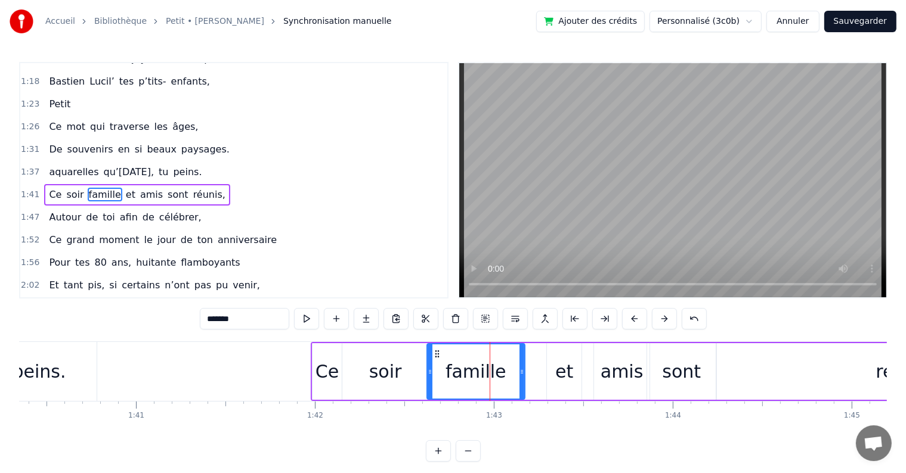
drag, startPoint x: 460, startPoint y: 353, endPoint x: 436, endPoint y: 351, distance: 23.9
click at [436, 351] on icon at bounding box center [437, 354] width 10 height 10
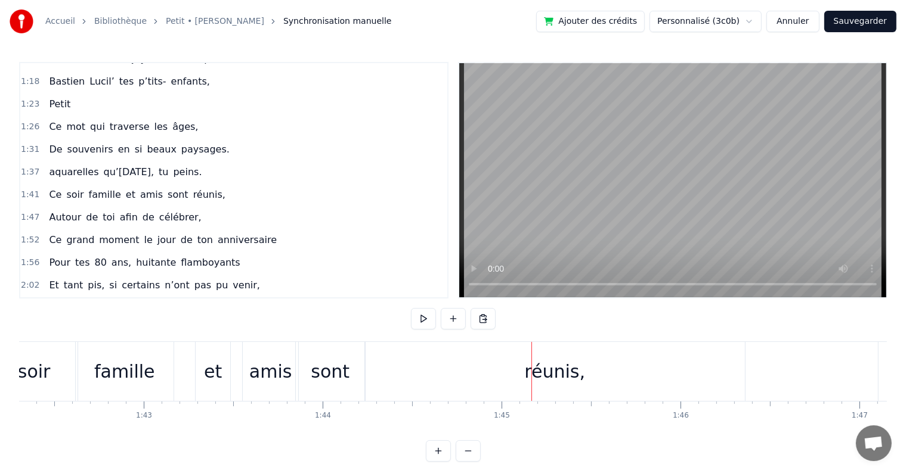
scroll to position [0, 18299]
click at [557, 369] on div "réunis," at bounding box center [555, 371] width 61 height 27
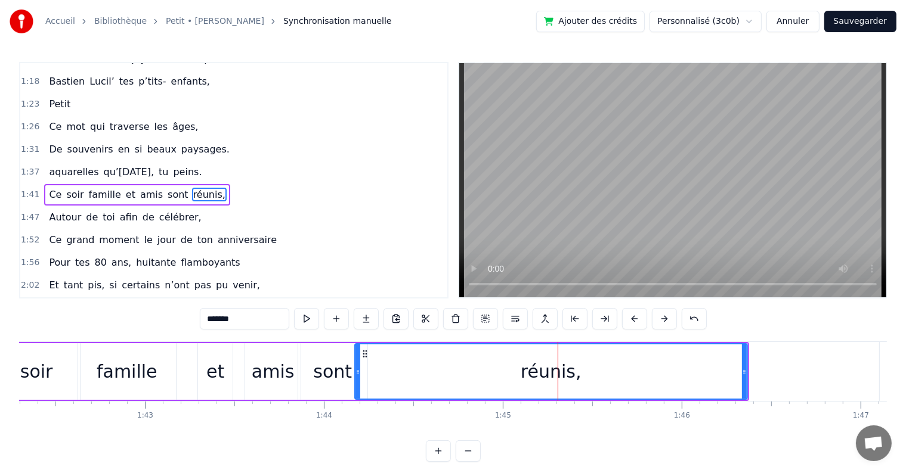
drag, startPoint x: 368, startPoint y: 374, endPoint x: 355, endPoint y: 373, distance: 12.6
click at [355, 373] on icon at bounding box center [357, 372] width 5 height 10
click at [335, 373] on div "sont" at bounding box center [332, 371] width 39 height 27
type input "****"
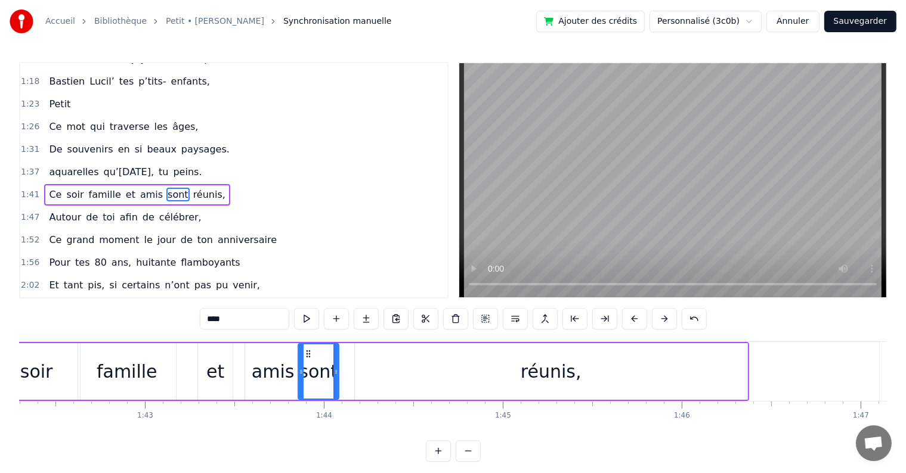
drag, startPoint x: 363, startPoint y: 370, endPoint x: 334, endPoint y: 370, distance: 28.6
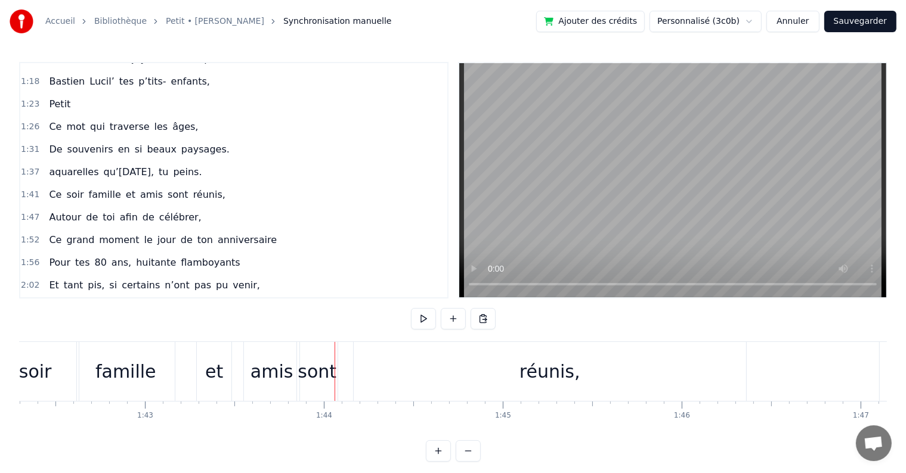
click at [360, 376] on div "réunis," at bounding box center [550, 371] width 392 height 59
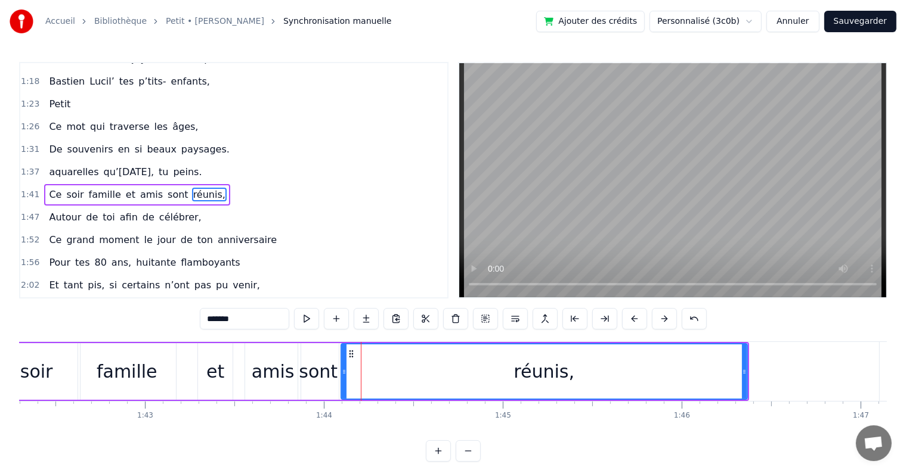
drag, startPoint x: 355, startPoint y: 372, endPoint x: 341, endPoint y: 372, distance: 13.7
click at [342, 372] on icon at bounding box center [344, 372] width 5 height 10
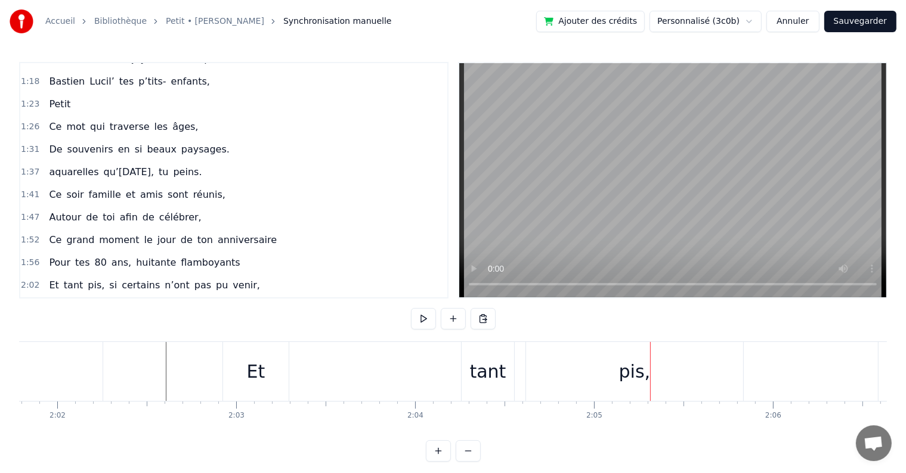
scroll to position [0, 21761]
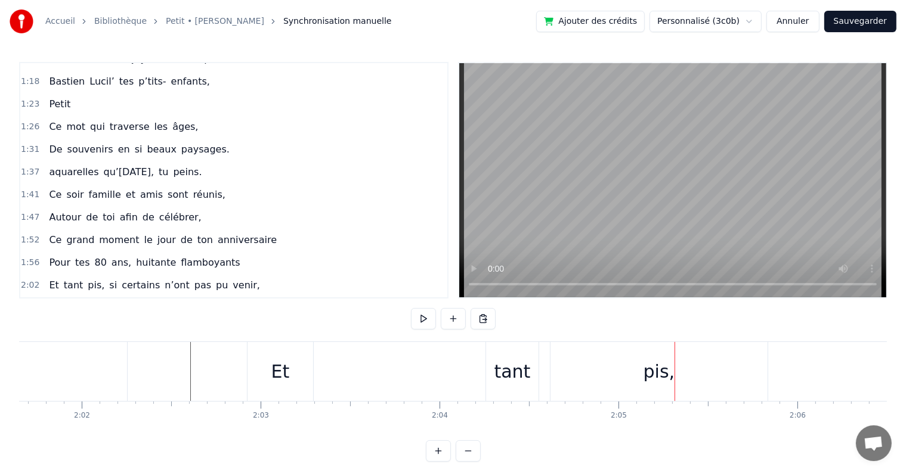
click at [274, 371] on div "Et" at bounding box center [280, 371] width 18 height 27
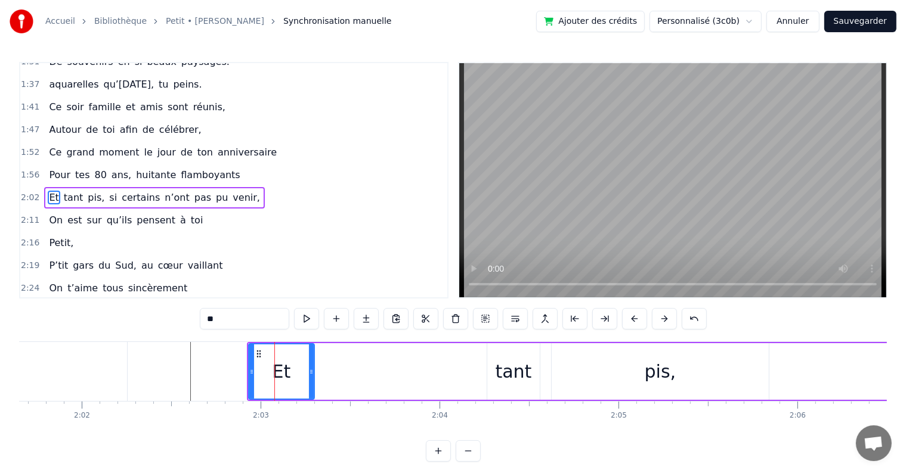
scroll to position [398, 0]
drag, startPoint x: 249, startPoint y: 371, endPoint x: 293, endPoint y: 373, distance: 43.5
click at [293, 373] on icon at bounding box center [295, 372] width 5 height 10
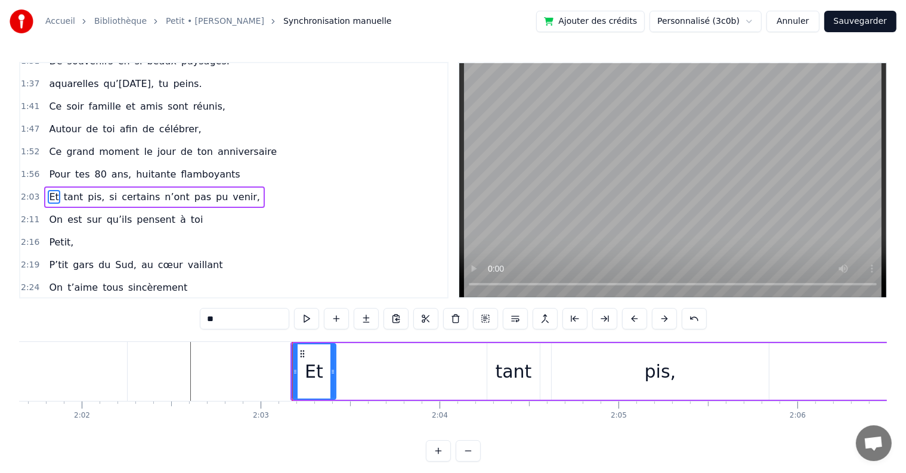
drag, startPoint x: 310, startPoint y: 374, endPoint x: 332, endPoint y: 374, distance: 21.5
click at [332, 374] on icon at bounding box center [332, 372] width 5 height 10
click at [520, 379] on div "tant" at bounding box center [514, 371] width 36 height 27
type input "****"
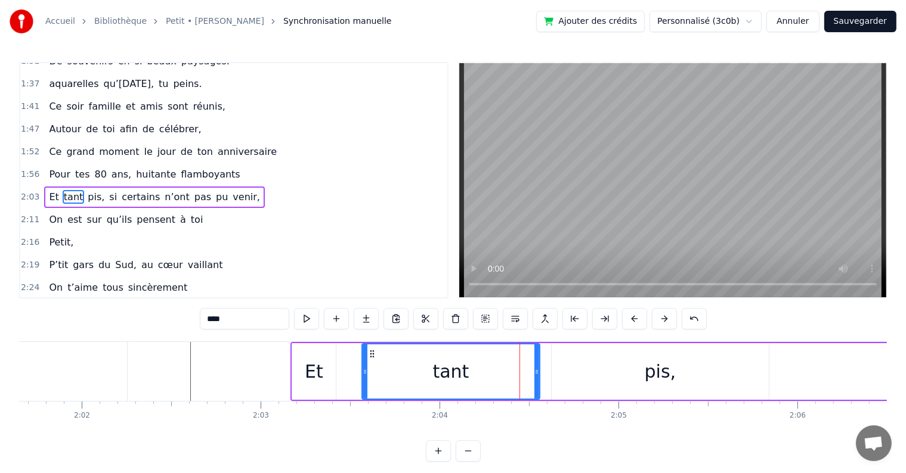
drag, startPoint x: 490, startPoint y: 371, endPoint x: 364, endPoint y: 372, distance: 125.2
click at [364, 372] on icon at bounding box center [365, 372] width 5 height 10
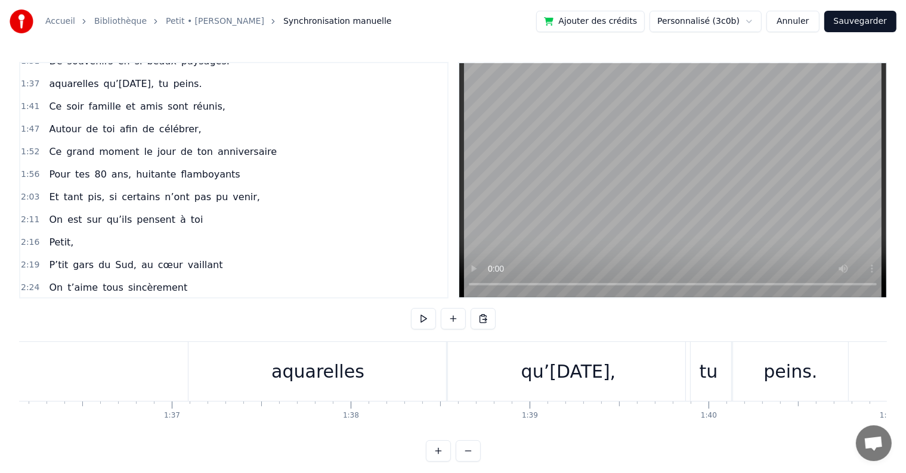
scroll to position [0, 17958]
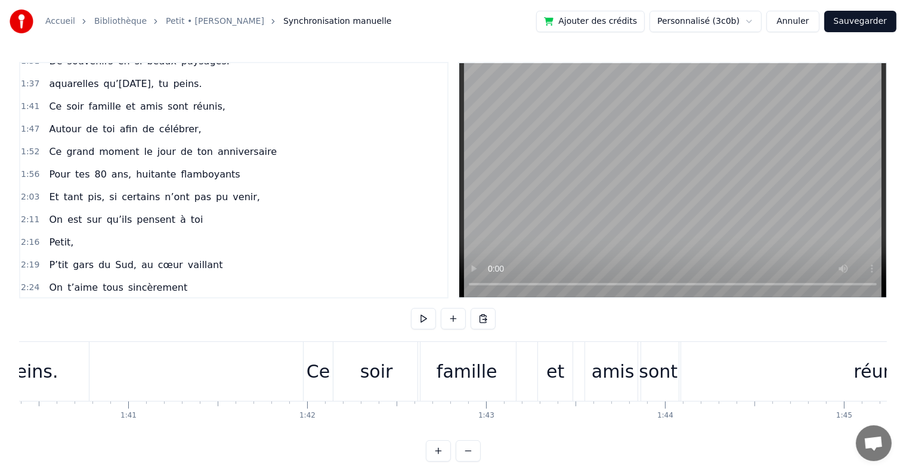
click at [590, 441] on div "0:11 Petit, 0:15 Tu as grandi à Lavelanet, 0:20 En Ariège dans les Pyrénées. 0:…" at bounding box center [453, 262] width 868 height 400
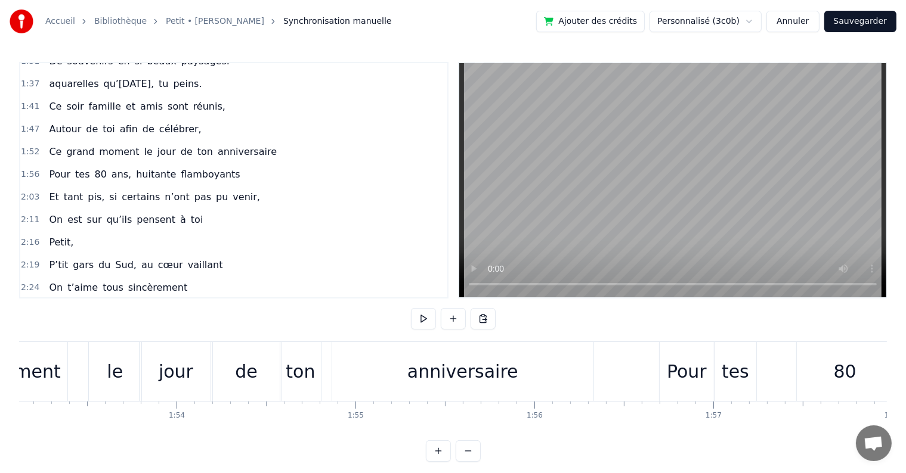
scroll to position [0, 20995]
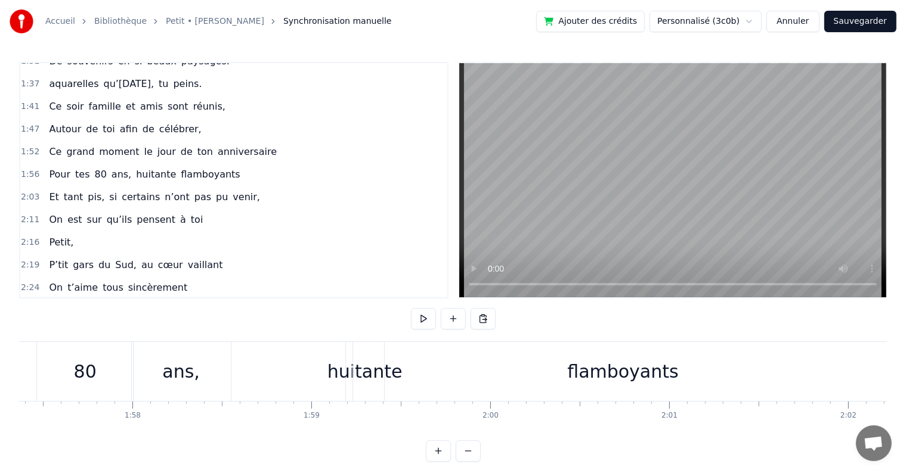
click at [659, 442] on div "0:11 Petit, 0:15 Tu as grandi à Lavelanet, 0:20 En Ariège dans les Pyrénées. 0:…" at bounding box center [453, 262] width 868 height 400
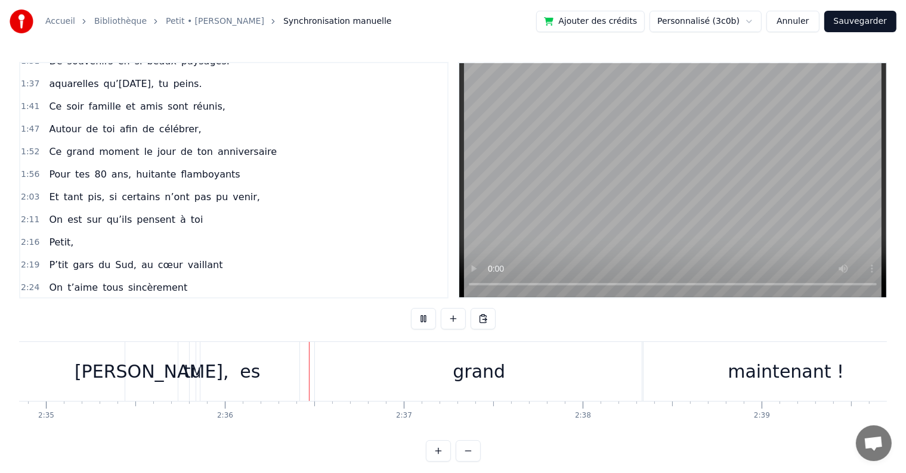
scroll to position [0, 27842]
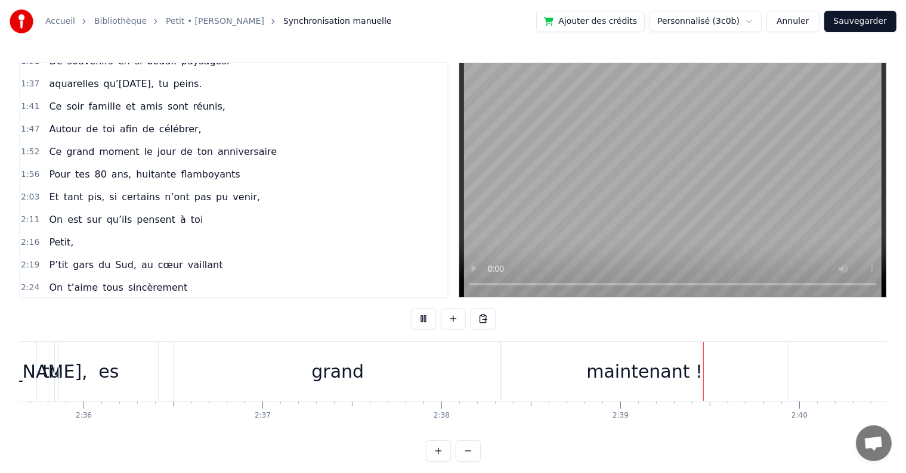
click at [336, 349] on div "grand" at bounding box center [338, 371] width 328 height 59
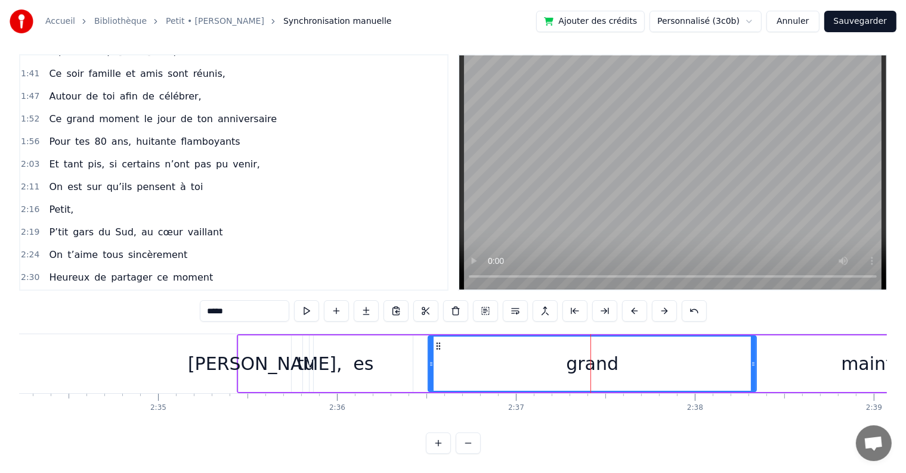
scroll to position [0, 27579]
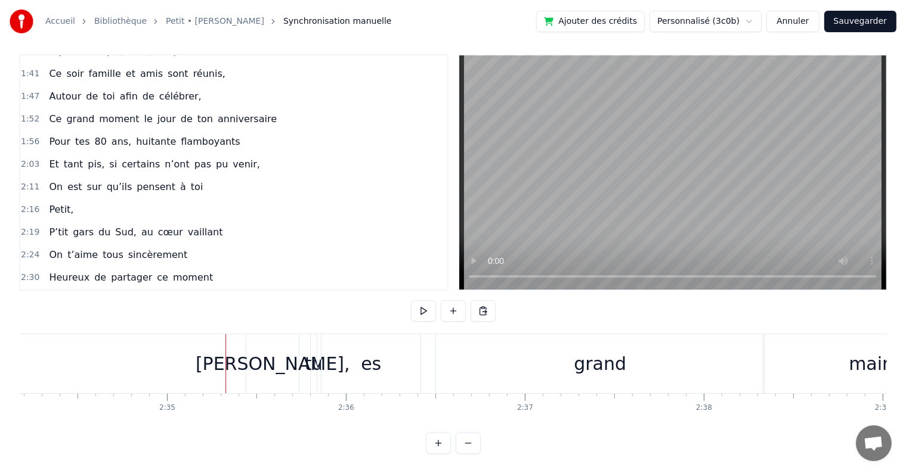
click at [249, 351] on div "[PERSON_NAME]," at bounding box center [273, 364] width 154 height 27
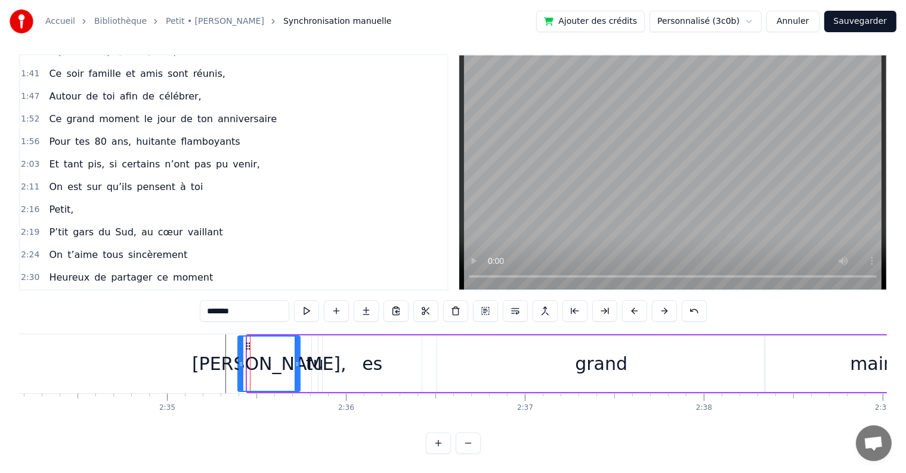
drag, startPoint x: 247, startPoint y: 352, endPoint x: 237, endPoint y: 352, distance: 9.5
click at [239, 360] on icon at bounding box center [241, 365] width 5 height 10
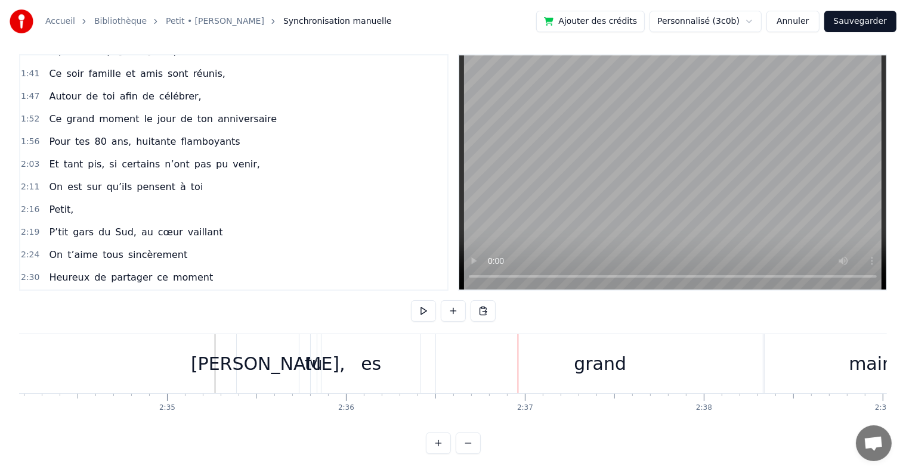
click at [566, 352] on div "grand" at bounding box center [600, 364] width 328 height 59
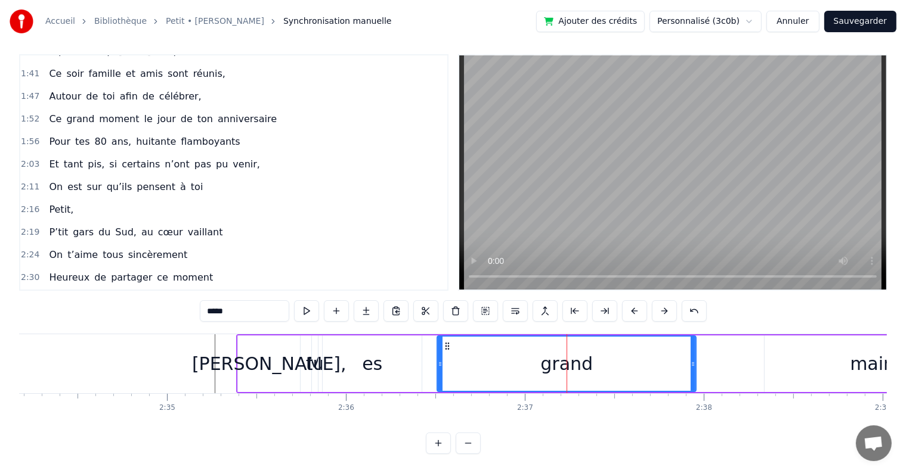
drag, startPoint x: 760, startPoint y: 352, endPoint x: 691, endPoint y: 348, distance: 69.3
click at [691, 360] on icon at bounding box center [692, 365] width 5 height 10
drag, startPoint x: 438, startPoint y: 354, endPoint x: 427, endPoint y: 353, distance: 10.7
click at [427, 360] on icon at bounding box center [429, 365] width 5 height 10
click at [362, 351] on div "es" at bounding box center [372, 364] width 99 height 57
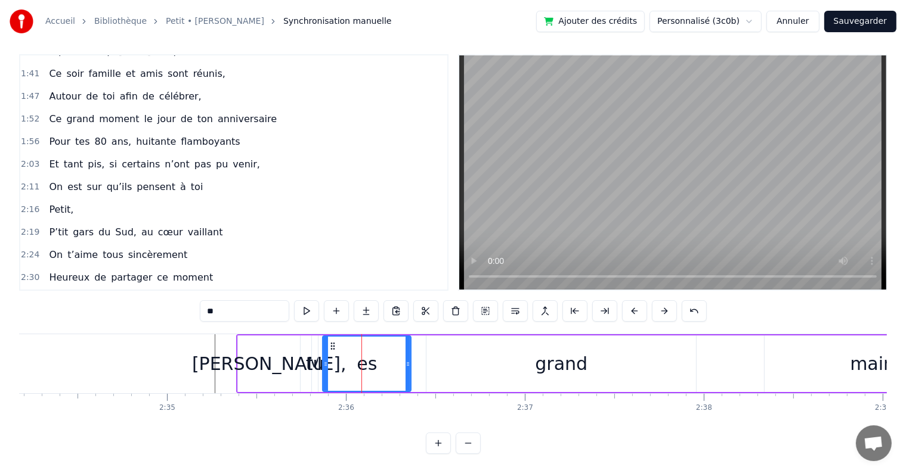
drag, startPoint x: 418, startPoint y: 354, endPoint x: 403, endPoint y: 354, distance: 14.9
click at [405, 360] on icon at bounding box center [407, 365] width 5 height 10
click at [441, 357] on div "grand" at bounding box center [561, 364] width 270 height 57
type input "*****"
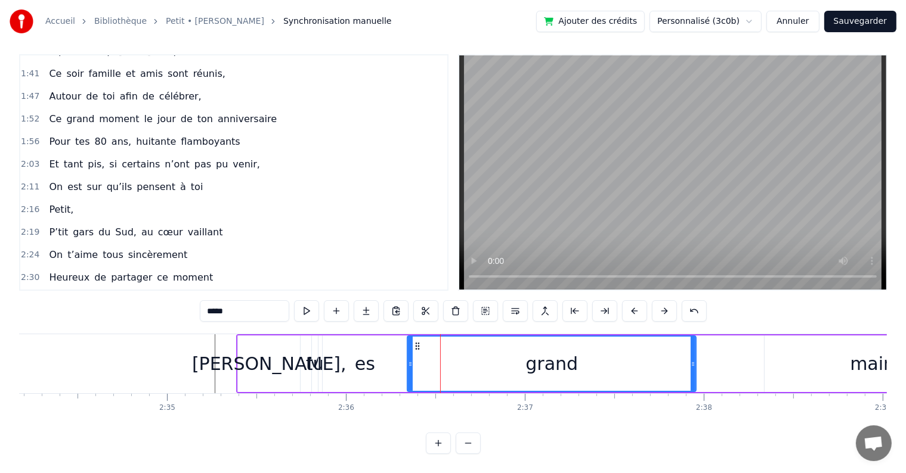
drag, startPoint x: 428, startPoint y: 353, endPoint x: 408, endPoint y: 352, distance: 19.1
click at [408, 360] on icon at bounding box center [410, 365] width 5 height 10
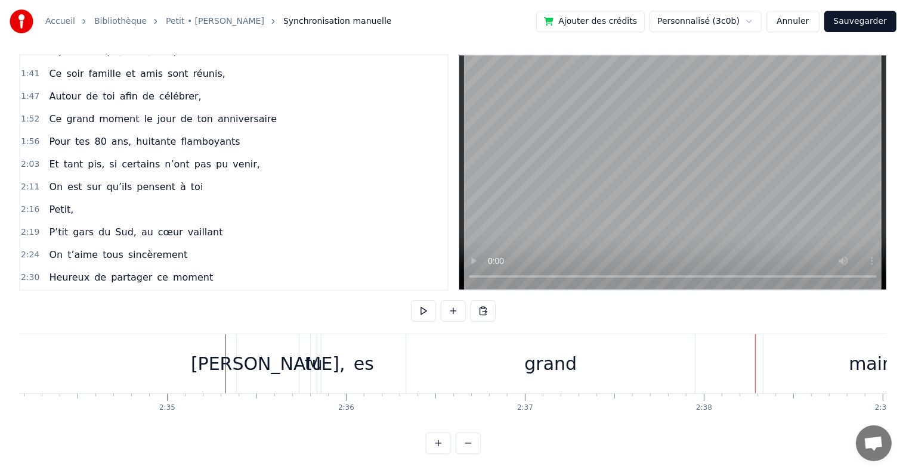
click at [536, 355] on div "grand" at bounding box center [550, 364] width 52 height 27
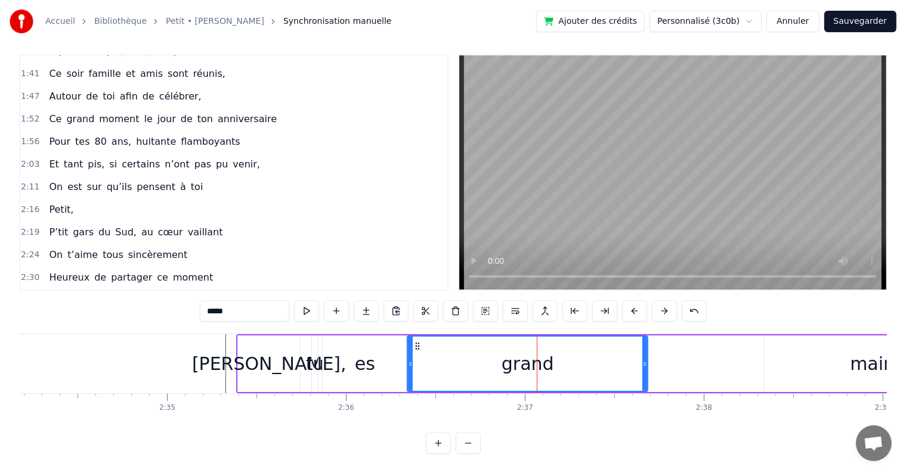
drag, startPoint x: 692, startPoint y: 352, endPoint x: 643, endPoint y: 349, distance: 48.4
click at [643, 360] on icon at bounding box center [644, 365] width 5 height 10
click at [775, 352] on div "maintenant !" at bounding box center [907, 364] width 287 height 57
type input "**********"
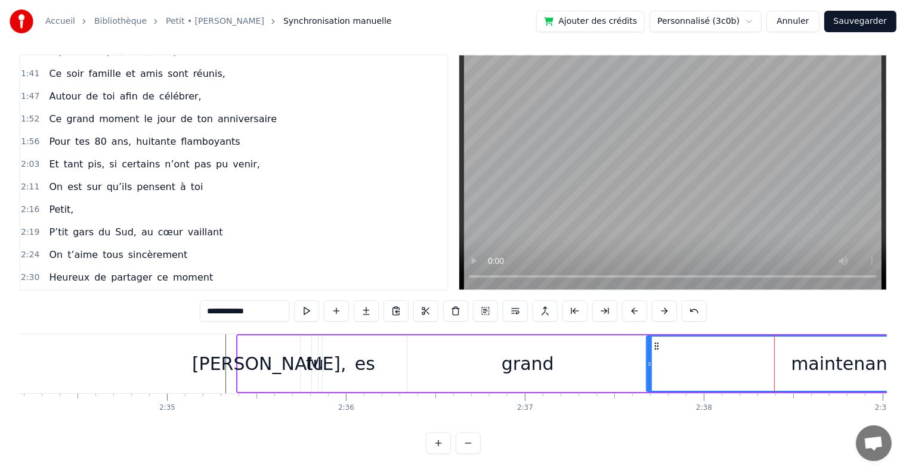
drag, startPoint x: 767, startPoint y: 355, endPoint x: 649, endPoint y: 356, distance: 118.1
click at [649, 360] on icon at bounding box center [649, 365] width 5 height 10
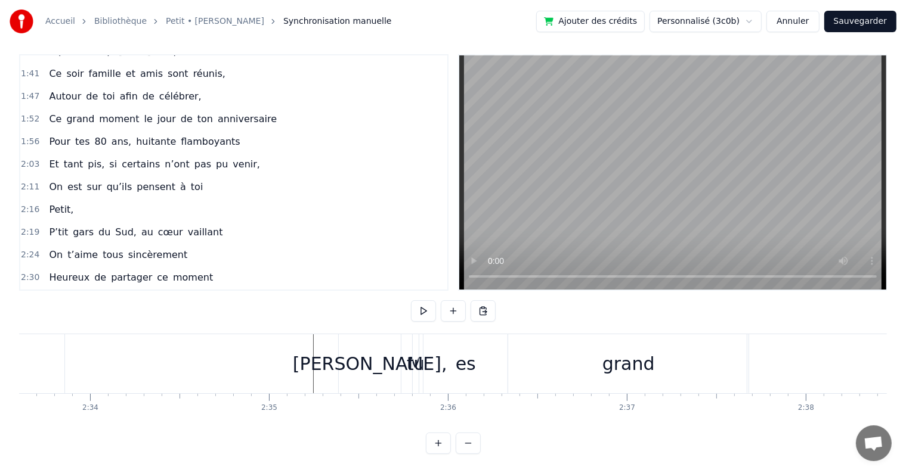
scroll to position [0, 27443]
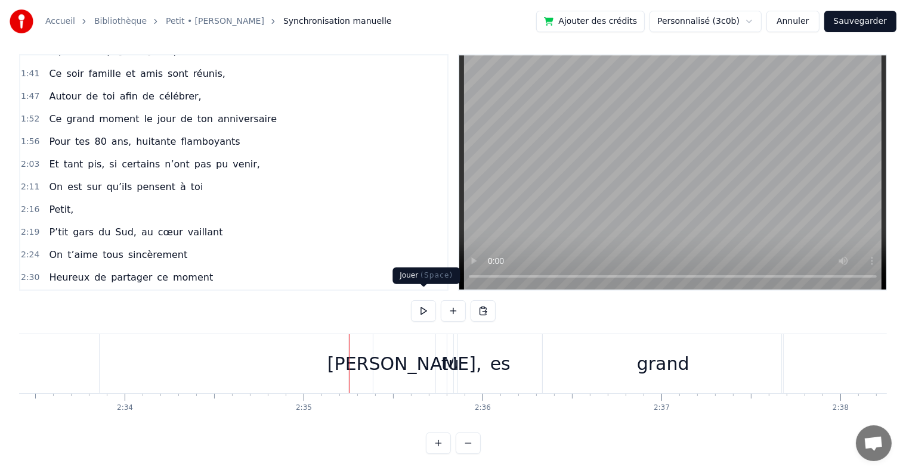
click at [417, 301] on button at bounding box center [423, 311] width 25 height 21
click at [418, 301] on button at bounding box center [423, 311] width 25 height 21
click at [630, 365] on div "grand" at bounding box center [663, 364] width 240 height 59
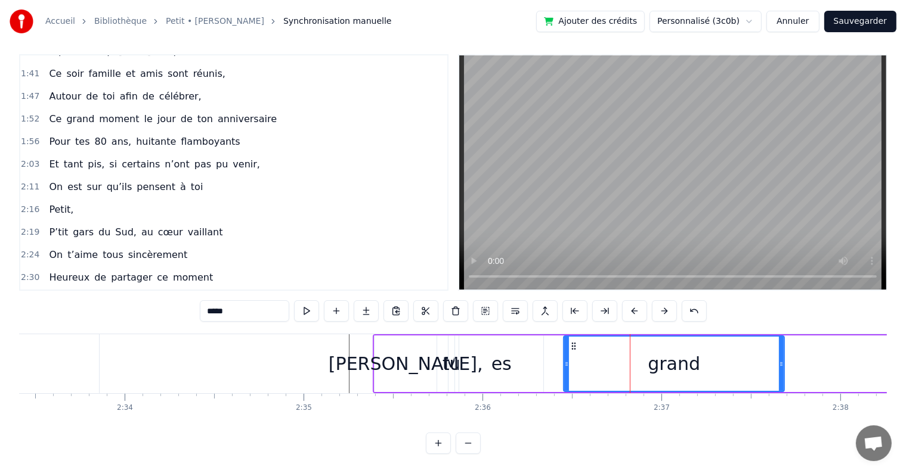
drag, startPoint x: 545, startPoint y: 348, endPoint x: 565, endPoint y: 348, distance: 19.7
click at [565, 348] on div at bounding box center [566, 364] width 5 height 54
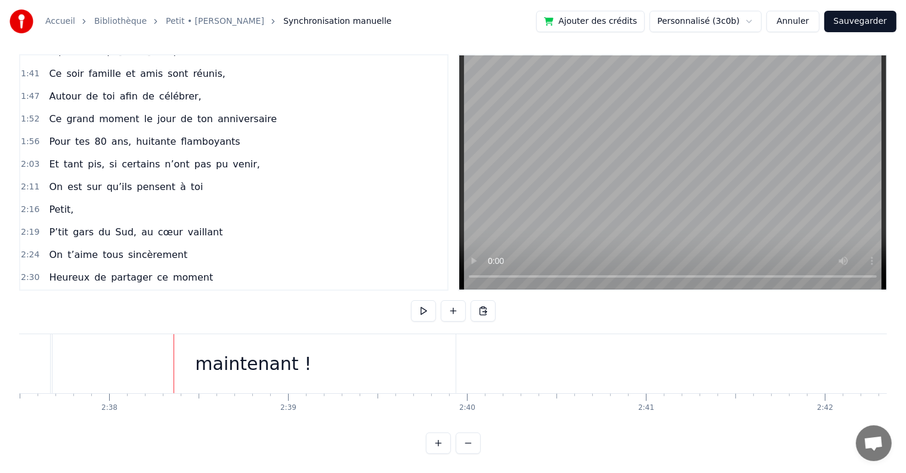
scroll to position [0, 28231]
click at [842, 16] on button "Sauvegarder" at bounding box center [860, 21] width 72 height 21
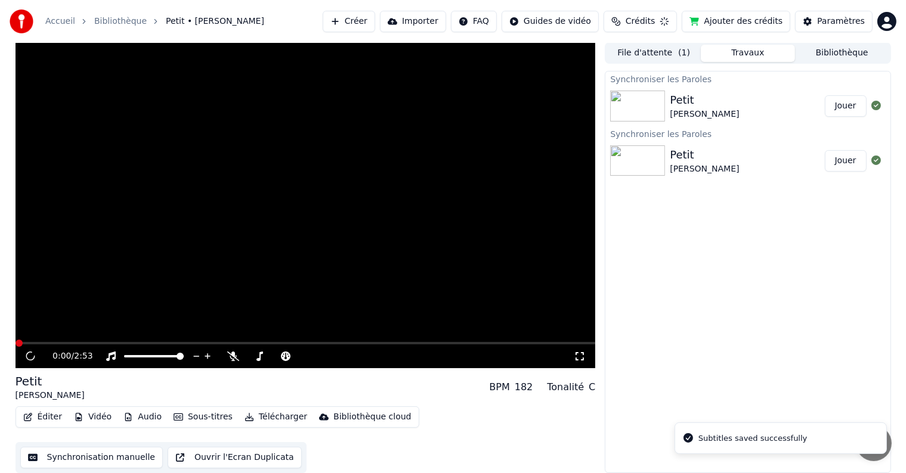
scroll to position [1, 0]
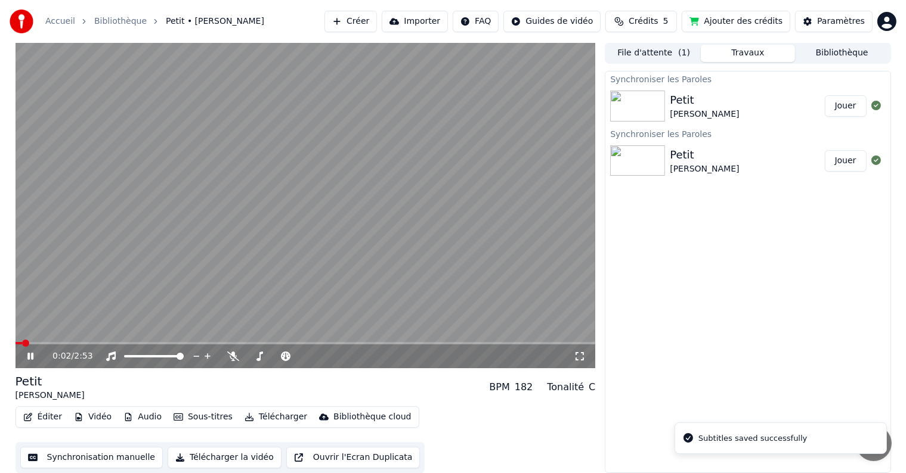
click at [365, 255] on video at bounding box center [306, 205] width 580 height 326
